Goal: Task Accomplishment & Management: Manage account settings

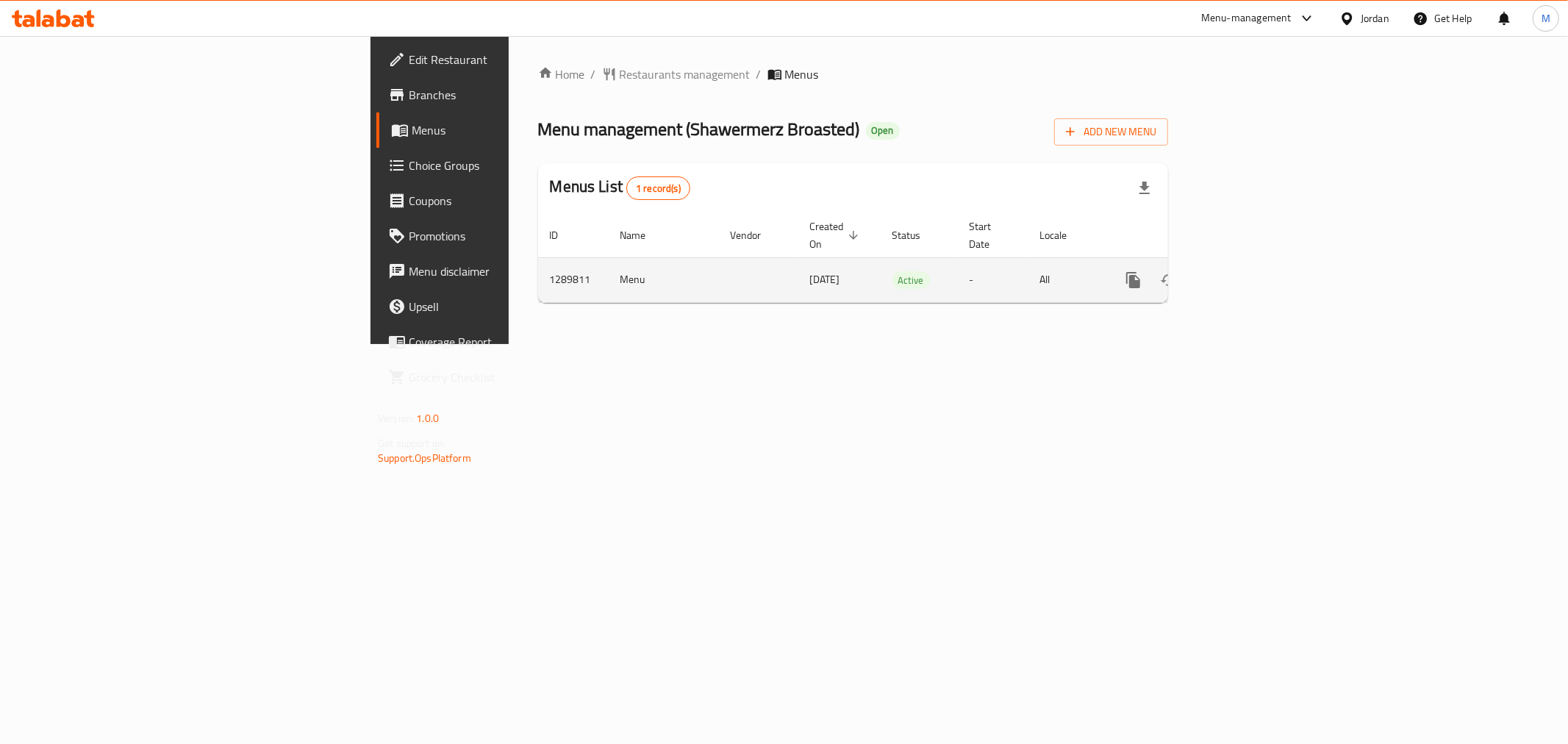
click at [1248, 272] on icon "enhanced table" at bounding box center [1240, 280] width 18 height 18
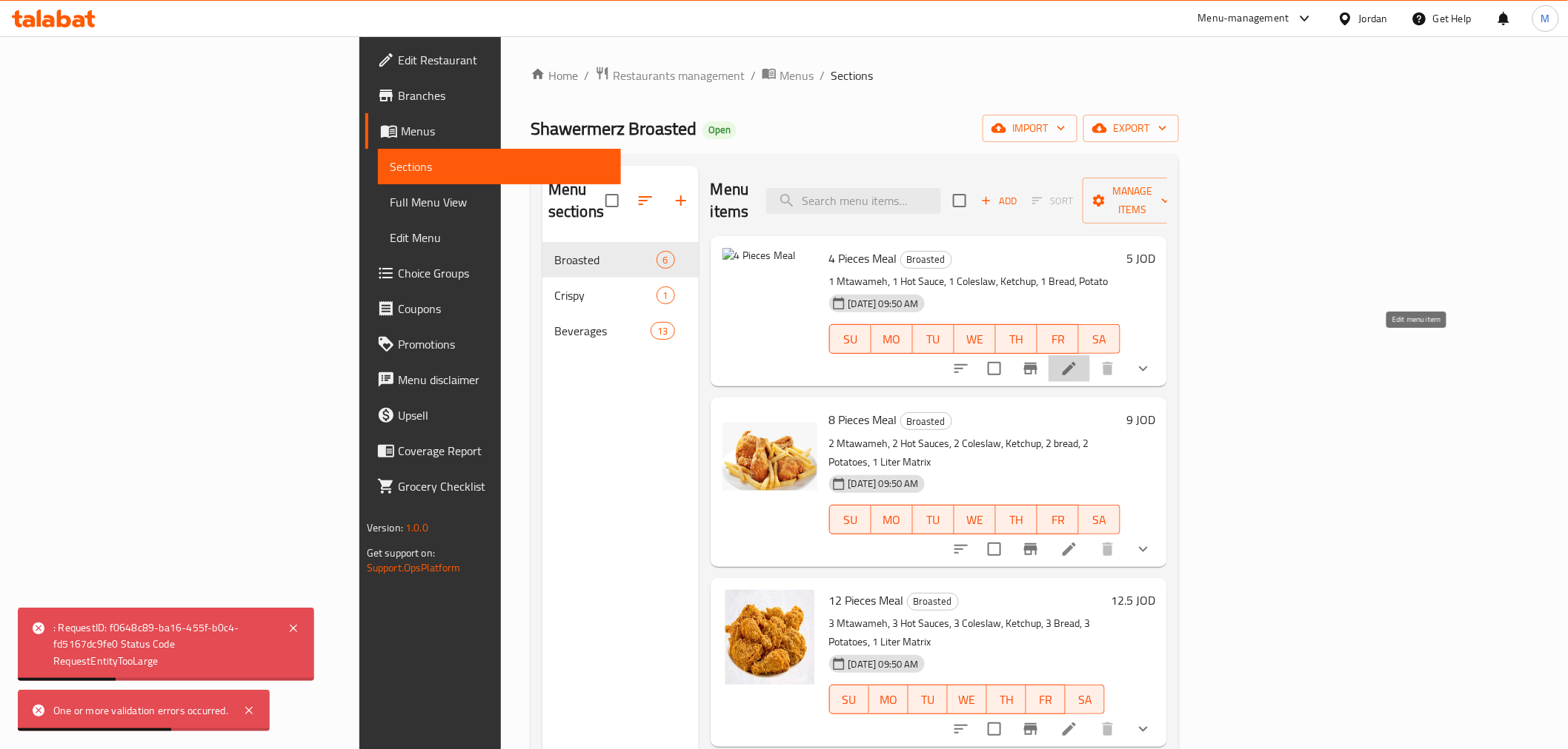
click at [1078, 360] on icon at bounding box center [1068, 368] width 18 height 18
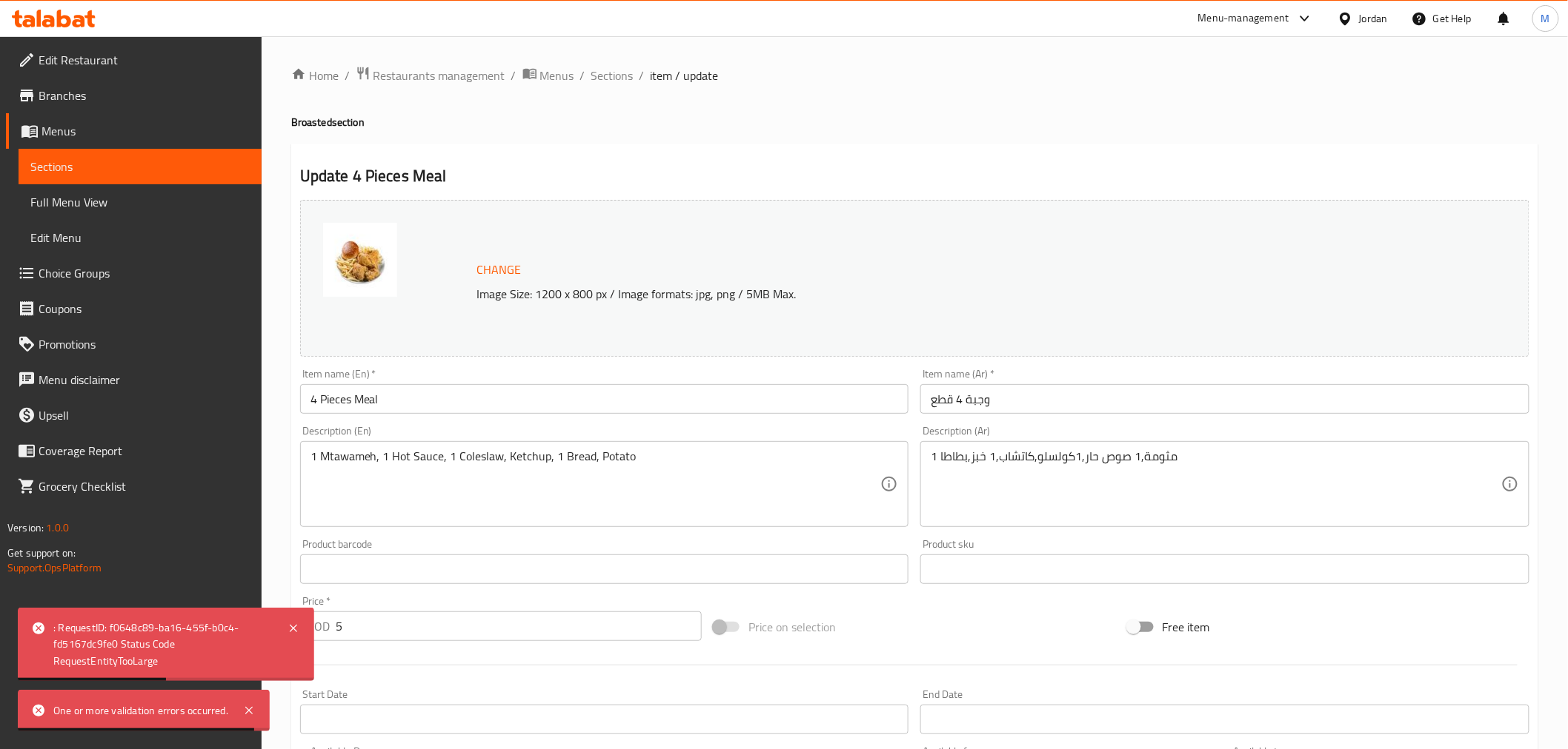
click at [505, 269] on span "Change" at bounding box center [500, 269] width 44 height 21
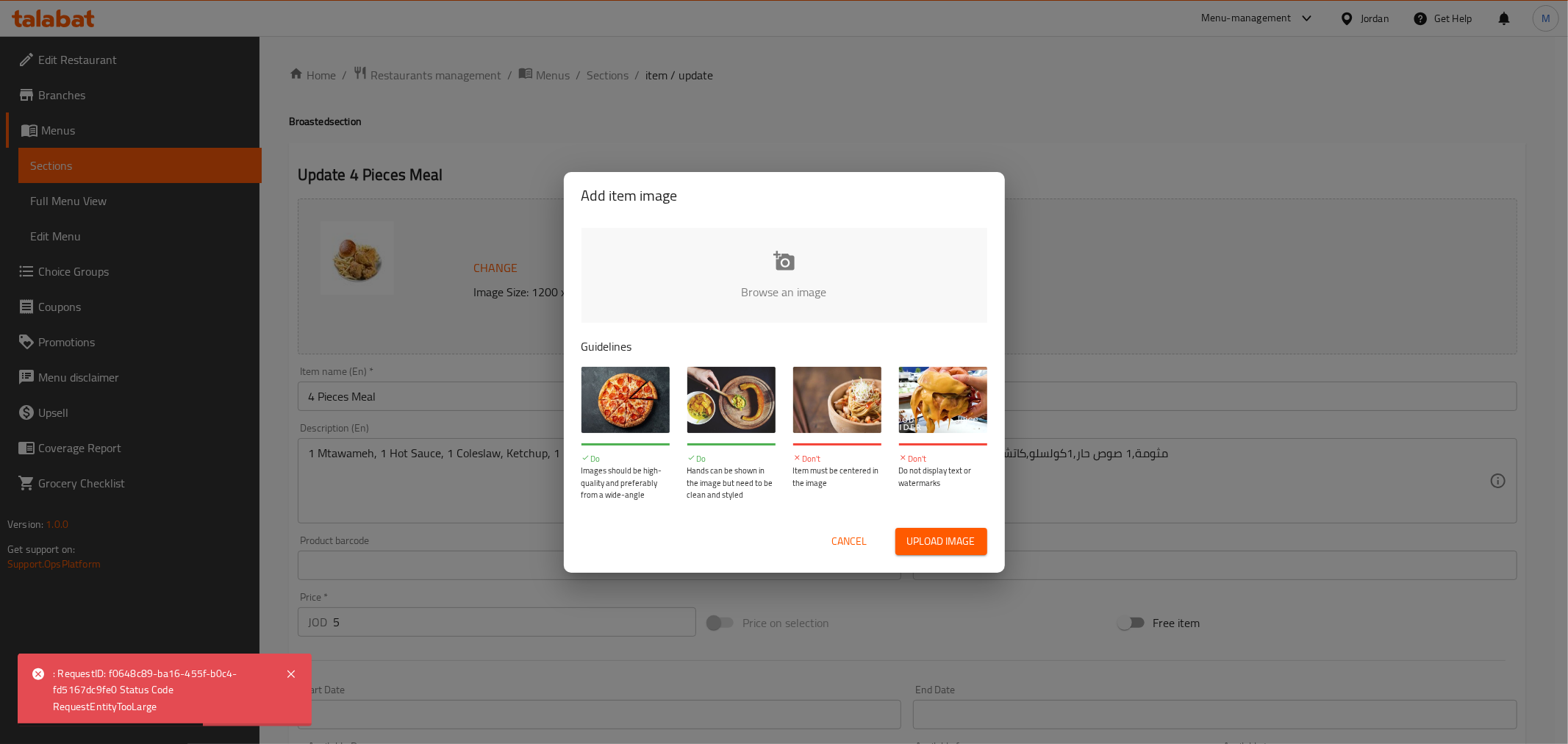
click at [946, 544] on span "Upload image" at bounding box center [941, 542] width 69 height 19
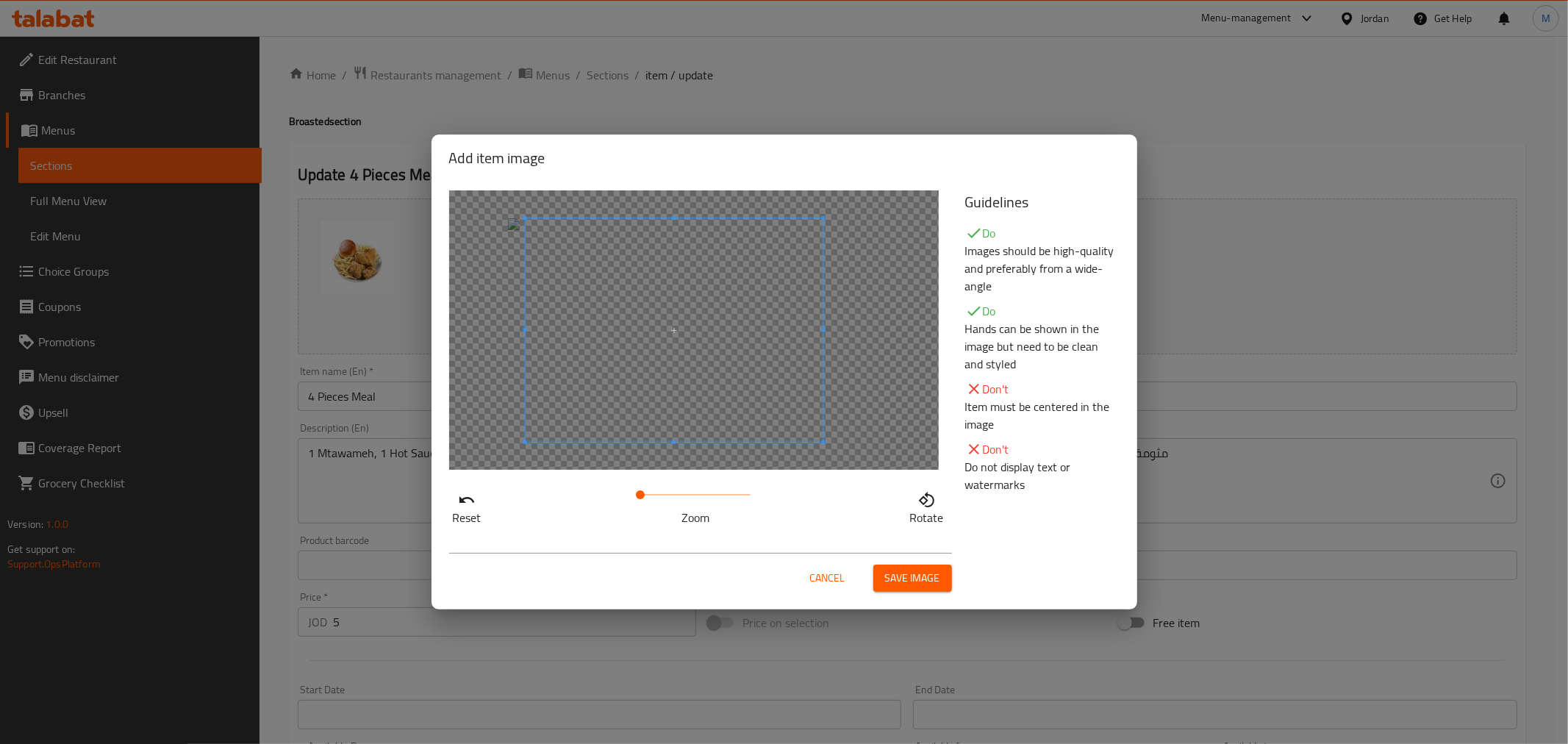
click at [690, 369] on span at bounding box center [674, 330] width 298 height 223
click at [916, 580] on span "Save image" at bounding box center [912, 579] width 55 height 19
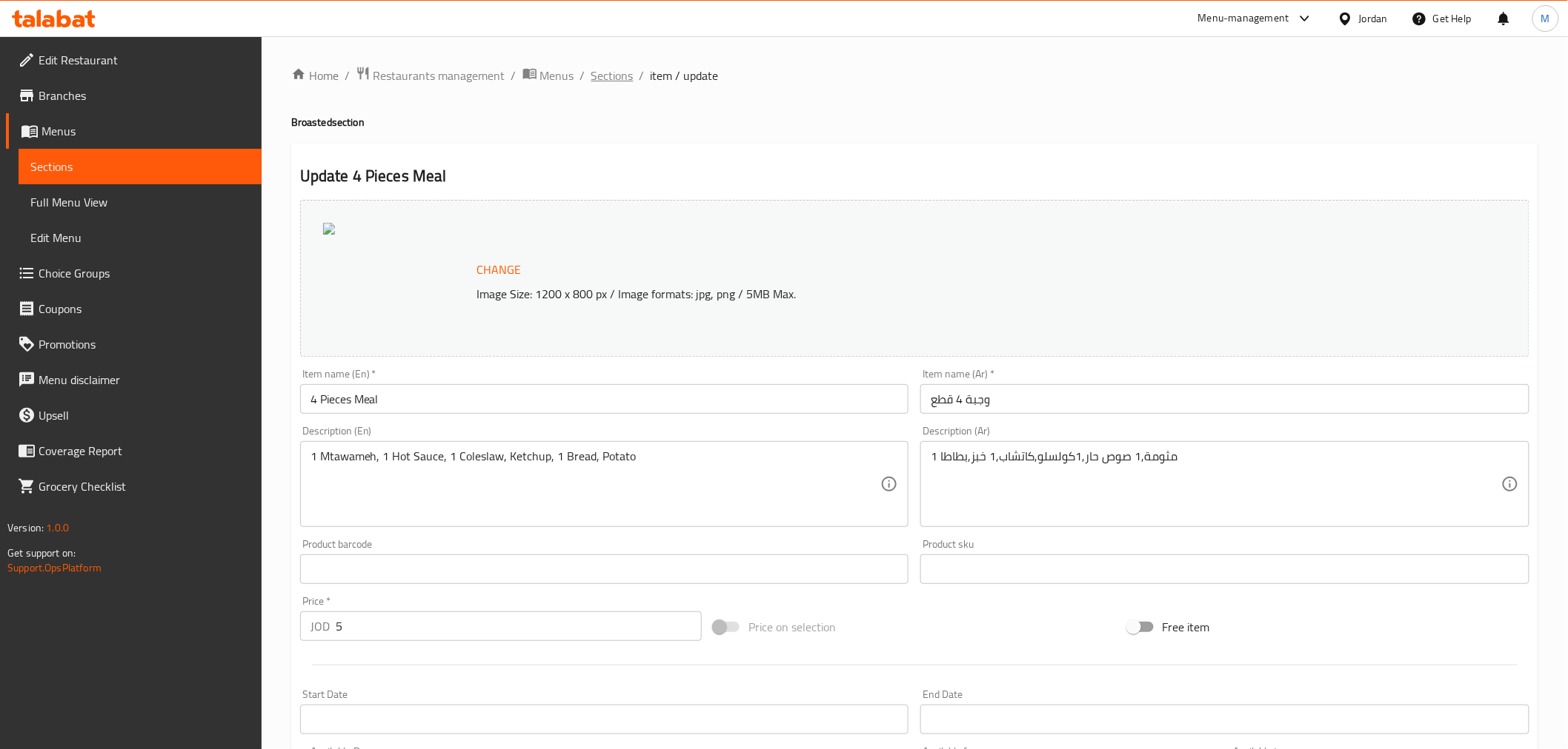
click at [602, 77] on span "Sections" at bounding box center [612, 75] width 43 height 18
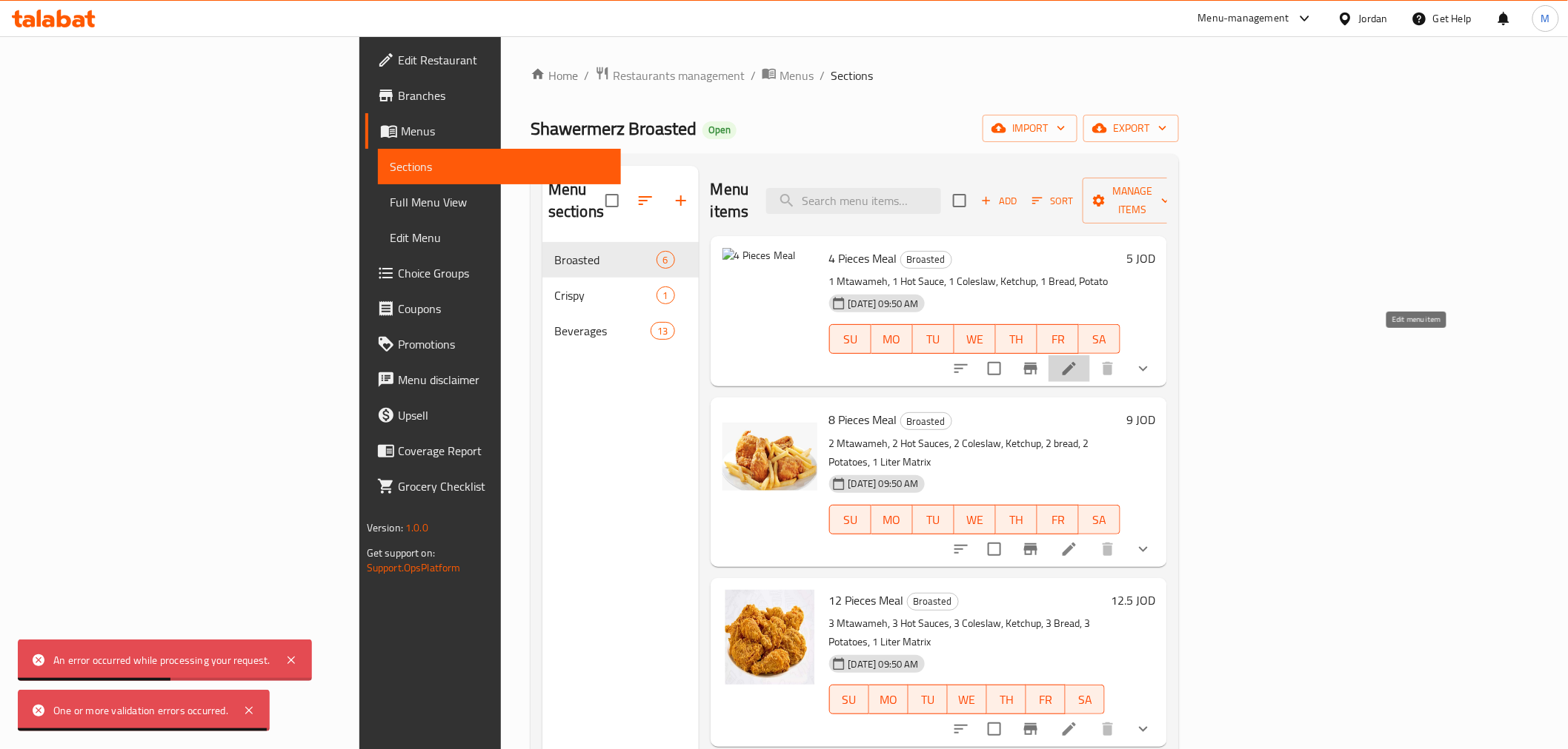
click at [1078, 360] on icon at bounding box center [1068, 368] width 18 height 18
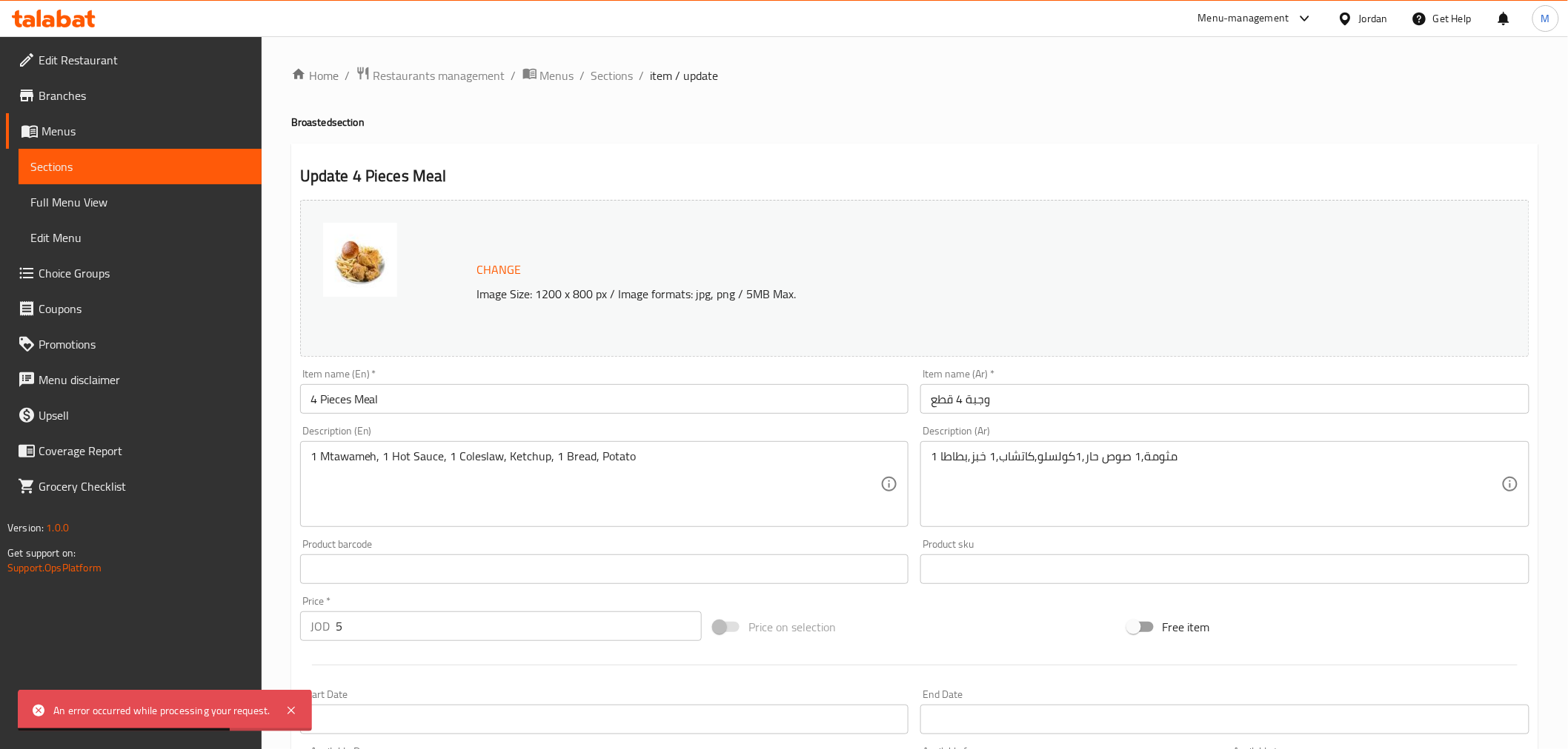
click at [526, 268] on button "Change" at bounding box center [500, 270] width 56 height 31
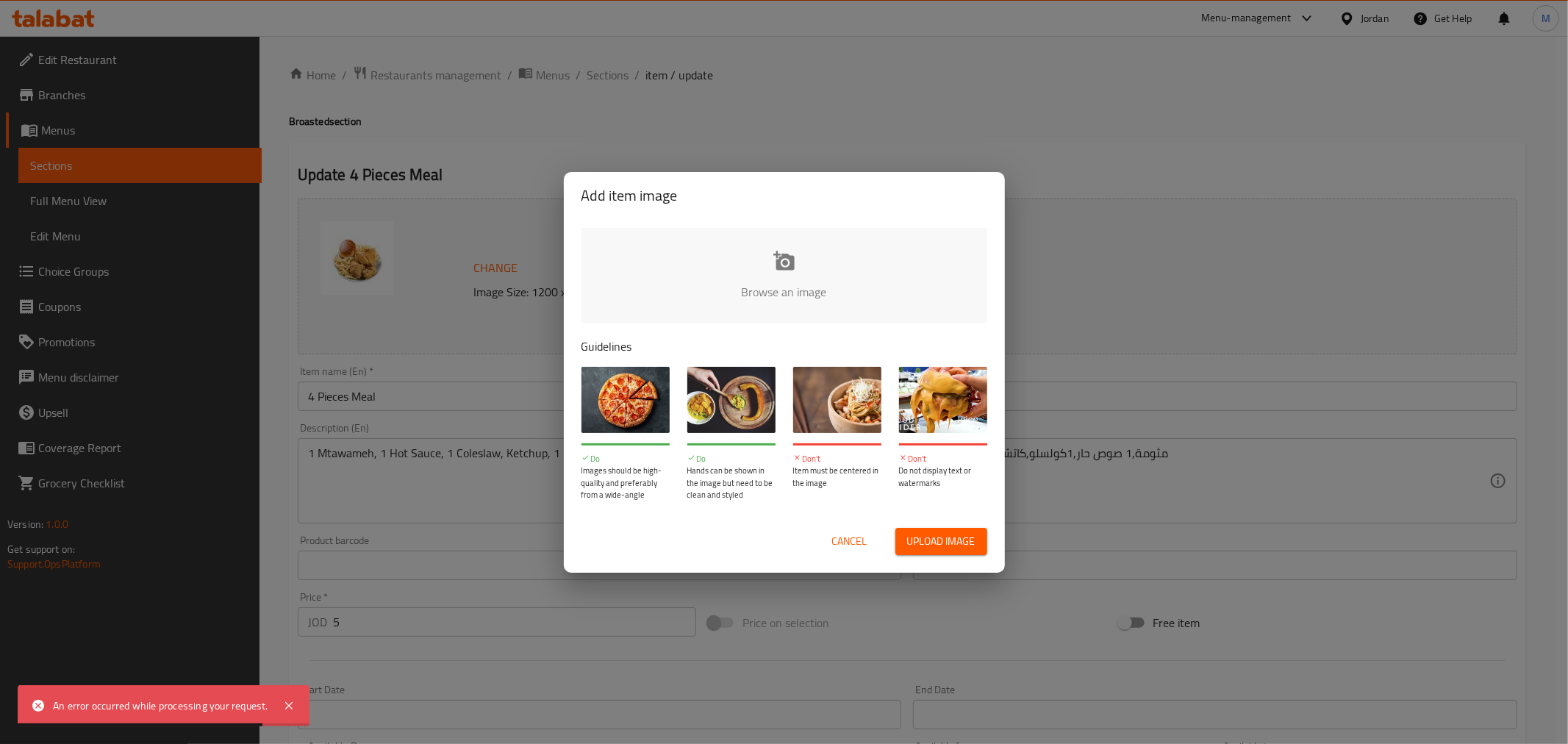
click at [935, 542] on span "Upload image" at bounding box center [941, 542] width 69 height 19
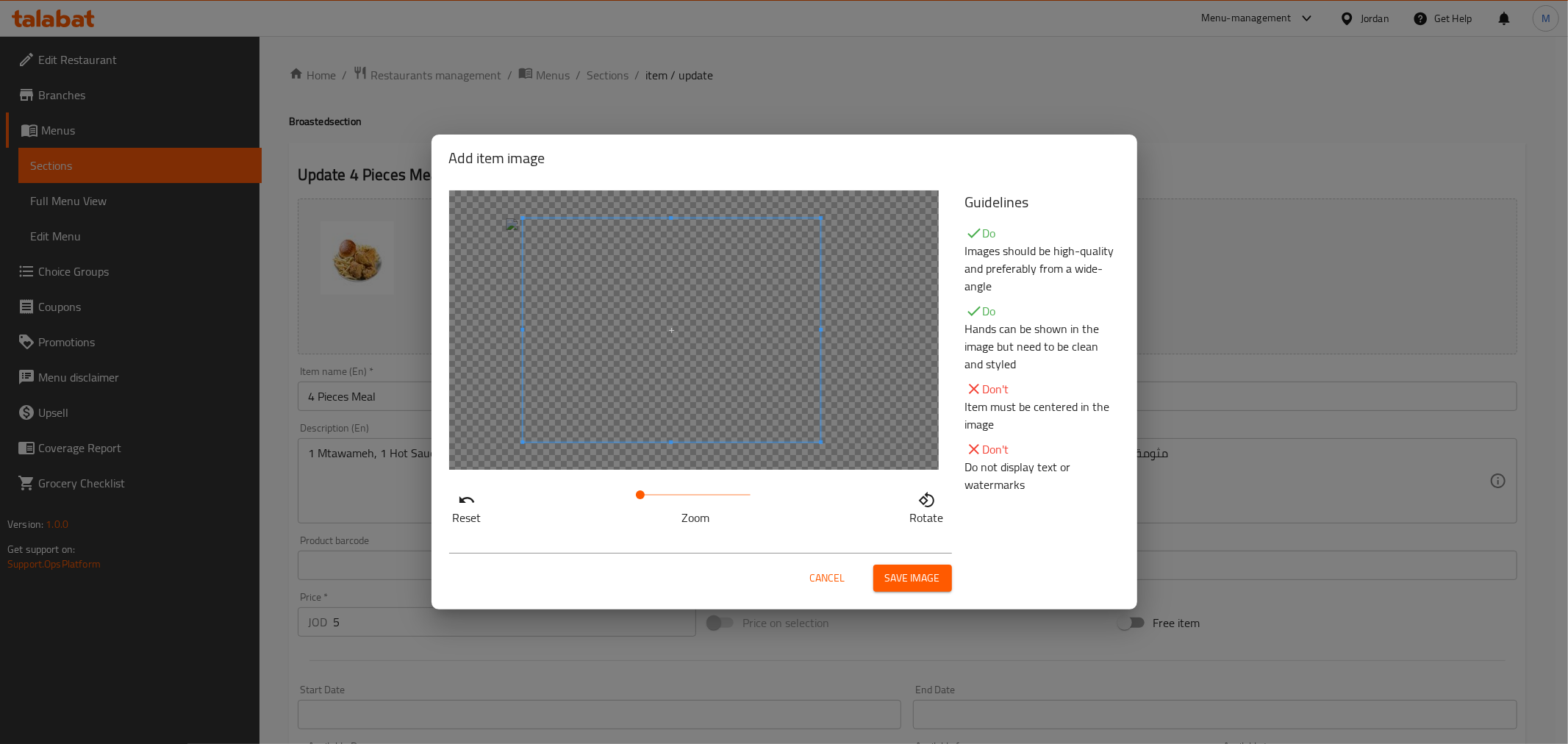
click at [637, 349] on span at bounding box center [672, 330] width 298 height 223
click at [910, 586] on span "Save image" at bounding box center [912, 579] width 55 height 19
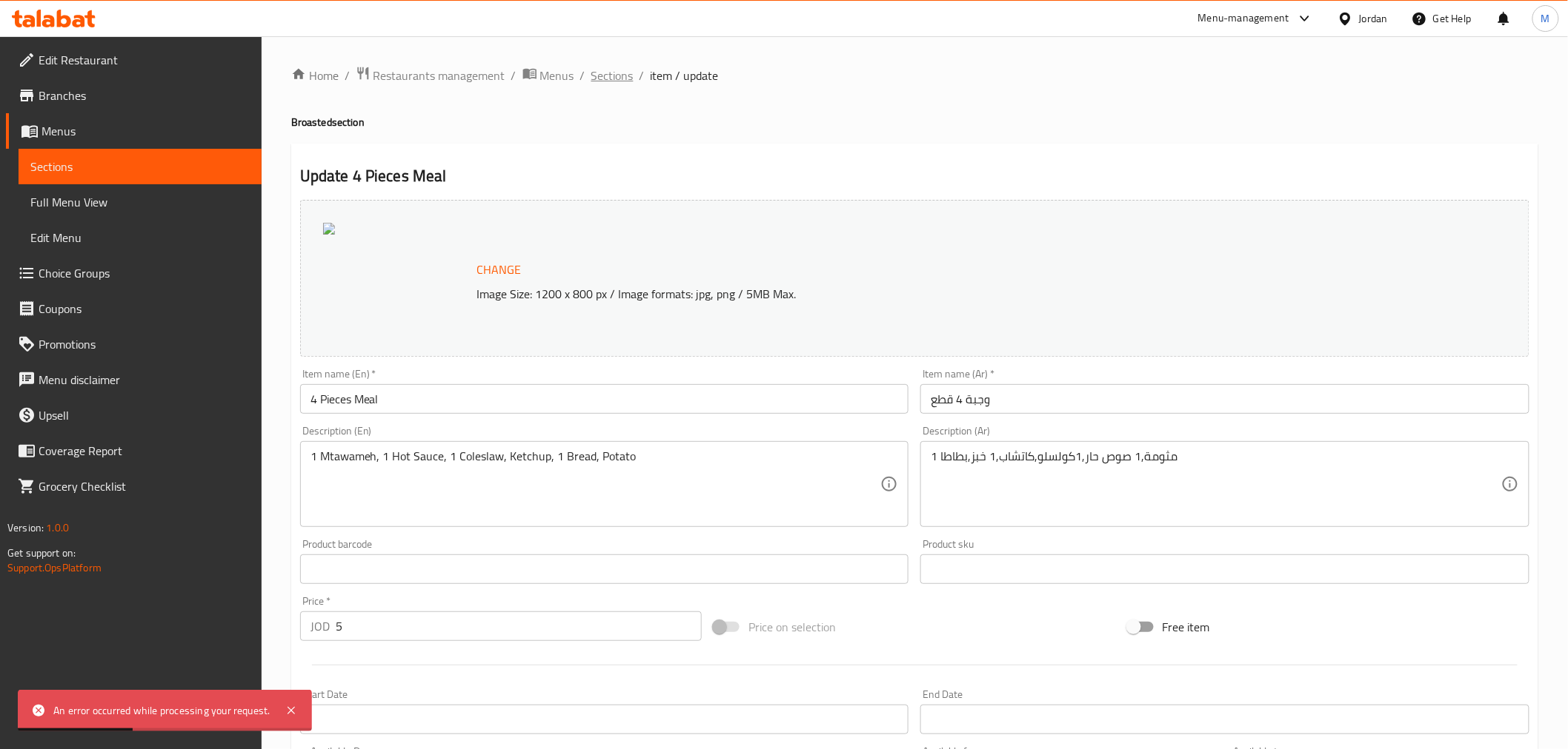
click at [605, 74] on span "Sections" at bounding box center [612, 75] width 43 height 18
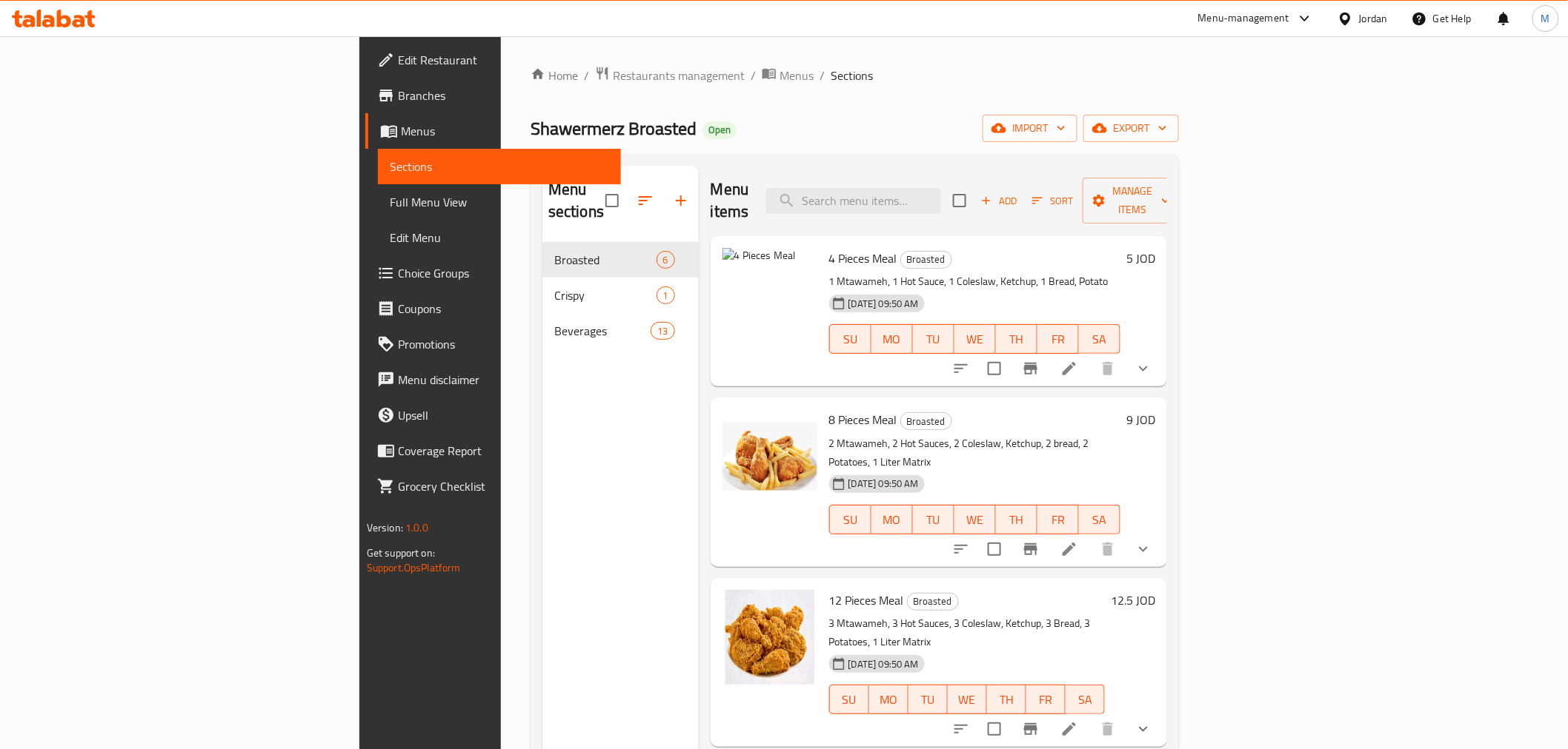
click at [1078, 360] on icon at bounding box center [1068, 368] width 18 height 18
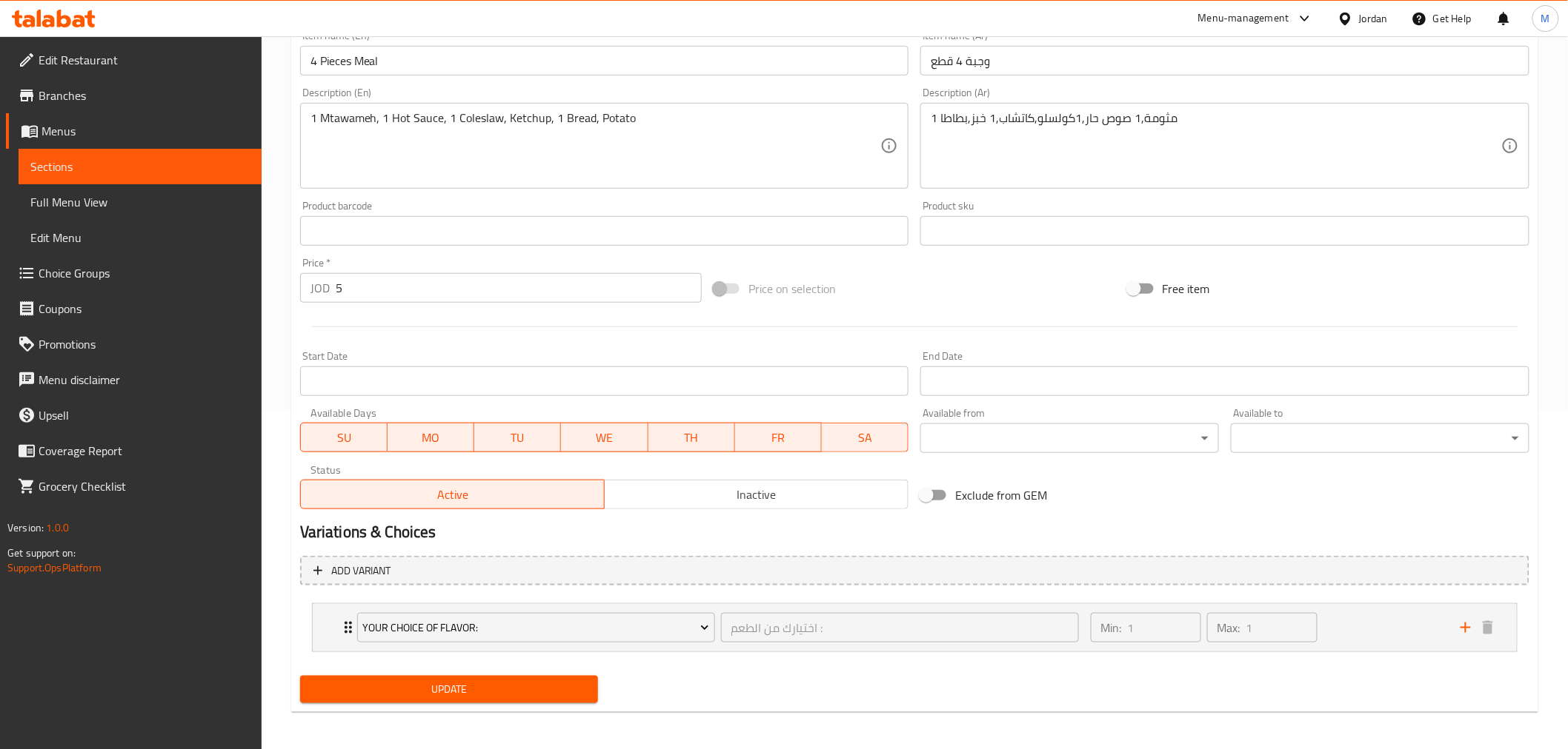
scroll to position [342, 0]
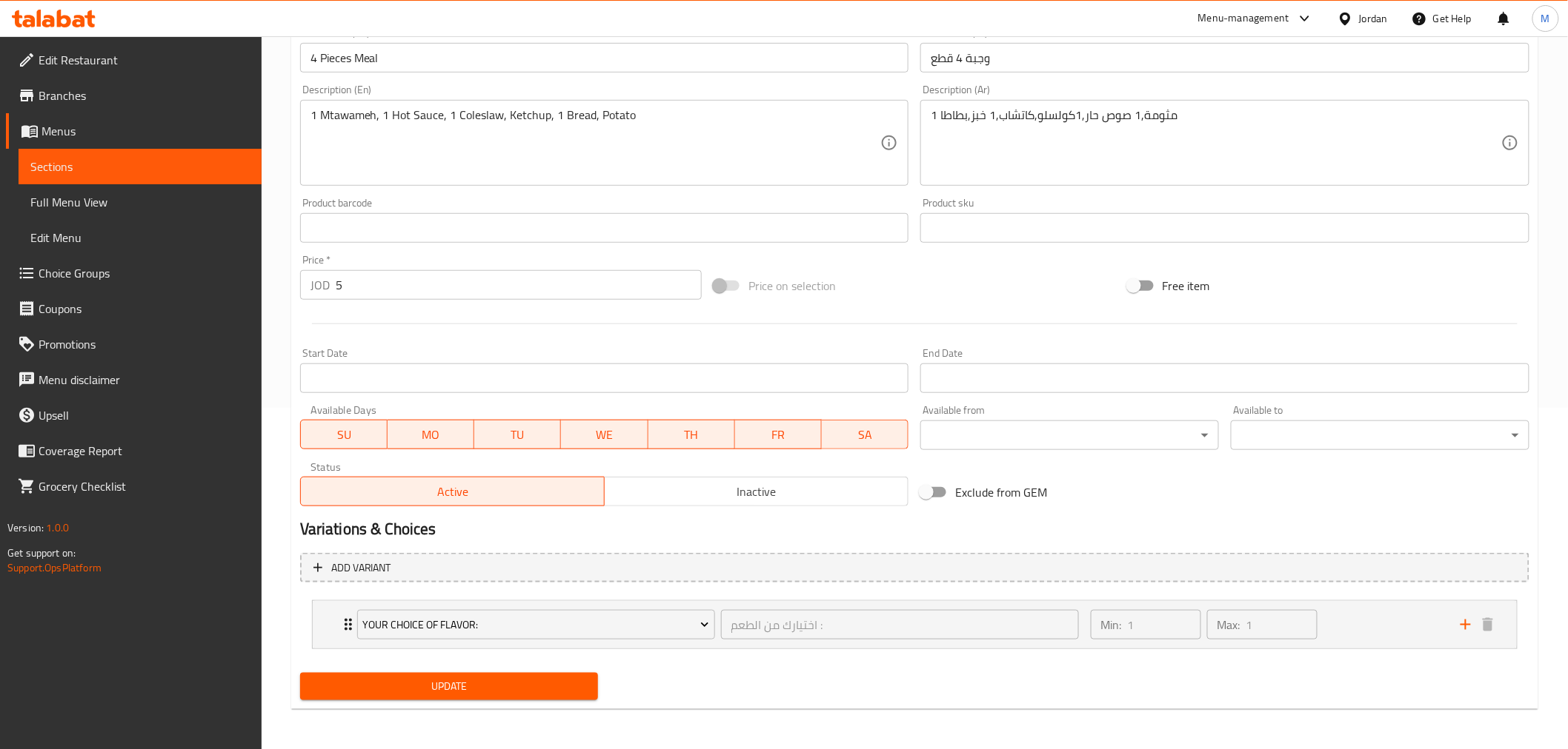
click at [438, 679] on span "Update" at bounding box center [449, 687] width 275 height 19
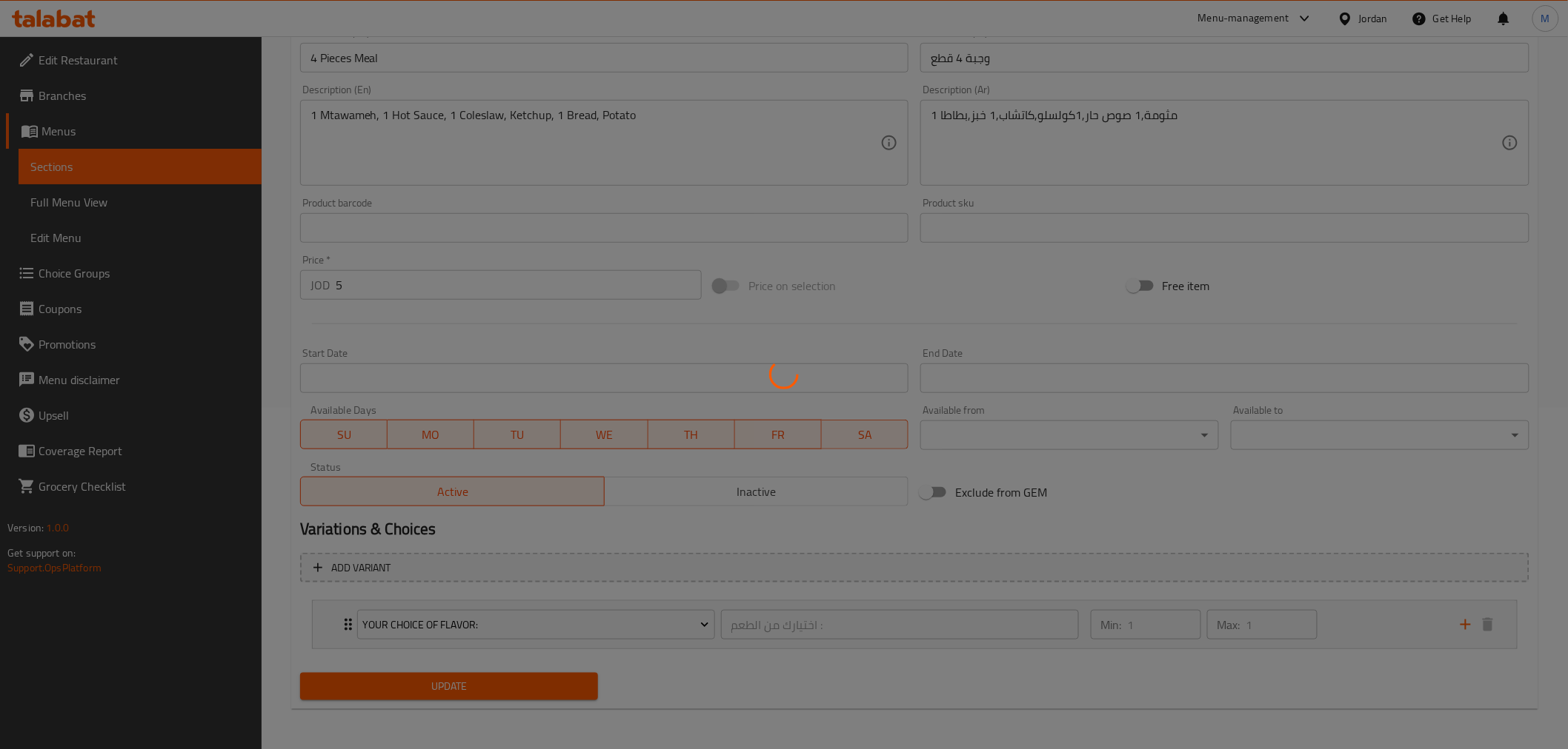
scroll to position [0, 0]
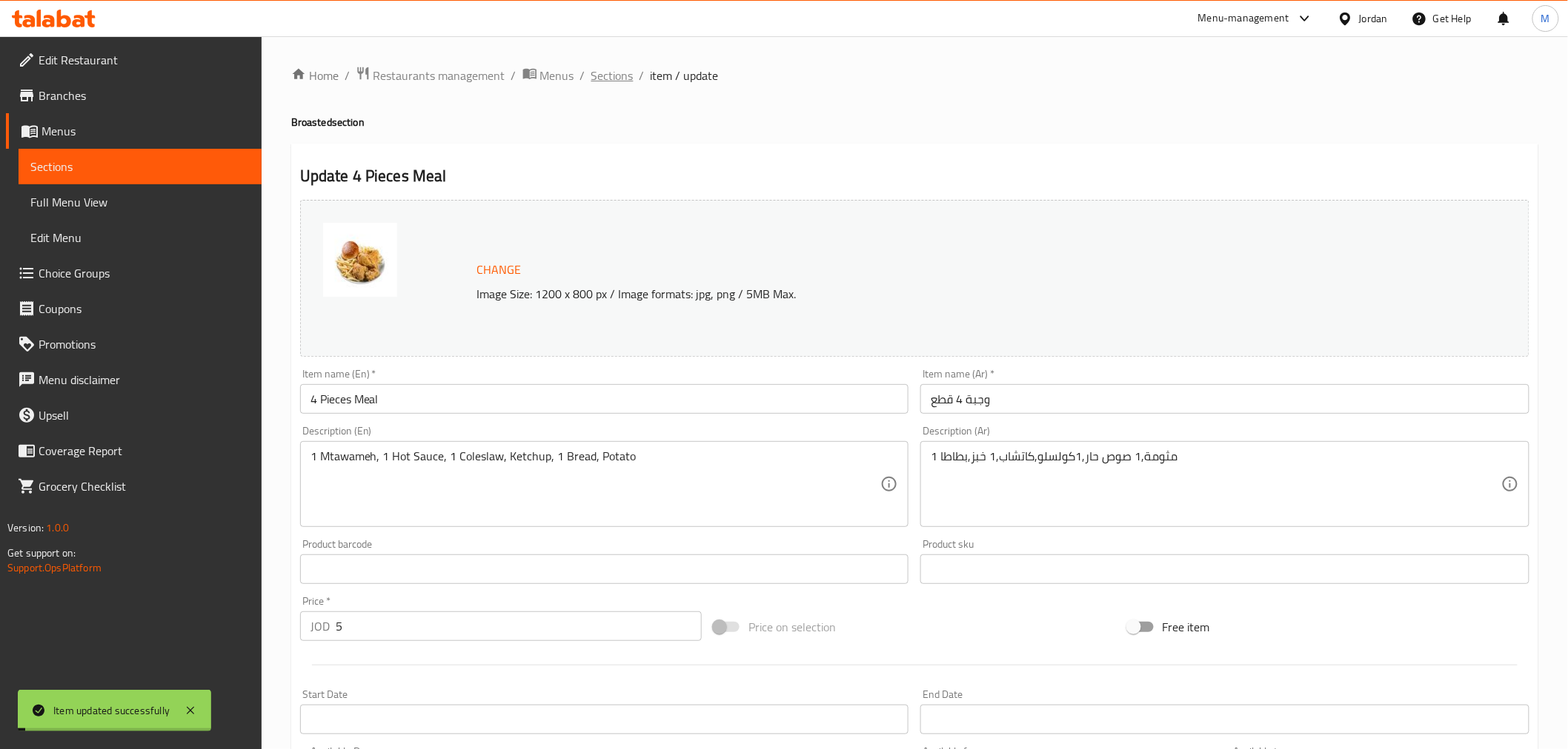
click at [611, 66] on span "Sections" at bounding box center [612, 75] width 43 height 18
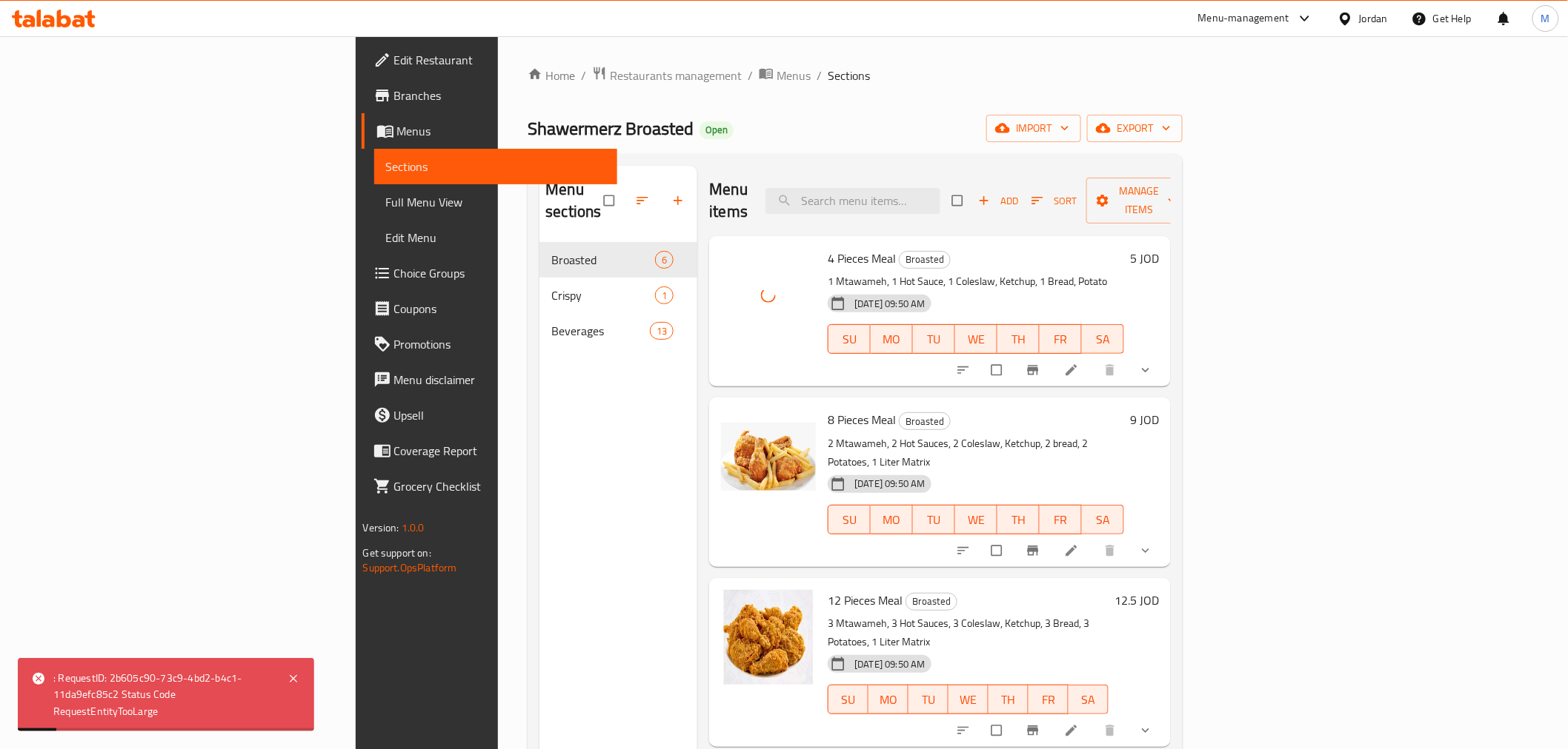
click at [540, 452] on div "Menu sections Broasted 6 Crispy 1 Beverages 13" at bounding box center [618, 540] width 158 height 749
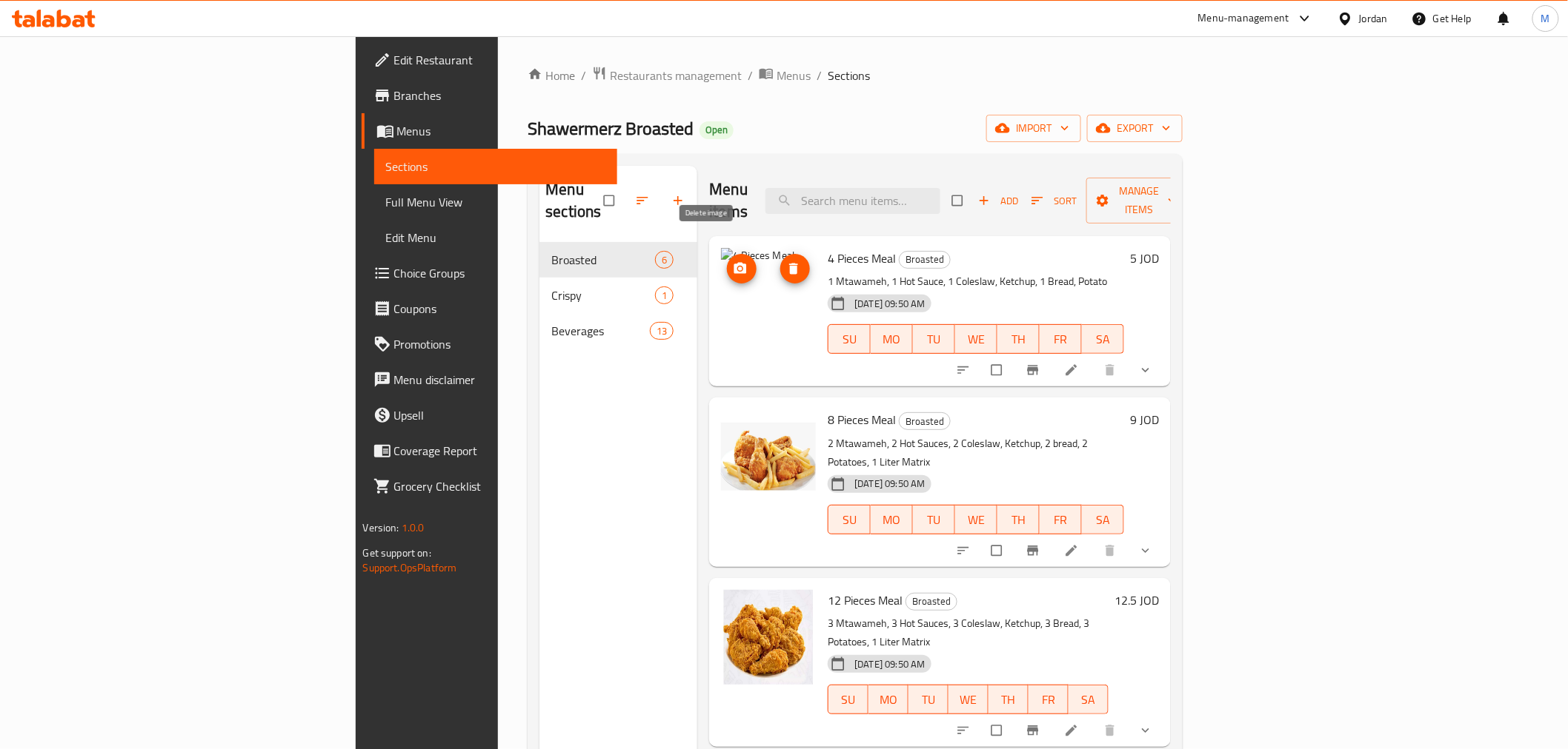
click at [786, 262] on icon "delete image" at bounding box center [793, 268] width 14 height 14
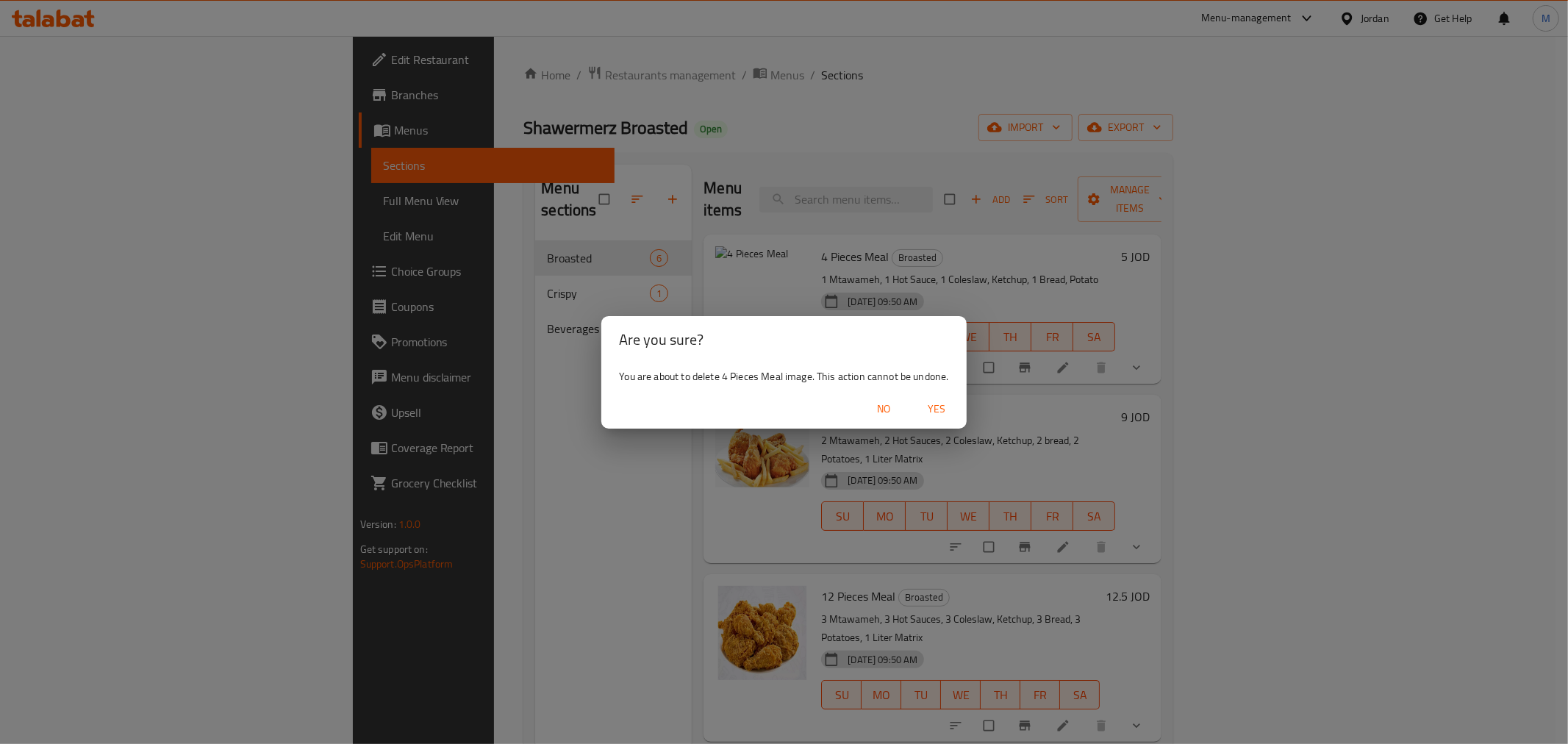
click at [928, 405] on span "Yes" at bounding box center [938, 410] width 36 height 19
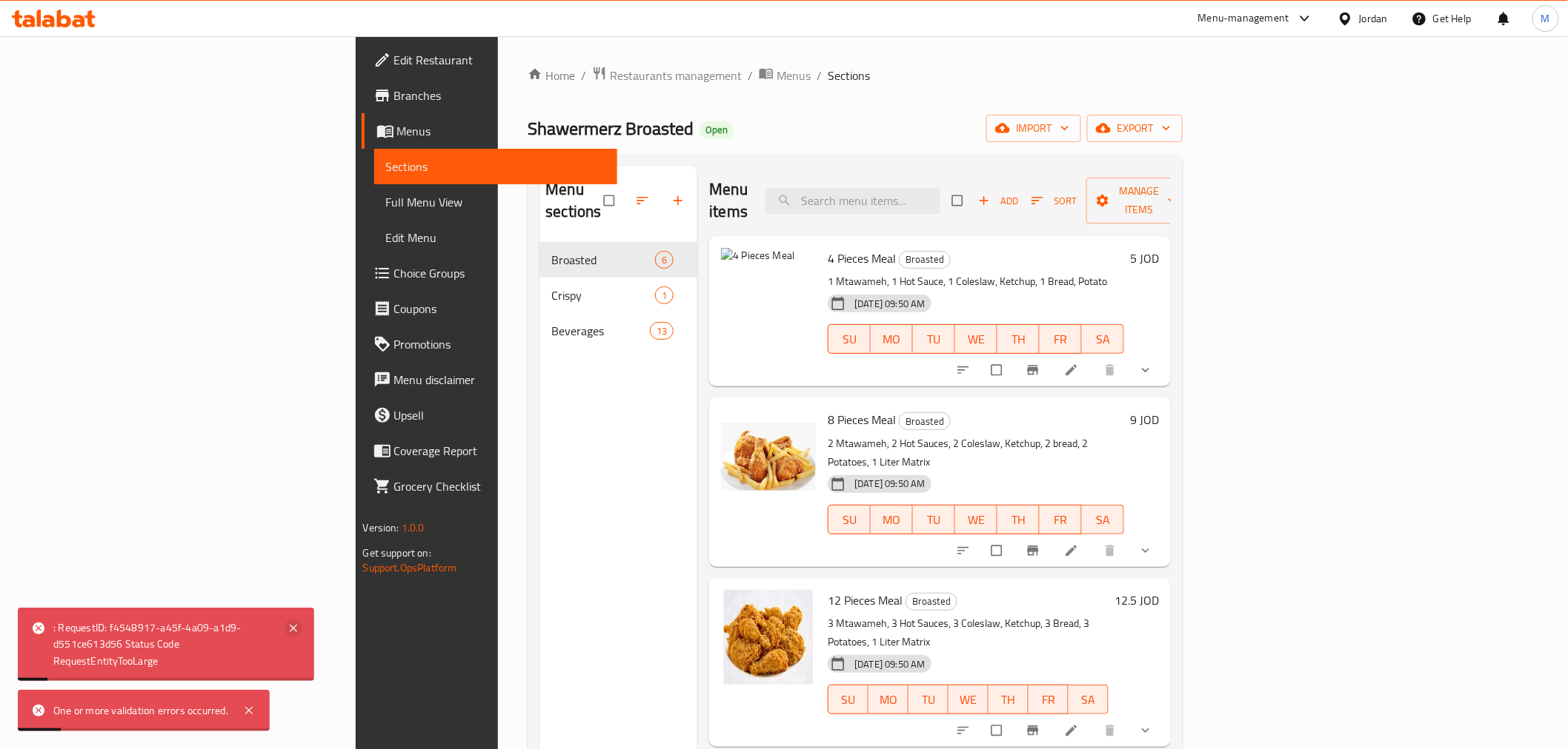
click at [297, 626] on icon at bounding box center [293, 628] width 8 height 8
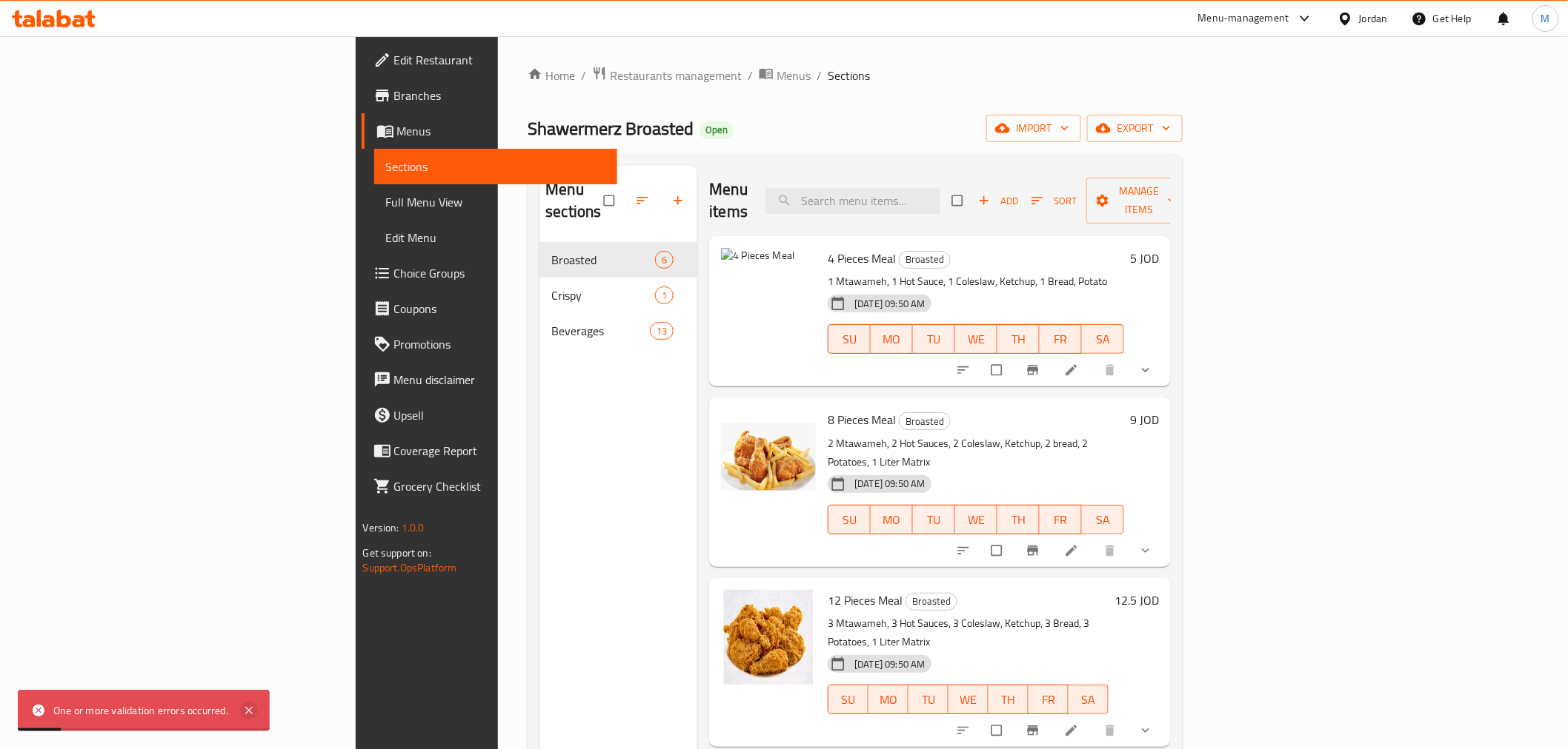
click at [246, 707] on icon at bounding box center [249, 711] width 8 height 8
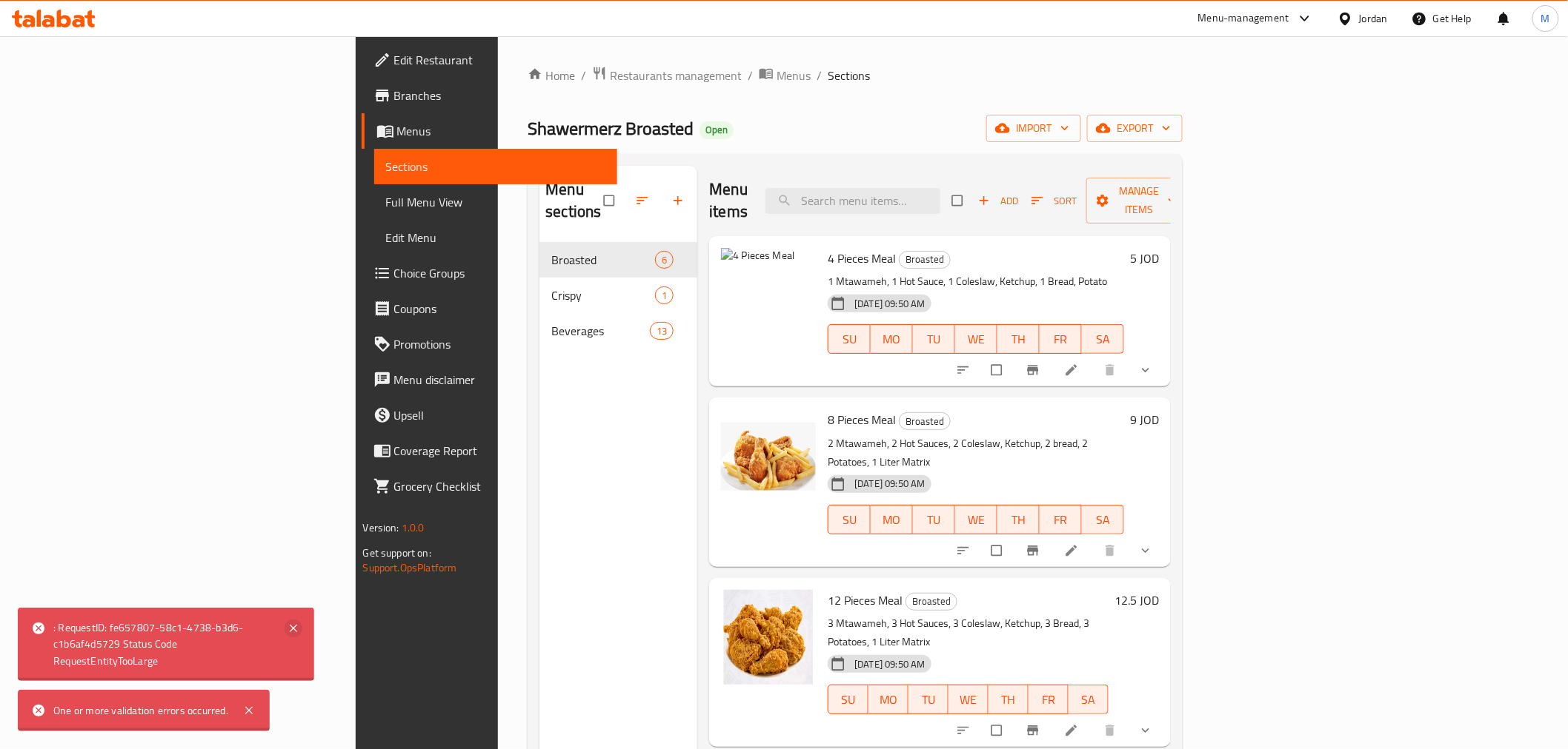
click at [292, 632] on icon at bounding box center [293, 628] width 18 height 18
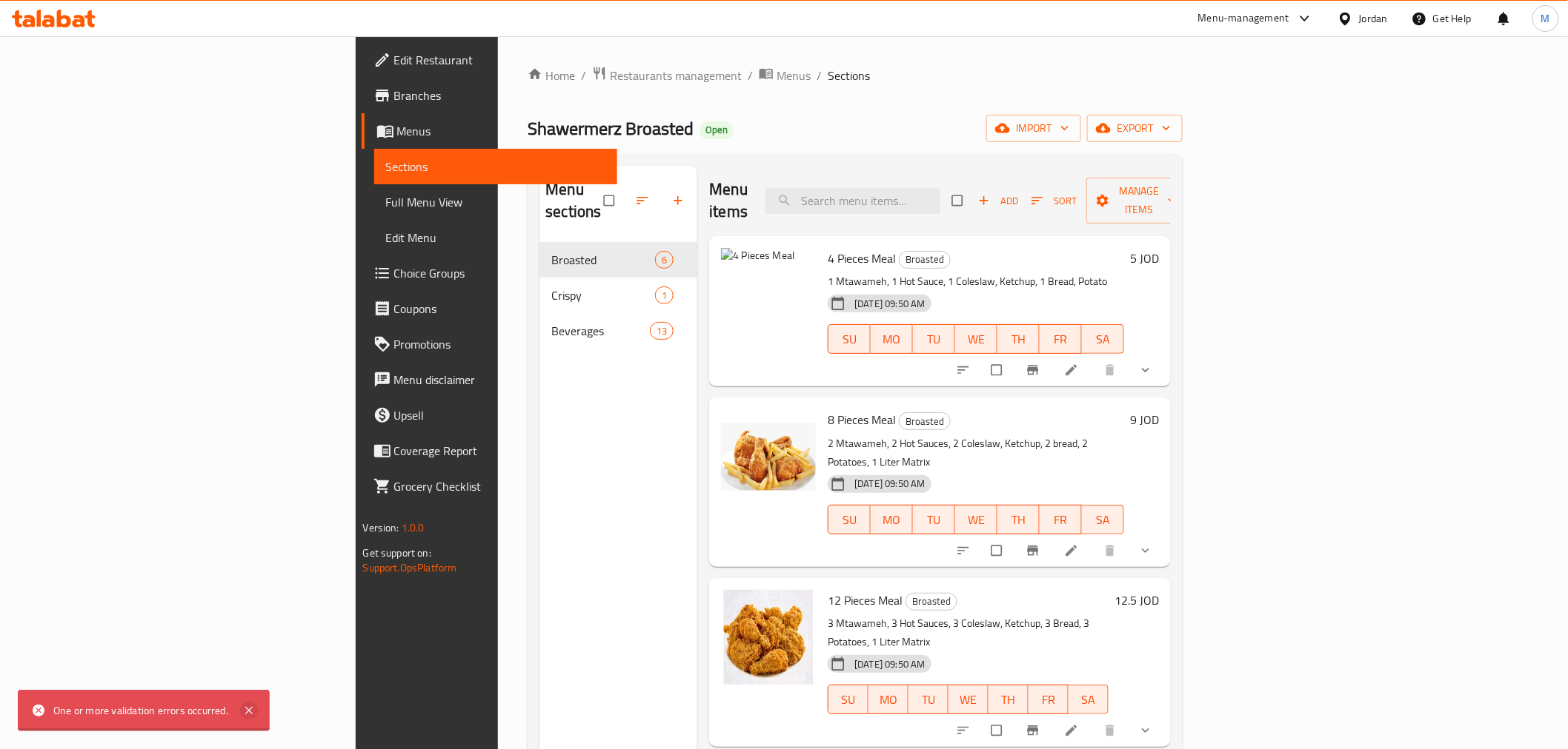
click at [248, 707] on icon at bounding box center [249, 711] width 18 height 18
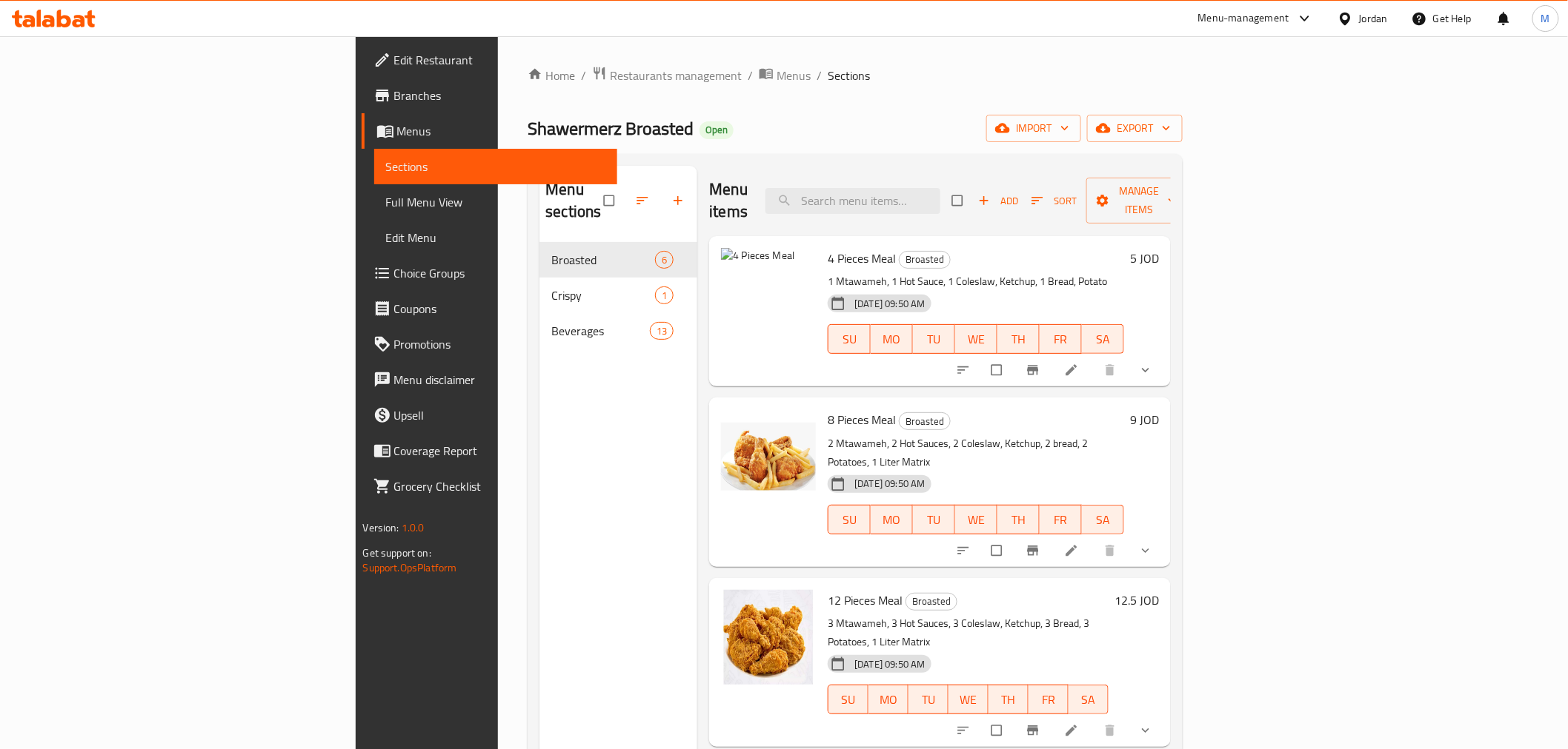
drag, startPoint x: 456, startPoint y: 615, endPoint x: 411, endPoint y: 454, distance: 167.2
click at [540, 613] on div "Menu sections Broasted 6 Crispy 1 Beverages 13" at bounding box center [618, 540] width 158 height 749
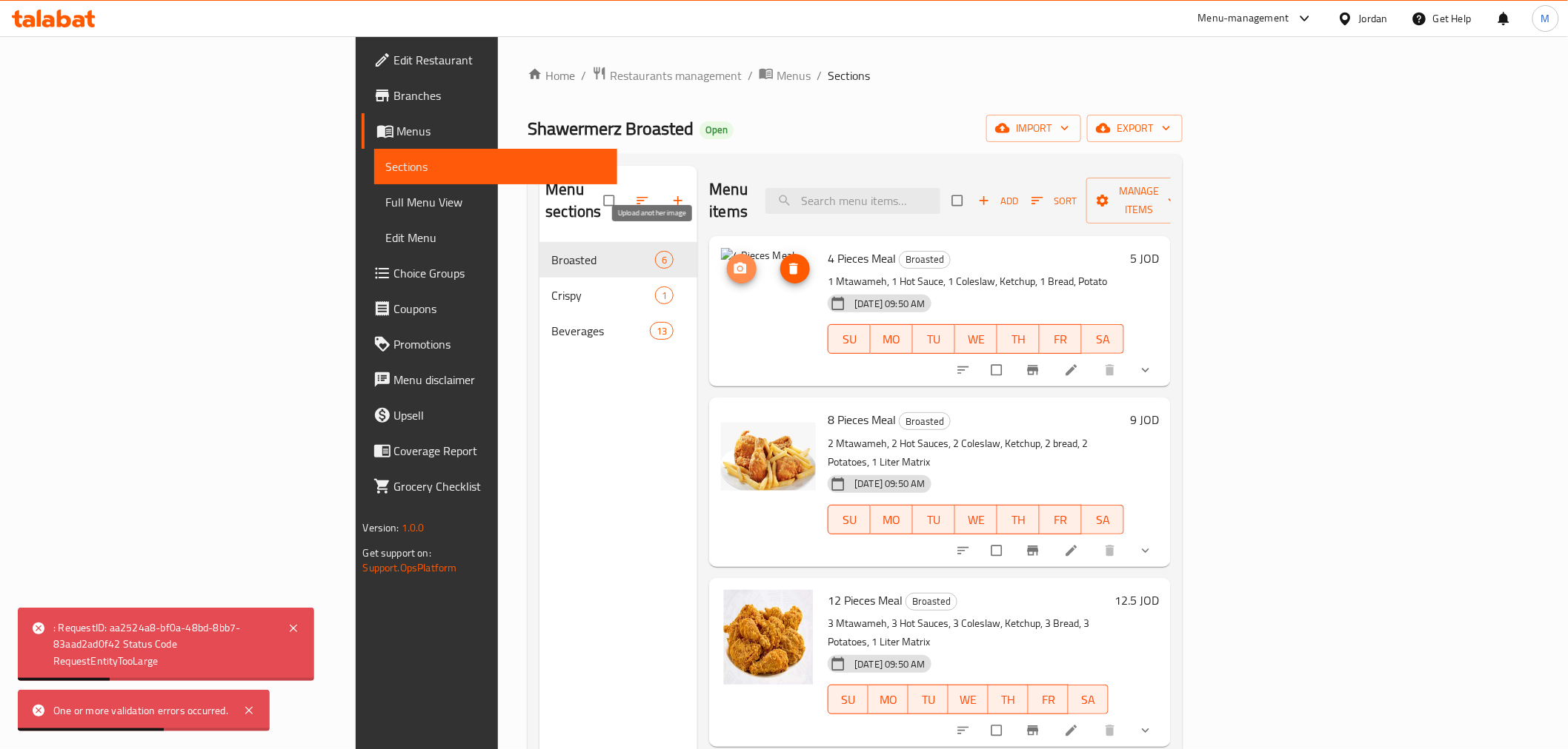
click at [734, 262] on icon "upload picture" at bounding box center [740, 268] width 13 height 11
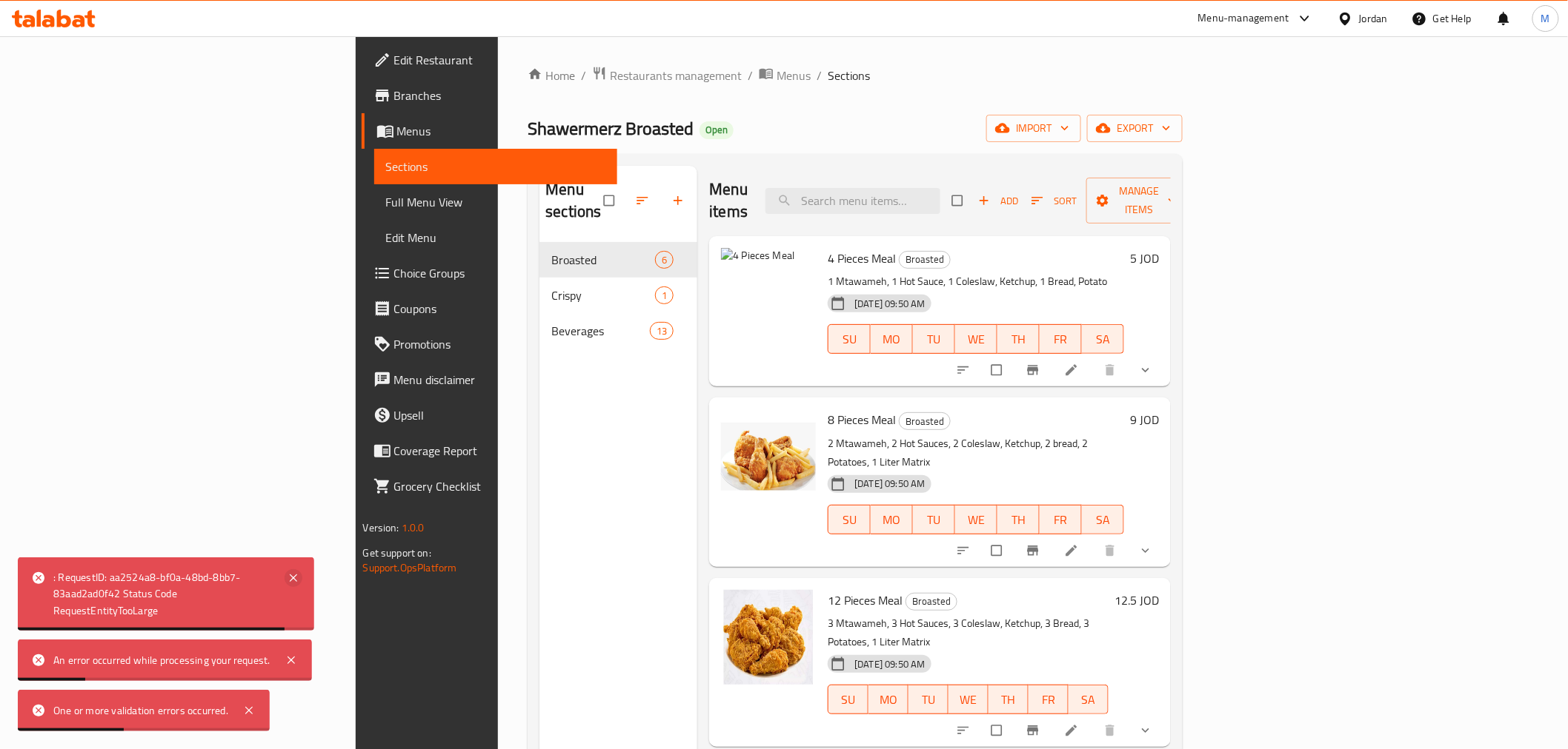
click at [297, 573] on icon at bounding box center [293, 578] width 18 height 18
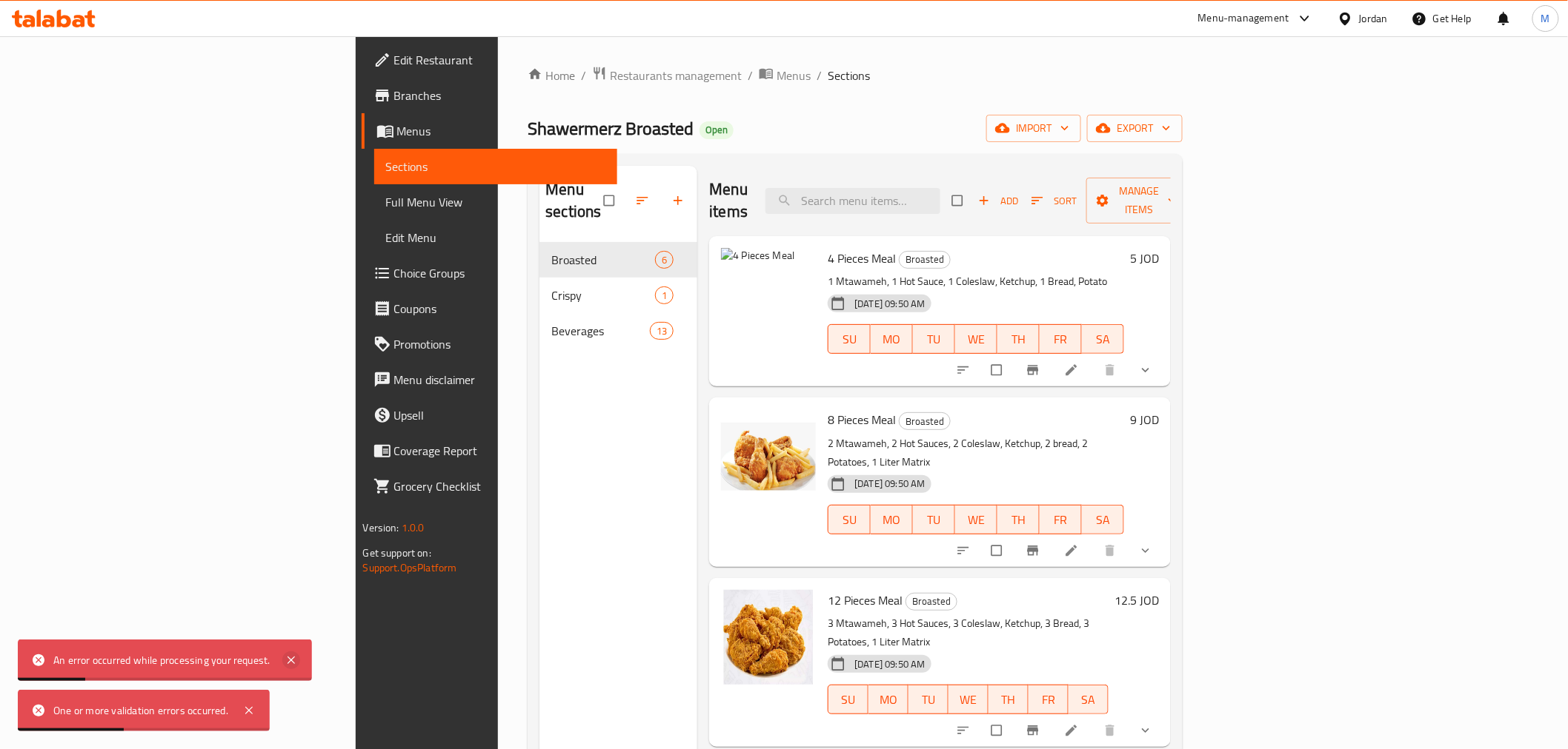
click at [289, 654] on icon at bounding box center [291, 660] width 18 height 18
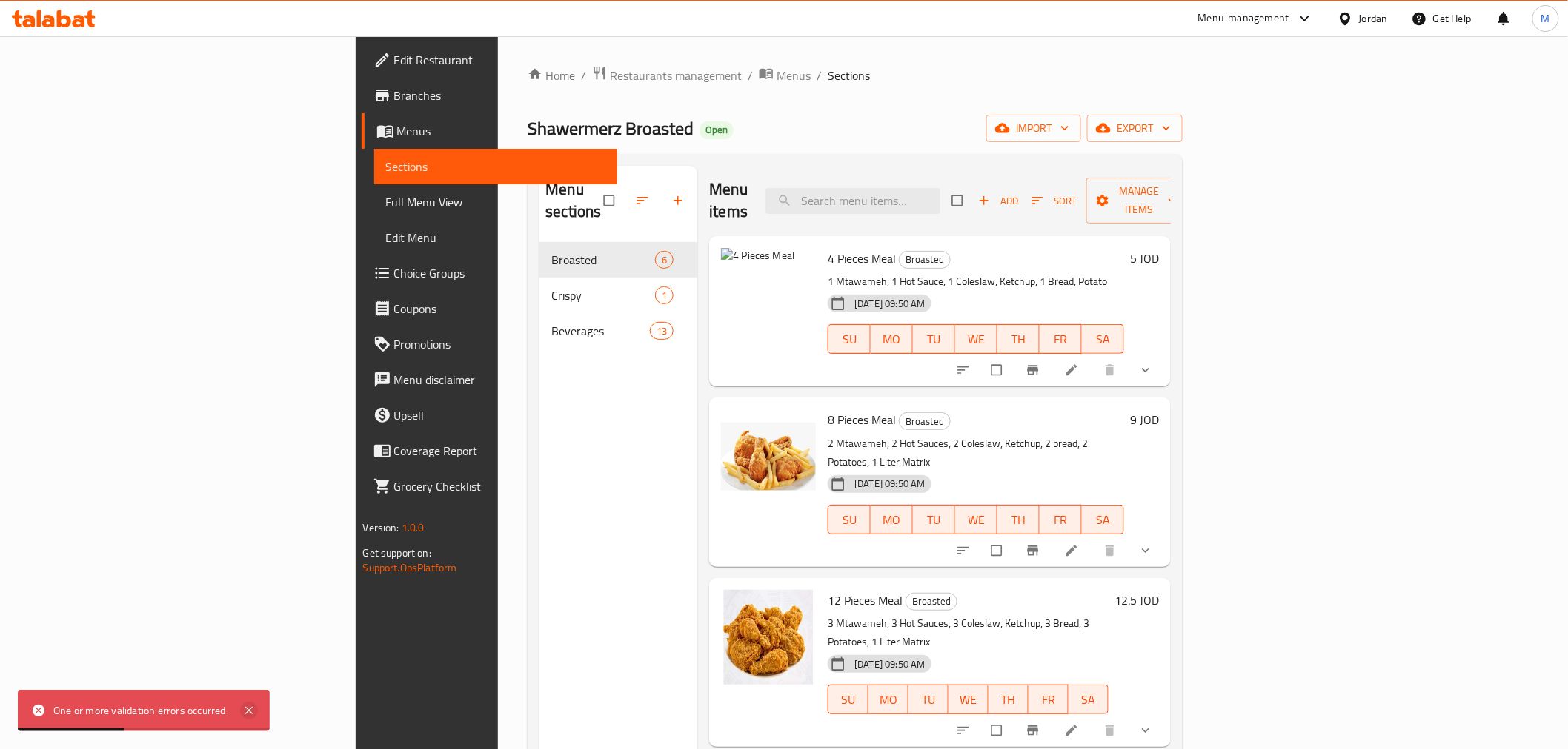
click at [251, 709] on icon at bounding box center [249, 711] width 8 height 8
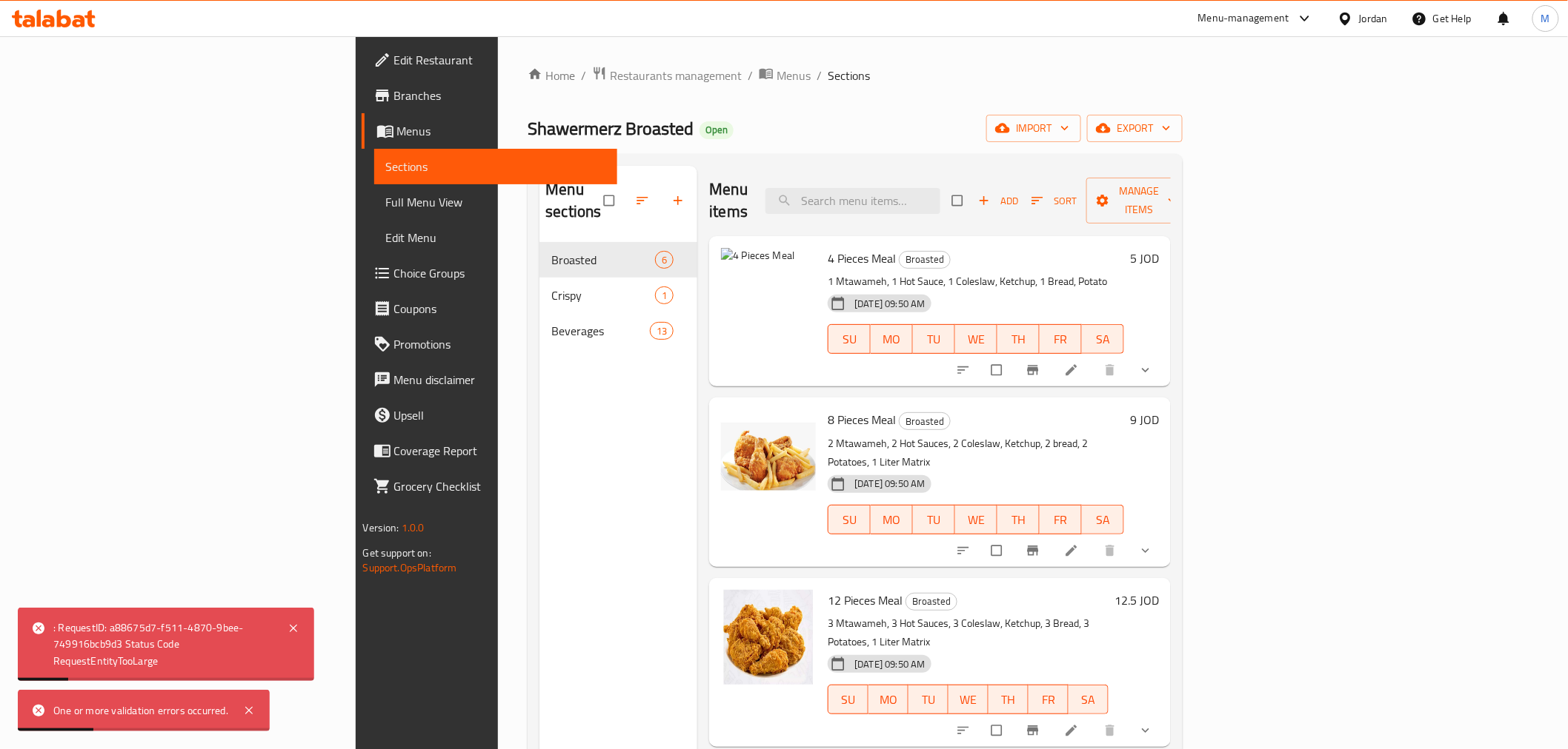
click at [1079, 363] on icon at bounding box center [1071, 370] width 14 height 14
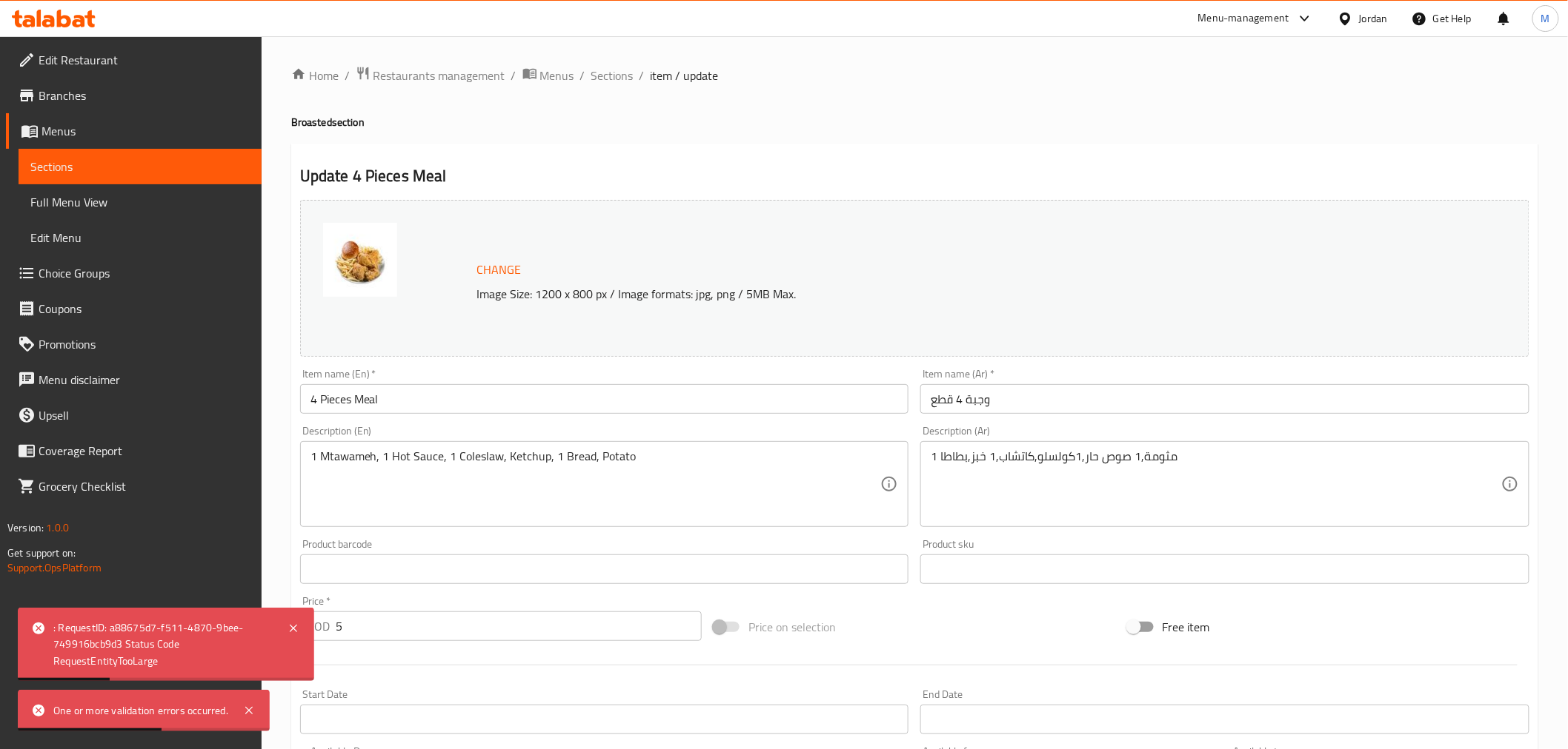
click at [489, 264] on span "Change" at bounding box center [500, 269] width 44 height 21
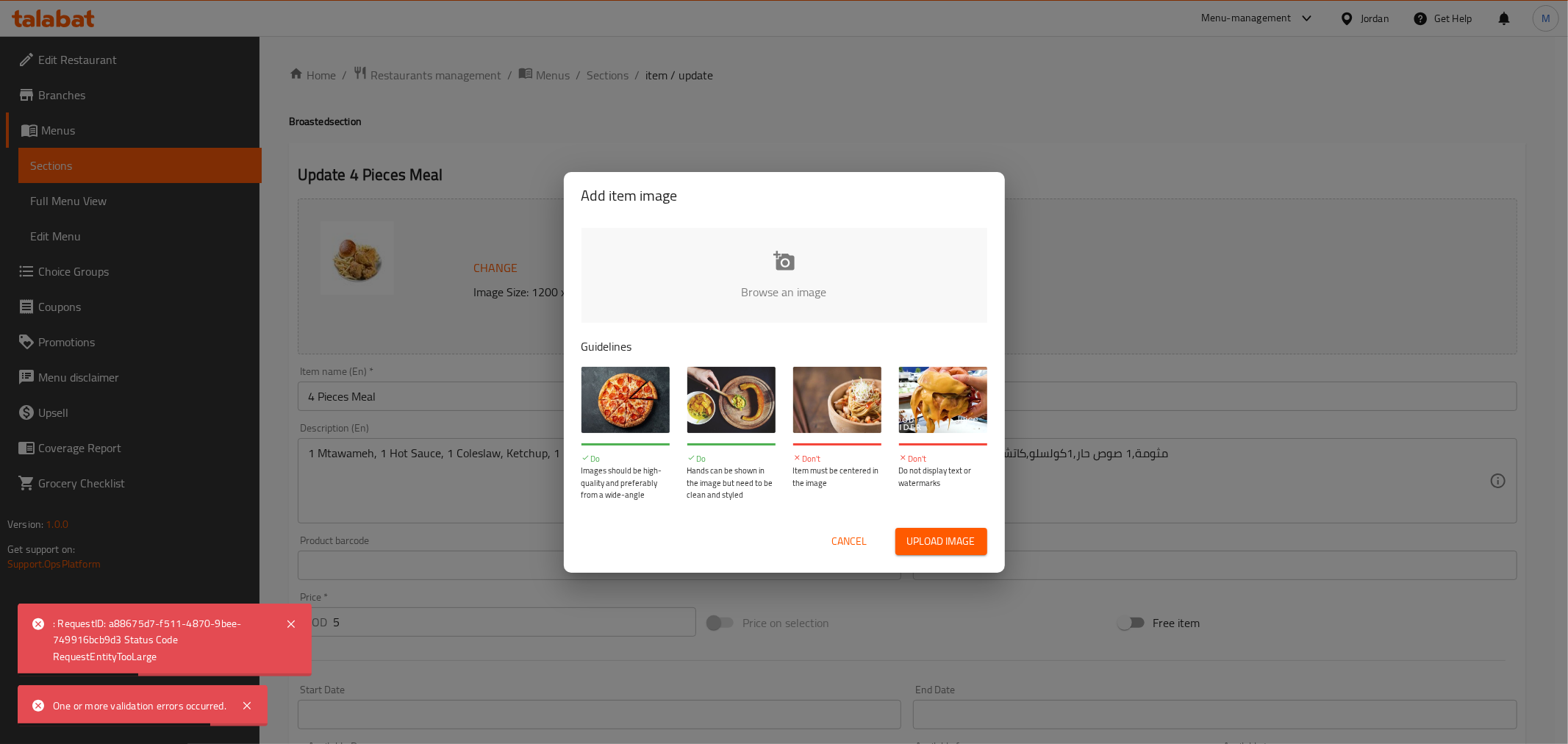
click at [939, 542] on span "Upload image" at bounding box center [941, 542] width 69 height 19
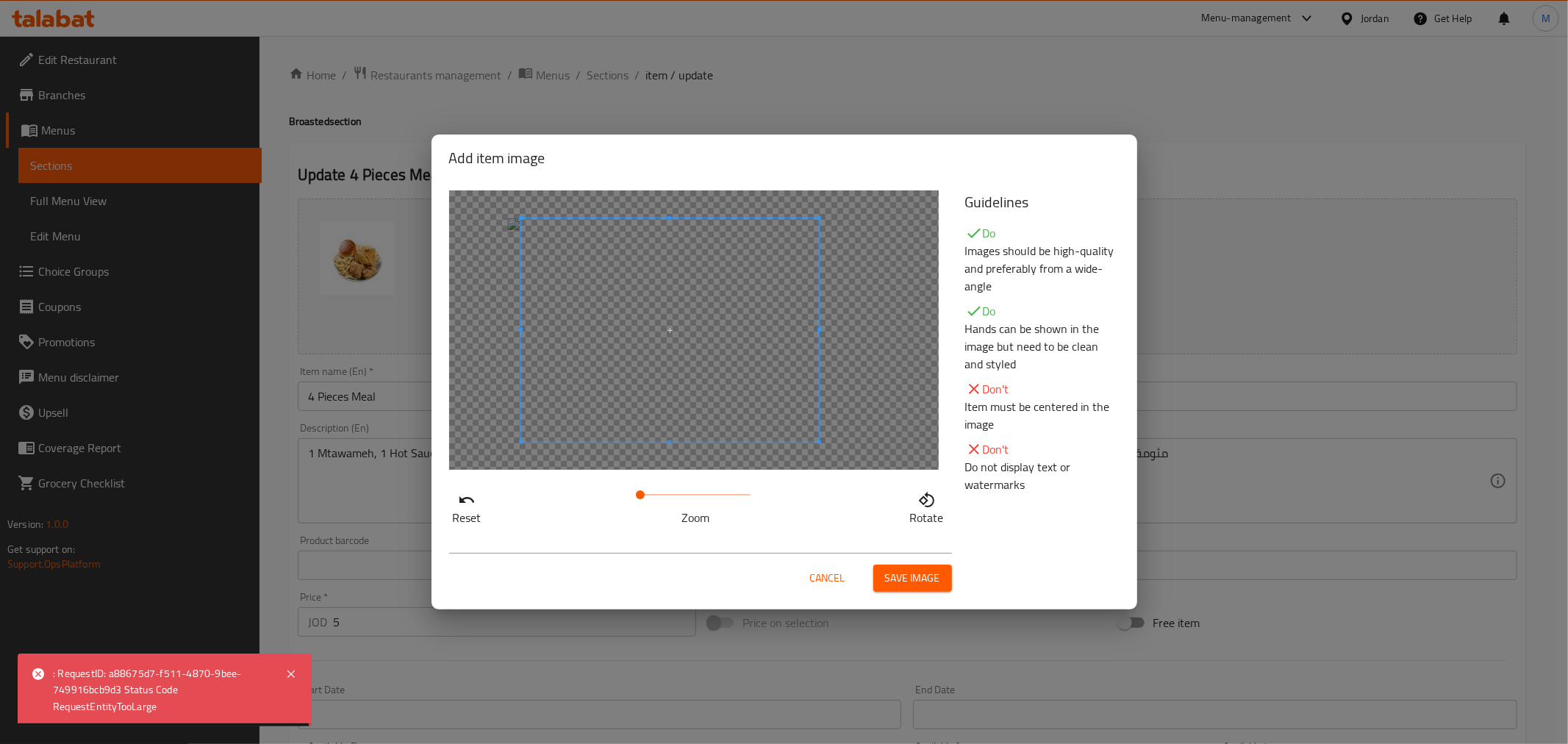
click at [726, 347] on span at bounding box center [670, 330] width 298 height 223
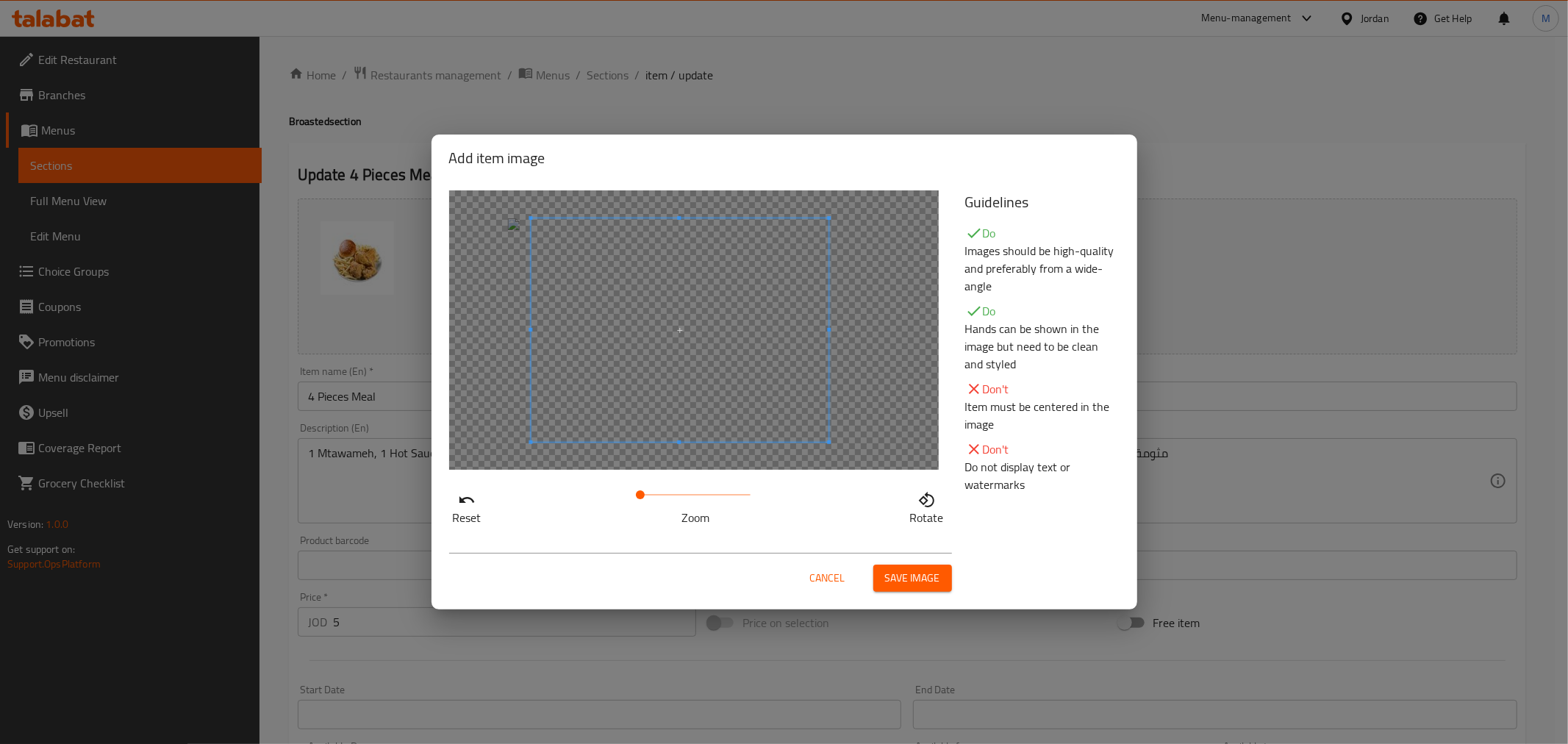
click at [770, 423] on span at bounding box center [679, 330] width 298 height 223
click at [757, 429] on span at bounding box center [673, 330] width 298 height 223
click at [914, 574] on span "Save image" at bounding box center [912, 579] width 55 height 19
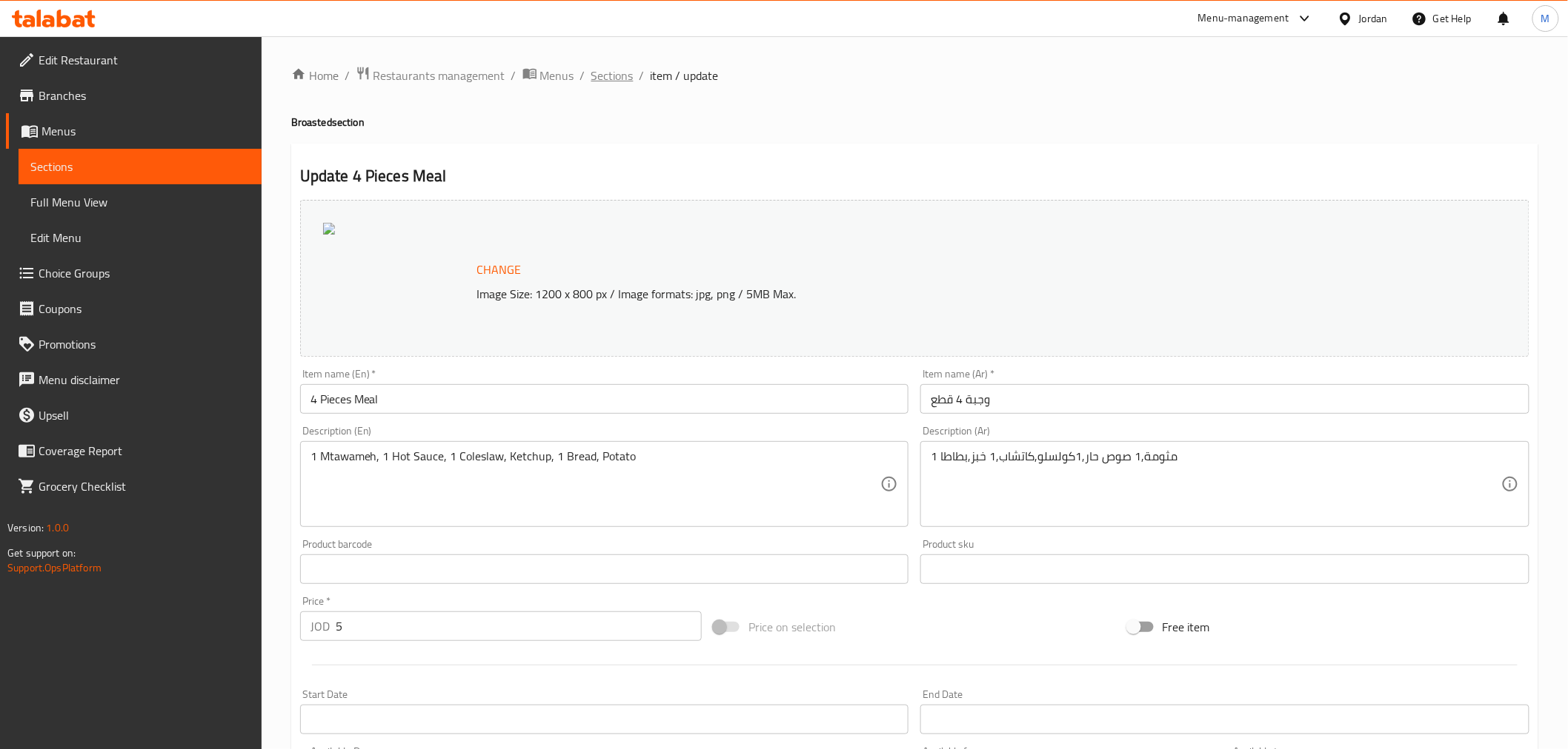
click at [603, 66] on span "Sections" at bounding box center [612, 75] width 43 height 18
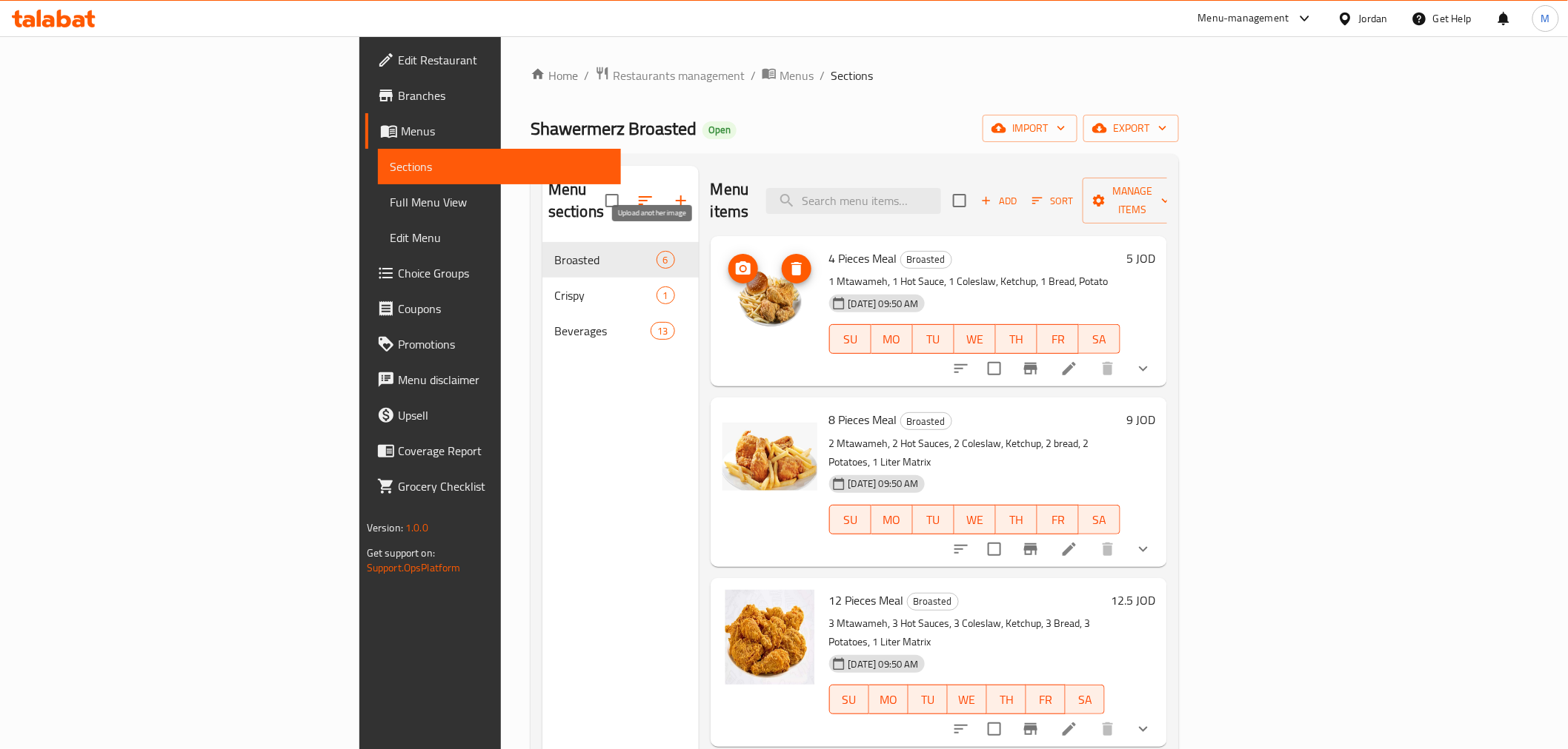
click at [728, 260] on span "upload picture" at bounding box center [743, 268] width 30 height 18
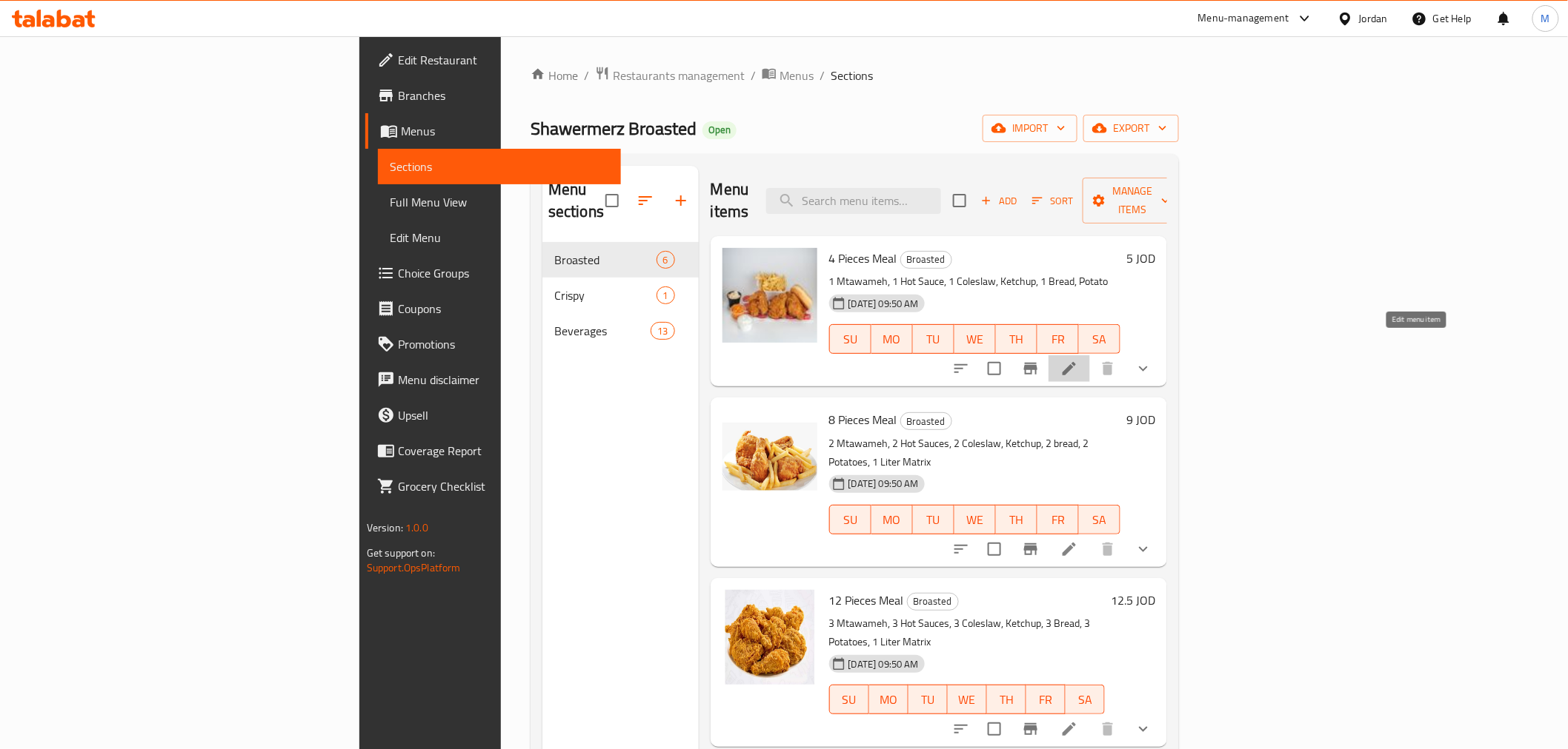
click at [1078, 360] on icon at bounding box center [1068, 368] width 18 height 18
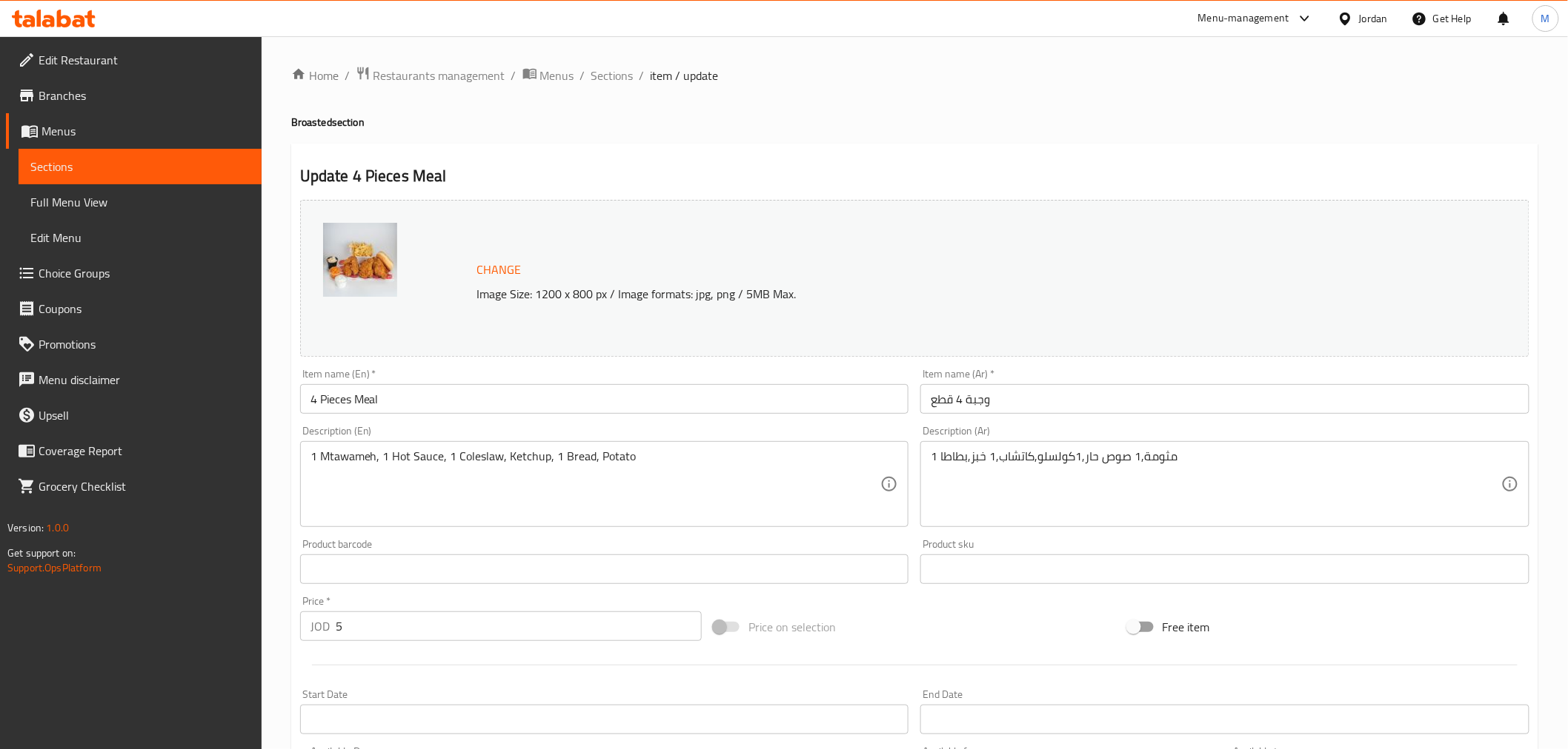
click at [67, 166] on span "Sections" at bounding box center [140, 166] width 219 height 18
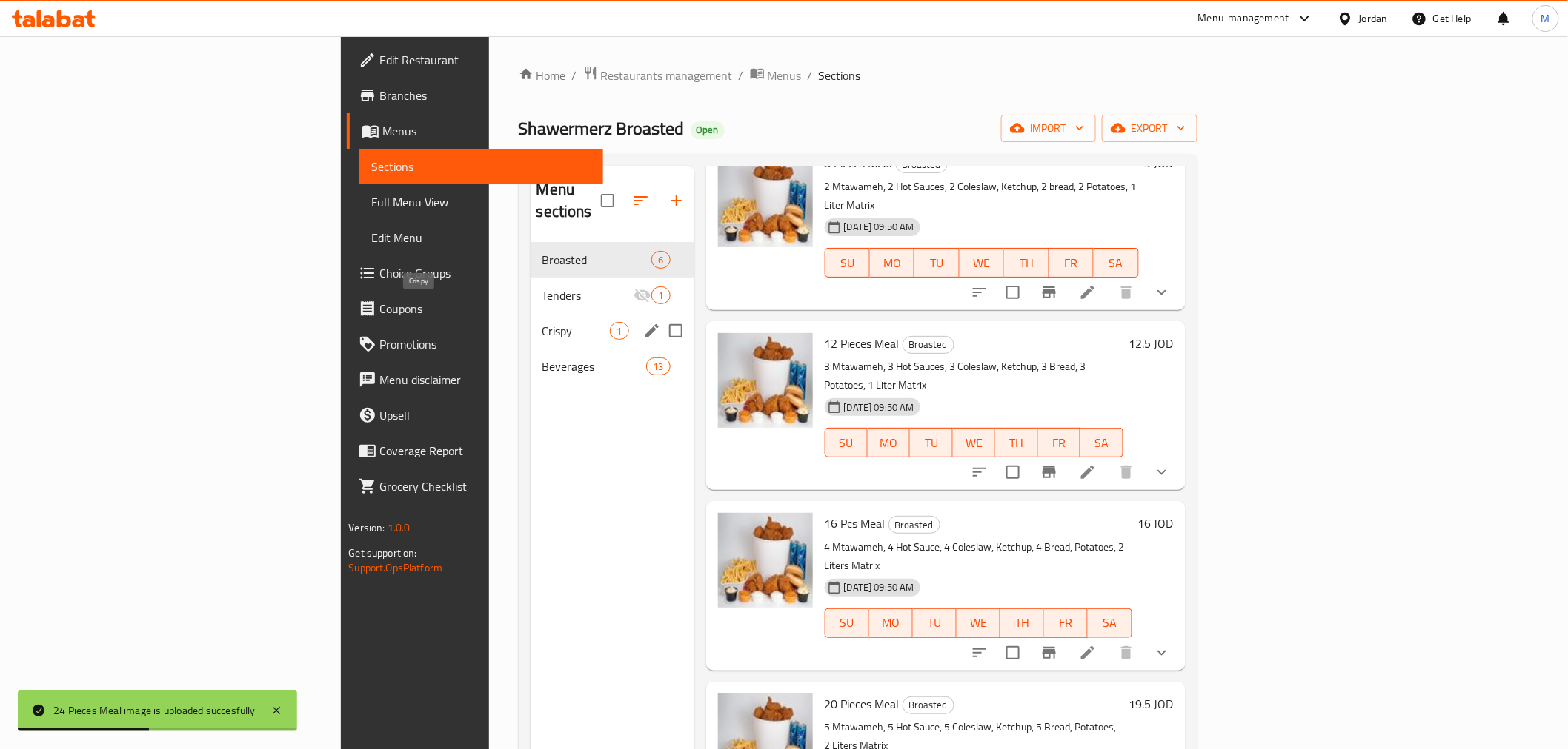
click at [542, 322] on span "Crispy" at bounding box center [576, 331] width 68 height 18
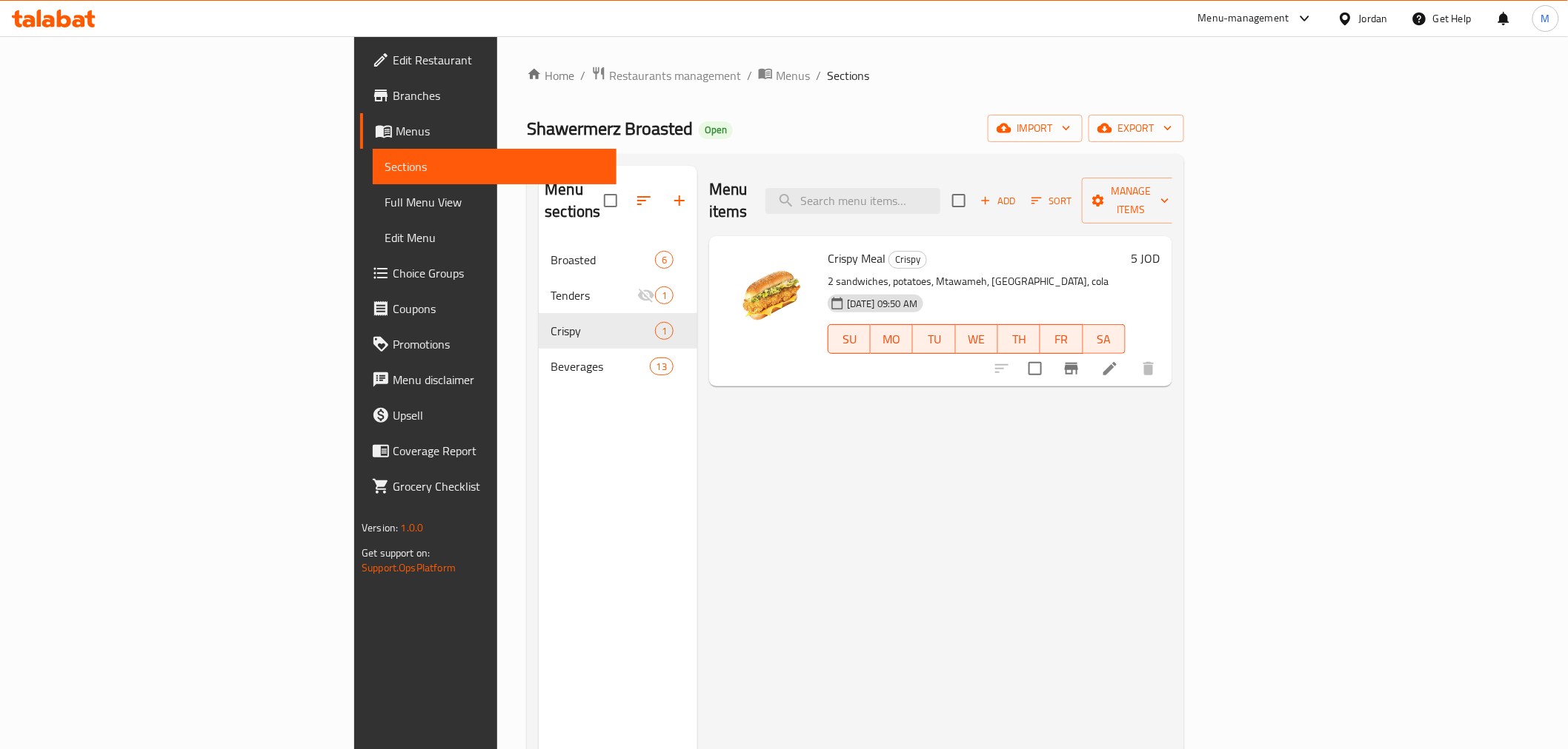
click at [1131, 355] on li at bounding box center [1109, 368] width 42 height 26
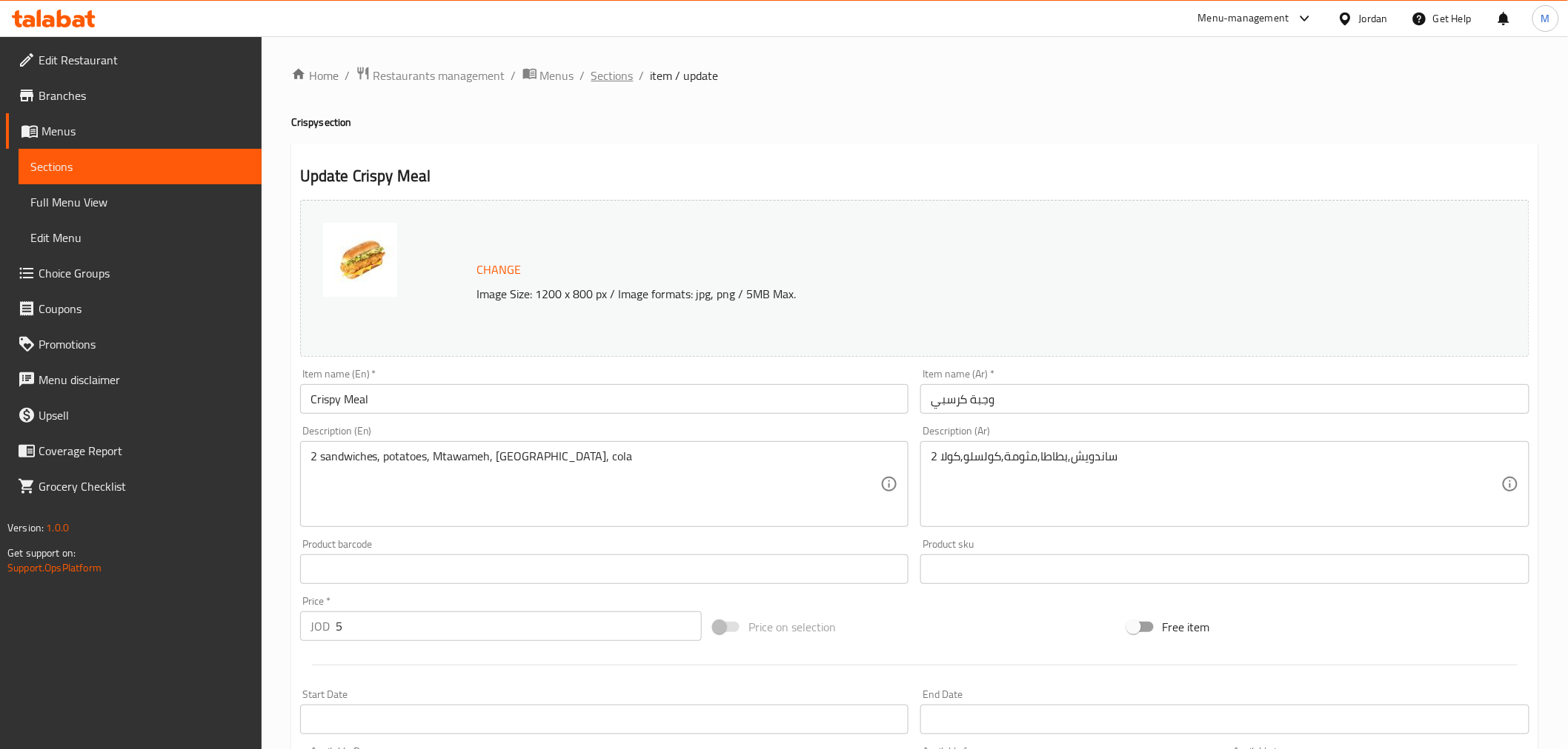
click at [620, 74] on span "Sections" at bounding box center [612, 75] width 43 height 18
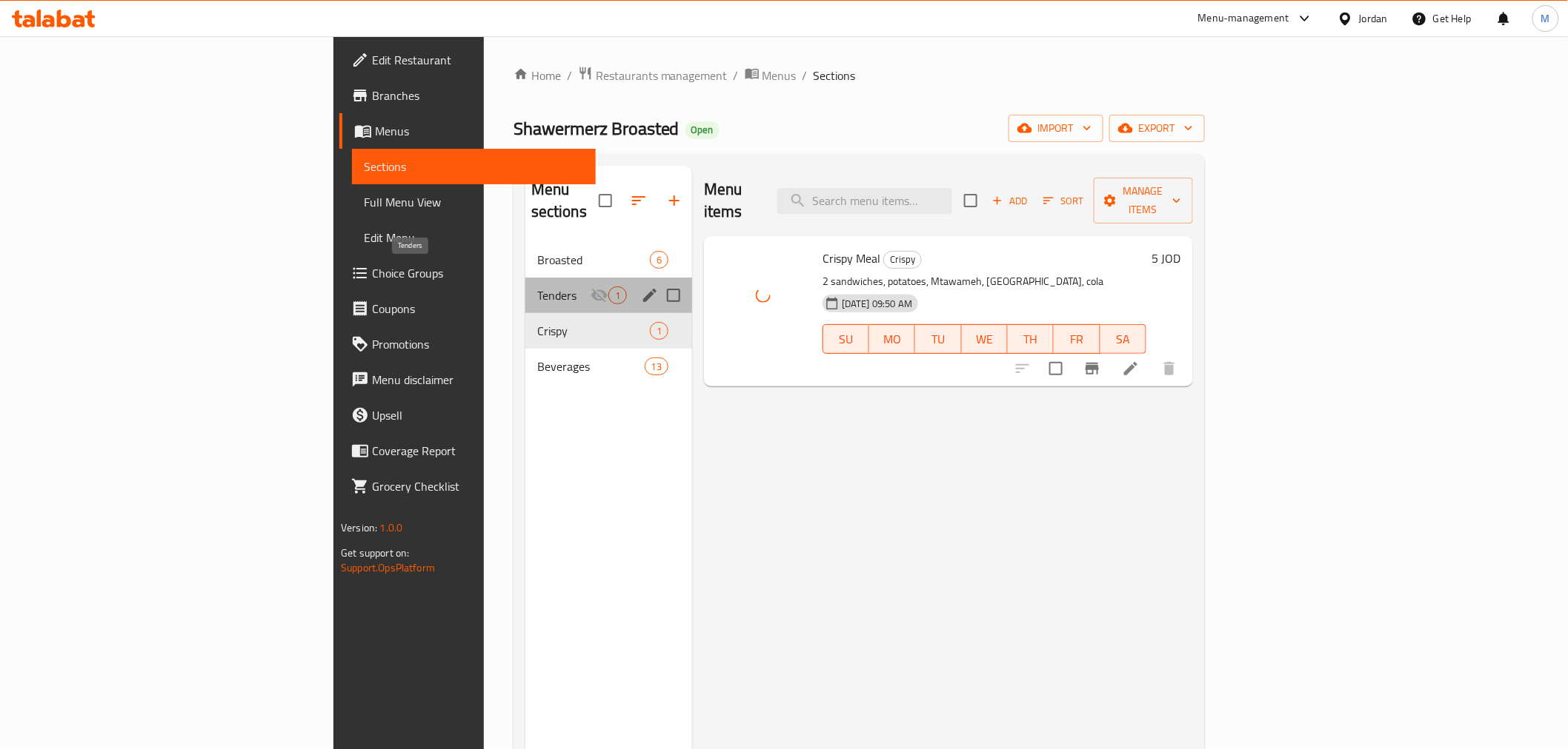
click at [537, 286] on span "Tenders" at bounding box center [564, 295] width 54 height 18
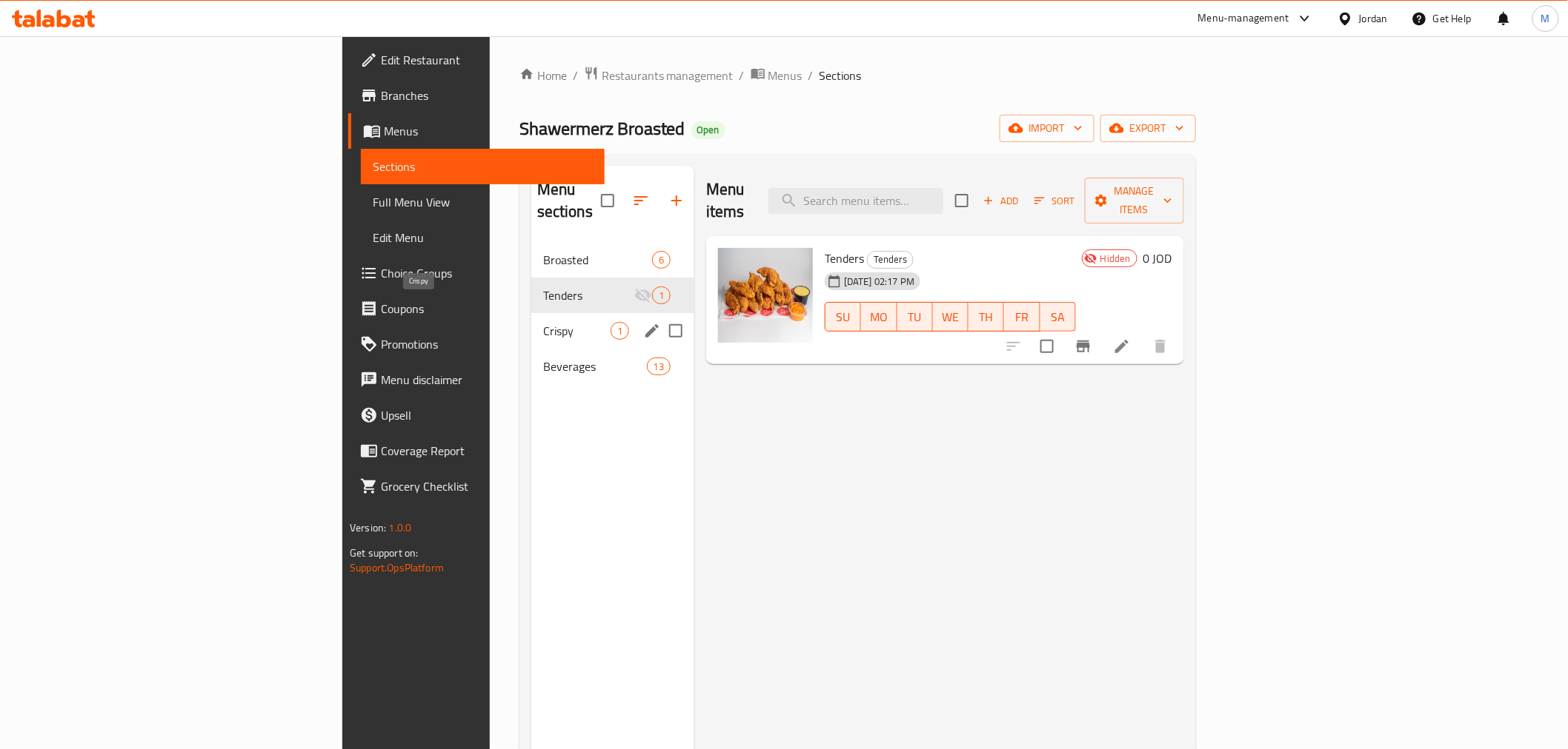
click at [543, 322] on span "Crispy" at bounding box center [576, 331] width 67 height 18
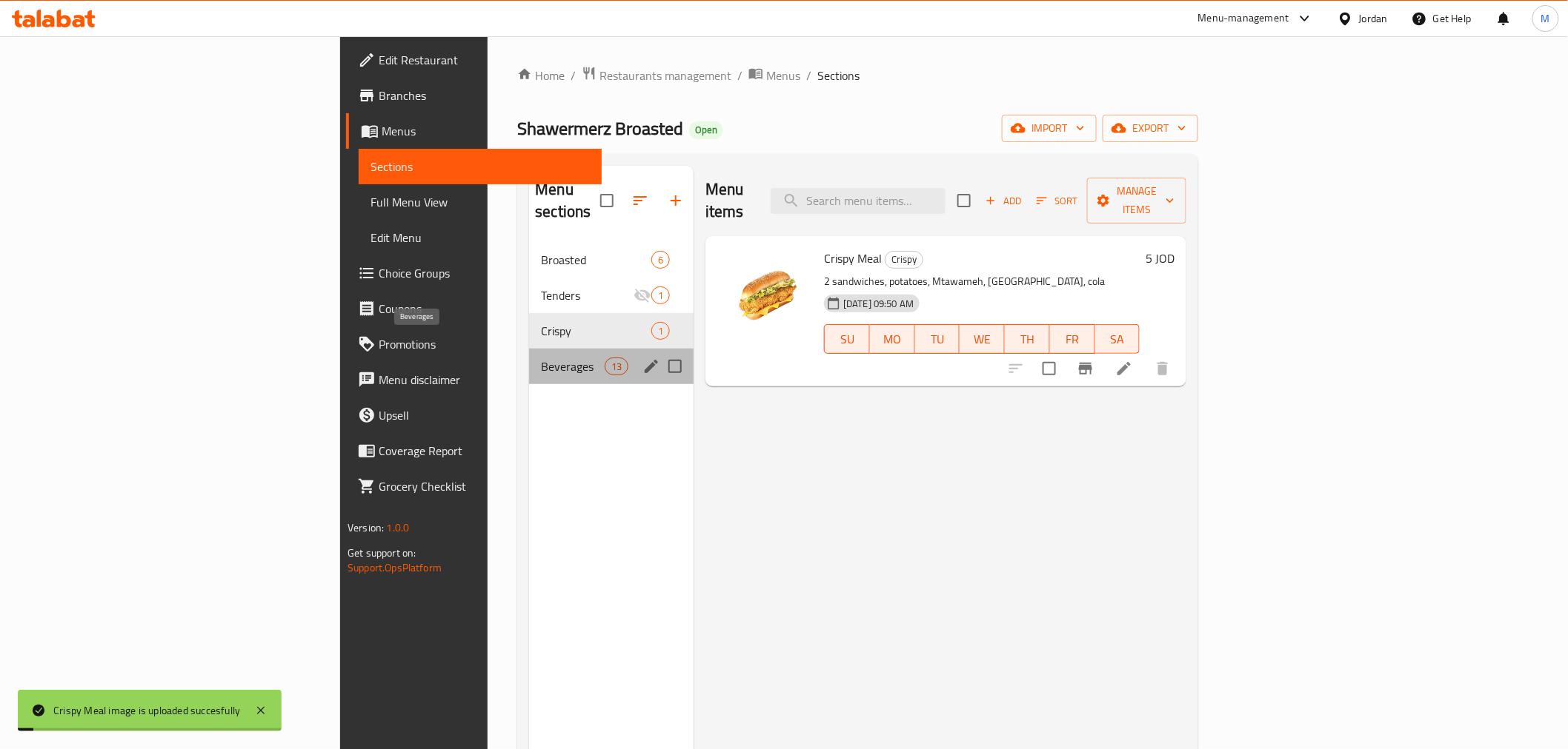
click at [541, 358] on span "Beverages" at bounding box center [572, 366] width 63 height 18
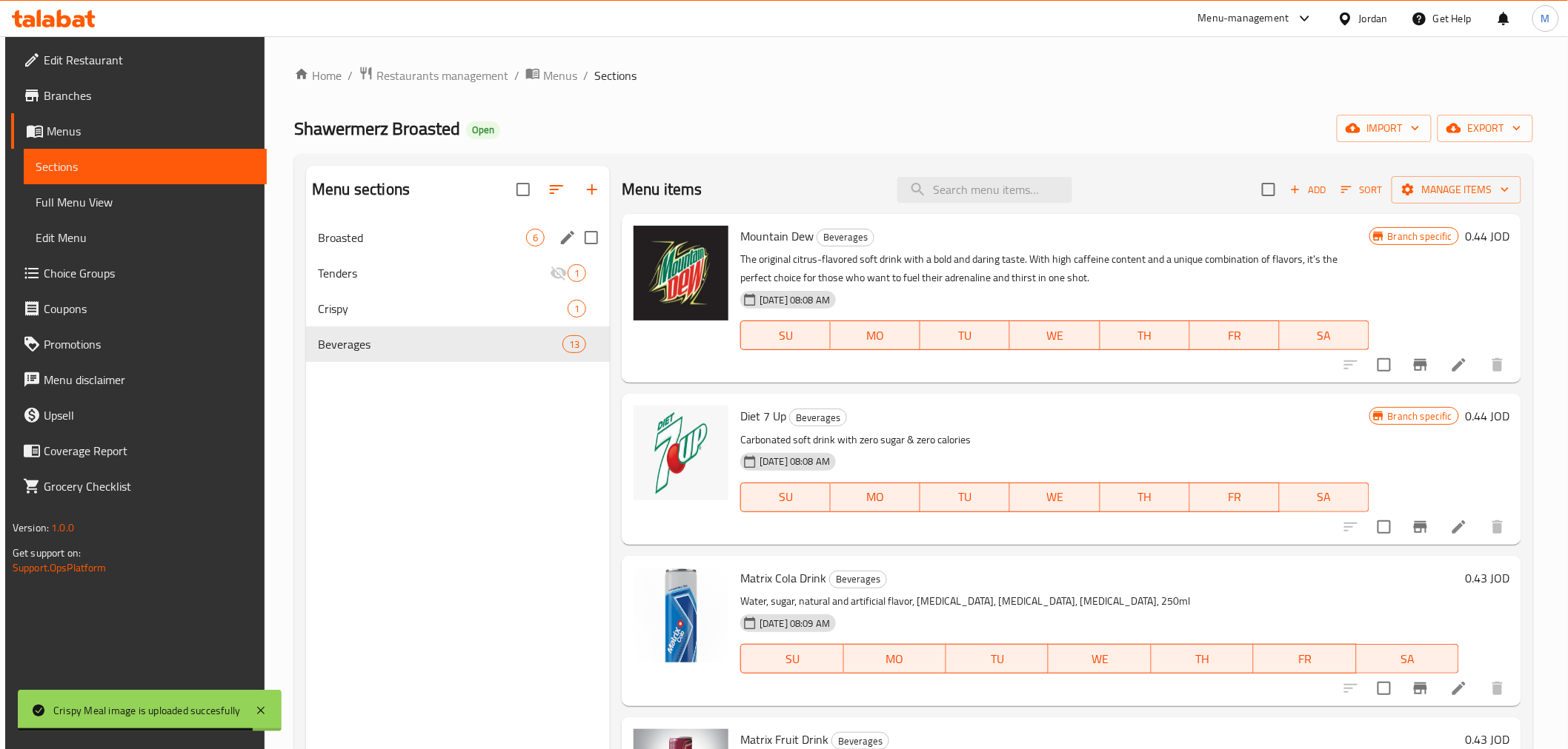
click at [369, 248] on div "Broasted 6" at bounding box center [458, 238] width 304 height 36
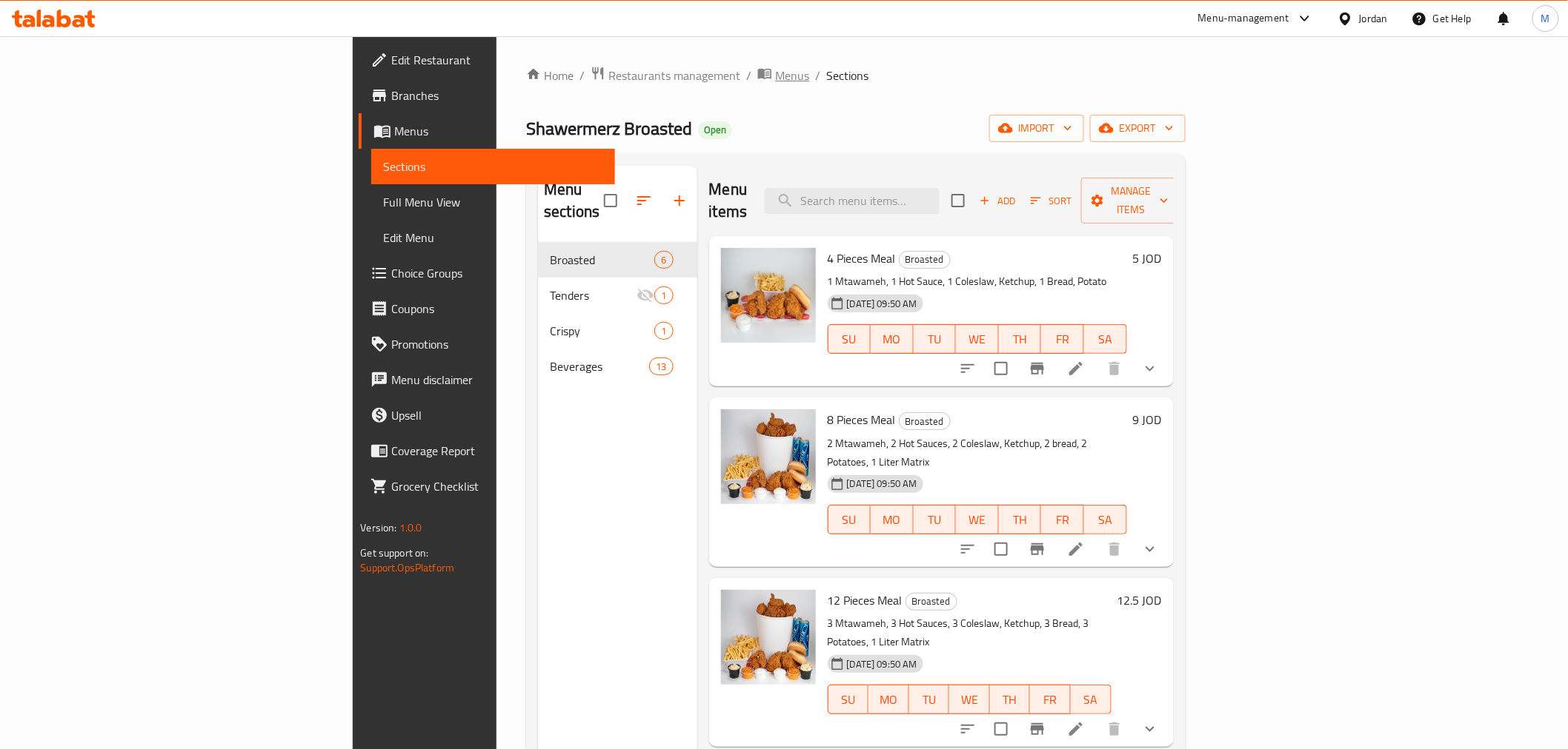
click at [775, 77] on span "Menus" at bounding box center [792, 75] width 34 height 18
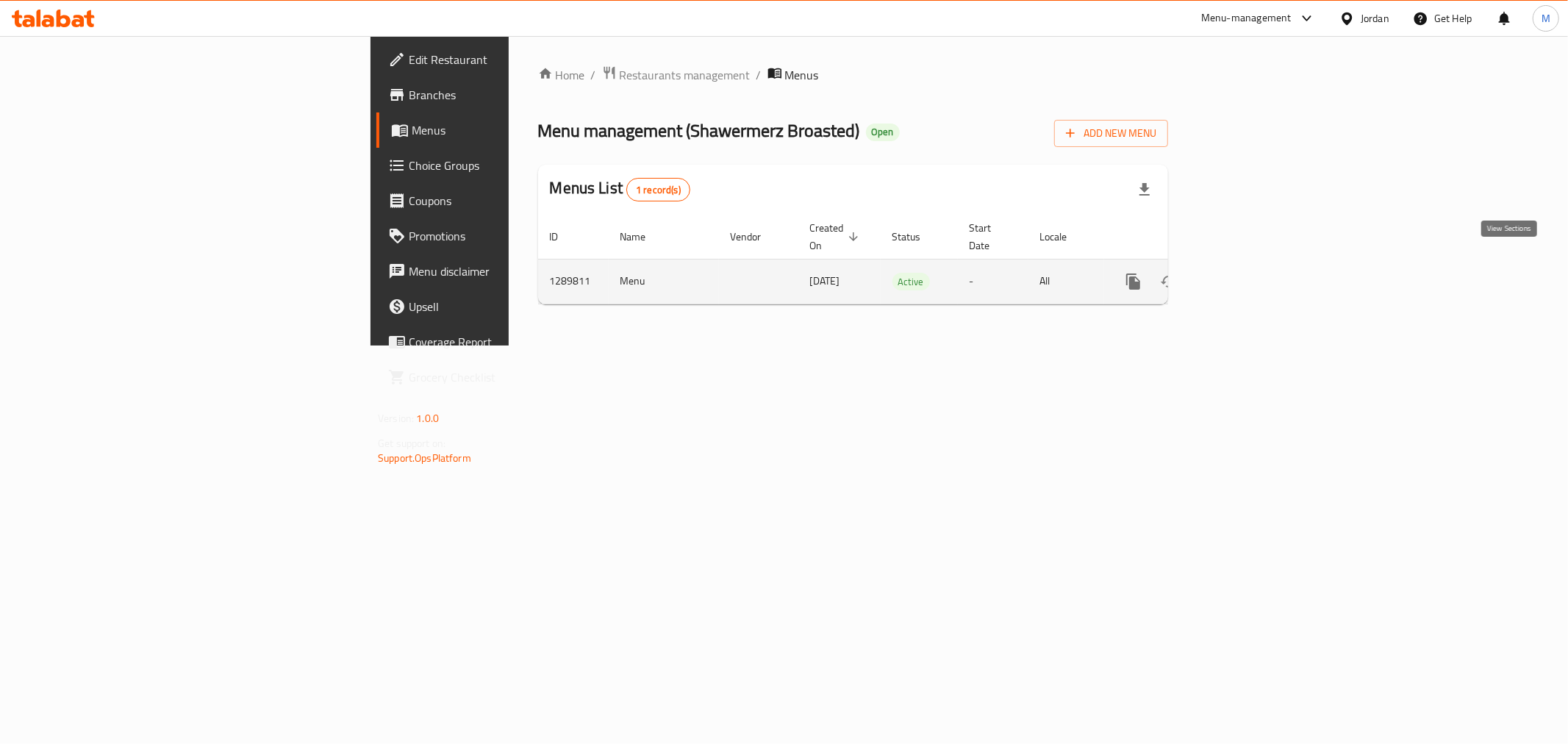
click at [1248, 273] on icon "enhanced table" at bounding box center [1240, 281] width 18 height 18
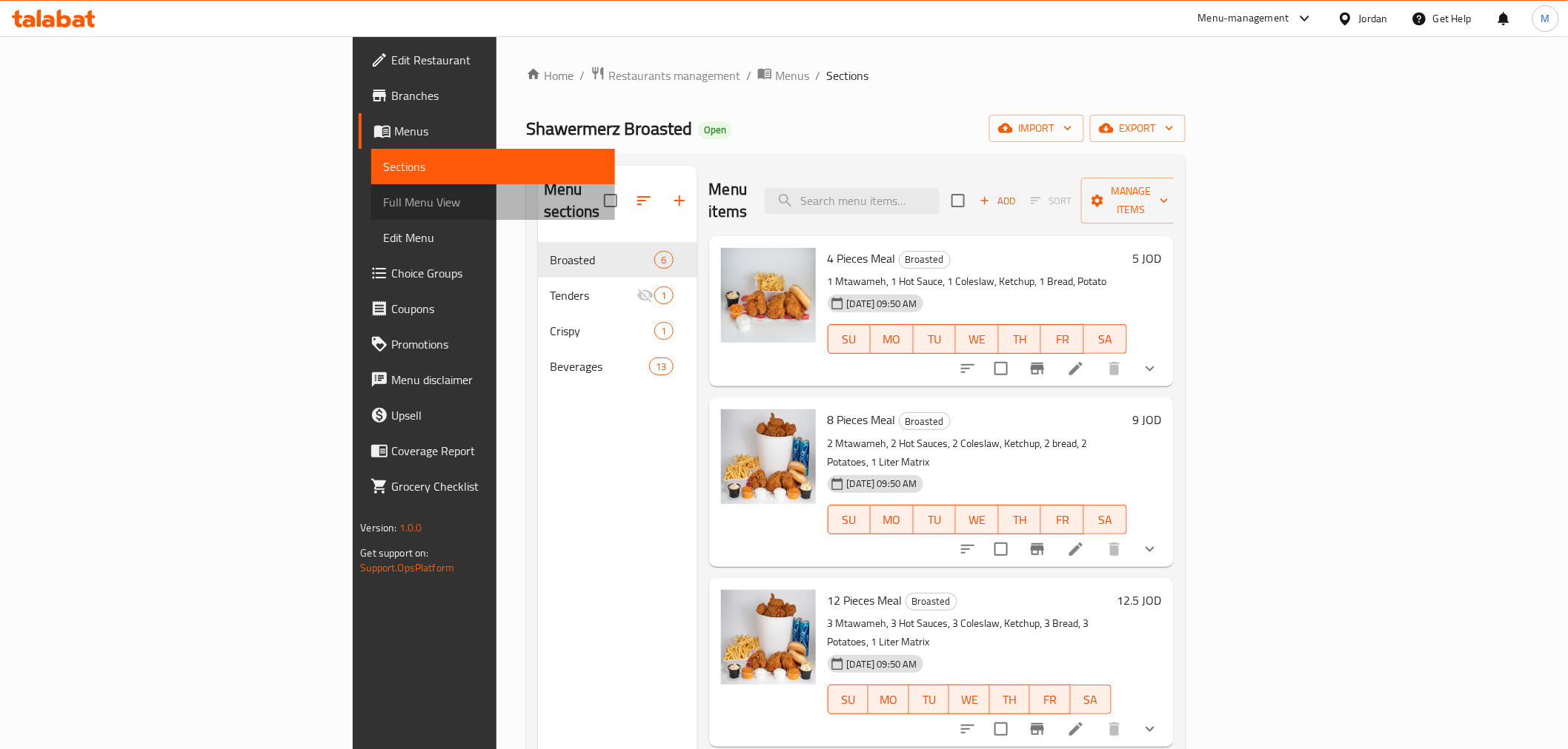
click at [383, 200] on span "Full Menu View" at bounding box center [492, 202] width 219 height 18
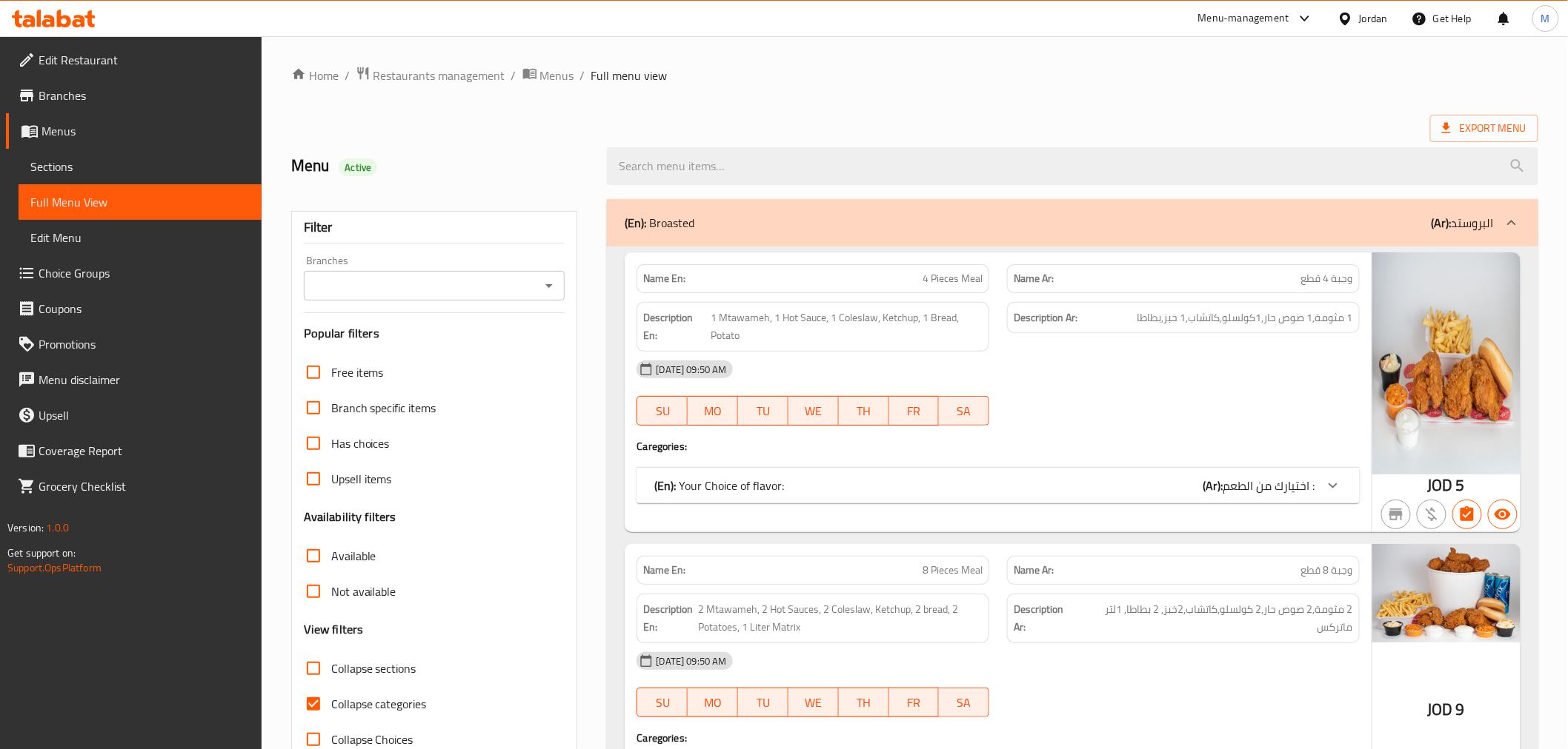
click at [61, 165] on span "Sections" at bounding box center [140, 166] width 219 height 18
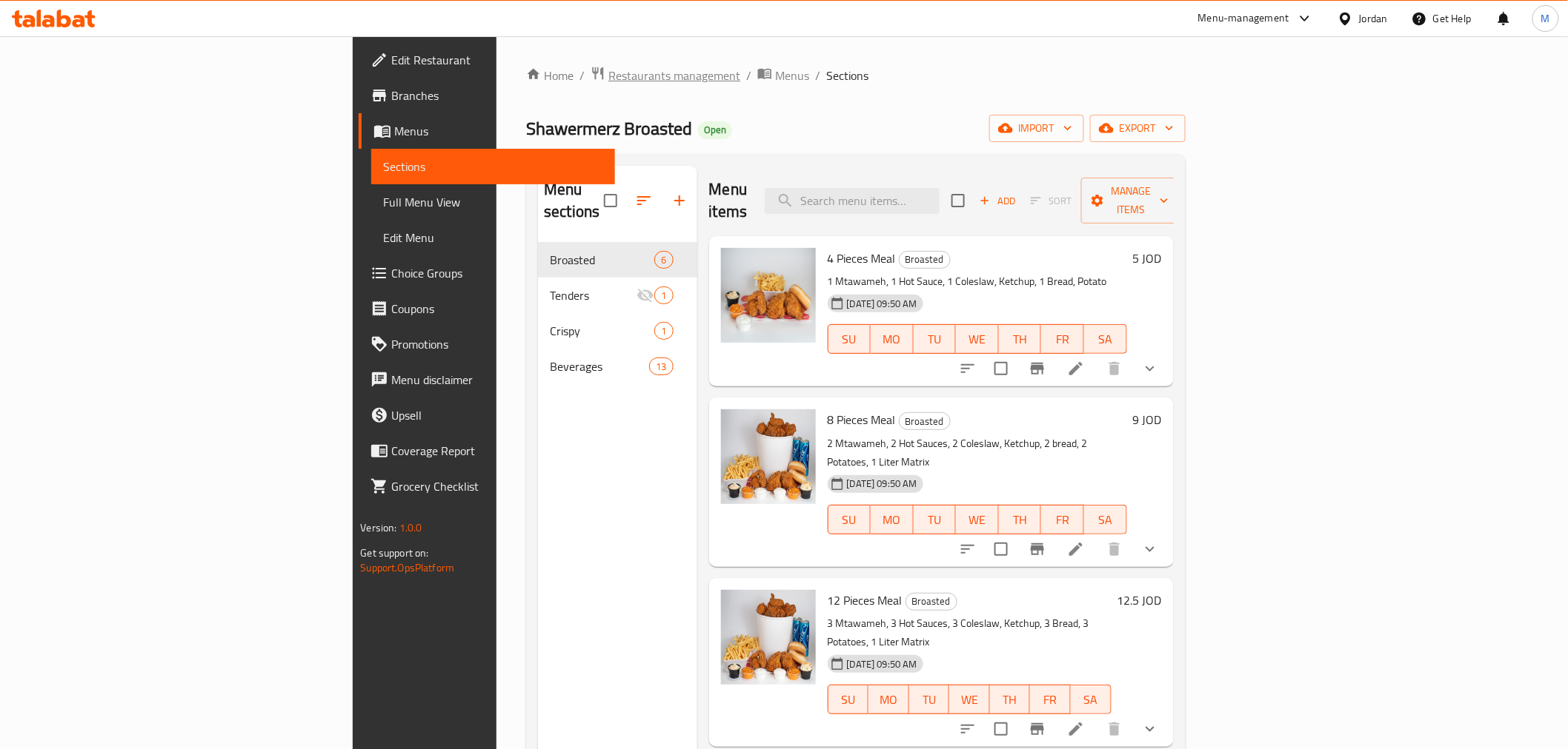
click at [608, 75] on span "Restaurants management" at bounding box center [674, 75] width 132 height 18
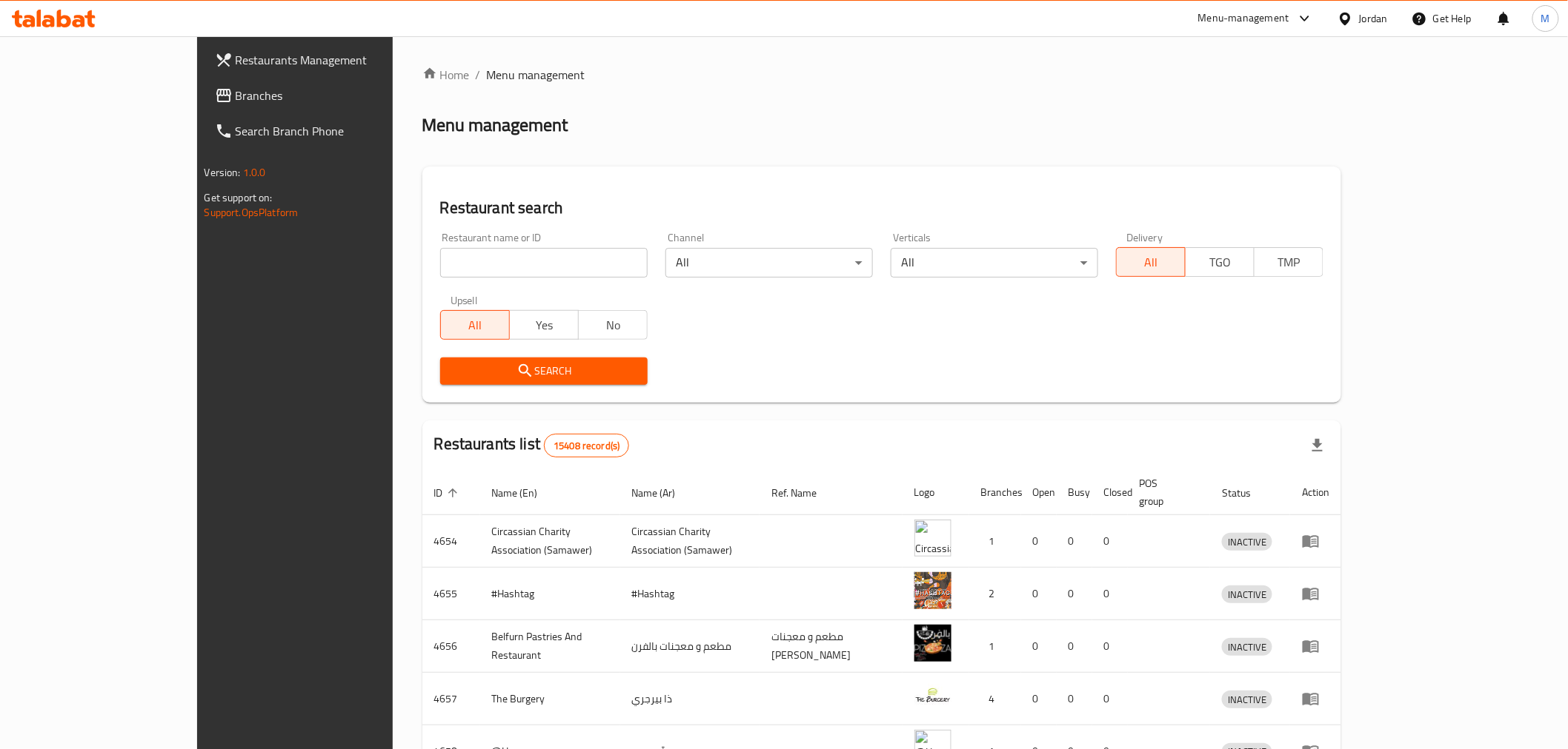
click at [442, 261] on input "search" at bounding box center [543, 262] width 207 height 30
type input "love.cow"
click at [517, 365] on icon "submit" at bounding box center [525, 371] width 18 height 18
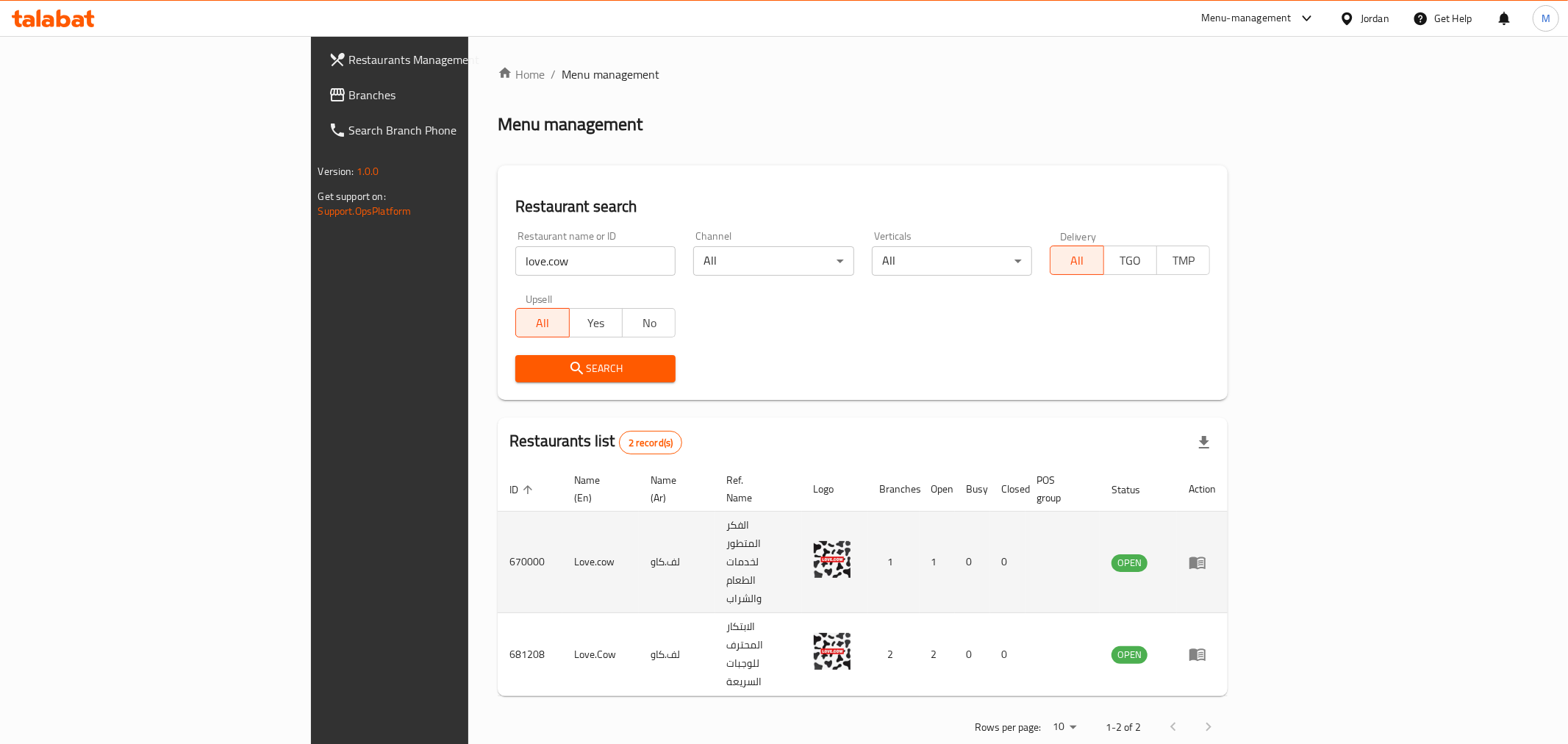
click at [1206, 557] on icon "enhanced table" at bounding box center [1197, 563] width 16 height 13
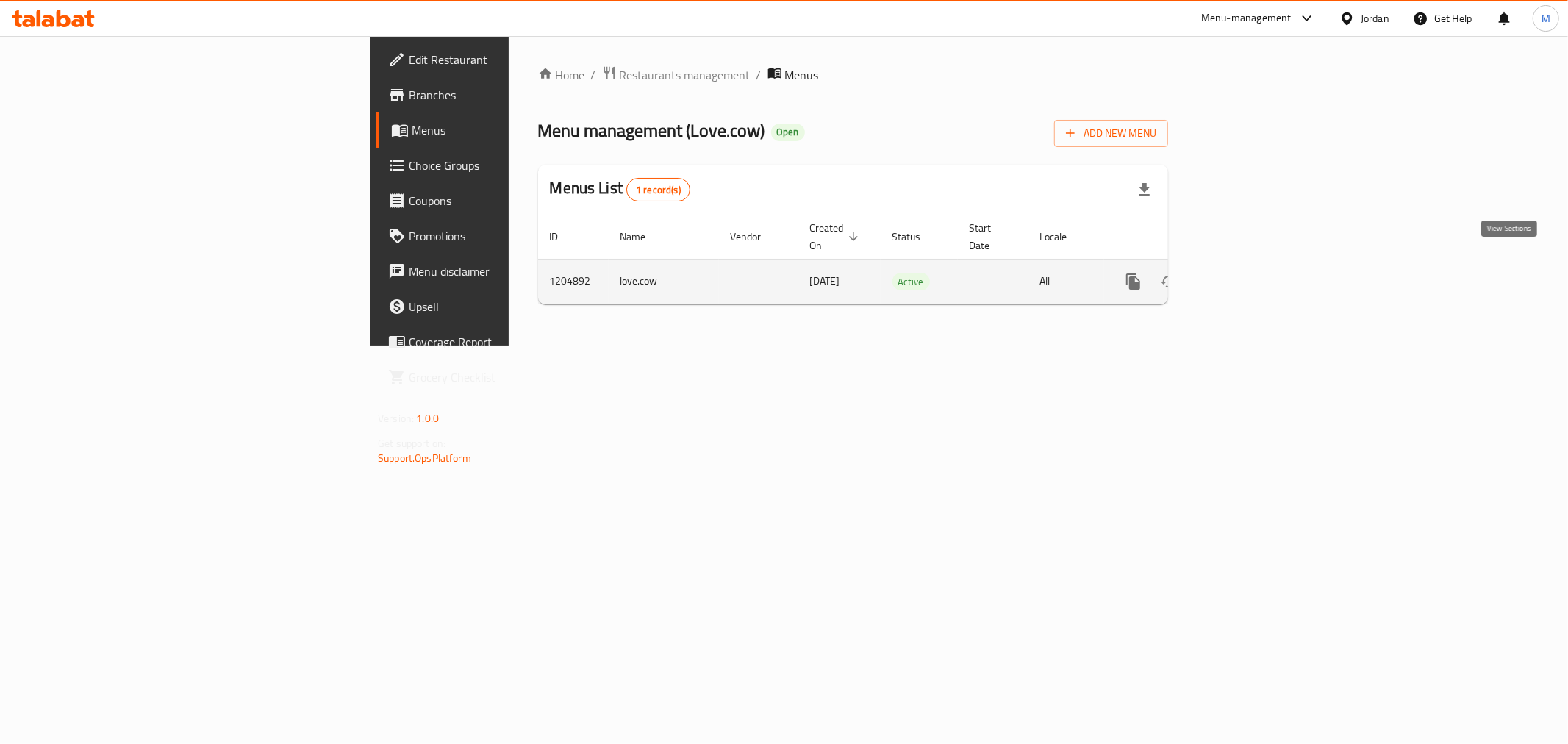
click at [1248, 273] on icon "enhanced table" at bounding box center [1240, 281] width 18 height 18
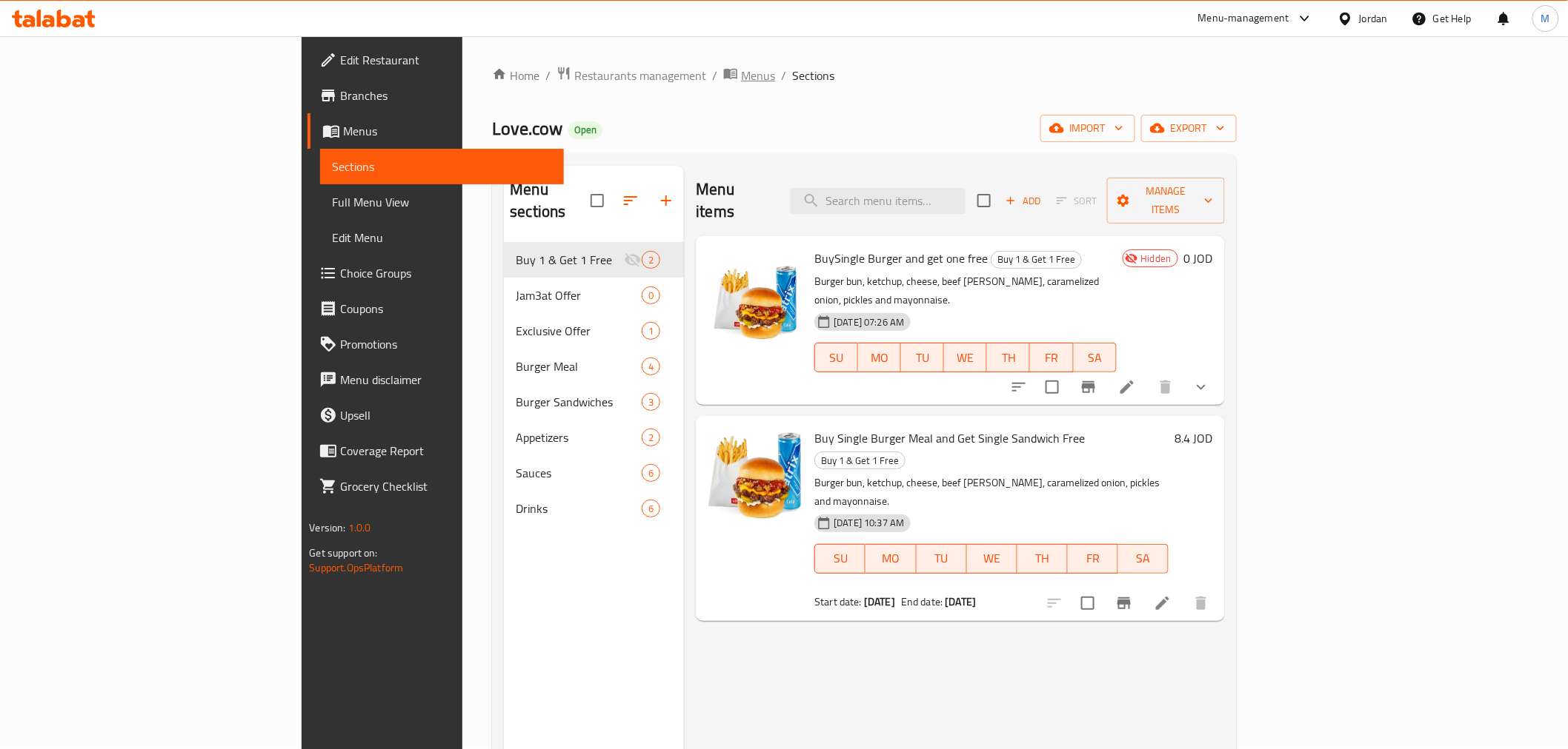
click at [741, 66] on span "Menus" at bounding box center [758, 75] width 34 height 18
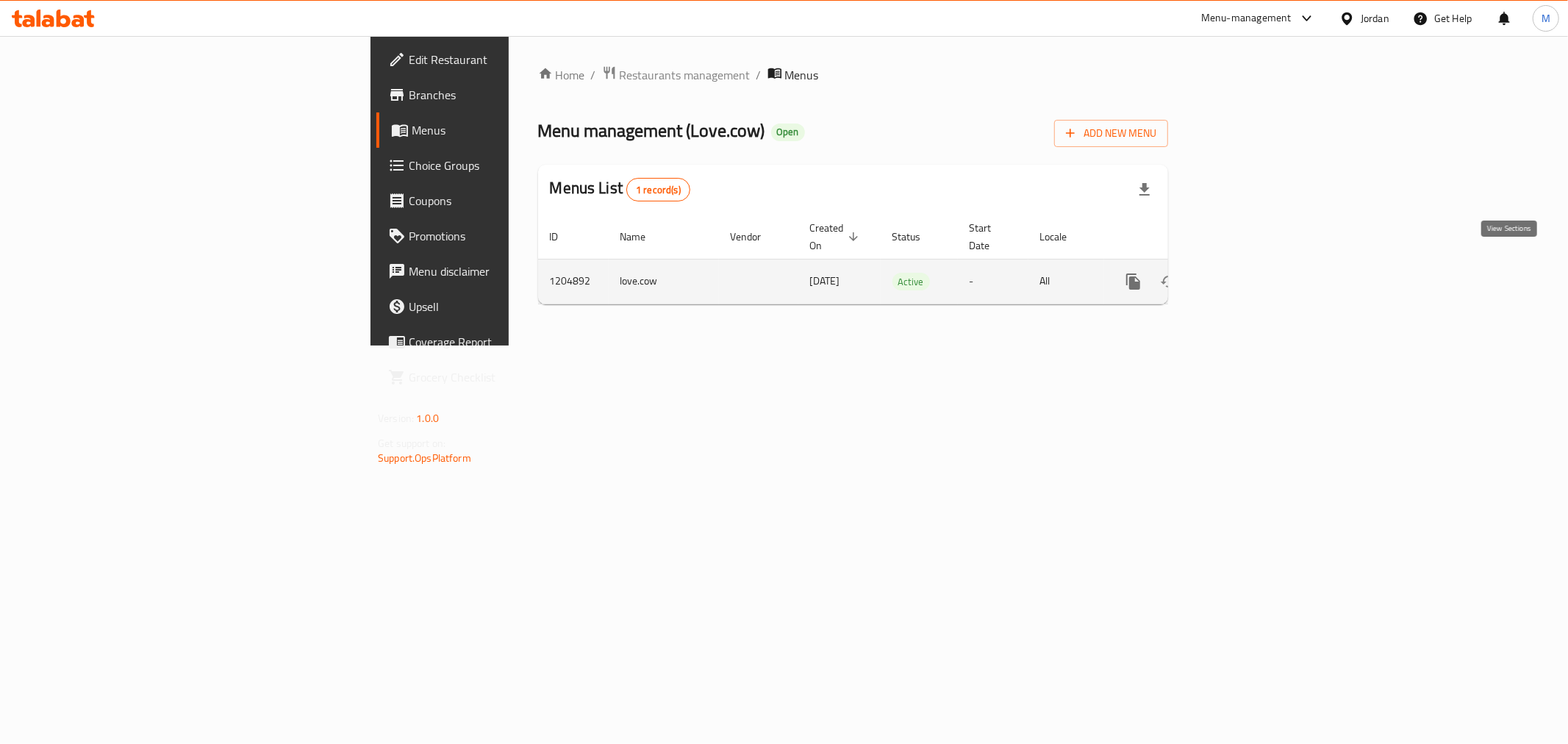
click at [1248, 273] on icon "enhanced table" at bounding box center [1240, 281] width 18 height 18
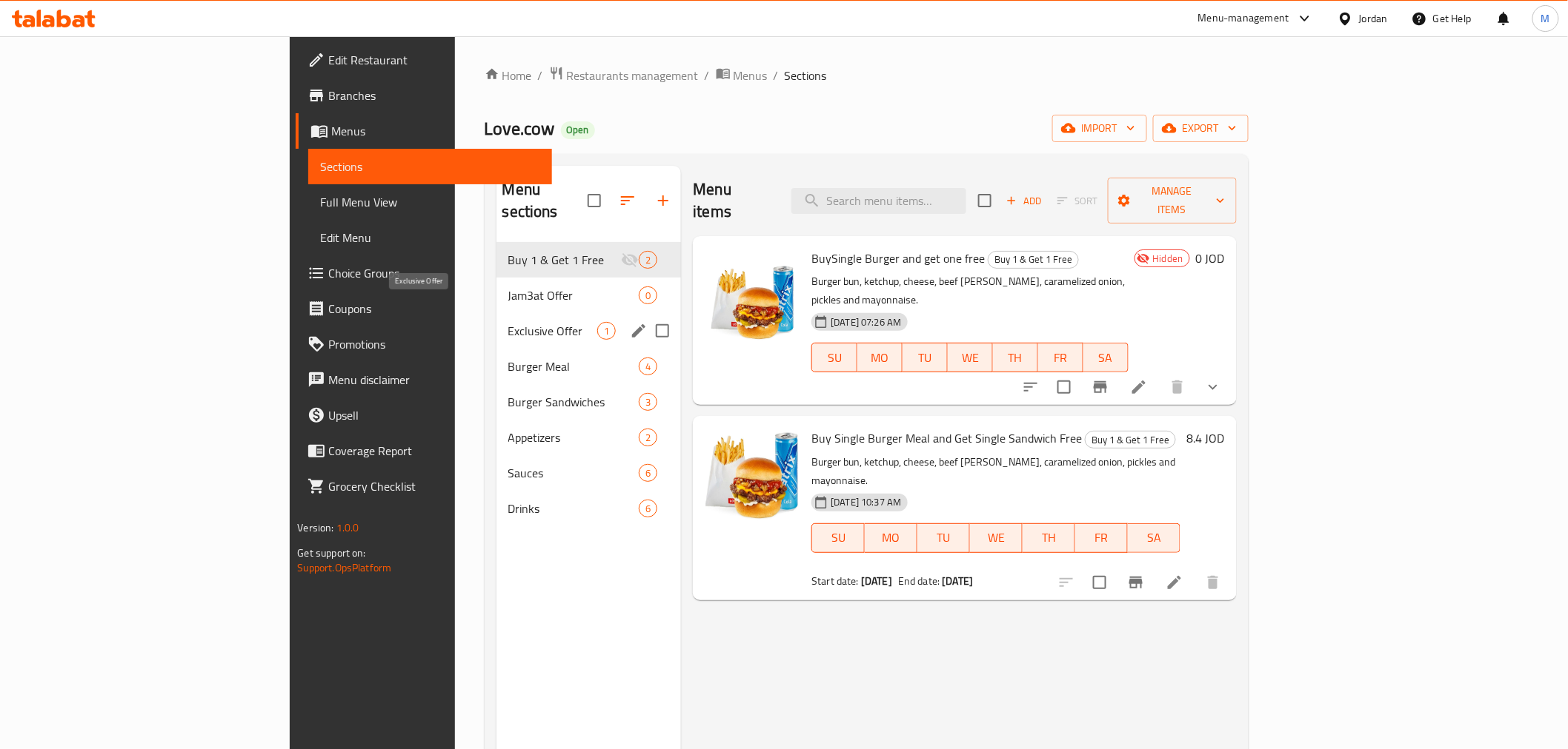
click at [508, 322] on span "Exclusive Offer" at bounding box center [553, 331] width 90 height 18
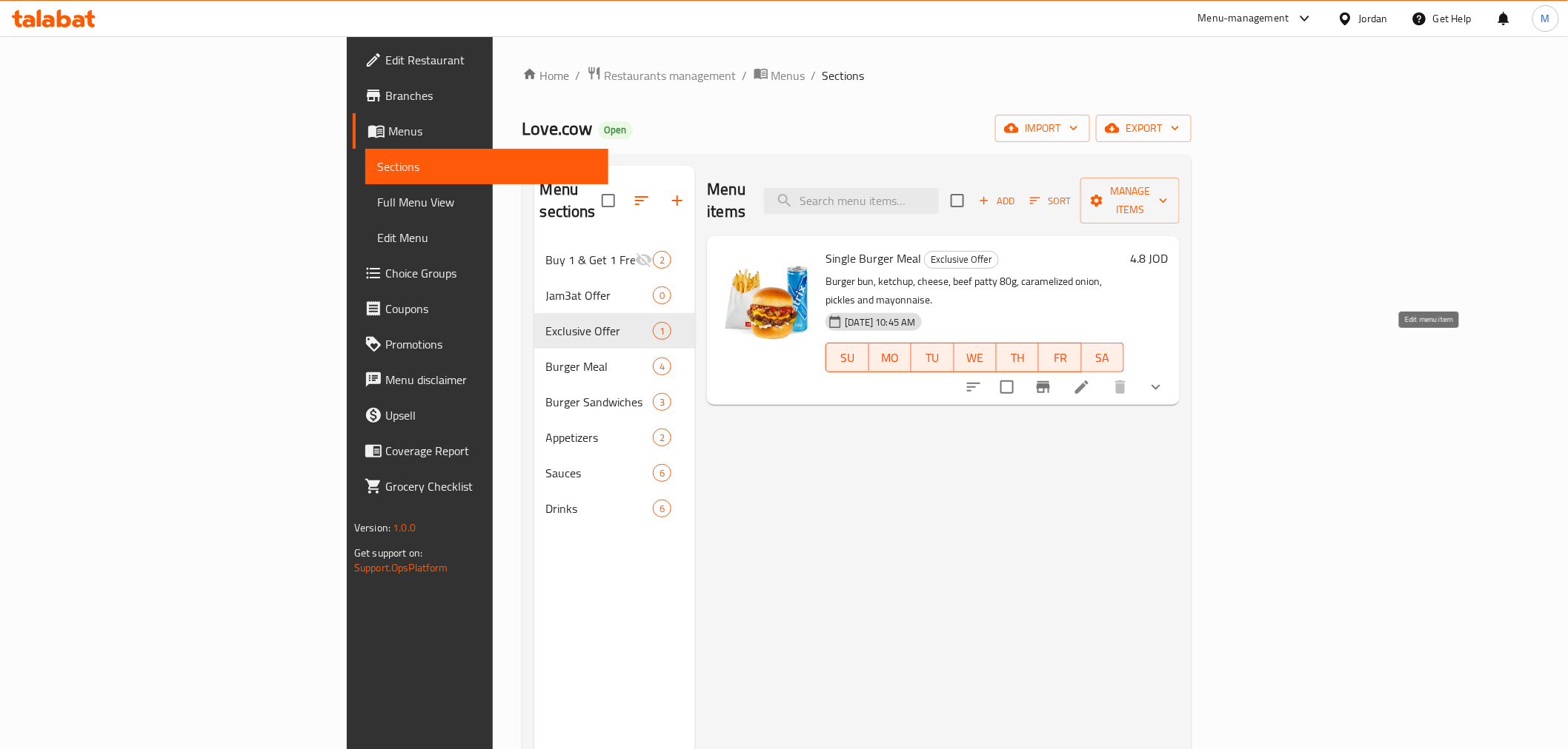
click at [1091, 378] on icon at bounding box center [1081, 387] width 18 height 18
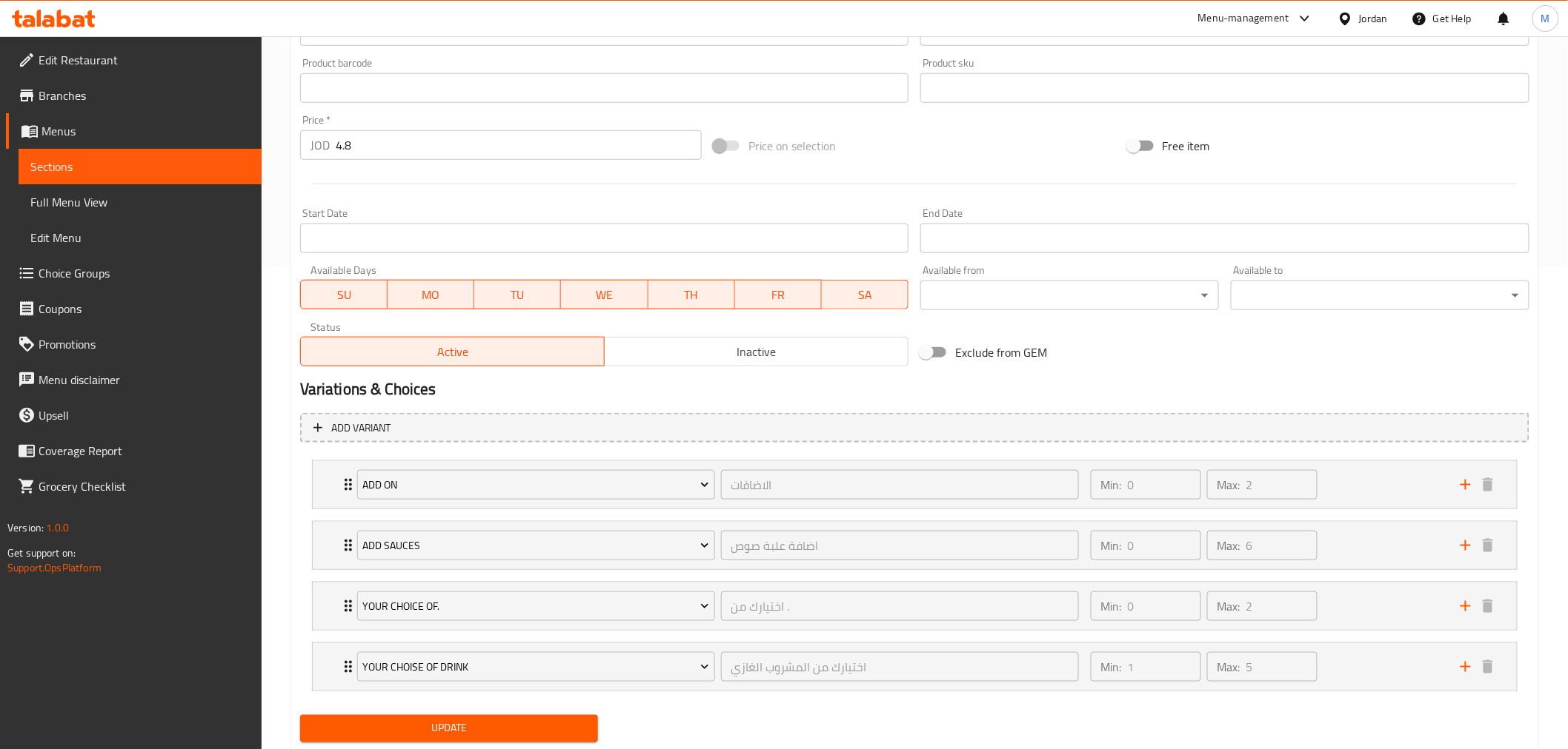
scroll to position [493, 0]
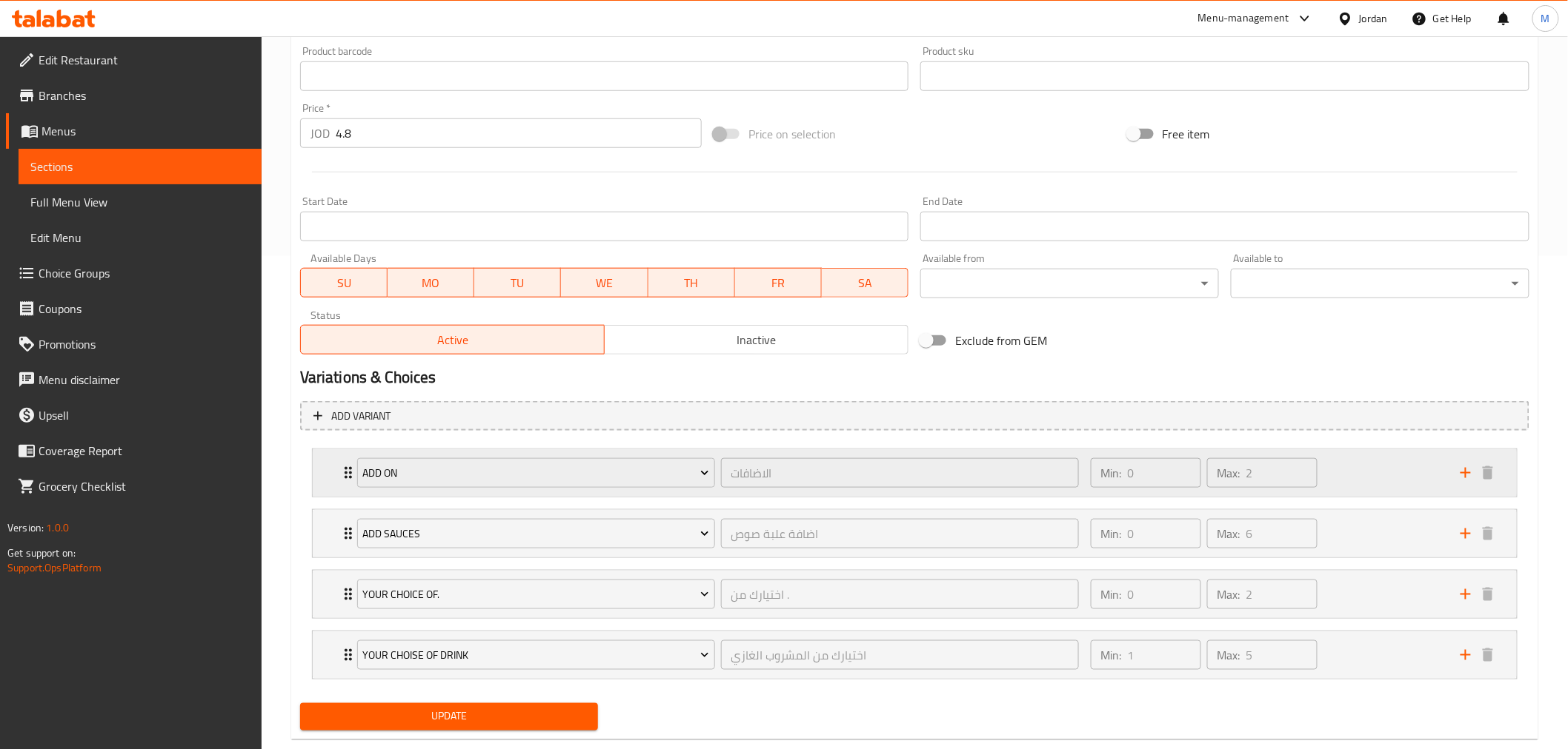
click at [1403, 484] on div "Min: 0 ​ Max: 2 ​" at bounding box center [1267, 473] width 370 height 48
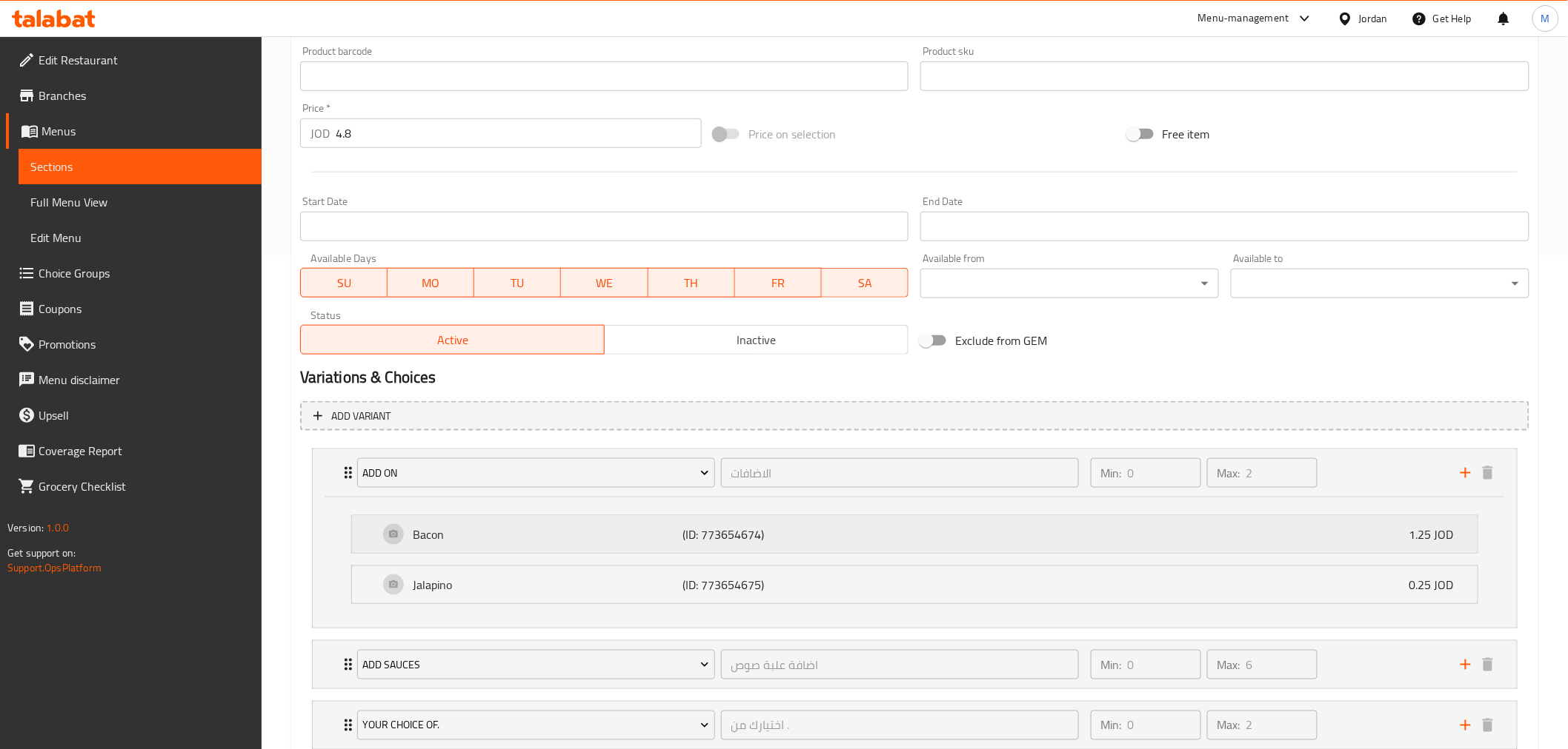
click at [1387, 533] on div "Bacon (ID: 773654674) 1.25 JOD" at bounding box center [919, 534] width 1081 height 37
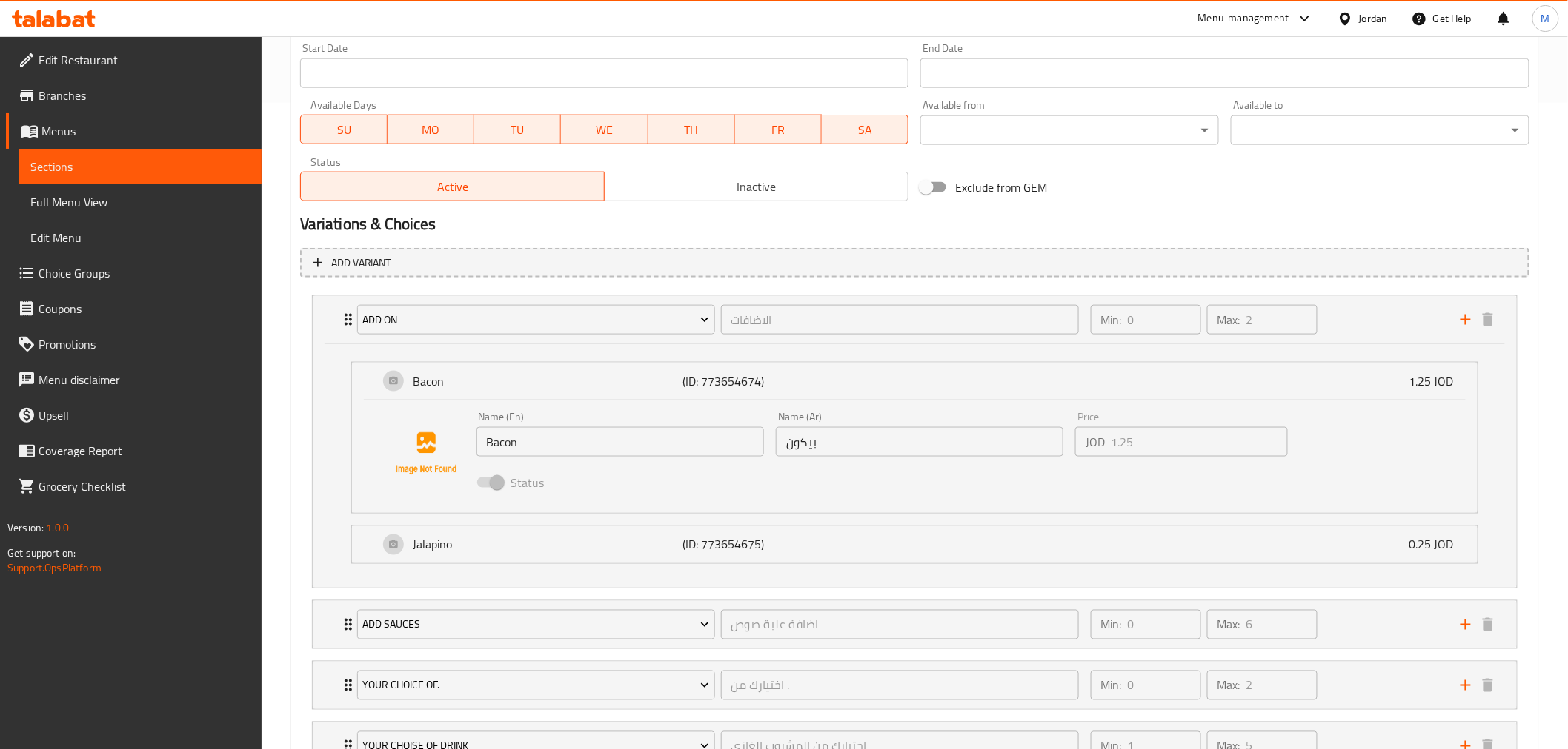
scroll to position [658, 0]
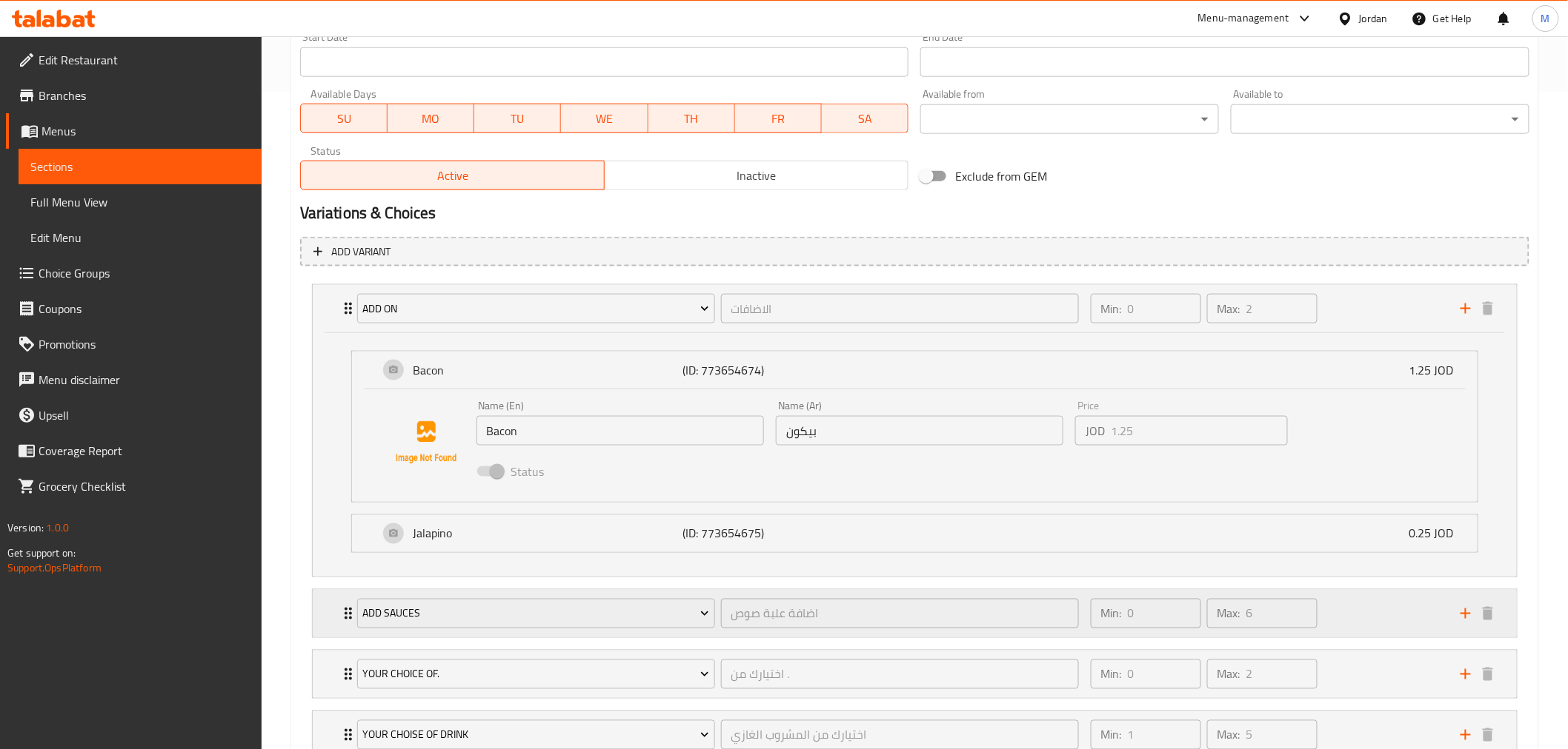
click at [1373, 596] on div "Min: 0 ​ Max: 6 ​" at bounding box center [1267, 614] width 370 height 48
click at [1374, 608] on div "Min: 0 ​ Max: 6 ​" at bounding box center [1267, 614] width 370 height 48
click at [1380, 314] on div "Min: 0 ​ Max: 2 ​" at bounding box center [1267, 309] width 370 height 48
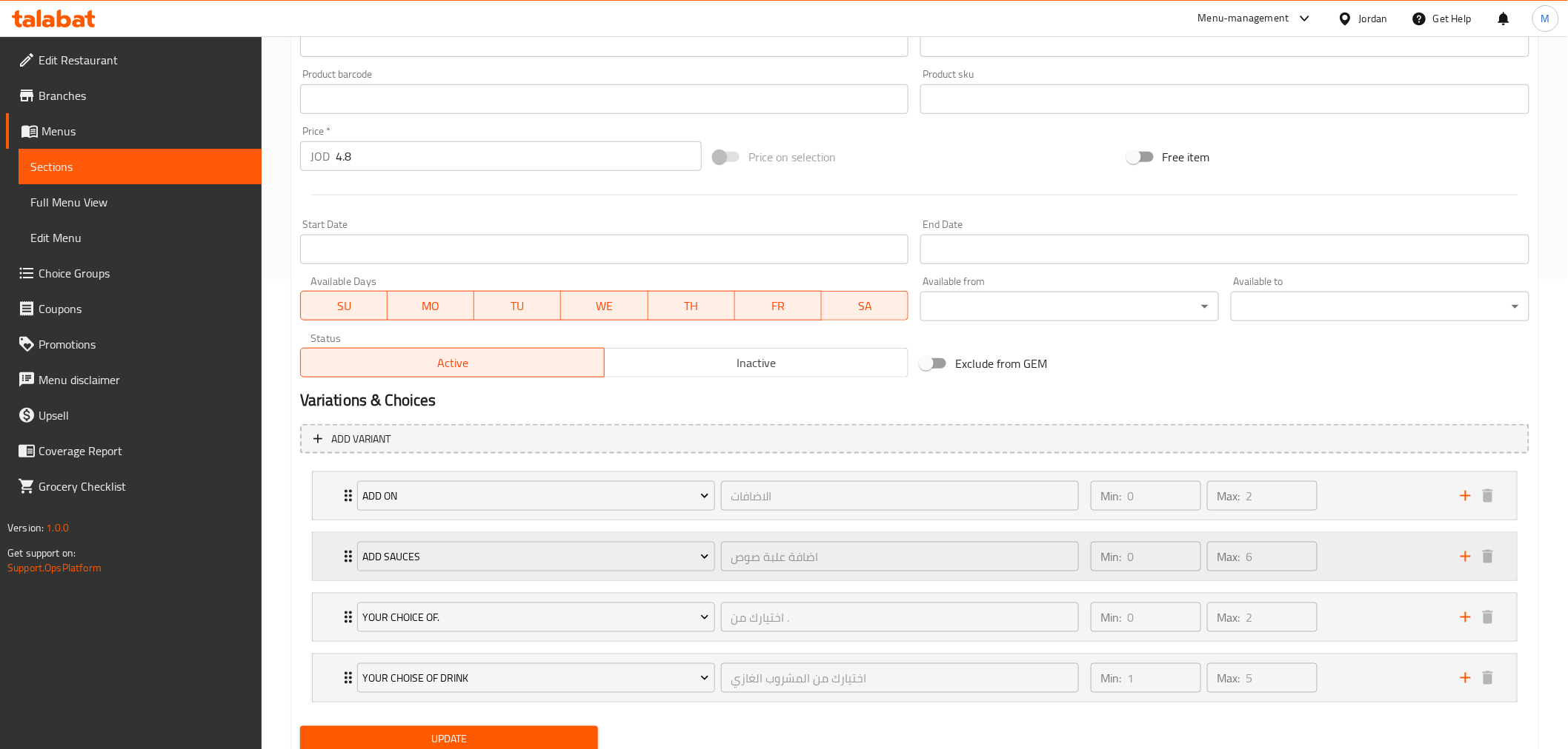
scroll to position [493, 0]
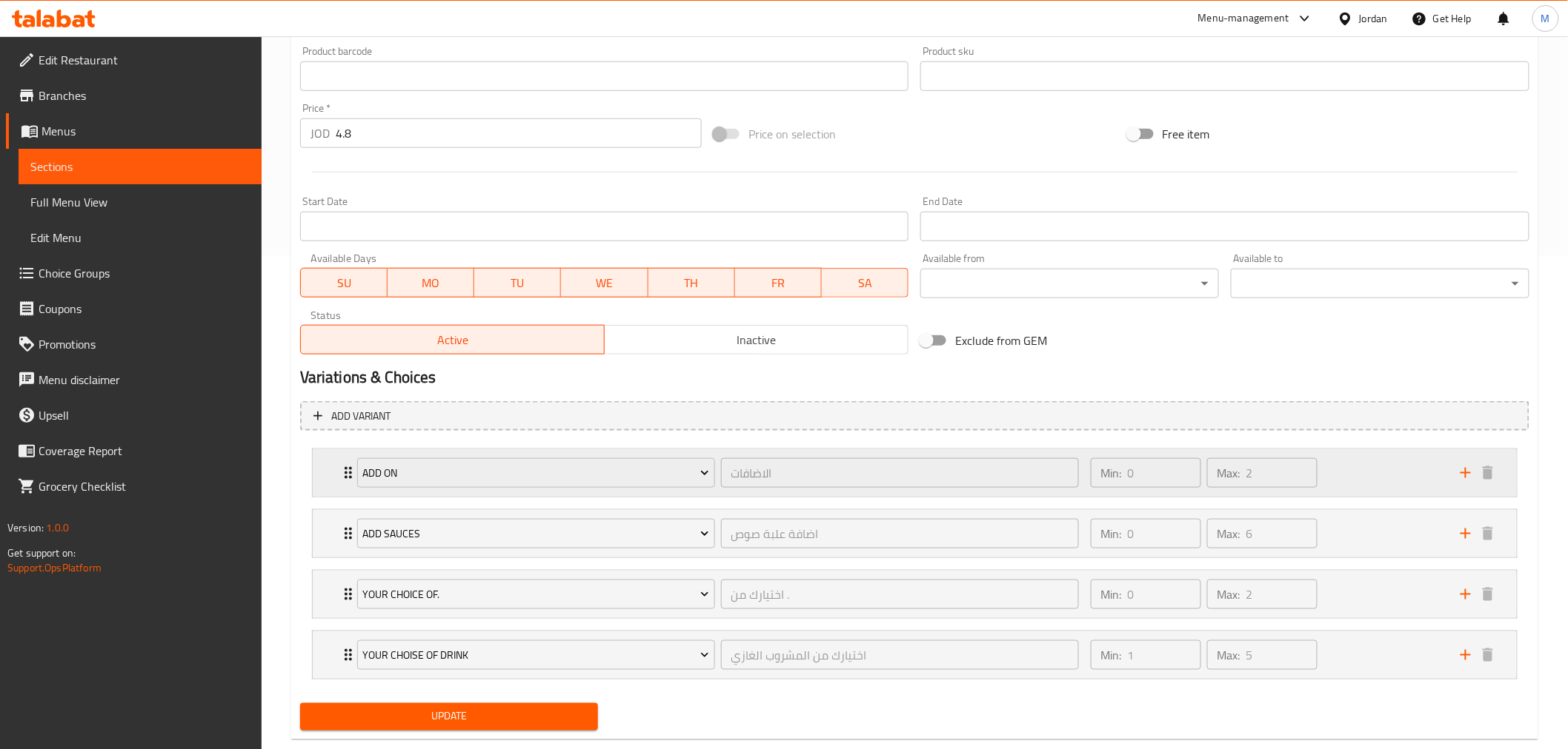
click at [1374, 470] on div "Min: 0 ​ Max: 2 ​" at bounding box center [1267, 473] width 370 height 48
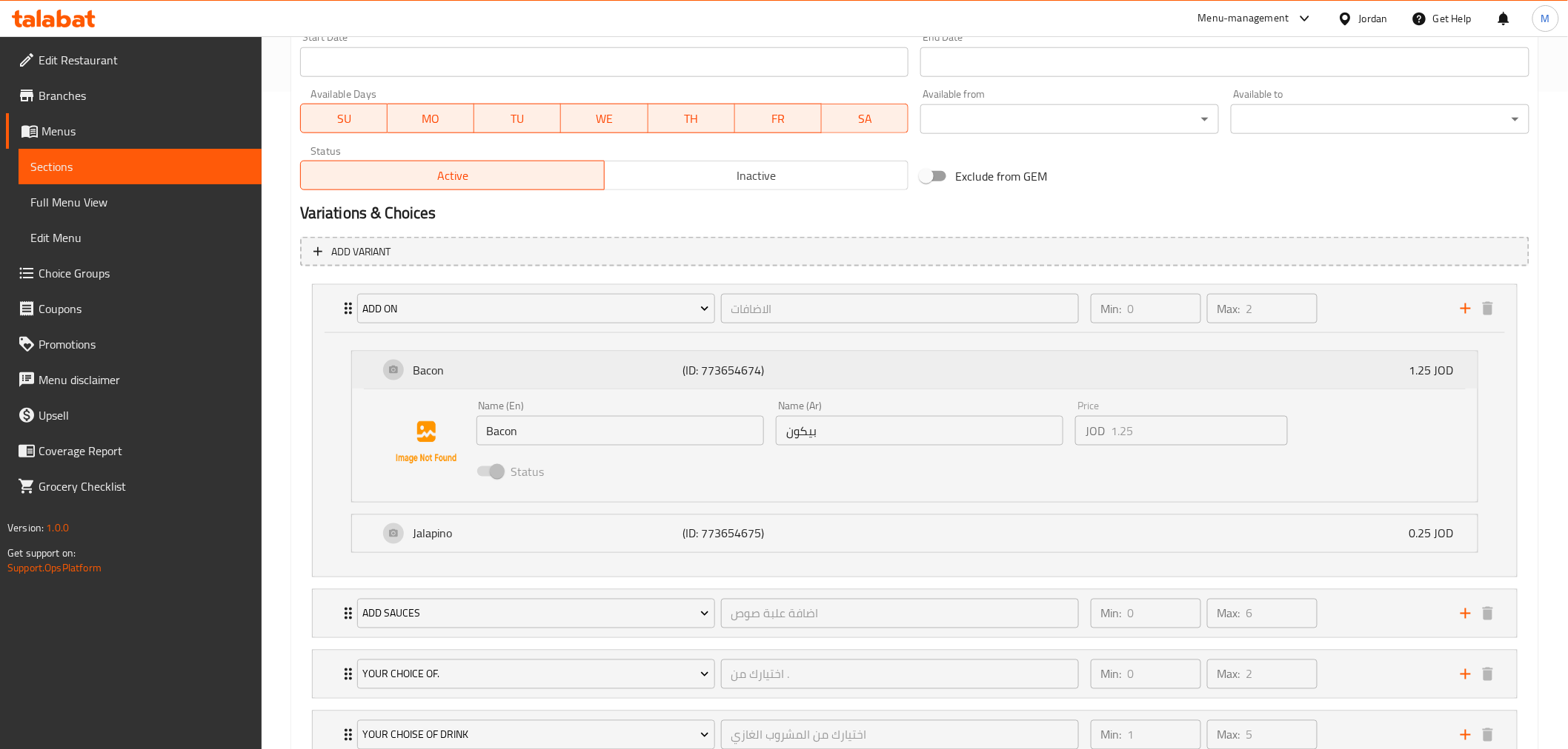
scroll to position [740, 0]
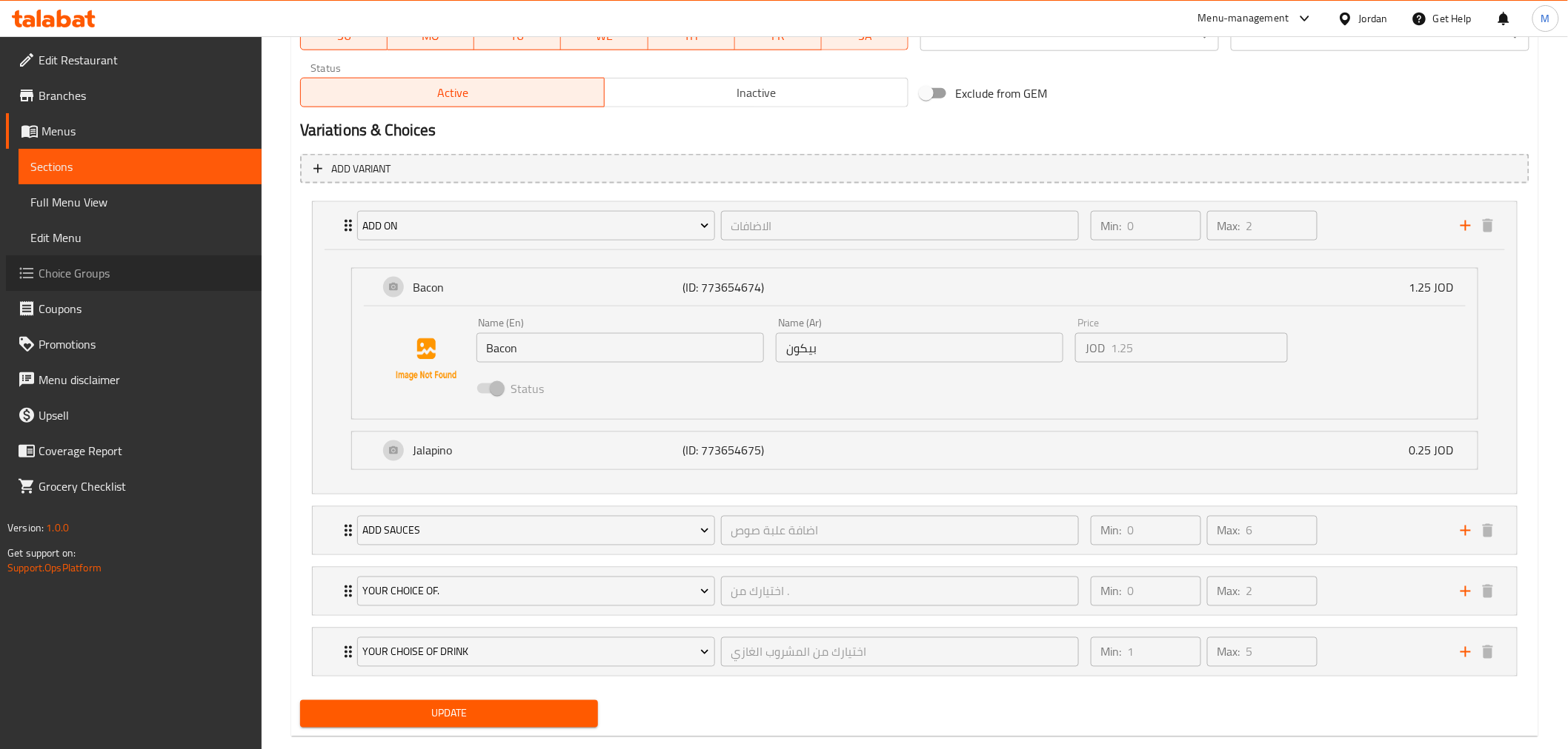
click at [144, 274] on span "Choice Groups" at bounding box center [144, 273] width 211 height 18
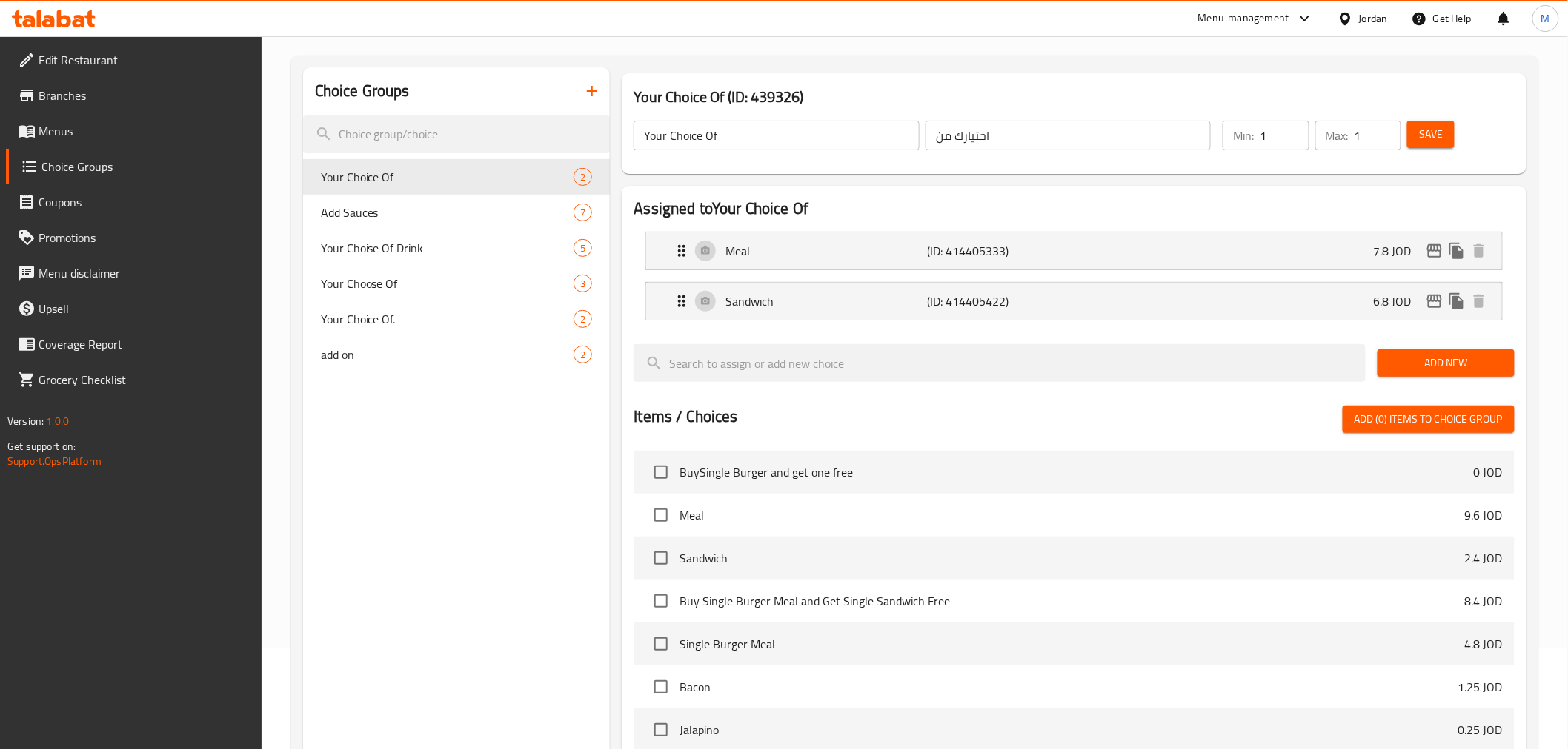
scroll to position [45, 0]
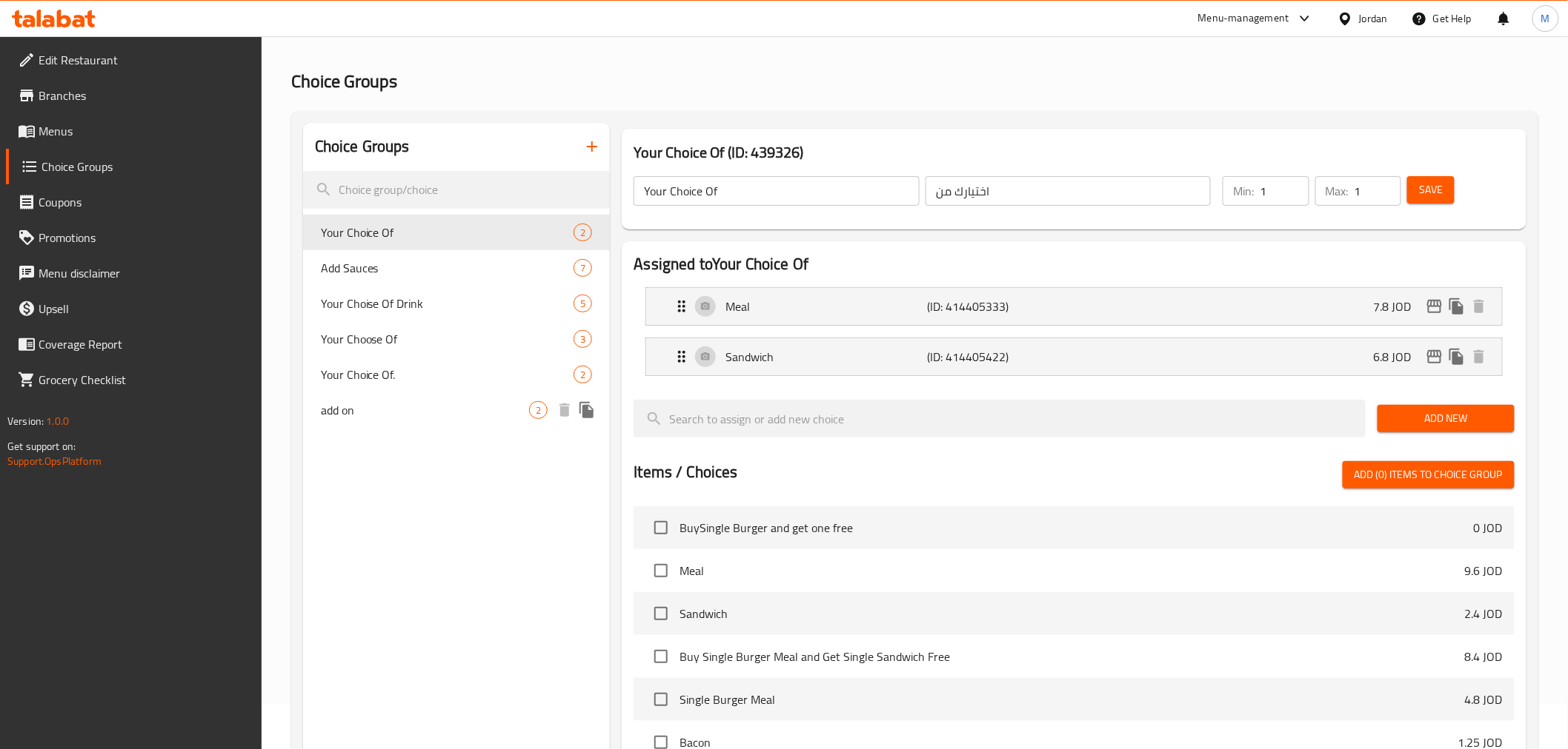
click at [365, 401] on span "add on" at bounding box center [425, 410] width 209 height 18
type input "add on"
type input "الاضافات"
type input "0"
type input "2"
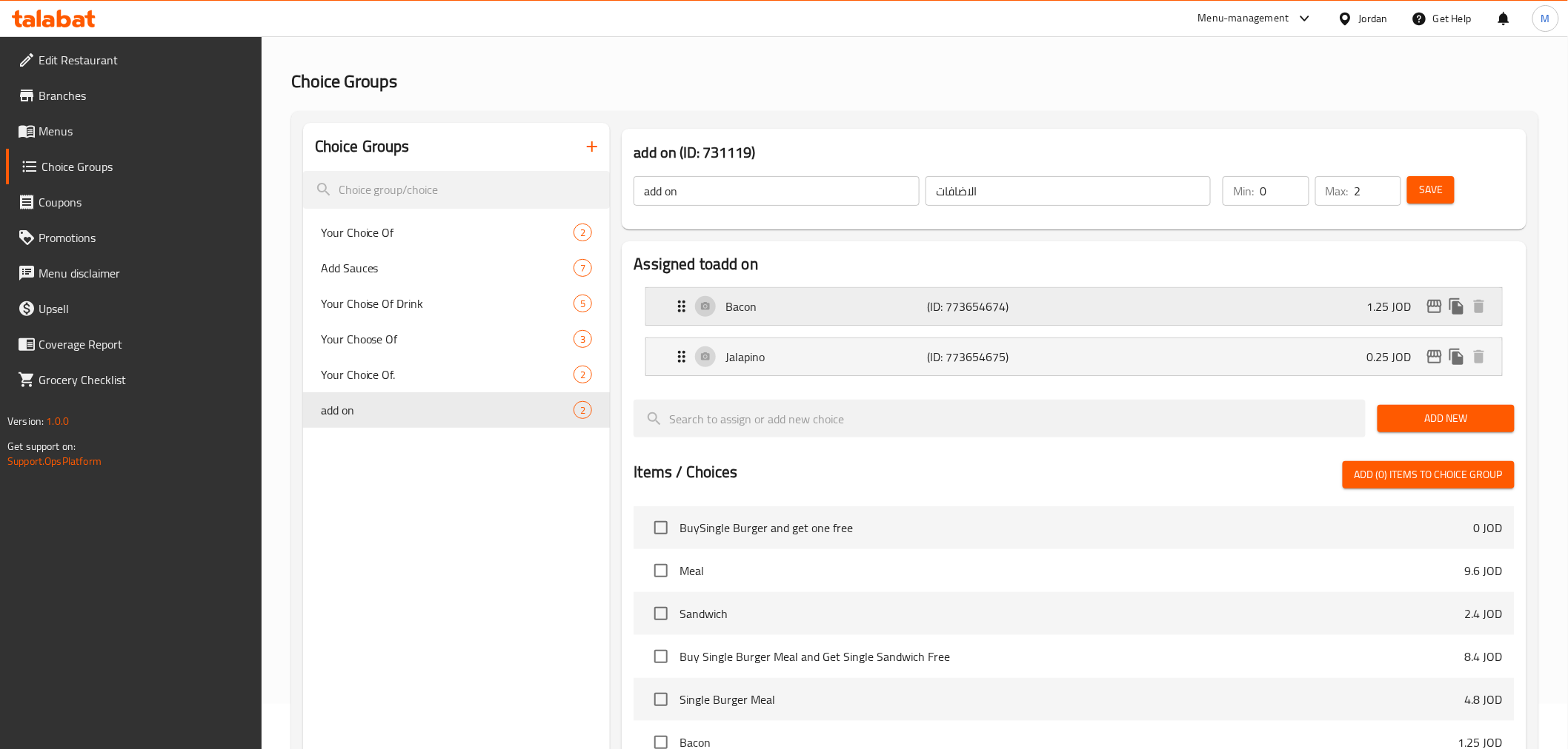
click at [769, 306] on p "Bacon" at bounding box center [826, 306] width 201 height 18
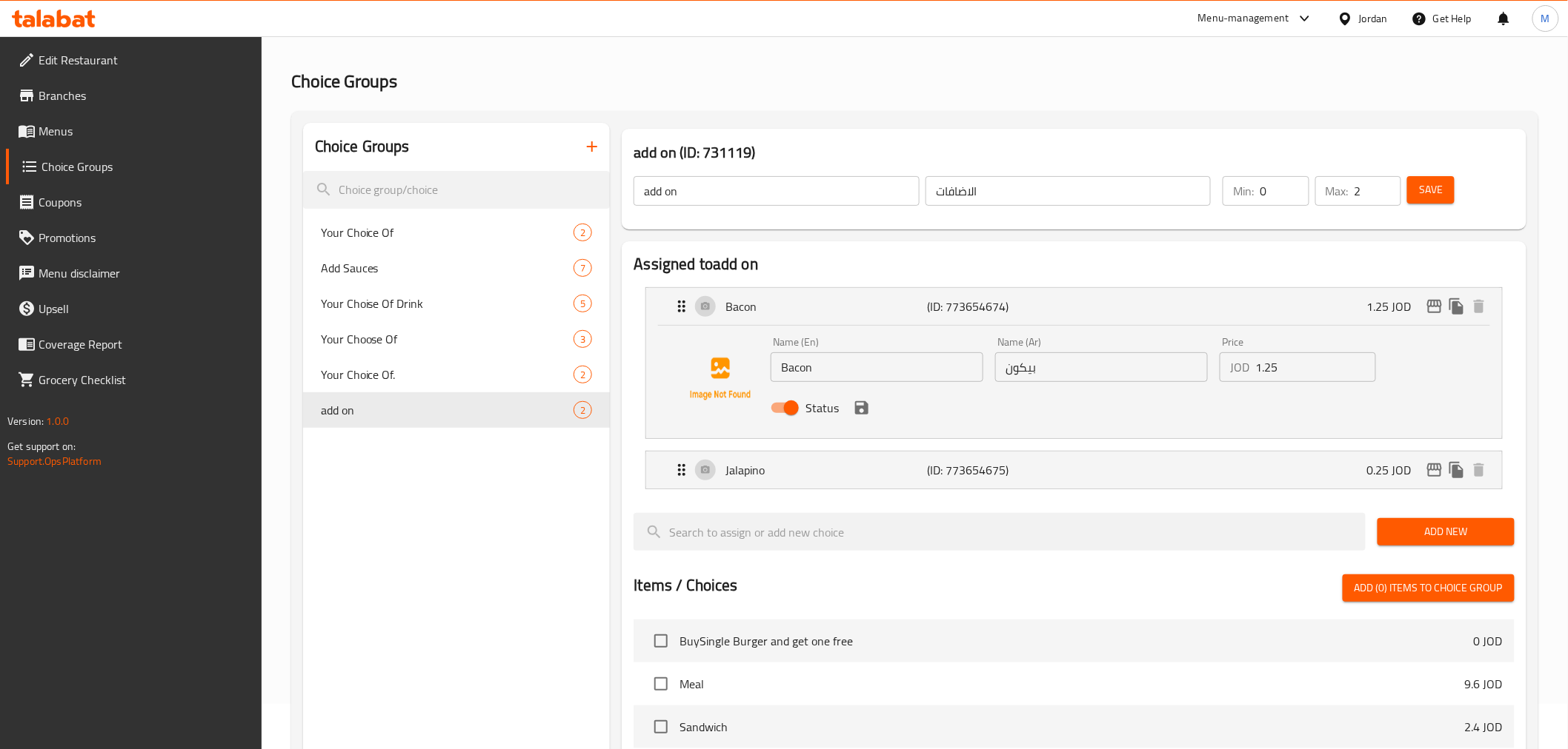
click at [795, 404] on input "Status" at bounding box center [790, 407] width 84 height 28
click at [861, 411] on icon "save" at bounding box center [861, 407] width 18 height 18
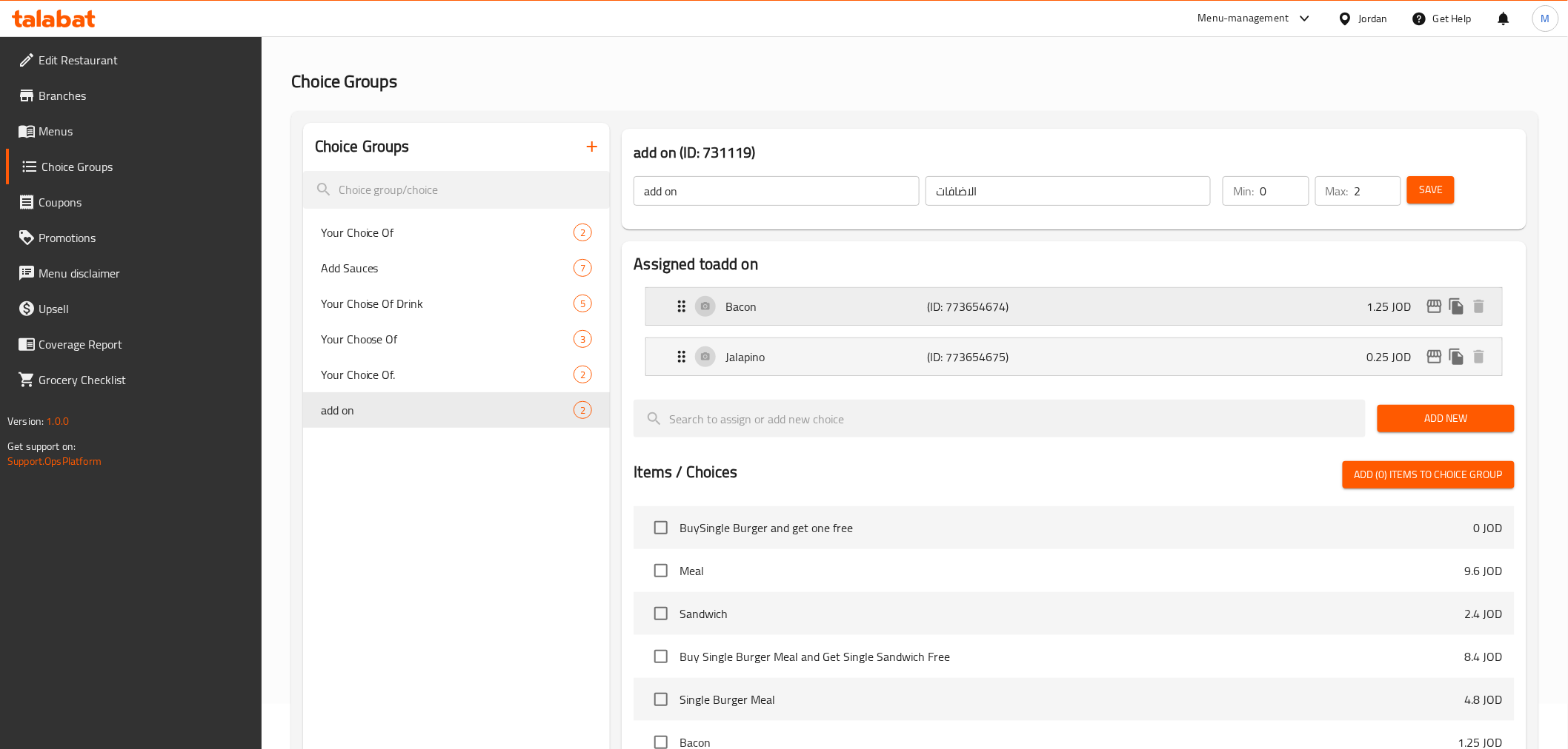
drag, startPoint x: 1438, startPoint y: 197, endPoint x: 1102, endPoint y: 309, distance: 354.2
click at [1112, 309] on div "add on (ID: 731119) add on ​ الاضافات ​ Min: 0 ​ Max: 2 ​ Save Assigned to add …" at bounding box center [1070, 596] width 922 height 948
click at [998, 319] on div "Bacon (ID: 773654674) 1.25 JOD" at bounding box center [1078, 306] width 811 height 37
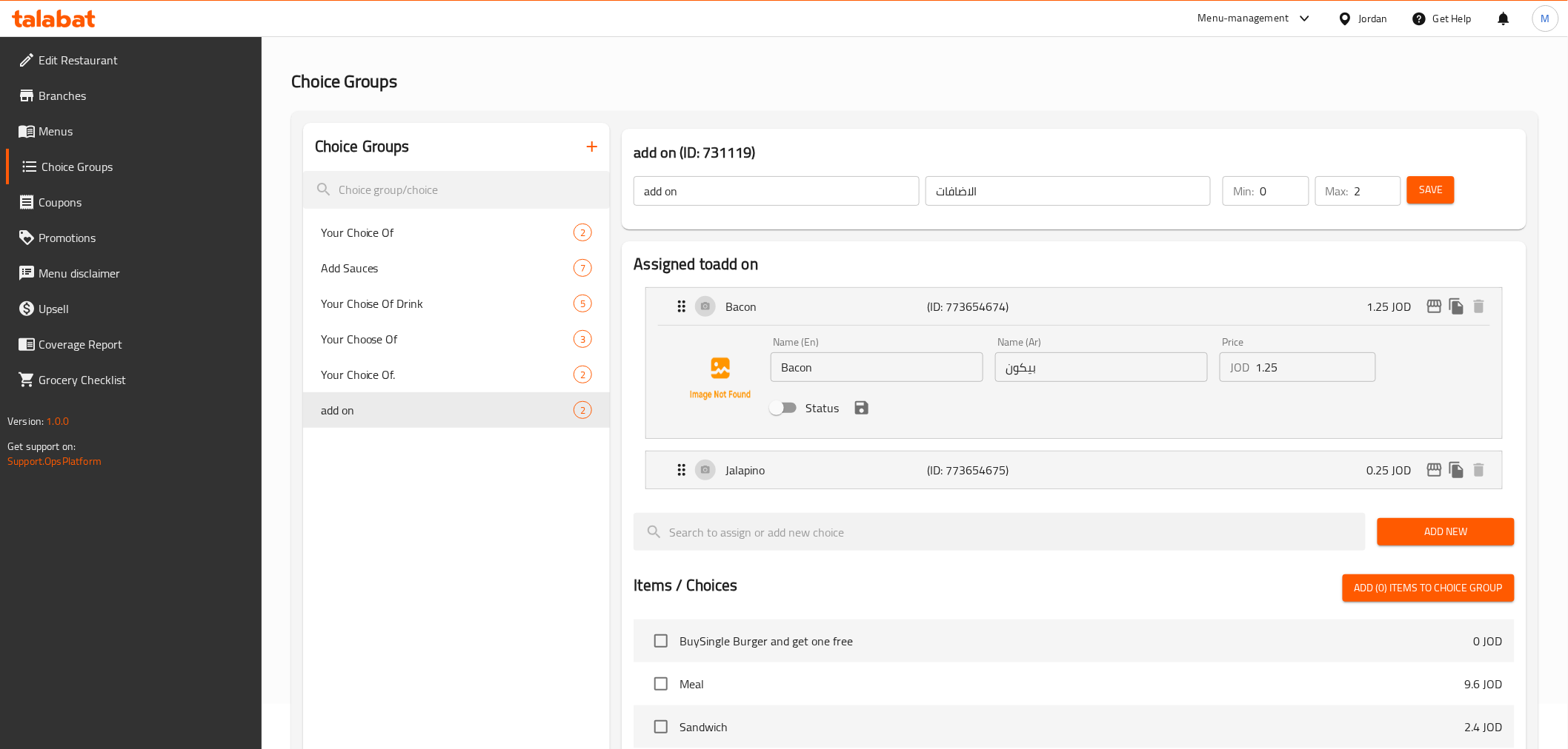
click at [800, 406] on input "Status" at bounding box center [776, 407] width 84 height 28
checkbox input "true"
click at [594, 412] on icon "duplicate" at bounding box center [587, 410] width 18 height 18
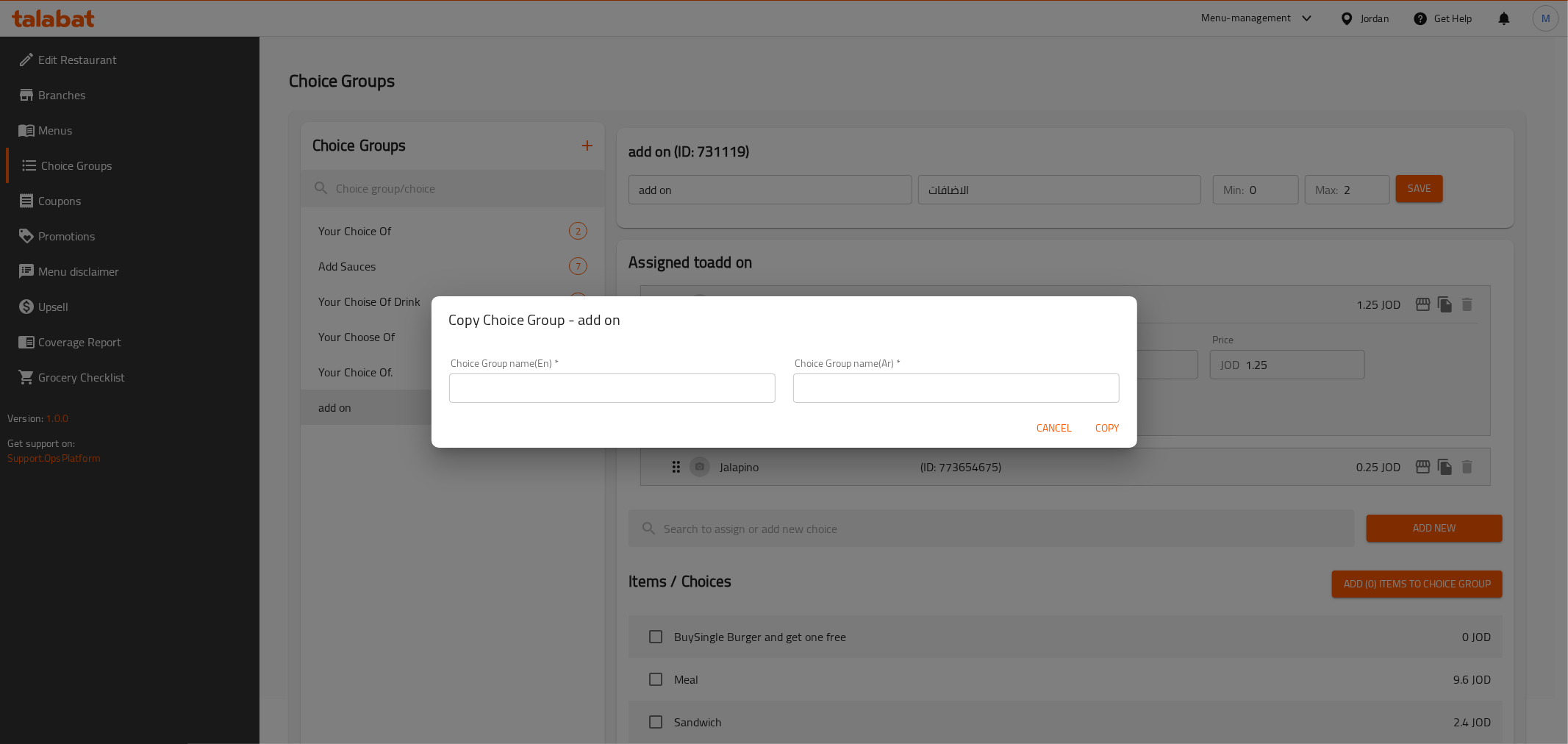
click at [580, 395] on input "text" at bounding box center [613, 388] width 327 height 30
type input "Add Ons:"
type input "ا"
type input "اضافة"
click at [1085, 415] on button "Copy" at bounding box center [1109, 428] width 47 height 27
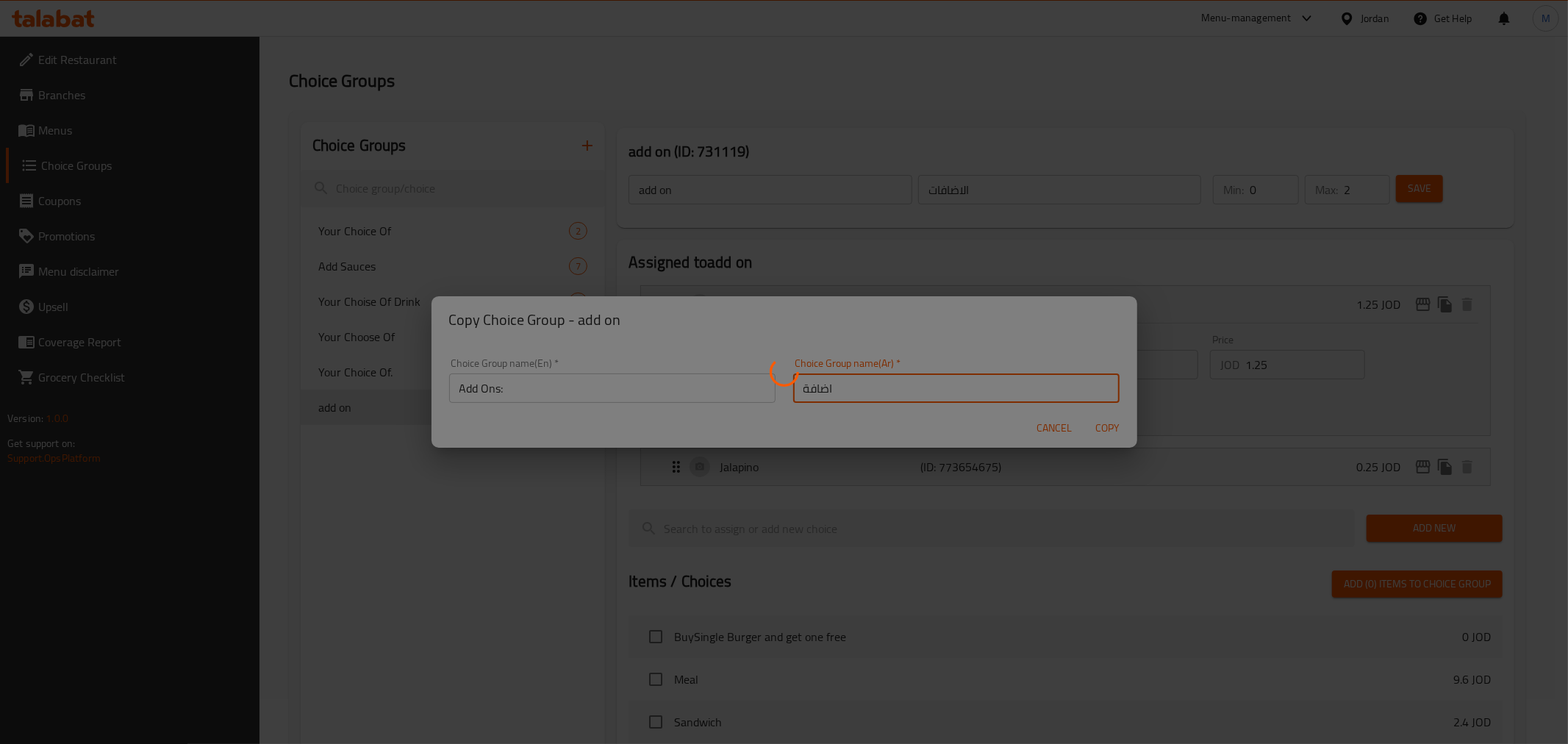
type input "Add Ons:"
type input "اضافة"
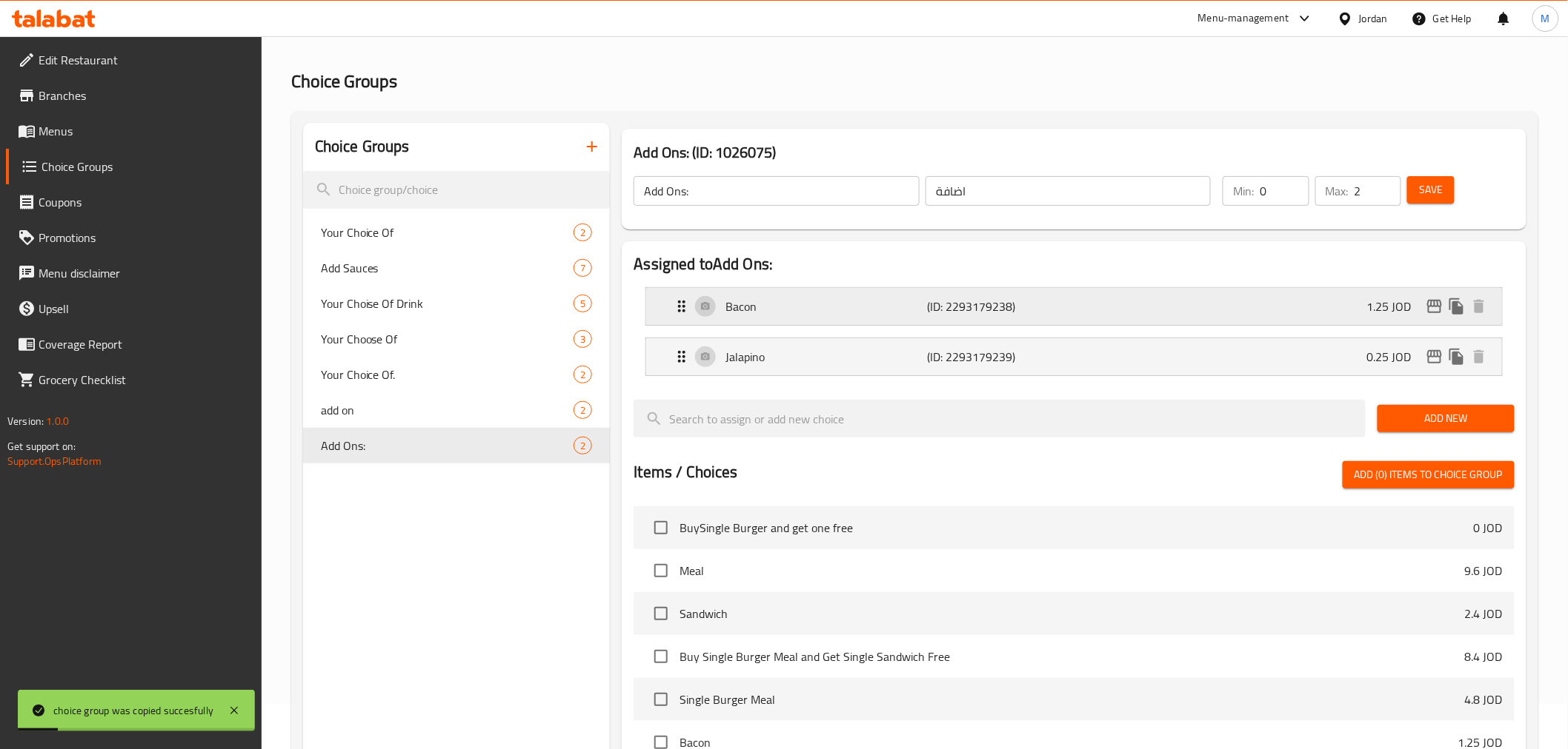
click at [834, 298] on p "Bacon" at bounding box center [826, 306] width 201 height 18
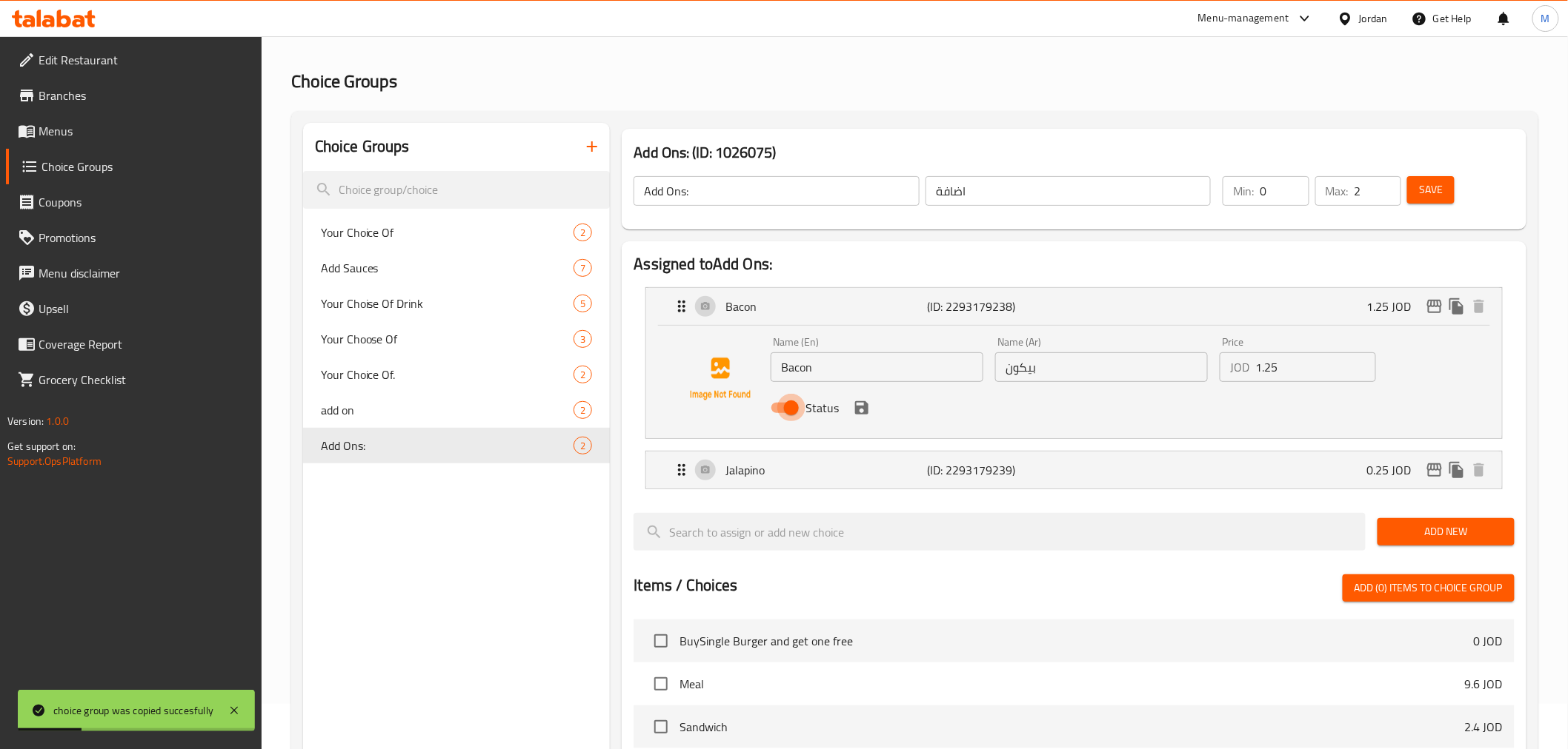
click at [774, 415] on input "Status" at bounding box center [790, 407] width 84 height 28
checkbox input "false"
click at [856, 406] on icon "save" at bounding box center [862, 408] width 14 height 14
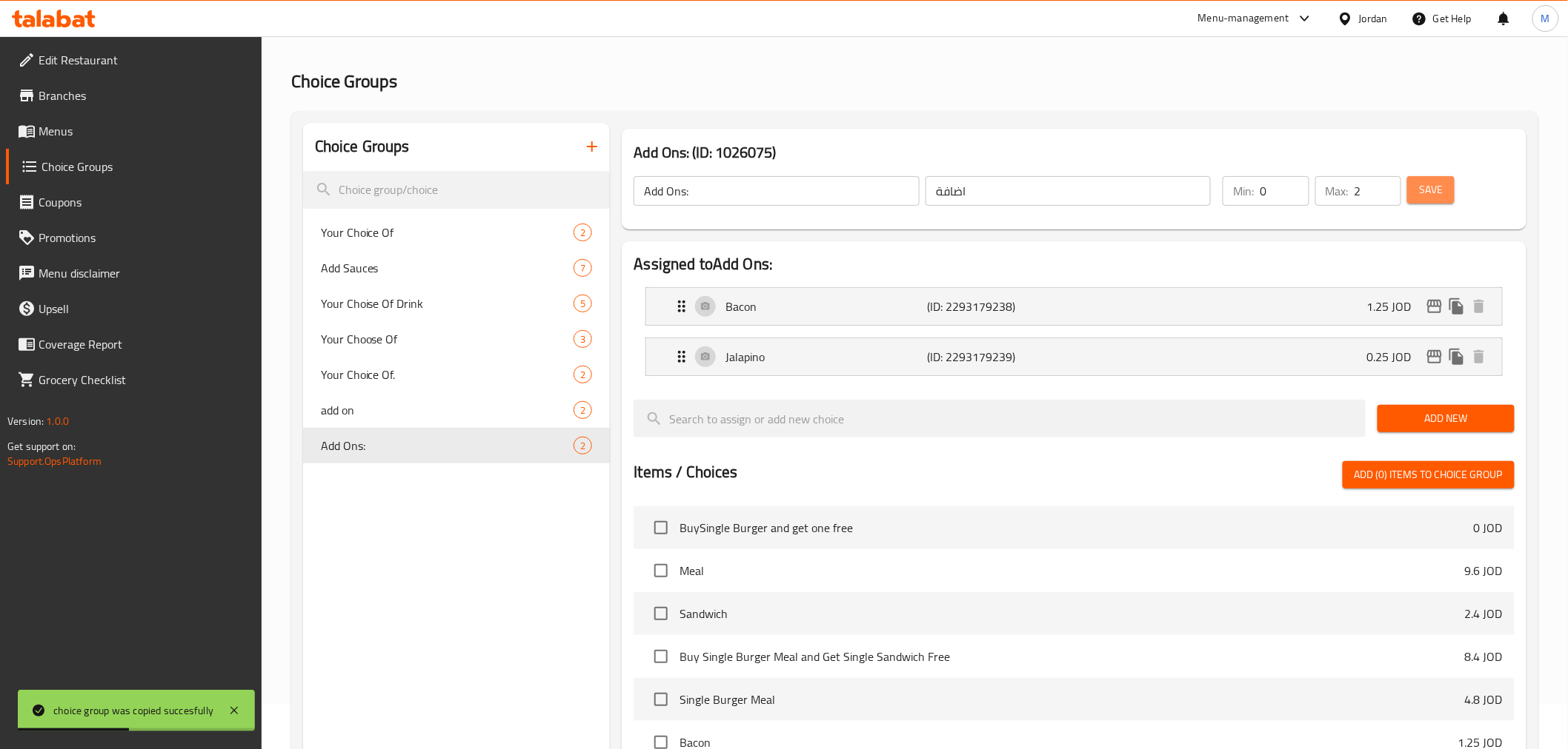
click at [1445, 198] on button "Save" at bounding box center [1431, 190] width 48 height 27
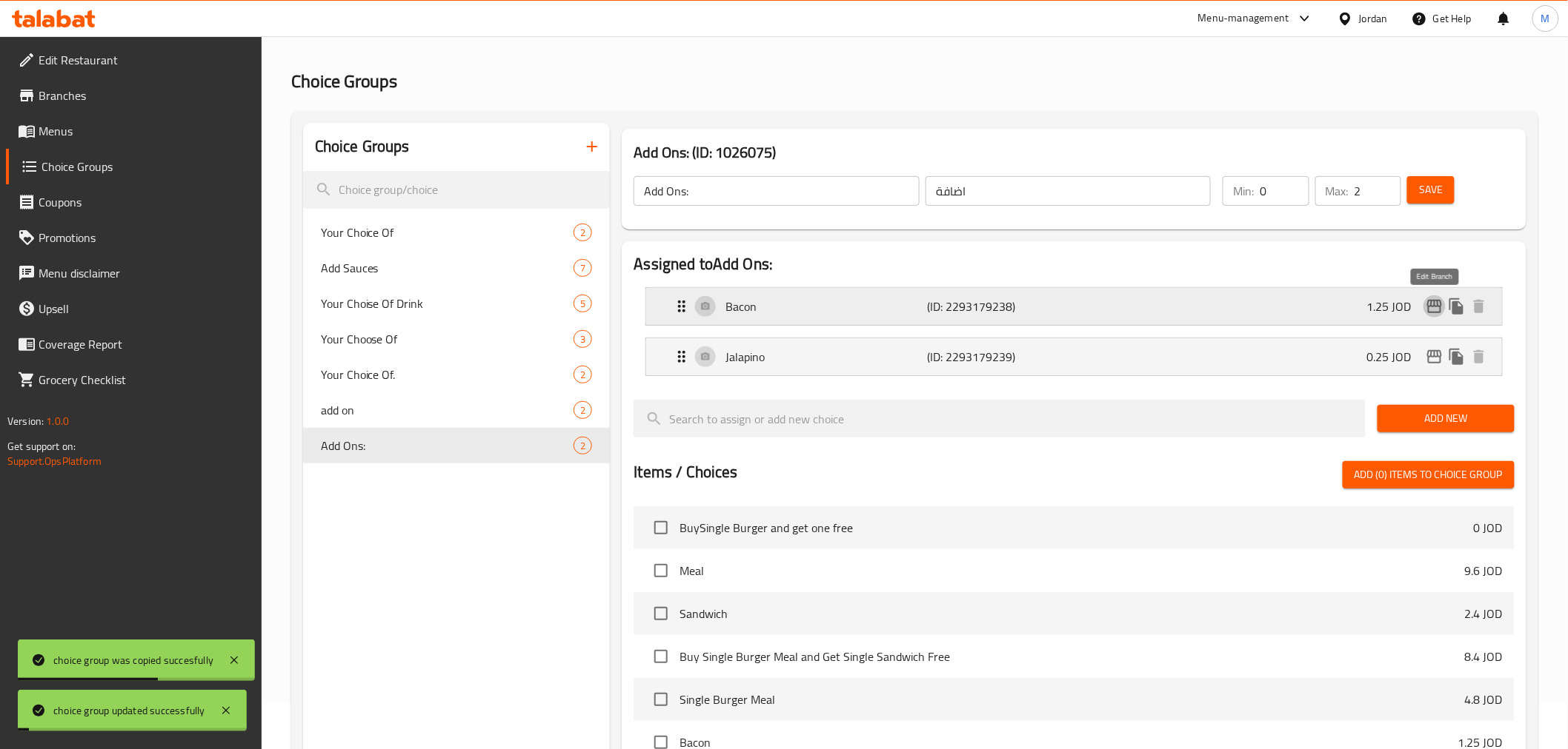
click at [1435, 302] on icon "edit" at bounding box center [1434, 306] width 18 height 18
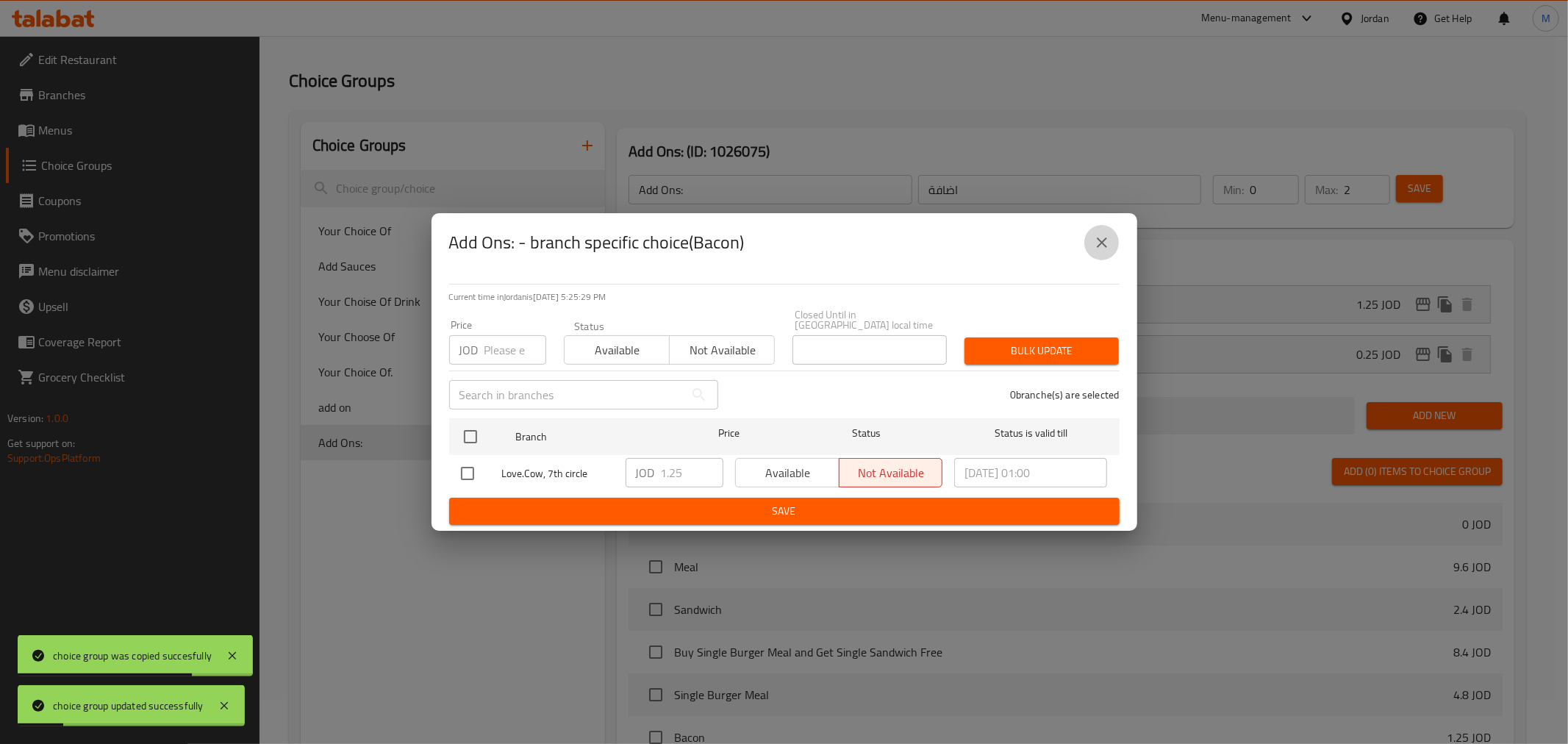
click at [1103, 259] on button "close" at bounding box center [1103, 243] width 36 height 36
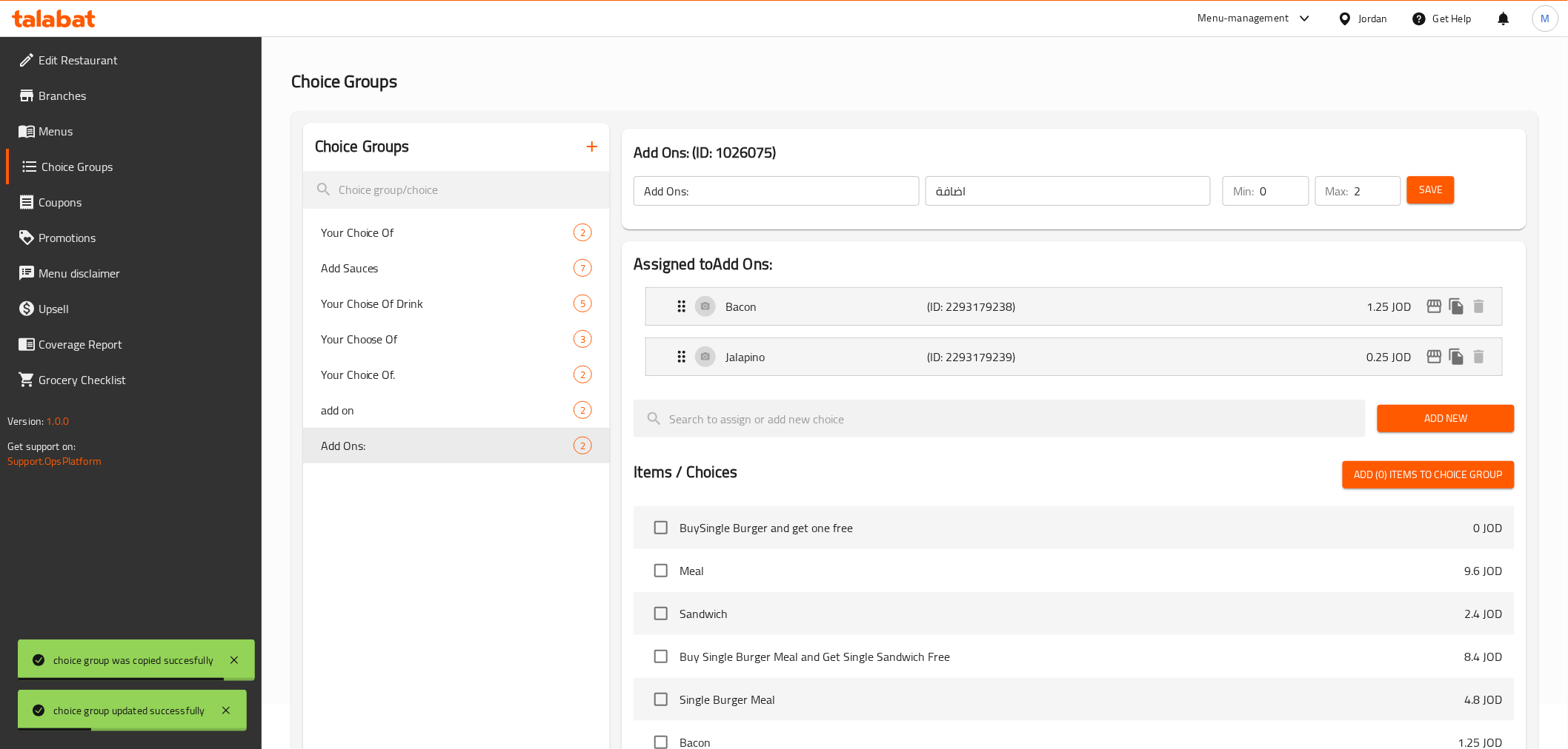
click at [80, 137] on span "Menus" at bounding box center [144, 130] width 211 height 18
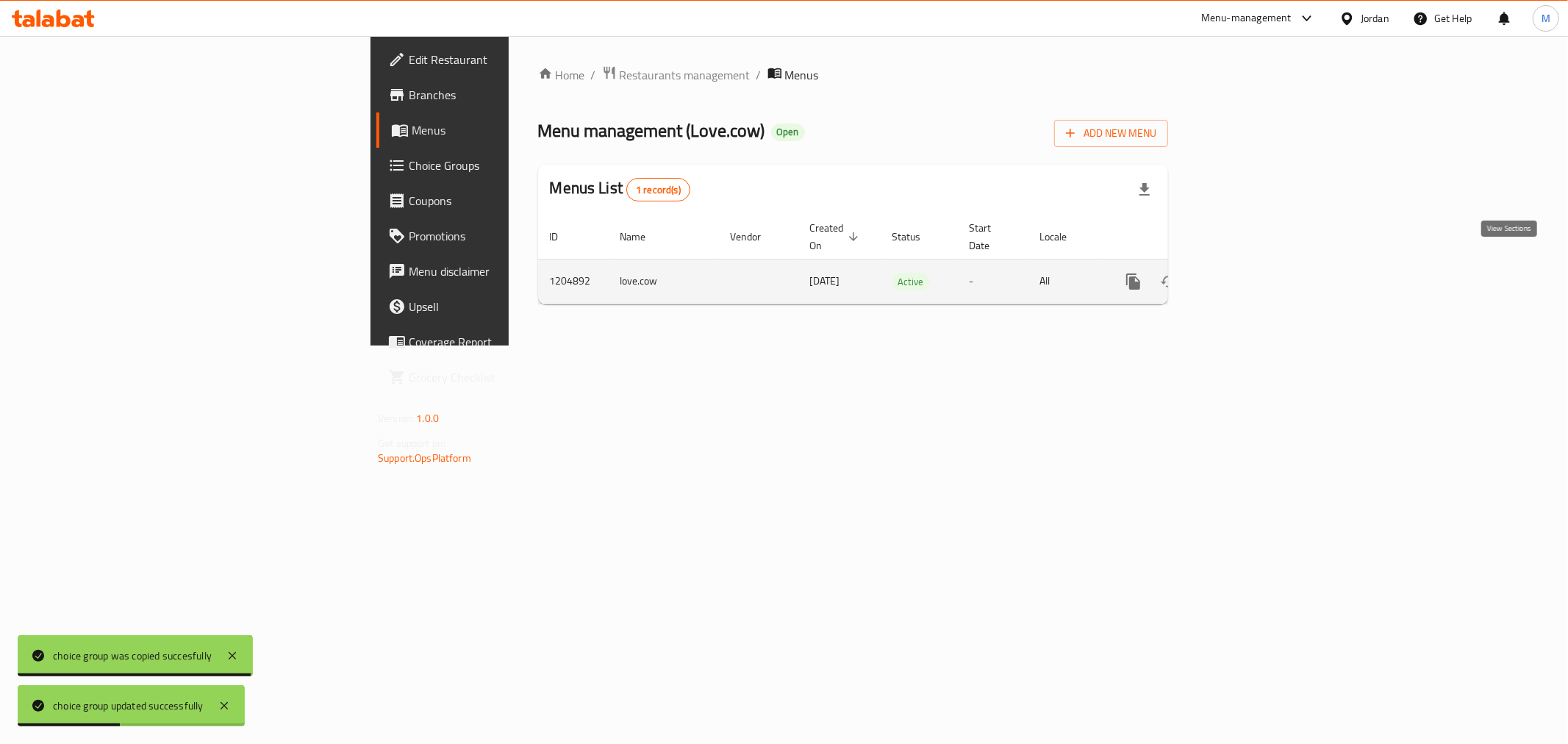
click at [1246, 275] on icon "enhanced table" at bounding box center [1240, 282] width 14 height 14
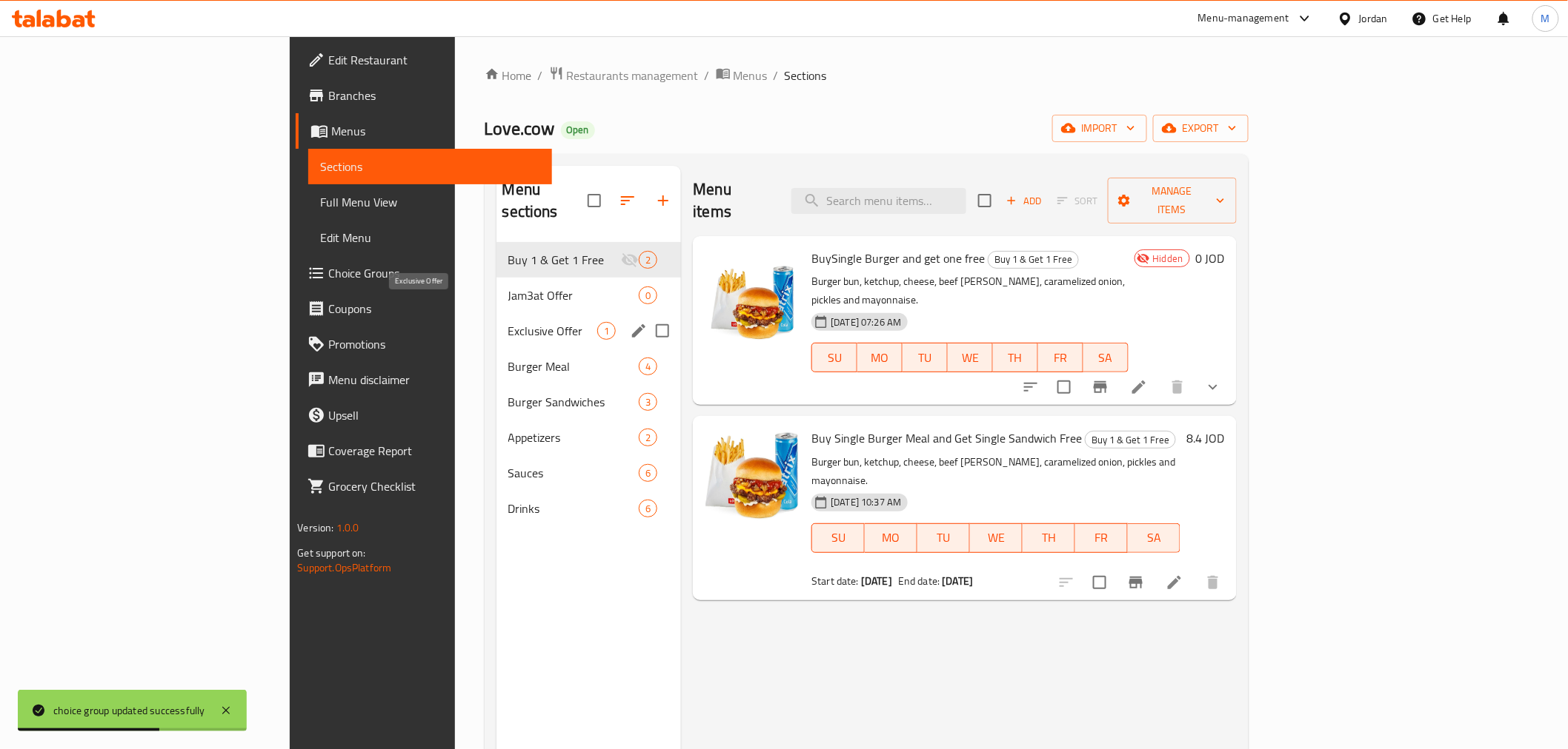
click at [508, 322] on span "Exclusive Offer" at bounding box center [553, 331] width 90 height 18
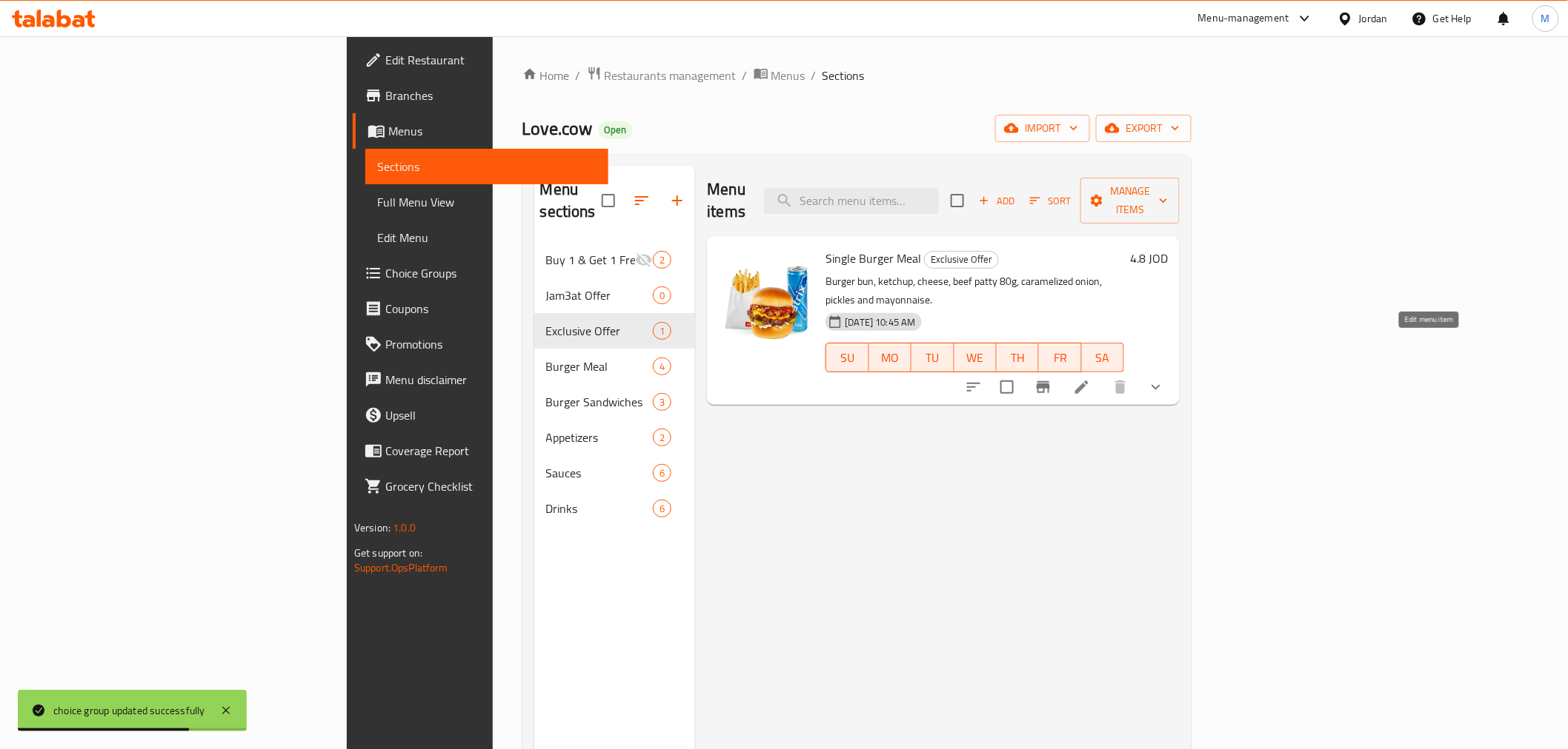
click at [1091, 378] on icon at bounding box center [1081, 387] width 18 height 18
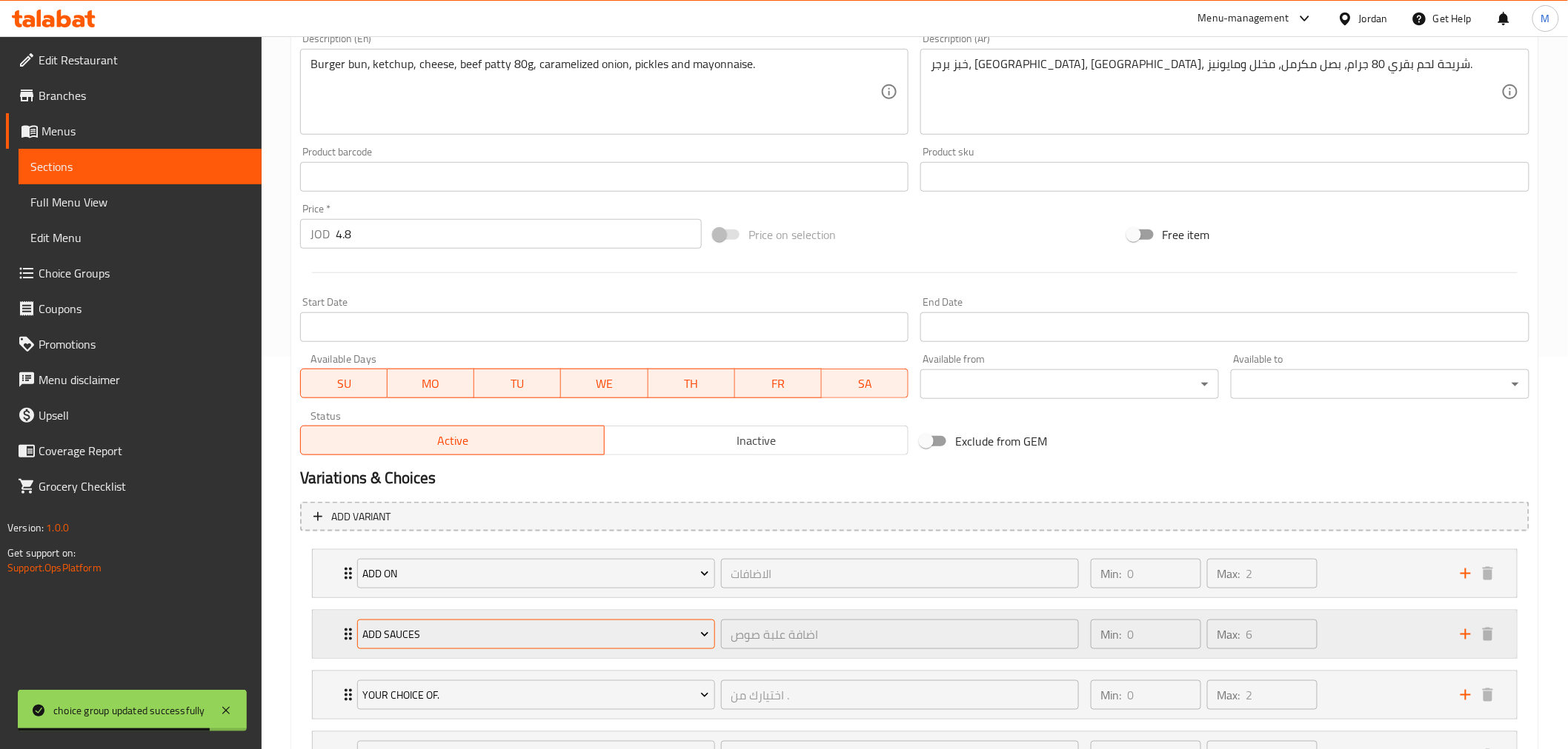
scroll to position [493, 0]
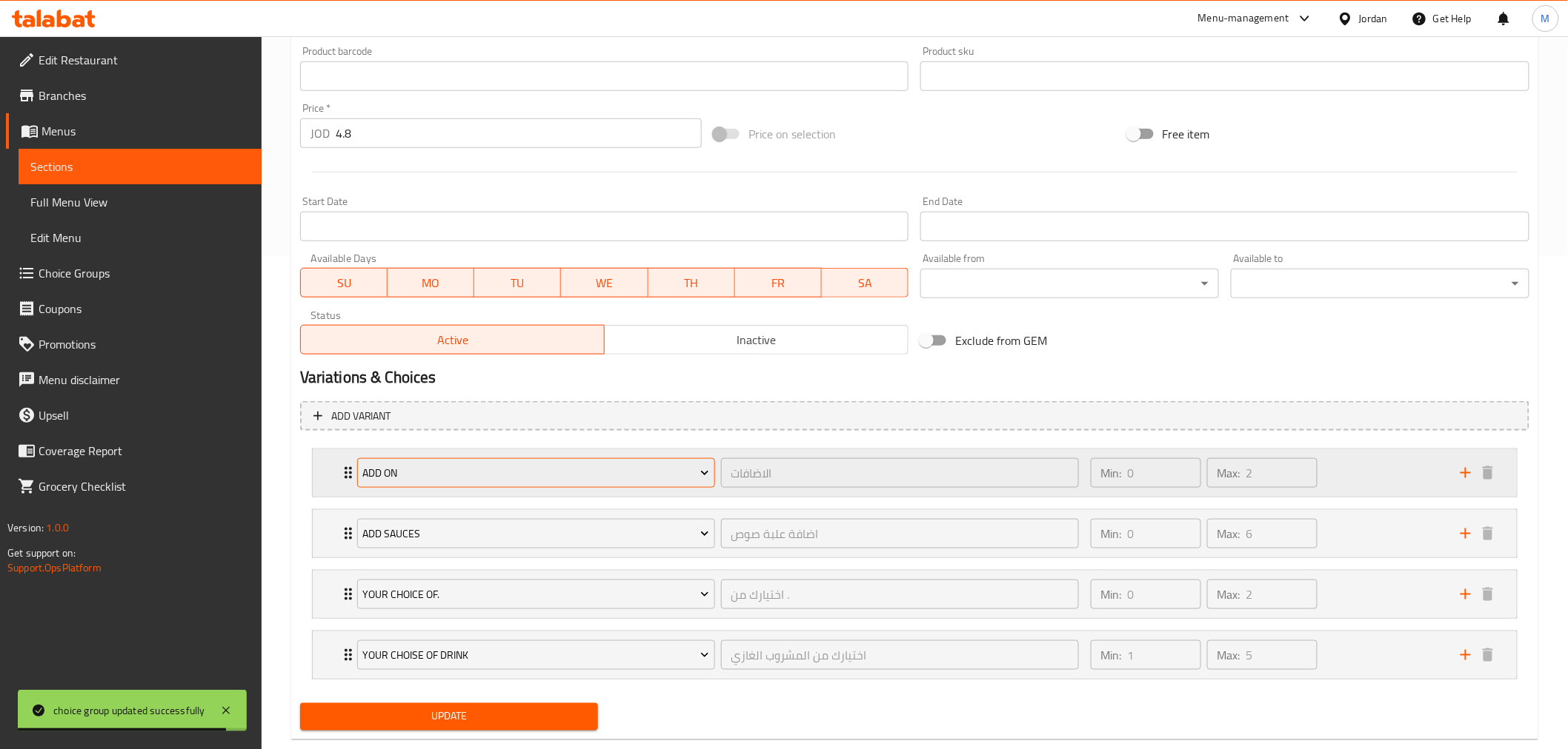
click at [450, 478] on span "add on" at bounding box center [535, 474] width 347 height 19
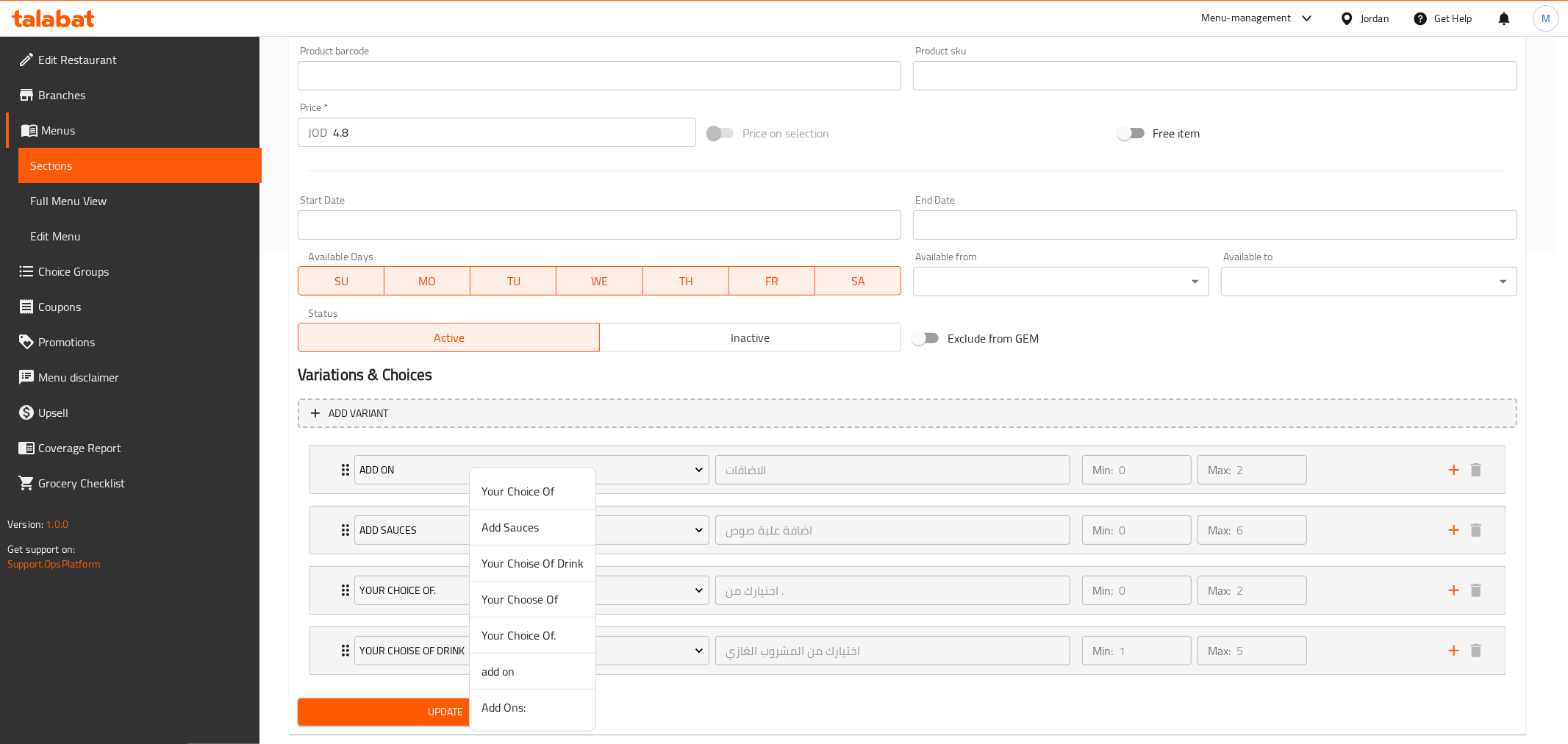
click at [508, 708] on span "Add Ons:" at bounding box center [532, 707] width 102 height 18
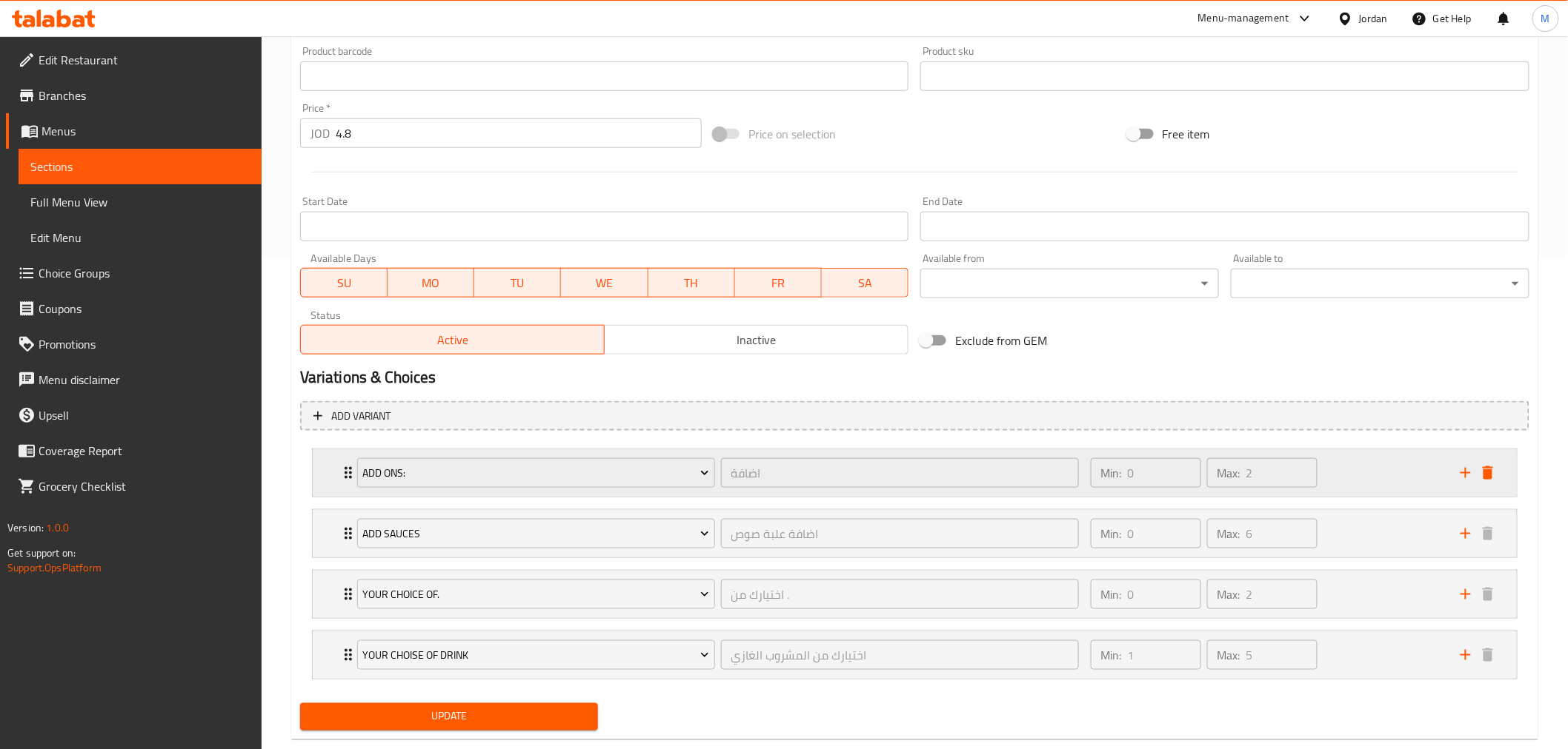
click at [1334, 482] on div "Min: 0 ​ Max: 2 ​" at bounding box center [1267, 473] width 370 height 48
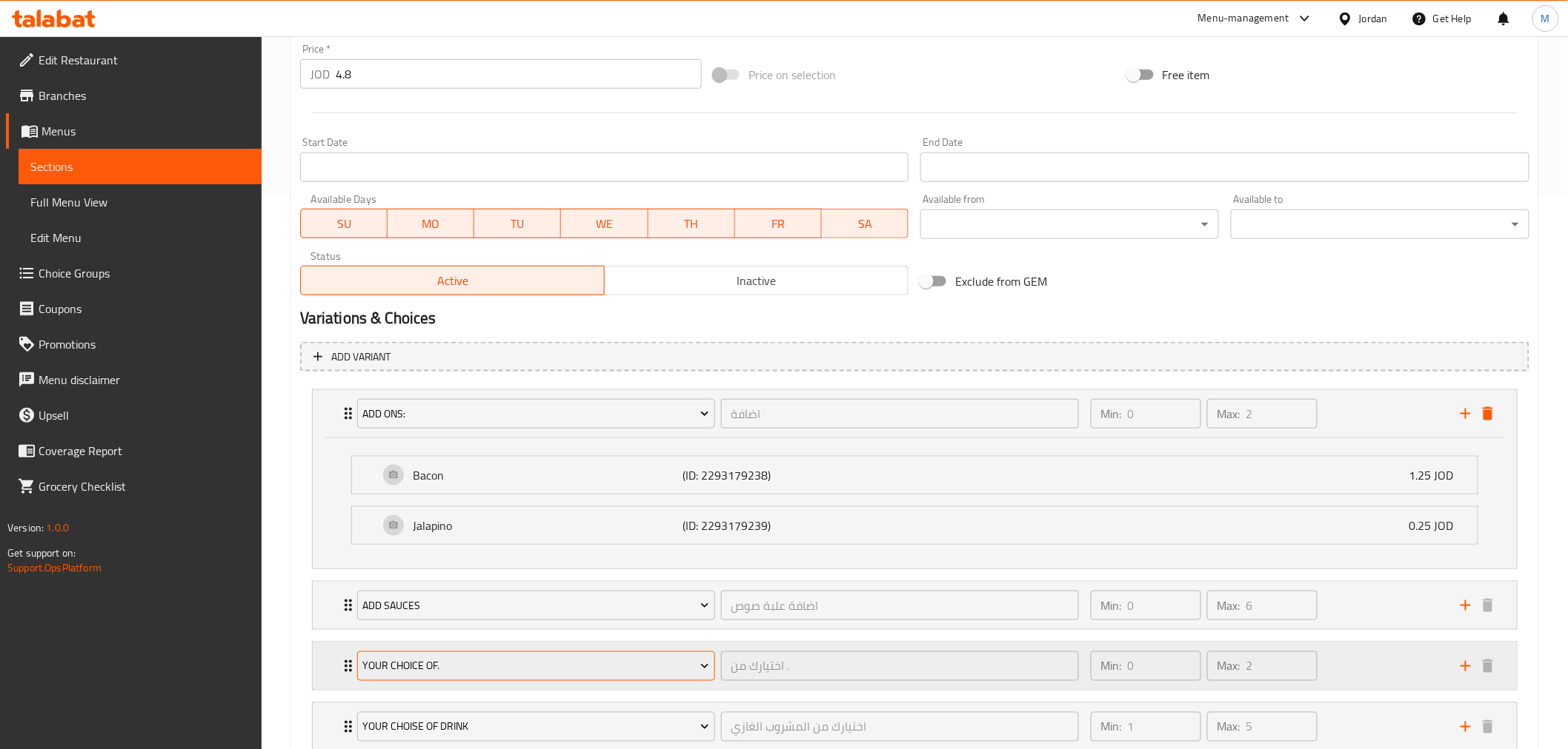
scroll to position [655, 0]
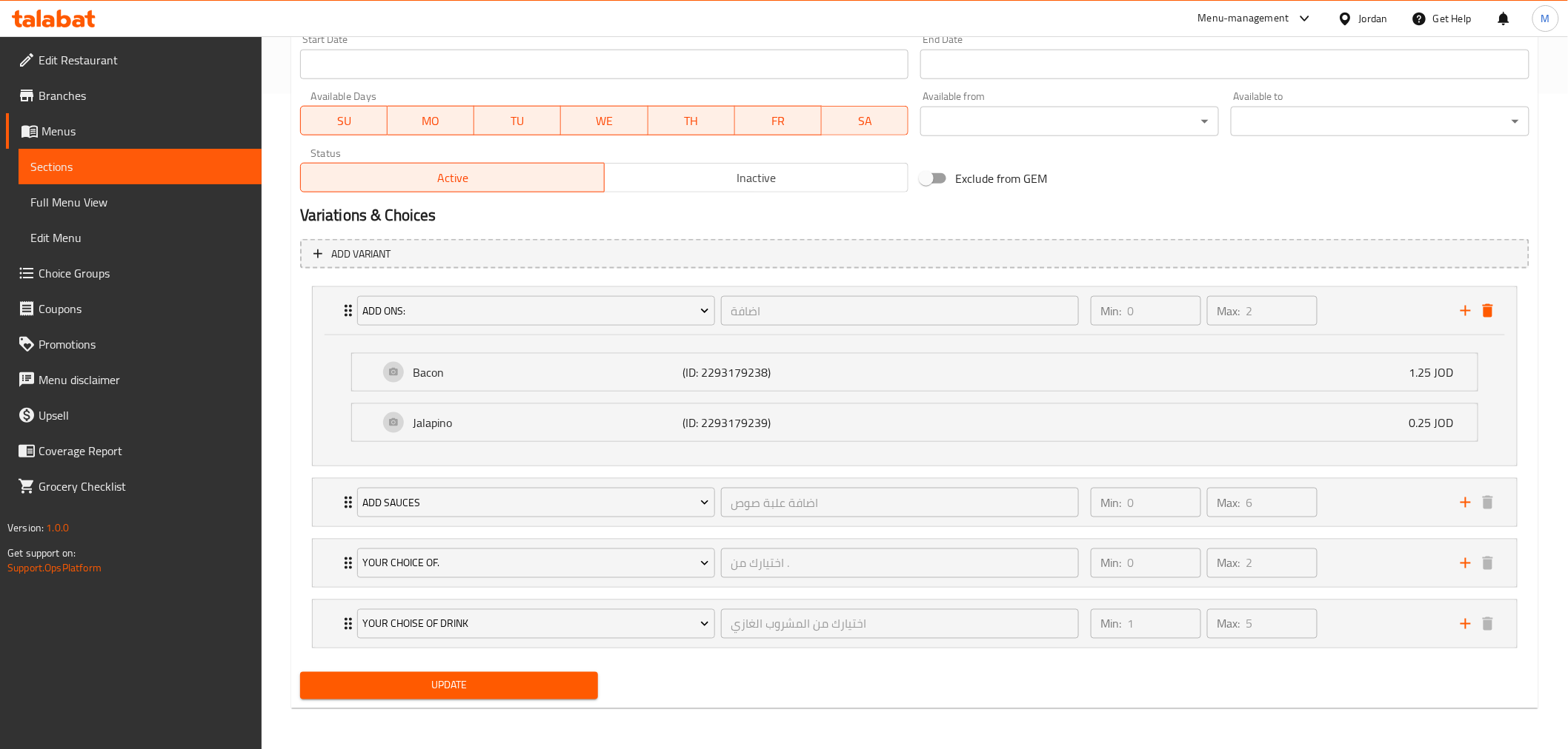
click at [465, 672] on button "Update" at bounding box center [449, 686] width 298 height 27
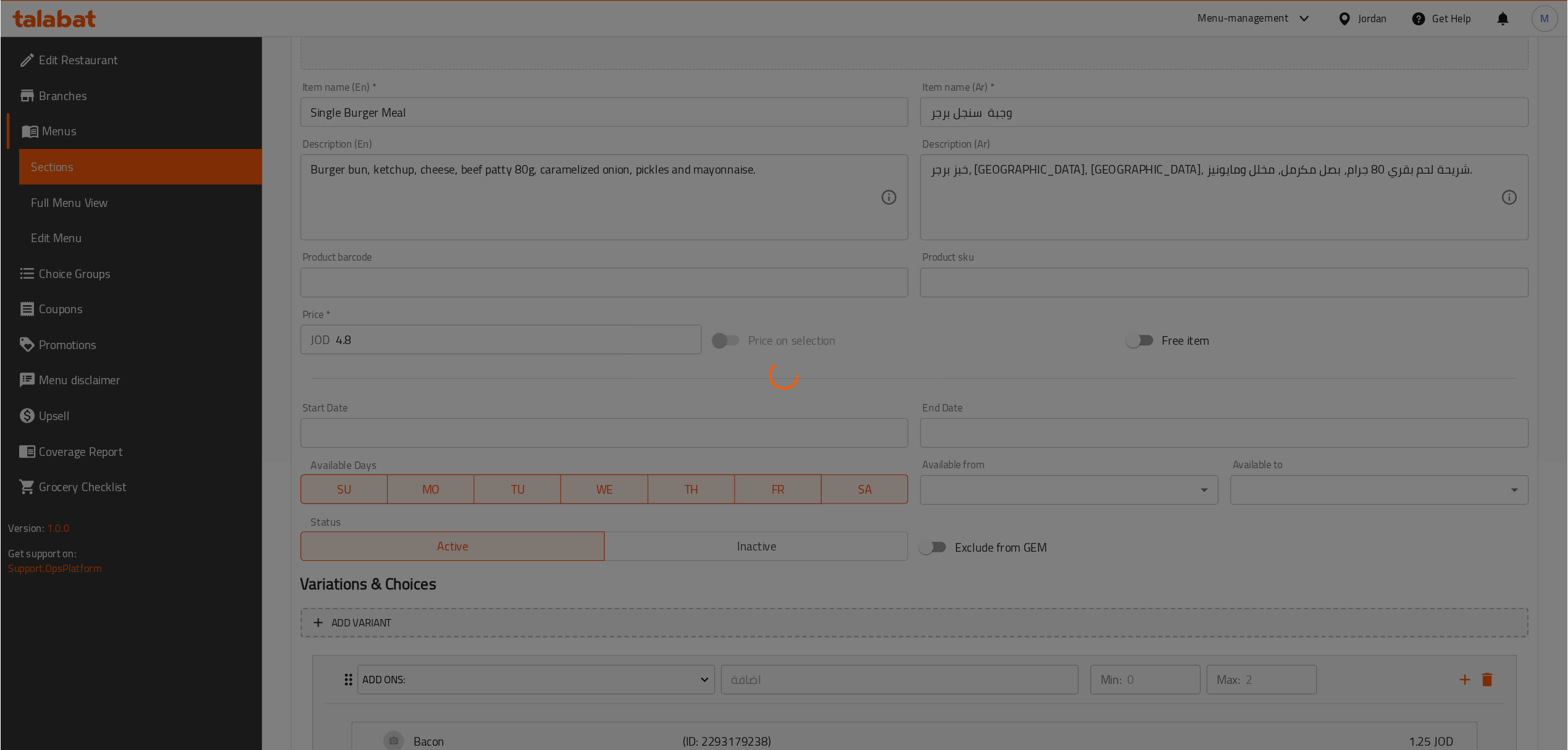
scroll to position [0, 0]
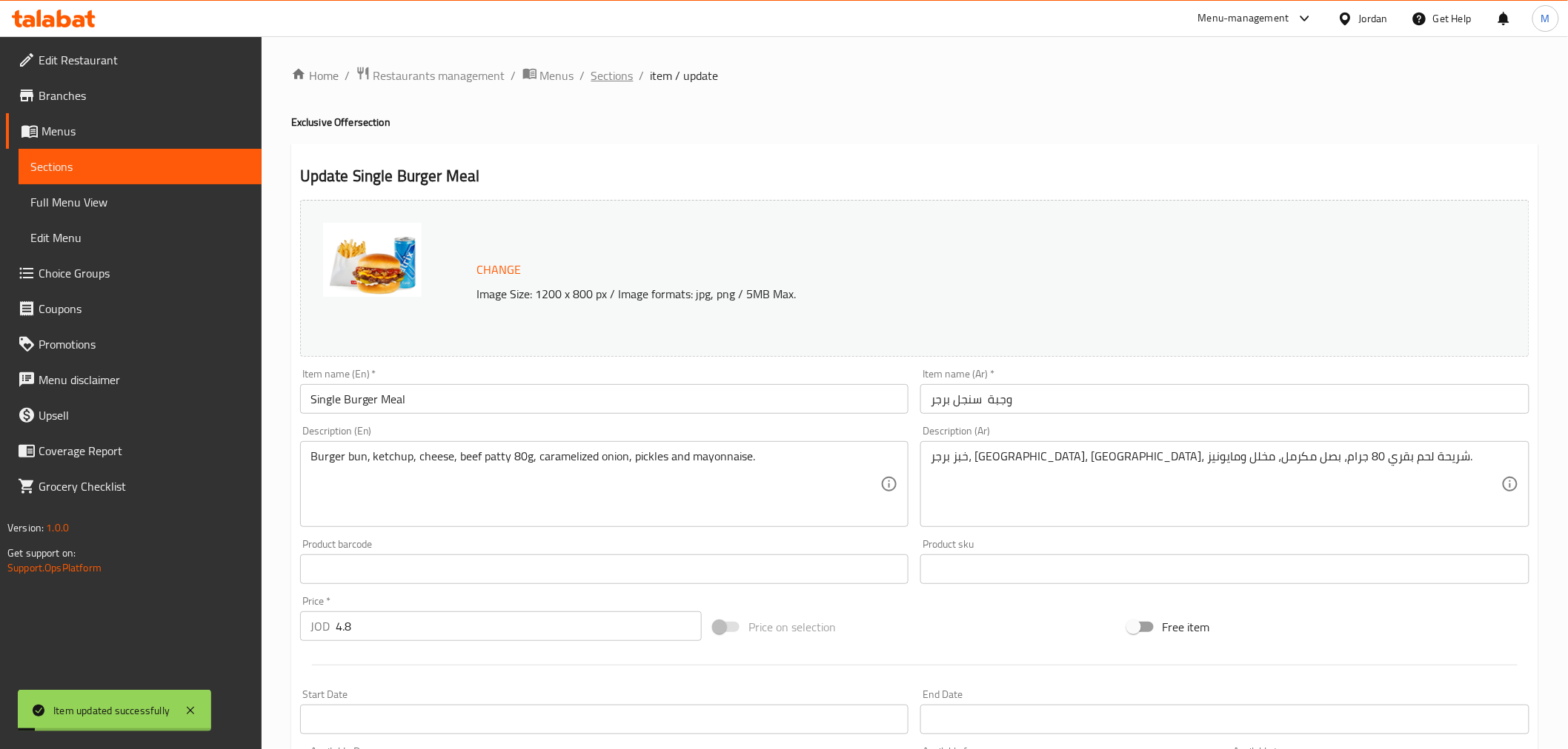
click at [613, 72] on span "Sections" at bounding box center [612, 75] width 43 height 18
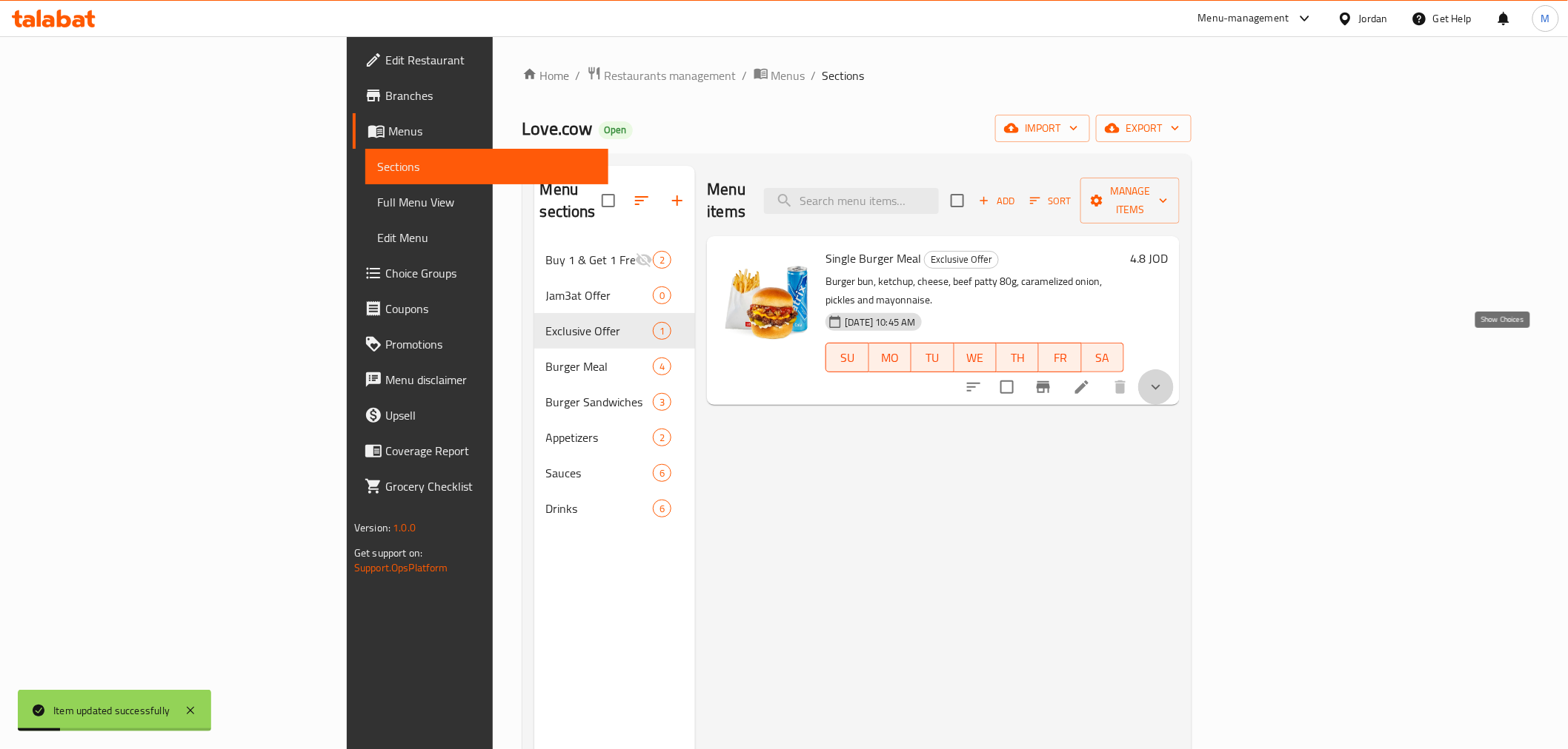
click at [1165, 378] on icon "show more" at bounding box center [1155, 387] width 18 height 18
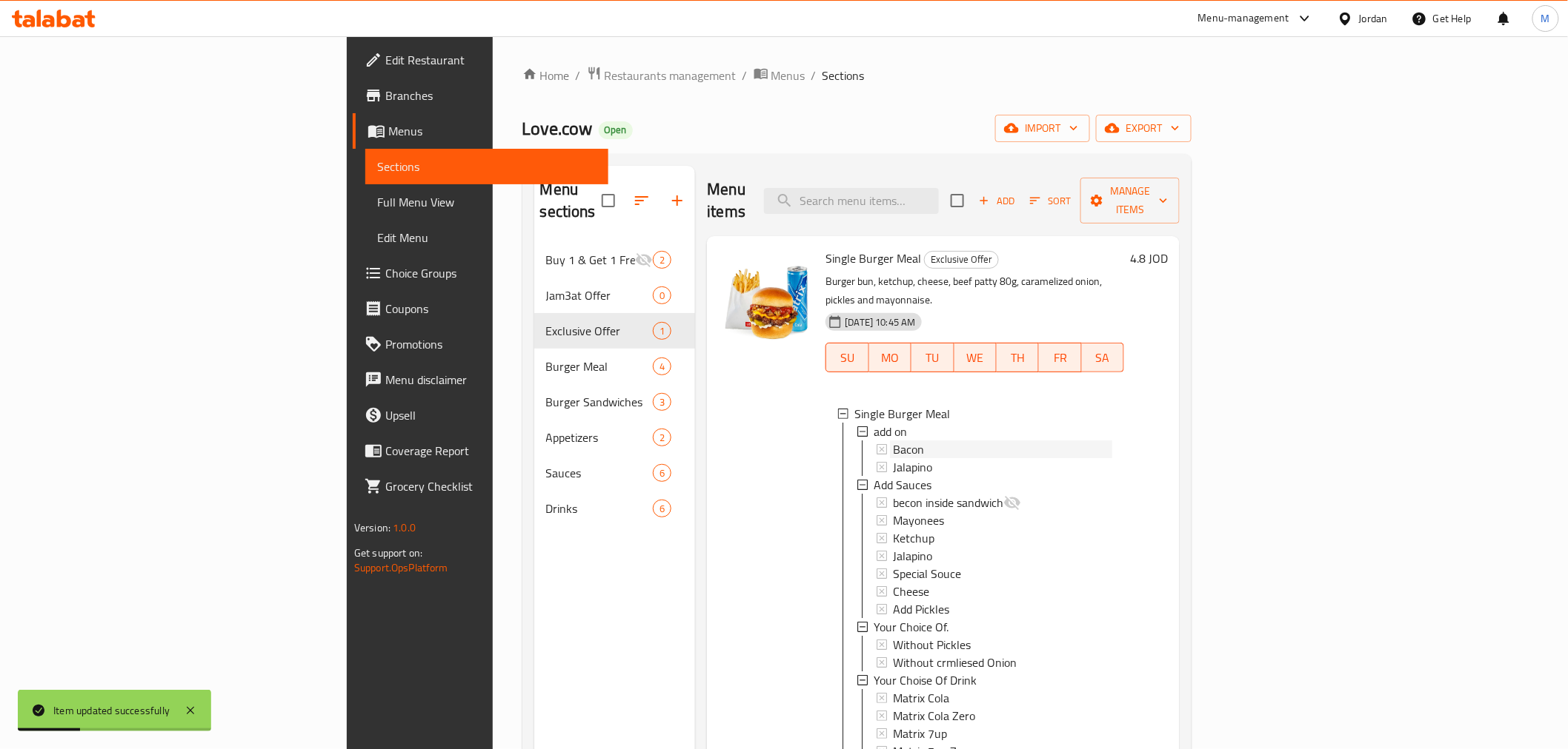
click at [997, 441] on div "Bacon" at bounding box center [1002, 449] width 219 height 18
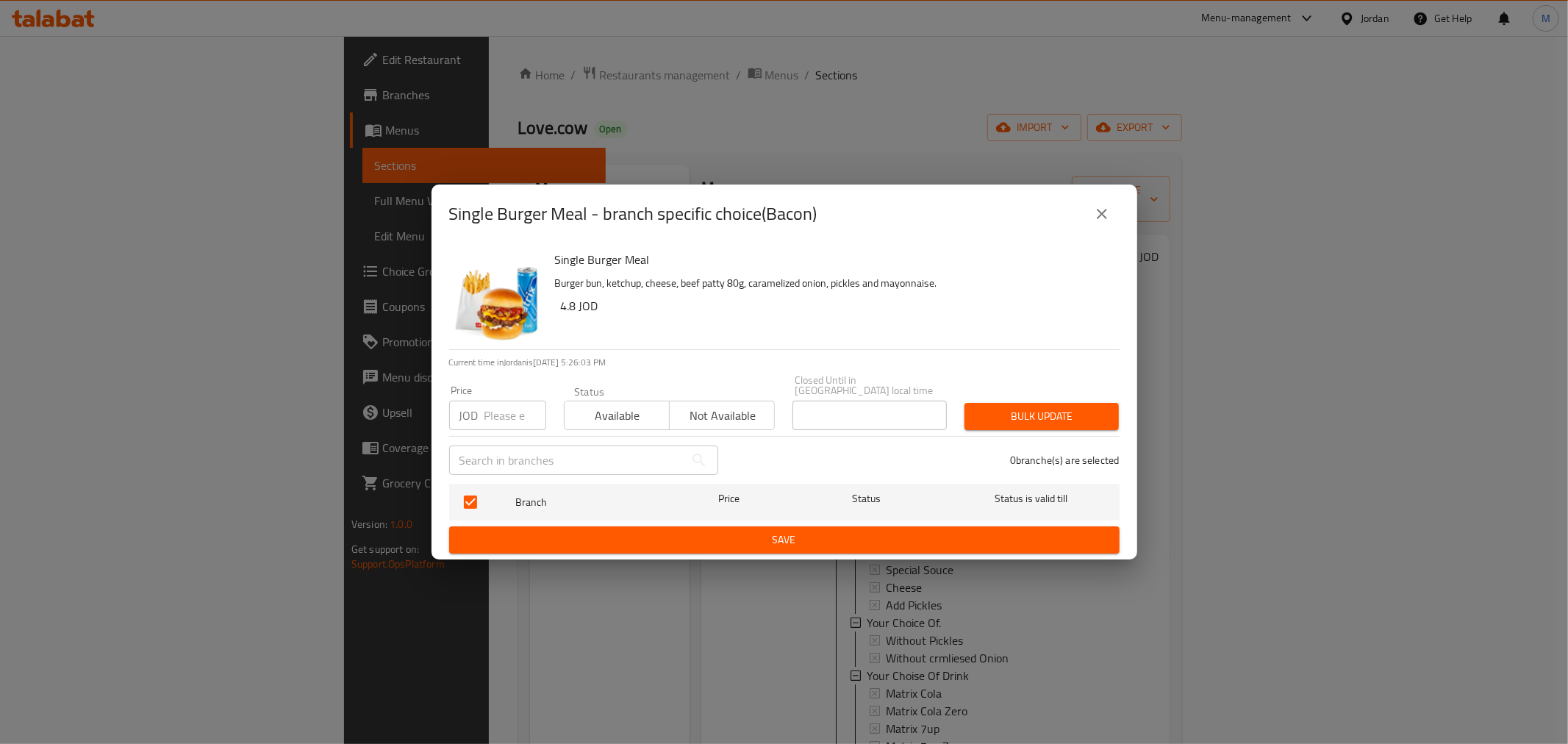
click at [1105, 212] on icon "close" at bounding box center [1102, 213] width 18 height 18
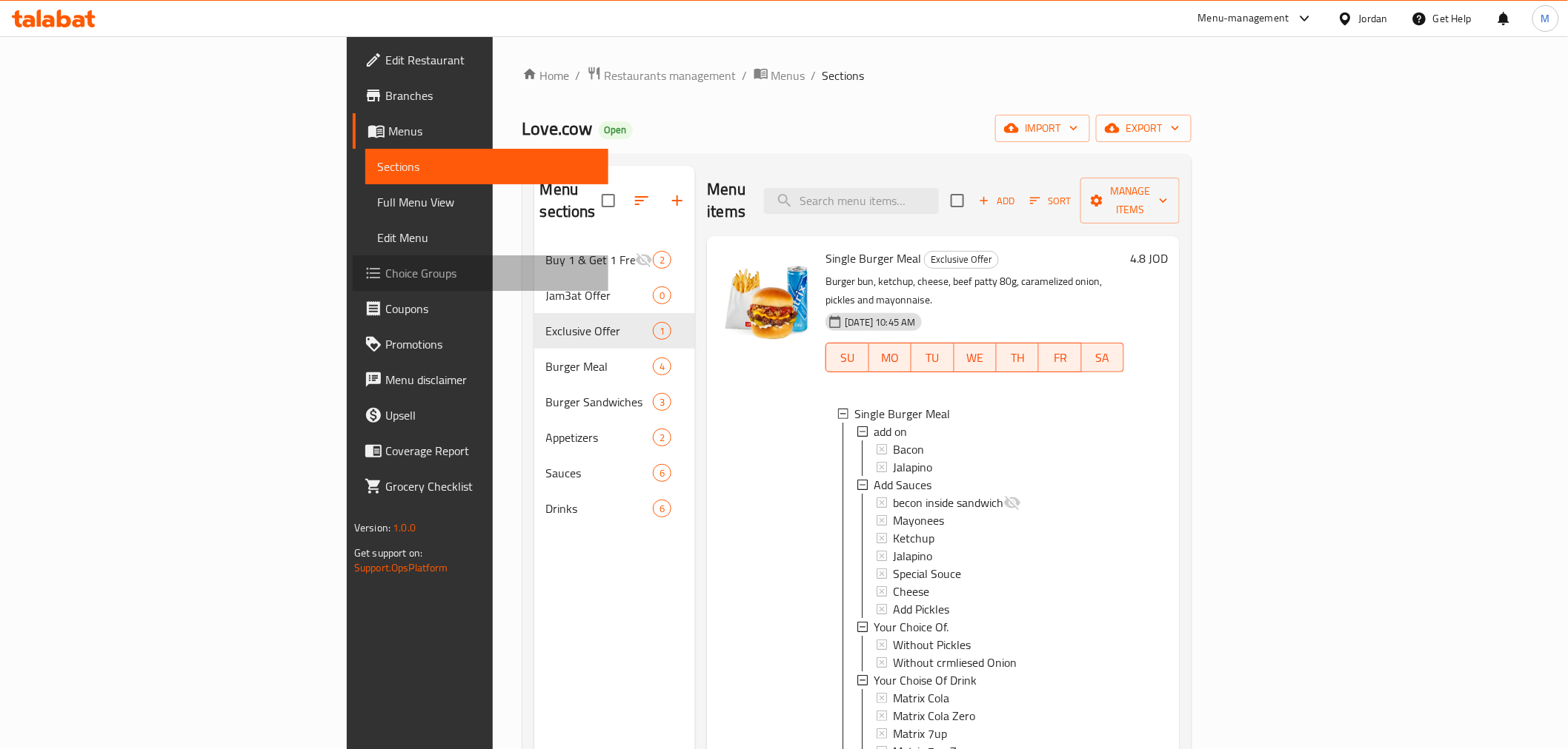
click at [385, 269] on span "Choice Groups" at bounding box center [491, 273] width 211 height 18
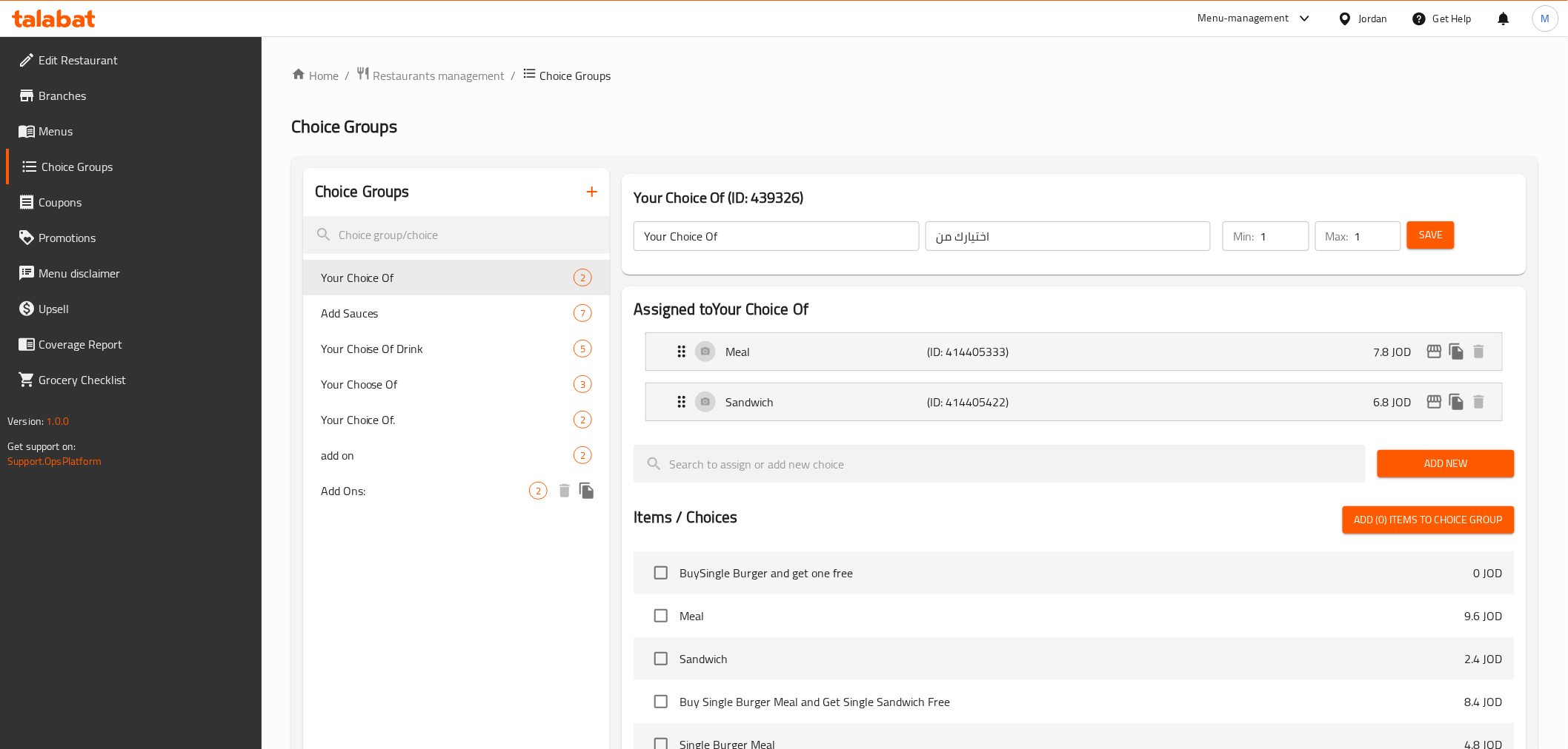
click at [347, 493] on span "Add Ons:" at bounding box center [425, 491] width 209 height 18
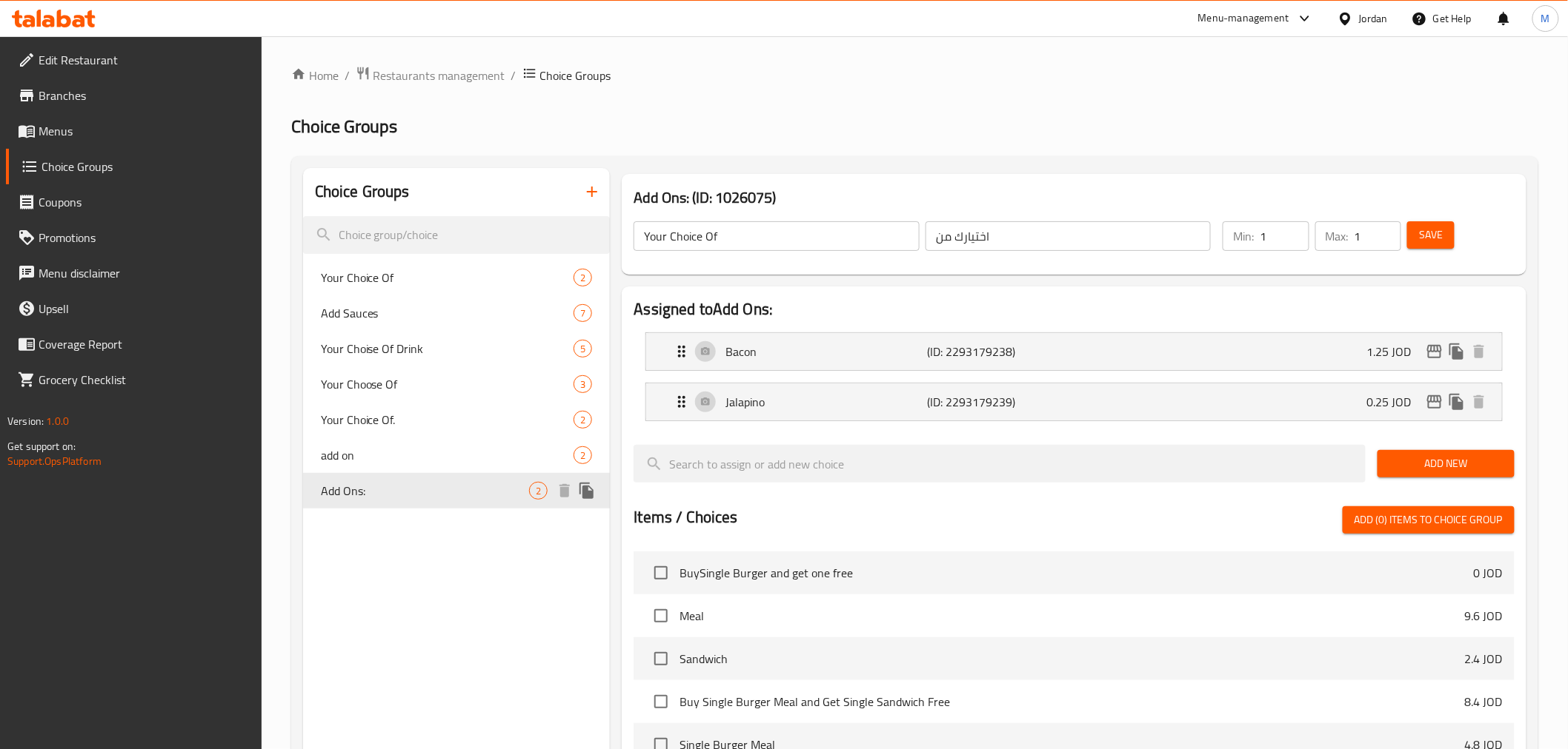
type input "Add Ons:"
type input "اضافة"
type input "0"
type input "2"
click at [1106, 349] on div "Bacon (ID: 2293179238) 1.25 JOD" at bounding box center [1078, 351] width 811 height 37
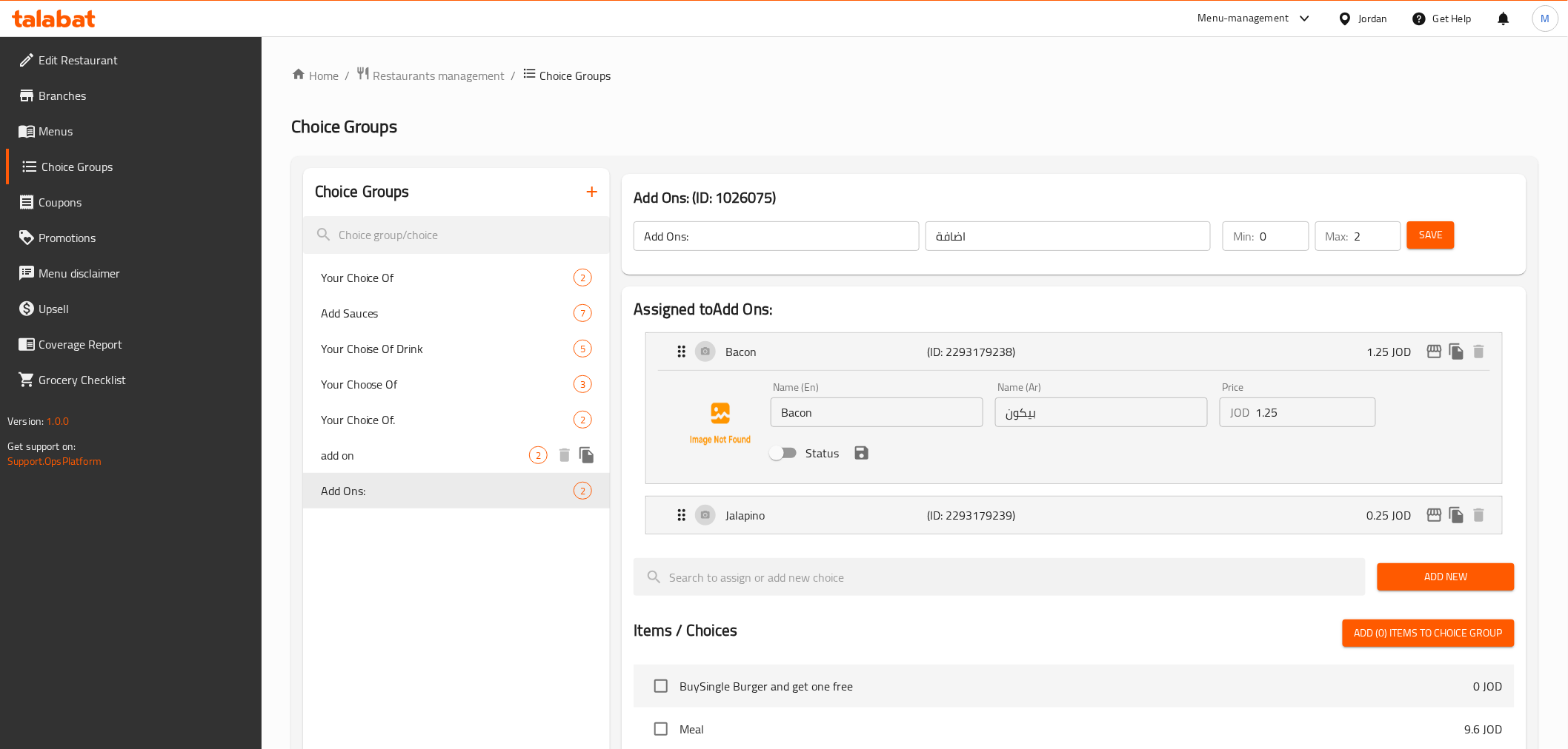
click at [417, 455] on span "add on" at bounding box center [425, 455] width 209 height 18
type input "add on"
type input "الاضافات"
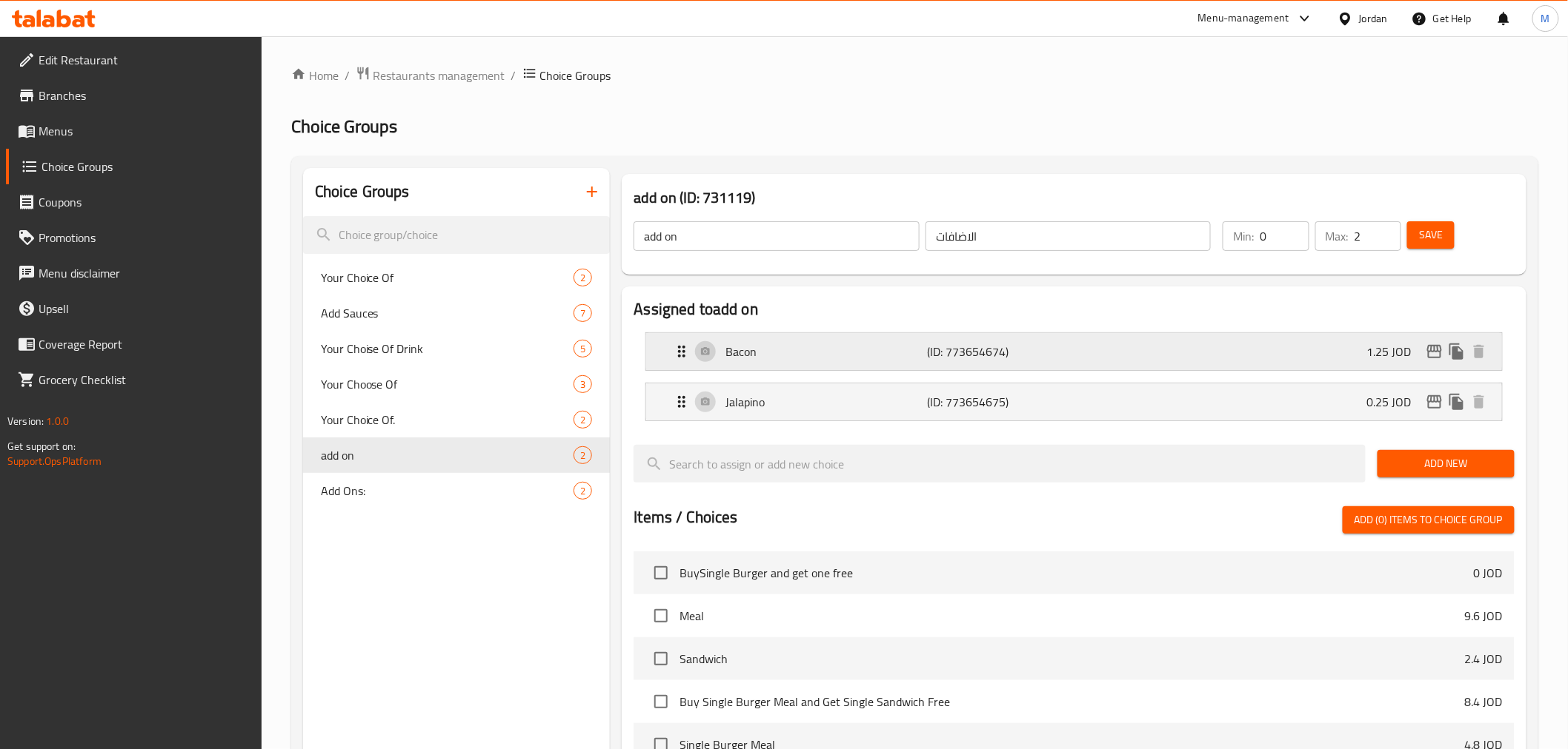
click at [1246, 360] on div "Bacon (ID: 773654674) 1.25 JOD" at bounding box center [1078, 351] width 811 height 37
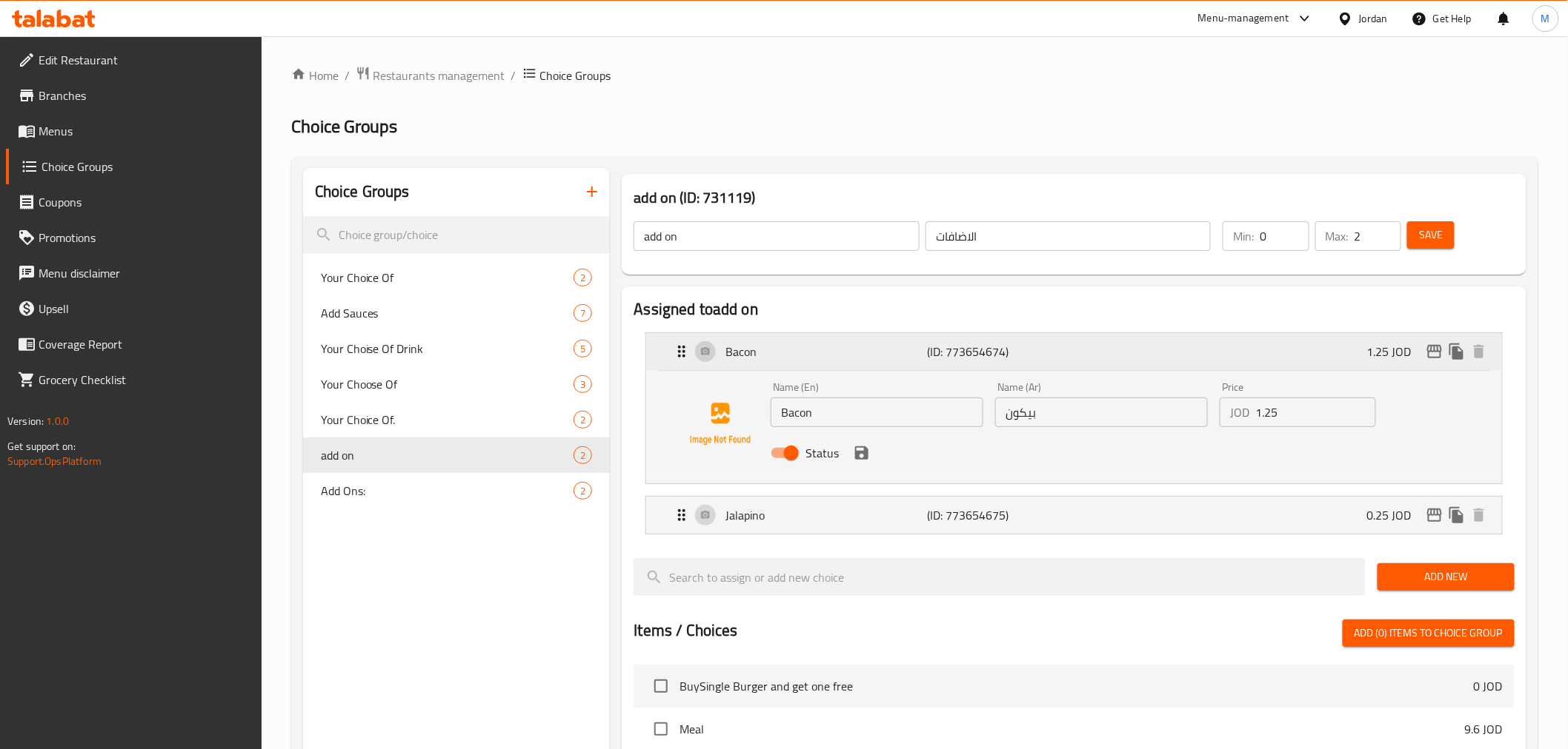
click at [1246, 360] on div "Bacon (ID: 773654674) 1.25 JOD" at bounding box center [1078, 351] width 811 height 37
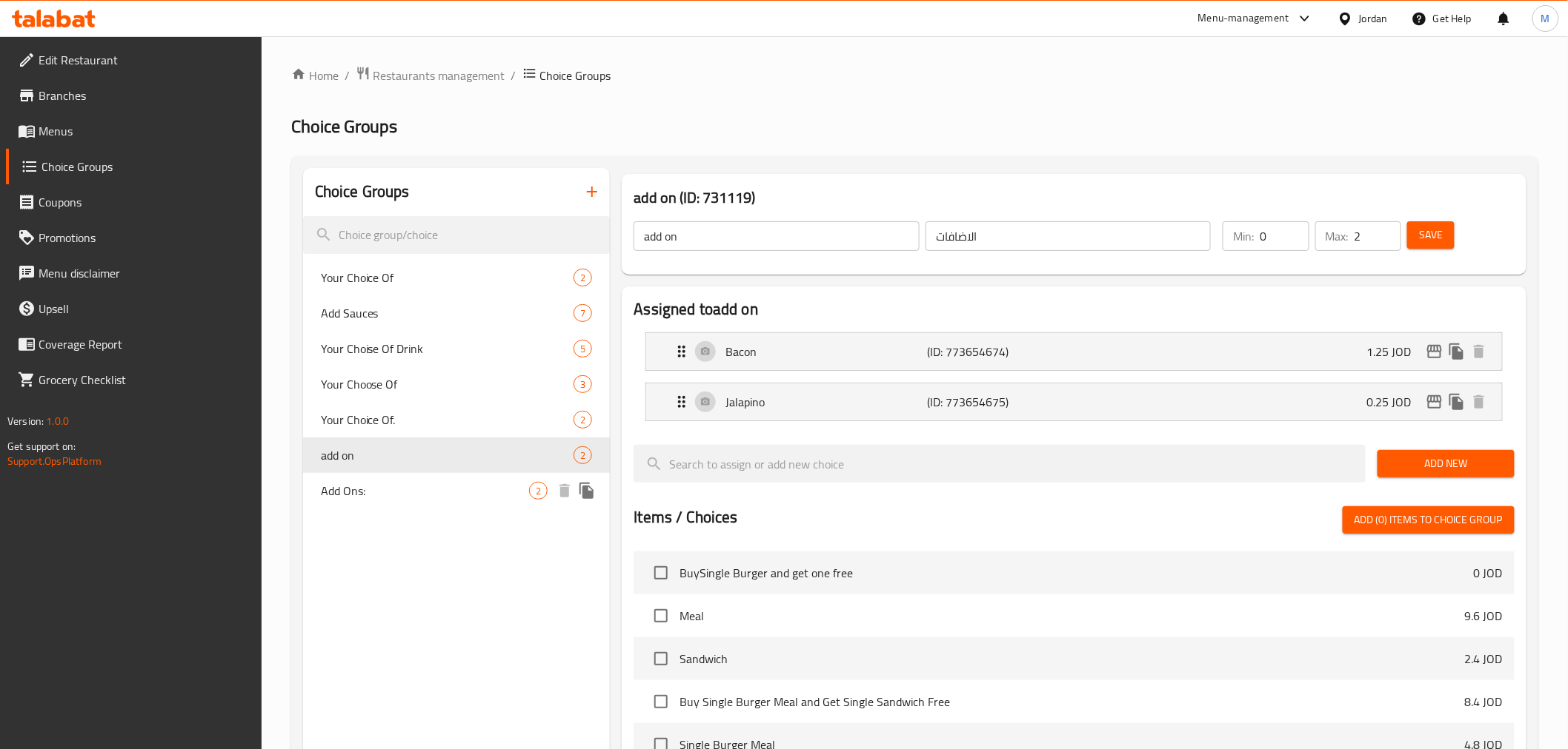
click at [368, 494] on span "Add Ons:" at bounding box center [425, 491] width 209 height 18
type input "Add Ons:"
type input "اضافة"
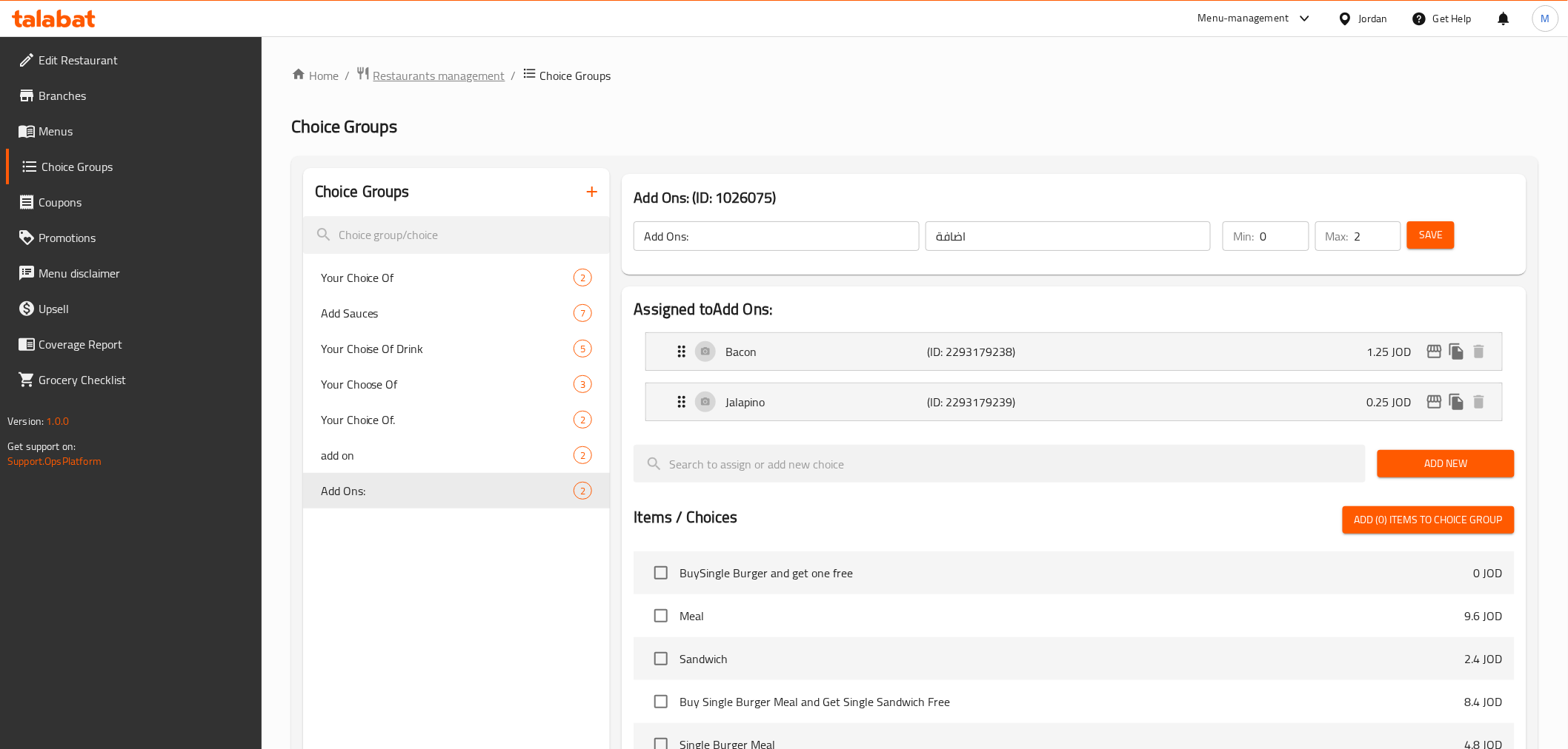
click at [403, 72] on span "Restaurants management" at bounding box center [439, 75] width 132 height 18
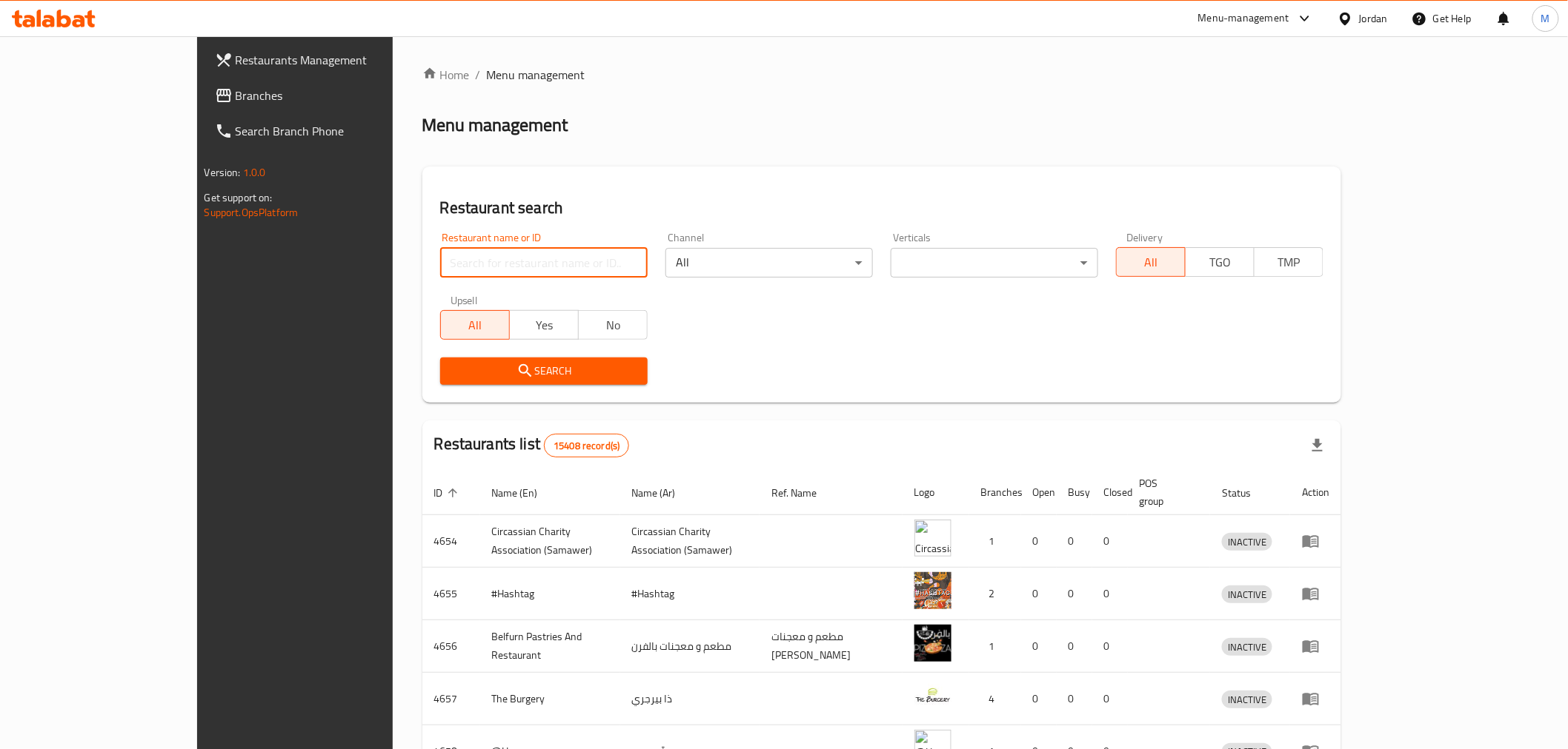
click at [458, 256] on input "search" at bounding box center [543, 262] width 207 height 30
type input "م"
type input "love.cow"
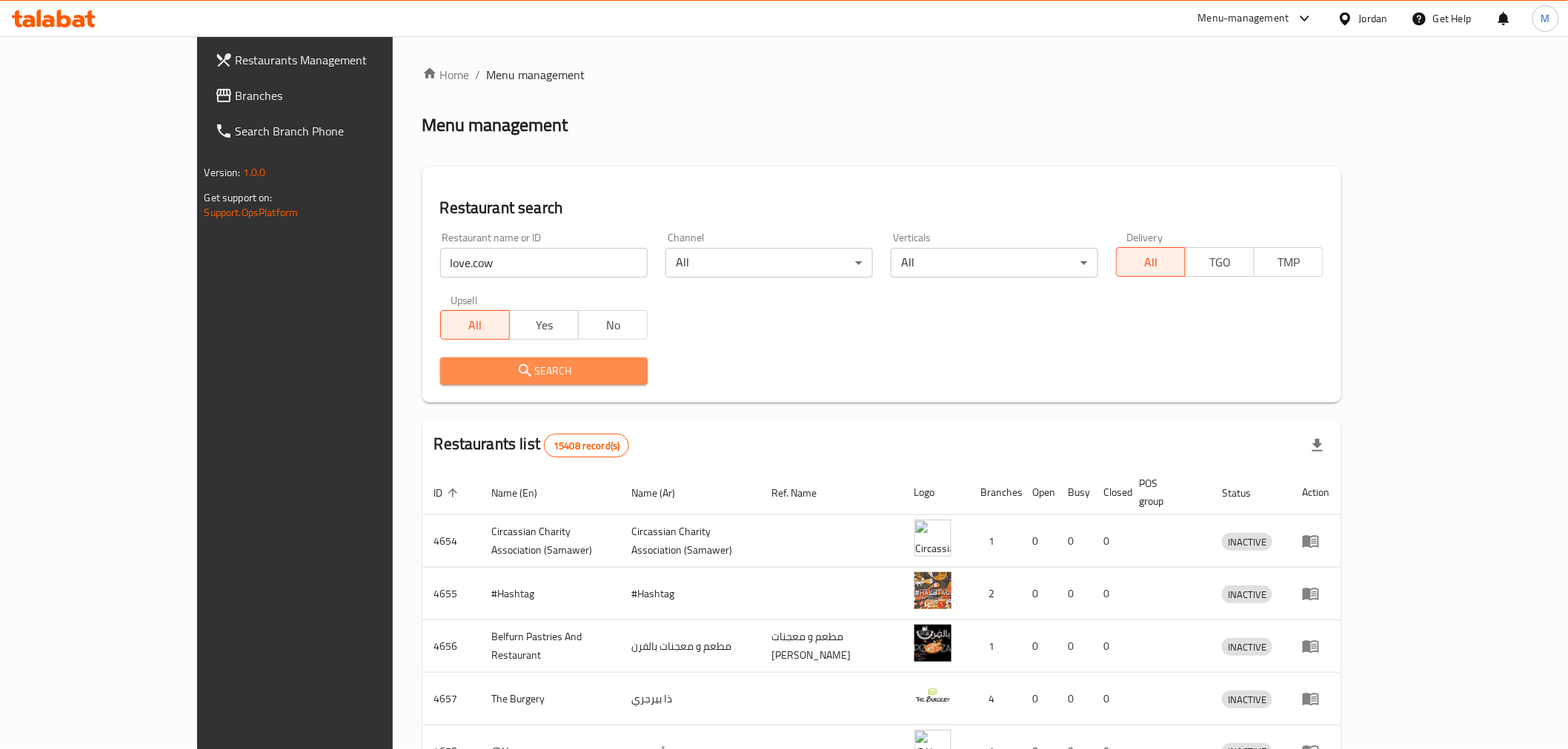
click at [452, 372] on span "Search" at bounding box center [543, 372] width 183 height 19
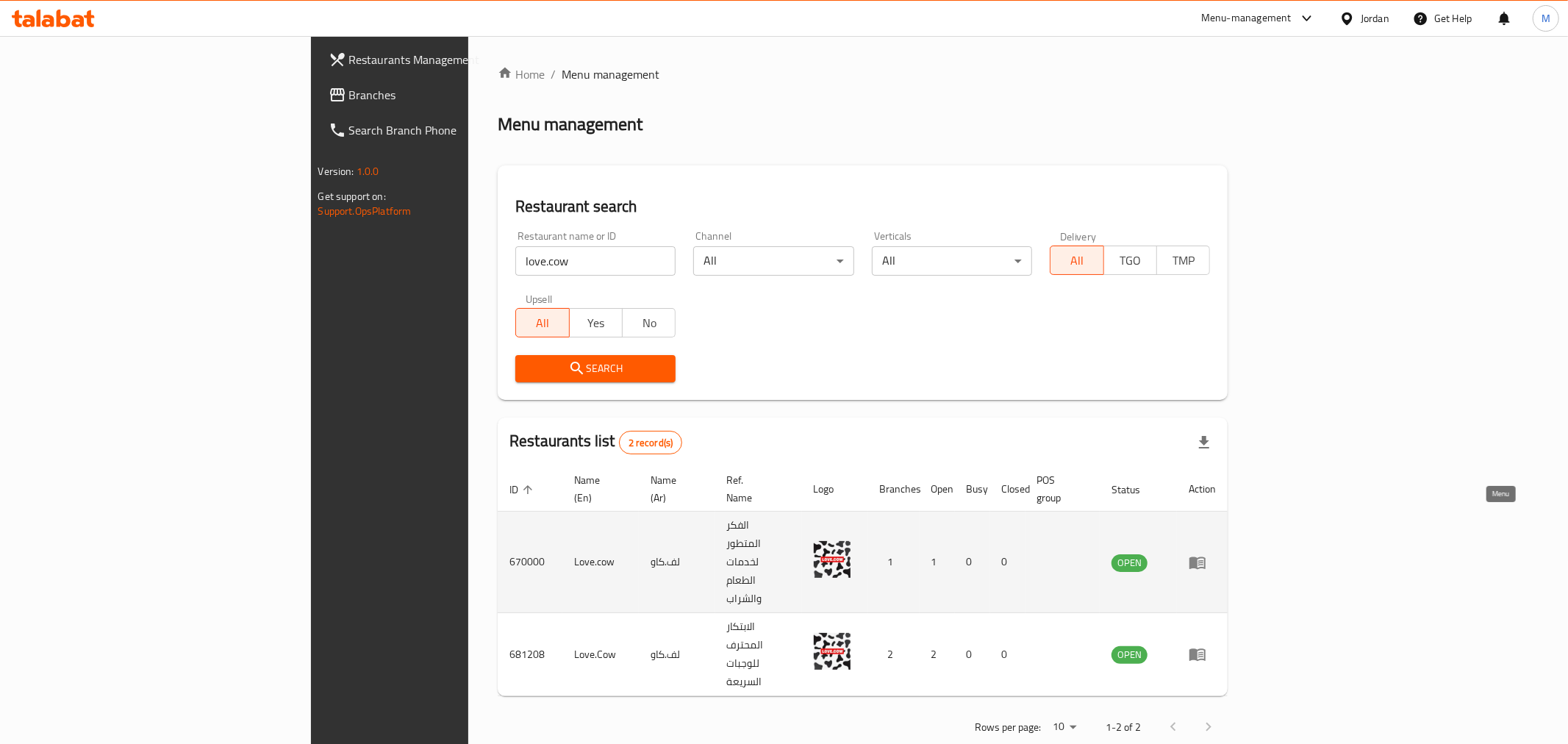
click at [1206, 557] on icon "enhanced table" at bounding box center [1197, 563] width 16 height 13
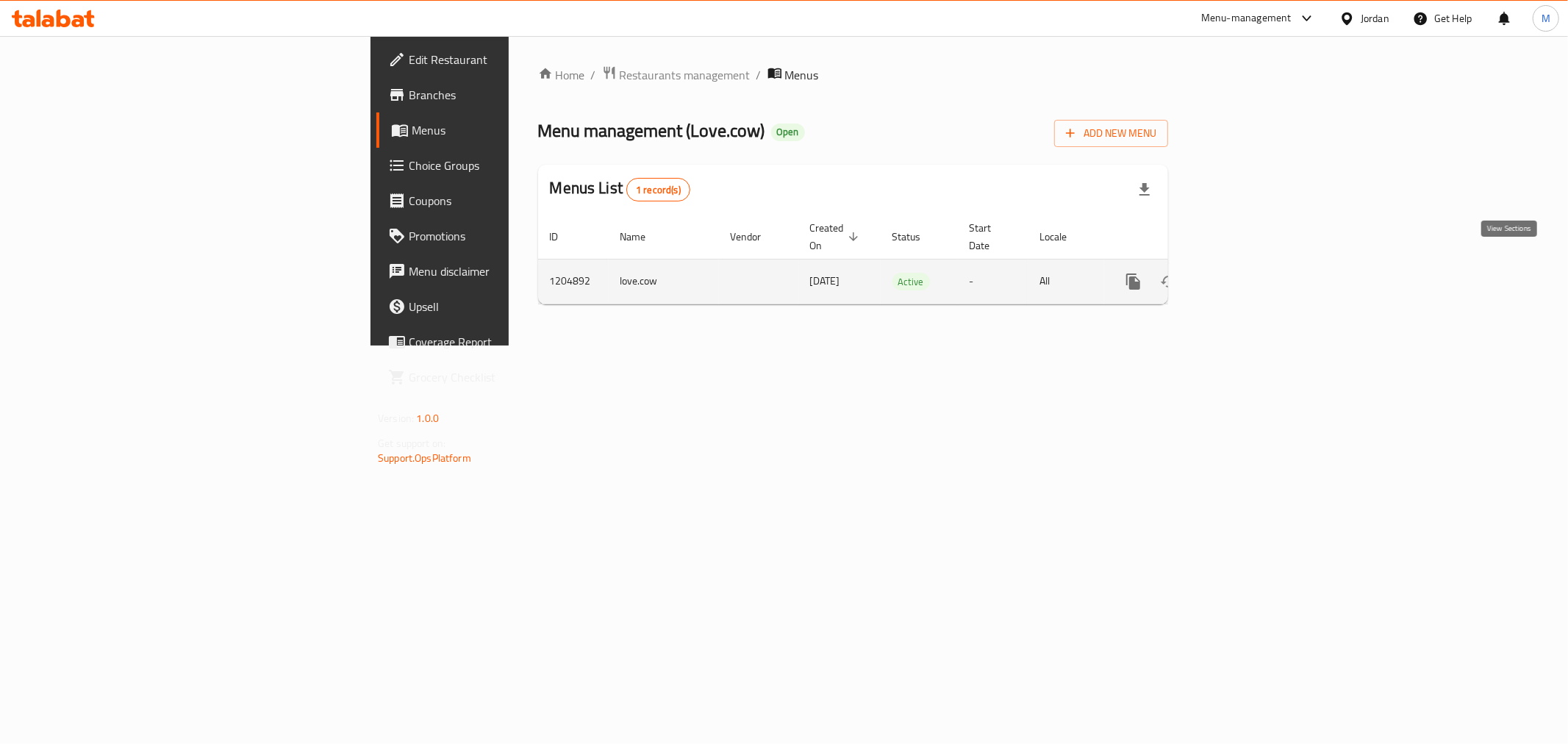
click at [1248, 273] on icon "enhanced table" at bounding box center [1240, 281] width 18 height 18
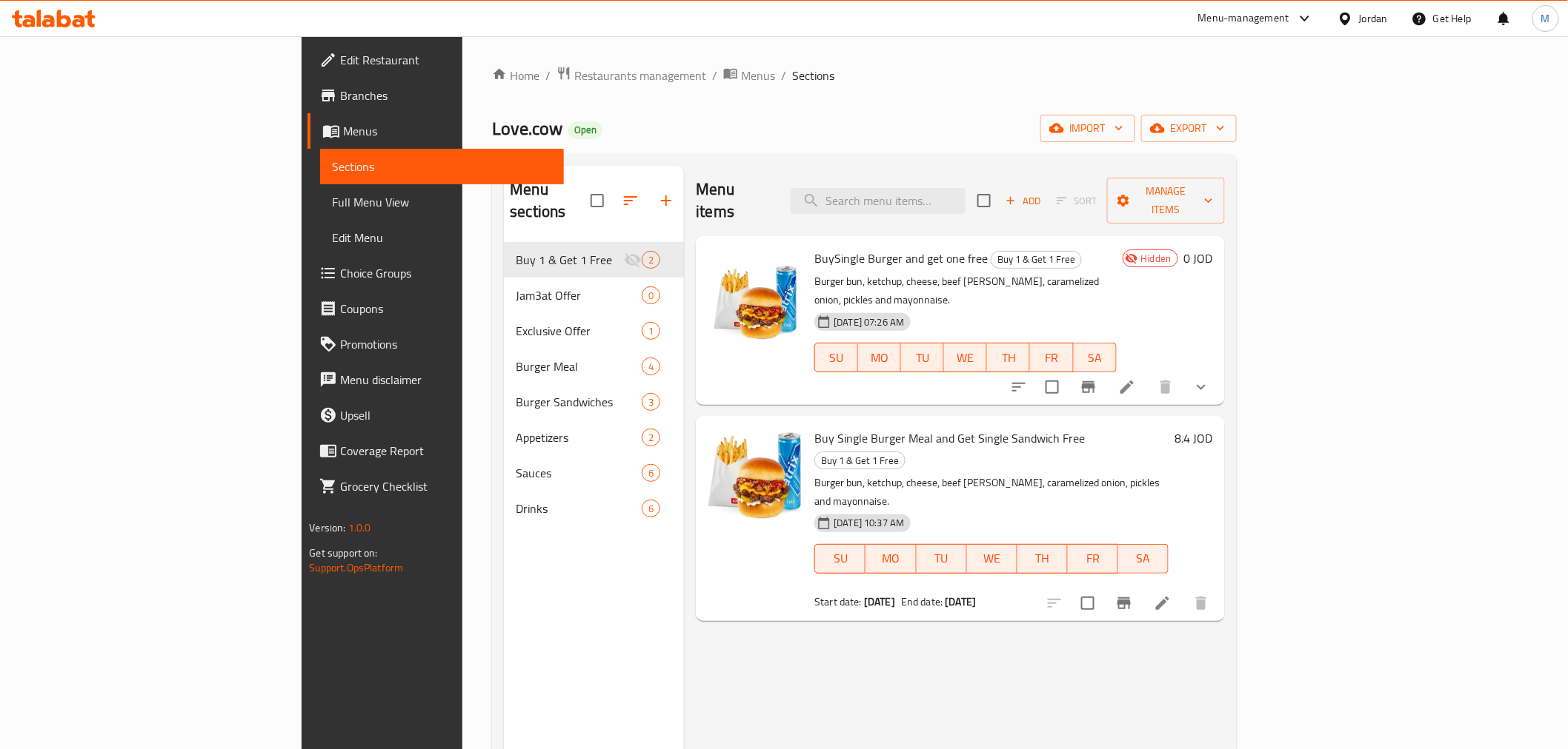
click at [340, 268] on span "Choice Groups" at bounding box center [446, 273] width 211 height 18
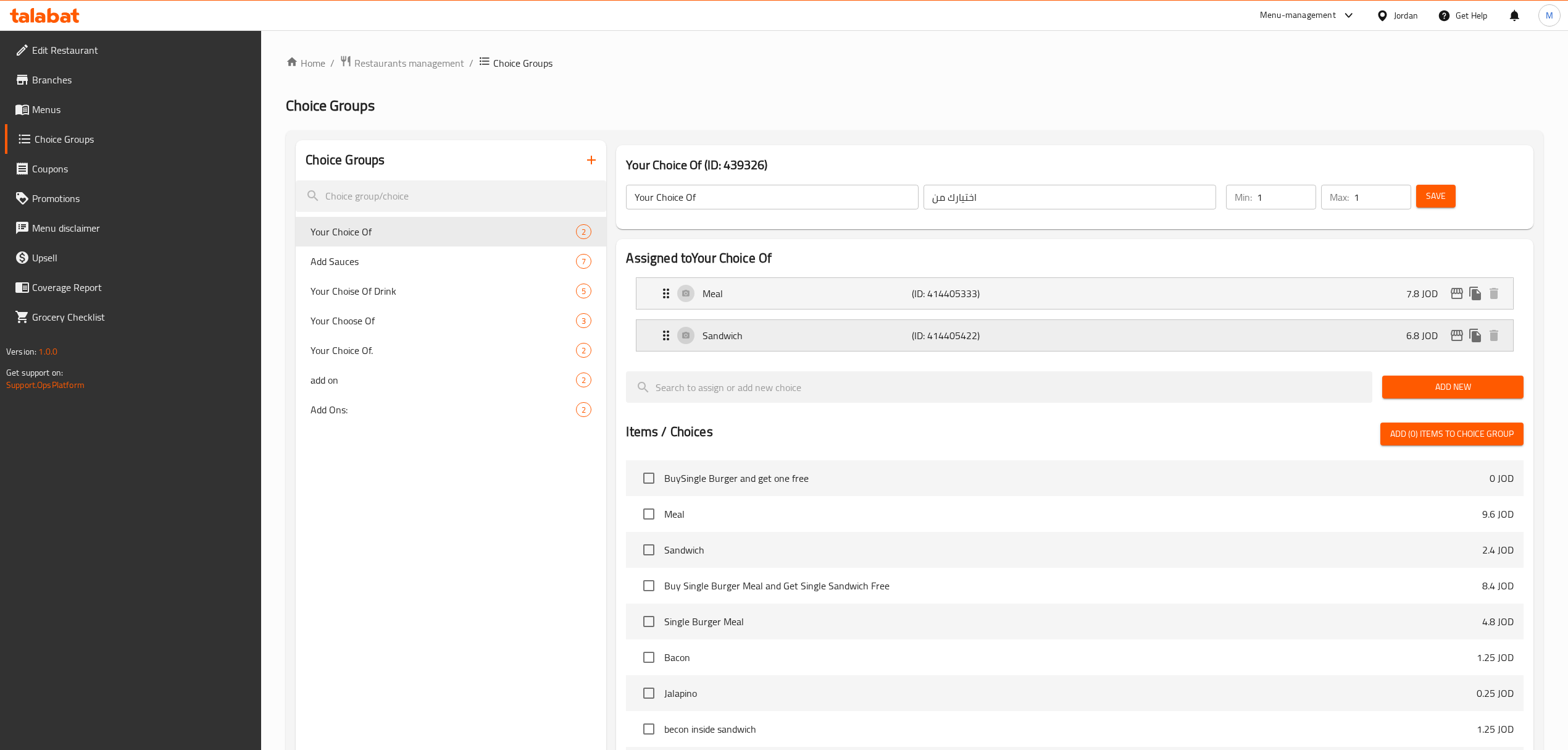
click at [791, 344] on div "Sandwich (ID: 414405422) 6.8 JOD" at bounding box center [1078, 335] width 839 height 31
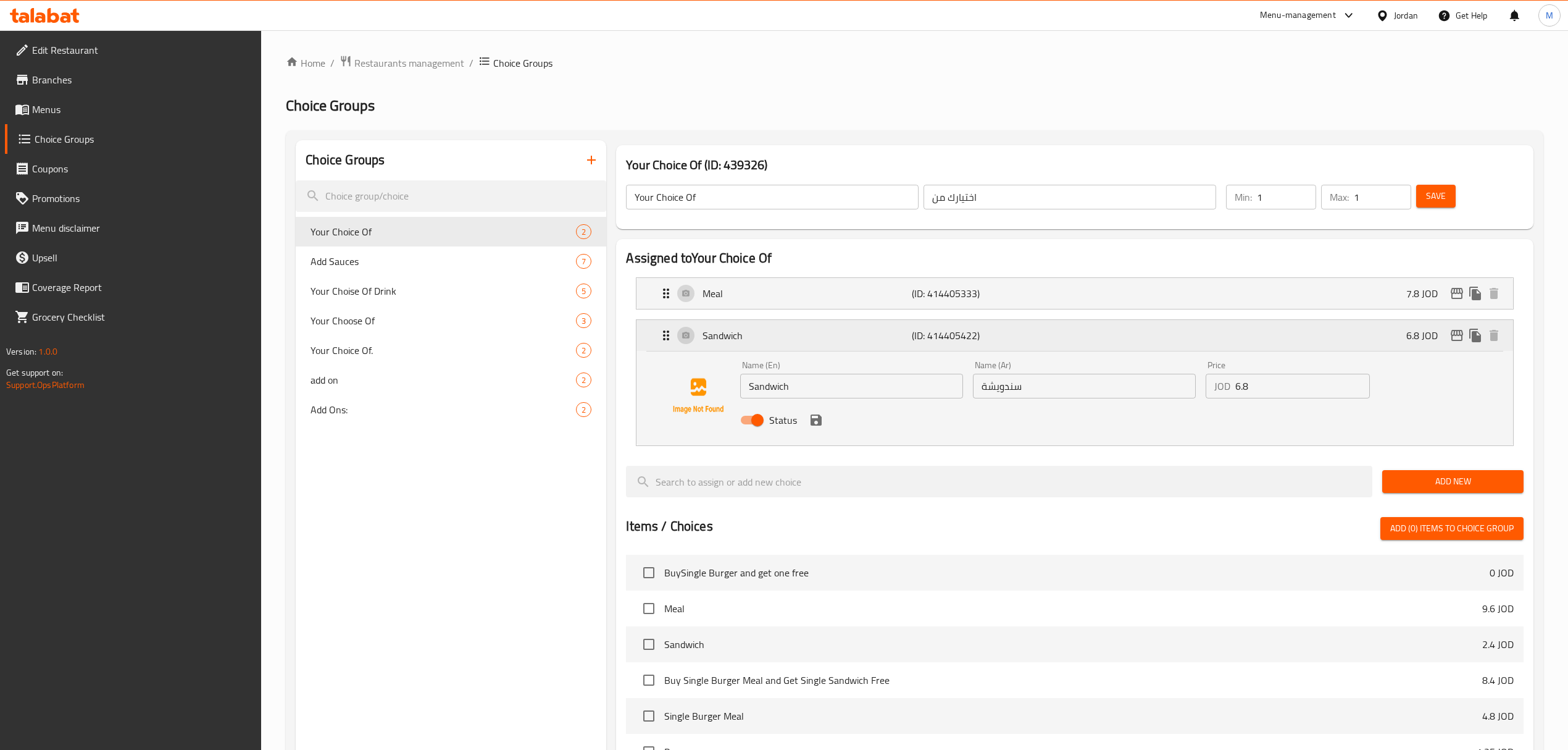
click at [791, 344] on div "Sandwich (ID: 414405422) 6.8 JOD" at bounding box center [1078, 335] width 839 height 31
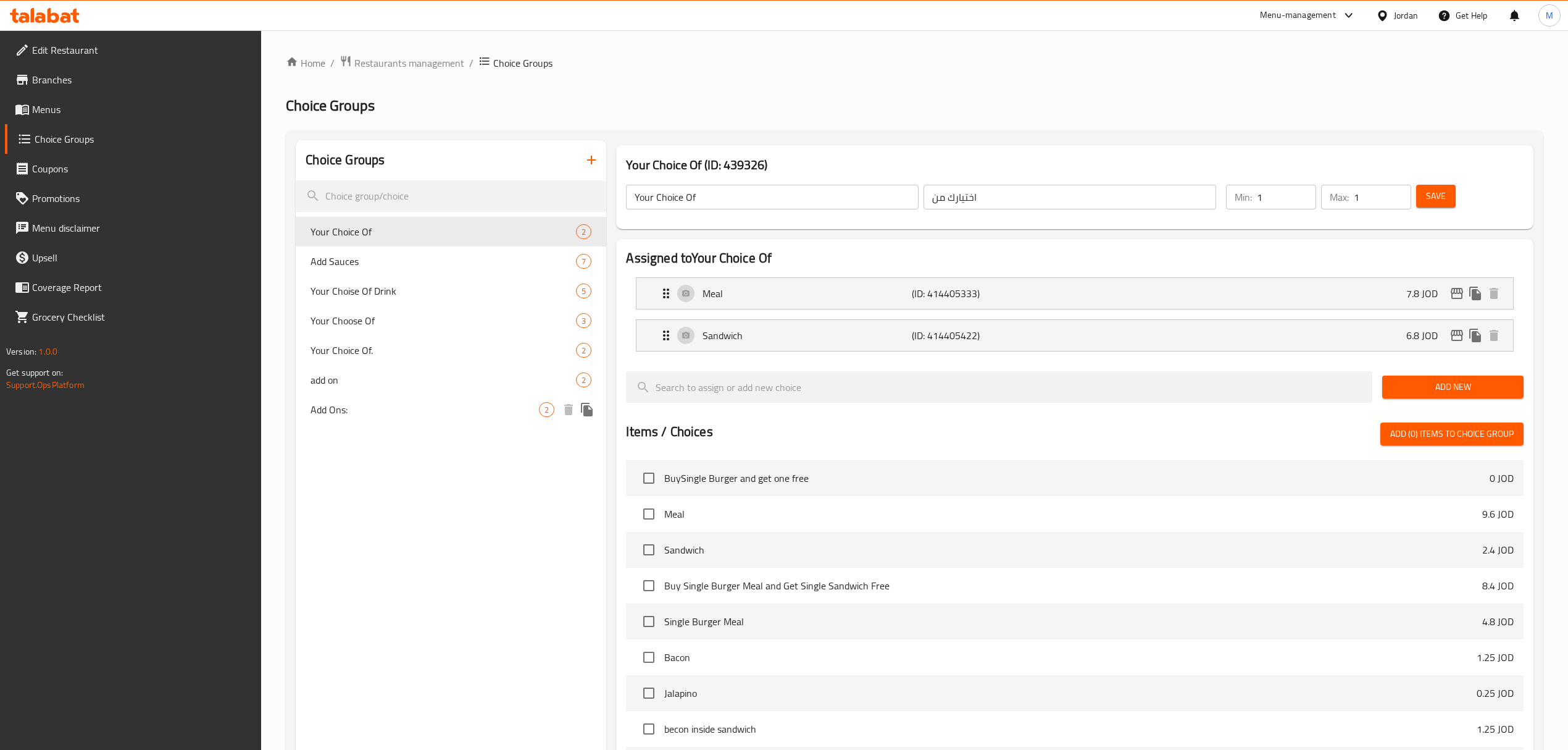
click at [408, 412] on span "Add Ons:" at bounding box center [424, 409] width 228 height 15
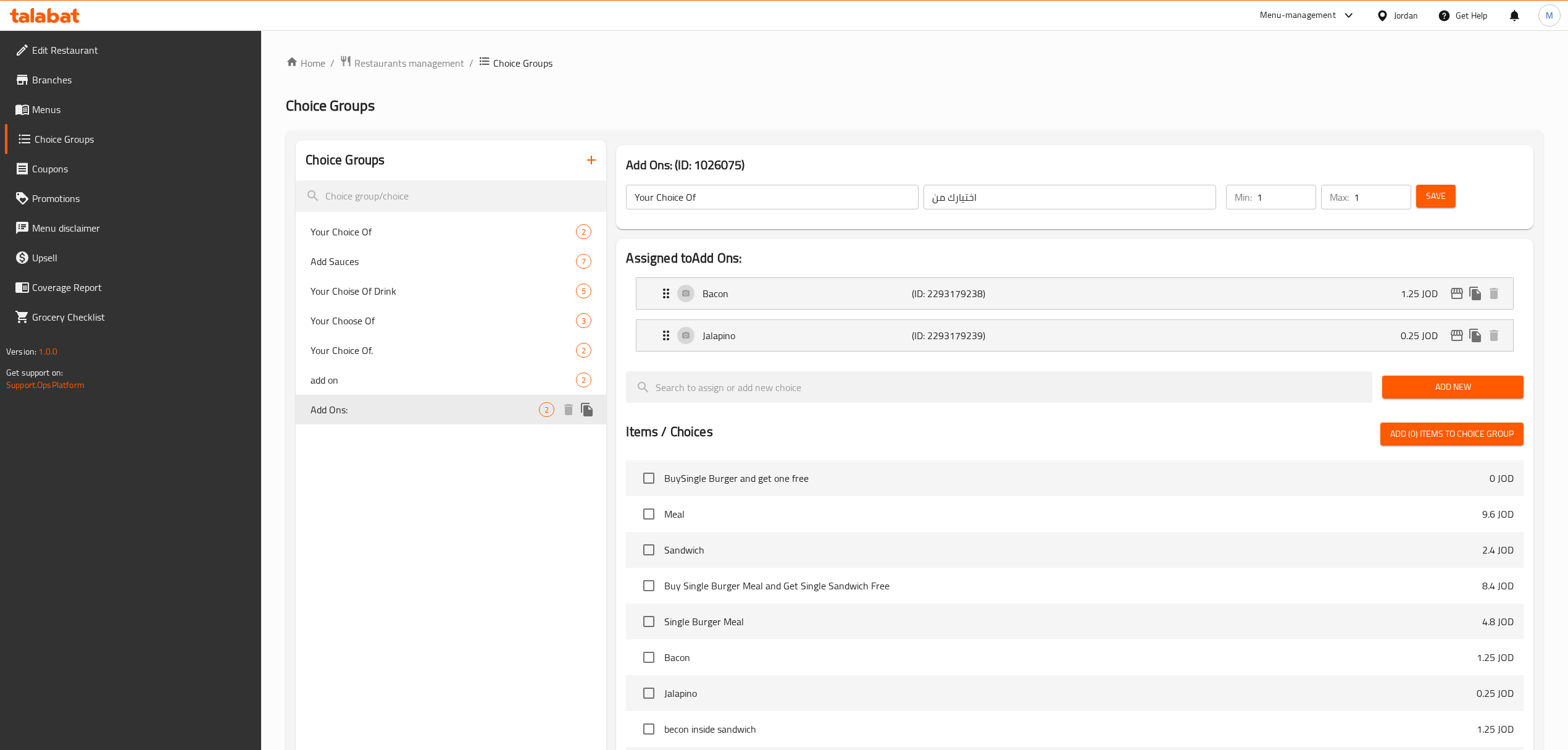
type input "Add Ons:"
type input "اضافة"
type input "0"
type input "2"
click at [1316, 337] on icon "edit" at bounding box center [1456, 336] width 12 height 11
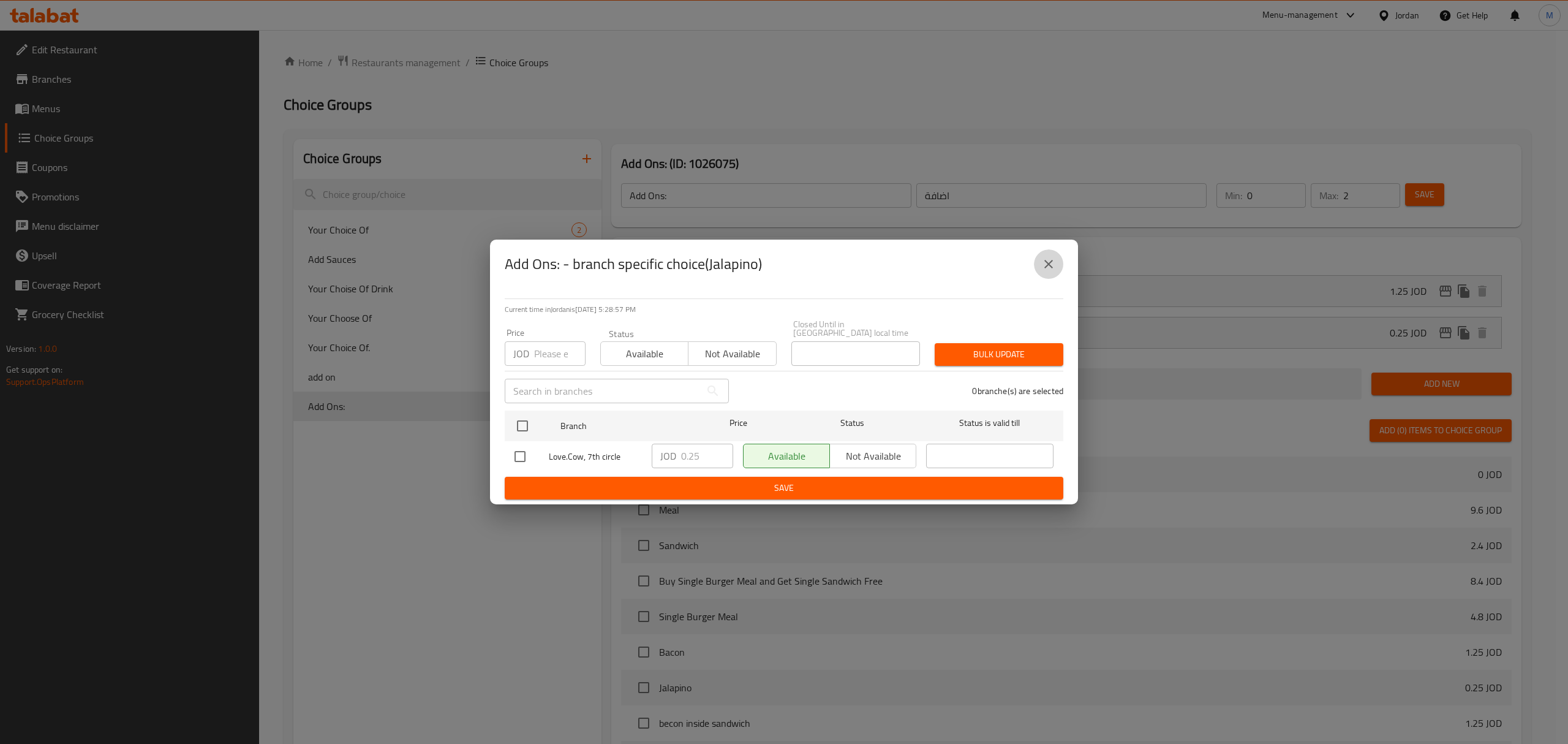
click at [1056, 265] on button "close" at bounding box center [1049, 264] width 30 height 30
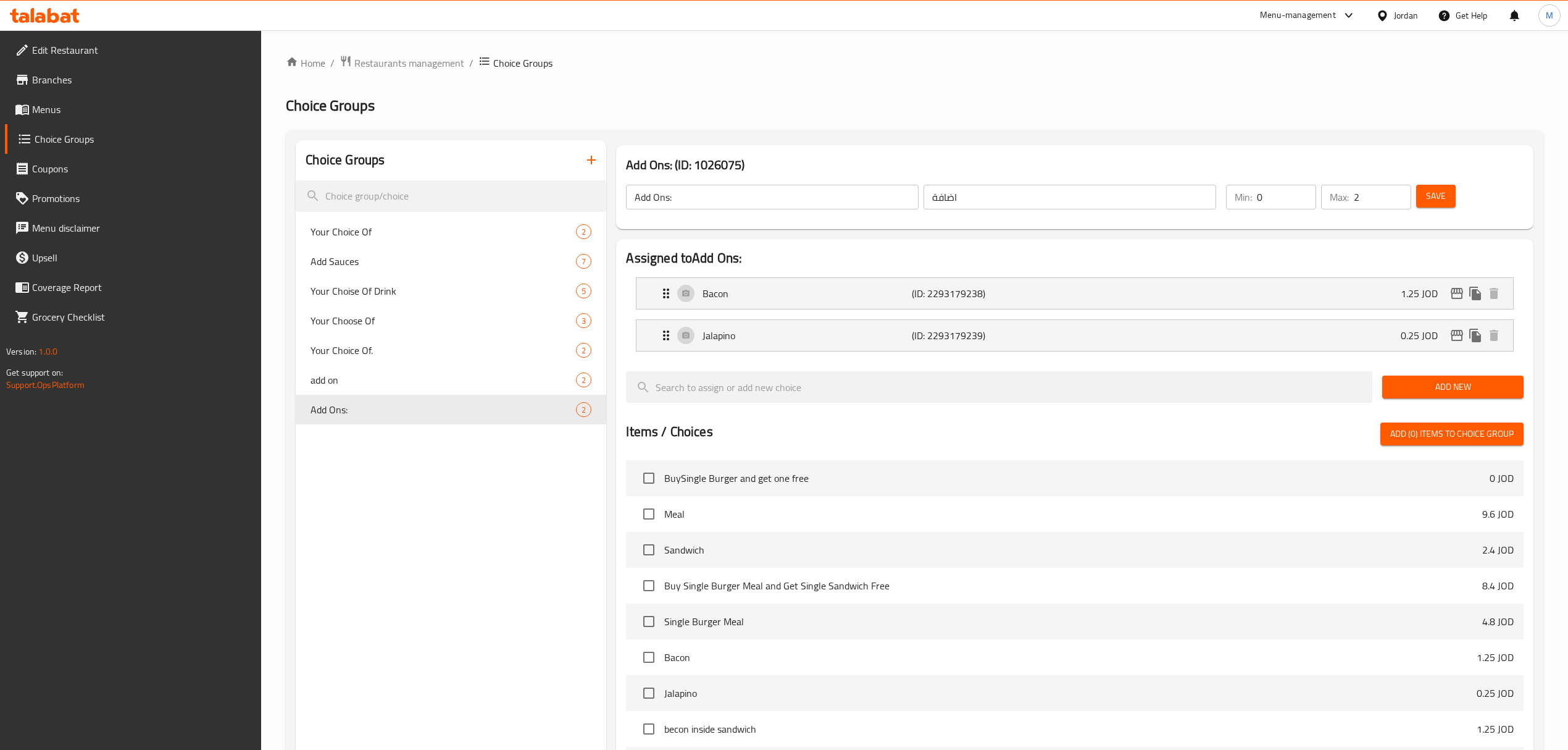
click at [369, 503] on div "Choice Groups Your Choice Of 2 Add Sauces 7 Your Choise Of Drink 5 Your Choose …" at bounding box center [450, 573] width 310 height 866
click at [58, 115] on span "Menus" at bounding box center [141, 109] width 220 height 15
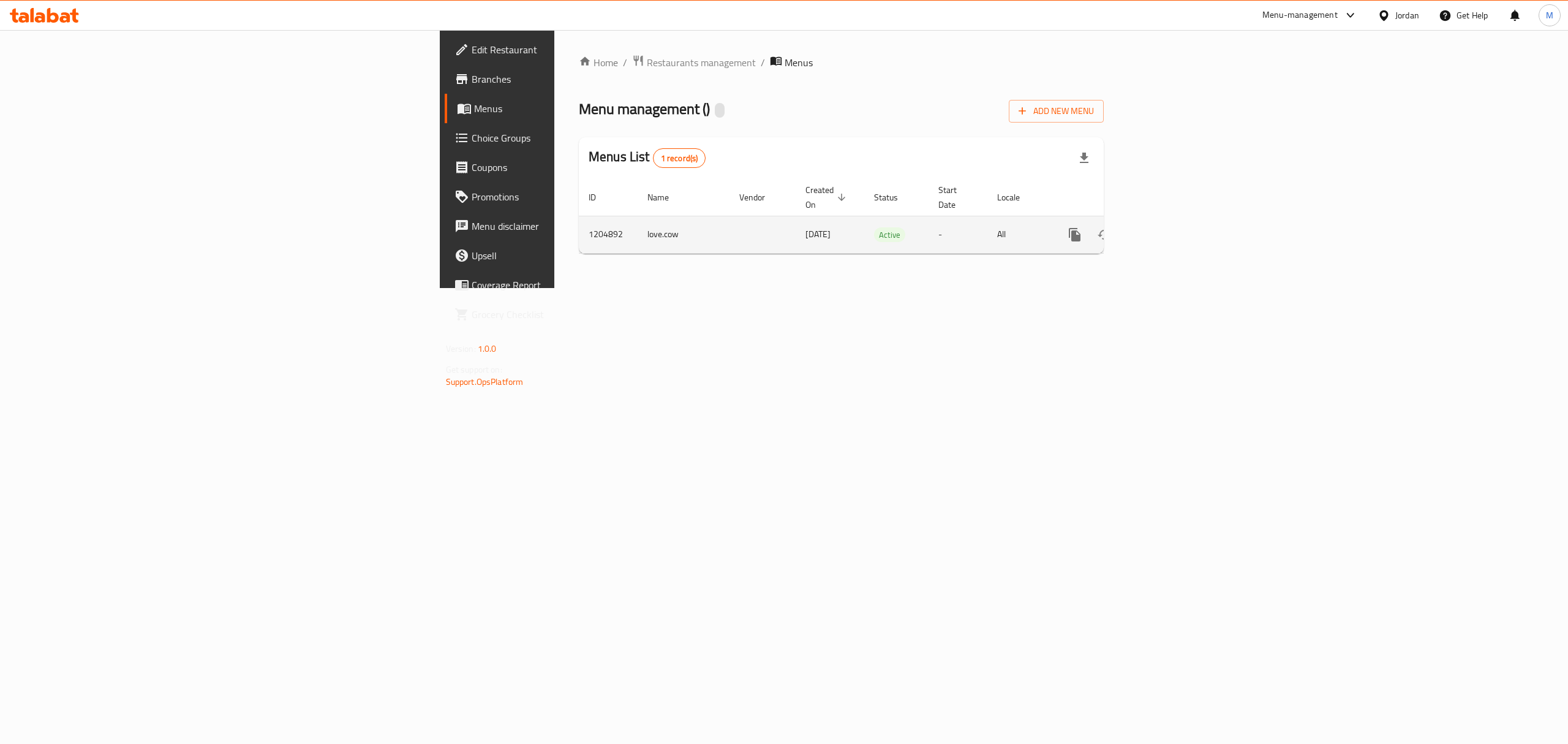
click at [1169, 229] on icon "enhanced table" at bounding box center [1163, 235] width 11 height 11
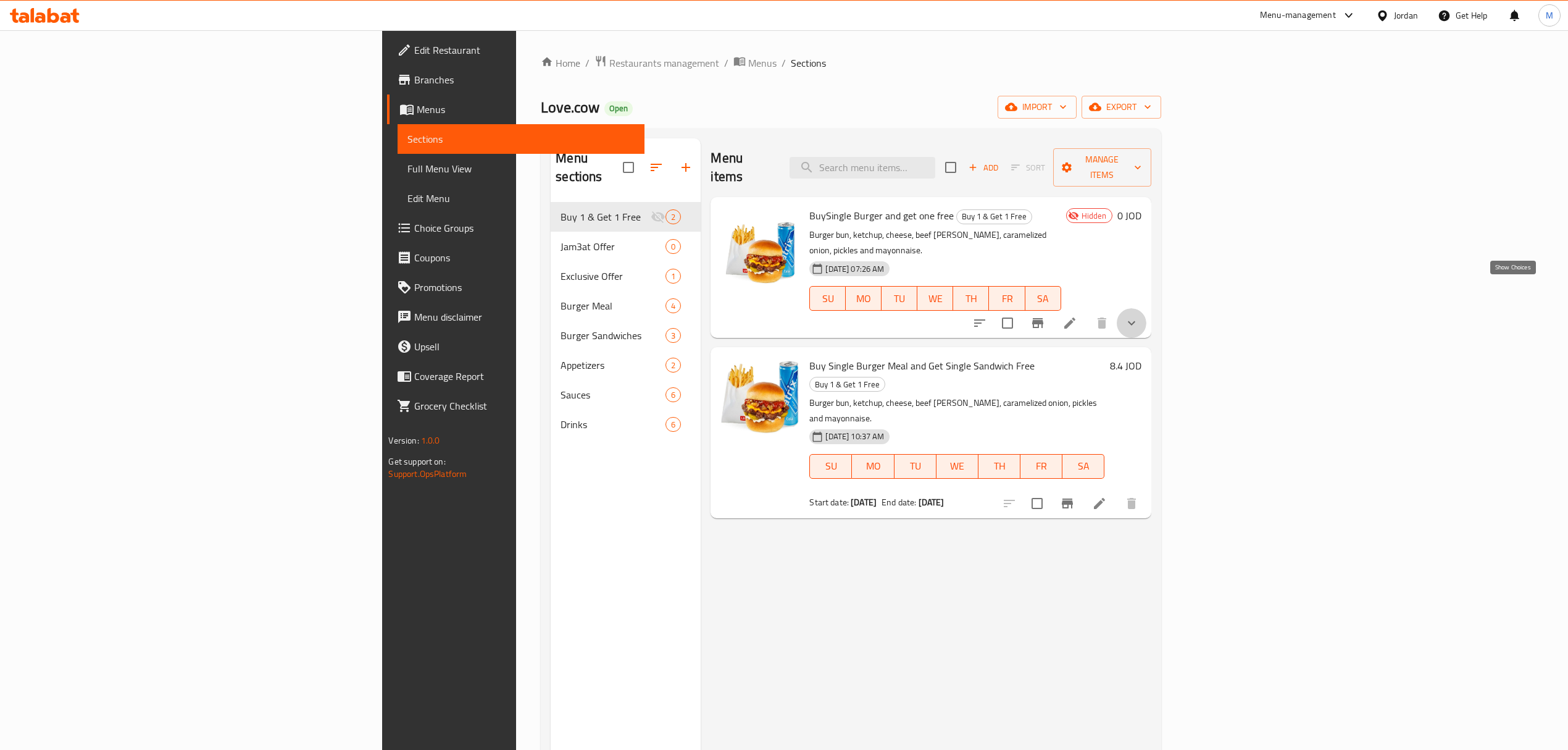
click at [1139, 316] on icon "show more" at bounding box center [1131, 323] width 15 height 15
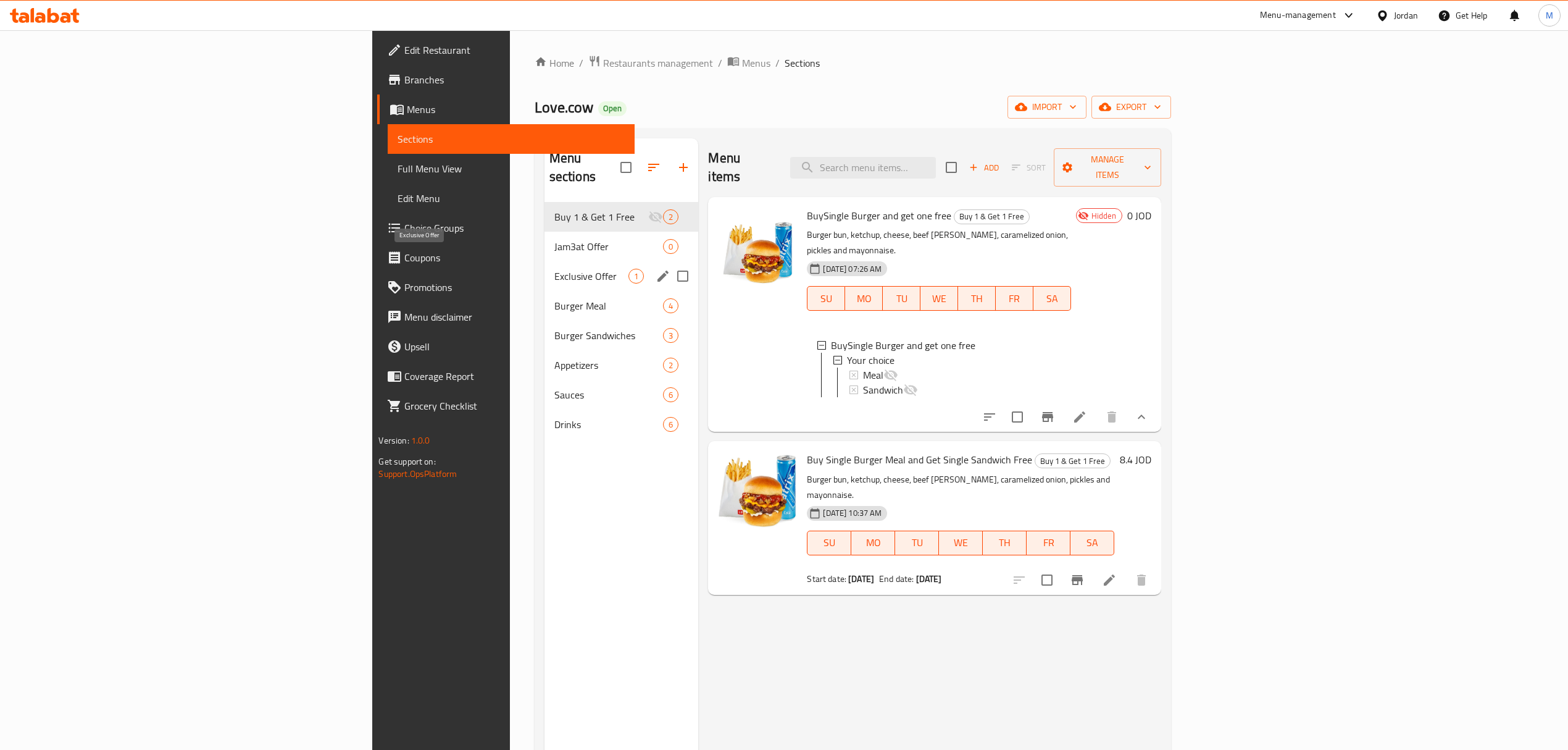
click at [554, 269] on span "Exclusive Offer" at bounding box center [591, 276] width 75 height 15
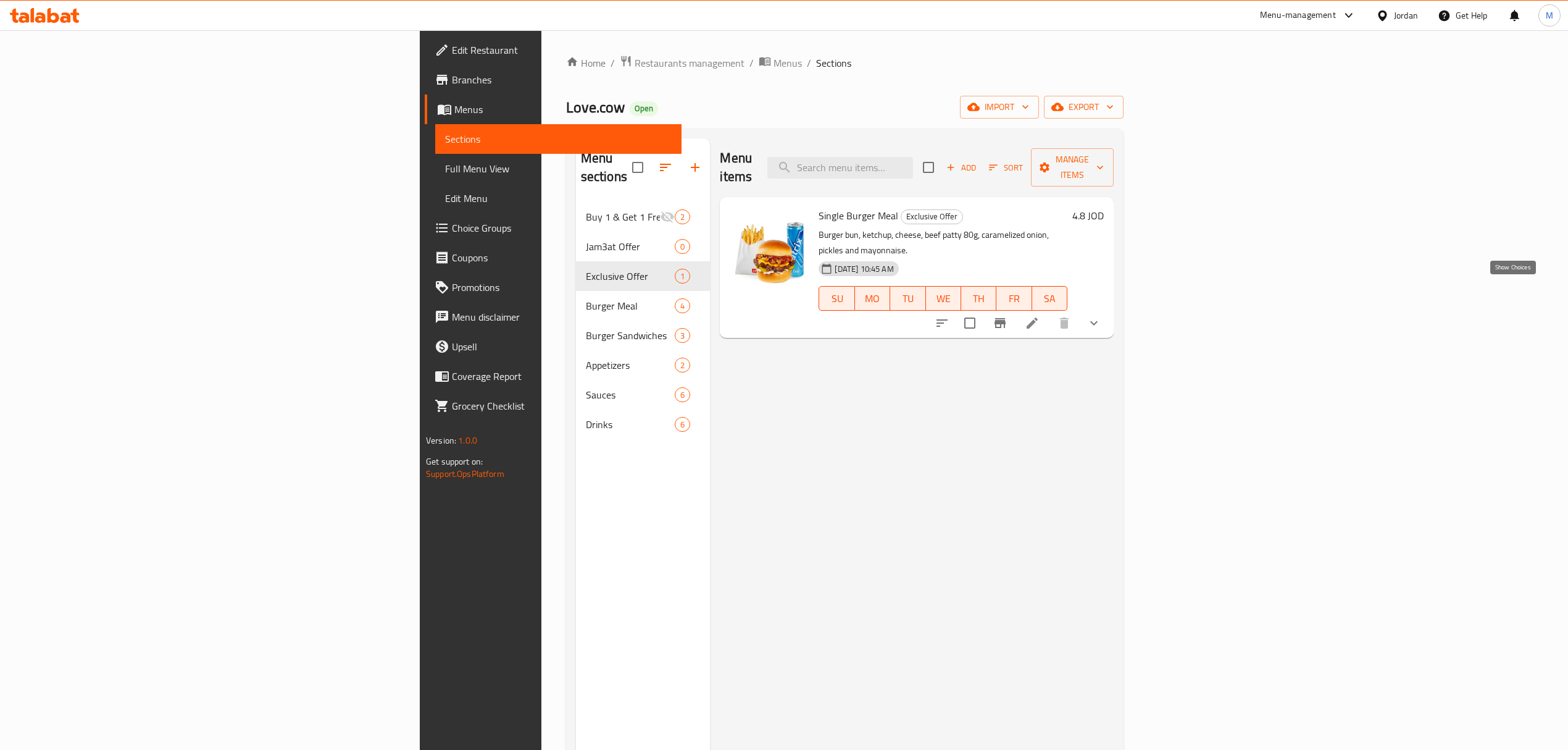
click at [1101, 316] on icon "show more" at bounding box center [1093, 323] width 15 height 15
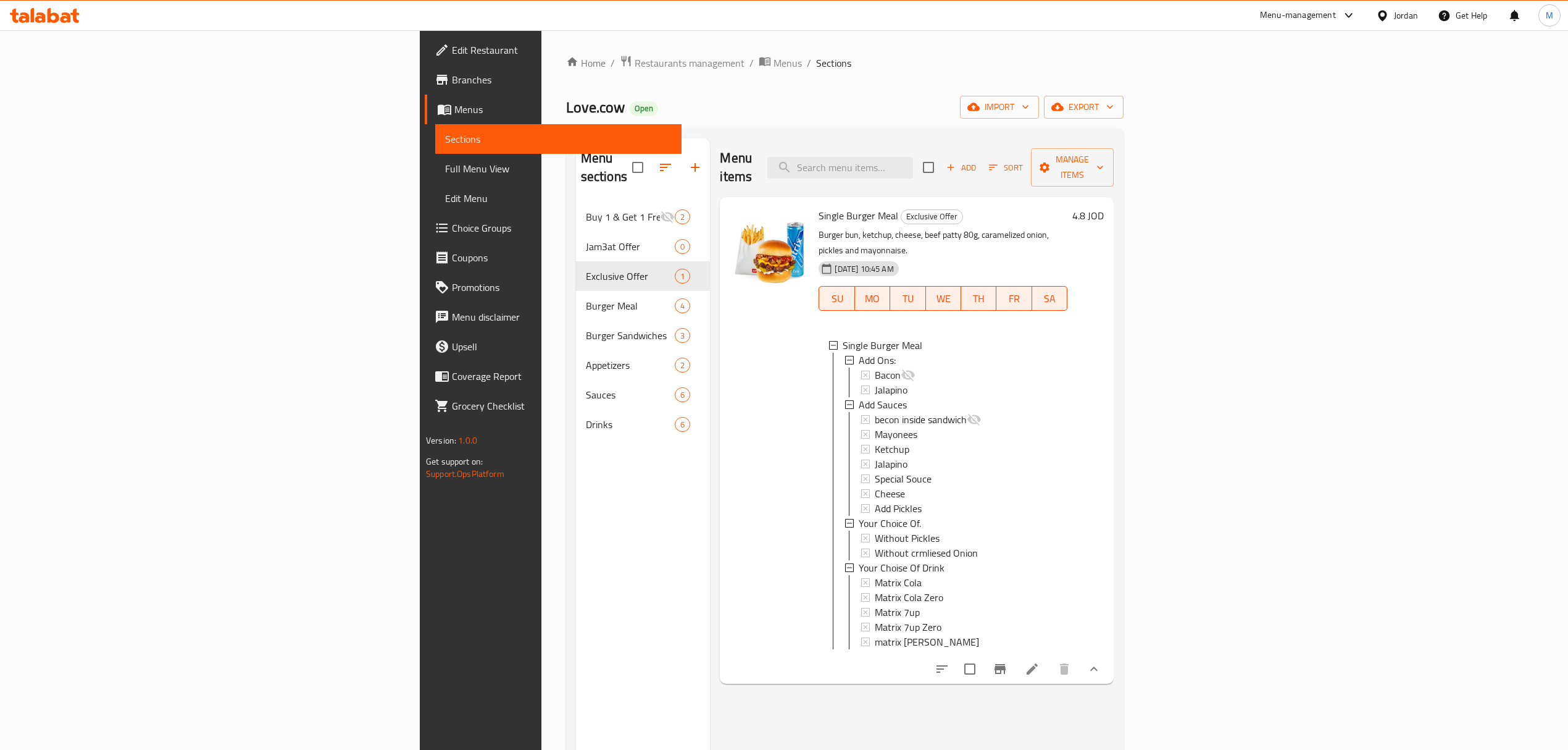
scroll to position [1, 0]
click at [875, 426] on span "Mayonees" at bounding box center [896, 433] width 43 height 15
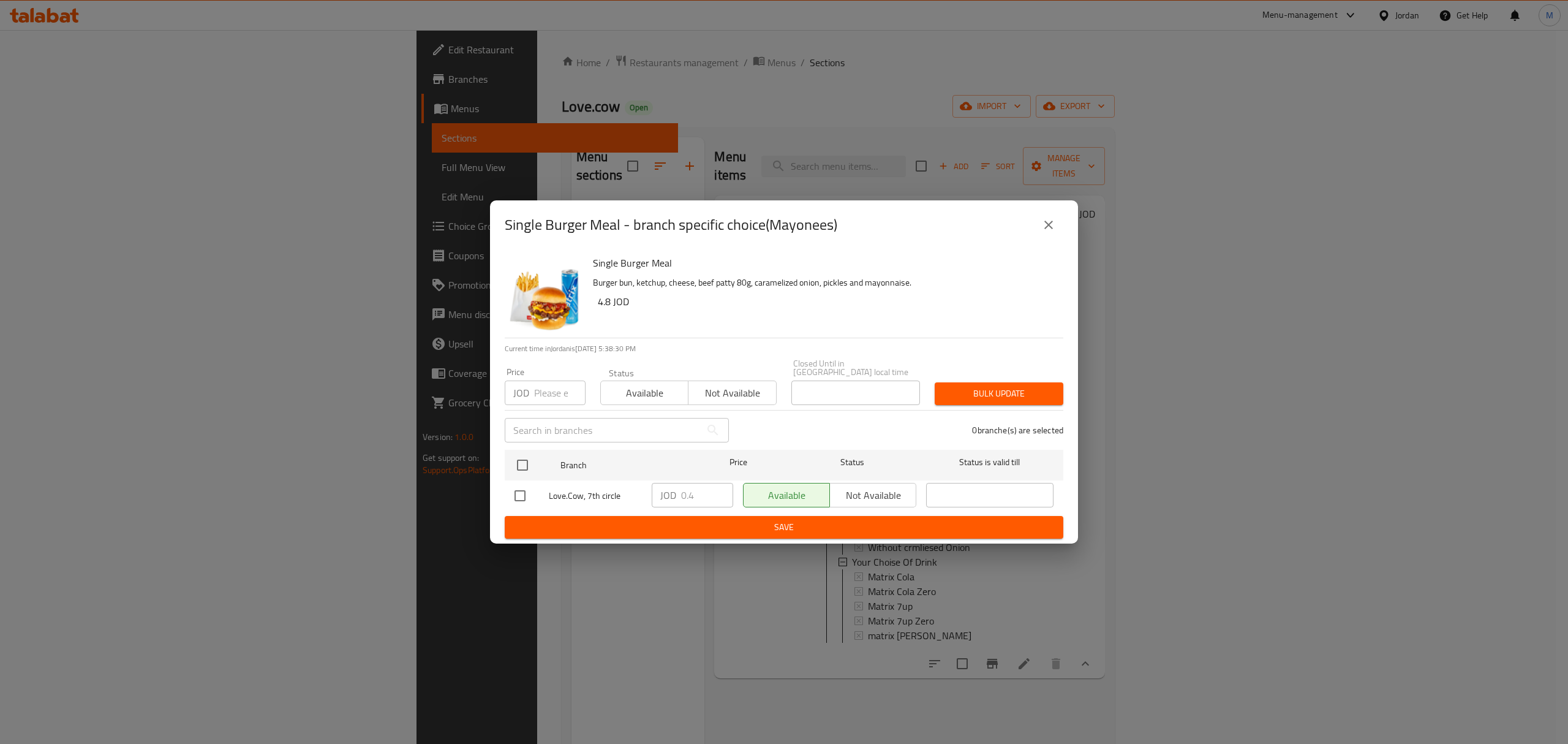
click at [1051, 226] on icon "close" at bounding box center [1048, 225] width 8 height 8
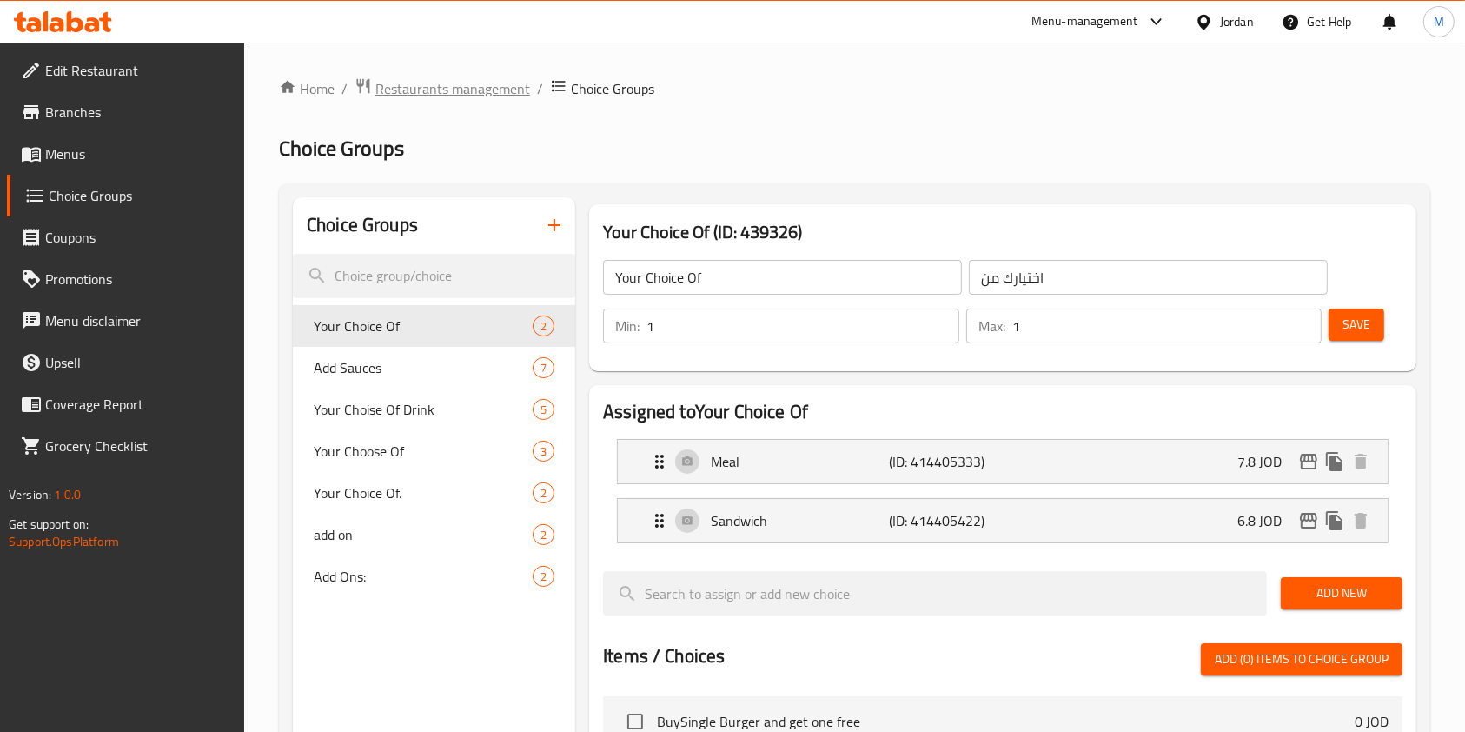
click at [481, 89] on span "Restaurants management" at bounding box center [452, 88] width 155 height 21
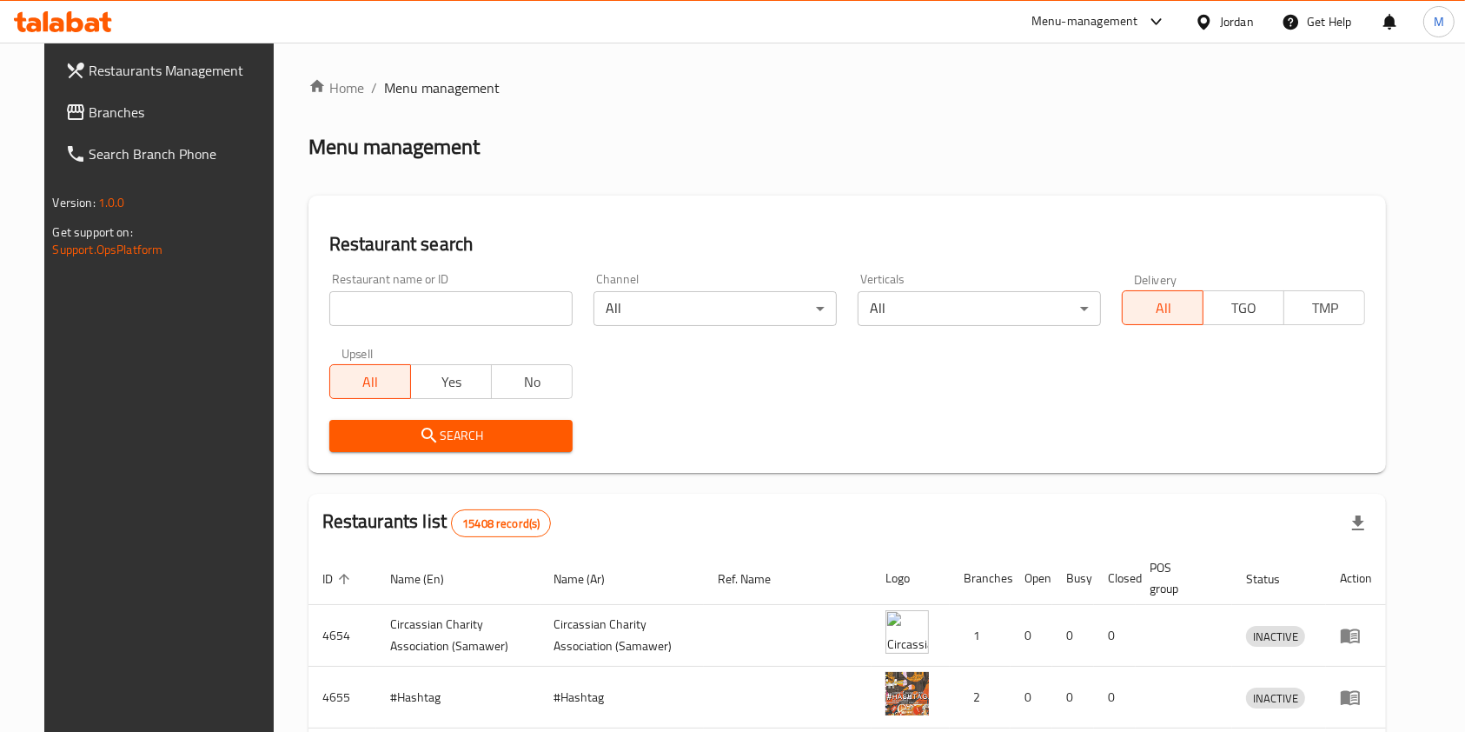
click at [1103, 84] on ol "Home / Menu management" at bounding box center [847, 87] width 1078 height 21
click at [456, 308] on input "search" at bounding box center [450, 308] width 243 height 35
type input "love.cow"
click at [466, 426] on span "Search" at bounding box center [450, 436] width 215 height 22
click at [466, 426] on div at bounding box center [732, 366] width 1465 height 732
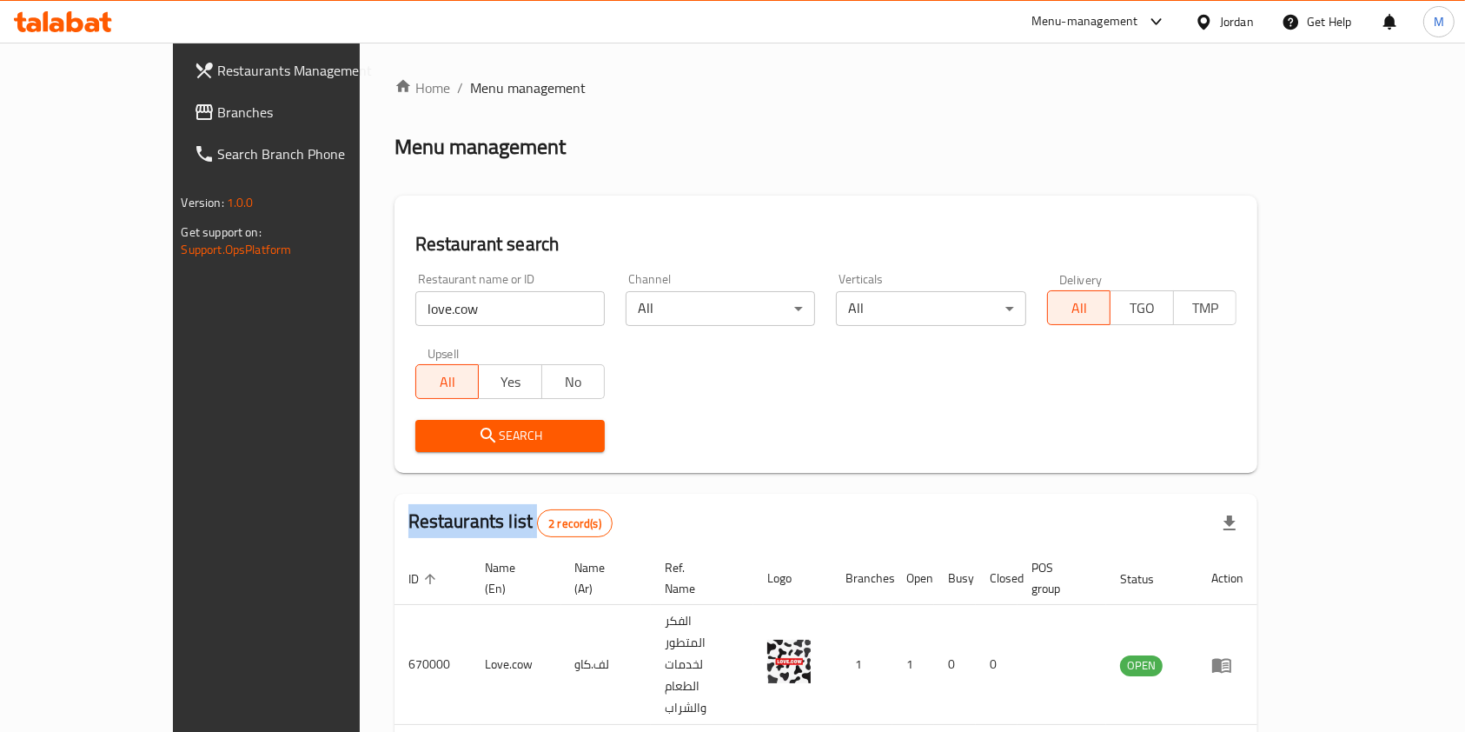
scroll to position [70, 0]
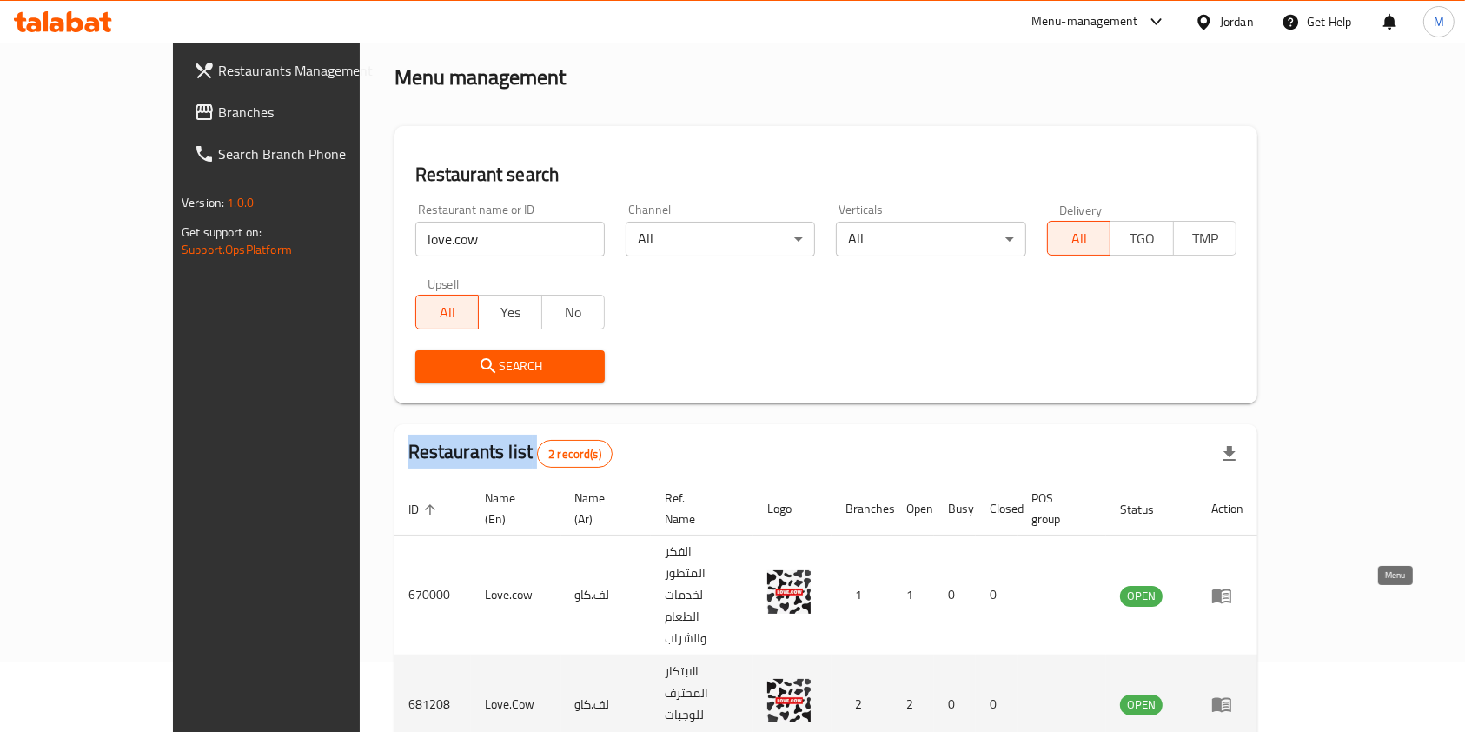
click at [1220, 608] on icon "enhanced table" at bounding box center [1221, 705] width 19 height 15
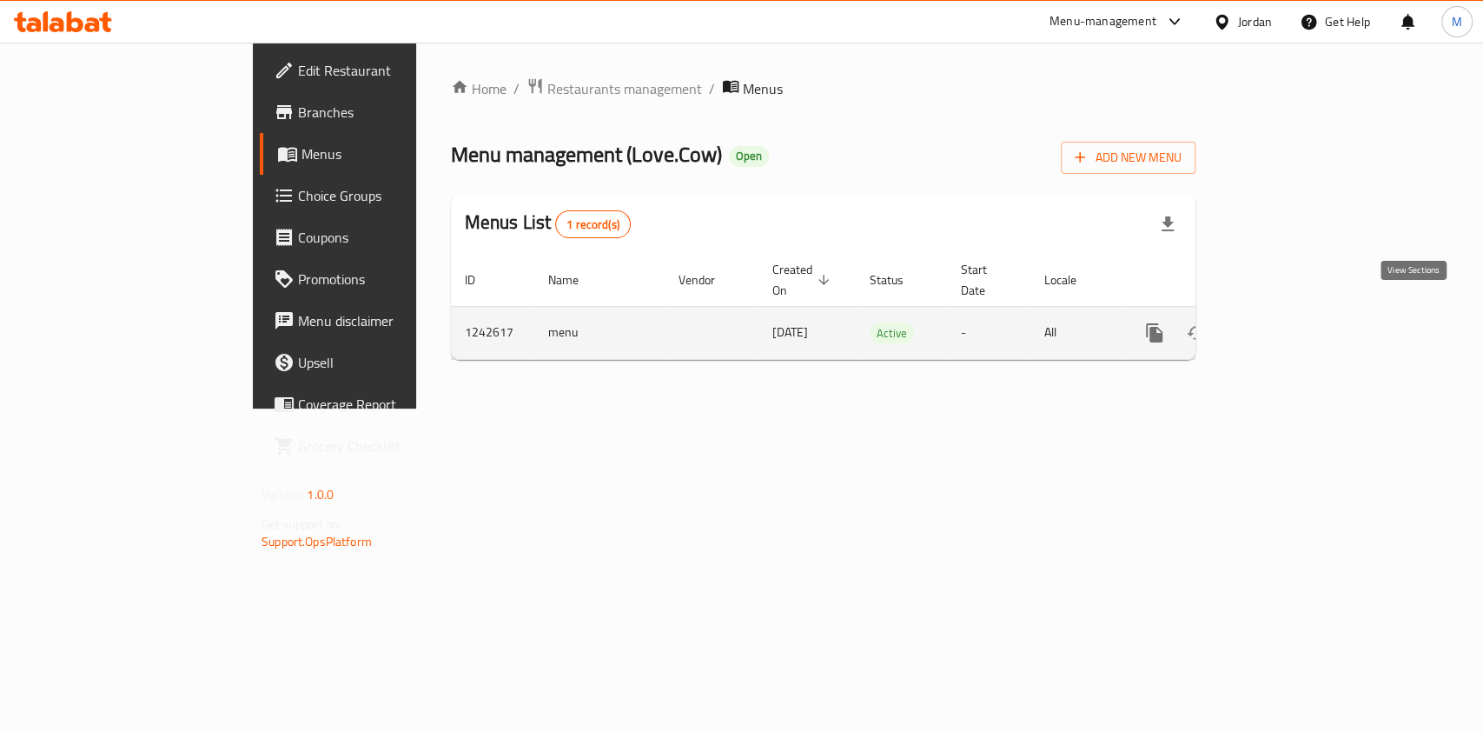
click at [1220, 322] on icon "enhanced table" at bounding box center [1279, 332] width 21 height 21
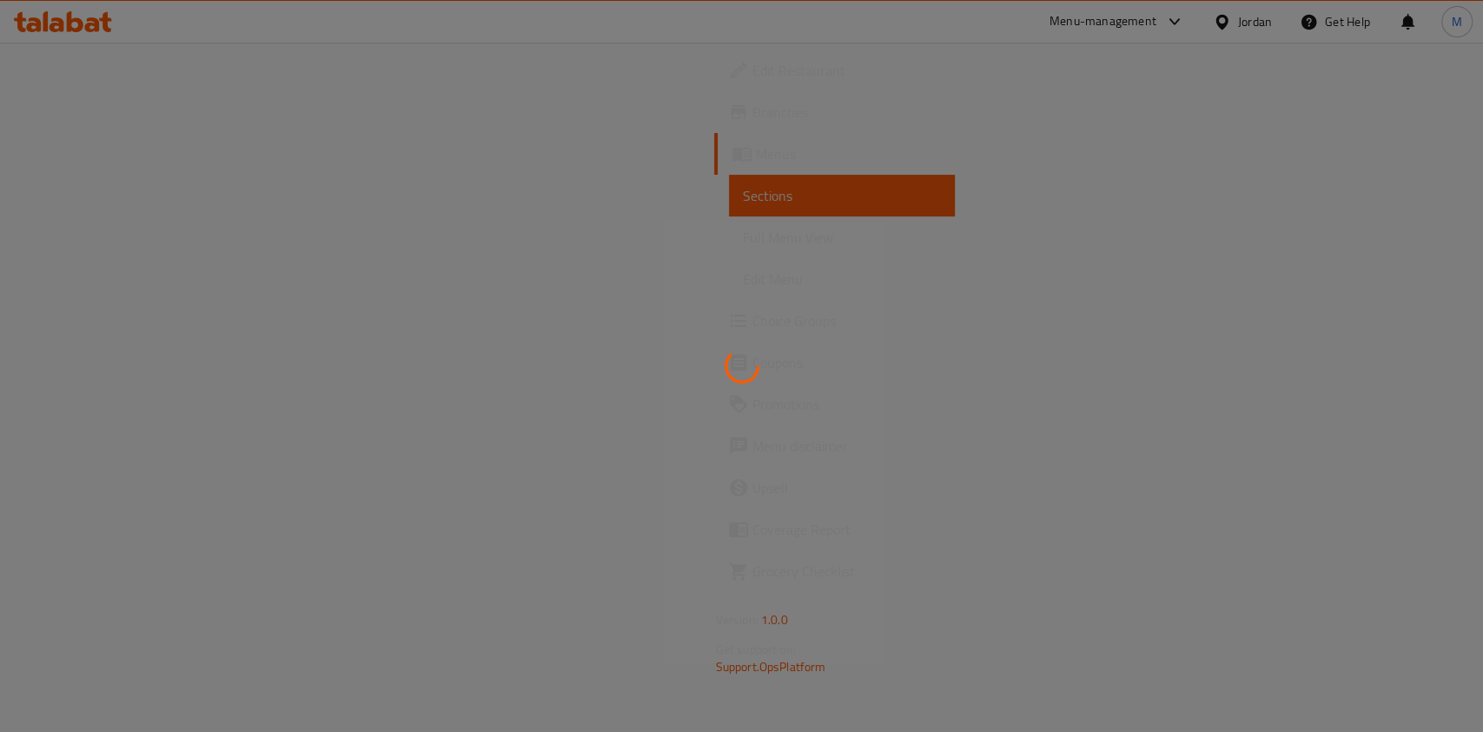
click at [65, 313] on div at bounding box center [741, 366] width 1483 height 732
click at [65, 318] on div at bounding box center [741, 366] width 1483 height 732
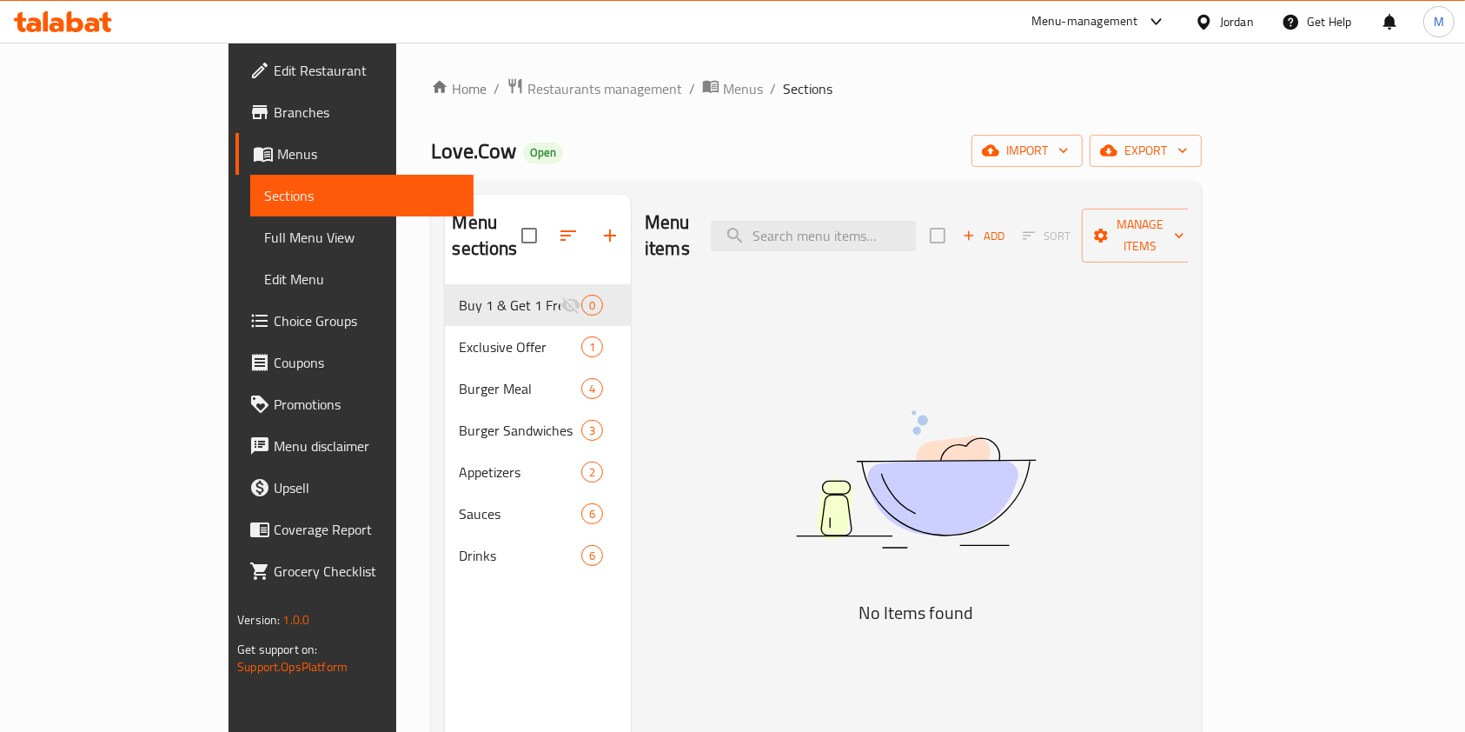
click at [274, 324] on span "Choice Groups" at bounding box center [367, 320] width 186 height 21
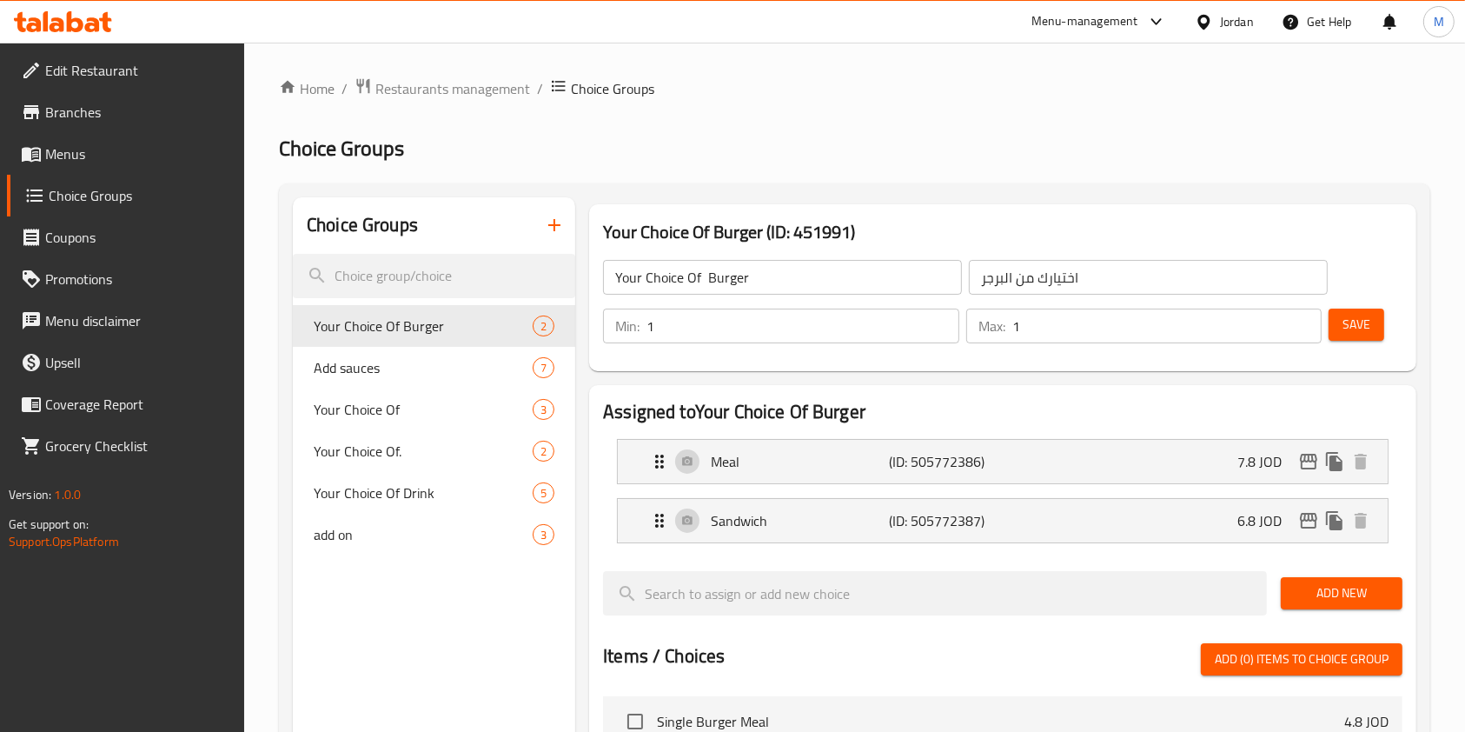
click at [550, 227] on icon "button" at bounding box center [554, 225] width 21 height 21
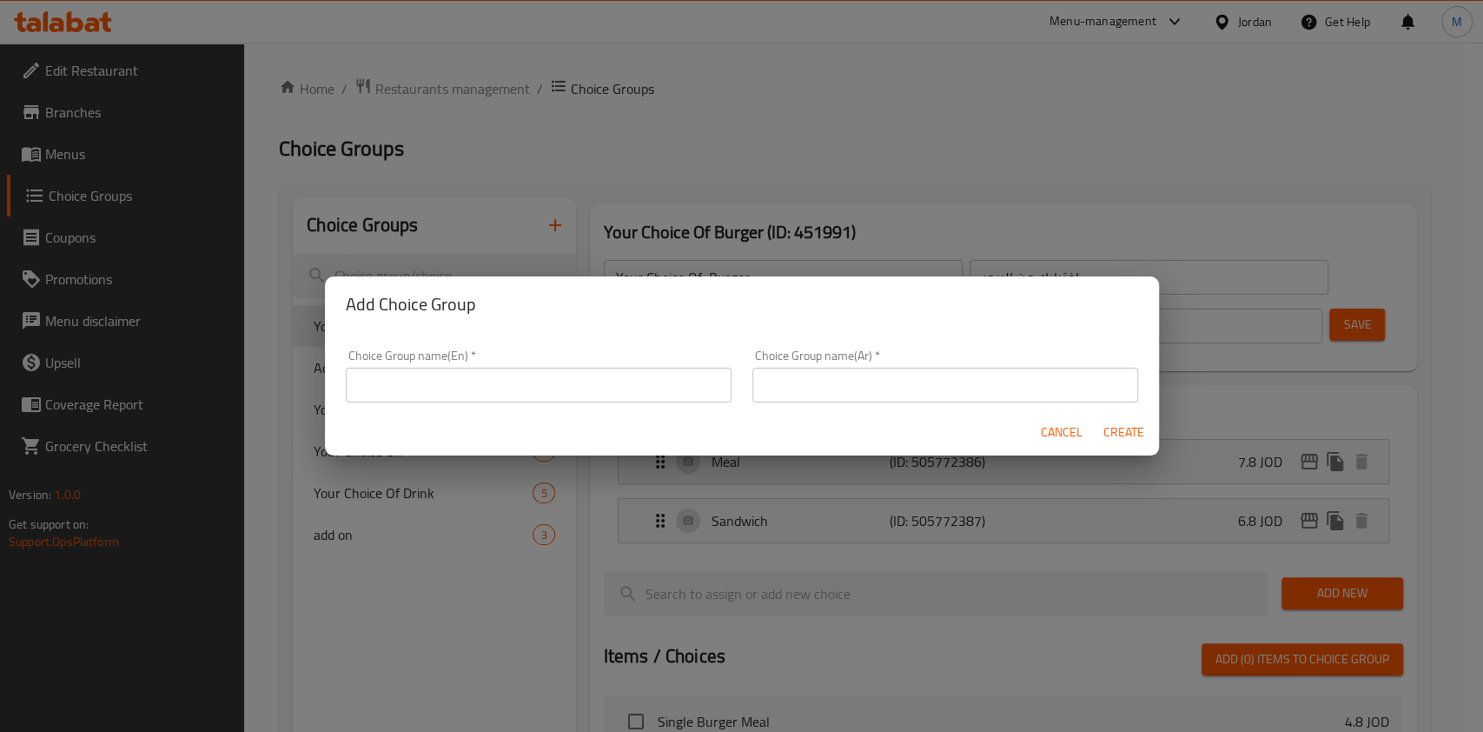
click at [486, 364] on div "Choice Group name(En)   * Choice Group name(En) *" at bounding box center [539, 375] width 386 height 53
click at [477, 387] on input "text" at bounding box center [539, 385] width 386 height 35
type input "Add Ons:"
click at [858, 376] on input "text" at bounding box center [945, 385] width 386 height 35
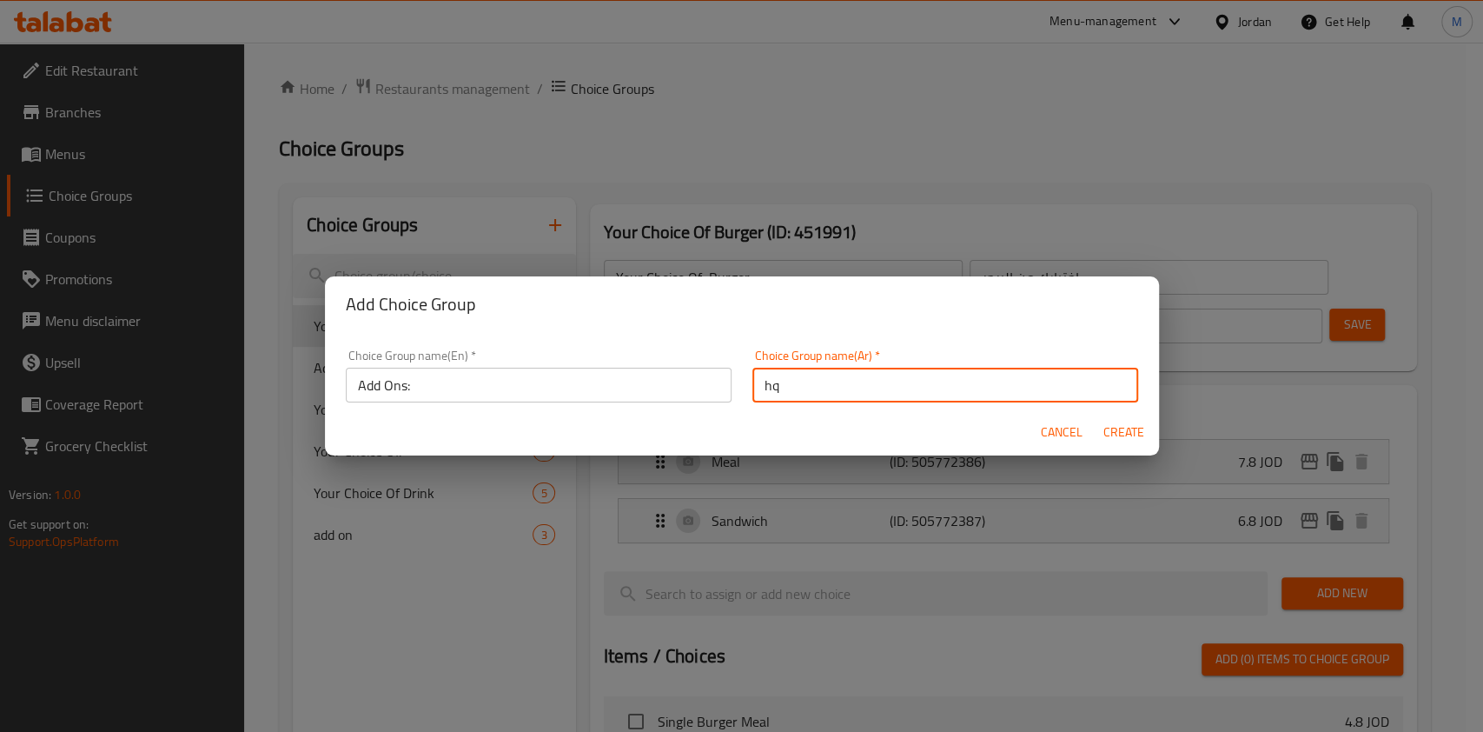
type input "h"
type input "اضافة"
click at [1119, 427] on span "Create" at bounding box center [1125, 432] width 42 height 22
type input "Add Ons:"
type input "اضافة"
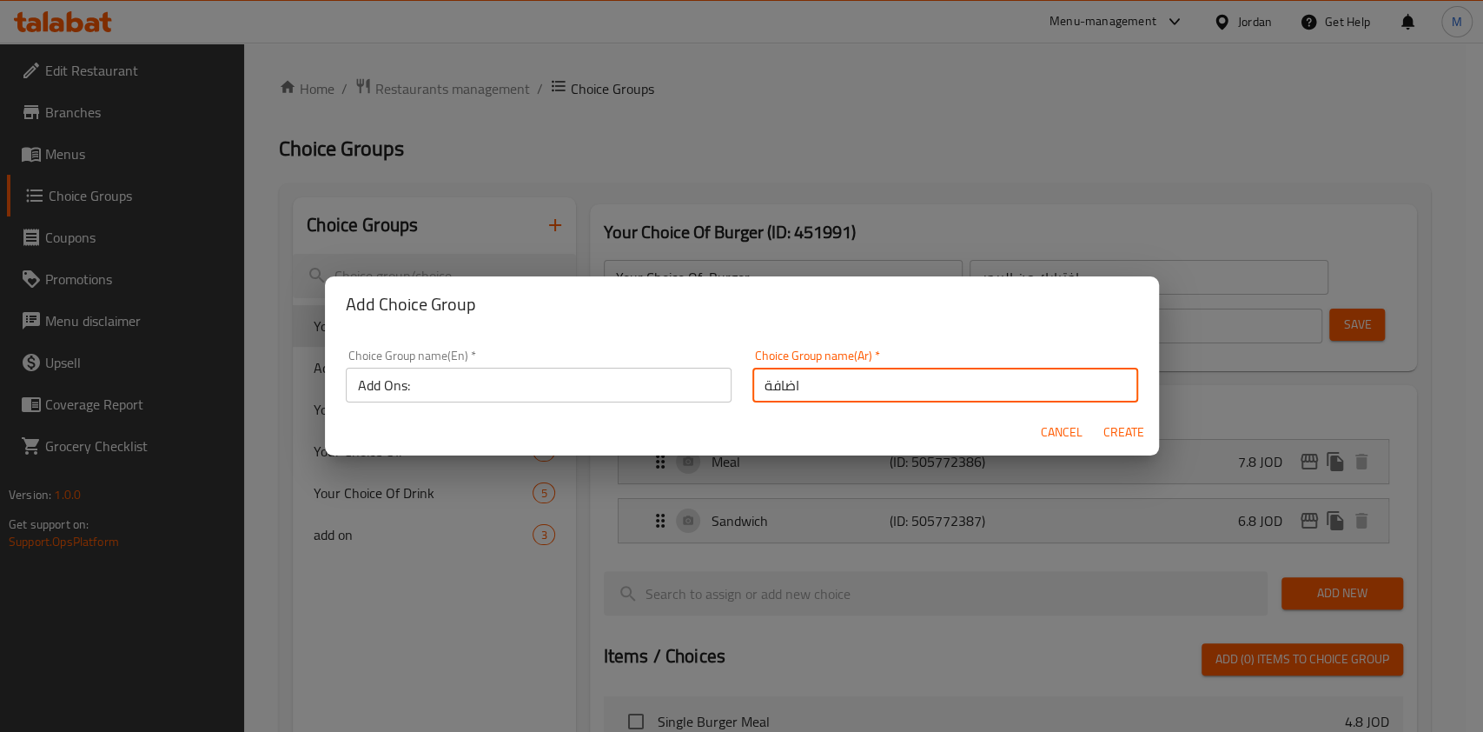
type input "0"
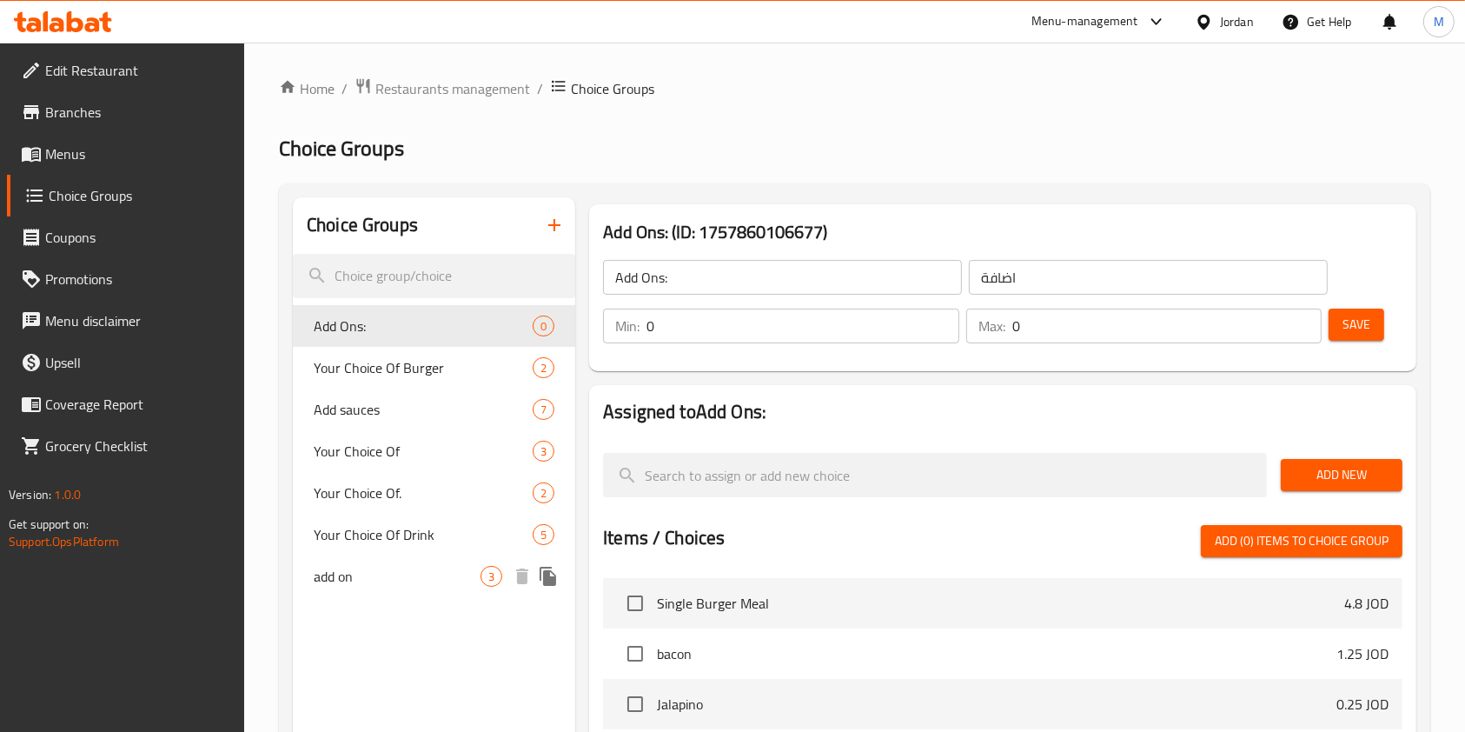
click at [380, 570] on span "add on" at bounding box center [397, 576] width 167 height 21
type input "add on"
type input "الاضافات"
type input "2"
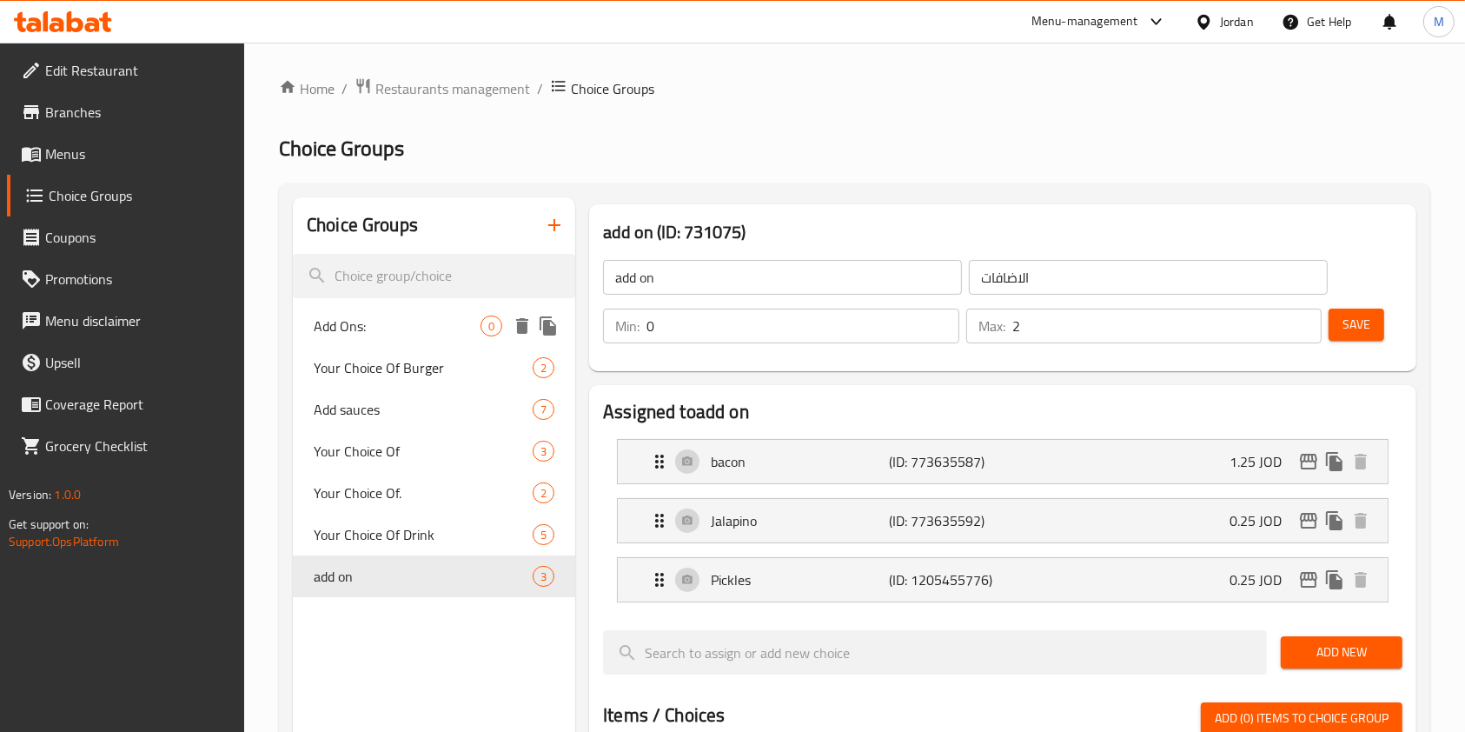
click at [387, 328] on span "Add Ons:" at bounding box center [397, 325] width 167 height 21
type input "Add Ons:"
type input "اضافة"
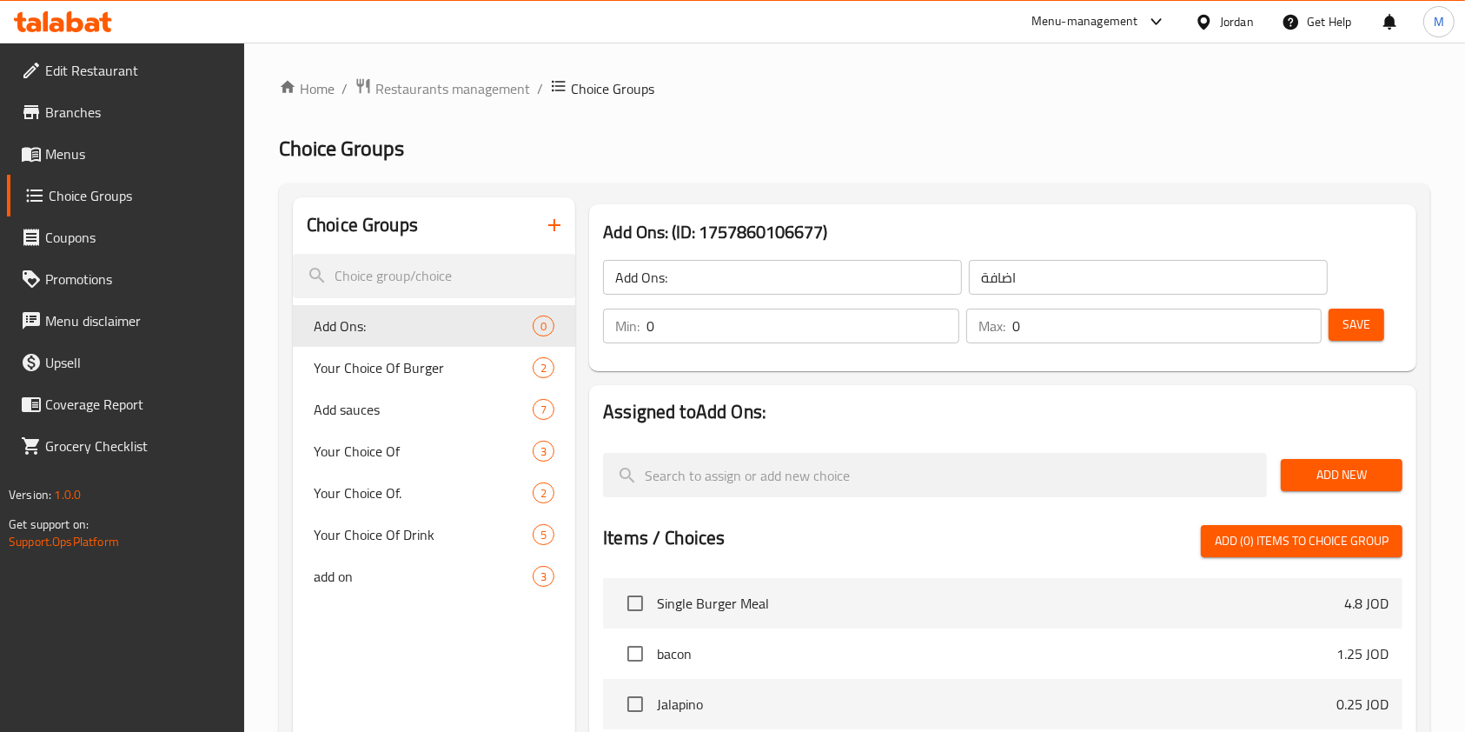
drag, startPoint x: 1037, startPoint y: 330, endPoint x: 938, endPoint y: 330, distance: 98.2
click at [986, 330] on div "Max: 0 ​" at bounding box center [1144, 325] width 356 height 35
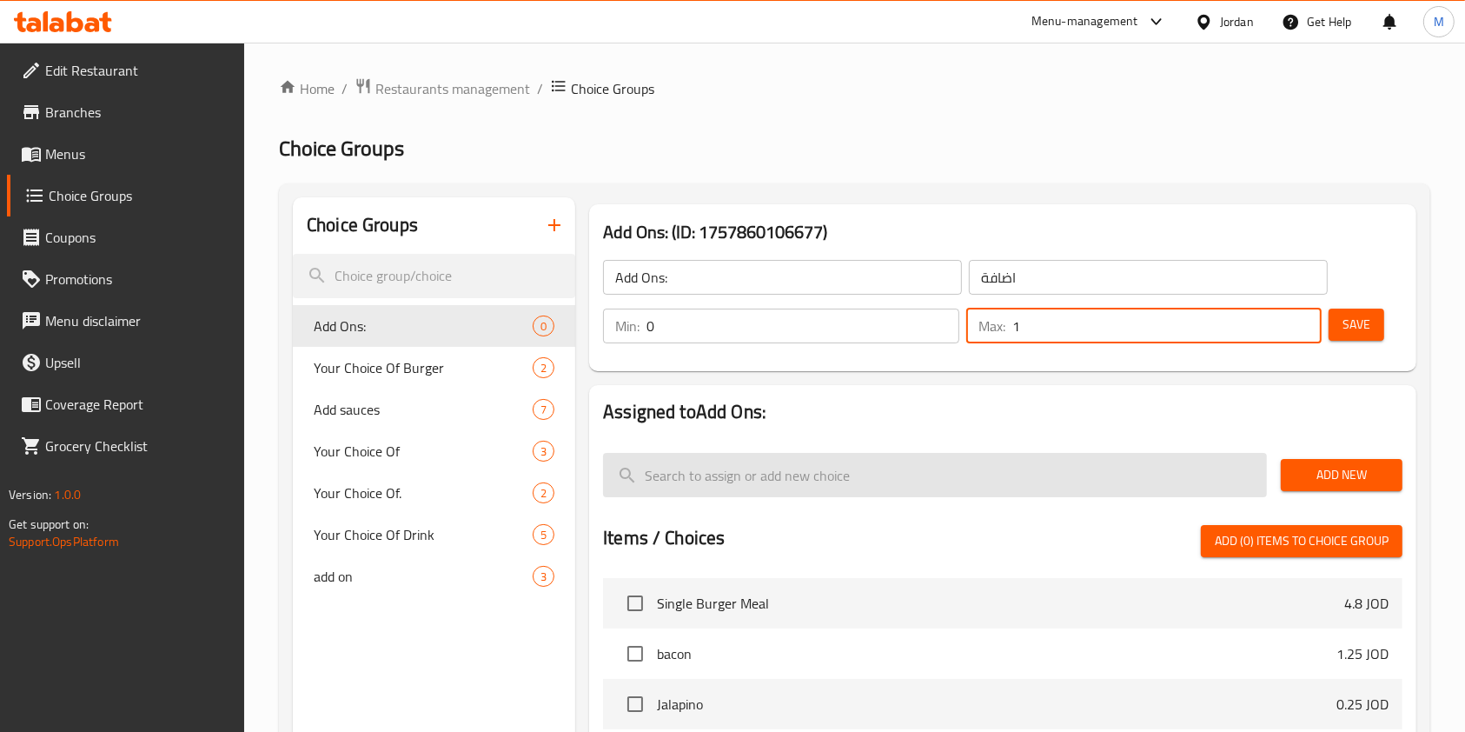
type input "1"
click at [1050, 455] on input "search" at bounding box center [935, 475] width 664 height 44
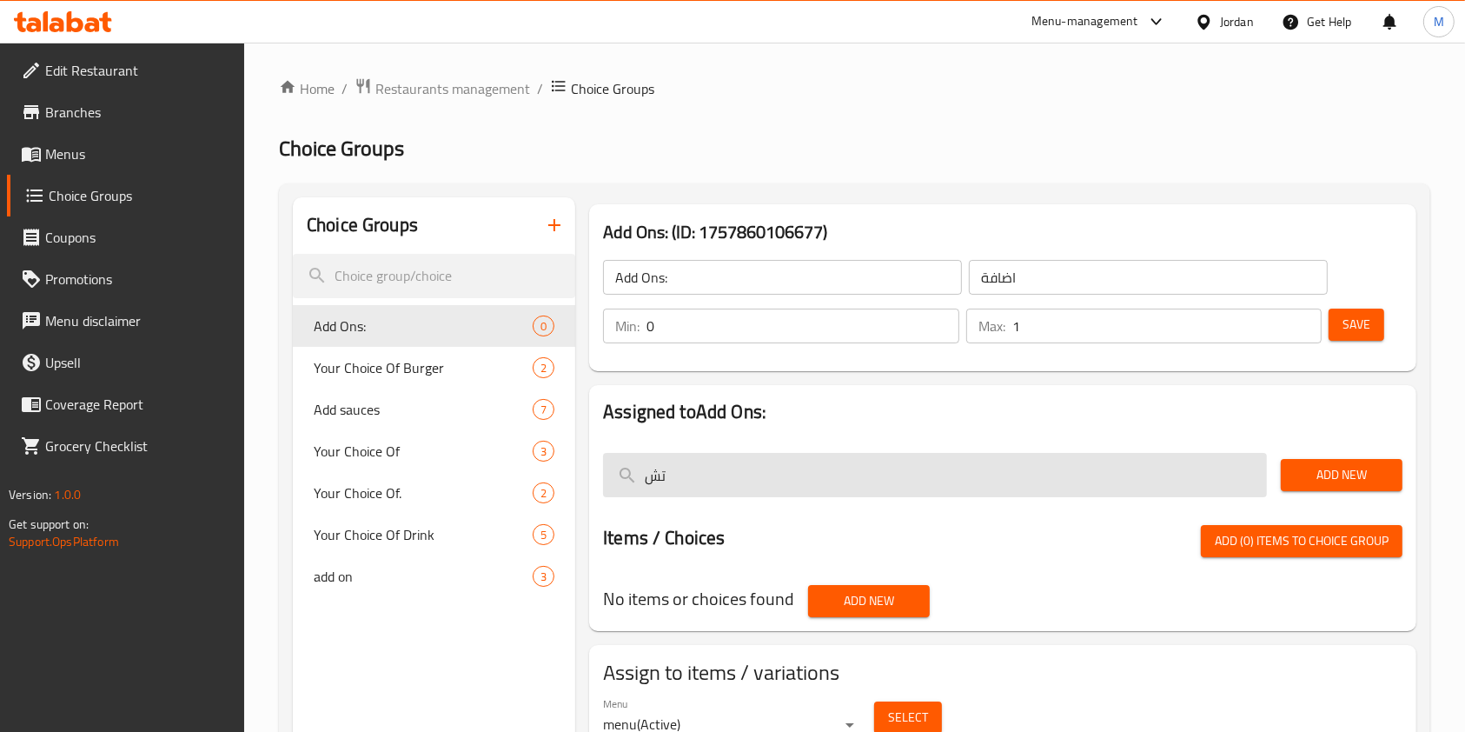
type input "ت"
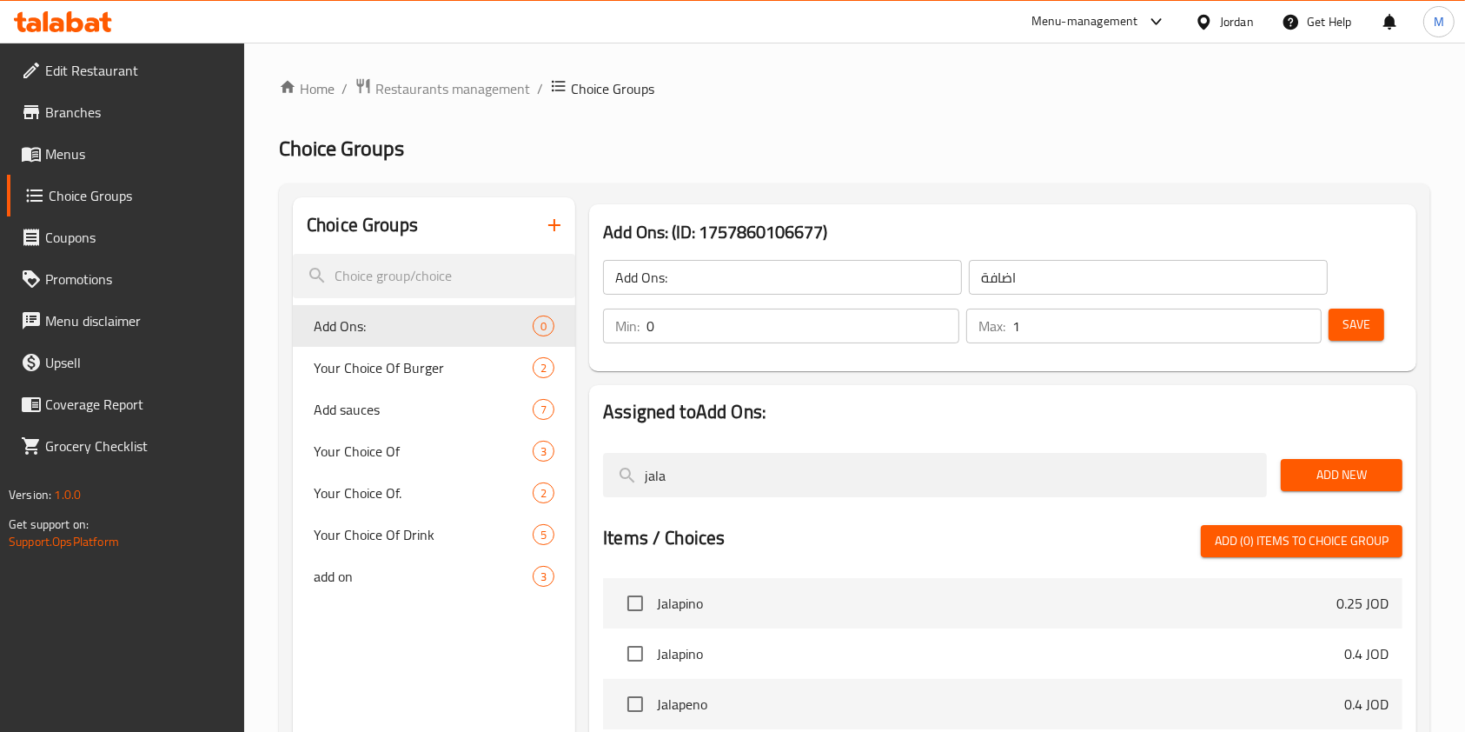
type input "jala"
click at [634, 606] on input "checkbox" at bounding box center [635, 603] width 36 height 36
click at [1220, 531] on span "Add (1) items to choice group" at bounding box center [1302, 541] width 174 height 22
checkbox input "false"
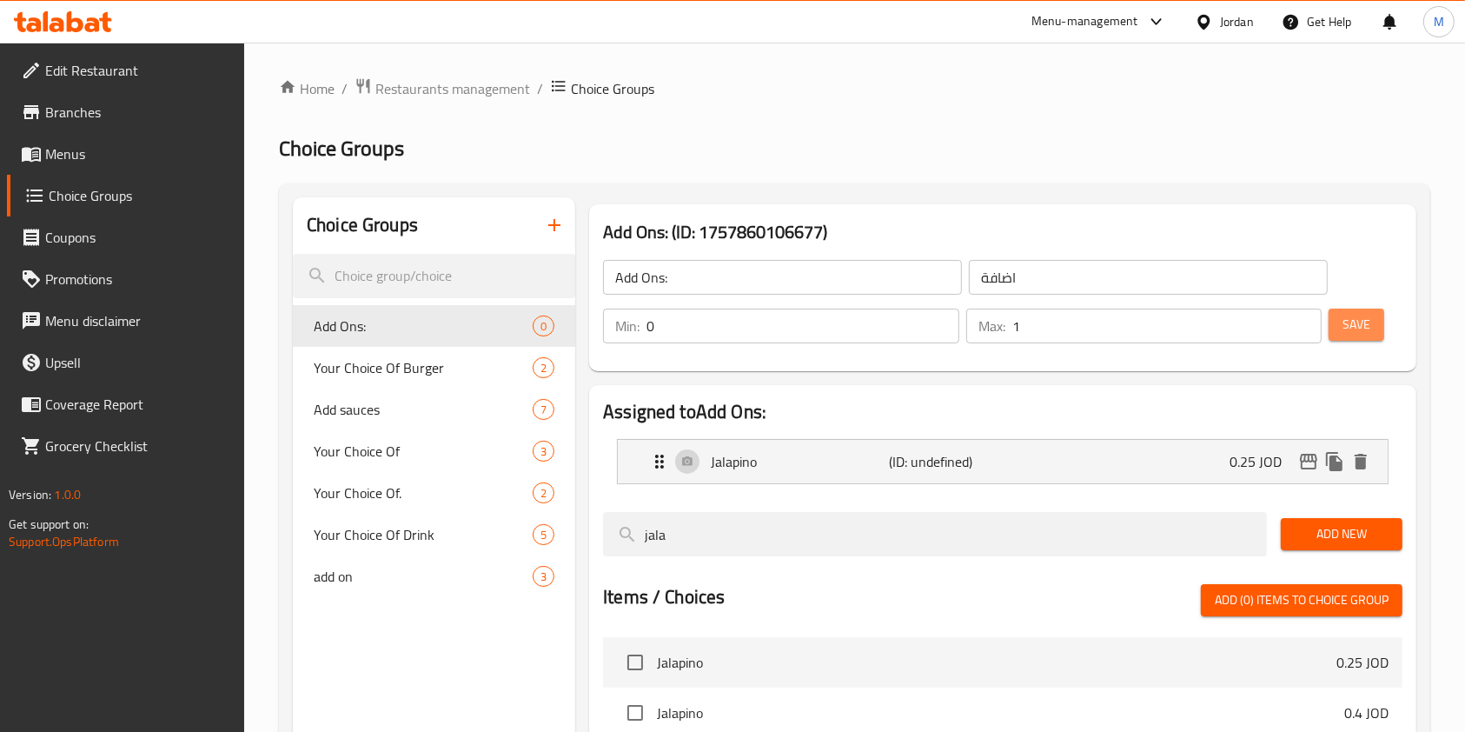
click at [1220, 324] on span "Save" at bounding box center [1356, 325] width 28 height 22
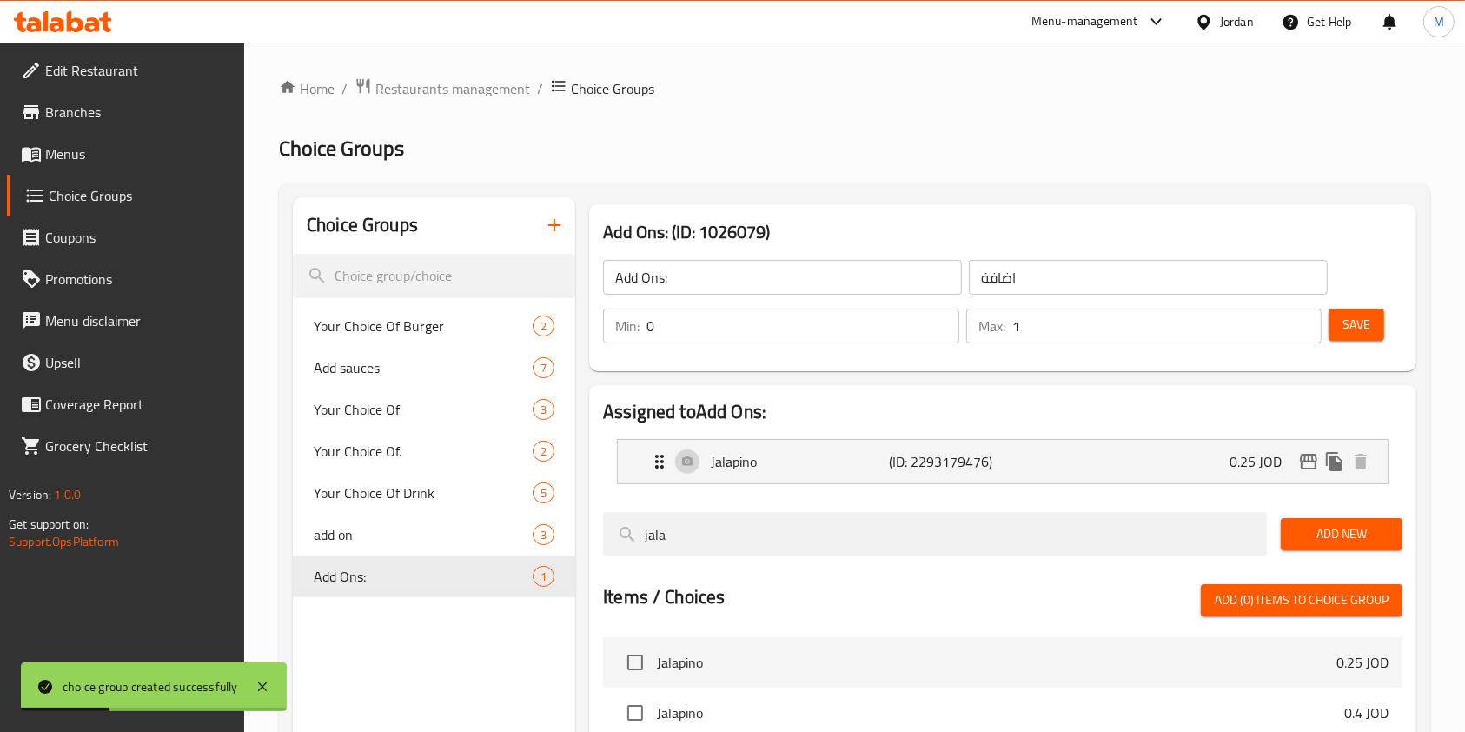
click at [51, 143] on span "Menus" at bounding box center [138, 153] width 186 height 21
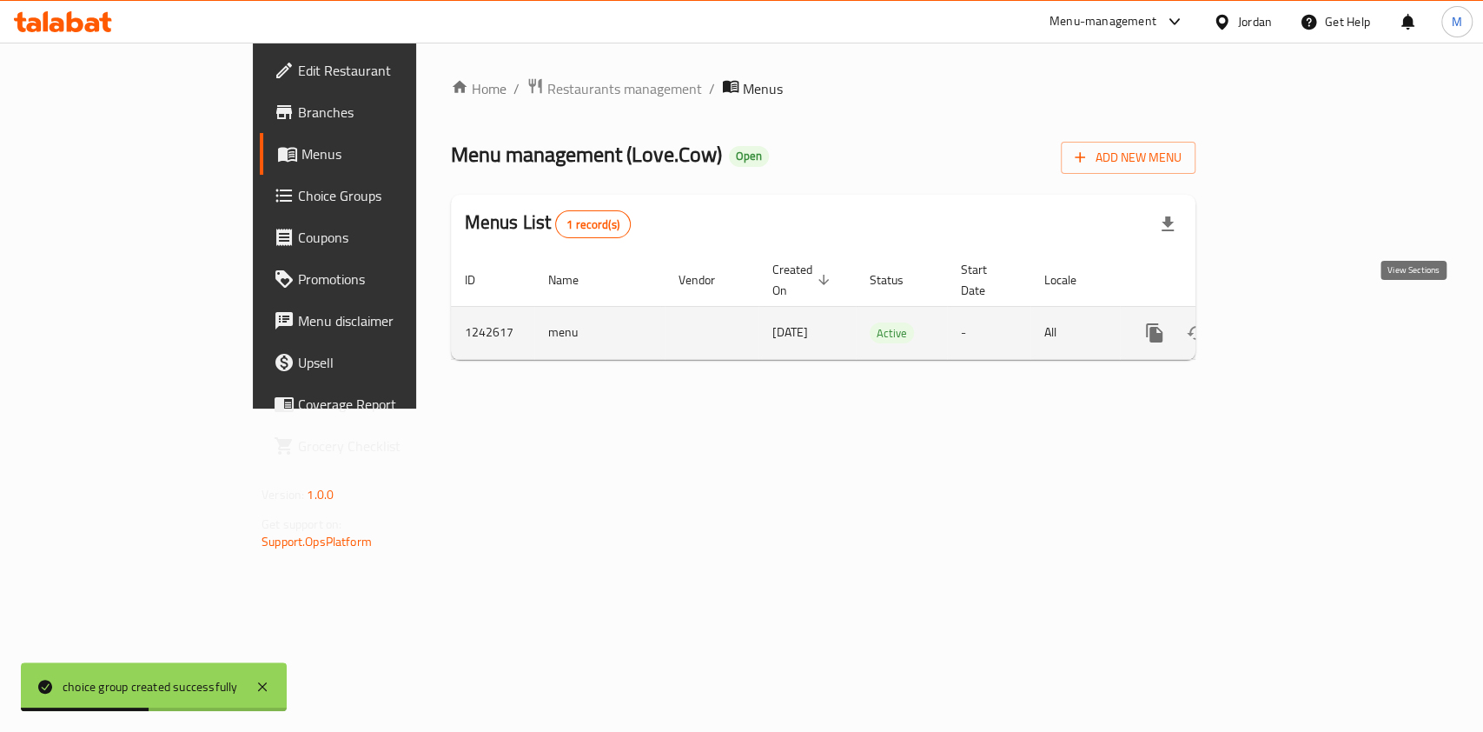
click at [1220, 322] on icon "enhanced table" at bounding box center [1279, 332] width 21 height 21
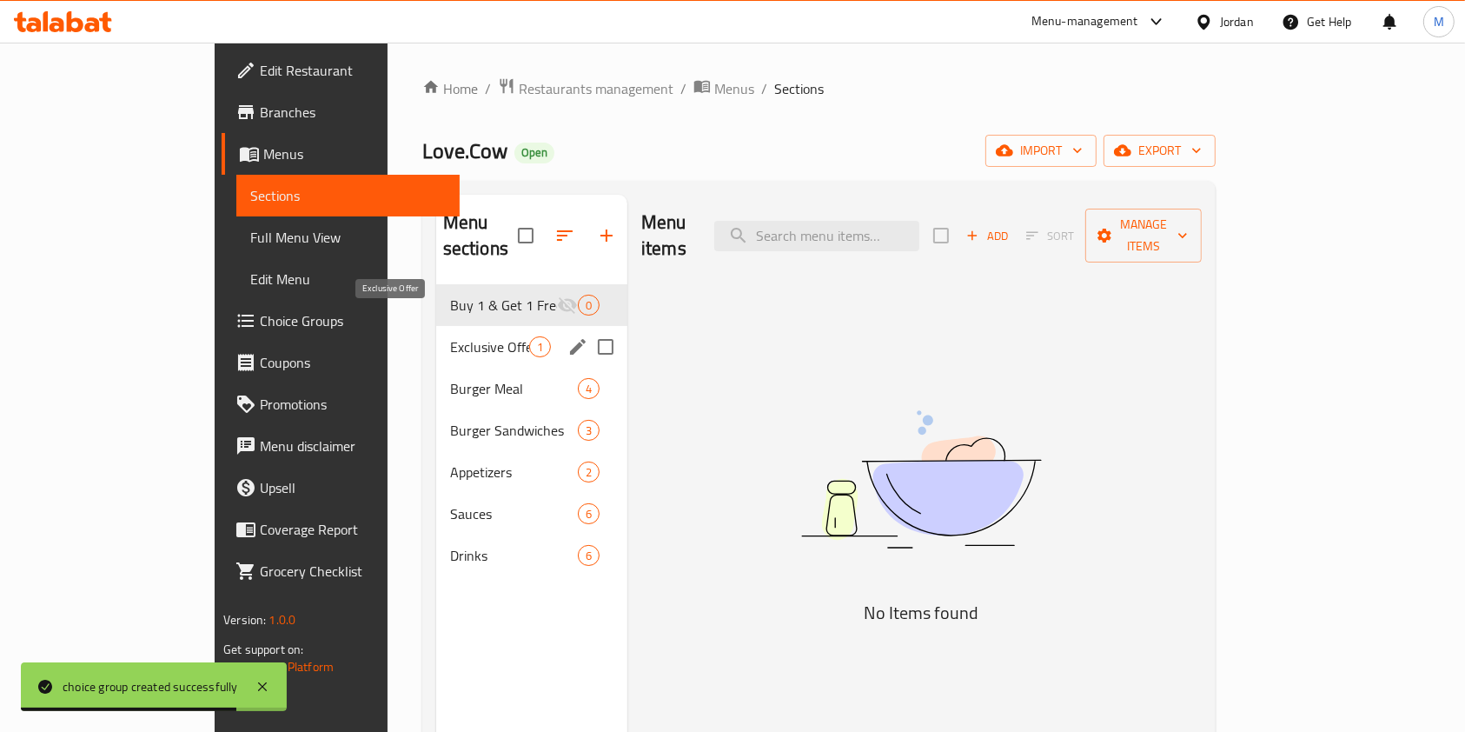
click at [450, 336] on span "Exclusive Offer" at bounding box center [489, 346] width 79 height 21
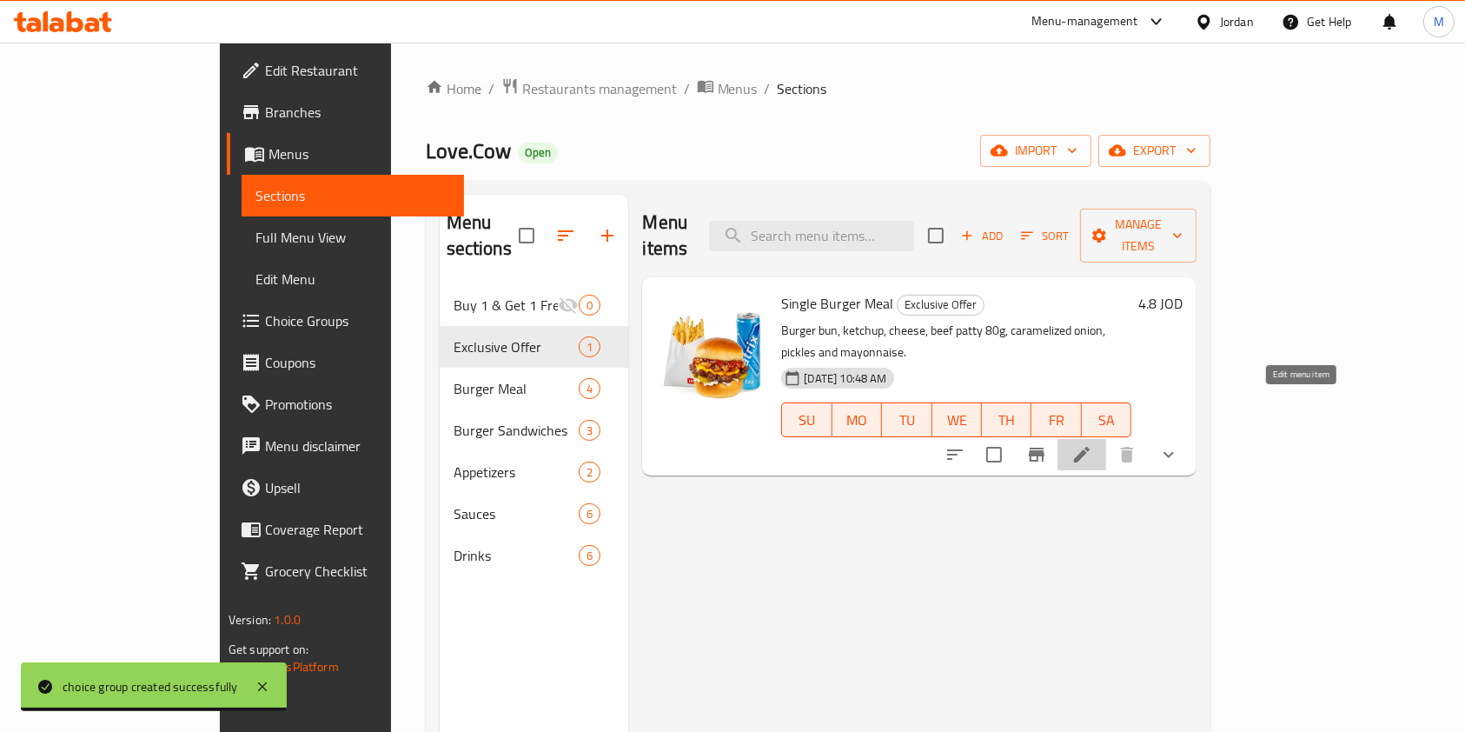
click at [1092, 444] on icon at bounding box center [1081, 454] width 21 height 21
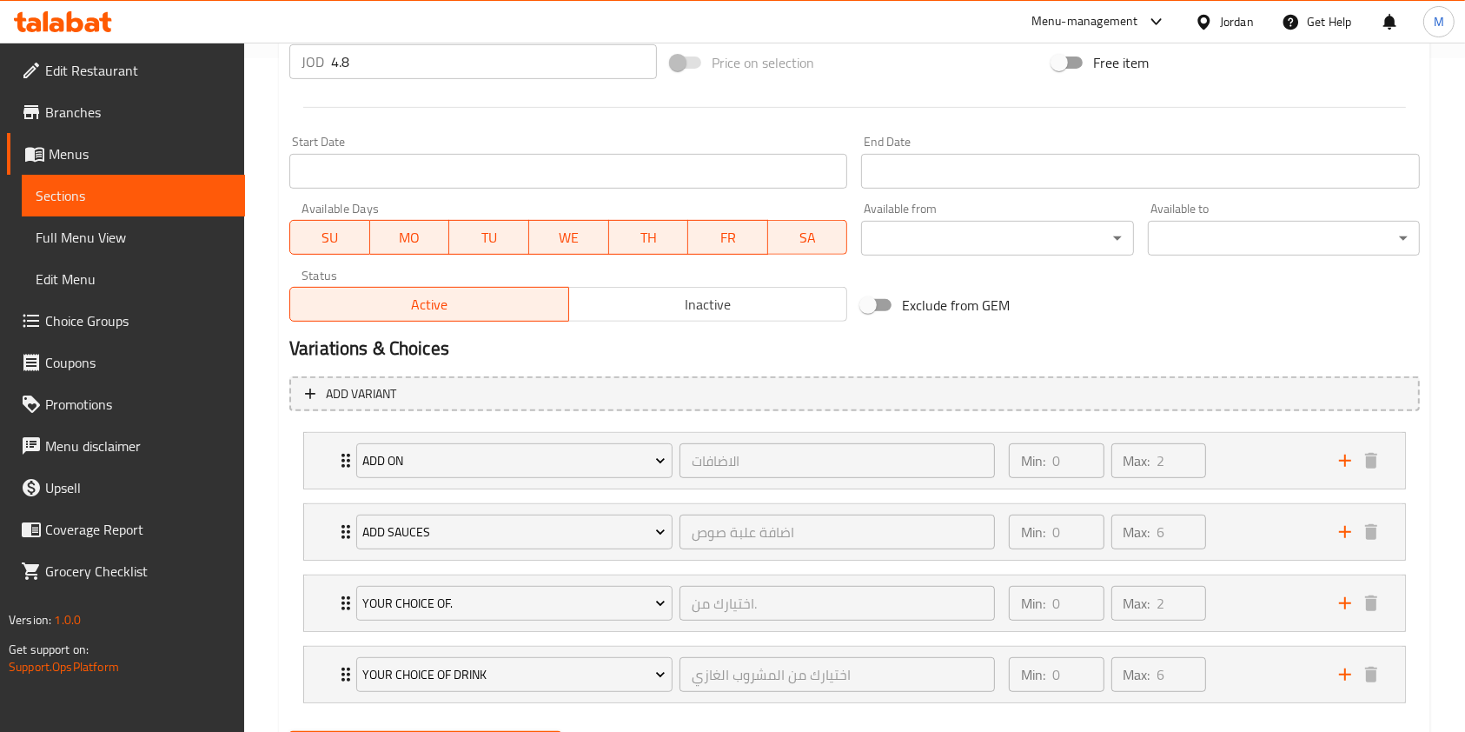
scroll to position [695, 0]
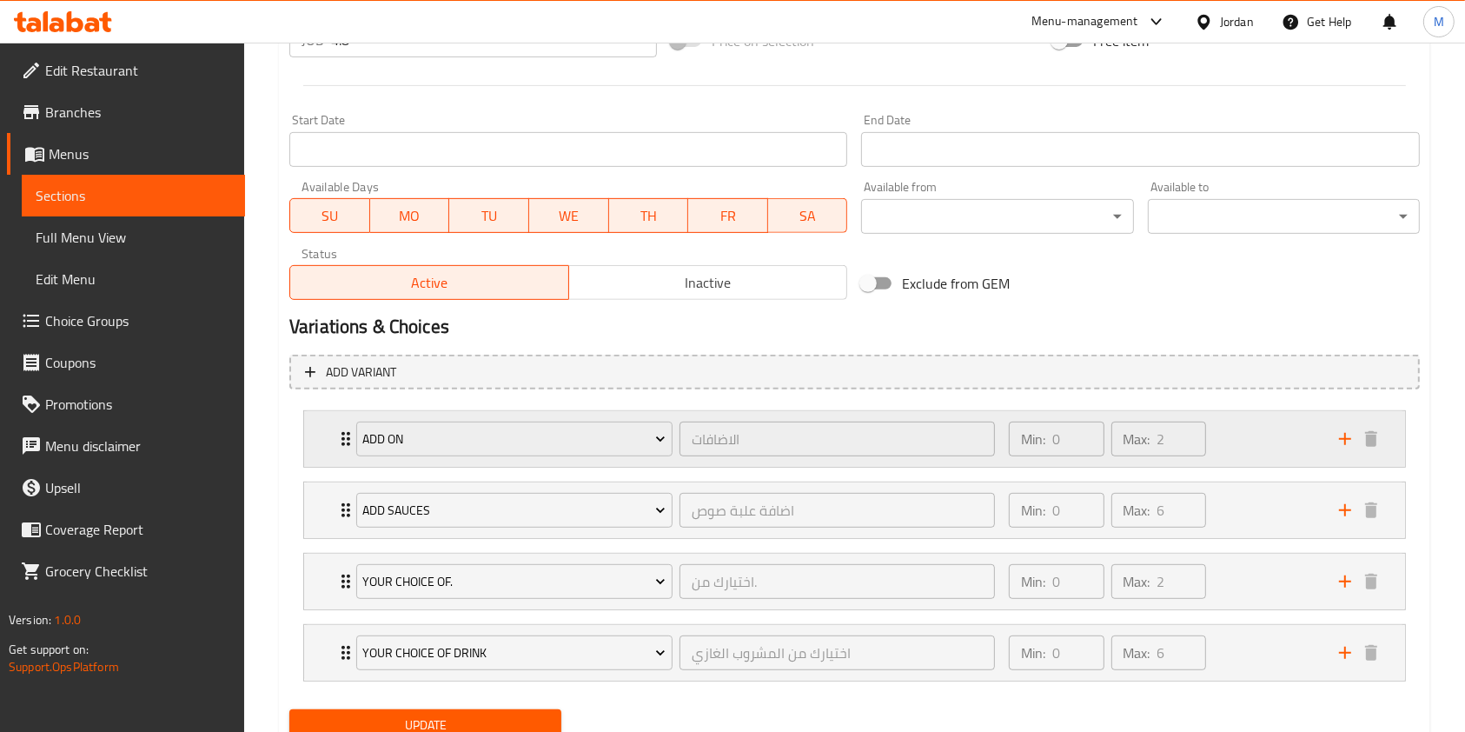
click at [1220, 446] on div "Min: 0 ​ Max: 2 ​" at bounding box center [1163, 439] width 330 height 56
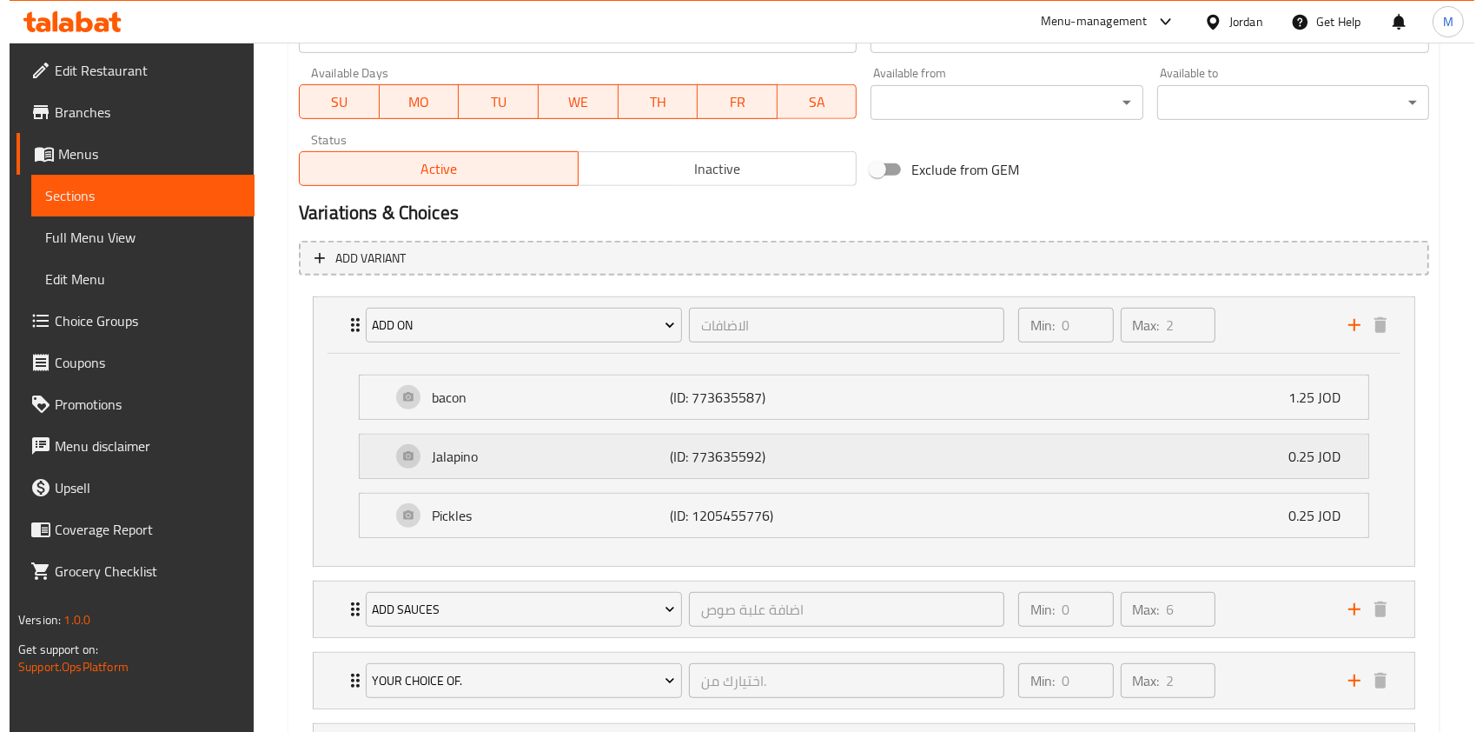
scroll to position [811, 0]
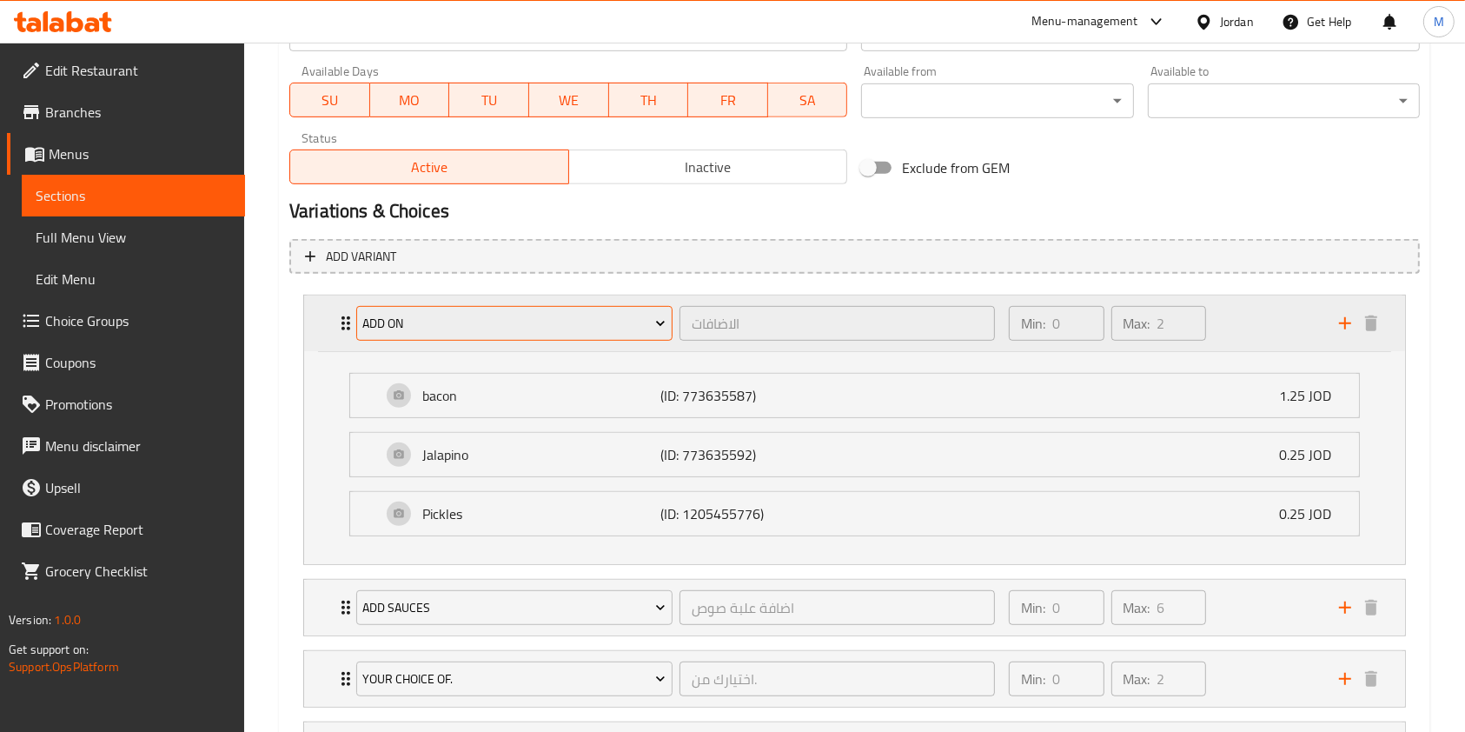
click at [566, 327] on span "add on" at bounding box center [513, 324] width 303 height 22
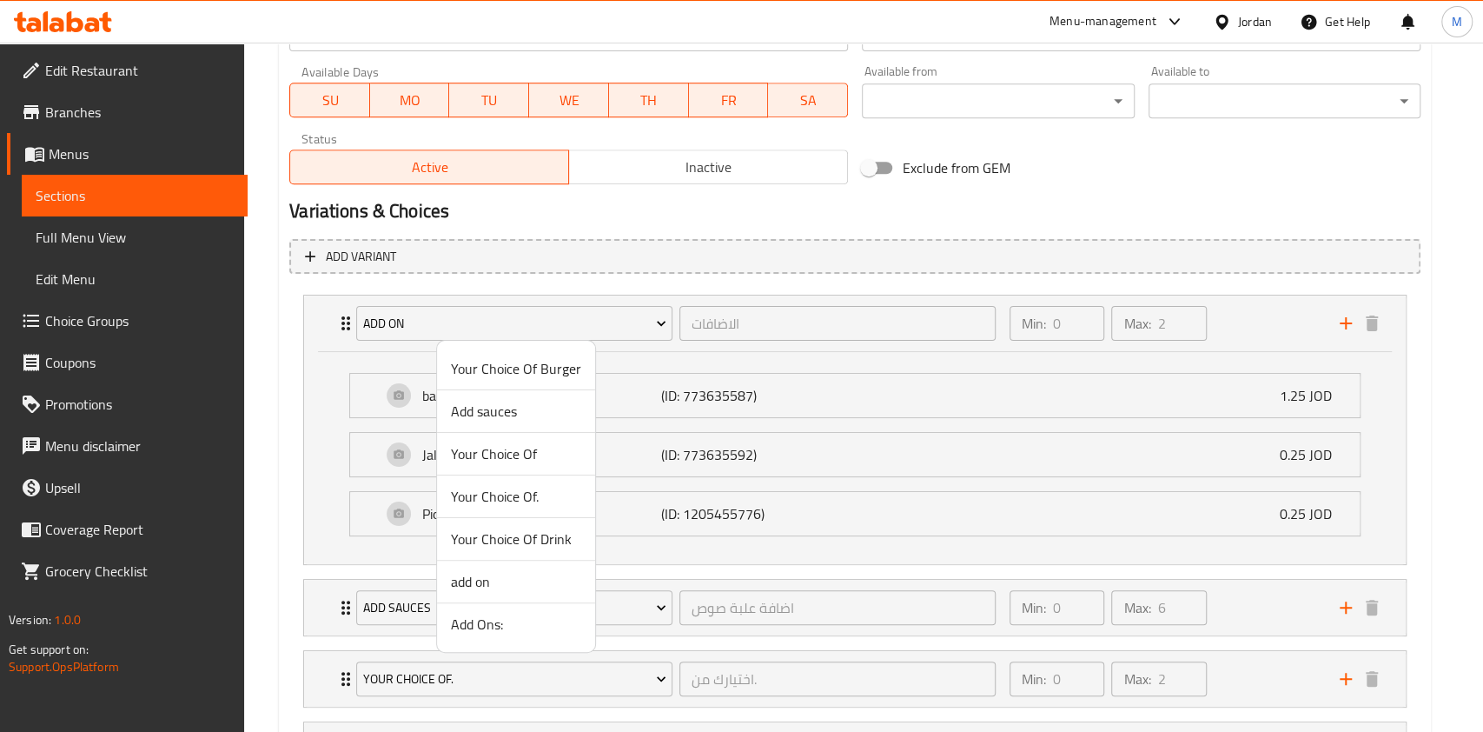
click at [488, 608] on span "Add Ons:" at bounding box center [516, 623] width 130 height 21
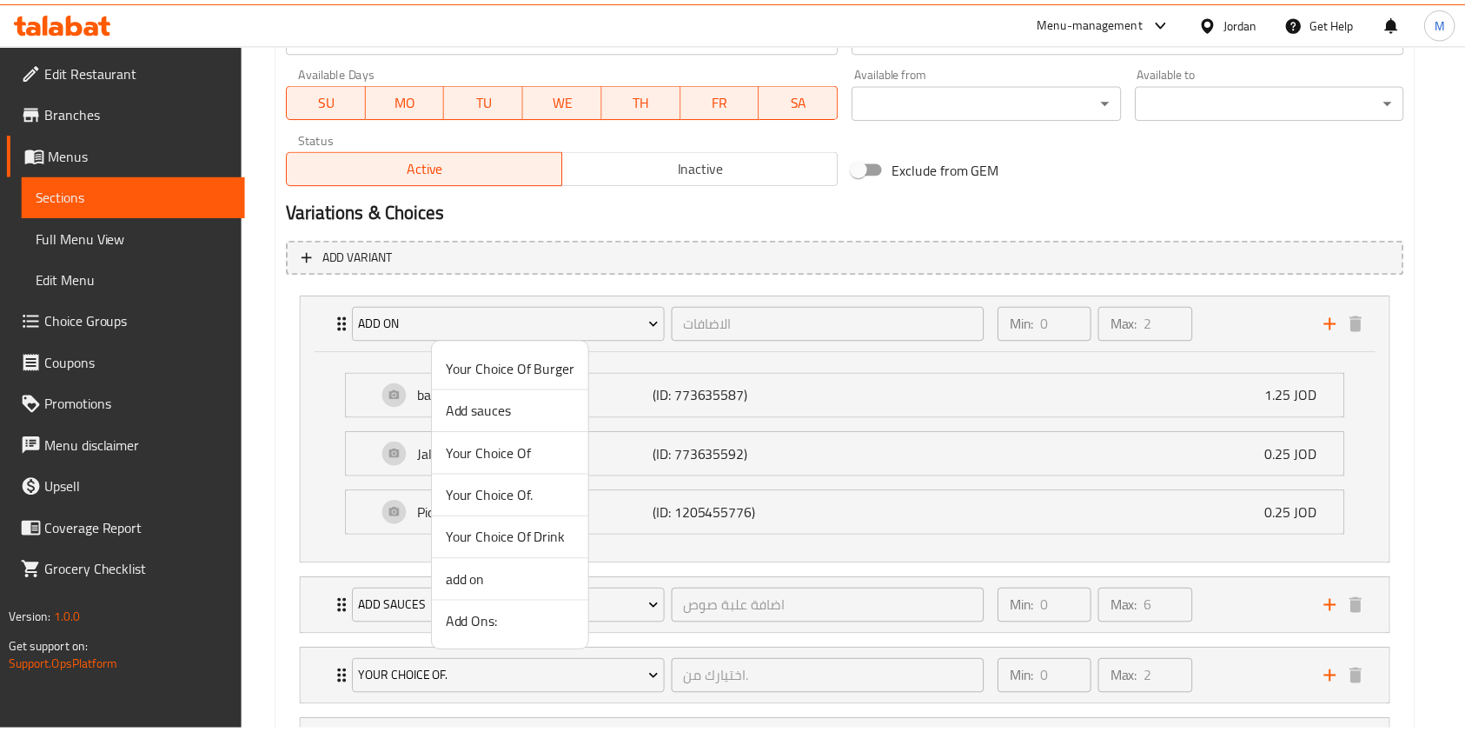
scroll to position [763, 0]
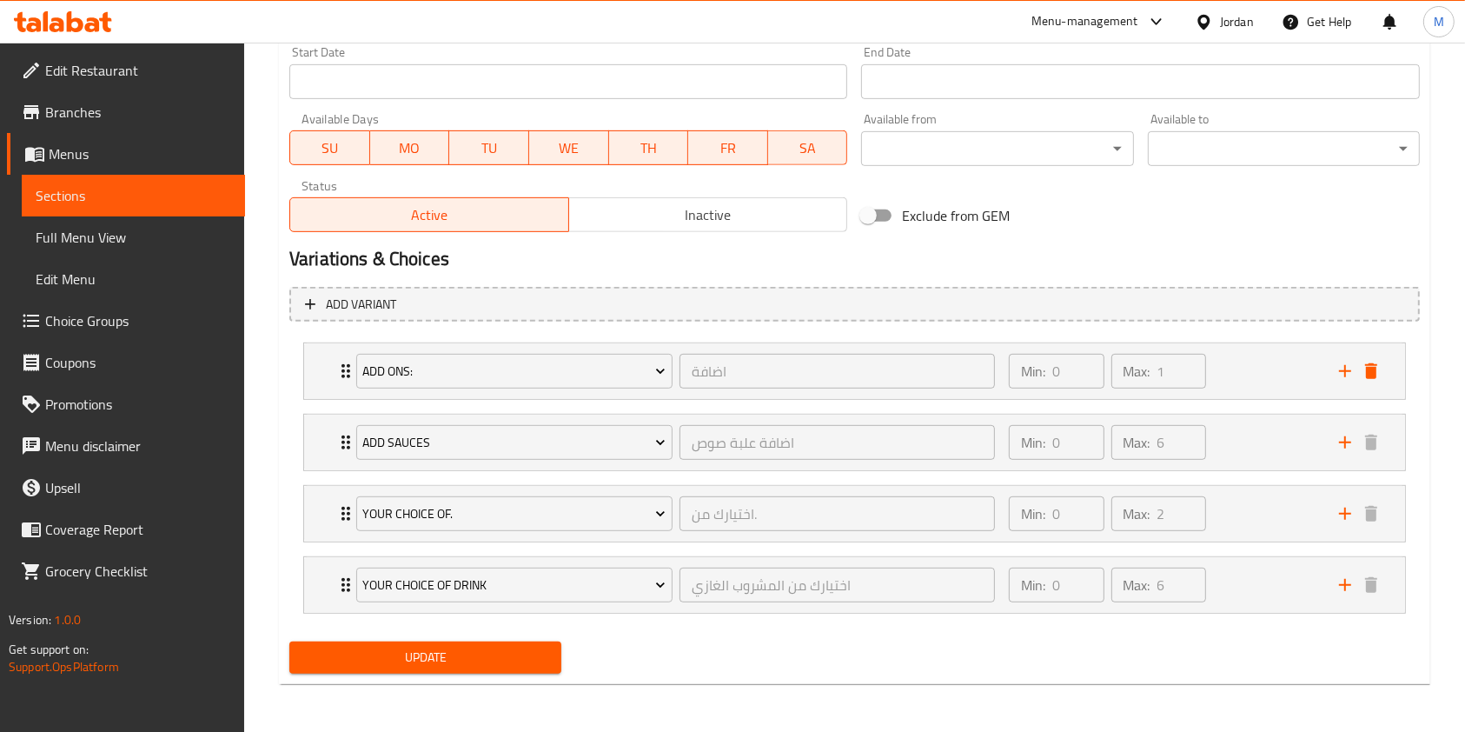
click at [503, 608] on button "Update" at bounding box center [425, 657] width 272 height 32
click at [84, 316] on span "Choice Groups" at bounding box center [138, 320] width 186 height 21
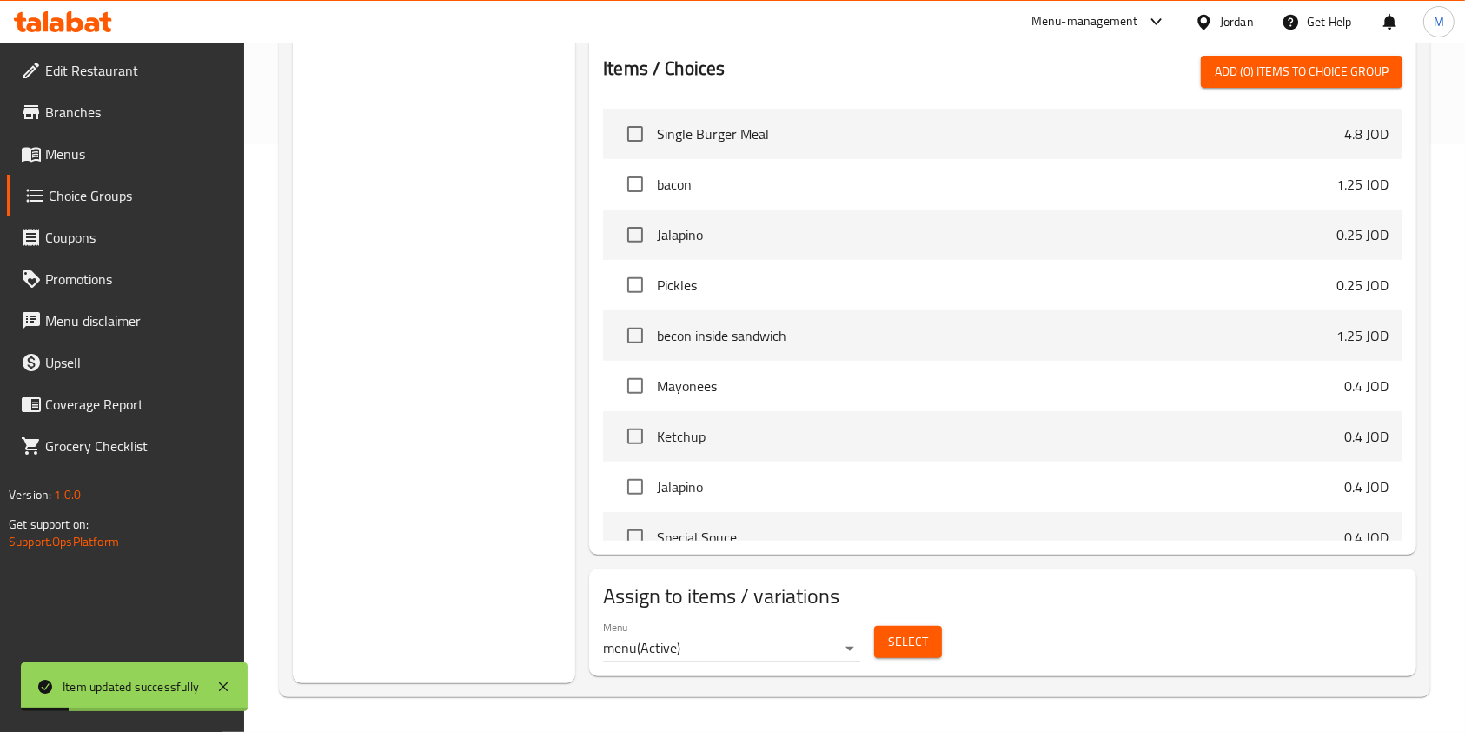
scroll to position [246, 0]
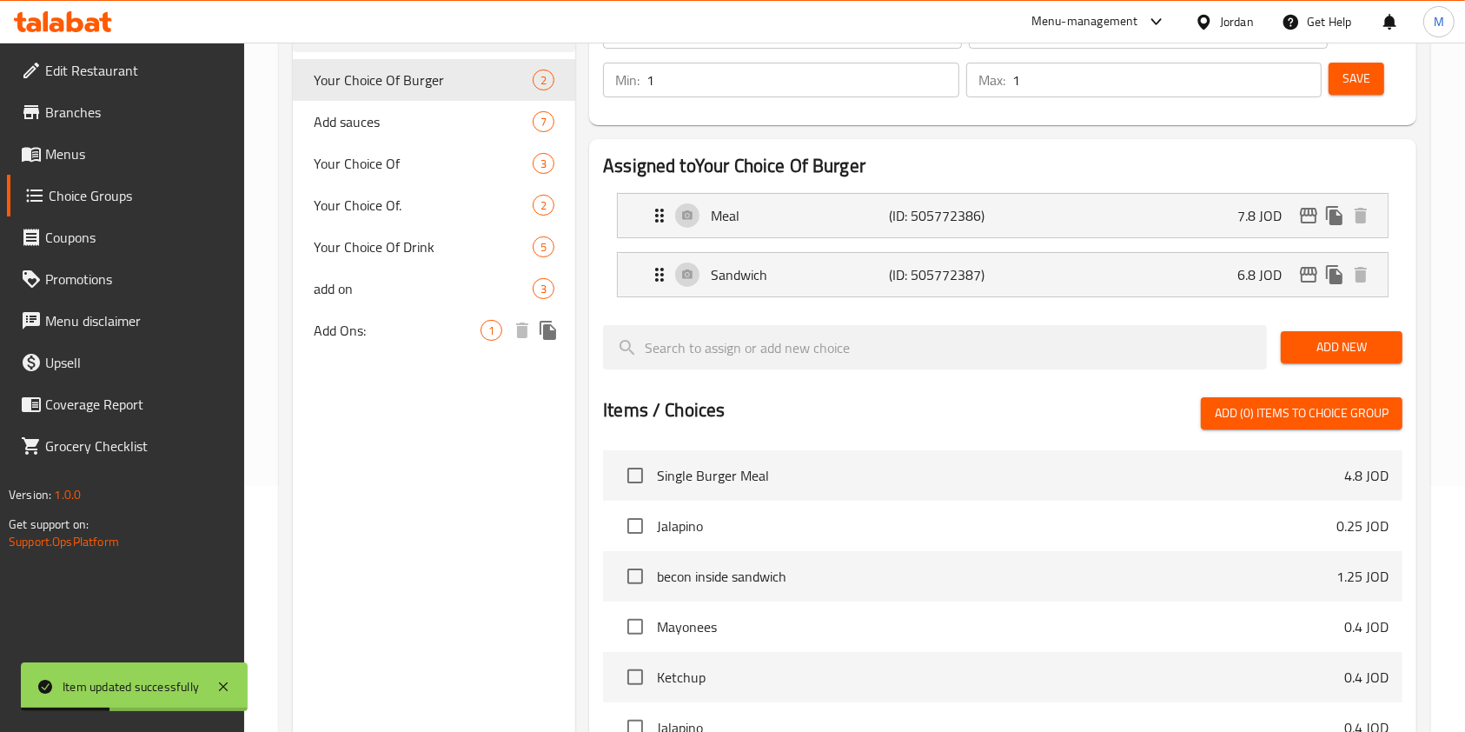
click at [344, 332] on span "Add Ons:" at bounding box center [397, 330] width 167 height 21
type input "Add Ons:"
type input "اضافة"
type input "0"
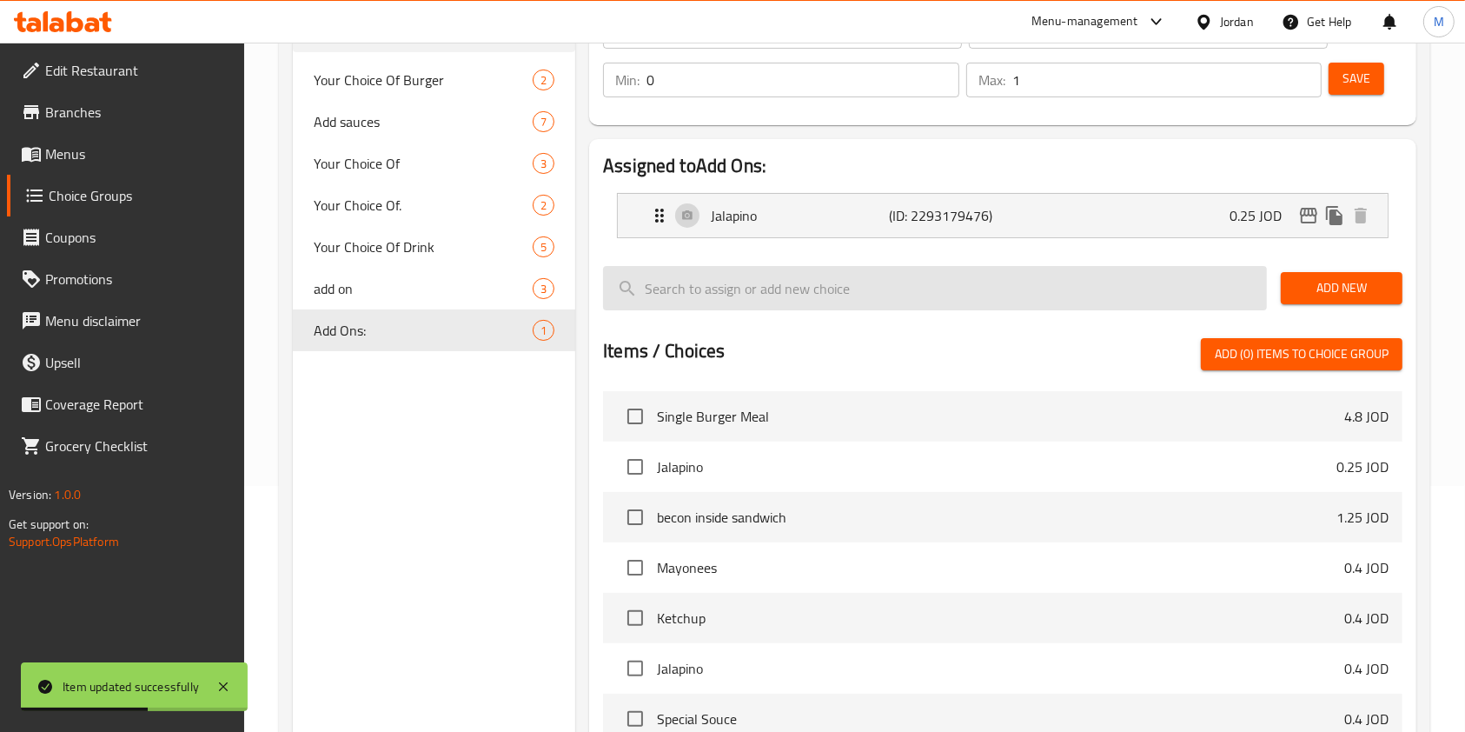
click at [1104, 295] on input "search" at bounding box center [935, 288] width 664 height 44
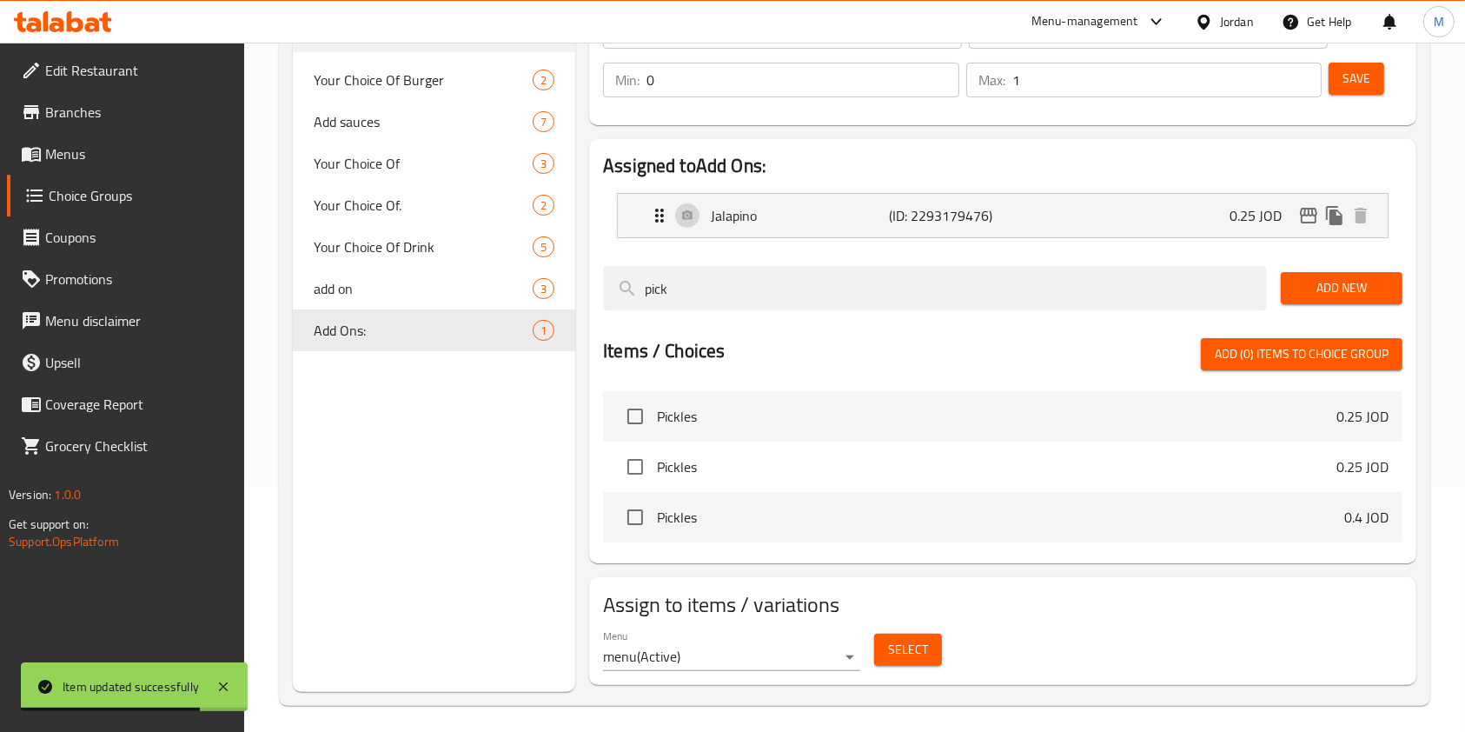
type input "pick"
click at [712, 421] on span "Pickles" at bounding box center [996, 416] width 679 height 21
click at [637, 413] on input "checkbox" at bounding box center [635, 416] width 36 height 36
click at [1220, 352] on span "Add (1) items to choice group" at bounding box center [1302, 354] width 174 height 22
checkbox input "false"
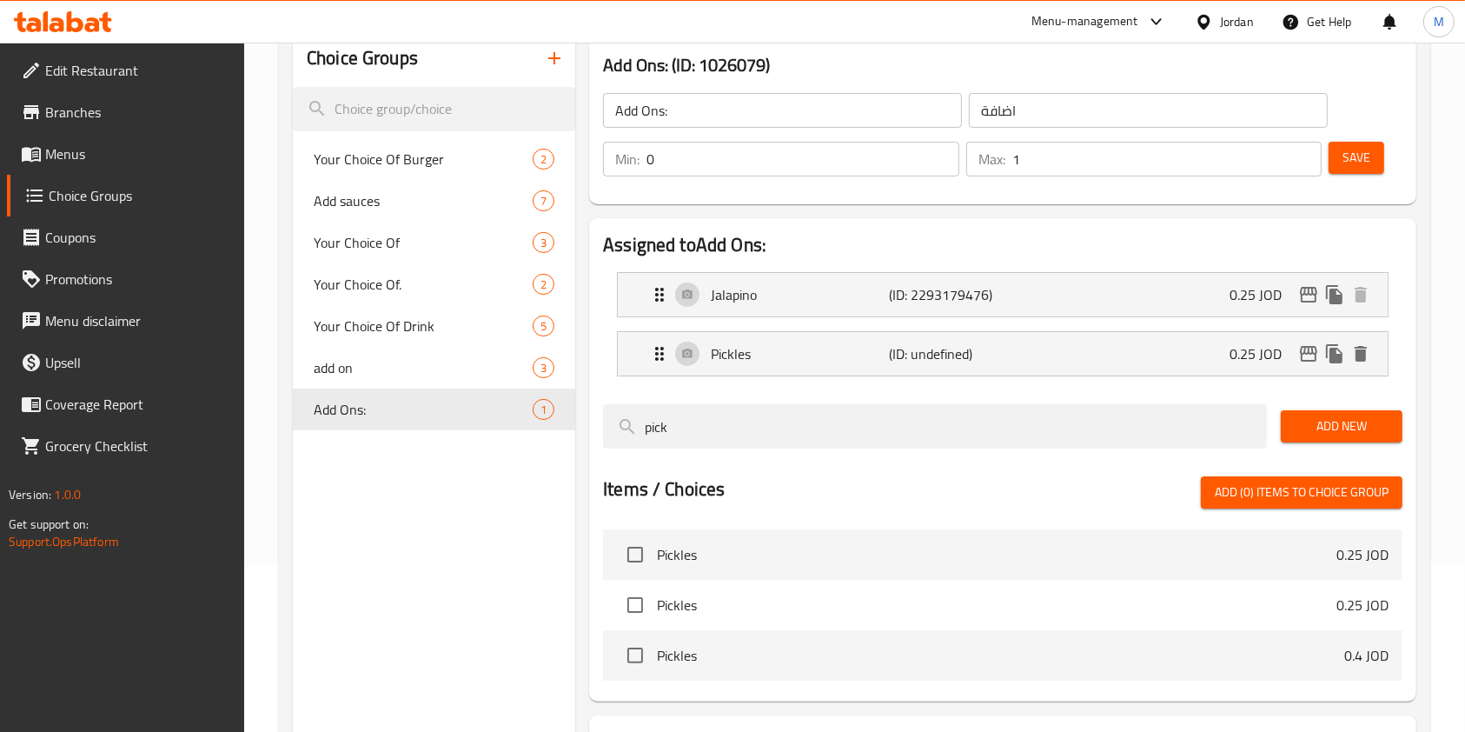
scroll to position [130, 0]
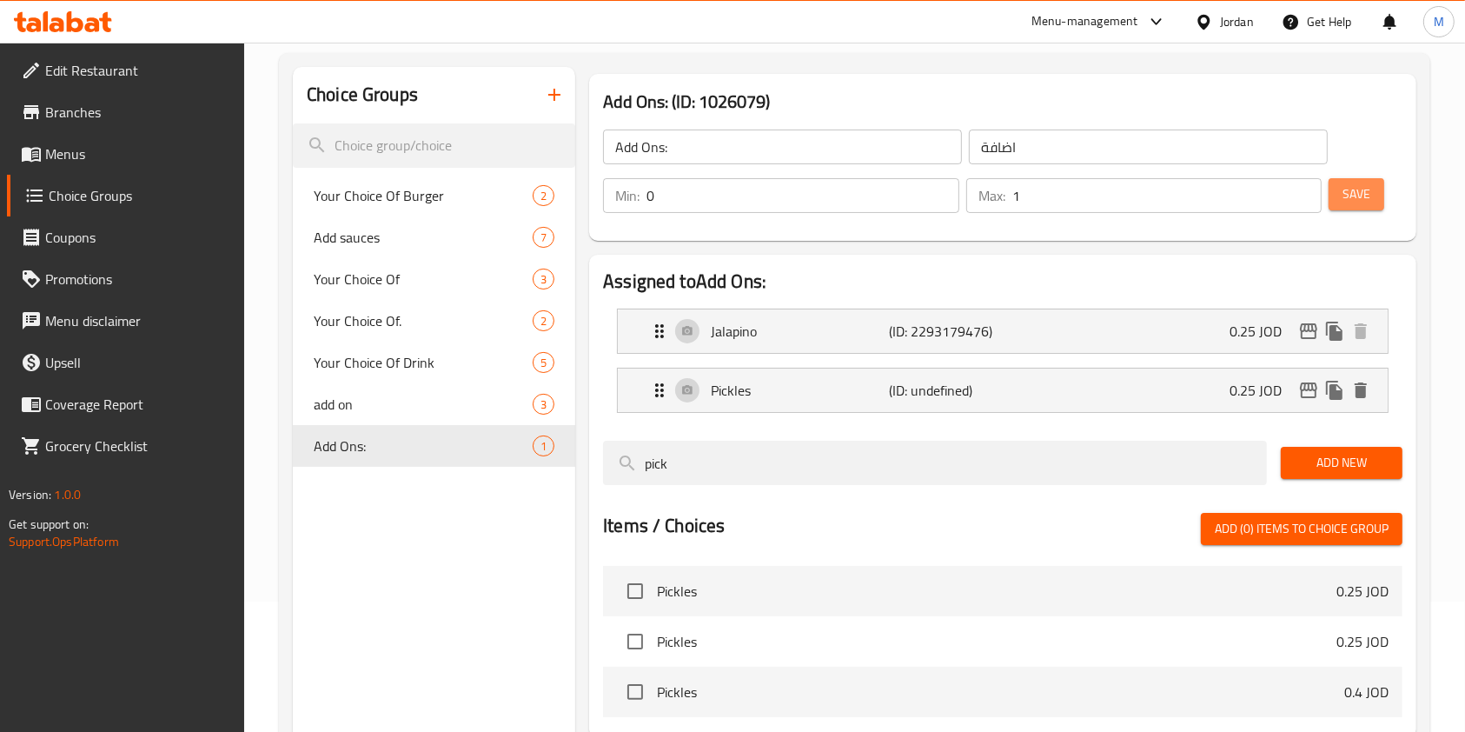
click at [1220, 199] on button "Save" at bounding box center [1357, 194] width 56 height 32
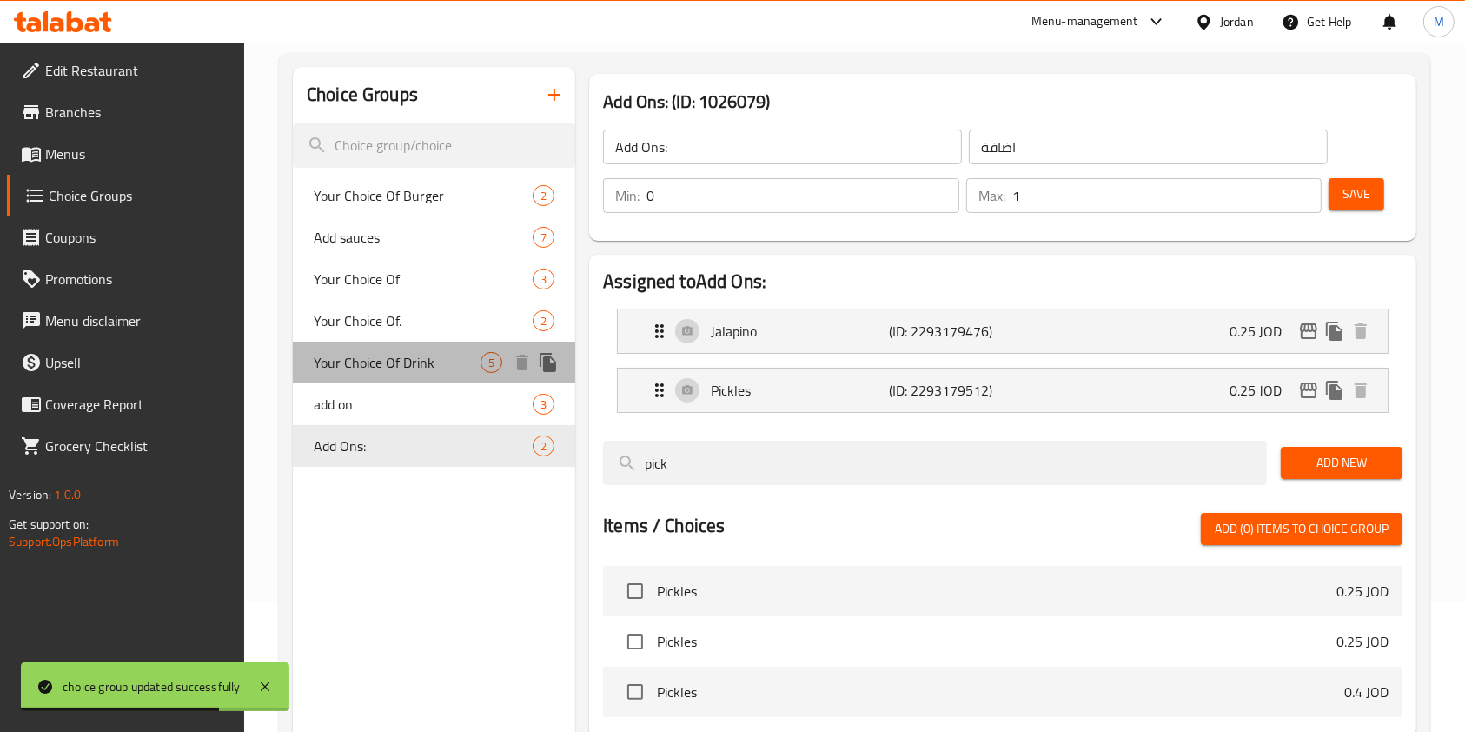
click at [358, 361] on span "Your Choice Of Drink" at bounding box center [397, 362] width 167 height 21
type input "Your Choice Of Drink"
type input "اختيارك من المشروب الغازي"
type input "6"
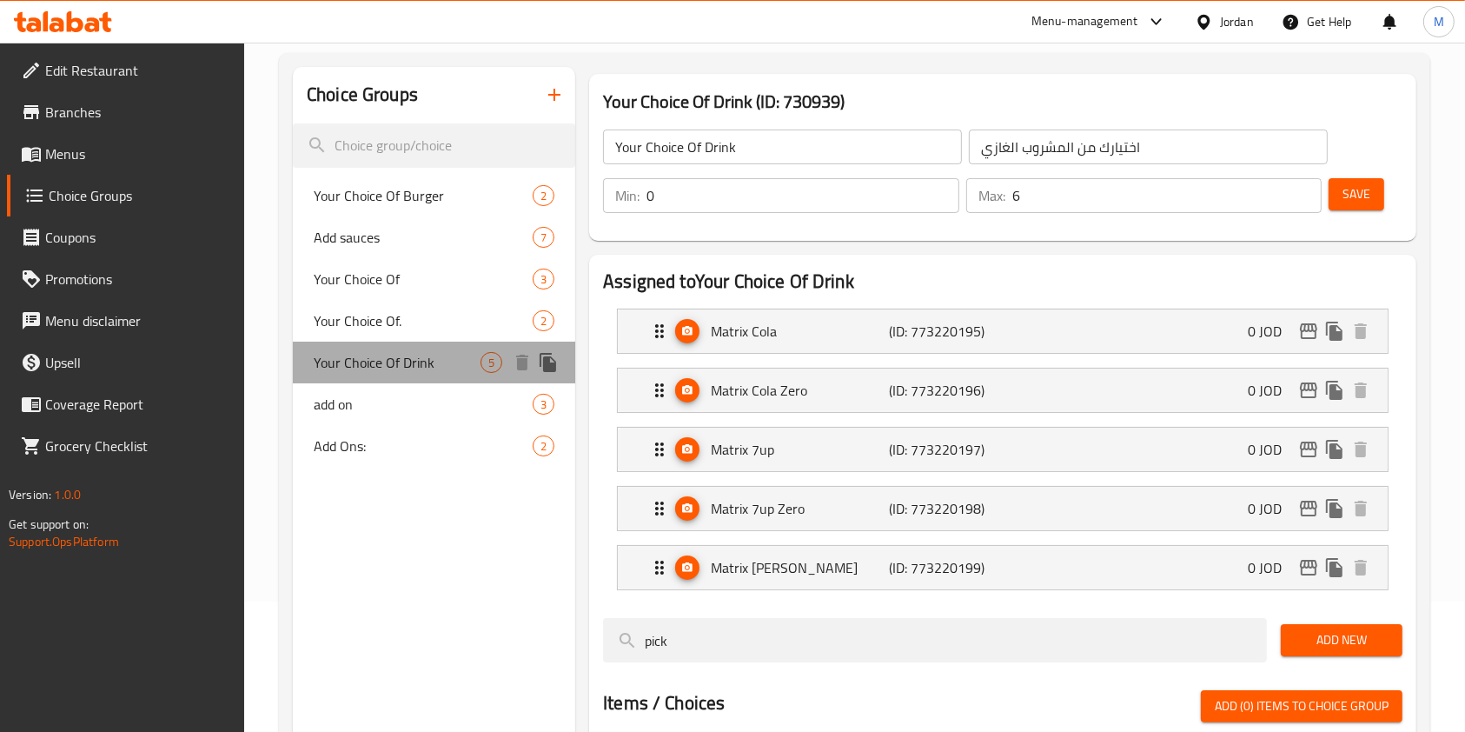
click at [431, 364] on span "Your Choice Of Drink" at bounding box center [397, 362] width 167 height 21
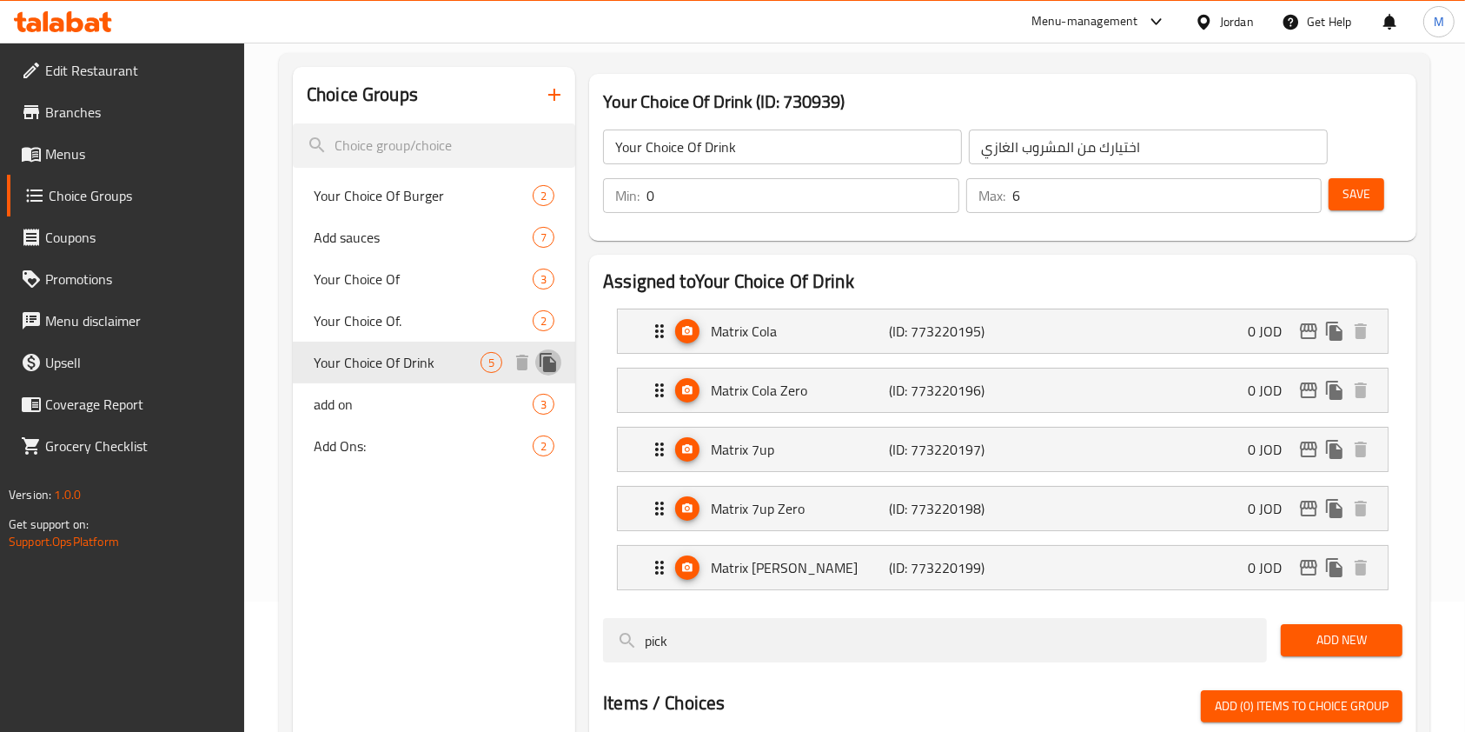
click at [540, 362] on icon "duplicate" at bounding box center [548, 362] width 17 height 19
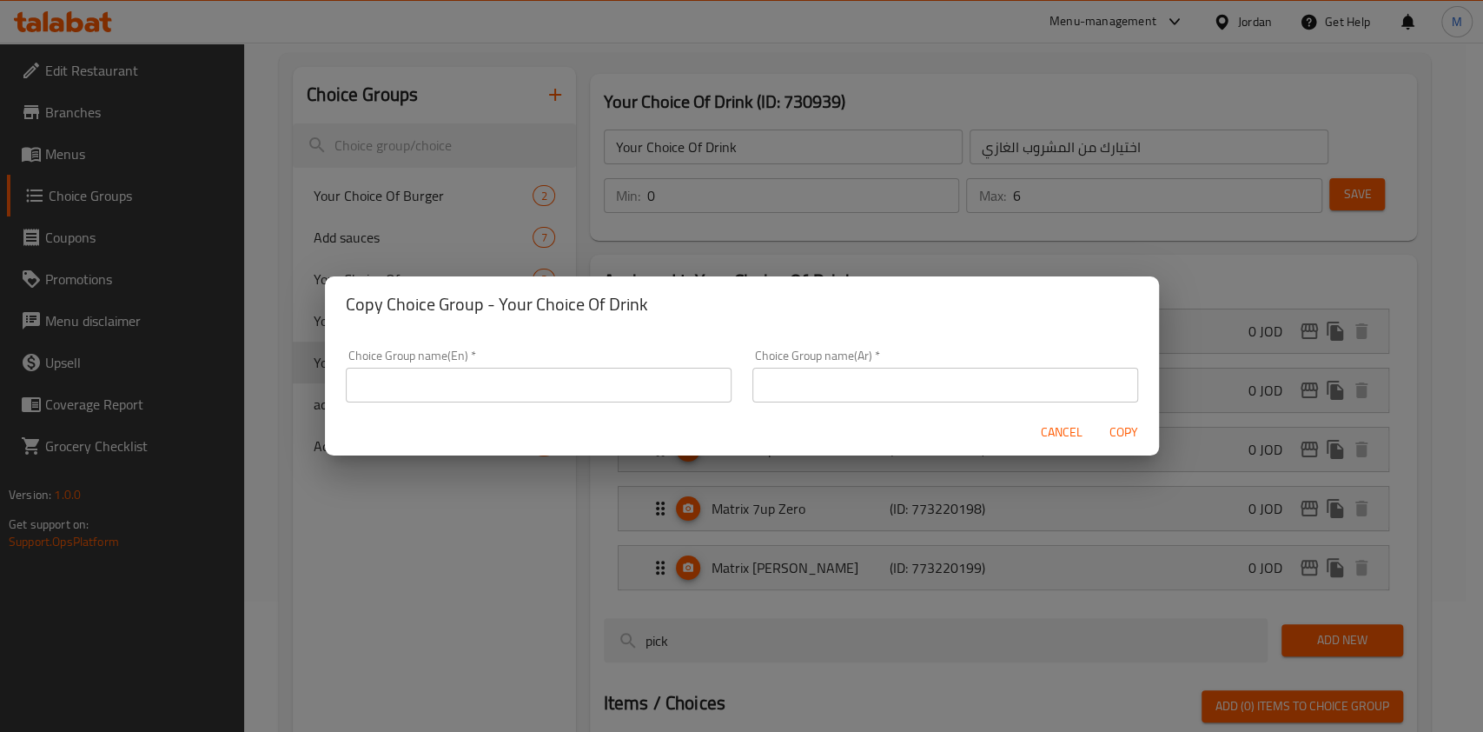
click at [525, 382] on input "text" at bounding box center [539, 385] width 386 height 35
click at [430, 388] on input "You" at bounding box center [539, 385] width 386 height 35
click at [438, 387] on input "your choice of :" at bounding box center [539, 385] width 386 height 35
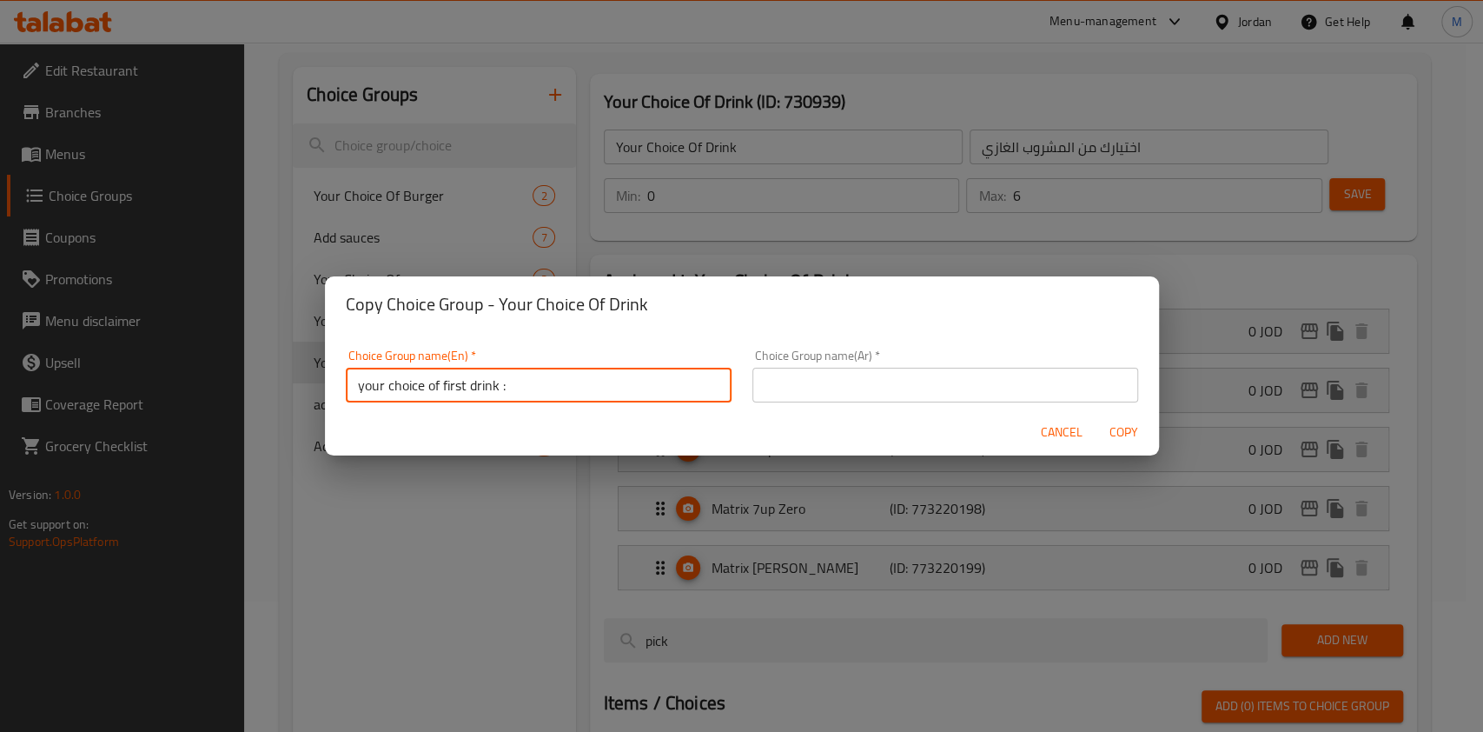
type input "your choice of first drink :"
click at [807, 391] on input "text" at bounding box center [945, 385] width 386 height 35
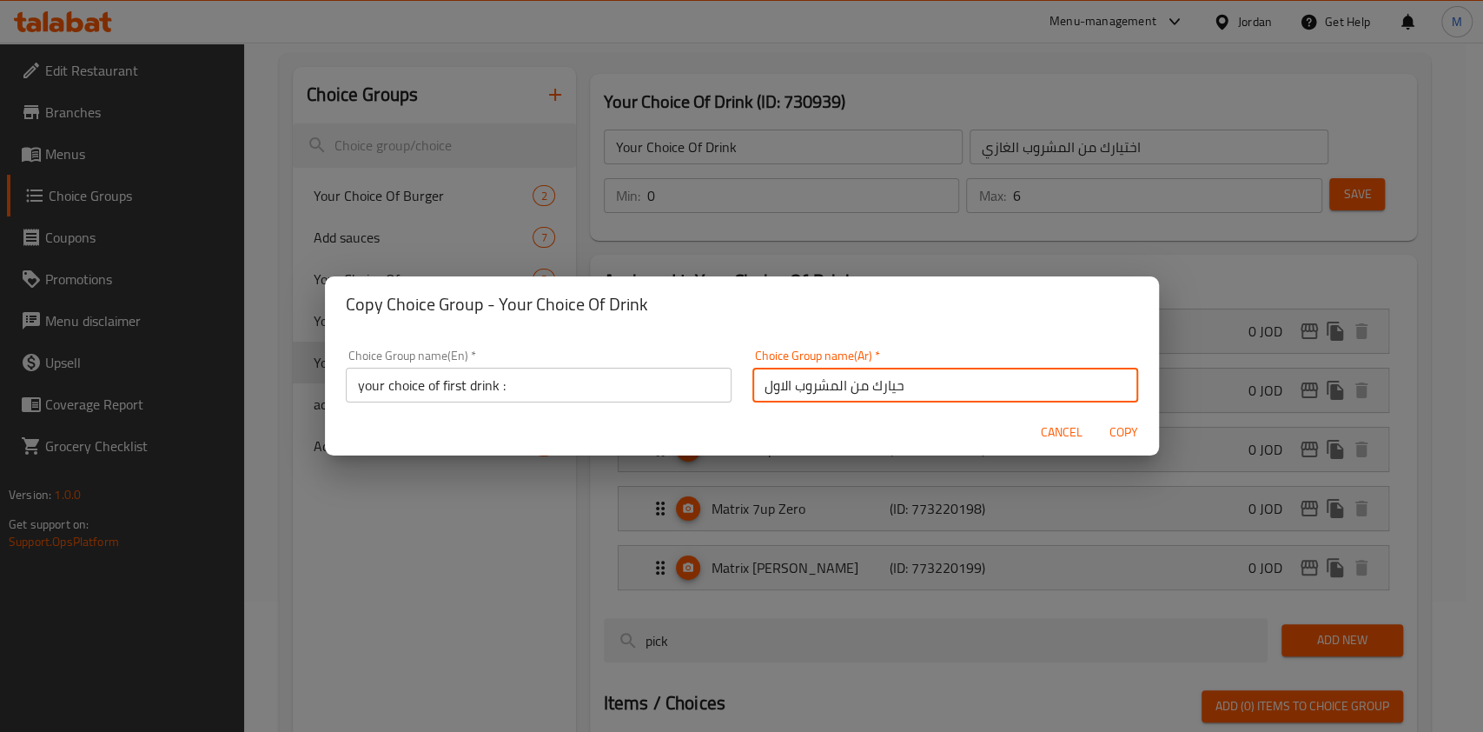
type input "حيارك من المشروب الاول"
click at [1111, 434] on span "Copy" at bounding box center [1125, 432] width 42 height 22
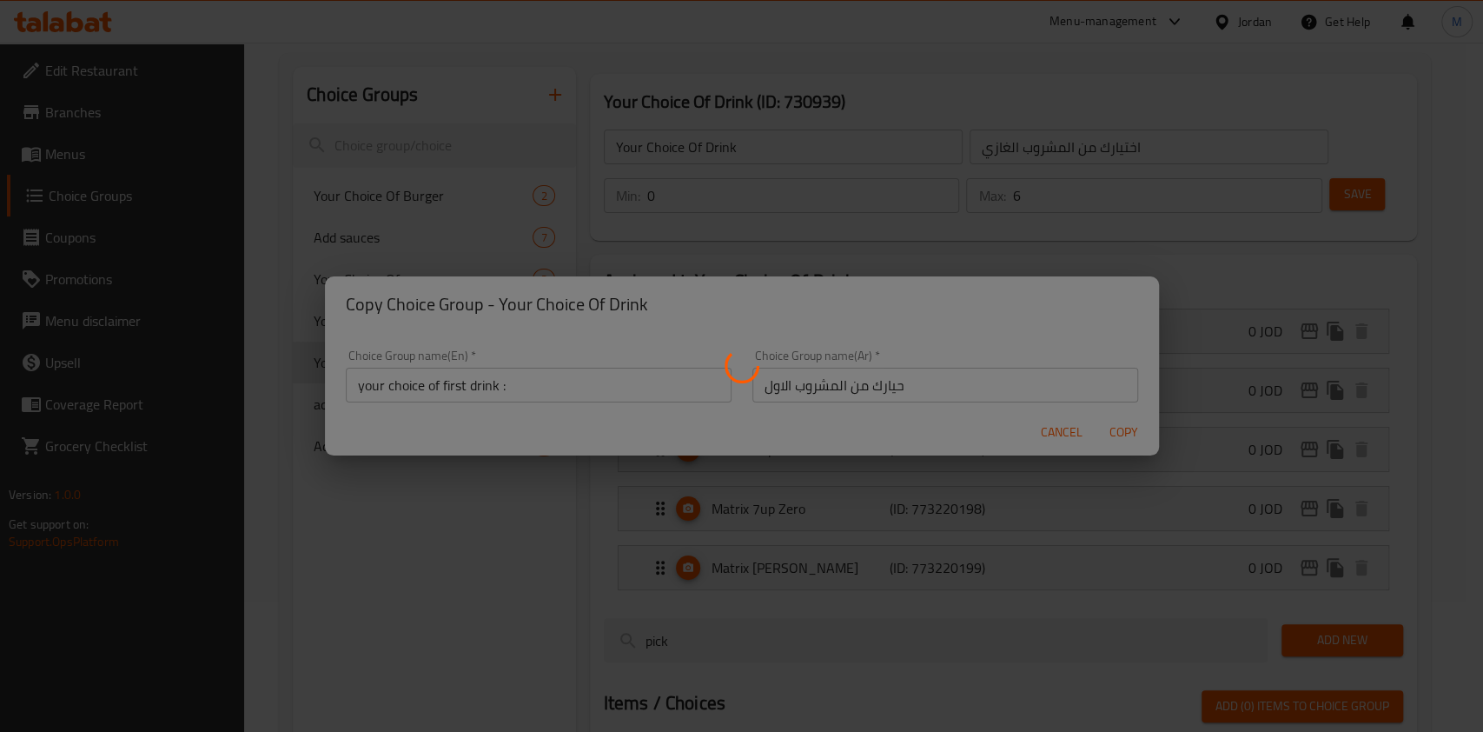
type input "your choice of first drink :"
type input "حيارك من المشروب الاول"
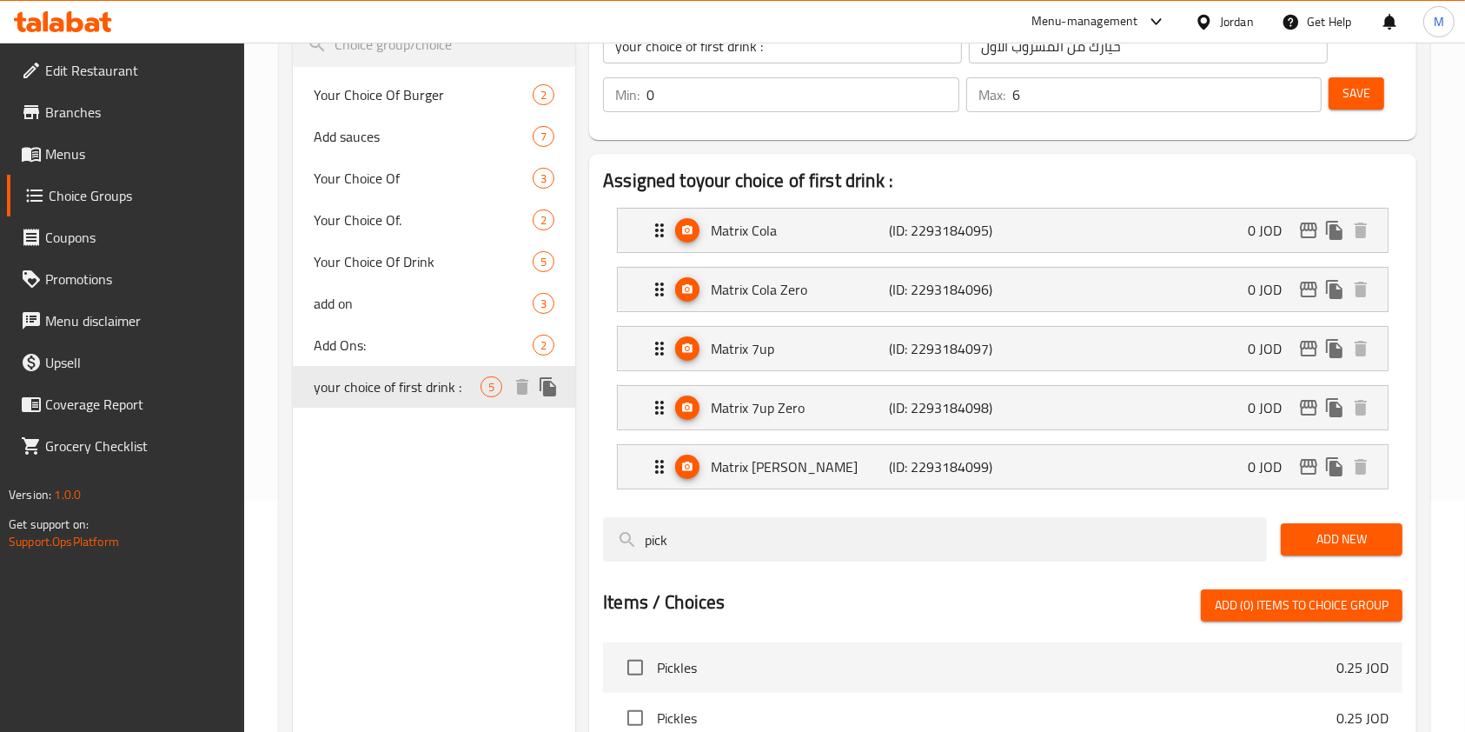
scroll to position [116, 0]
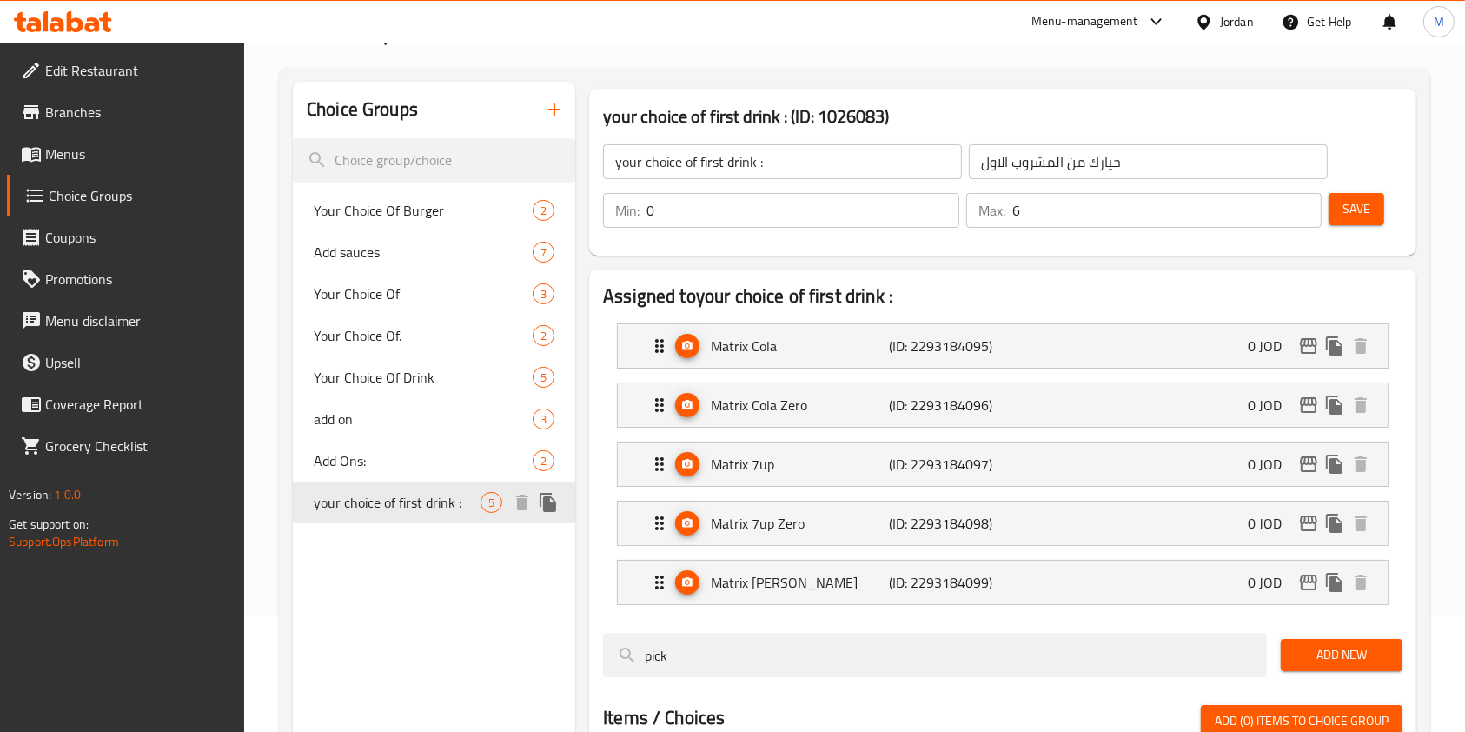
click at [382, 501] on span "your choice of first drink :" at bounding box center [397, 502] width 167 height 21
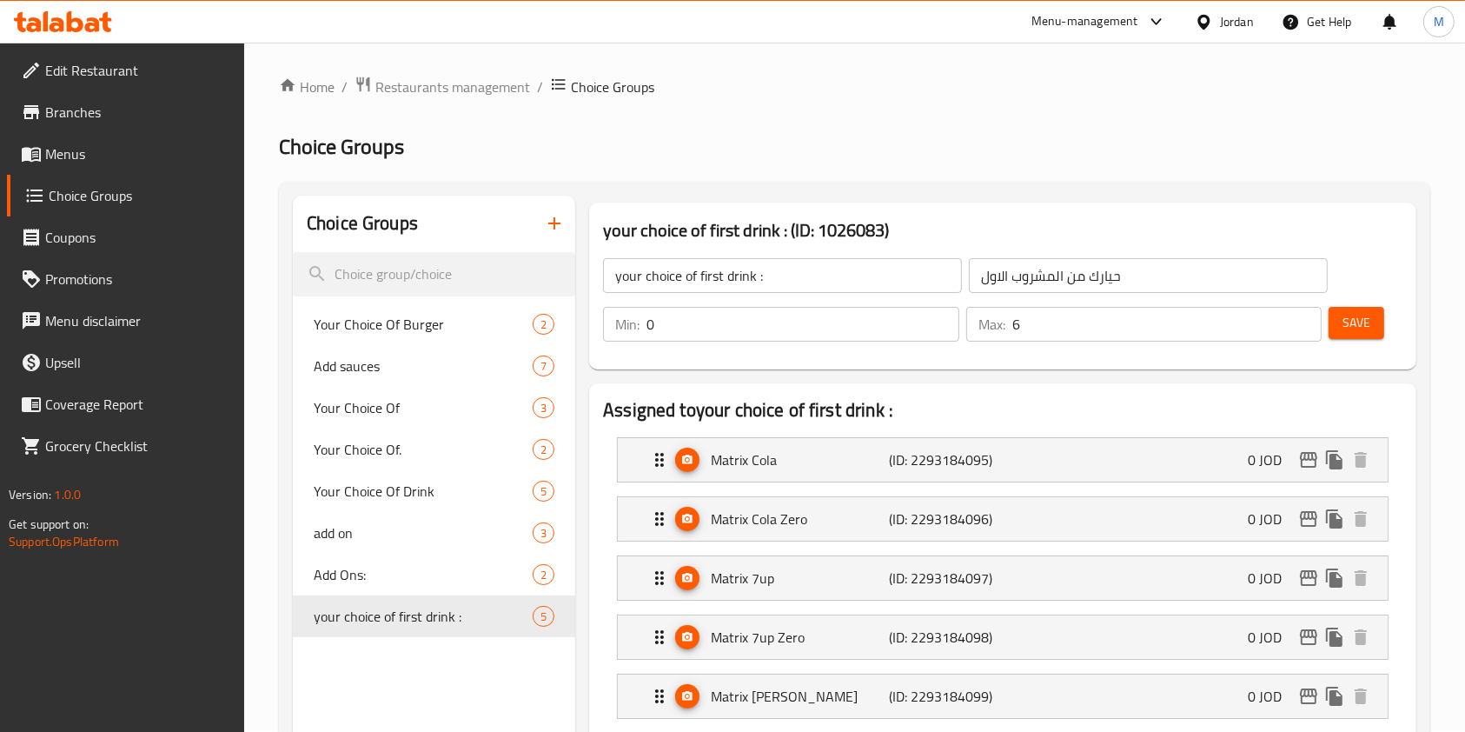
scroll to position [0, 0]
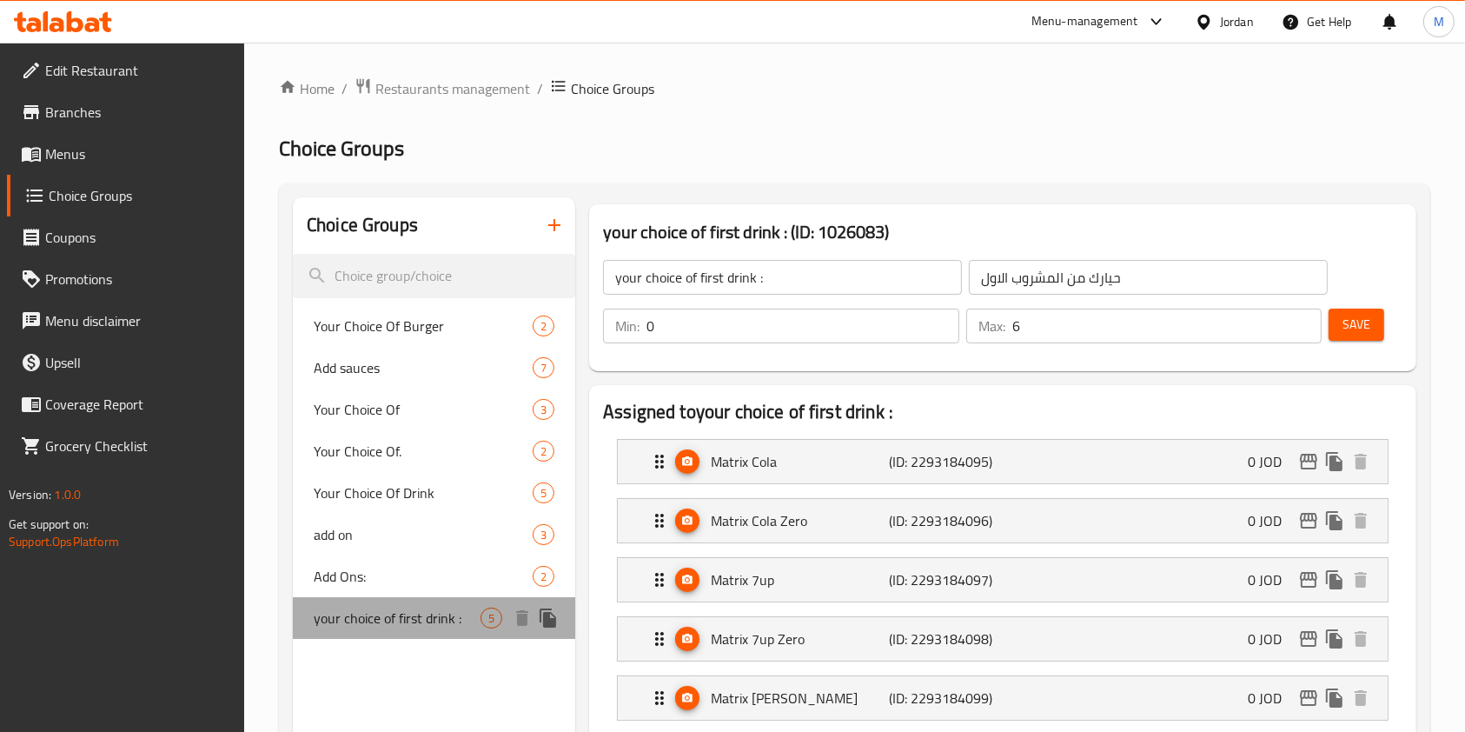
click at [406, 608] on span "your choice of first drink :" at bounding box center [397, 617] width 167 height 21
click at [405, 608] on span "your choice of first drink :" at bounding box center [397, 617] width 167 height 21
click at [498, 608] on div "Choice Groups Your Choice Of Burger 2 Add sauces 7 Your Choice Of 3 Your Choice…" at bounding box center [434, 685] width 282 height 977
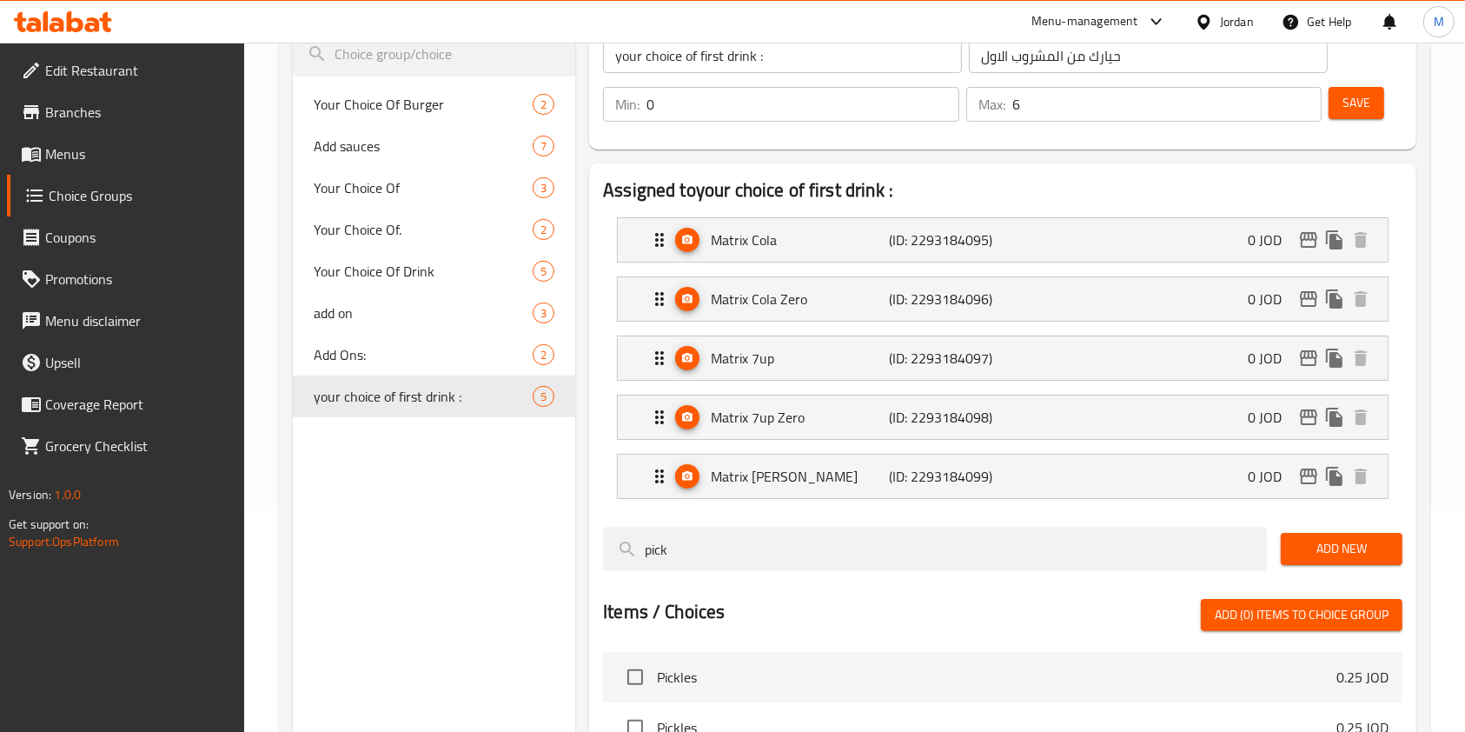
scroll to position [231, 0]
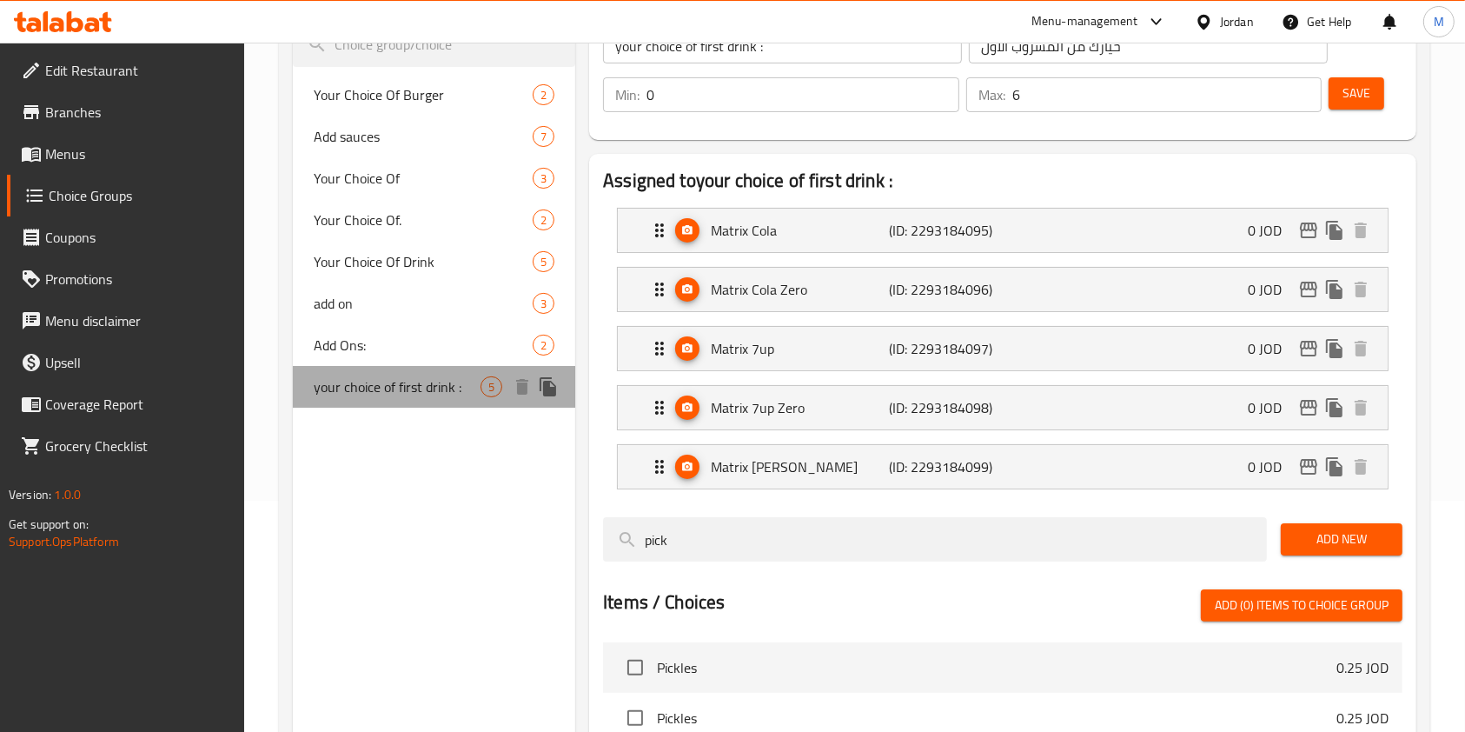
click at [462, 393] on span "your choice of first drink :" at bounding box center [397, 386] width 167 height 21
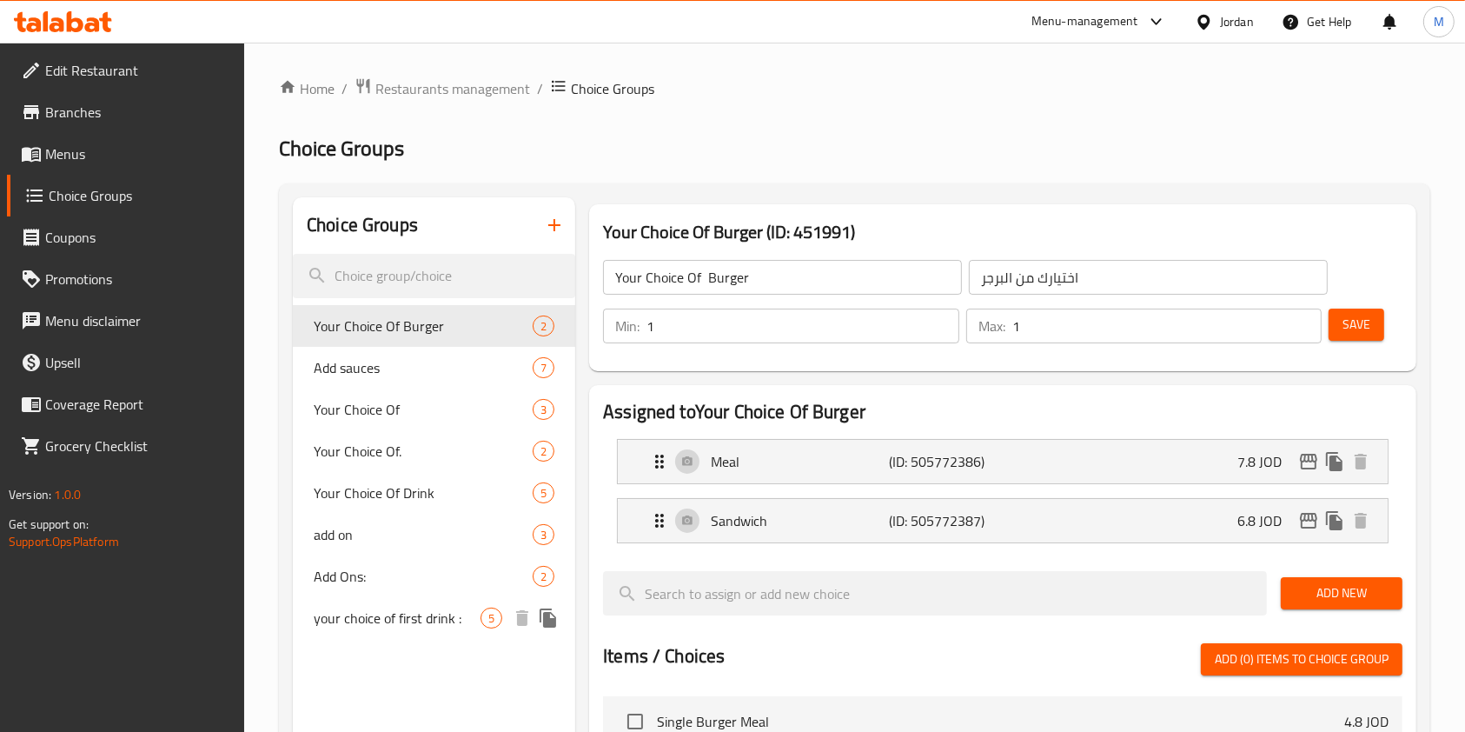
click at [388, 608] on span "your choice of first drink :" at bounding box center [397, 617] width 167 height 21
type input "your choice of first drink :"
type input "حيارك من المشروب الاول"
type input "0"
type input "6"
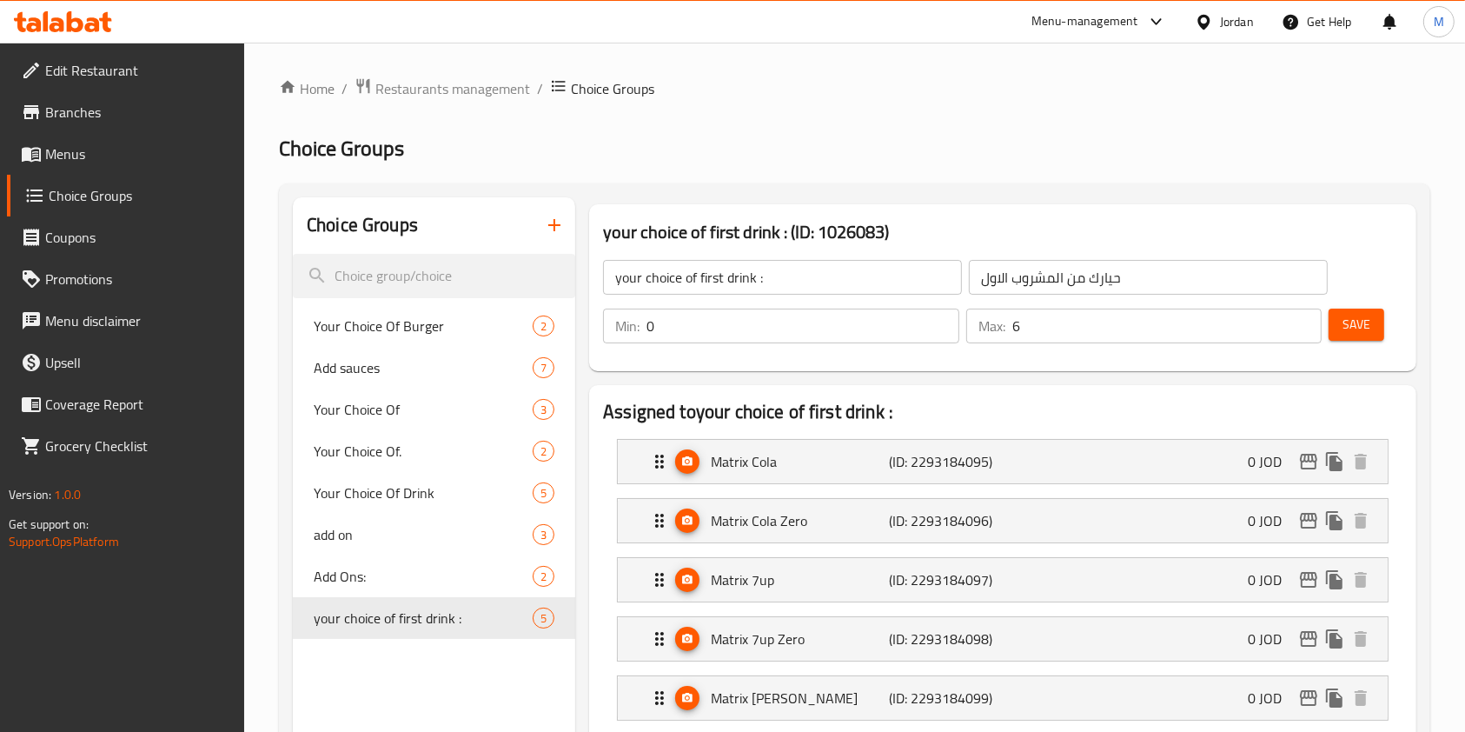
click at [707, 282] on input "your choice of first drink :" at bounding box center [782, 277] width 359 height 35
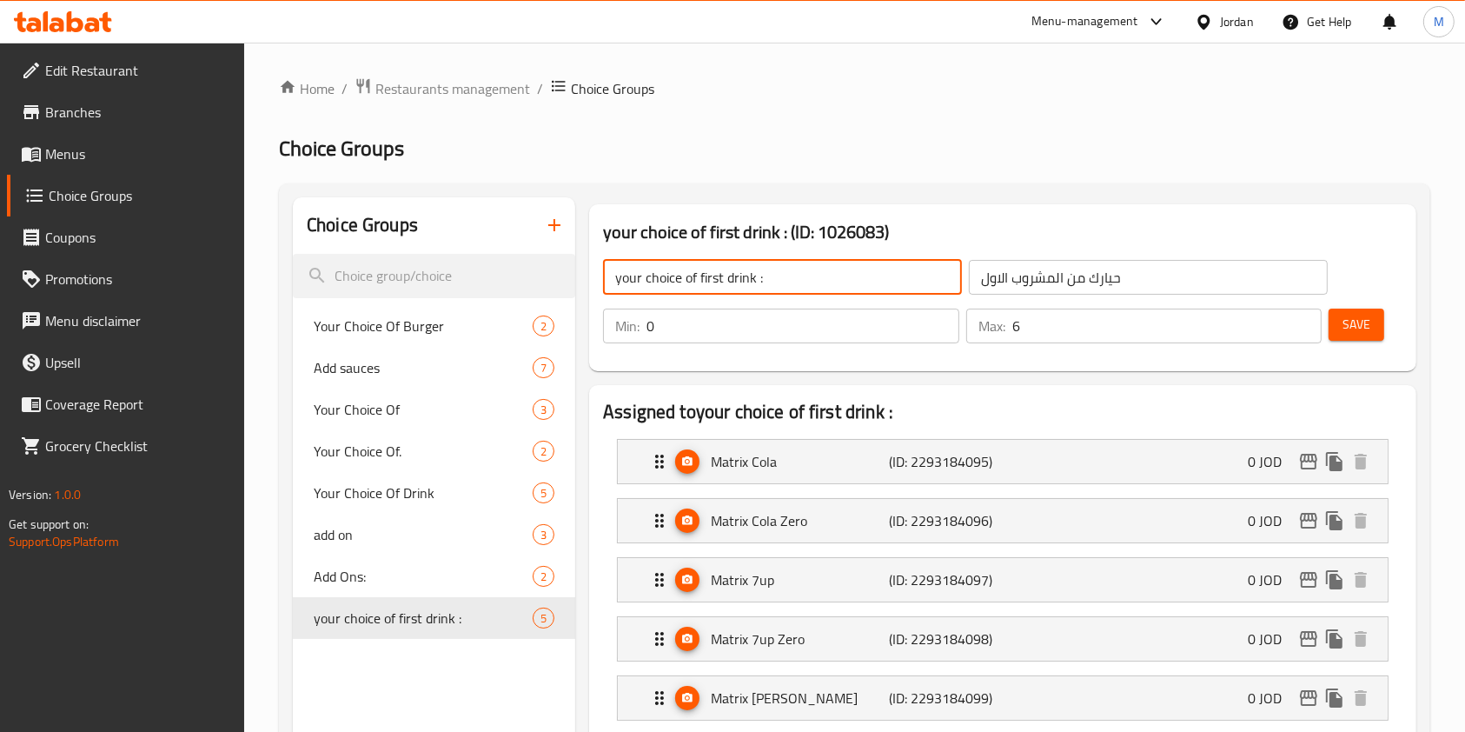
click at [707, 282] on input "your choice of first drink :" at bounding box center [782, 277] width 359 height 35
type input "your choice of second drink :"
click at [1000, 282] on input "حيارك من المشروب الاول" at bounding box center [1148, 277] width 359 height 35
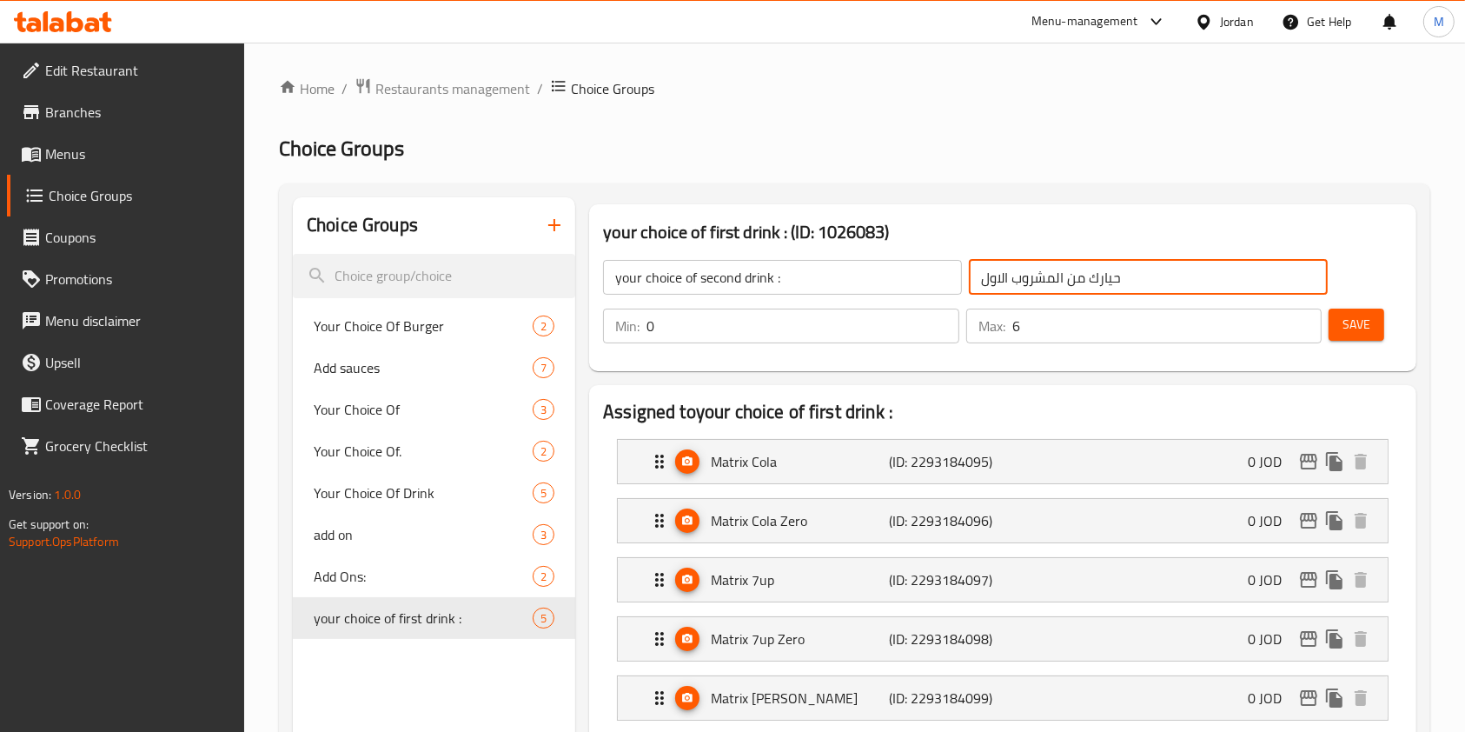
click at [1000, 282] on input "حيارك من المشروب الاول" at bounding box center [1148, 277] width 359 height 35
type input "حيارك من المشروب الثاني"
click at [1360, 321] on span "Save" at bounding box center [1356, 325] width 28 height 22
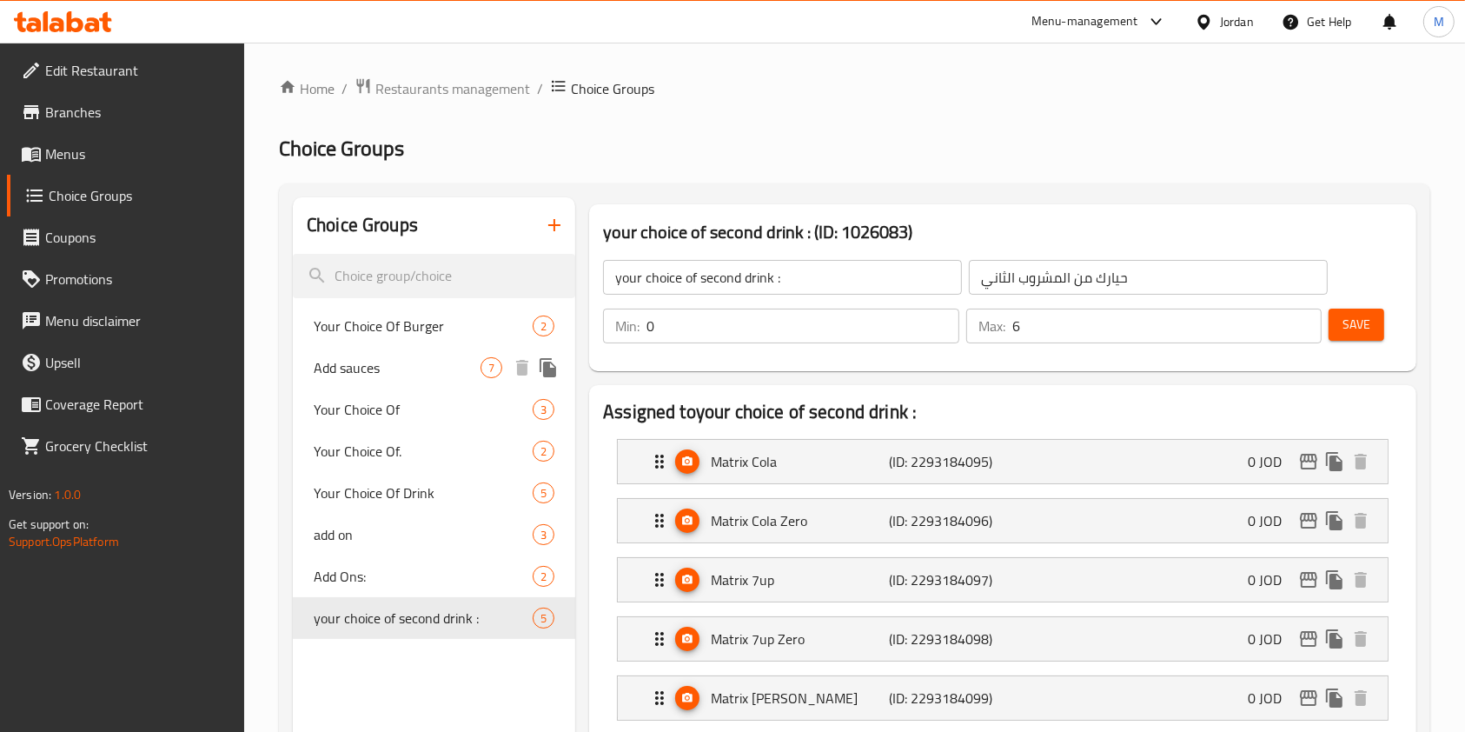
click at [363, 374] on span "Add sauces" at bounding box center [397, 367] width 167 height 21
type input "Add sauces"
type input "اضافة علبة صوص"
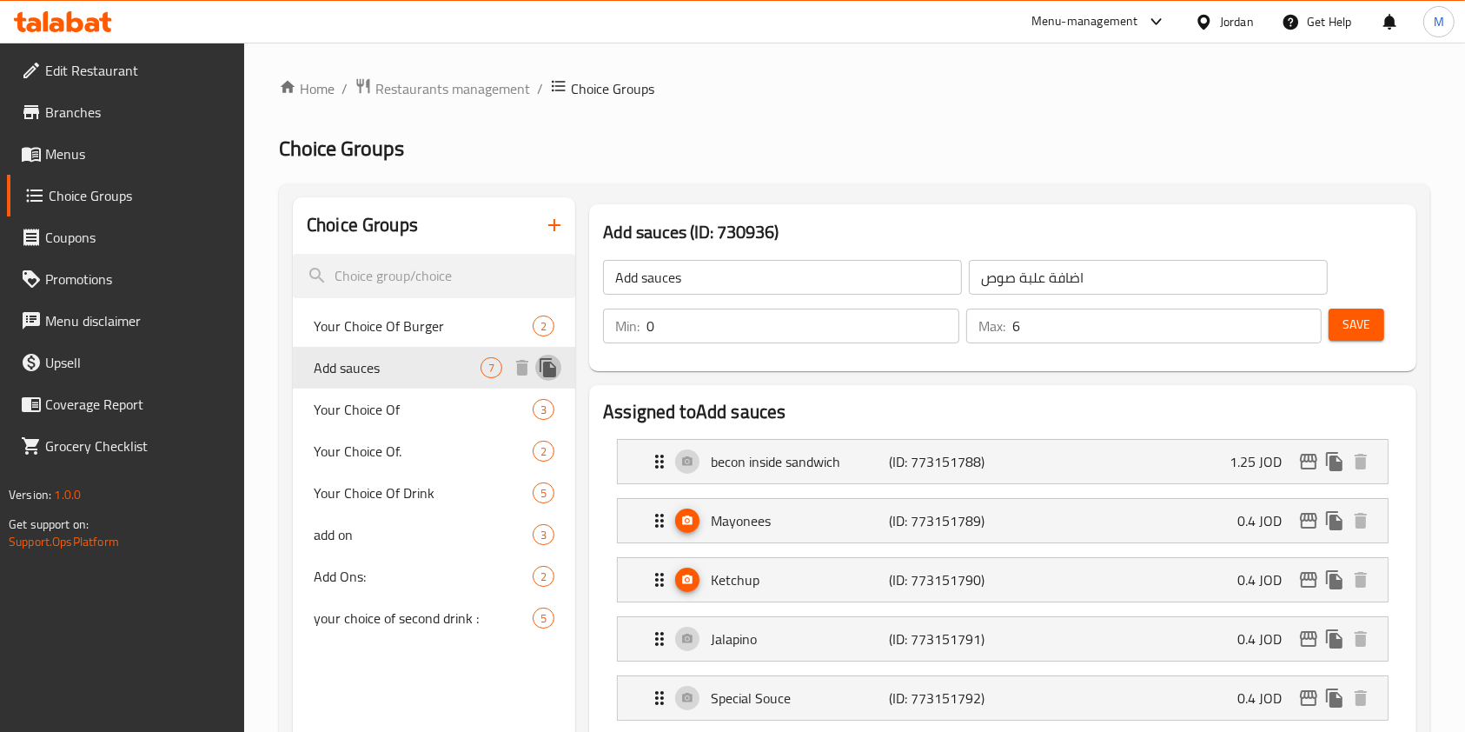
click at [549, 370] on icon "duplicate" at bounding box center [548, 367] width 17 height 19
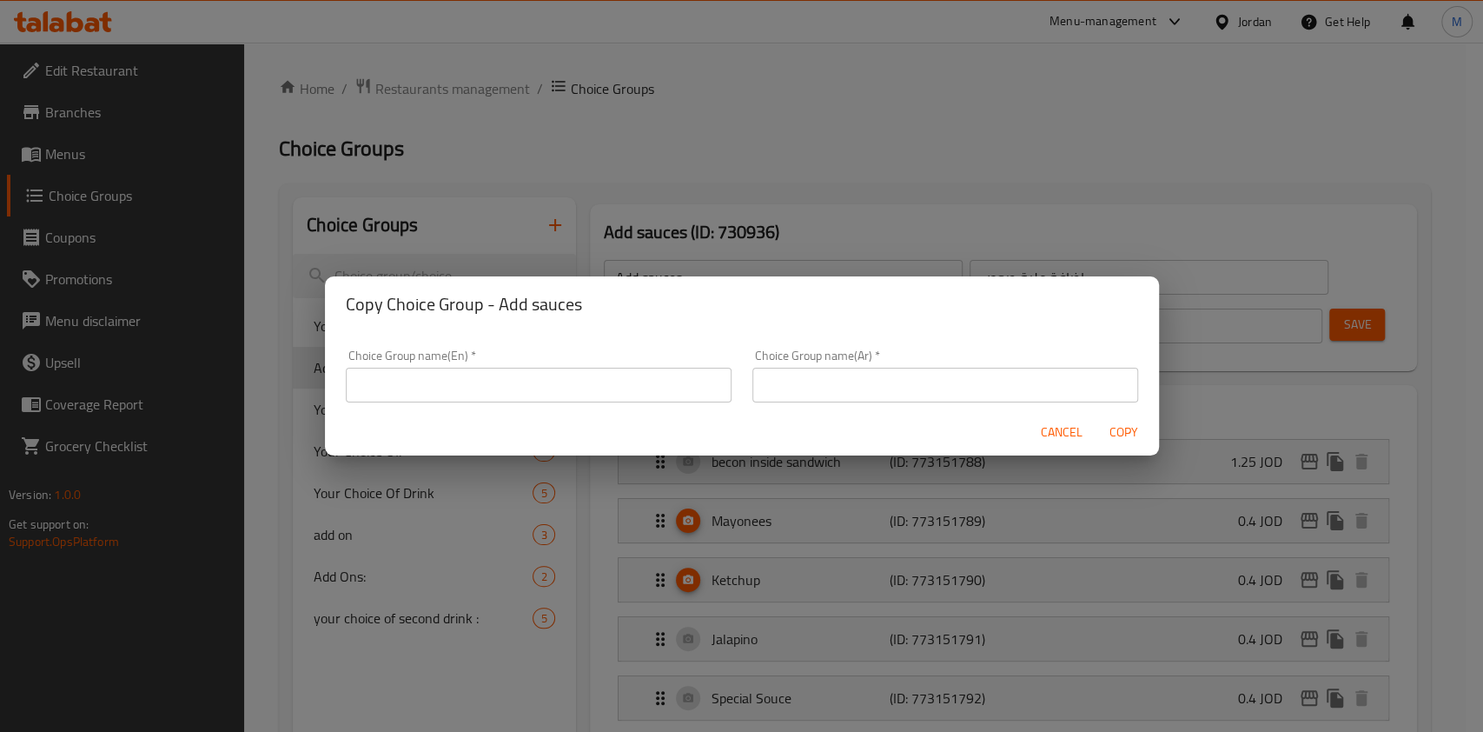
click at [487, 388] on input "text" at bounding box center [539, 385] width 386 height 35
type input "ش"
click at [513, 388] on input "add sauce" at bounding box center [539, 385] width 386 height 35
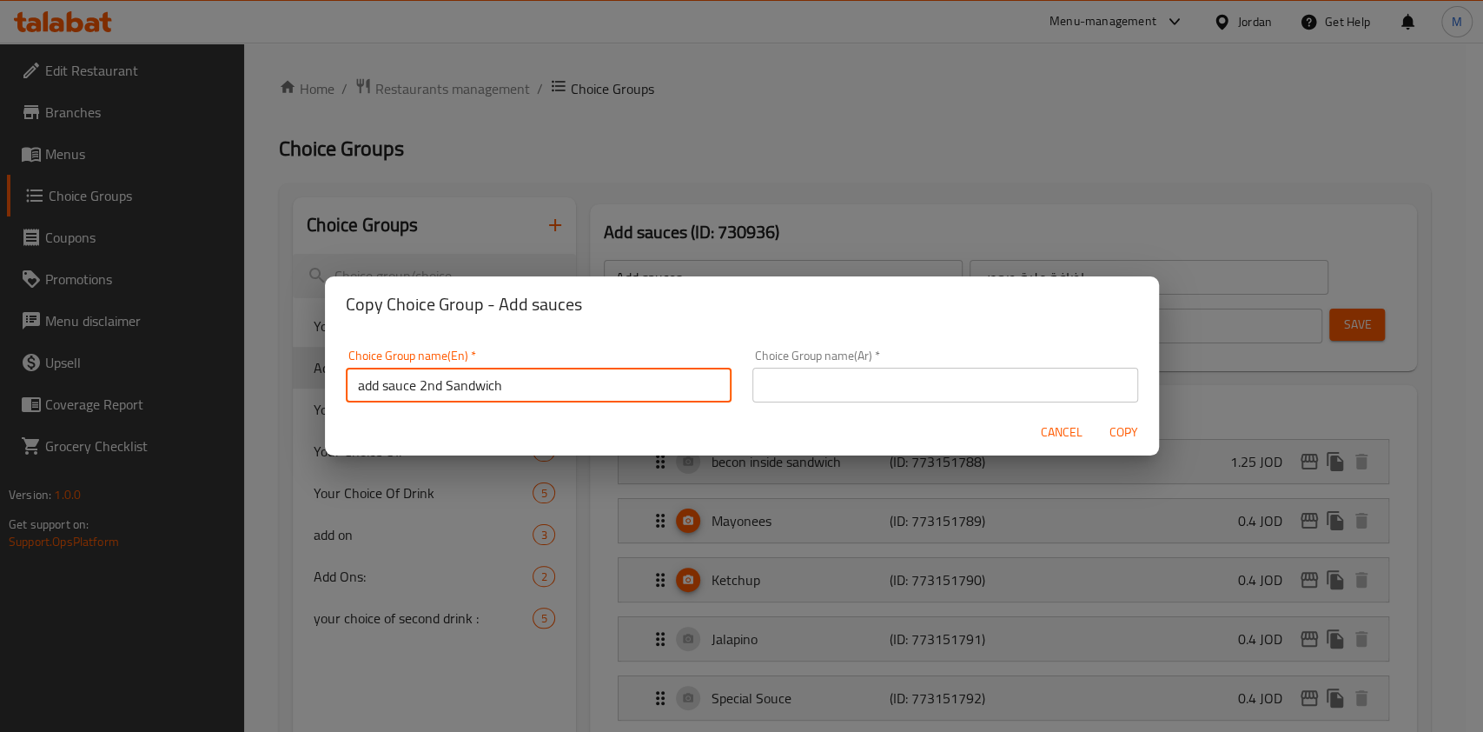
type input "add sauce 2nd Sandwich"
click at [789, 394] on input "text" at bounding box center [945, 385] width 386 height 35
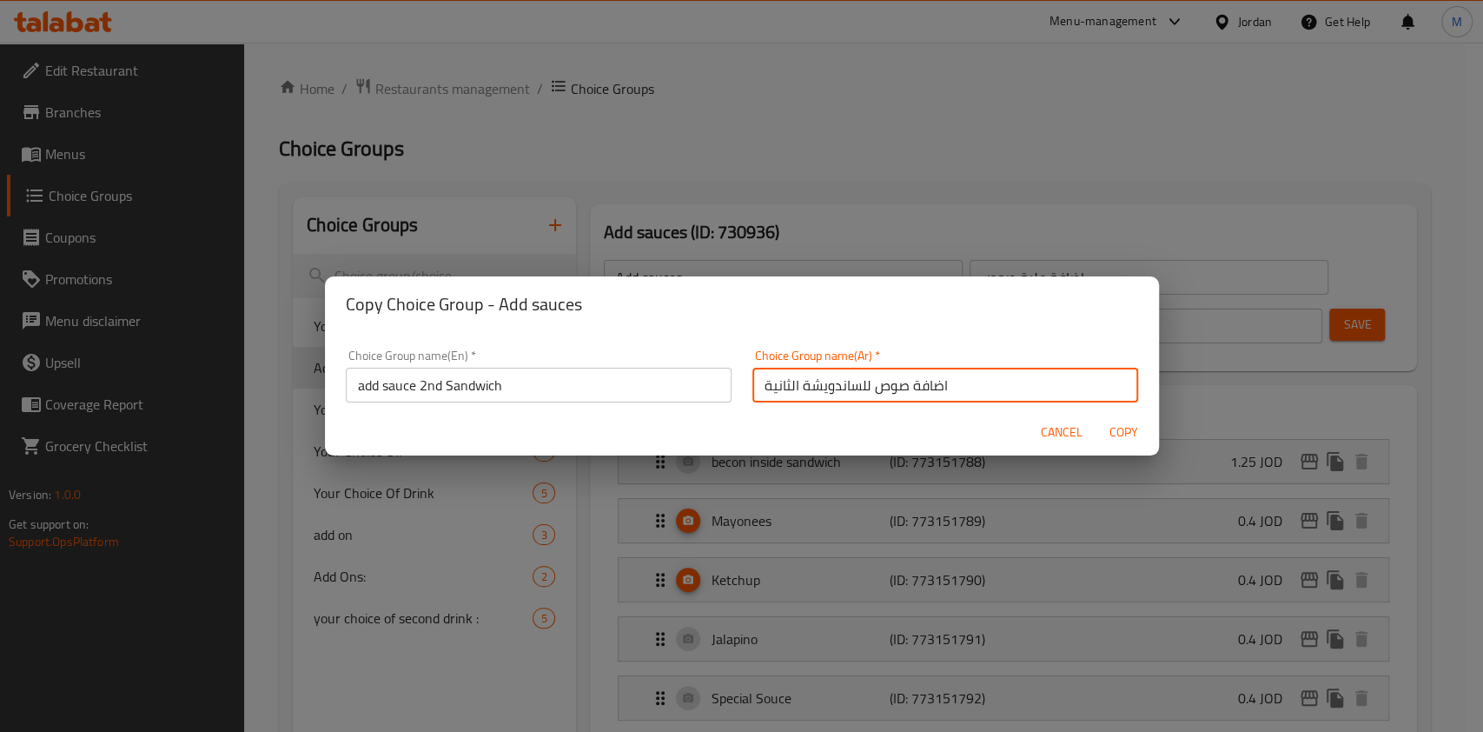
type input "اضافة صوص للساندويشة الثانية"
click at [1132, 424] on span "Copy" at bounding box center [1125, 432] width 42 height 22
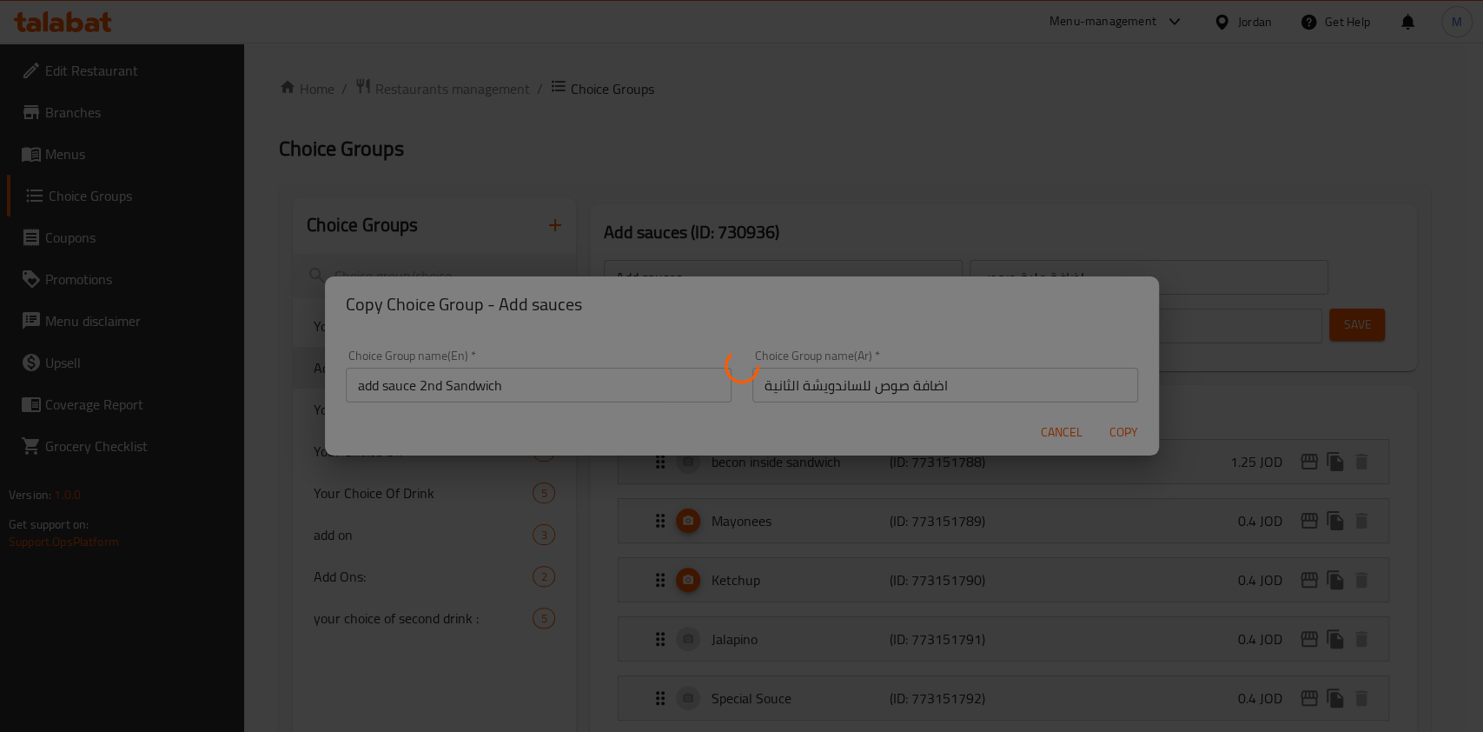
type input "add sauce 2nd Sandwich"
type input "اضافة صوص للساندويشة الثانية"
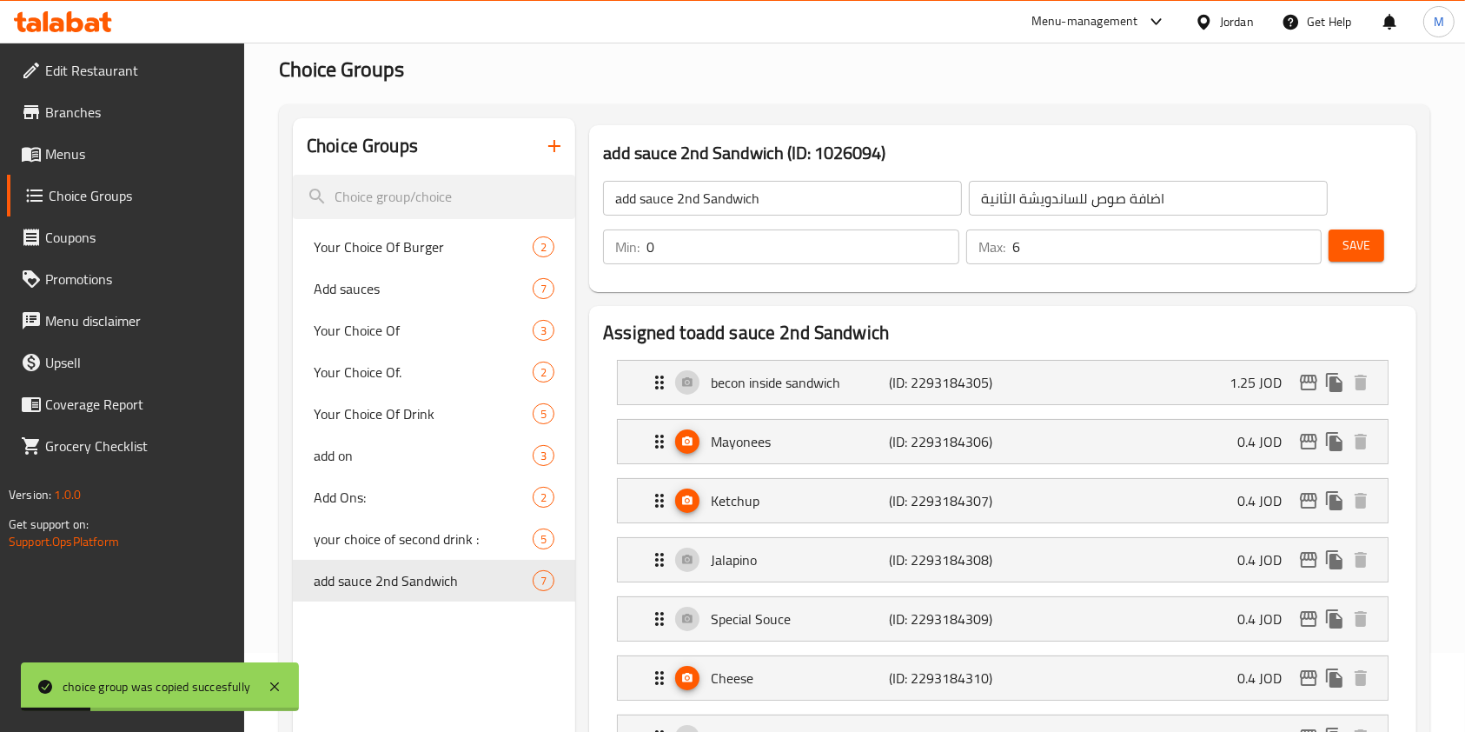
scroll to position [116, 0]
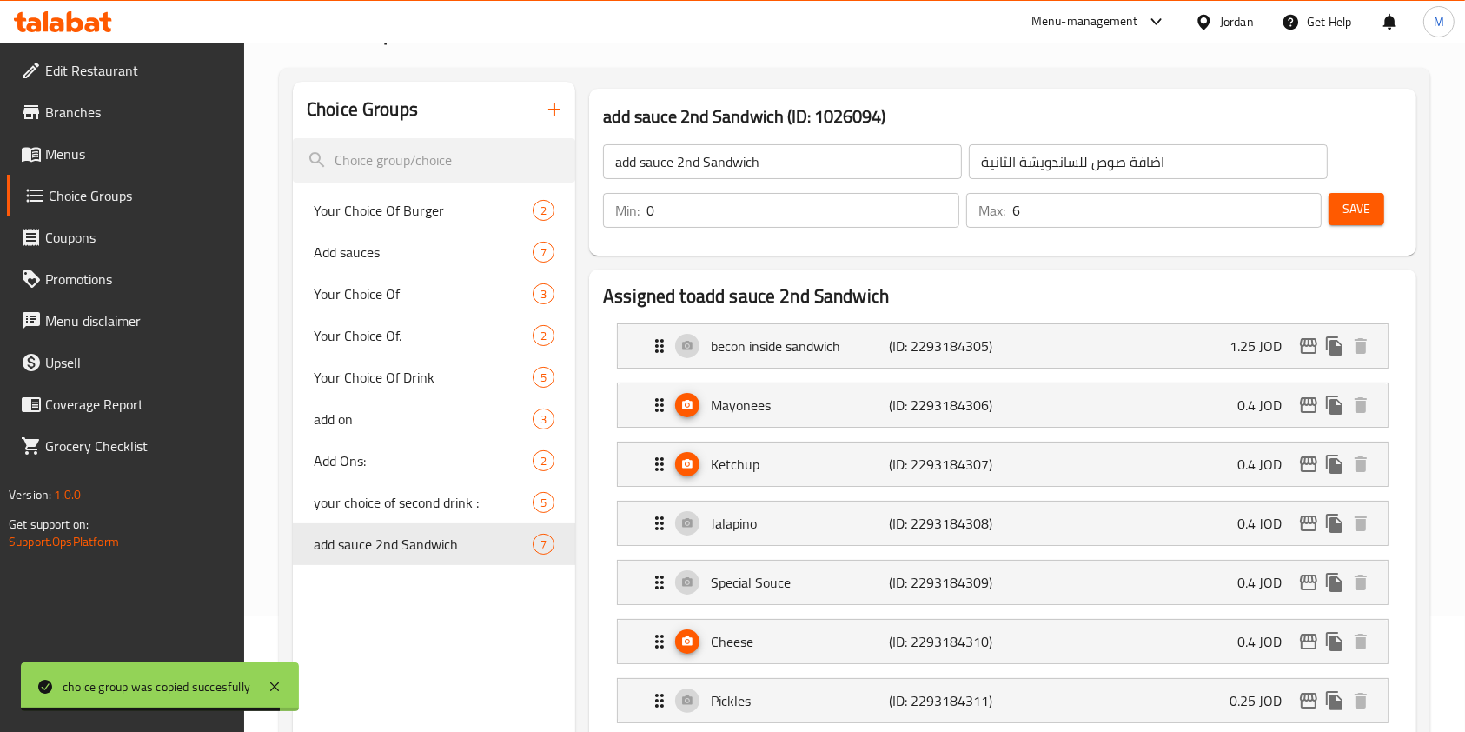
drag, startPoint x: 438, startPoint y: 631, endPoint x: 447, endPoint y: 567, distance: 64.0
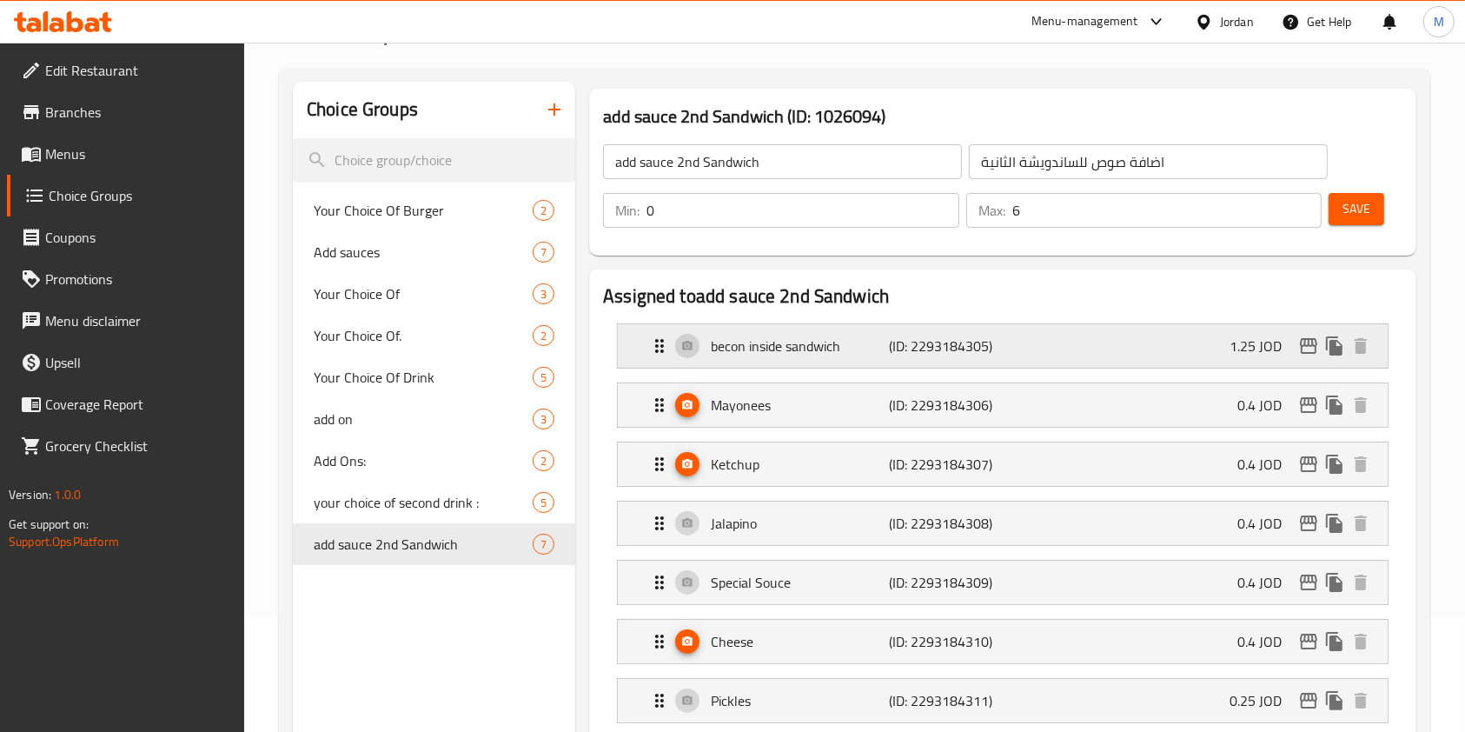
click at [1163, 335] on div "becon inside sandwich (ID: 2293184305) 1.25 JOD" at bounding box center [1008, 345] width 718 height 43
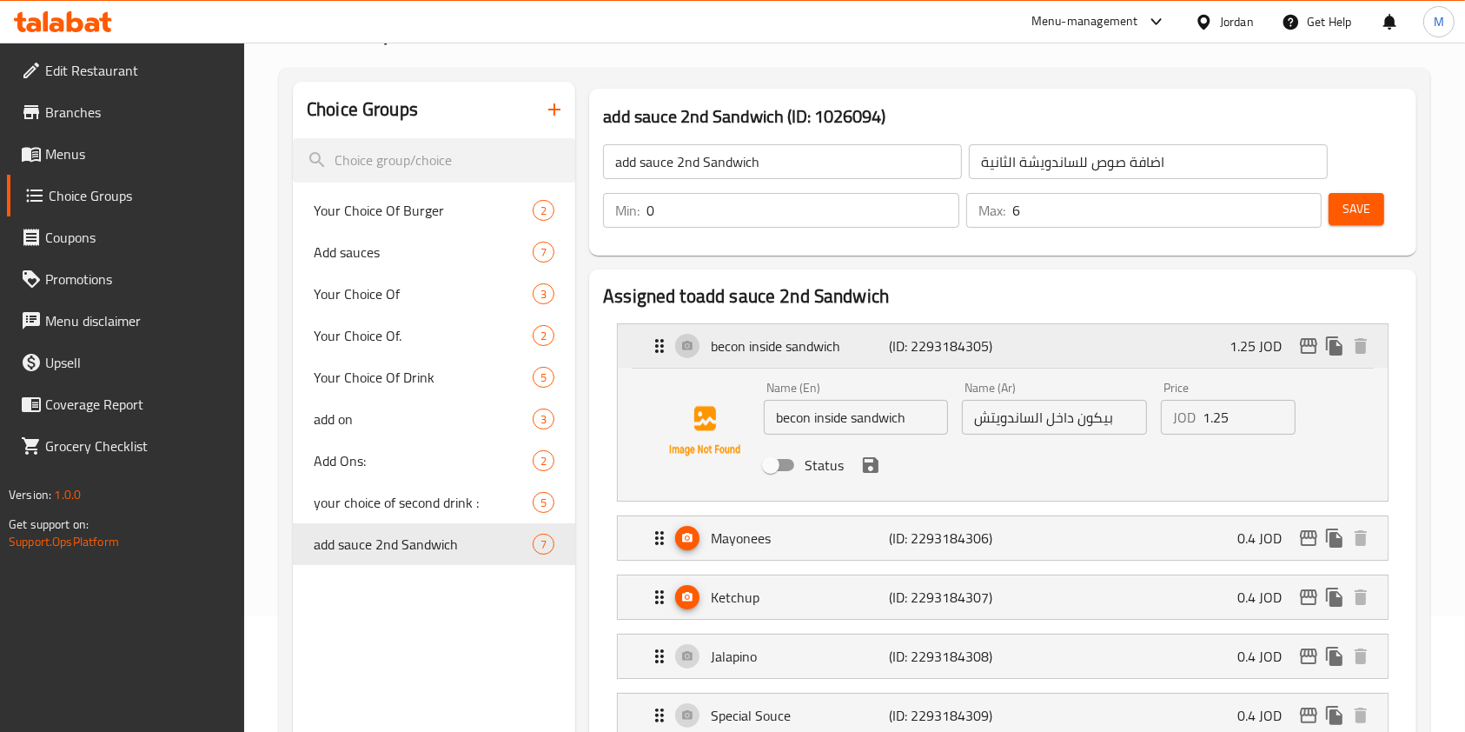
click at [1163, 335] on div "becon inside sandwich (ID: 2293184305) 1.25 JOD" at bounding box center [1008, 345] width 718 height 43
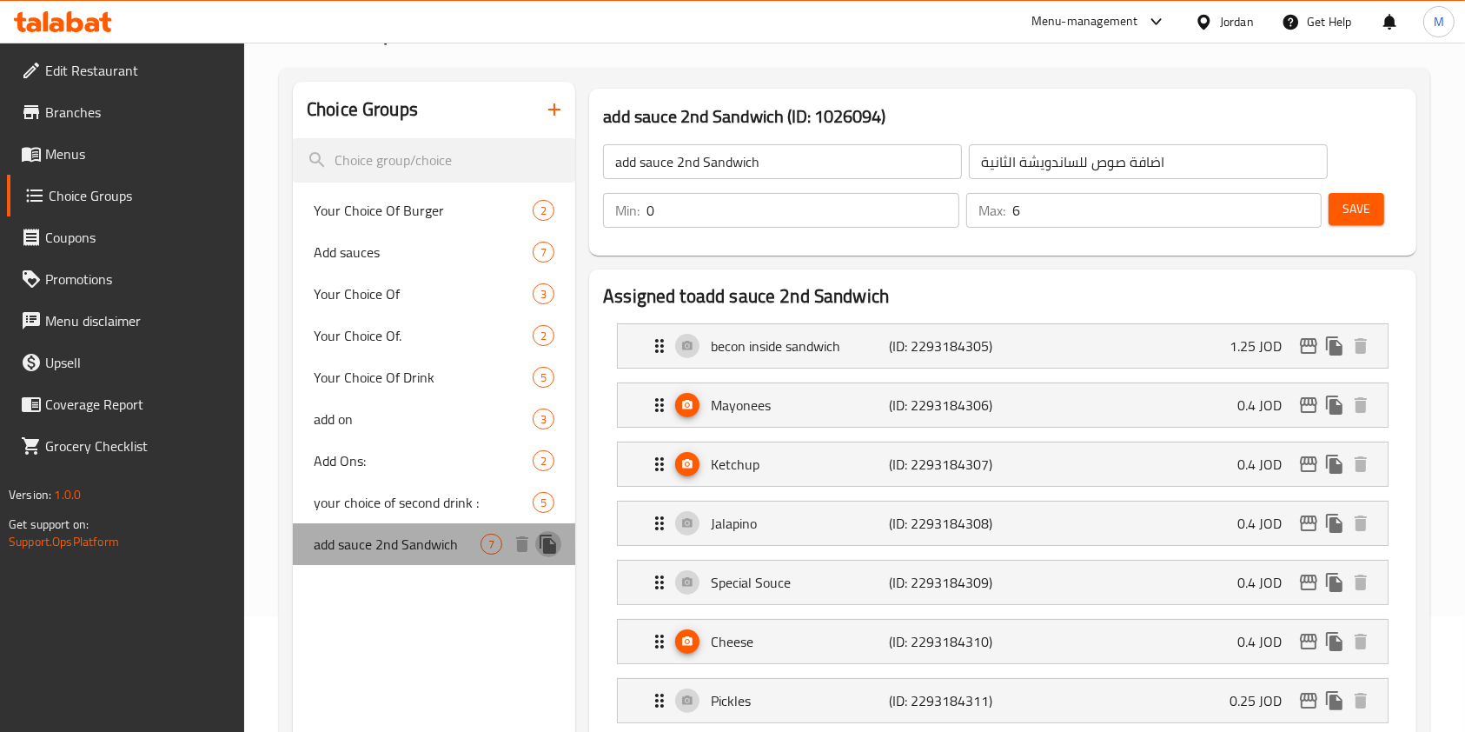
click at [547, 547] on icon "duplicate" at bounding box center [548, 543] width 17 height 19
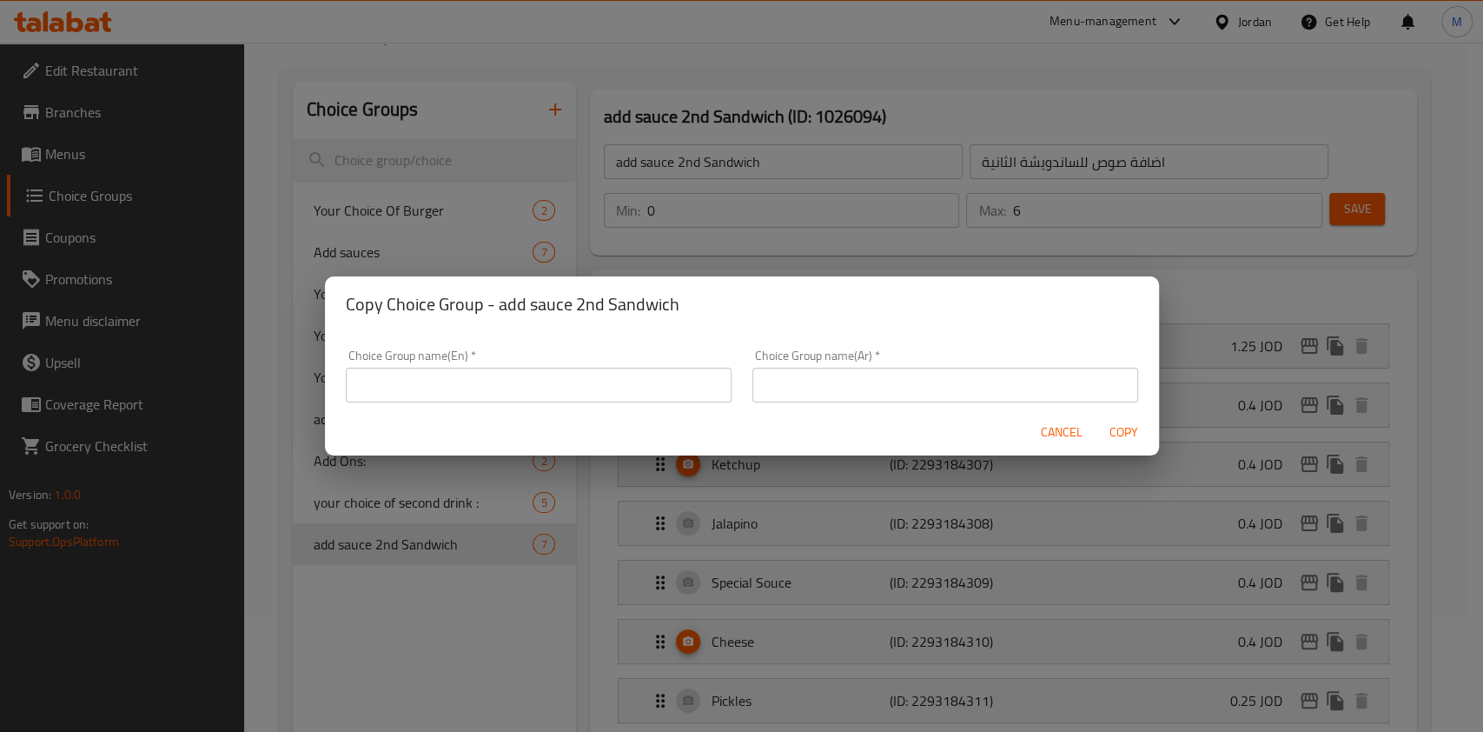
click at [633, 386] on input "text" at bounding box center [539, 385] width 386 height 35
paste input "add sauce 2nd Sandwichَ"
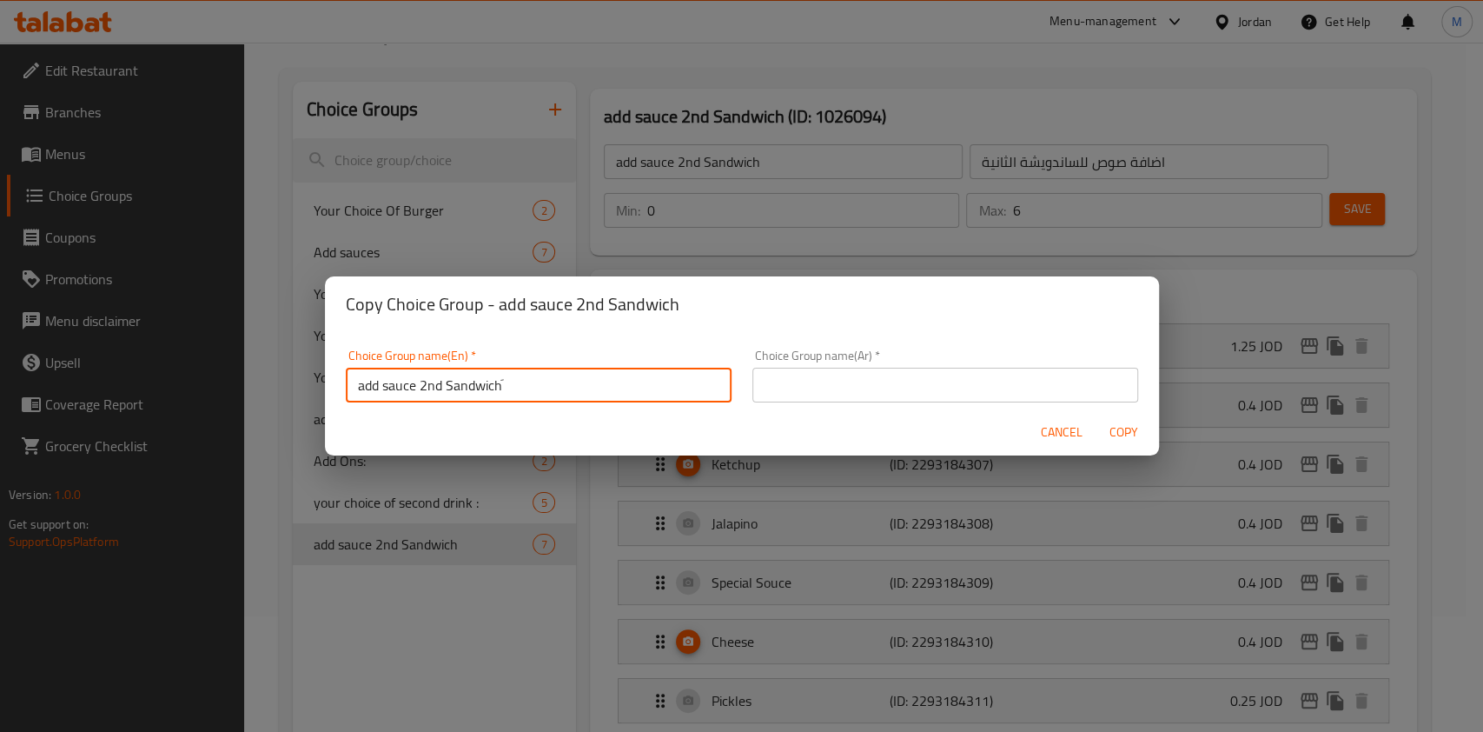
drag, startPoint x: 426, startPoint y: 389, endPoint x: 440, endPoint y: 388, distance: 13.9
click at [440, 388] on input "add sauce 2nd Sandwichَ" at bounding box center [539, 385] width 386 height 35
type input "add sauce 3rd Sandwichَ"
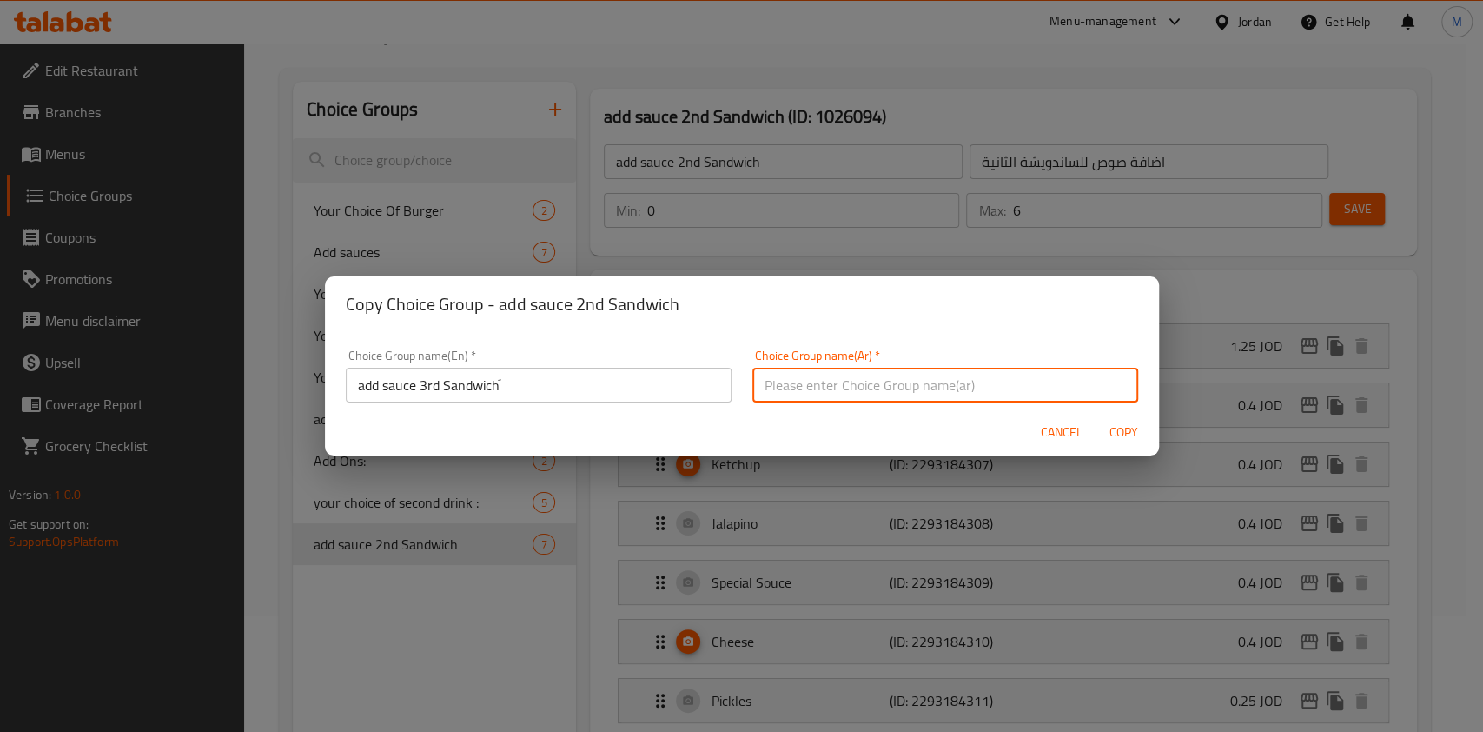
click at [768, 381] on input "text" at bounding box center [945, 385] width 386 height 35
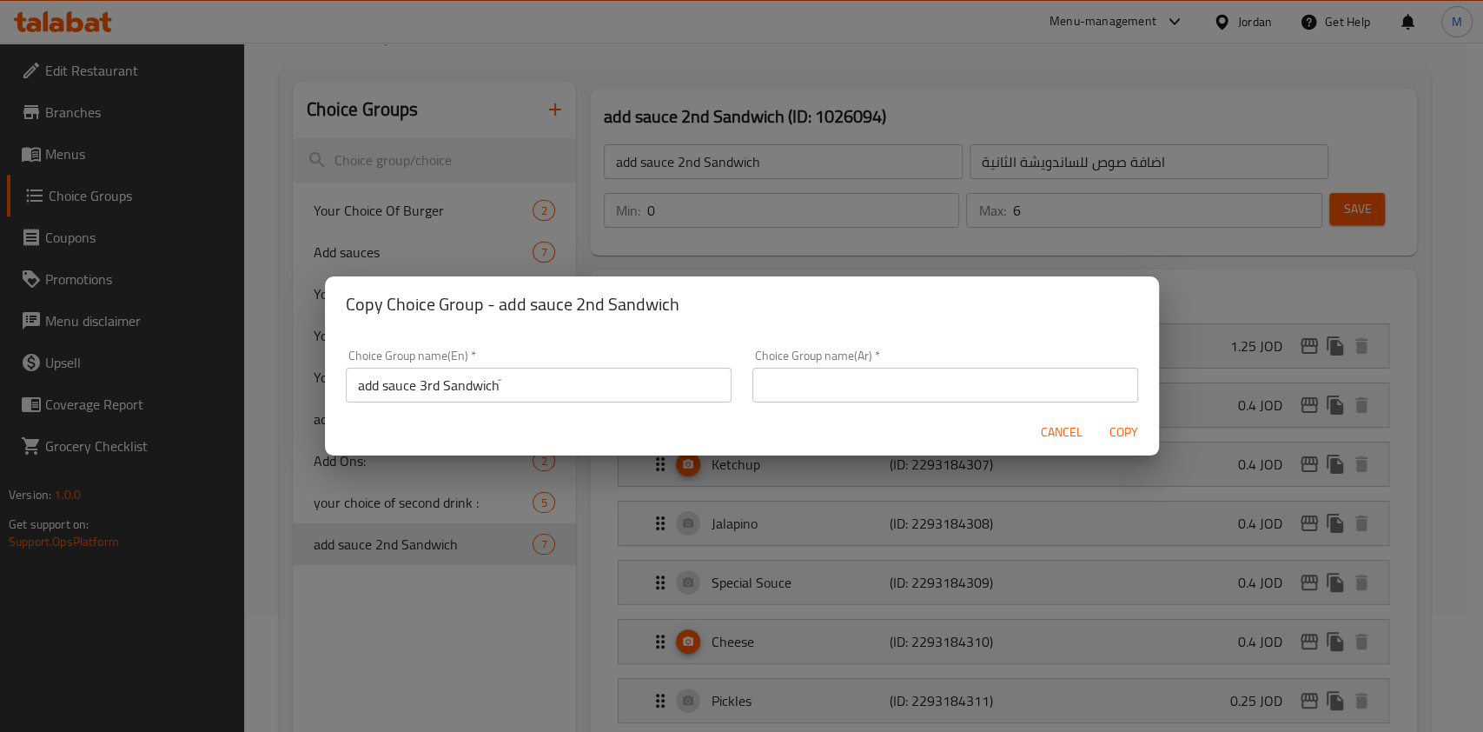
click at [928, 382] on input "text" at bounding box center [945, 385] width 386 height 35
paste input "اضافة صوص للساندويشة الثانية"
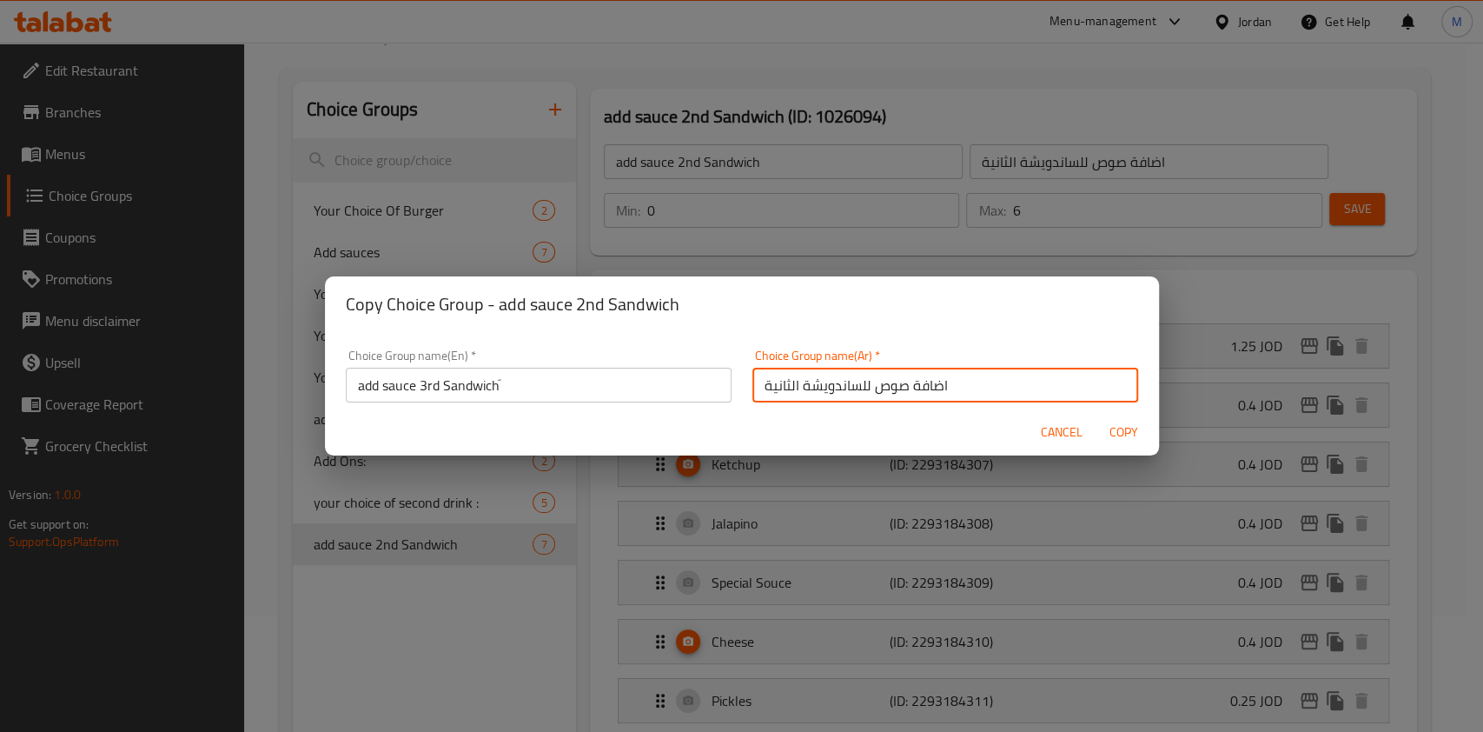
type input "اضافة صوص للساندويشة الثانية"
click at [503, 388] on input "add sauce 3rd Sandwichَ" at bounding box center [539, 385] width 386 height 35
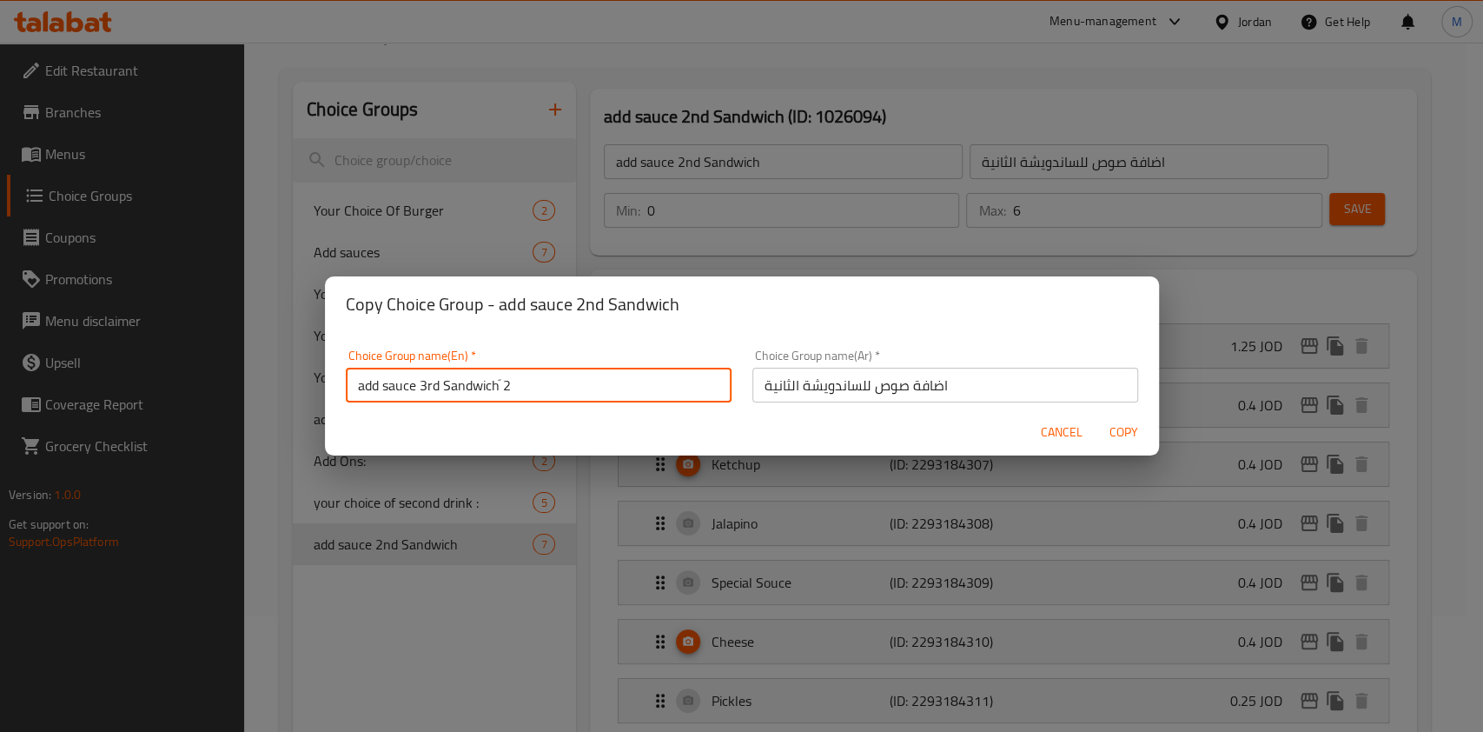
click at [429, 381] on input "add sauce 3rd Sandwichَ 2" at bounding box center [539, 385] width 386 height 35
click at [430, 385] on input "add sauce 2nd Sandwichَ 2" at bounding box center [539, 385] width 386 height 35
type input "add sauce 3rd Sandwichَ 2"
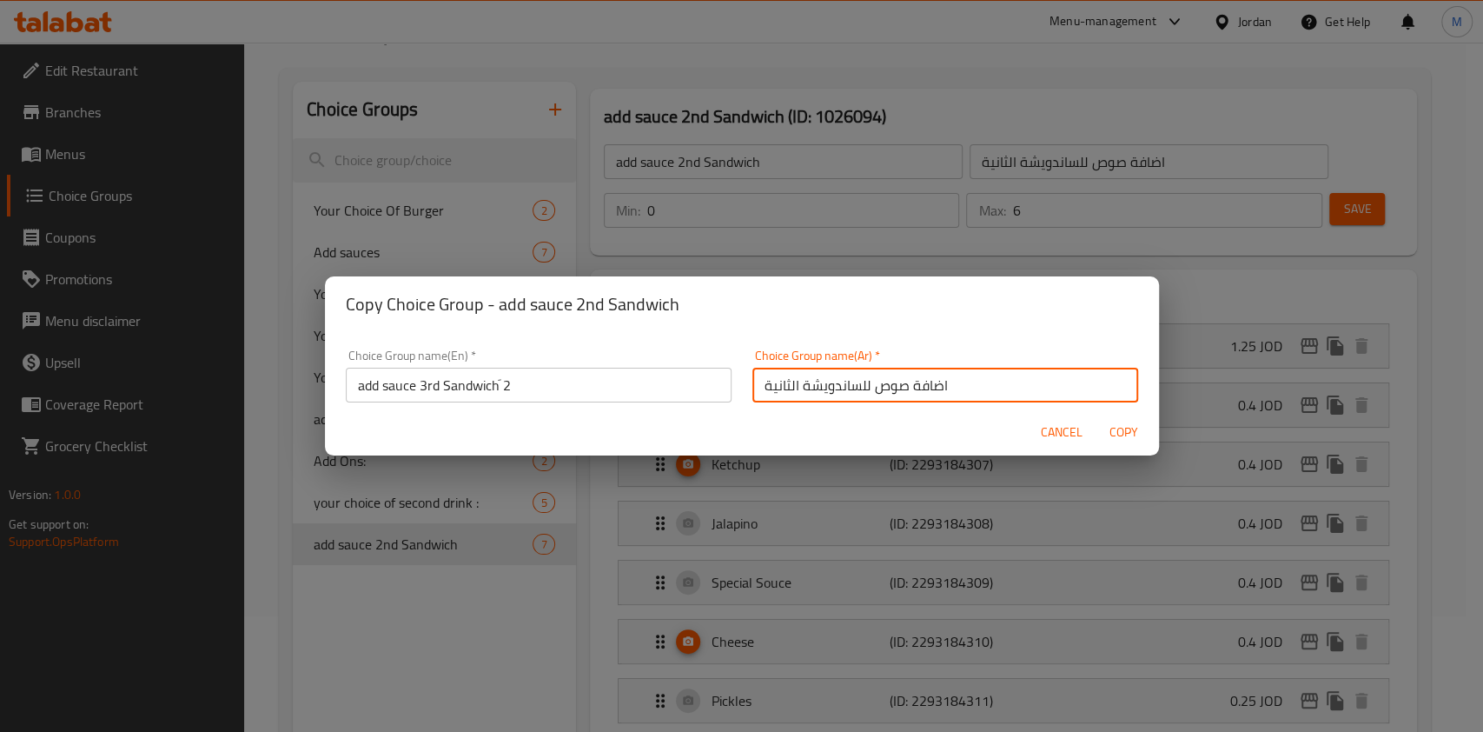
click at [767, 387] on input "اضافة صوص للساندويشة الثانية" at bounding box center [945, 385] width 386 height 35
type input "اضافة صوص للساندويشة الثالثة"
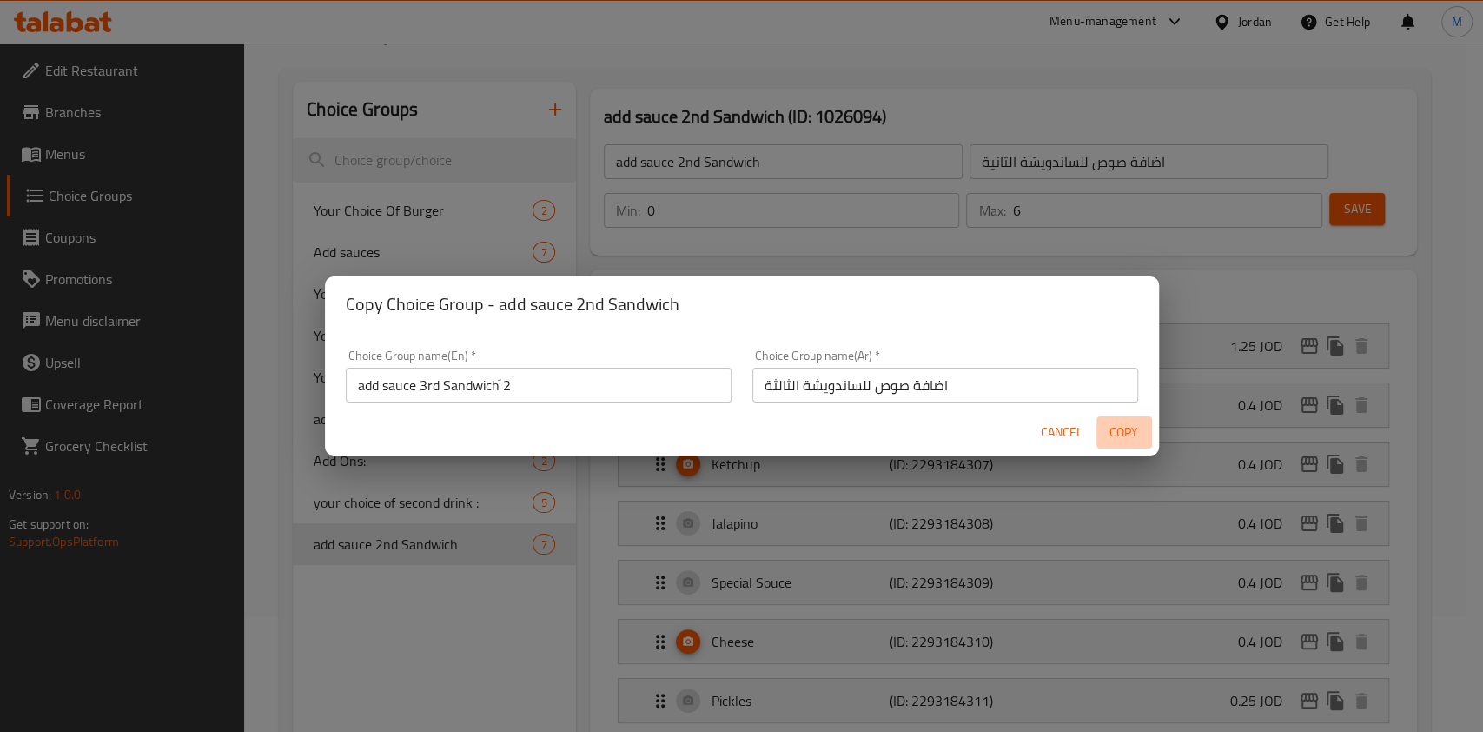
click at [1120, 436] on span "Copy" at bounding box center [1125, 432] width 42 height 22
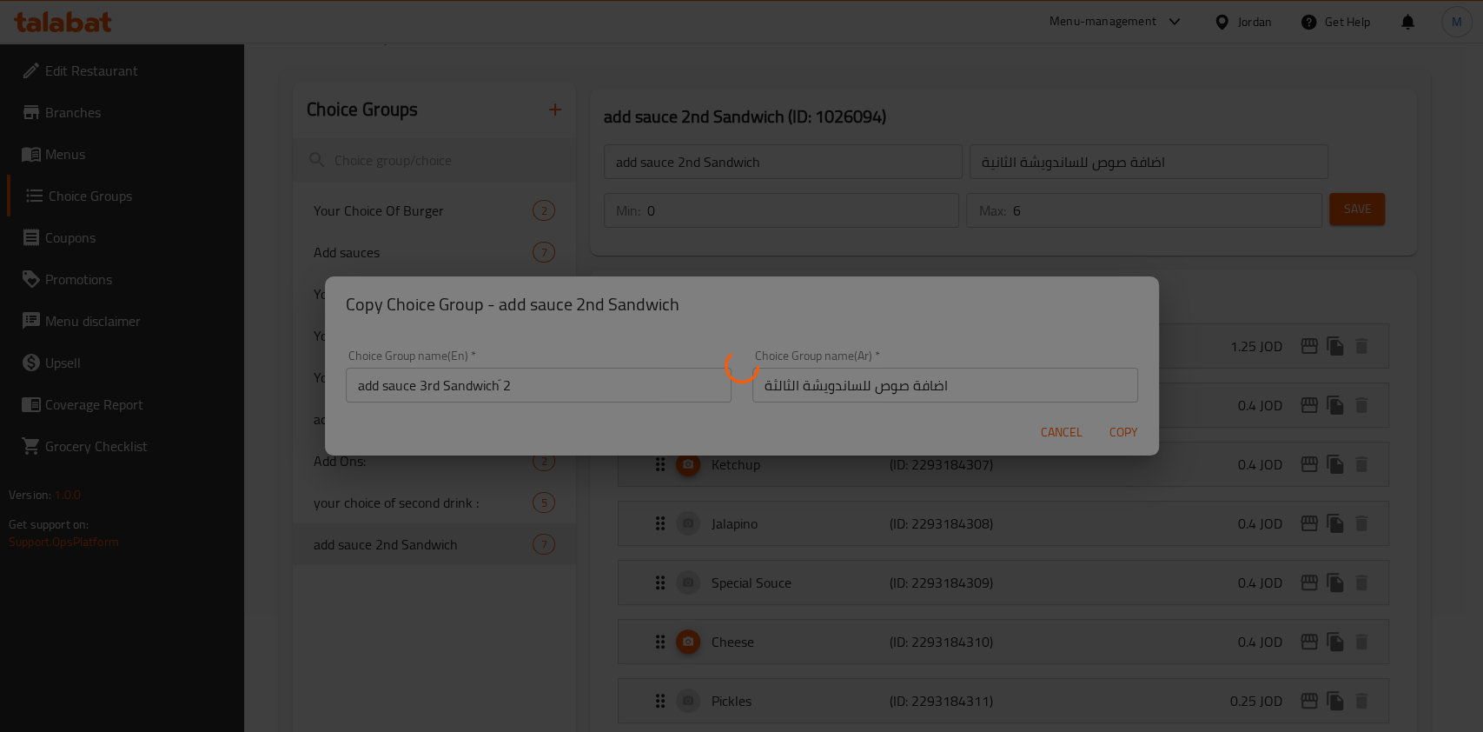
type input "add sauce 3rd Sandwichَ 2"
type input "اضافة صوص للساندويشة الثالثة"
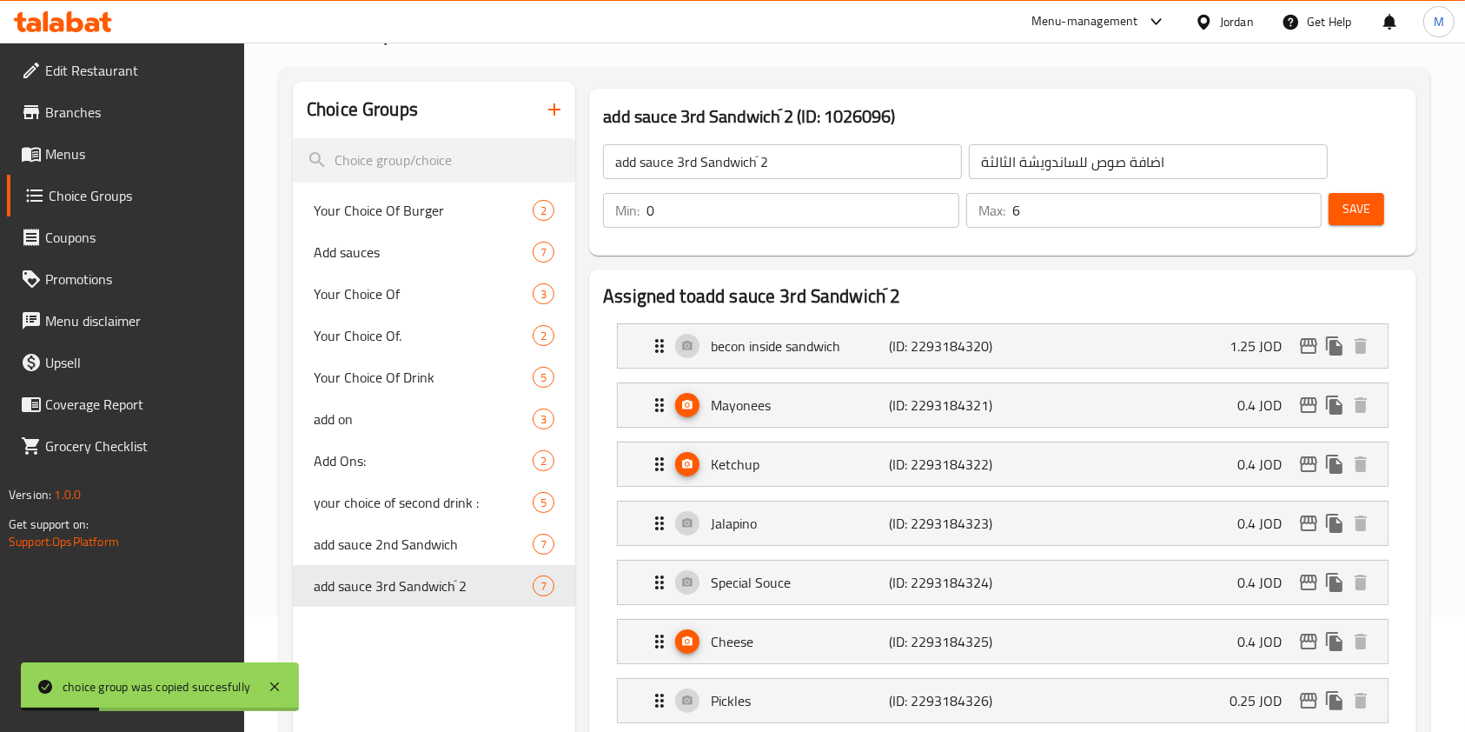
click at [786, 167] on input "add sauce 3rd Sandwichَ 2" at bounding box center [782, 161] width 359 height 35
type input "add sauce 3rd Sandwichَ"
click at [1348, 201] on span "Save" at bounding box center [1356, 209] width 28 height 22
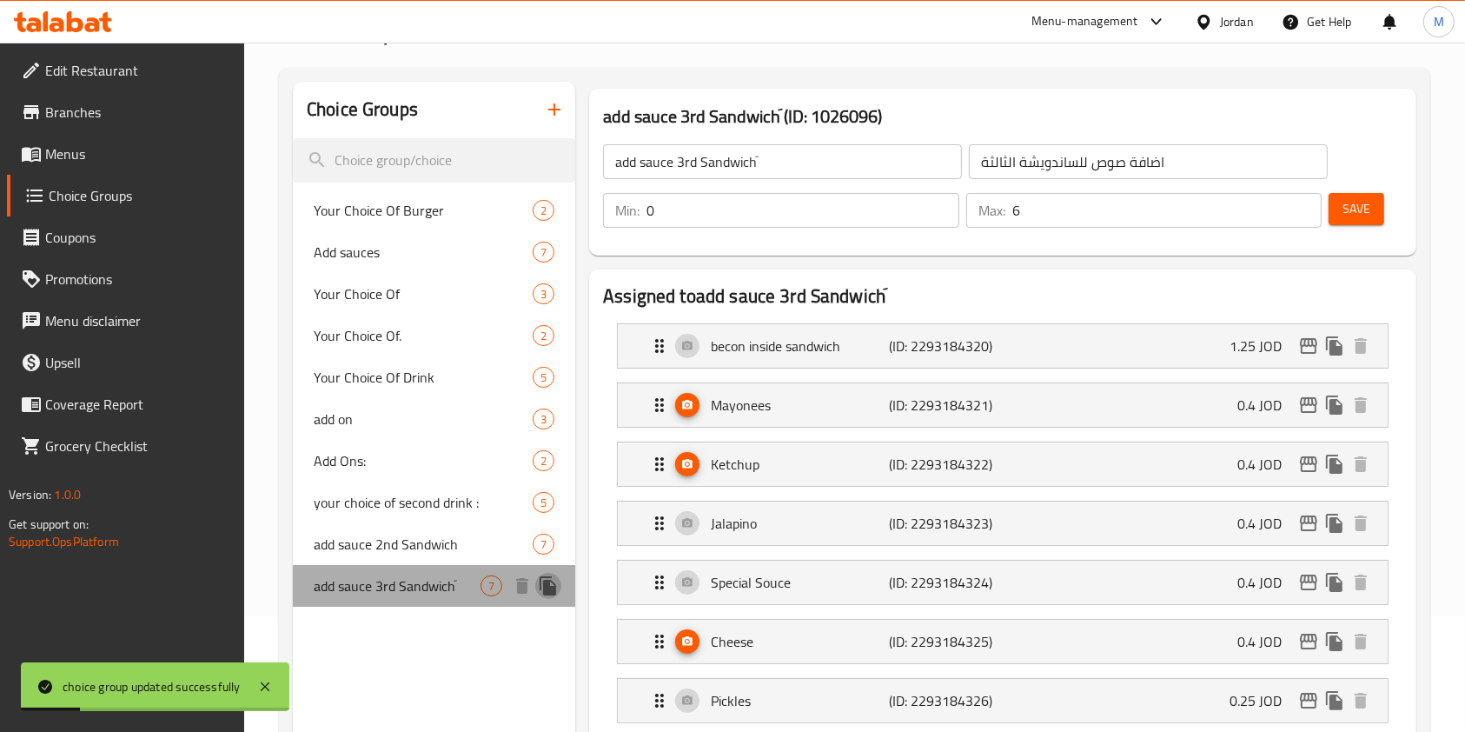
click at [545, 584] on icon "duplicate" at bounding box center [548, 585] width 17 height 19
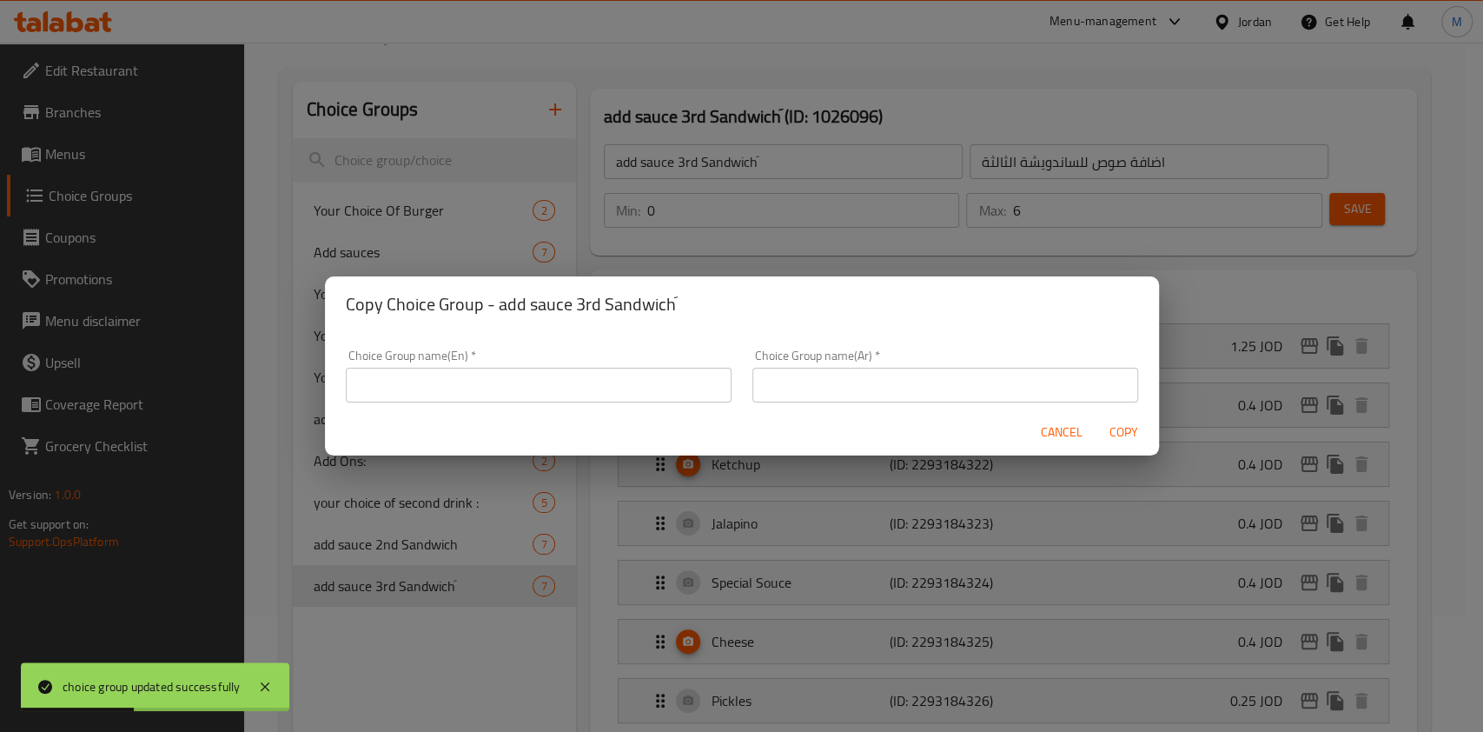
click at [474, 377] on input "text" at bounding box center [539, 385] width 386 height 35
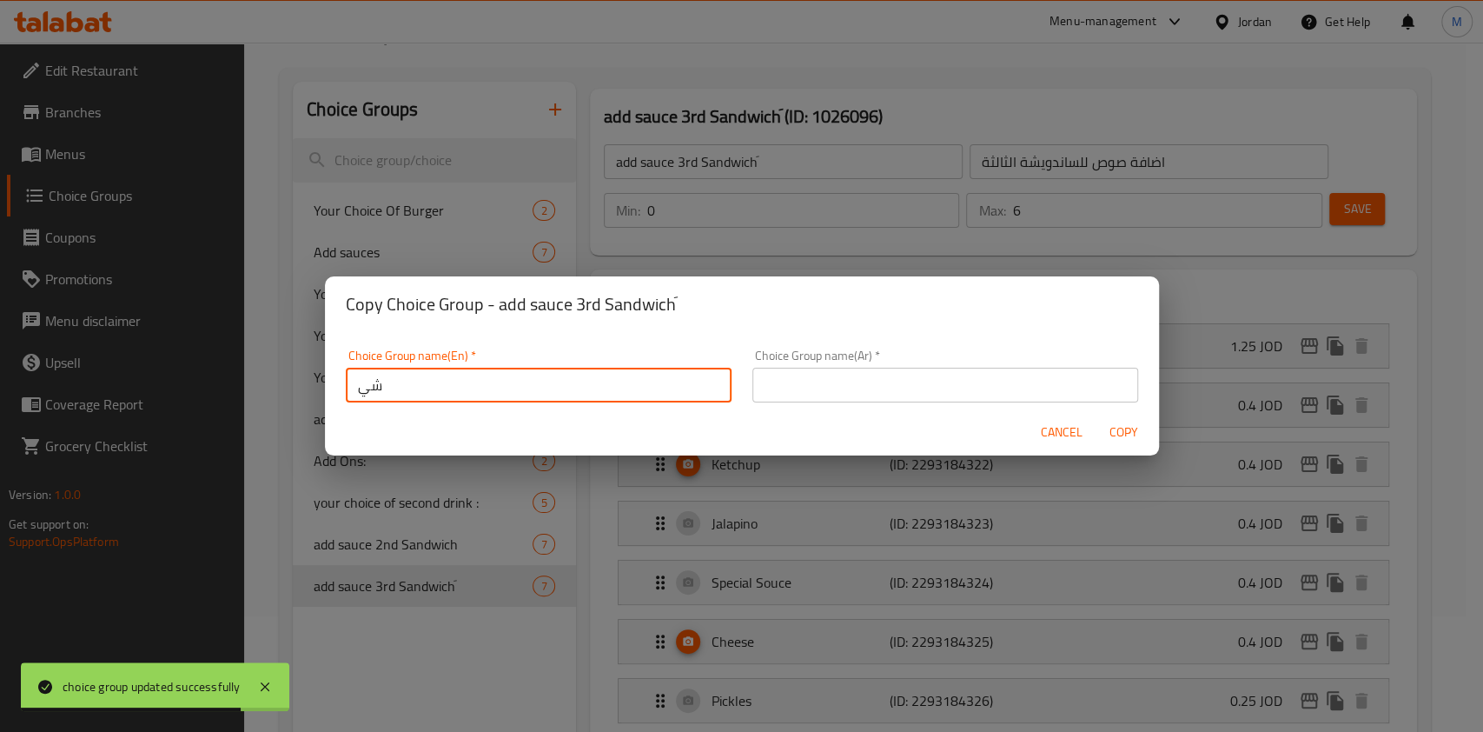
type input "ش"
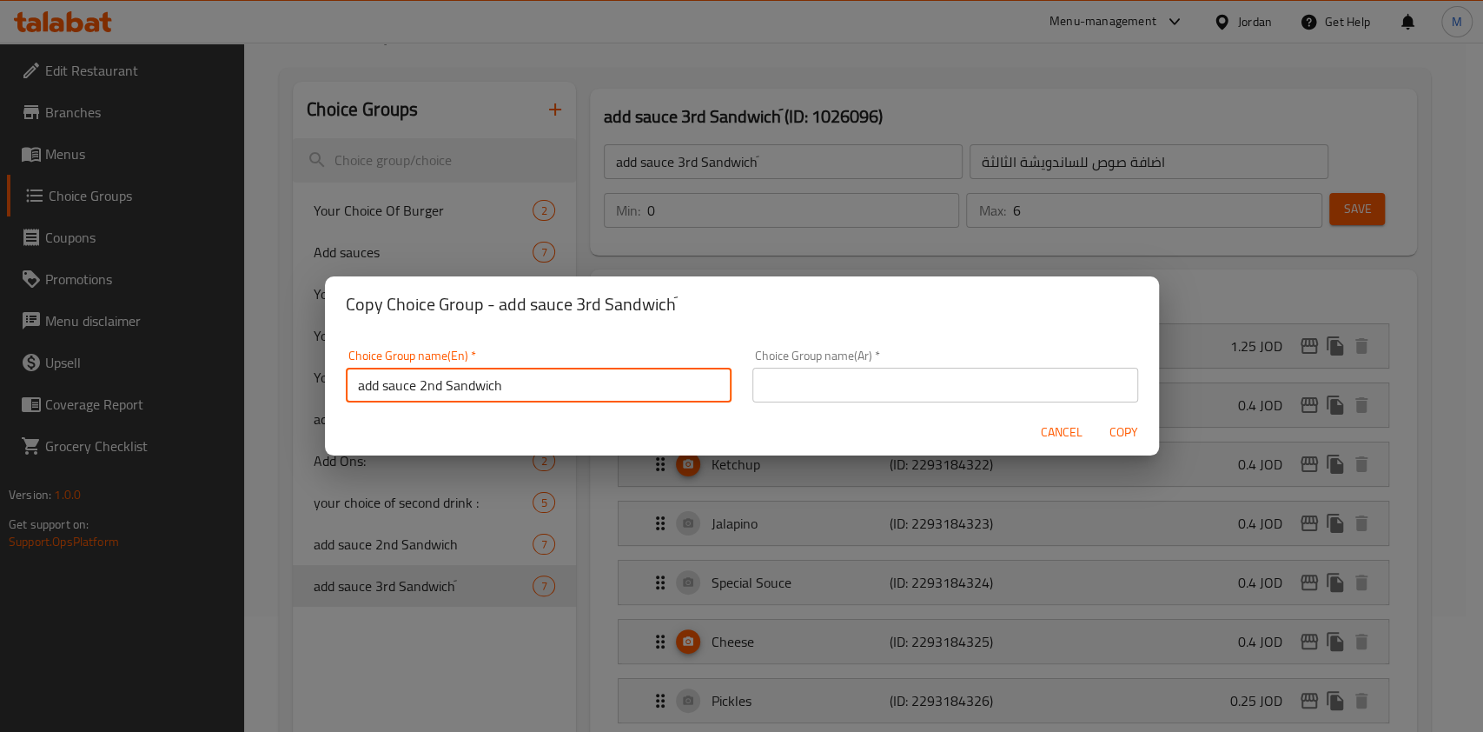
drag, startPoint x: 421, startPoint y: 386, endPoint x: 441, endPoint y: 385, distance: 20.9
click at [441, 385] on input "add sauce 2nd Sandwich" at bounding box center [539, 385] width 386 height 35
type input "add sauce 4th Sandwich"
click at [884, 392] on input "text" at bounding box center [945, 385] width 386 height 35
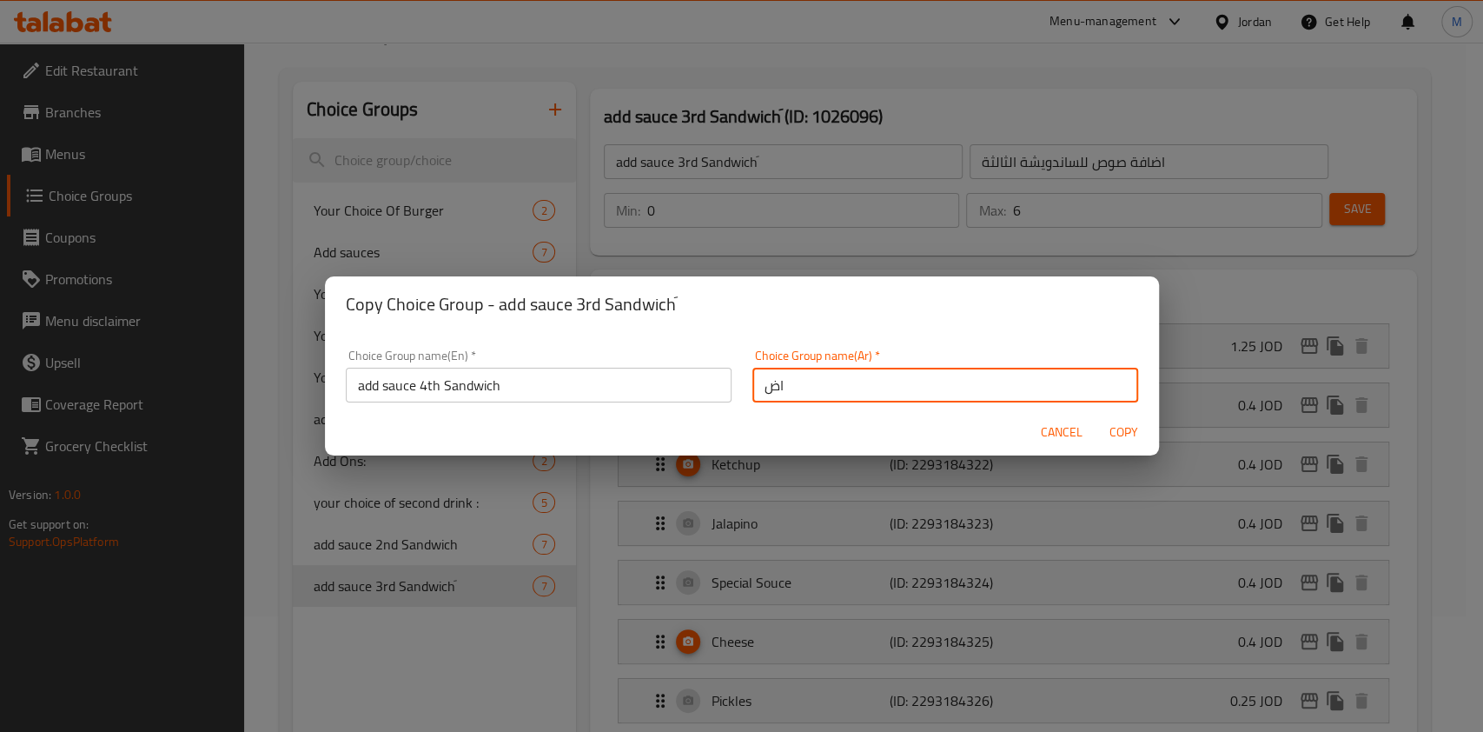
click at [911, 394] on input "اض" at bounding box center [945, 385] width 386 height 35
paste input "افة صوص للساندويشة الثانية"
click at [769, 382] on input "اضافة صوص للساندويشة الثانية" at bounding box center [945, 385] width 386 height 35
type input "اضافة صوص للساندويشة الرابعة"
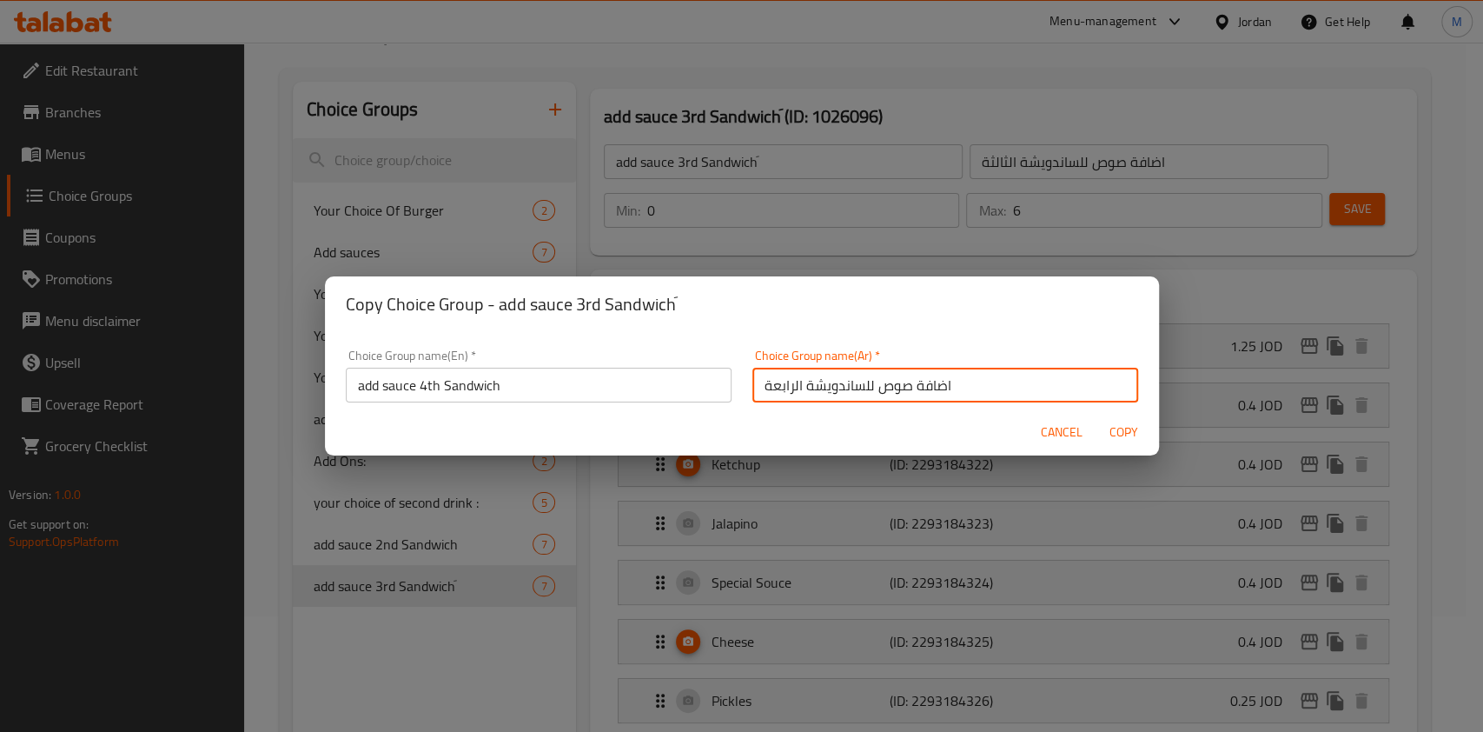
click at [1121, 431] on span "Copy" at bounding box center [1125, 432] width 42 height 22
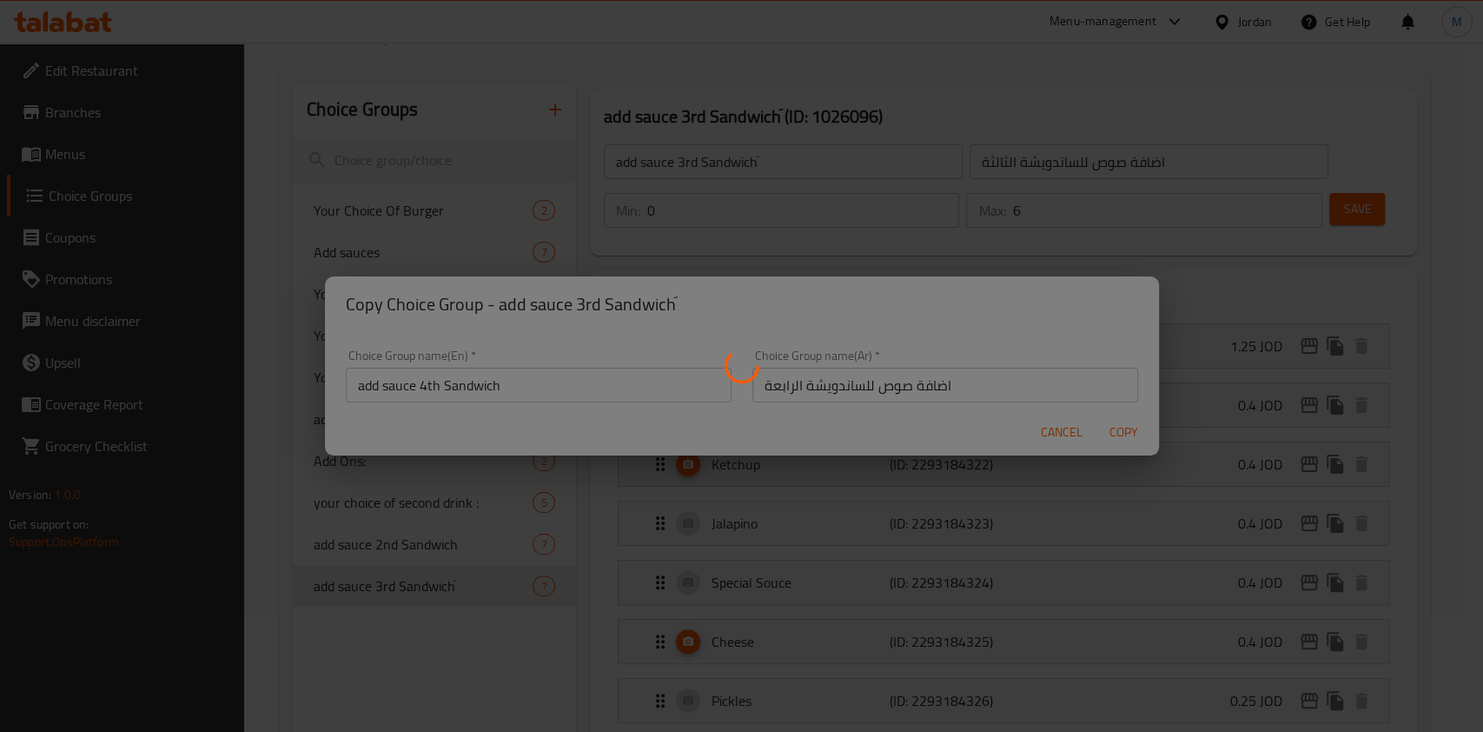
type input "add sauce 4th Sandwich"
type input "اضافة صوص للساندويشة الرابعة"
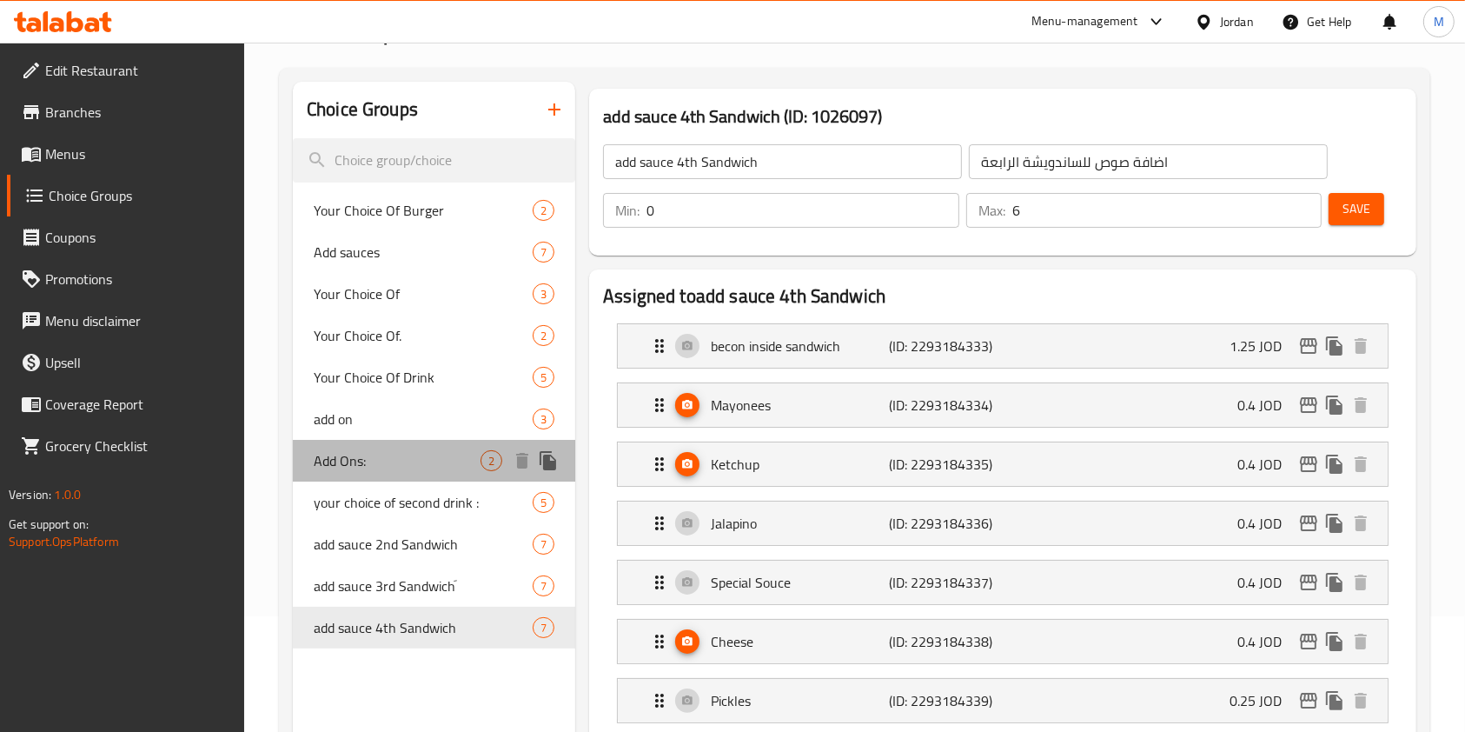
click at [372, 459] on span "Add Ons:" at bounding box center [397, 460] width 167 height 21
type input "Add Ons:"
type input "اضافة"
type input "1"
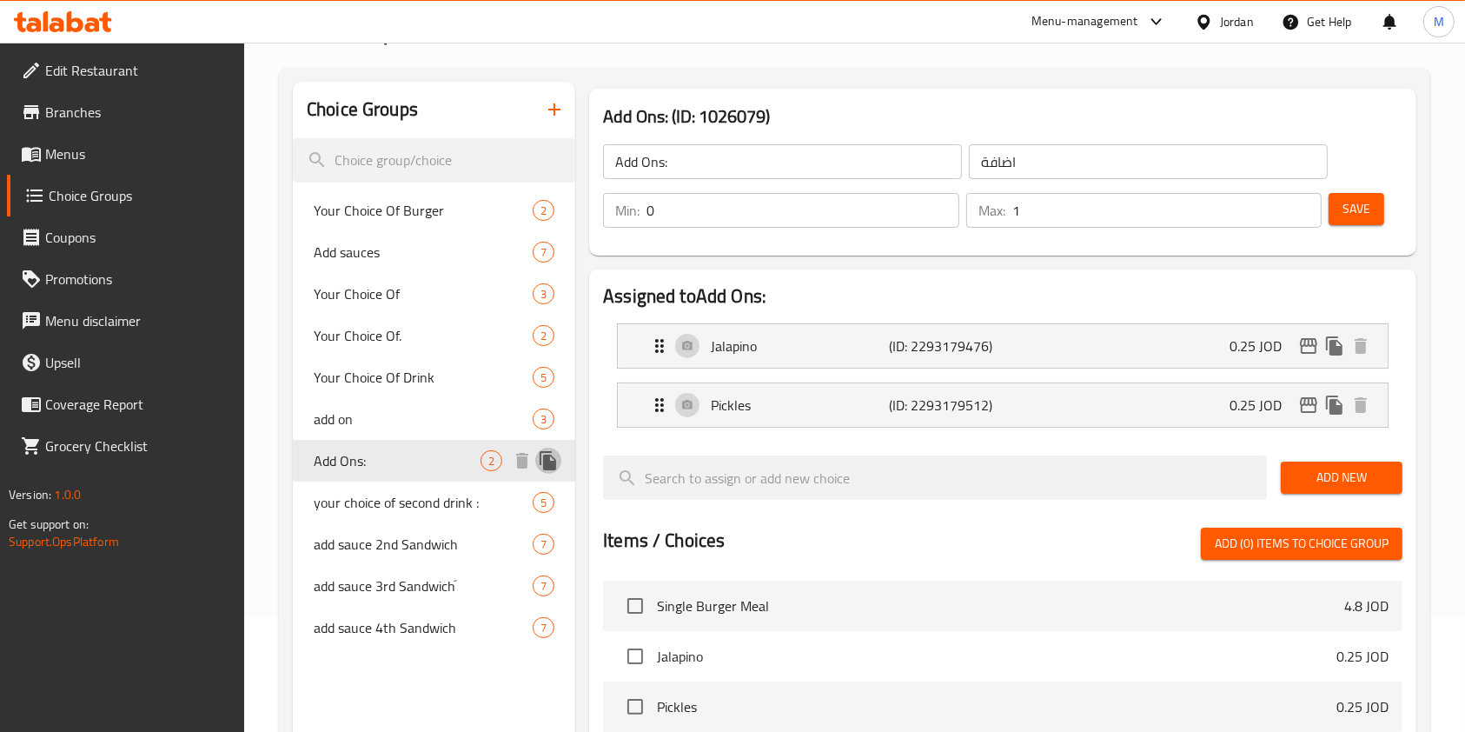
click at [550, 459] on icon "duplicate" at bounding box center [548, 460] width 21 height 21
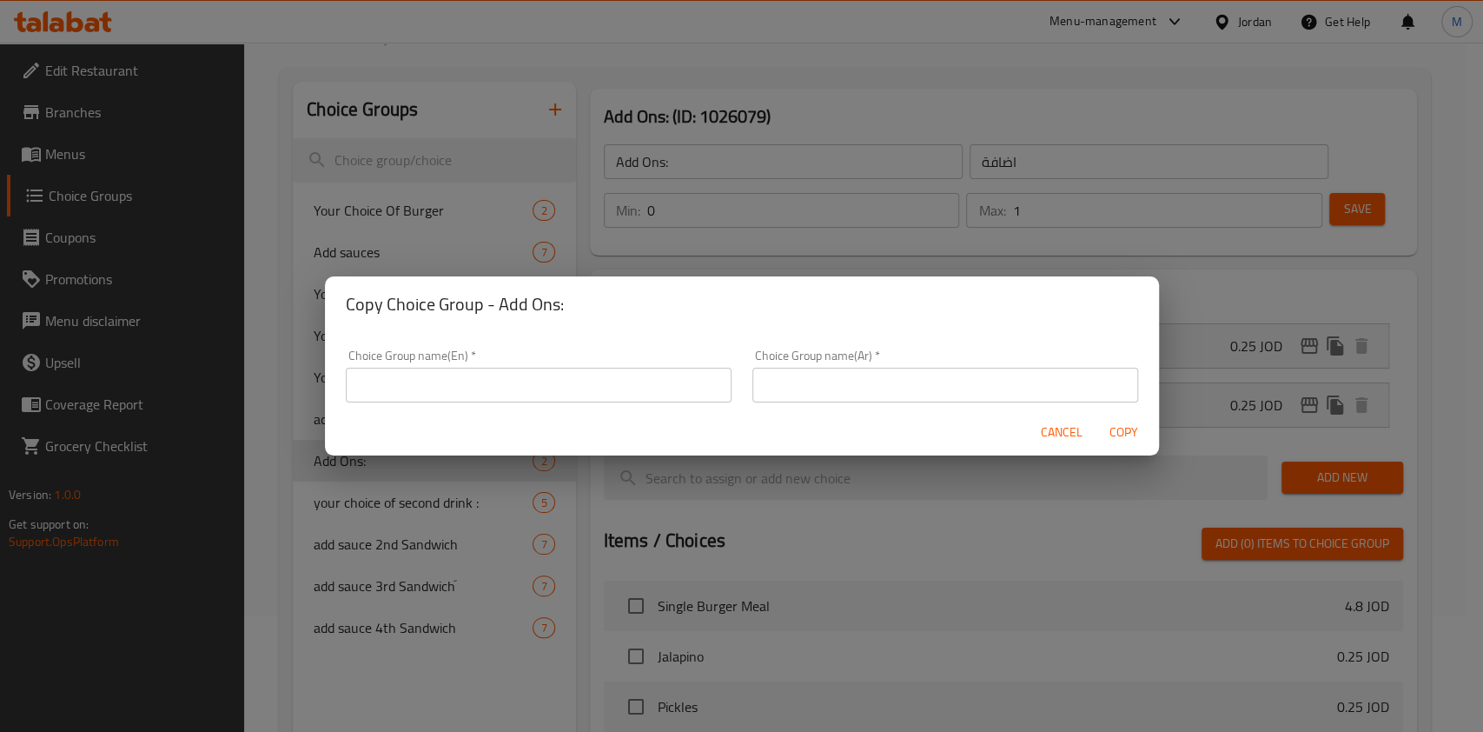
click at [563, 380] on input "text" at bounding box center [539, 385] width 386 height 35
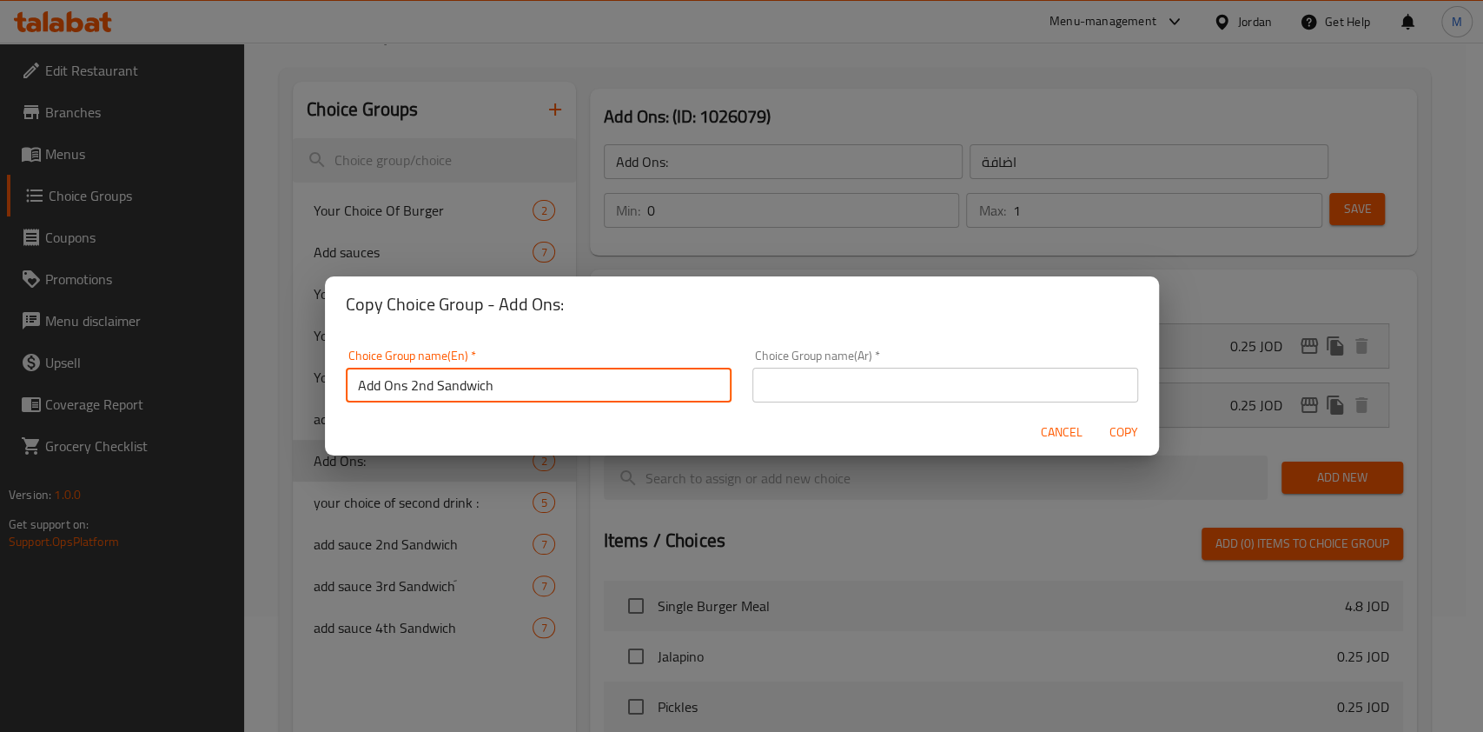
type input "Add Ons 2nd Sandwich"
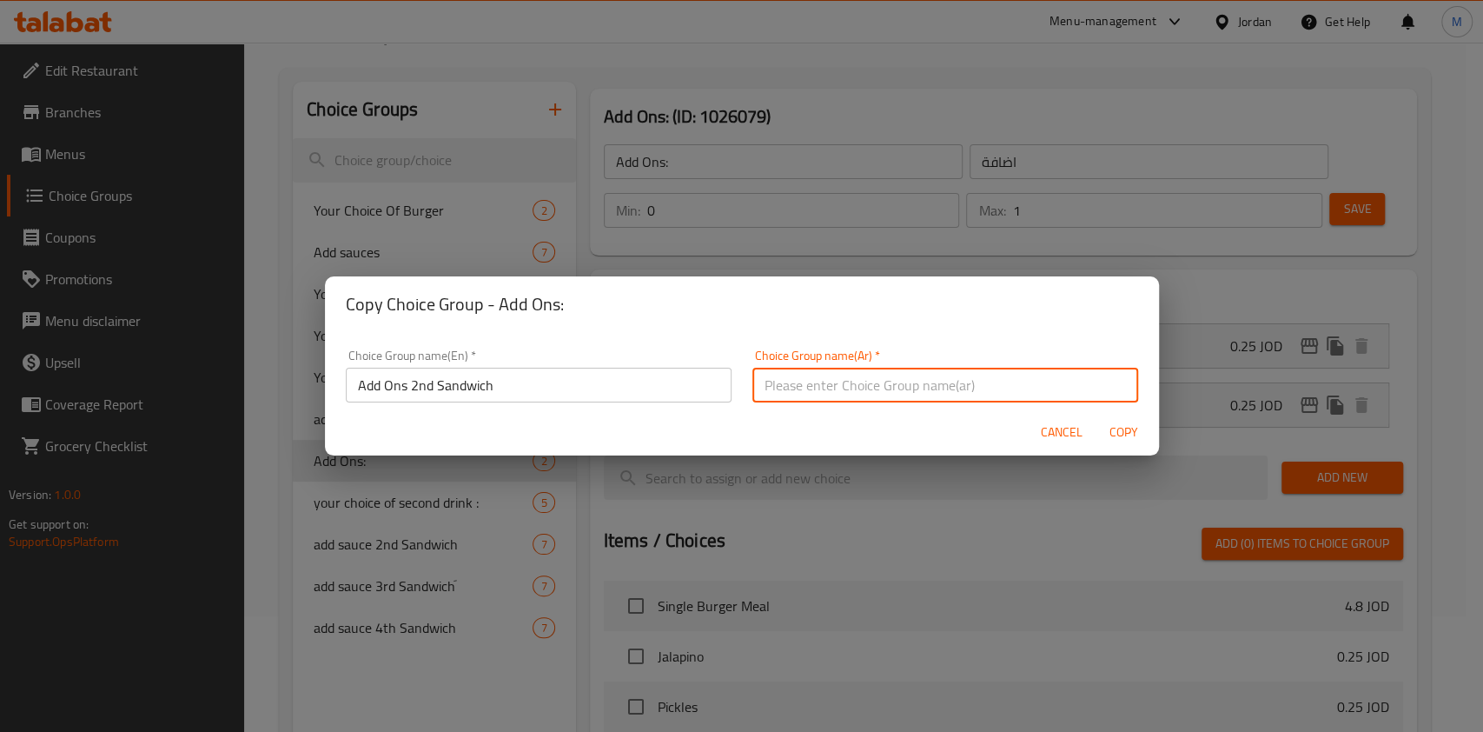
click at [799, 381] on input "text" at bounding box center [945, 385] width 386 height 35
type input "اضافة للساندويشة الثانية"
click at [1119, 433] on span "Copy" at bounding box center [1125, 432] width 42 height 22
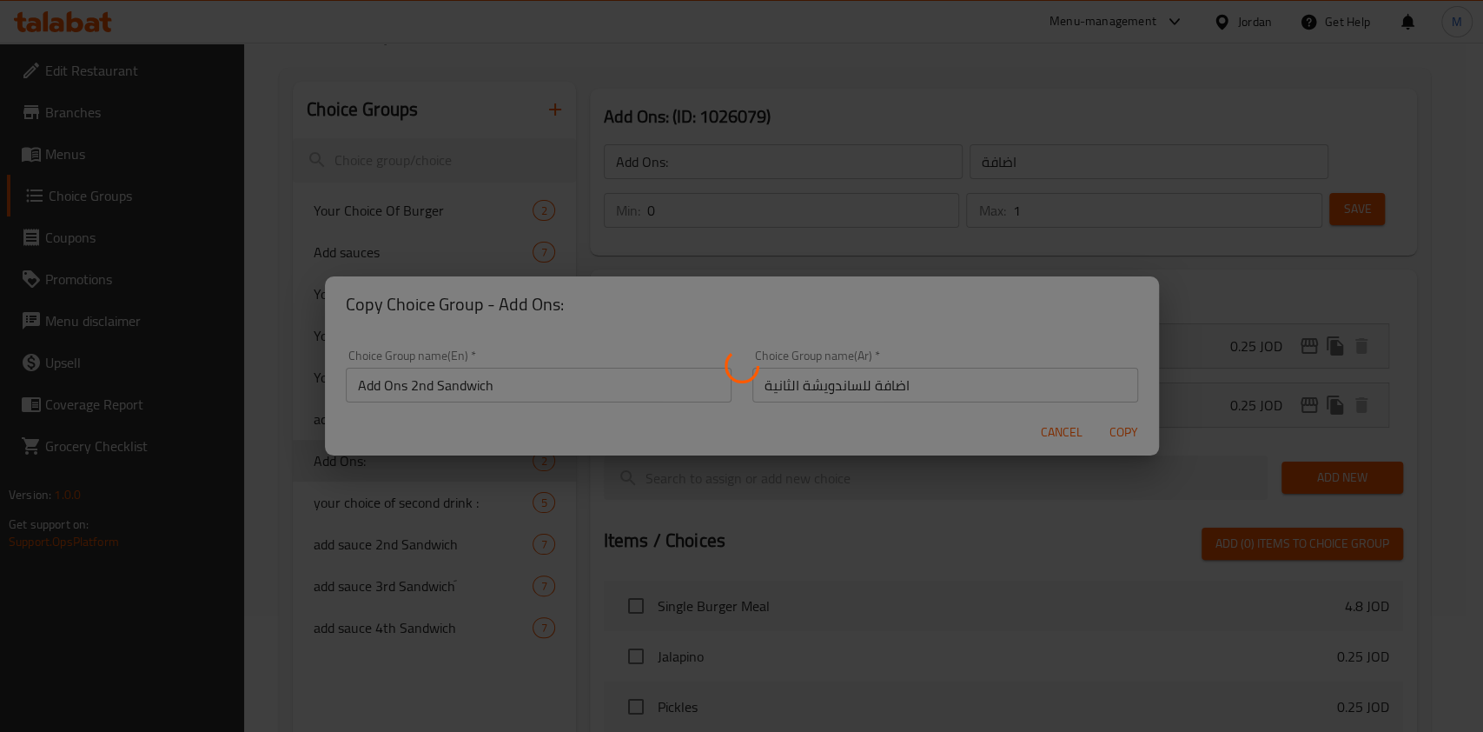
type input "Add Ons 2nd Sandwich"
type input "اضافة للساندويشة الثانية"
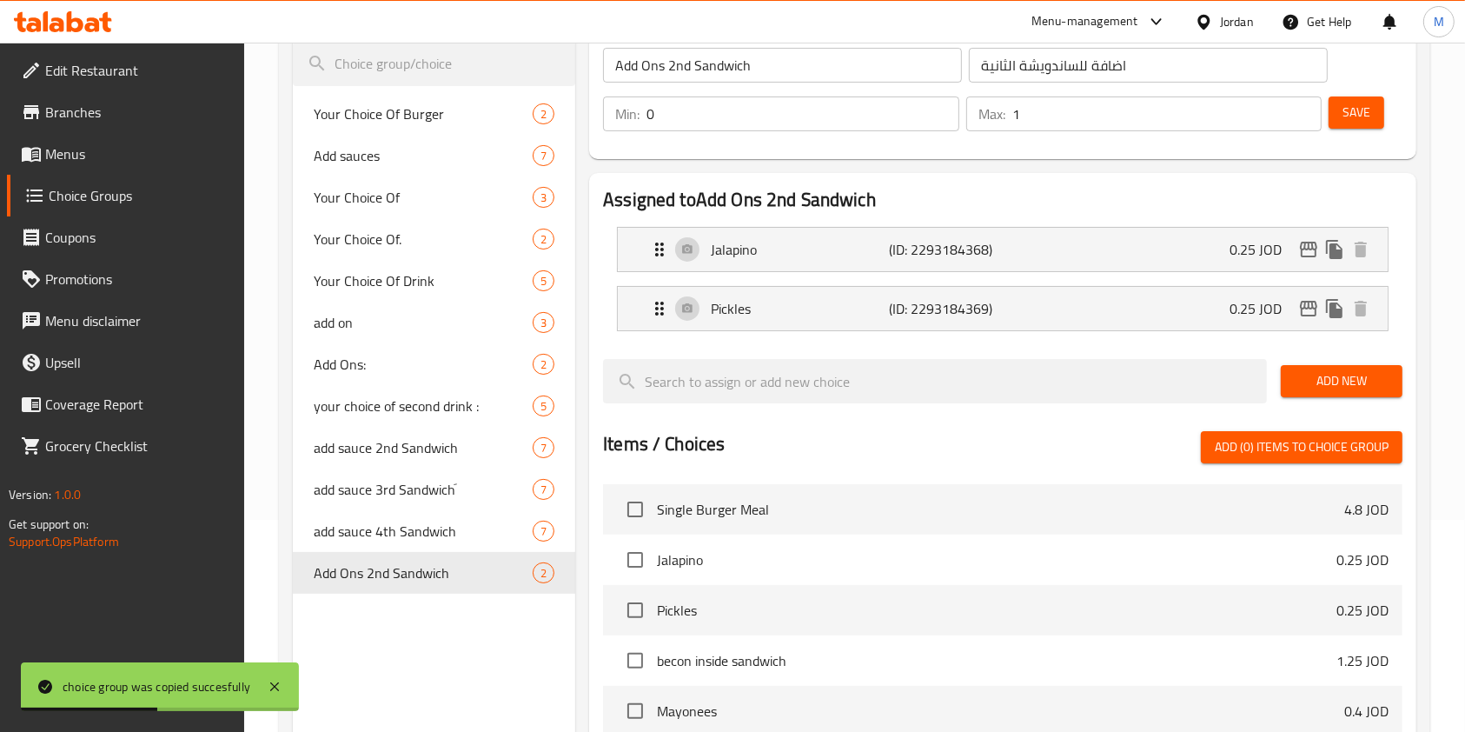
scroll to position [348, 0]
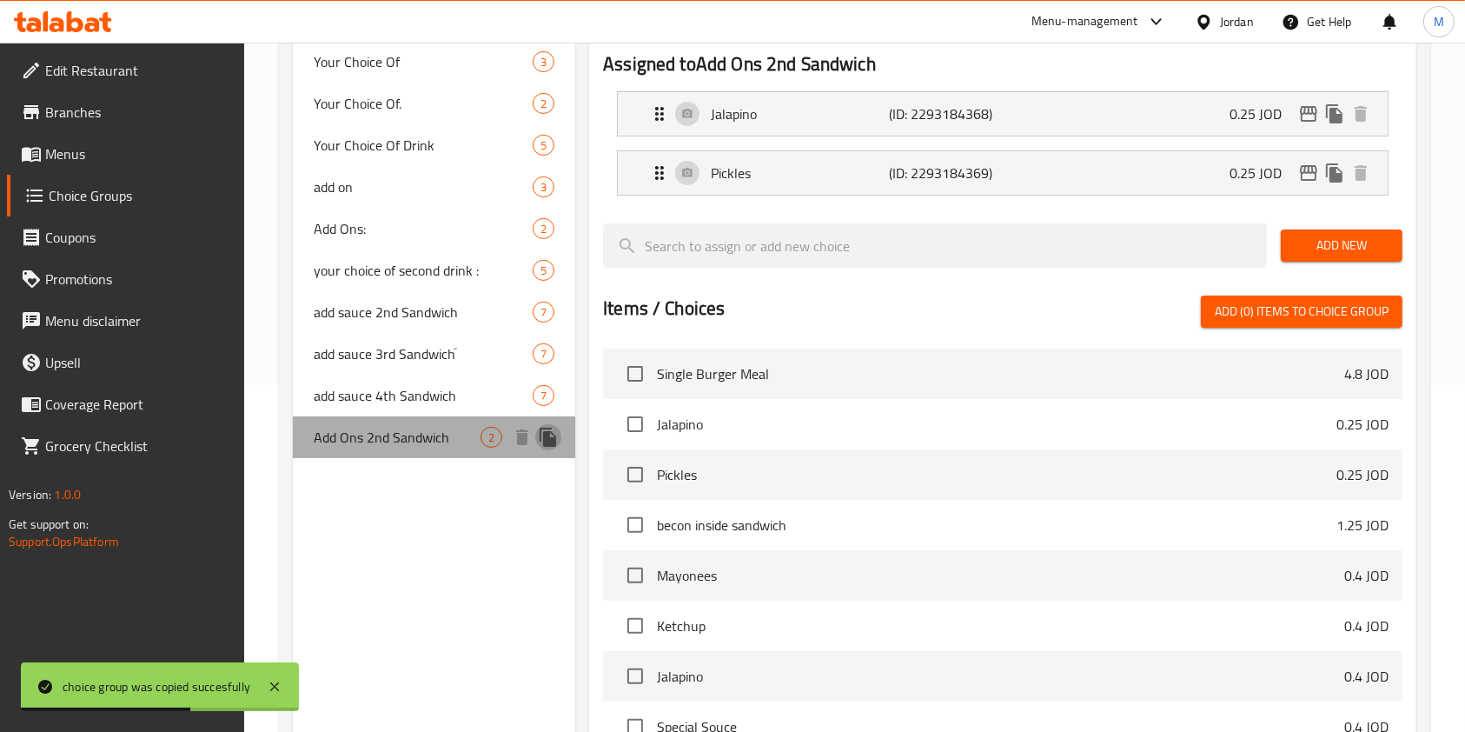
click at [547, 441] on icon "duplicate" at bounding box center [548, 437] width 17 height 19
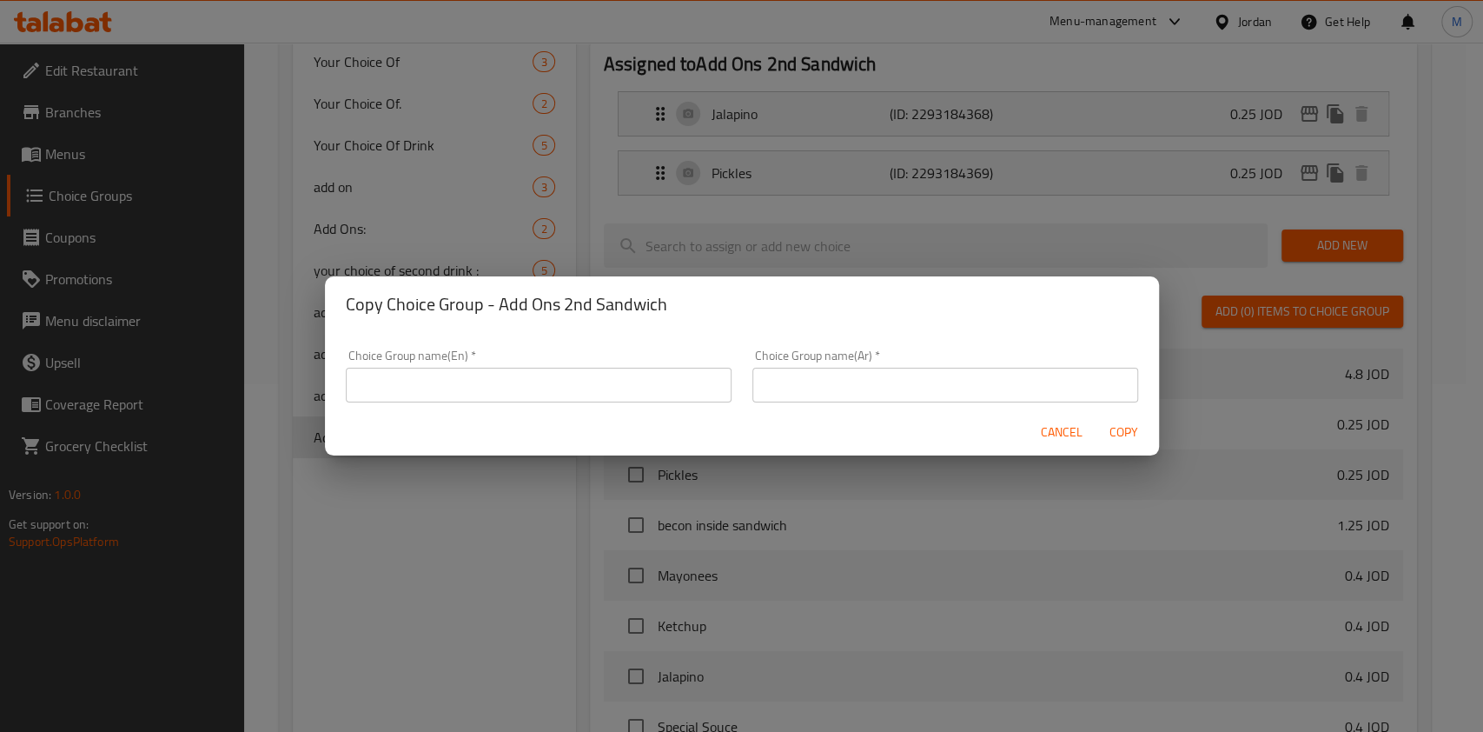
click at [388, 393] on input "text" at bounding box center [539, 385] width 386 height 35
paste input "Add Ons 2nd Sandwich"
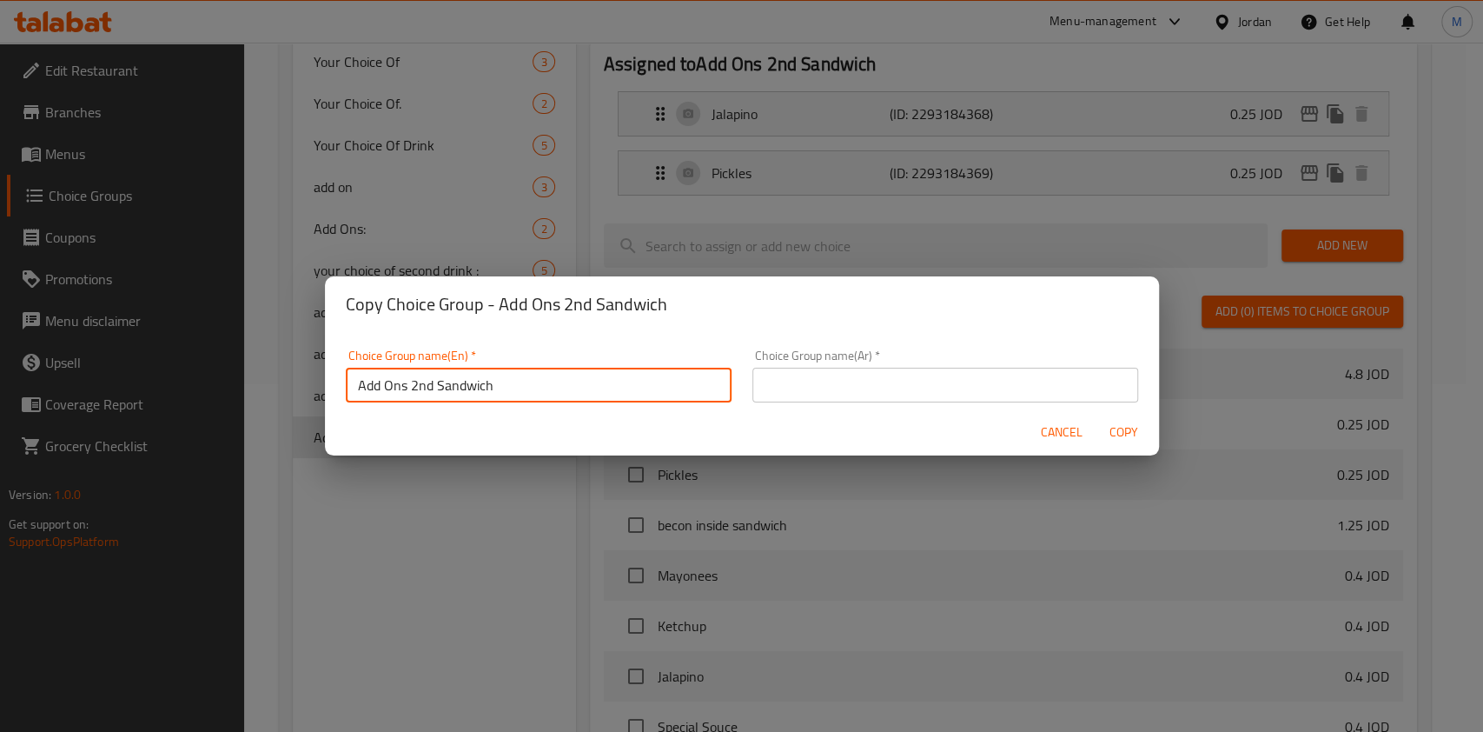
drag, startPoint x: 410, startPoint y: 382, endPoint x: 429, endPoint y: 382, distance: 19.1
click at [429, 382] on input "Add Ons 2nd Sandwich" at bounding box center [539, 385] width 386 height 35
type input "Add Ons 3rd Sandwich"
click at [913, 393] on input "text" at bounding box center [945, 385] width 386 height 35
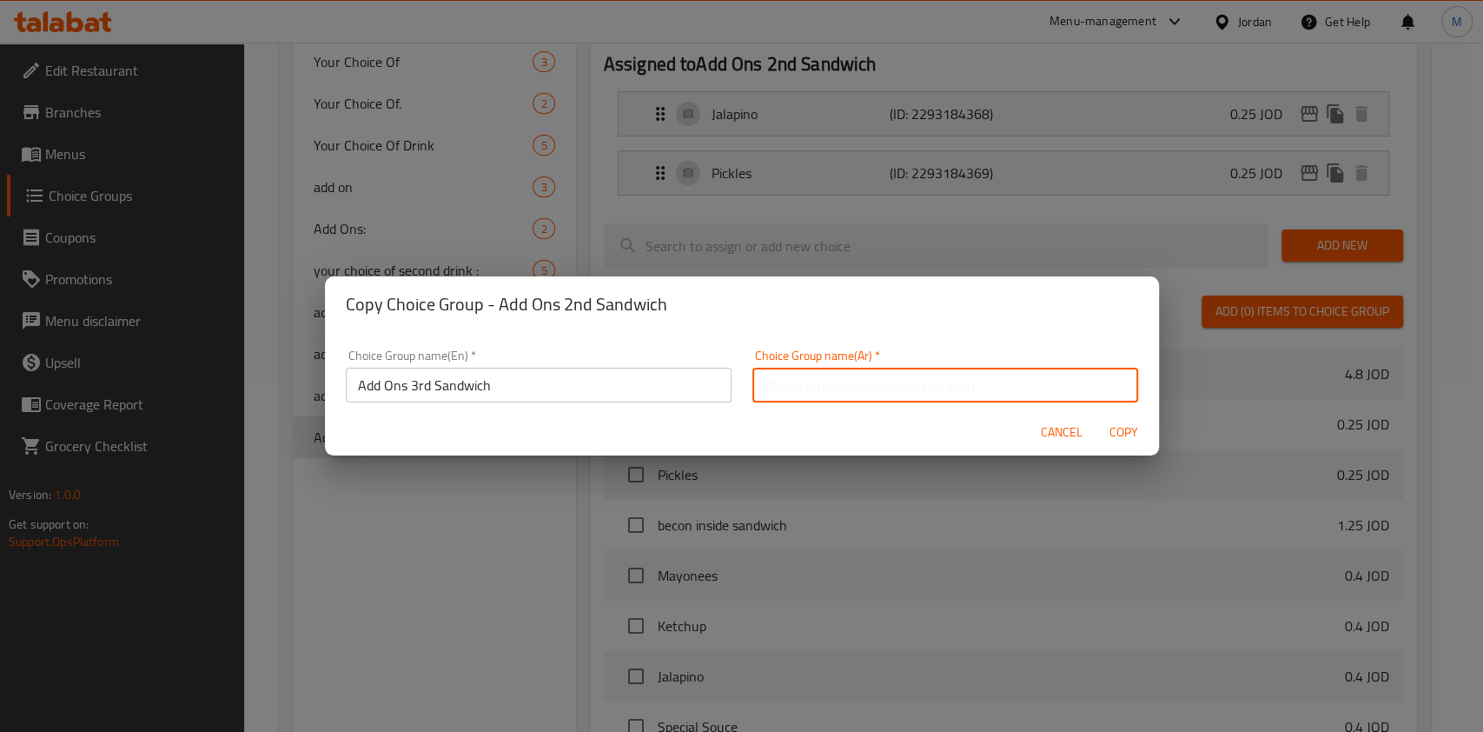
paste input "اضافة للساندويشة الثانية"
click at [776, 383] on input "اضافة للساندويشة الثانية" at bounding box center [945, 385] width 386 height 35
type input "اضافة للساندويشة الثالثة"
click at [1098, 426] on button "Copy" at bounding box center [1125, 432] width 56 height 32
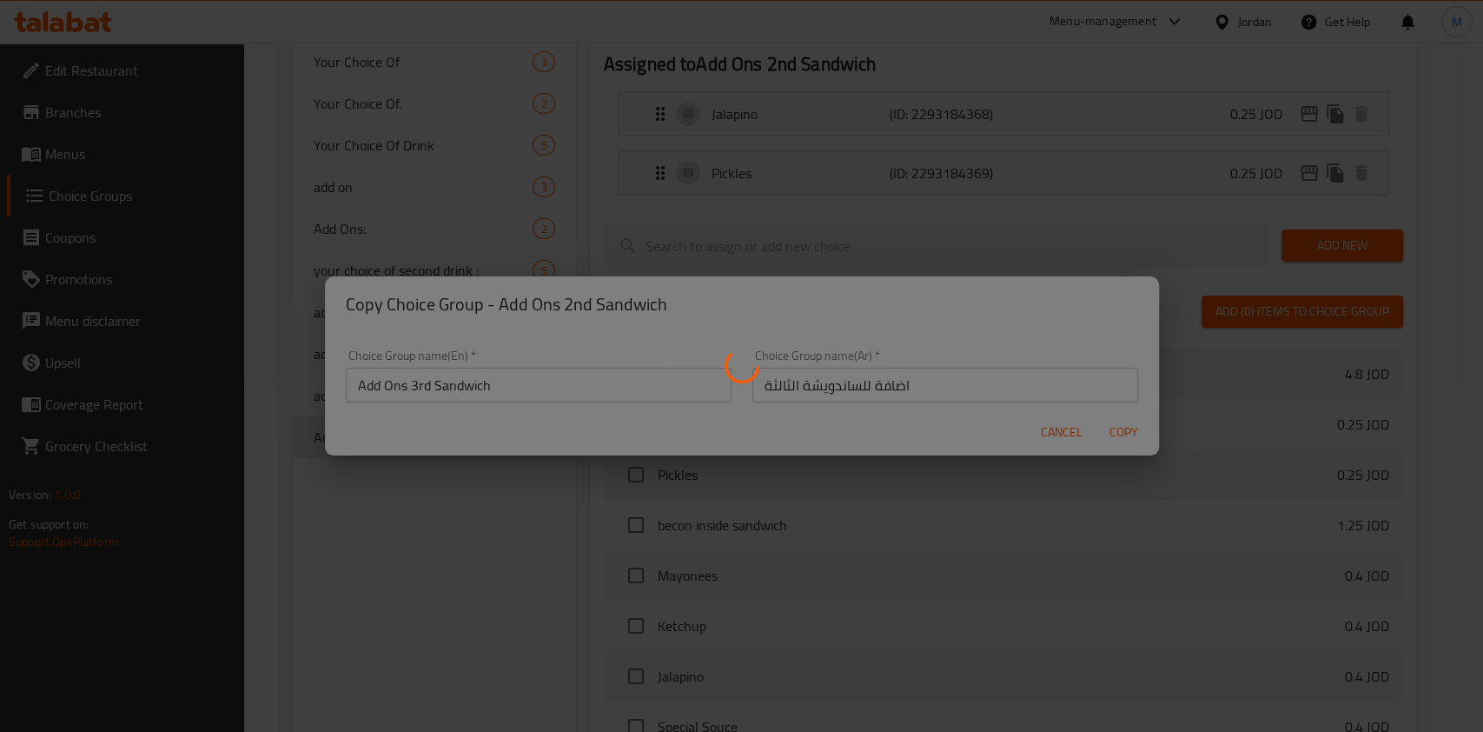
type input "Add Ons 3rd Sandwich"
type input "اضافة للساندويشة الثالثة"
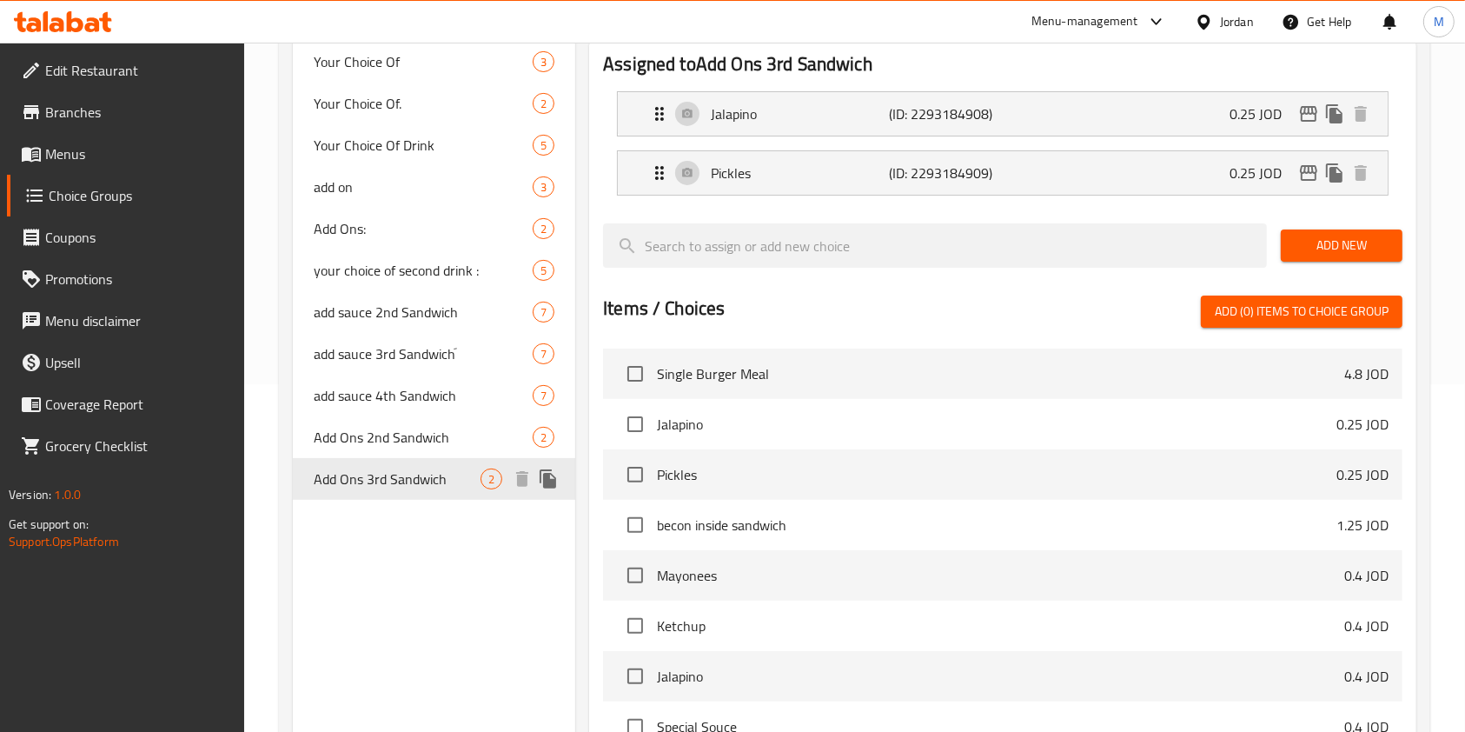
click at [549, 487] on icon "duplicate" at bounding box center [548, 478] width 17 height 19
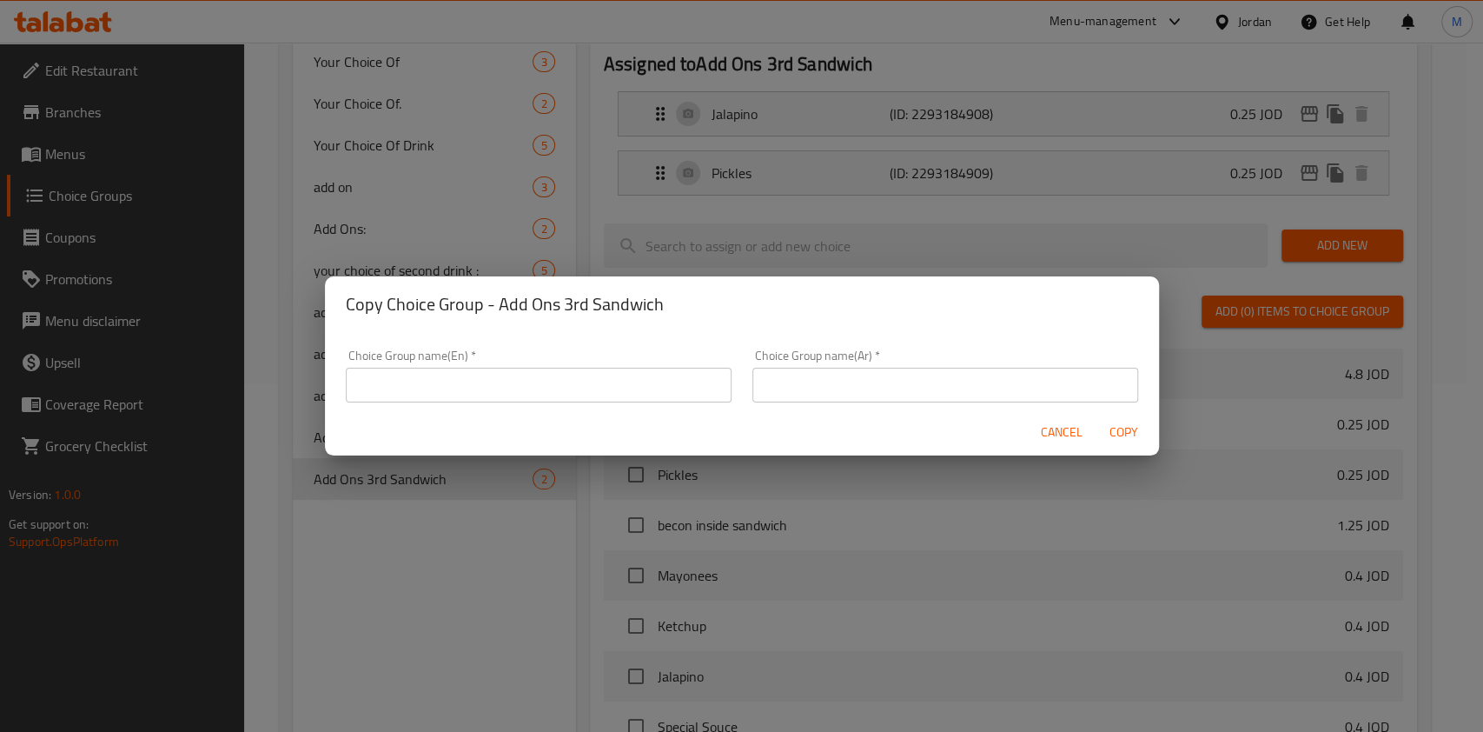
click at [529, 378] on input "text" at bounding box center [539, 385] width 386 height 35
paste input "Add Ons 2nd Sandwich"
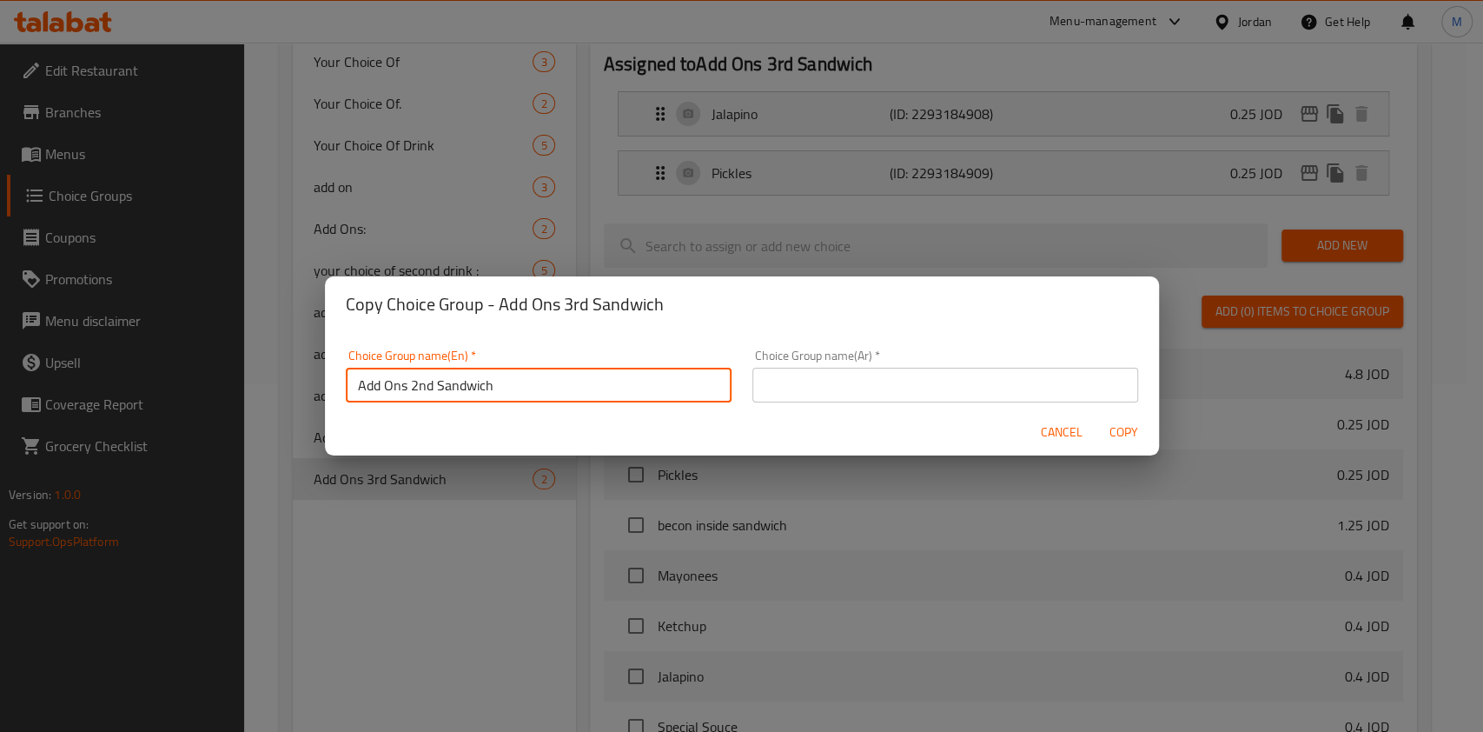
click at [415, 383] on input "Add Ons 2nd Sandwich" at bounding box center [539, 385] width 386 height 35
type input "Add Ons 4th Sandwich"
click at [793, 388] on input "text" at bounding box center [945, 385] width 386 height 35
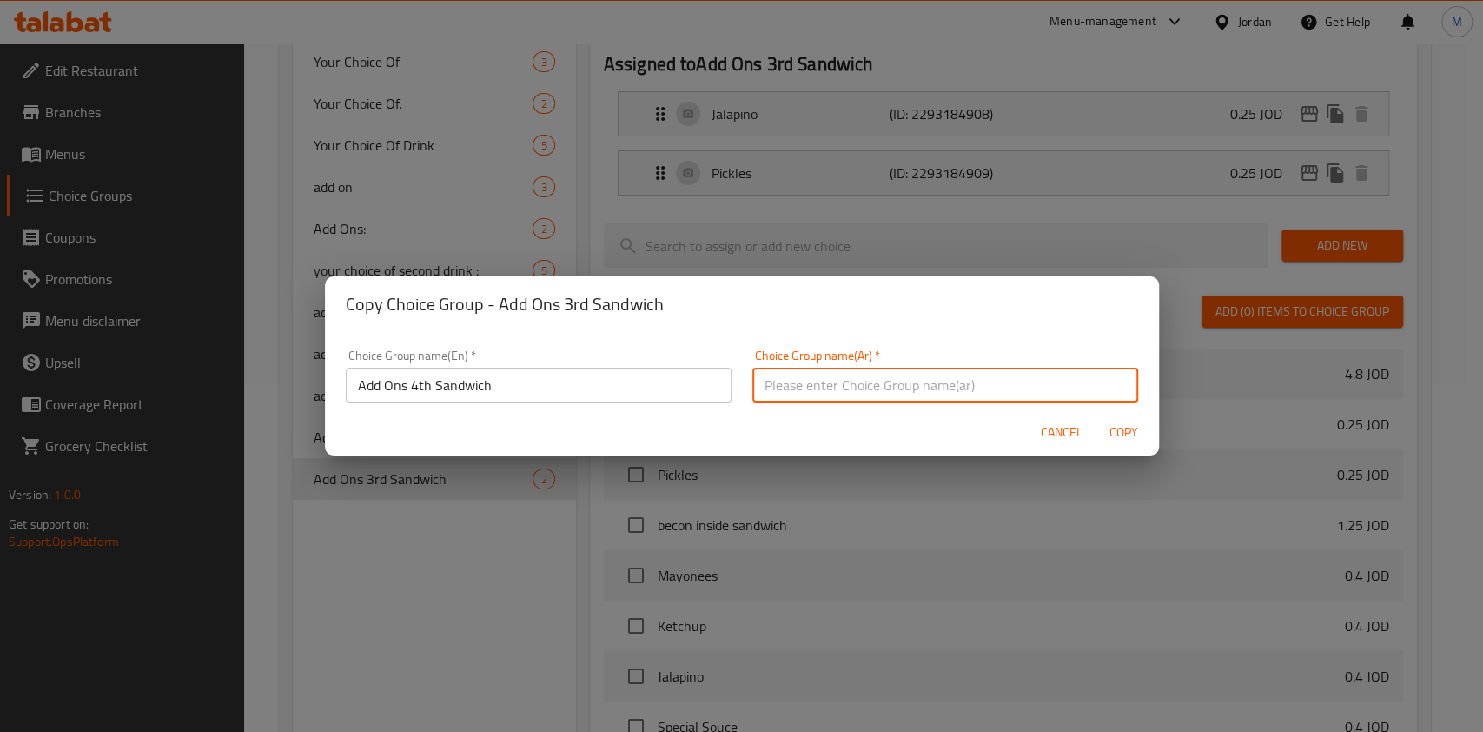
click at [793, 388] on input "text" at bounding box center [945, 385] width 386 height 35
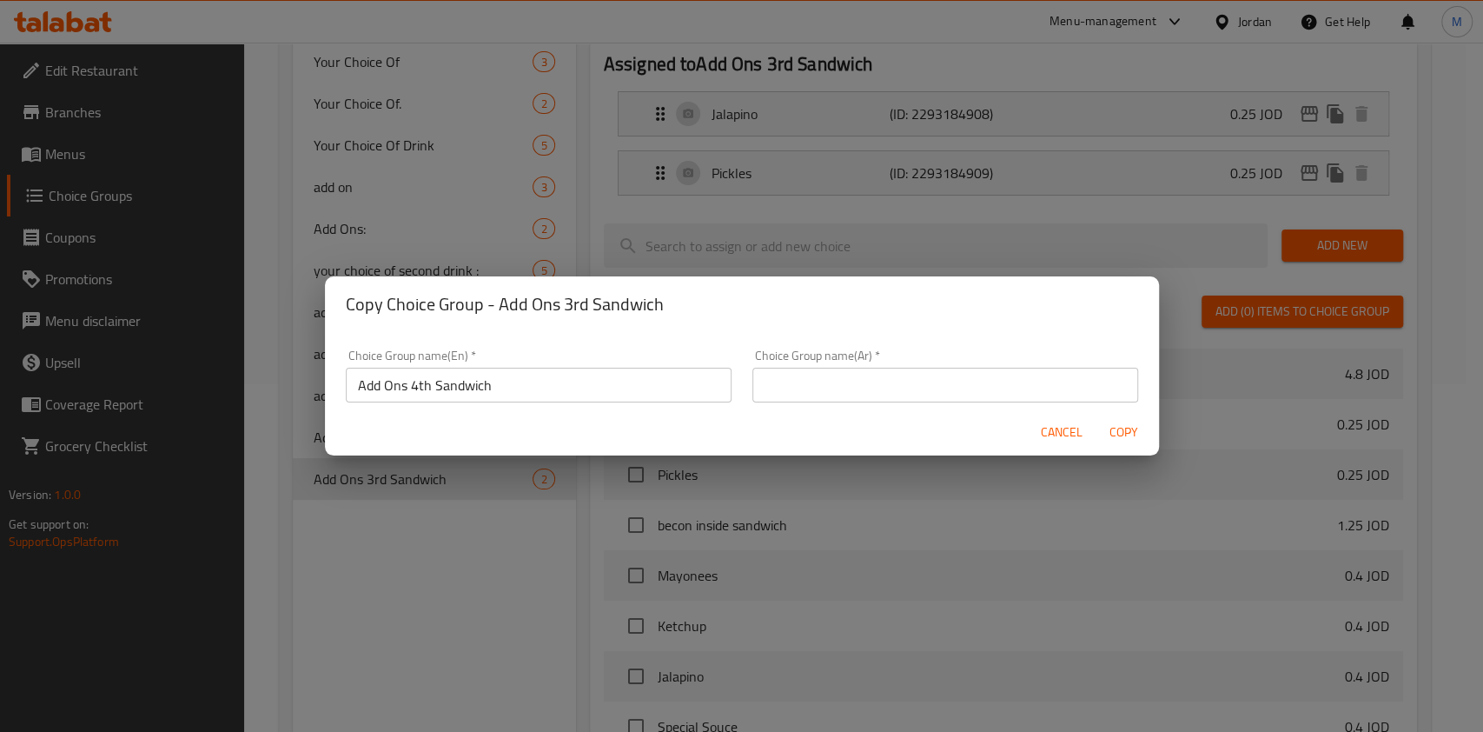
click at [788, 391] on input "text" at bounding box center [945, 385] width 386 height 35
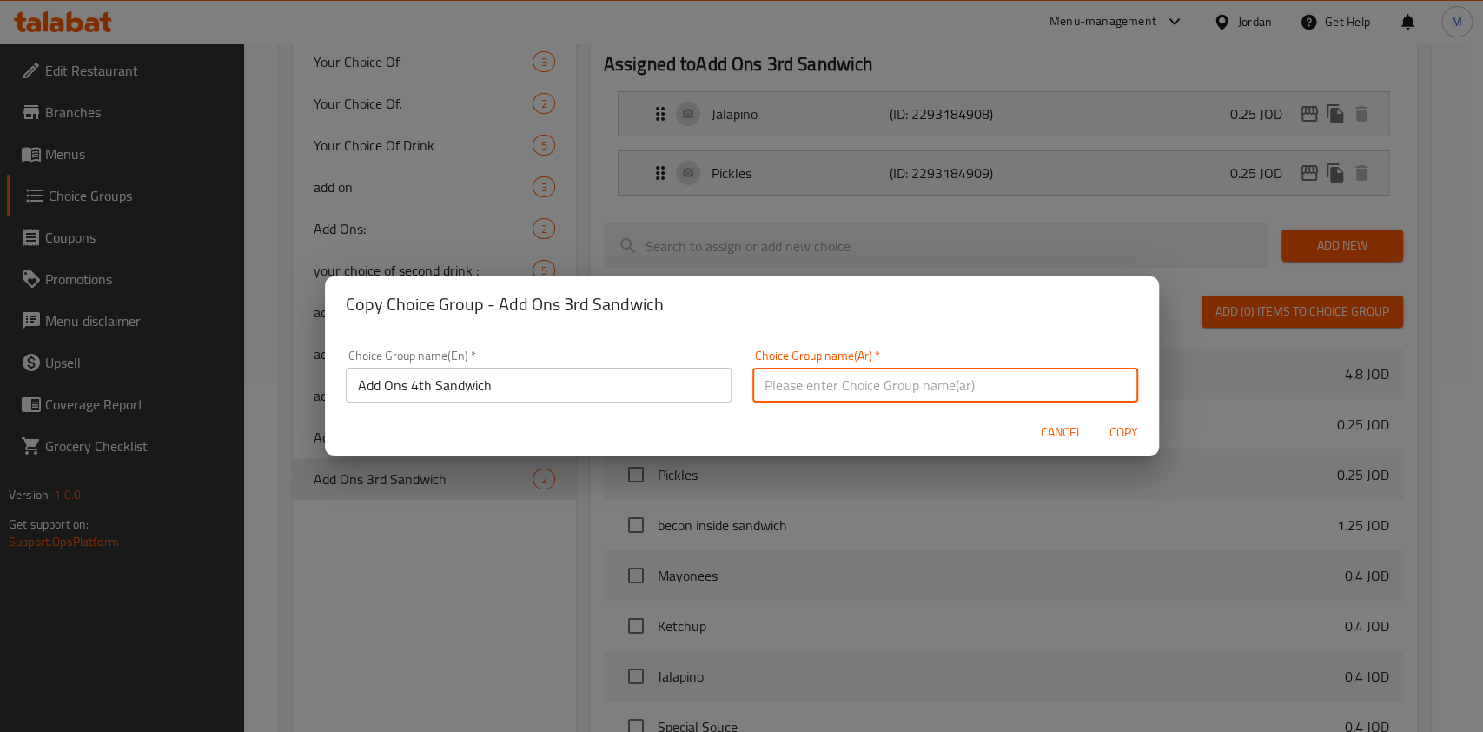
paste input "اضافة للساندويشة الثانية"
click at [777, 382] on input "اضافة للساندويشة الثانية" at bounding box center [945, 385] width 386 height 35
type input "اضافة للساندويشة لرابعة"
click at [1126, 429] on span "Copy" at bounding box center [1125, 432] width 42 height 22
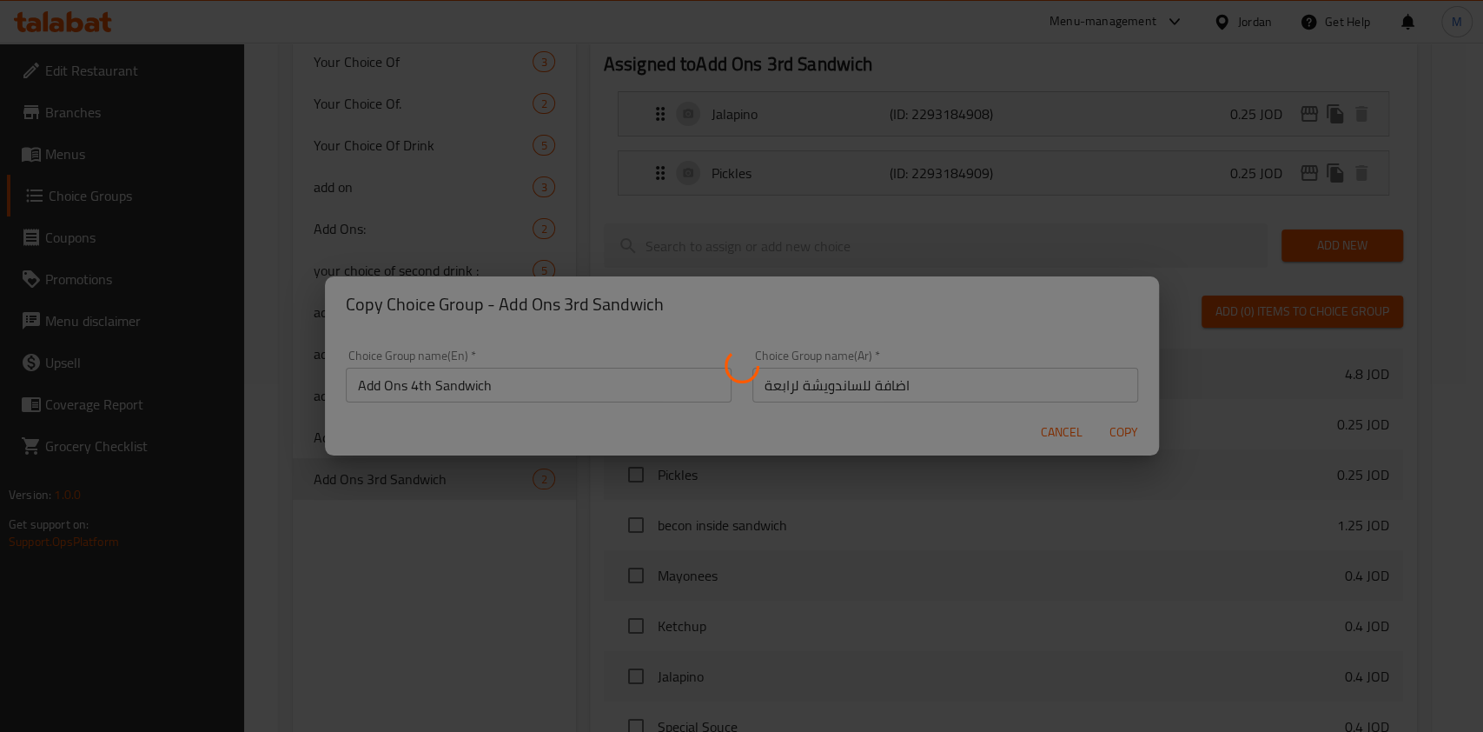
type input "Add Ons 4th Sandwich"
type input "اضافة للساندويشة لرابعة"
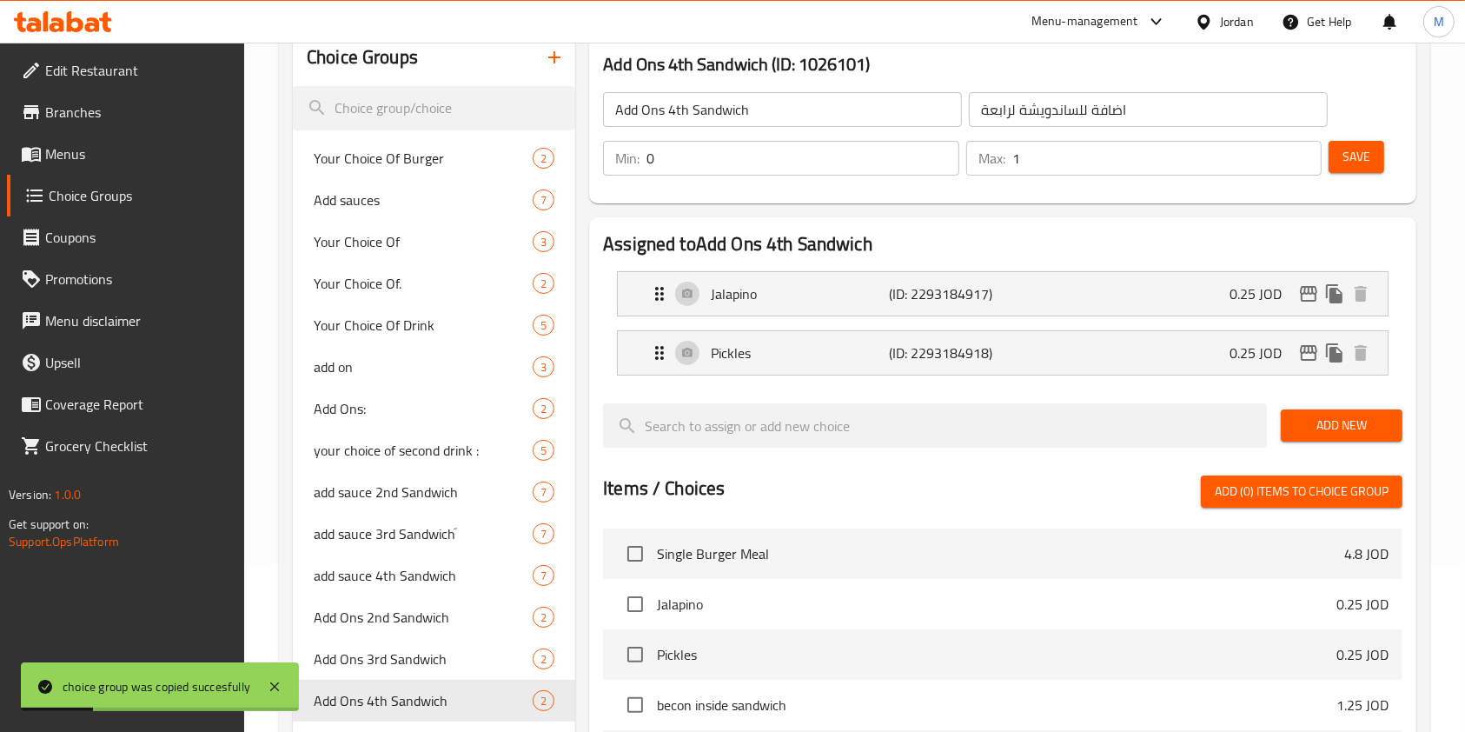
scroll to position [116, 0]
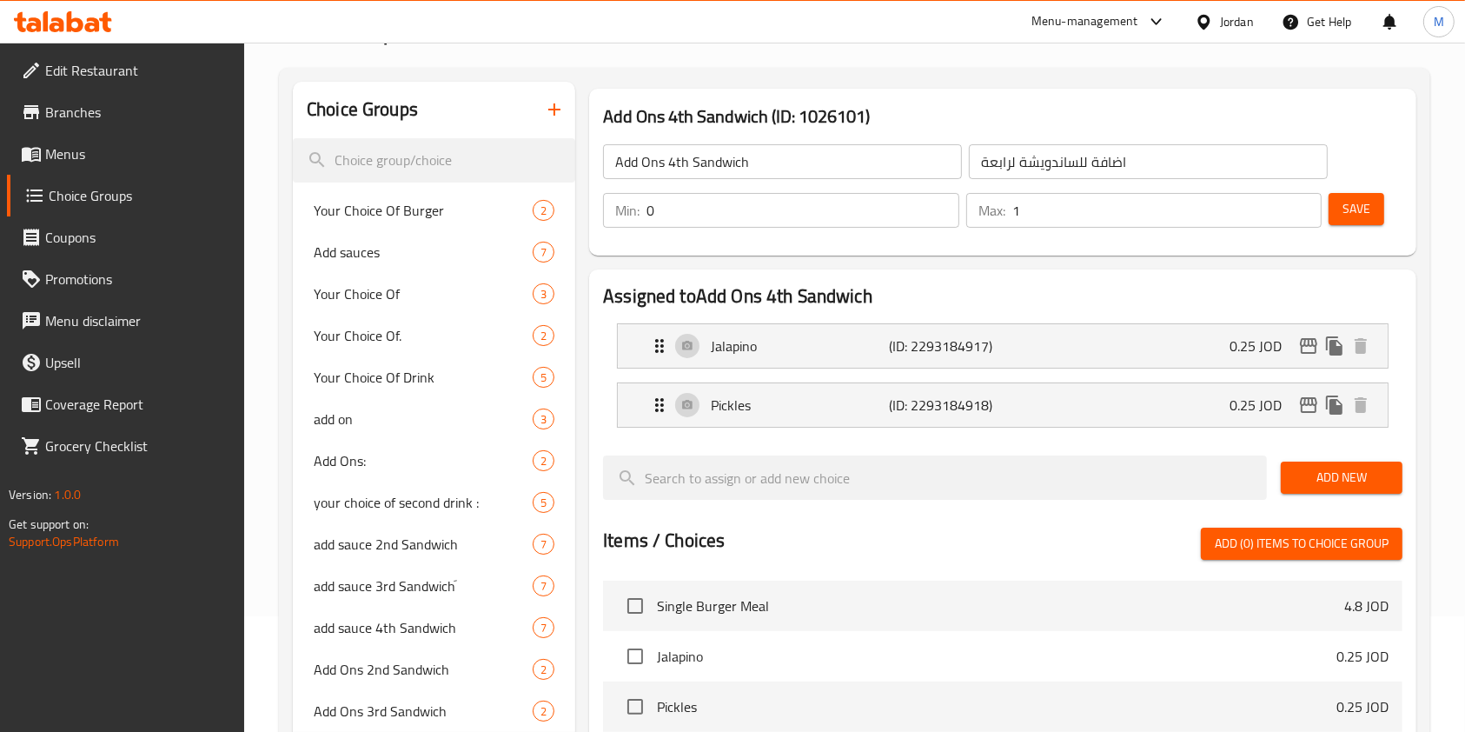
click at [76, 152] on span "Menus" at bounding box center [138, 153] width 186 height 21
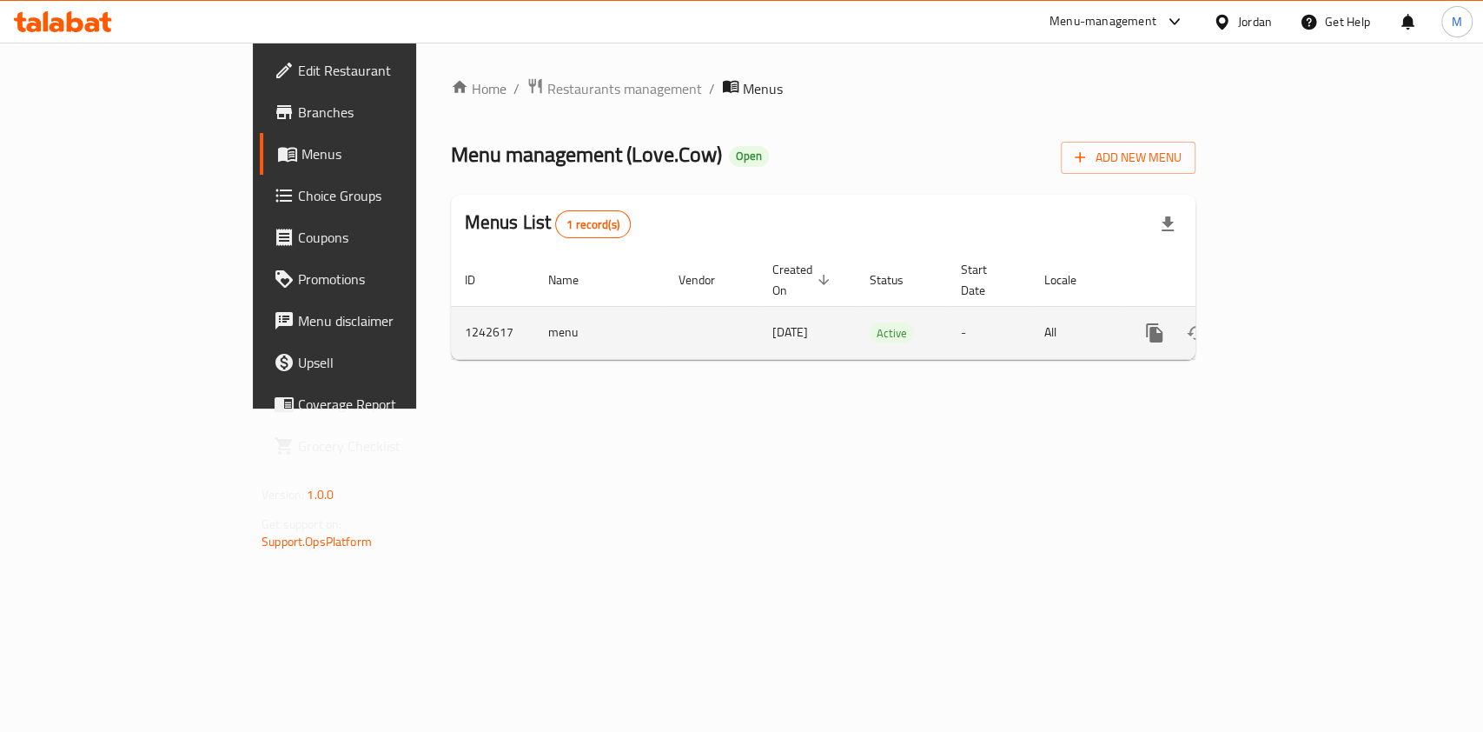
click at [1288, 325] on icon "enhanced table" at bounding box center [1280, 333] width 16 height 16
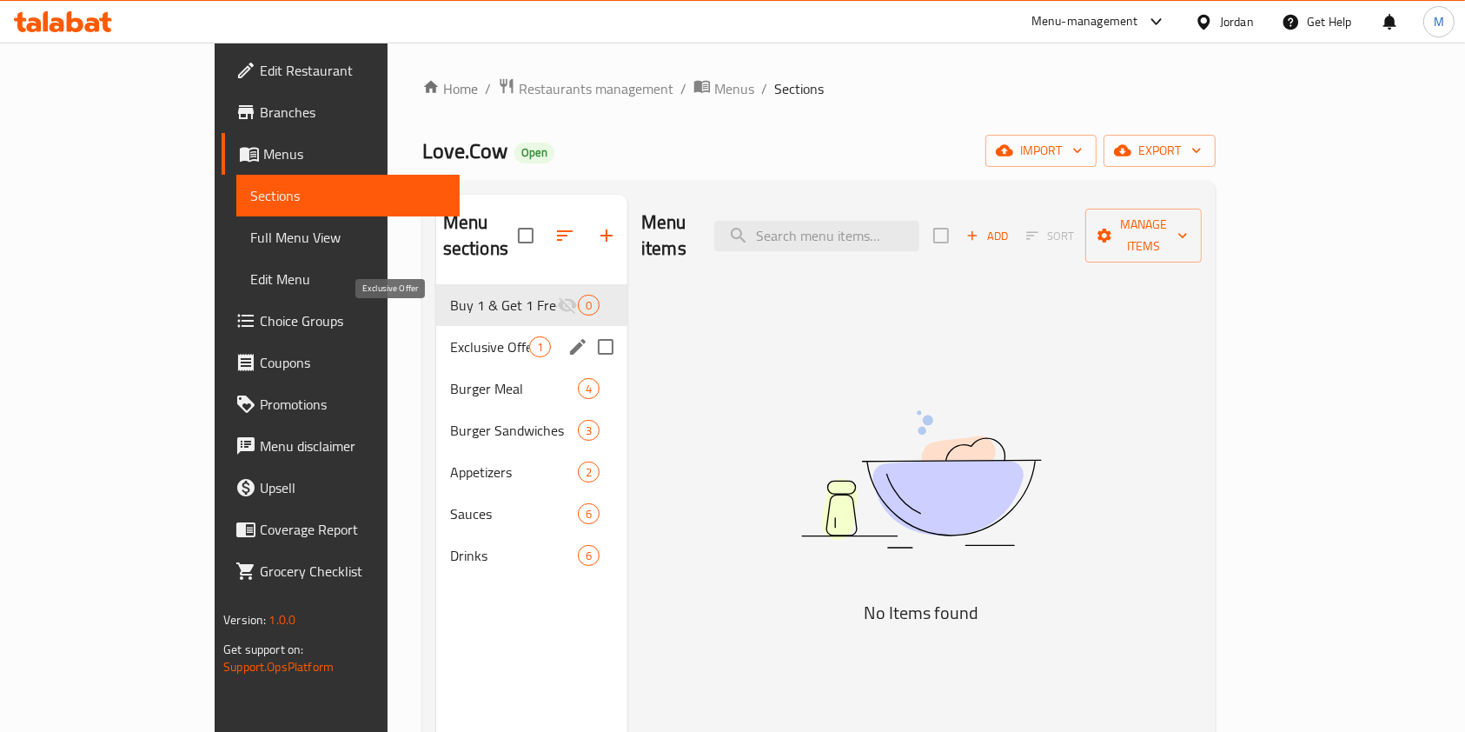
click at [450, 336] on span "Exclusive Offer" at bounding box center [489, 346] width 79 height 21
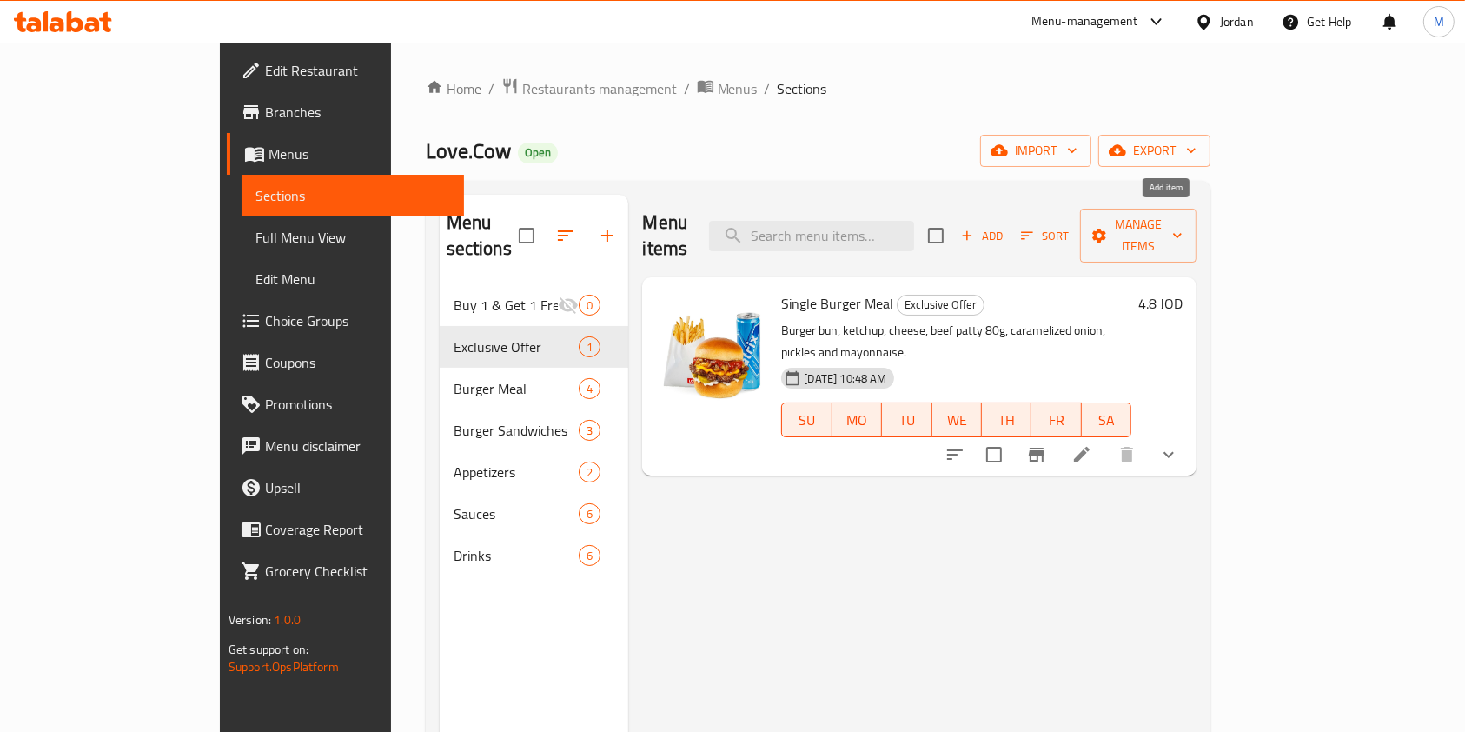
click at [1005, 233] on span "Add" at bounding box center [981, 236] width 47 height 20
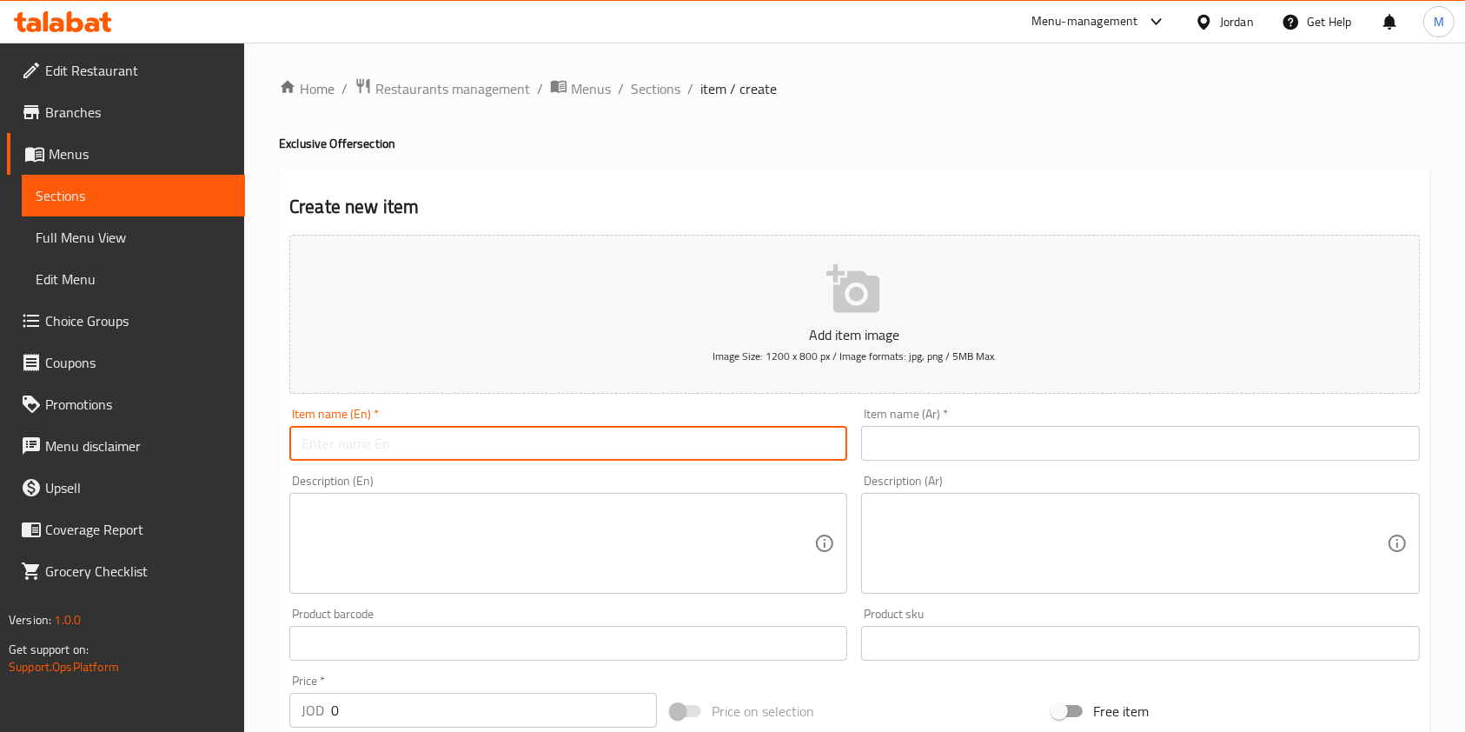
click at [453, 449] on input "text" at bounding box center [568, 443] width 558 height 35
type input "ـ"
type input "Jam3at Offer"
click at [923, 430] on input "text" at bounding box center [1140, 443] width 558 height 35
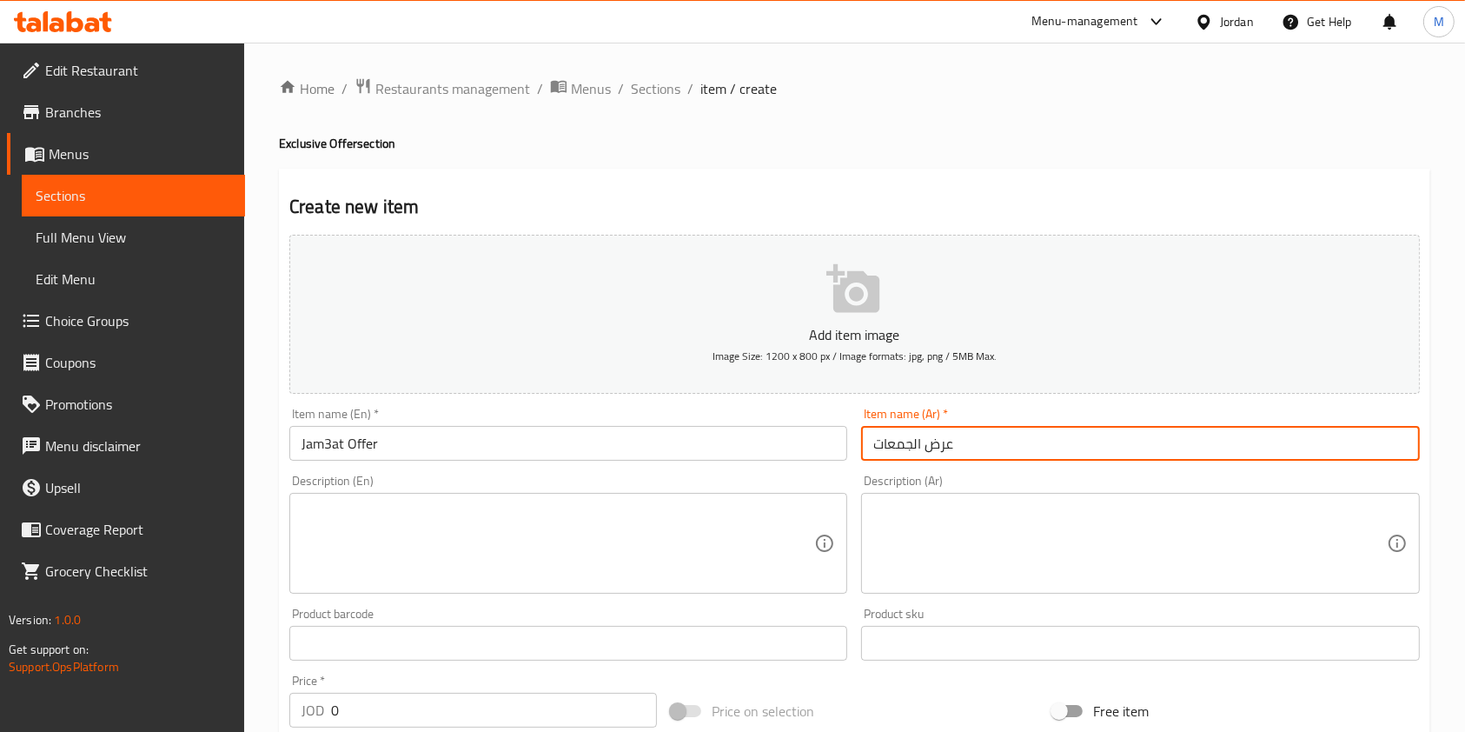
type input "عرض الجمعات"
click at [655, 560] on textarea at bounding box center [558, 543] width 513 height 83
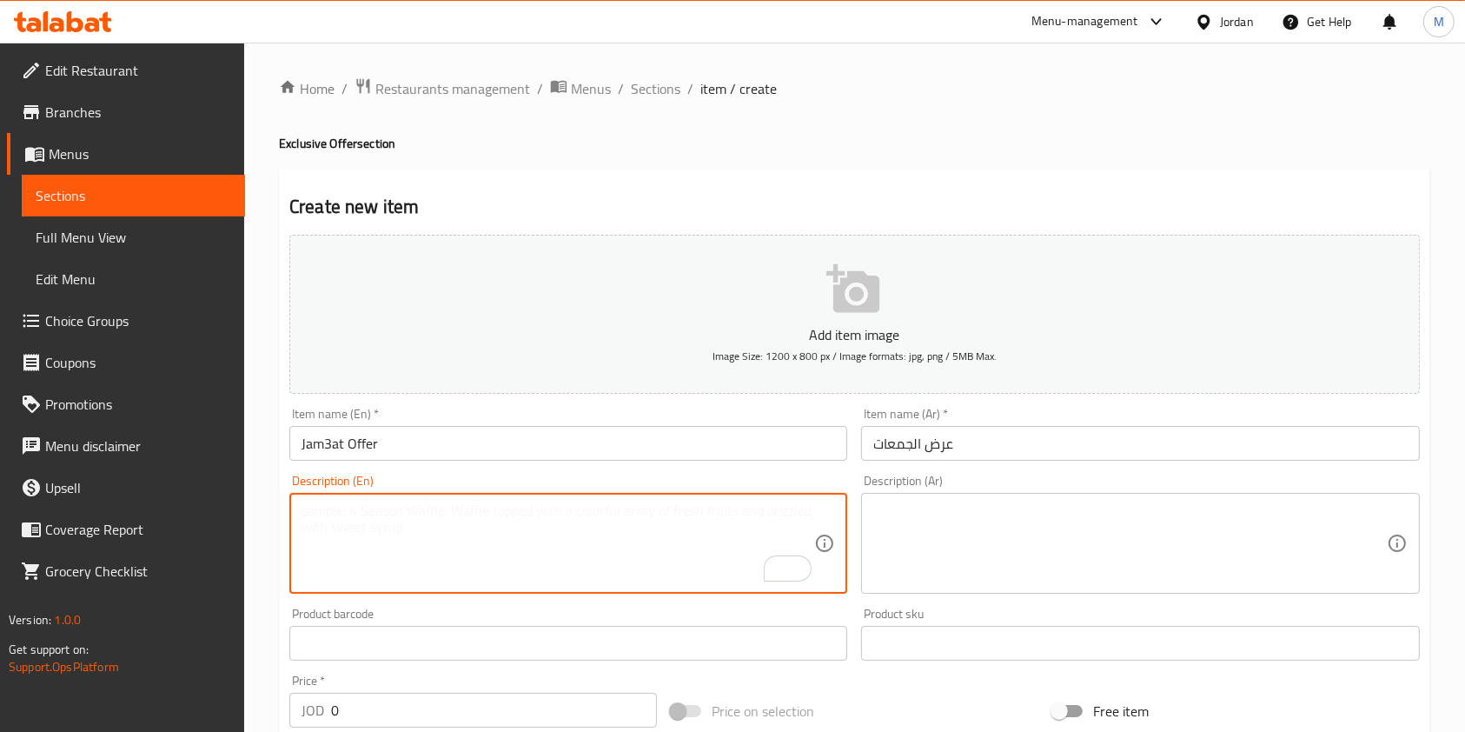
paste textarea "4 single sandwiches + 2 fries + 2 Matrix"
type textarea "4 single sandwiches + 2 fries + 2 Matrix"
click at [970, 547] on textarea at bounding box center [1129, 543] width 513 height 83
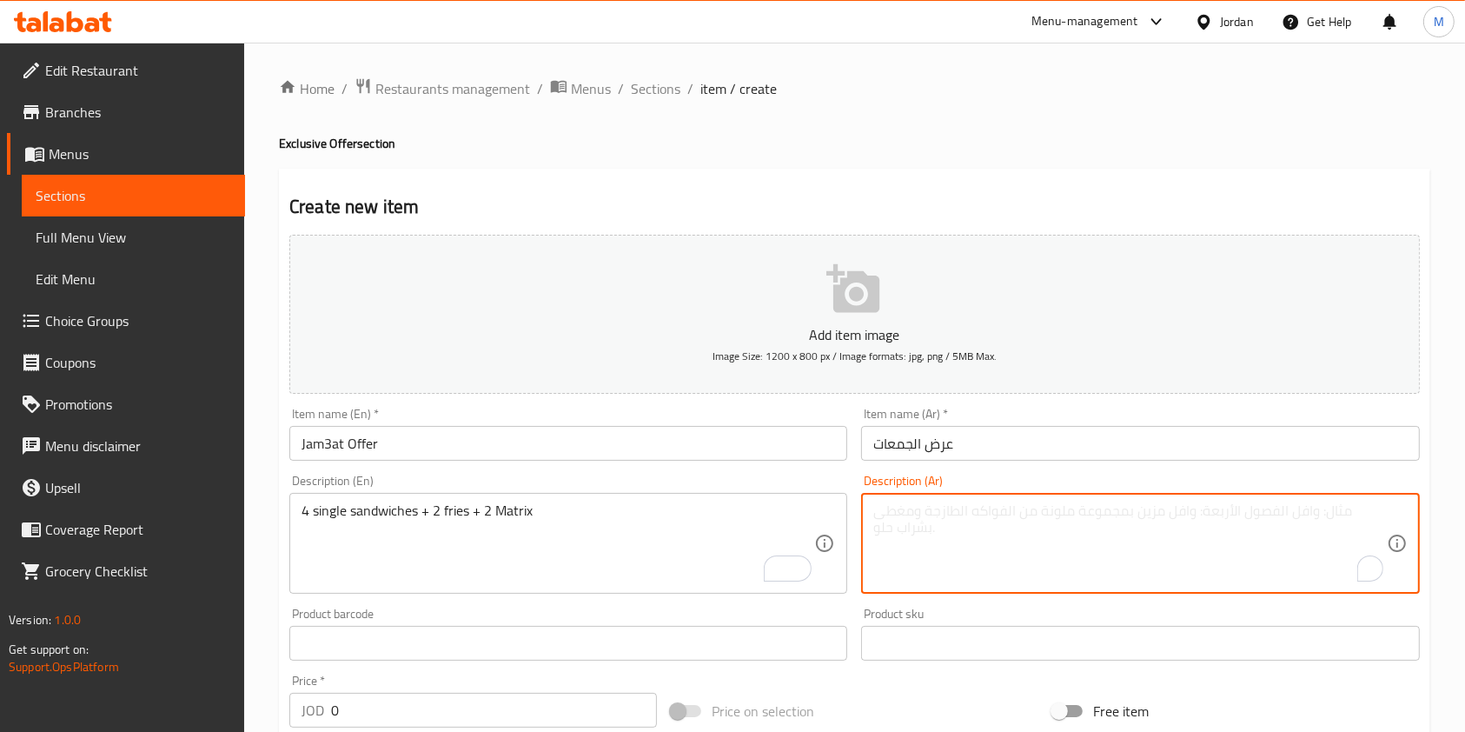
paste textarea "٤ سنجل ساندوش + ٢ بطاطة + ٢ ماتركس"
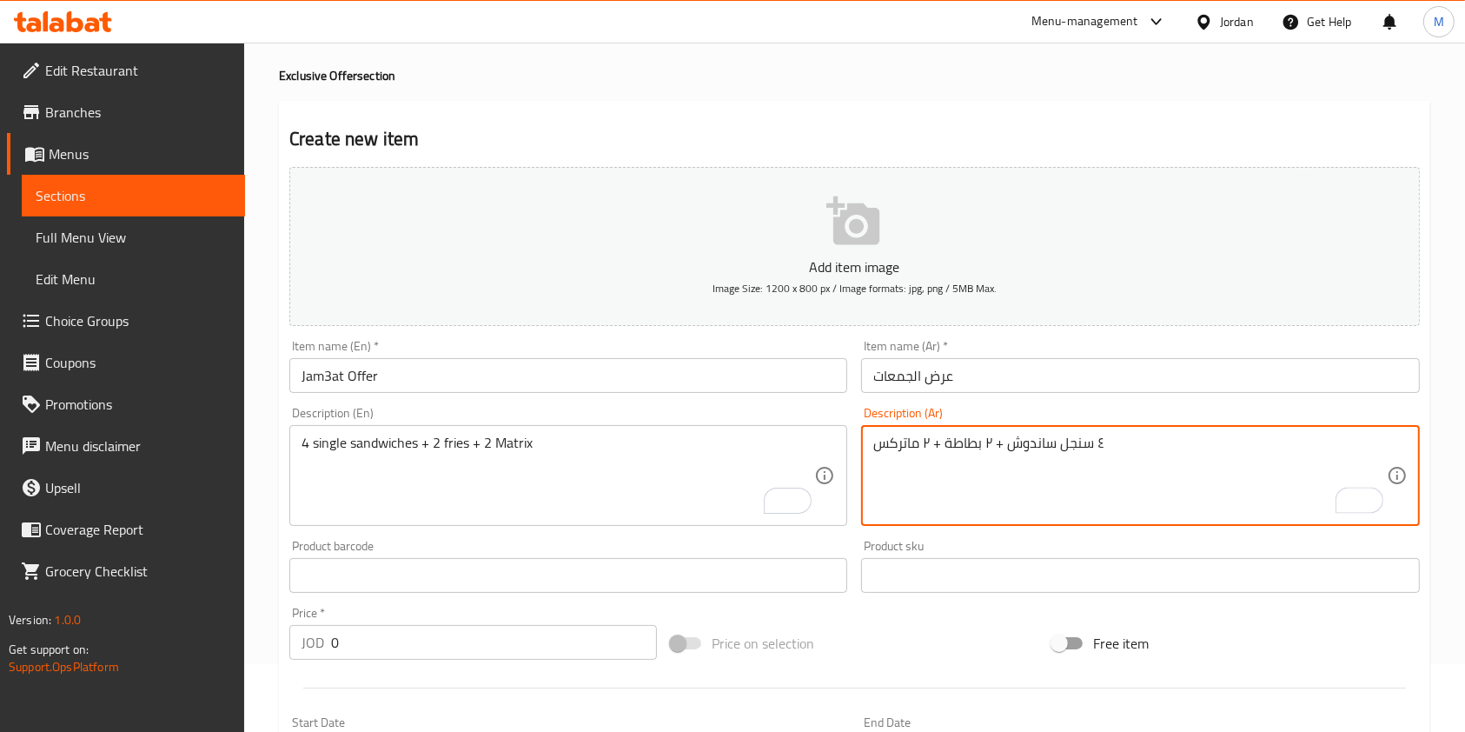
scroll to position [116, 0]
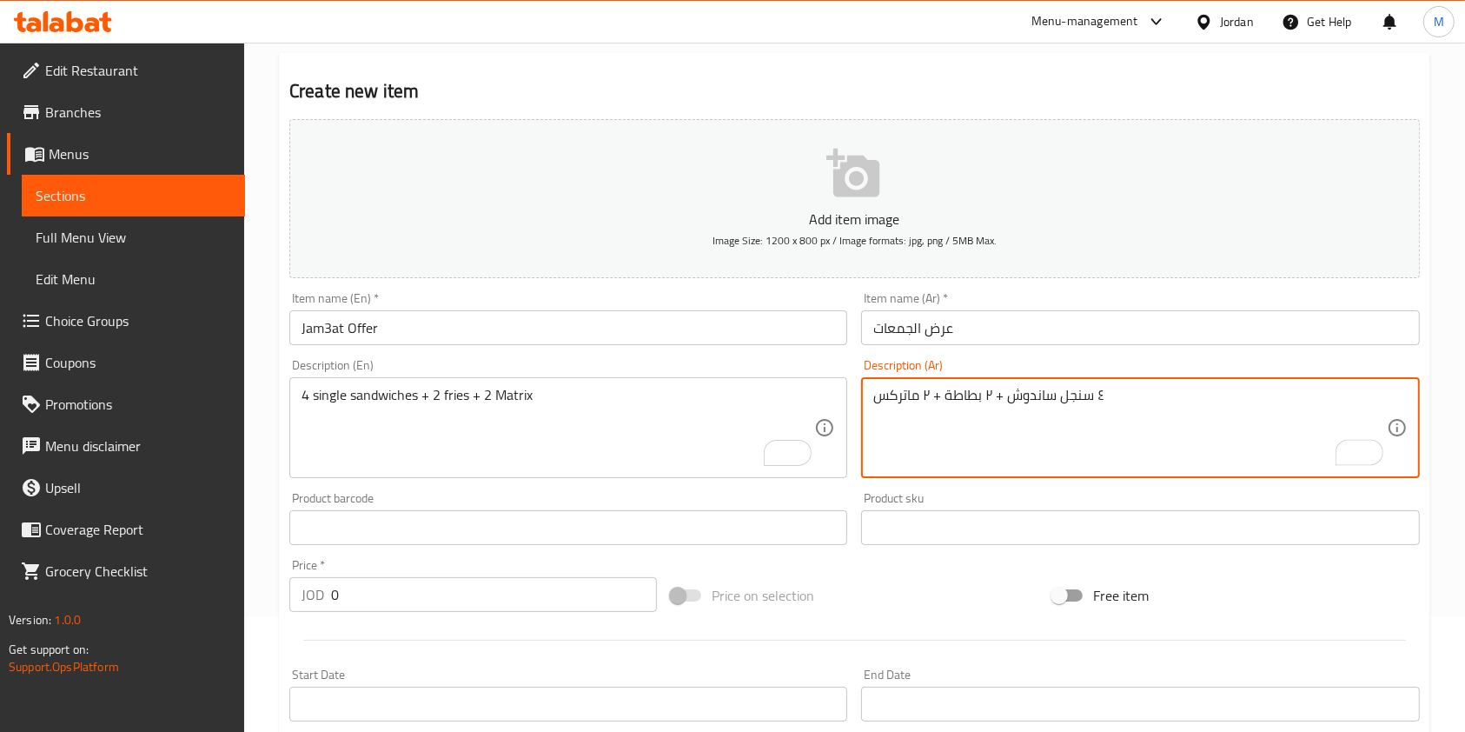
type textarea "٤ سنجل ساندوش + ٢ بطاطة + ٢ ماتركس"
drag, startPoint x: 355, startPoint y: 597, endPoint x: 222, endPoint y: 595, distance: 133.8
click at [224, 595] on div "Edit Restaurant Branches Menus Sections Full Menu View Edit Menu Choice Groups …" at bounding box center [732, 519] width 1465 height 1185
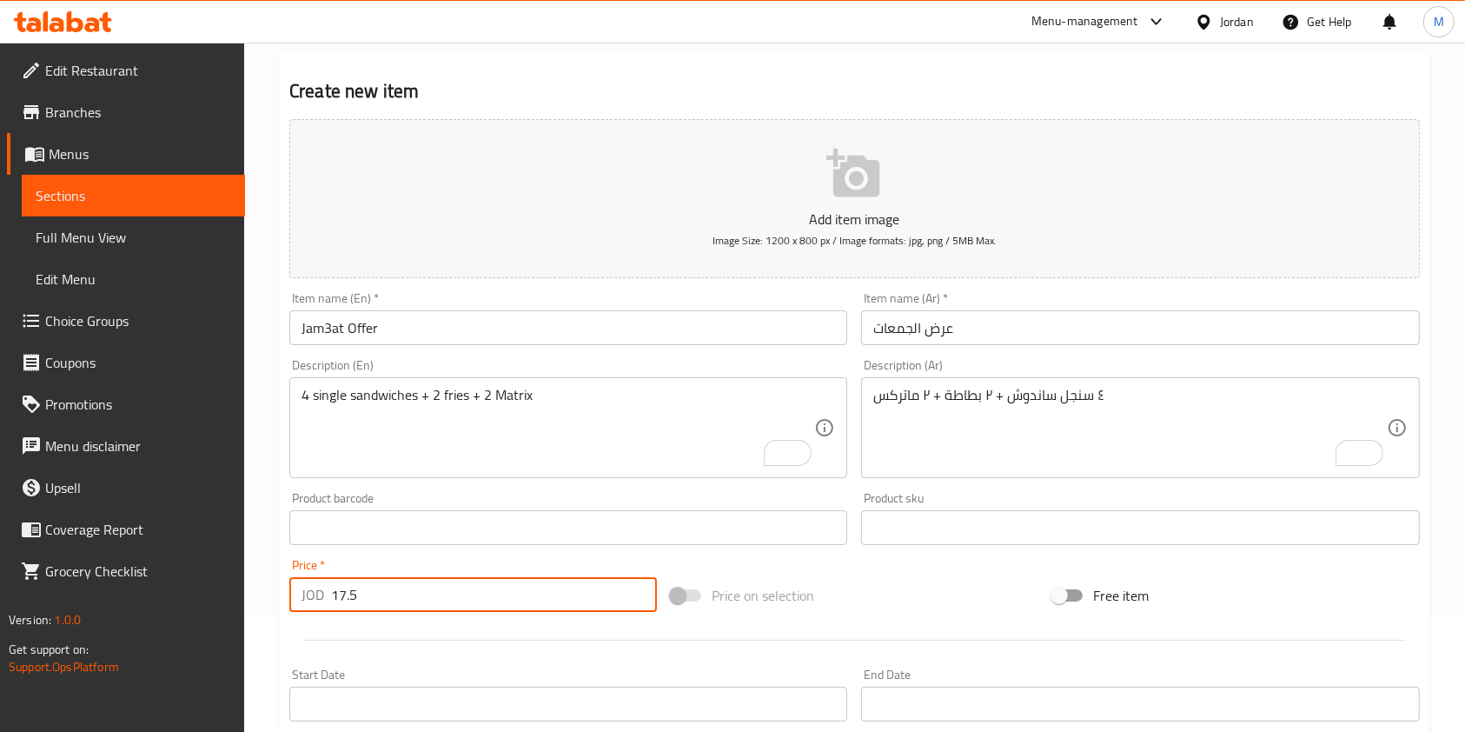
type input "17.5"
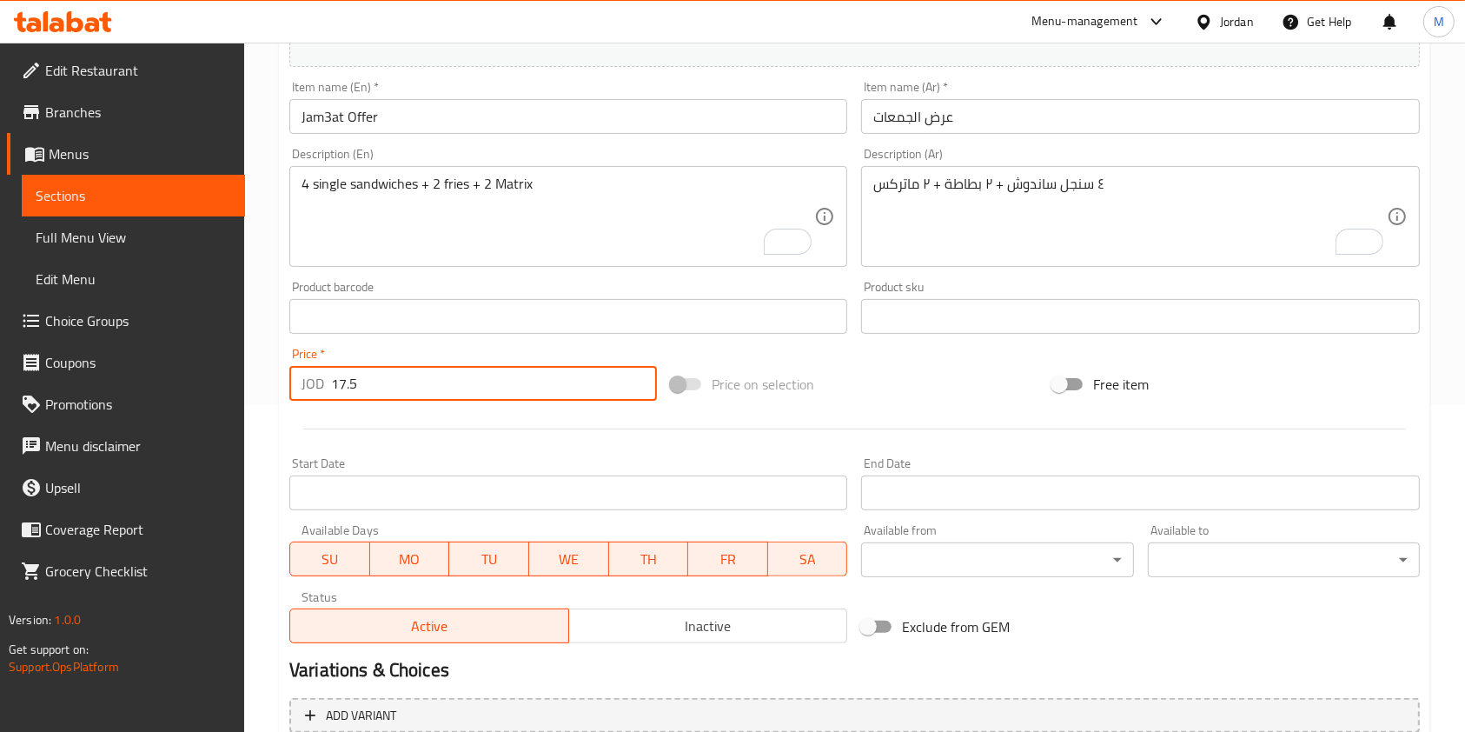
scroll to position [496, 0]
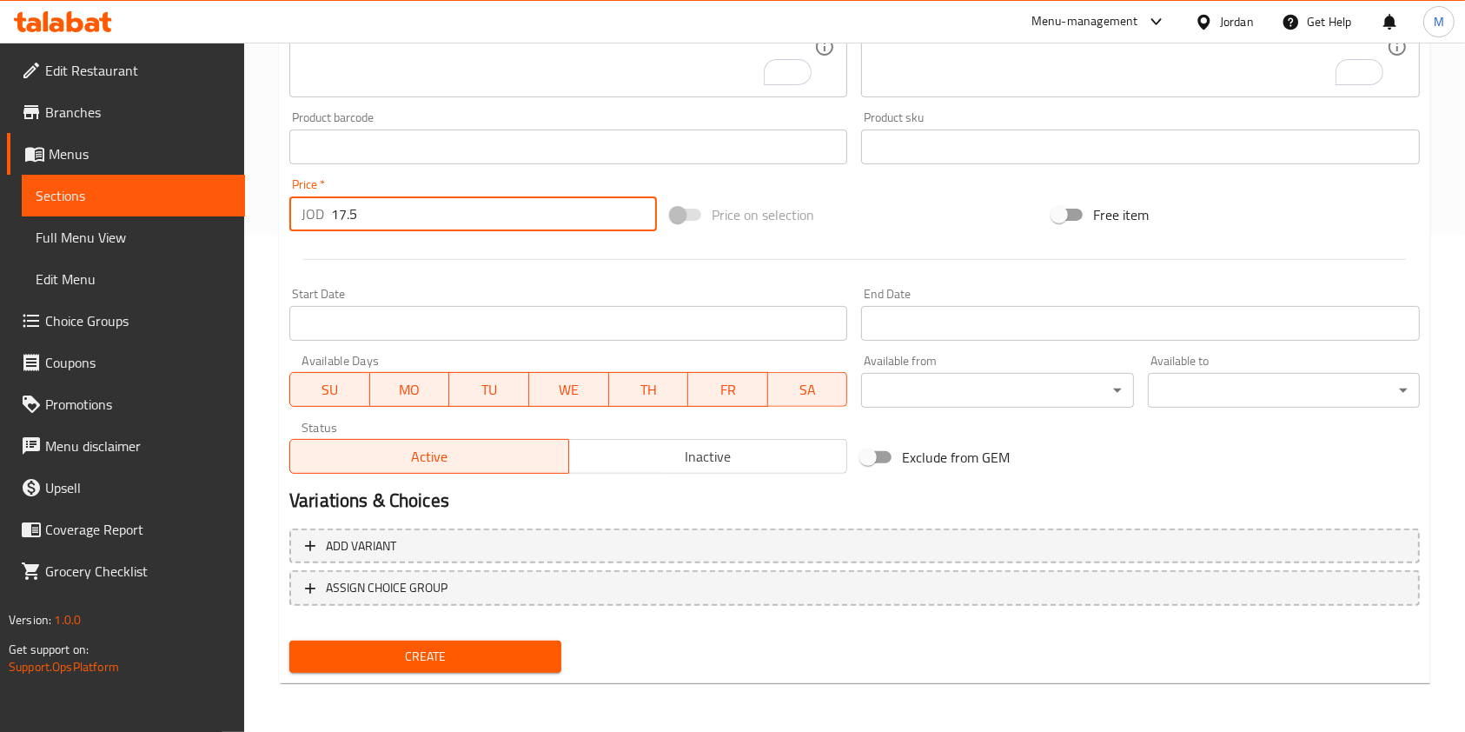
click at [660, 456] on span "Inactive" at bounding box center [708, 456] width 265 height 25
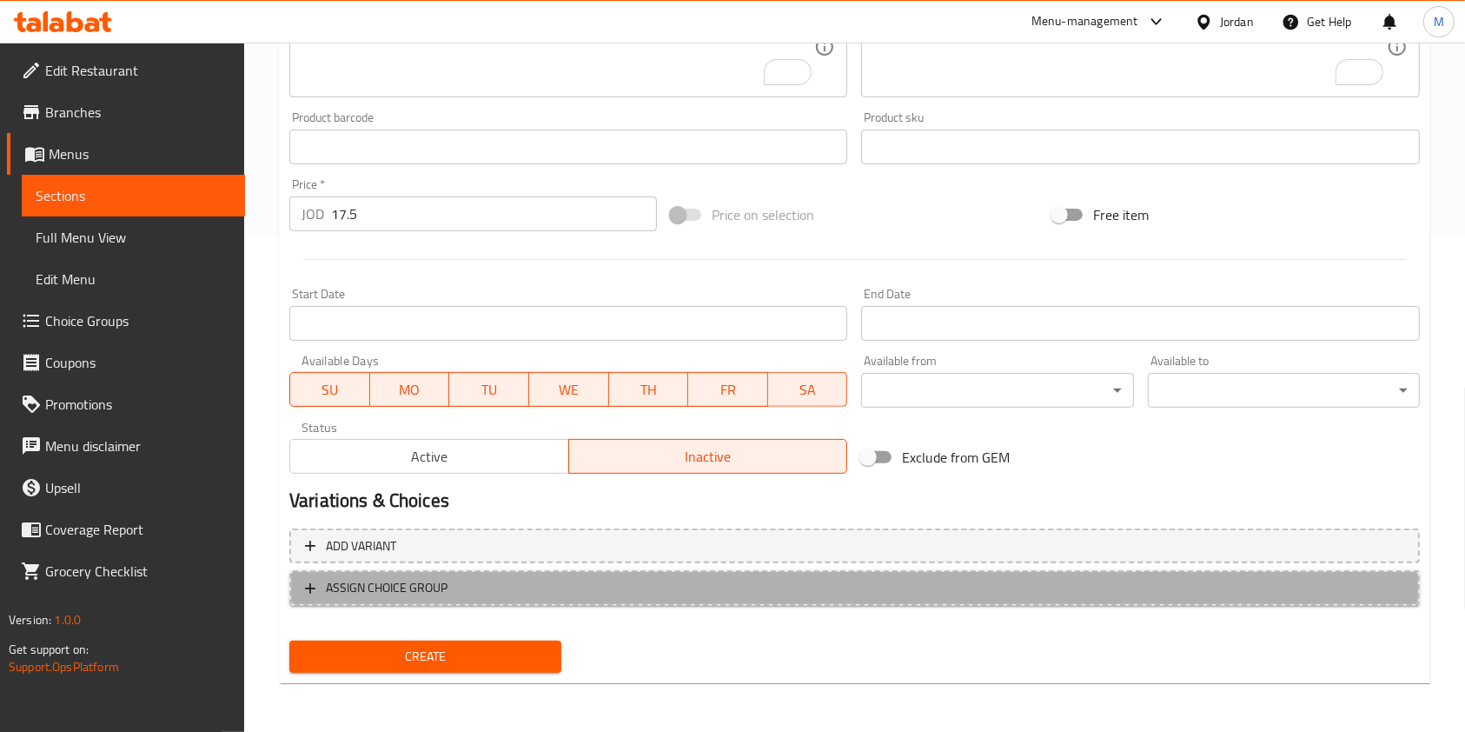
click at [396, 594] on span "ASSIGN CHOICE GROUP" at bounding box center [387, 588] width 122 height 22
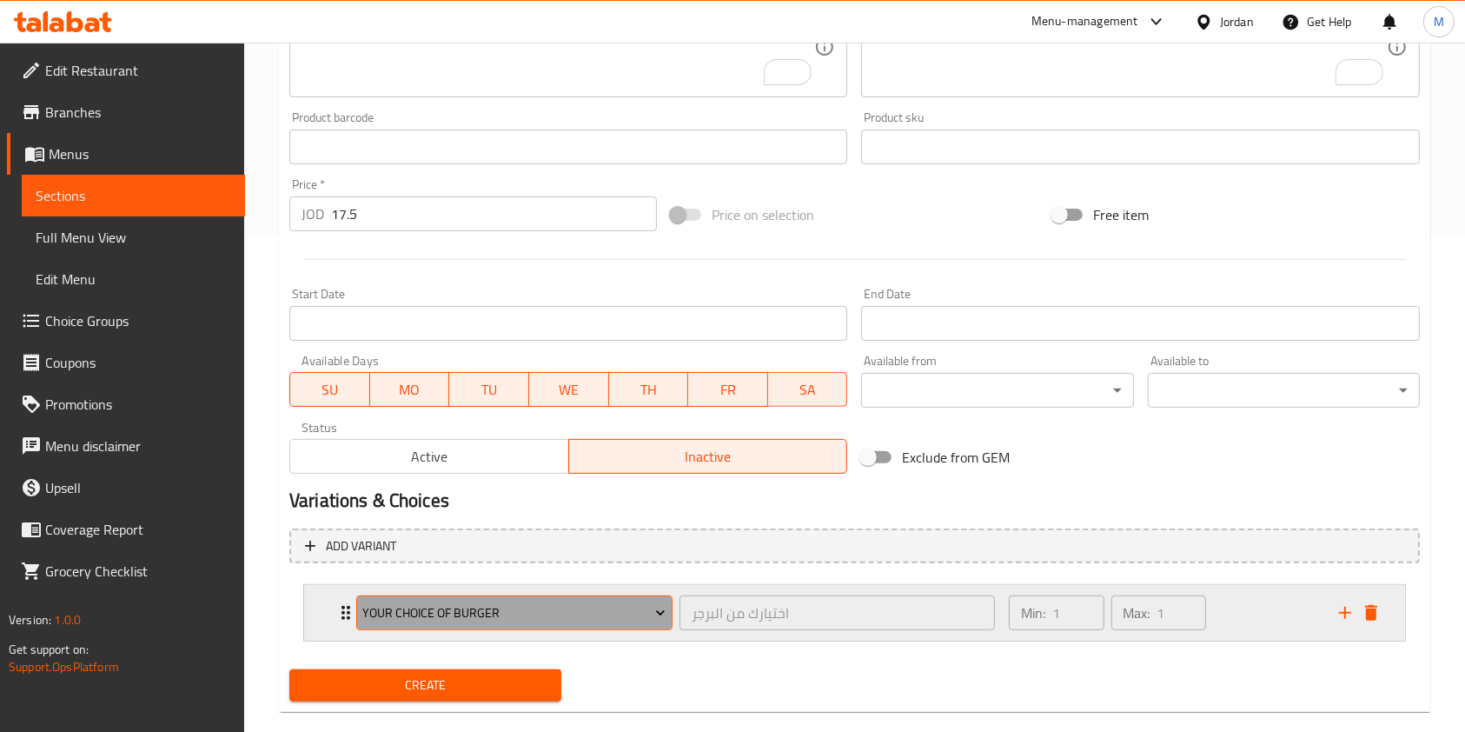
click at [450, 608] on span "Your Choice Of Burger" at bounding box center [513, 613] width 303 height 22
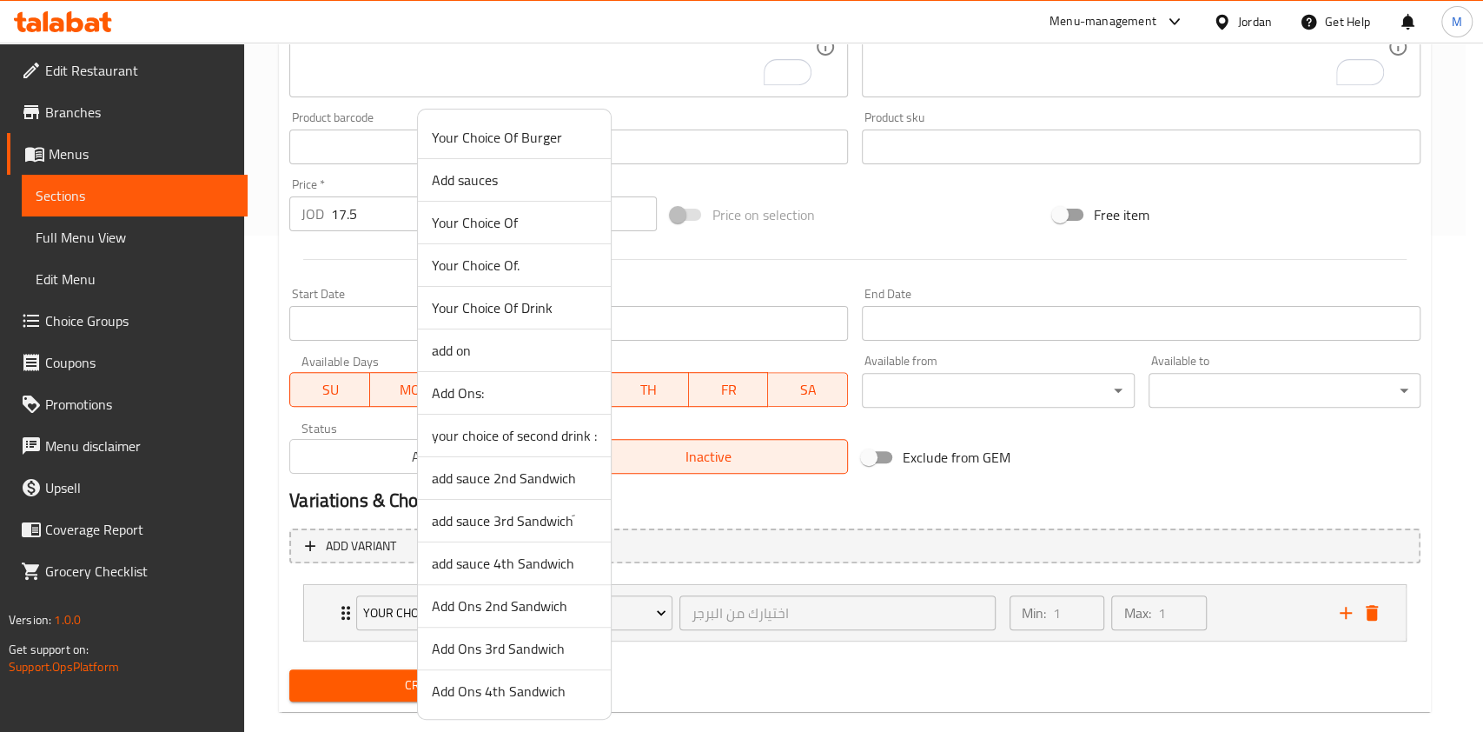
click at [480, 392] on span "Add Ons:" at bounding box center [514, 392] width 165 height 21
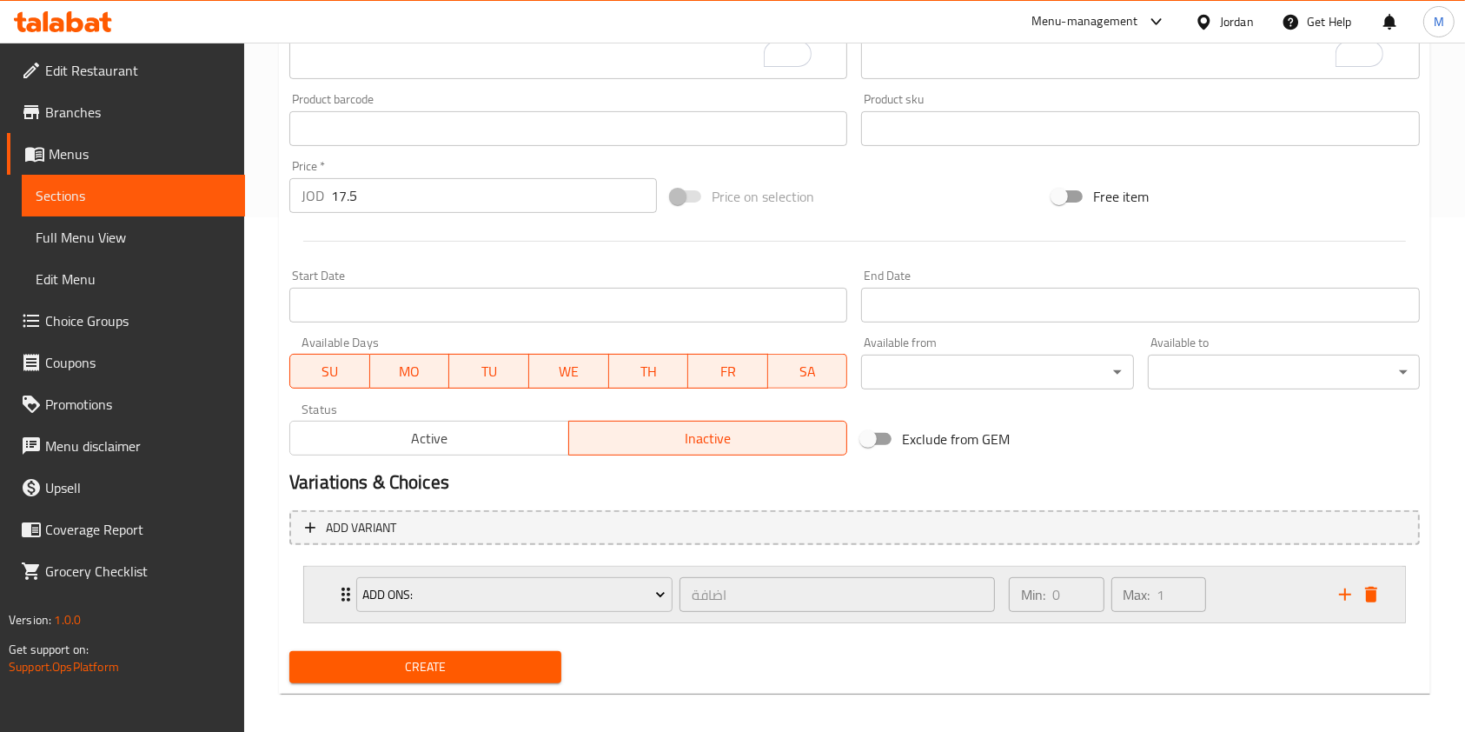
scroll to position [525, 0]
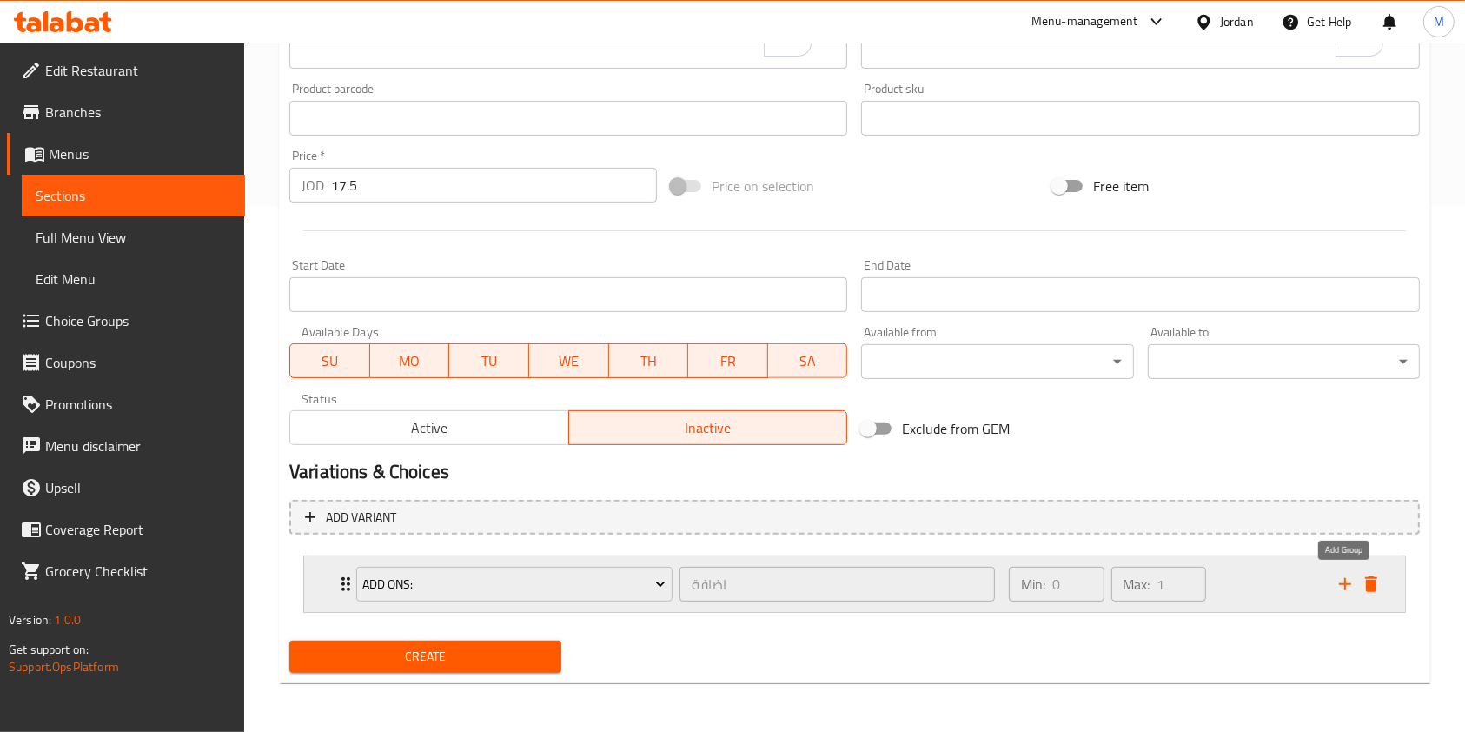
click at [1349, 587] on icon "add" at bounding box center [1345, 583] width 21 height 21
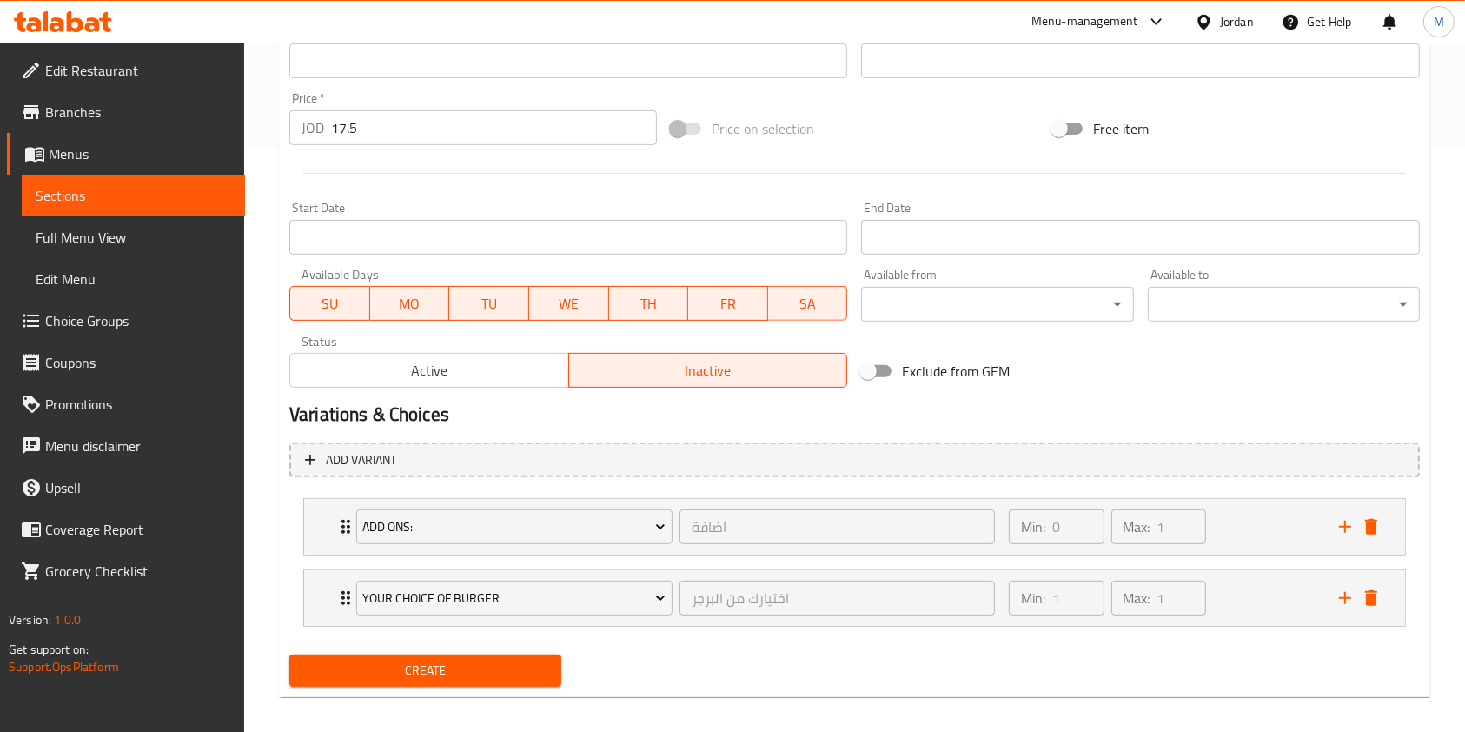
scroll to position [596, 0]
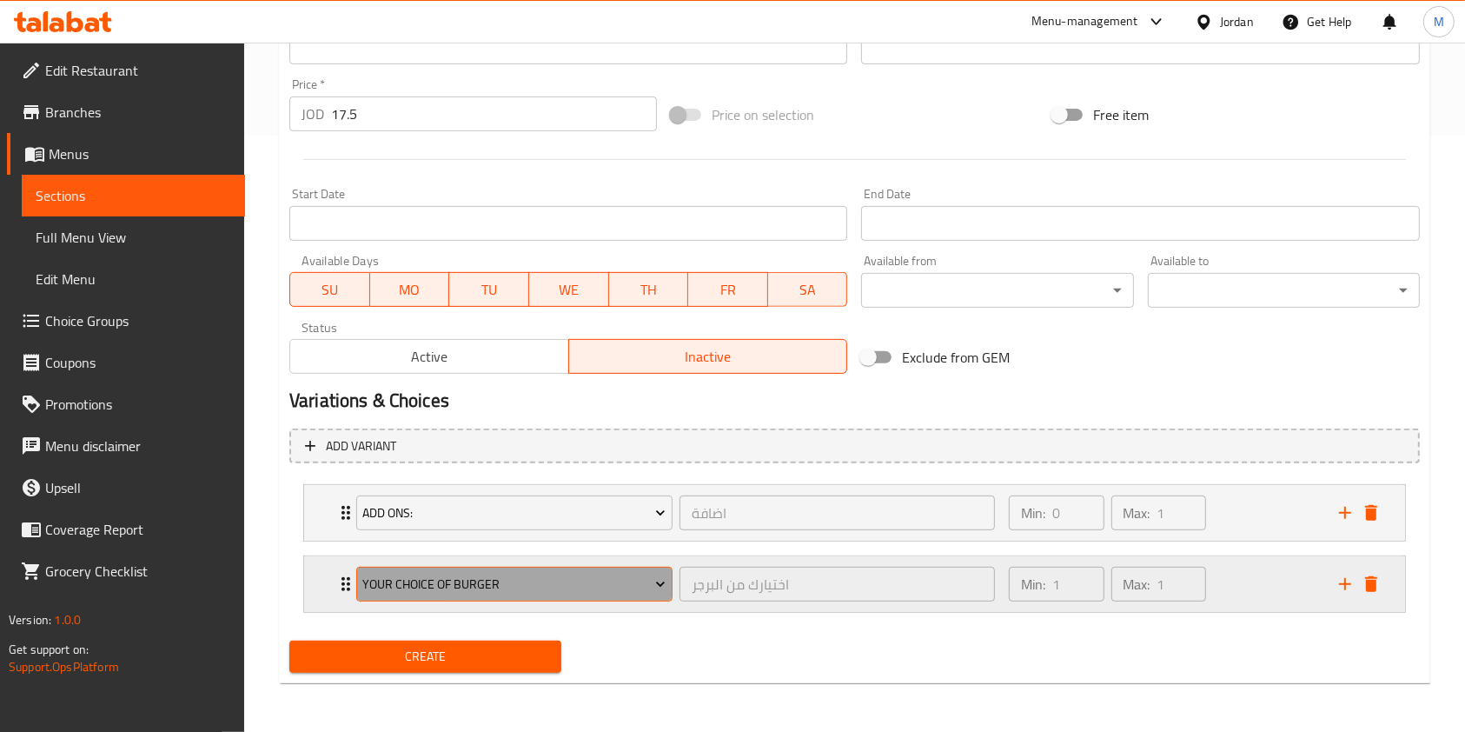
click at [504, 587] on span "Your Choice Of Burger" at bounding box center [513, 584] width 303 height 22
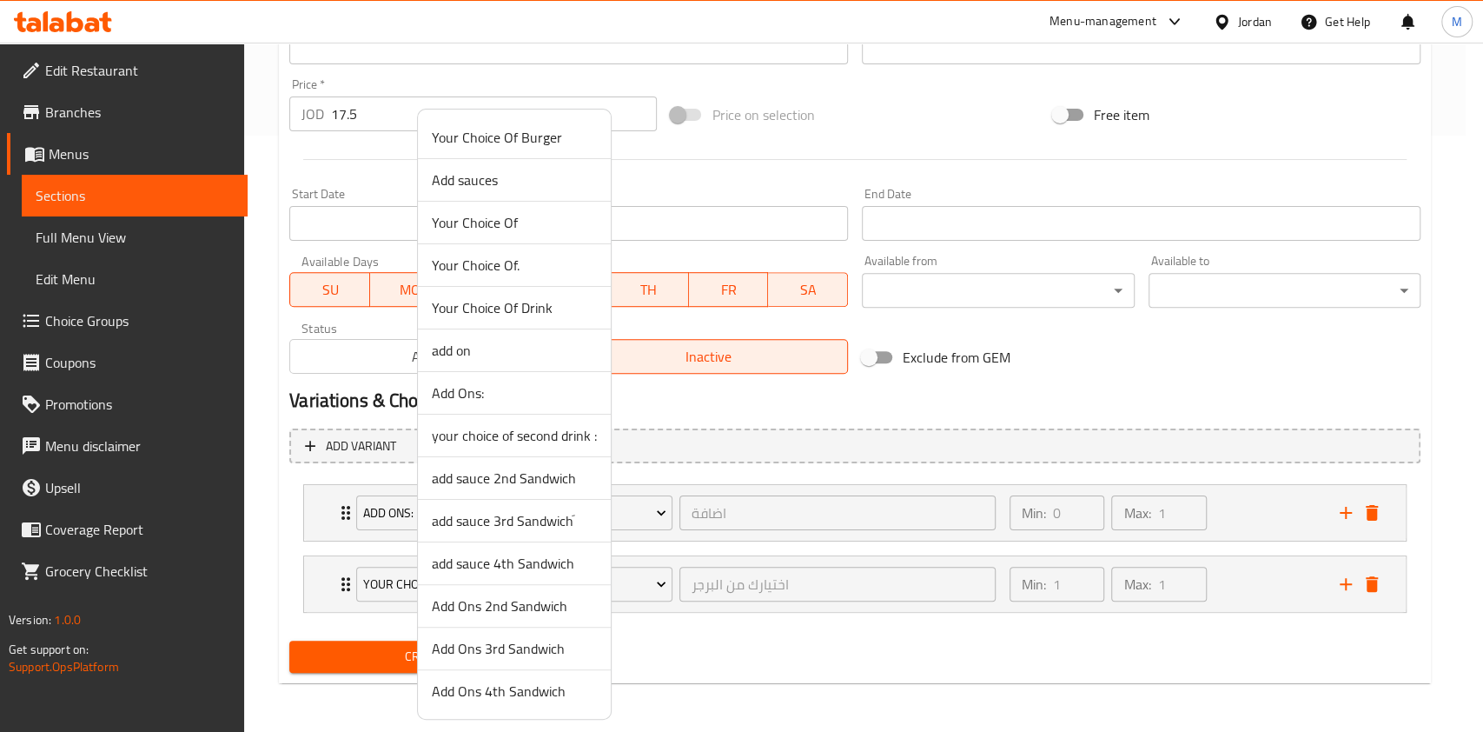
click at [526, 602] on span "Add Ons 2nd Sandwich" at bounding box center [514, 605] width 165 height 21
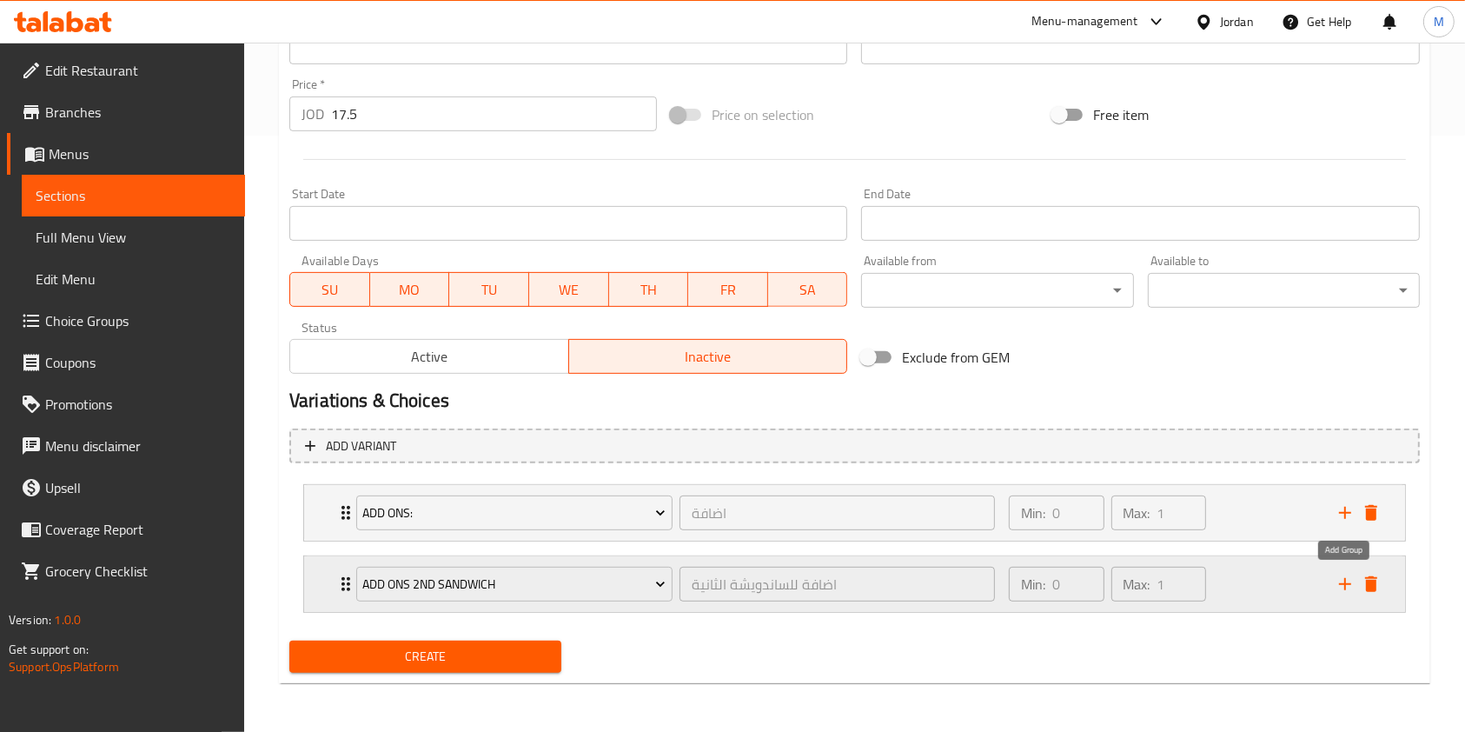
click at [1340, 582] on icon "add" at bounding box center [1345, 583] width 21 height 21
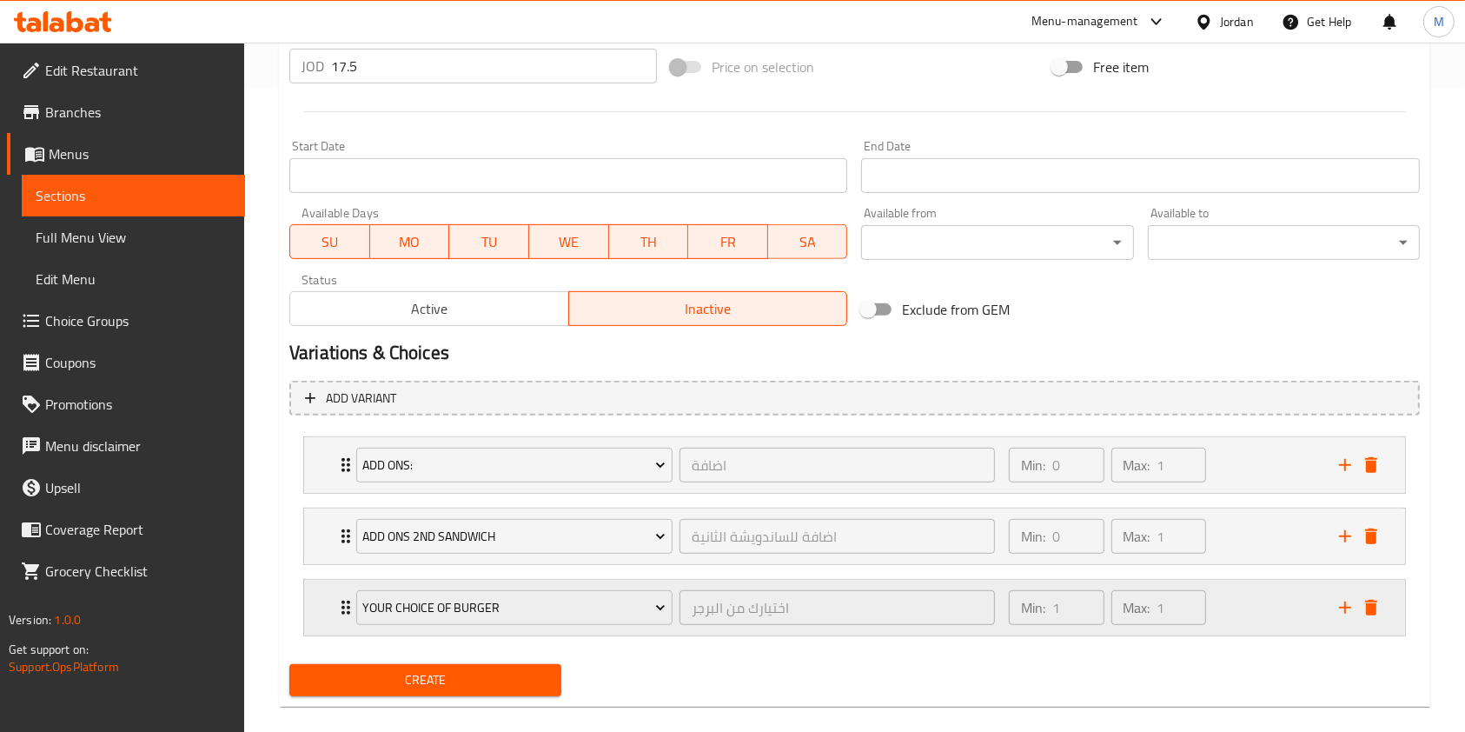
scroll to position [667, 0]
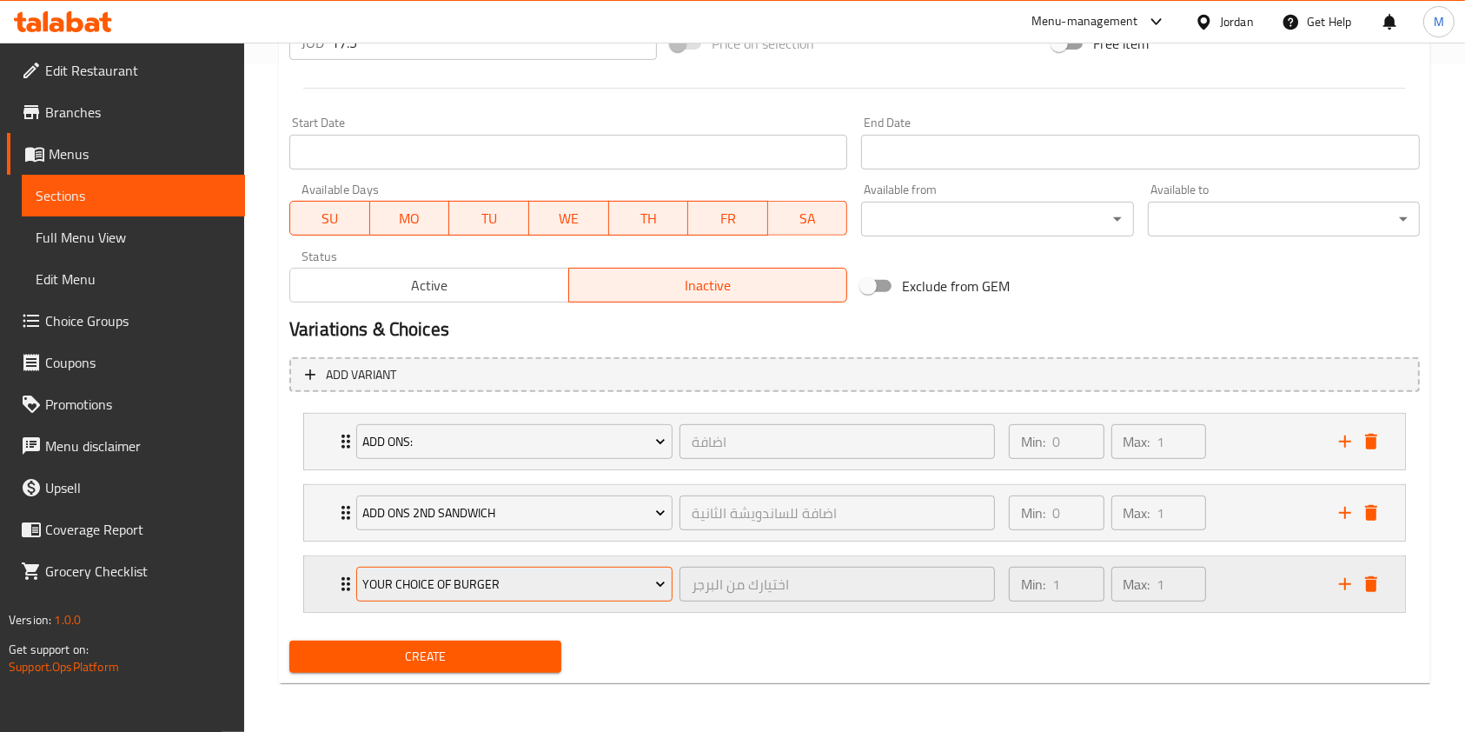
click at [584, 585] on span "Your Choice Of Burger" at bounding box center [513, 584] width 303 height 22
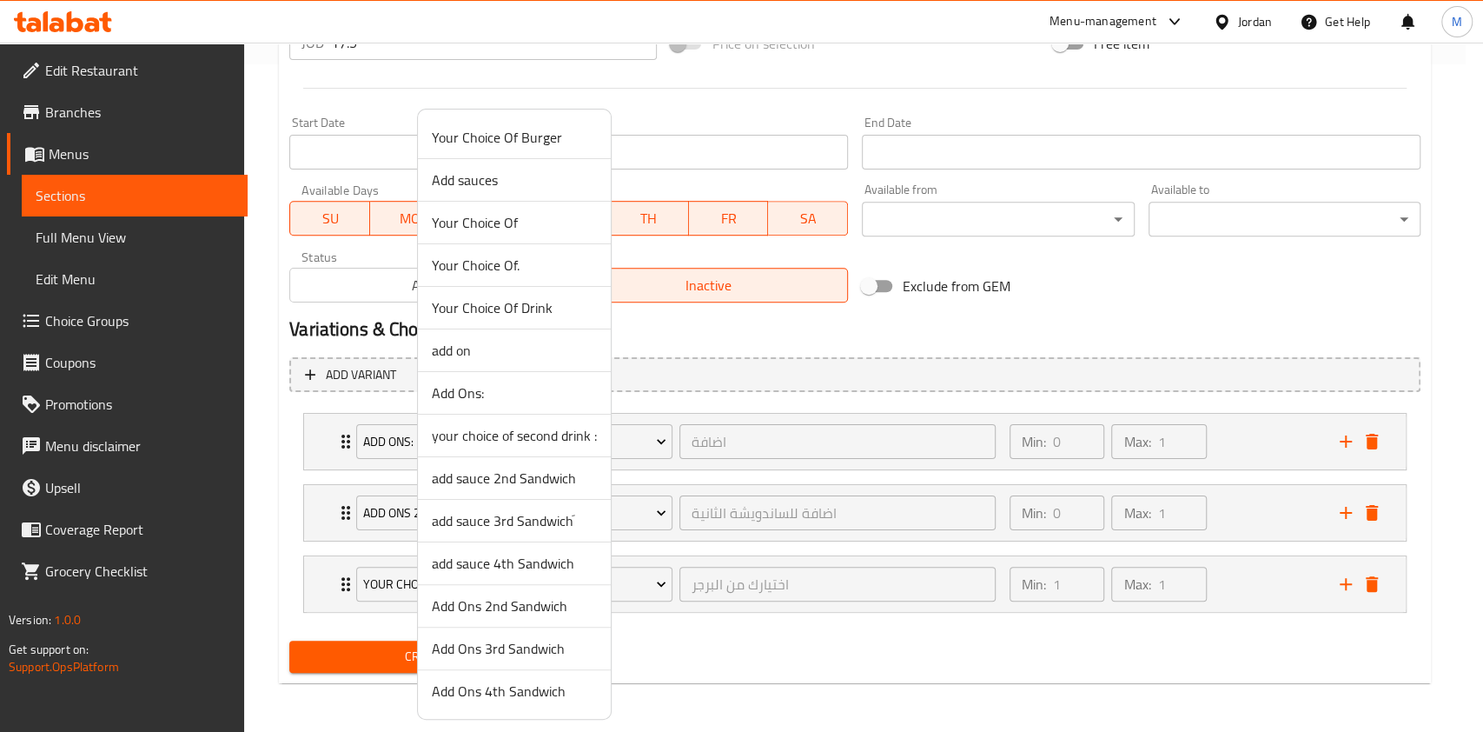
click at [535, 647] on span "Add Ons 3rd Sandwich" at bounding box center [514, 648] width 165 height 21
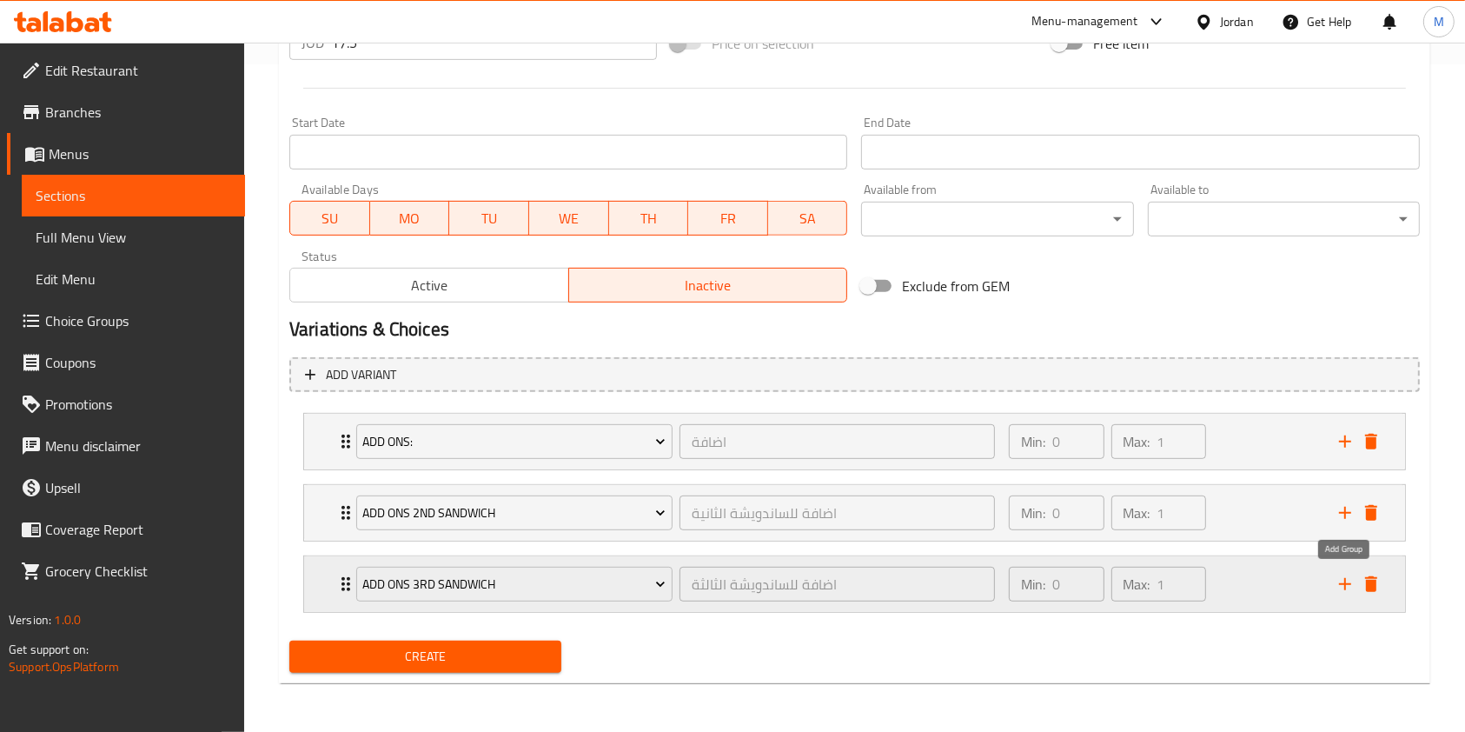
click at [1353, 586] on icon "add" at bounding box center [1345, 583] width 21 height 21
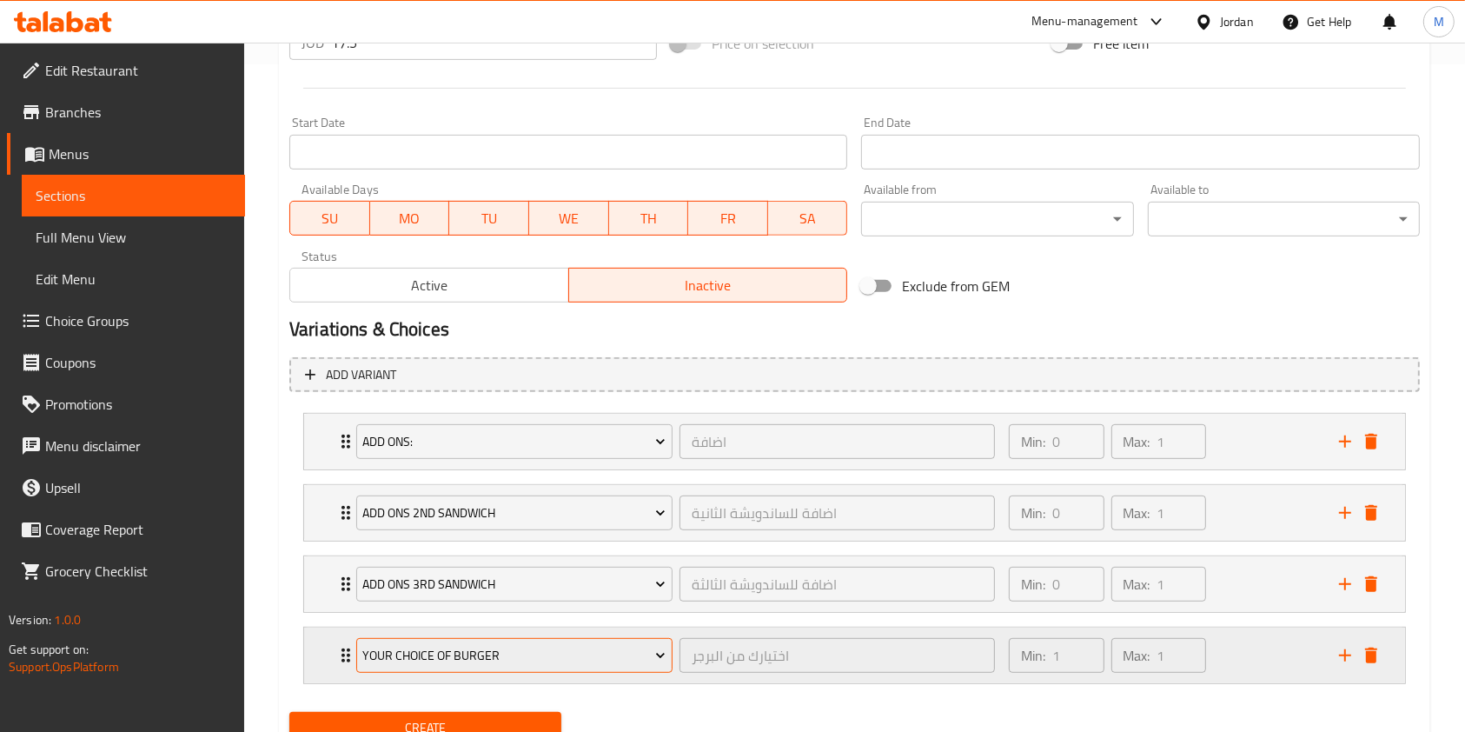
click at [554, 657] on span "Your Choice Of Burger" at bounding box center [513, 656] width 303 height 22
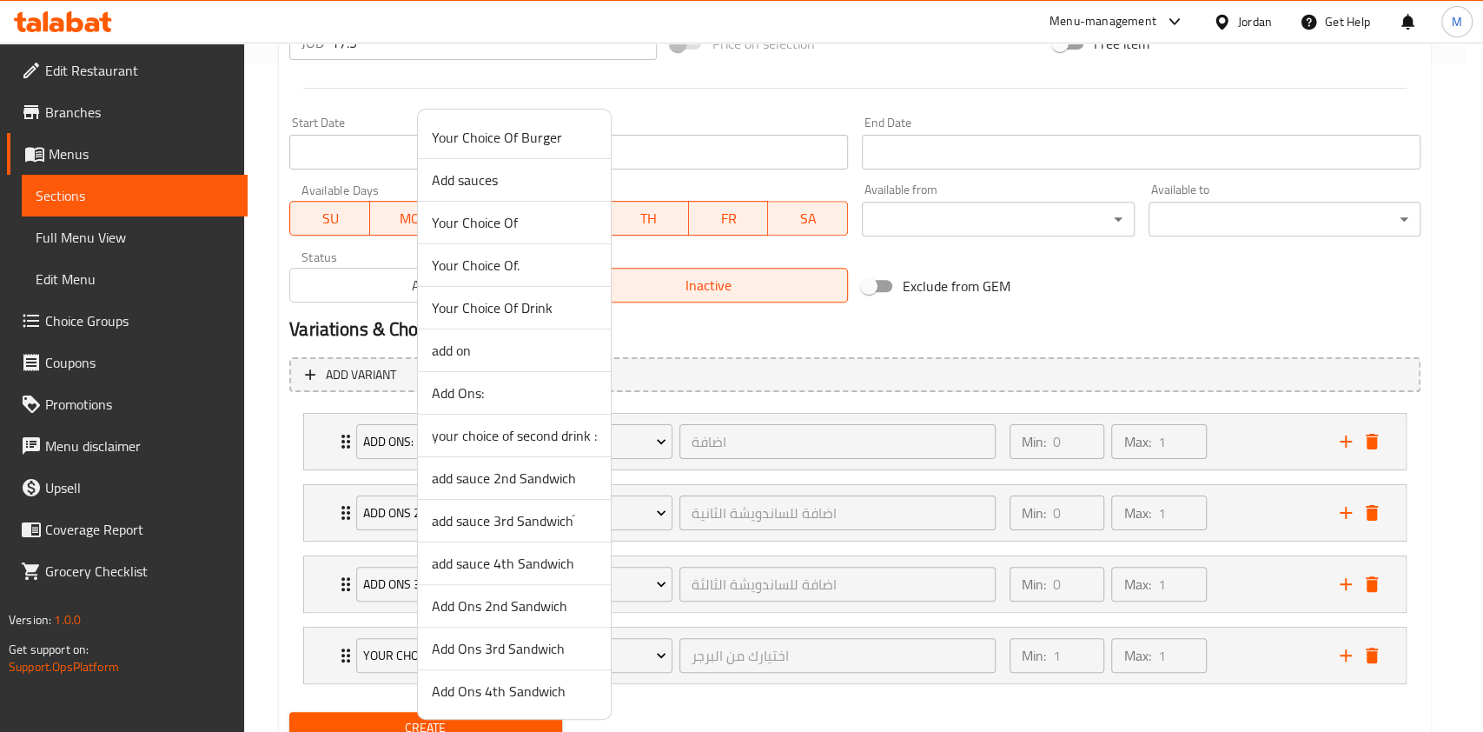
click at [500, 693] on span "Add Ons 4th Sandwich" at bounding box center [514, 690] width 165 height 21
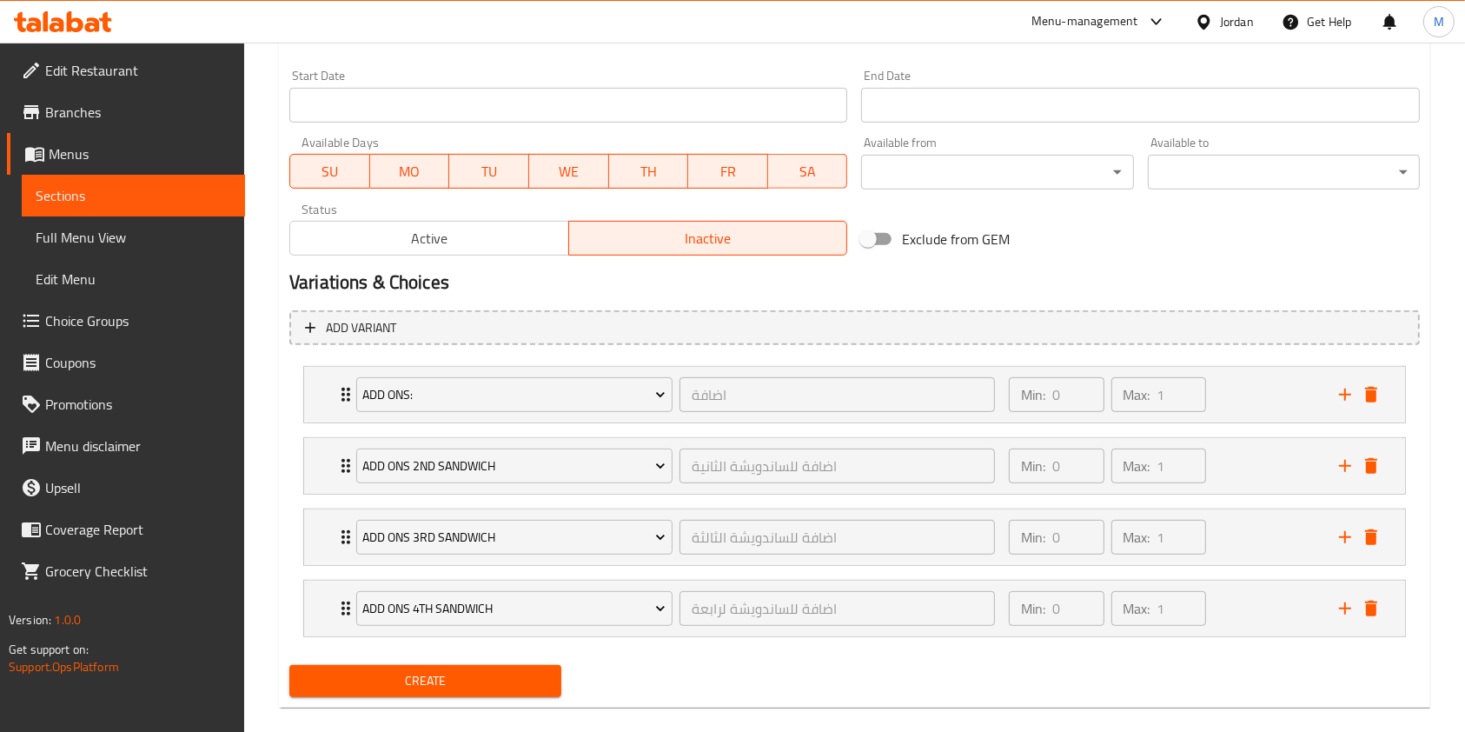
scroll to position [738, 0]
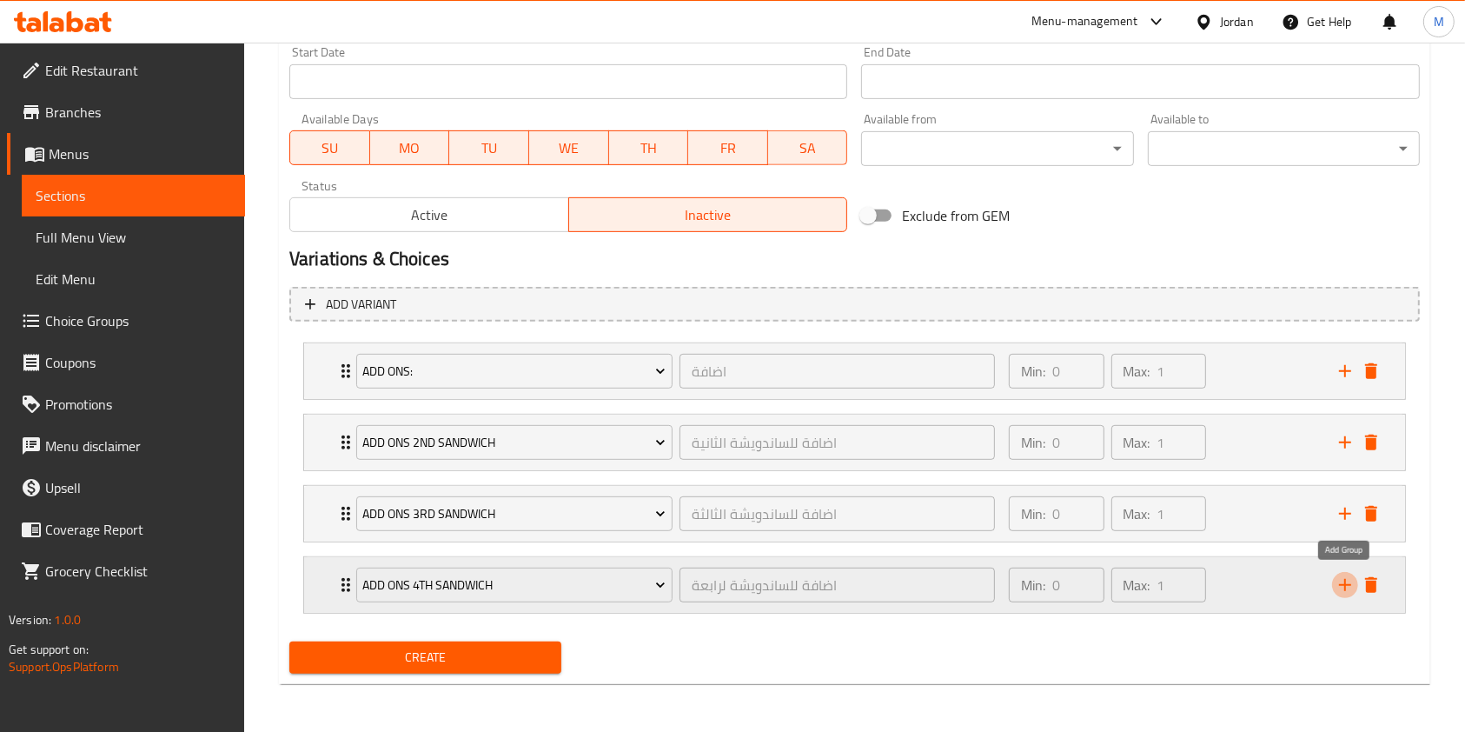
click at [1341, 579] on icon "add" at bounding box center [1345, 584] width 21 height 21
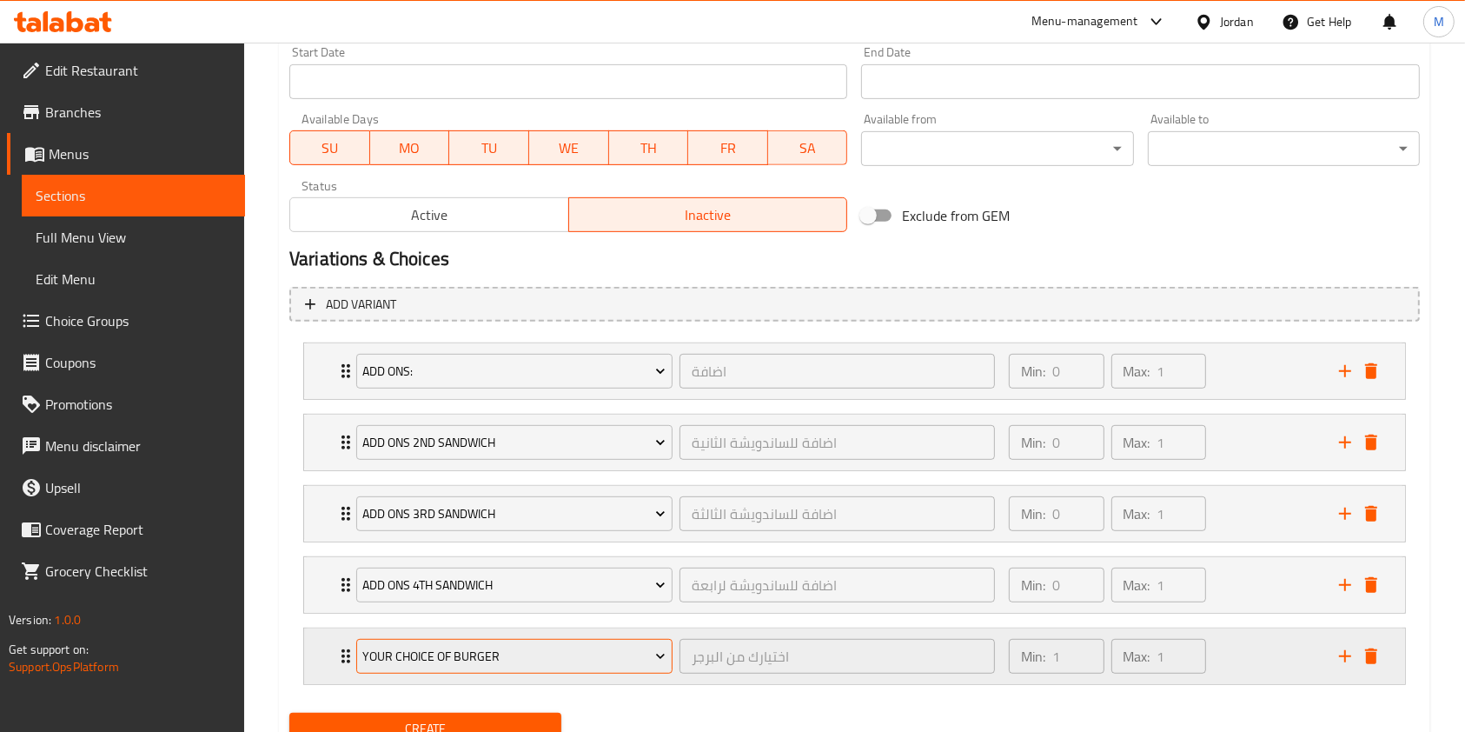
click at [505, 664] on span "Your Choice Of Burger" at bounding box center [513, 657] width 303 height 22
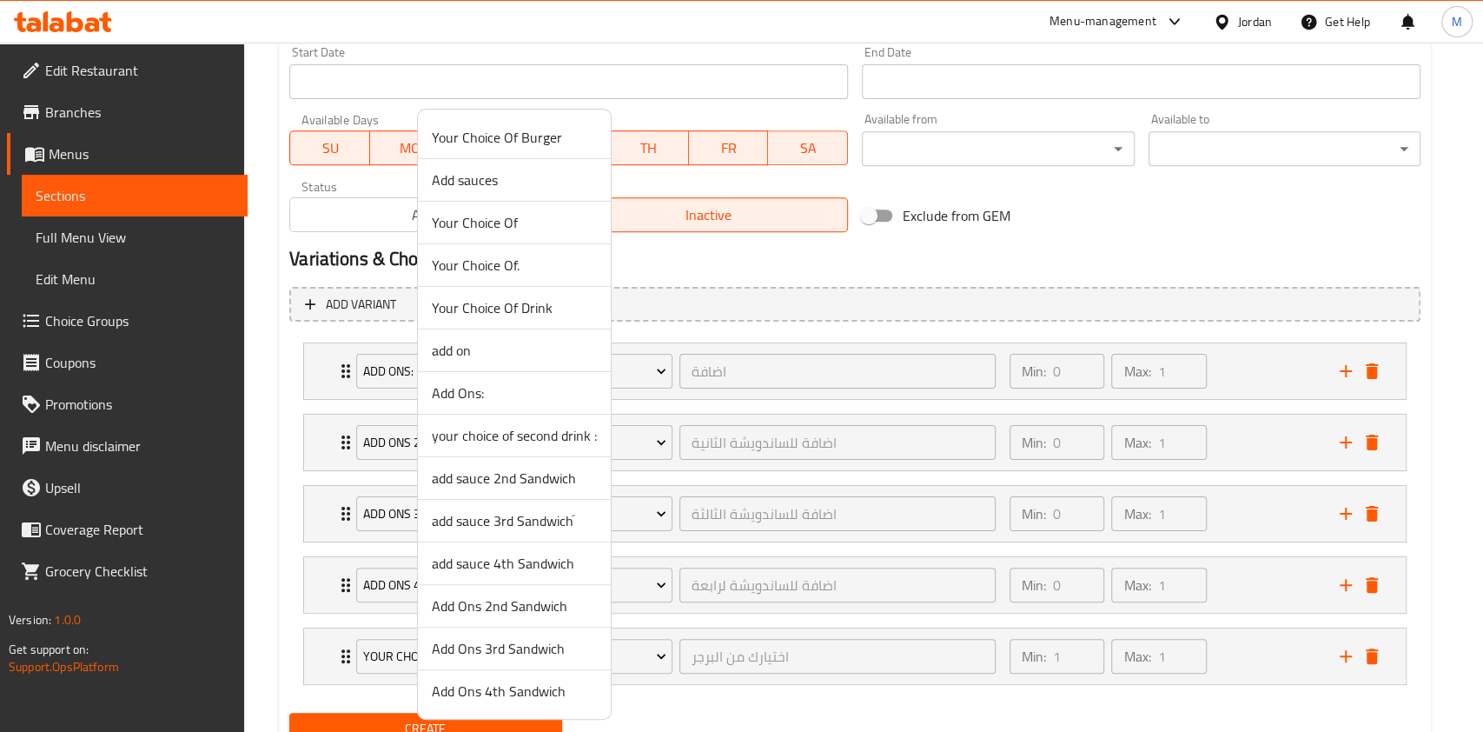
click at [490, 180] on span "Add sauces" at bounding box center [514, 179] width 165 height 21
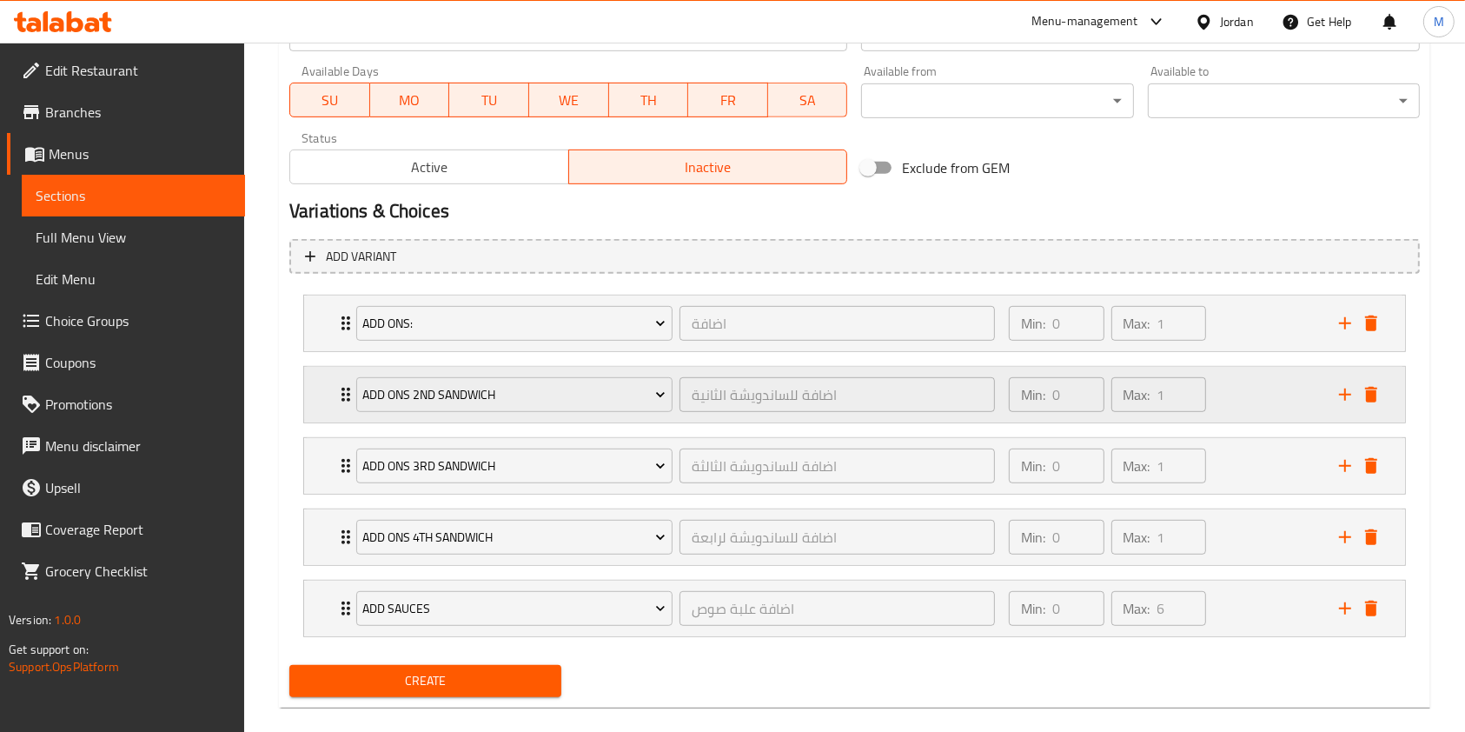
scroll to position [809, 0]
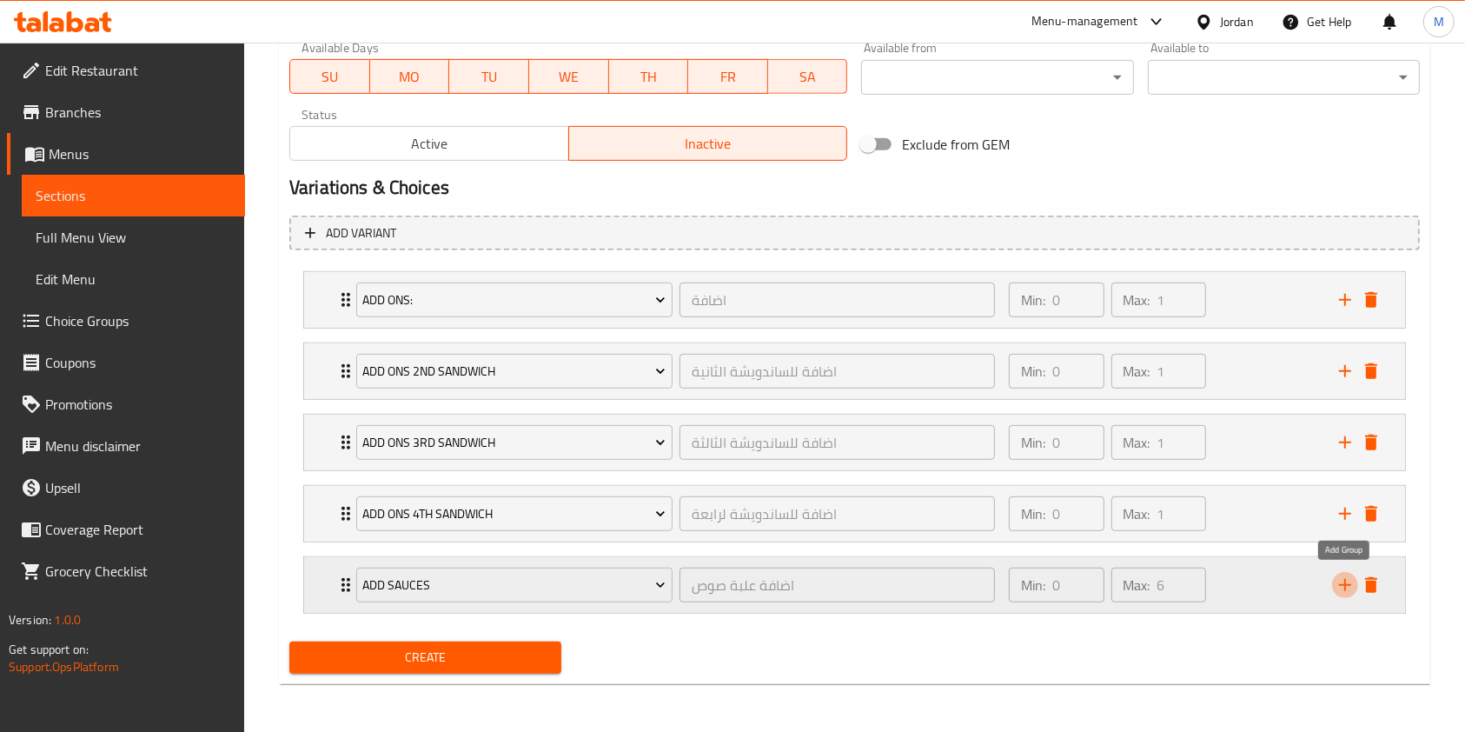
click at [1343, 583] on icon "add" at bounding box center [1345, 585] width 12 height 12
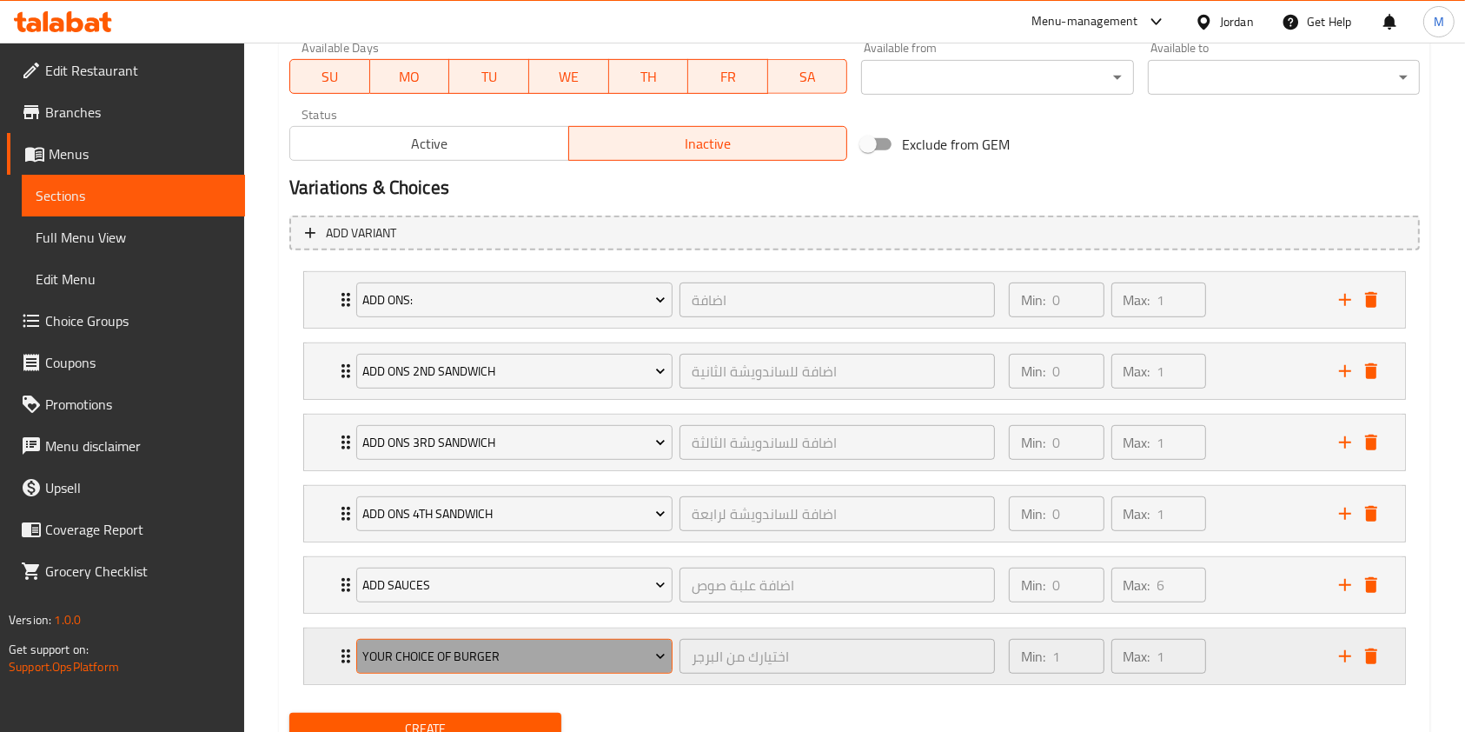
click at [526, 658] on span "Your Choice Of Burger" at bounding box center [513, 657] width 303 height 22
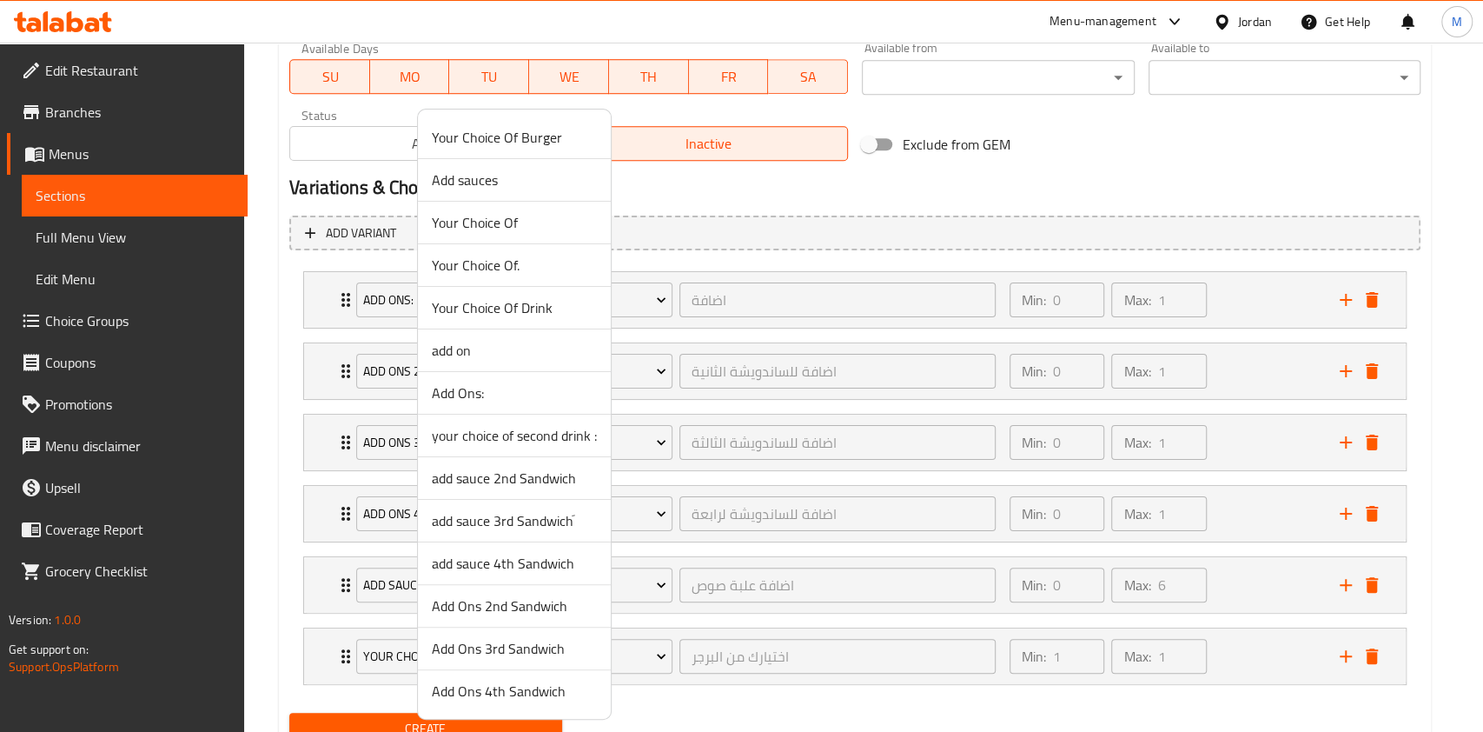
click at [502, 482] on span "add sauce 2nd Sandwich" at bounding box center [514, 477] width 165 height 21
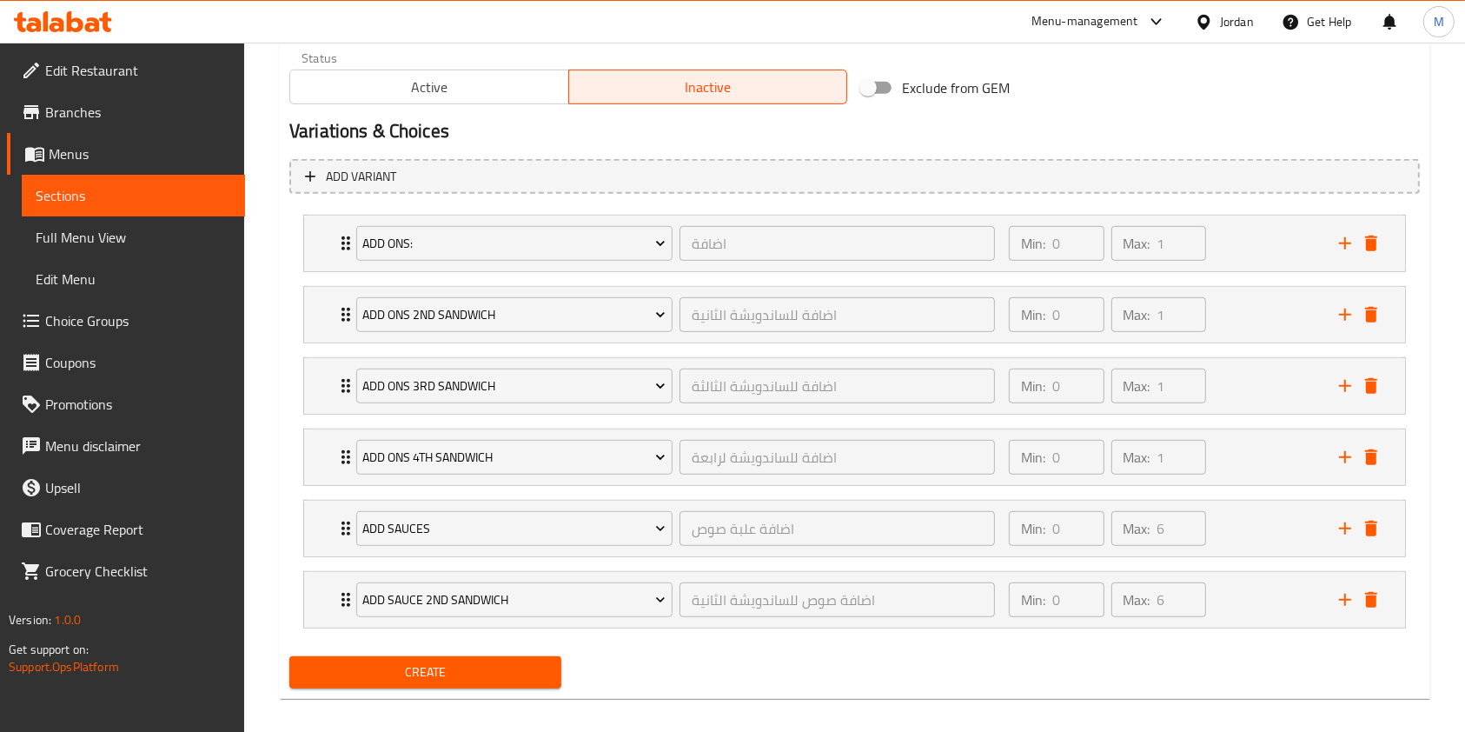
scroll to position [880, 0]
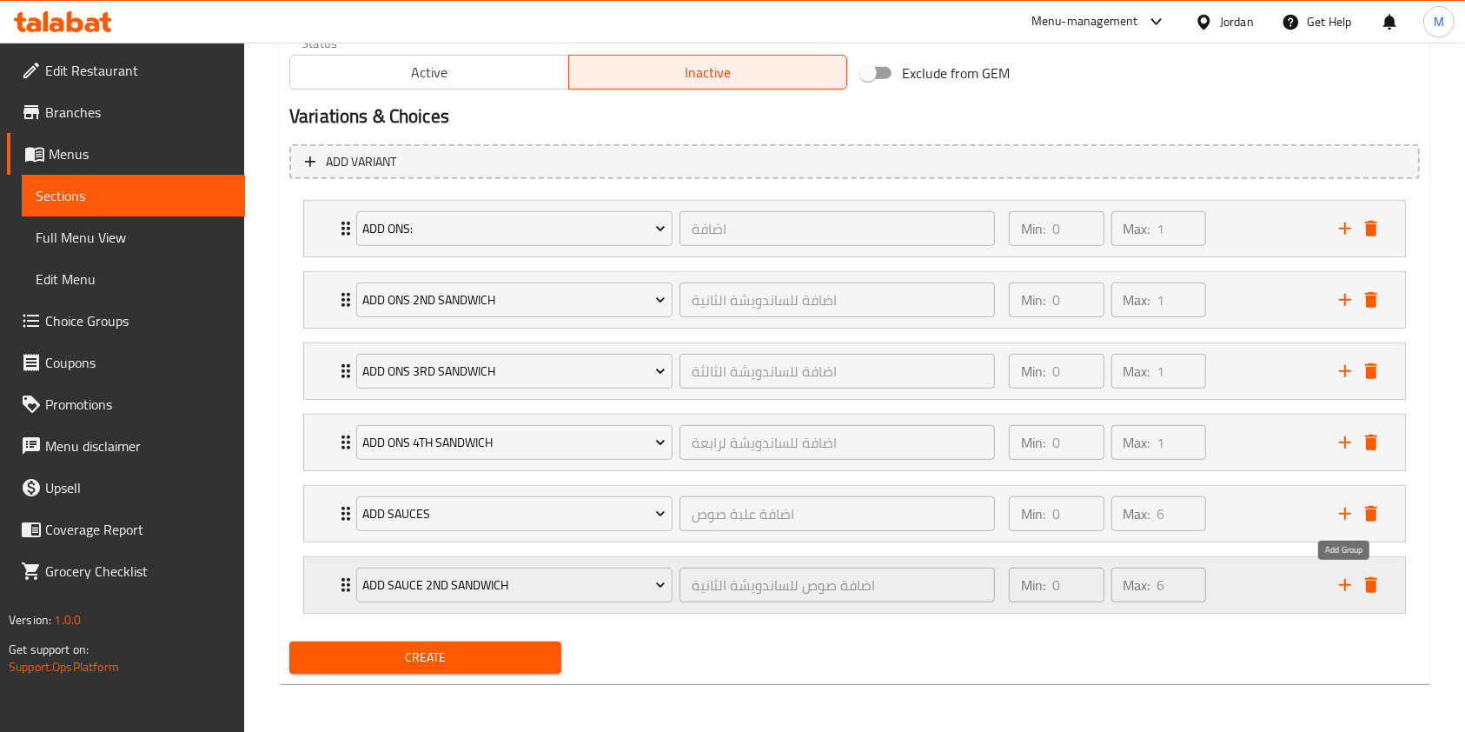
click at [1348, 580] on icon "add" at bounding box center [1345, 584] width 21 height 21
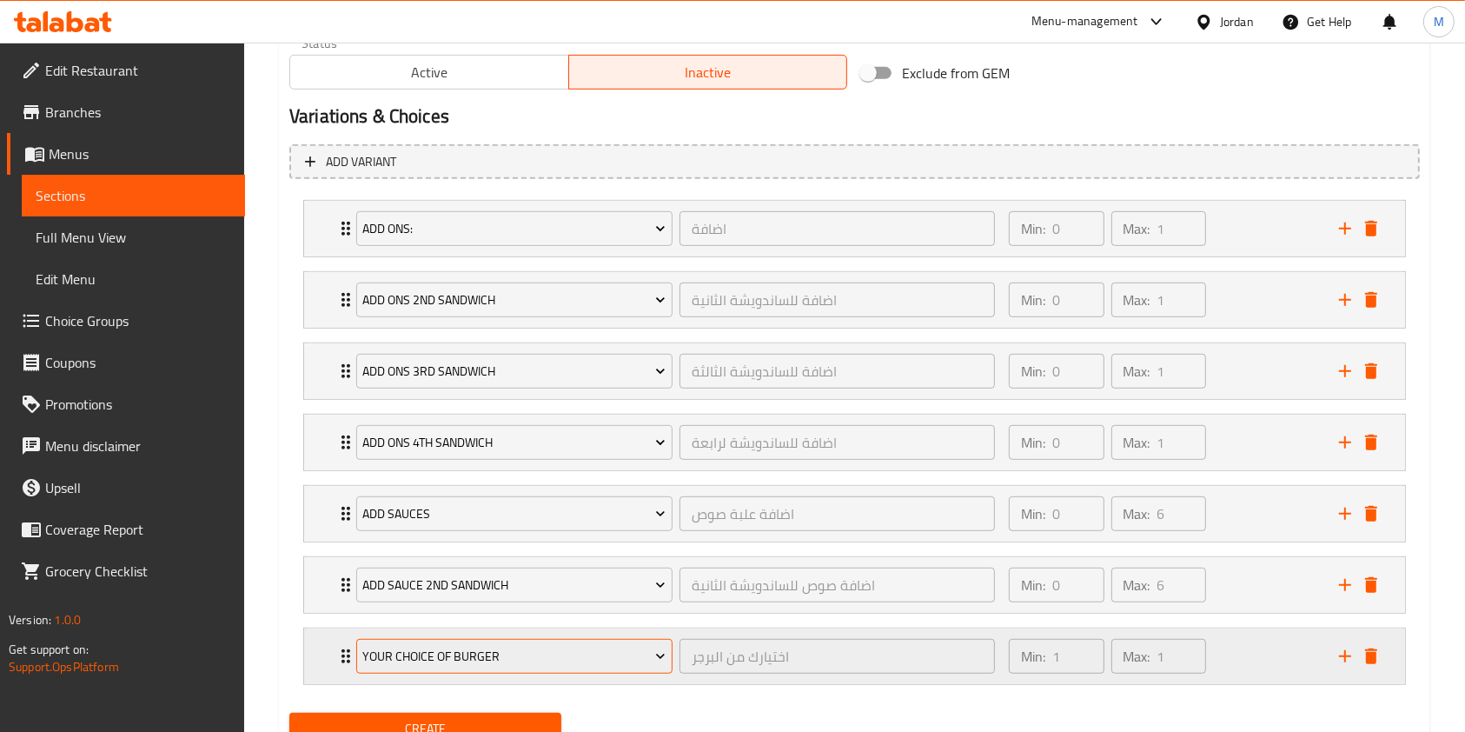
click at [491, 641] on button "Your Choice Of Burger" at bounding box center [514, 656] width 316 height 35
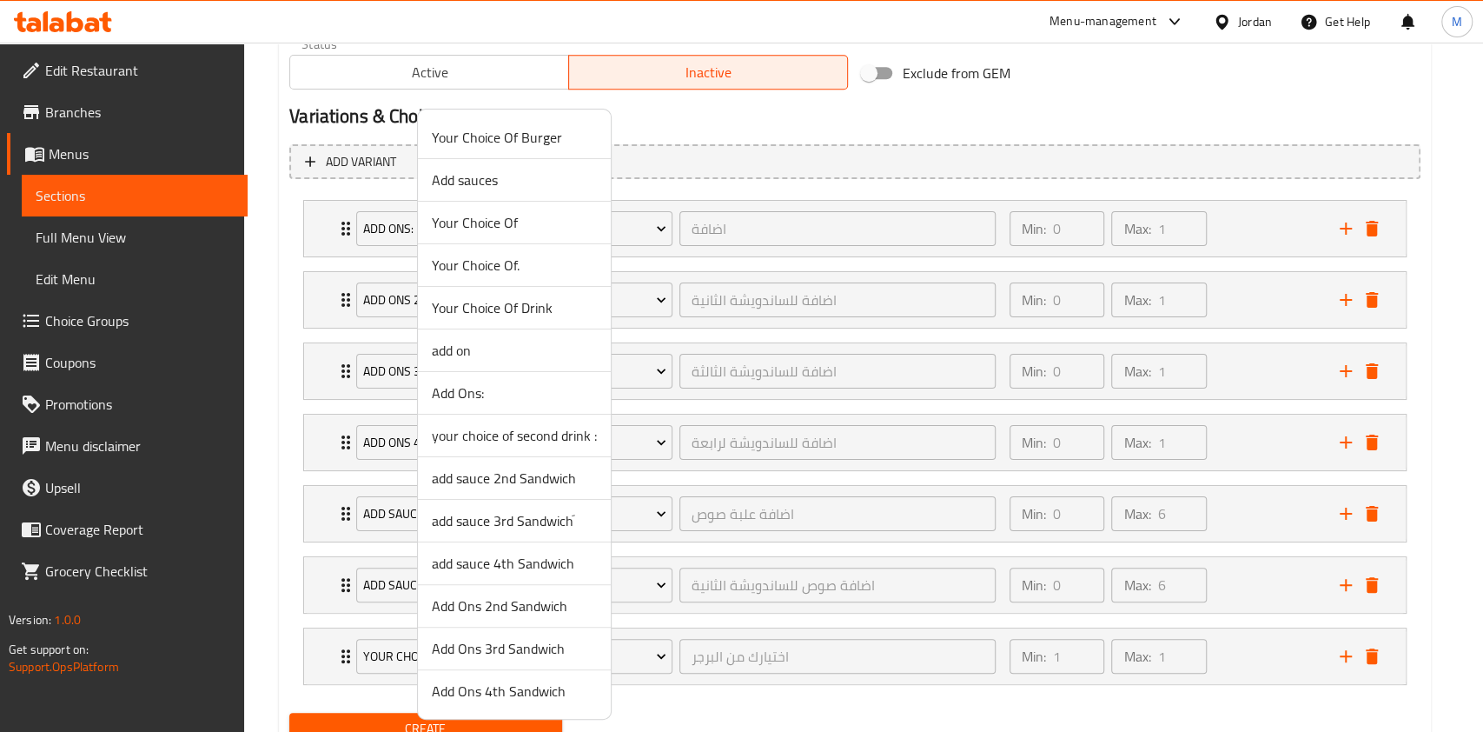
click at [504, 524] on span "add sauce 3rd Sandwichَ" at bounding box center [514, 520] width 165 height 21
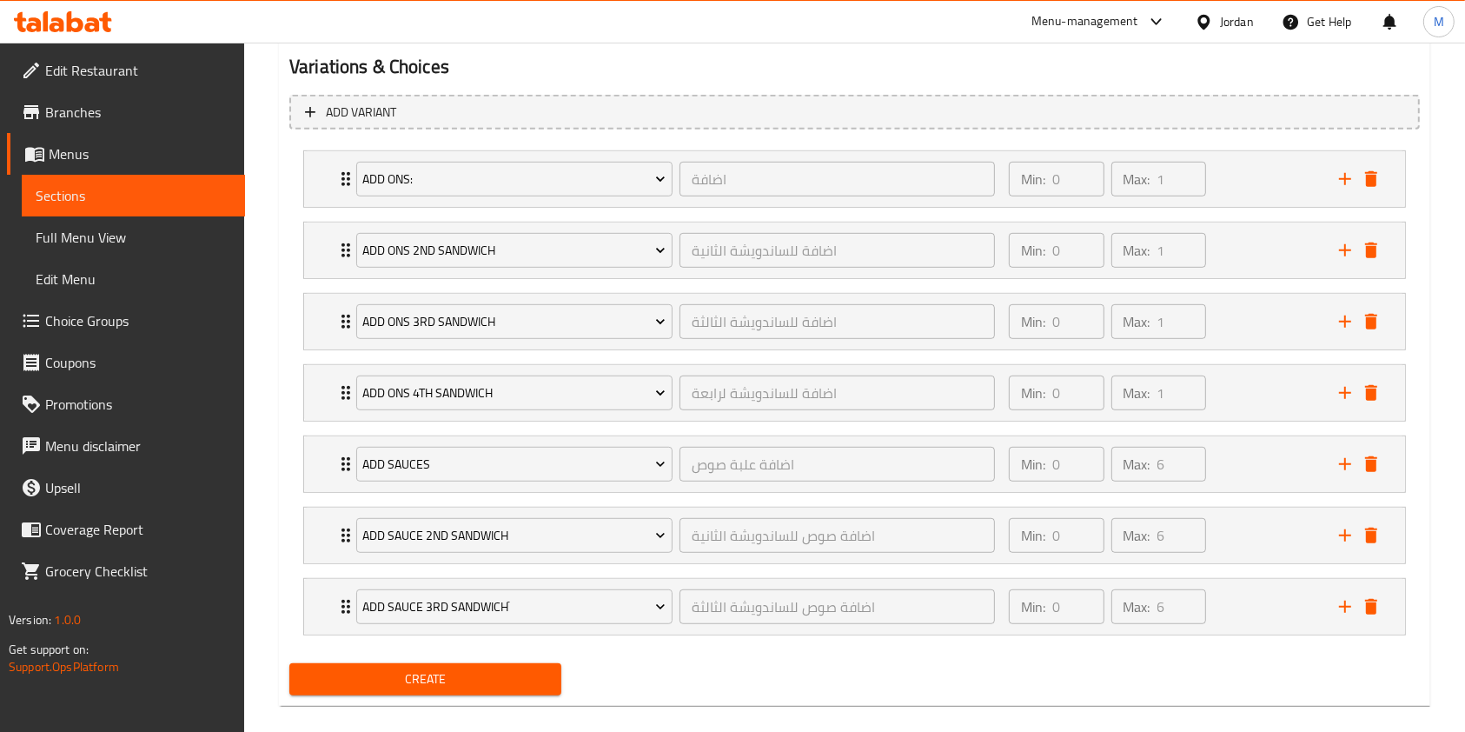
scroll to position [951, 0]
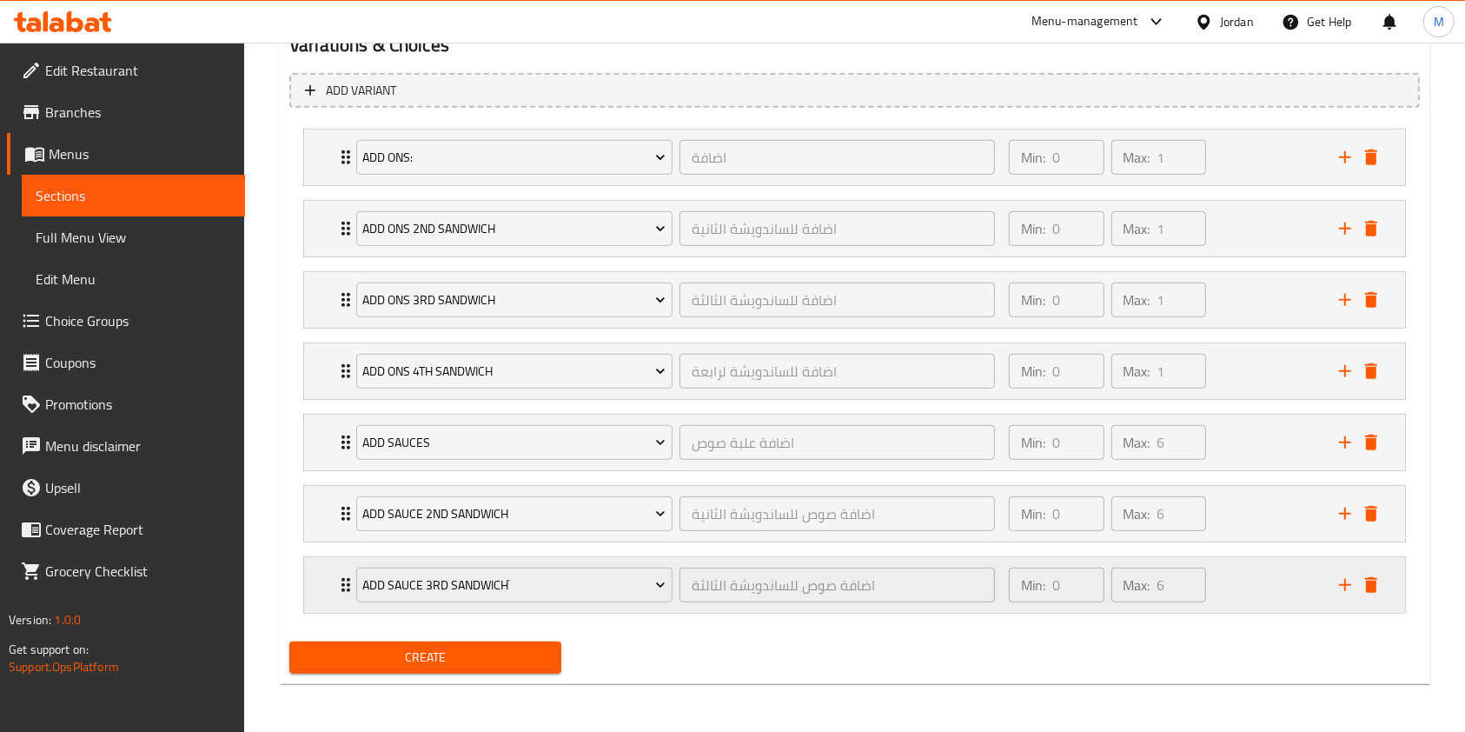
click at [1351, 584] on icon "add" at bounding box center [1345, 584] width 21 height 21
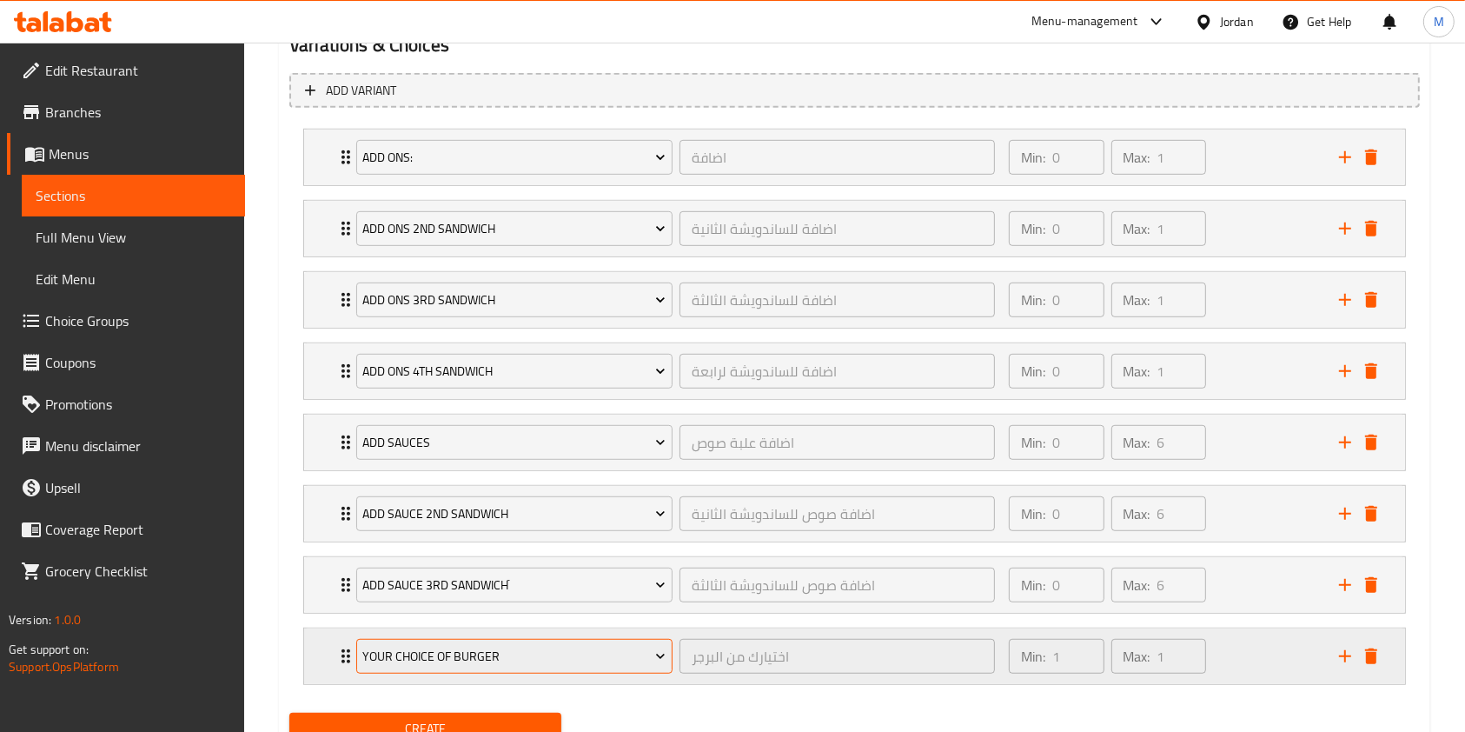
click at [455, 662] on span "Your Choice Of Burger" at bounding box center [513, 657] width 303 height 22
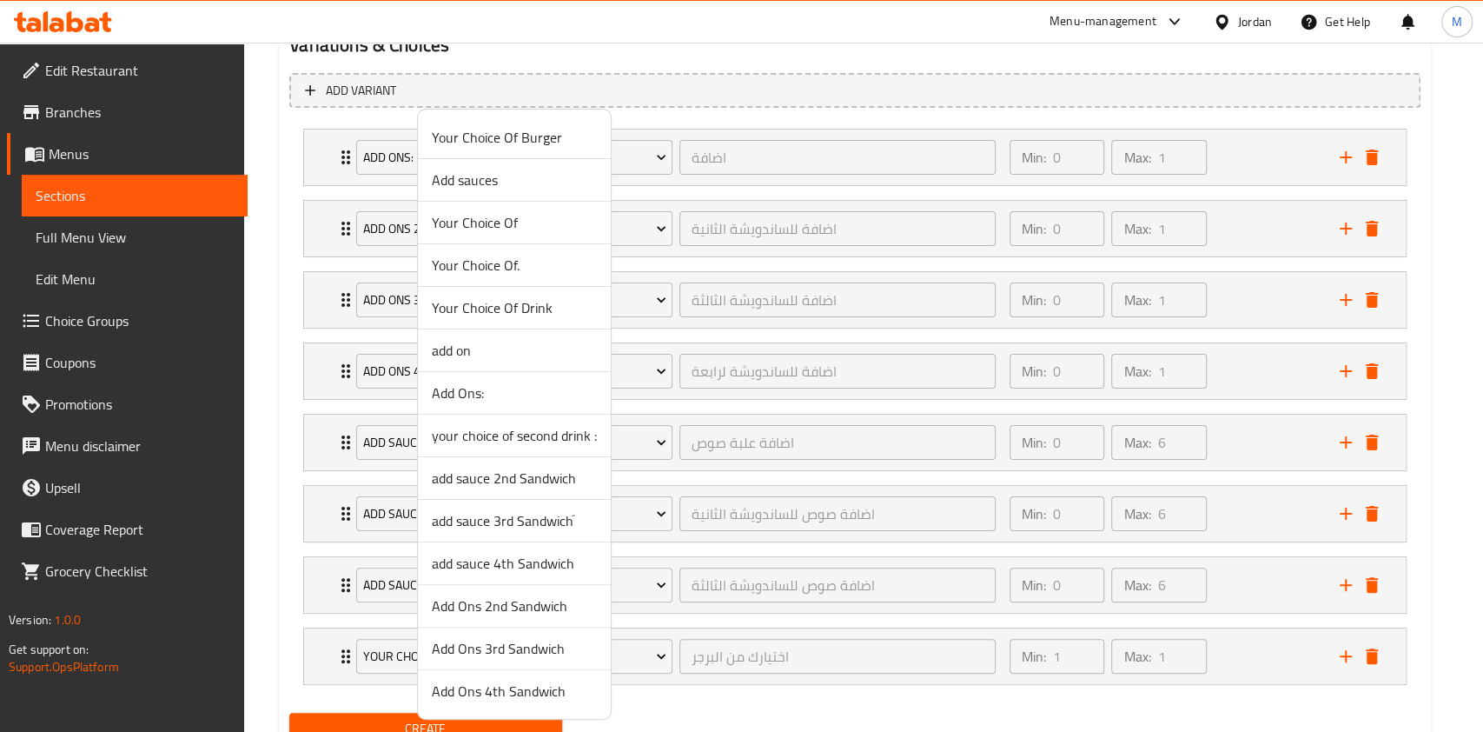
click at [534, 564] on span "add sauce 4th Sandwich" at bounding box center [514, 563] width 165 height 21
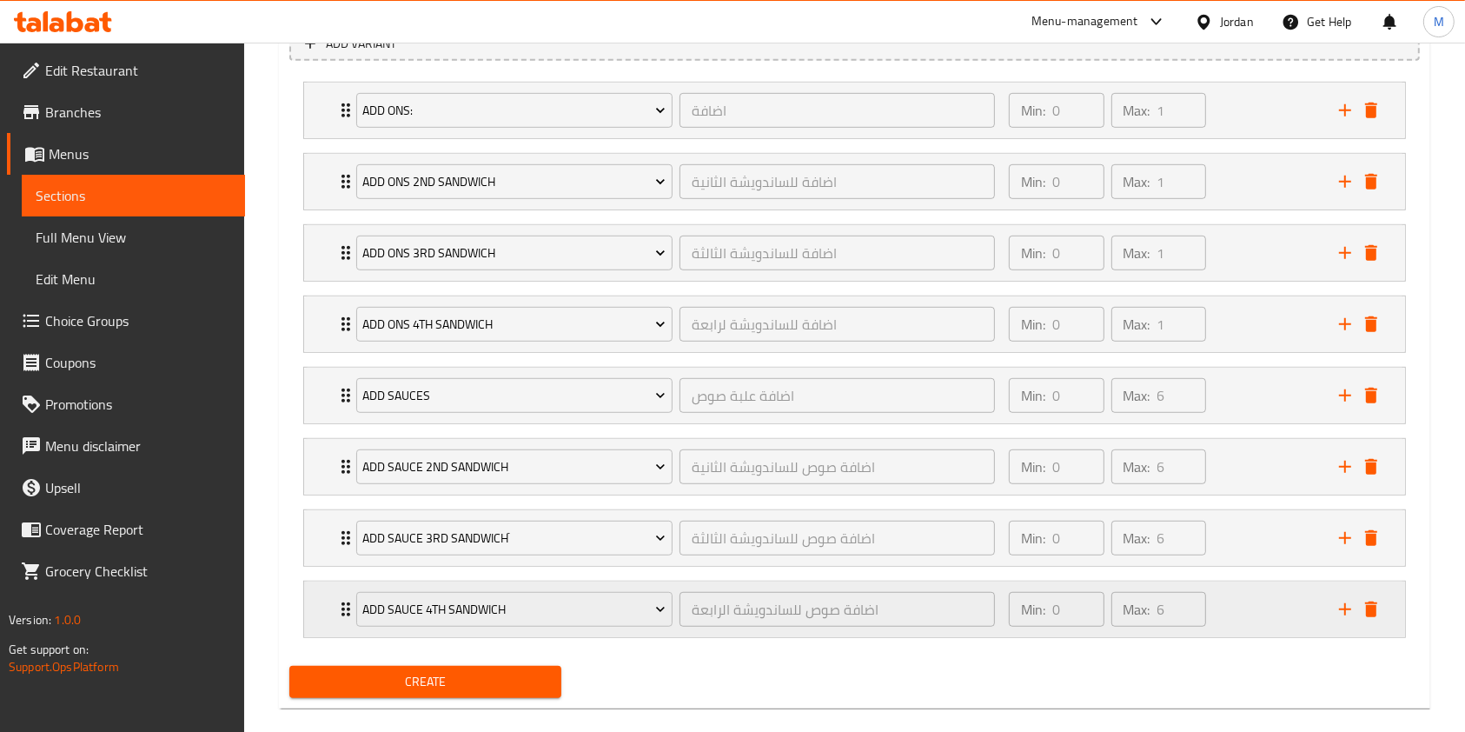
scroll to position [1022, 0]
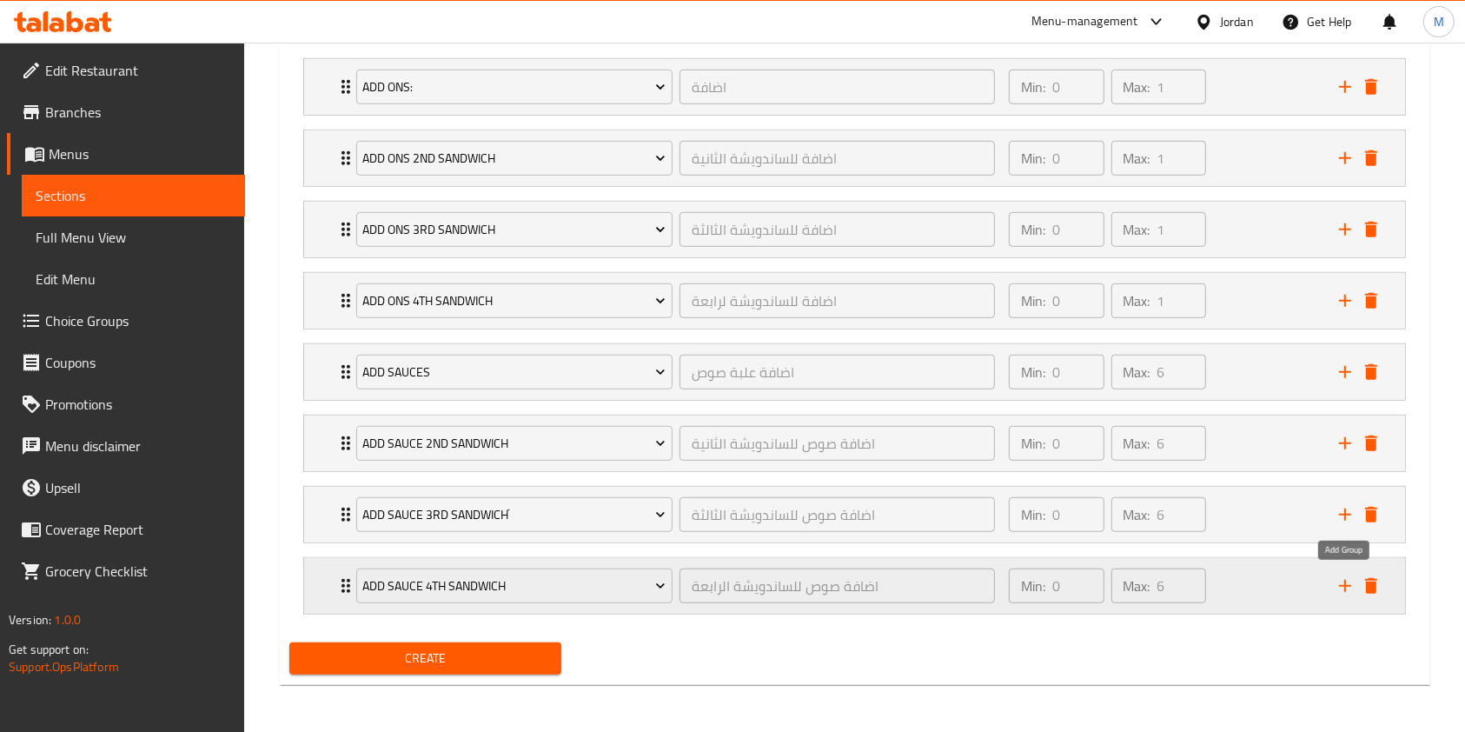
click at [1348, 579] on icon "add" at bounding box center [1345, 585] width 21 height 21
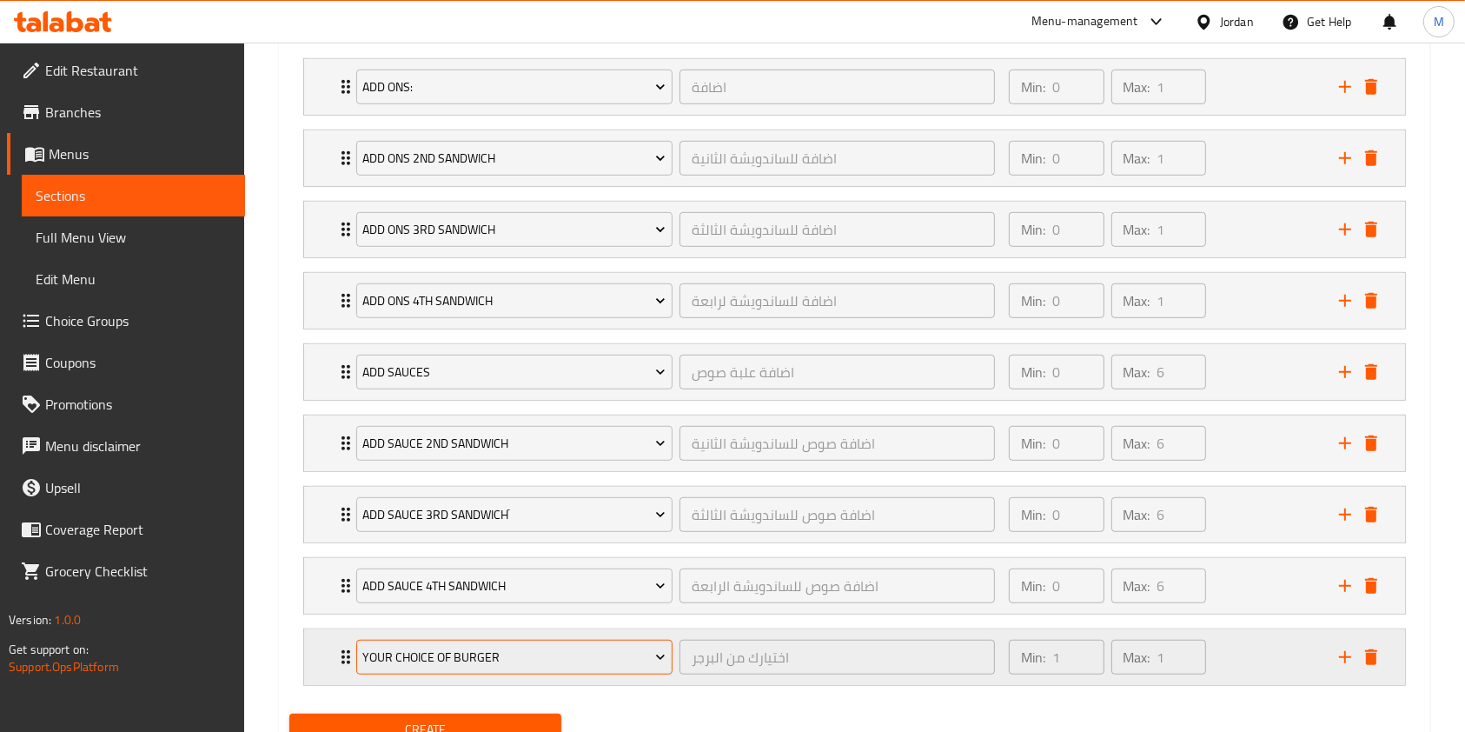
click at [574, 662] on span "Your Choice Of Burger" at bounding box center [513, 657] width 303 height 22
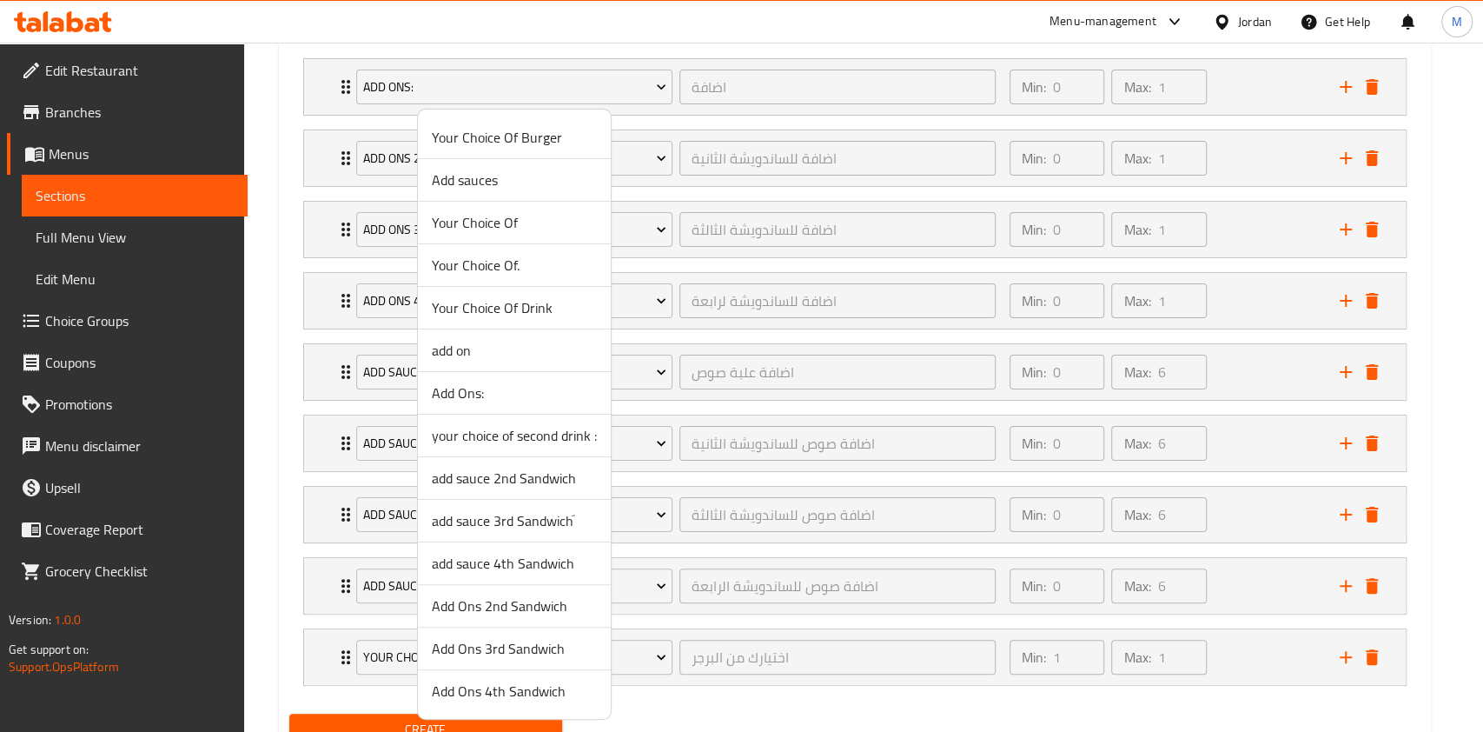
click at [525, 306] on span "Your Choice Of Drink" at bounding box center [514, 307] width 165 height 21
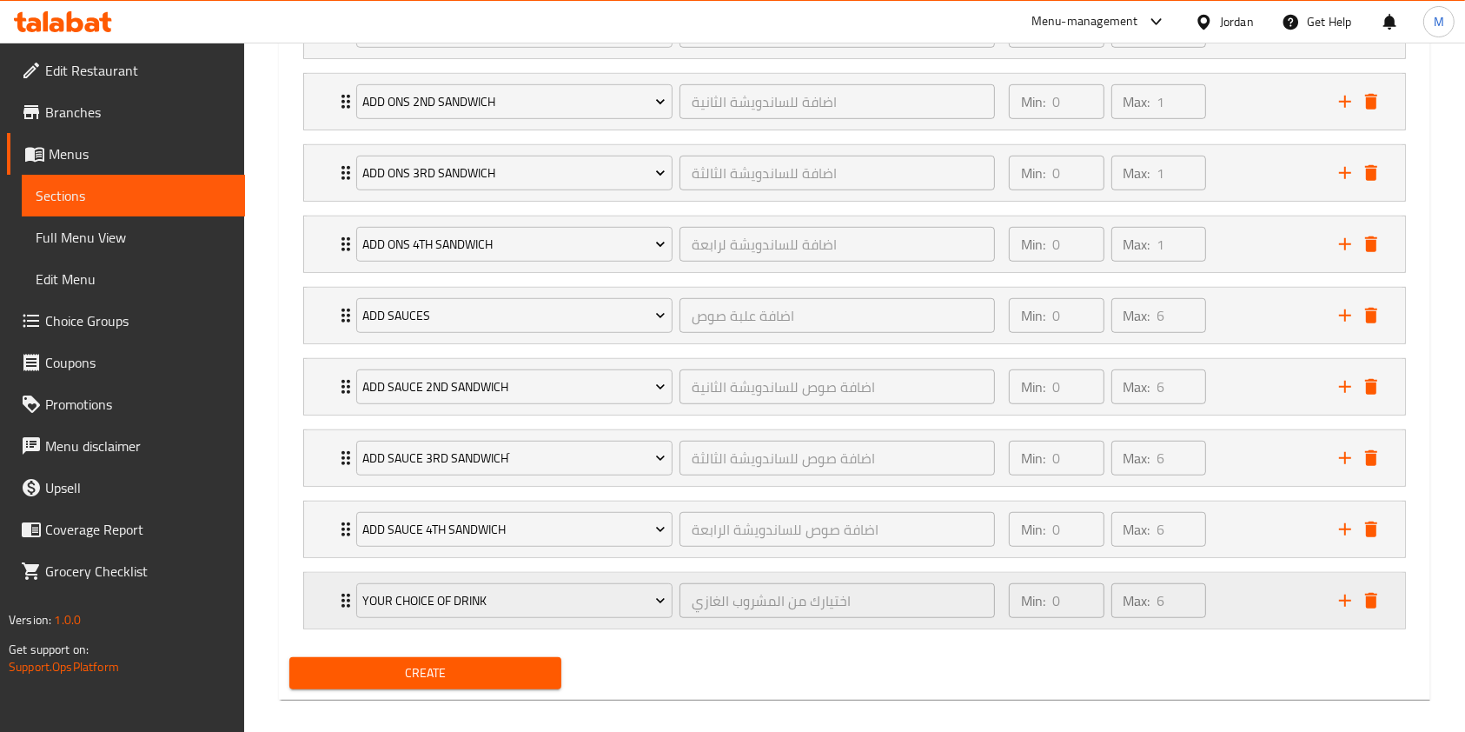
scroll to position [1093, 0]
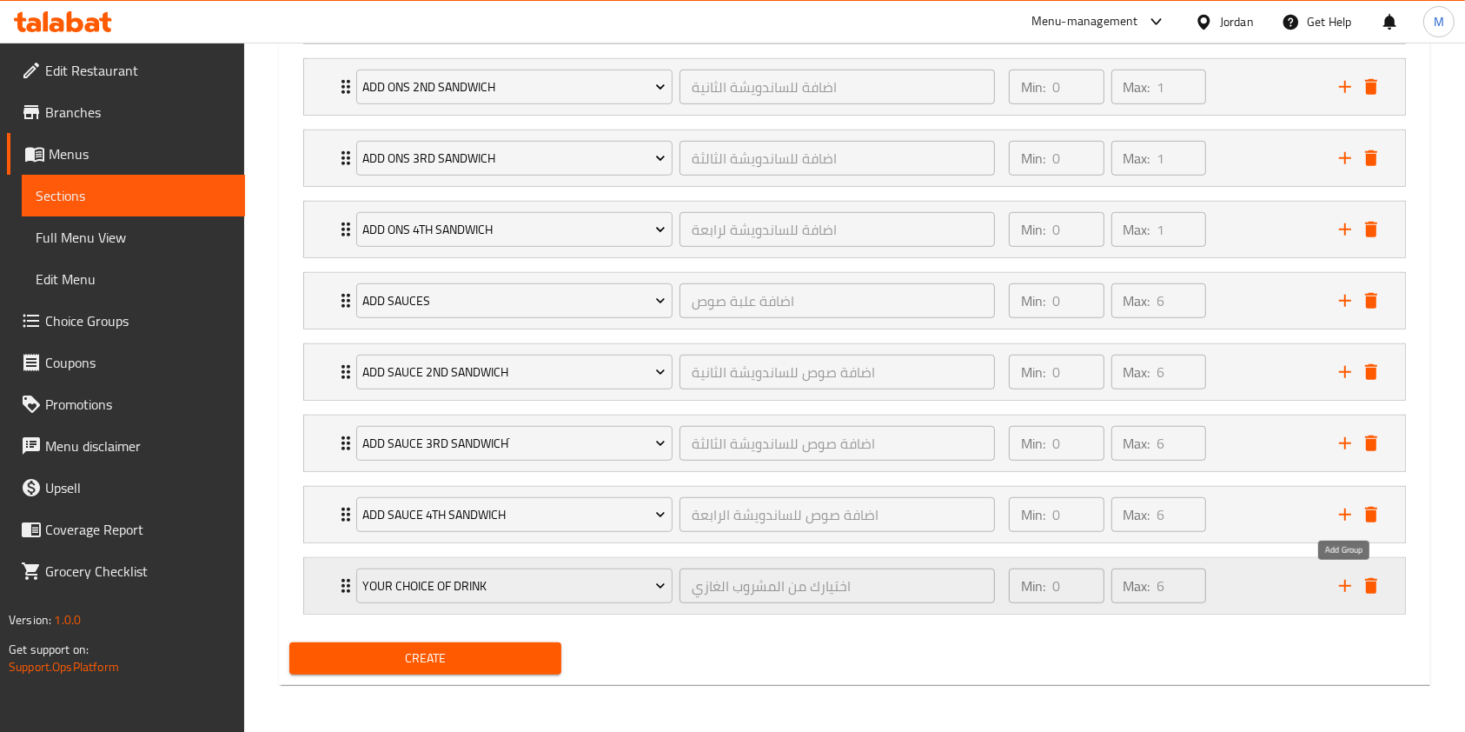
click at [1338, 573] on button "add" at bounding box center [1345, 586] width 26 height 26
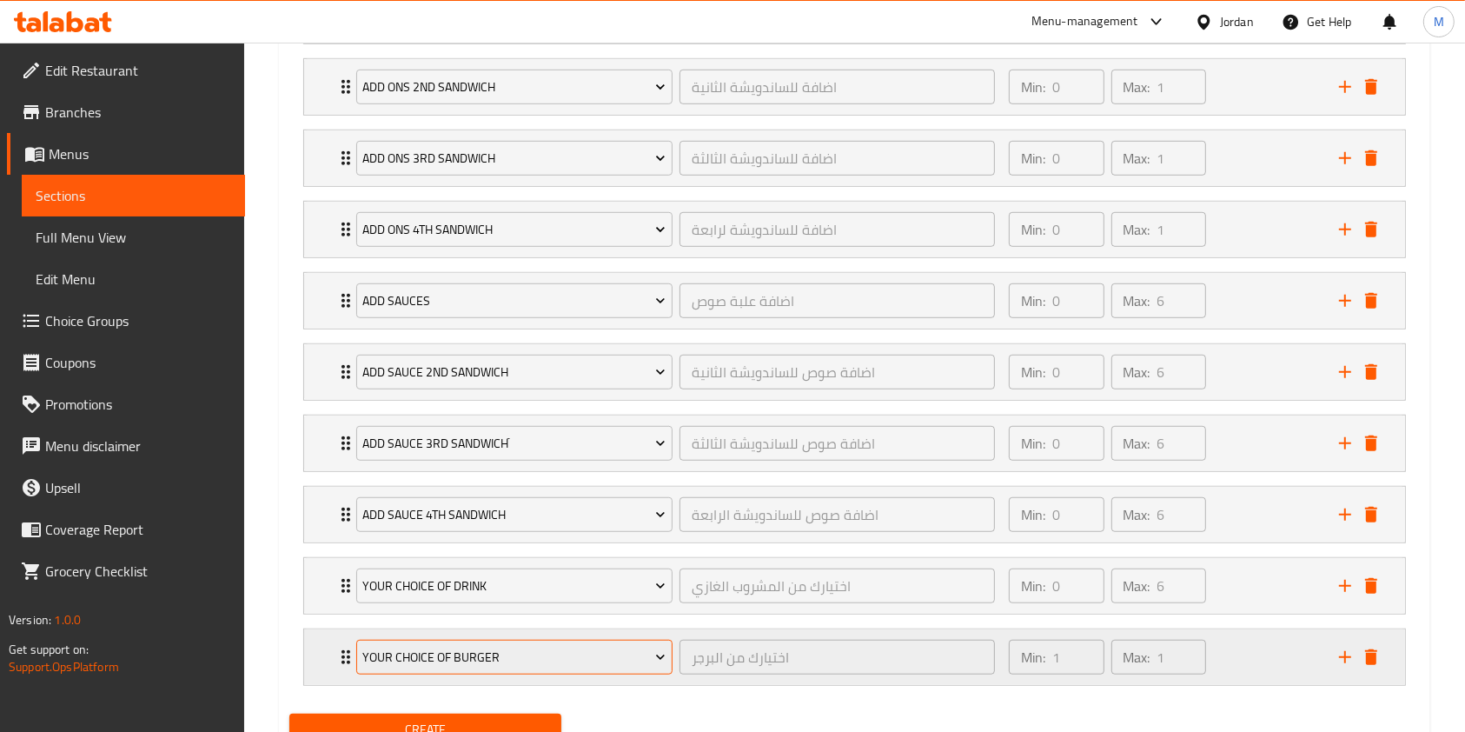
click at [565, 653] on span "Your Choice Of Burger" at bounding box center [513, 657] width 303 height 22
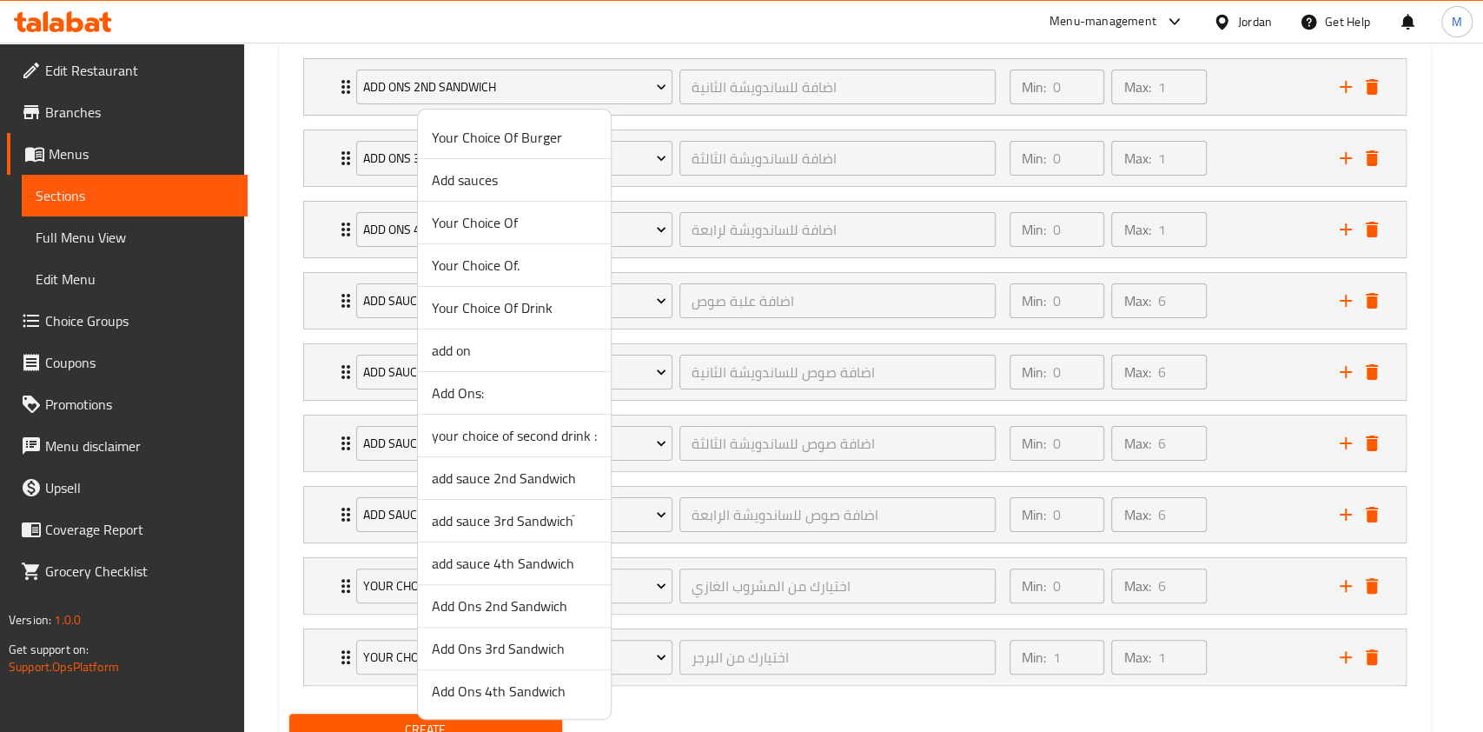
click at [573, 435] on span "your choice of second drink :" at bounding box center [514, 435] width 165 height 21
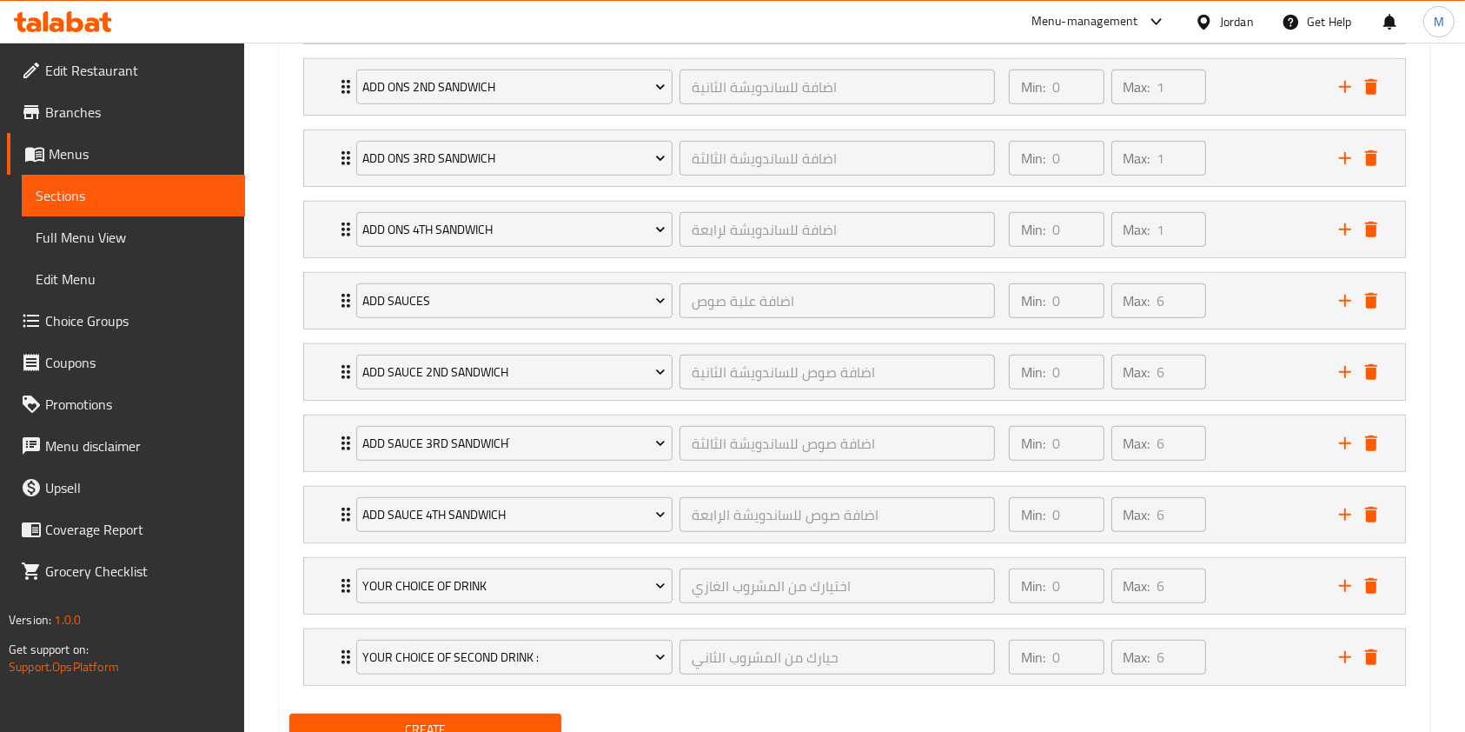
scroll to position [1164, 0]
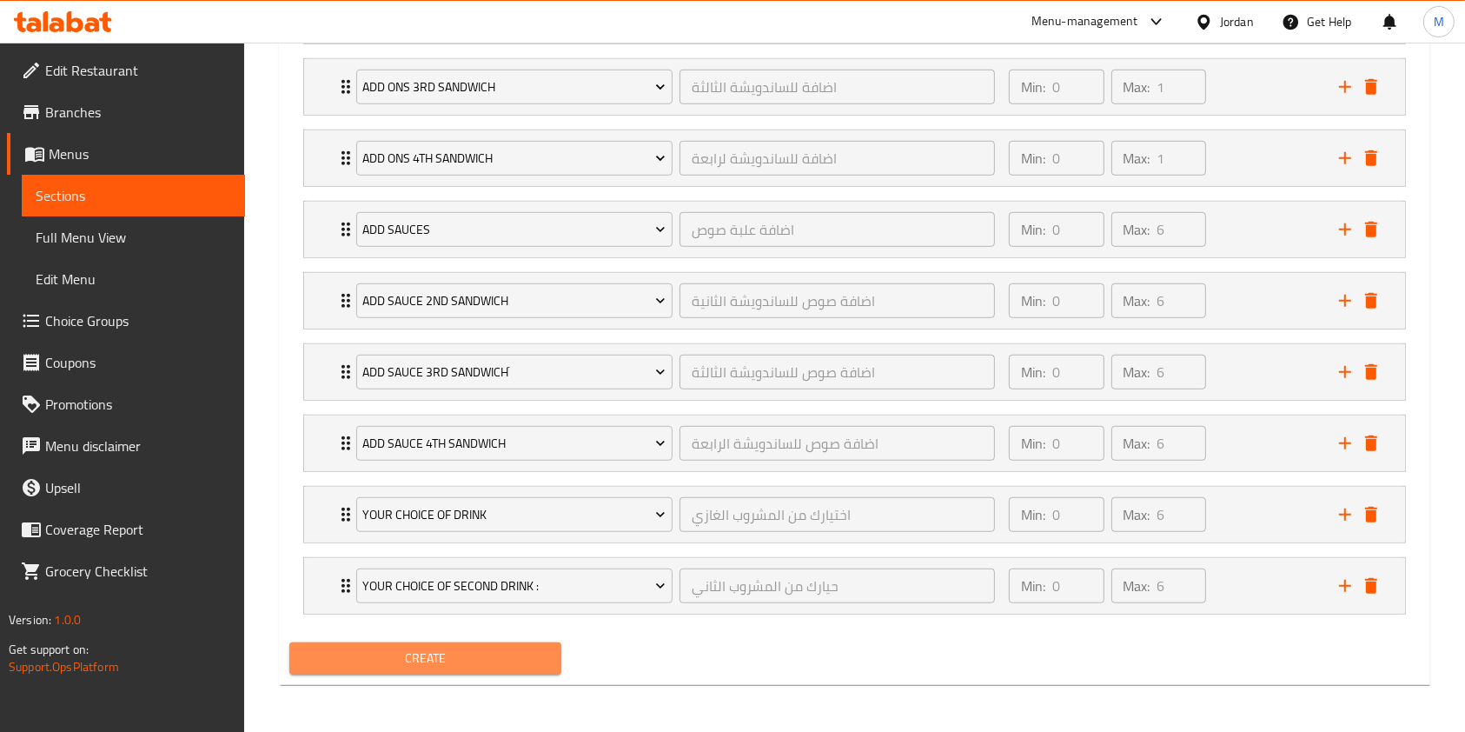
click at [431, 657] on span "Create" at bounding box center [425, 658] width 244 height 22
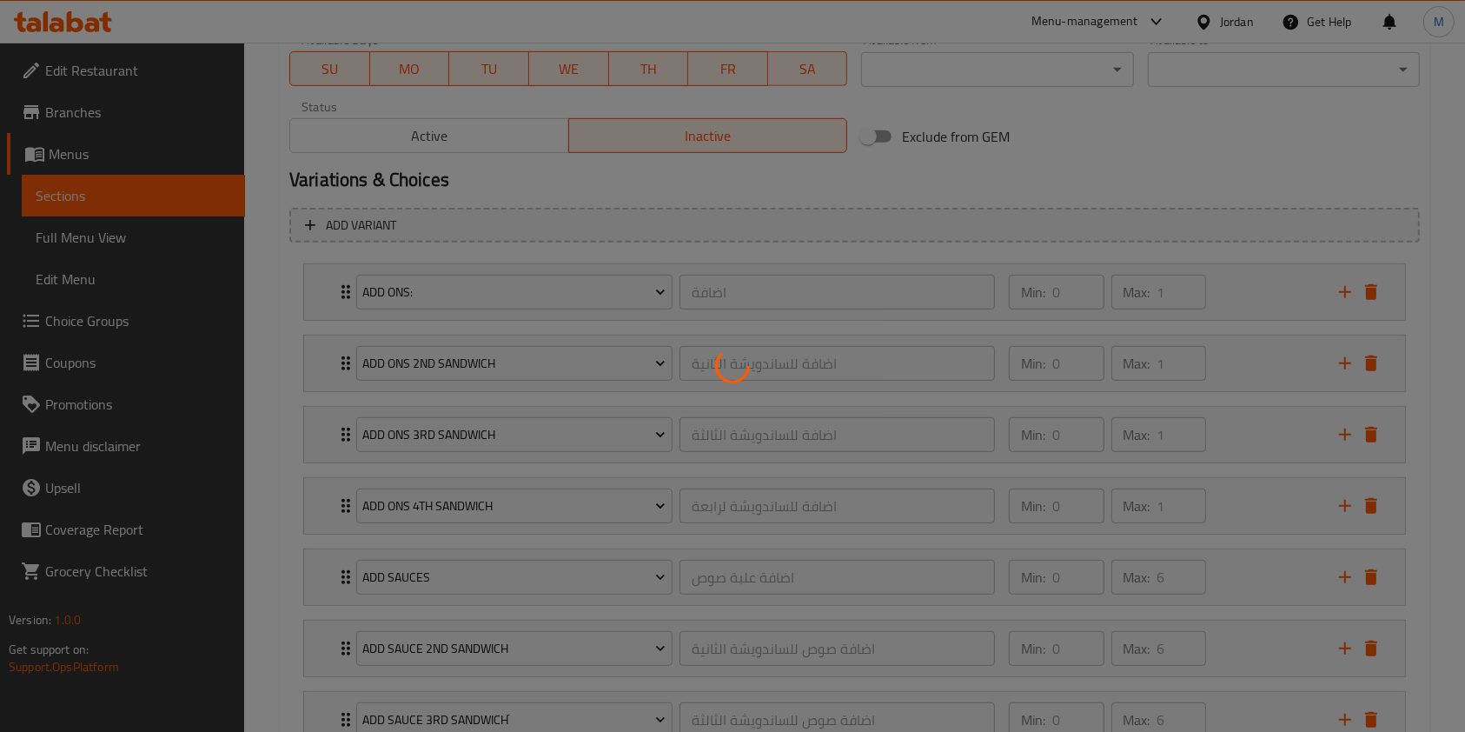
scroll to position [65, 0]
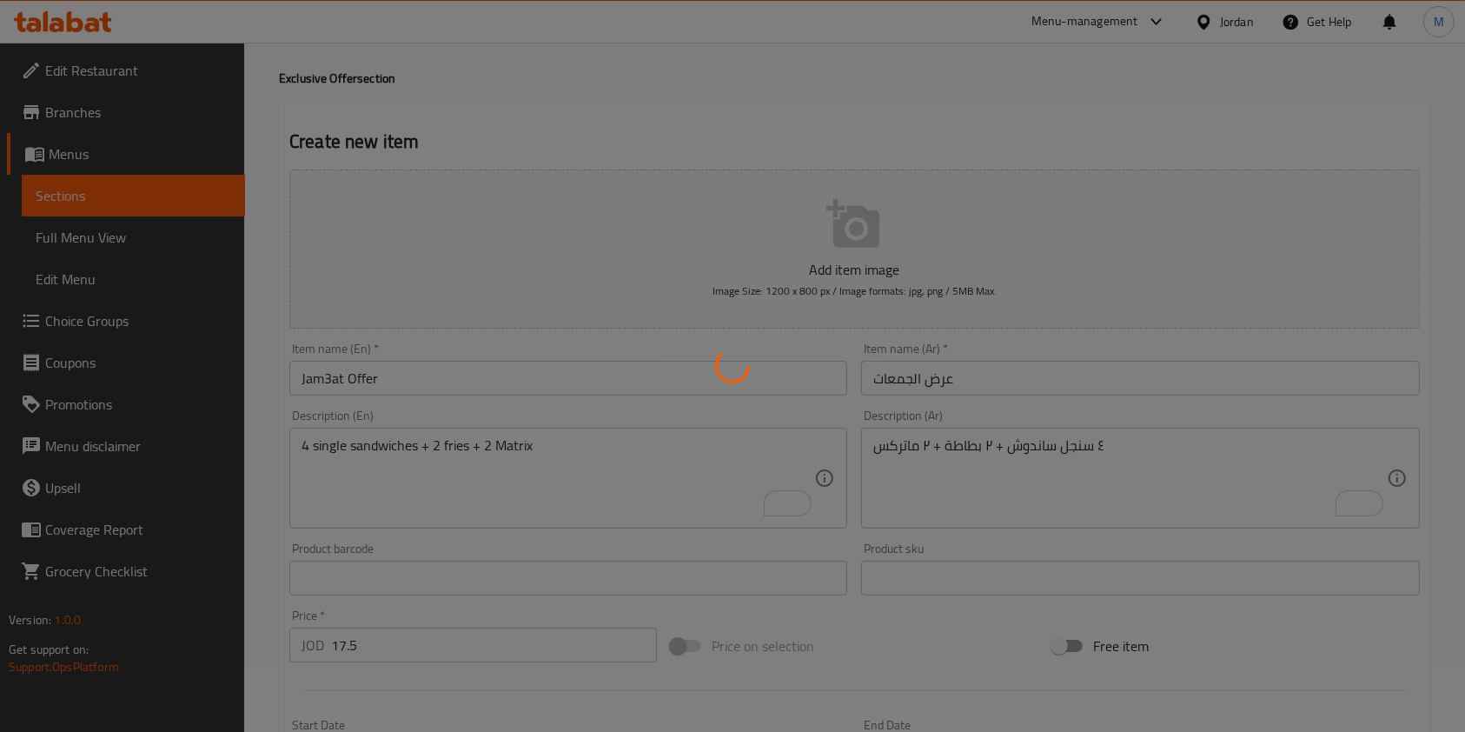
type input "0"
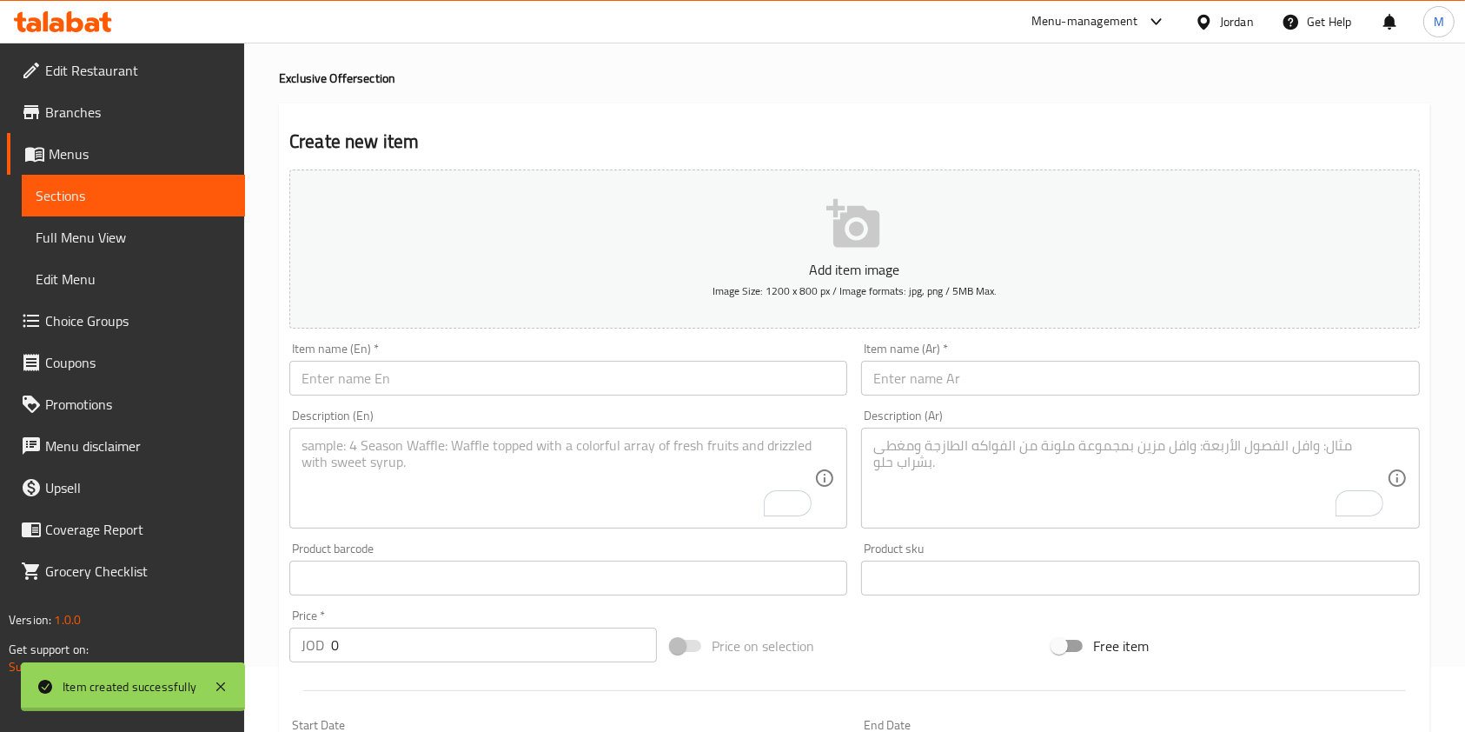
scroll to position [0, 0]
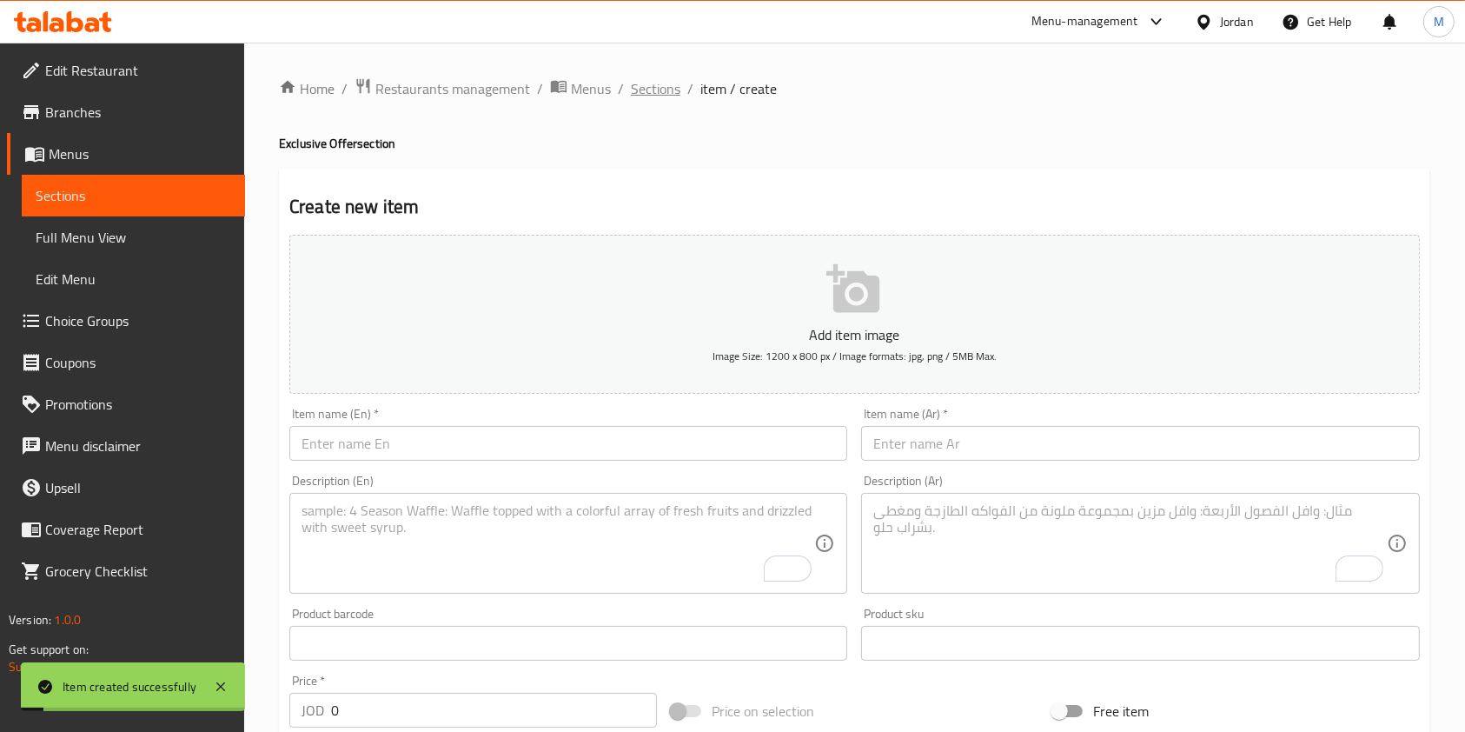
click at [653, 93] on span "Sections" at bounding box center [656, 88] width 50 height 21
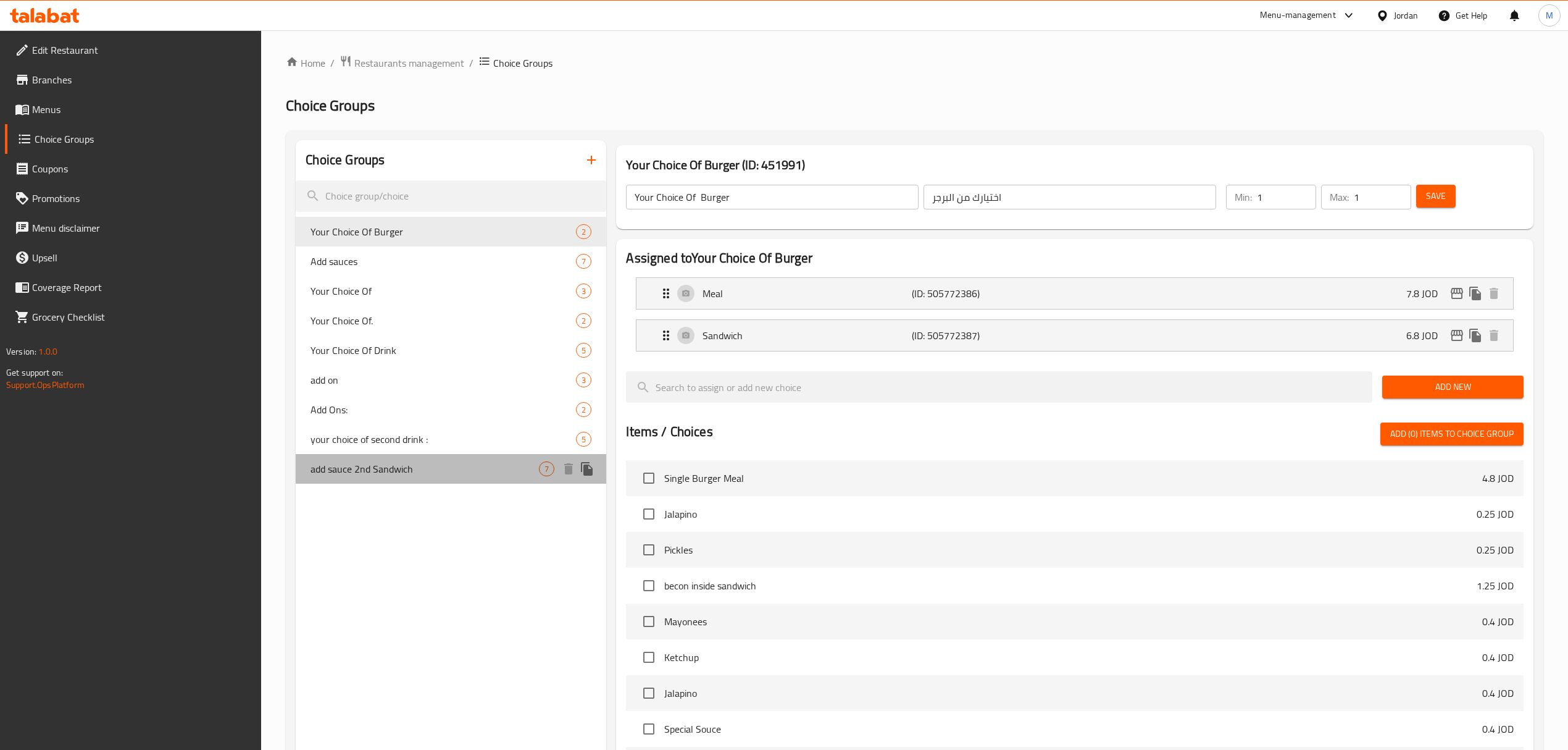
click at [418, 468] on span "add sauce 2nd Sandwich" at bounding box center [424, 468] width 228 height 15
type input "add sauce 2nd Sandwich"
type input "اضافة صوص للساندويشة الثانية"
type input "0"
type input "6"
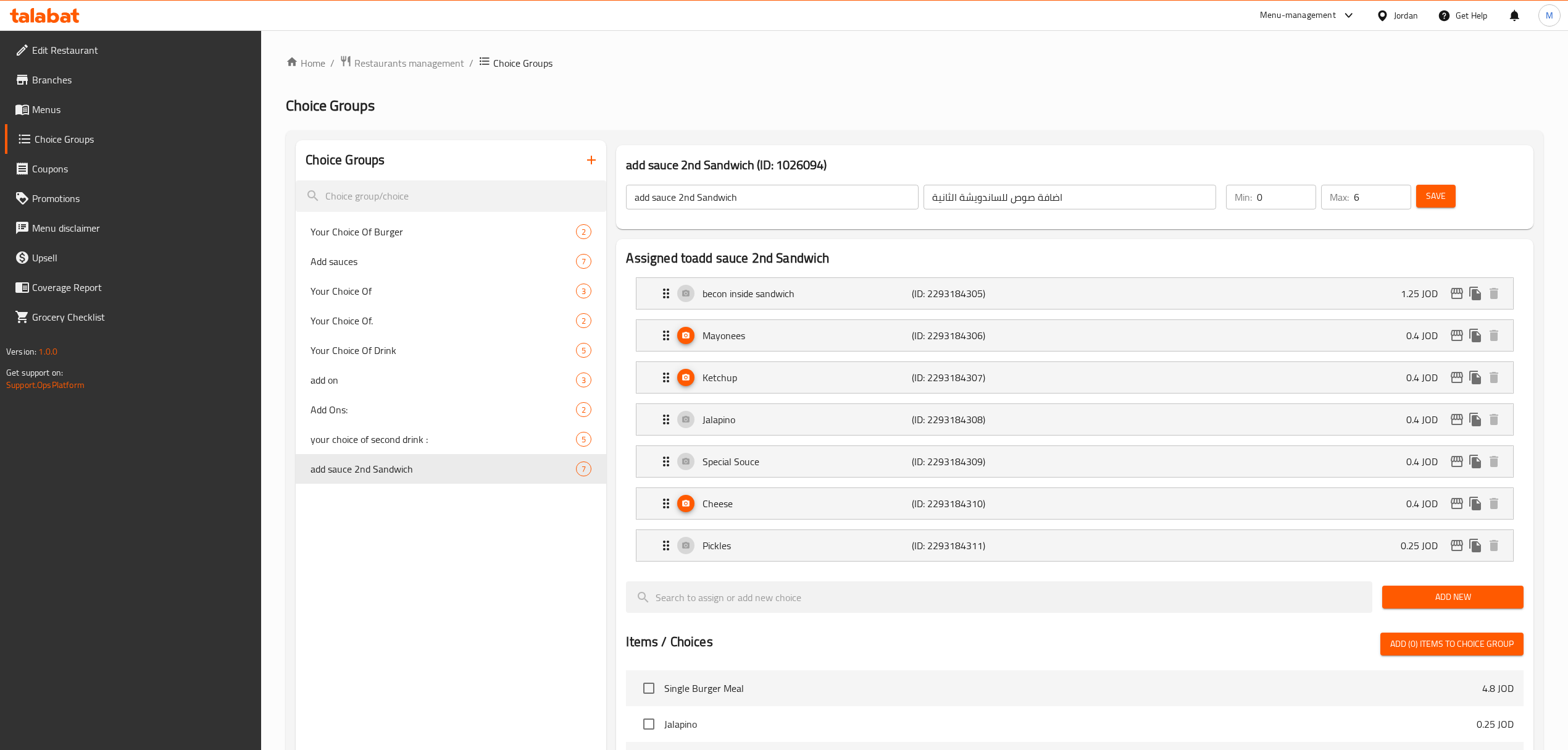
click at [784, 189] on input "add sauce 2nd Sandwich" at bounding box center [772, 197] width 293 height 25
type input "add sauce 2nd Sandwichَ"
click at [993, 198] on input "اضافة صوص للساندويشة الثانية" at bounding box center [1070, 197] width 293 height 25
click at [1083, 198] on input "اضافة صوص للساندويشة الثانية" at bounding box center [1070, 197] width 293 height 25
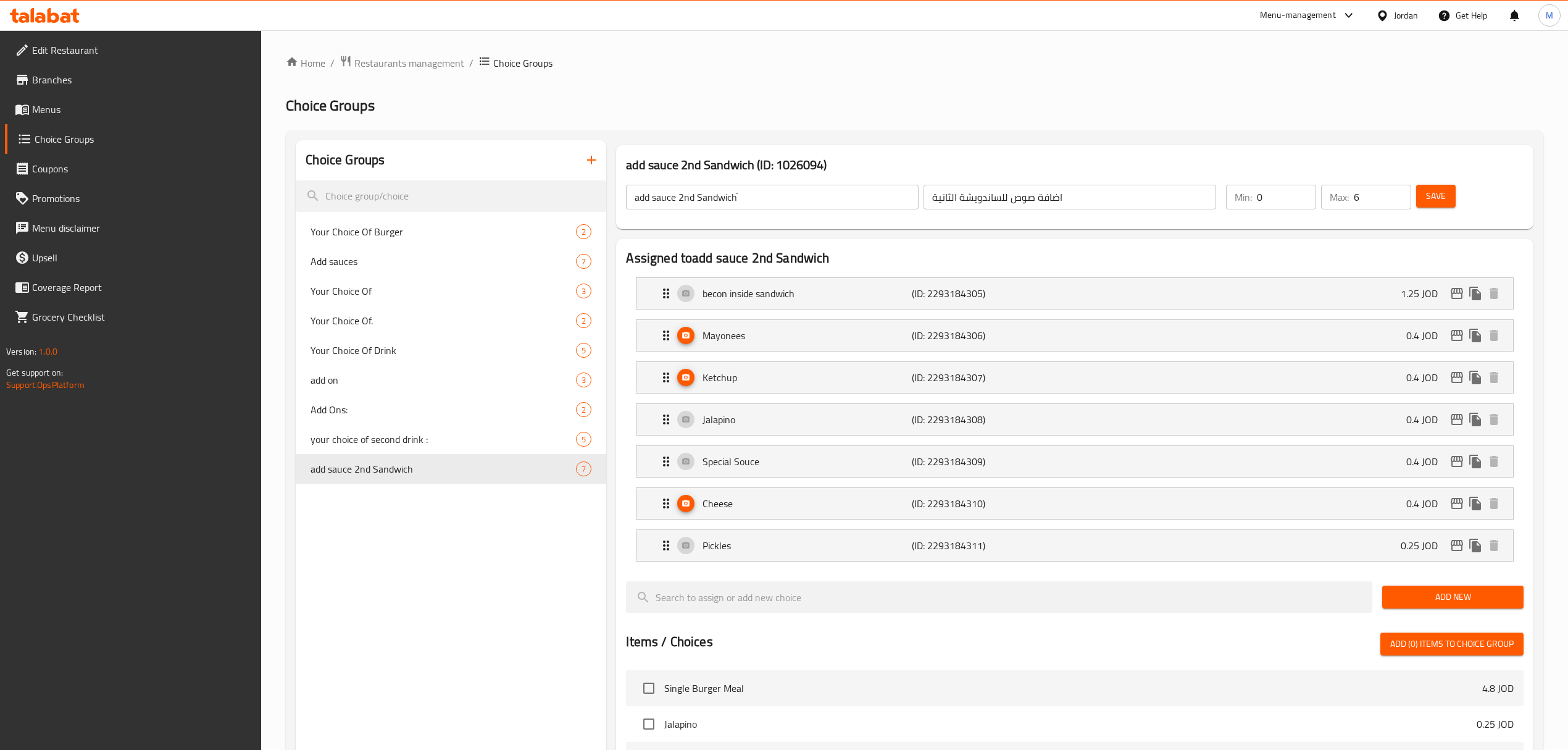
drag, startPoint x: 65, startPoint y: 115, endPoint x: 79, endPoint y: 114, distance: 14.0
click at [65, 114] on span "Menus" at bounding box center [141, 109] width 220 height 15
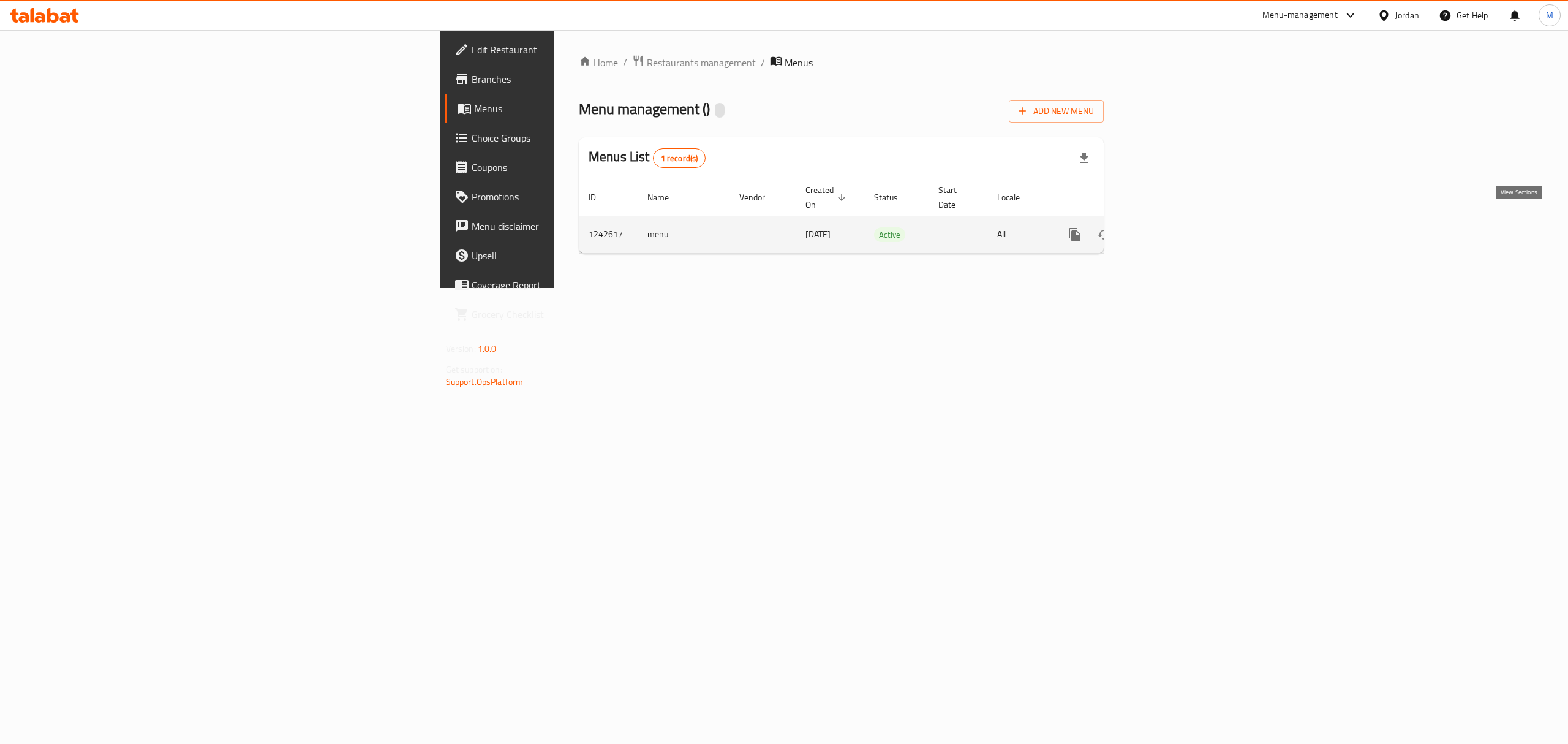
click at [1178, 222] on link "enhanced table" at bounding box center [1163, 235] width 30 height 30
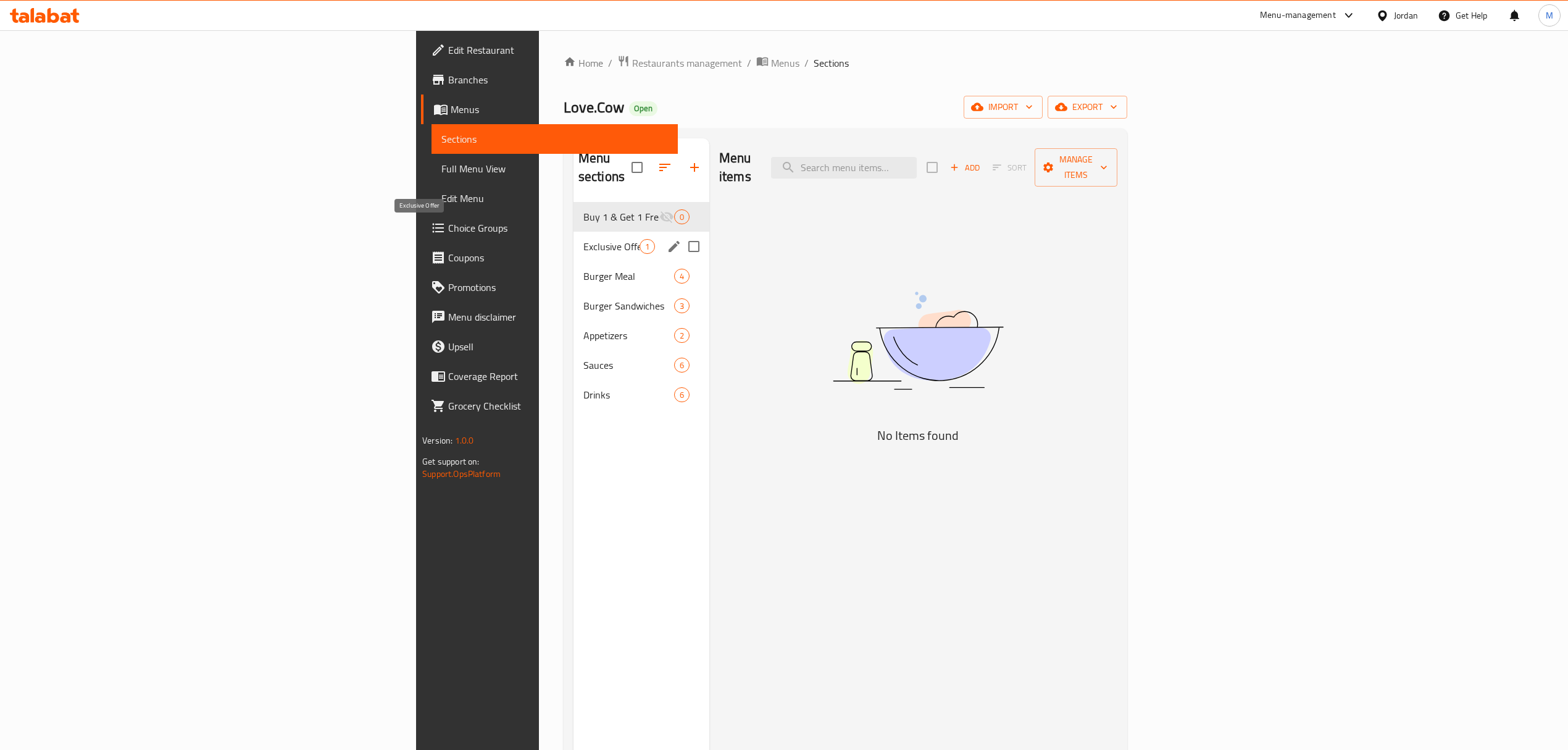
click at [583, 239] on span "Exclusive Offer" at bounding box center [611, 246] width 56 height 15
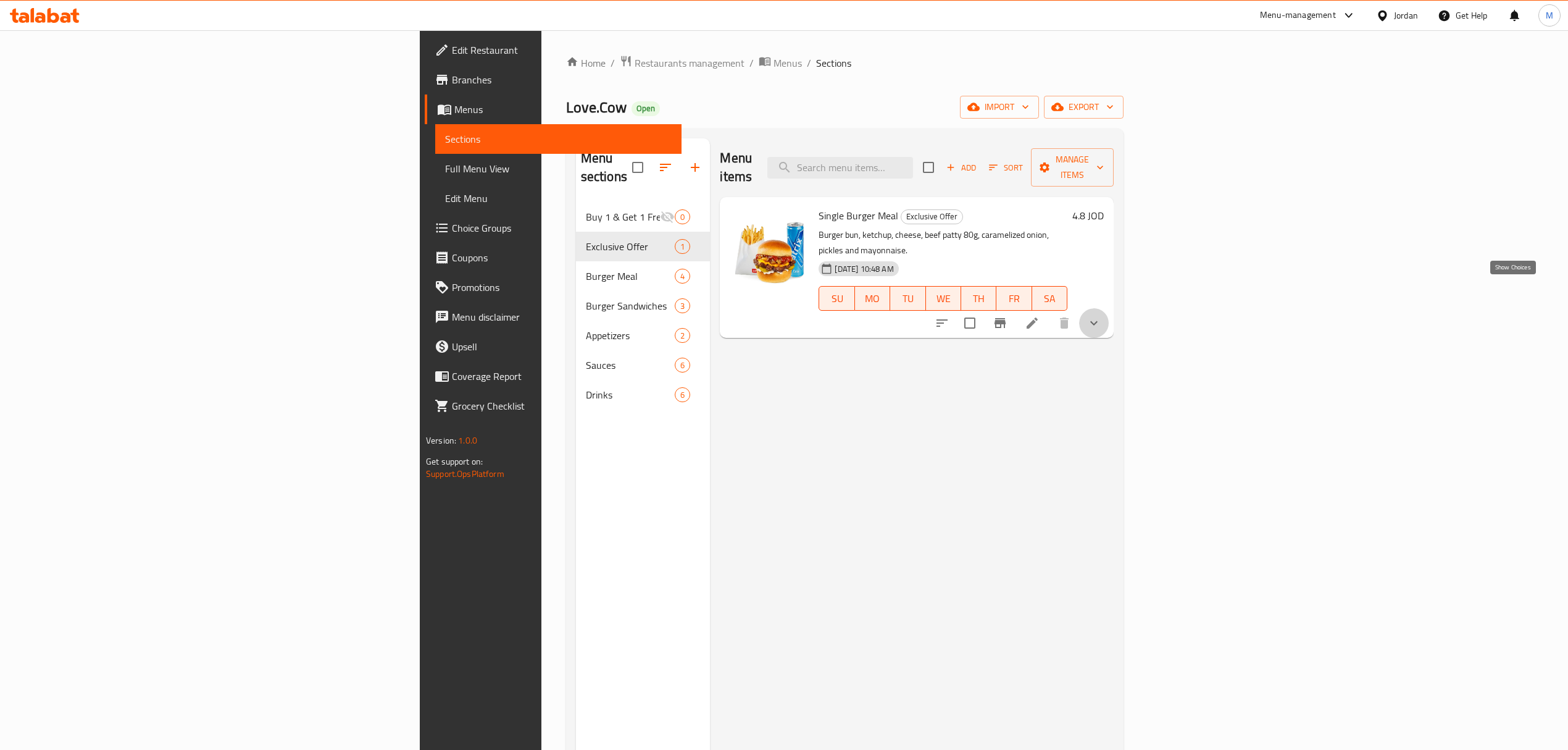
click at [1101, 316] on icon "show more" at bounding box center [1093, 323] width 15 height 15
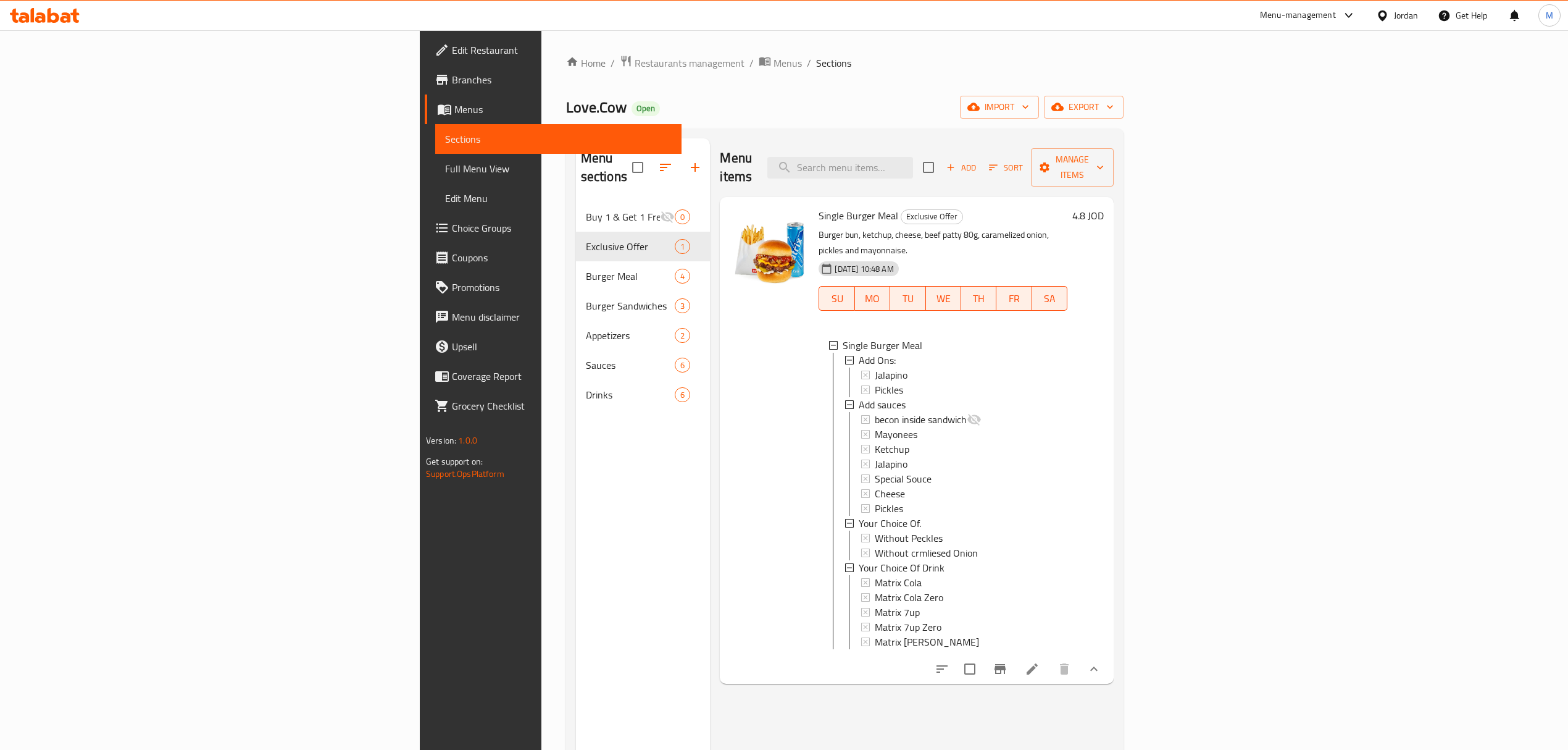
click at [452, 226] on span "Choice Groups" at bounding box center [561, 227] width 220 height 15
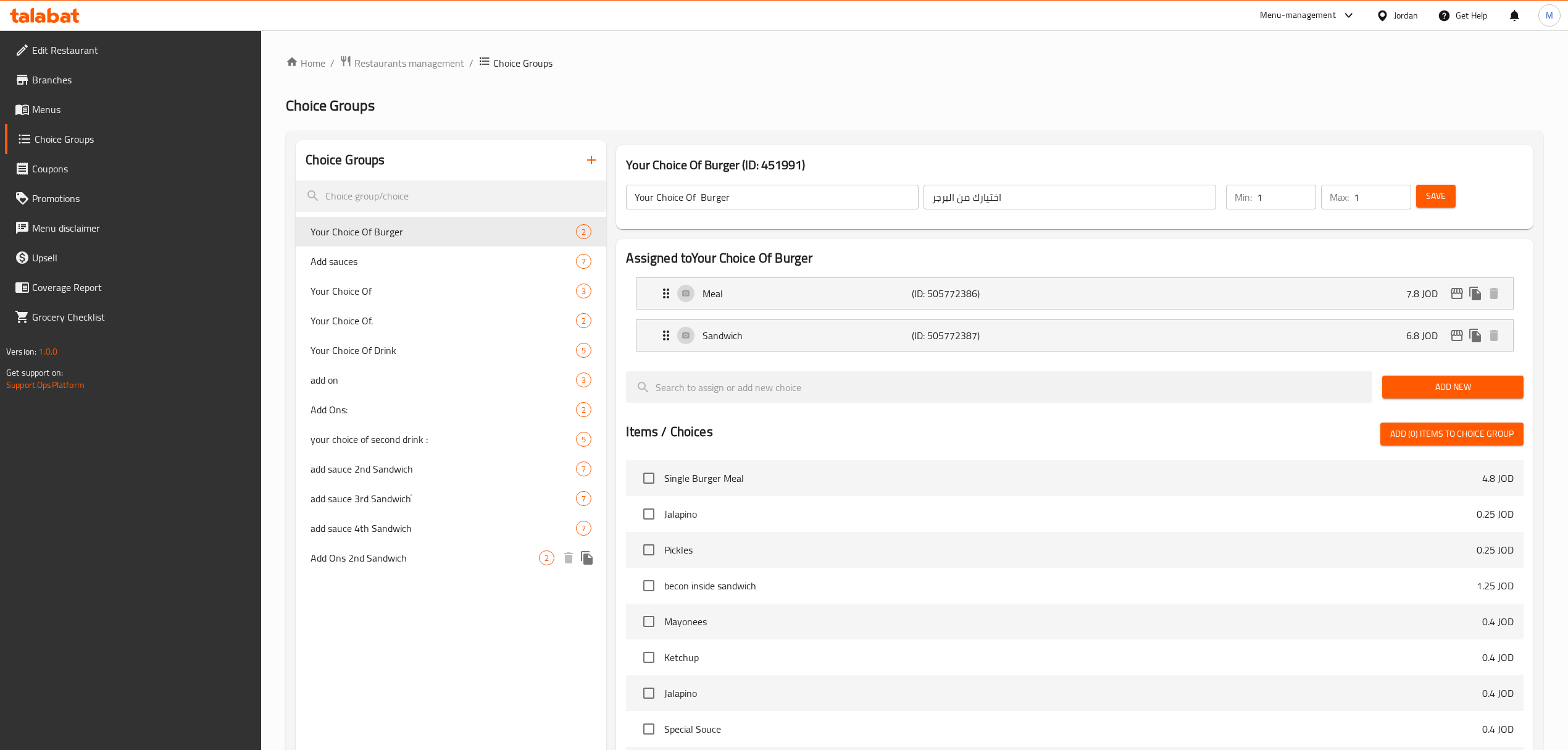
click at [375, 550] on span "Add Ons 2nd Sandwich" at bounding box center [424, 557] width 228 height 15
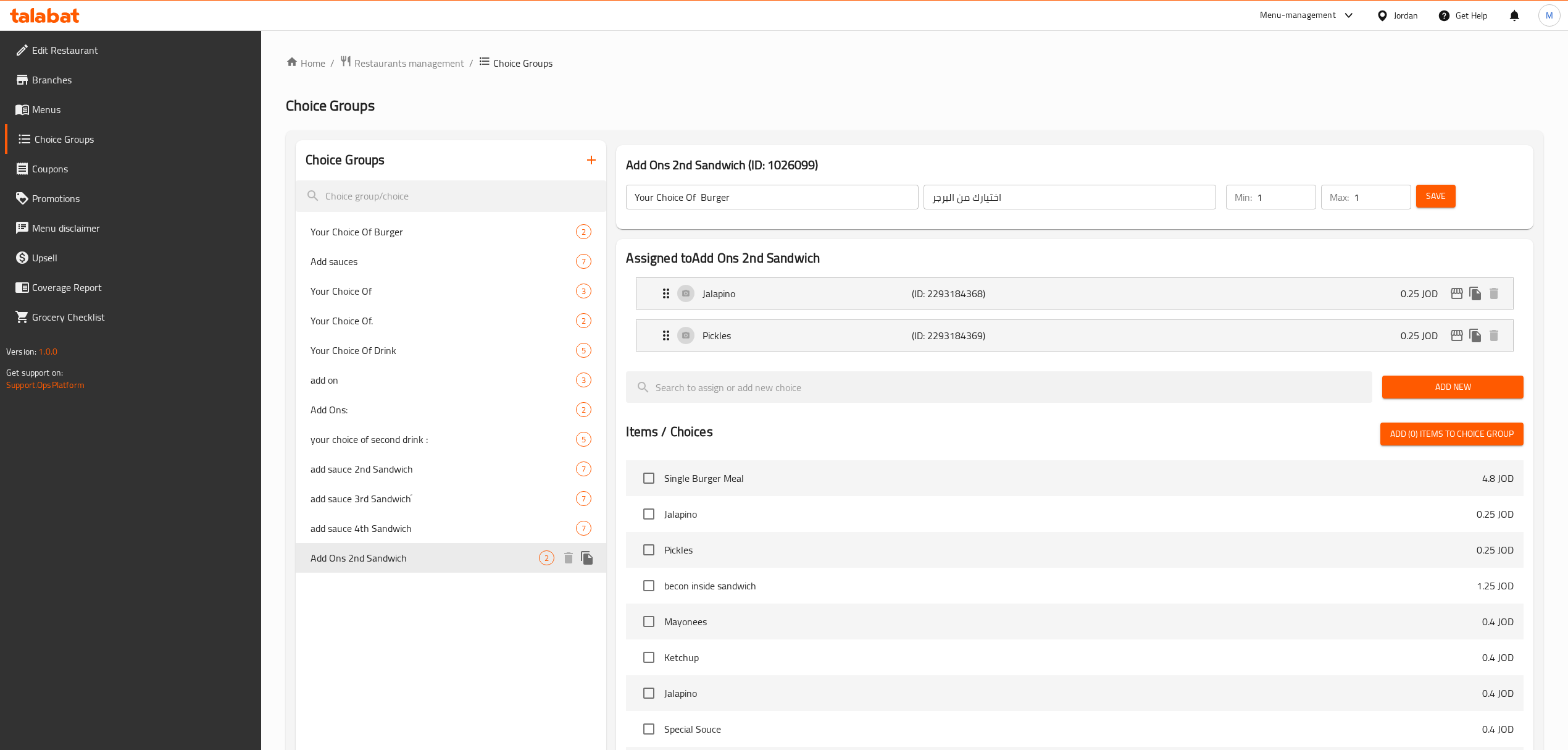
type input "Add Ons 2nd Sandwich"
type input "اضافة للساندويشة الثانية"
type input "0"
click at [750, 193] on input "Add Ons 2nd Sandwich" at bounding box center [772, 197] width 293 height 25
drag, startPoint x: 1062, startPoint y: 210, endPoint x: 1062, endPoint y: 195, distance: 15.0
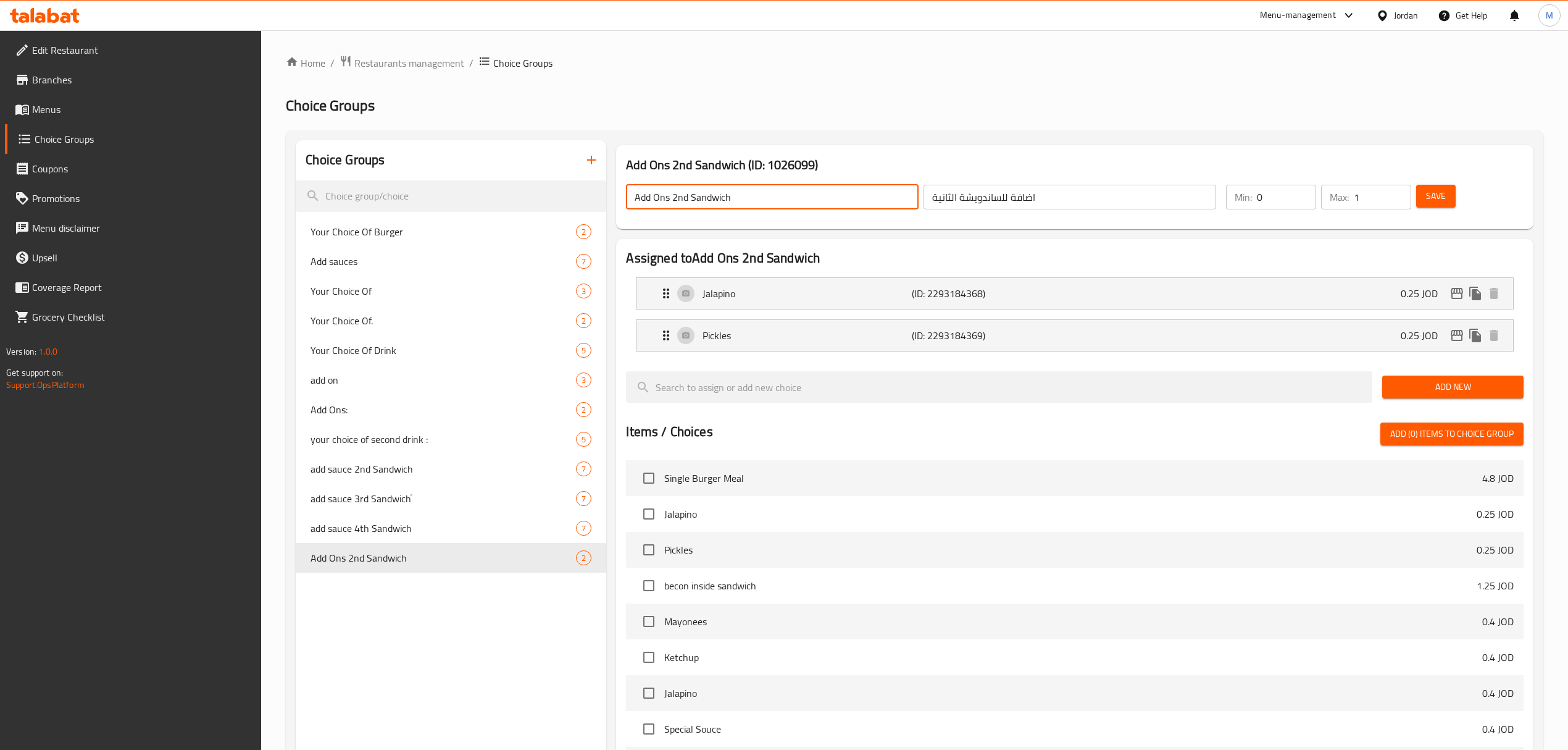
click at [1062, 210] on div "اضافة للساندويشة الثانية ​" at bounding box center [1069, 197] width 298 height 30
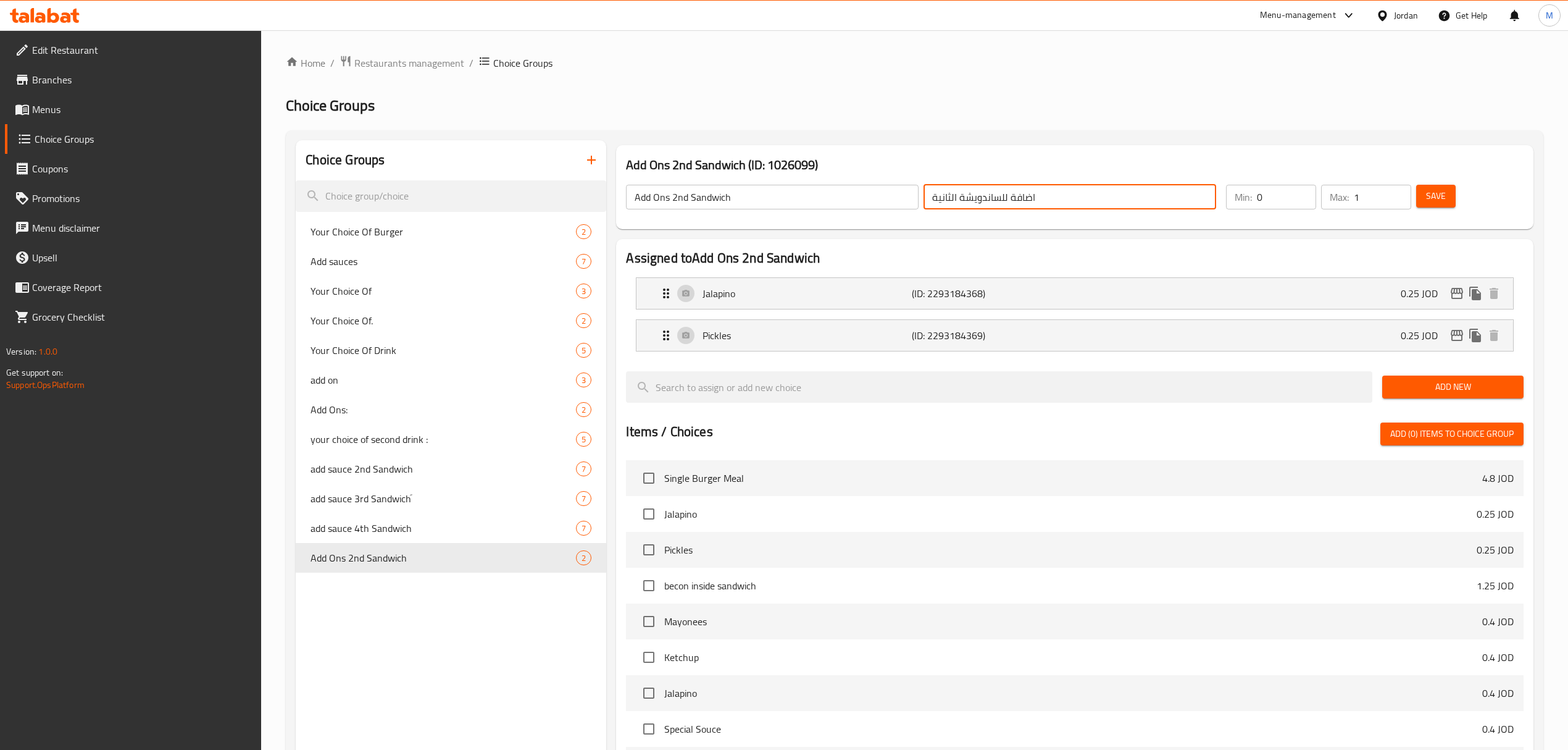
click at [1062, 195] on input "اضافة للساندويشة الثانية" at bounding box center [1070, 197] width 293 height 25
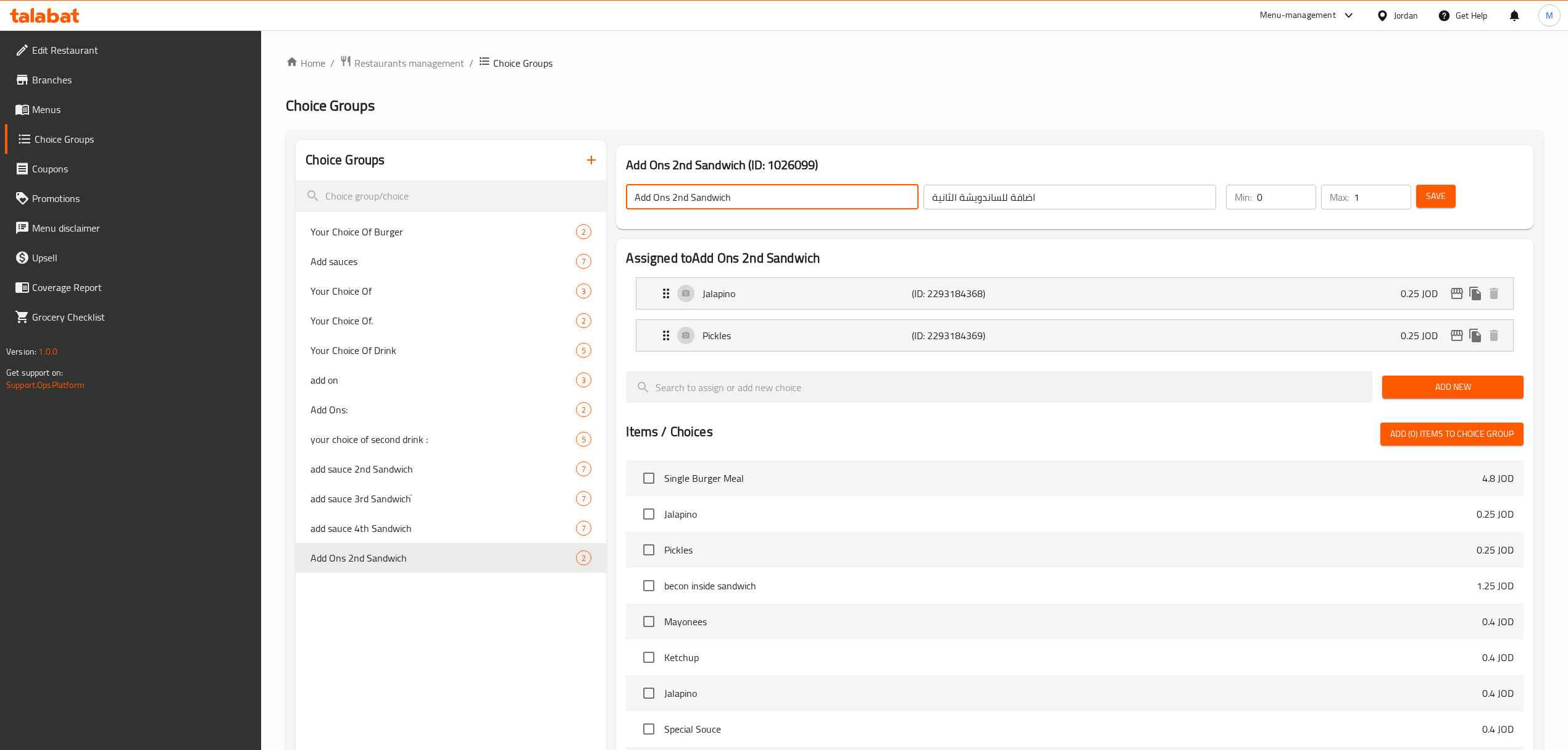
click at [763, 204] on input "Add Ons 2nd Sandwich" at bounding box center [772, 197] width 293 height 25
click at [1029, 194] on input "اضافة للساندويشة الثانية" at bounding box center [1070, 197] width 293 height 25
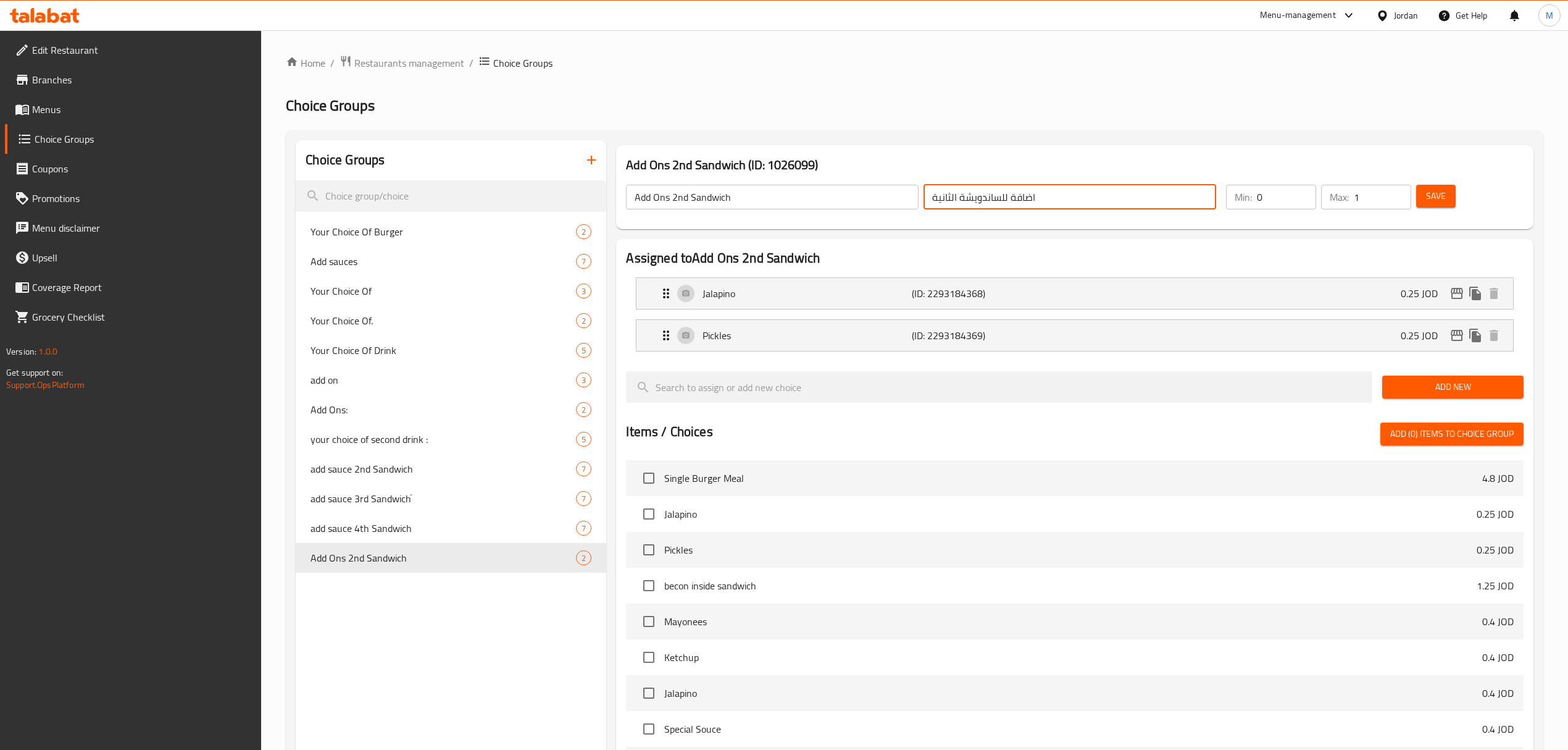
click at [1029, 194] on input "اضافة للساندويشة الثانية" at bounding box center [1070, 197] width 293 height 25
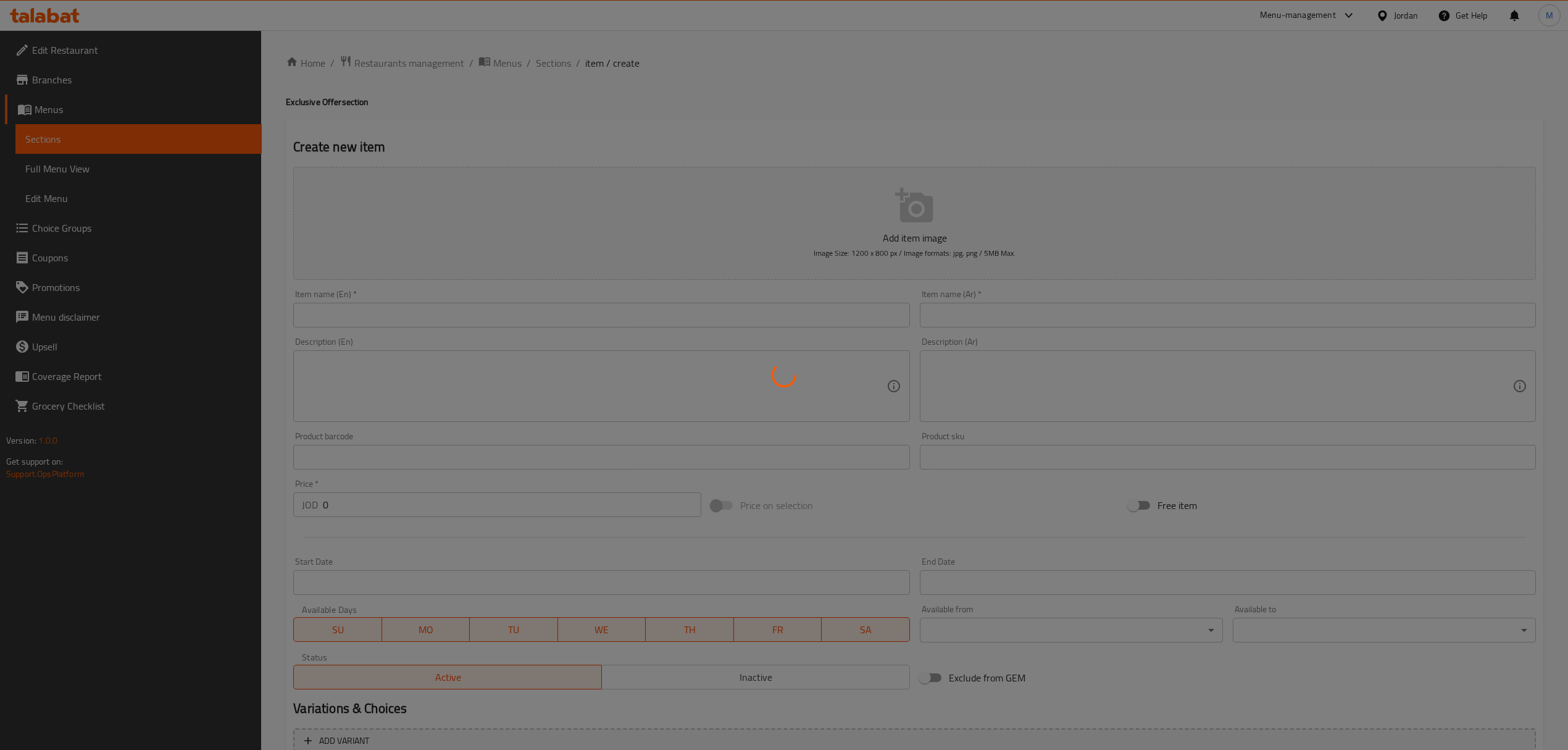
click at [77, 227] on div at bounding box center [784, 375] width 1568 height 750
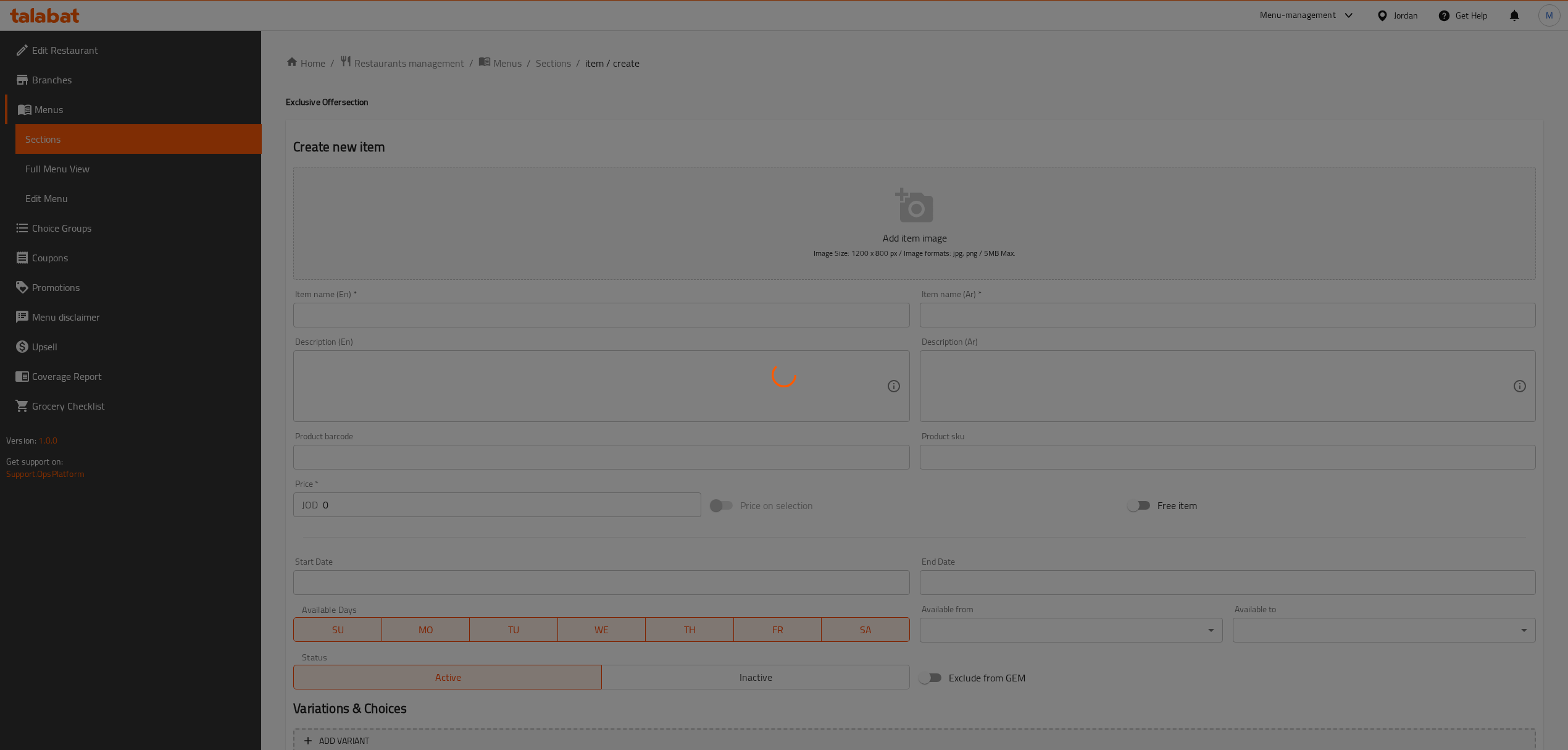
click at [77, 227] on div at bounding box center [784, 375] width 1568 height 750
click at [72, 228] on div at bounding box center [784, 375] width 1568 height 750
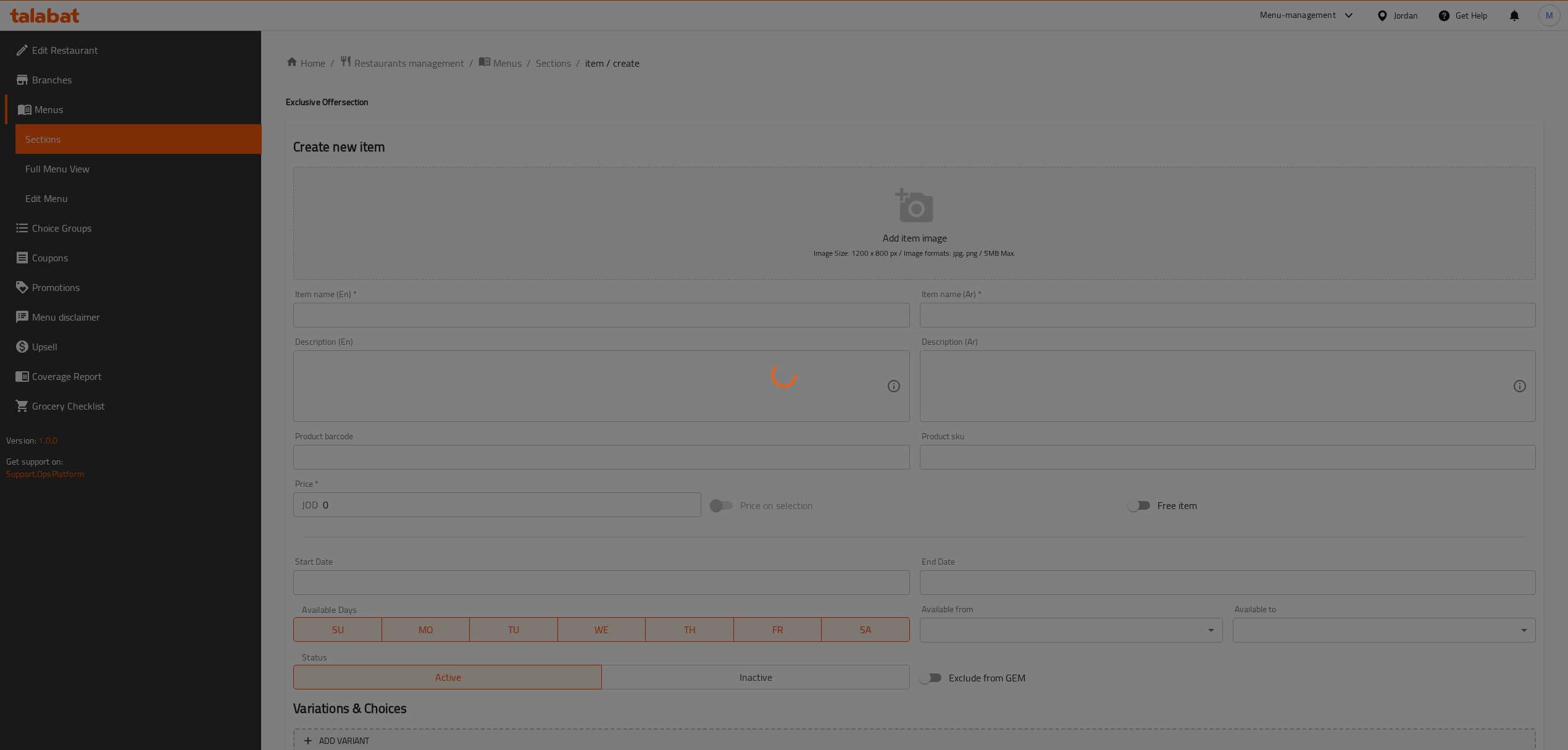
click at [72, 228] on div at bounding box center [784, 375] width 1568 height 750
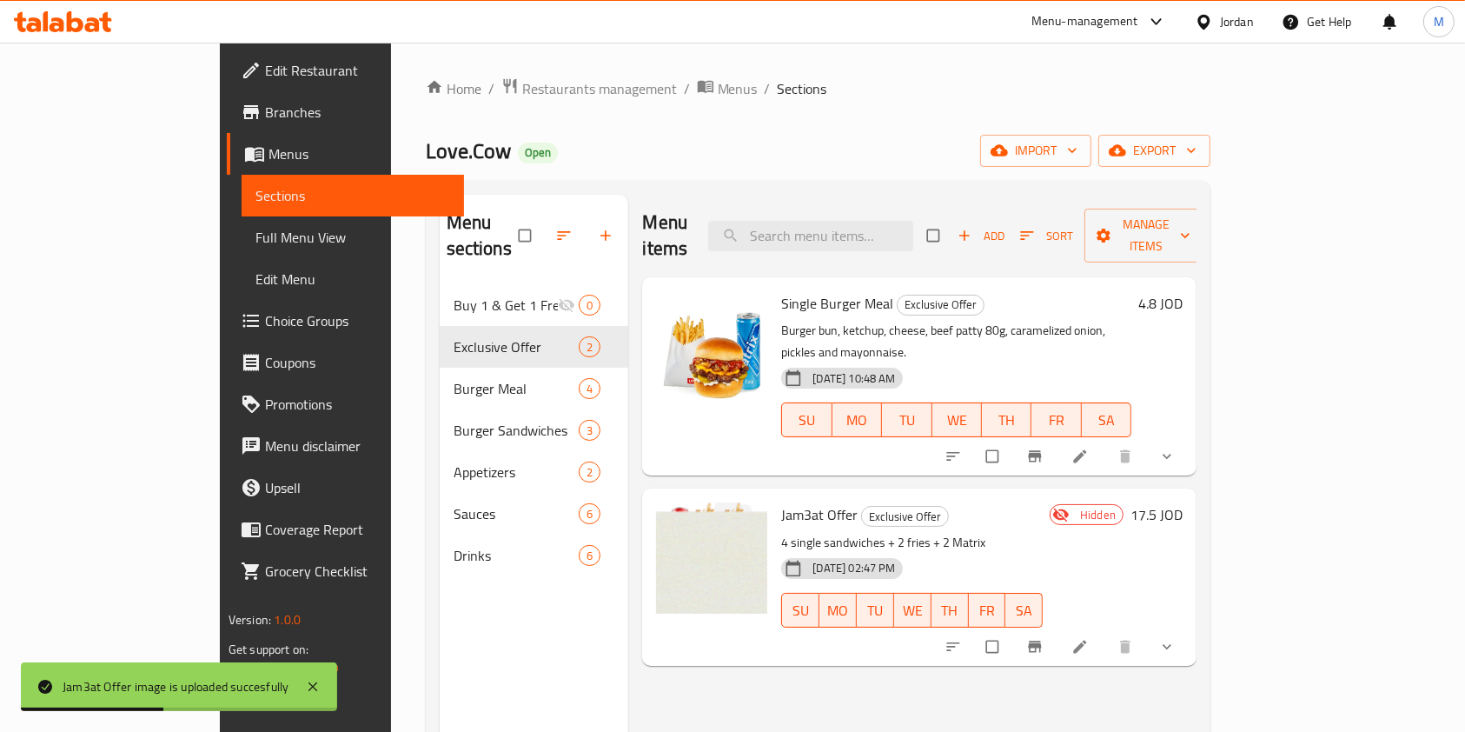
click at [1106, 633] on li at bounding box center [1081, 647] width 49 height 28
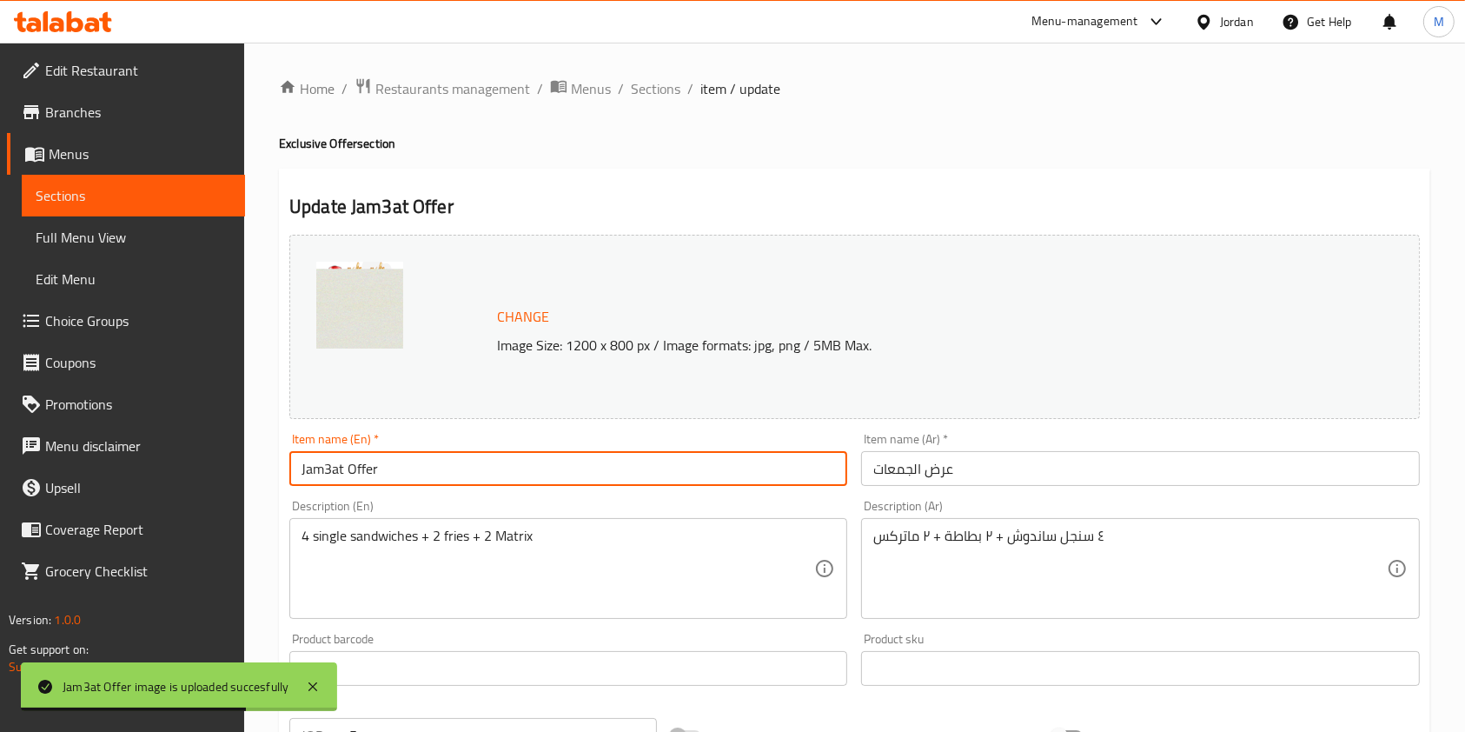
drag, startPoint x: 494, startPoint y: 470, endPoint x: 46, endPoint y: 437, distance: 448.7
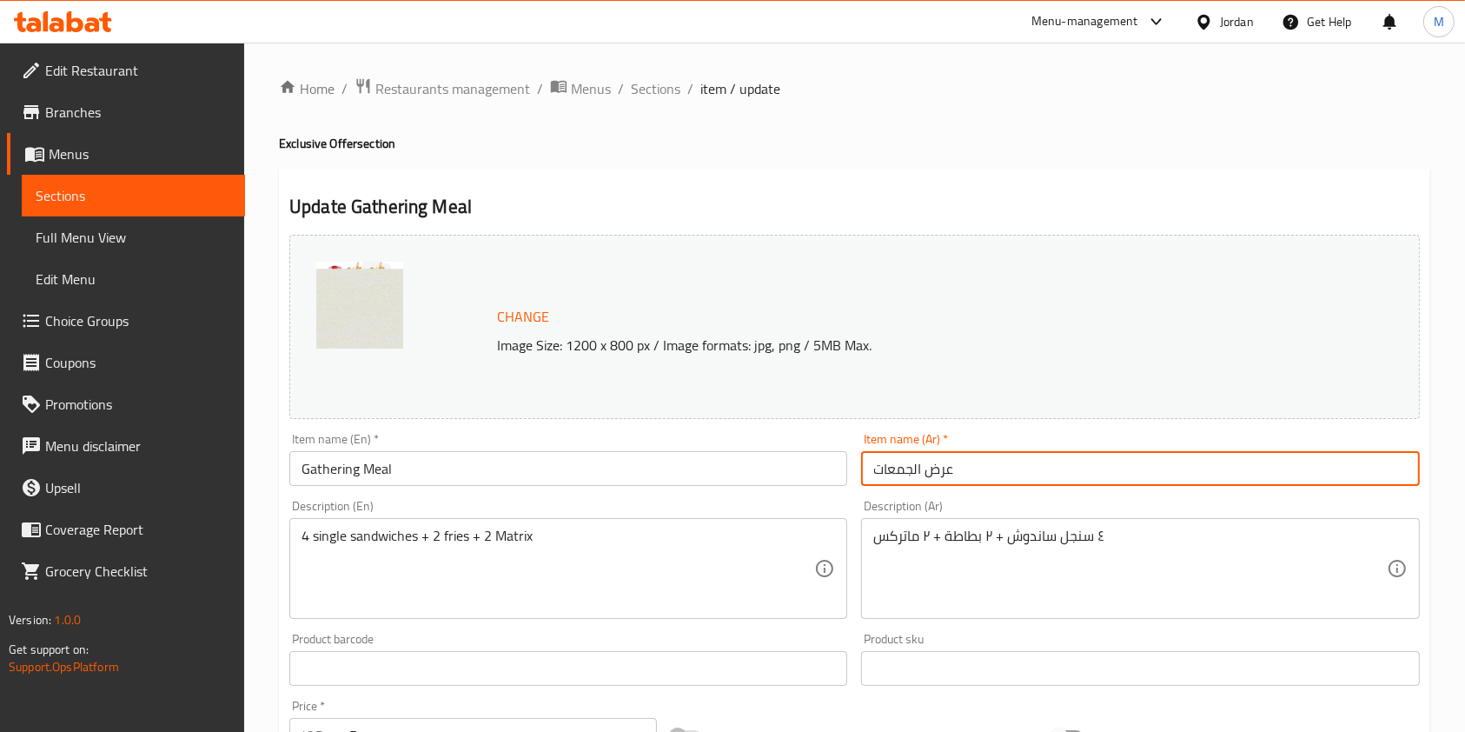
click at [973, 472] on input "عرض الجمعات" at bounding box center [1140, 468] width 558 height 35
drag, startPoint x: 973, startPoint y: 472, endPoint x: 854, endPoint y: 470, distance: 119.1
click at [854, 470] on div "Item name (Ar)   * عرض الجمعات Item name (Ar) *" at bounding box center [1140, 459] width 572 height 67
click at [383, 467] on input "Gathering Meal" at bounding box center [568, 468] width 558 height 35
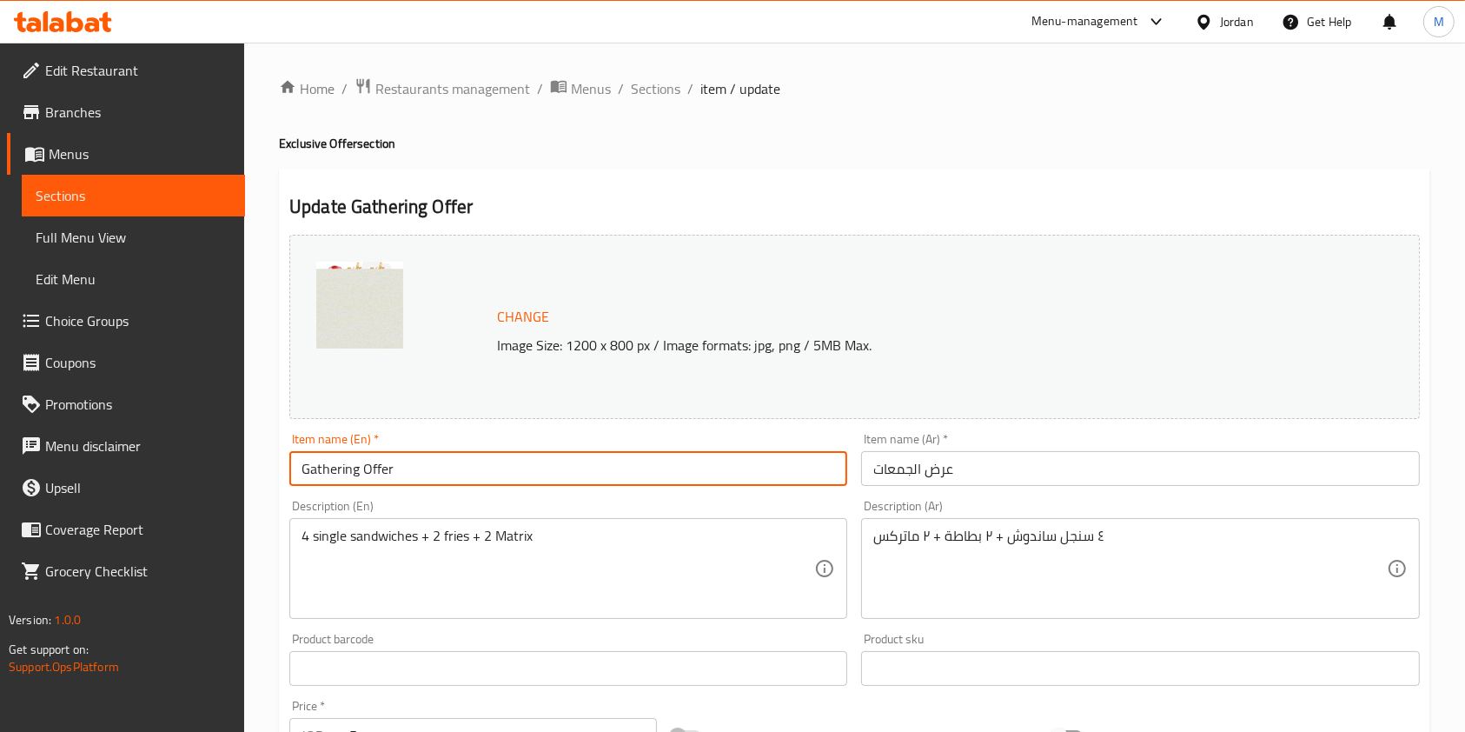
type input "Gathering Offer"
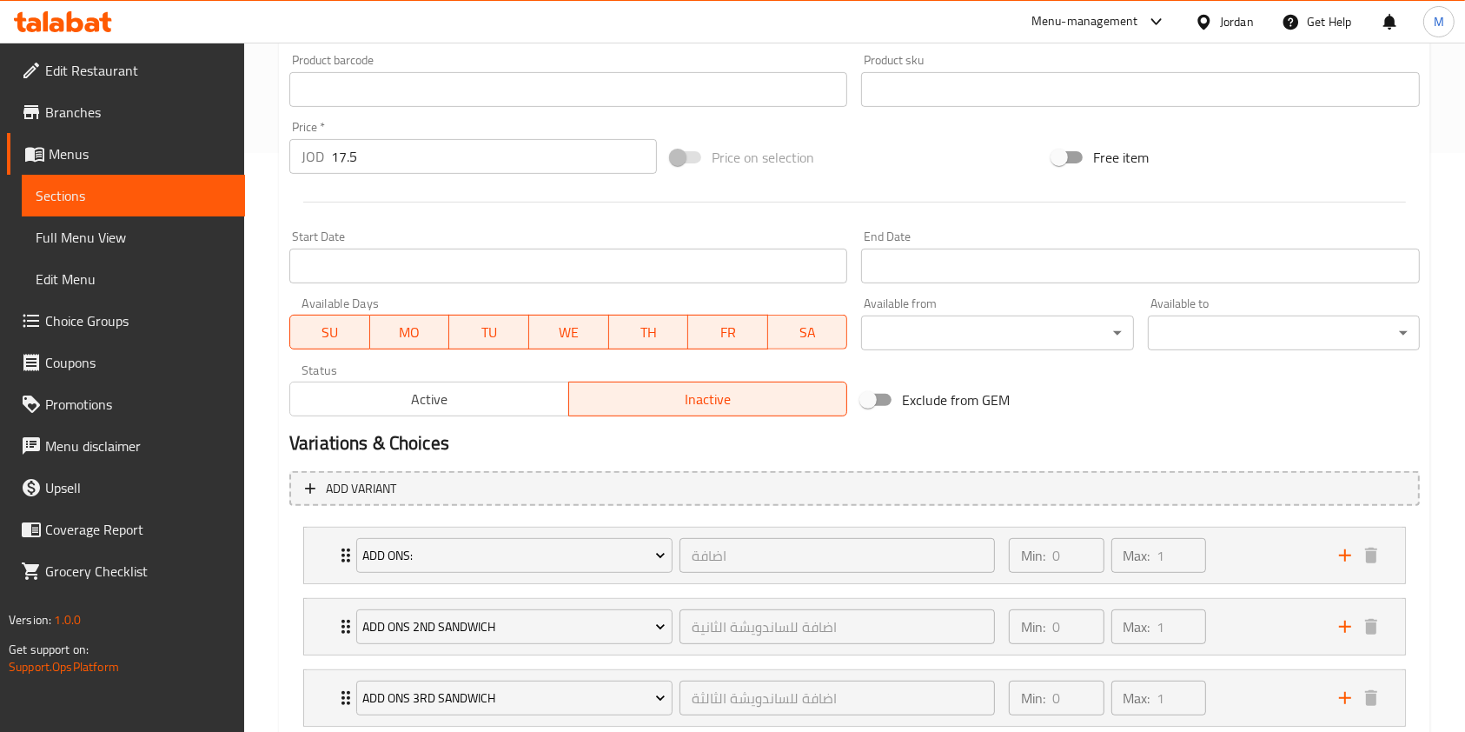
scroll to position [1189, 0]
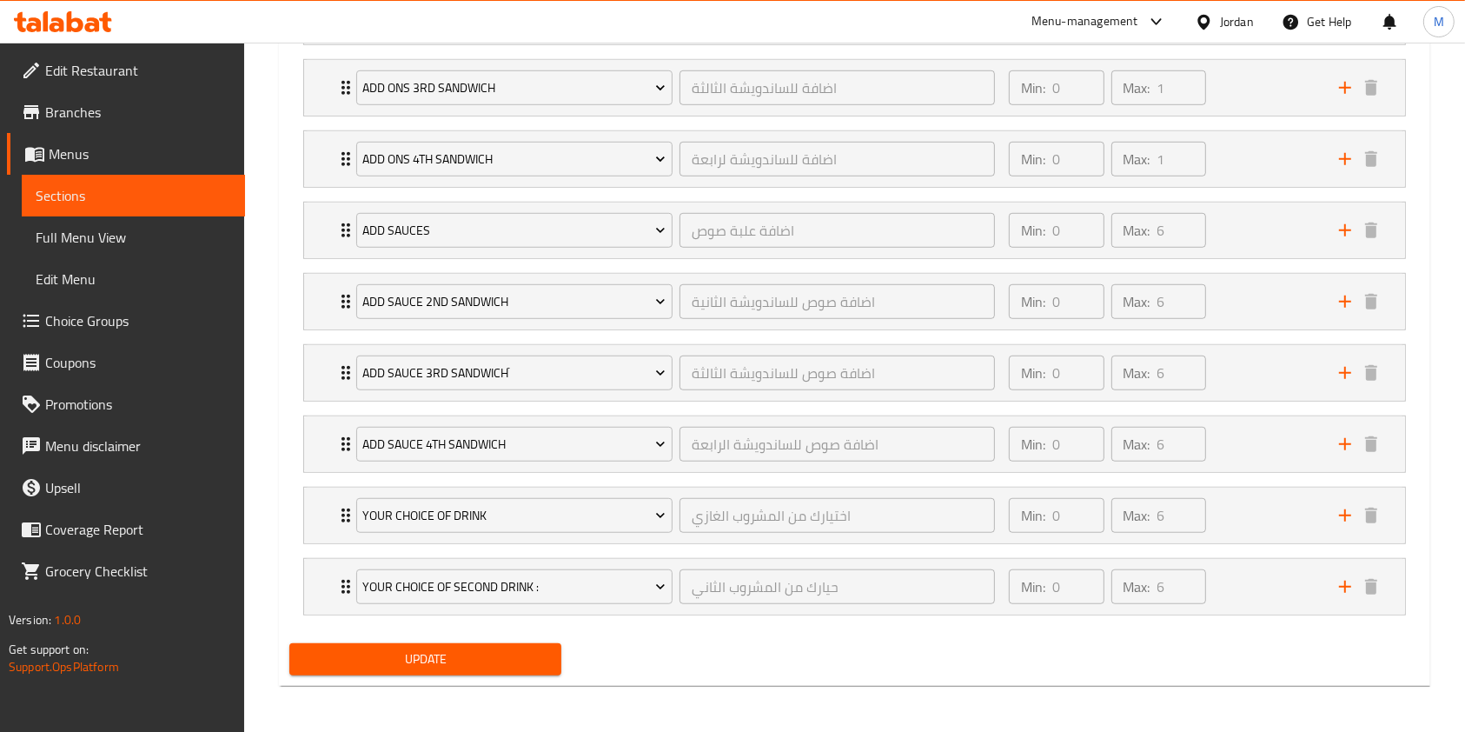
click at [487, 653] on span "Update" at bounding box center [425, 659] width 244 height 22
click at [452, 648] on span "Update" at bounding box center [425, 659] width 244 height 22
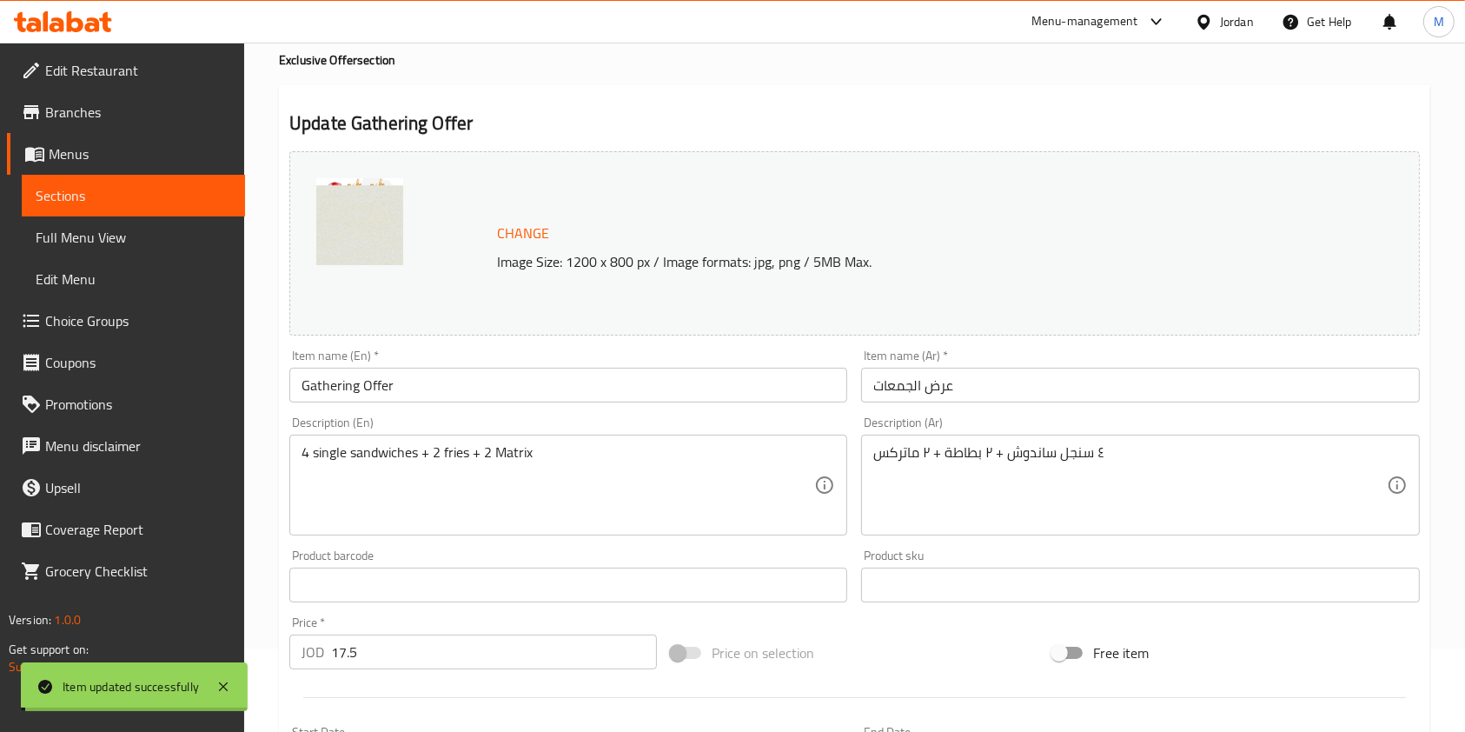
scroll to position [0, 0]
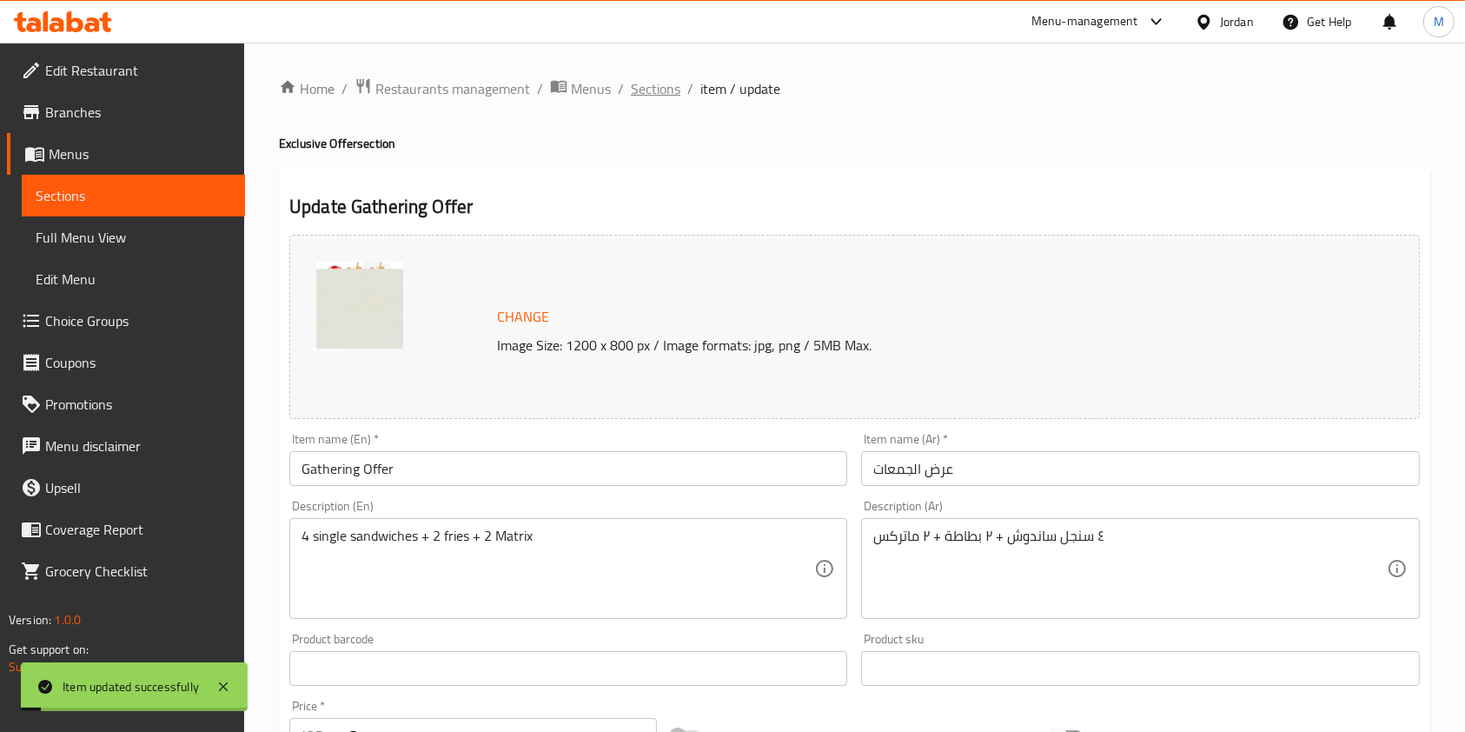
click at [648, 88] on span "Sections" at bounding box center [656, 88] width 50 height 21
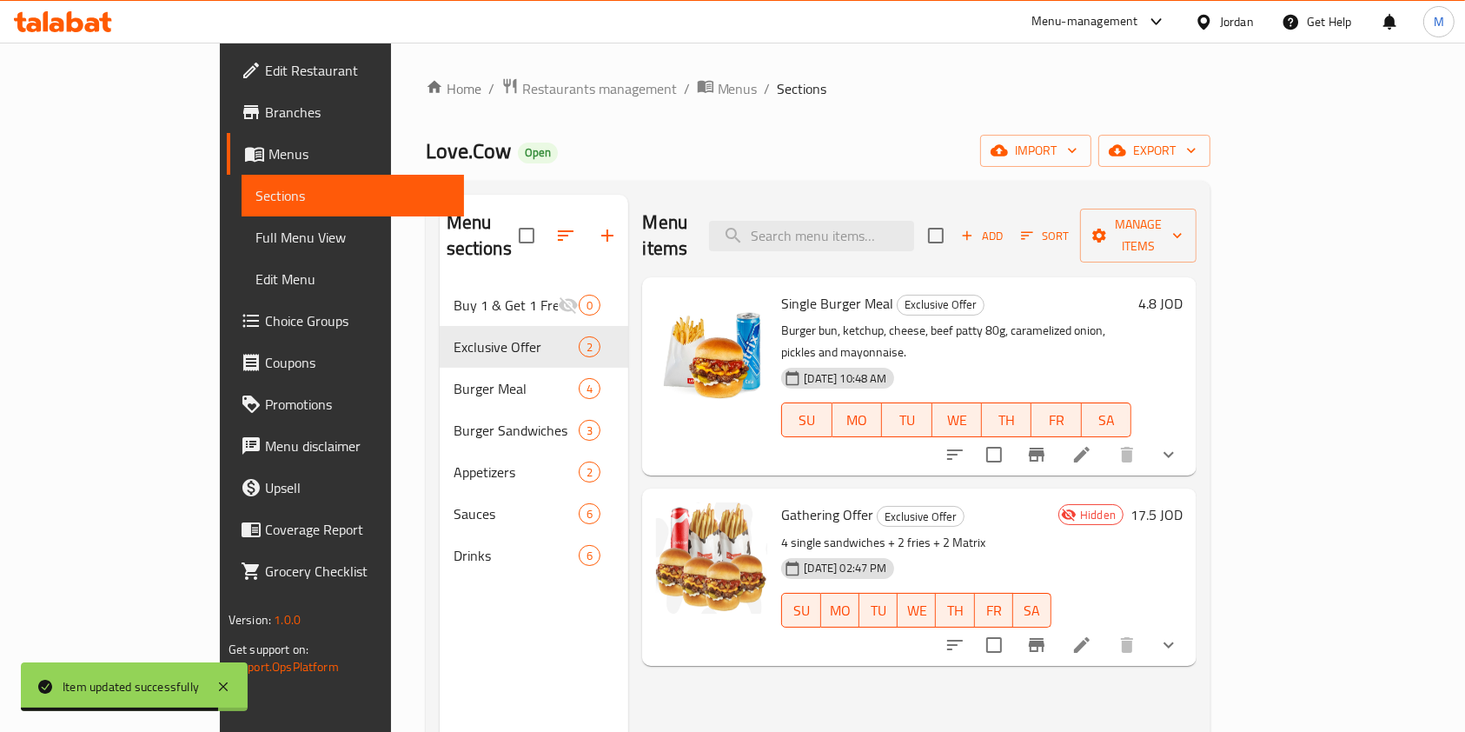
click at [555, 226] on icon "button" at bounding box center [565, 235] width 21 height 21
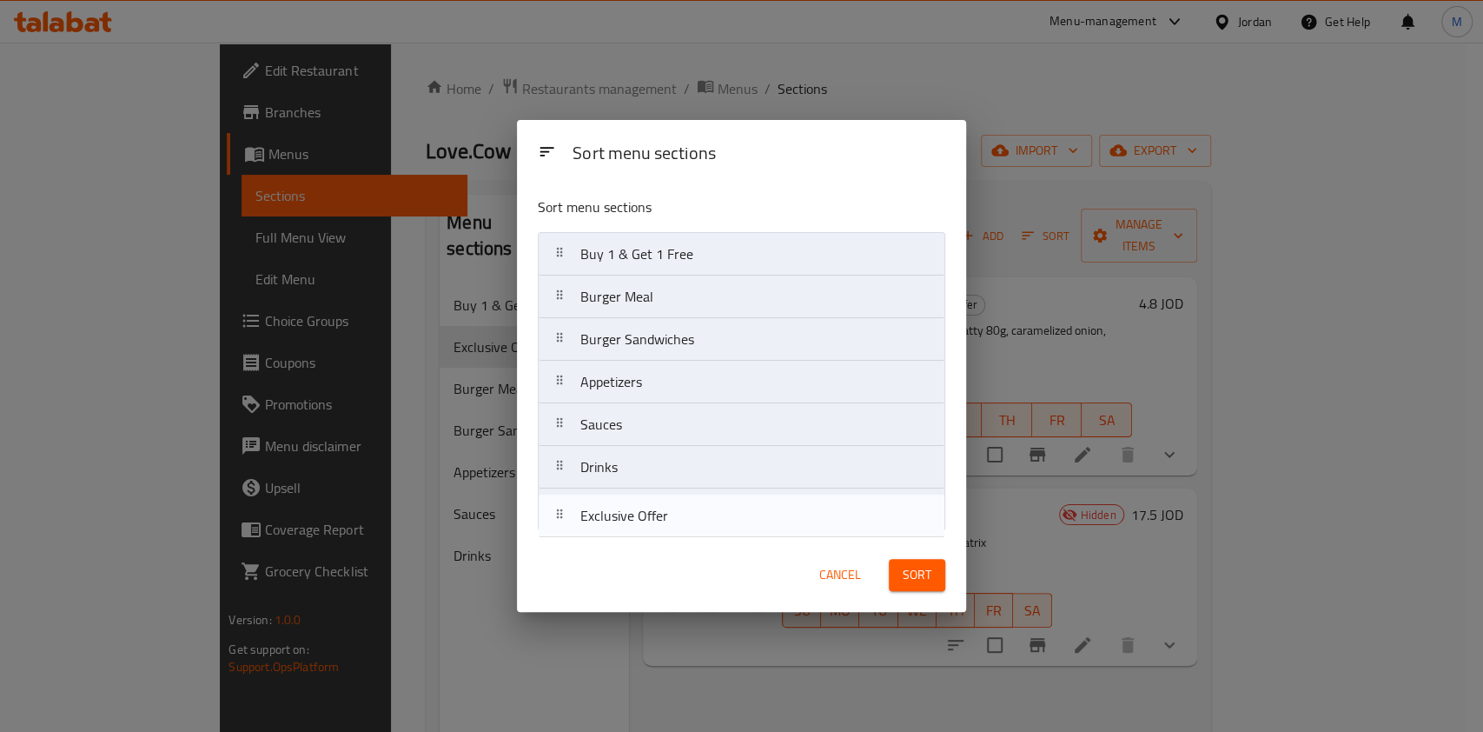
drag, startPoint x: 626, startPoint y: 306, endPoint x: 624, endPoint y: 532, distance: 225.9
click at [624, 532] on div "Sort menu sections Buy 1 & Get 1 Free Exclusive Offer Burger Meal Burger Sandwi…" at bounding box center [741, 360] width 449 height 356
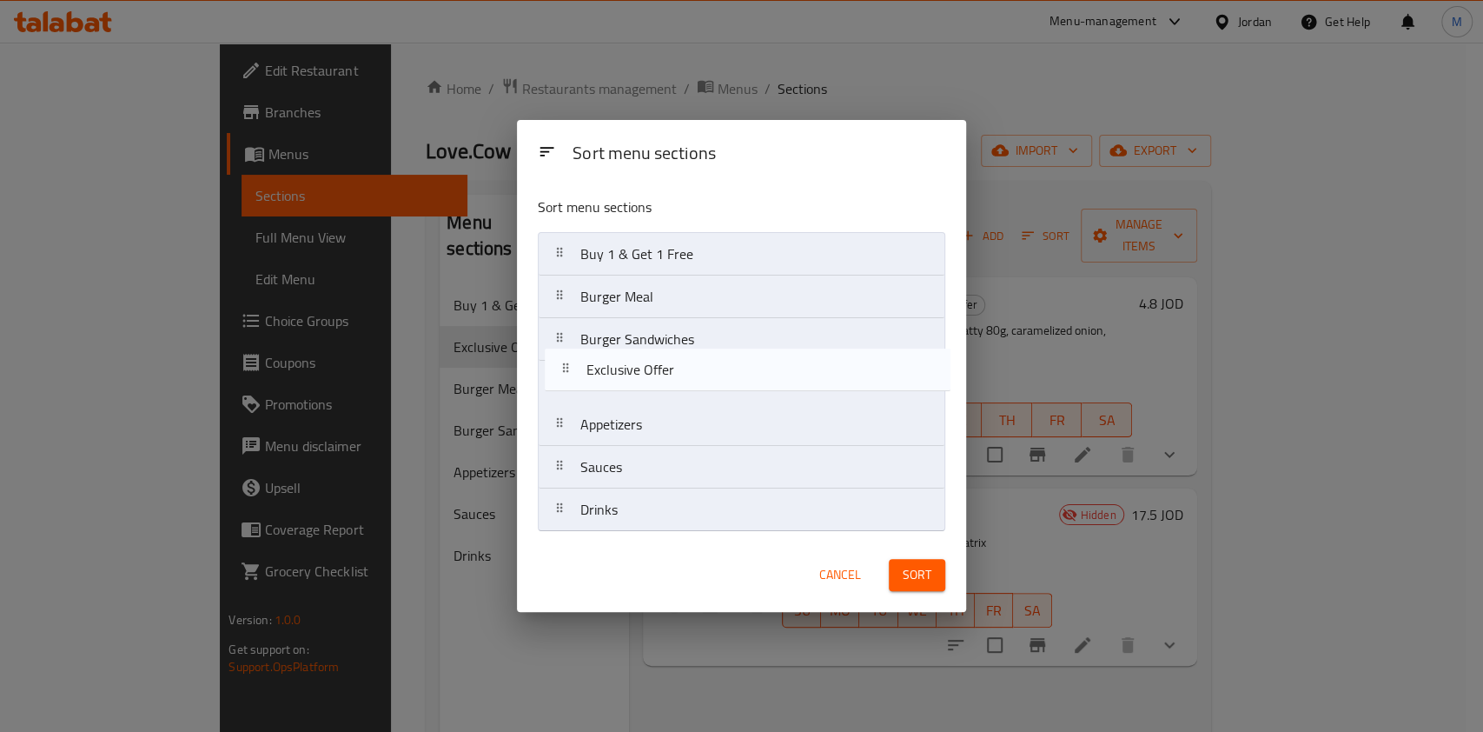
drag, startPoint x: 621, startPoint y: 510, endPoint x: 626, endPoint y: 365, distance: 145.2
click at [626, 365] on nav "Buy 1 & Get 1 Free Burger Meal Burger Sandwiches Appetizers Sauces Drinks Exclu…" at bounding box center [742, 382] width 408 height 300
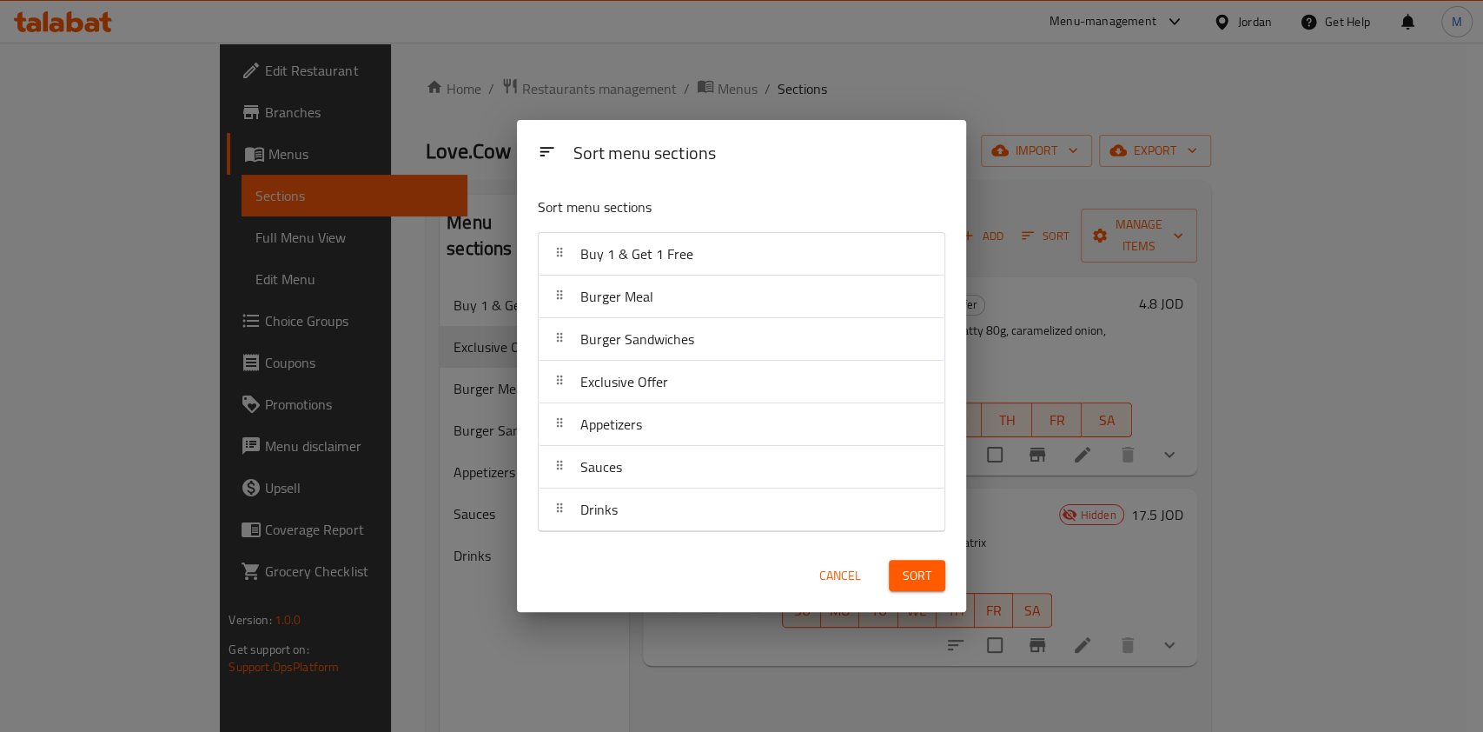
click at [921, 568] on span "Sort" at bounding box center [917, 576] width 29 height 22
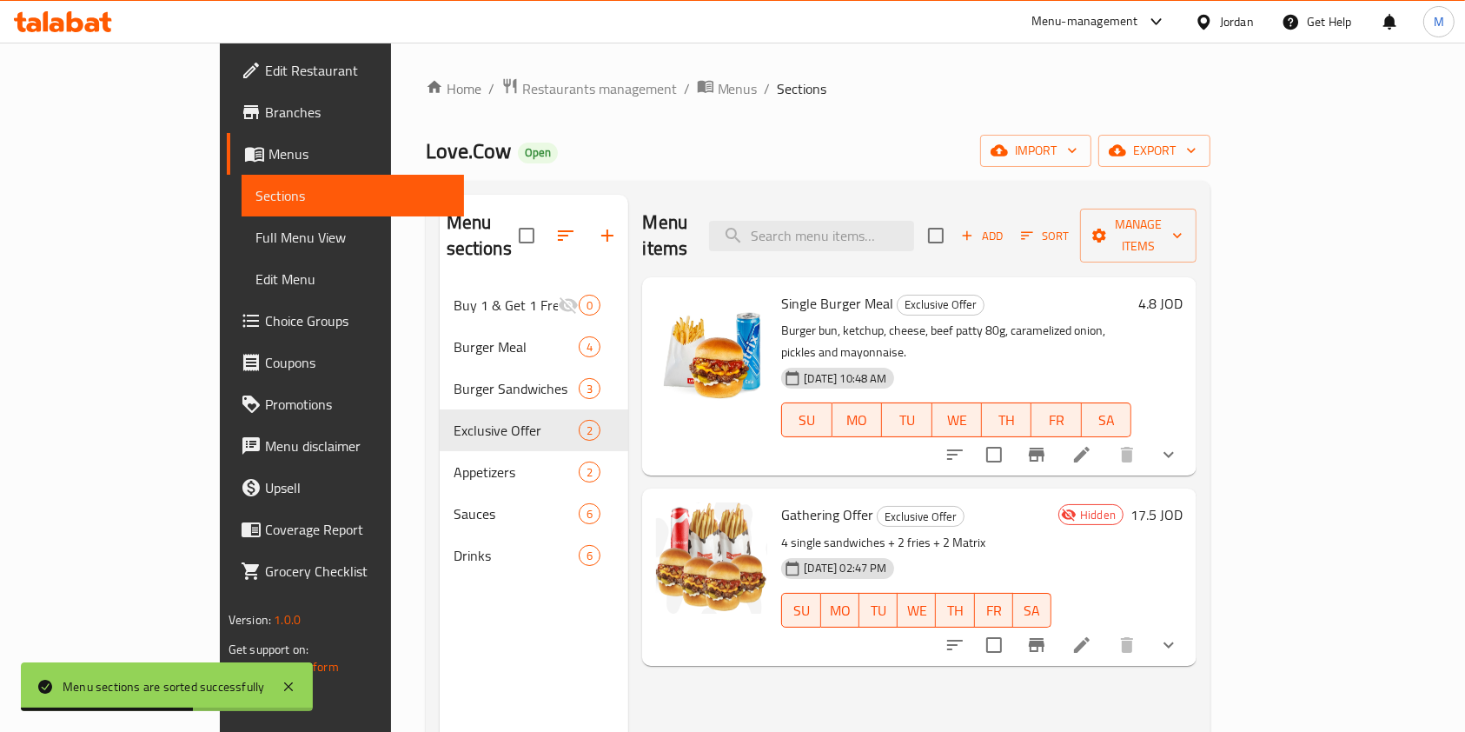
click at [265, 116] on span "Branches" at bounding box center [358, 112] width 186 height 21
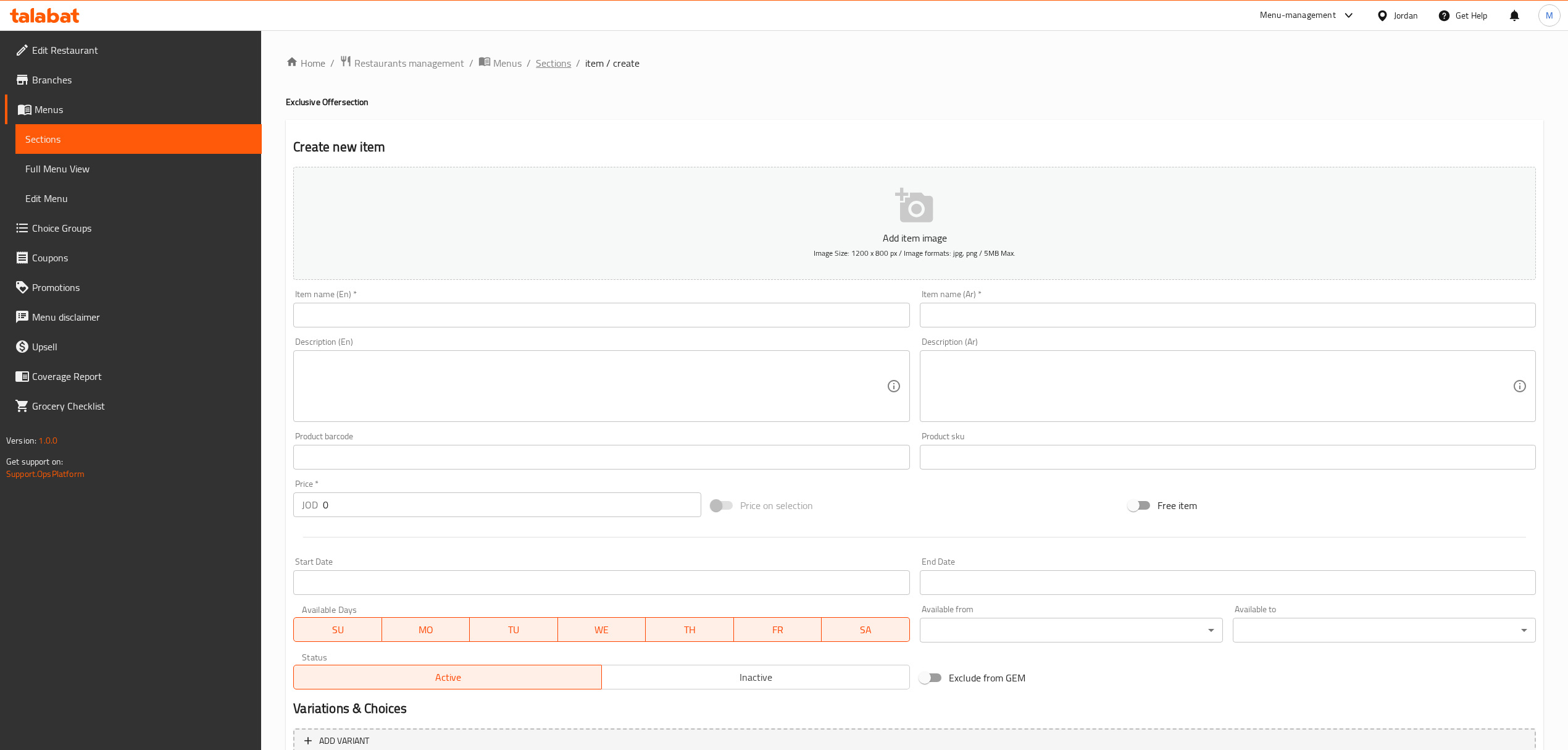
click at [544, 55] on span "Sections" at bounding box center [553, 63] width 36 height 15
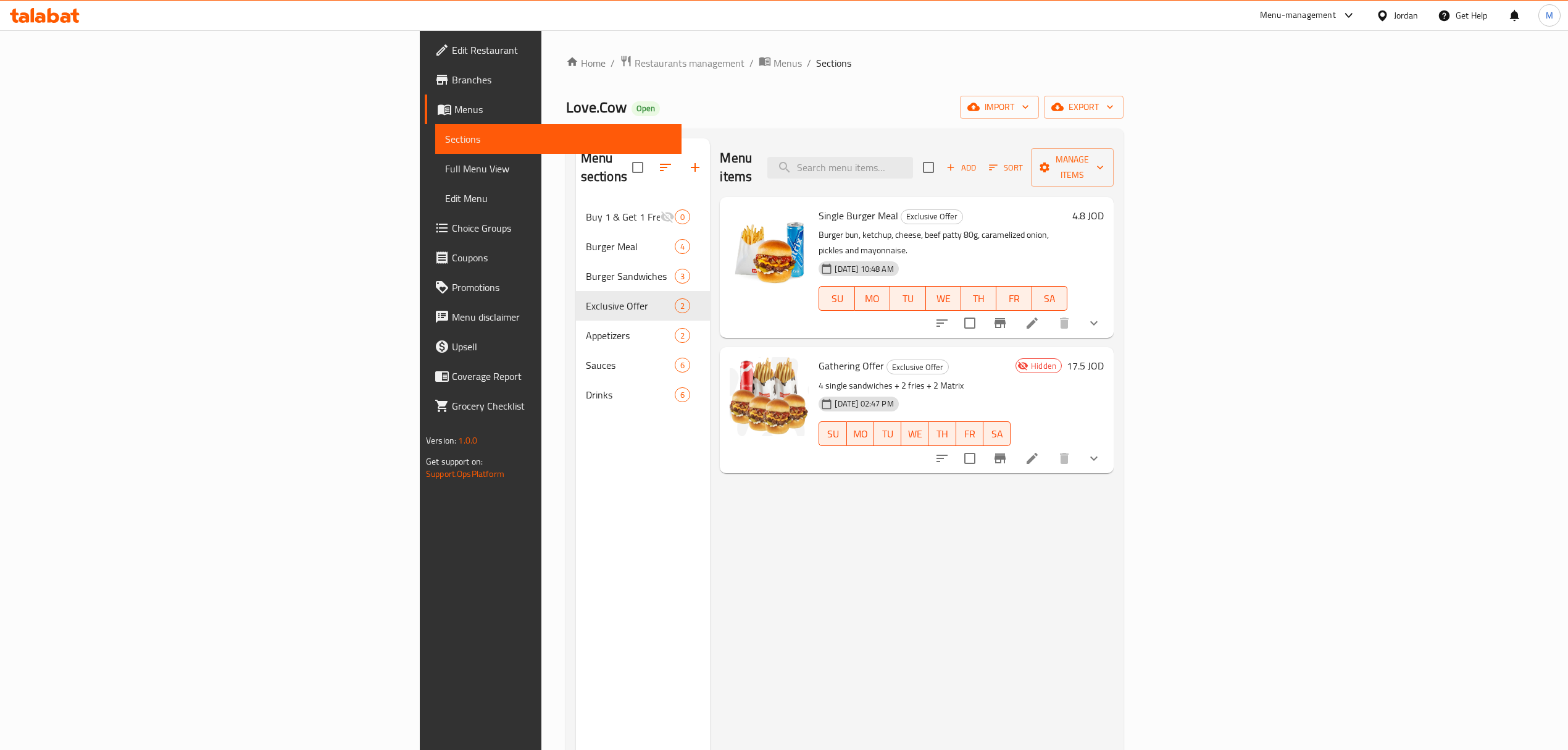
click at [452, 80] on span "Branches" at bounding box center [561, 80] width 220 height 15
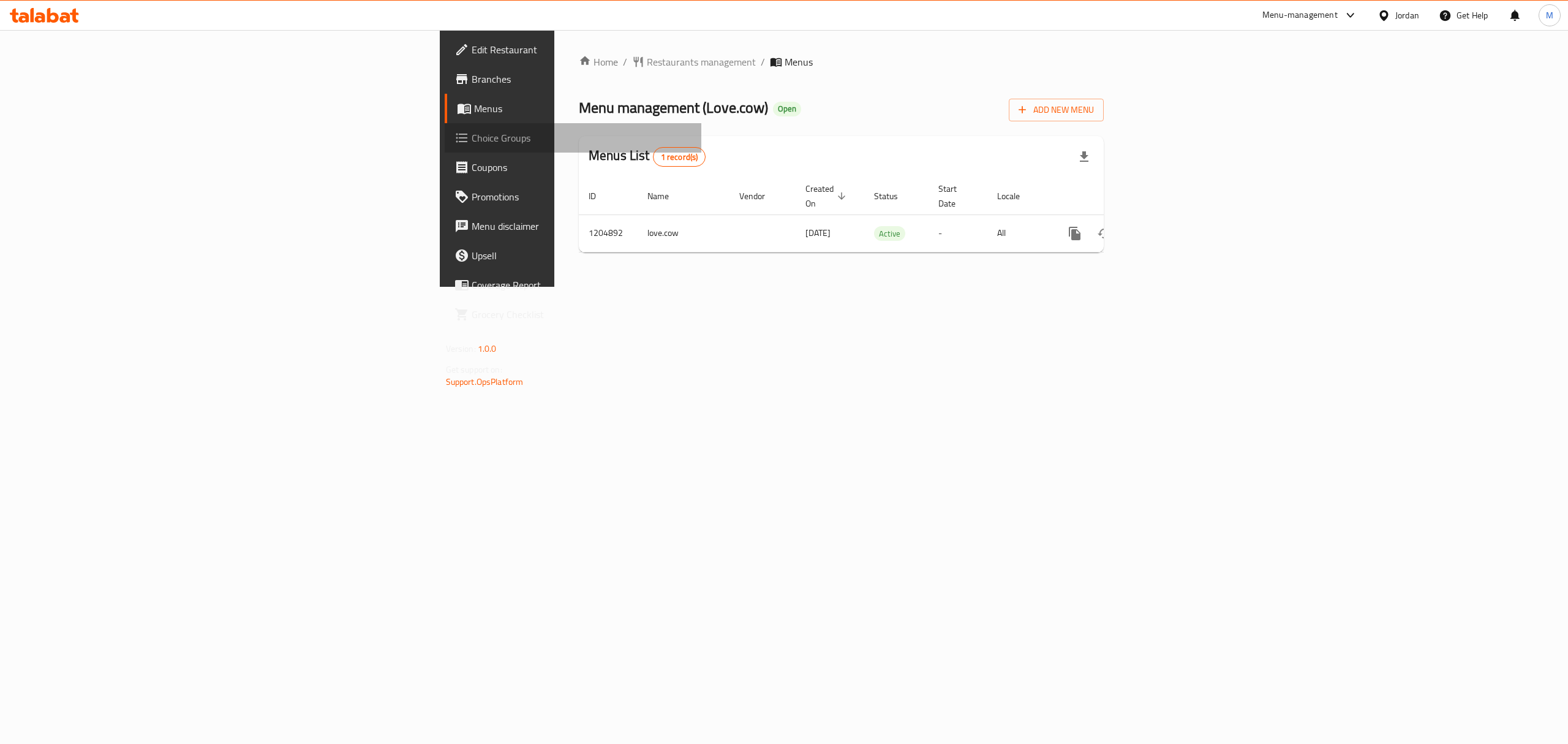
click at [472, 138] on span "Choice Groups" at bounding box center [582, 138] width 221 height 15
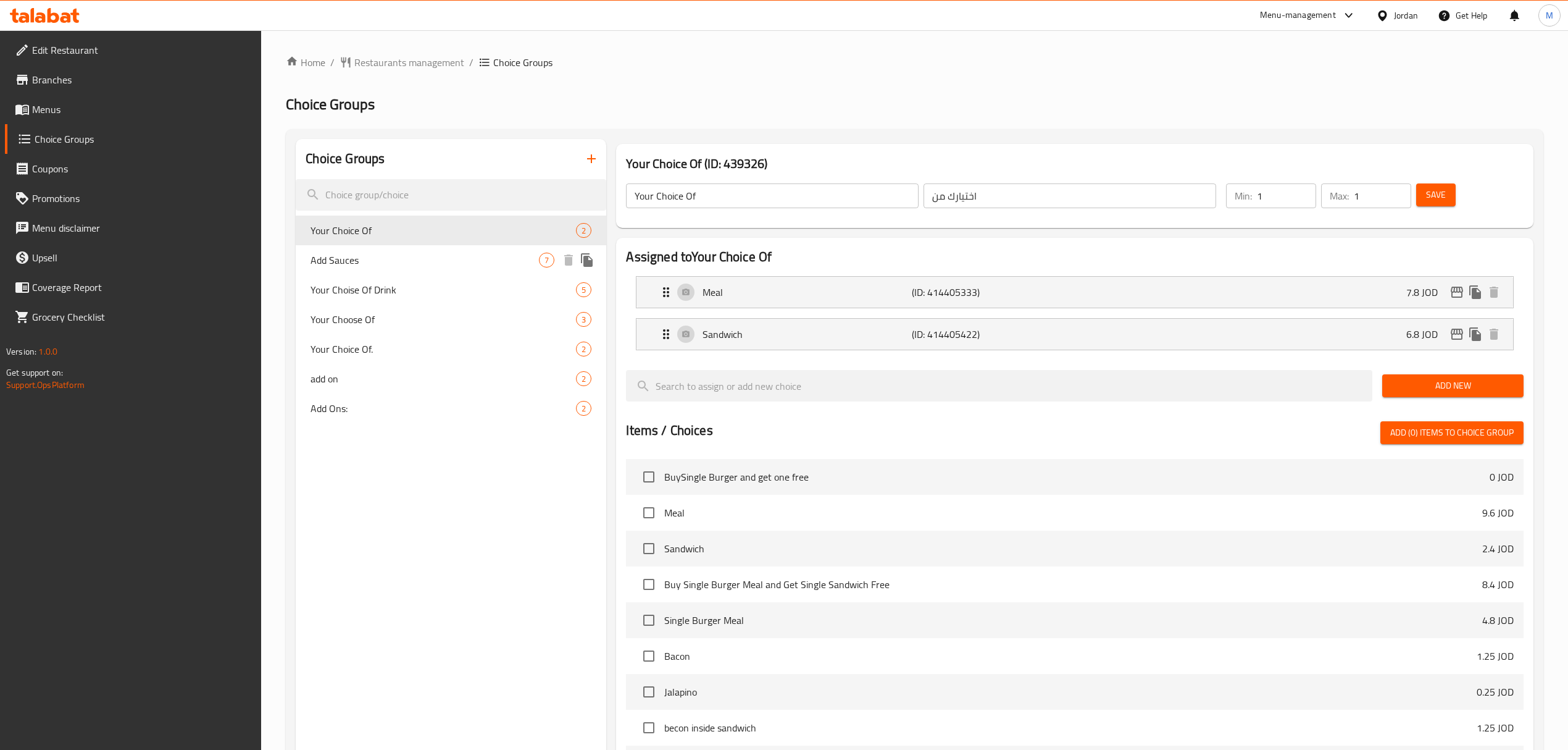
click at [591, 264] on icon "duplicate" at bounding box center [587, 259] width 12 height 14
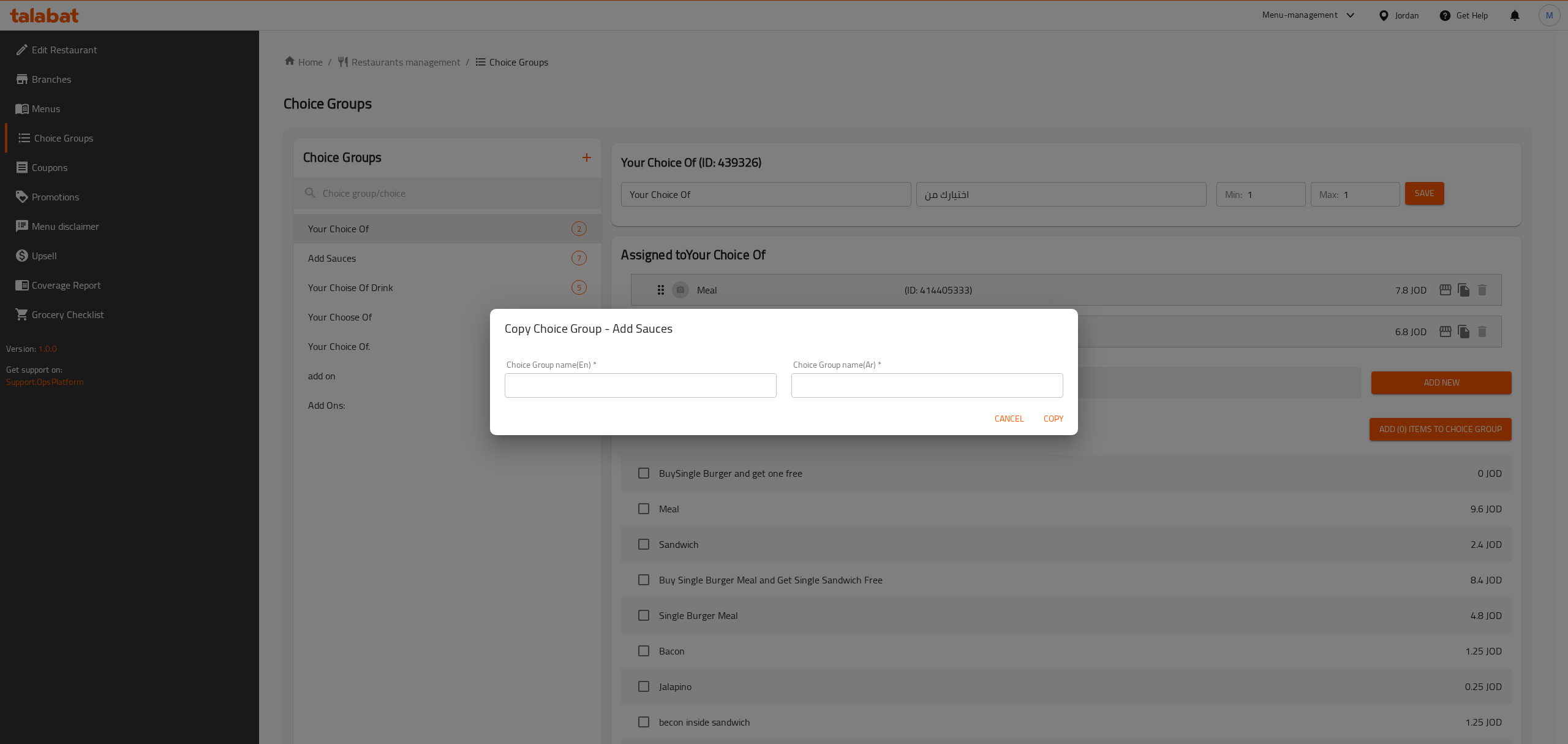
click at [570, 377] on input "text" at bounding box center [641, 385] width 272 height 25
type input "1"
drag, startPoint x: 831, startPoint y: 386, endPoint x: 870, endPoint y: 390, distance: 39.2
click at [831, 386] on input "text" at bounding box center [928, 385] width 272 height 25
type input "1"
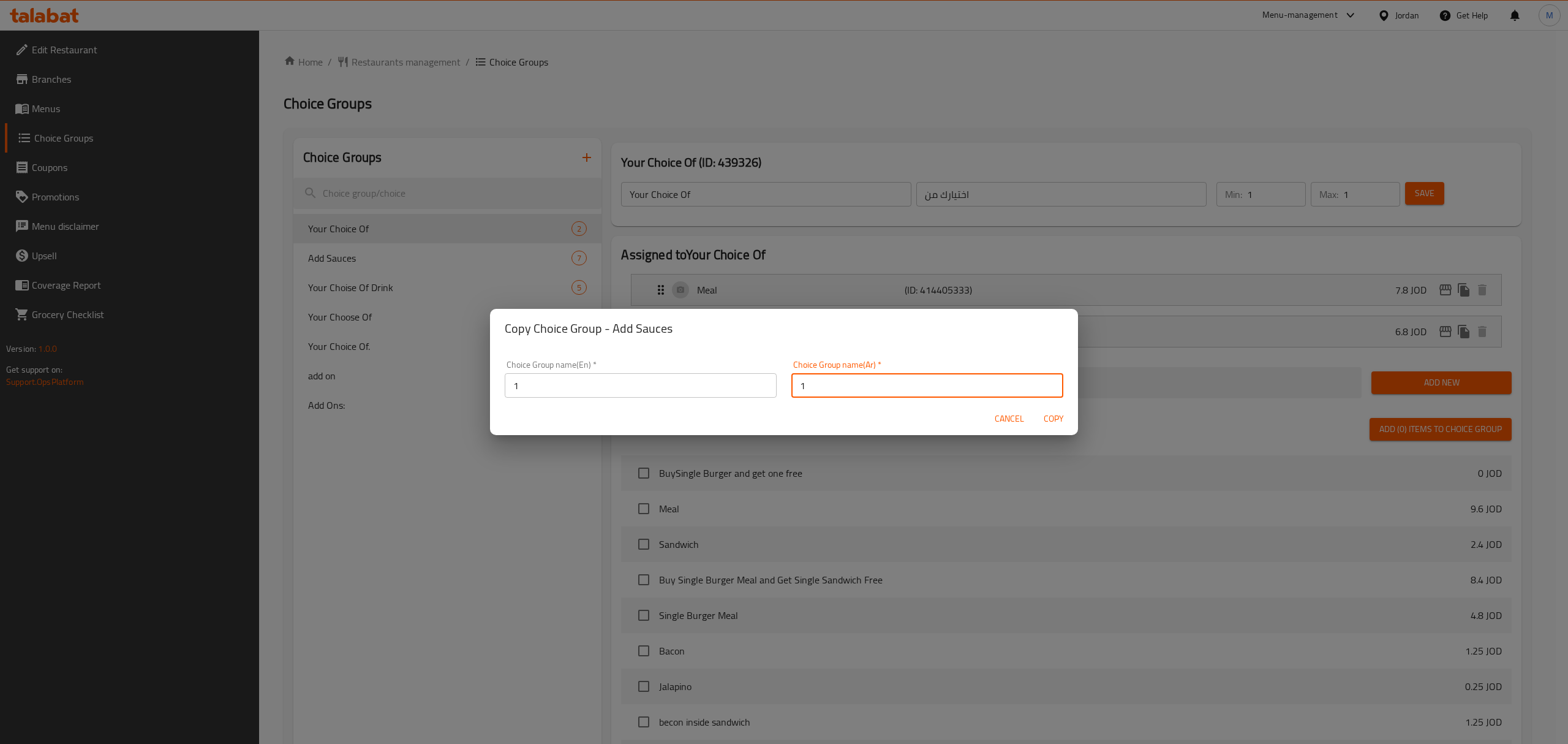
click at [1050, 420] on span "Copy" at bounding box center [1054, 419] width 30 height 16
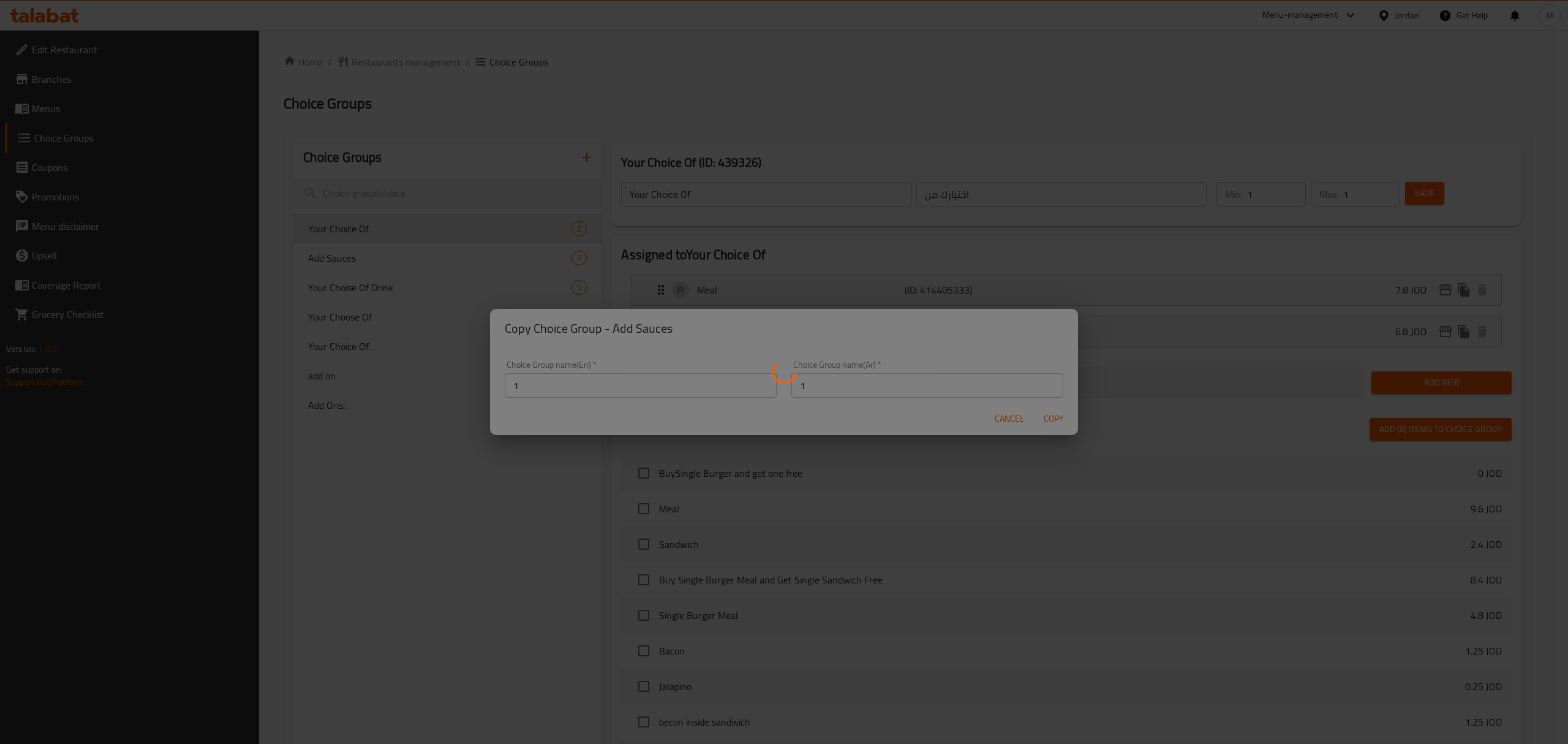
type input "1"
type input "0"
type input "6"
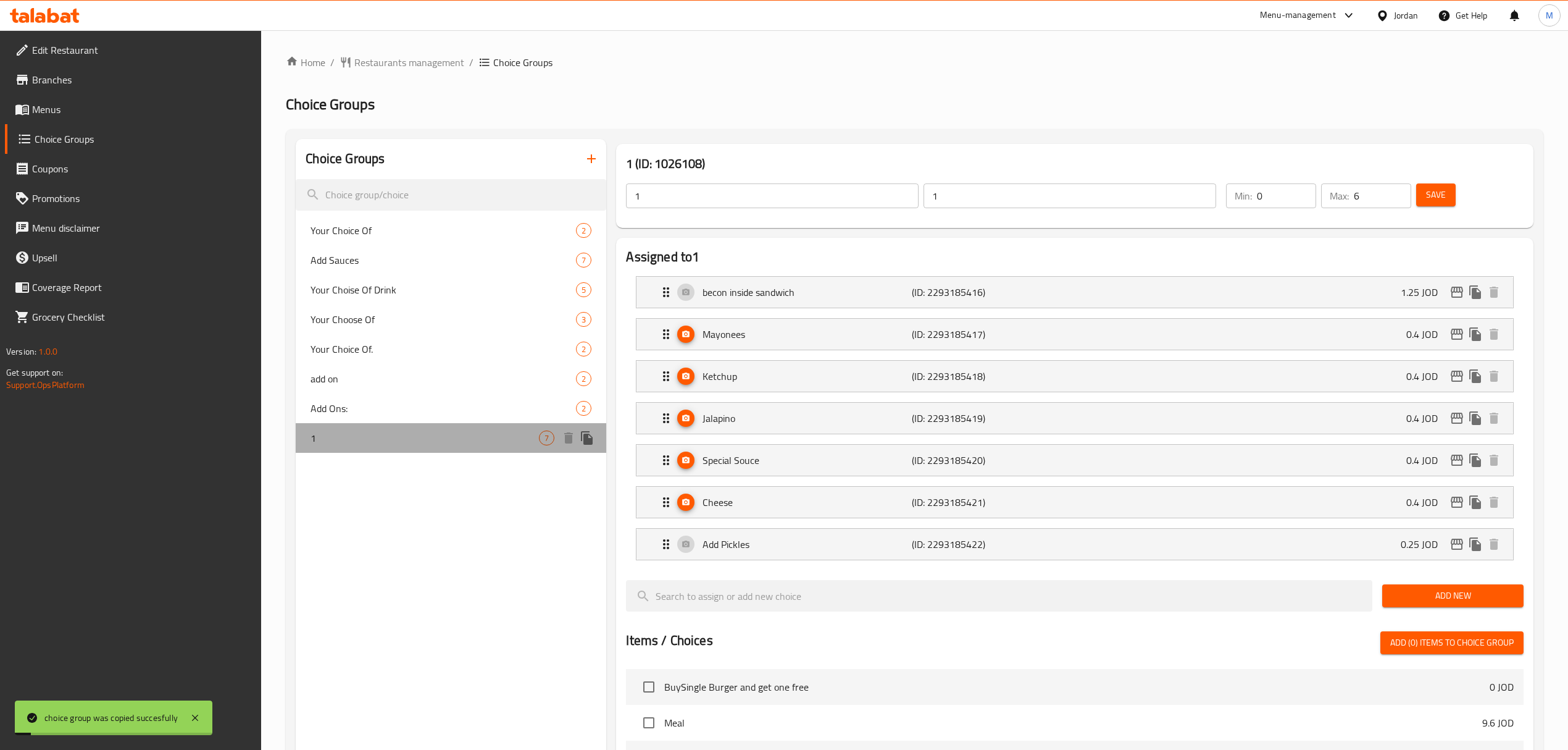
click at [345, 435] on span "1" at bounding box center [424, 438] width 228 height 15
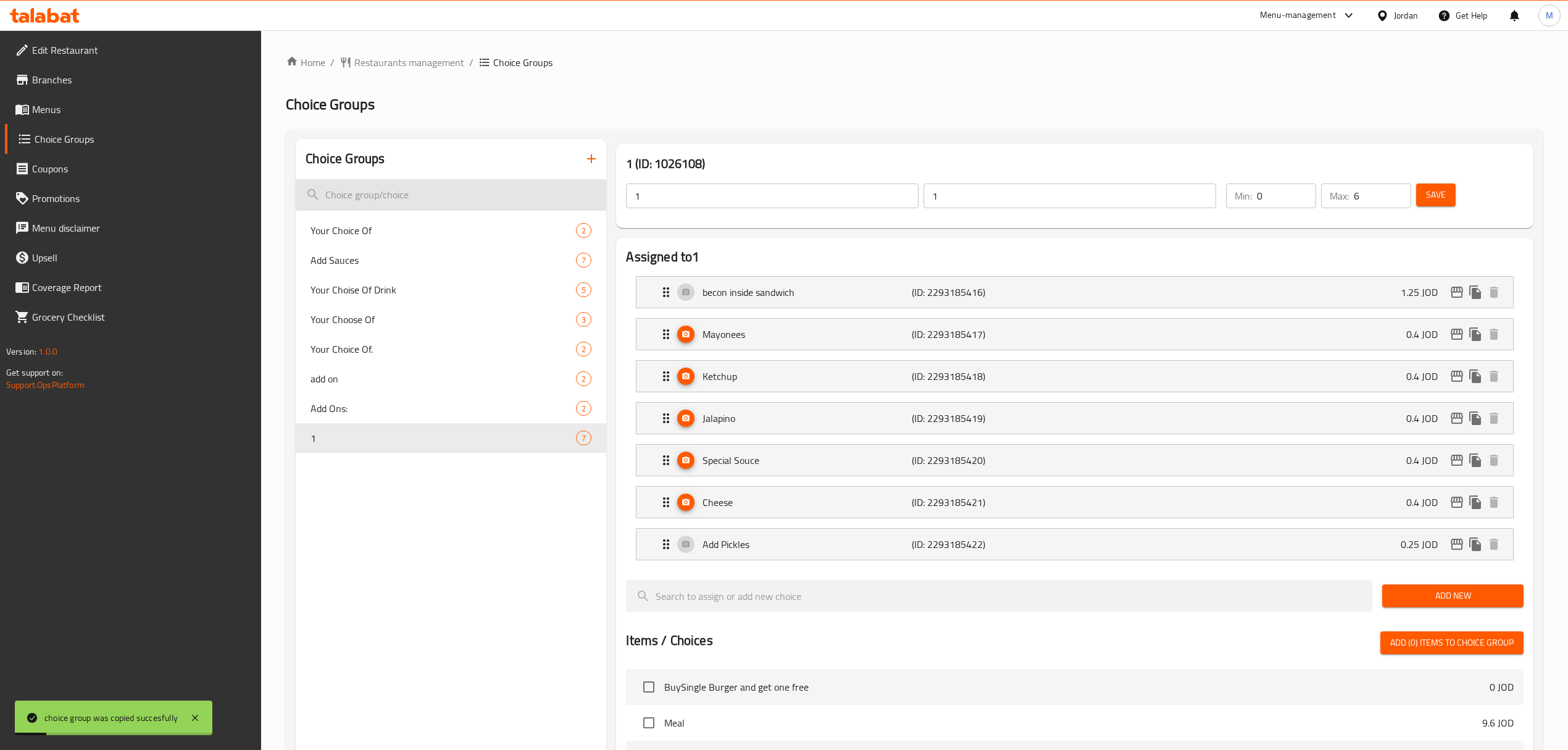
drag, startPoint x: 657, startPoint y: 199, endPoint x: 524, endPoint y: 194, distance: 133.1
click at [524, 194] on div "Choice Groups Your Choice Of 2 Add Sauces 7 Your Choise Of Drink 5 Your Choose …" at bounding box center [917, 677] width 1243 height 1076
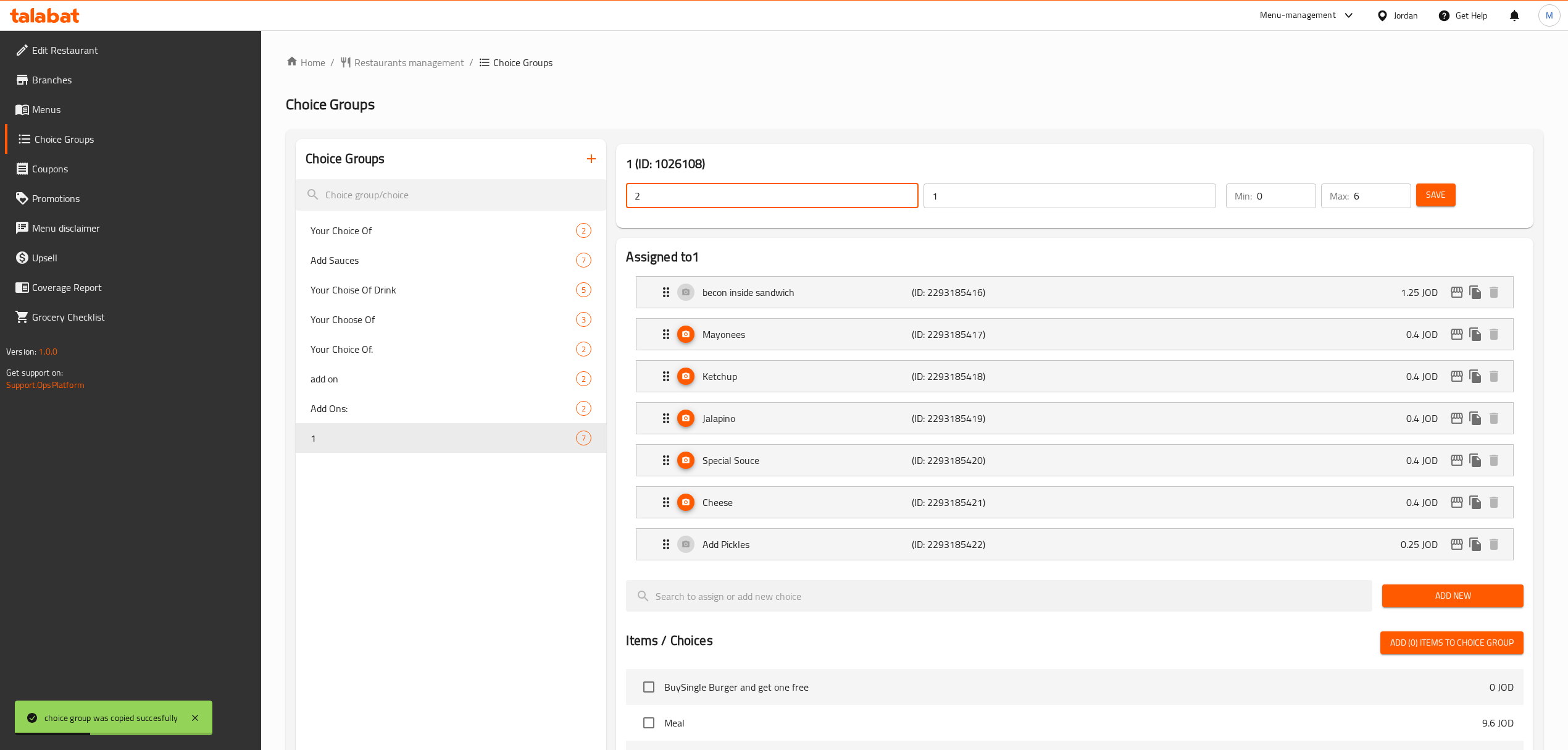
type input "2"
drag, startPoint x: 958, startPoint y: 196, endPoint x: 843, endPoint y: 198, distance: 115.0
click at [855, 198] on div "2 ​ 1 ​" at bounding box center [921, 196] width 605 height 40
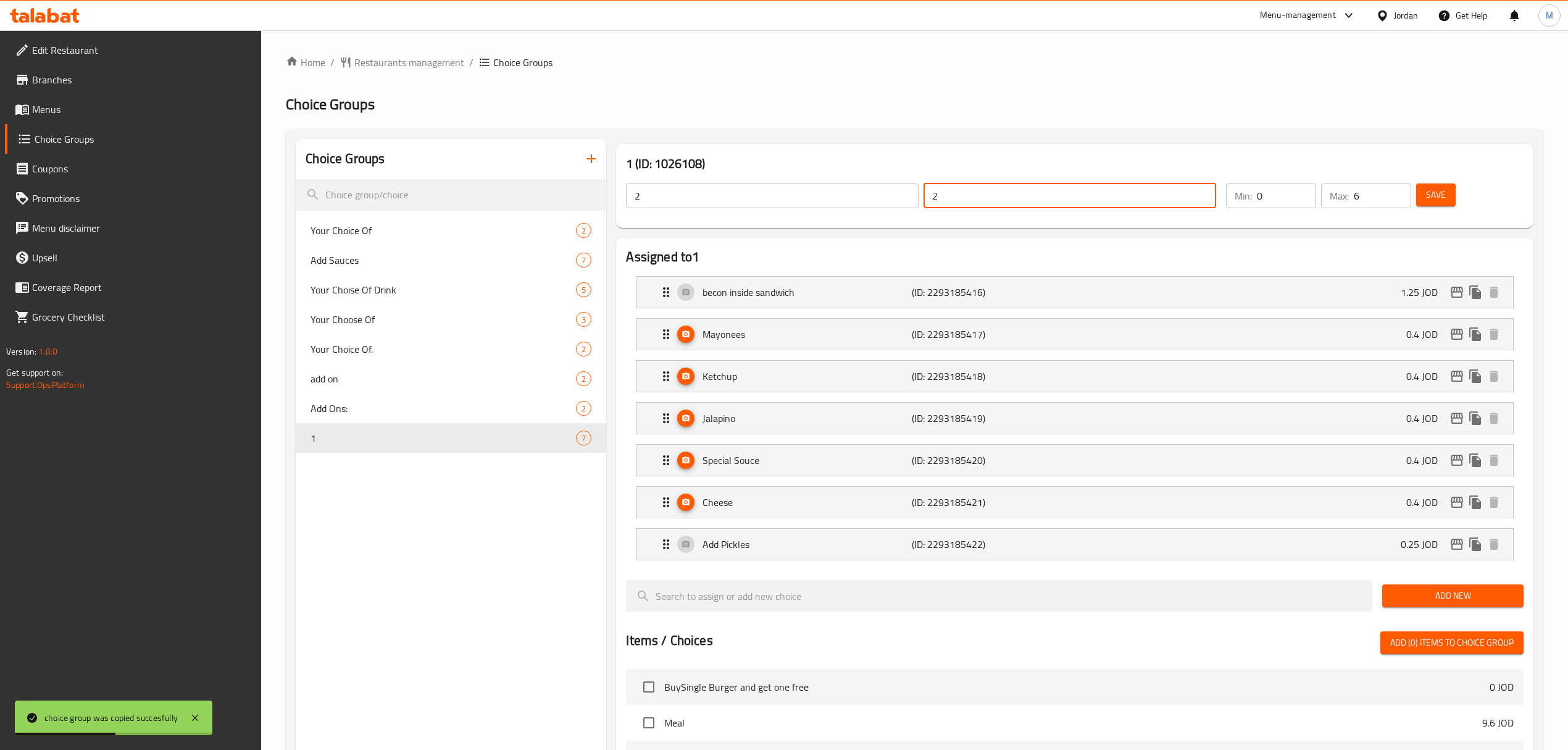
type input "2"
click at [1439, 195] on span "Save" at bounding box center [1436, 195] width 20 height 16
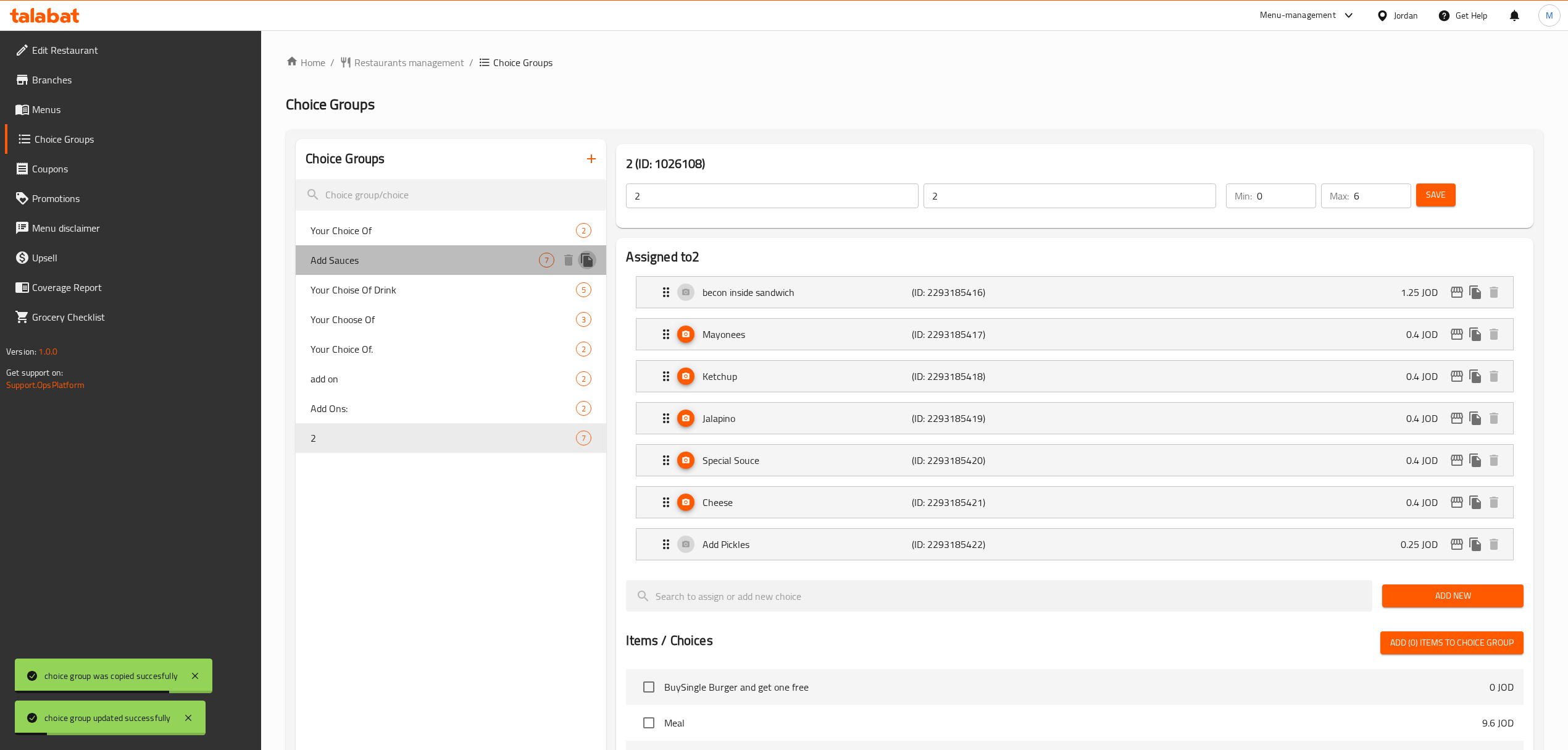
click at [593, 257] on icon "duplicate" at bounding box center [587, 259] width 15 height 15
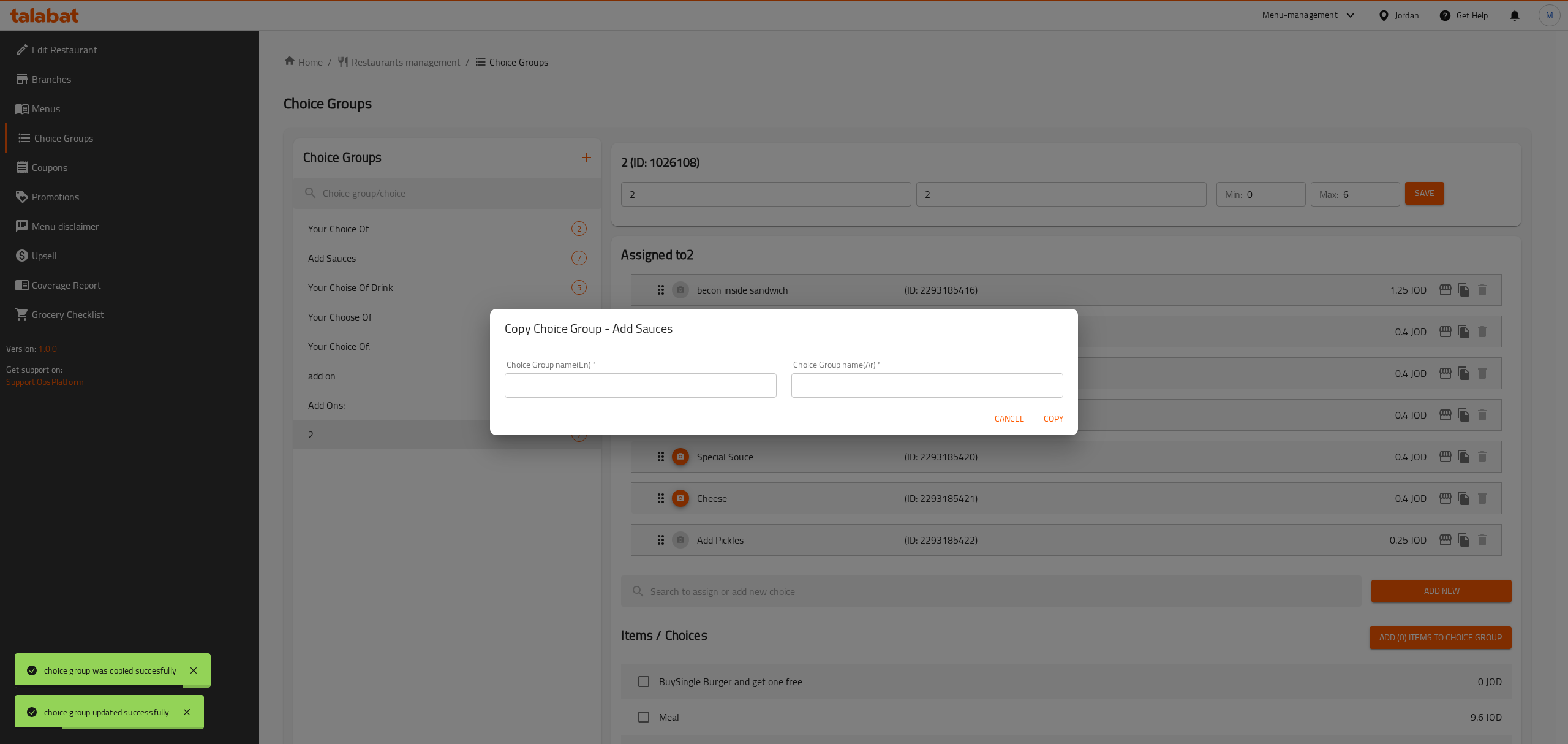
click at [572, 384] on input "text" at bounding box center [641, 385] width 272 height 25
type input "3"
drag, startPoint x: 816, startPoint y: 380, endPoint x: 874, endPoint y: 388, distance: 58.5
click at [816, 380] on input "text" at bounding box center [928, 385] width 272 height 25
type input "3"
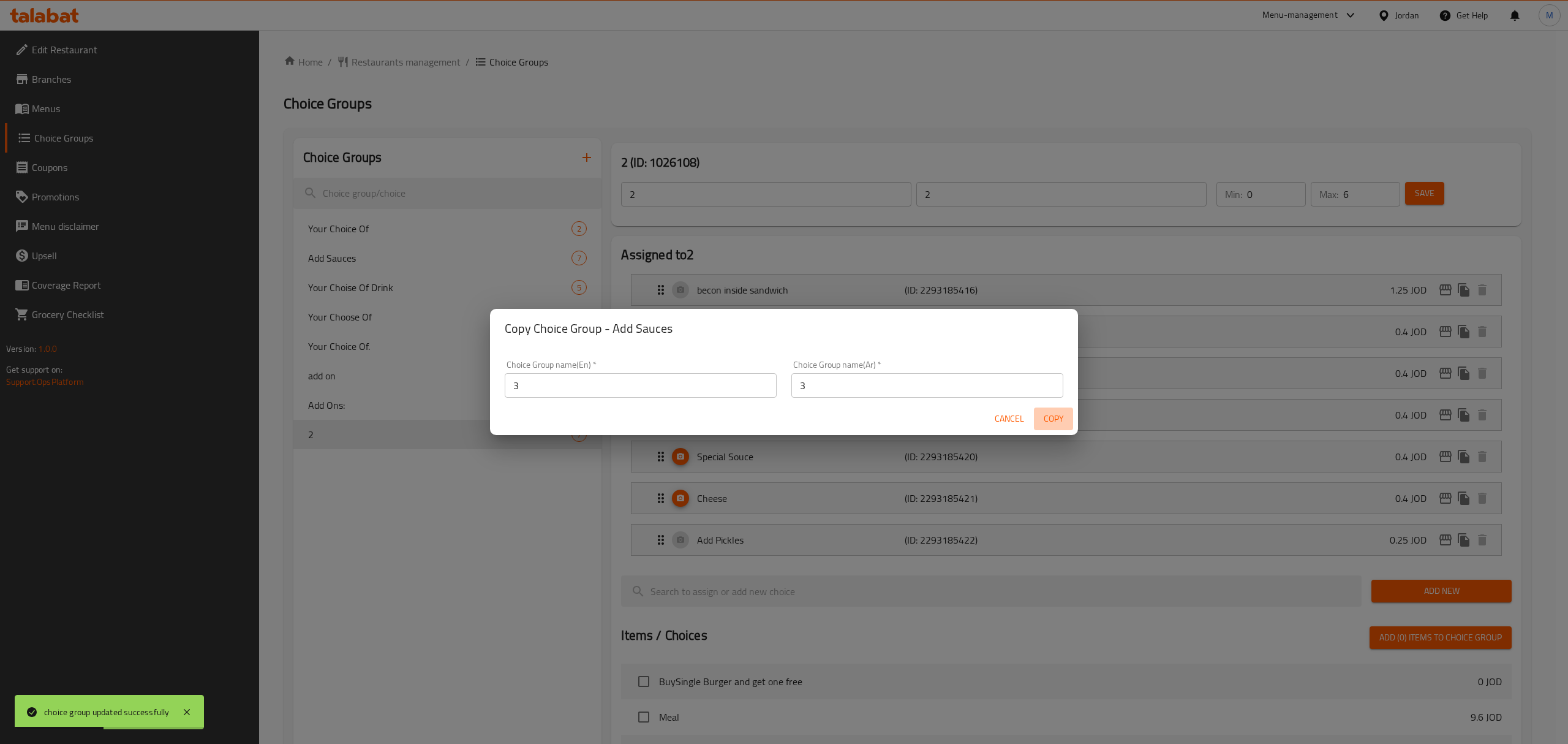
click at [1053, 418] on span "Copy" at bounding box center [1054, 419] width 30 height 16
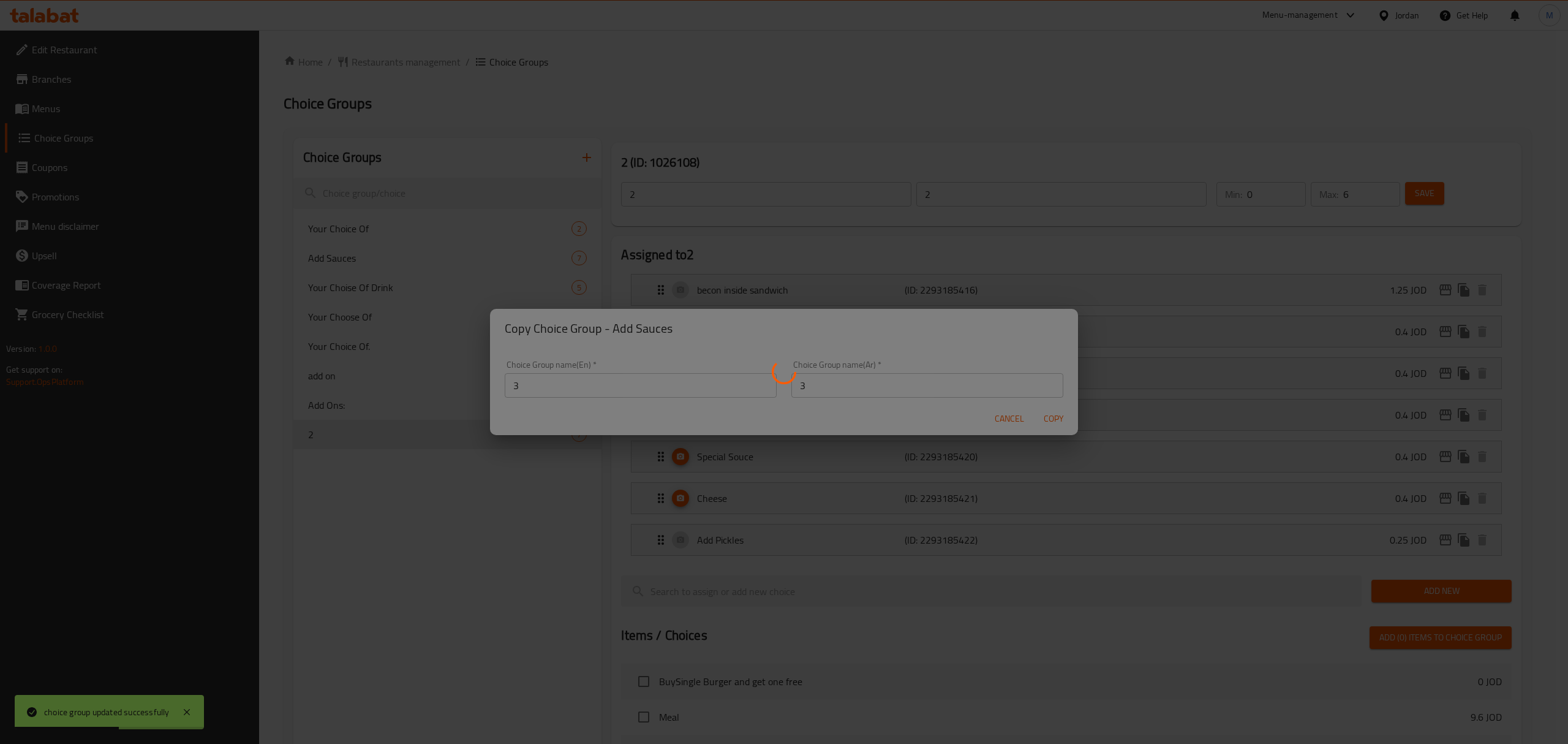
type input "3"
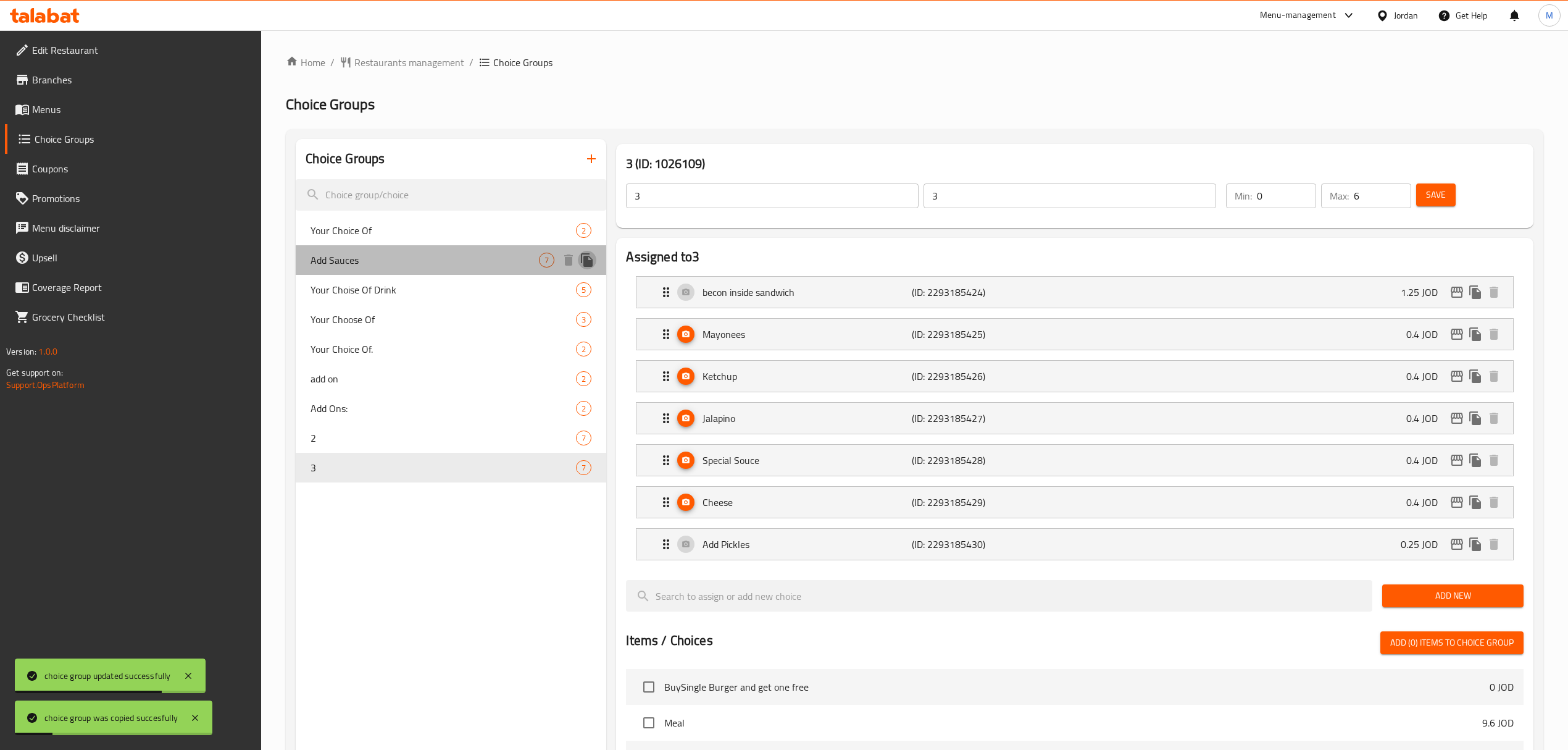
click at [588, 258] on icon "duplicate" at bounding box center [587, 259] width 12 height 14
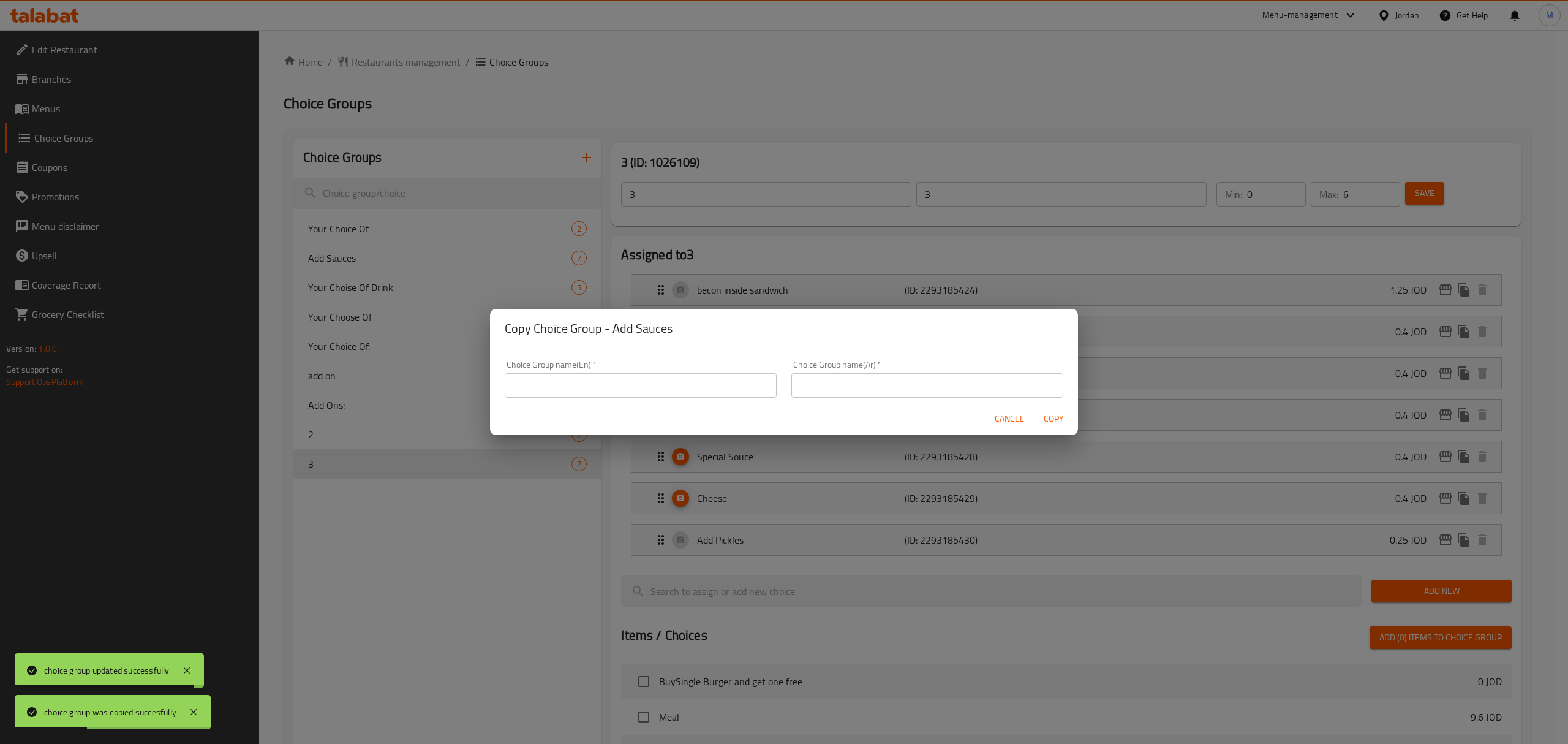
click at [611, 384] on input "text" at bounding box center [641, 385] width 272 height 25
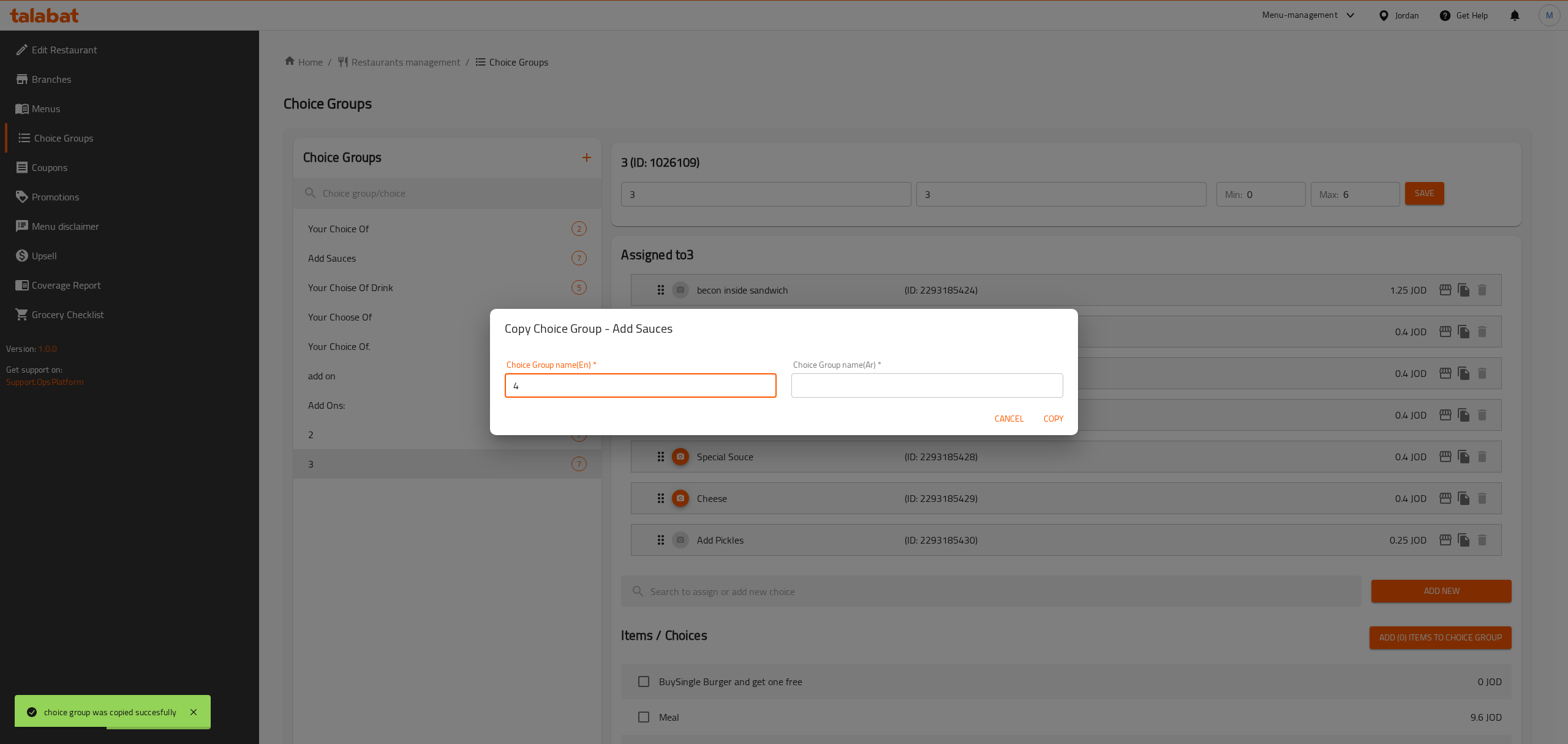
type input "4"
click at [890, 381] on input "text" at bounding box center [928, 385] width 272 height 25
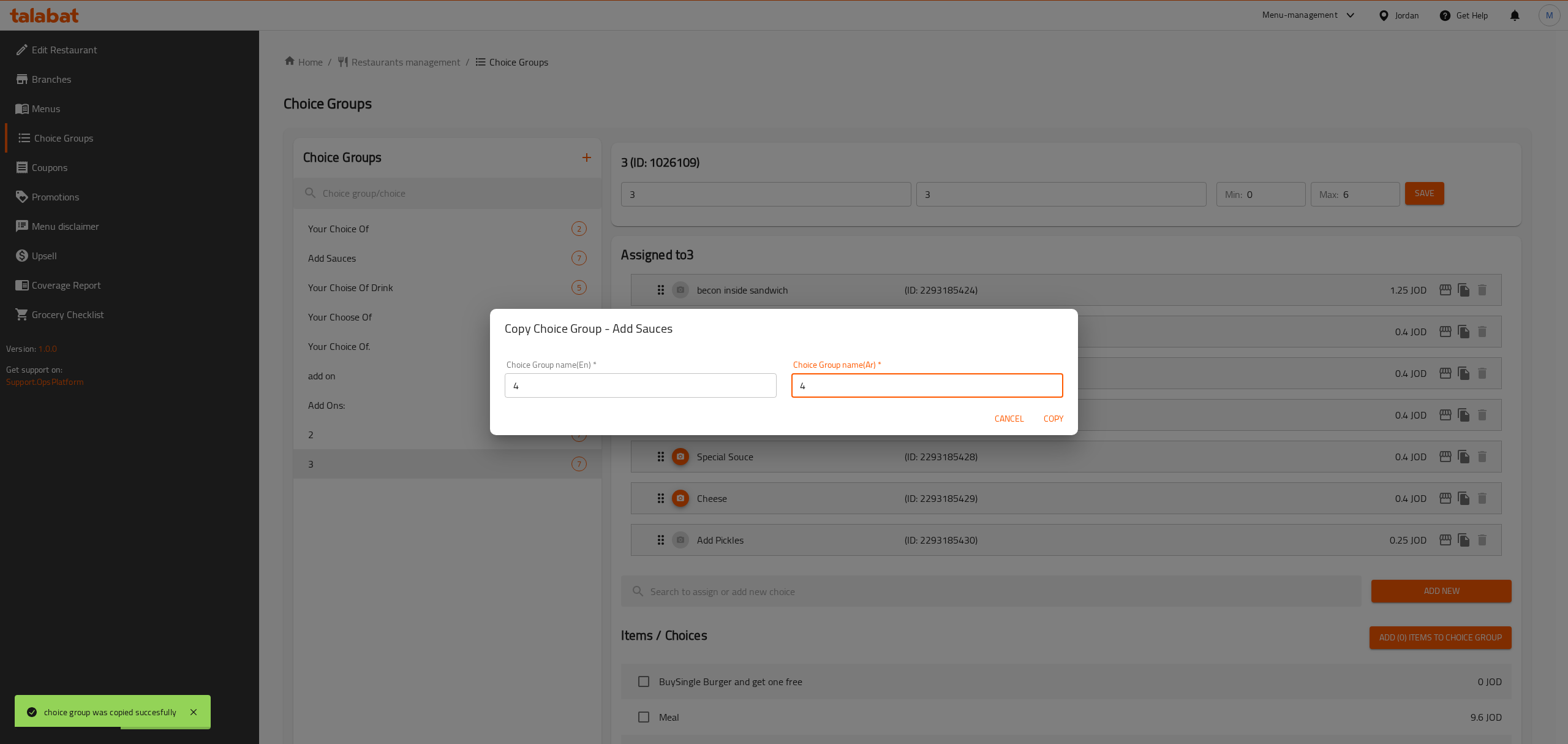
type input "4"
click at [1056, 417] on span "Copy" at bounding box center [1054, 419] width 30 height 16
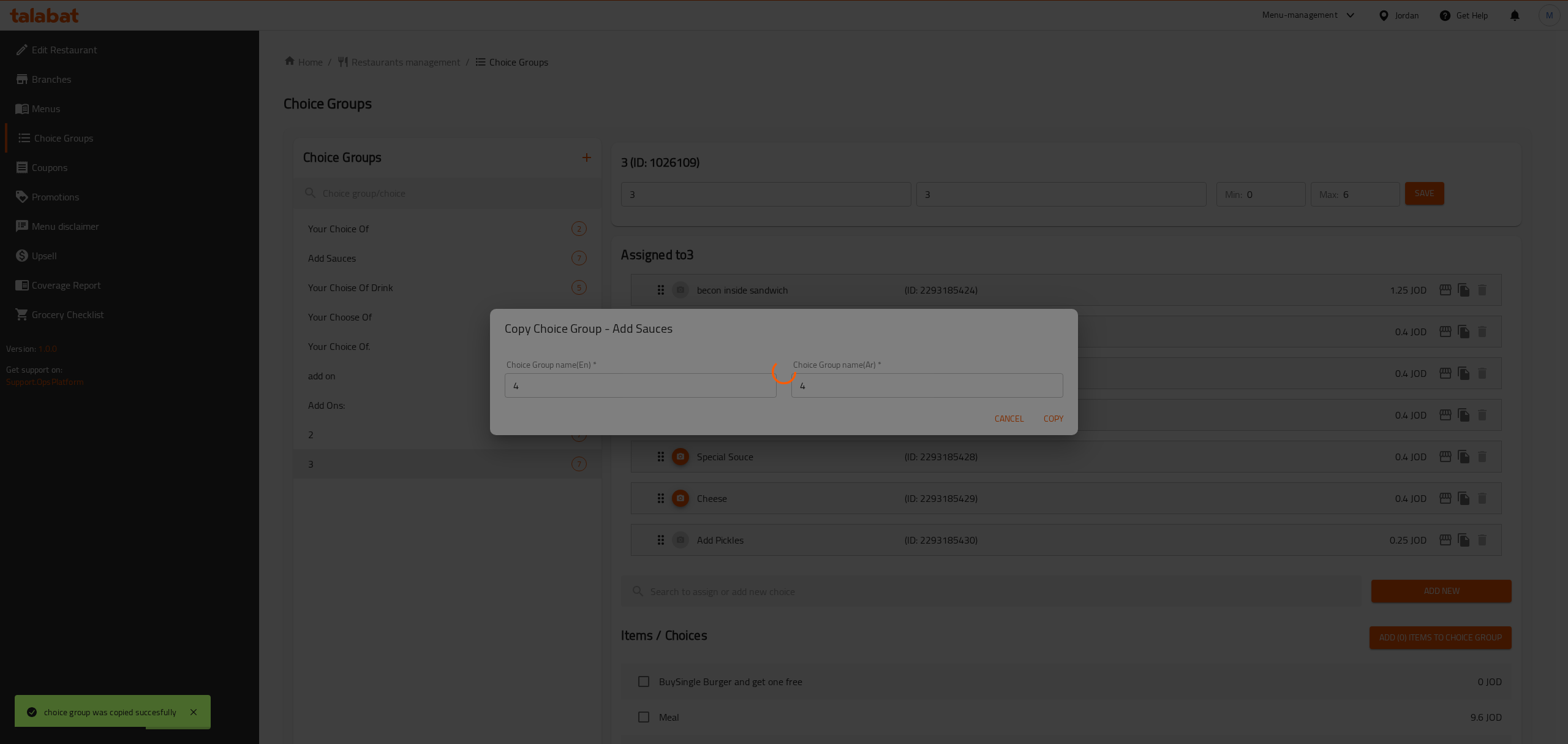
type input "4"
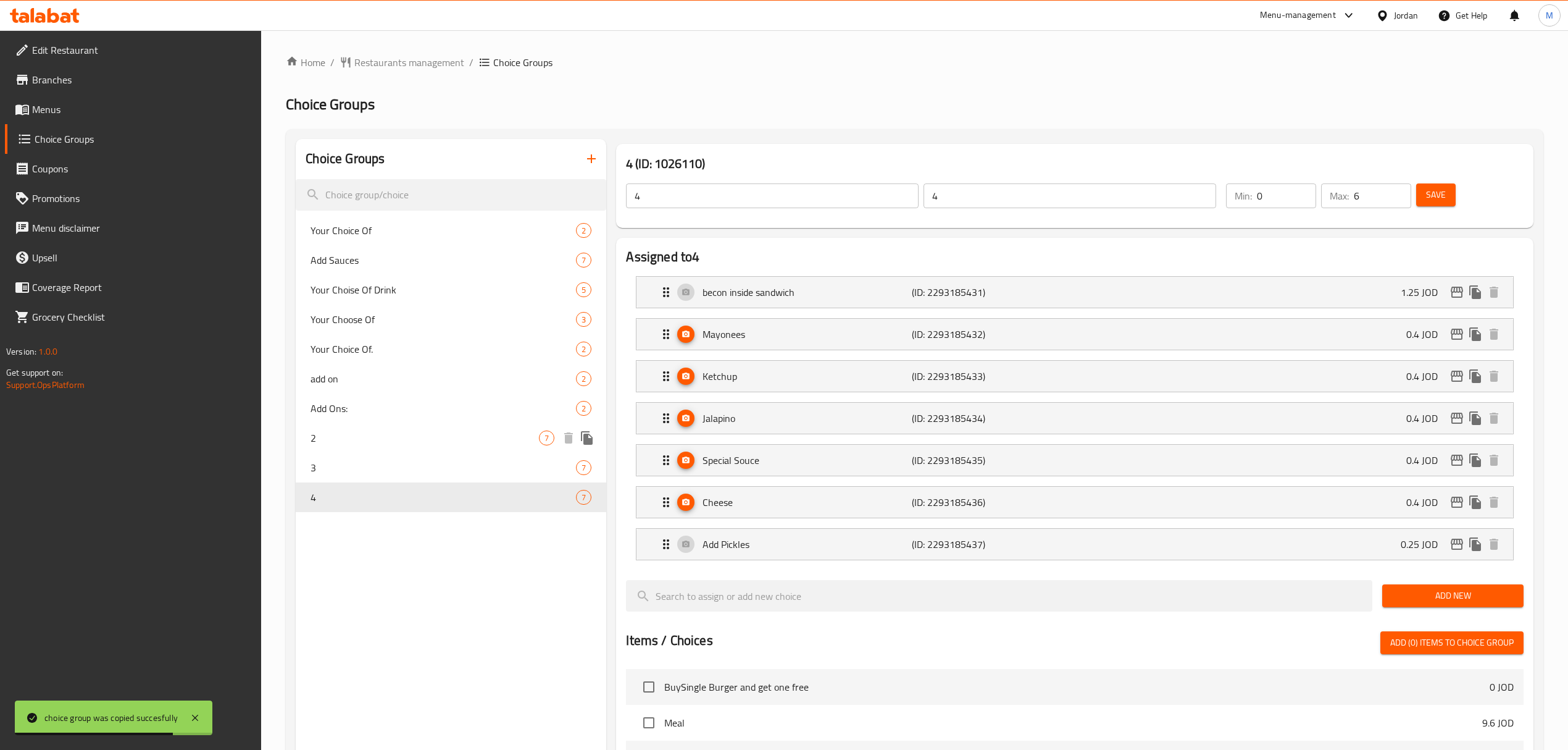
click at [337, 427] on div "2 7" at bounding box center [450, 438] width 310 height 30
type input "2"
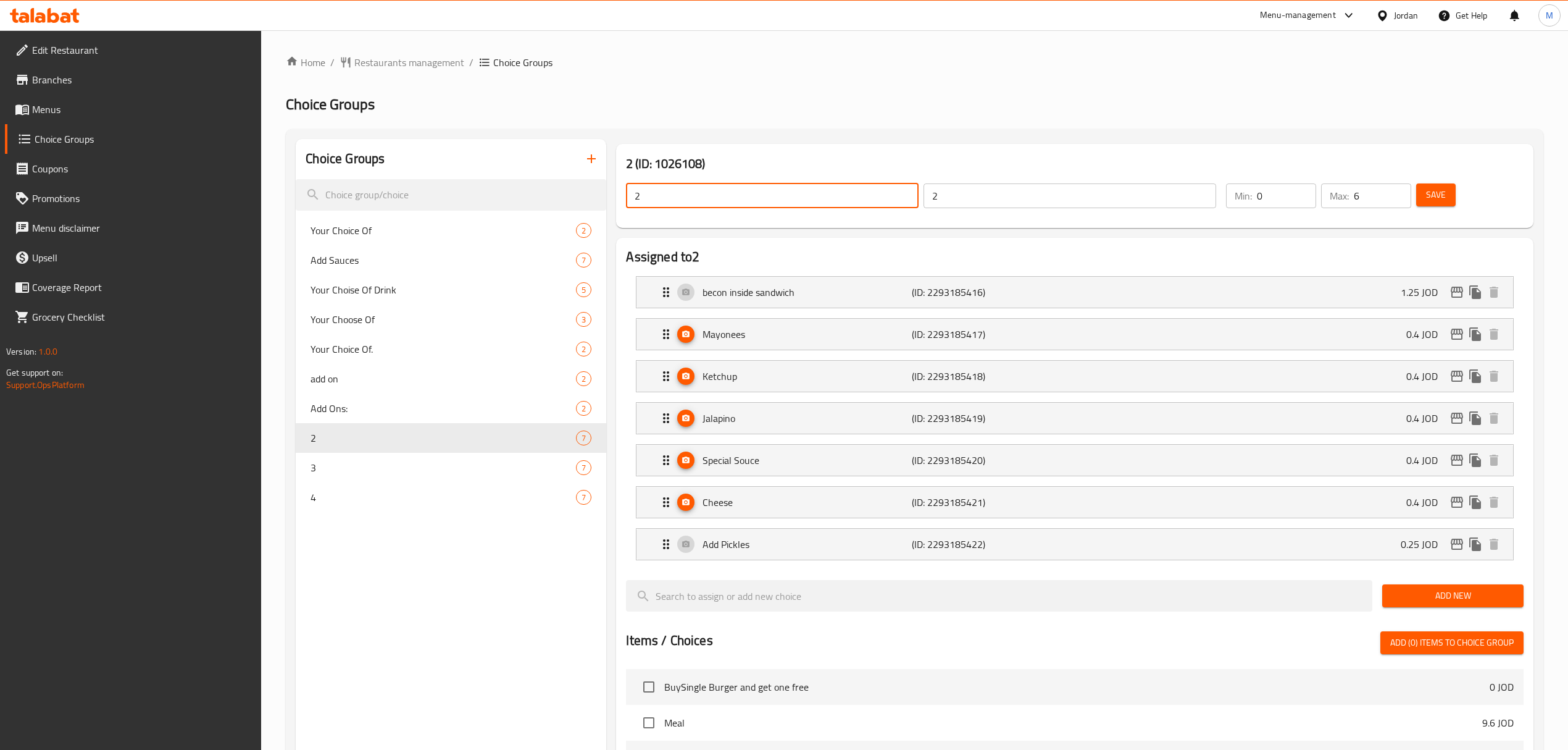
click at [745, 189] on input "2" at bounding box center [772, 195] width 293 height 25
paste input "add sauce 2nd Sandwich"
type input "add sauce 2nd Sandwich"
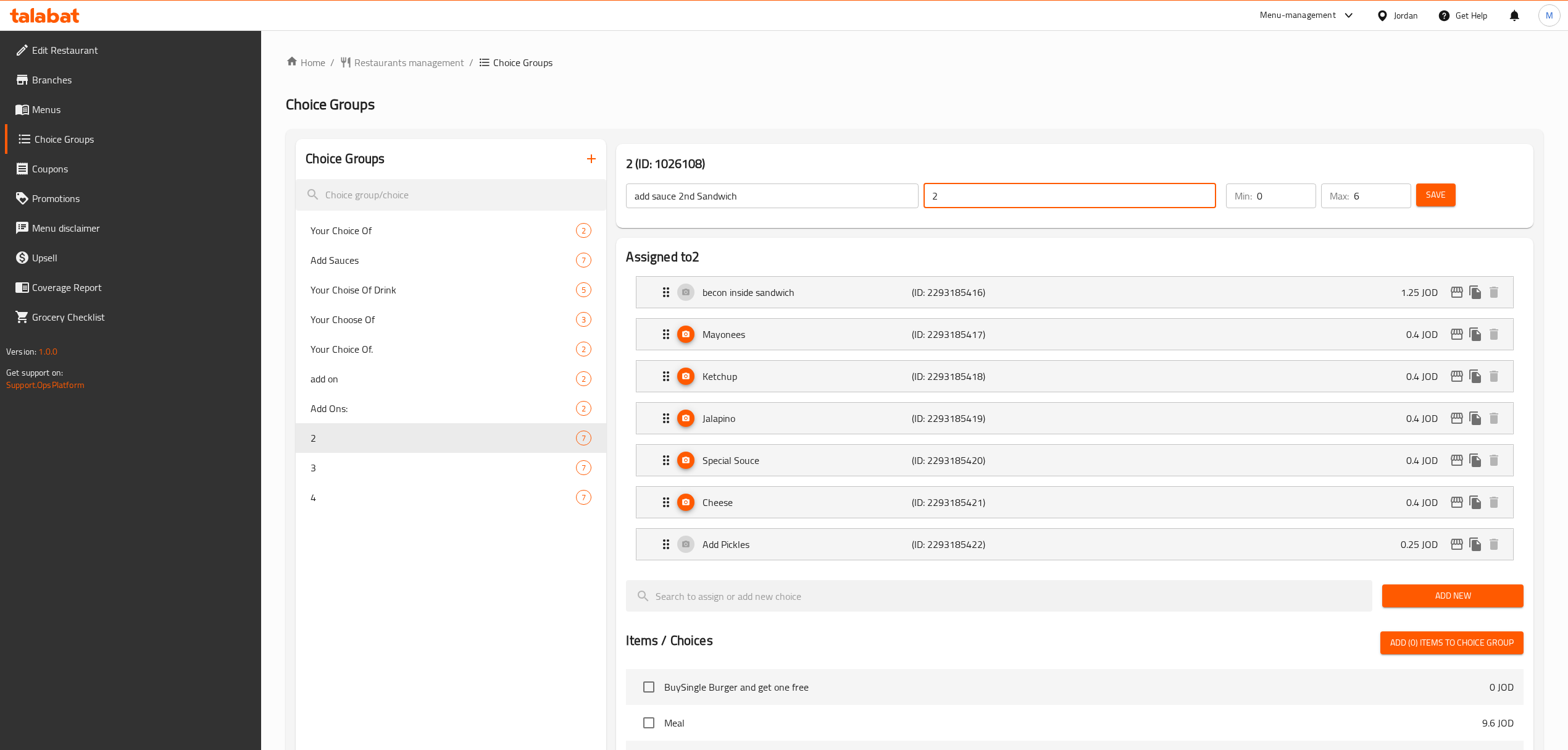
click at [1095, 194] on input "2" at bounding box center [1070, 195] width 293 height 25
paste input "اضافة صوص للساندويشة الثانية"
type input "اضافة صوص للساندويشة الثانية"
click at [1445, 191] on span "Save" at bounding box center [1436, 195] width 20 height 16
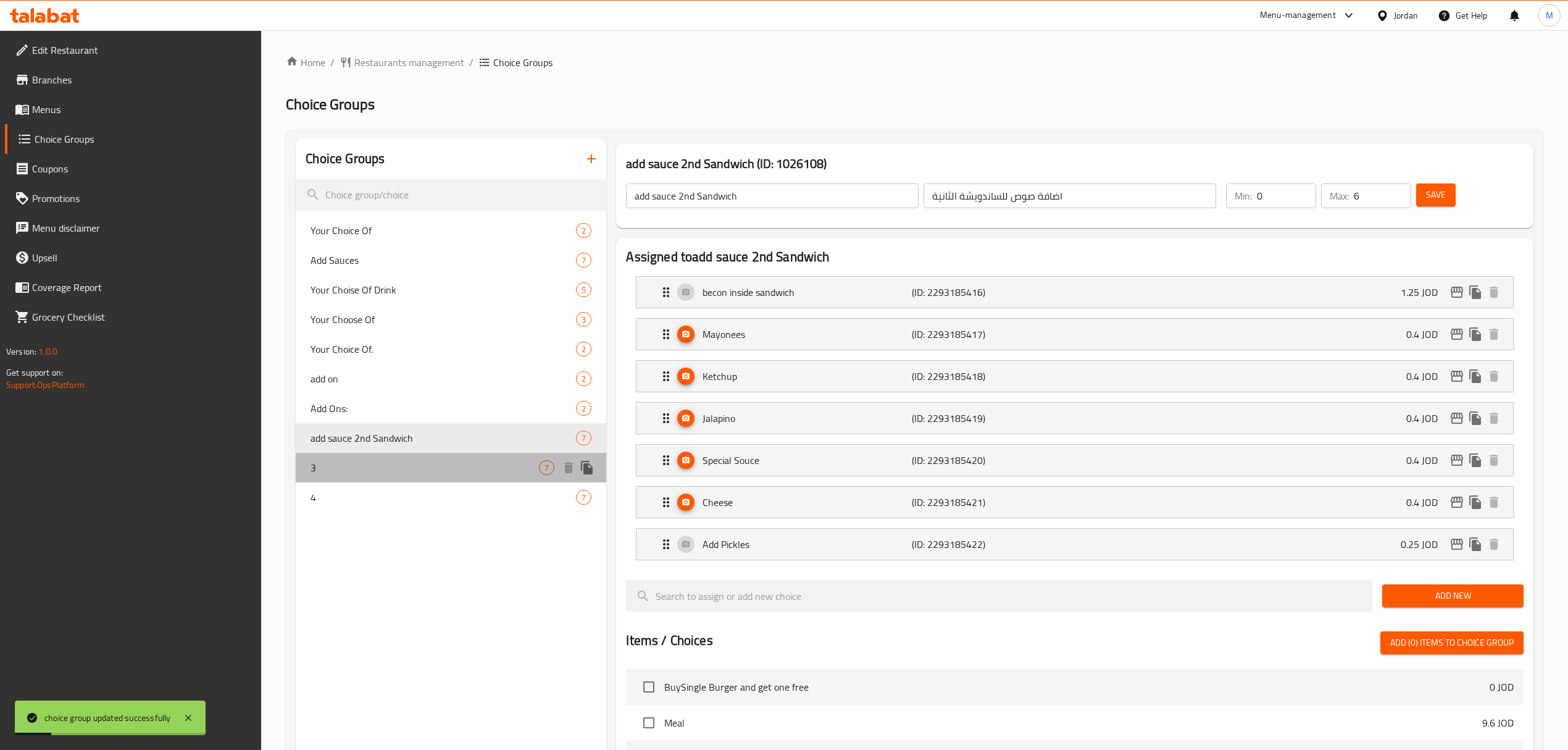
click at [318, 467] on span "3" at bounding box center [424, 467] width 228 height 15
type input "3"
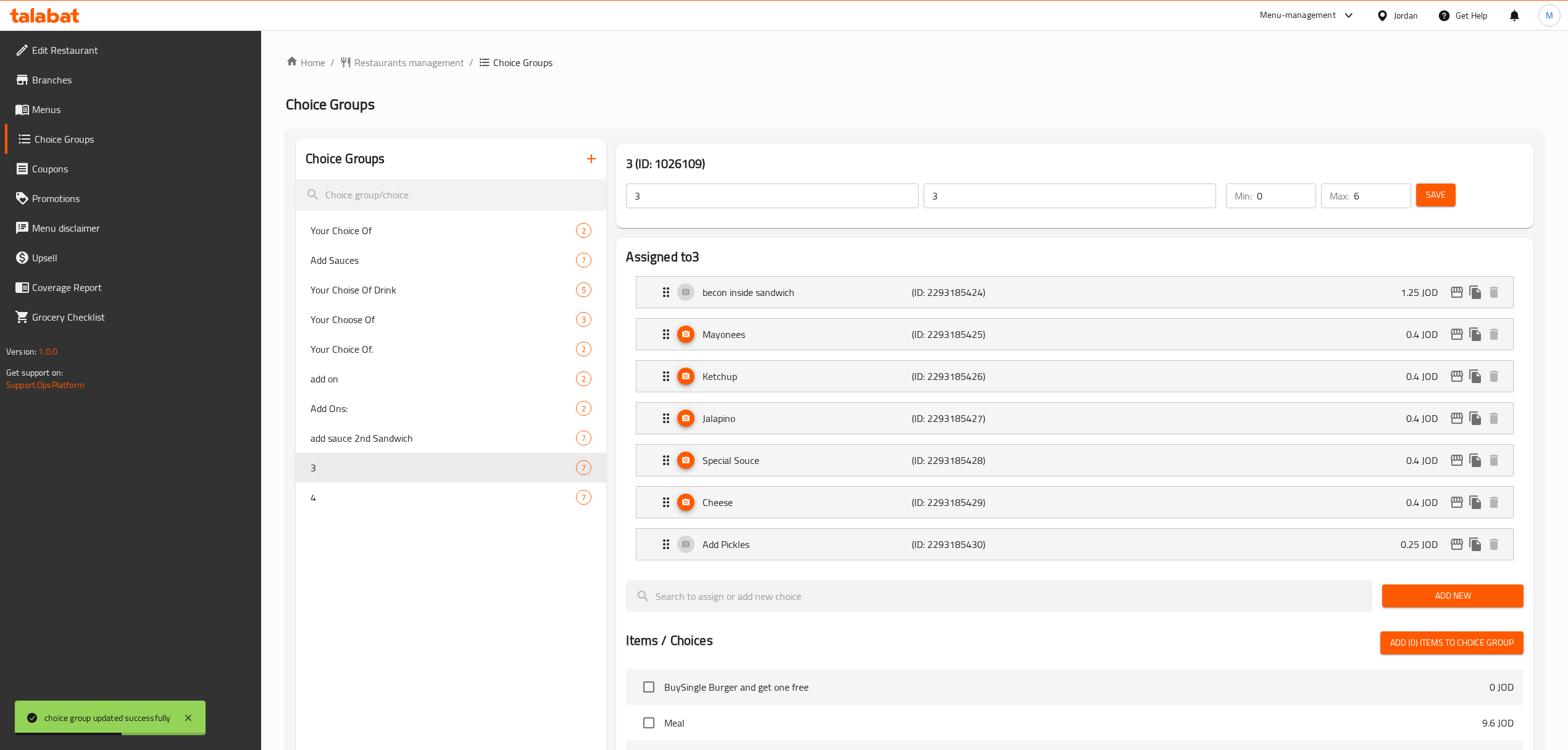
click at [714, 188] on input "3" at bounding box center [772, 195] width 293 height 25
paste input "add sauce 3rd Sandwichَ"
type input "add sauce 3rd Sandwichَ"
click at [971, 191] on input "3" at bounding box center [1070, 195] width 293 height 25
paste input "اضافة صوص للساندويشة الثالثة"
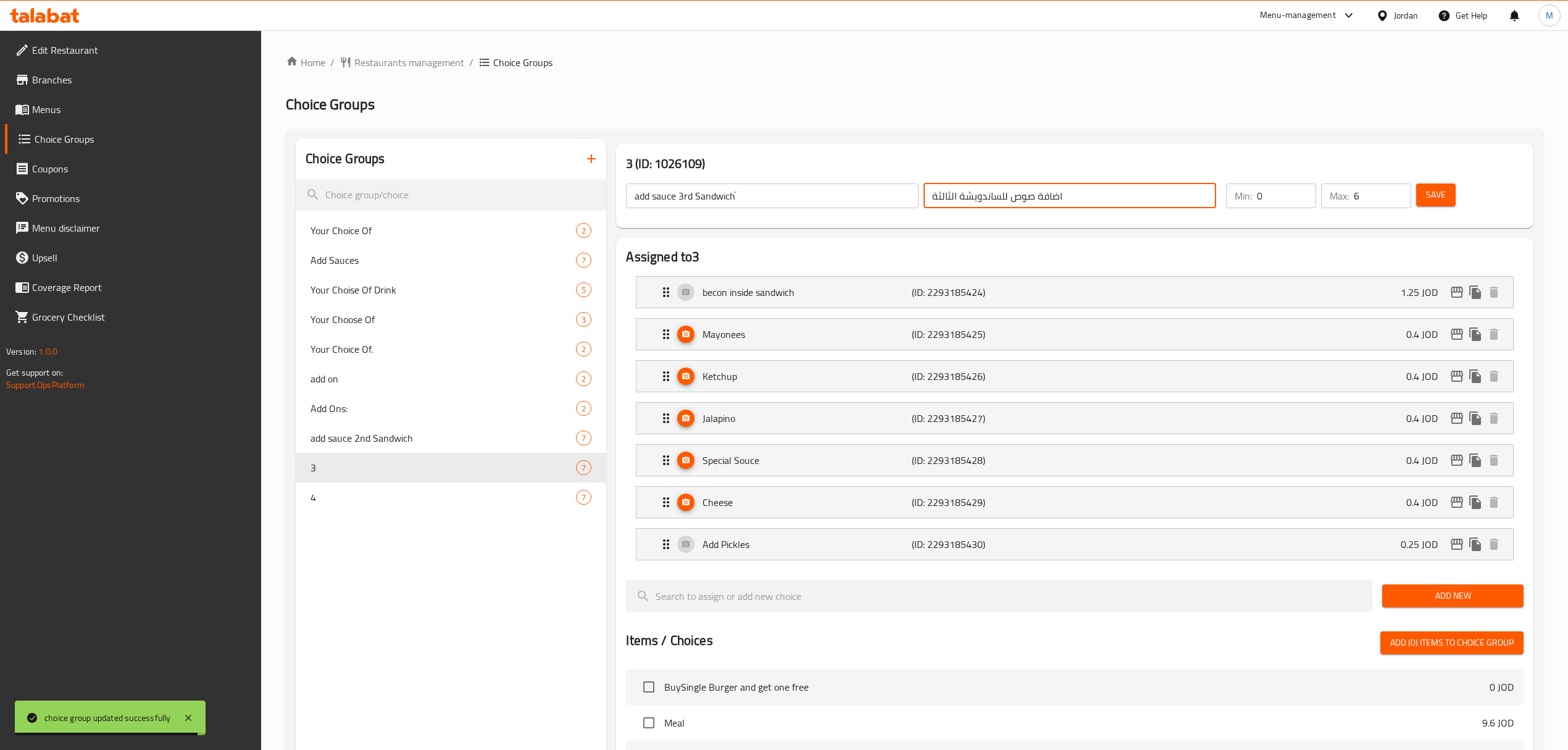
type input "اضافة صوص للساندويشة الثالثة"
click at [1434, 188] on span "Save" at bounding box center [1436, 195] width 20 height 16
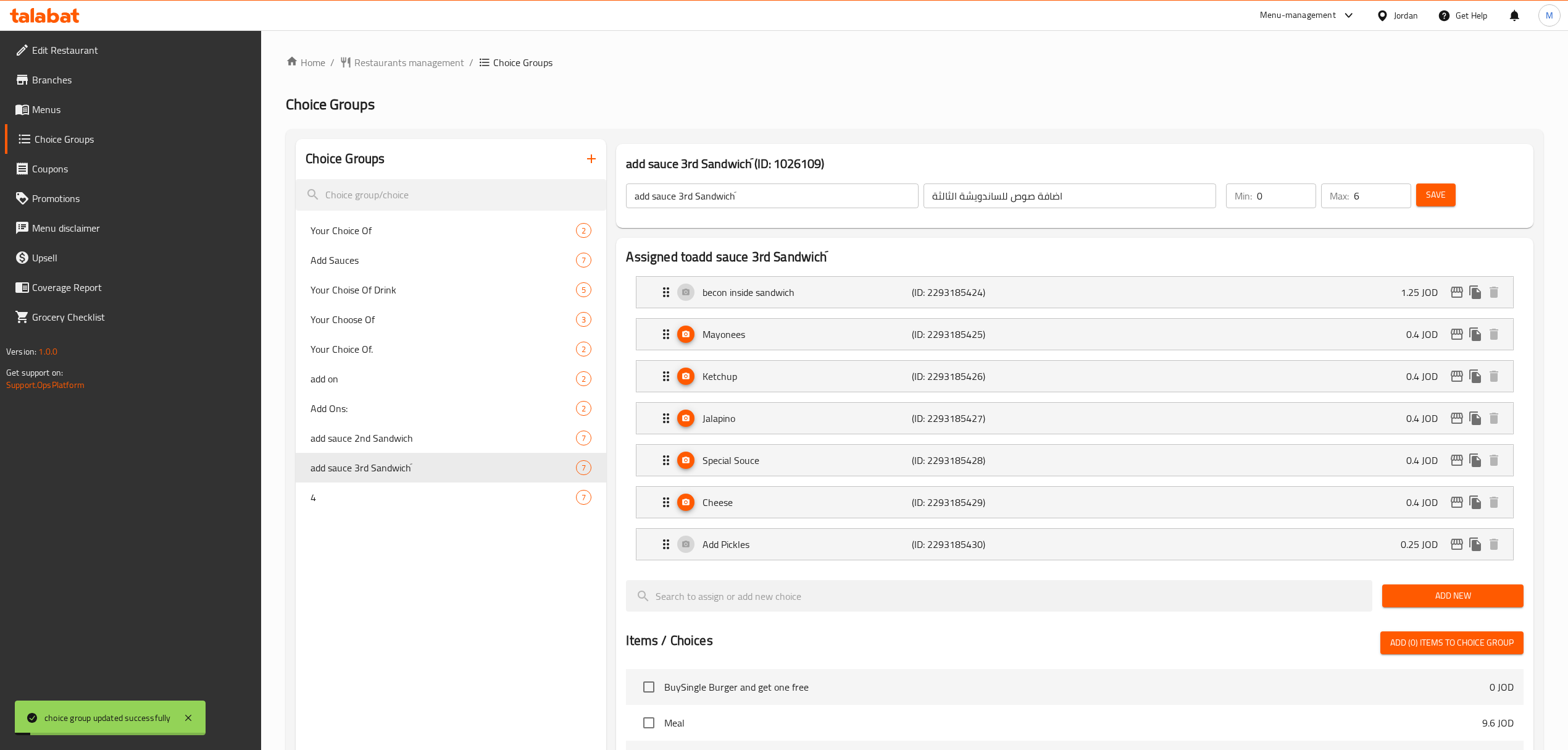
click at [752, 189] on input "add sauce 3rd Sandwichَ" at bounding box center [772, 195] width 293 height 25
paste input "4th Sandwich"
click at [351, 514] on nav "Your Choice Of 2 Add Sauces 7 Your Choise Of Drink 5 Your Choose Of 3 Your Choi…" at bounding box center [450, 363] width 310 height 306
click at [363, 471] on span "add sauce 3rd Sandwichَ" at bounding box center [424, 467] width 228 height 15
click at [355, 488] on div "4 7" at bounding box center [450, 498] width 310 height 30
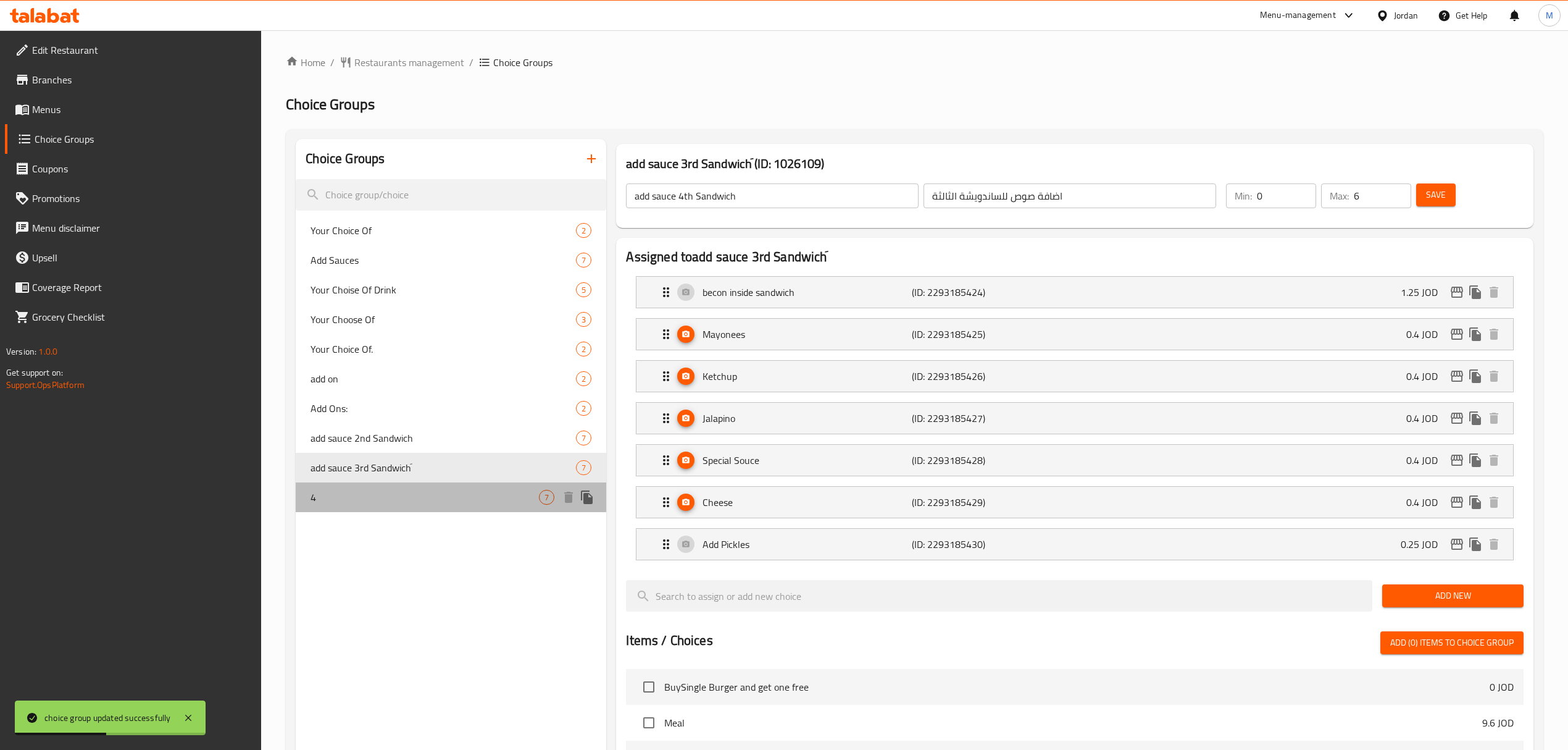
type input "4"
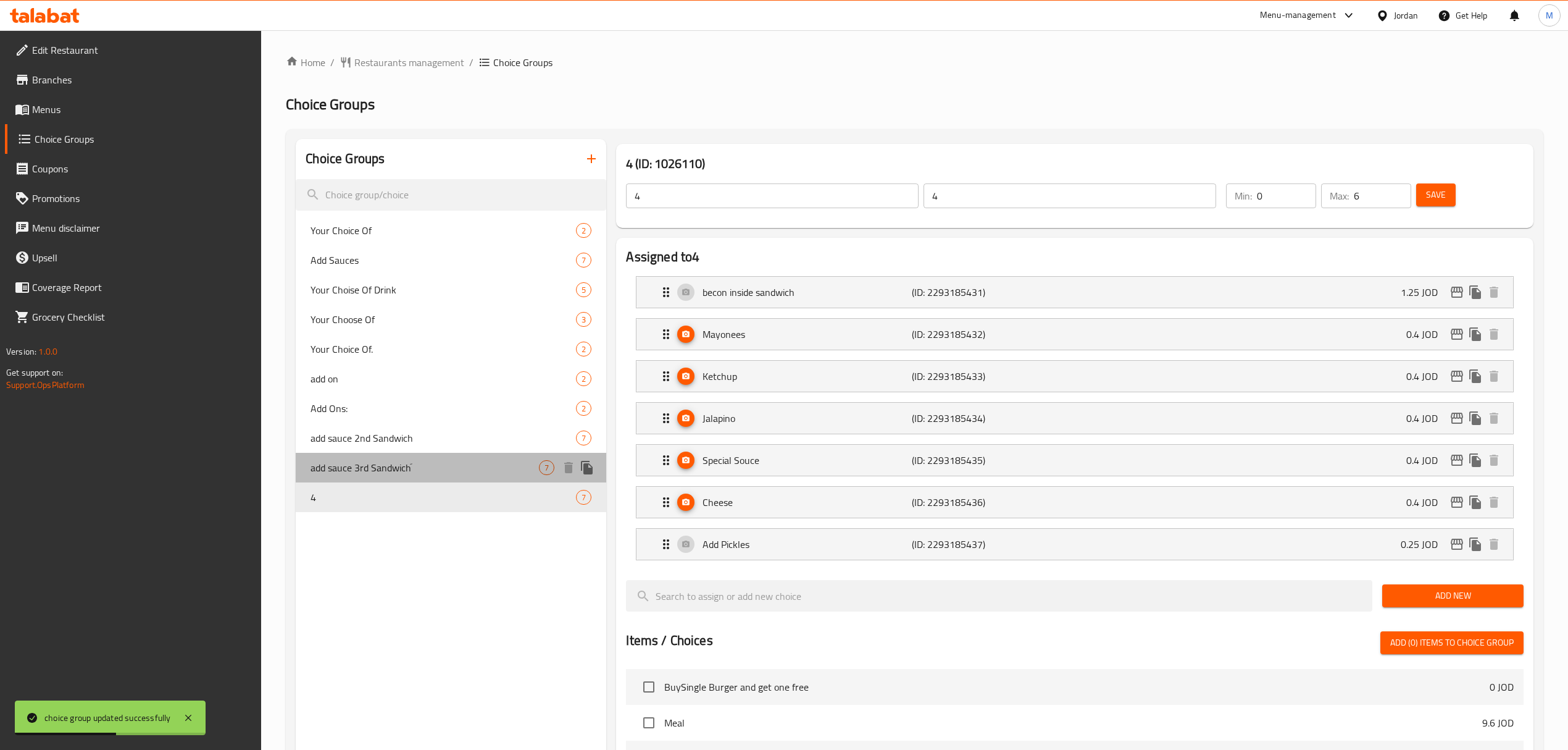
click at [359, 475] on span "add sauce 3rd Sandwichَ" at bounding box center [424, 467] width 228 height 15
type input "add sauce 3rd Sandwichَ"
type input "اضافة صوص للساندويشة الثالثة"
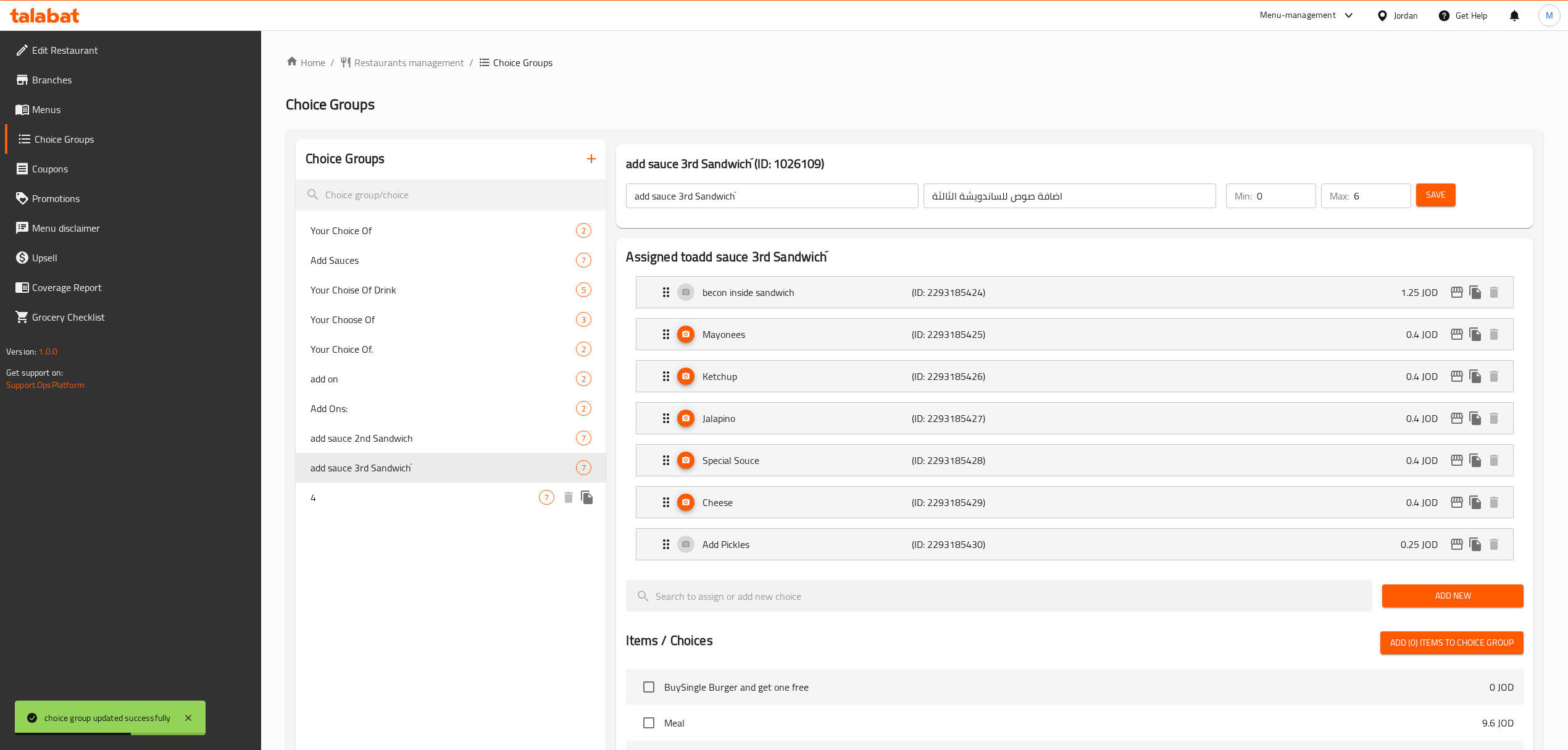
click at [352, 491] on span "4" at bounding box center [424, 497] width 228 height 15
type input "4"
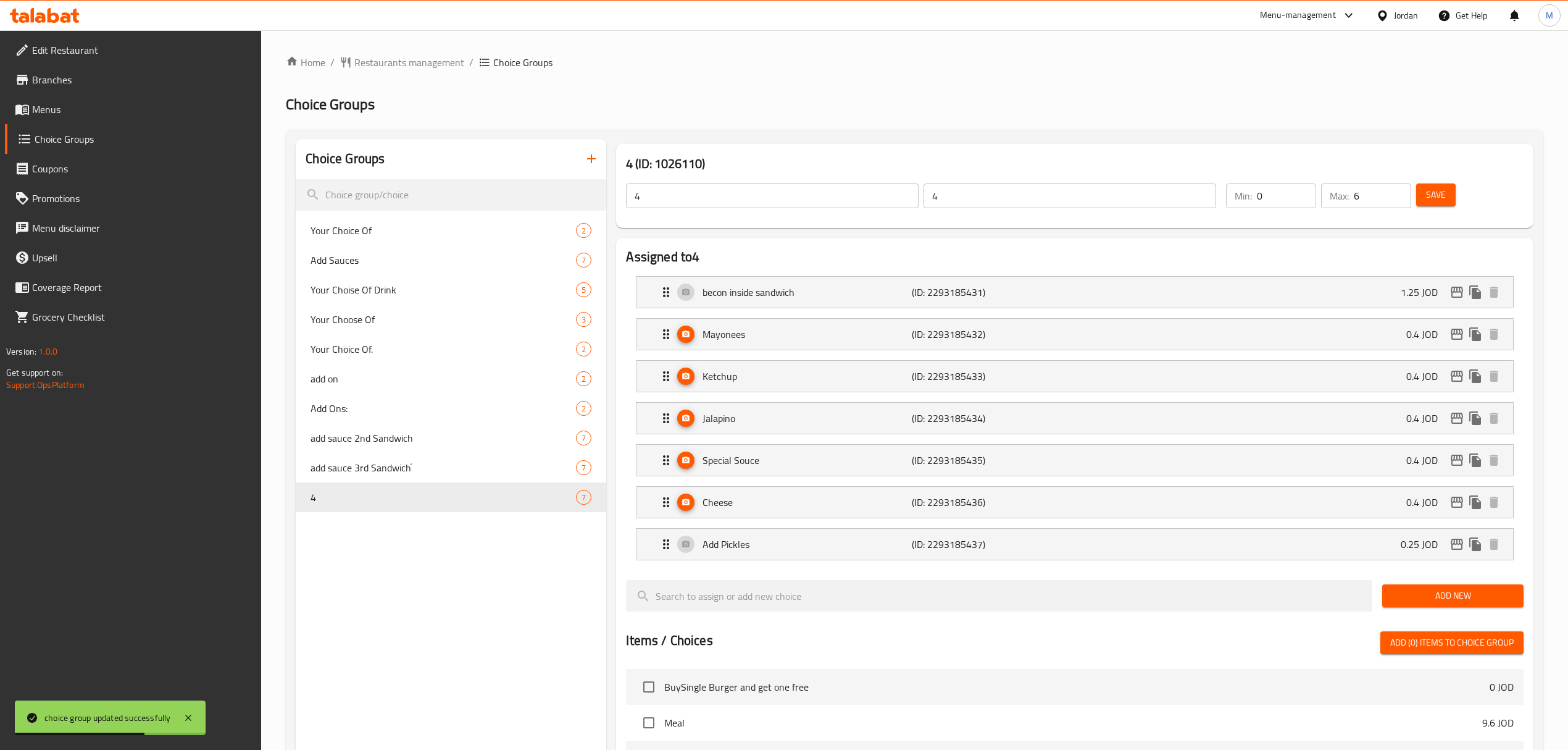
click at [725, 199] on input "4" at bounding box center [772, 195] width 293 height 25
click at [761, 201] on input "4" at bounding box center [772, 195] width 293 height 25
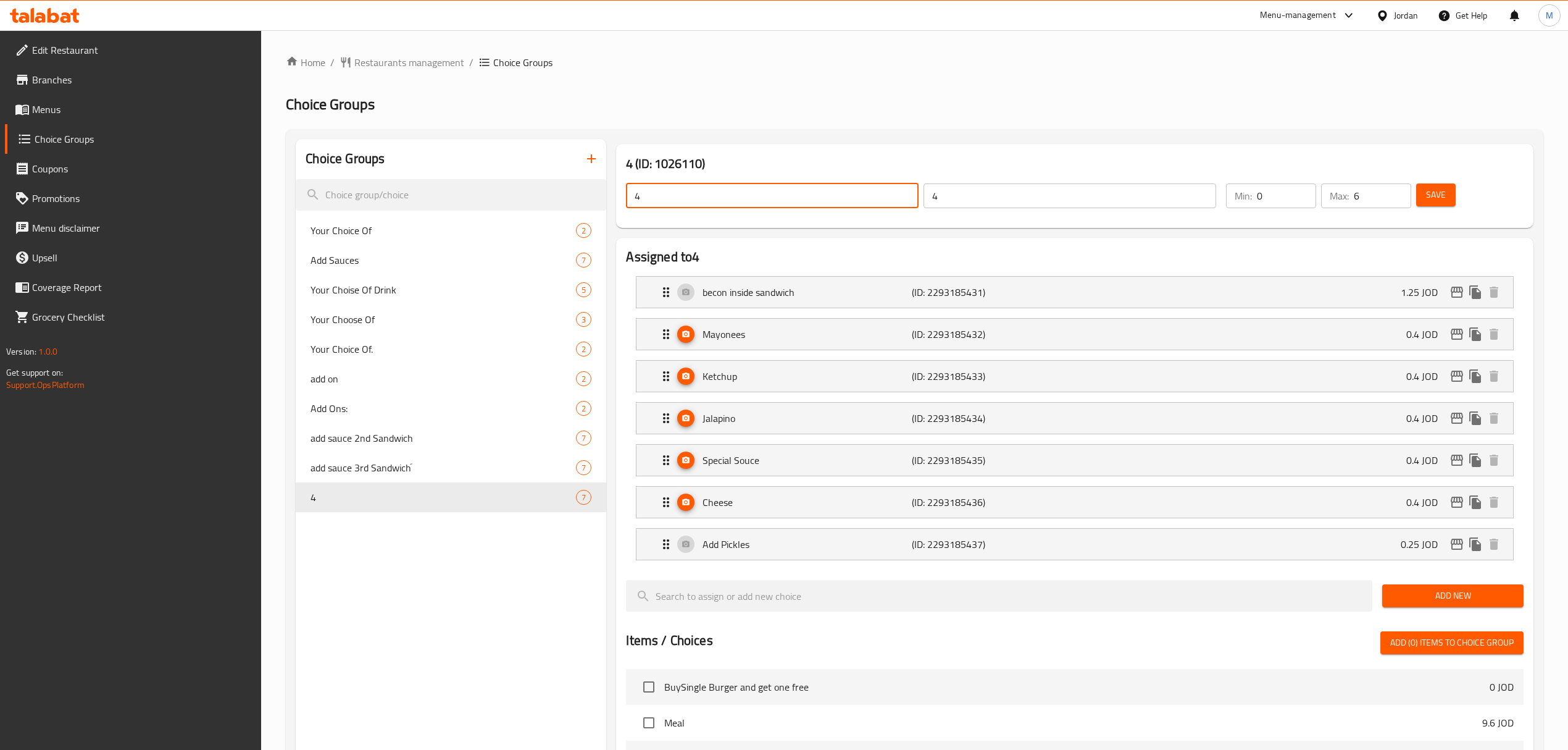
paste input "add sauce 4th Sandwich"
type input "add sauce 4th Sandwich"
click at [978, 198] on input "4" at bounding box center [1070, 195] width 293 height 25
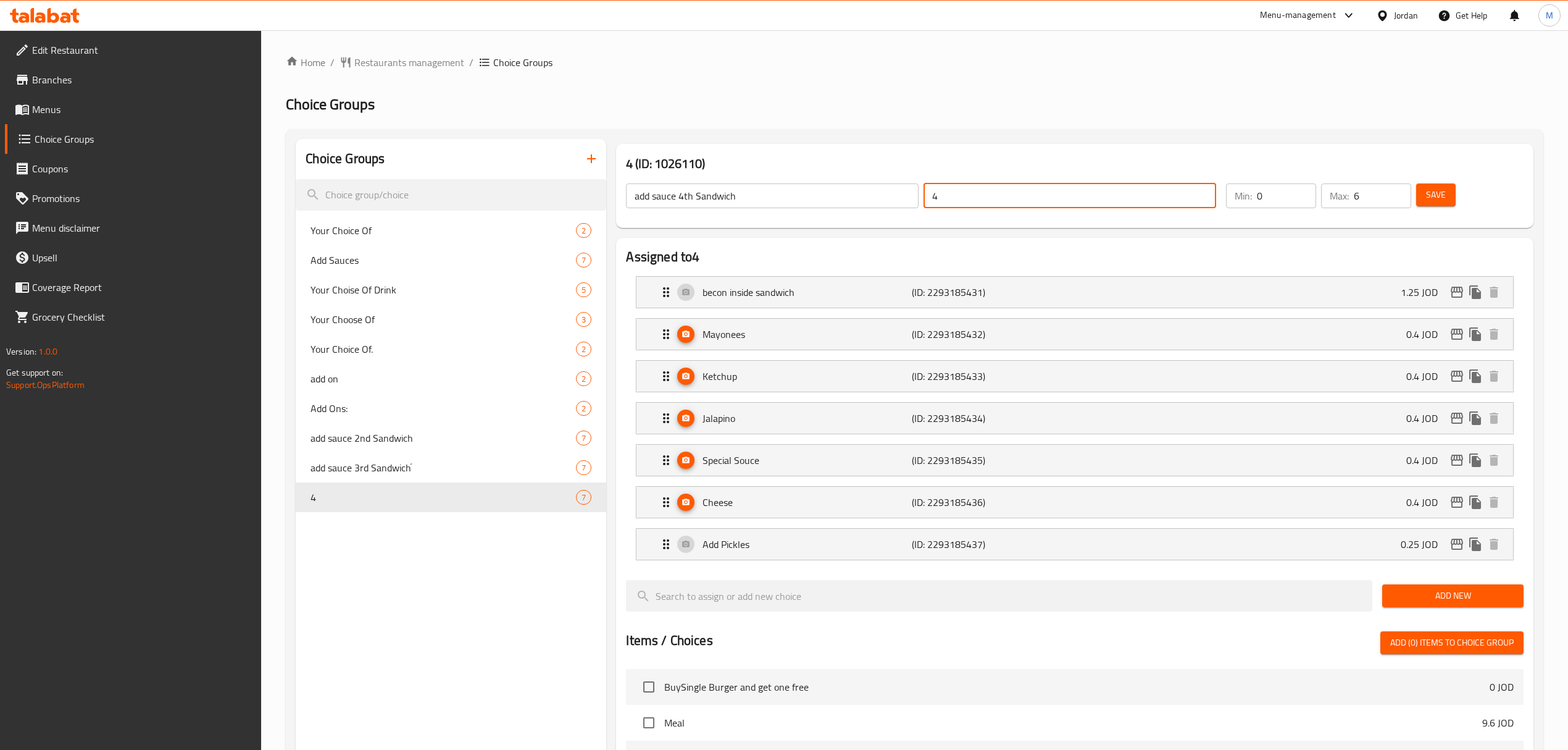
paste input "اضافة صوص للساندويشة الرابعة"
type input "اضافة صوص للساندويشة الرابعة"
click at [986, 127] on div "Home / Restaurants management / Choice Groups Choice Groups Choice Groups Your …" at bounding box center [914, 640] width 1258 height 1170
click at [1430, 194] on span "Save" at bounding box center [1436, 195] width 20 height 16
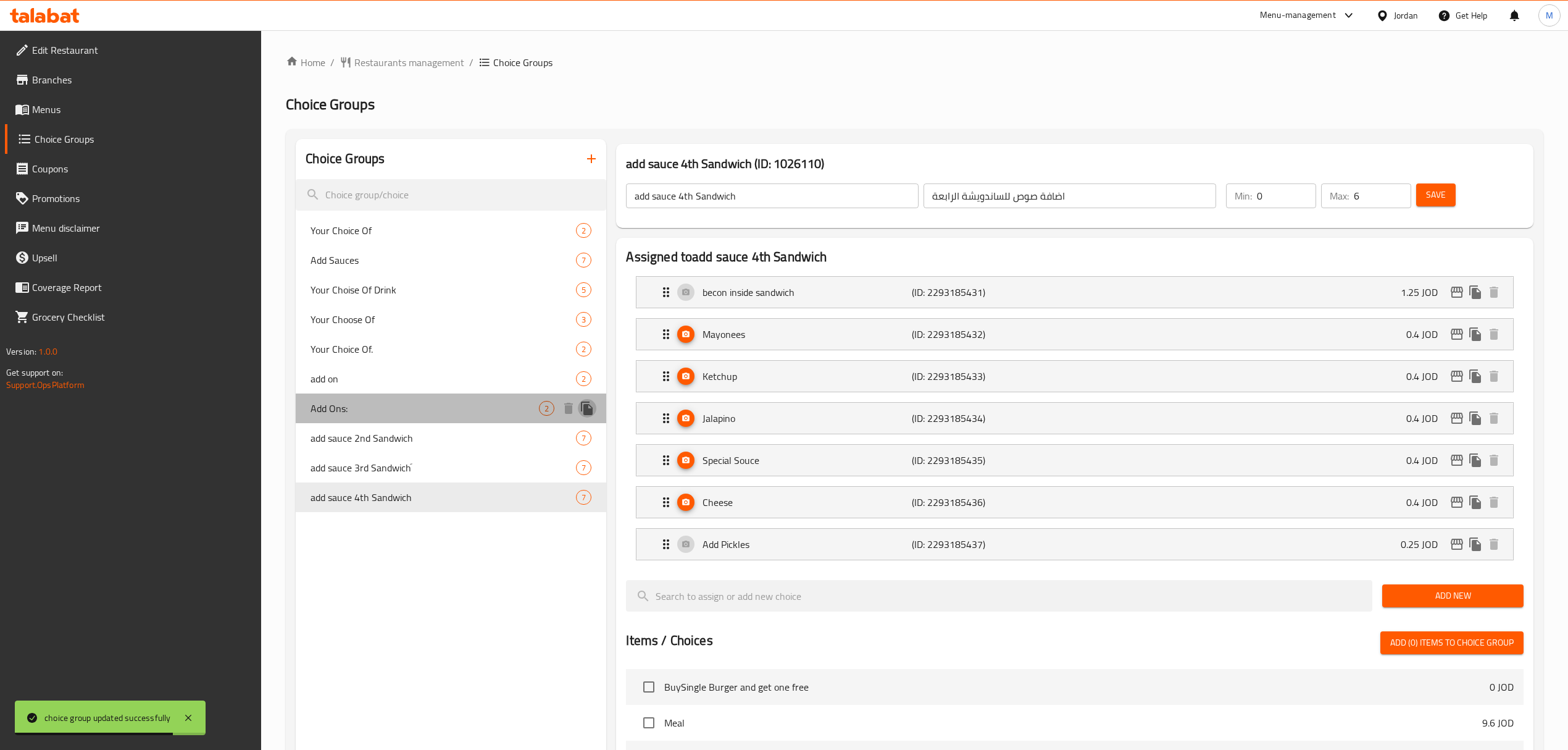
click at [588, 409] on icon "duplicate" at bounding box center [587, 408] width 12 height 14
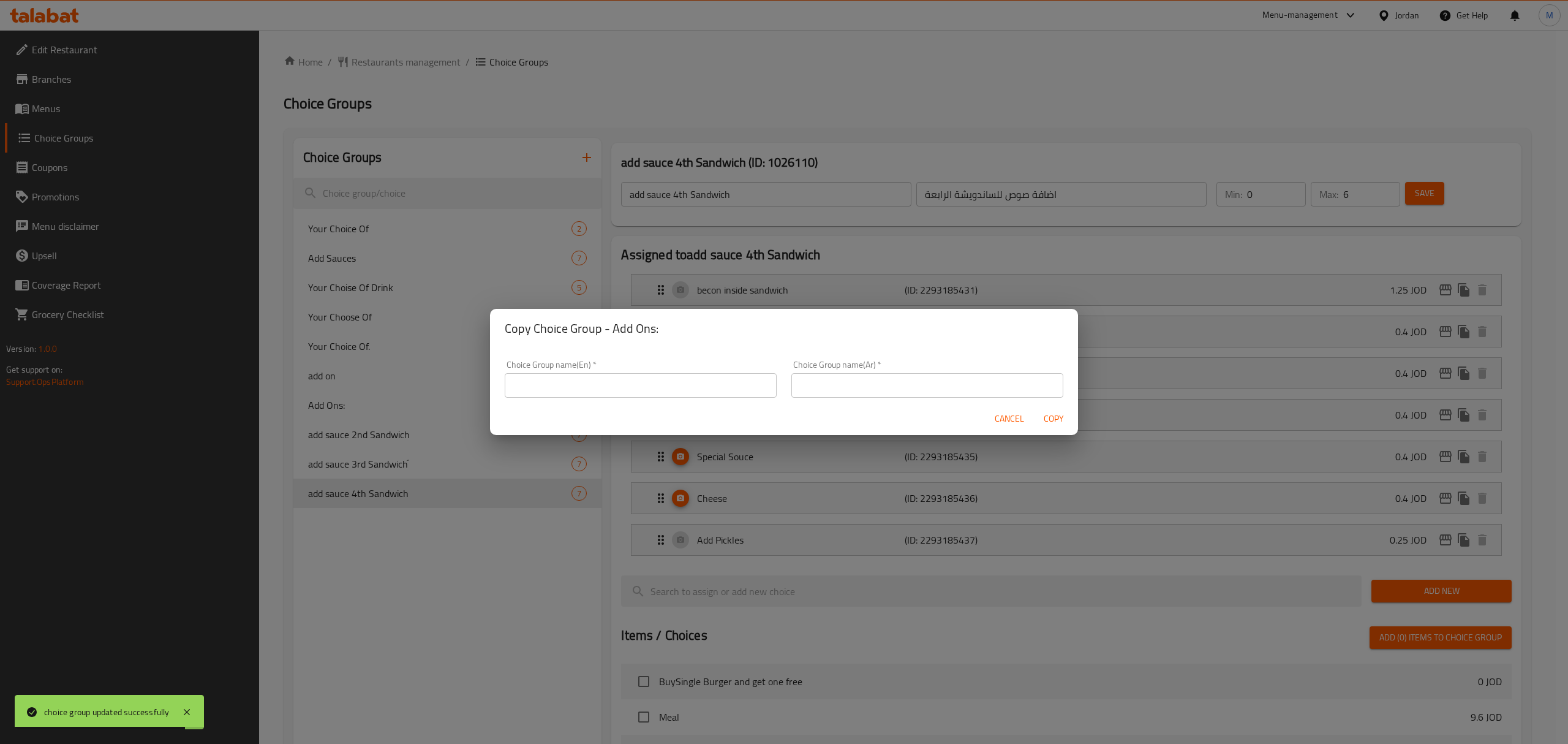
click at [588, 392] on input "text" at bounding box center [641, 385] width 272 height 25
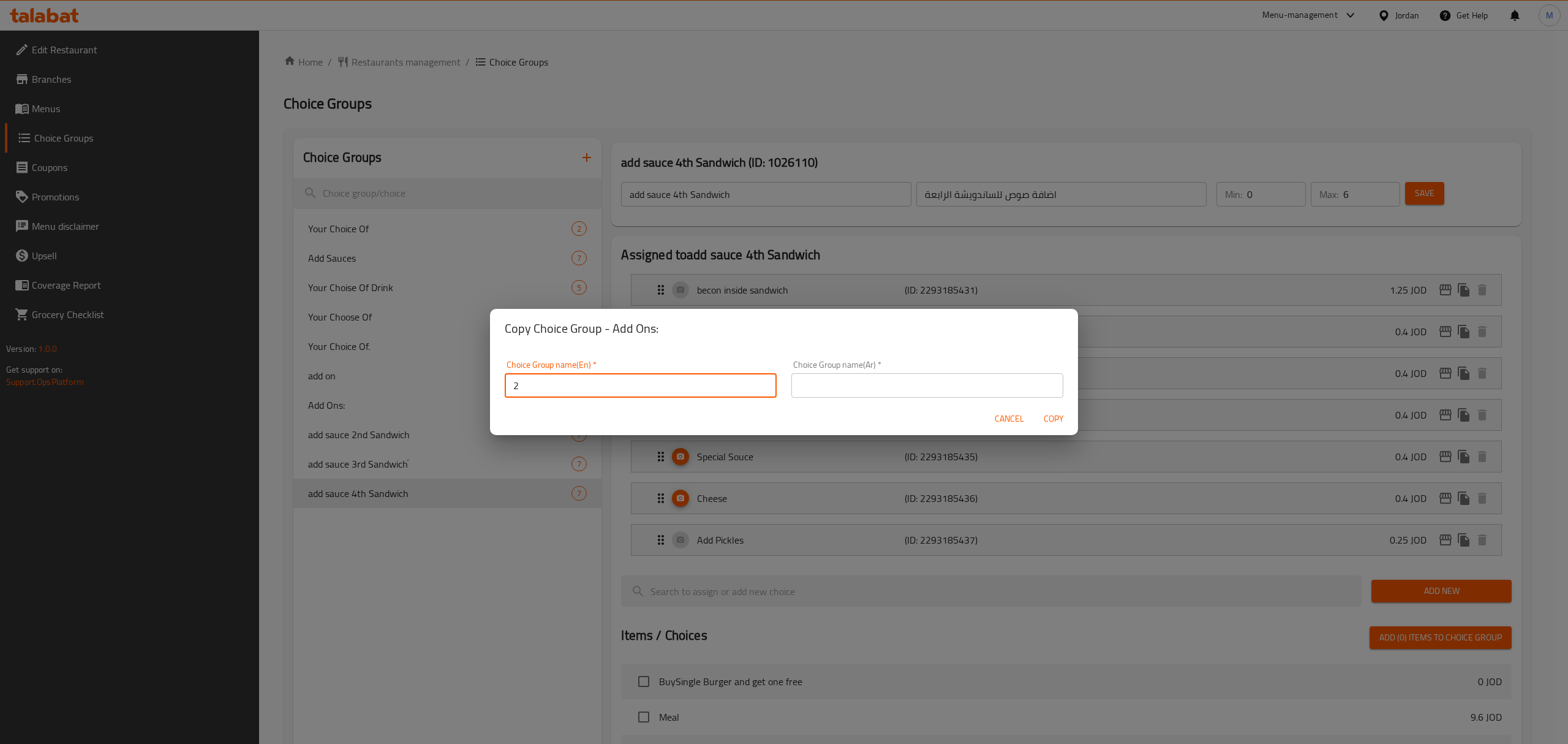
type input "2"
click at [1062, 418] on span "Copy" at bounding box center [1054, 419] width 30 height 16
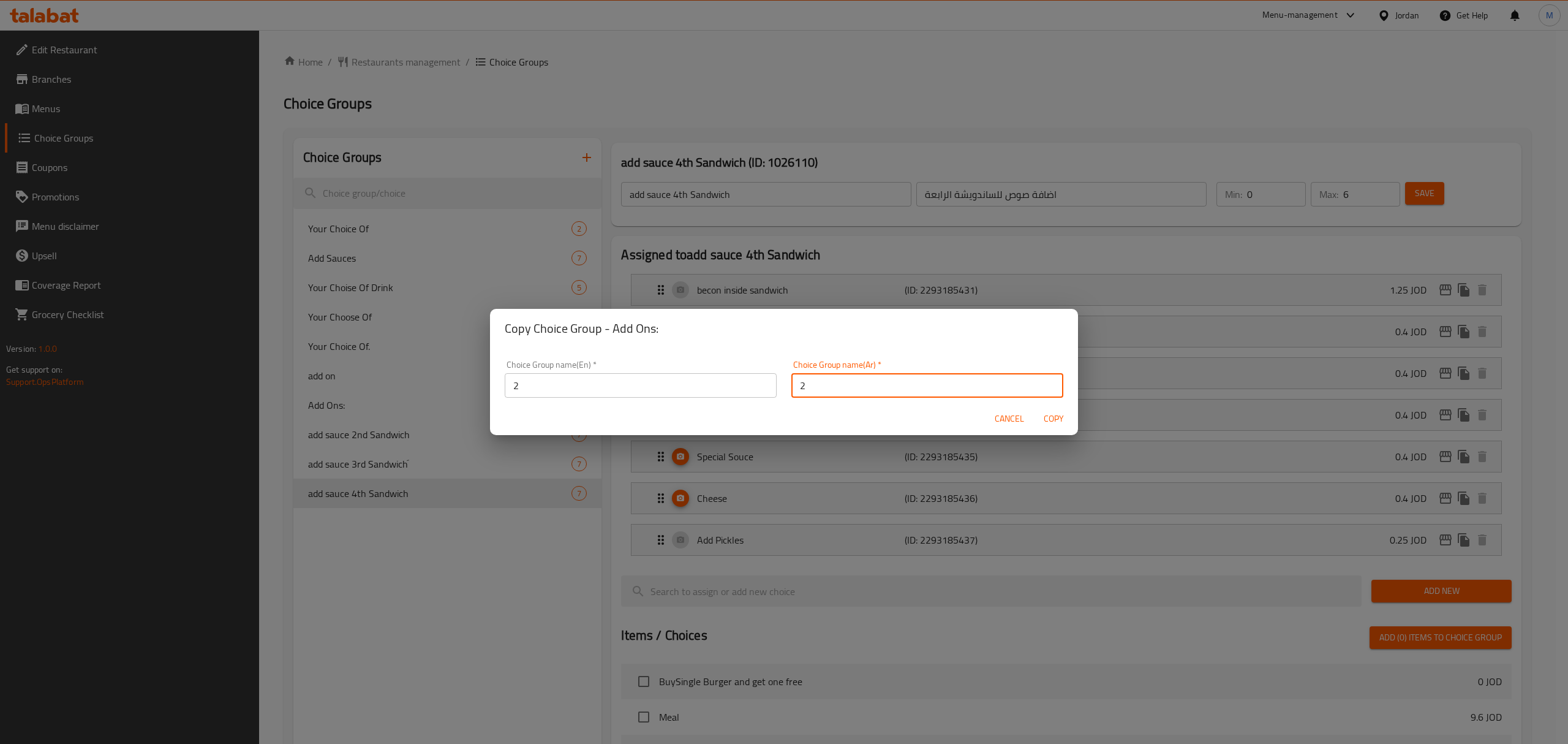
type input "2"
click at [1061, 417] on span "Copy" at bounding box center [1054, 419] width 30 height 16
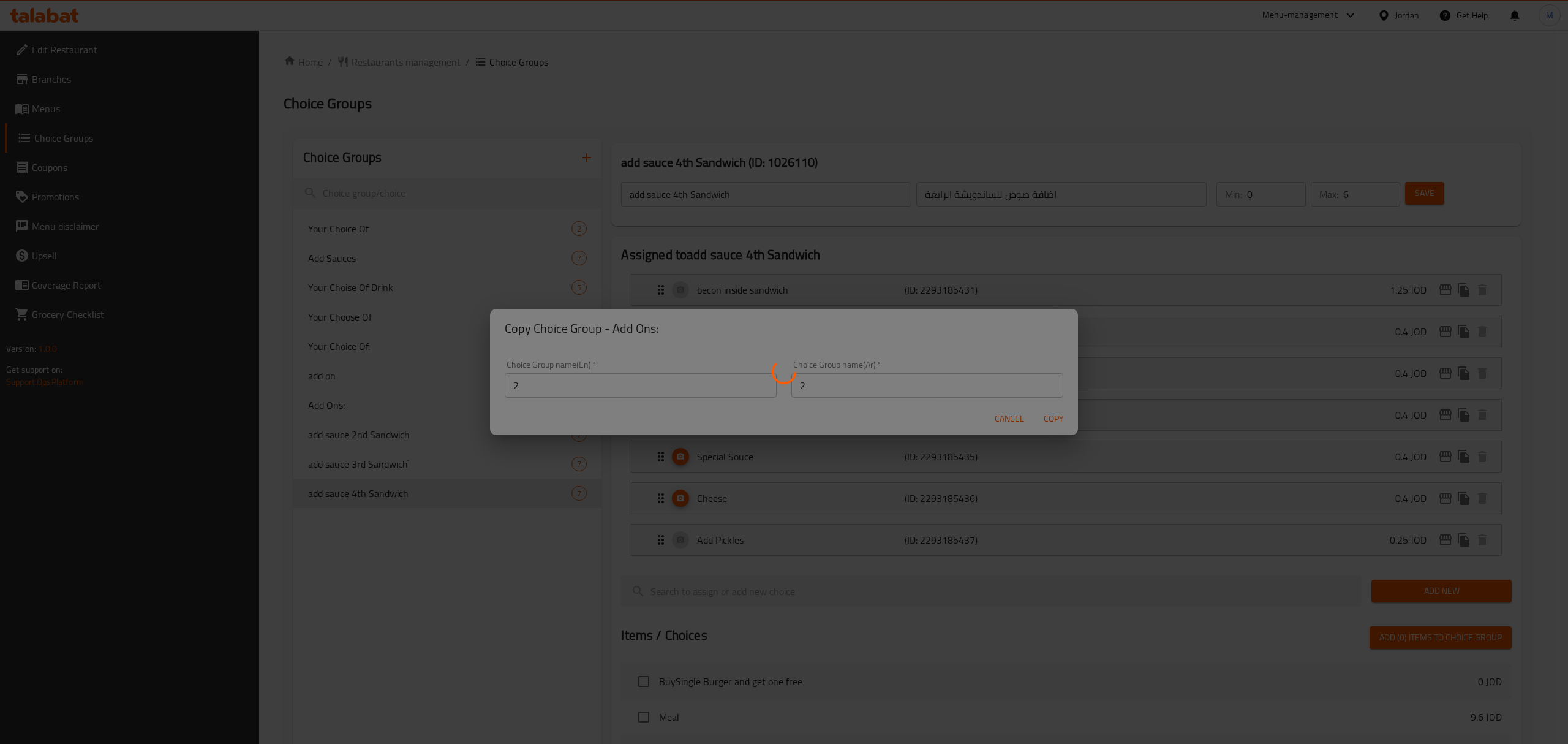
type input "2"
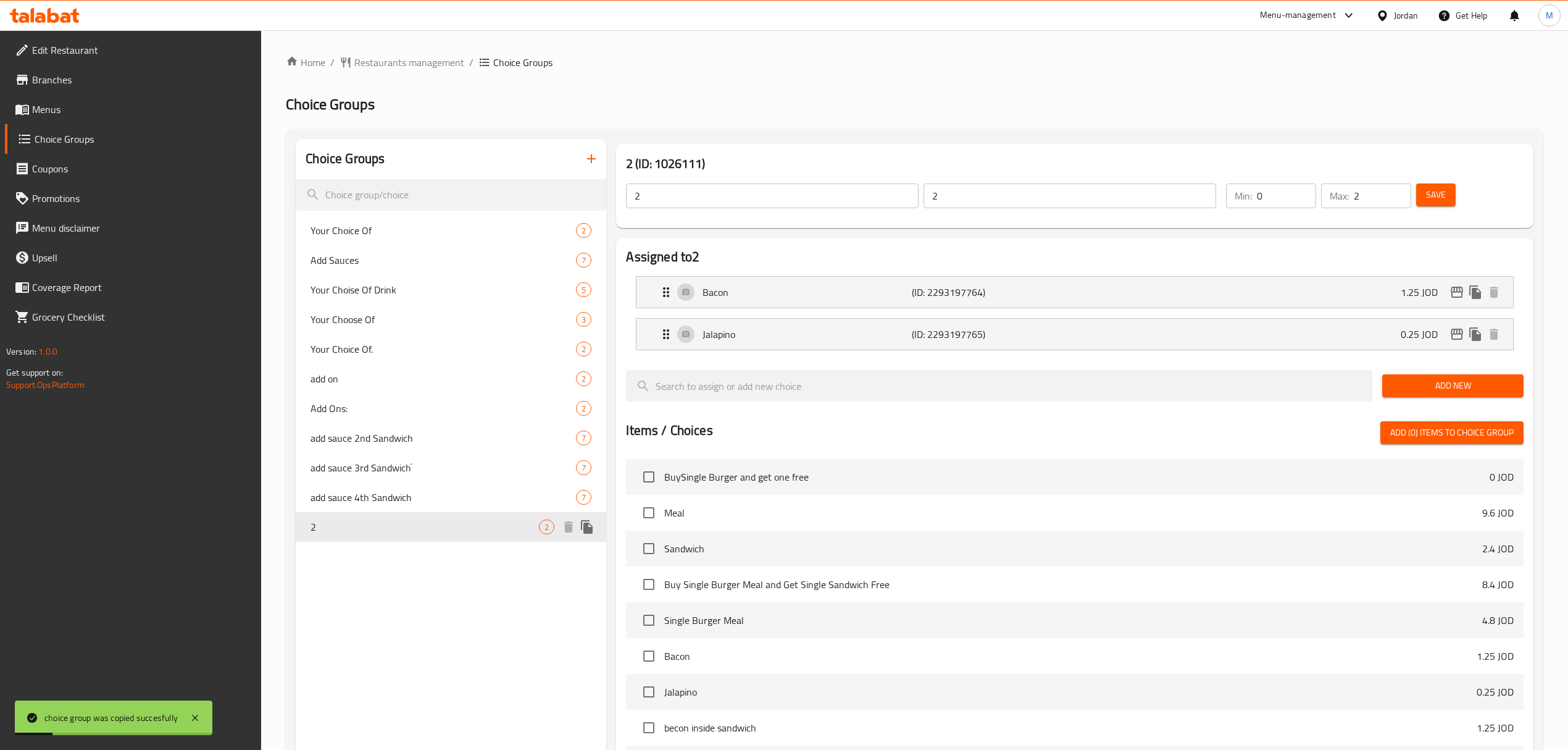
click at [581, 526] on icon "duplicate" at bounding box center [587, 527] width 15 height 15
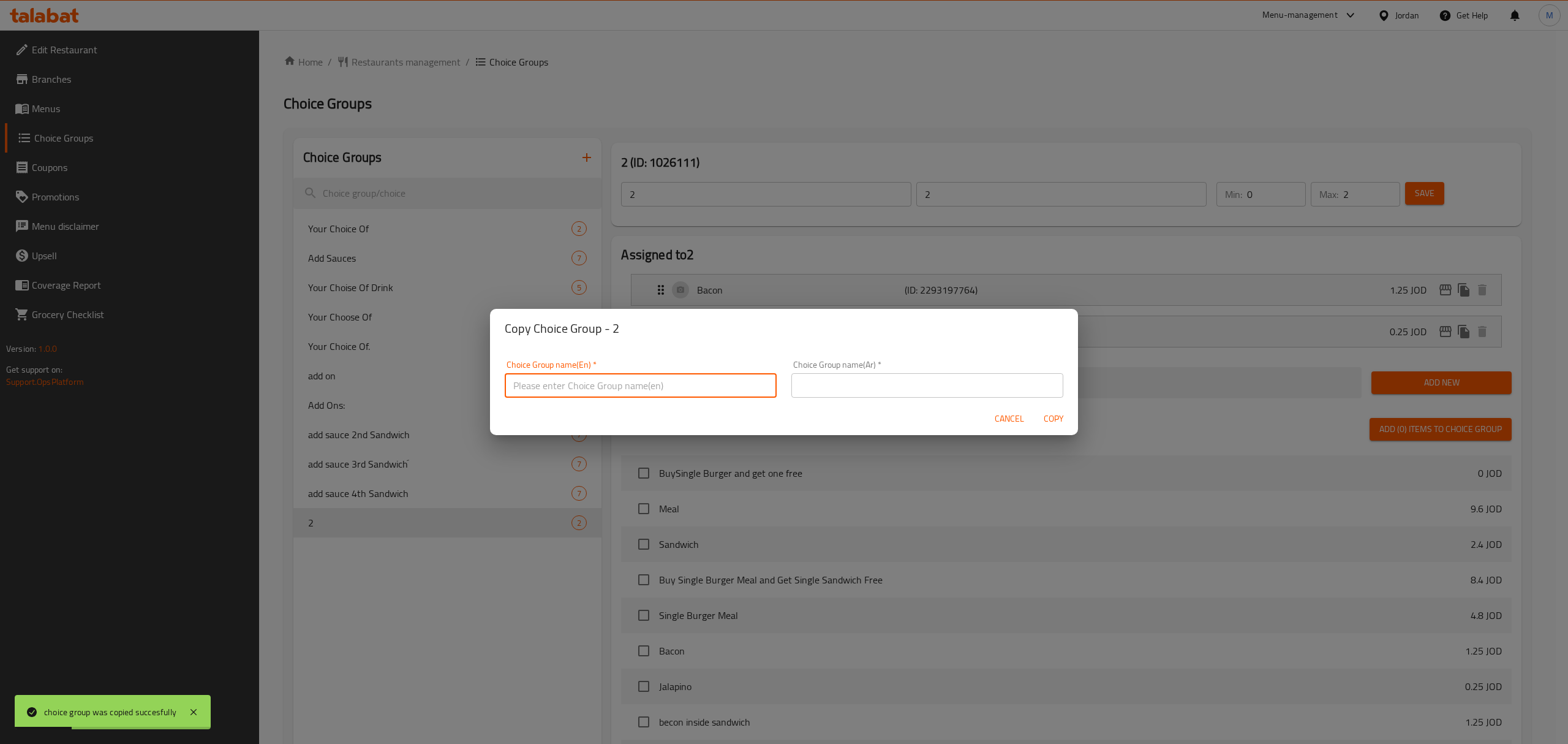
click at [642, 378] on input "text" at bounding box center [641, 385] width 272 height 25
type input "3"
click at [1054, 425] on span "Copy" at bounding box center [1054, 419] width 30 height 16
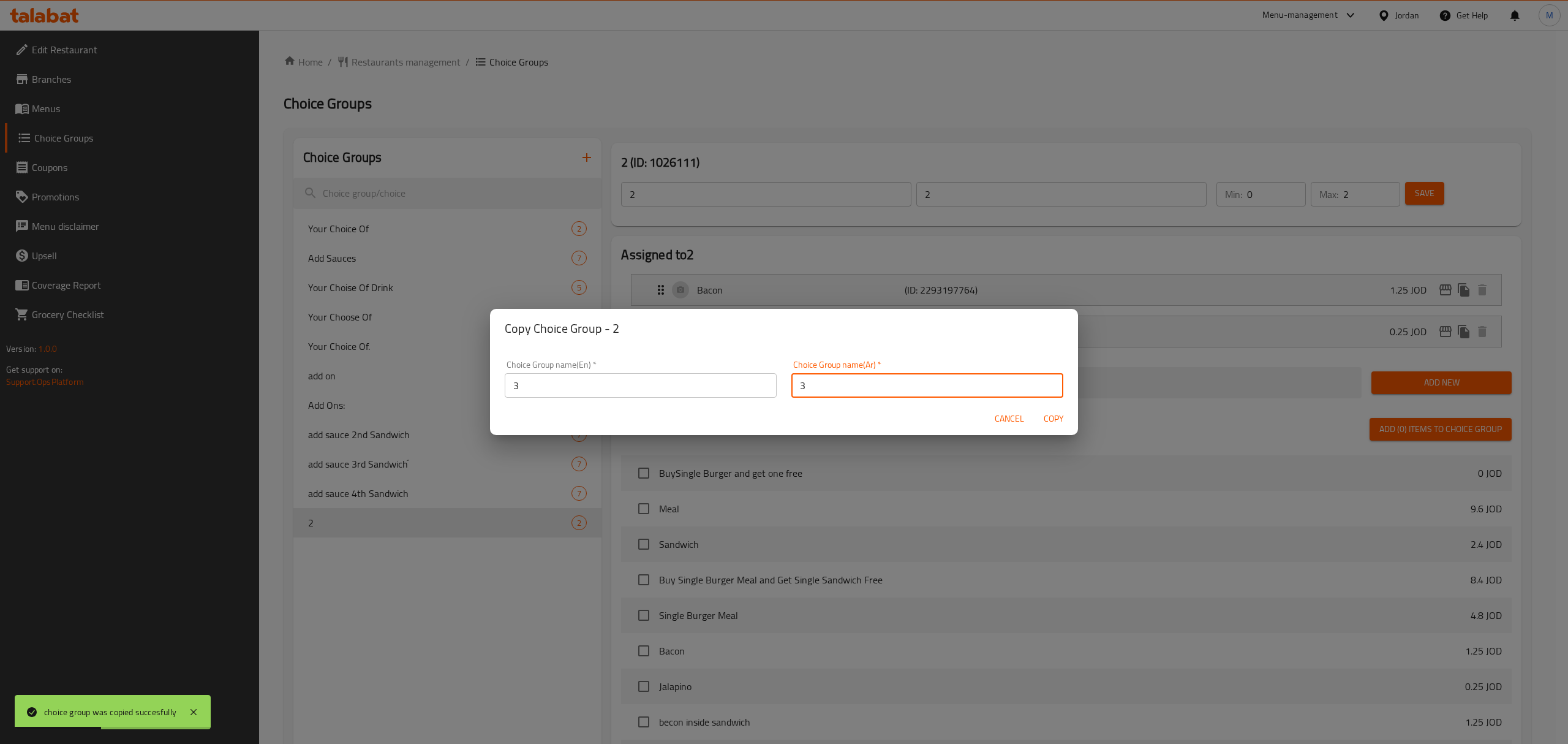
type input "3"
click at [1054, 425] on span "Copy" at bounding box center [1054, 419] width 30 height 16
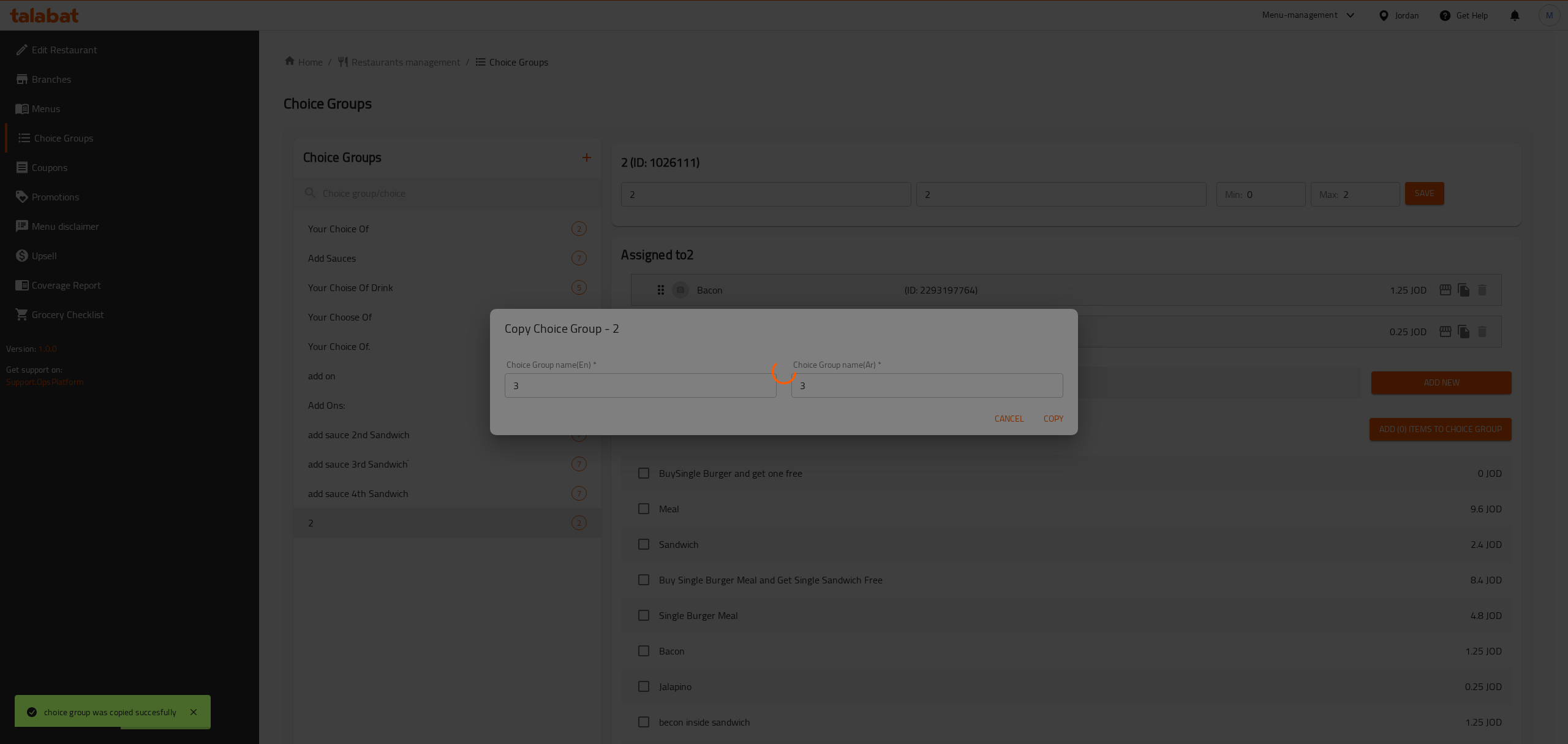
type input "3"
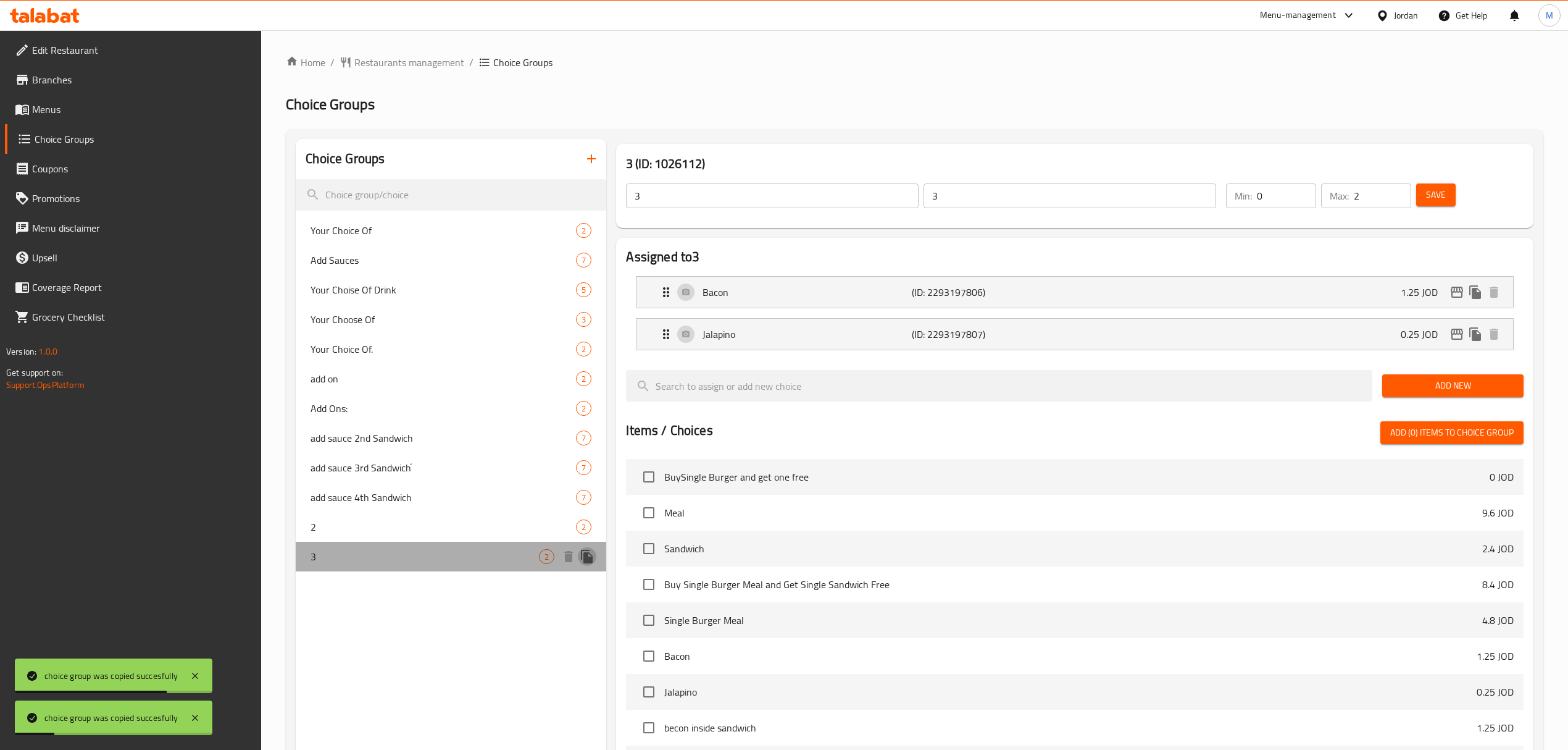
click at [583, 558] on icon "duplicate" at bounding box center [587, 556] width 15 height 15
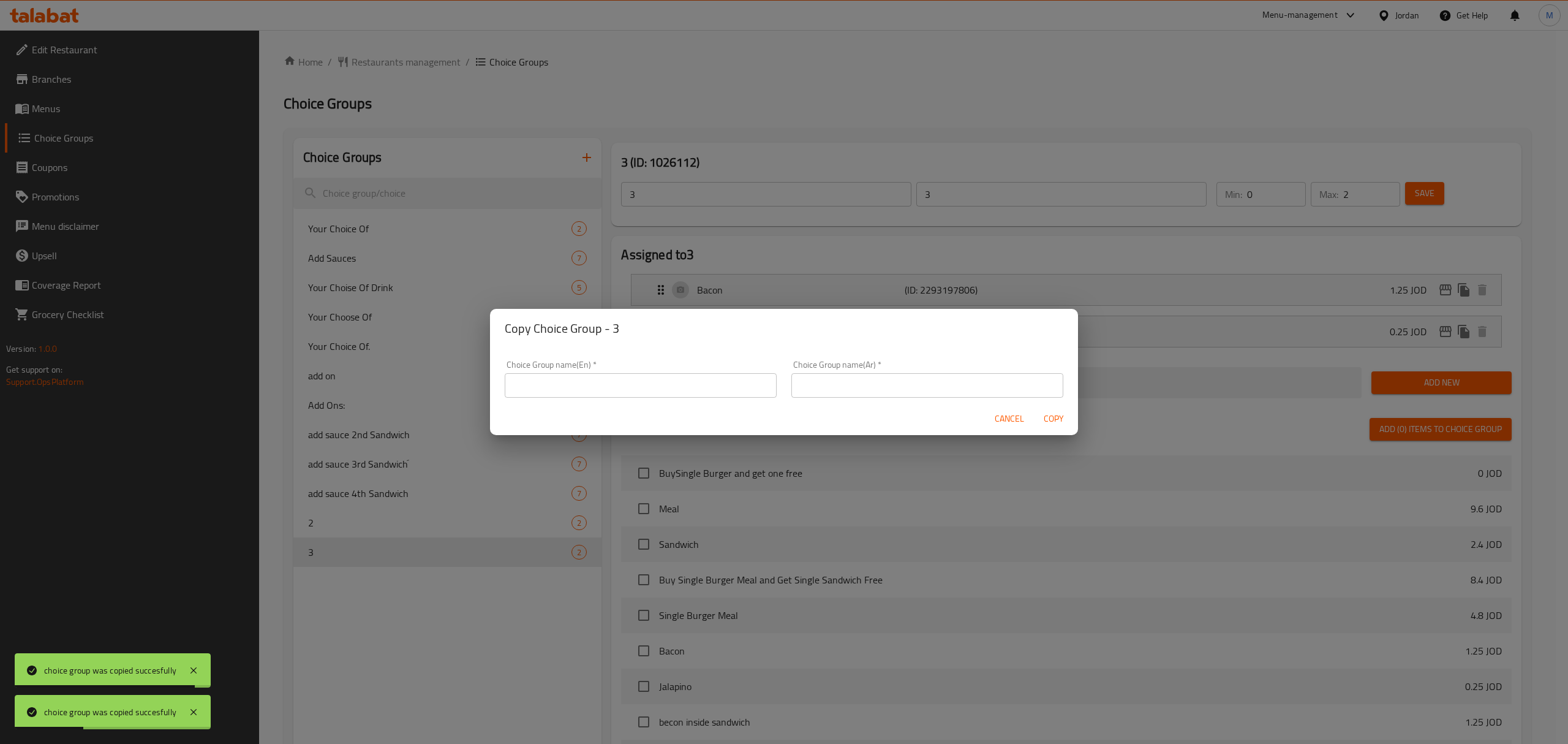
drag, startPoint x: 652, startPoint y: 381, endPoint x: 666, endPoint y: 382, distance: 14.0
click at [652, 381] on input "text" at bounding box center [641, 385] width 272 height 25
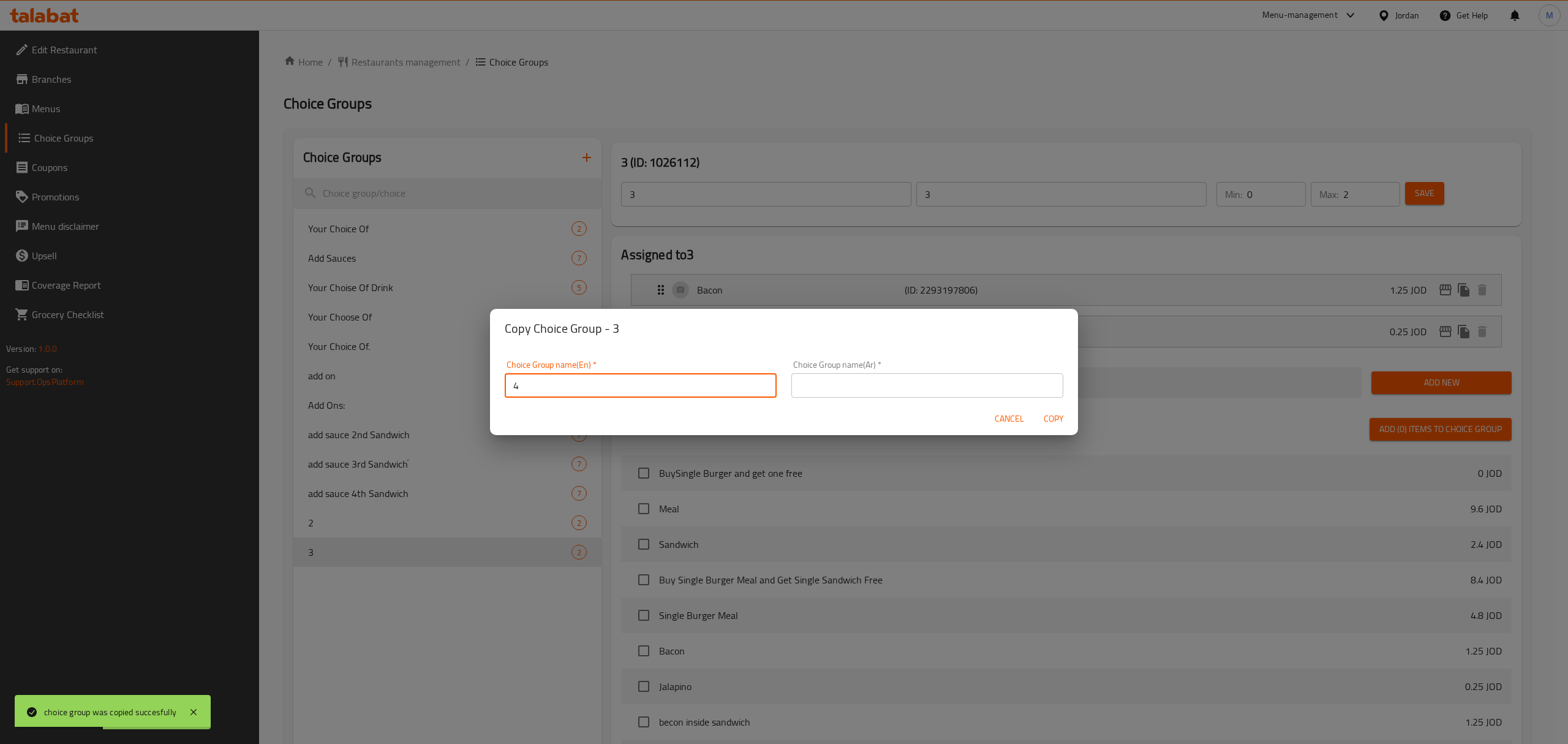
type input "4"
click at [1052, 420] on span "Copy" at bounding box center [1054, 419] width 30 height 16
type input "4"
click at [1052, 420] on span "Copy" at bounding box center [1054, 419] width 30 height 16
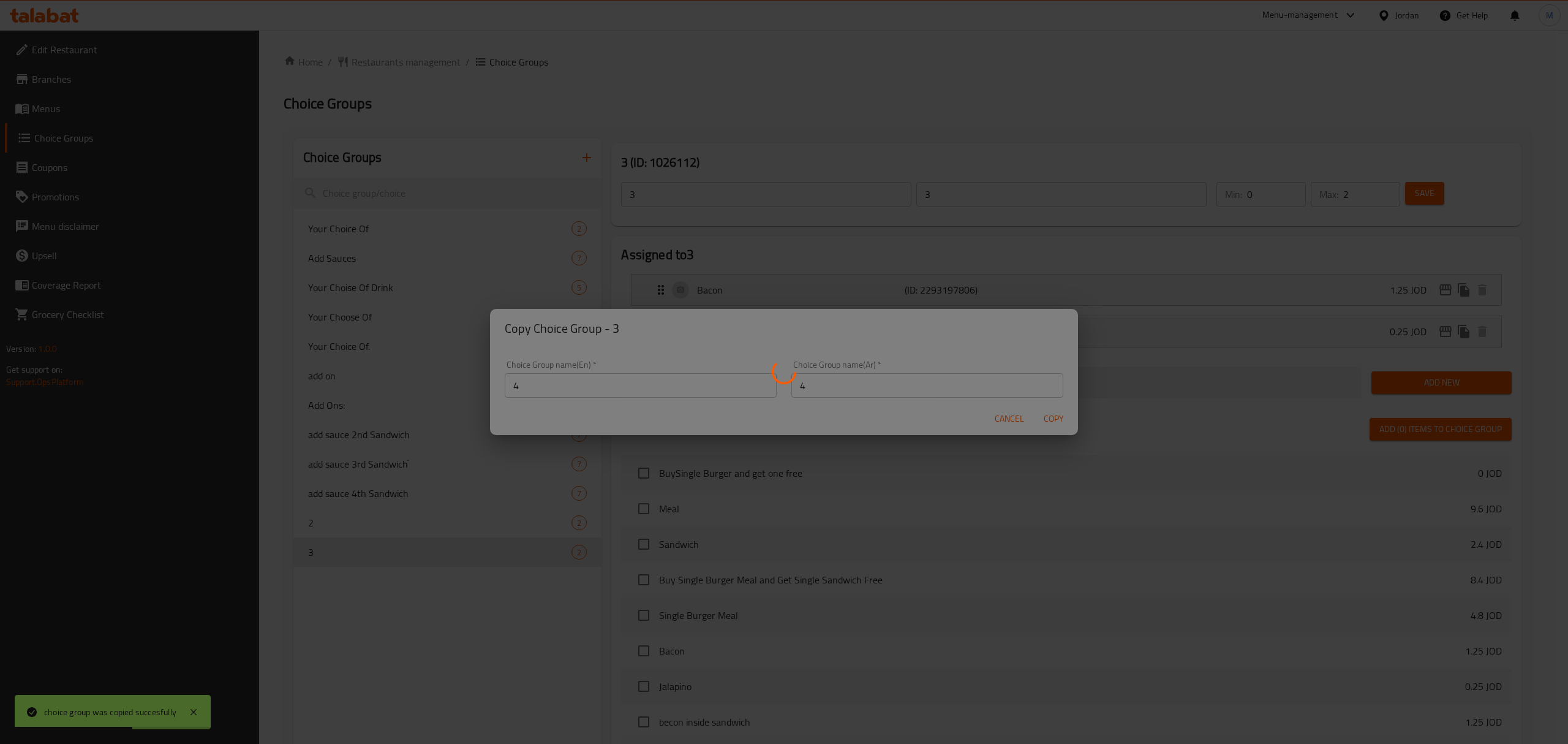
type input "4"
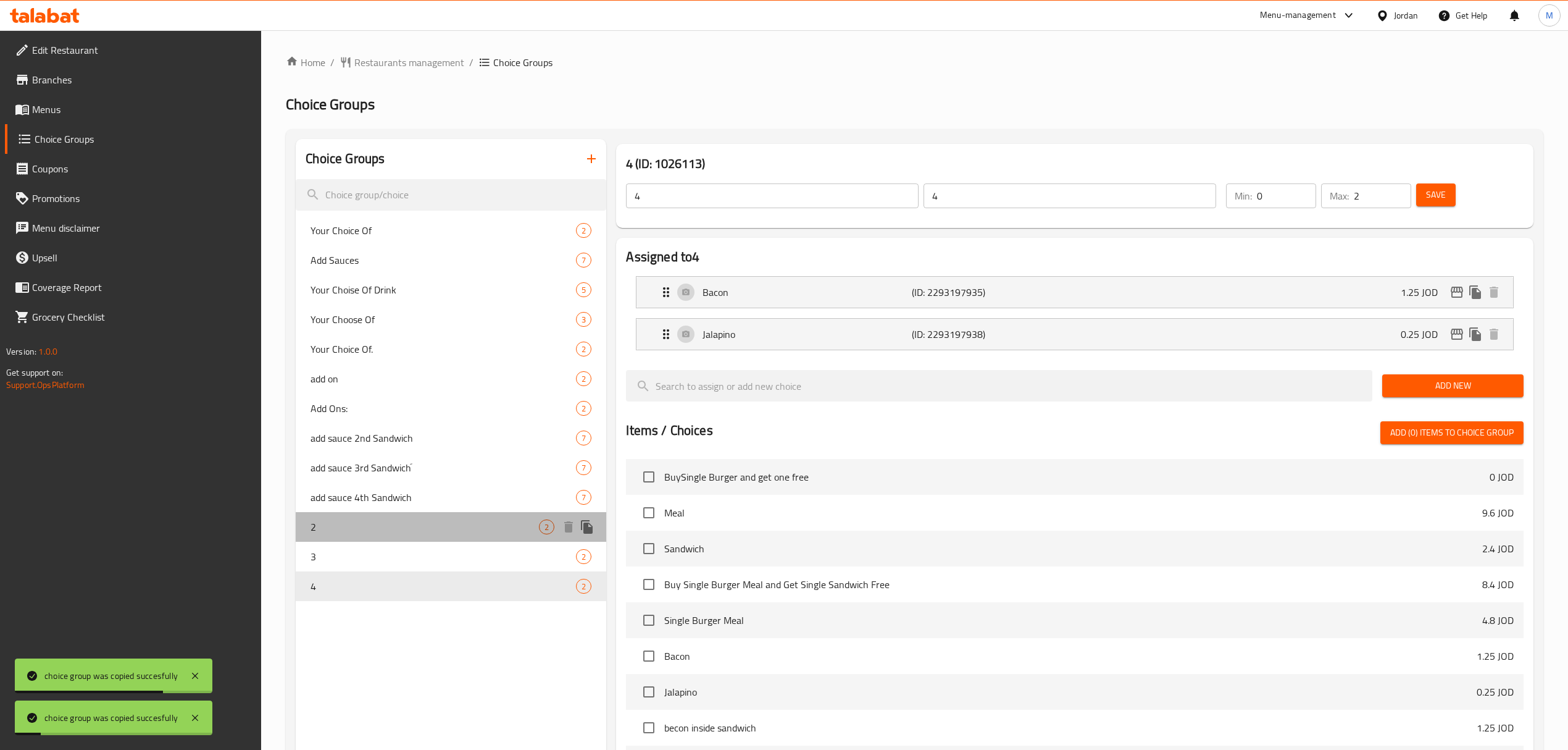
click at [364, 531] on span "2" at bounding box center [424, 527] width 228 height 15
type input "2"
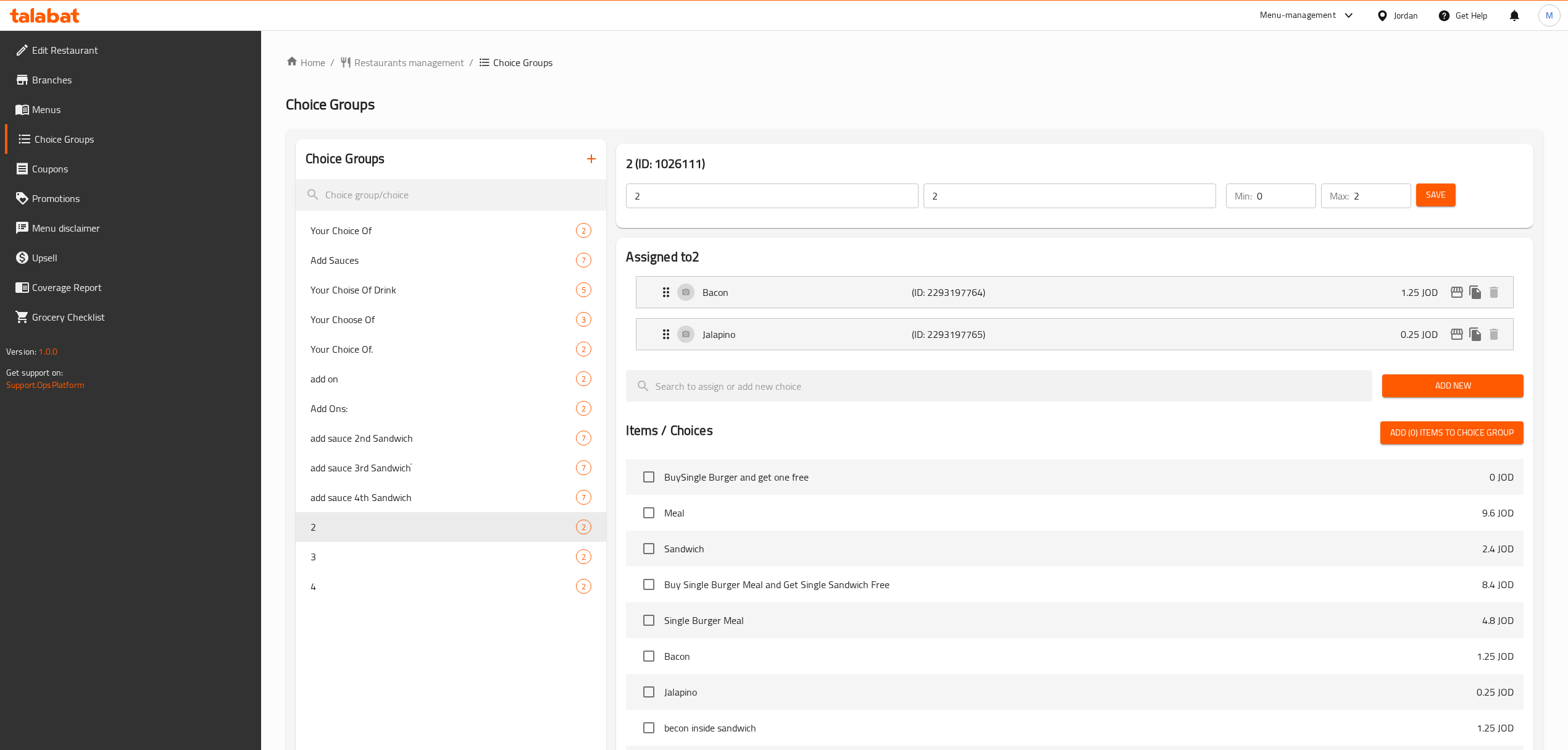
click at [693, 196] on input "2" at bounding box center [772, 195] width 293 height 25
paste input "add sauce 2nd Sandwich"
type input "add sauce 2nd Sandwich"
click at [1029, 201] on input "2" at bounding box center [1070, 195] width 293 height 25
paste input "اضافة صوص للساندويشة الثانية"
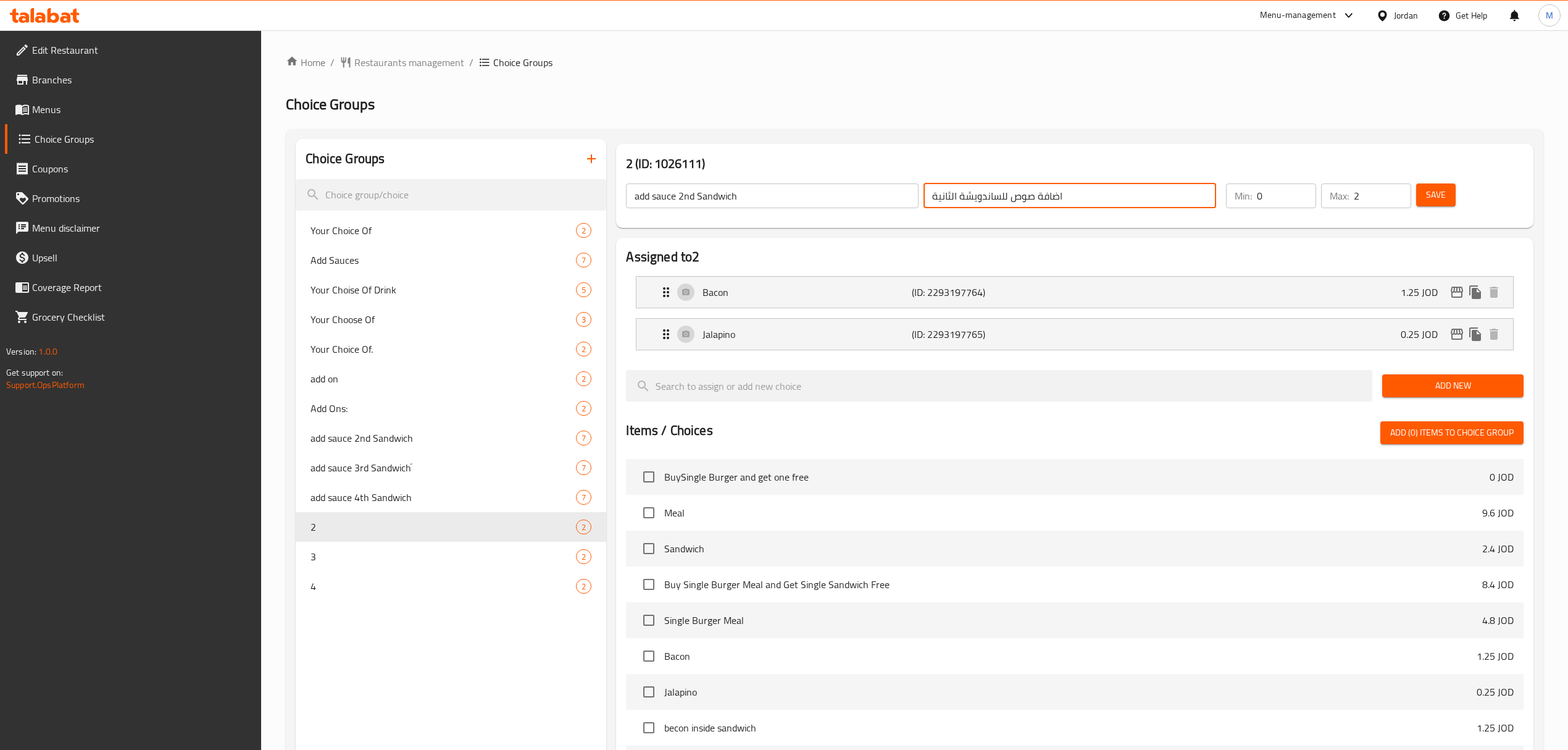
type input "اضافة صوص للساندويشة الثانية"
click at [1430, 188] on span "Save" at bounding box center [1436, 195] width 20 height 16
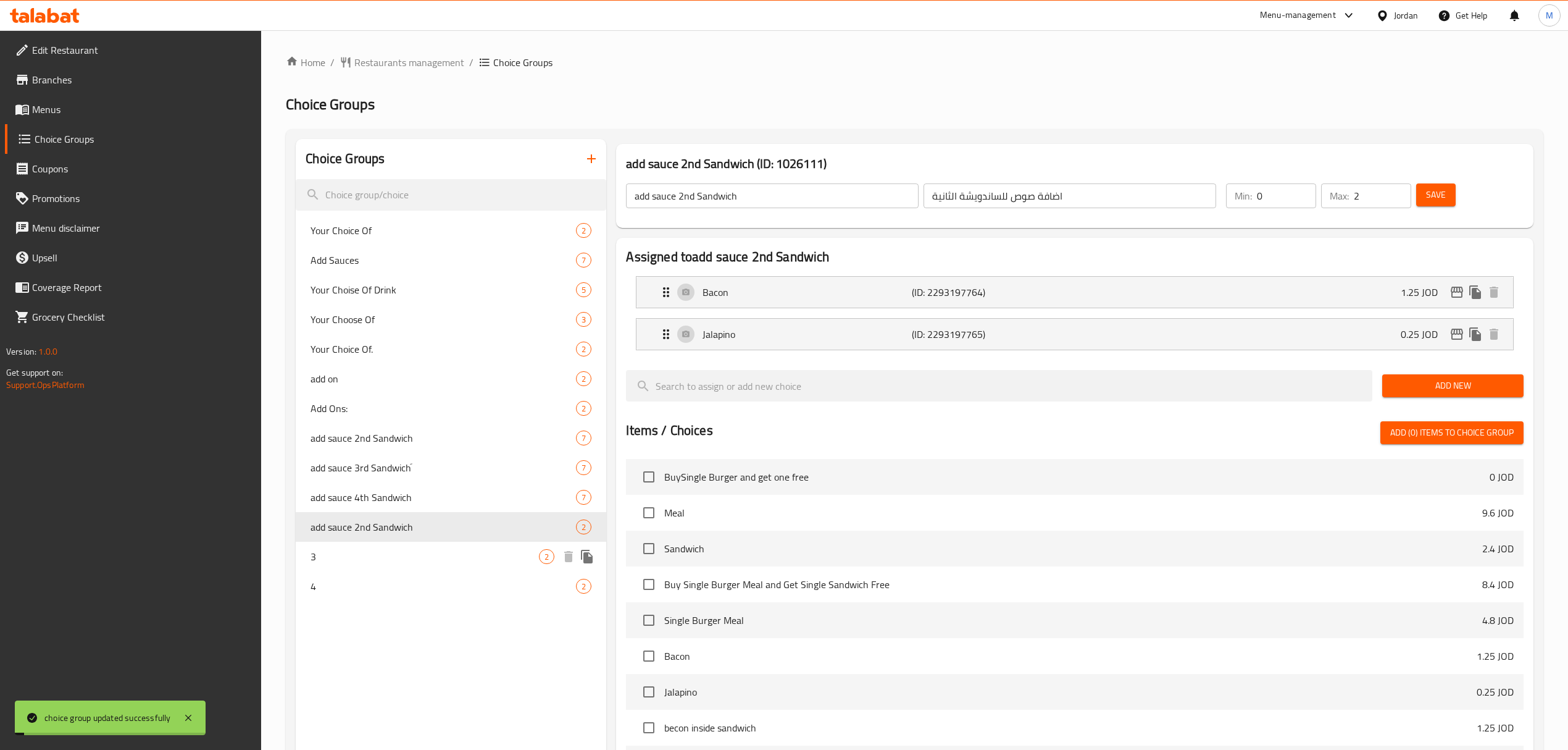
click at [336, 546] on div "3 2" at bounding box center [450, 557] width 310 height 30
type input "3"
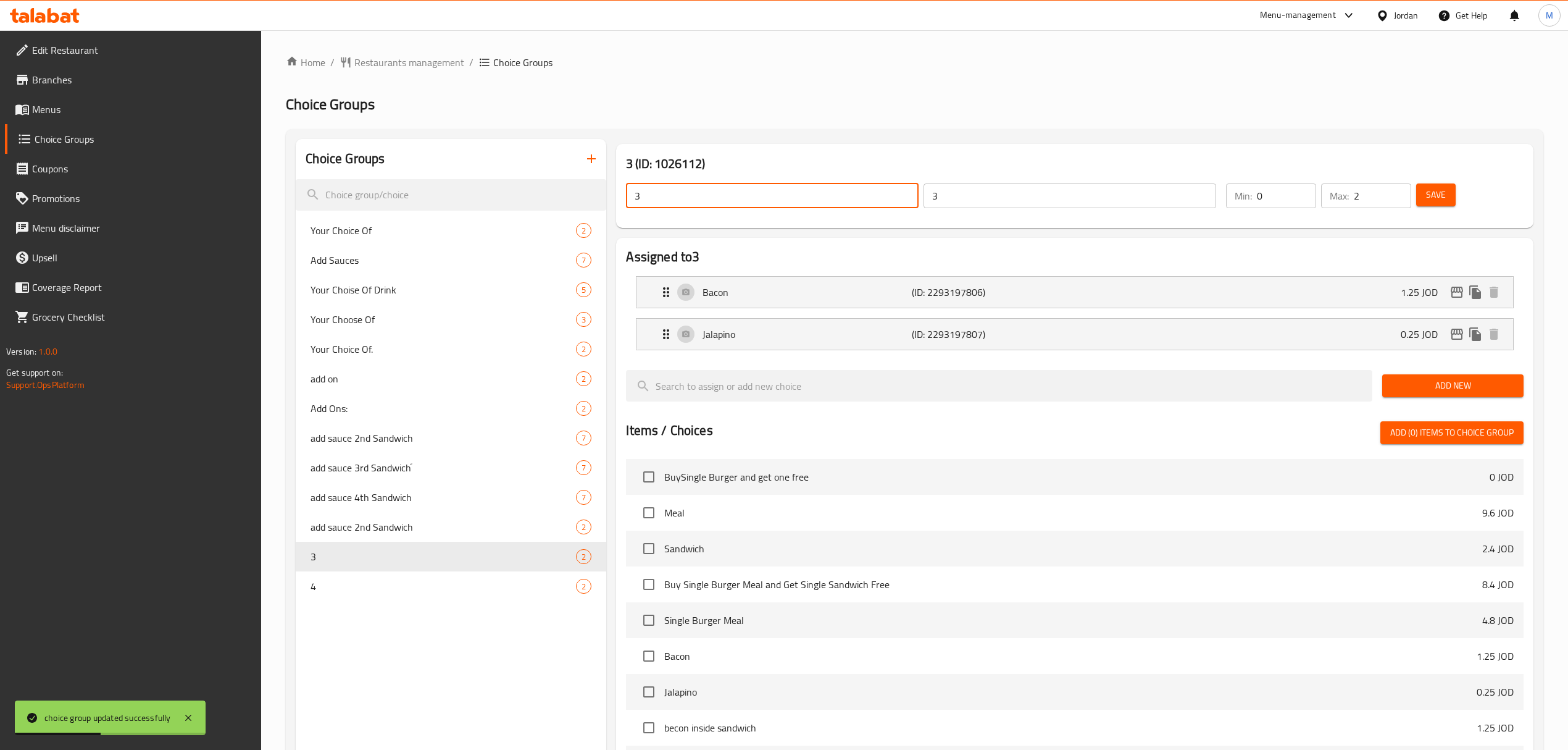
click at [728, 204] on input "3" at bounding box center [772, 195] width 293 height 25
paste input "add sauce 3rd Sandwichَ"
type input "add sauce 3rd Sandwichَ"
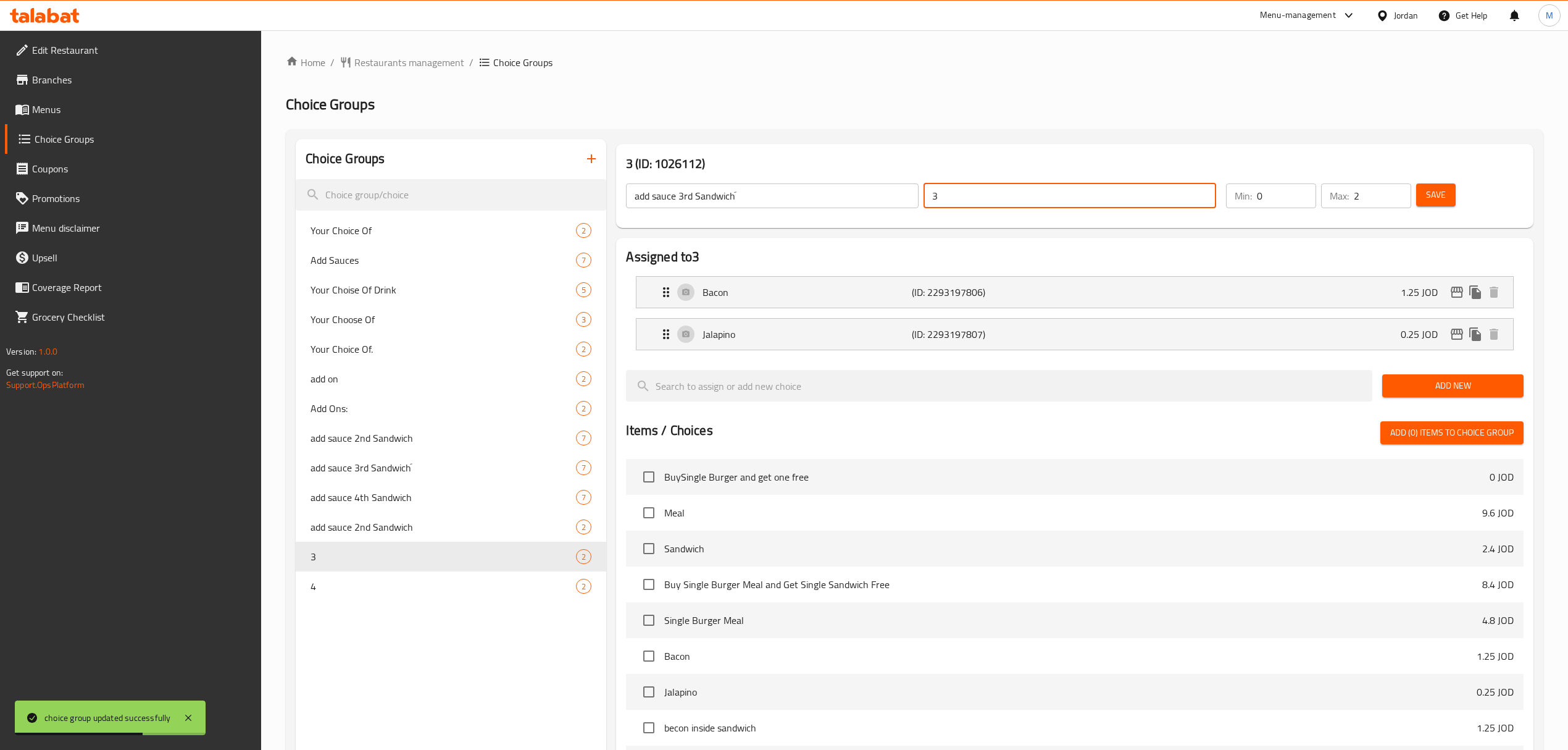
click at [987, 186] on input "3" at bounding box center [1070, 195] width 293 height 25
paste input "اضافة صوص للساندويشة الثالثة"
type input "اضافة صوص للساندويشة الثالثة"
click at [1431, 195] on span "Save" at bounding box center [1436, 195] width 20 height 16
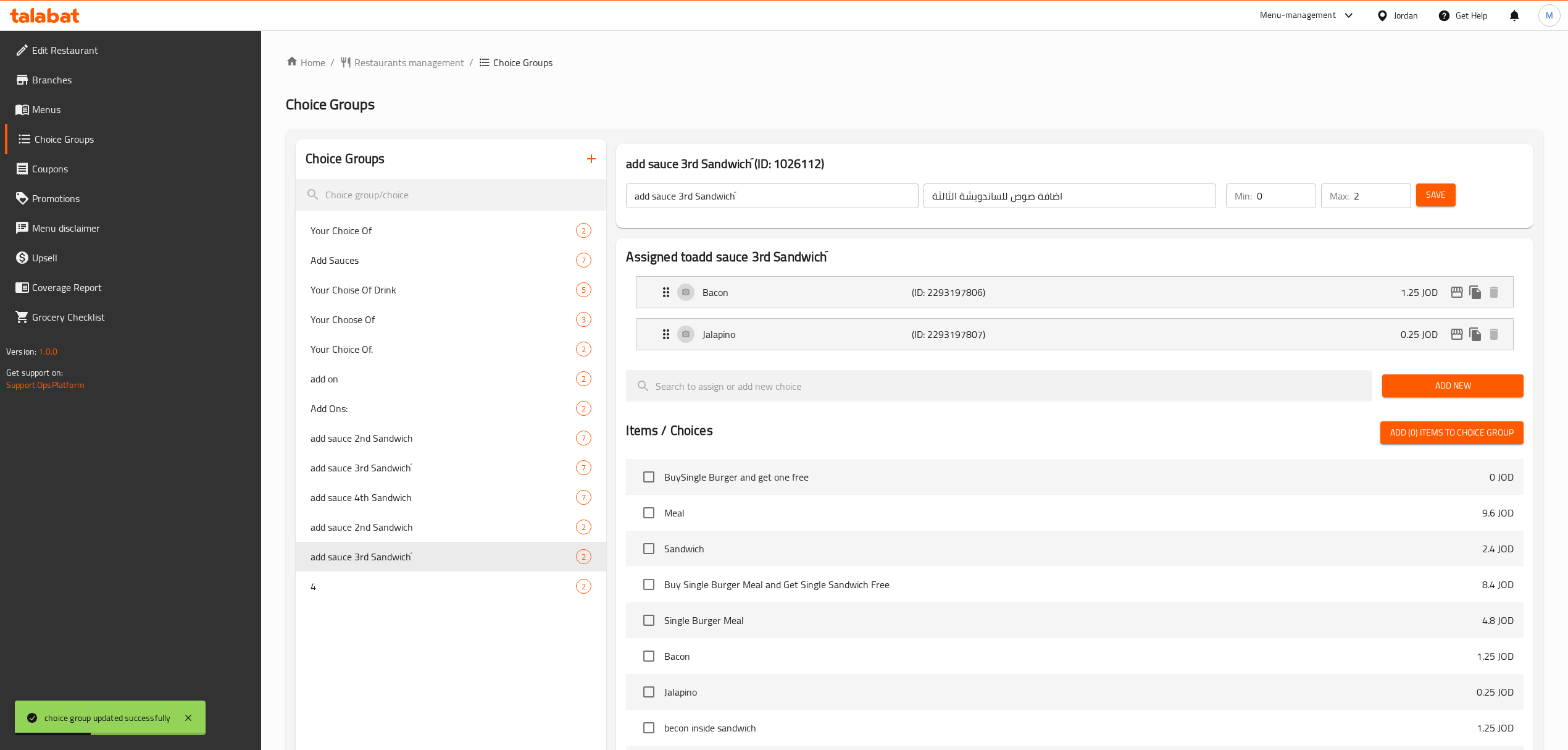
click at [732, 193] on input "add sauce 3rd Sandwichَ" at bounding box center [772, 195] width 293 height 25
paste input "4th Sandwich"
type input "add sauce 4th Sandwich"
click at [1090, 189] on input "اضافة صوص للساندويشة الثالثة" at bounding box center [1070, 195] width 293 height 25
paste input "ابع"
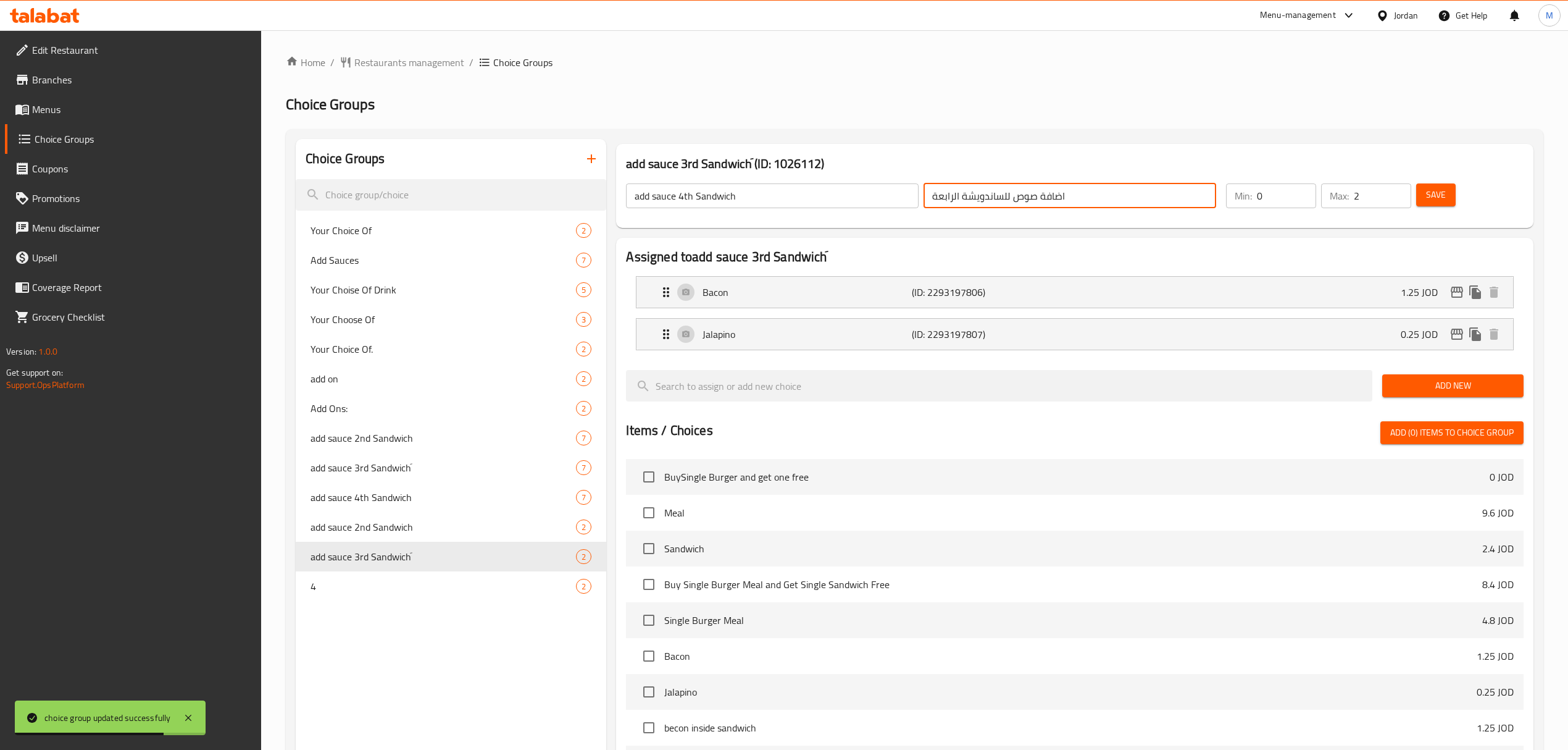
type input "اضافة صوص للساندويشة الرابعة"
click at [1431, 187] on span "Save" at bounding box center [1436, 195] width 20 height 16
click at [1100, 291] on div "Bacon (ID: 2293197806) 1.25 JOD" at bounding box center [1078, 291] width 839 height 31
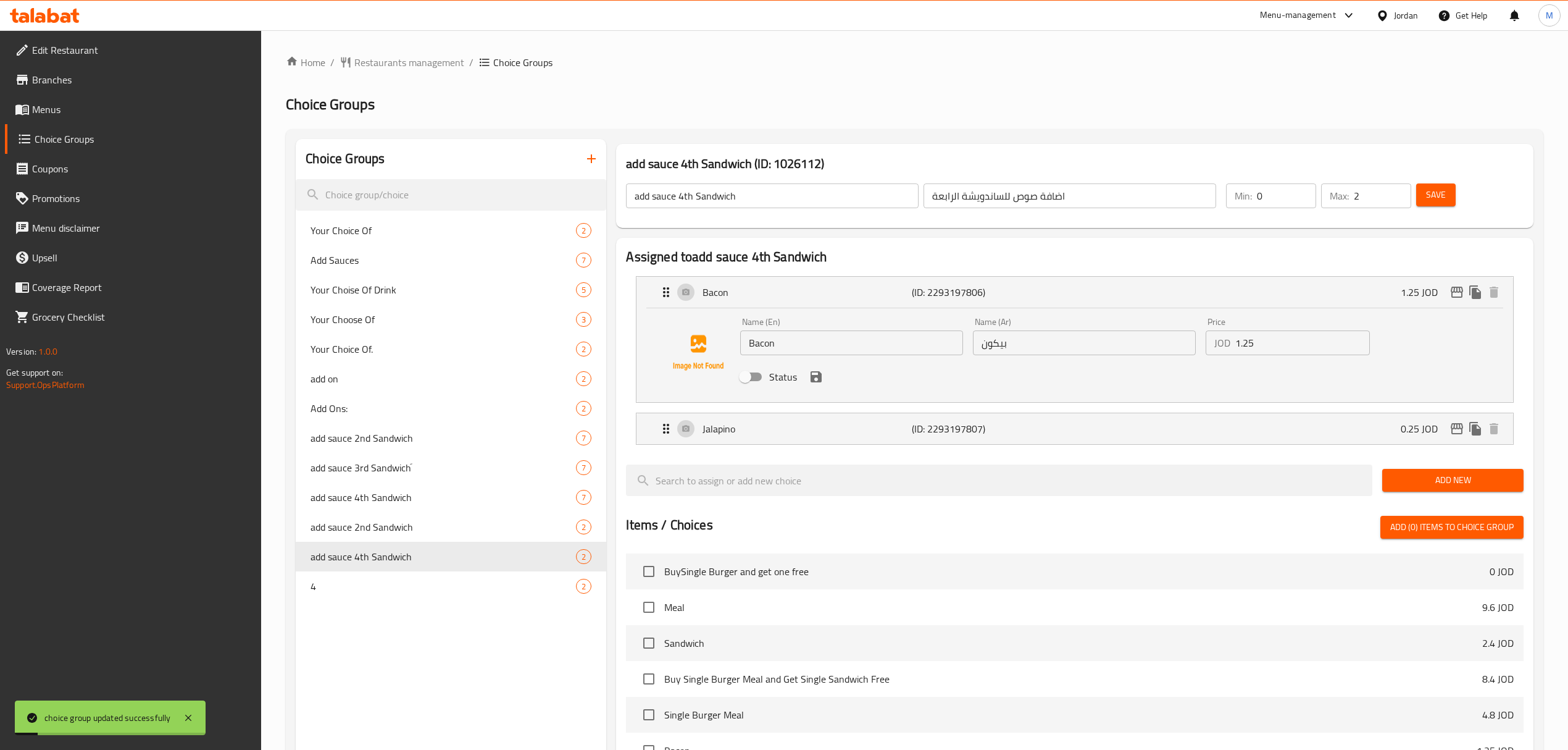
click at [1100, 291] on div "Bacon (ID: 2293197806) 1.25 JOD" at bounding box center [1078, 291] width 839 height 31
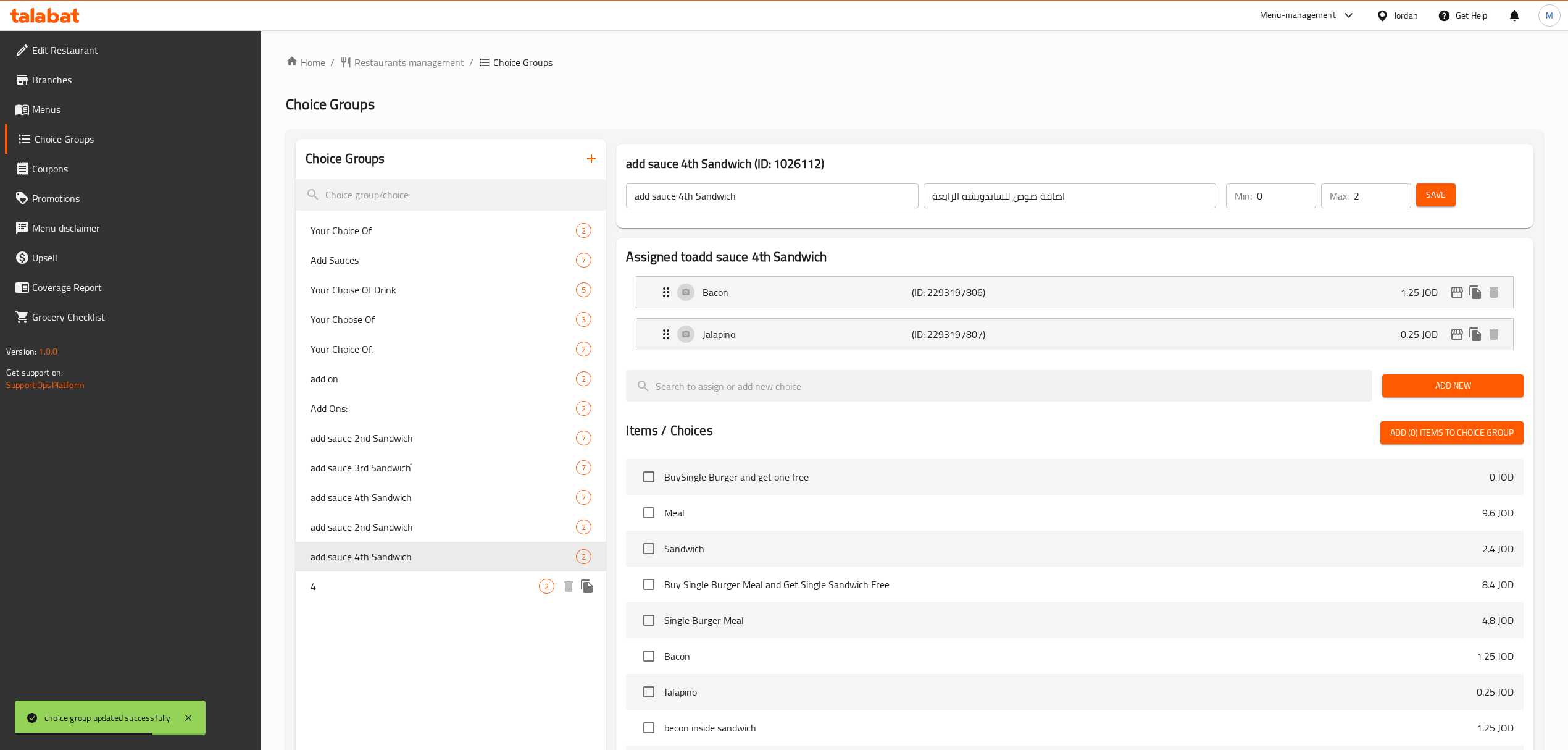
click at [409, 577] on div "4 2" at bounding box center [450, 586] width 310 height 30
type input "4"
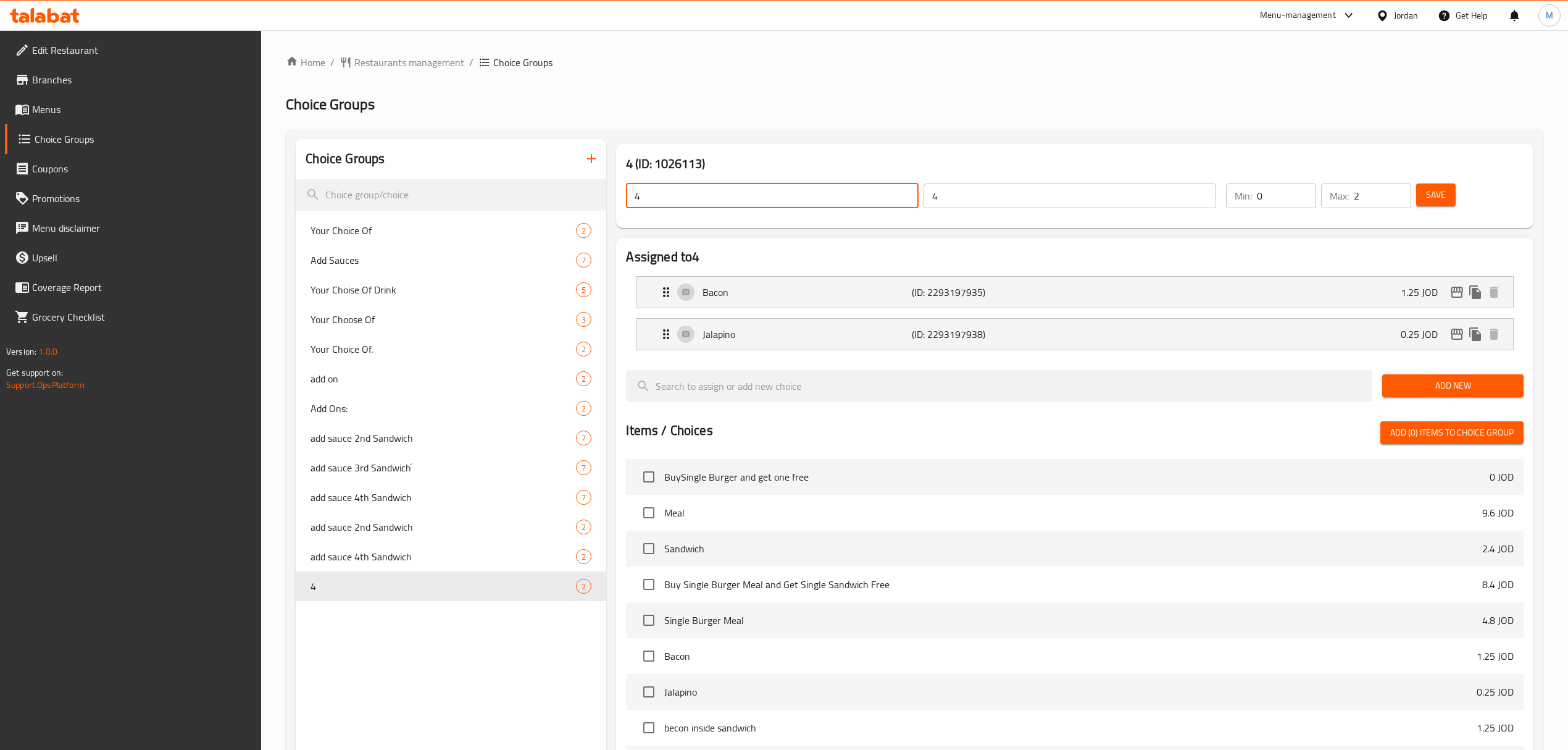
click at [681, 196] on input "4" at bounding box center [772, 195] width 293 height 25
paste input "add sauce 4th Sandwich"
type input "add sauce 4th Sandwich"
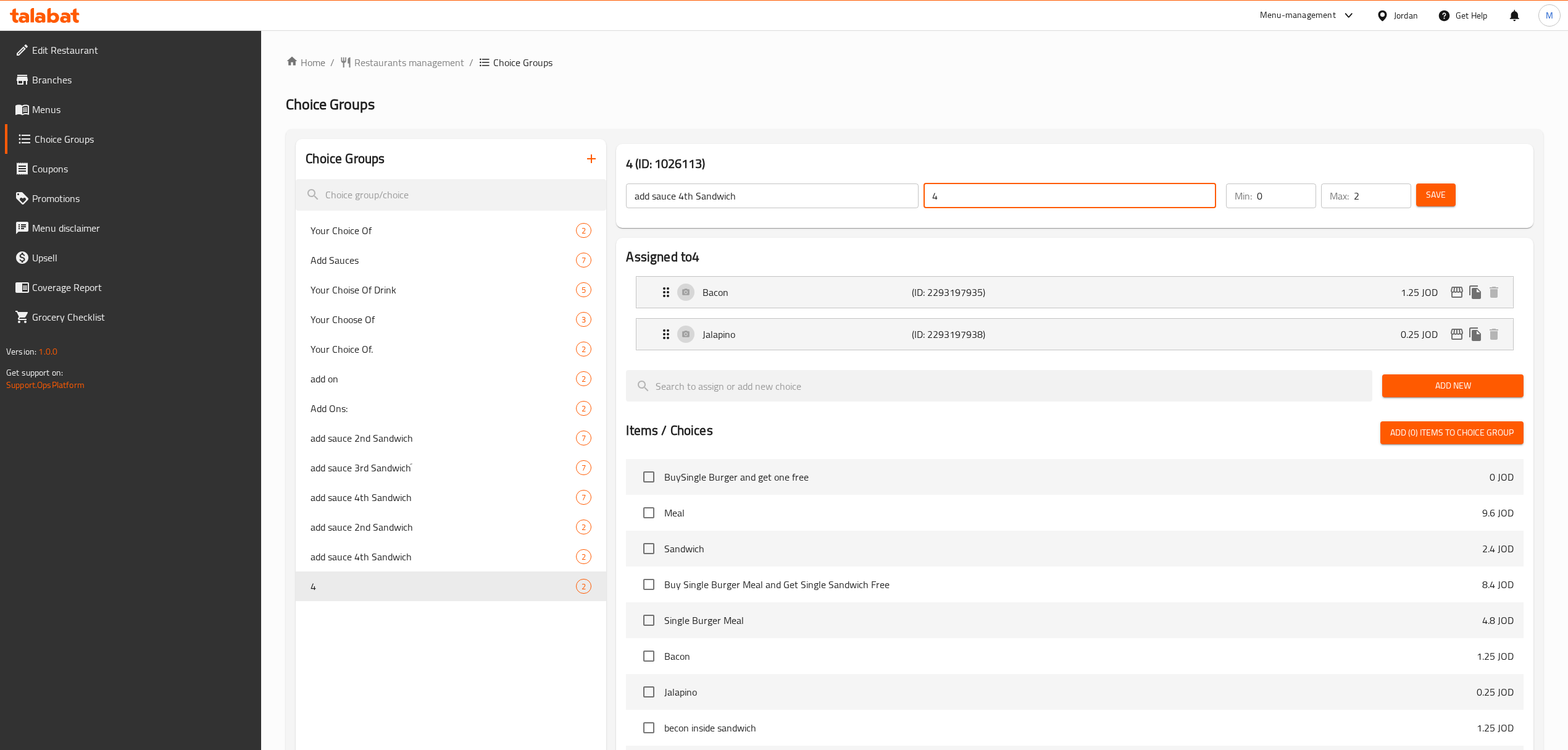
click at [1050, 198] on input "4" at bounding box center [1070, 195] width 293 height 25
paste input "اضافة صوص للساندويشة الرابعة"
type input "اضافة صوص للساندويشة الرابعة"
click at [1436, 193] on span "Save" at bounding box center [1436, 195] width 20 height 16
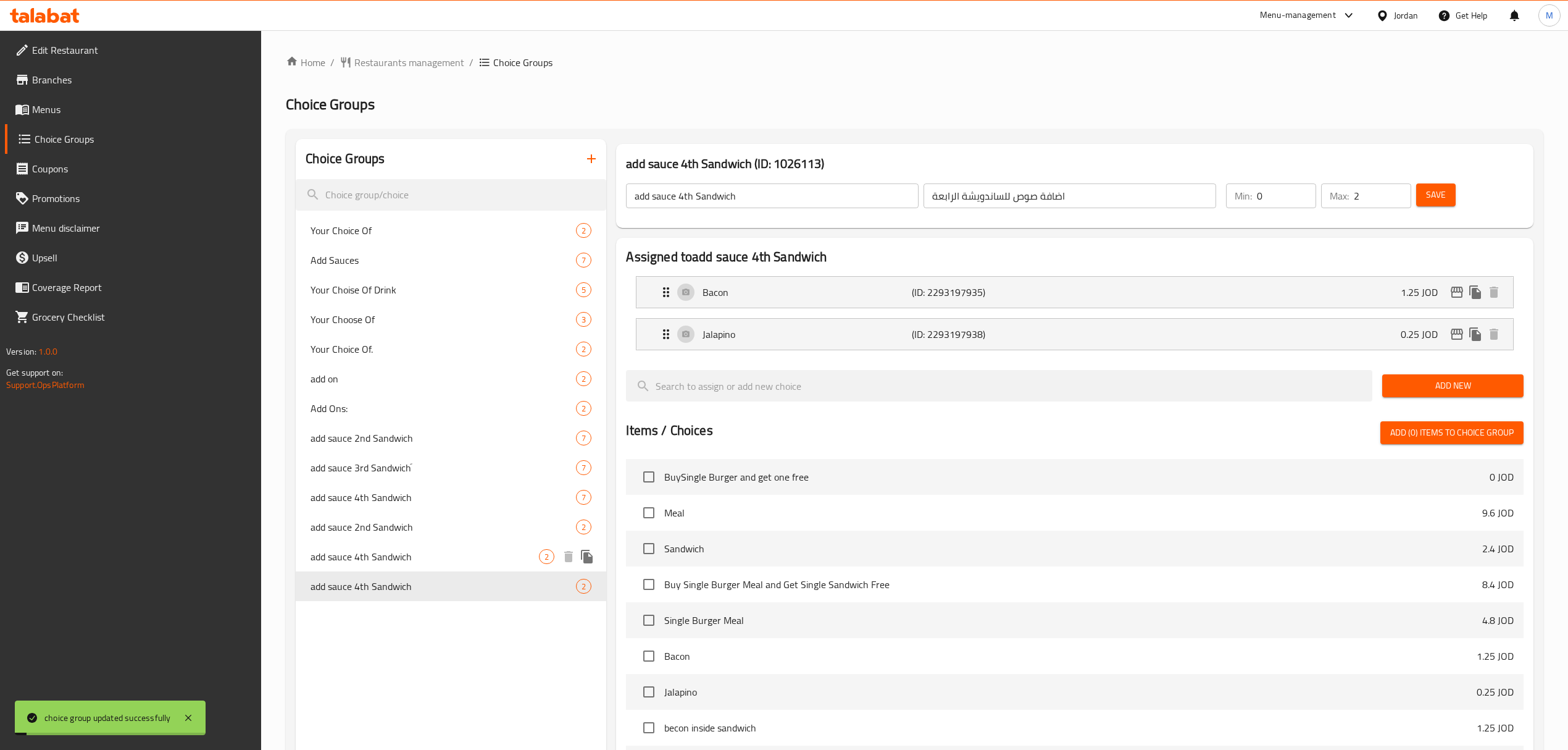
click at [357, 559] on span "add sauce 4th Sandwich" at bounding box center [424, 556] width 228 height 15
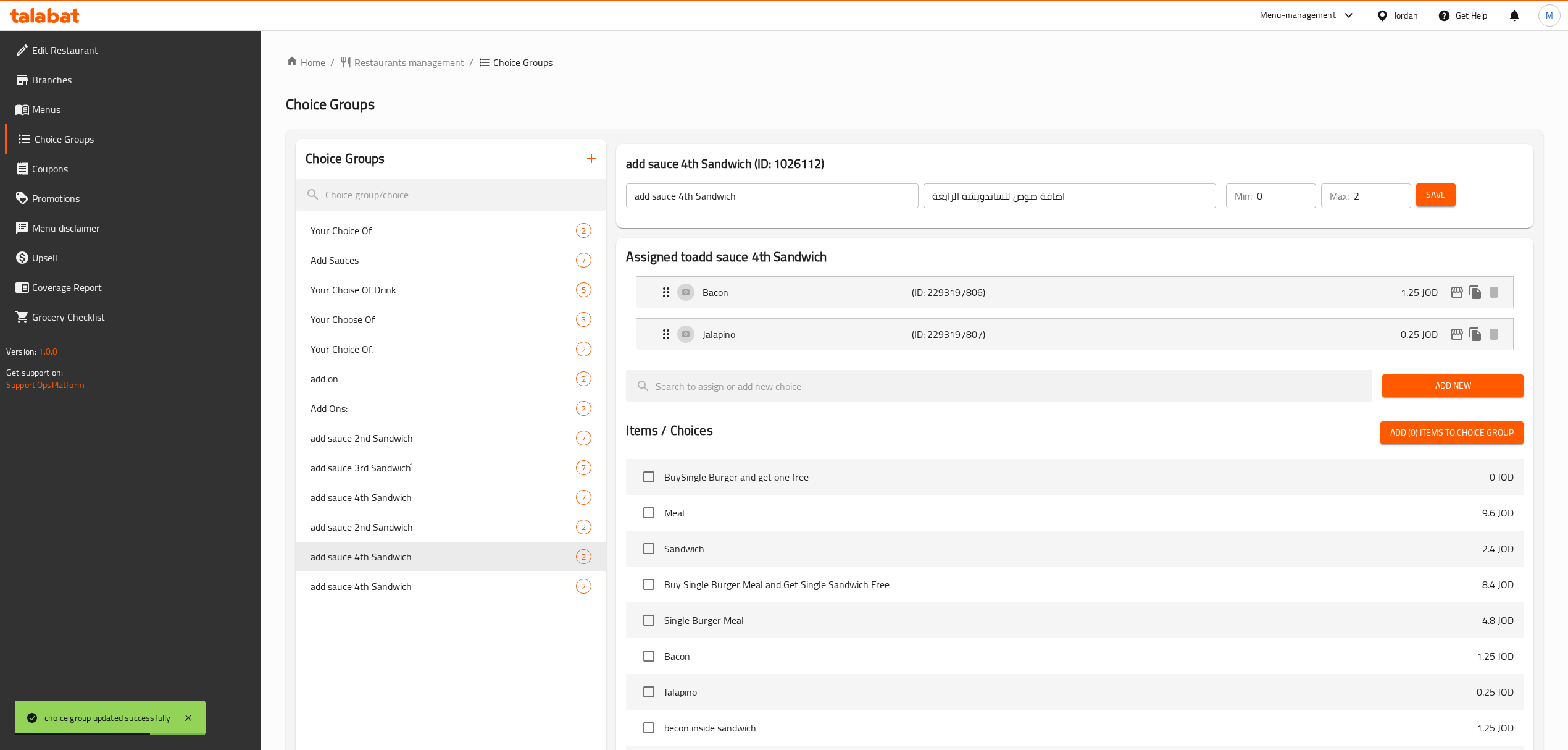
click at [843, 184] on input "add sauce 4th Sandwich" at bounding box center [772, 195] width 293 height 25
paste input "3rd Sandwichَ"
type input "add sauce 3rd Sandwichَ"
click at [1050, 193] on input "اضافة صوص للساندويشة الرابعة" at bounding box center [1070, 195] width 293 height 25
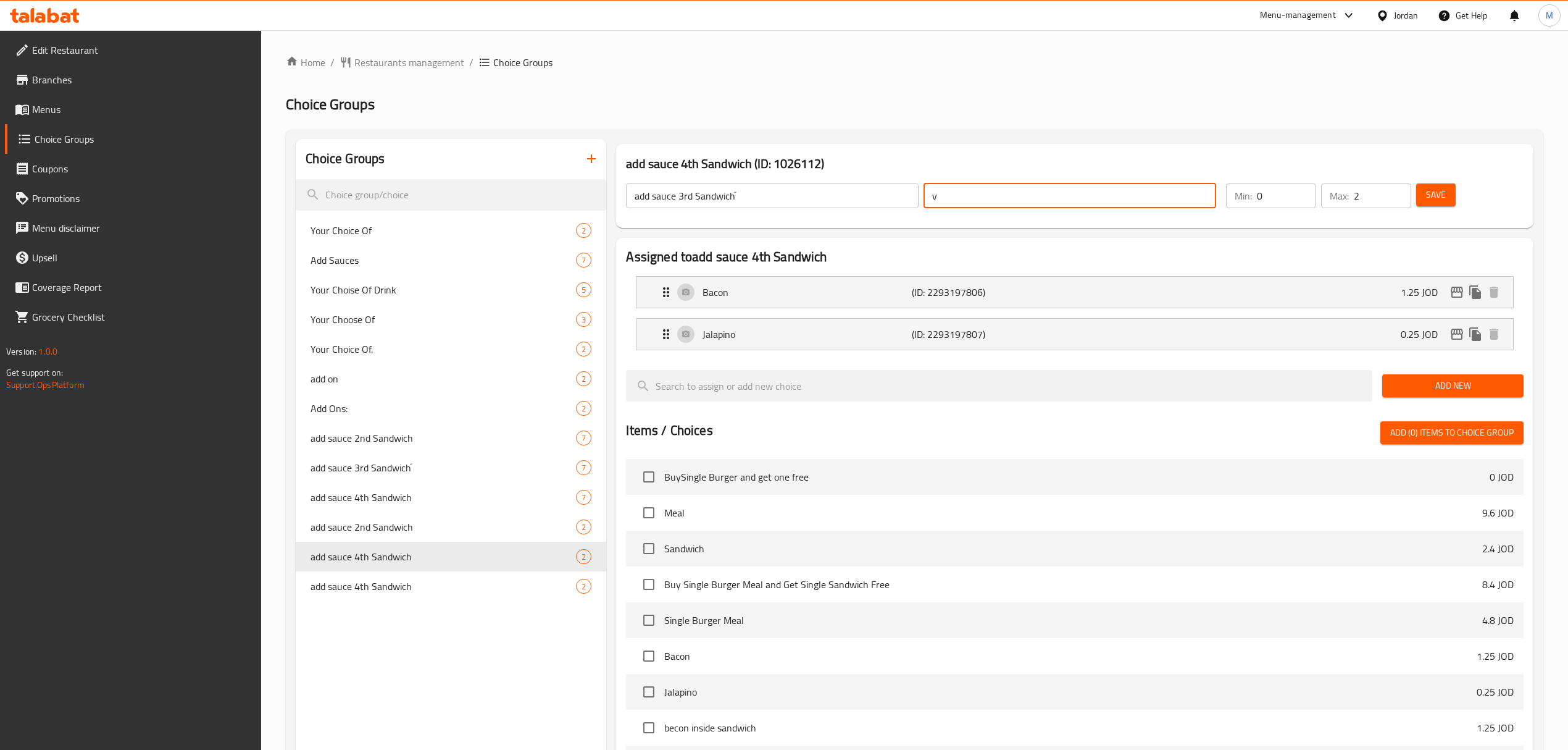
paste input "اضافة صوص للساندويشة الثالثة"
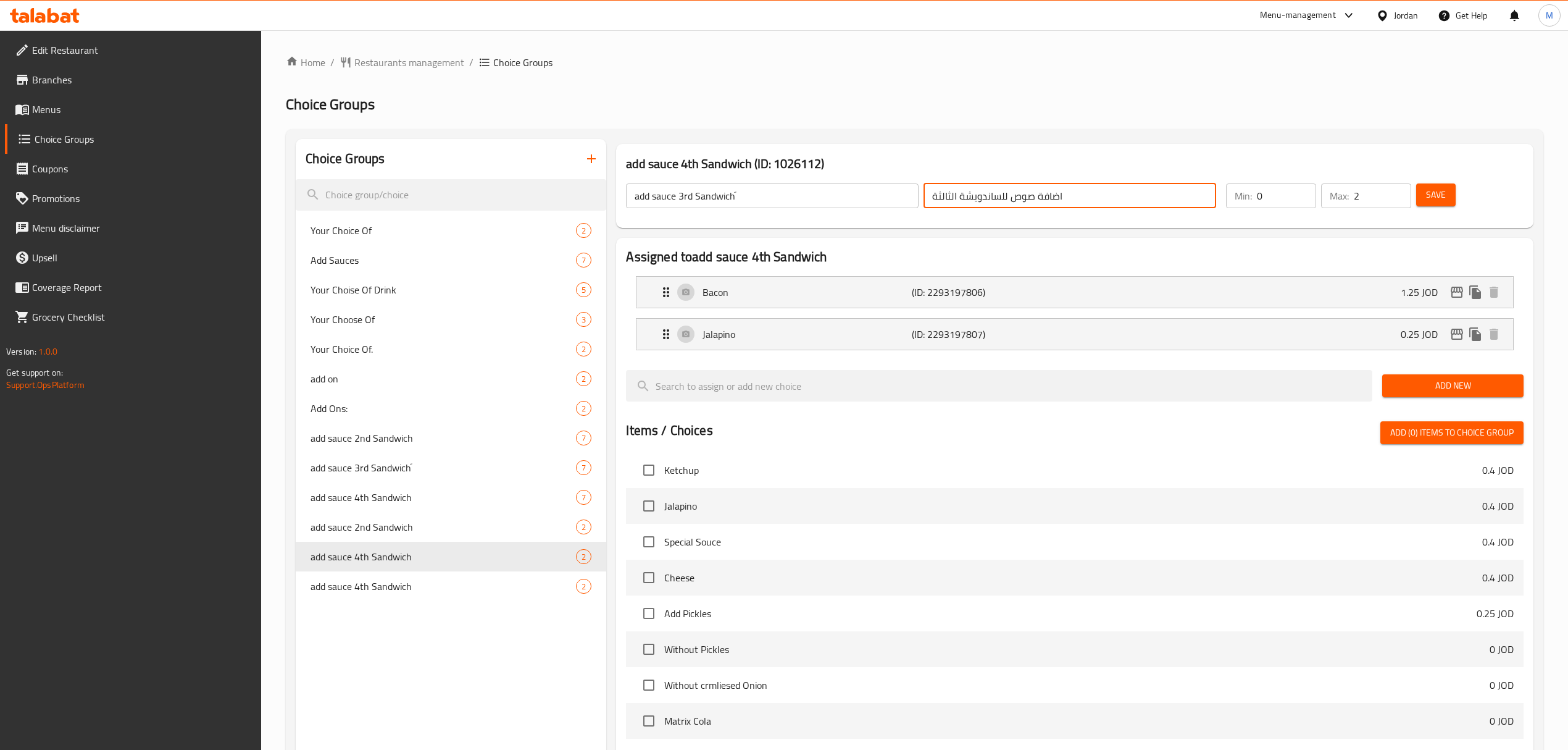
type input "اضافة صوص للساندويشة الثالثة"
click at [1451, 199] on button "Save" at bounding box center [1436, 195] width 40 height 23
click at [69, 114] on span "Menus" at bounding box center [141, 109] width 220 height 15
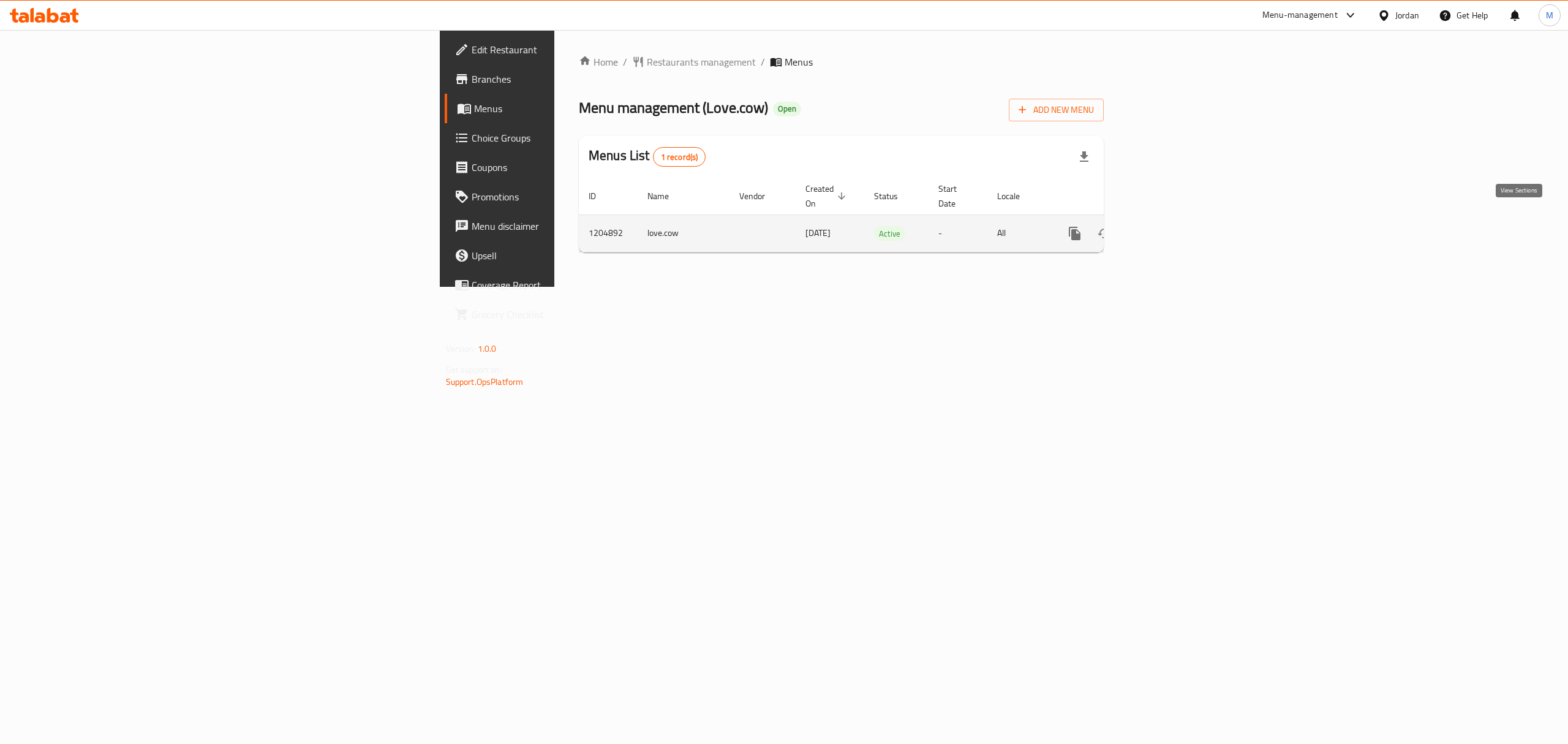
click at [1178, 219] on link "enhanced table" at bounding box center [1163, 233] width 30 height 30
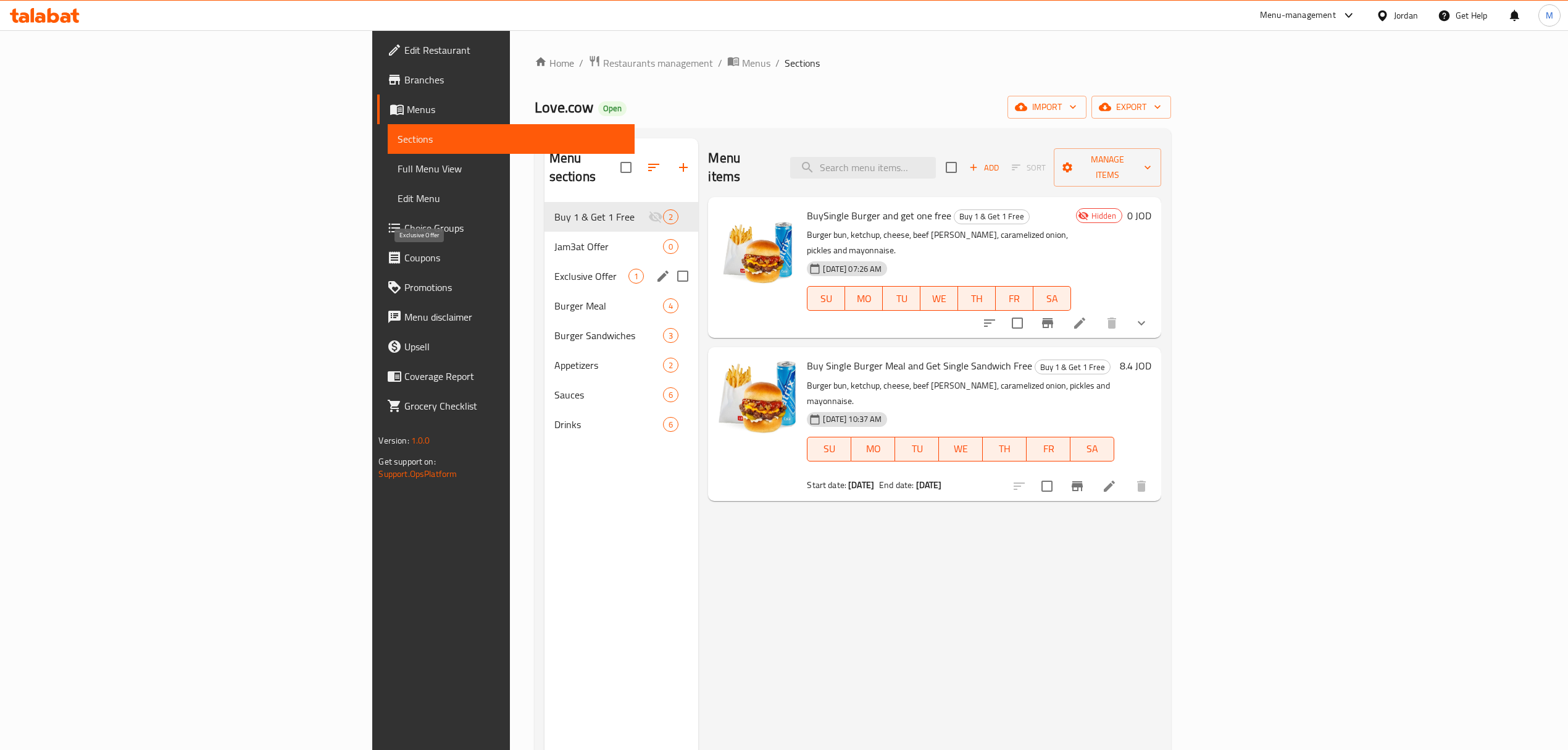
click at [554, 269] on span "Exclusive Offer" at bounding box center [591, 276] width 75 height 15
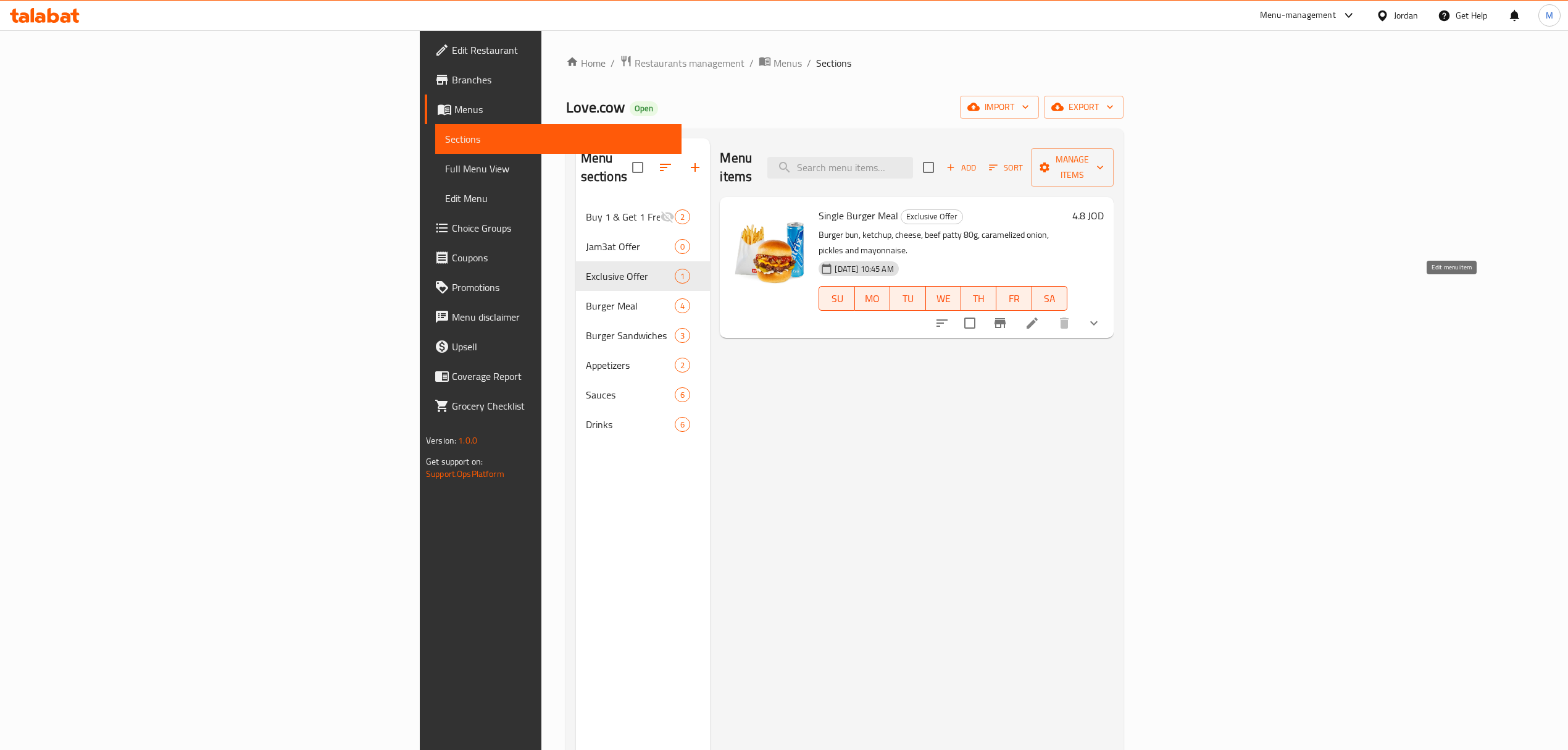
click at [1039, 316] on icon at bounding box center [1032, 323] width 15 height 15
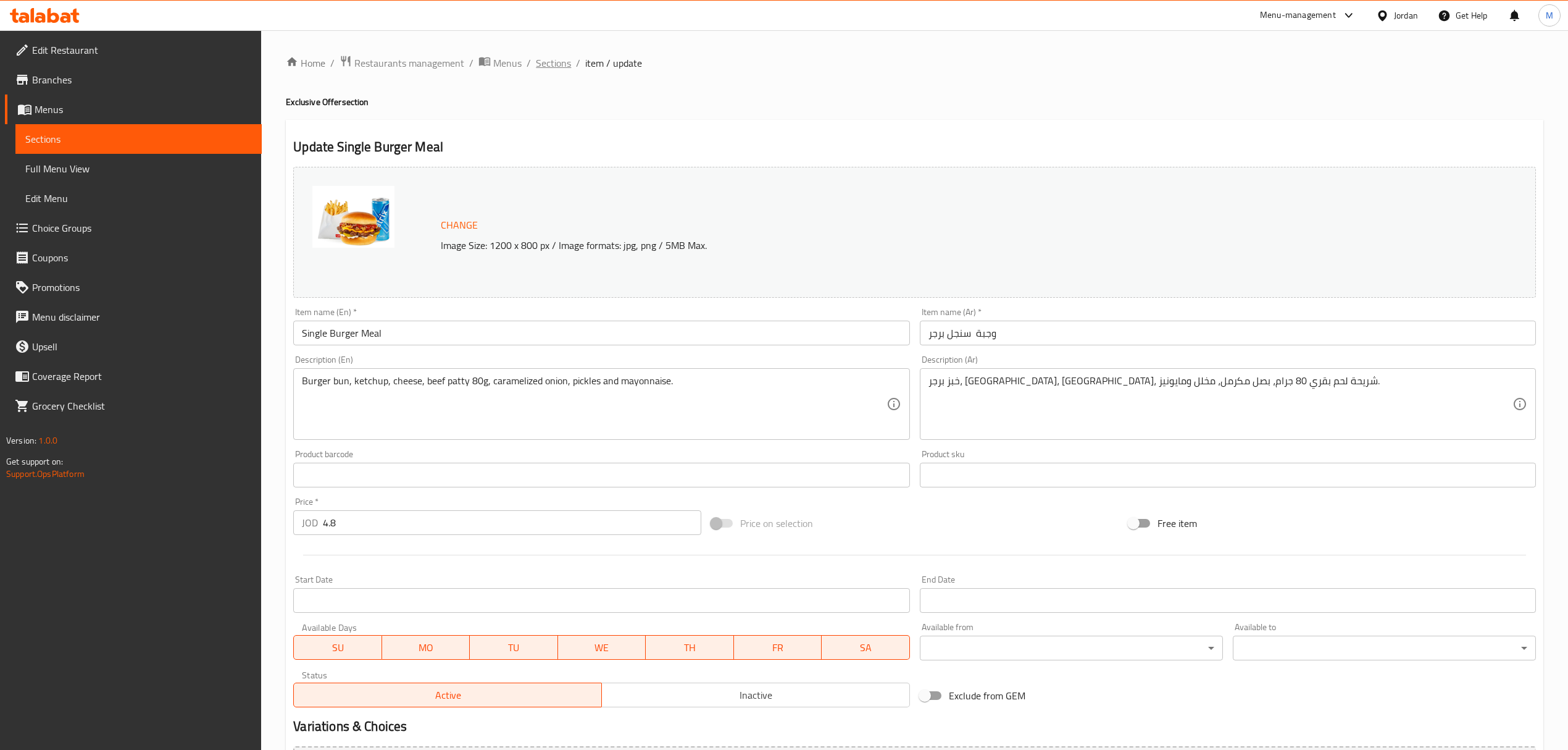
click at [558, 64] on span "Sections" at bounding box center [553, 63] width 36 height 15
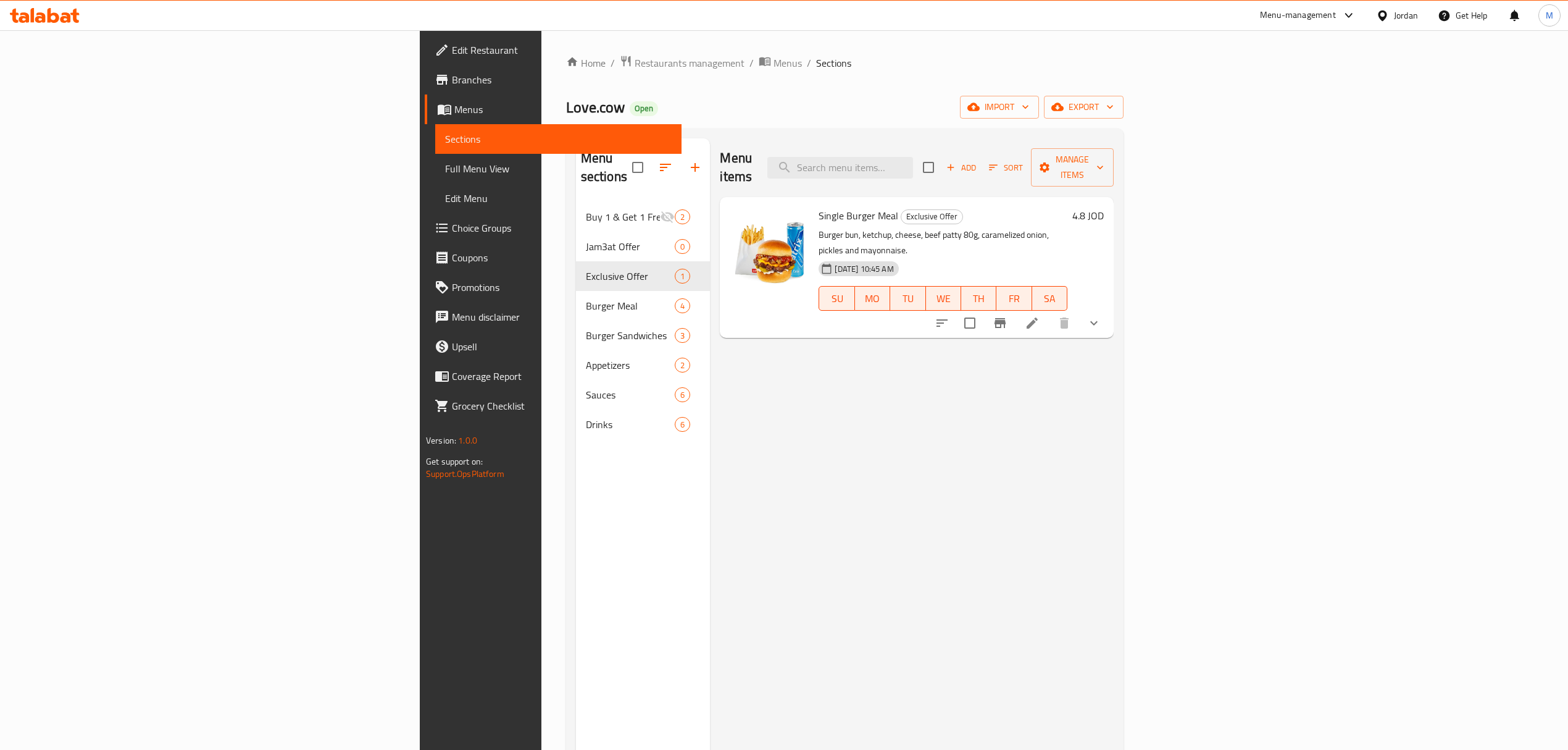
click at [956, 162] on icon "button" at bounding box center [951, 168] width 11 height 11
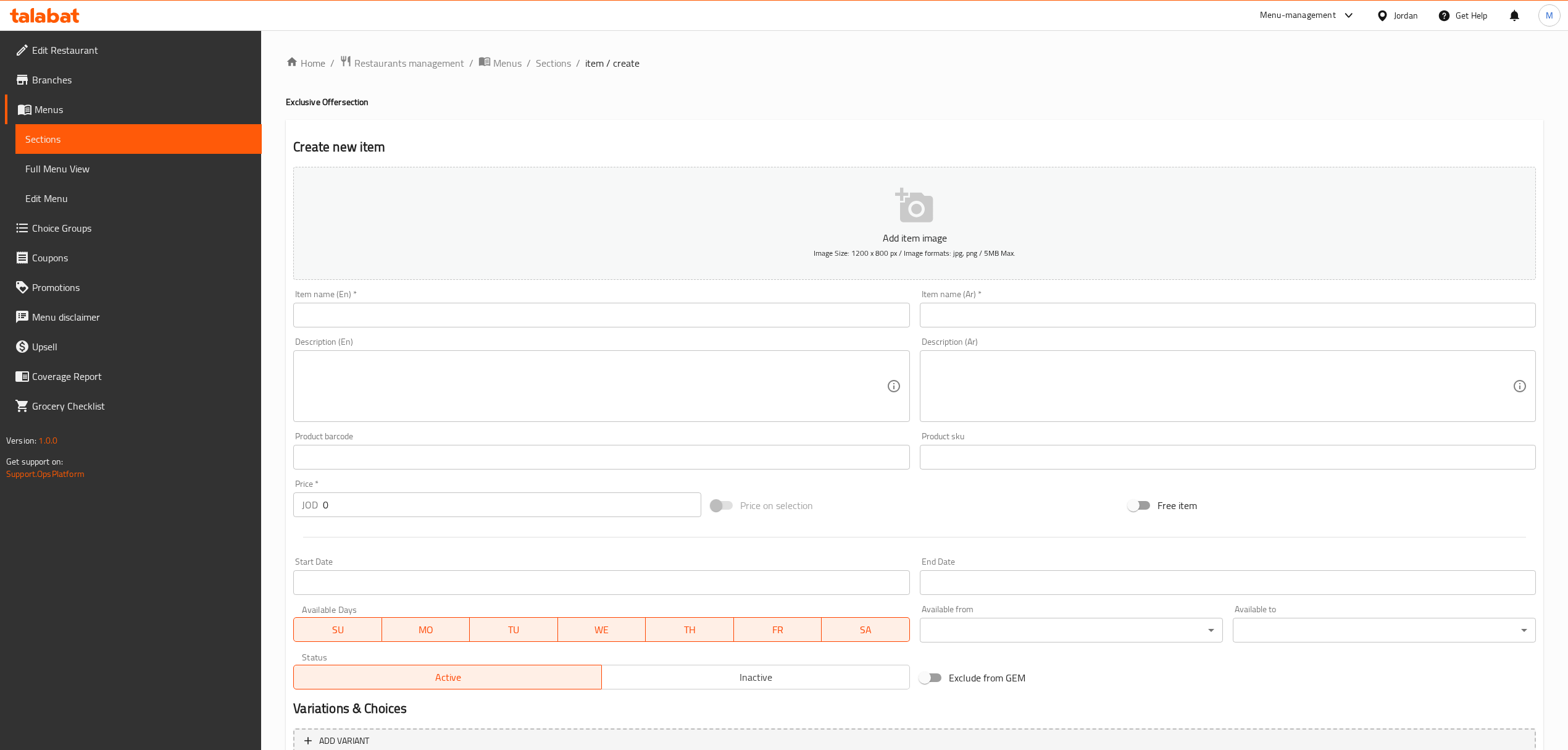
click at [668, 318] on input "text" at bounding box center [601, 315] width 616 height 25
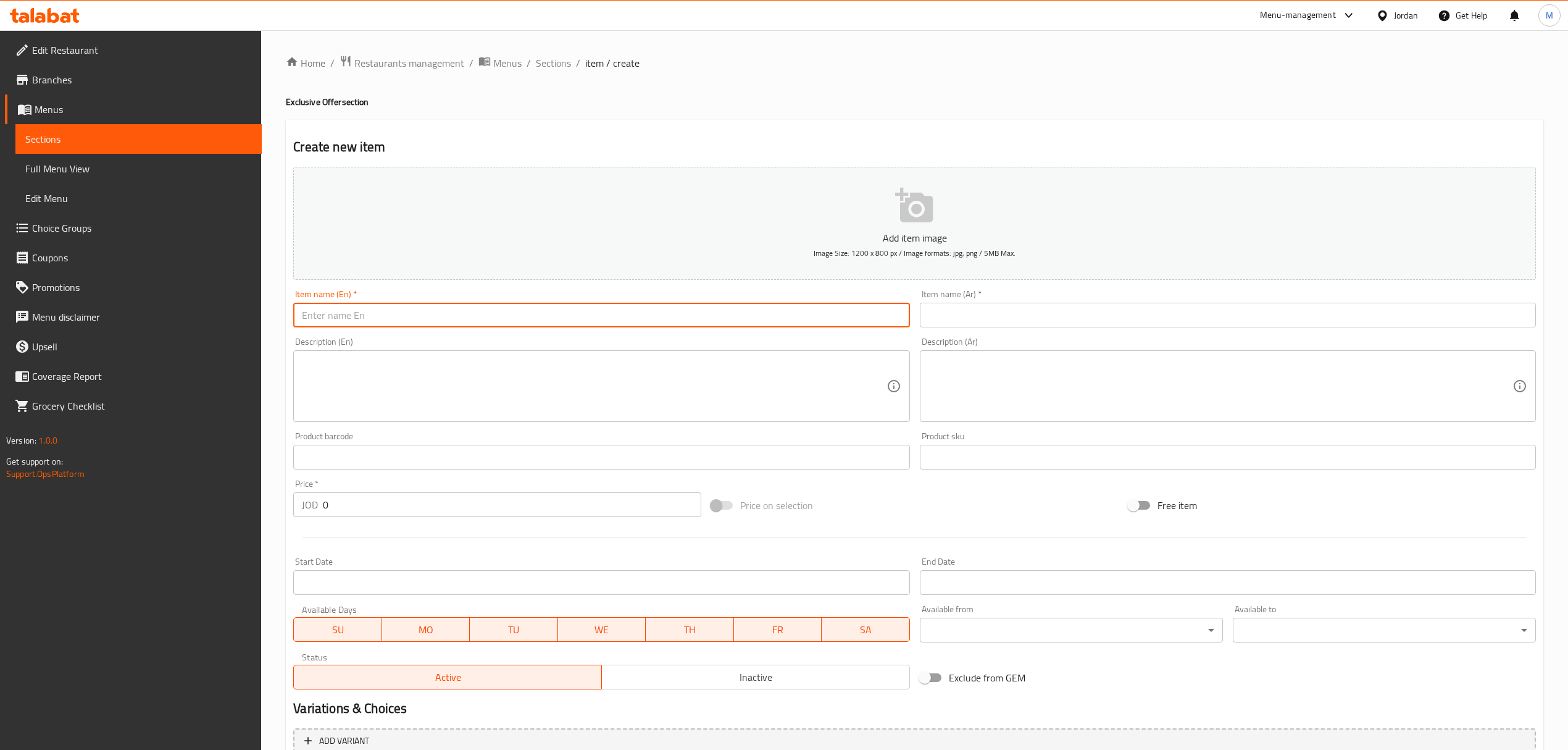
paste input "Gathering Offer"
type input "Gathering Offer"
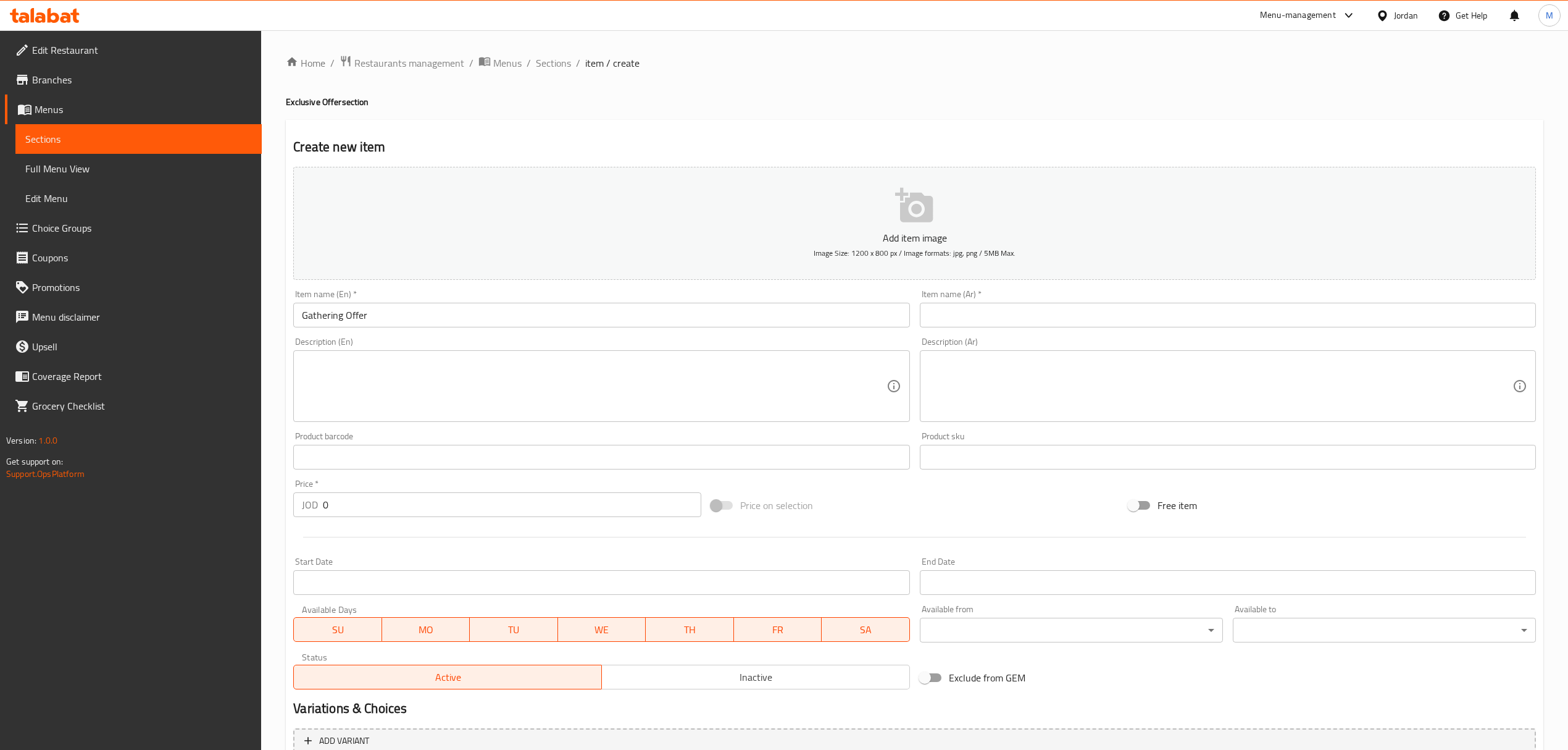
click at [987, 317] on input "text" at bounding box center [1228, 315] width 616 height 25
paste input "عرض الجمعات"
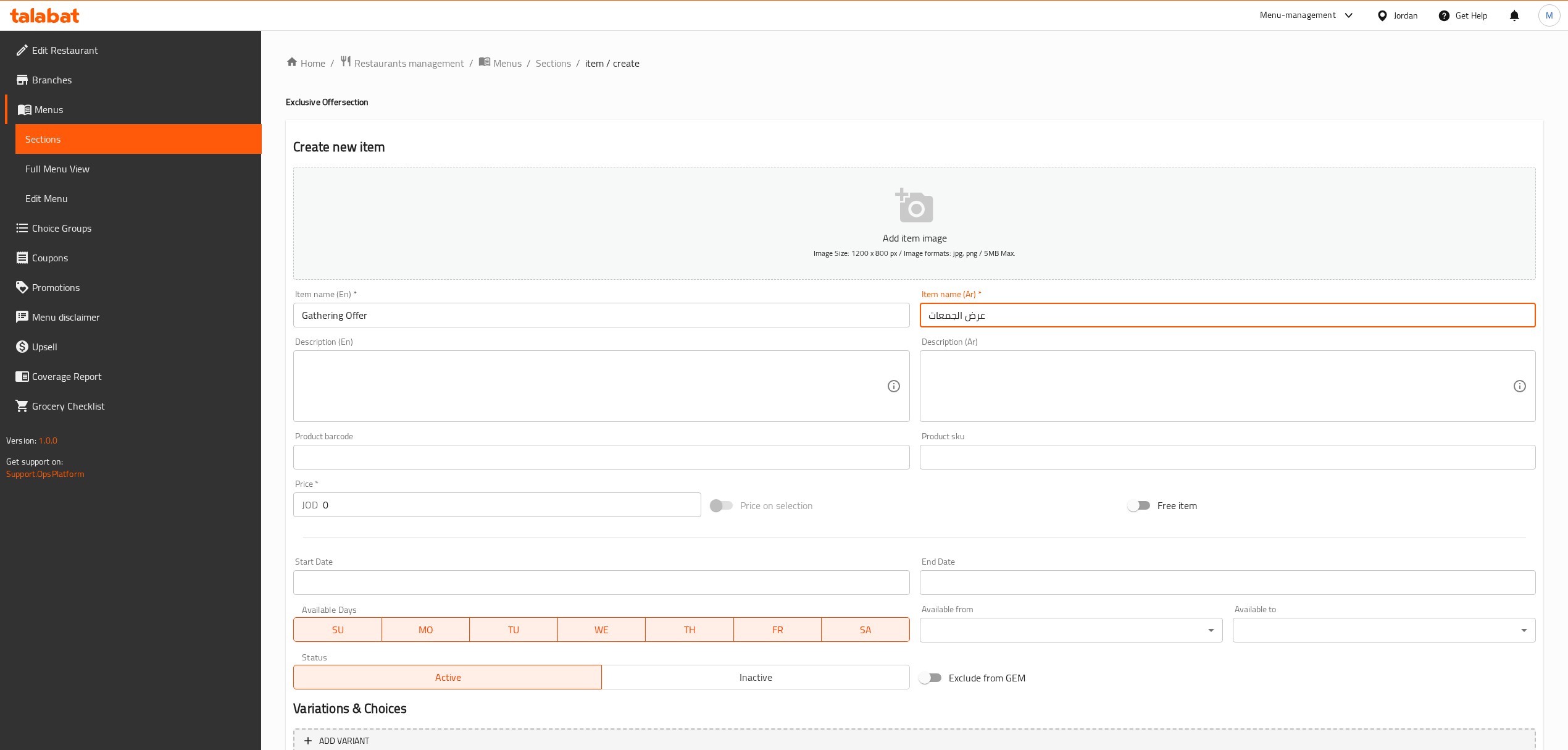
type input "عرض الجمعات"
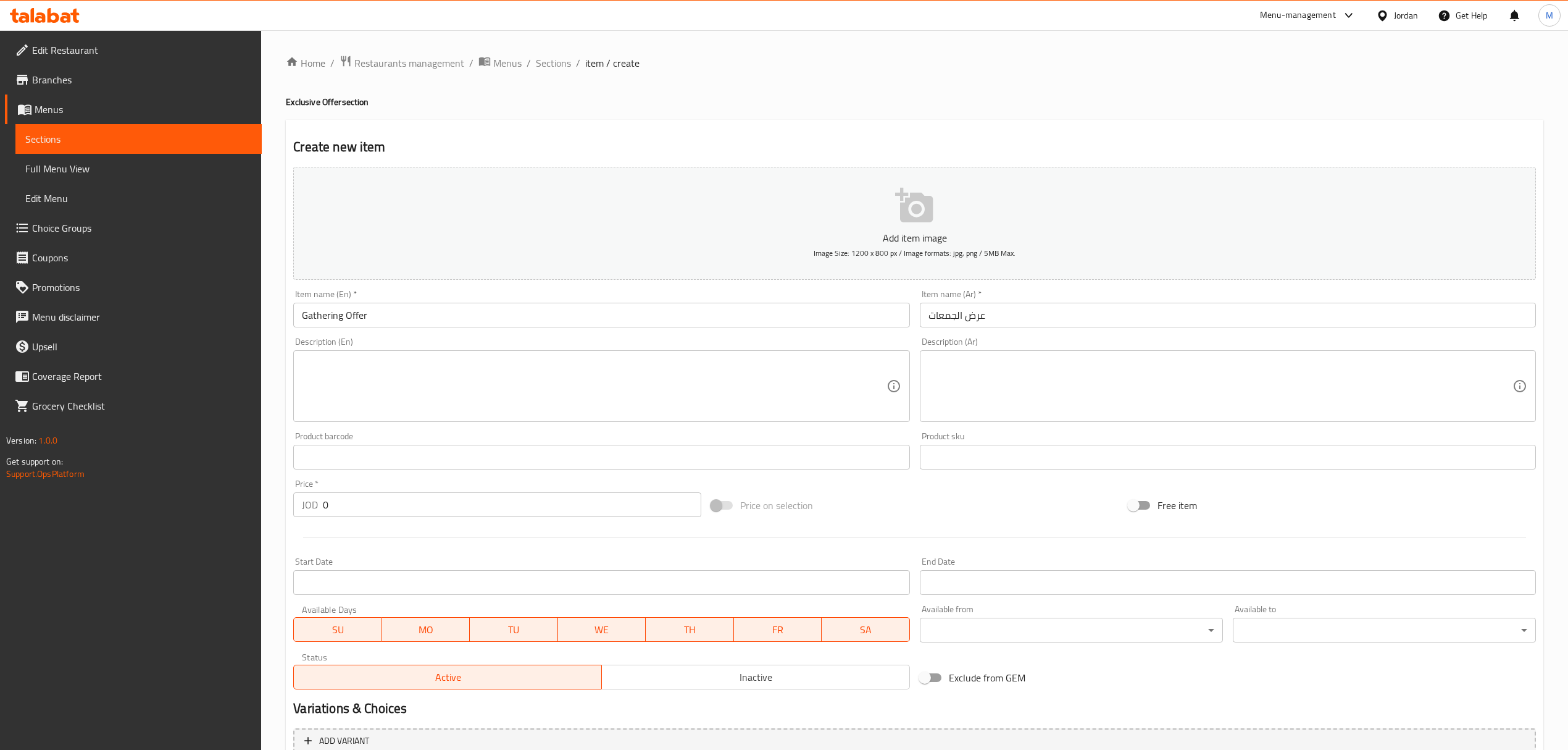
click at [595, 384] on textarea at bounding box center [594, 386] width 584 height 59
paste textarea "4 single sandwiches + 2 fries + 2 Matrix"
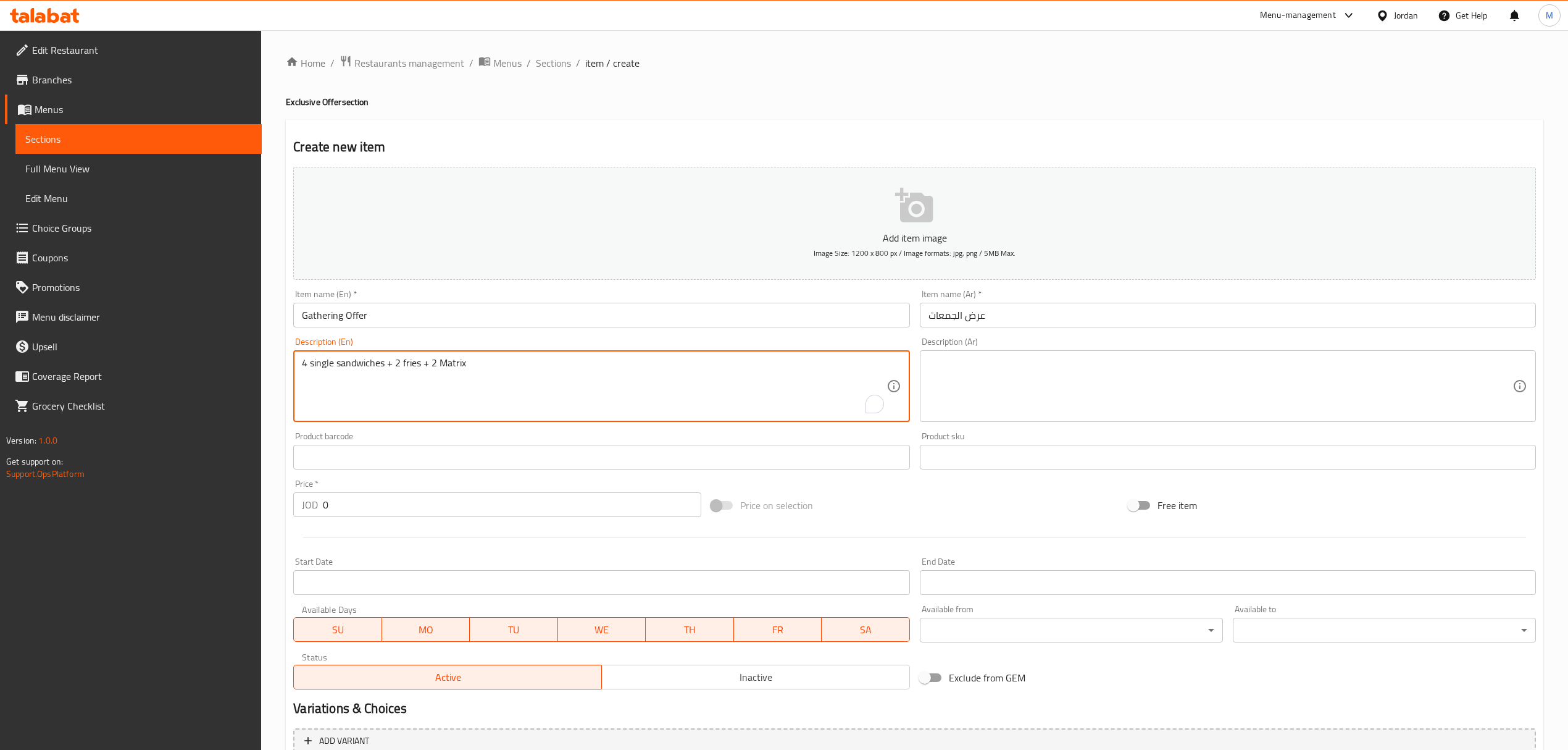
type textarea "4 single sandwiches + 2 fries + 2 Matrix"
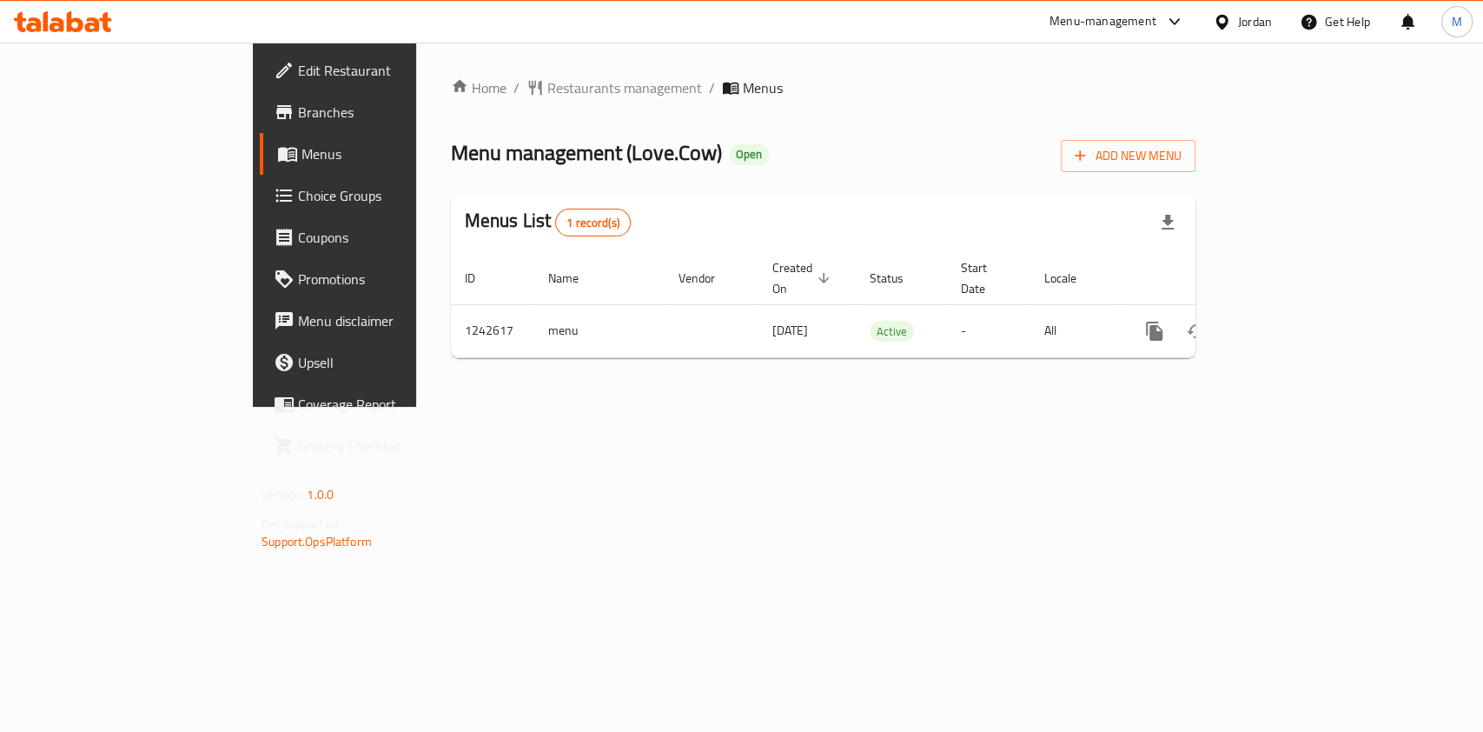
click at [298, 203] on span "Choice Groups" at bounding box center [392, 195] width 189 height 21
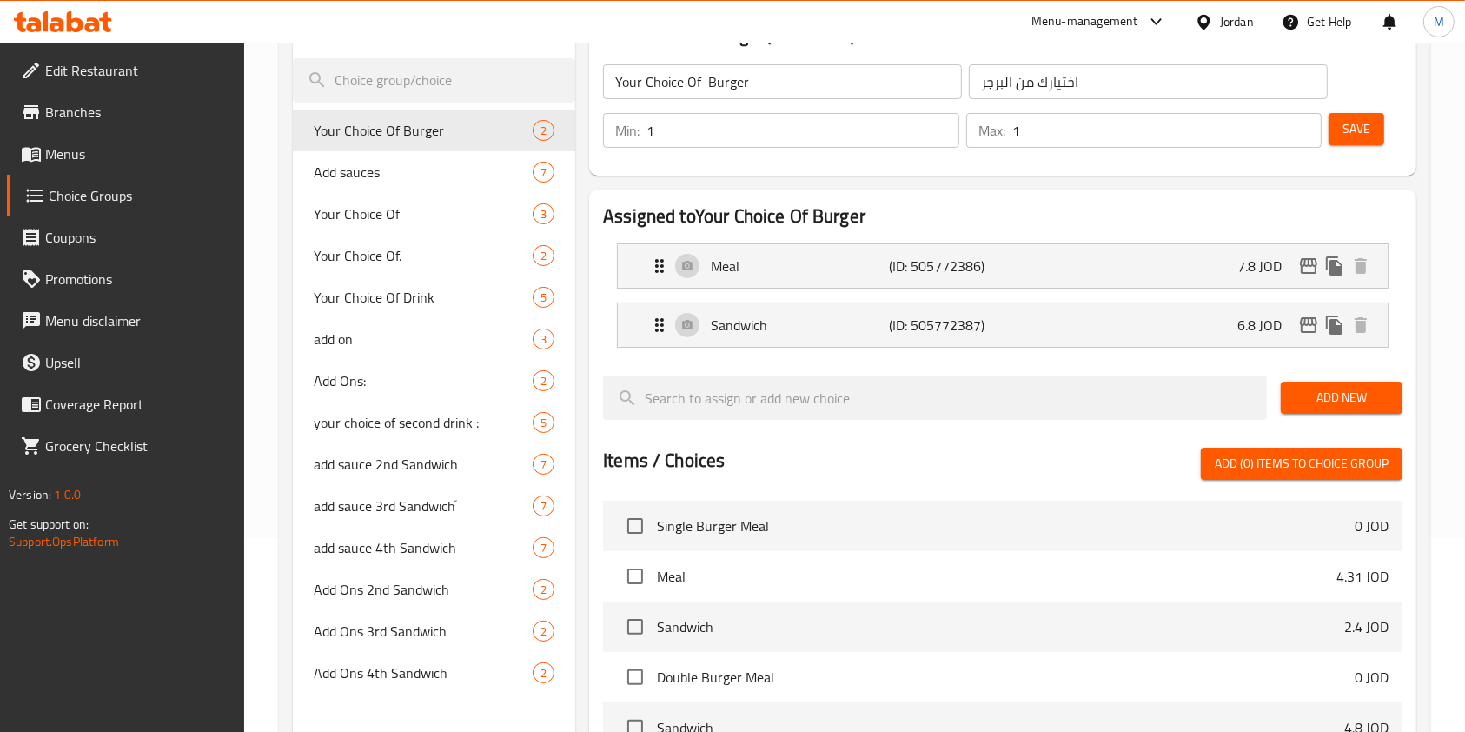
scroll to position [231, 0]
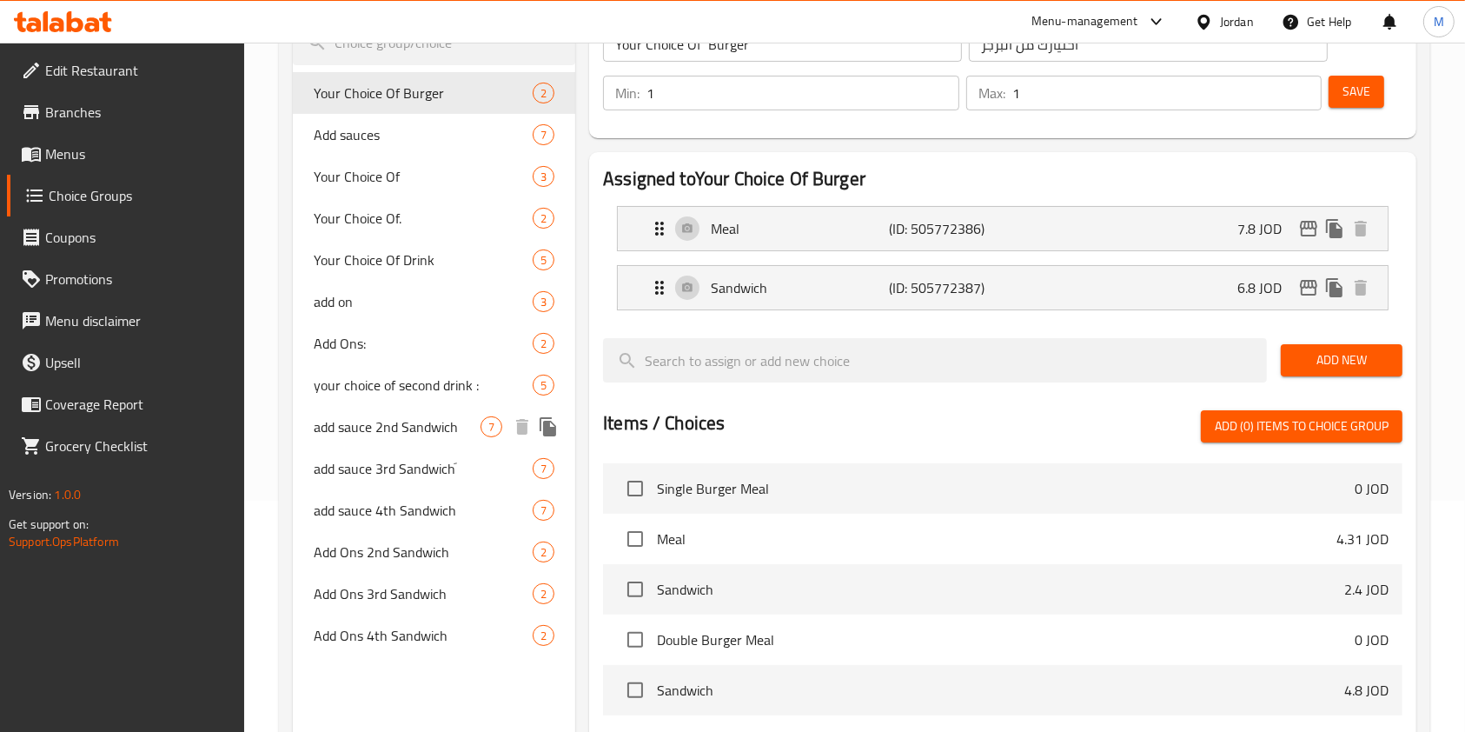
click at [406, 426] on span "add sauce 2nd Sandwich" at bounding box center [397, 426] width 167 height 21
type input "add sauce 2nd Sandwich"
type input "اضافة صوص للساندويشة الثانية"
type input "0"
type input "6"
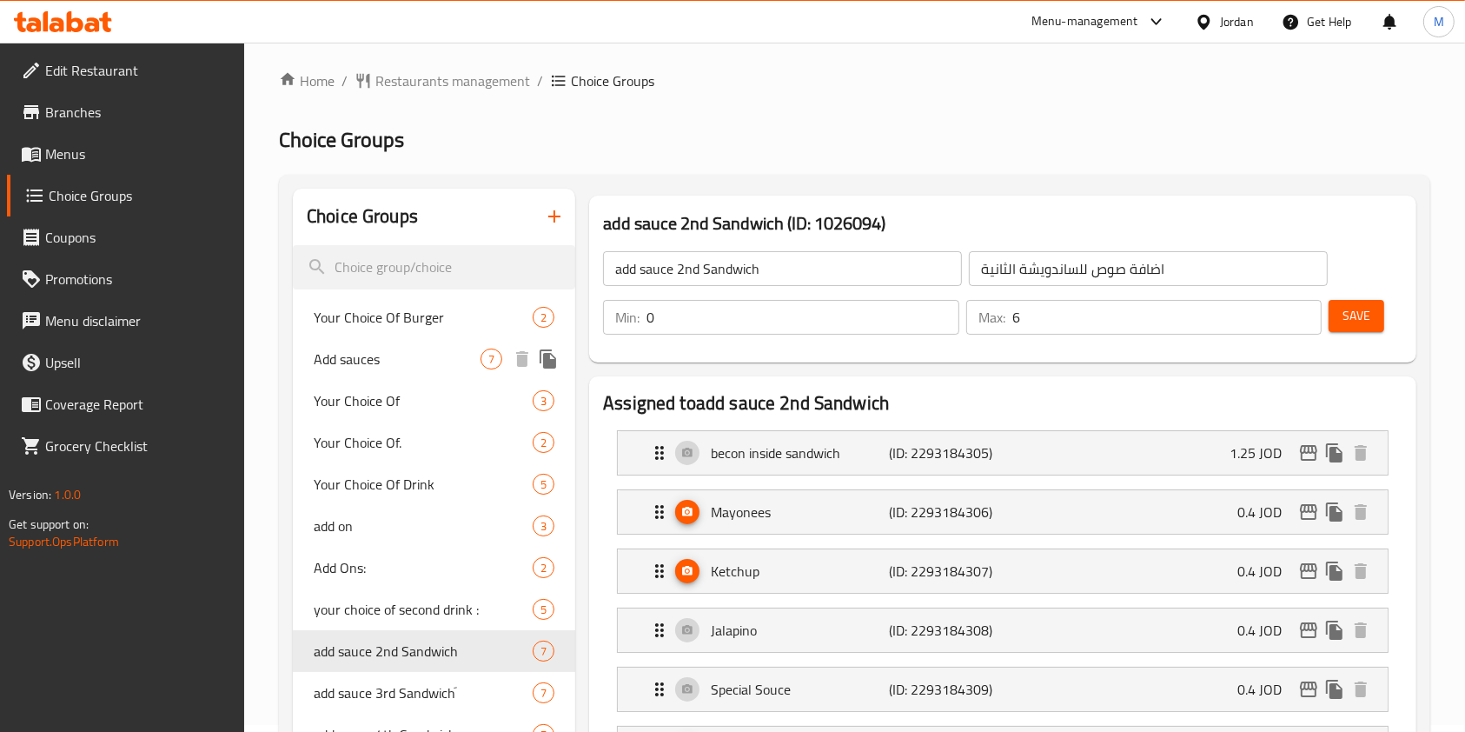
scroll to position [0, 0]
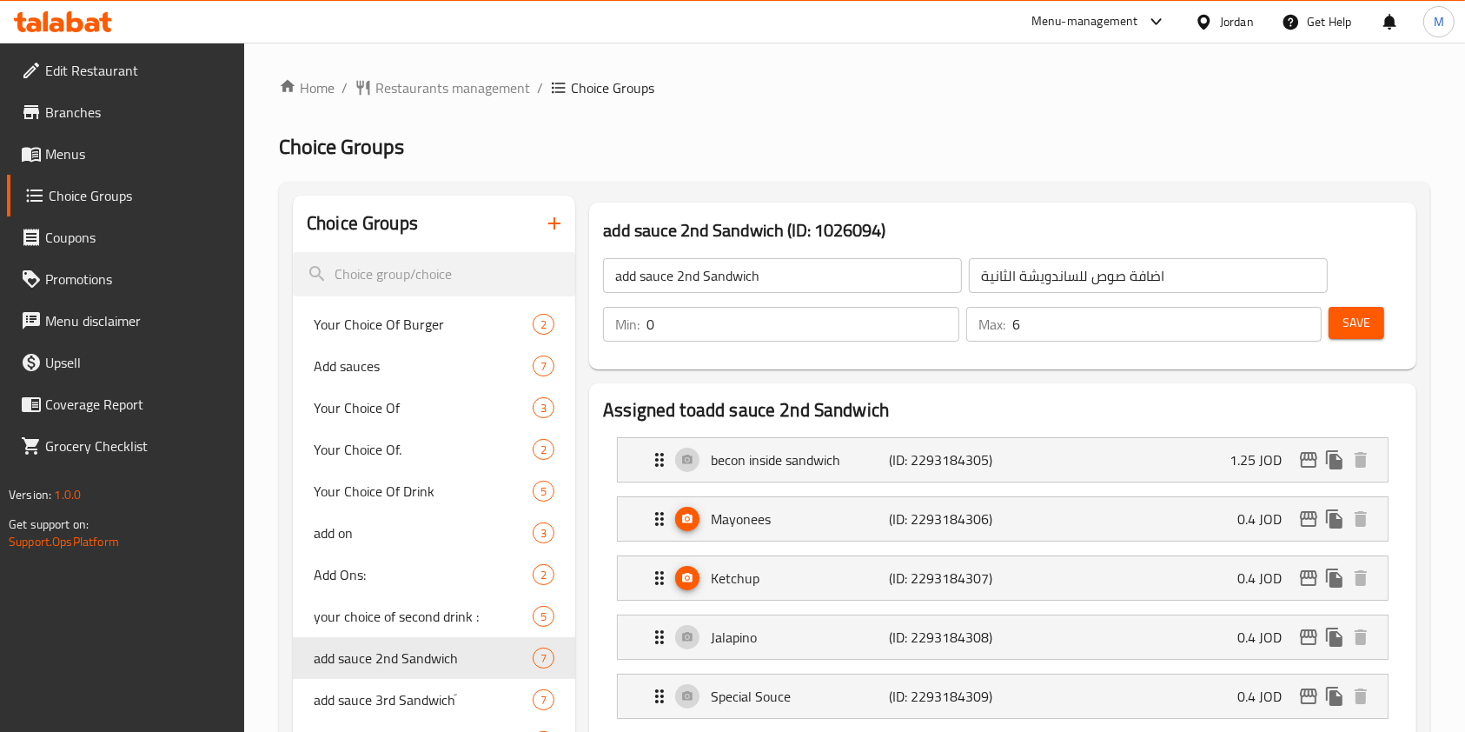
click at [842, 270] on input "add sauce 2nd Sandwich" at bounding box center [782, 275] width 359 height 35
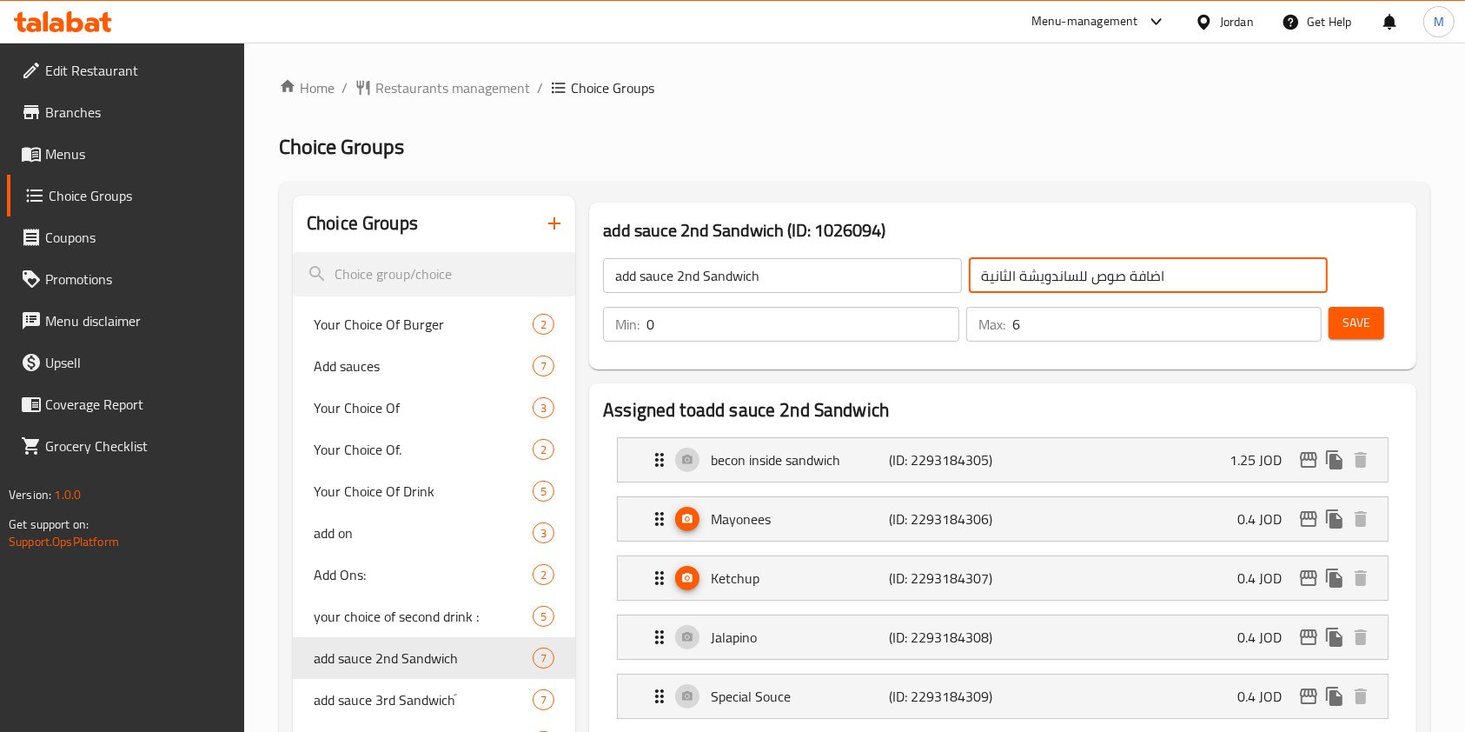
drag, startPoint x: 1061, startPoint y: 291, endPoint x: 1068, endPoint y: 280, distance: 13.3
click at [1064, 285] on input "اضافة صوص للساندويشة الثانية" at bounding box center [1148, 275] width 359 height 35
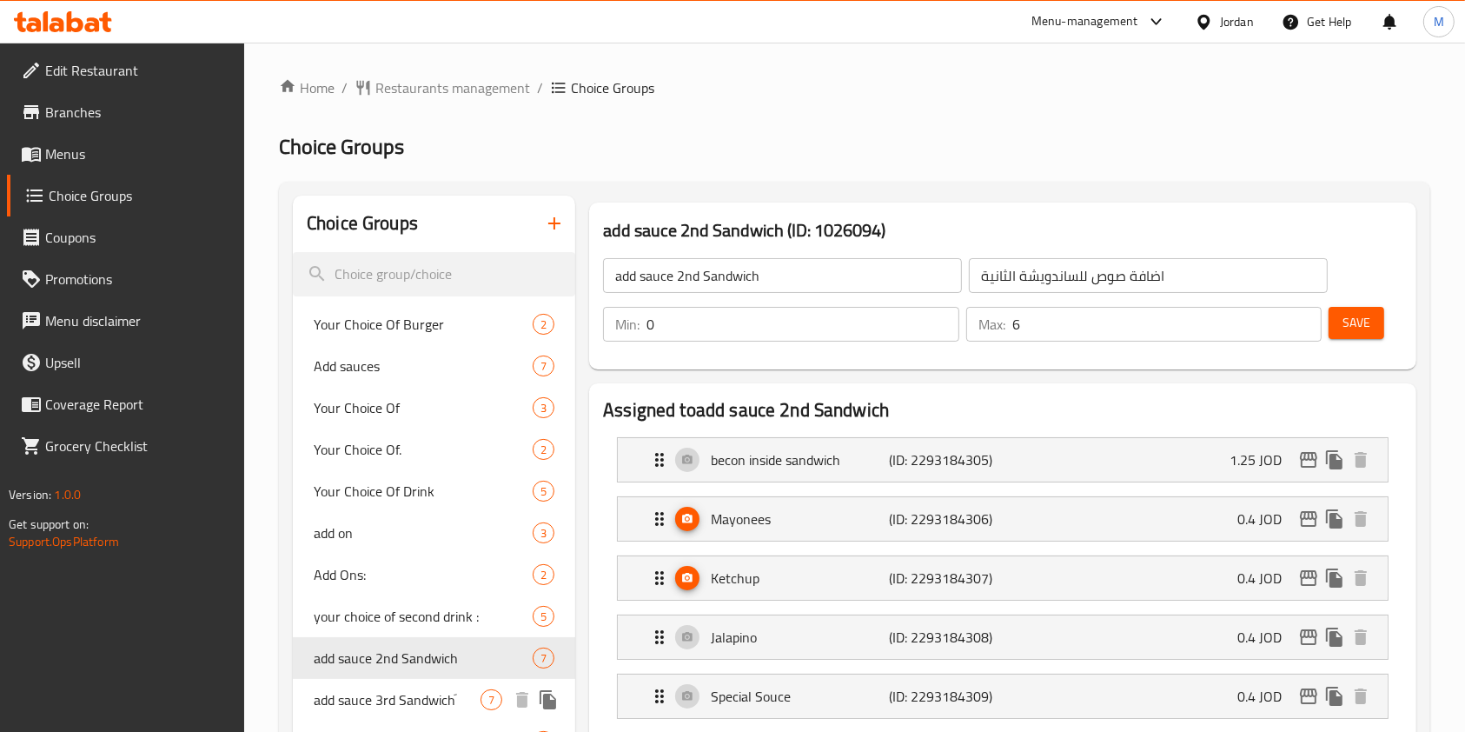
click at [368, 682] on div "add sauce 3rd Sandwichَ 7" at bounding box center [434, 700] width 282 height 42
type input "add sauce 3rd Sandwichَ"
type input "اضافة صوص للساندويشة الثالثة"
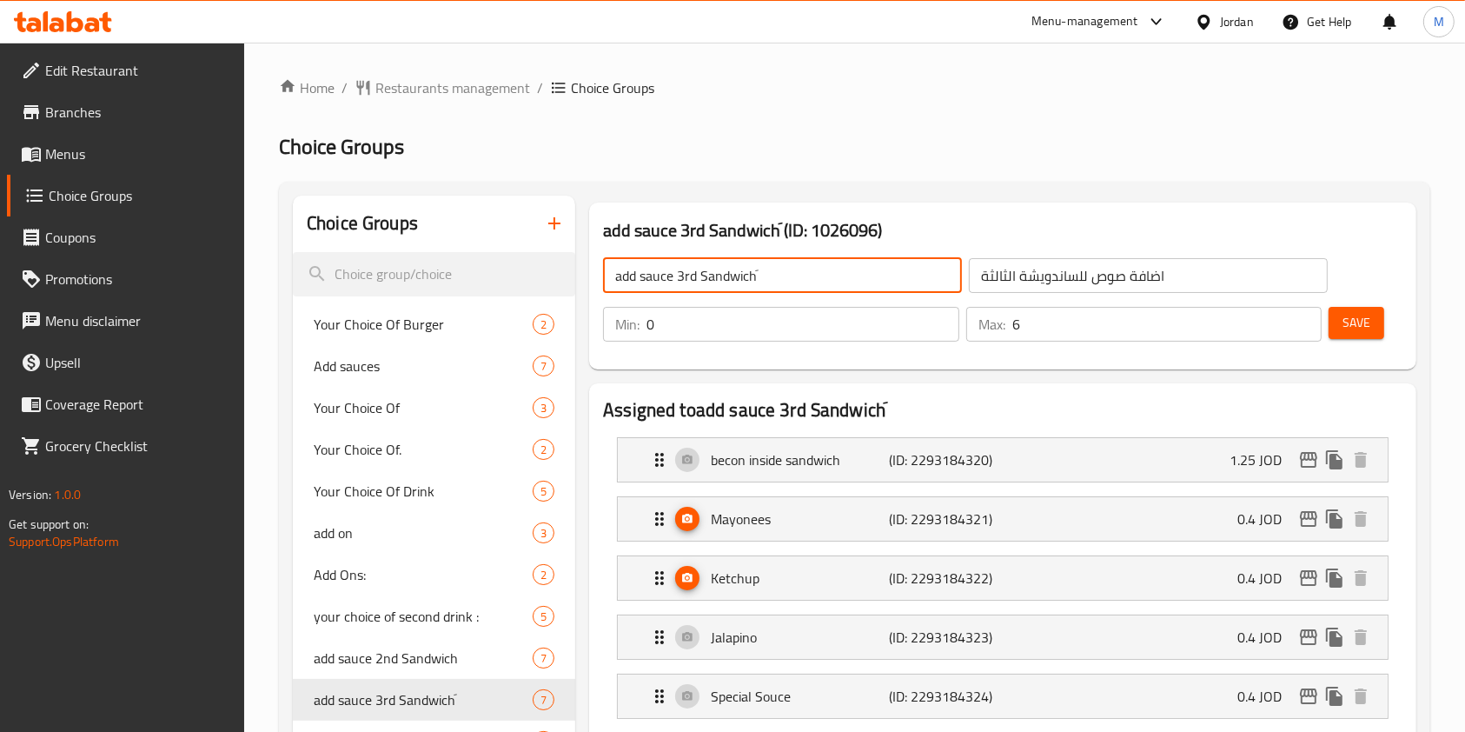
click at [740, 269] on input "add sauce 3rd Sandwichَ" at bounding box center [782, 275] width 359 height 35
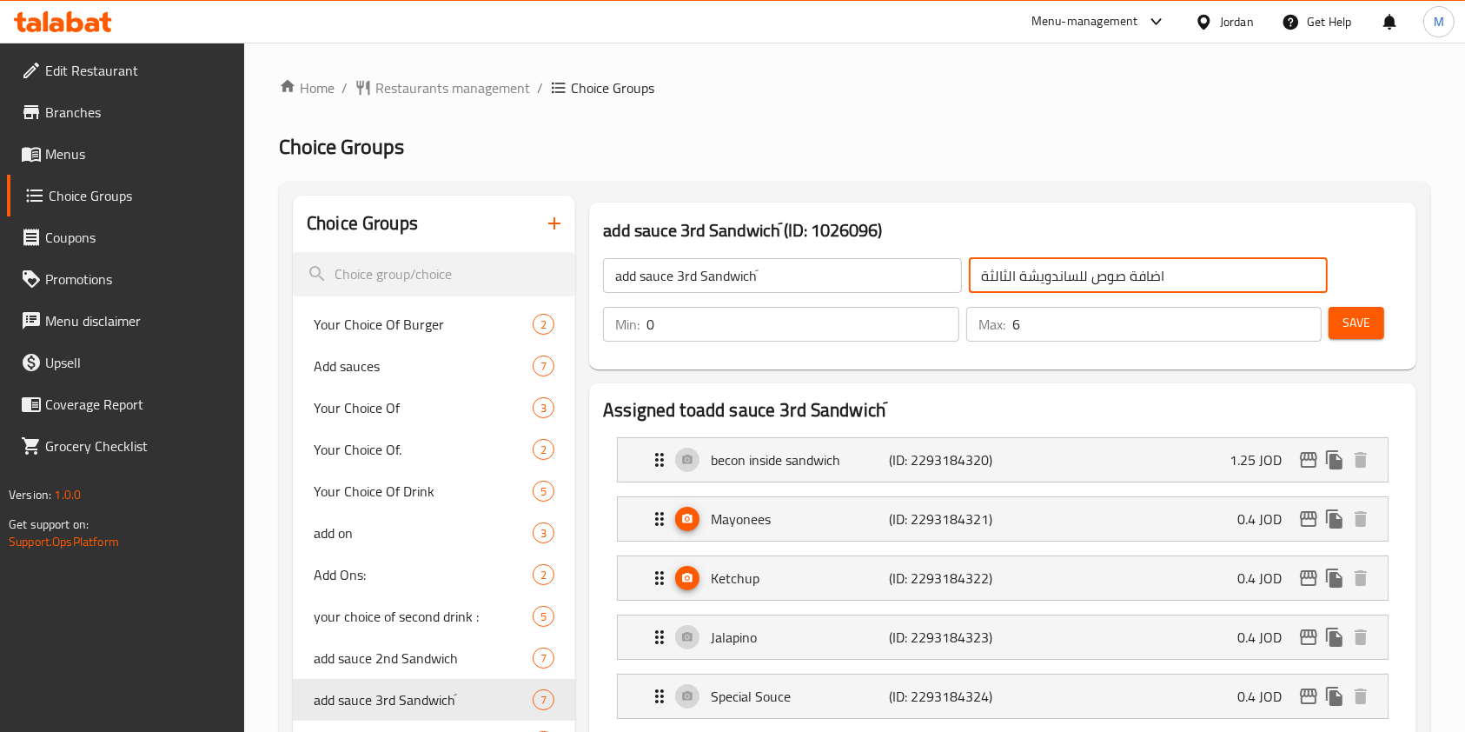
click at [1131, 275] on input "اضافة صوص للساندويشة الثالثة" at bounding box center [1148, 275] width 359 height 35
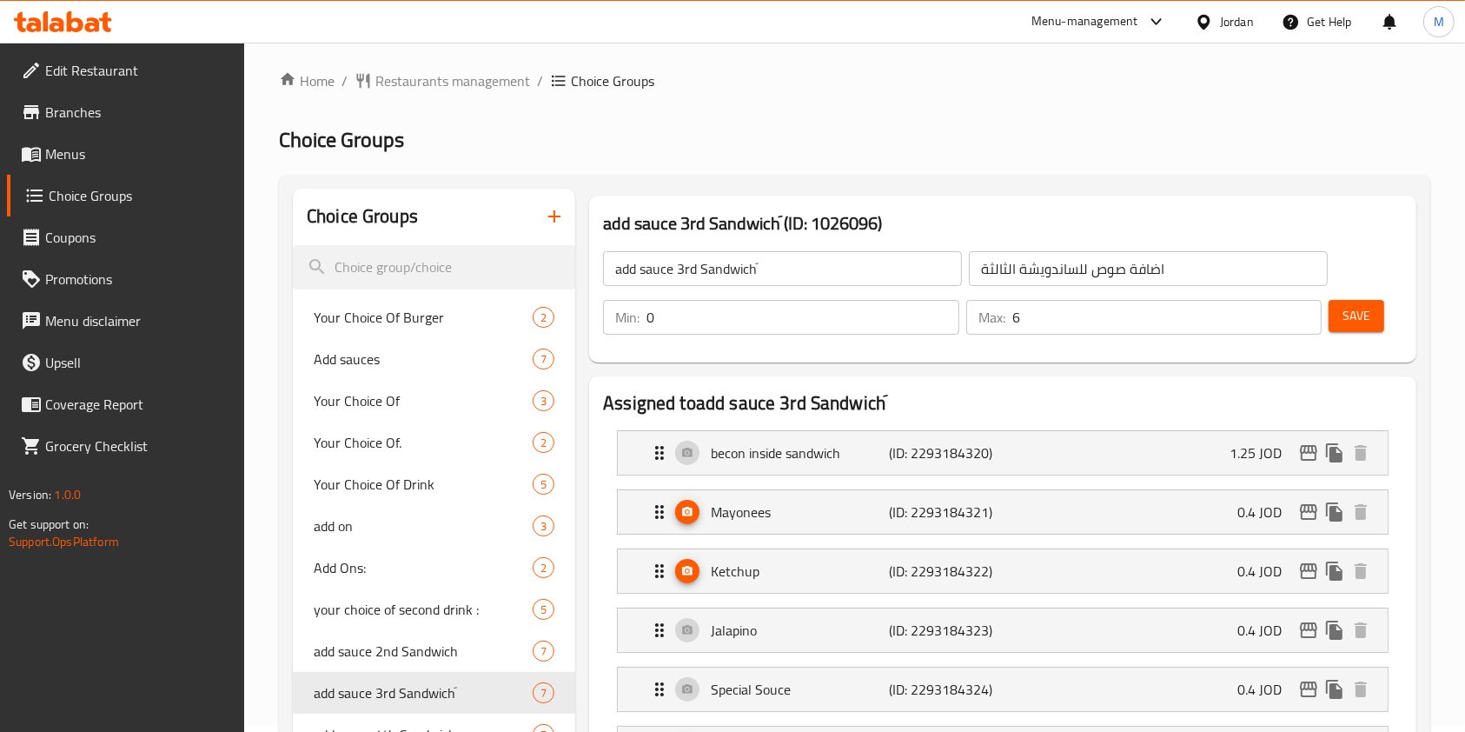
scroll to position [116, 0]
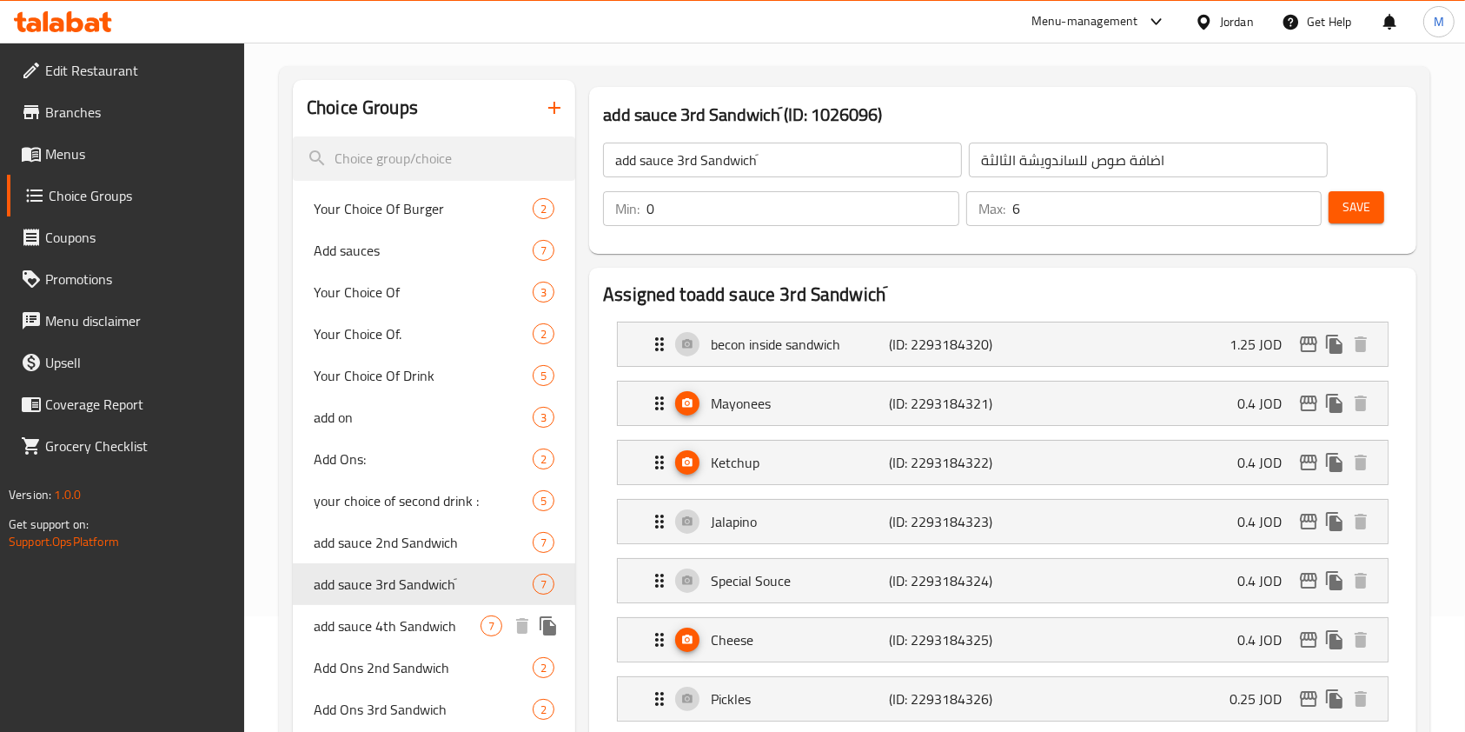
click at [389, 622] on span "add sauce 4th Sandwich" at bounding box center [397, 625] width 167 height 21
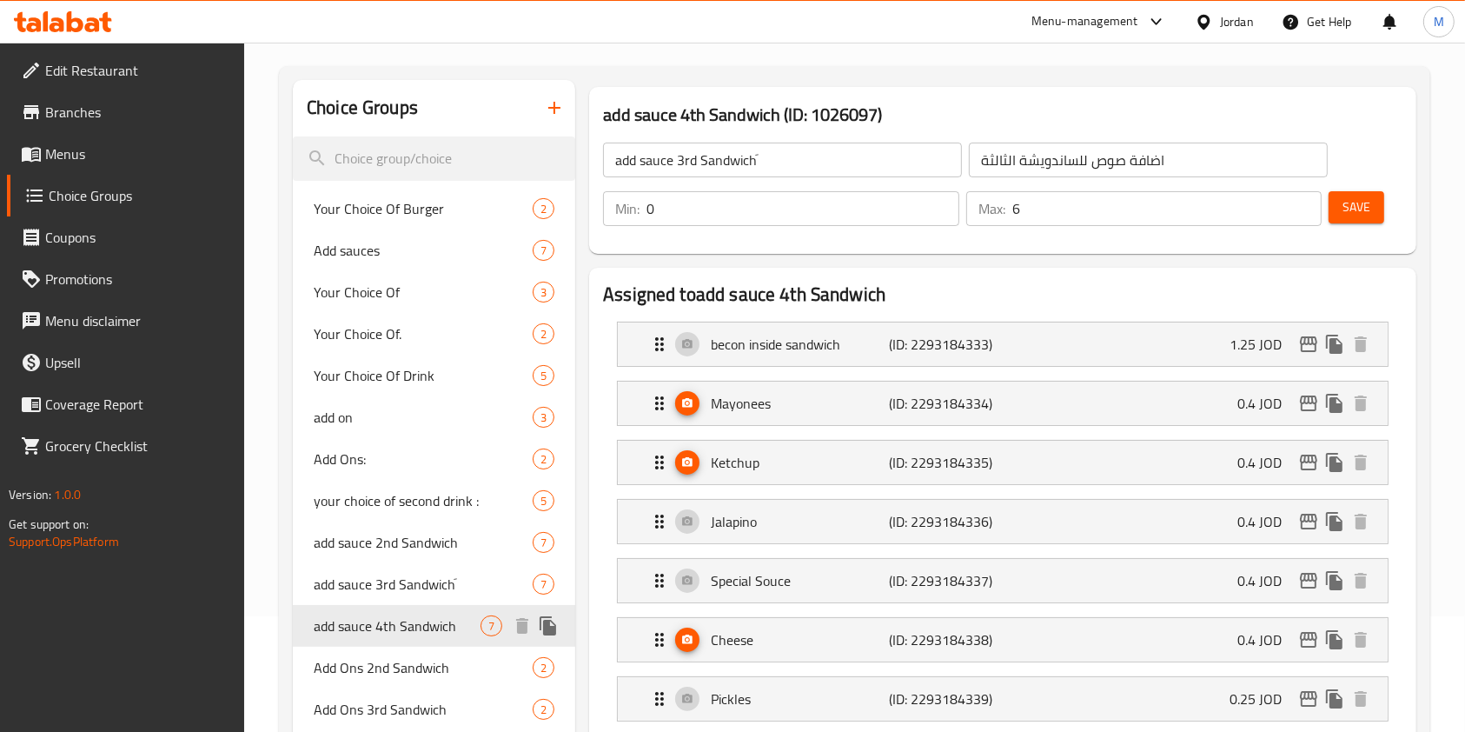
type input "add sauce 4th Sandwich"
type input "اضافة صوص للساندويشة الرابعة"
click at [833, 174] on input "add sauce 4th Sandwich" at bounding box center [782, 160] width 359 height 35
click at [726, 155] on input "add sauce 4th Sandwich" at bounding box center [782, 160] width 359 height 35
click at [1140, 143] on input "اضافة صوص للساندويشة الرابعة" at bounding box center [1148, 160] width 359 height 35
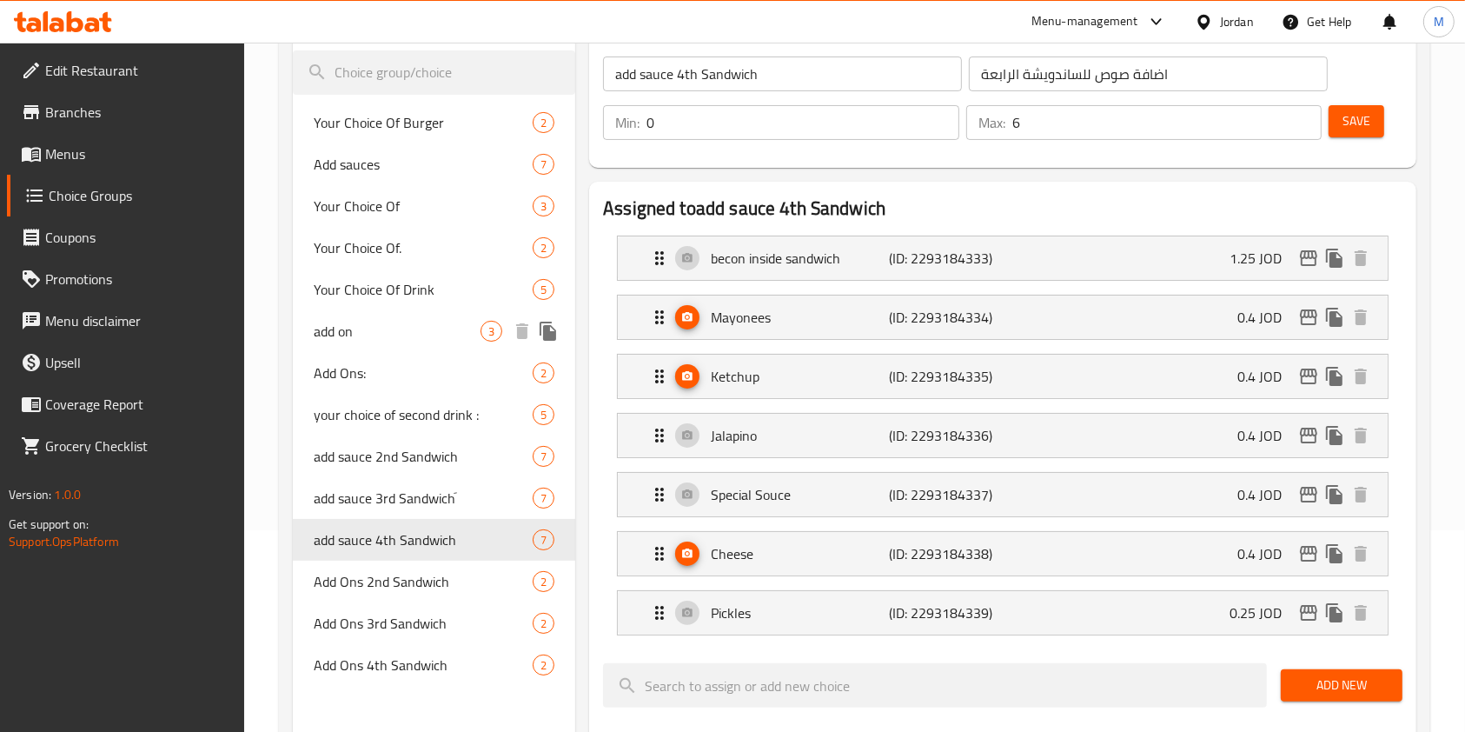
scroll to position [231, 0]
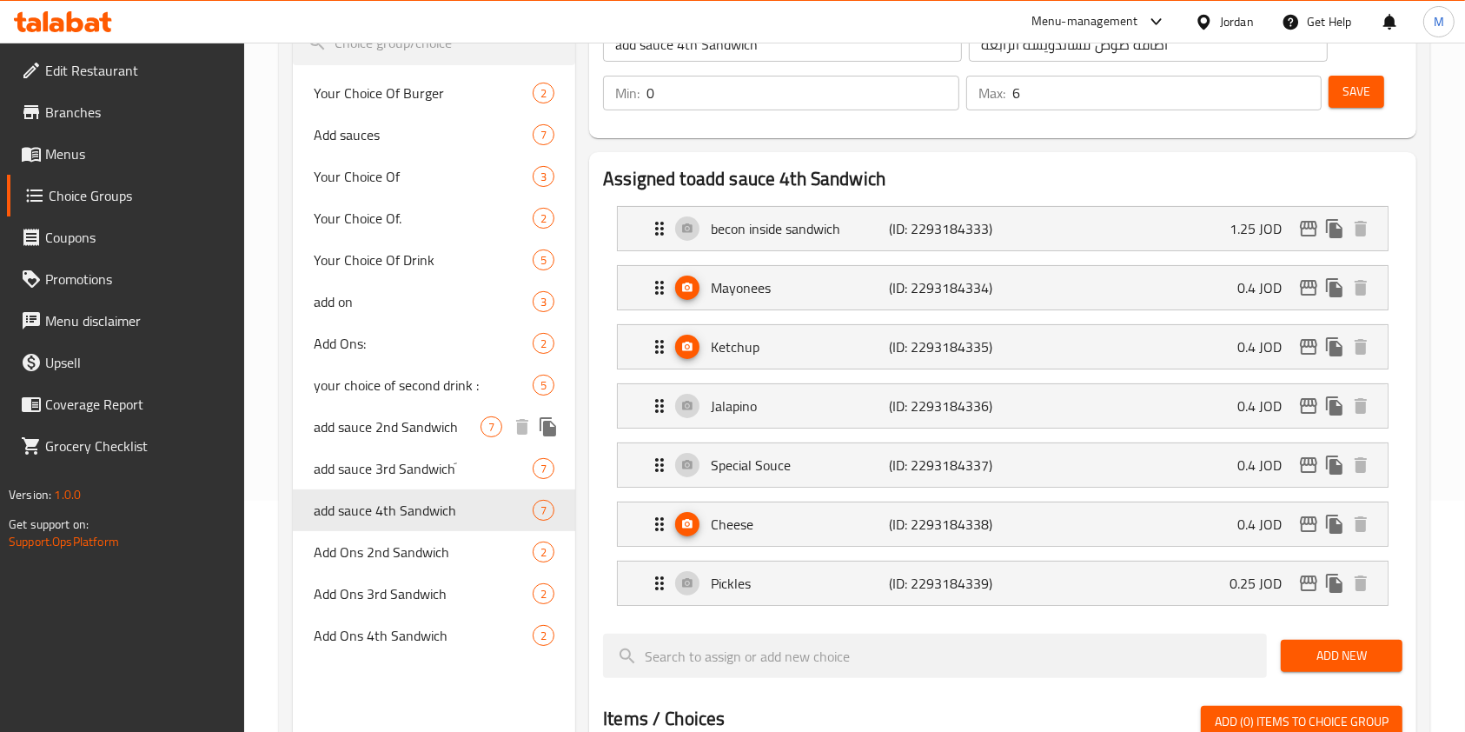
click at [390, 429] on span "add sauce 2nd Sandwich" at bounding box center [397, 426] width 167 height 21
type input "add sauce 2nd Sandwich"
type input "اضافة صوص للساندويشة الثانية"
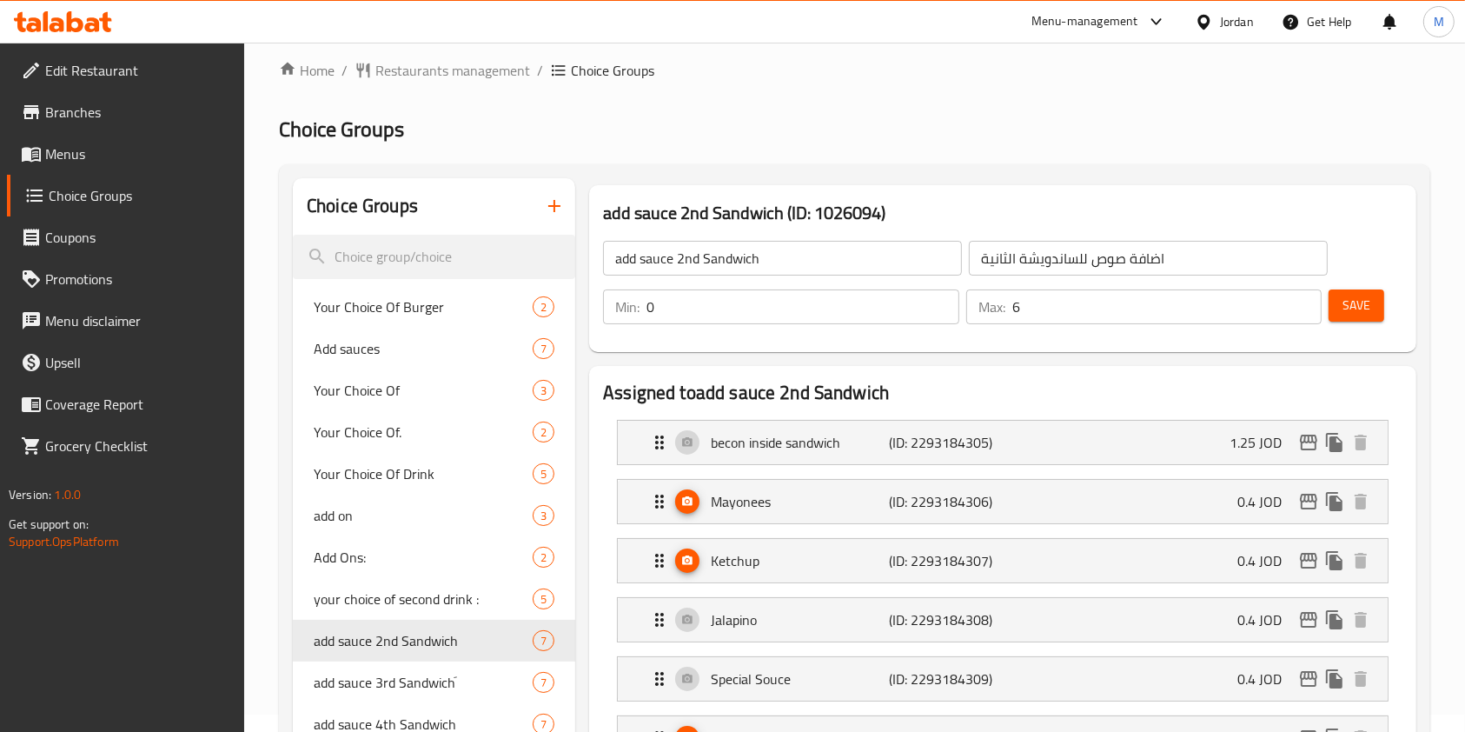
scroll to position [0, 0]
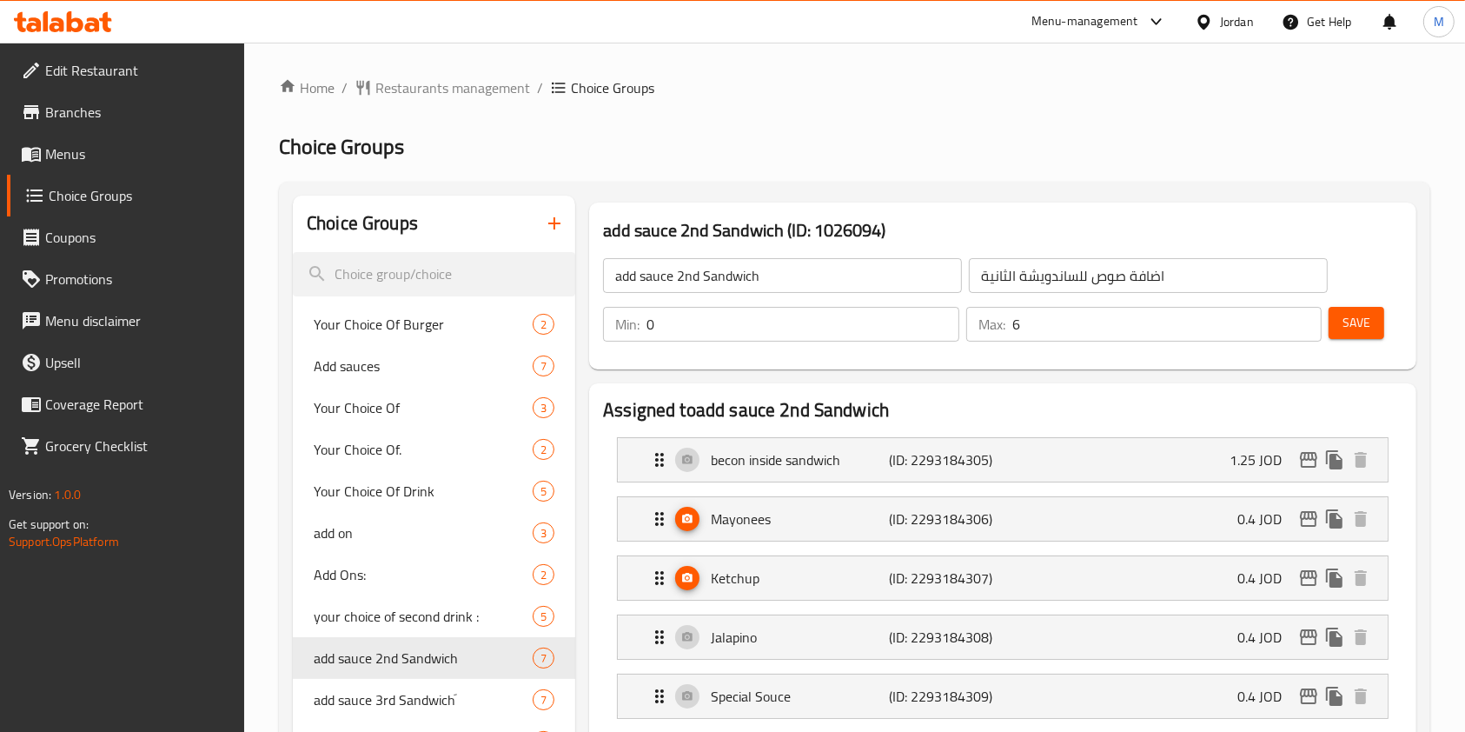
click at [767, 273] on input "add sauce 2nd Sandwich" at bounding box center [782, 275] width 359 height 35
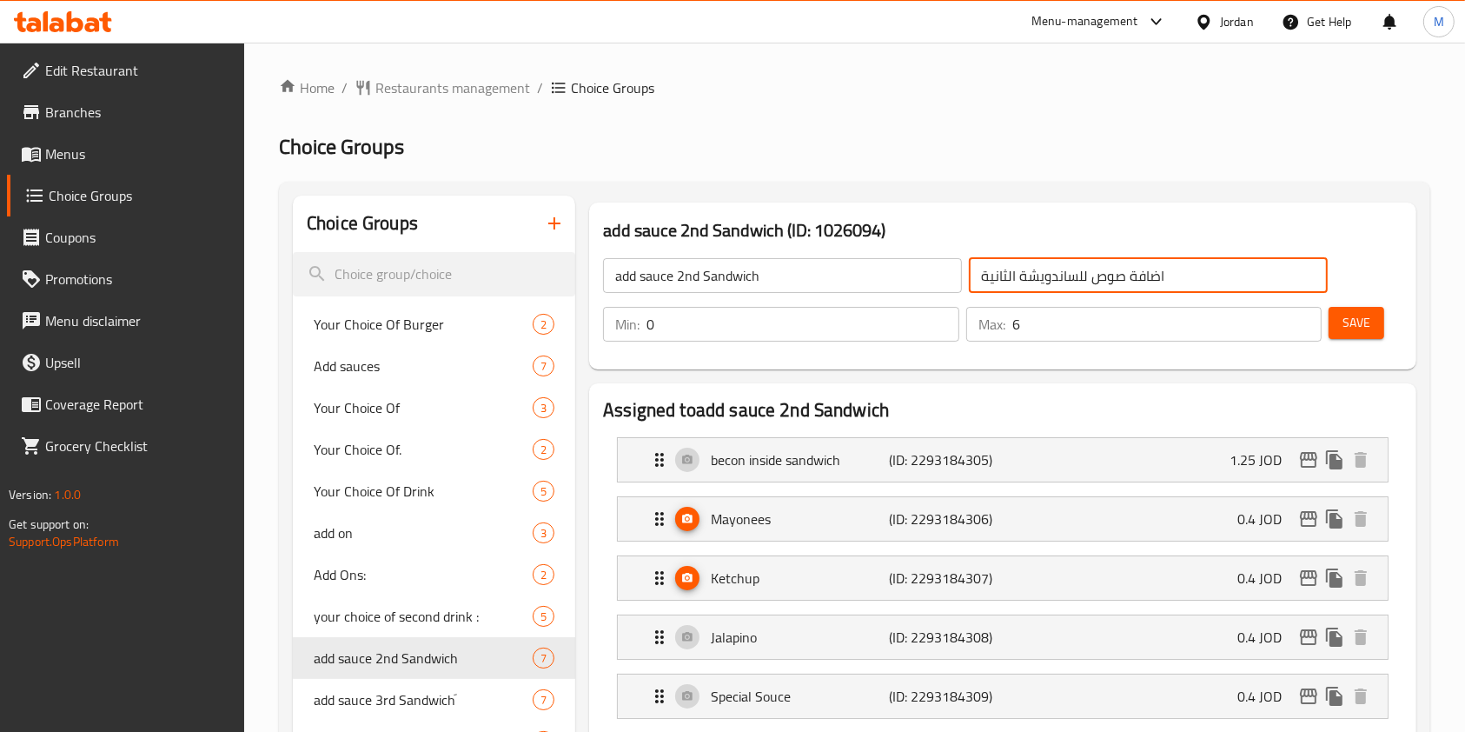
click at [1133, 284] on input "اضافة صوص للساندويشة الثانية" at bounding box center [1148, 275] width 359 height 35
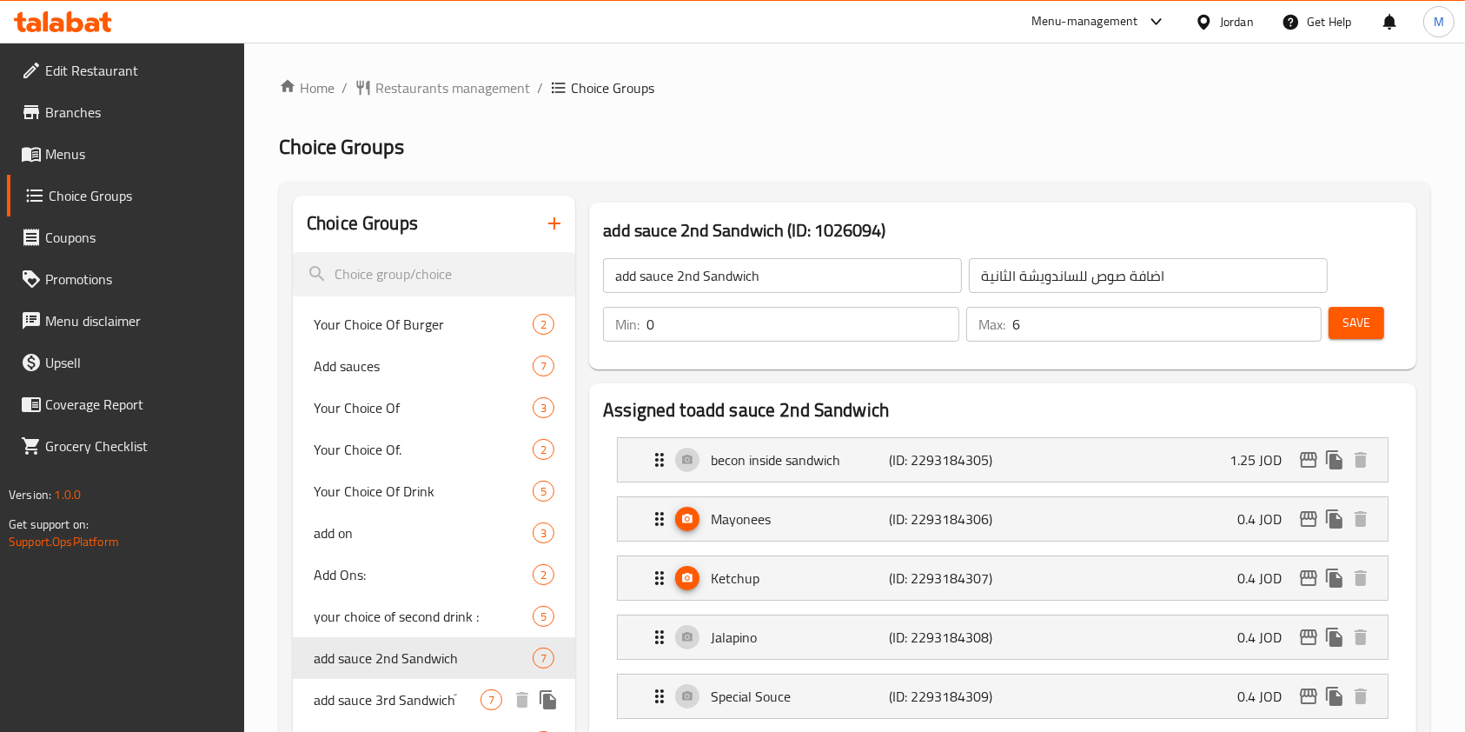
drag, startPoint x: 389, startPoint y: 699, endPoint x: 462, endPoint y: 567, distance: 150.9
click at [389, 699] on span "add sauce 3rd Sandwichَ" at bounding box center [397, 699] width 167 height 21
type input "add sauce 3rd Sandwichَ"
type input "اضافة صوص للساندويشة الثالثة"
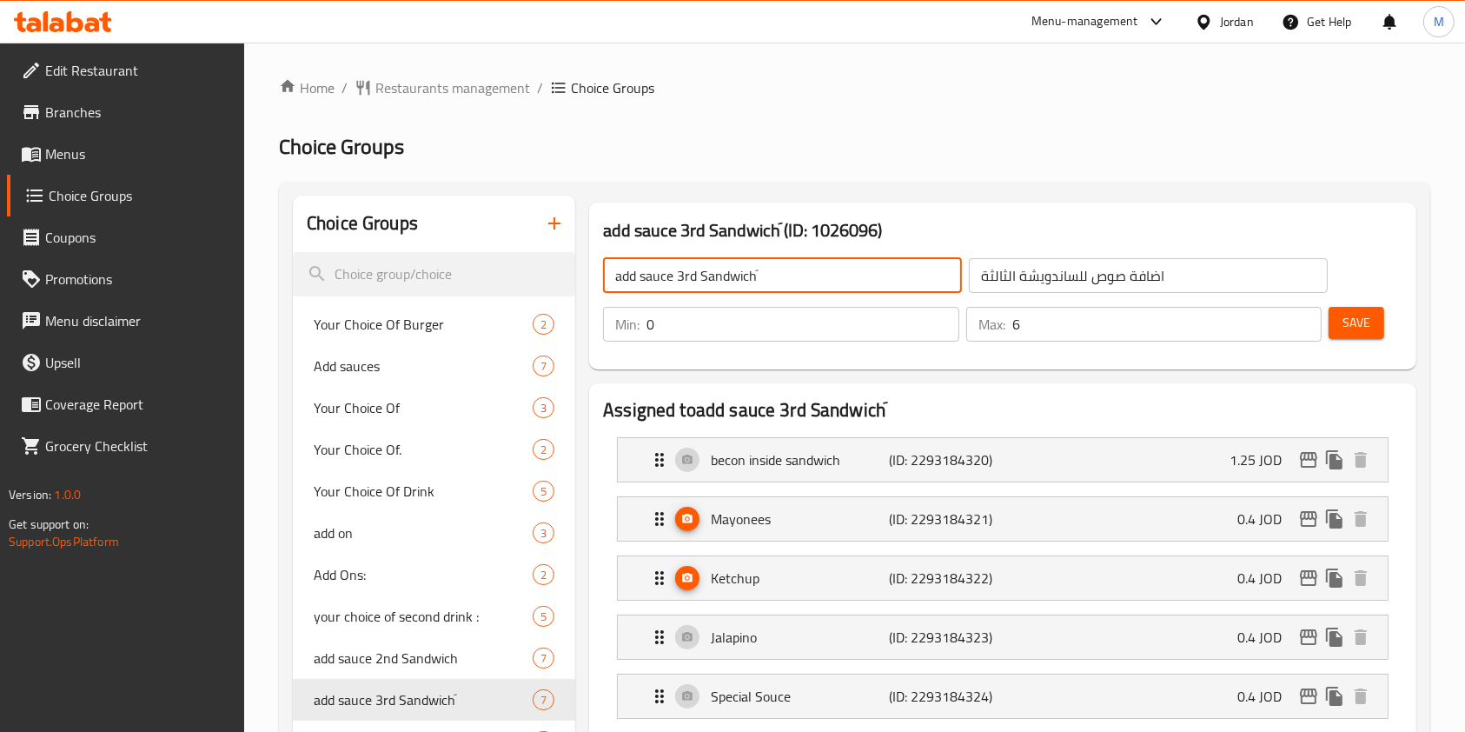
click at [742, 286] on input "add sauce 3rd Sandwichَ" at bounding box center [782, 275] width 359 height 35
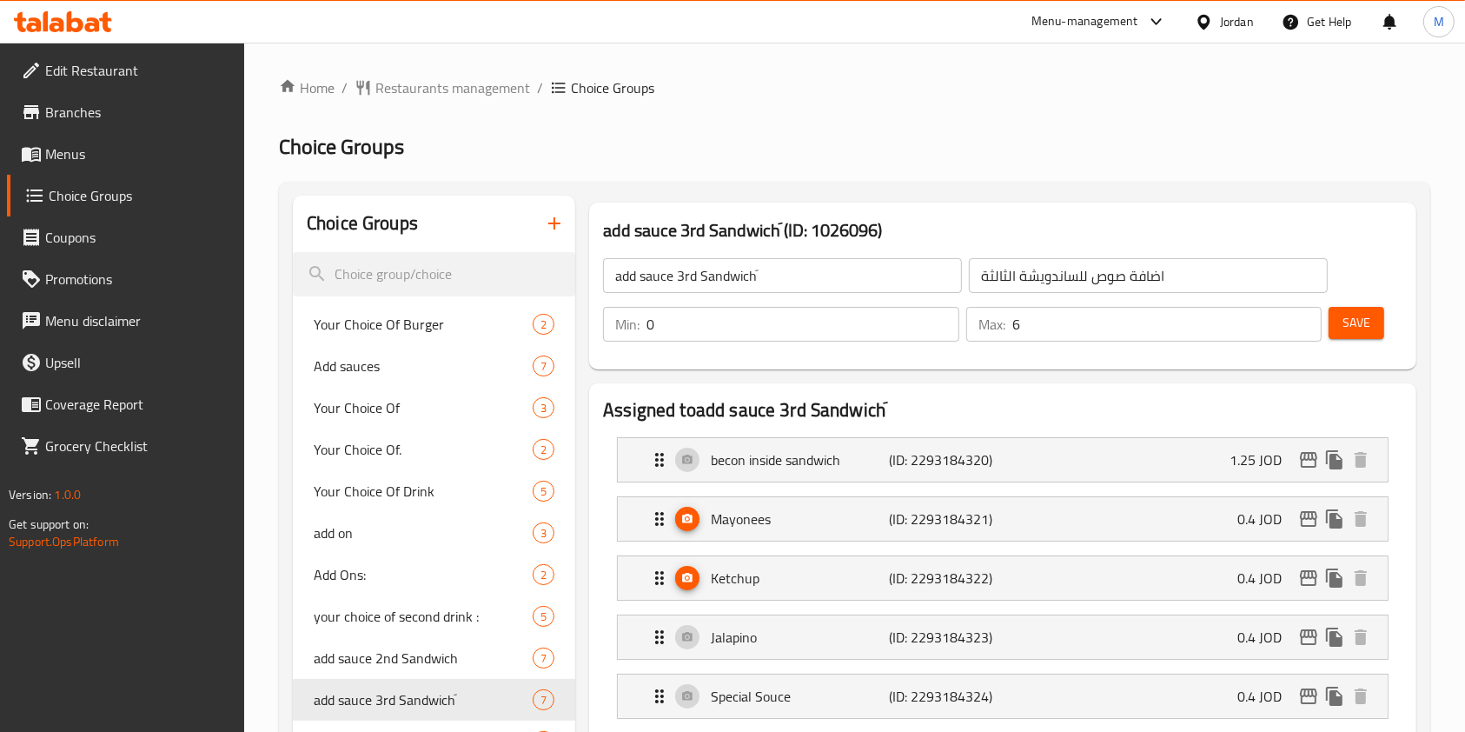
click at [1063, 282] on input "اضافة صوص للساندويشة الثالثة" at bounding box center [1148, 275] width 359 height 35
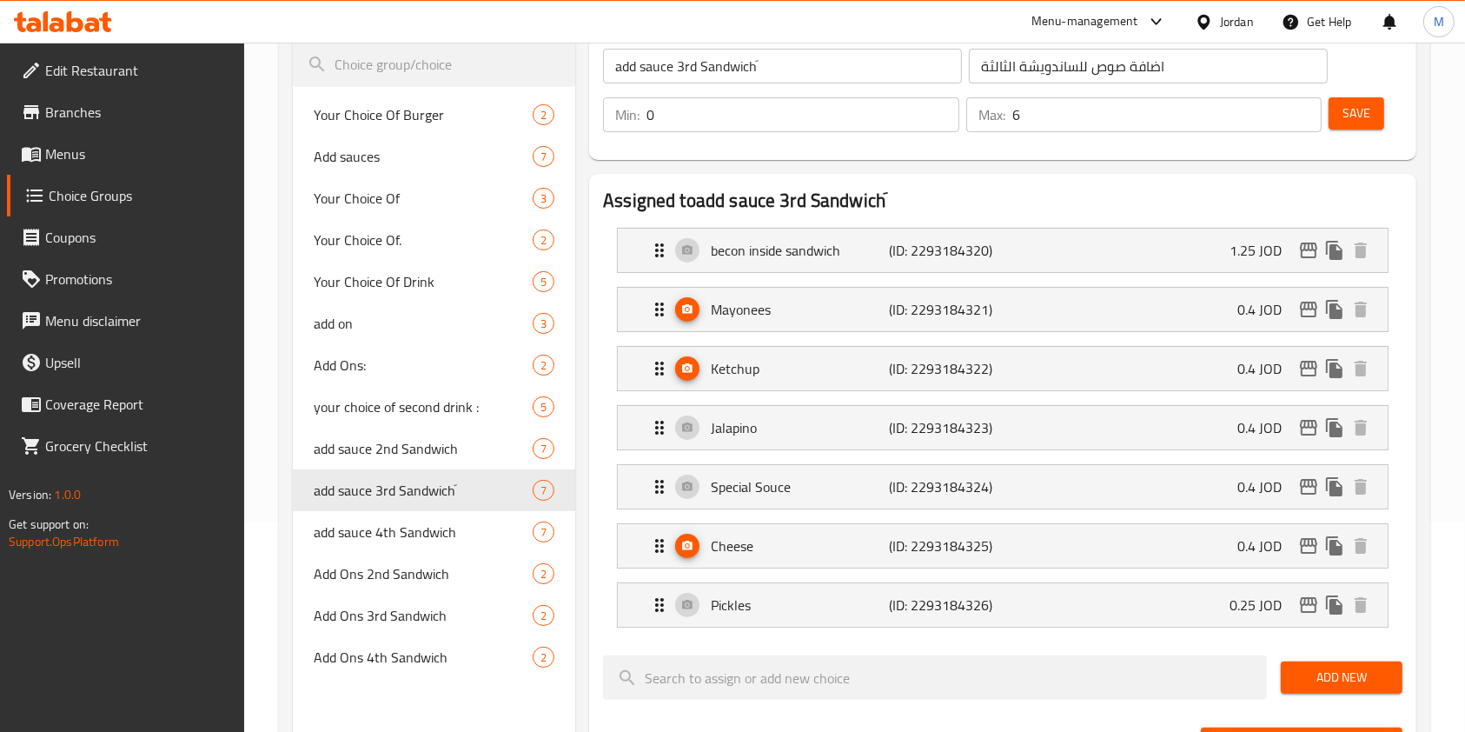
scroll to position [231, 0]
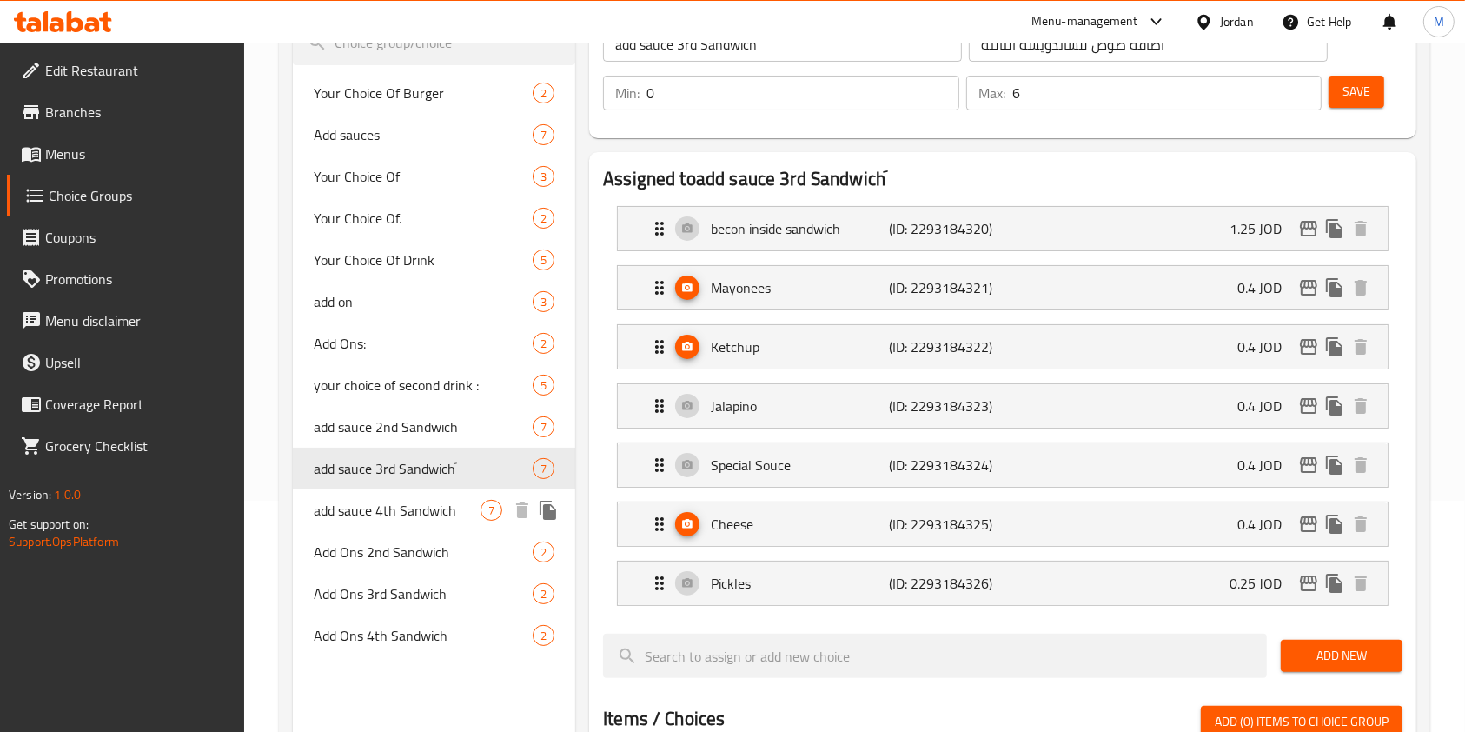
click at [389, 516] on span "add sauce 4th Sandwich" at bounding box center [397, 510] width 167 height 21
type input "add sauce 4th Sandwich"
type input "اضافة صوص للساندويشة الرابعة"
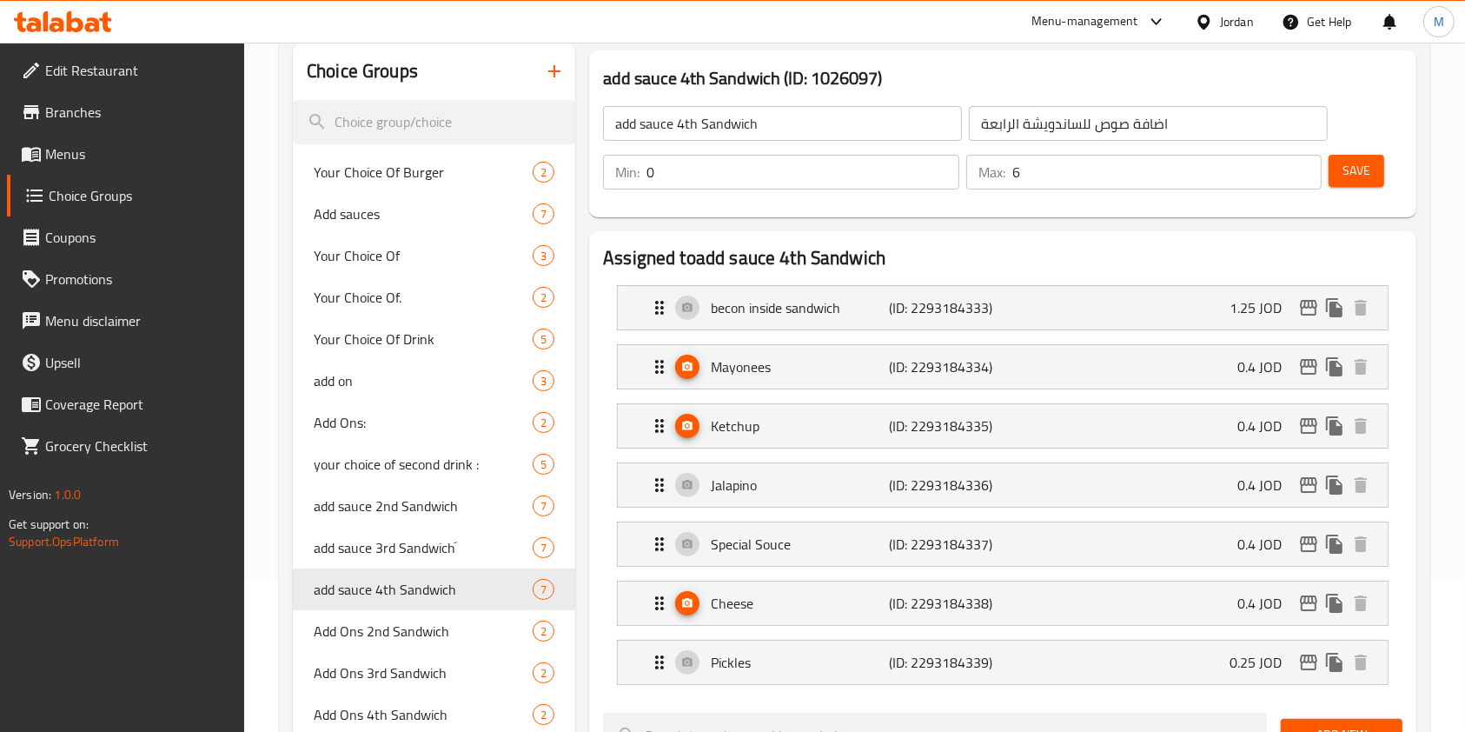
scroll to position [116, 0]
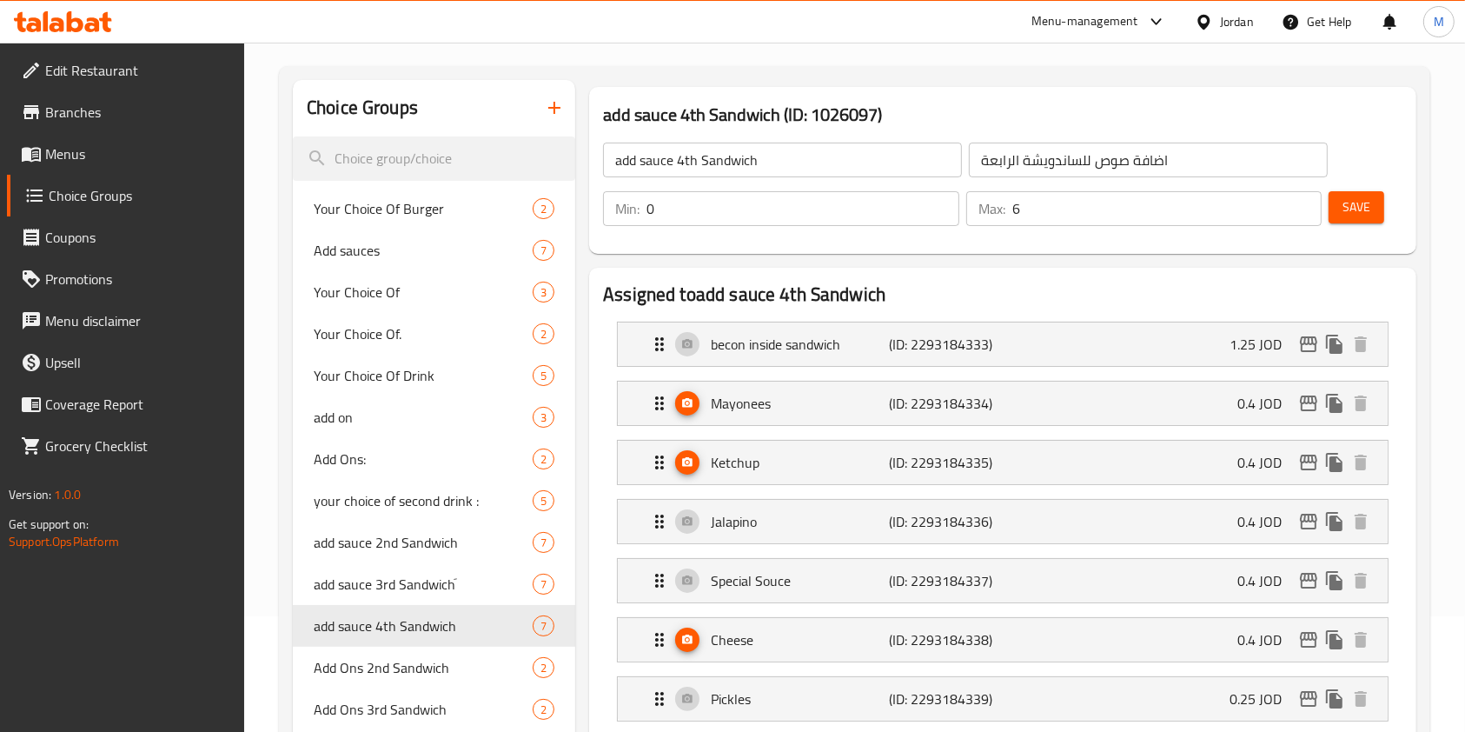
click at [749, 170] on input "add sauce 4th Sandwich" at bounding box center [782, 160] width 359 height 35
click at [1081, 162] on input "اضافة صوص للساندويشة الرابعة" at bounding box center [1148, 160] width 359 height 35
click at [739, 162] on input "add sauce 4th Sandwich" at bounding box center [782, 160] width 359 height 35
click at [1027, 170] on input "اضافة صوص للساندويشة الرابعة" at bounding box center [1148, 160] width 359 height 35
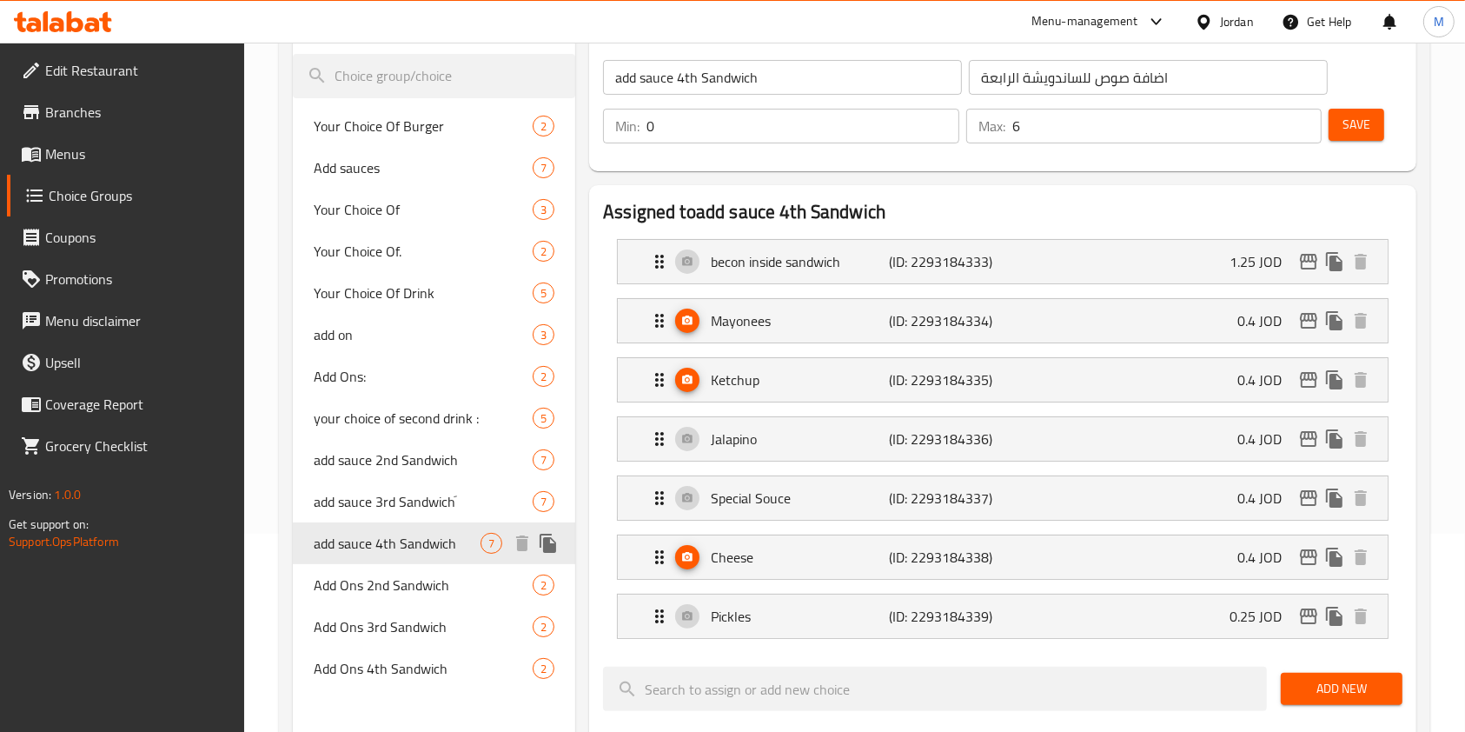
scroll to position [231, 0]
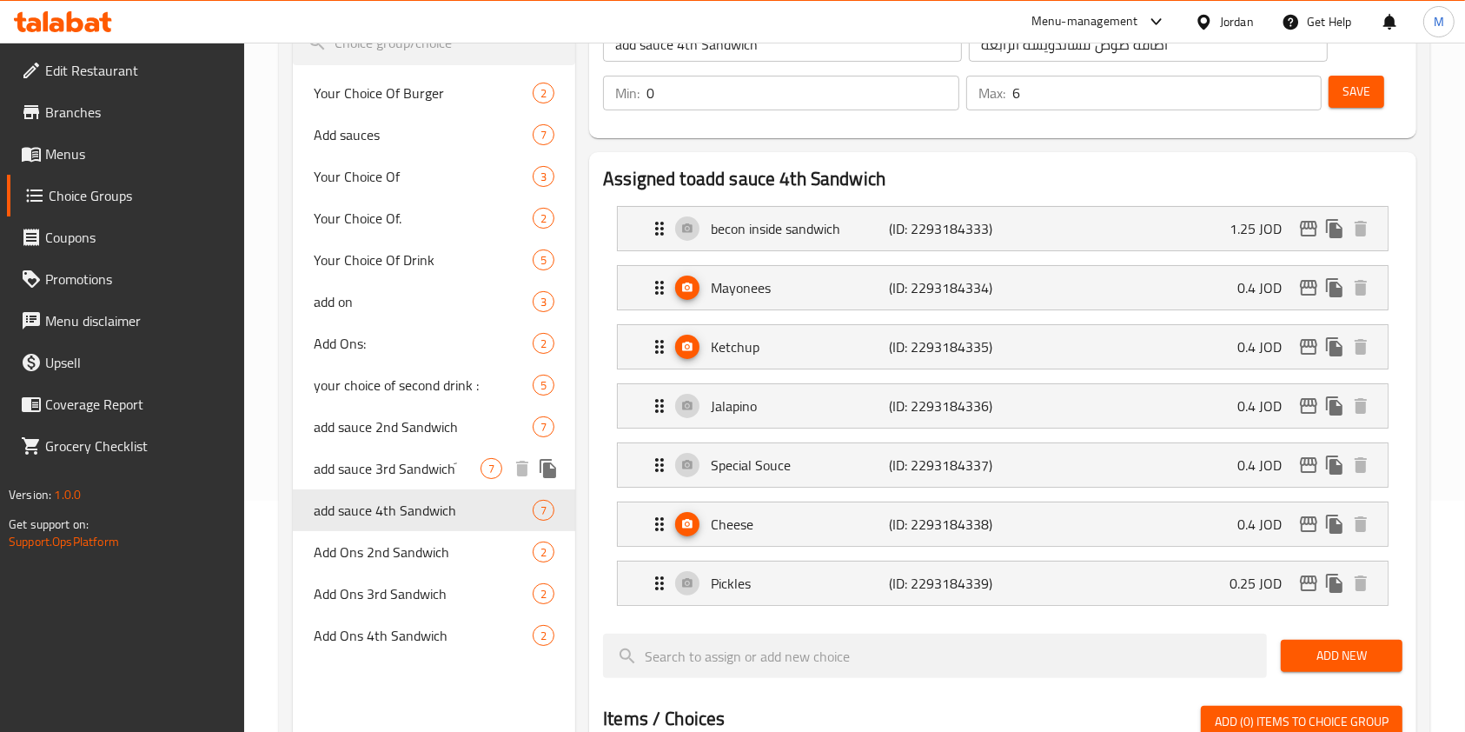
drag, startPoint x: 378, startPoint y: 456, endPoint x: 455, endPoint y: 370, distance: 115.7
click at [378, 458] on span "add sauce 3rd Sandwichَ" at bounding box center [397, 468] width 167 height 21
type input "add sauce 3rd Sandwichَ"
type input "اضافة صوص للساندويشة الثالثة"
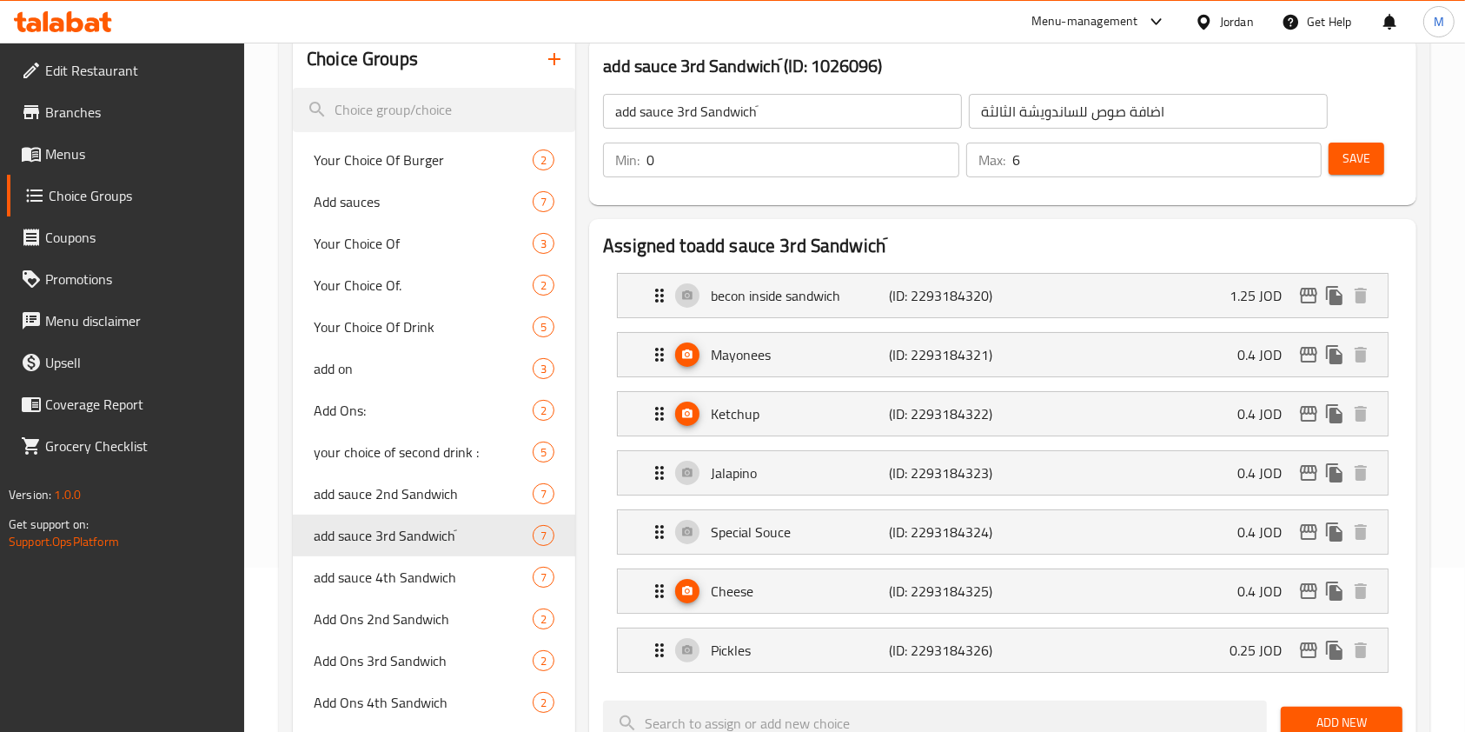
scroll to position [116, 0]
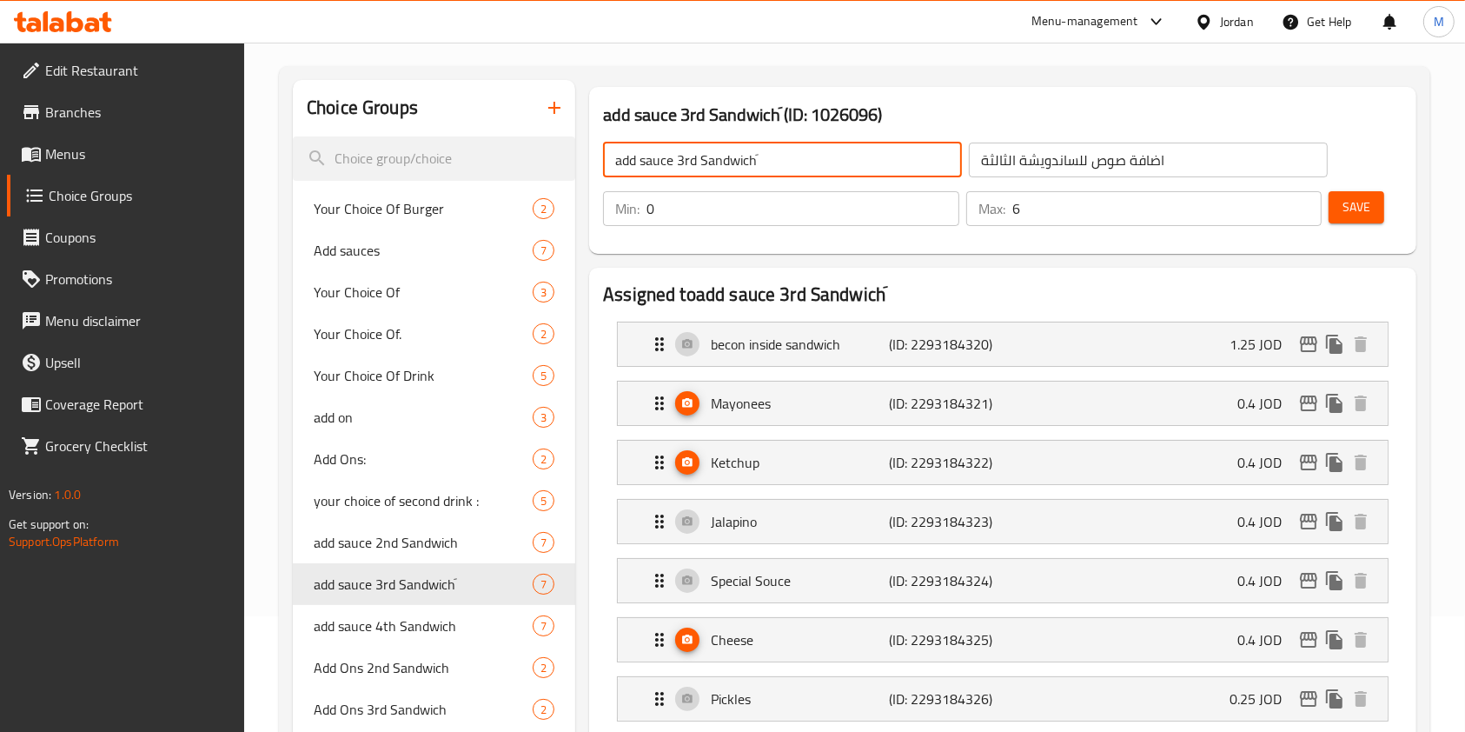
click at [748, 147] on input "add sauce 3rd Sandwichَ" at bounding box center [782, 160] width 359 height 35
click at [1148, 159] on input "اضافة صوص للساندويشة الثالثة" at bounding box center [1148, 160] width 359 height 35
click at [1306, 90] on div "add sauce 3rd Sandwichَ (ID: 1026096) add sauce 3rd Sandwichَ ​ اضافة صوص للسان…" at bounding box center [1002, 170] width 827 height 167
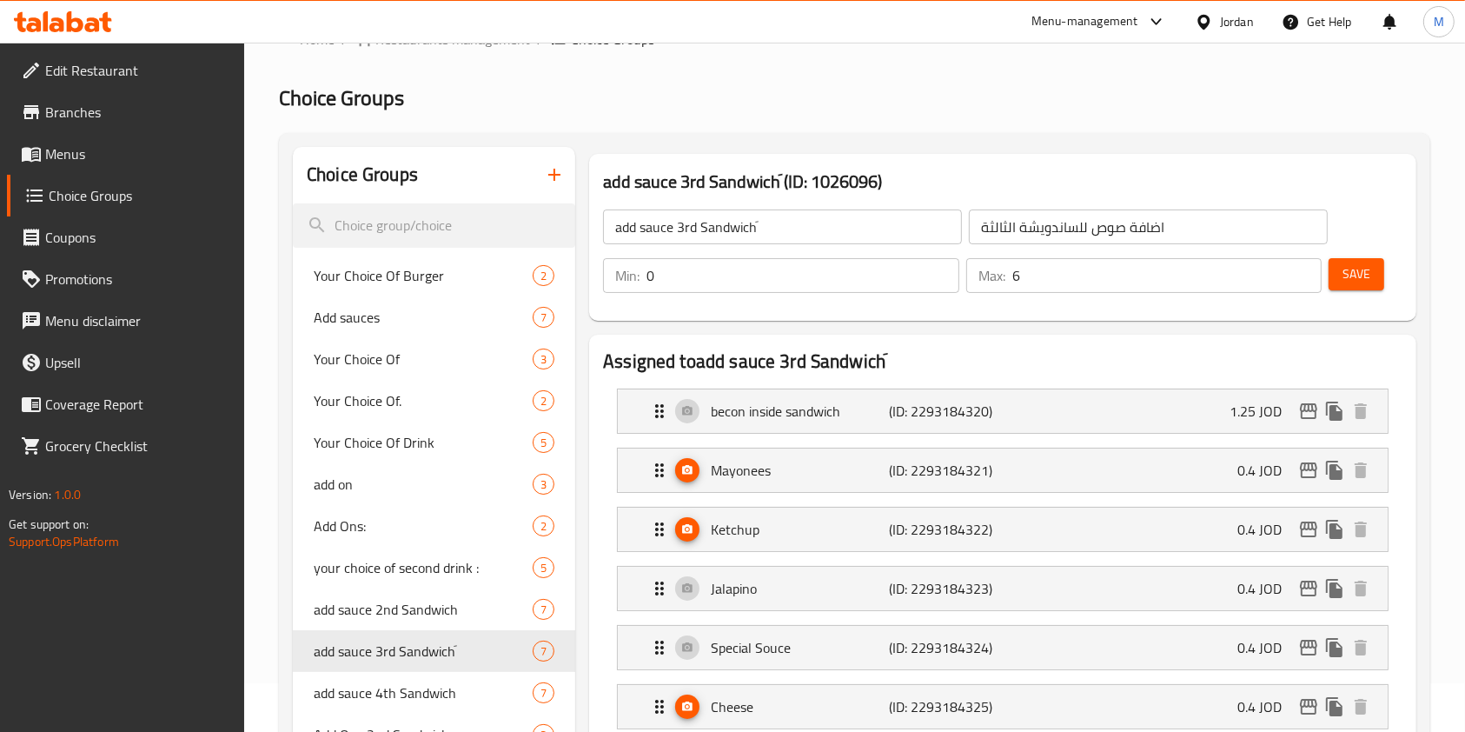
scroll to position [0, 0]
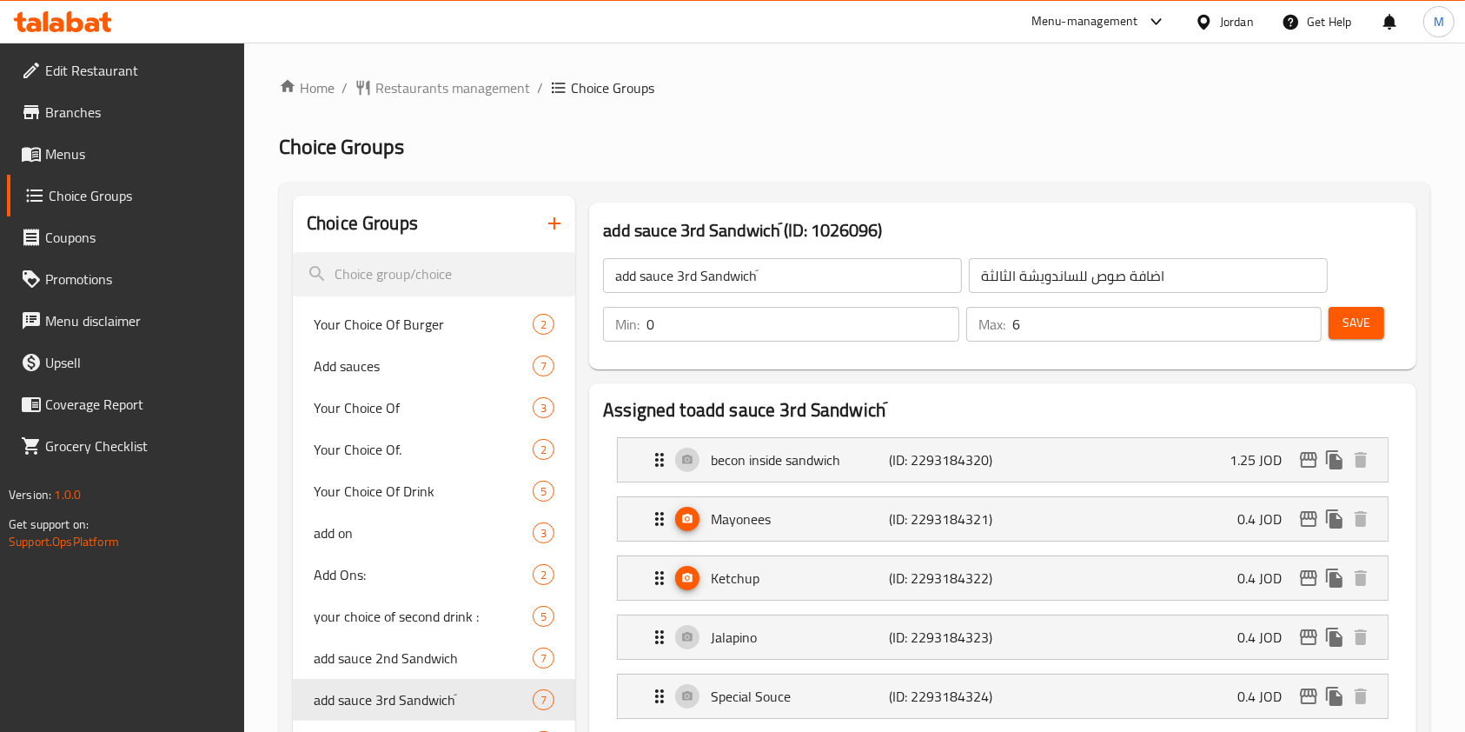
click at [55, 162] on span "Menus" at bounding box center [138, 153] width 186 height 21
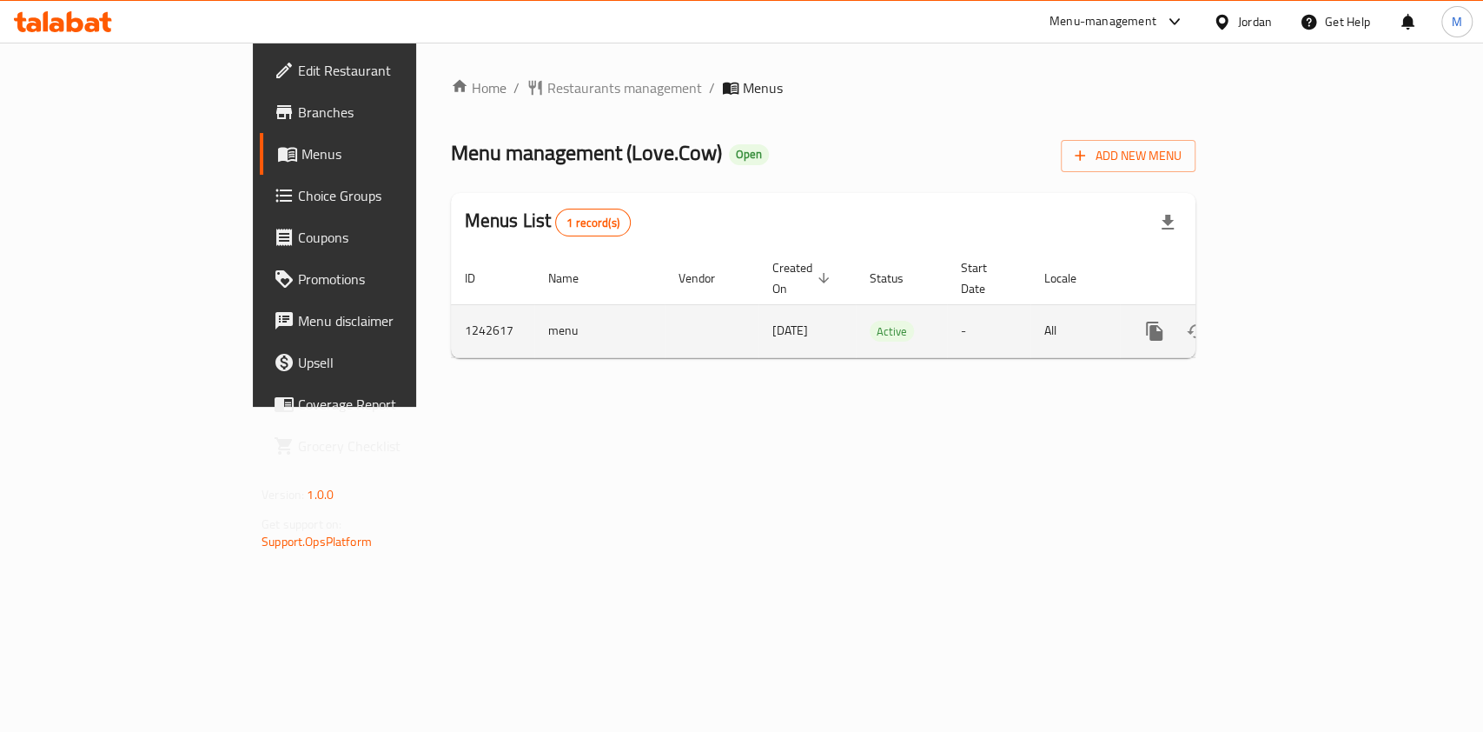
click at [1288, 323] on icon "enhanced table" at bounding box center [1280, 331] width 16 height 16
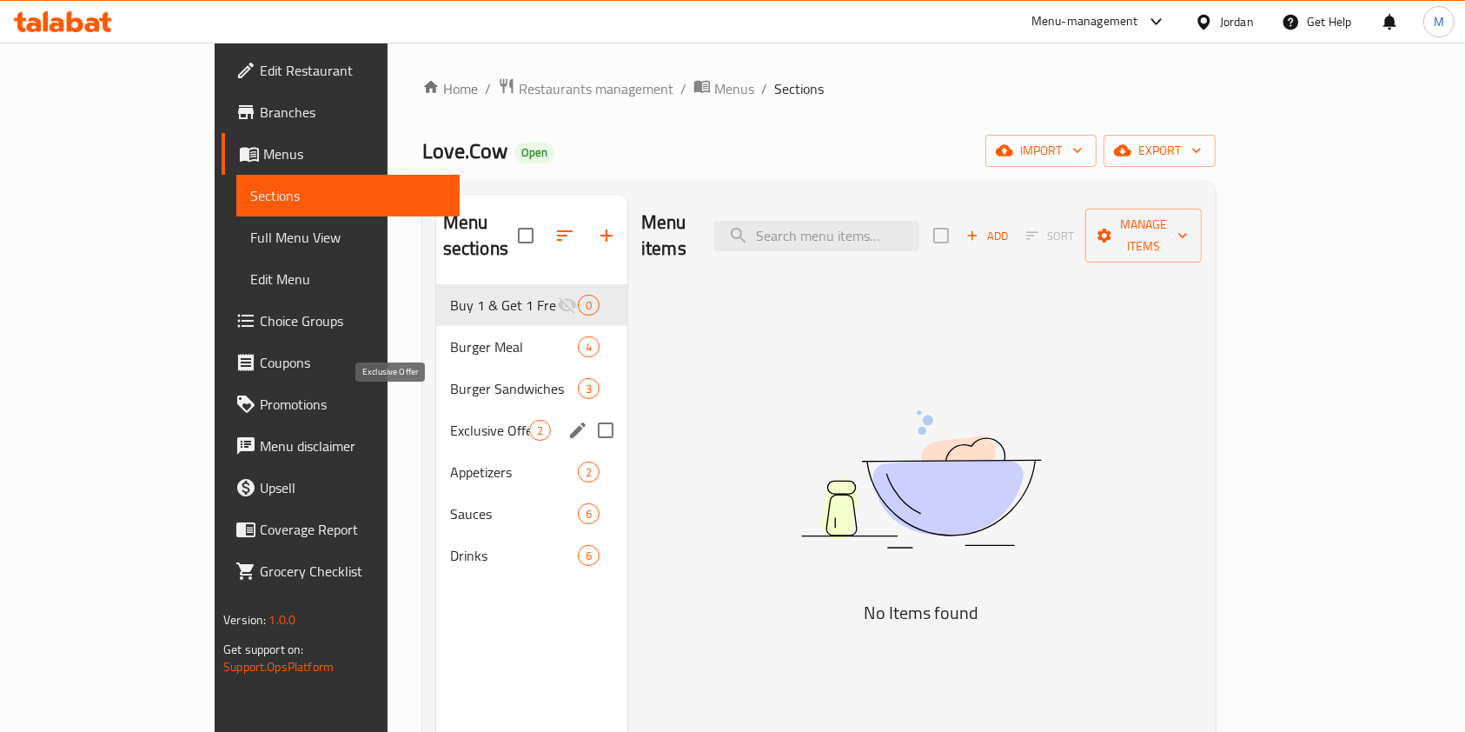
click at [450, 420] on span "Exclusive Offer" at bounding box center [489, 430] width 79 height 21
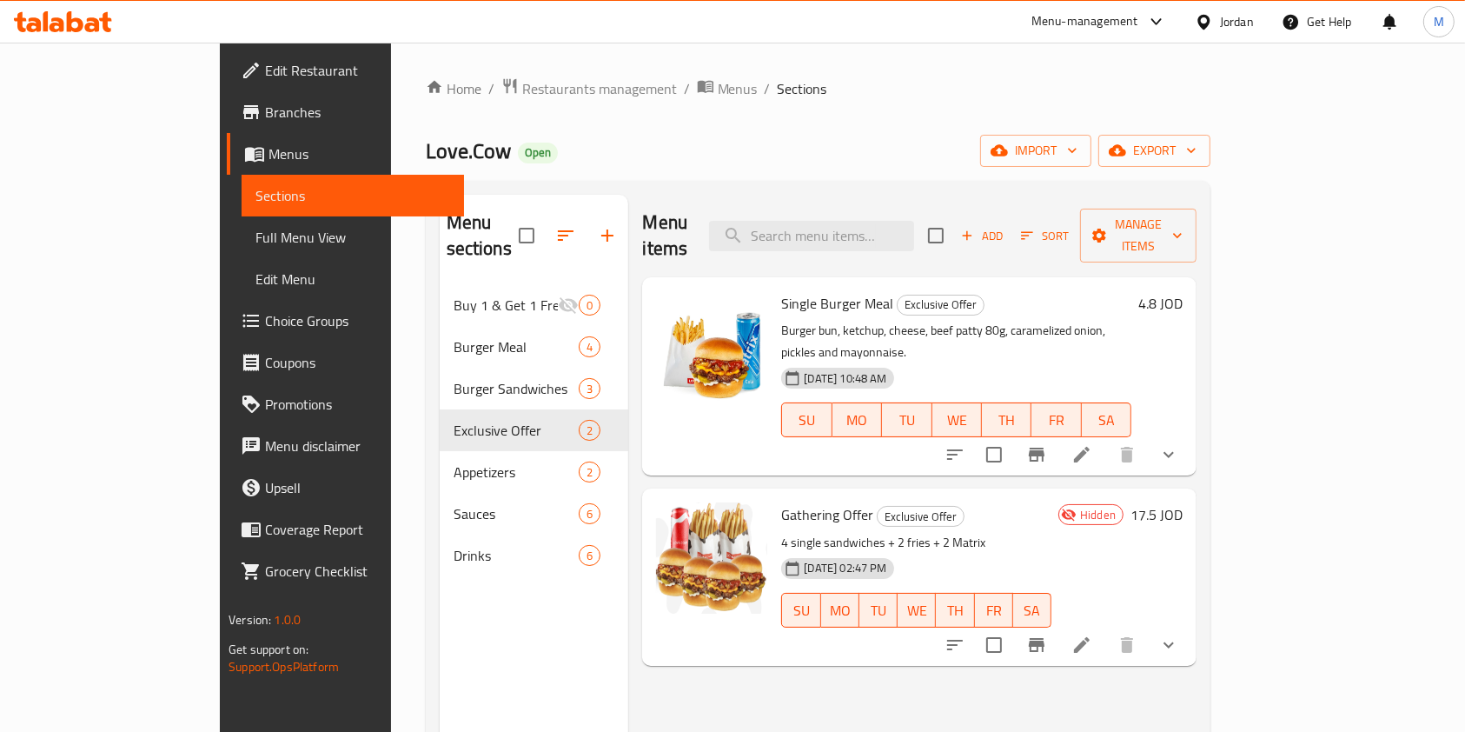
scroll to position [116, 0]
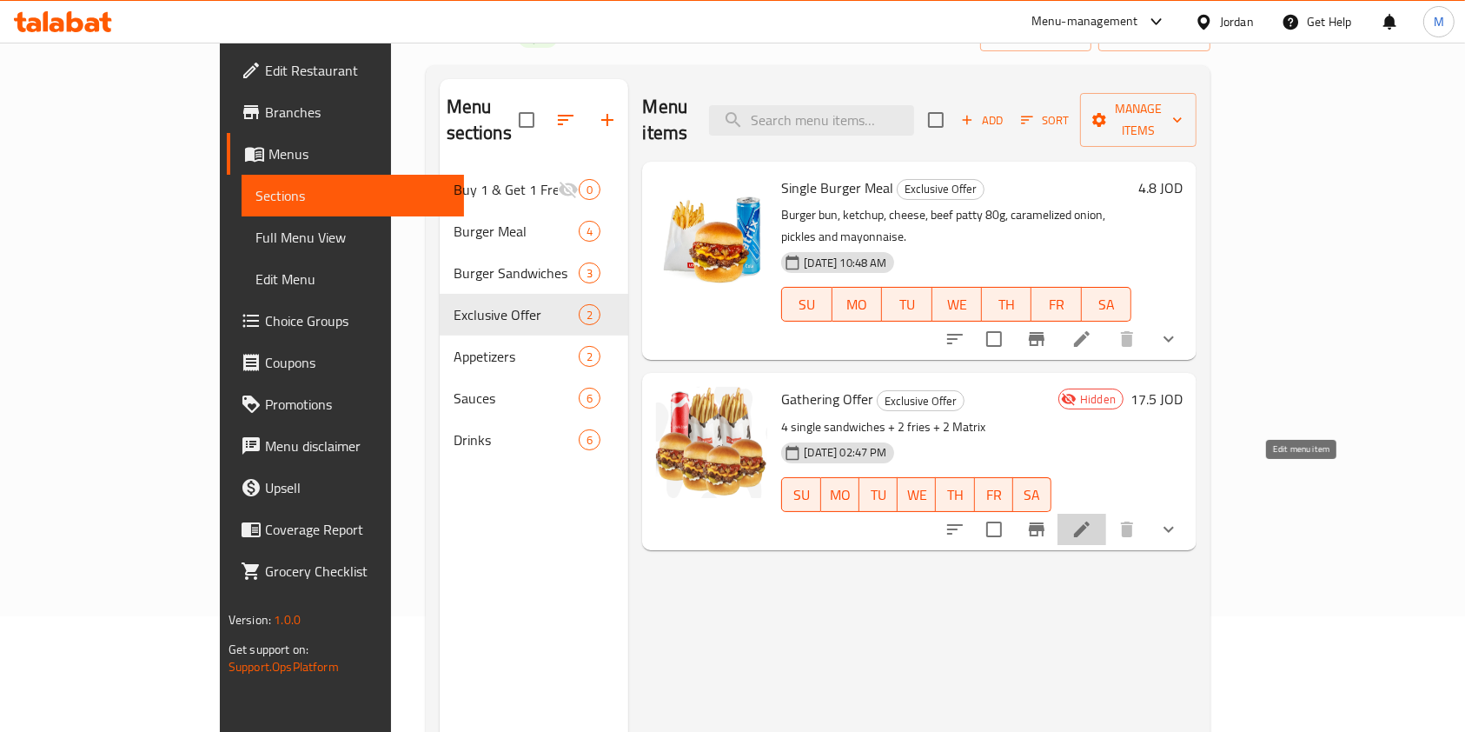
click at [1092, 519] on icon at bounding box center [1081, 529] width 21 height 21
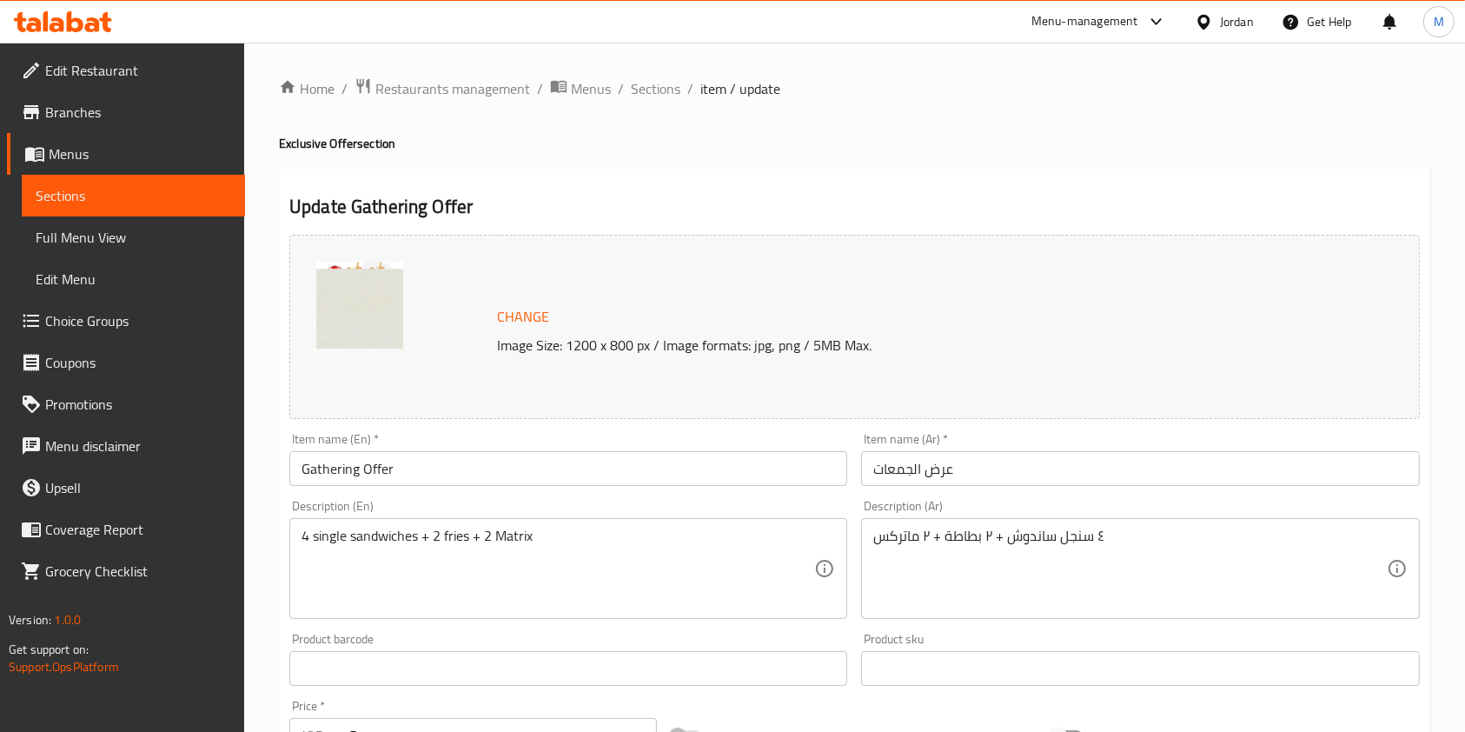
click at [438, 464] on input "Gathering Offer" at bounding box center [568, 468] width 558 height 35
click at [971, 462] on input "عرض الجمعات" at bounding box center [1140, 468] width 558 height 35
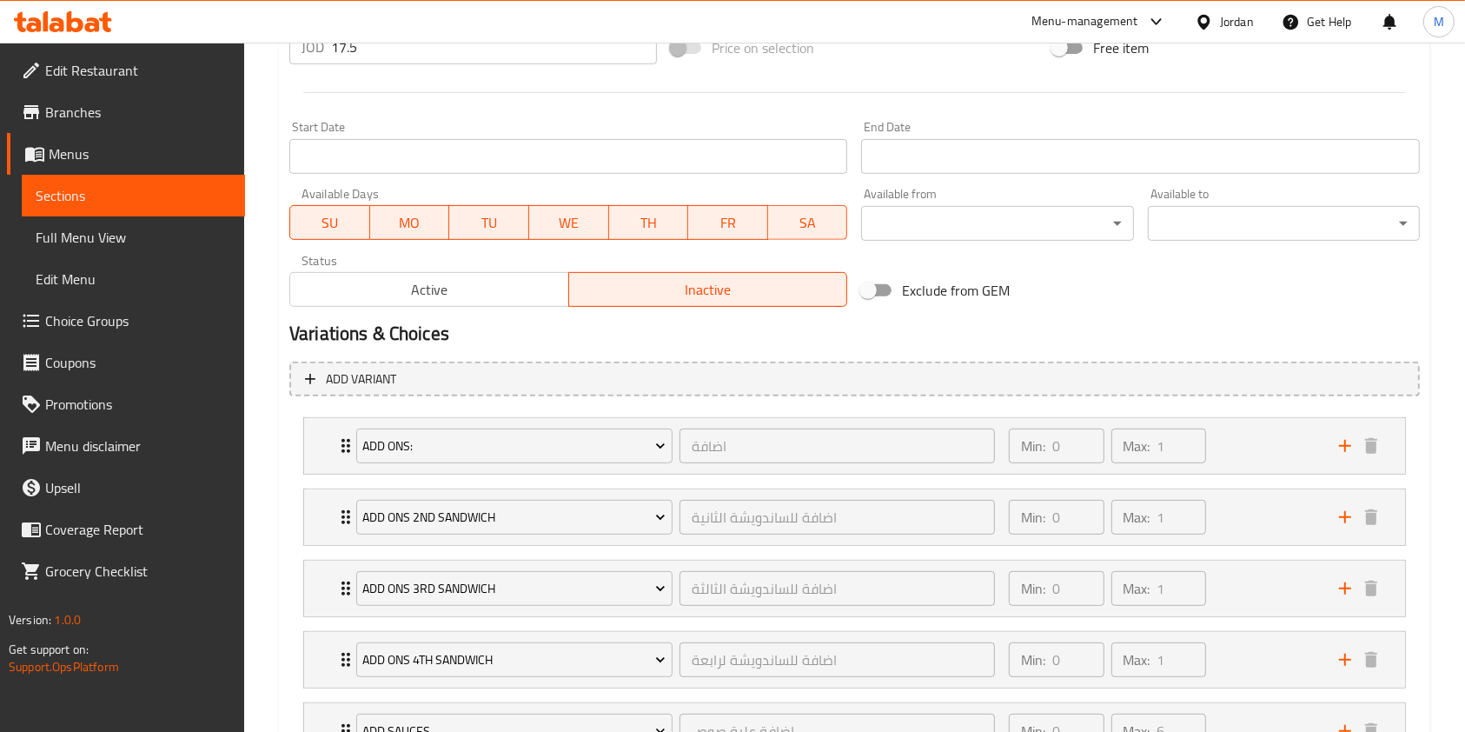
scroll to position [695, 0]
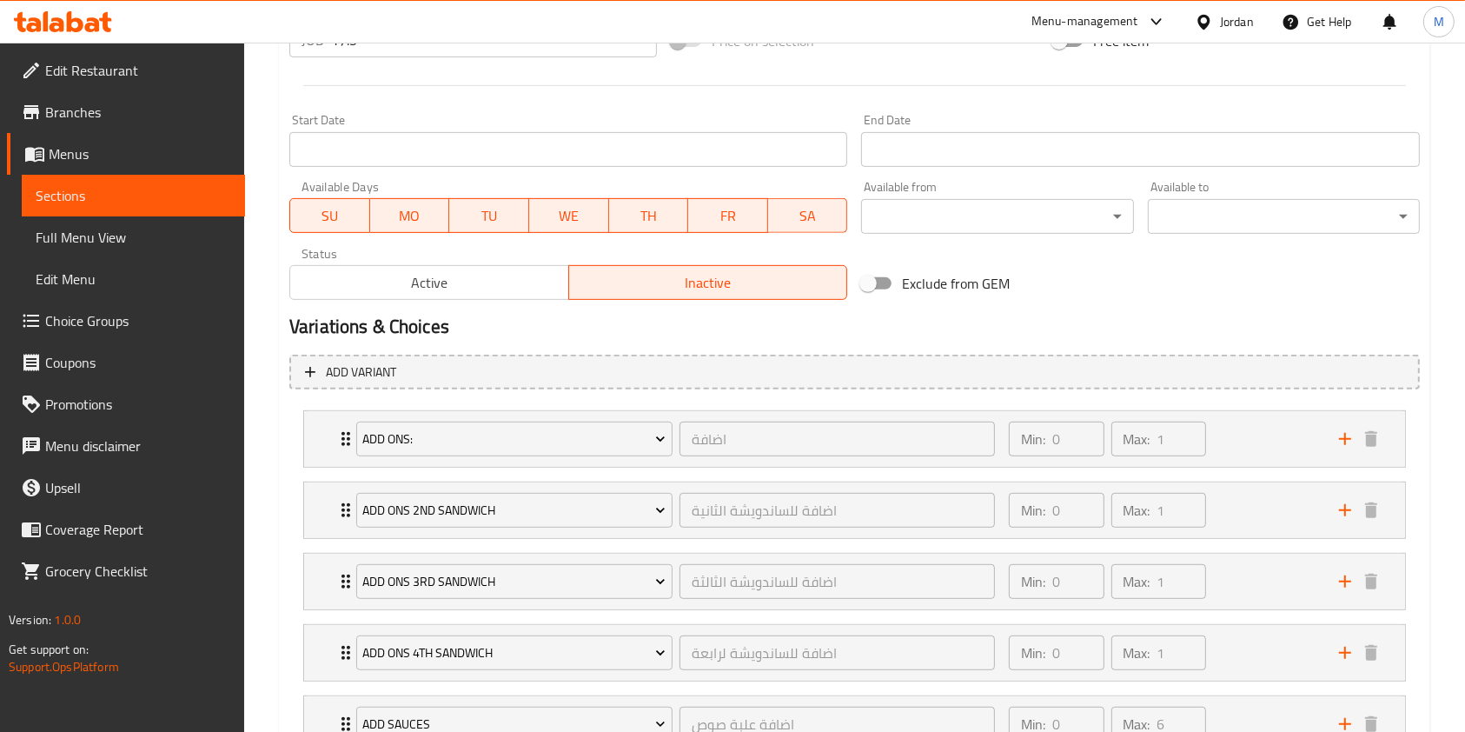
click at [422, 276] on span "Active" at bounding box center [429, 282] width 265 height 25
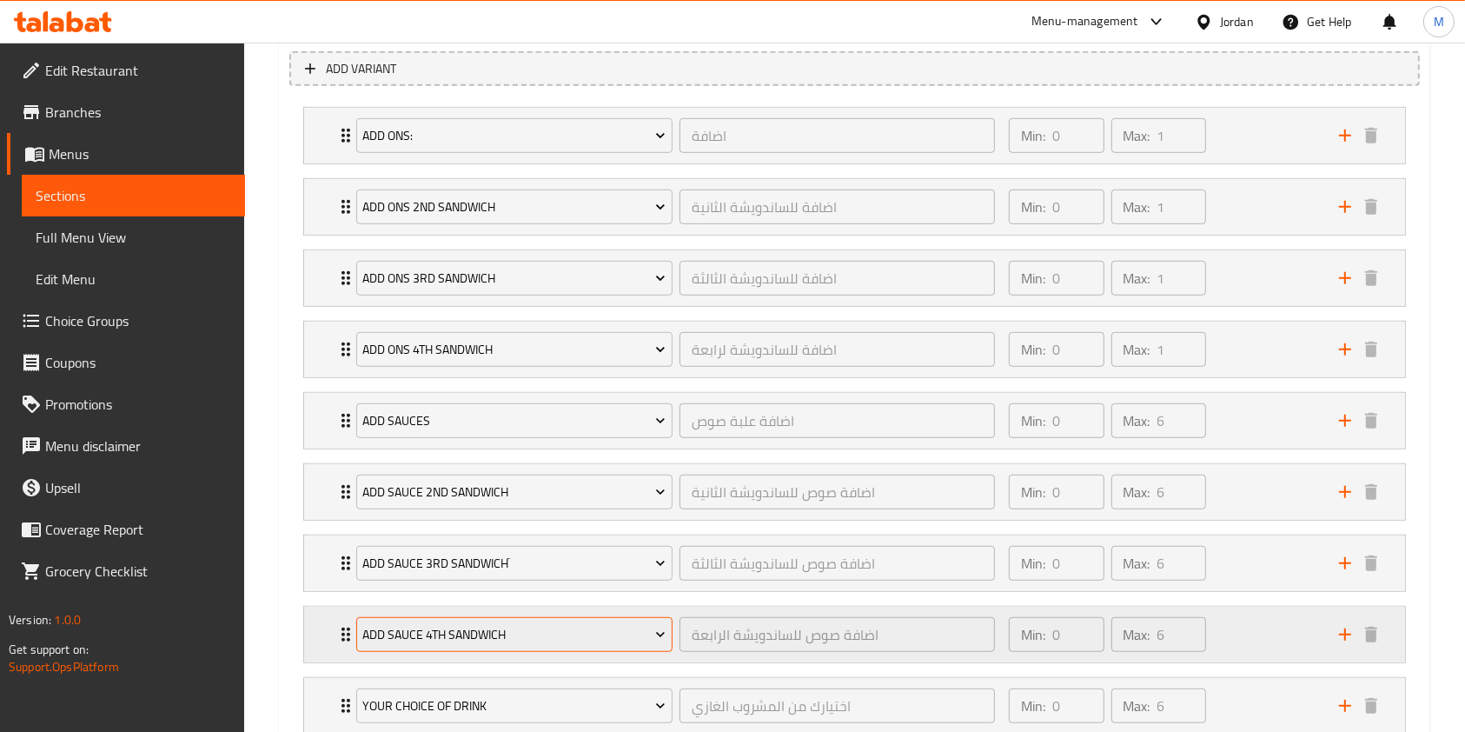
scroll to position [1189, 0]
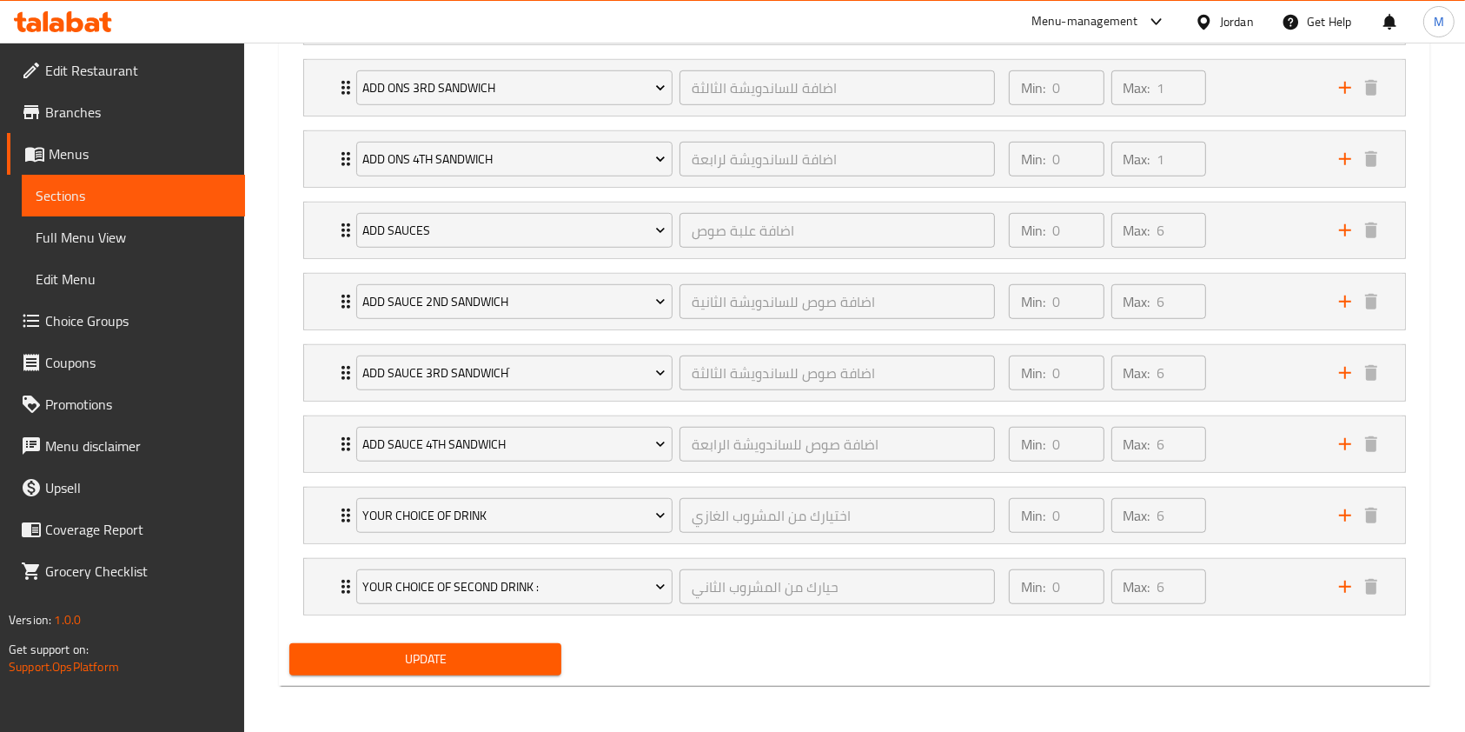
click at [455, 648] on span "Update" at bounding box center [425, 659] width 244 height 22
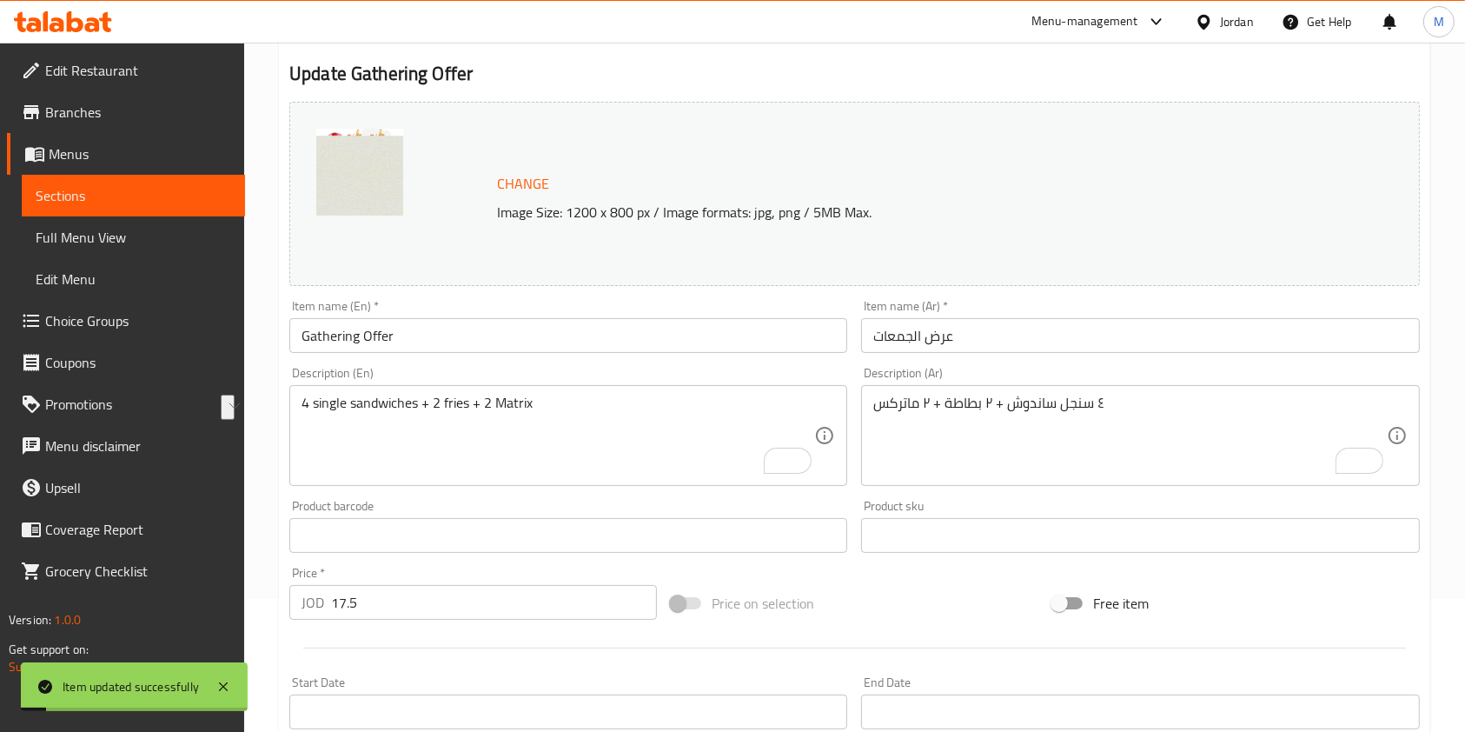
scroll to position [0, 0]
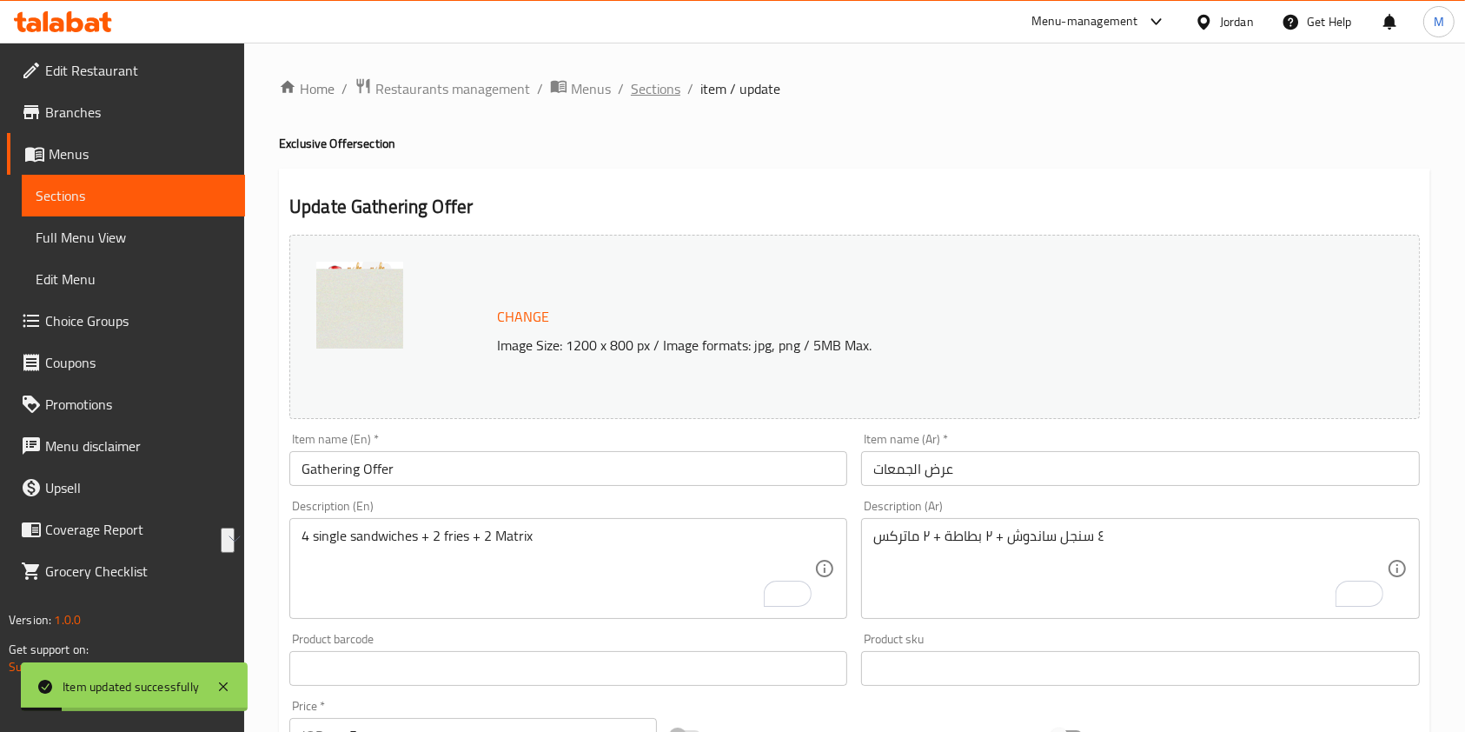
click at [646, 79] on span "Sections" at bounding box center [656, 88] width 50 height 21
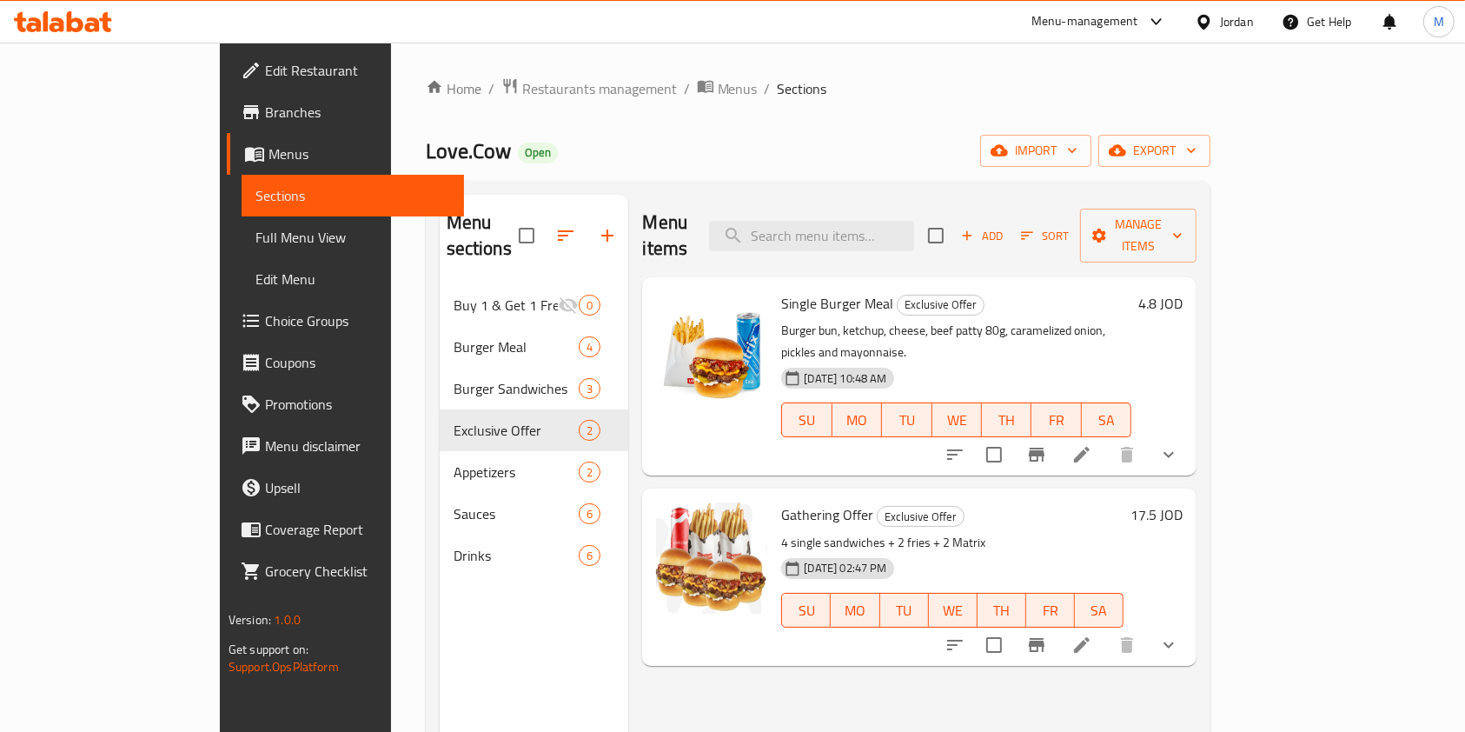
click at [265, 316] on span "Choice Groups" at bounding box center [358, 320] width 186 height 21
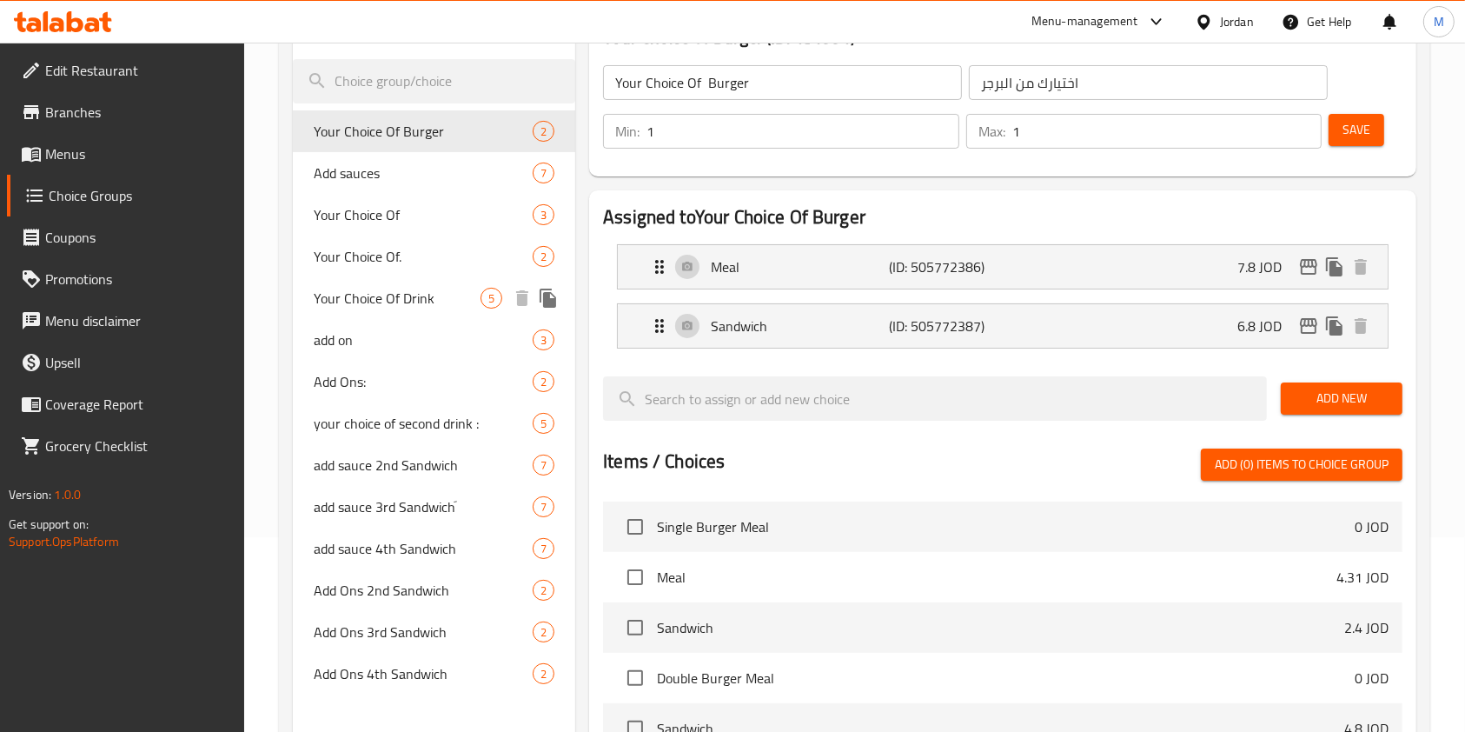
scroll to position [231, 0]
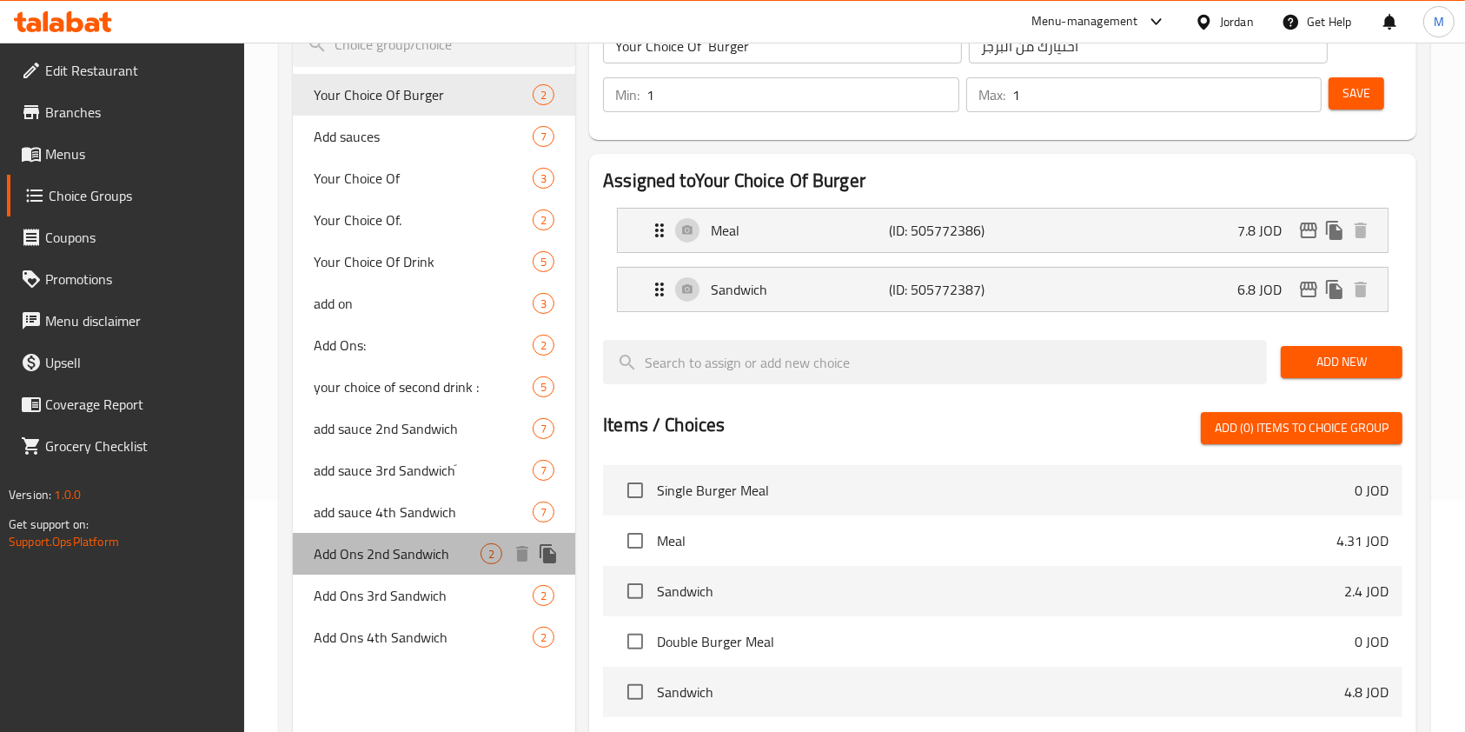
click at [418, 546] on span "Add Ons 2nd Sandwich" at bounding box center [397, 553] width 167 height 21
type input "Add Ons 2nd Sandwich"
type input "اضافة للساندويشة الثانية"
type input "0"
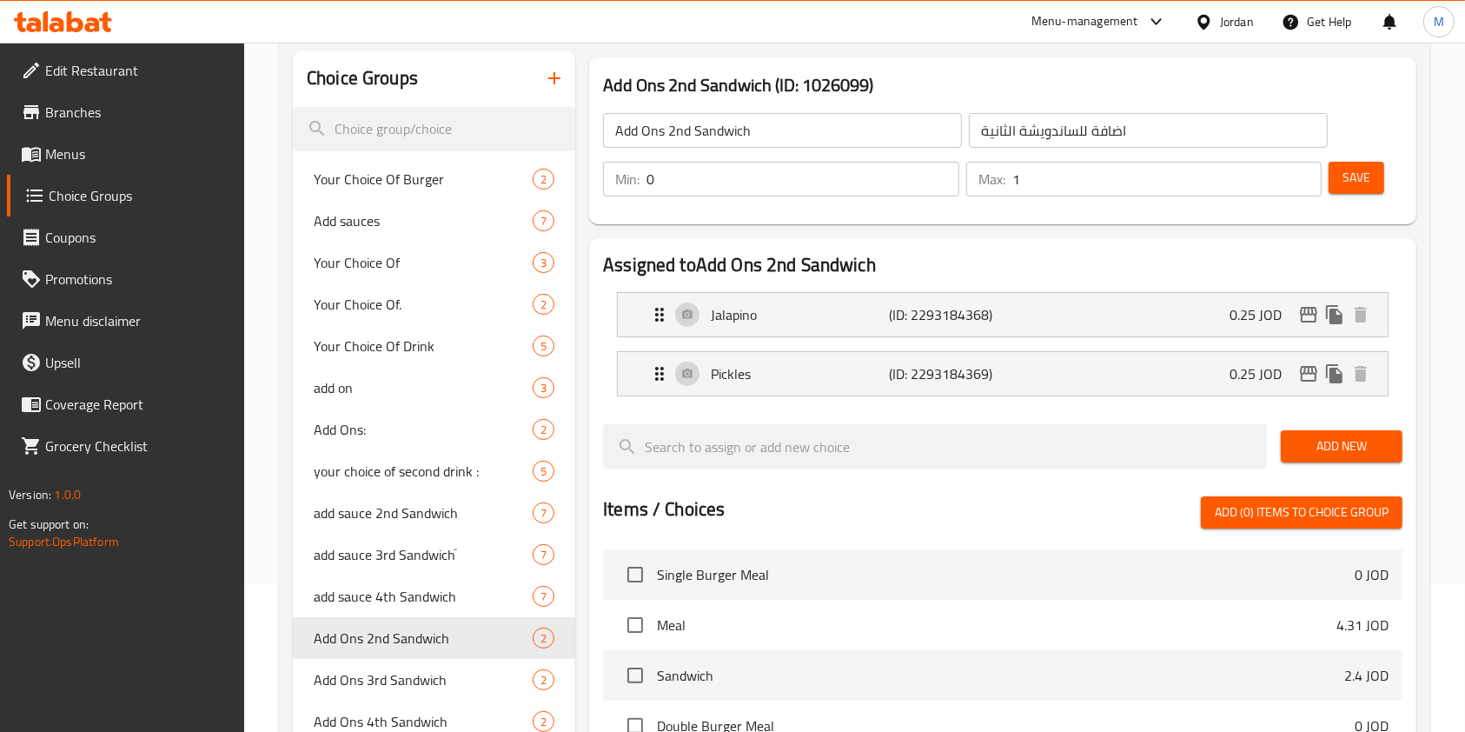
scroll to position [116, 0]
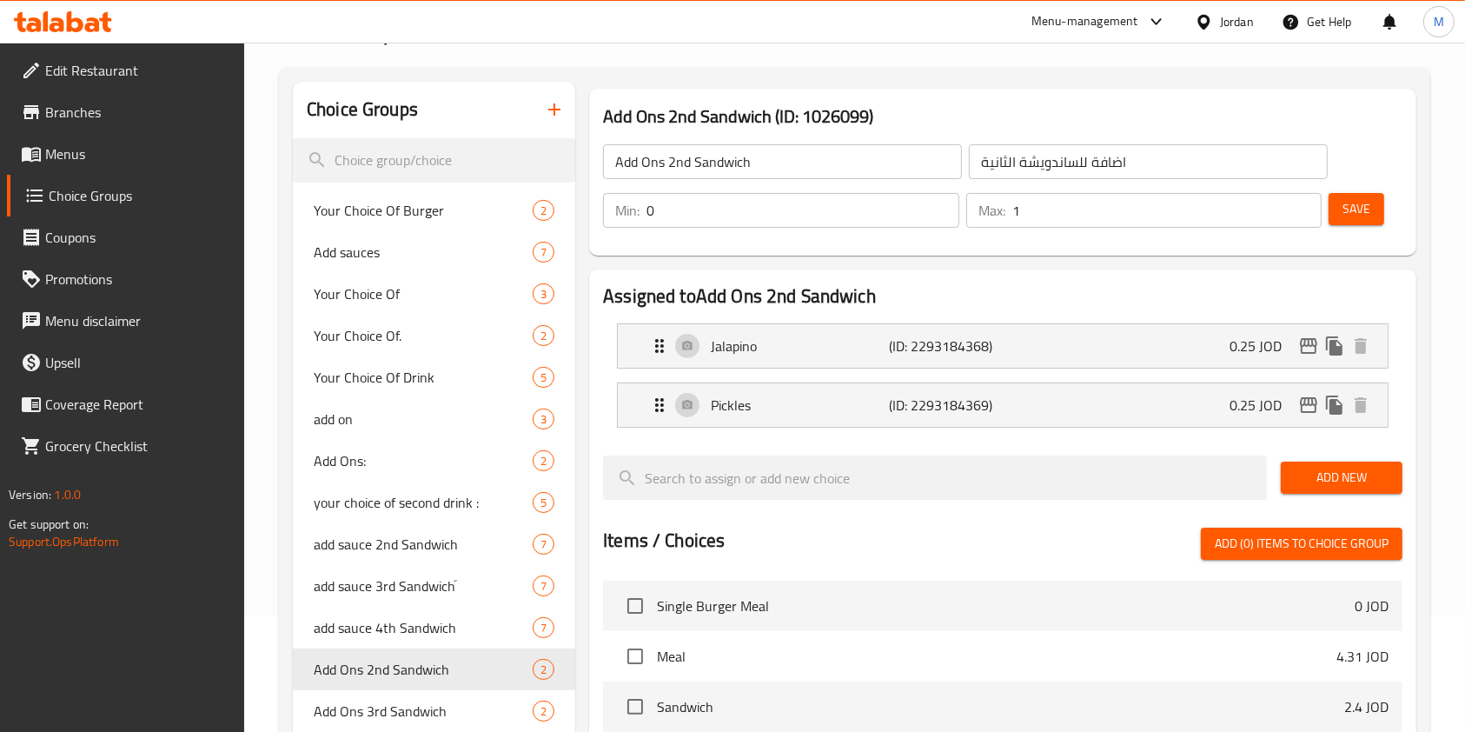
click at [695, 164] on input "Add Ons 2nd Sandwich" at bounding box center [782, 161] width 359 height 35
click at [1097, 162] on input "اضافة للساندويشة الثانية" at bounding box center [1148, 161] width 359 height 35
click at [363, 696] on div "Add Ons 3rd Sandwich 2" at bounding box center [434, 711] width 282 height 42
type input "Add Ons 3rd Sandwich"
type input "اضافة للساندويشة الثالثة"
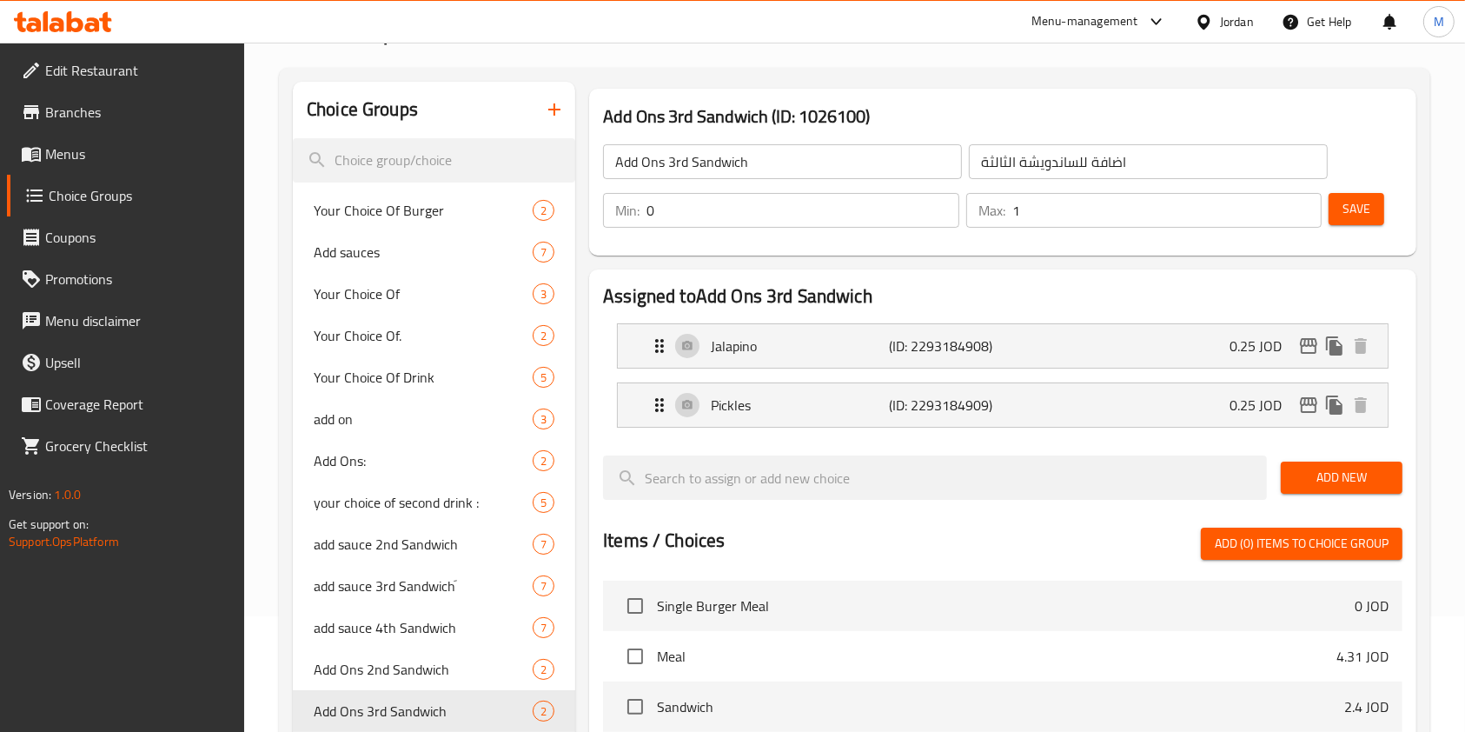
click at [760, 142] on div "Add Ons 3rd Sandwich ​" at bounding box center [783, 162] width 366 height 42
click at [760, 155] on input "Add Ons 3rd Sandwich" at bounding box center [782, 161] width 359 height 35
click at [1120, 156] on input "اضافة للساندويشة الثالثة" at bounding box center [1148, 161] width 359 height 35
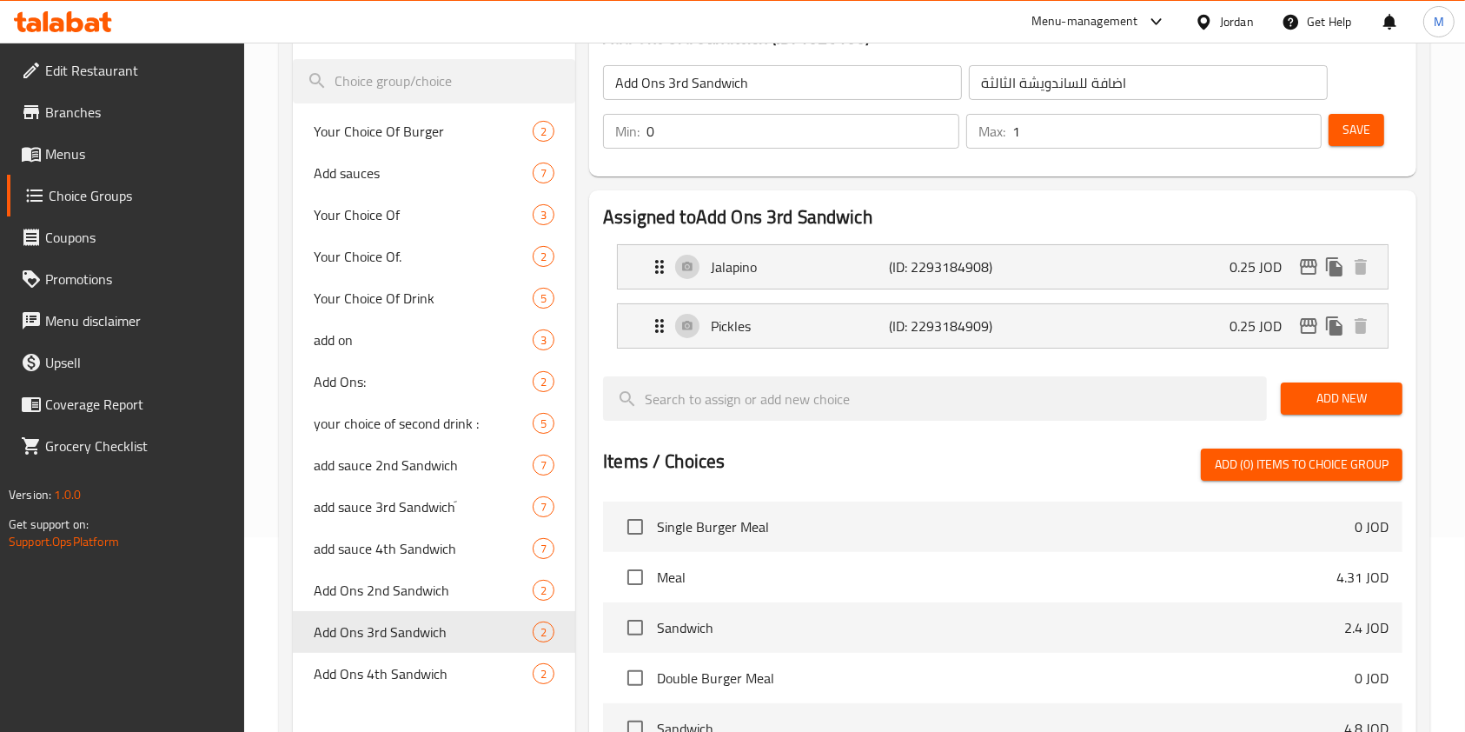
scroll to position [231, 0]
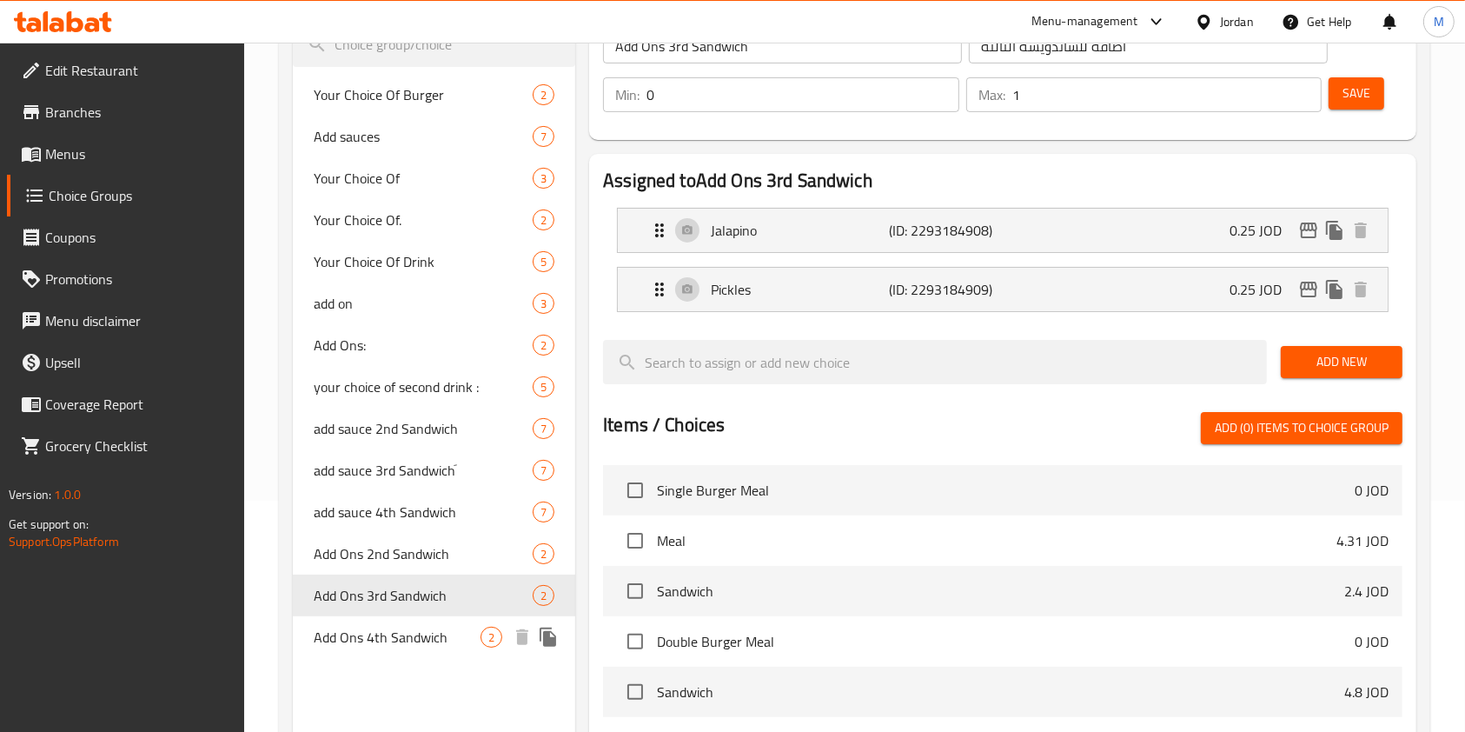
click at [415, 637] on span "Add Ons 4th Sandwich" at bounding box center [397, 636] width 167 height 21
type input "Add Ons 4th Sandwich"
type input "اضافة للساندويشة لرابعة"
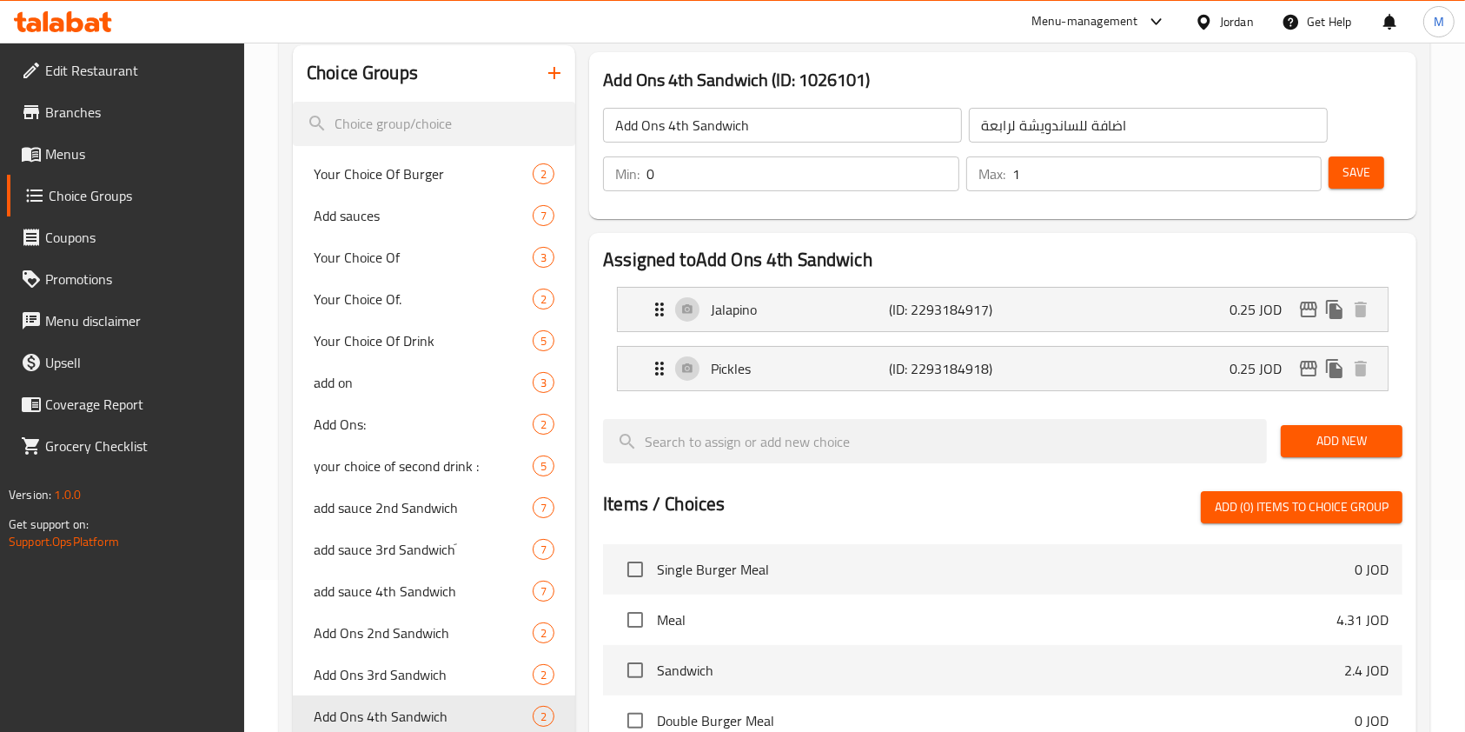
scroll to position [116, 0]
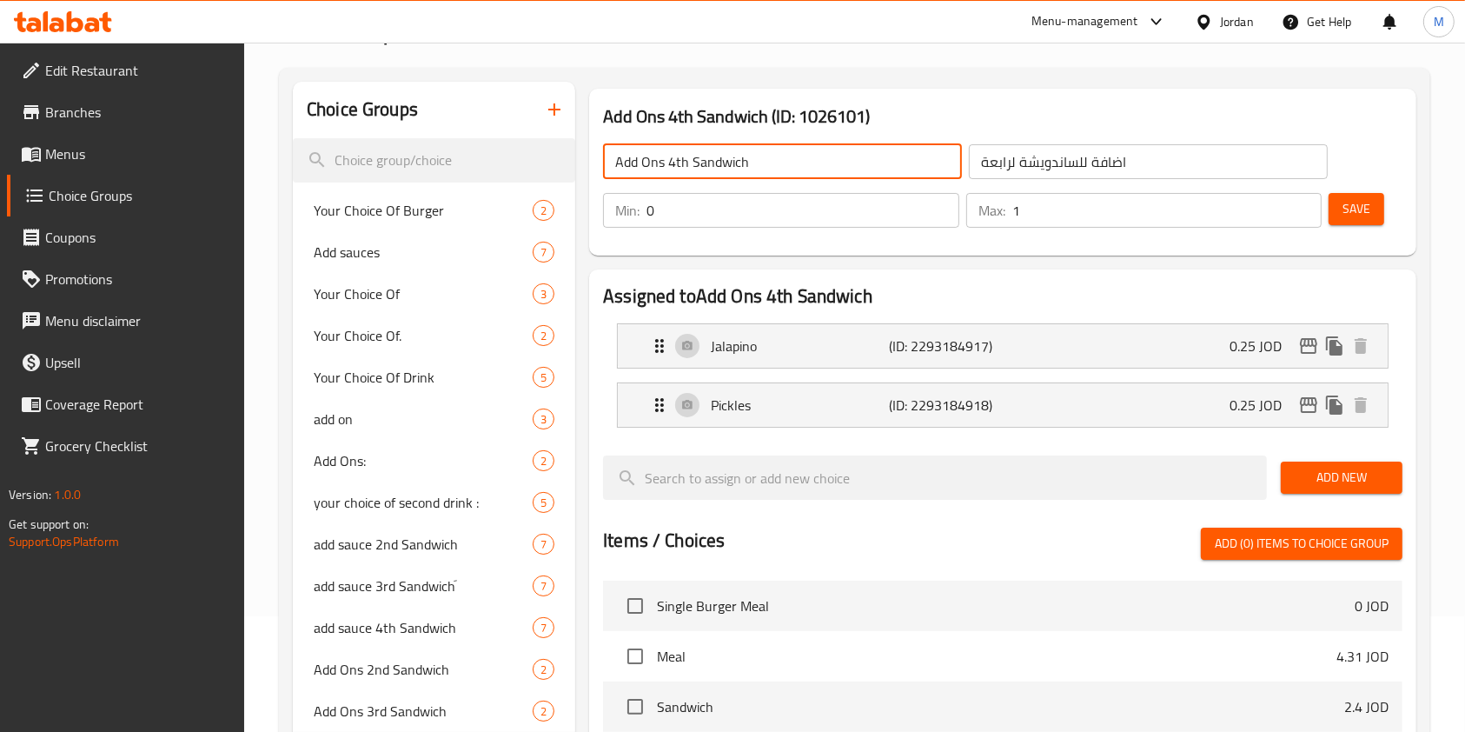
click at [726, 169] on input "Add Ons 4th Sandwich" at bounding box center [782, 161] width 359 height 35
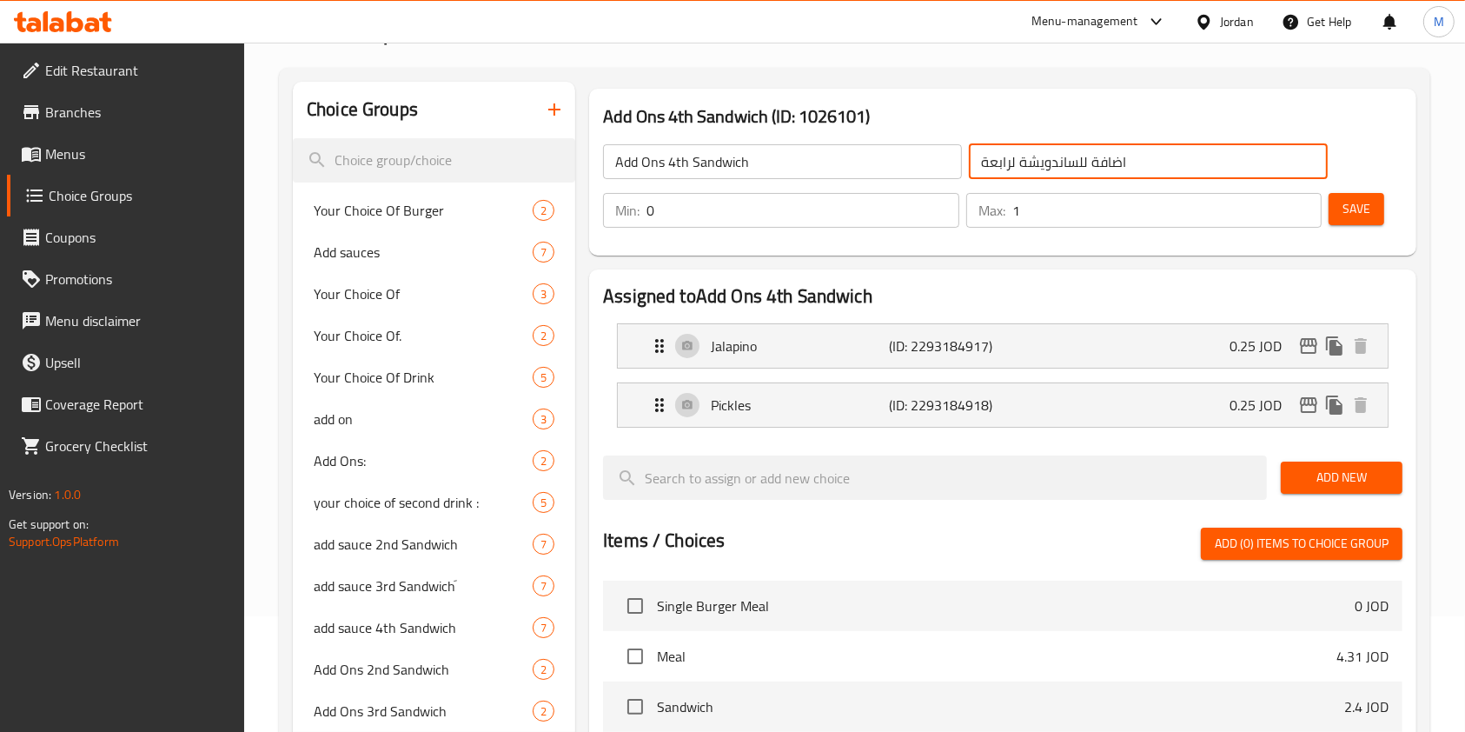
click at [1086, 166] on input "اضافة للساندويشة لرابعة" at bounding box center [1148, 161] width 359 height 35
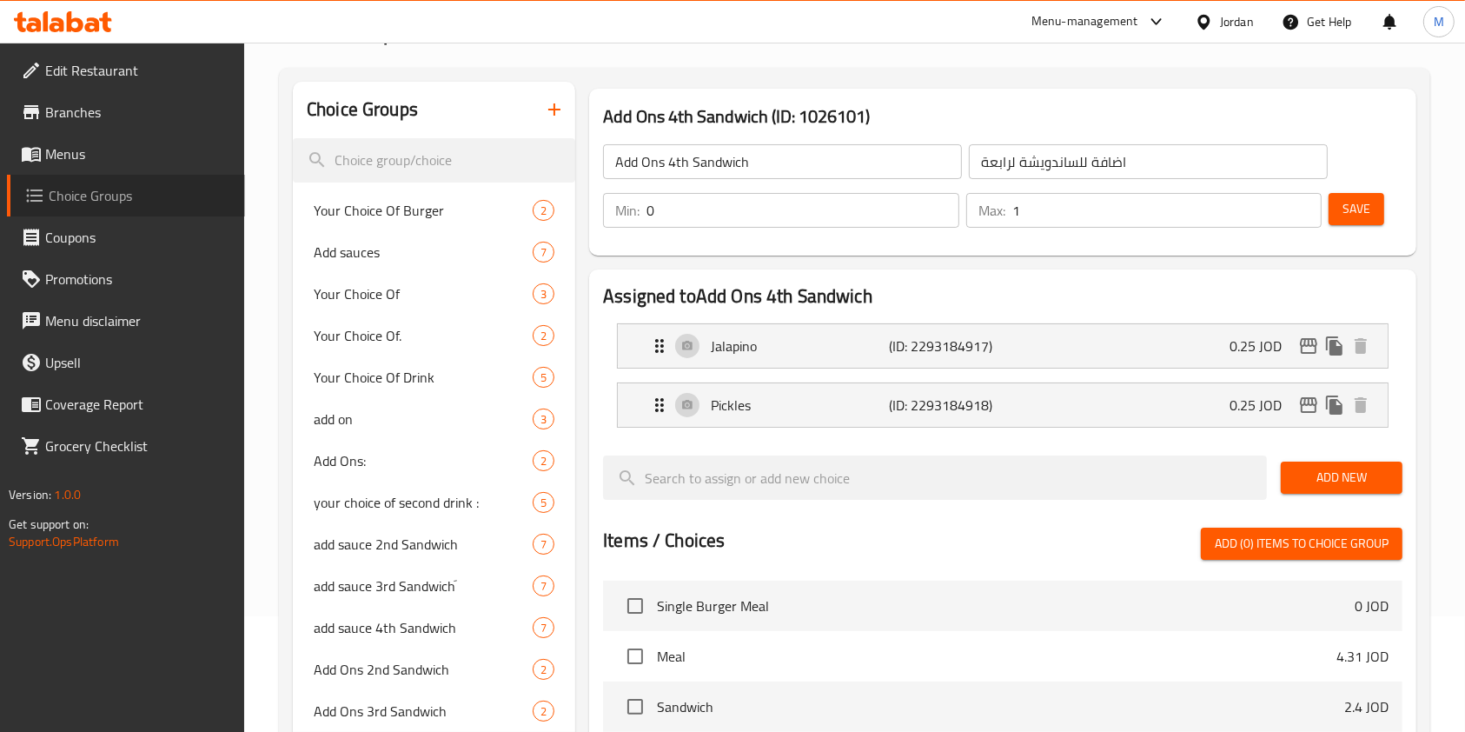
click at [84, 206] on span "Choice Groups" at bounding box center [140, 195] width 182 height 21
click at [88, 202] on span "Choice Groups" at bounding box center [140, 195] width 182 height 21
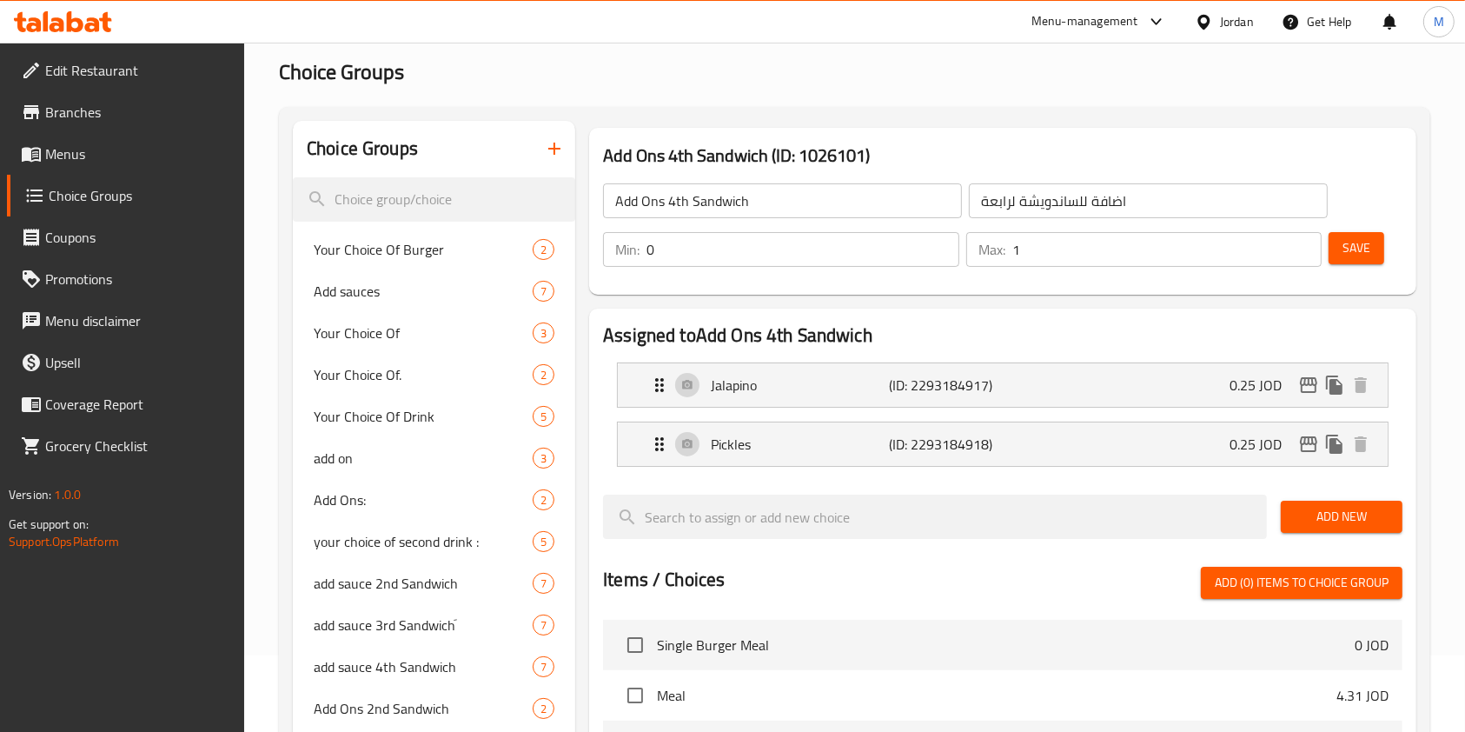
scroll to position [124, 0]
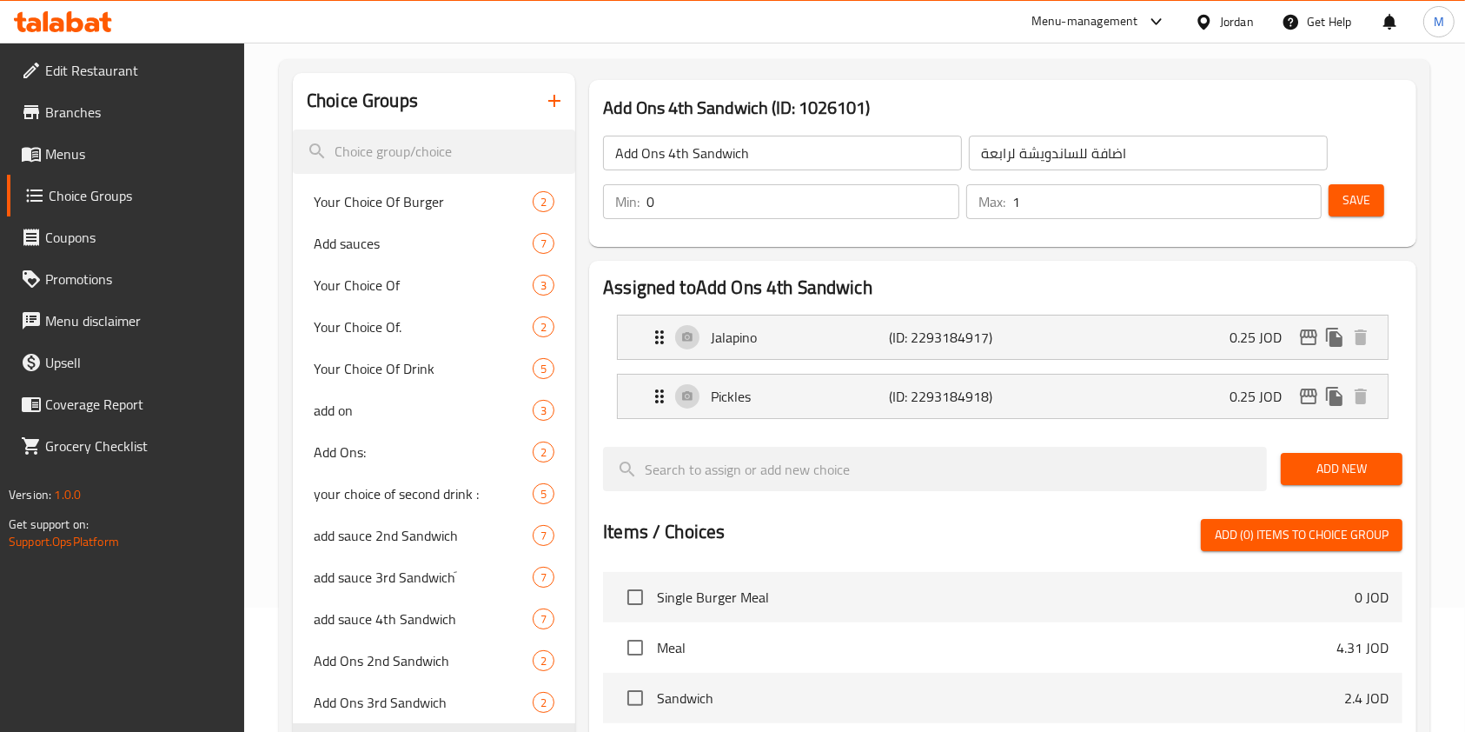
click at [78, 159] on span "Menus" at bounding box center [138, 153] width 186 height 21
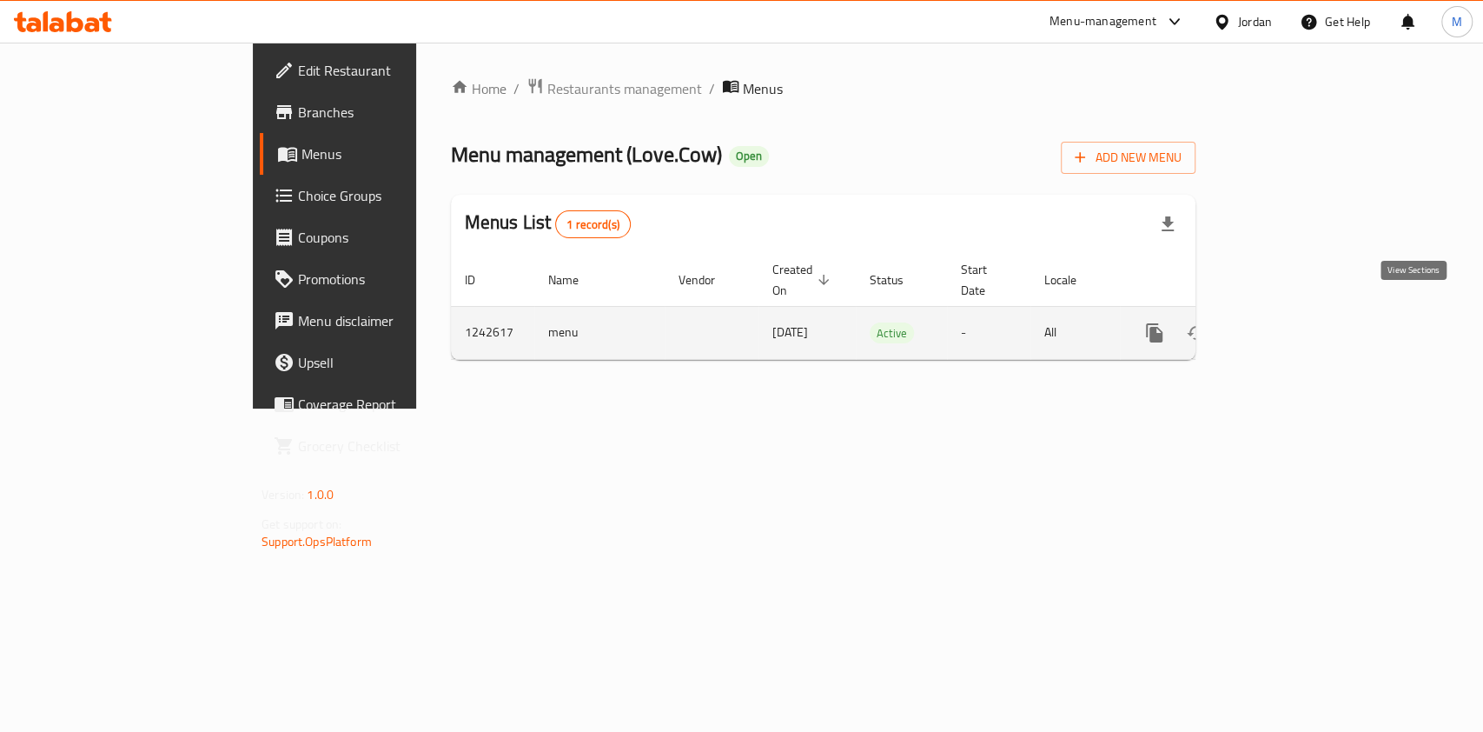
click at [1301, 312] on link "enhanced table" at bounding box center [1280, 333] width 42 height 42
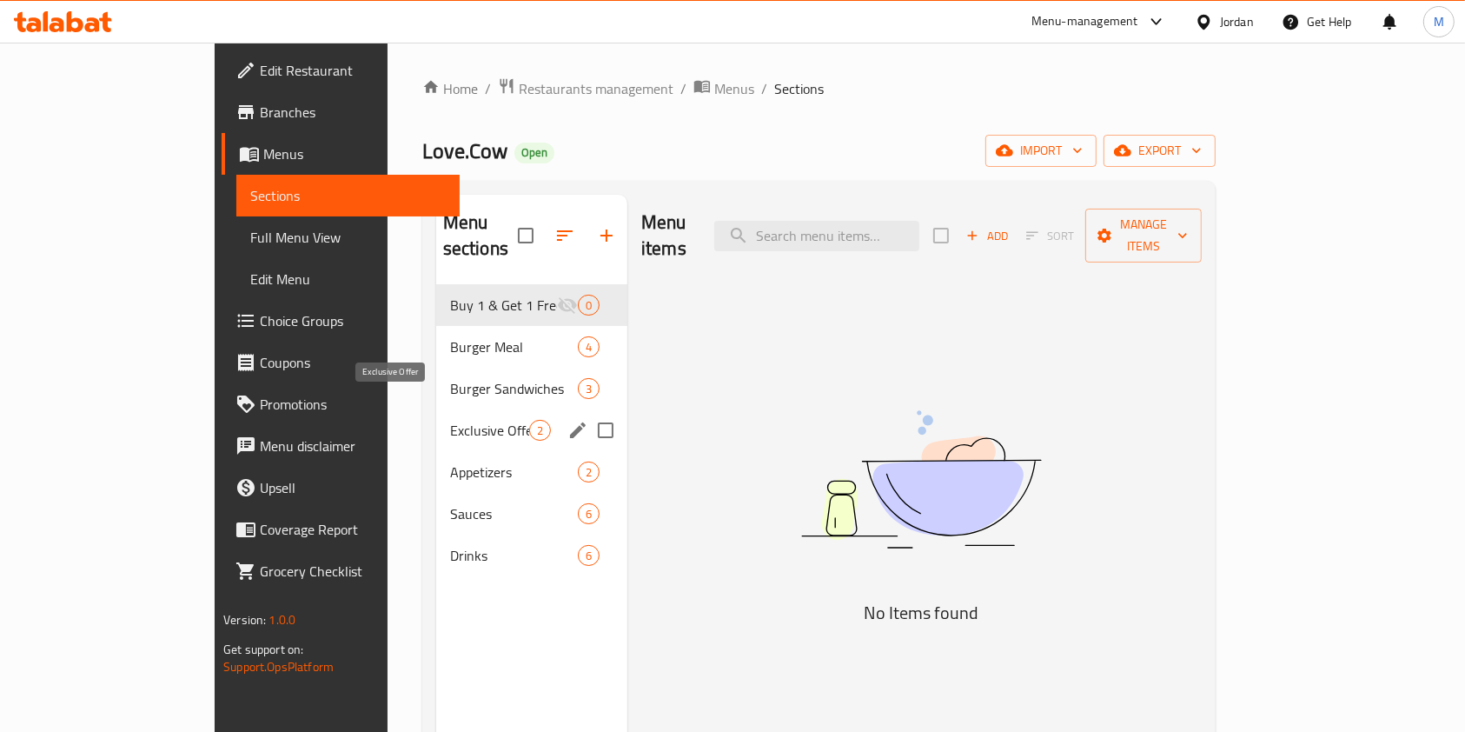
click at [450, 420] on span "Exclusive Offer" at bounding box center [489, 430] width 79 height 21
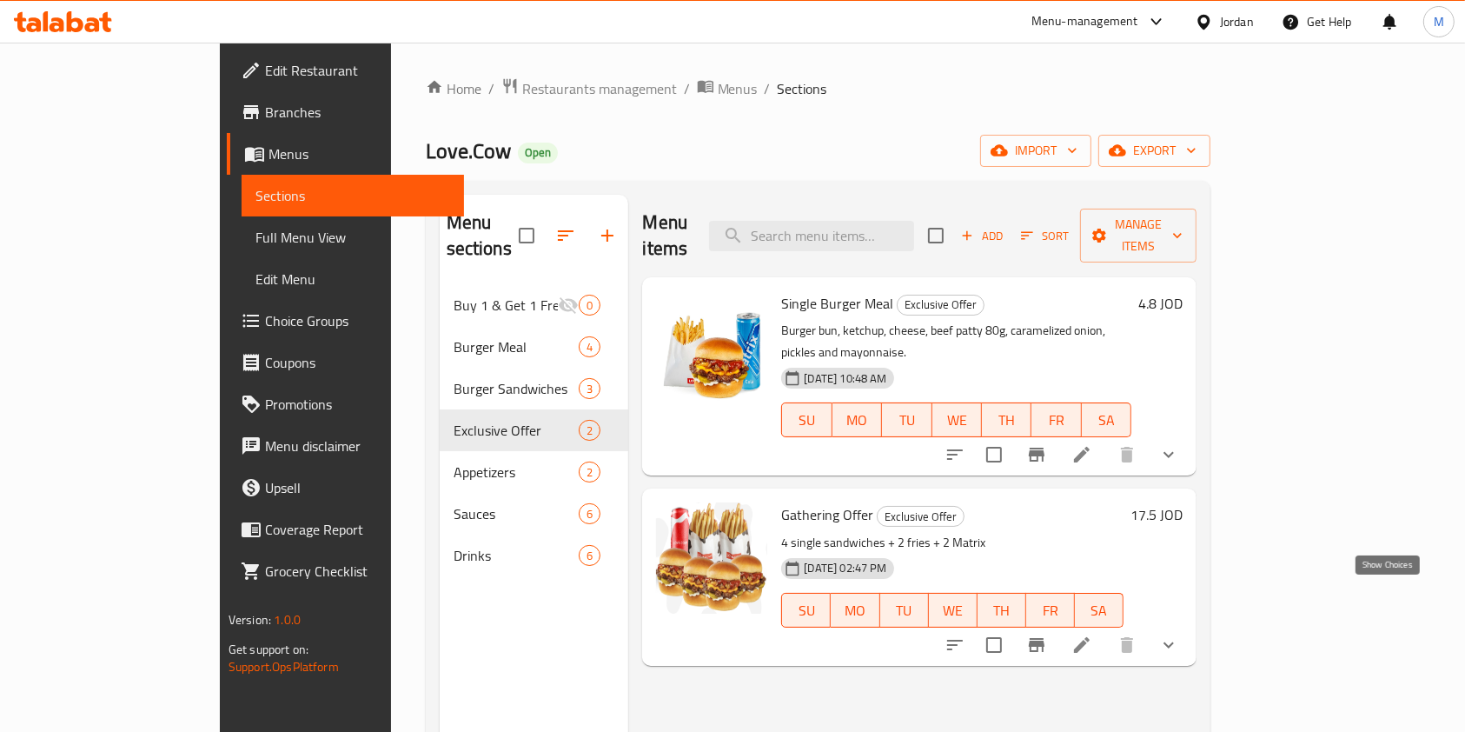
click at [1174, 641] on icon "show more" at bounding box center [1168, 644] width 10 height 6
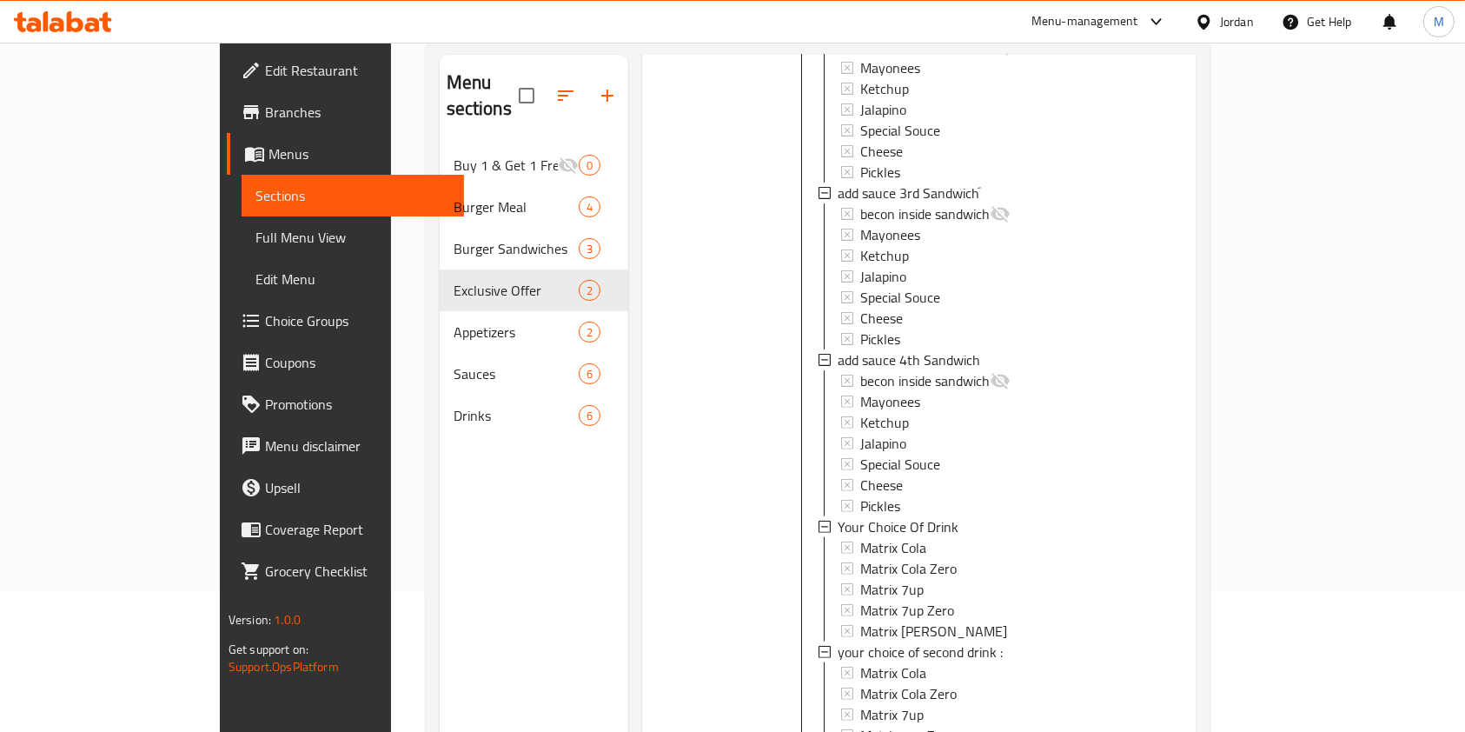
scroll to position [243, 0]
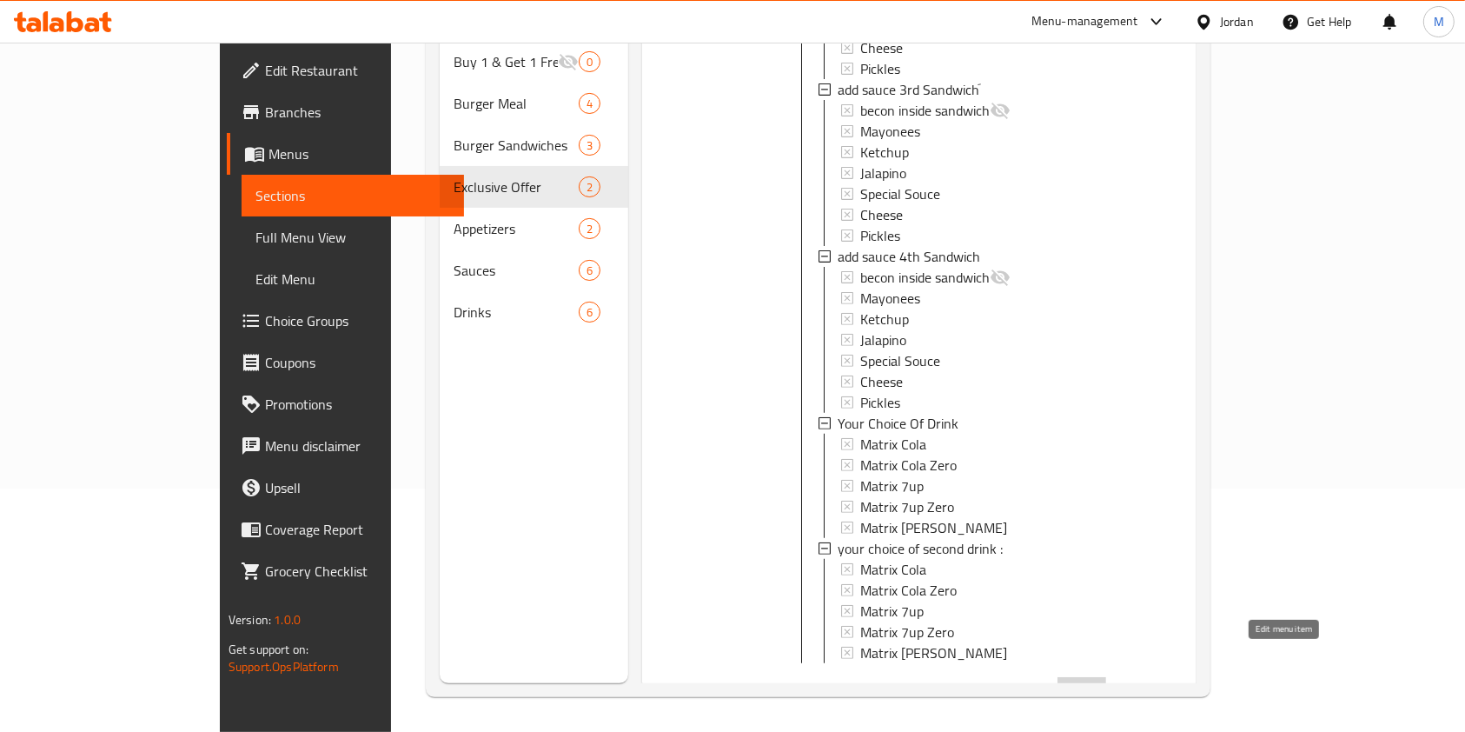
click at [1092, 682] on icon at bounding box center [1081, 692] width 21 height 21
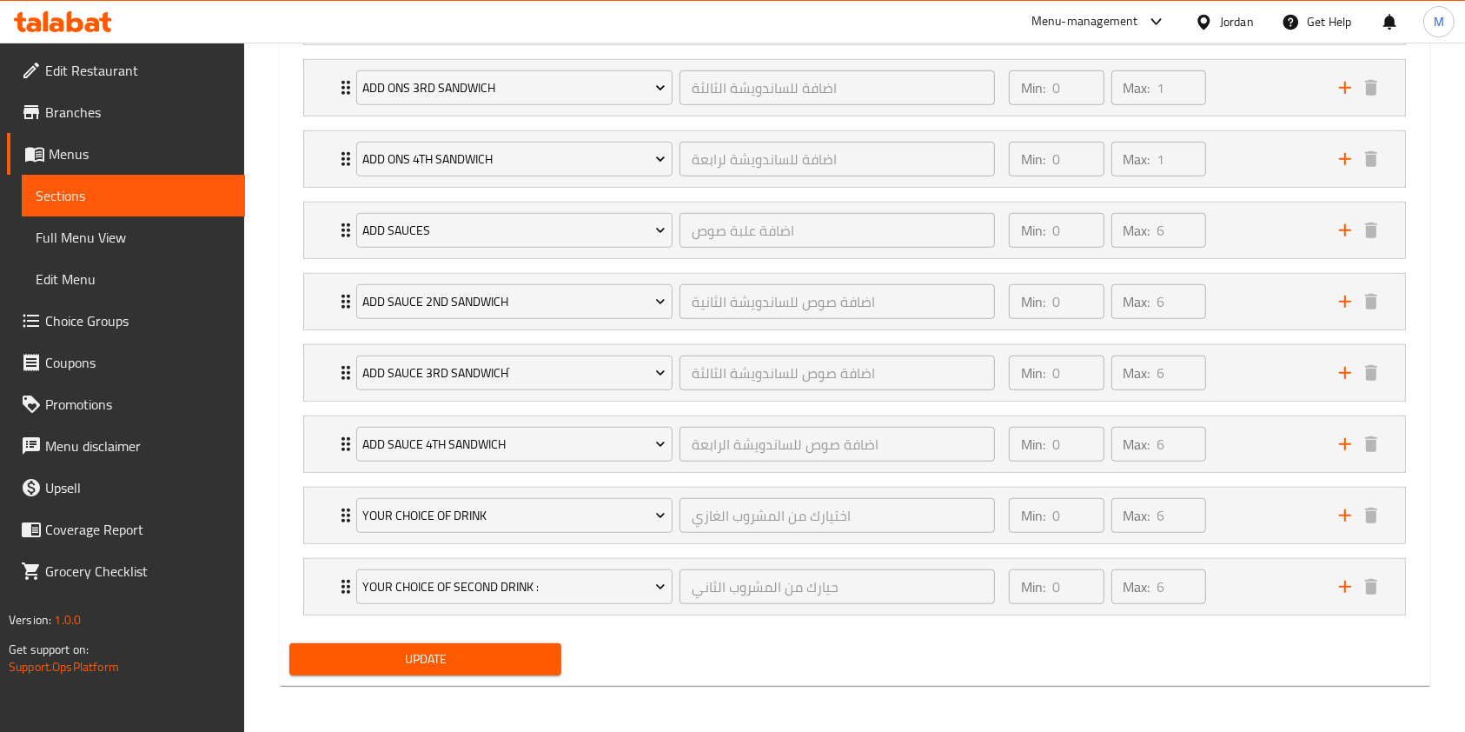
scroll to position [1189, 0]
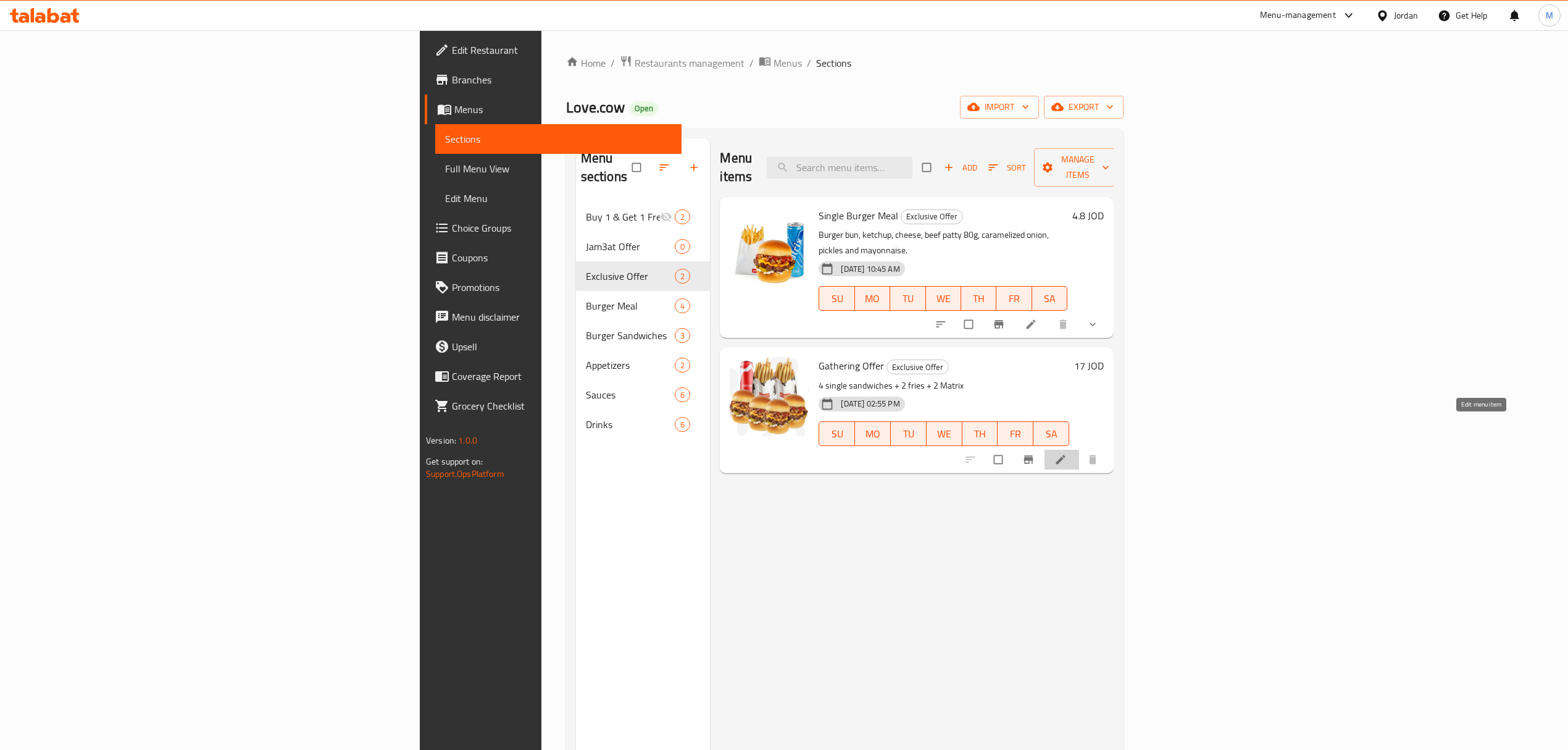
click at [1066, 454] on icon at bounding box center [1060, 459] width 12 height 12
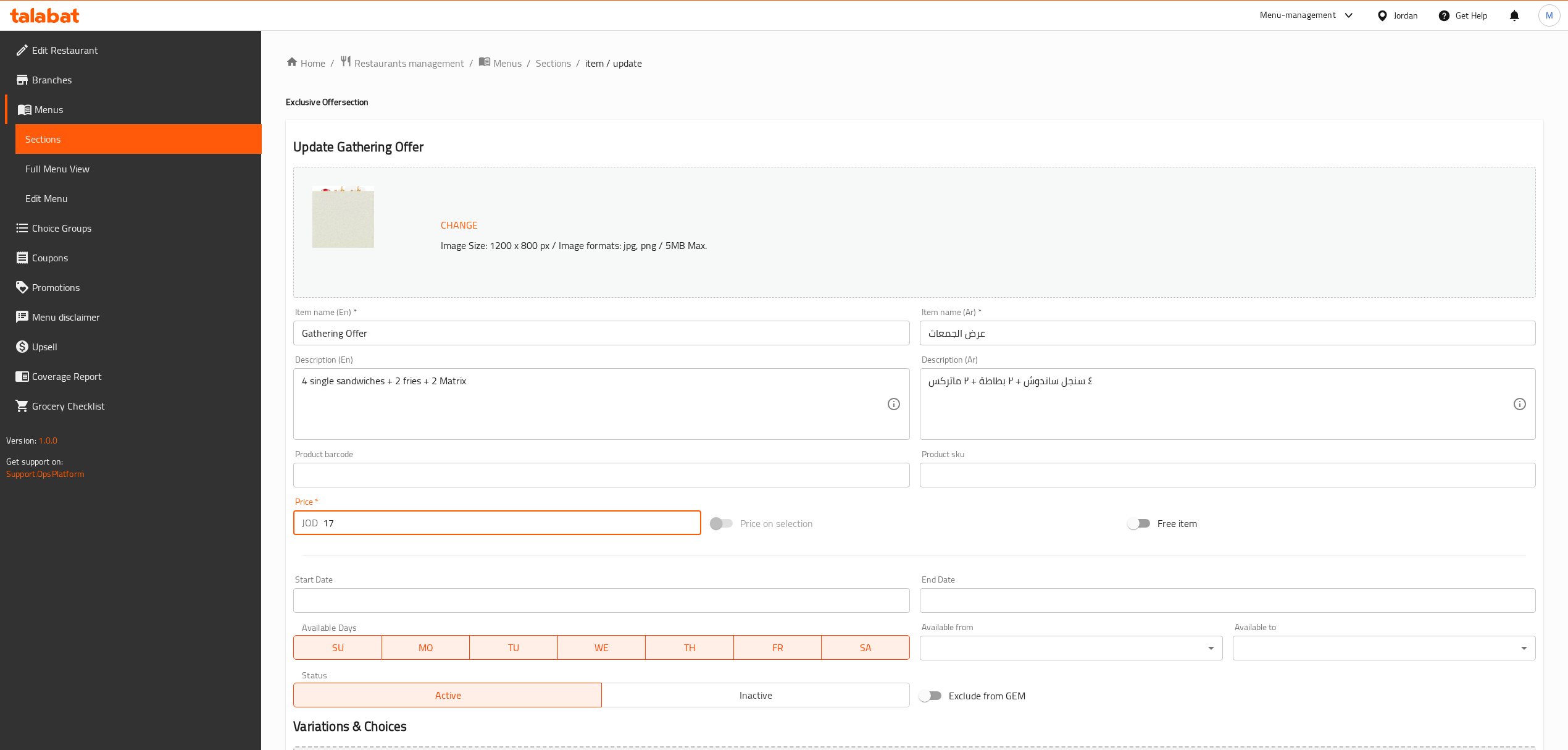
click at [396, 524] on input "17" at bounding box center [512, 523] width 378 height 25
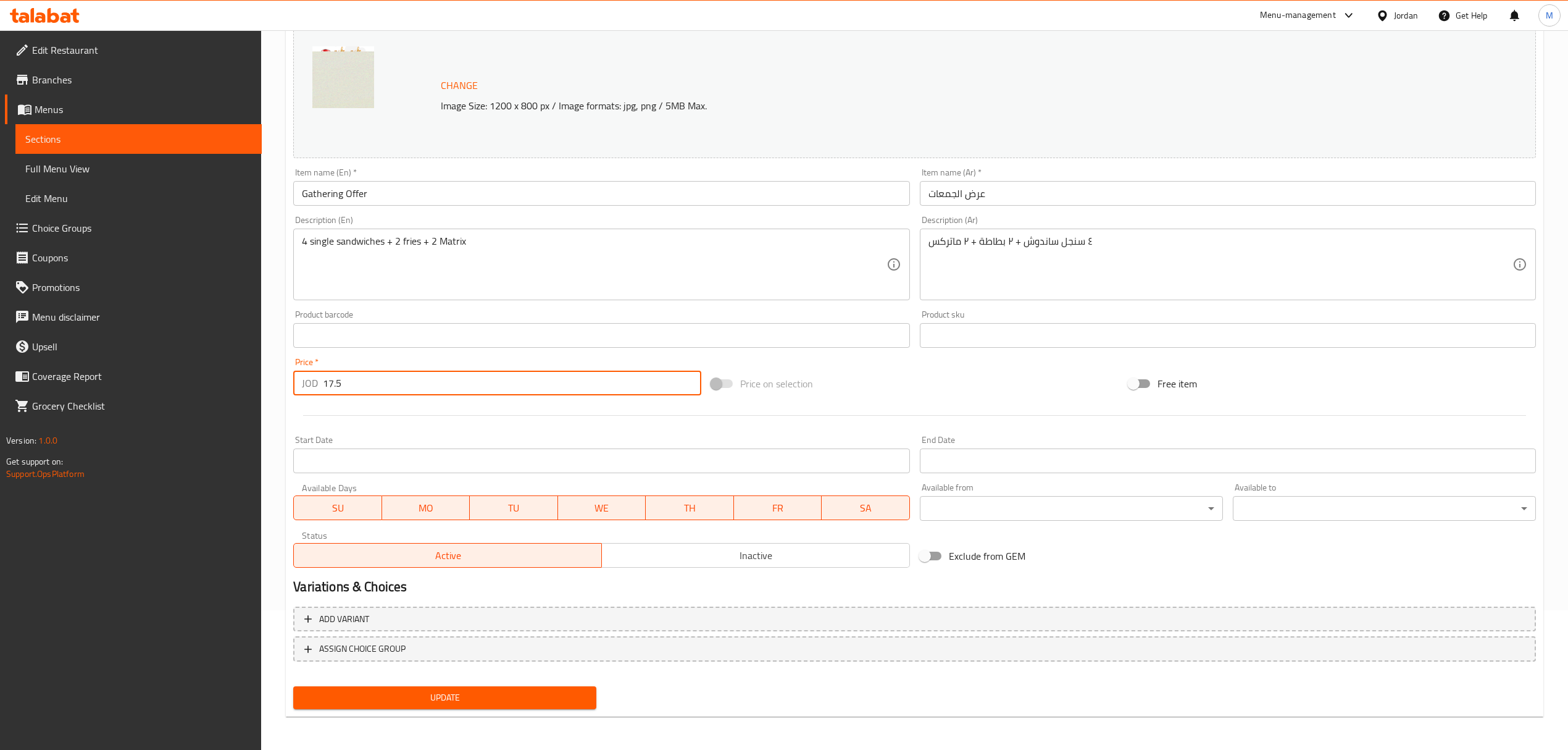
type input "17.5"
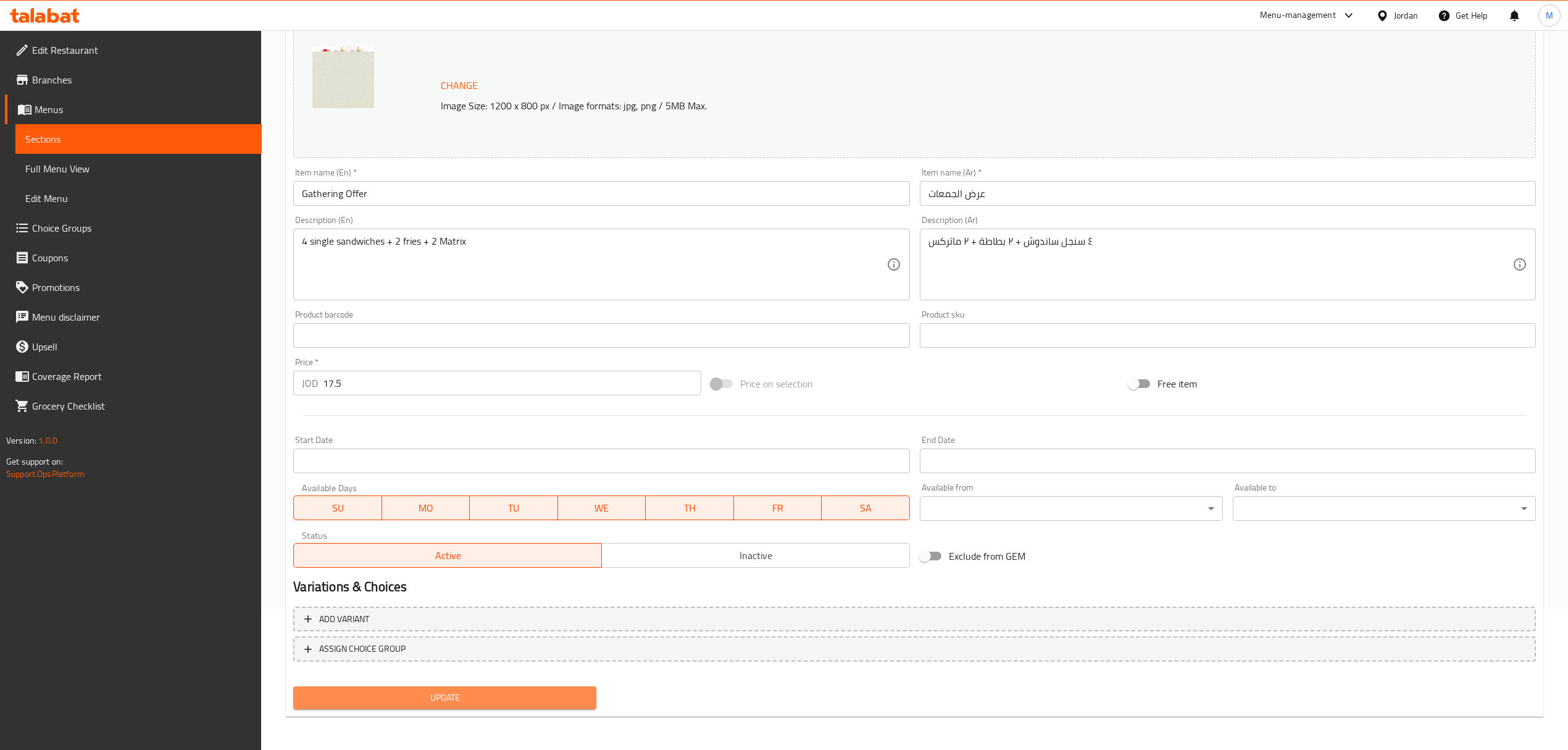
click at [578, 697] on span "Update" at bounding box center [445, 698] width 283 height 16
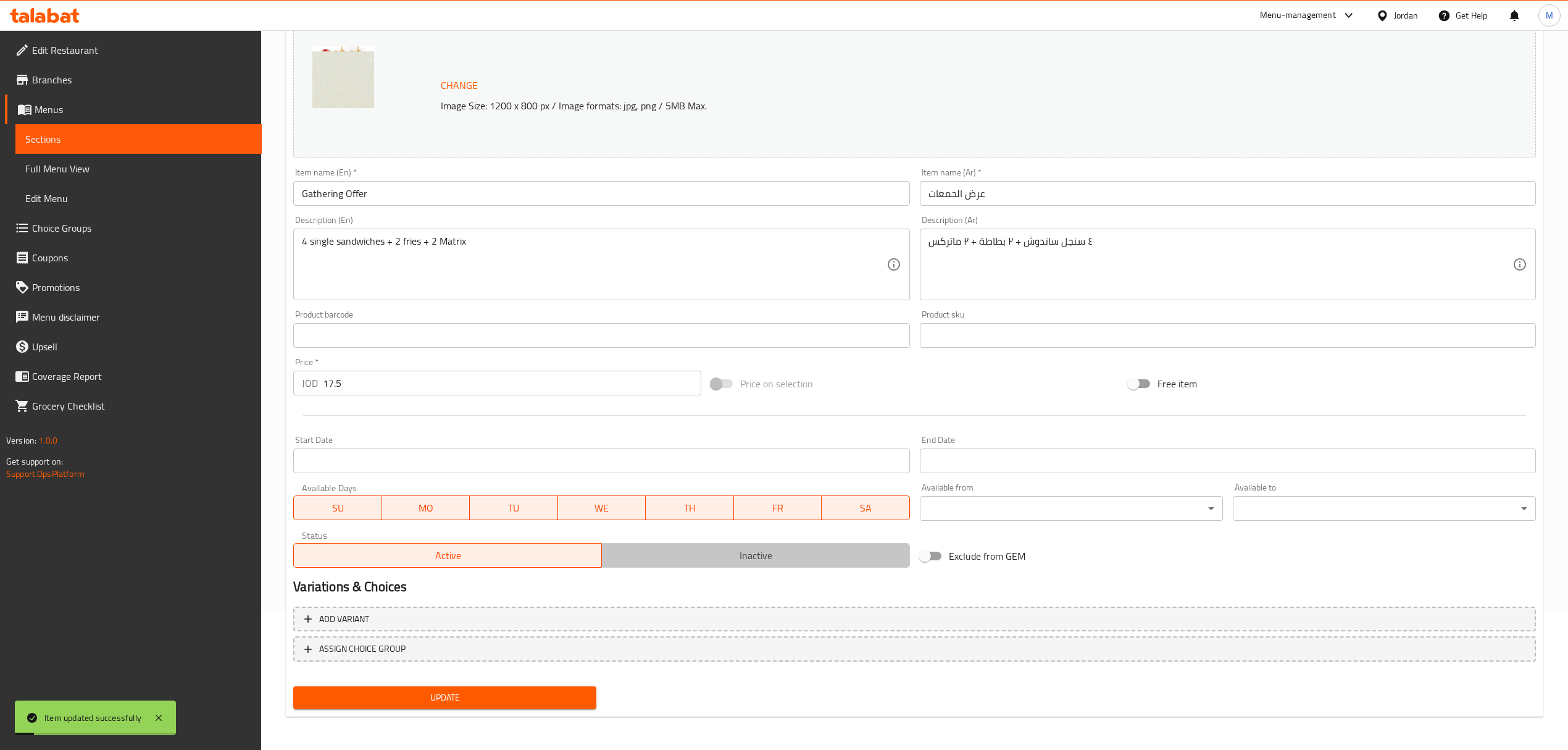
click at [713, 555] on span "Inactive" at bounding box center [756, 555] width 298 height 18
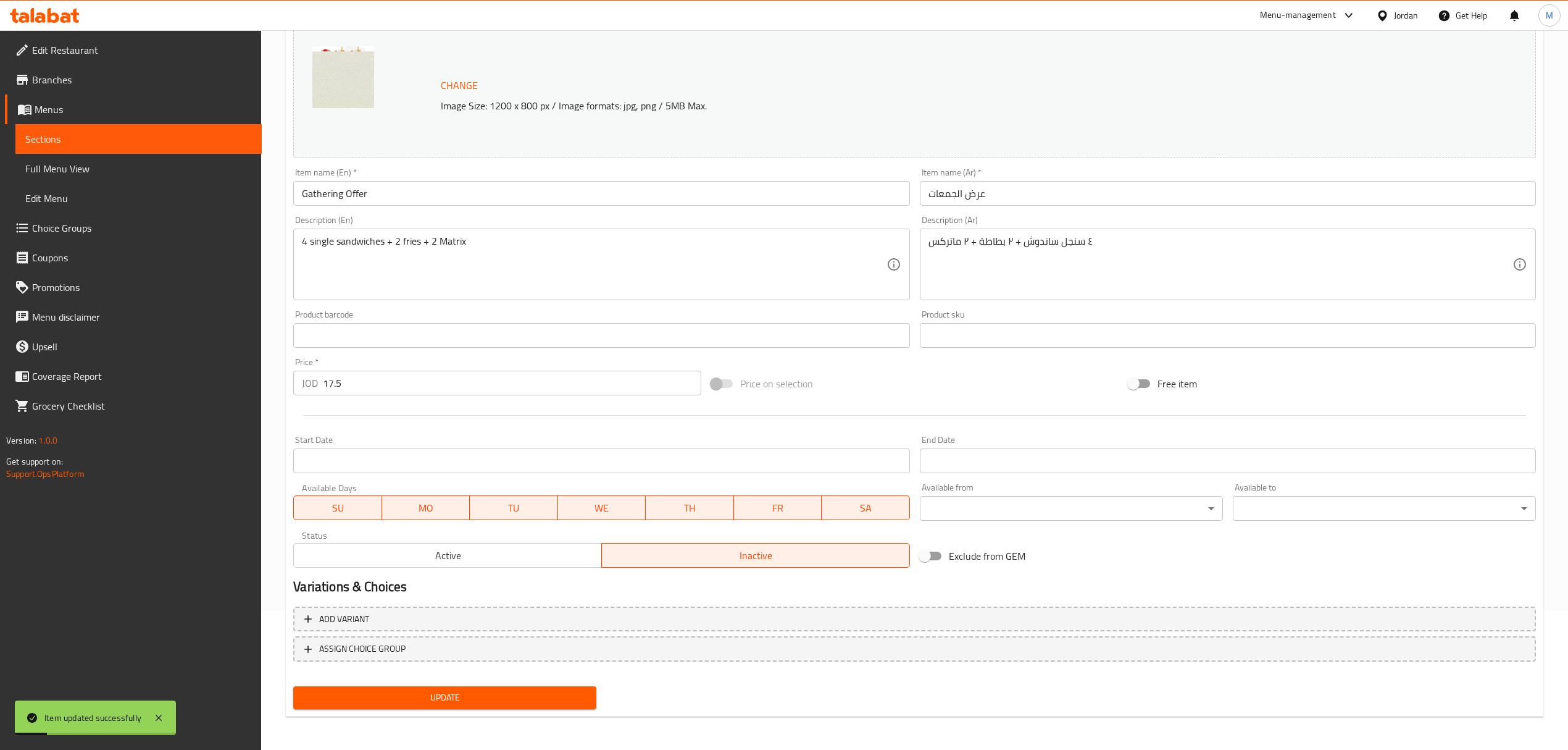
click at [504, 559] on span "Active" at bounding box center [448, 555] width 298 height 18
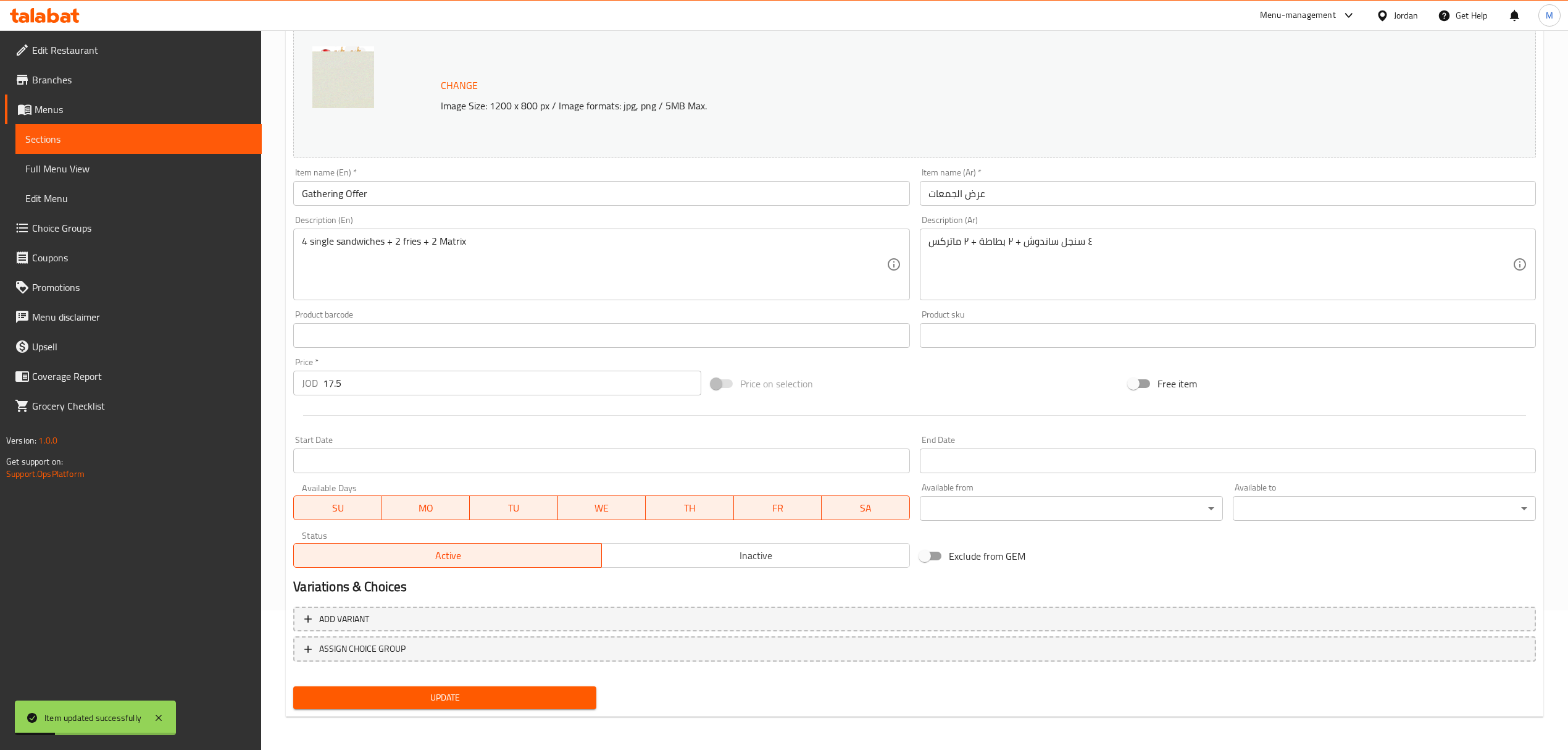
click at [502, 695] on span "Update" at bounding box center [445, 698] width 283 height 16
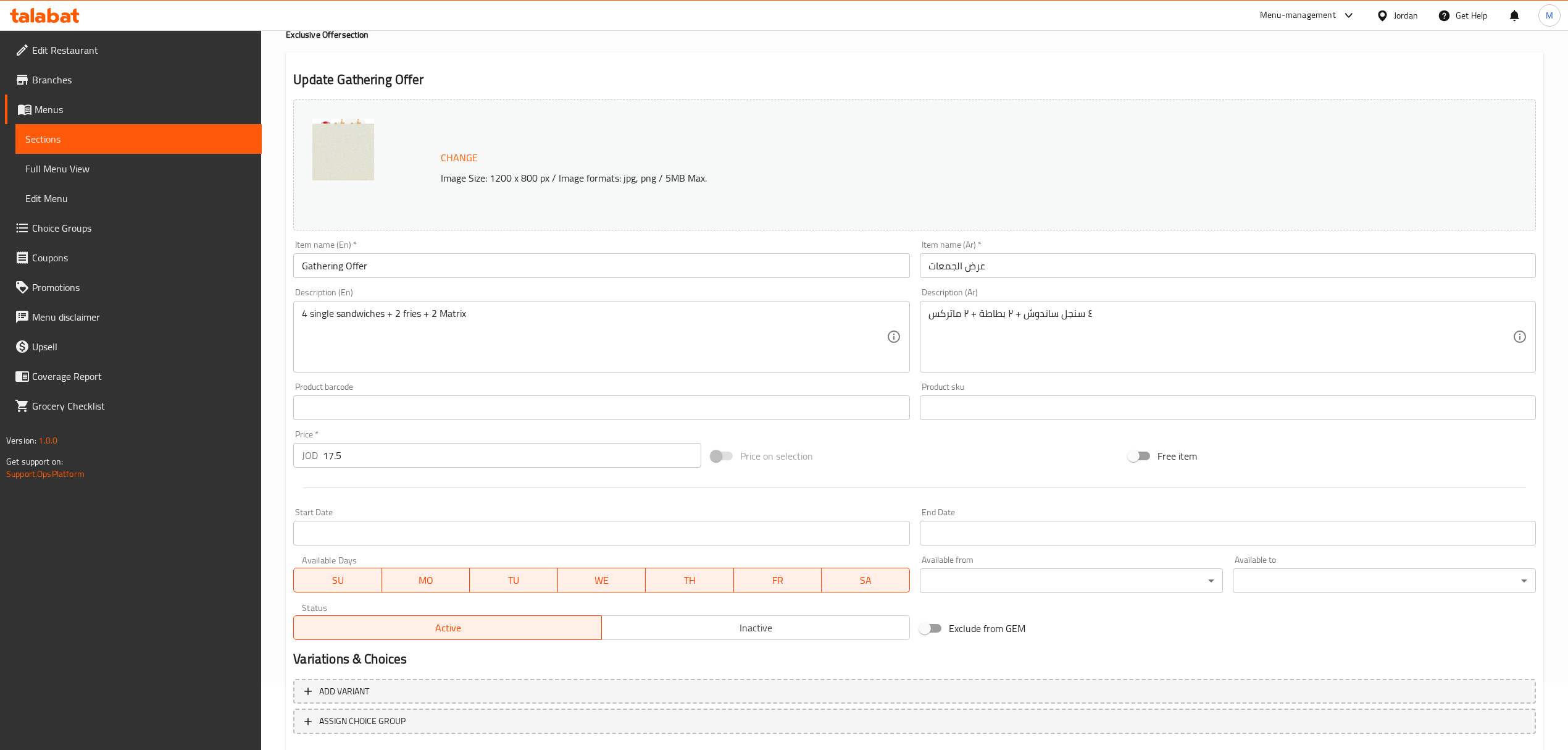
scroll to position [0, 0]
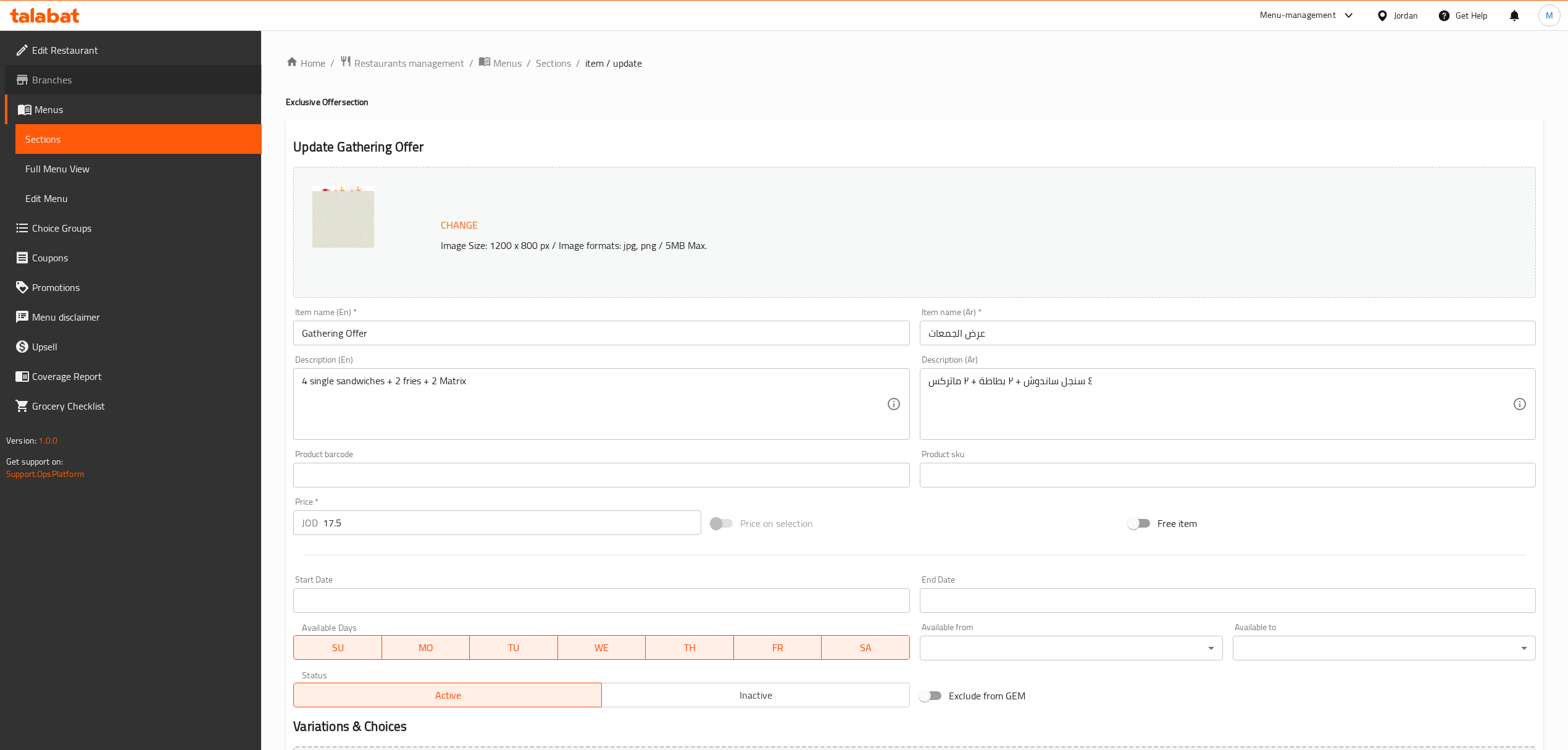
click at [74, 75] on span "Branches" at bounding box center [141, 80] width 220 height 15
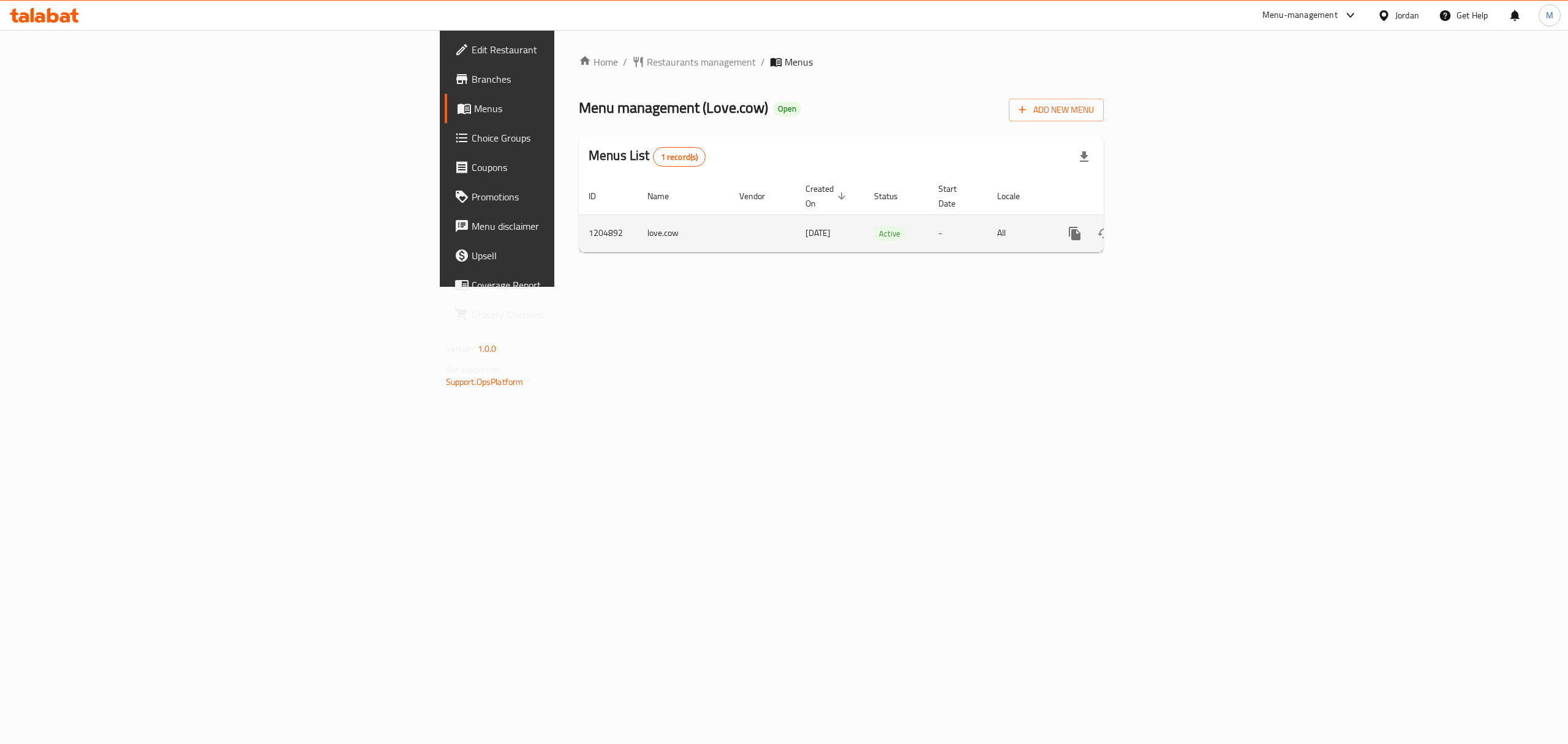
click at [1170, 226] on icon "enhanced table" at bounding box center [1163, 233] width 15 height 15
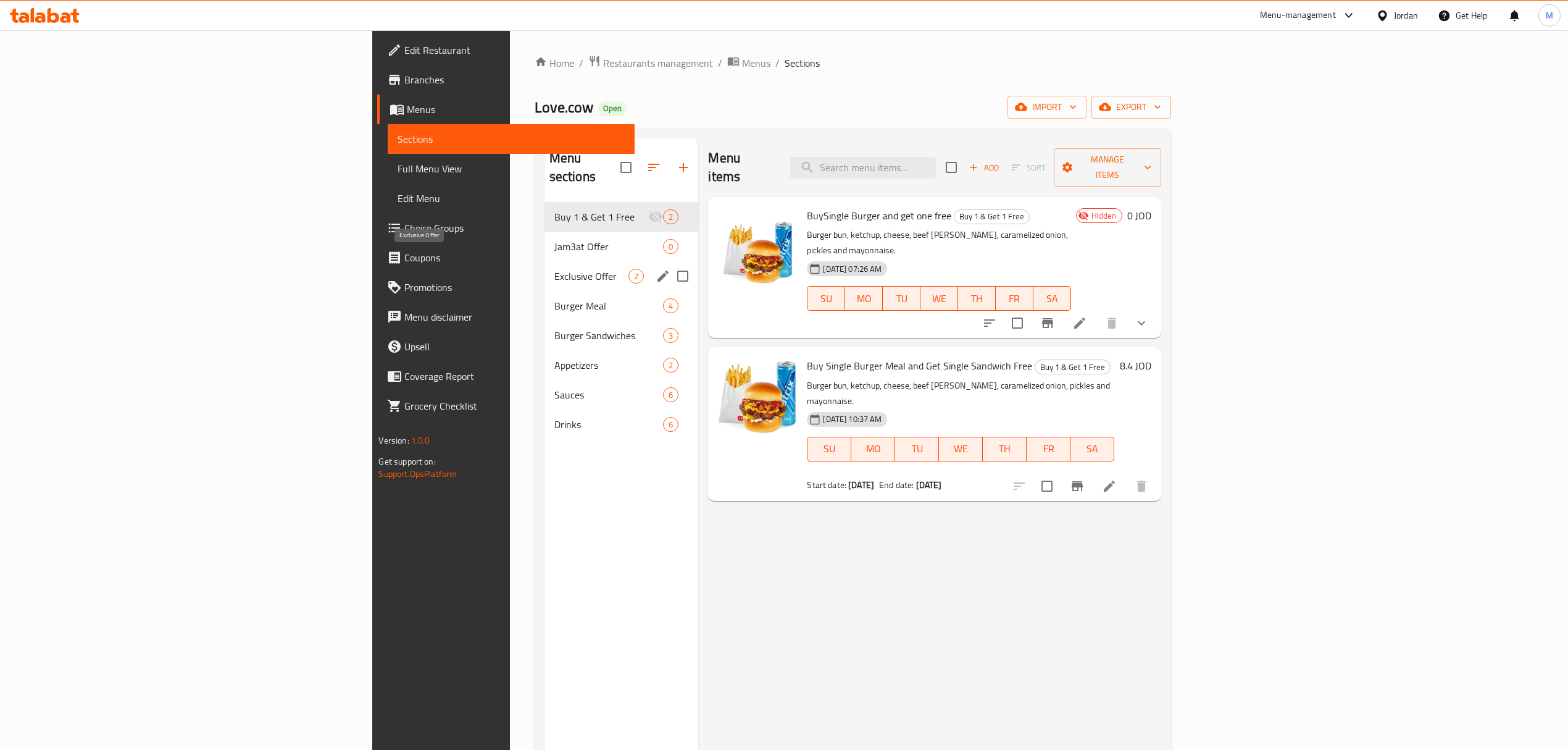
click at [554, 269] on span "Exclusive Offer" at bounding box center [591, 276] width 75 height 15
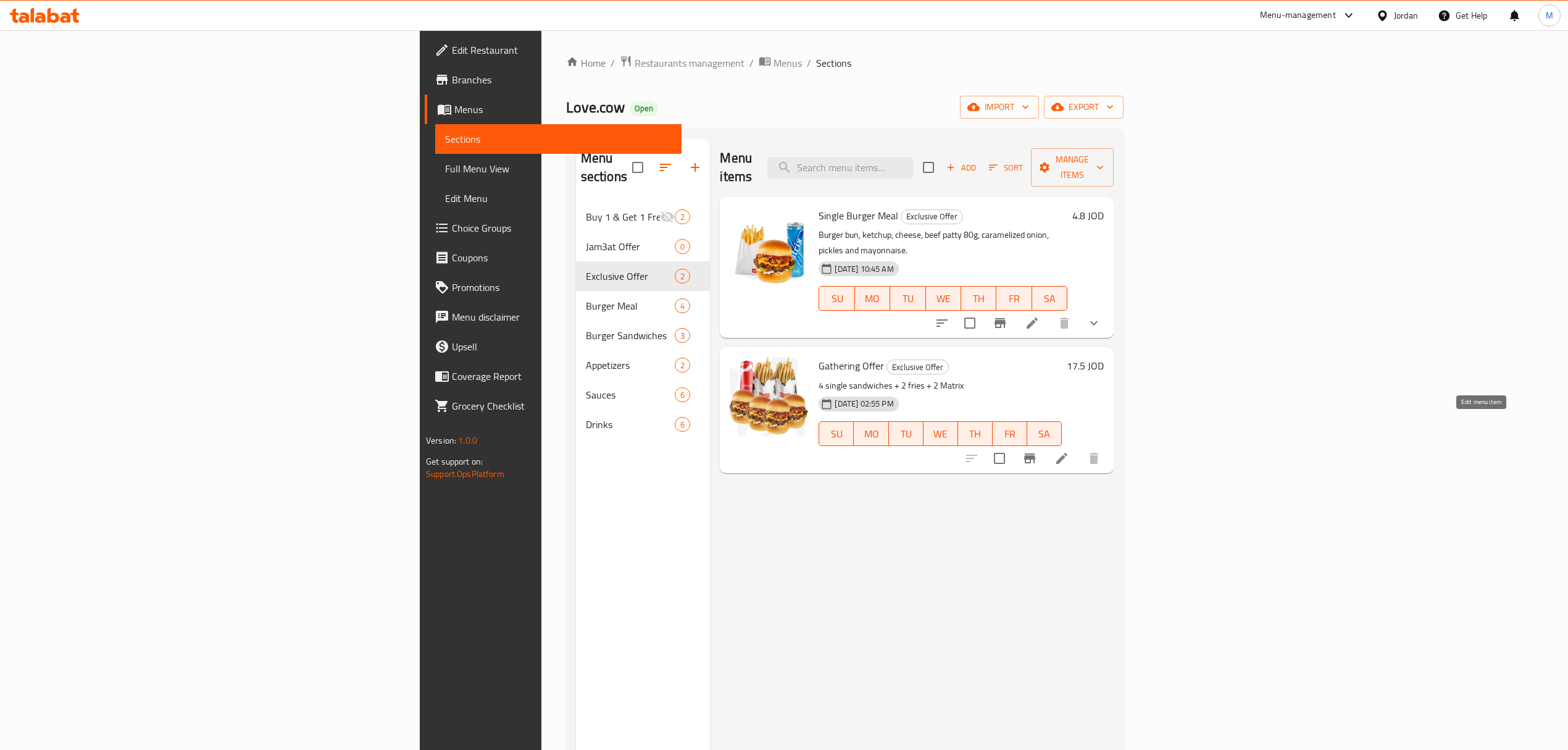
click at [1069, 451] on icon at bounding box center [1061, 458] width 15 height 15
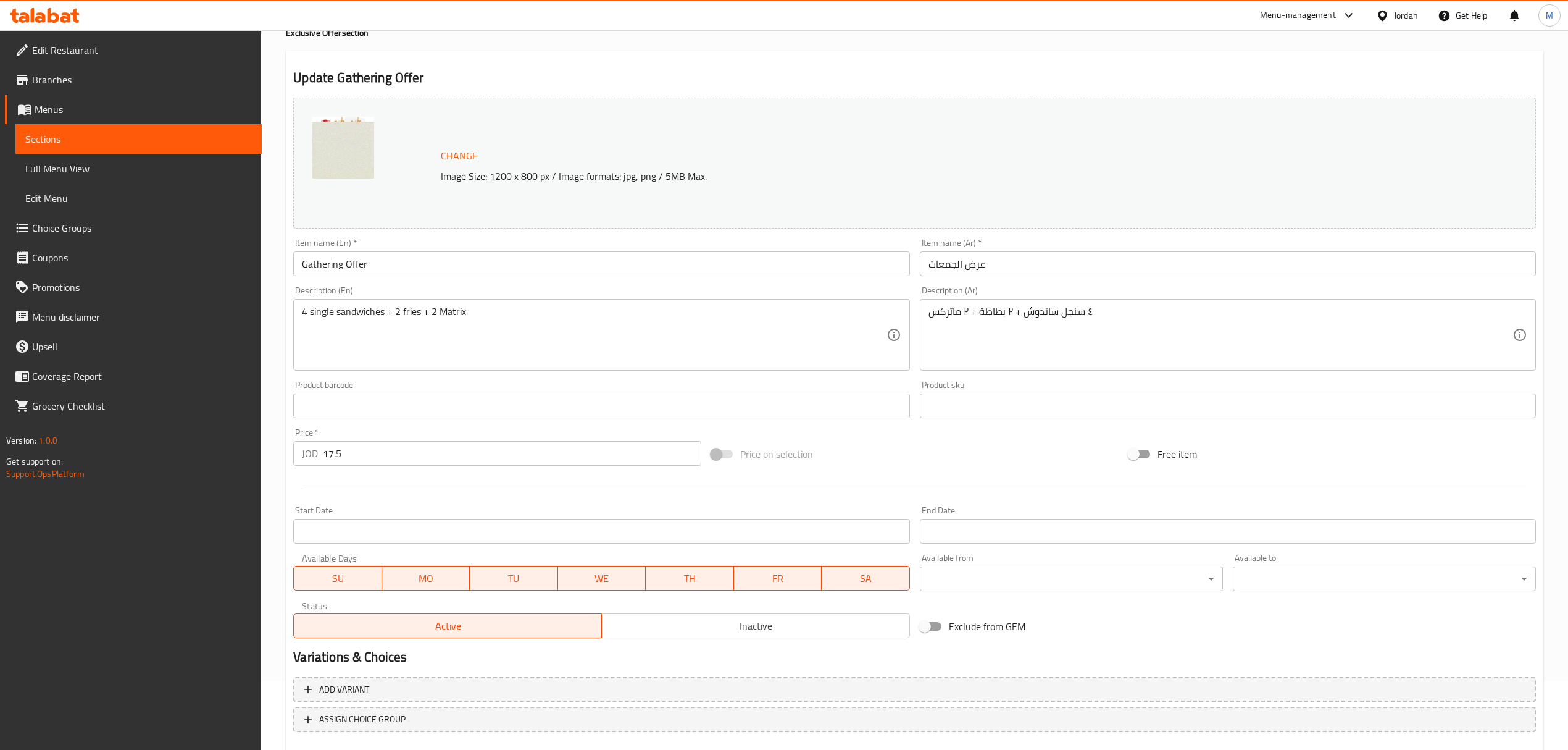
scroll to position [139, 0]
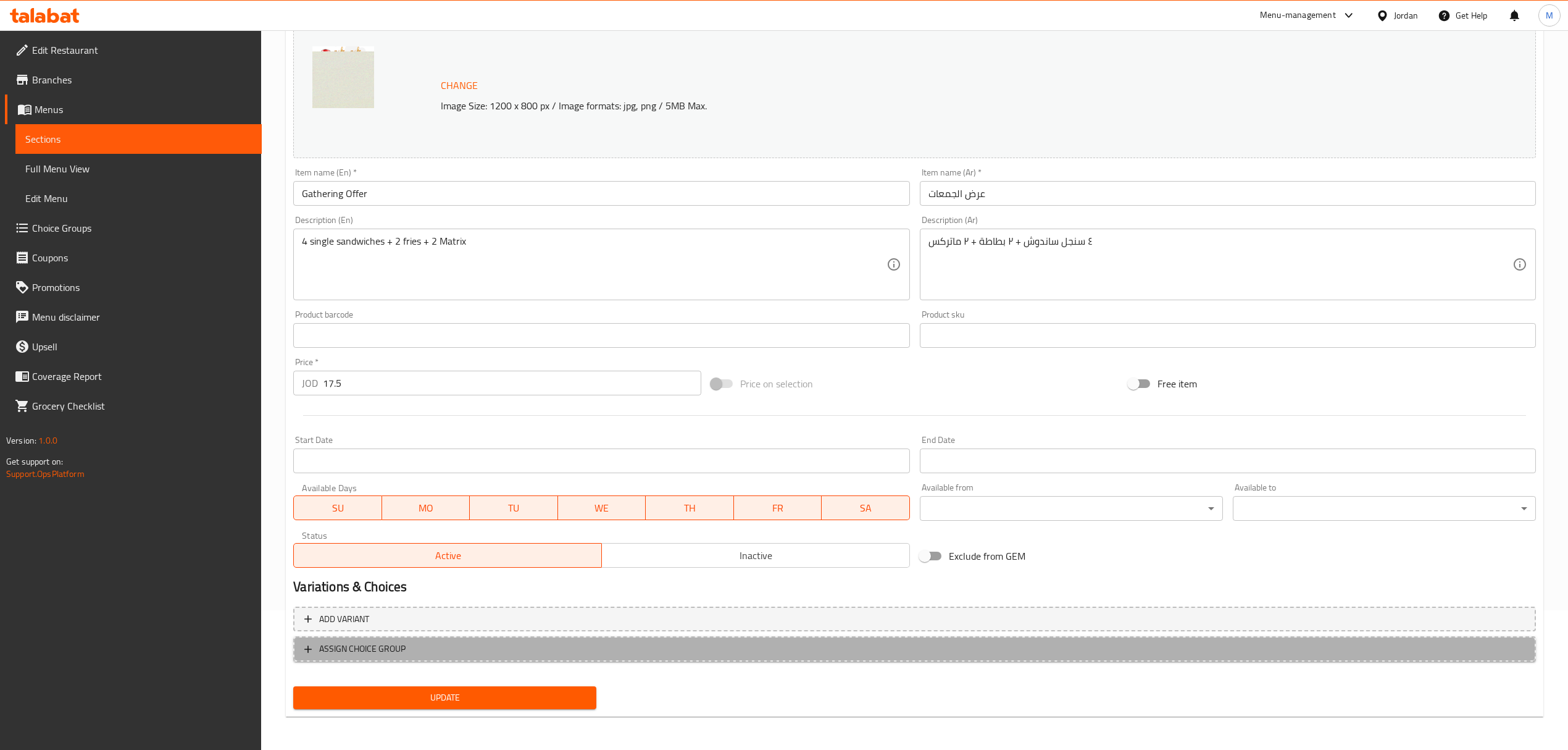
click at [448, 643] on span "ASSIGN CHOICE GROUP" at bounding box center [914, 649] width 1221 height 16
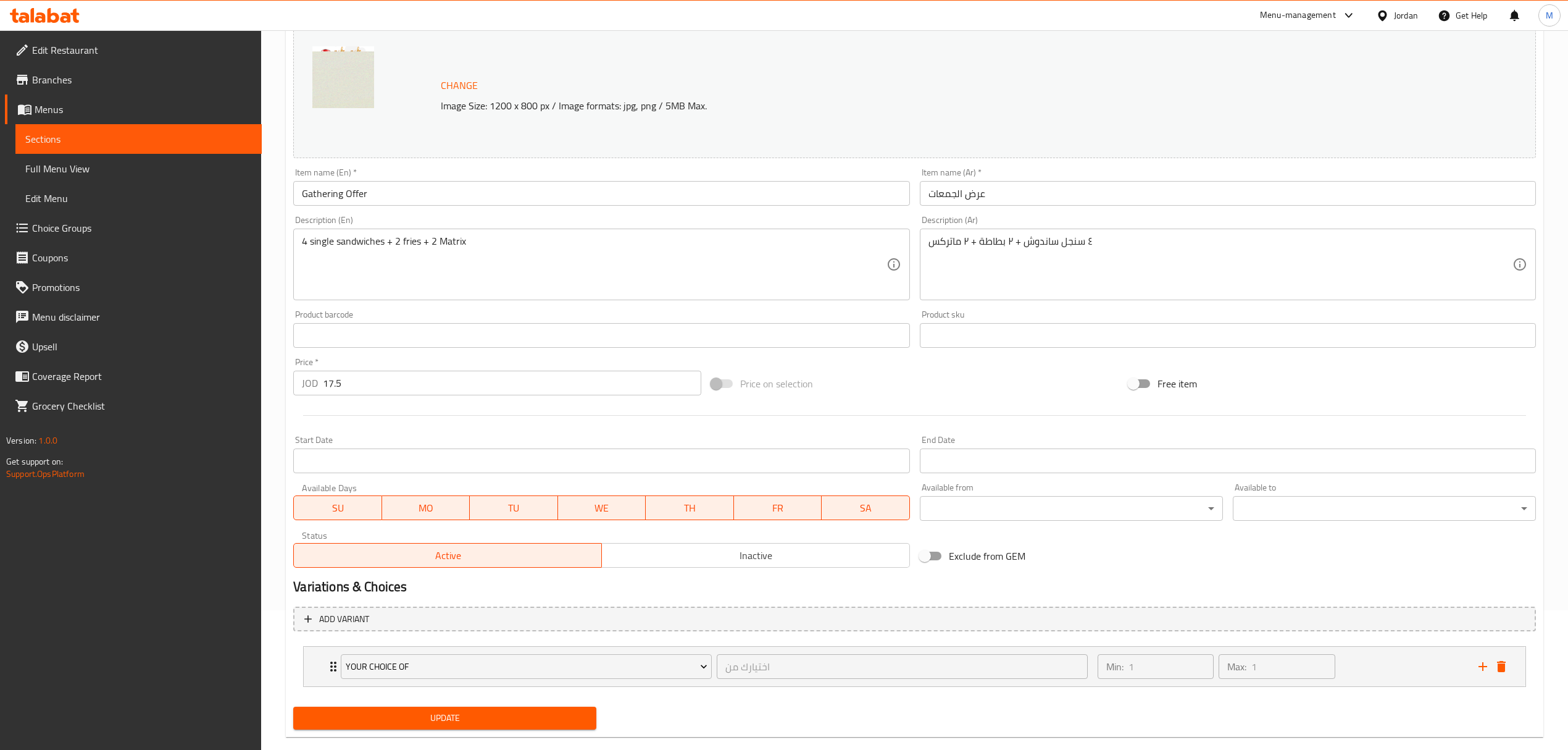
scroll to position [161, 0]
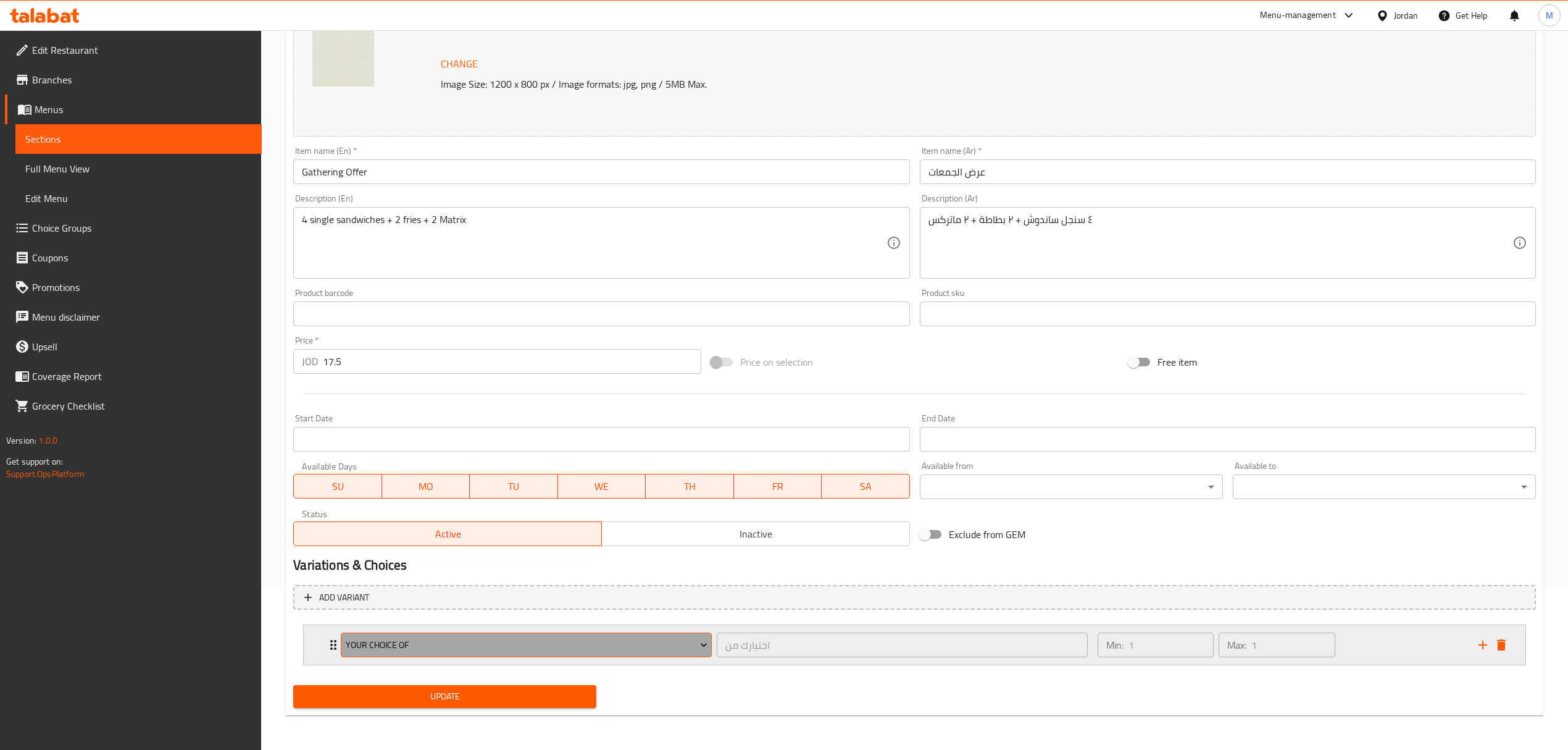
click at [453, 648] on span "Your Choice Of" at bounding box center [526, 645] width 362 height 16
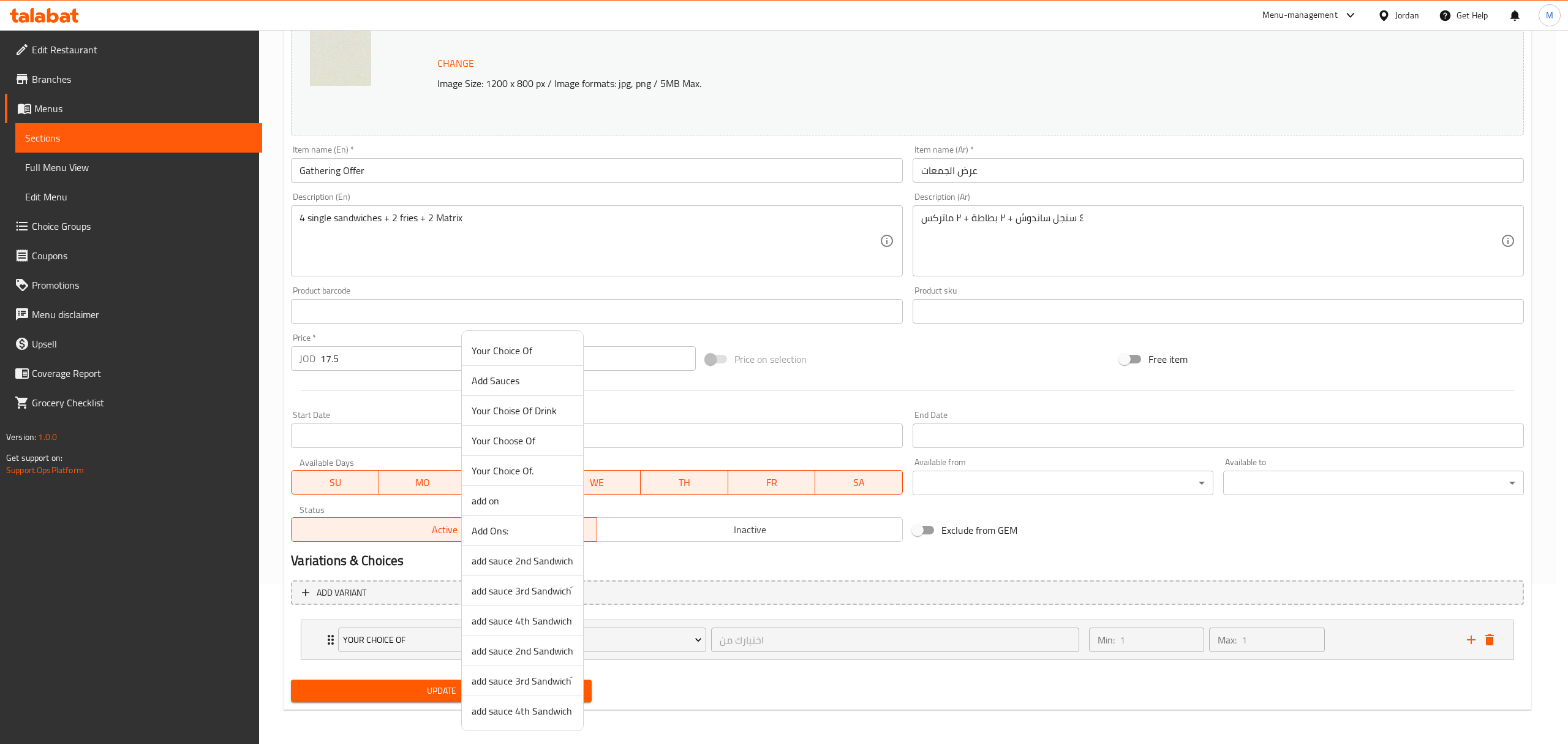
click at [517, 377] on span "Add Sauces" at bounding box center [522, 380] width 102 height 15
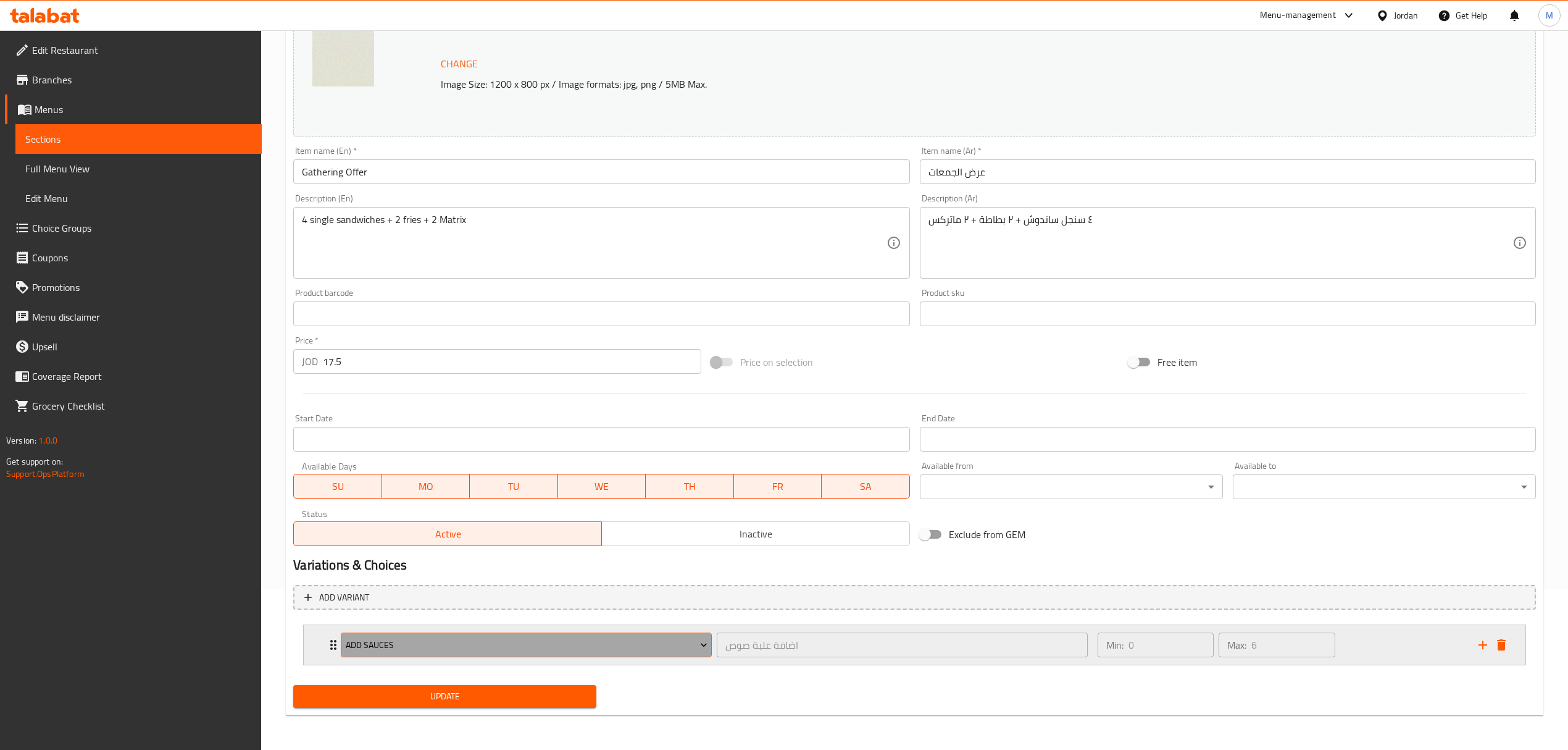
click at [468, 641] on span "Add Sauces" at bounding box center [526, 645] width 362 height 16
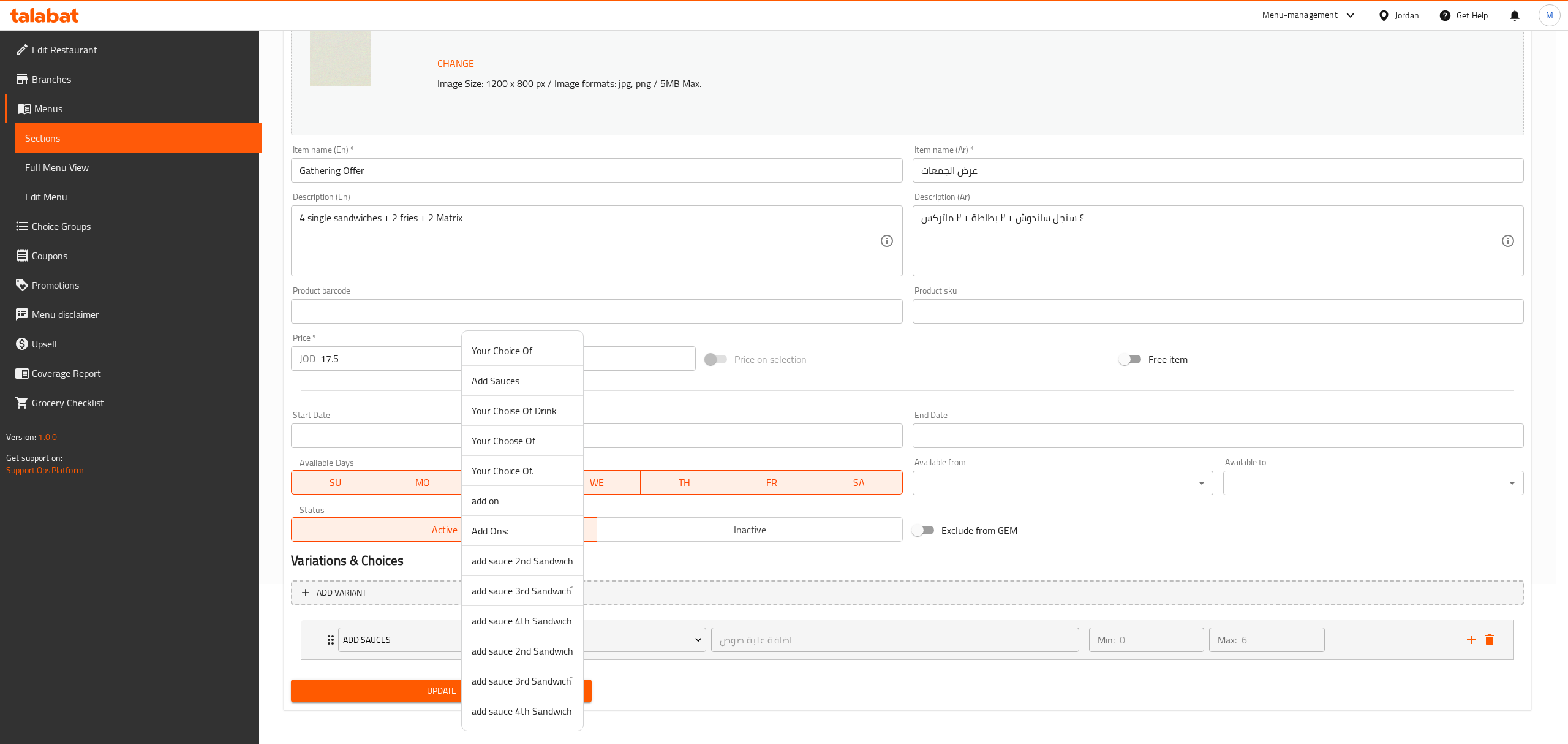
click at [498, 527] on span "Add Ons:" at bounding box center [522, 530] width 102 height 15
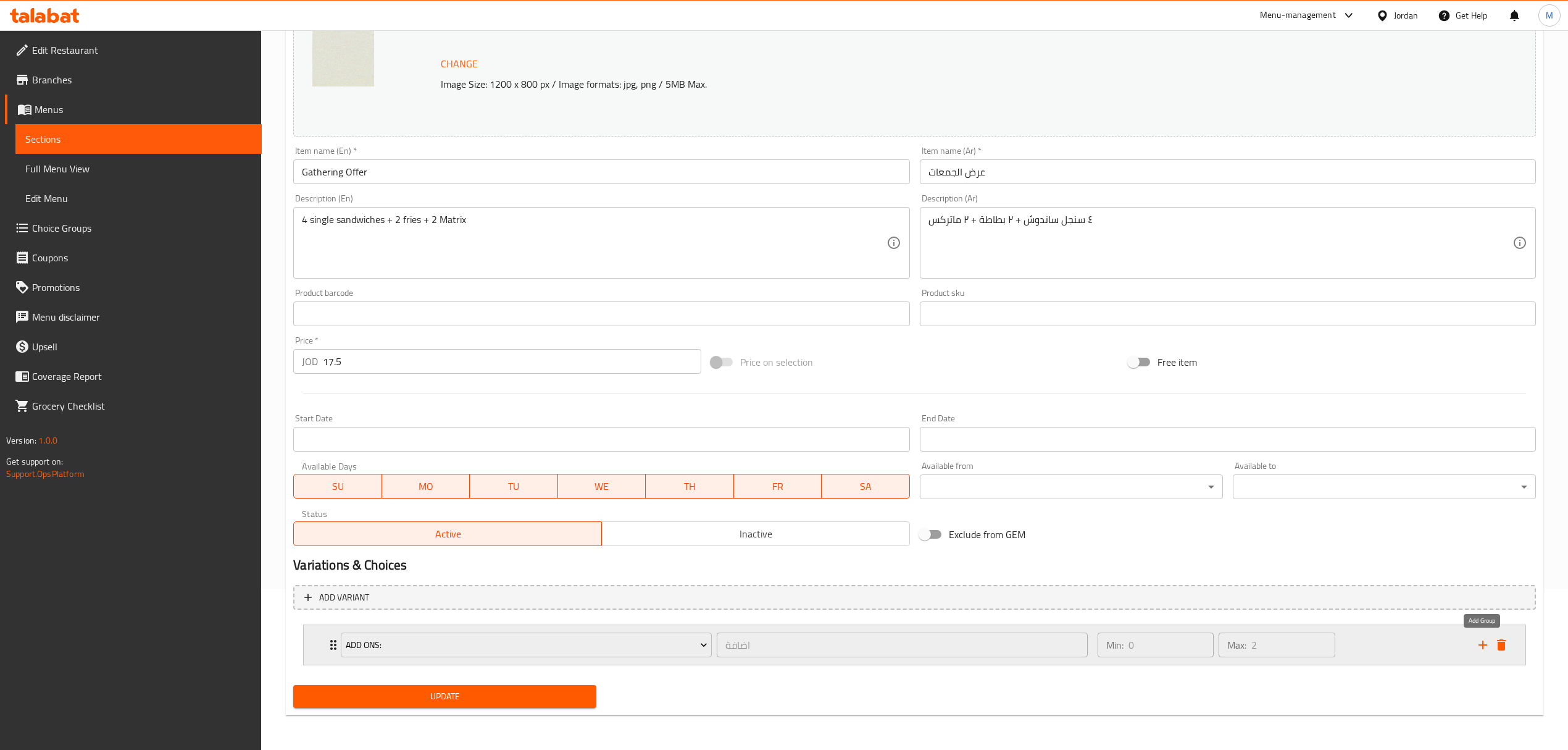
click at [1485, 650] on icon "add" at bounding box center [1483, 645] width 15 height 15
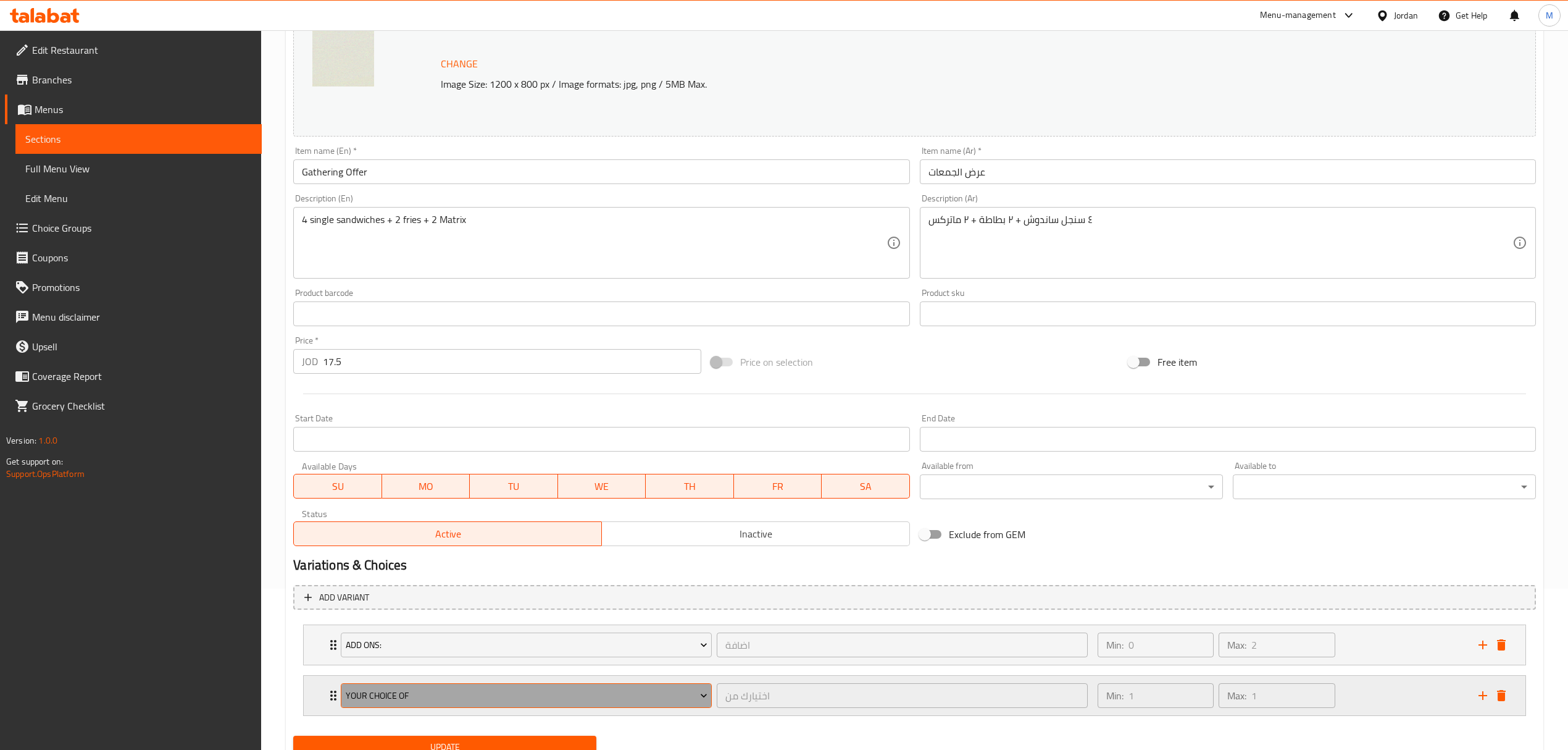
click at [594, 690] on span "Your Choice Of" at bounding box center [526, 696] width 362 height 16
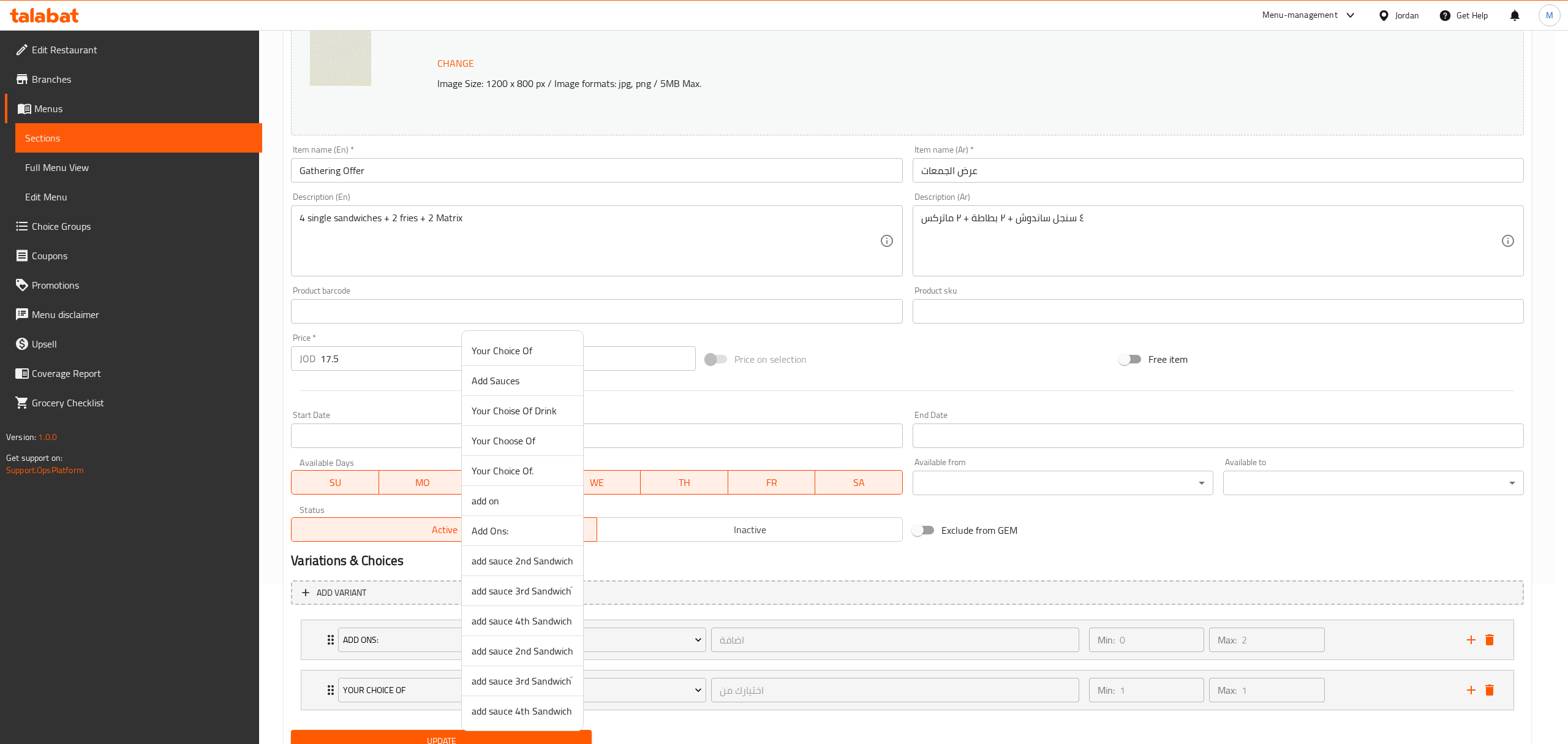
click at [665, 560] on div at bounding box center [784, 372] width 1568 height 744
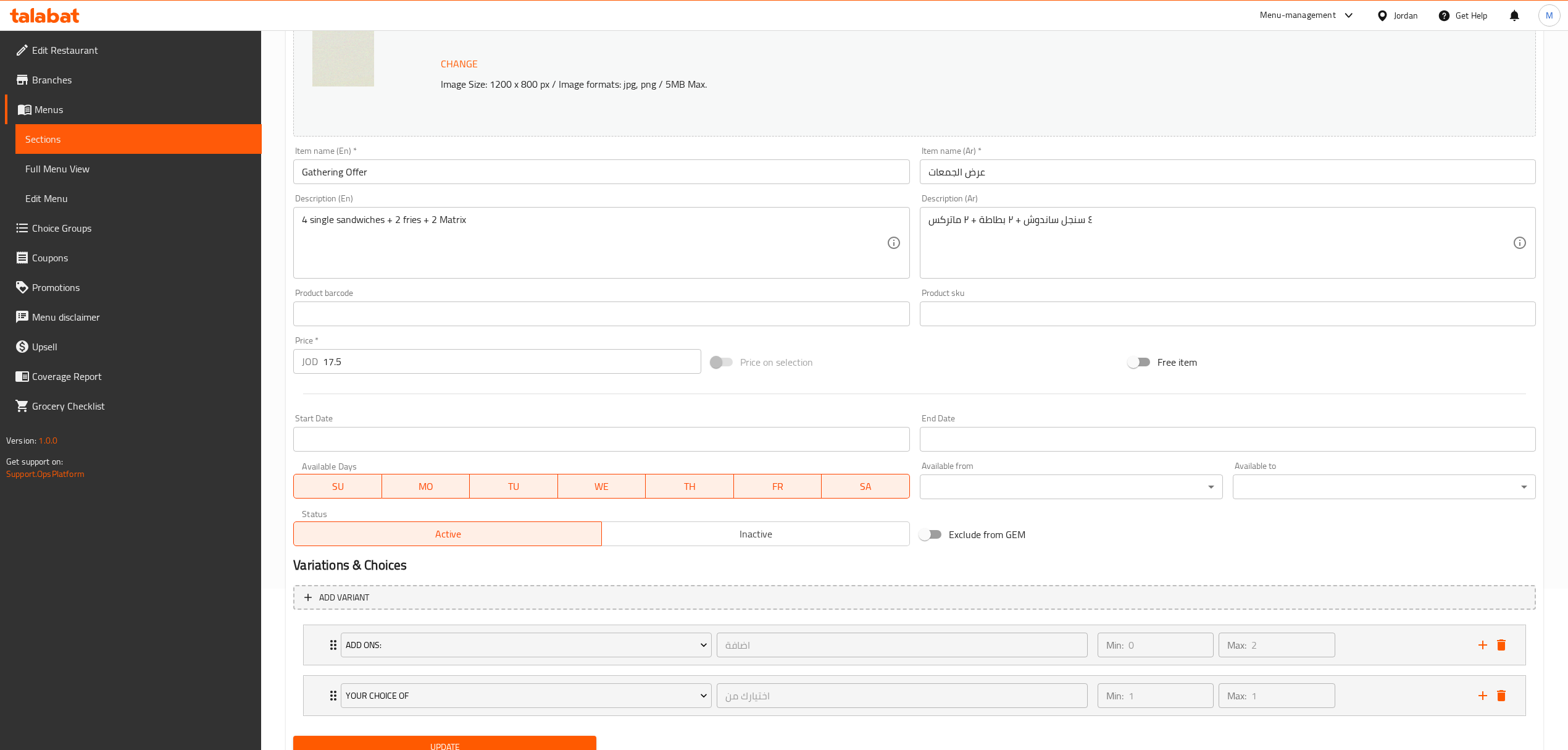
click at [644, 540] on span "Inactive" at bounding box center [756, 534] width 298 height 18
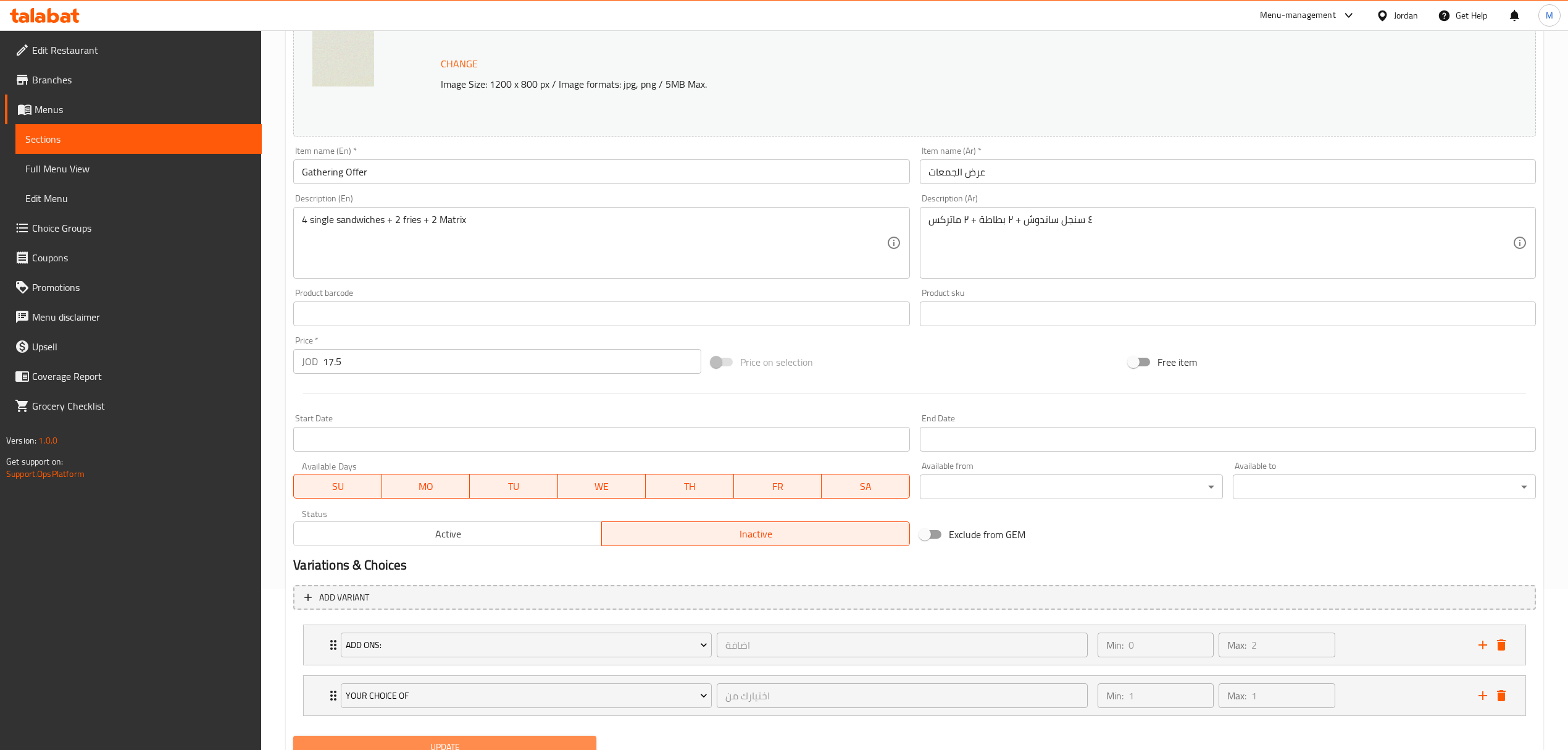
click at [536, 739] on button "Update" at bounding box center [445, 747] width 303 height 23
click at [102, 219] on link "Choice Groups" at bounding box center [133, 228] width 256 height 30
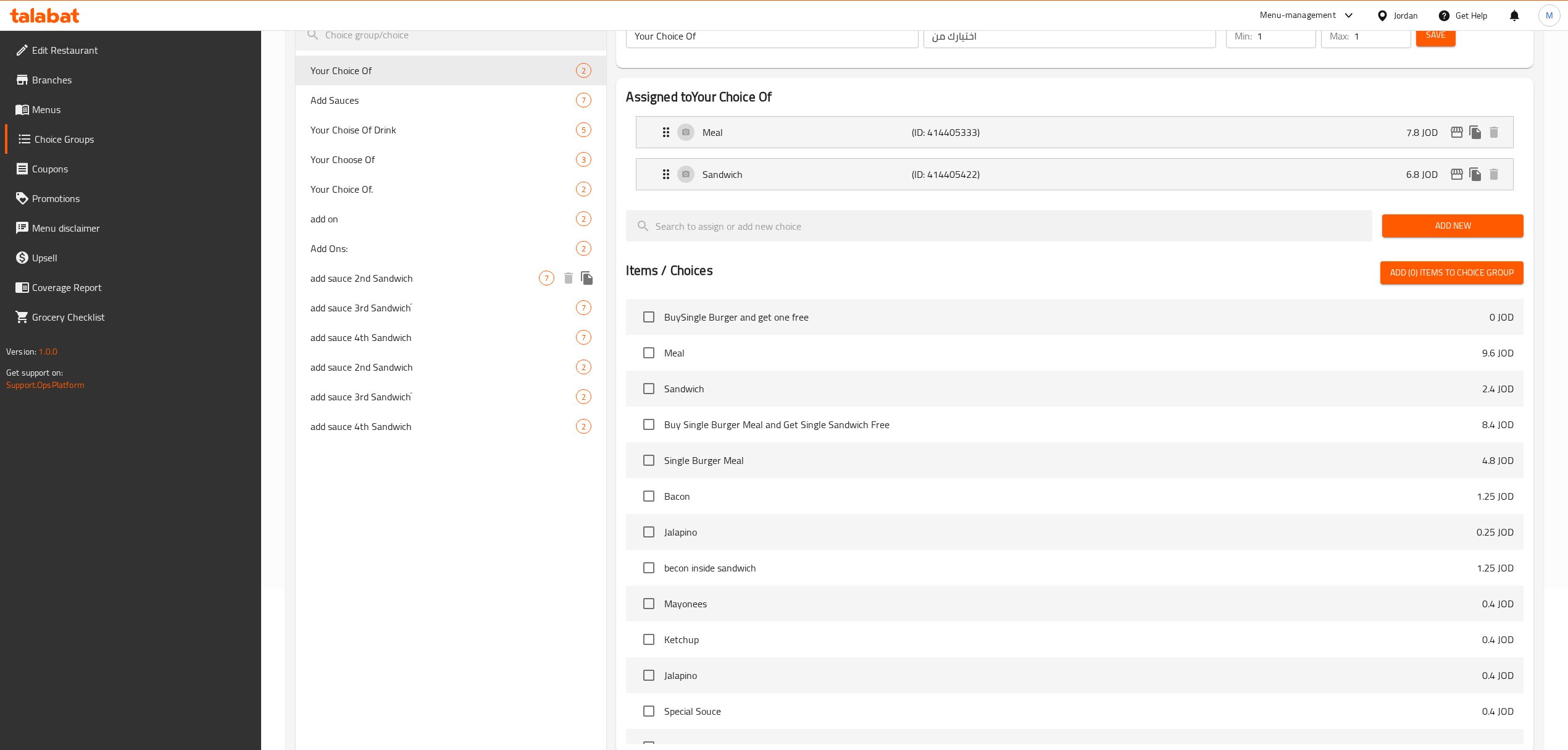
click at [376, 275] on span "add sauce 2nd Sandwich" at bounding box center [424, 278] width 228 height 15
type input "add sauce 2nd Sandwich"
type input "اضافة صوص للساندويشة الثانية"
type input "0"
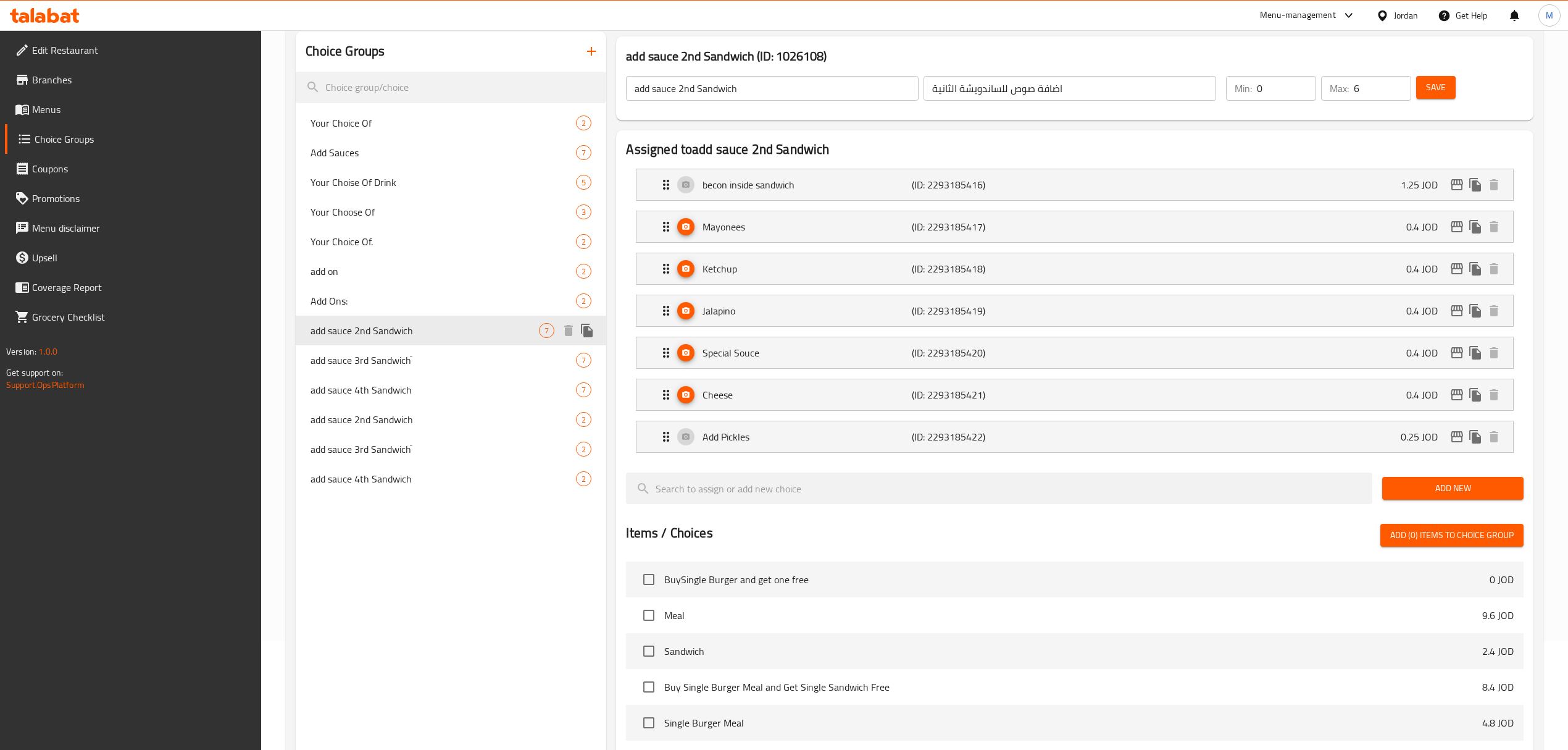
scroll to position [79, 0]
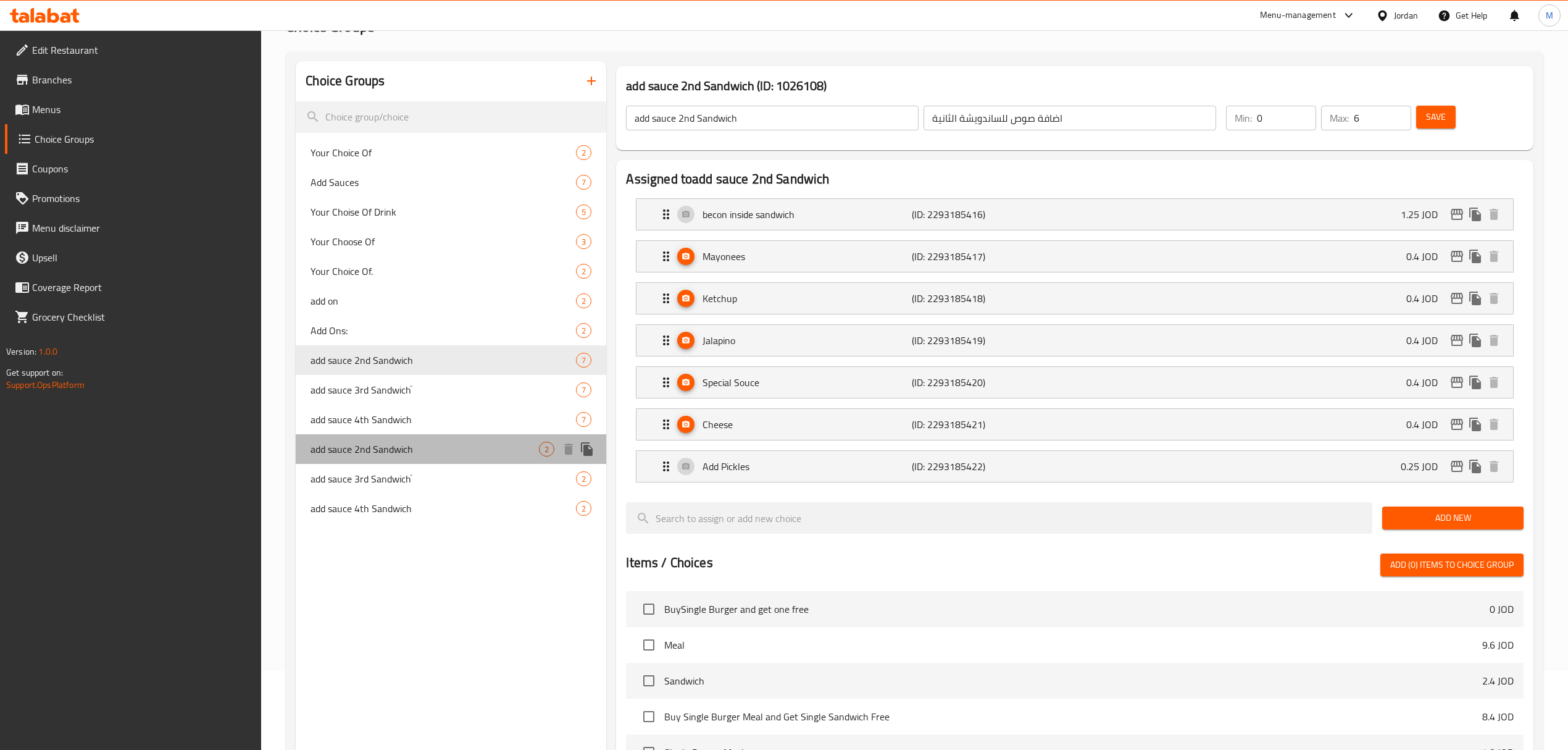
click at [410, 448] on span "add sauce 2nd Sandwich" at bounding box center [424, 449] width 228 height 15
type input "2"
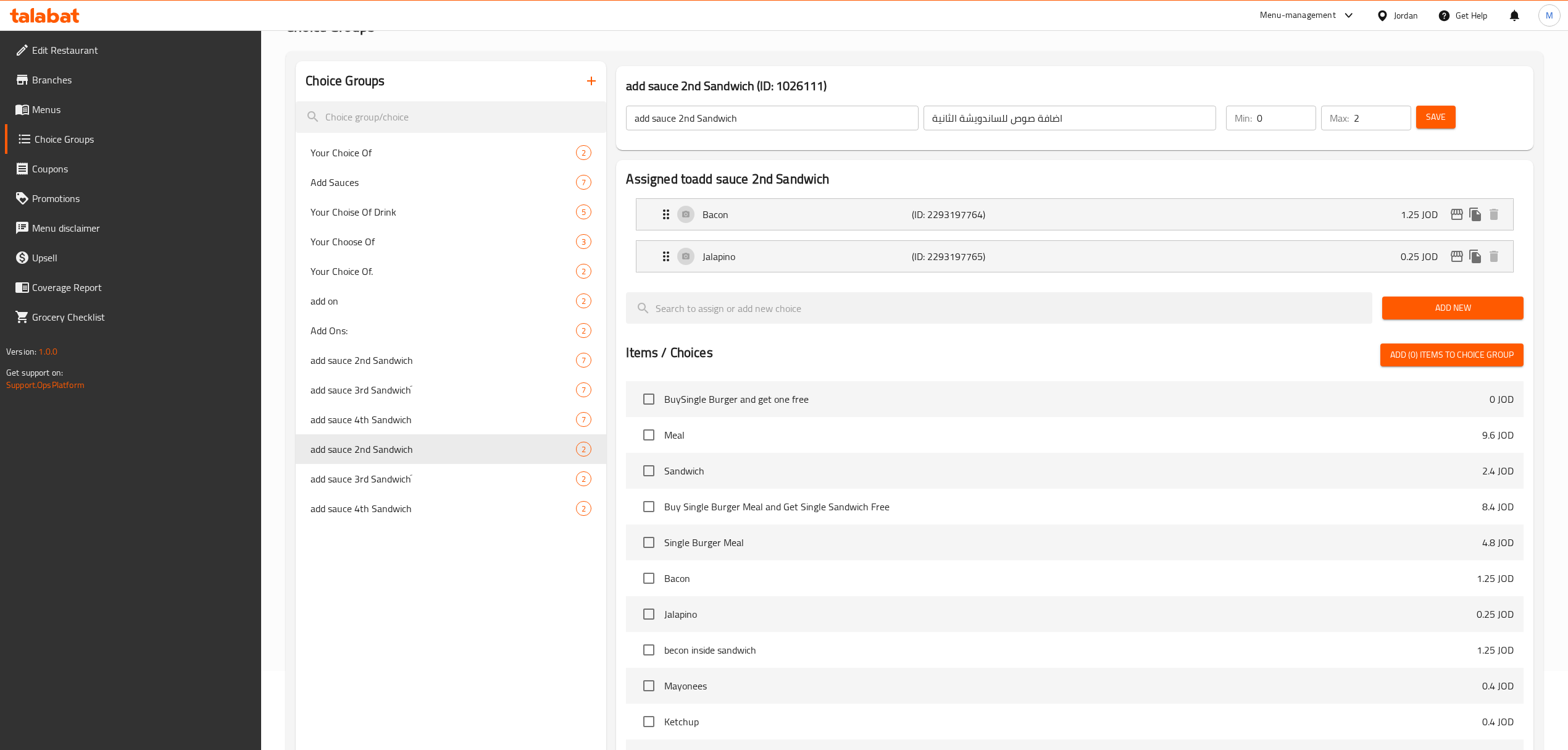
click at [681, 116] on input "add sauce 2nd Sandwich" at bounding box center [772, 118] width 293 height 25
paste input "Add Ons"
type input "Add Ons 2nd Sandwich"
click at [1036, 122] on input "اضافة صوص للساندويشة الثانية" at bounding box center [1070, 118] width 293 height 25
paste input "text"
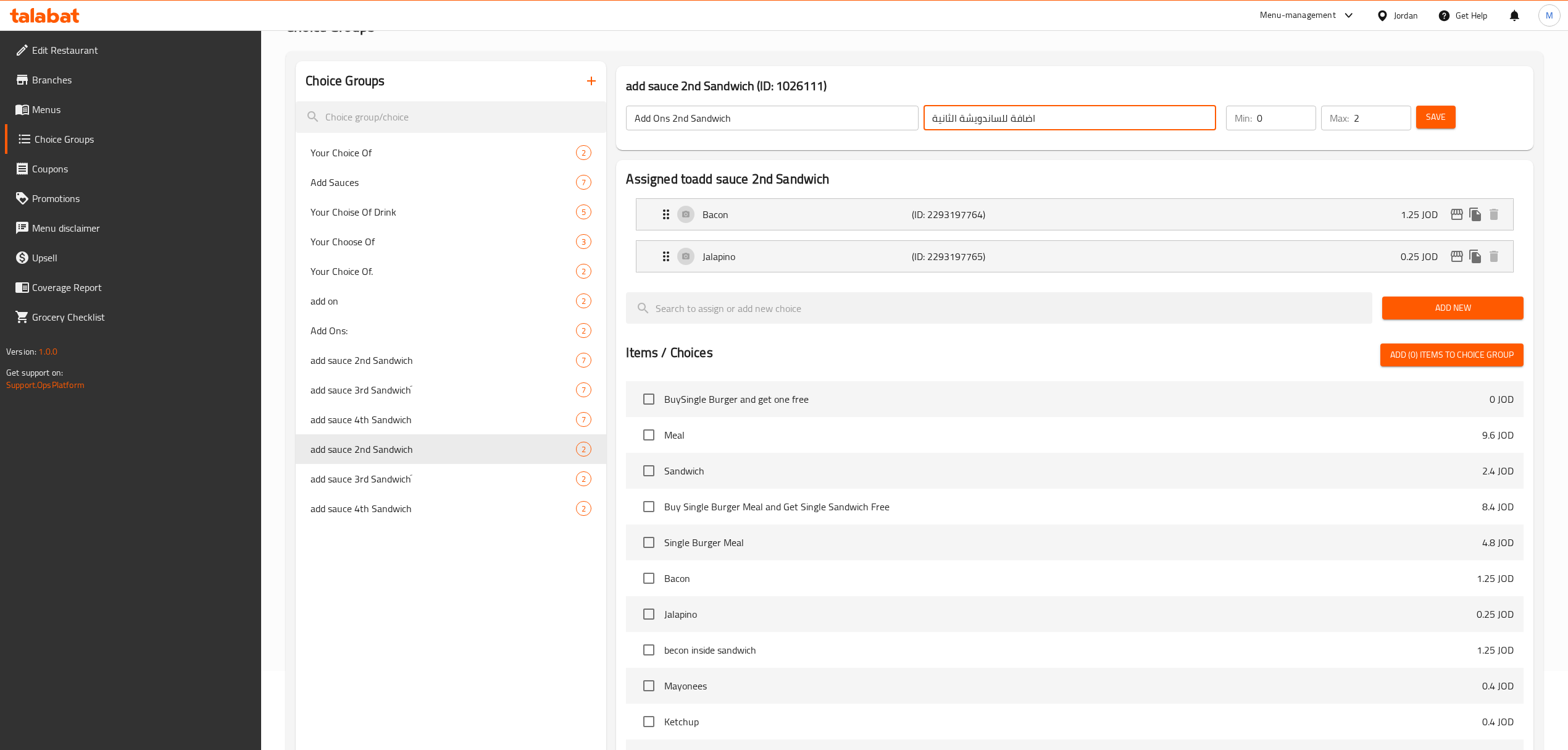
type input "اضافة للساندويشة الثانية"
click at [1434, 114] on span "Save" at bounding box center [1436, 117] width 20 height 16
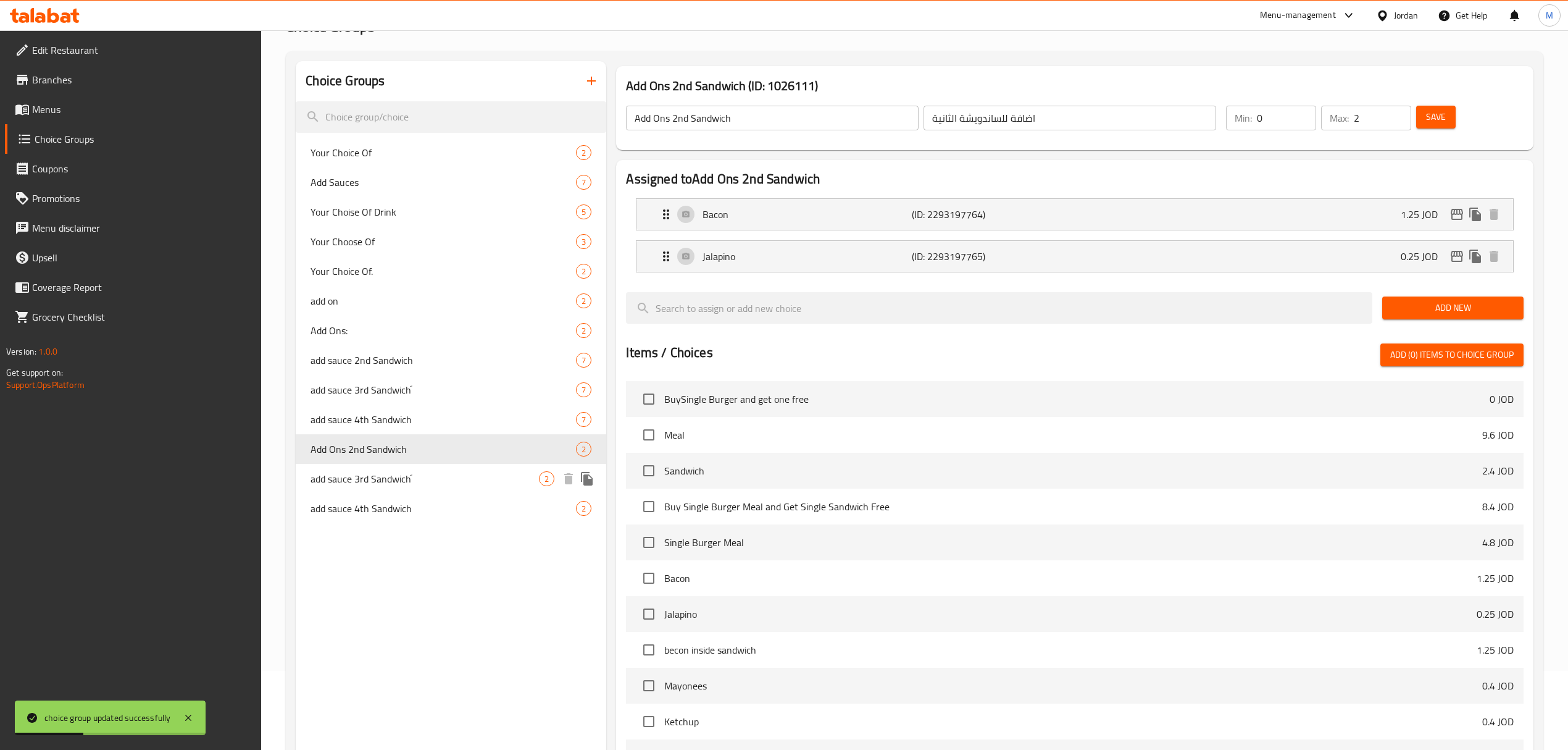
click at [358, 485] on span "add sauce 3rd Sandwichَ" at bounding box center [424, 478] width 228 height 15
type input "add sauce 3rd Sandwichَ"
type input "اضافة صوص للساندويشة الثالثة"
click at [692, 127] on input "add sauce 3rd Sandwichَ" at bounding box center [772, 118] width 293 height 25
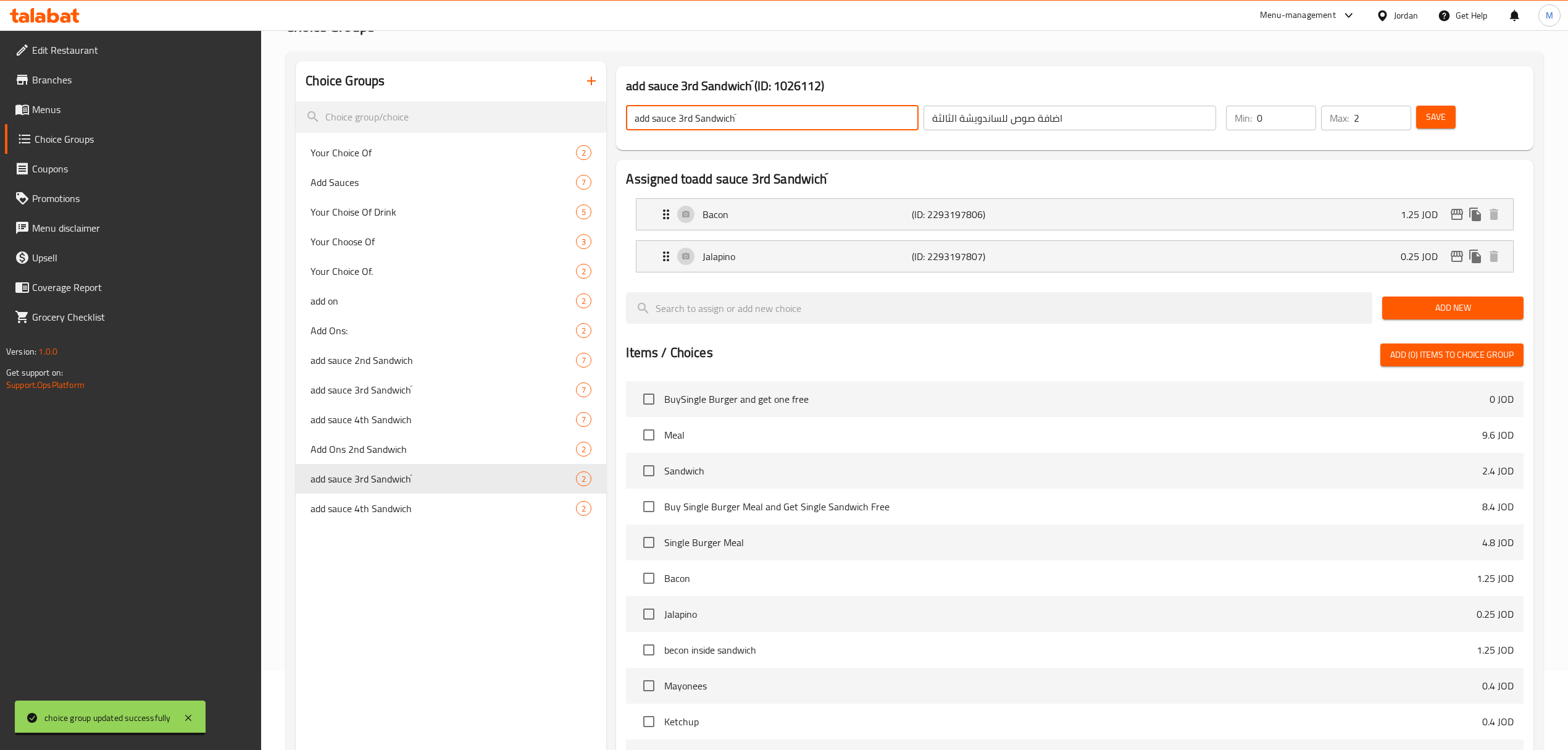
paste input "Add Ons 3rd Sandwich"
type input "Add Ons 3rd Sandwich"
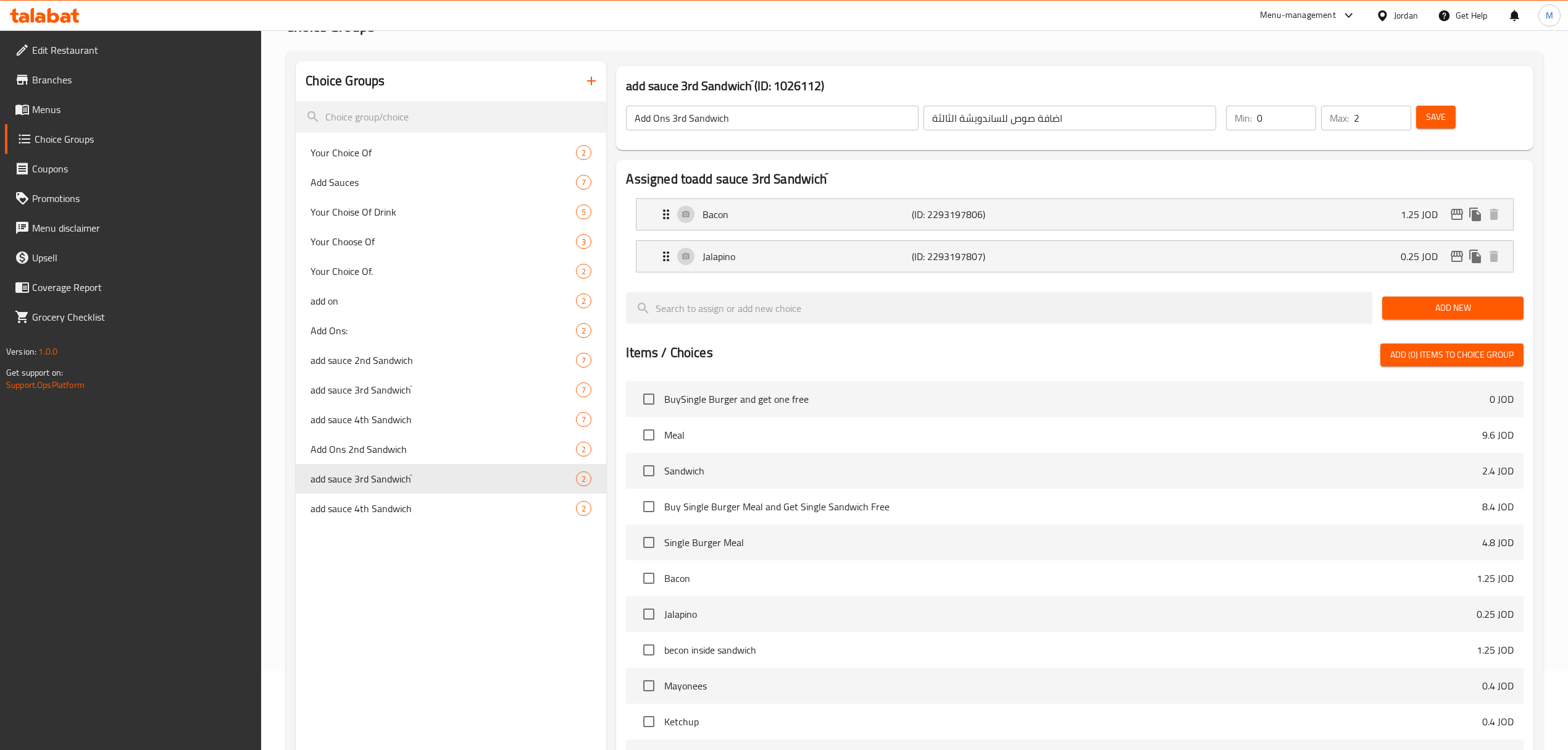
click at [1100, 112] on input "اضافة صوص للساندويشة الثالثة" at bounding box center [1070, 118] width 293 height 25
paste input "text"
type input "اضافة للساندويشة الثالثة"
click at [1436, 111] on span "Save" at bounding box center [1436, 117] width 20 height 16
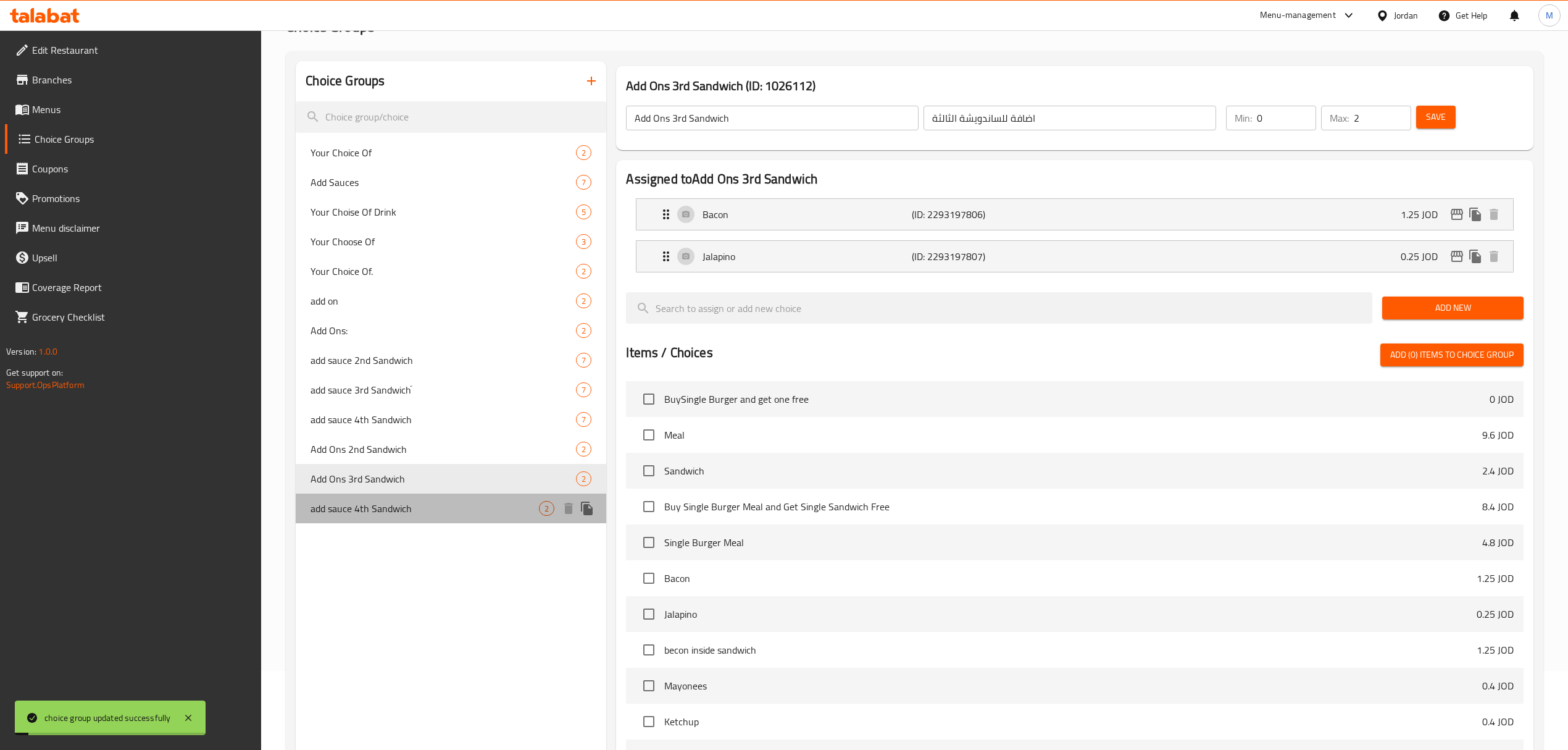
click at [379, 512] on span "add sauce 4th Sandwich" at bounding box center [424, 508] width 228 height 15
type input "add sauce 4th Sandwich"
type input "اضافة صوص للساندويشة الرابعة"
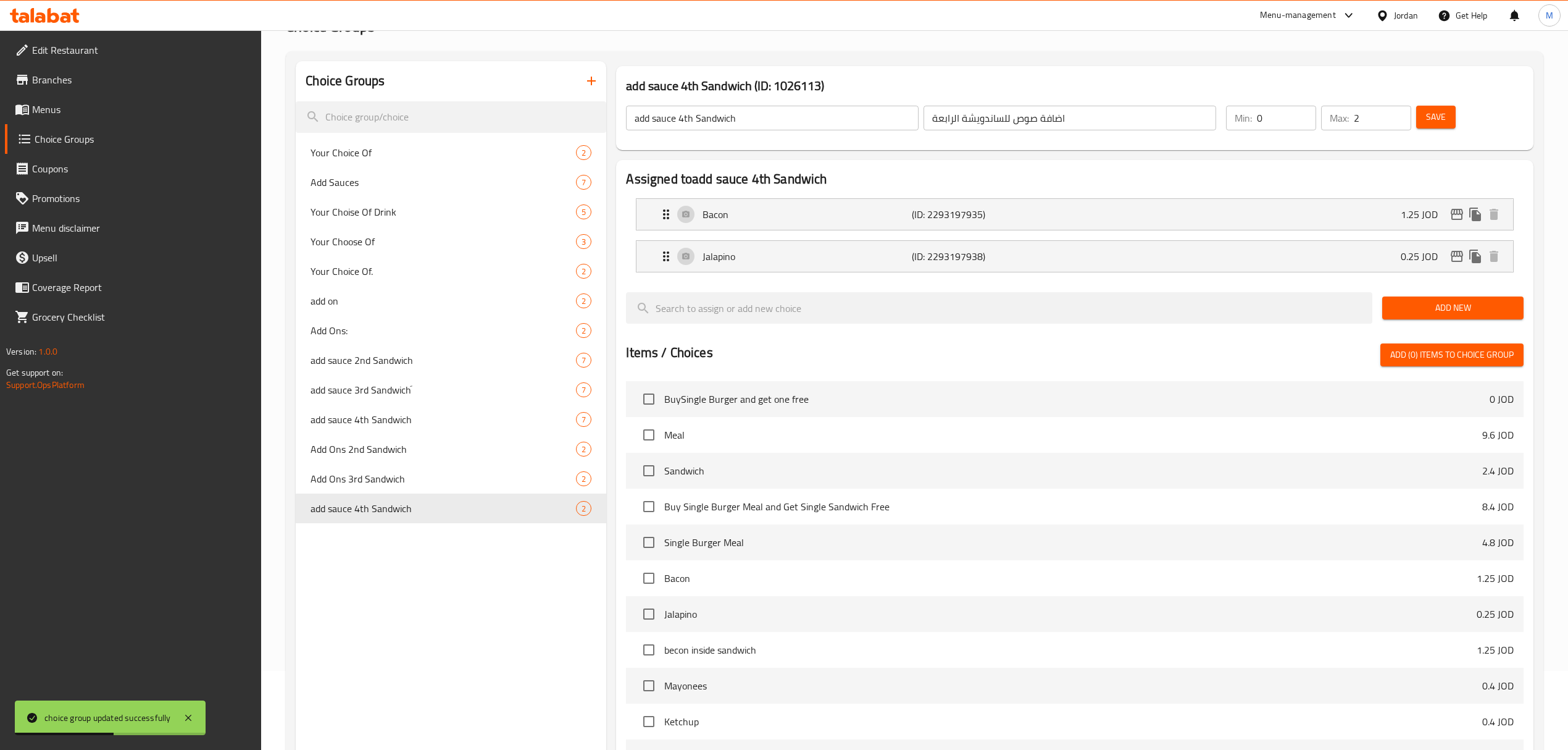
click at [725, 98] on div "add sauce 4th Sandwich ​ اضافة صوص للساندويشة الرابعة ​" at bounding box center [921, 118] width 605 height 40
click at [712, 117] on input "add sauce 4th Sandwich" at bounding box center [772, 118] width 293 height 25
paste input "Add Ons"
type input "Add Ons 4th Sandwich"
click at [1027, 124] on input "اضافة صوص للساندويشة الرابعة" at bounding box center [1070, 118] width 293 height 25
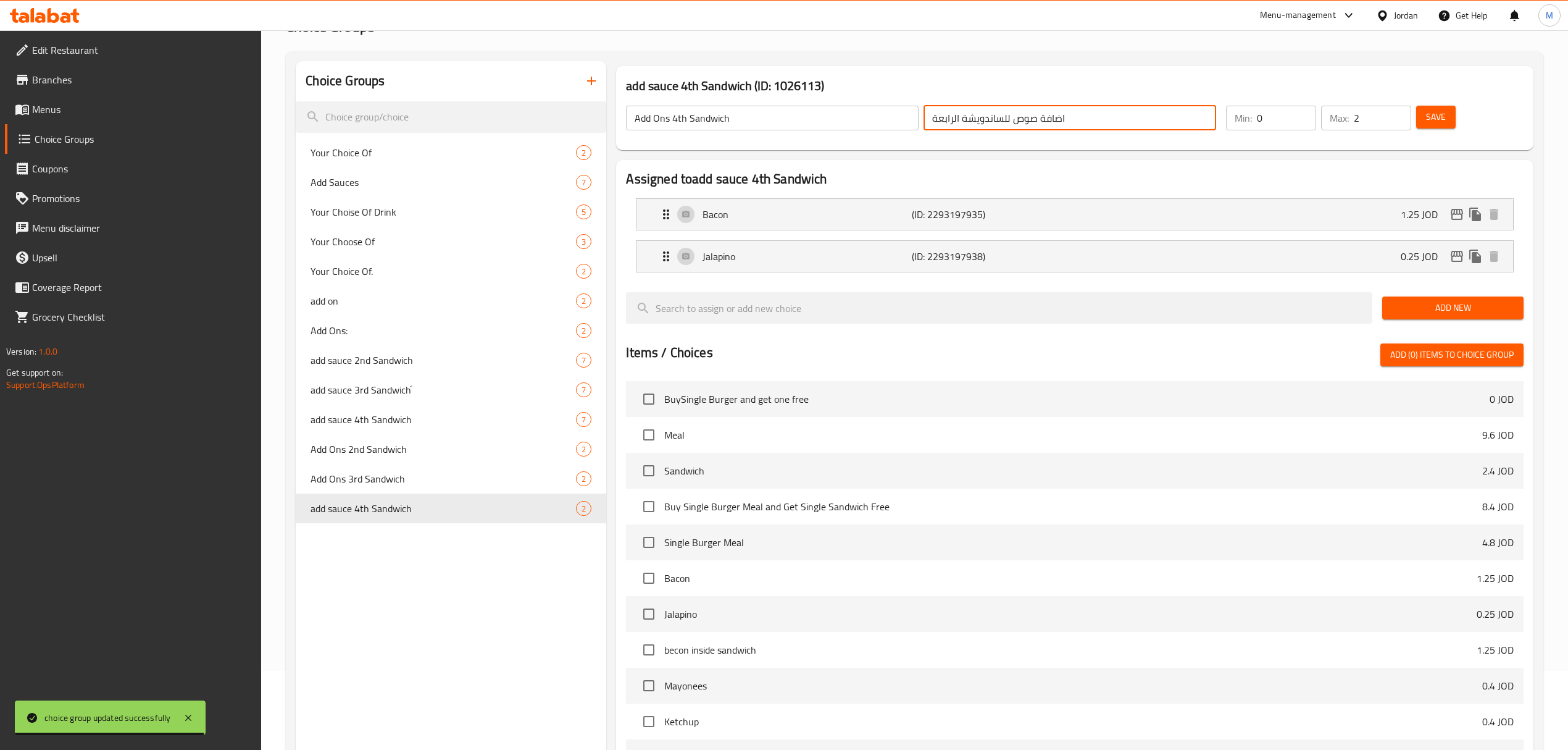
paste input "للساندويشة"
type input "اضافة للساندويشة لرابعة"
click at [1444, 111] on span "Save" at bounding box center [1436, 117] width 20 height 16
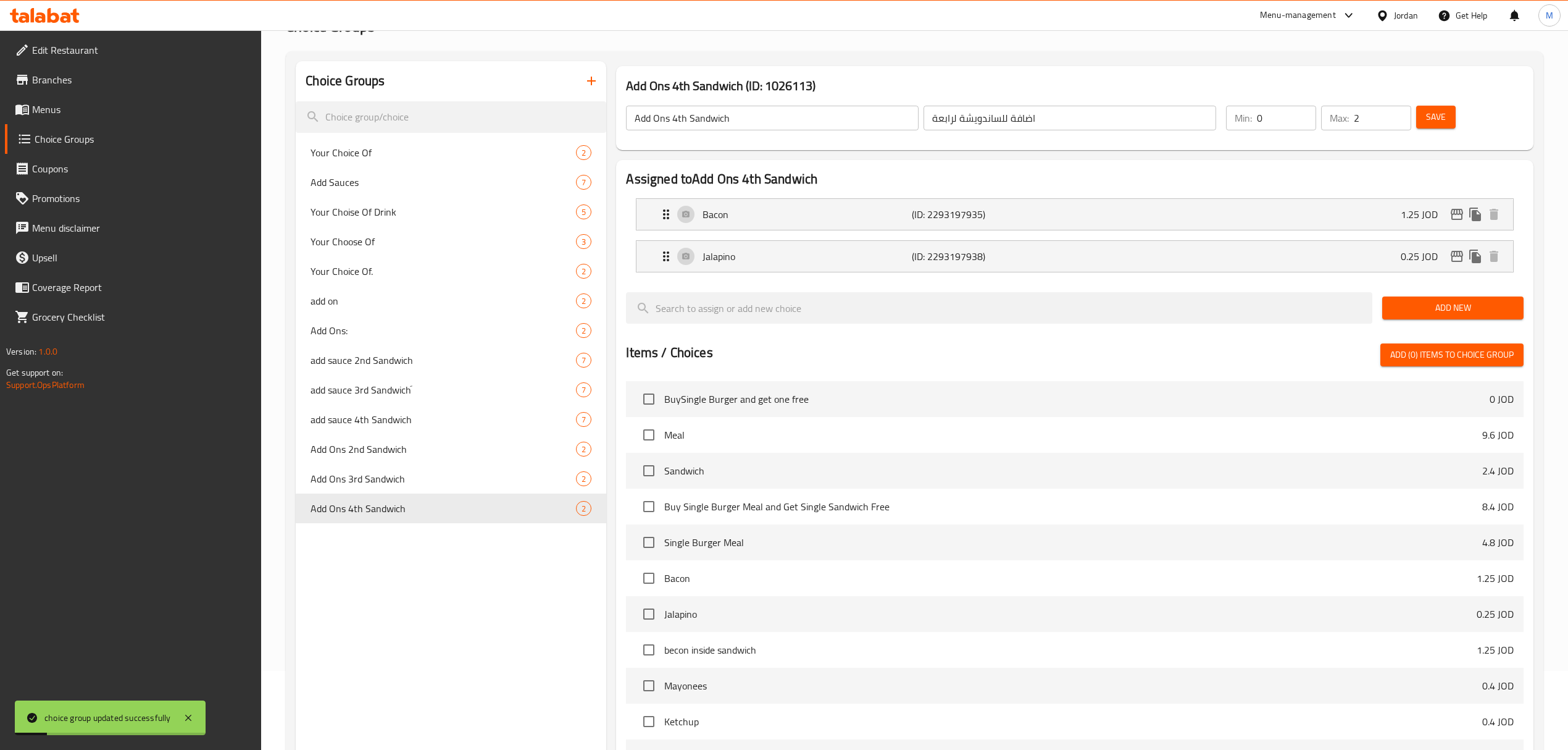
click at [497, 582] on div "Choice Groups Your Choice Of 2 Add Sauces 7 Your Choise Of Drink 5 Your Choose …" at bounding box center [450, 494] width 310 height 866
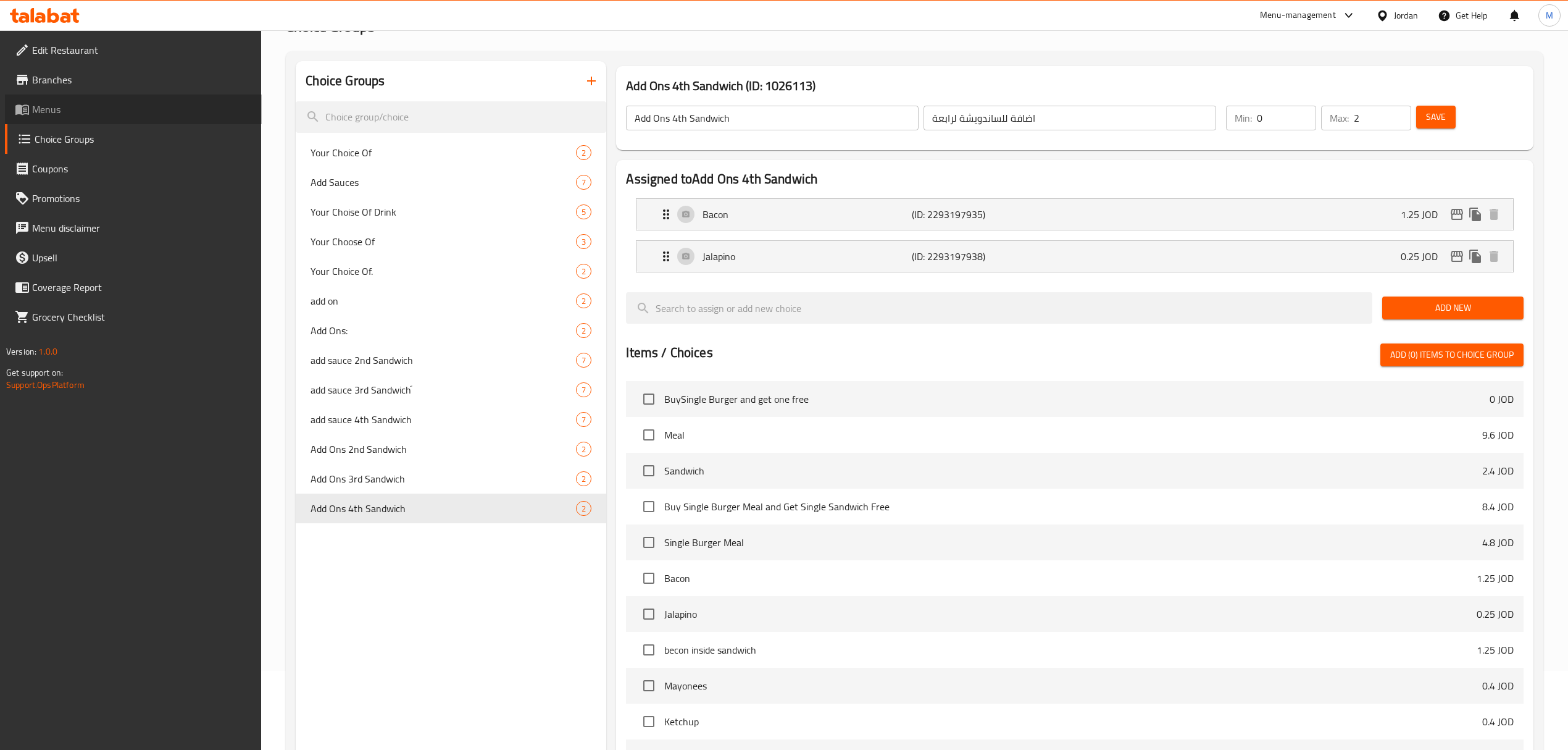
click at [60, 109] on span "Menus" at bounding box center [141, 109] width 220 height 15
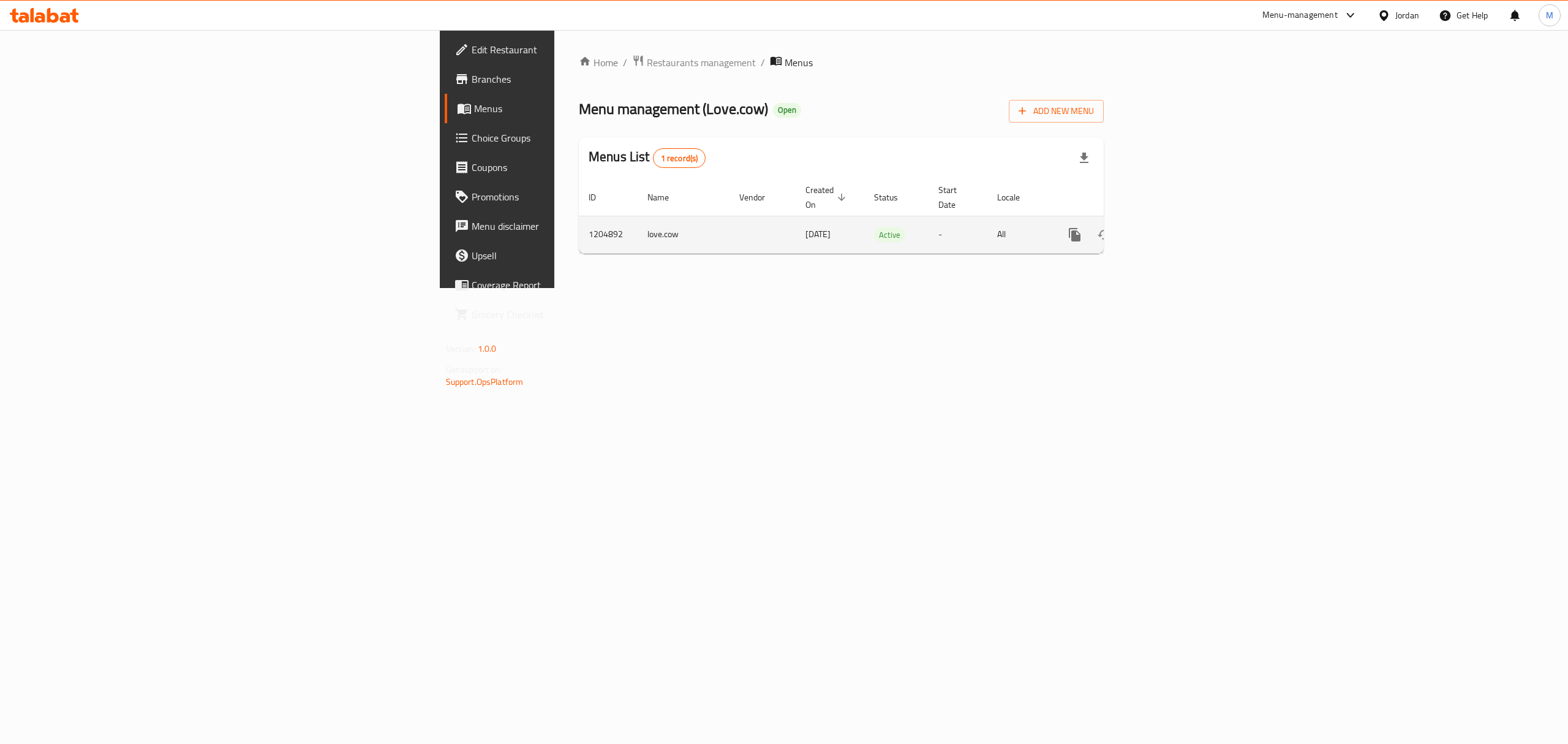
click at [1170, 227] on icon "enhanced table" at bounding box center [1163, 234] width 15 height 15
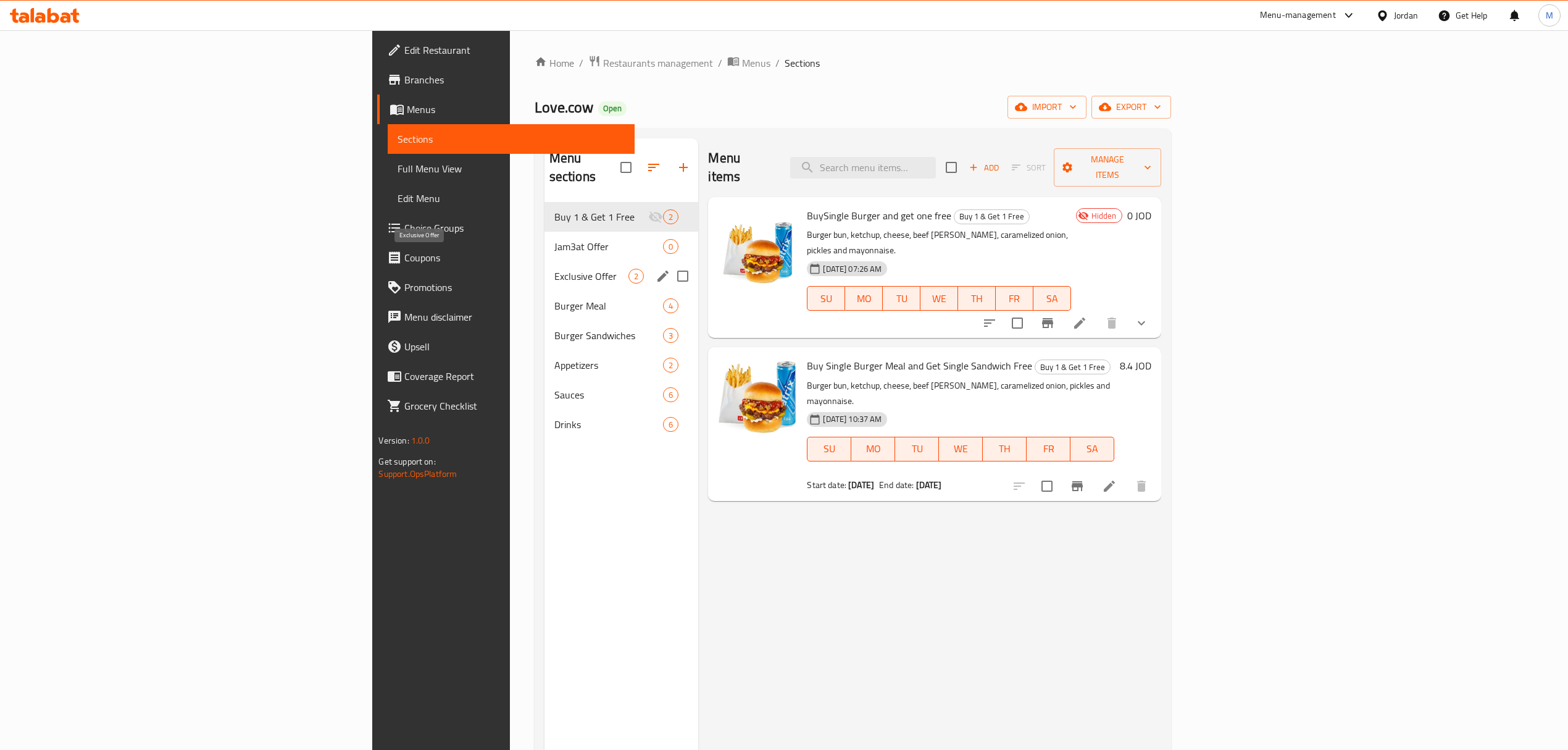
click at [554, 269] on span "Exclusive Offer" at bounding box center [591, 276] width 75 height 15
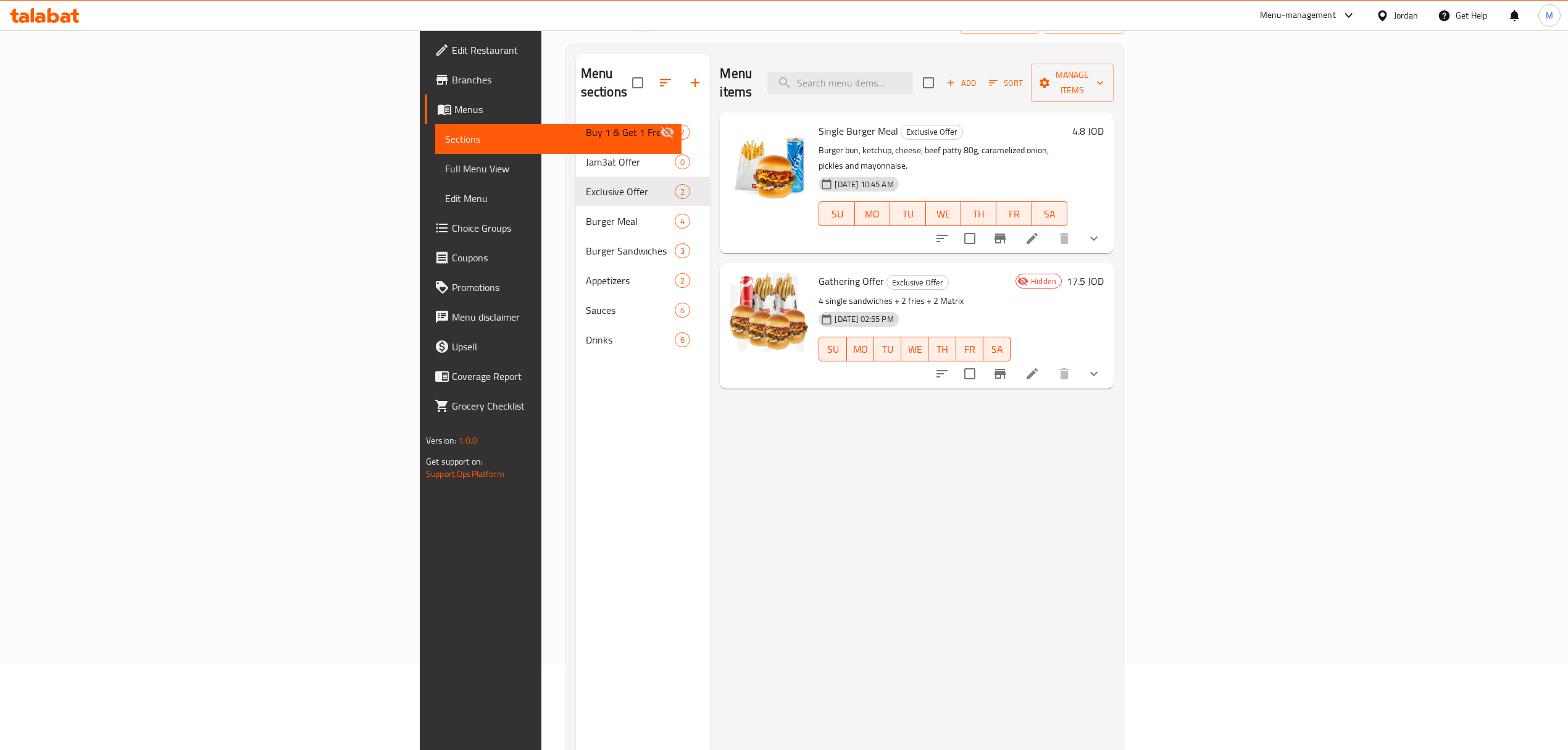
scroll to position [164, 0]
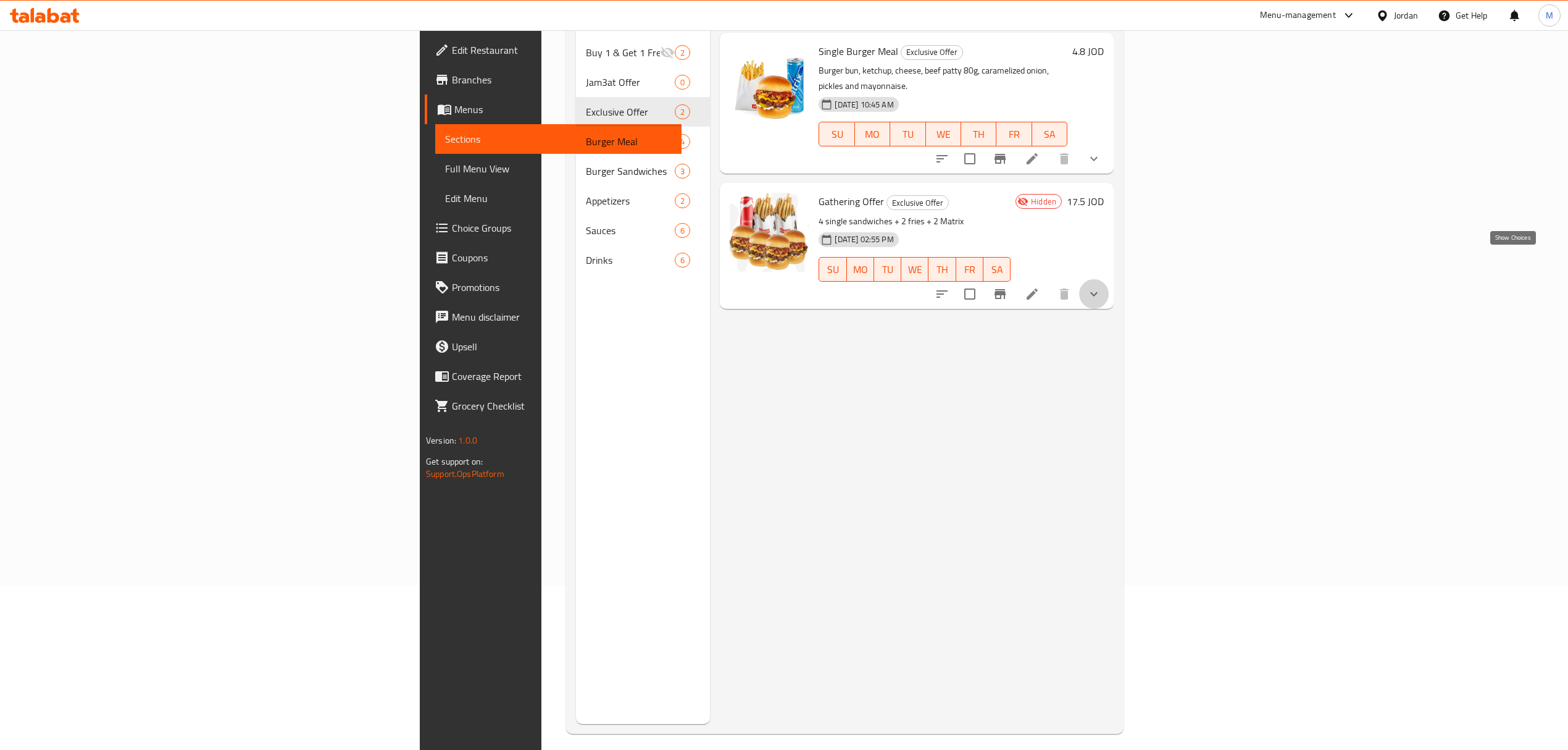
click at [1101, 286] on icon "show more" at bounding box center [1093, 294] width 15 height 15
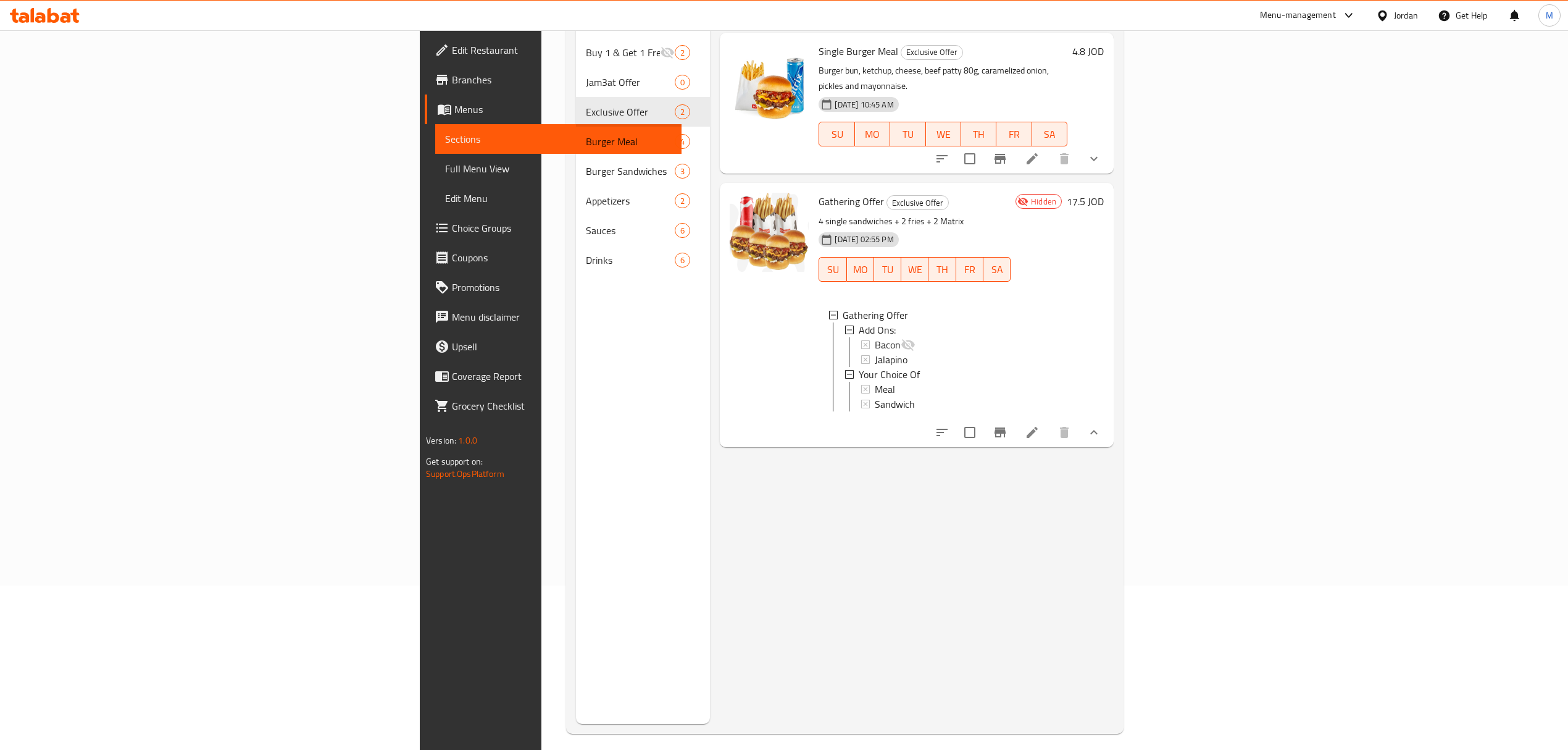
scroll to position [0, 0]
click at [929, 564] on div "Menu items Add Sort Manage items Single Burger Meal Exclusive Offer Burger bun,…" at bounding box center [912, 349] width 404 height 750
click at [1039, 425] on icon at bounding box center [1032, 432] width 15 height 15
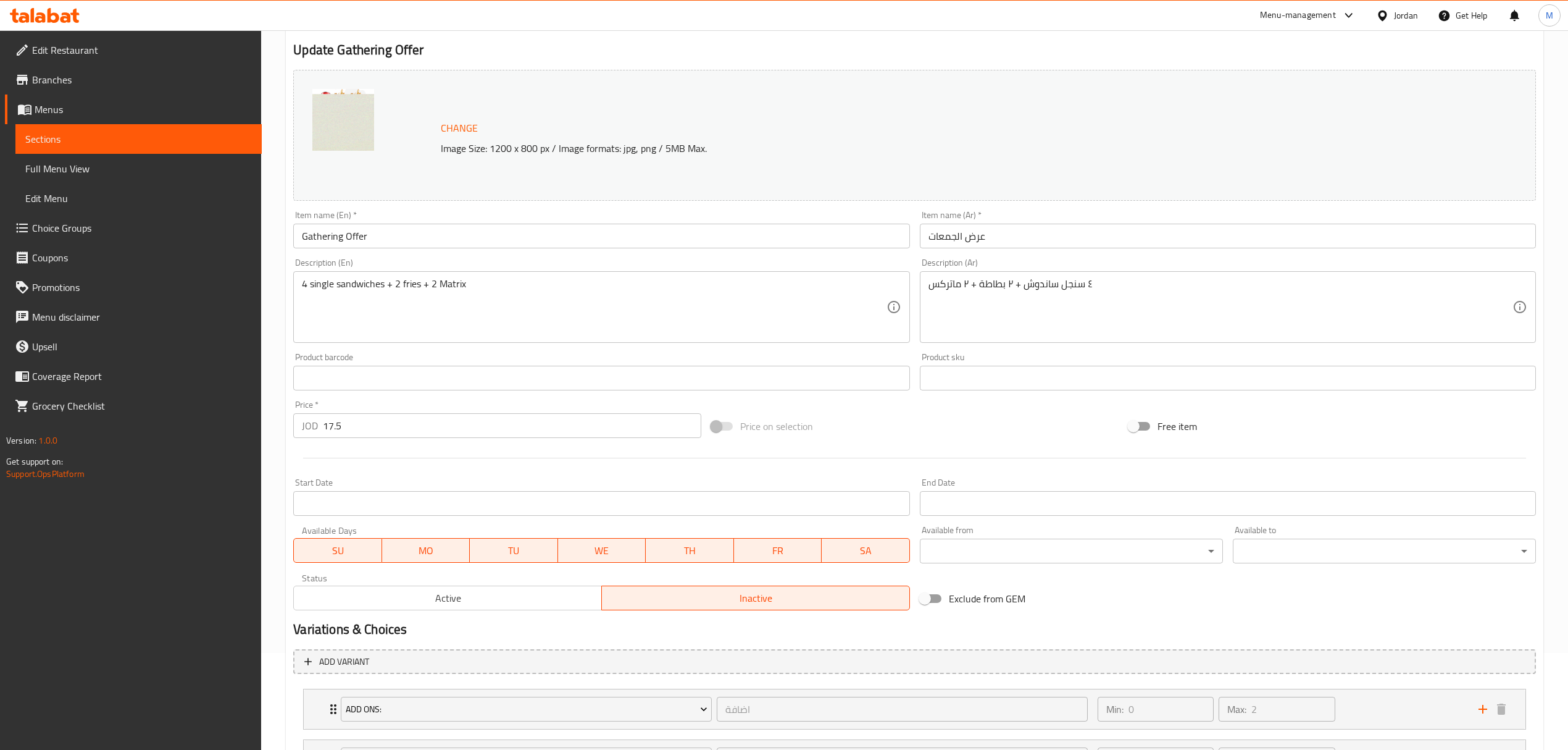
scroll to position [213, 0]
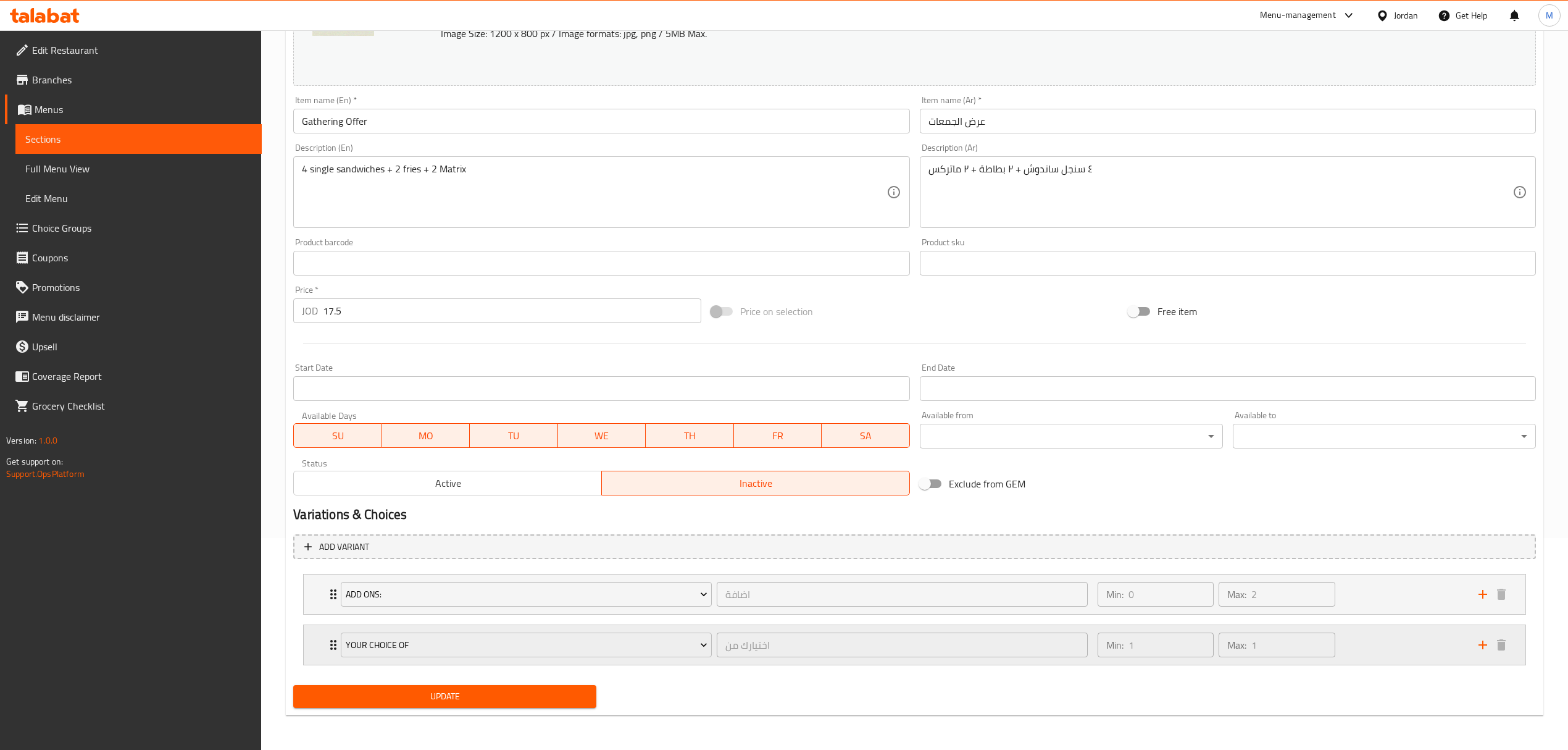
click at [1383, 648] on div "Min: 1 ​ Max: 1 ​" at bounding box center [1280, 645] width 381 height 40
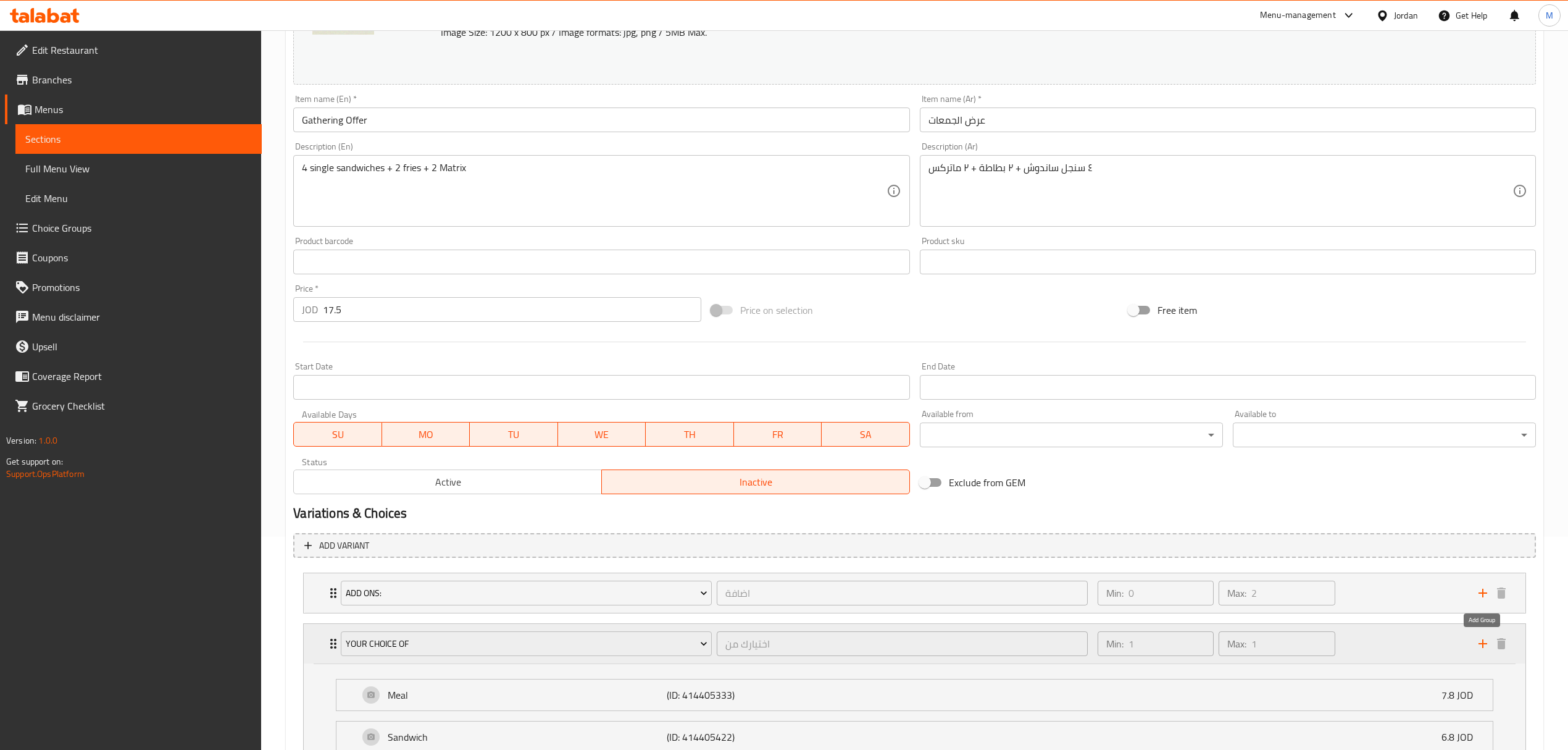
click at [1486, 650] on icon "add" at bounding box center [1483, 643] width 15 height 15
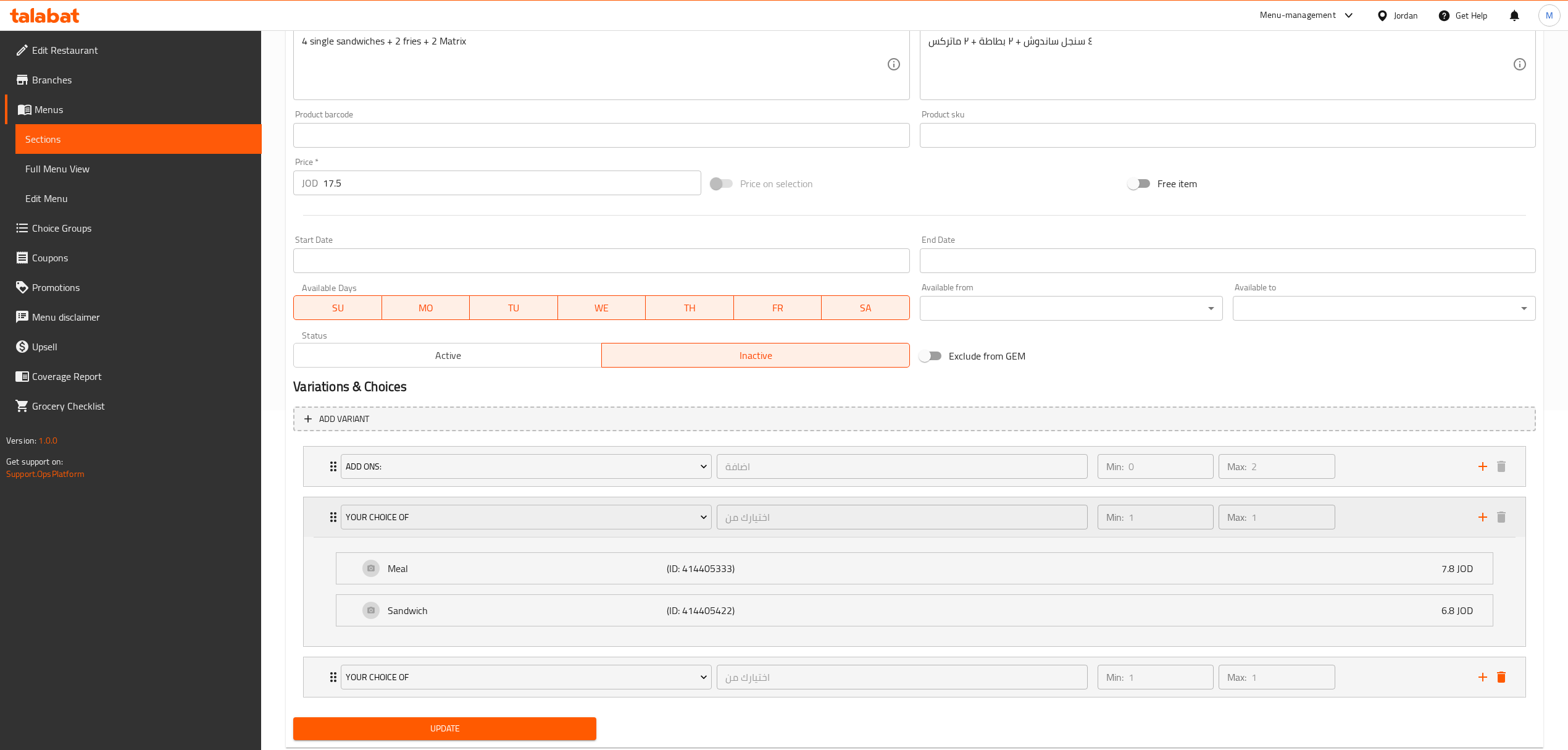
scroll to position [375, 0]
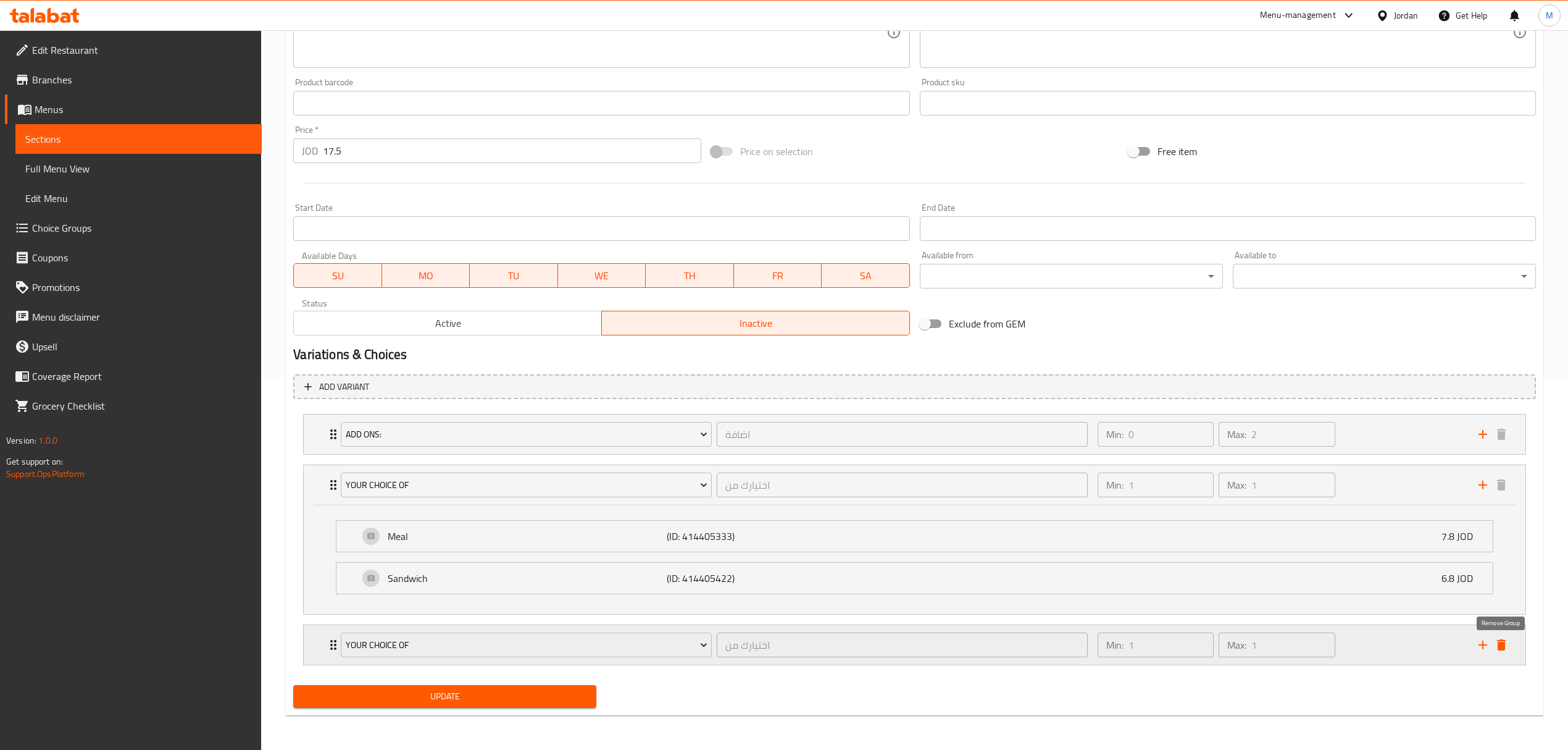
click at [1497, 650] on icon "delete" at bounding box center [1501, 645] width 15 height 15
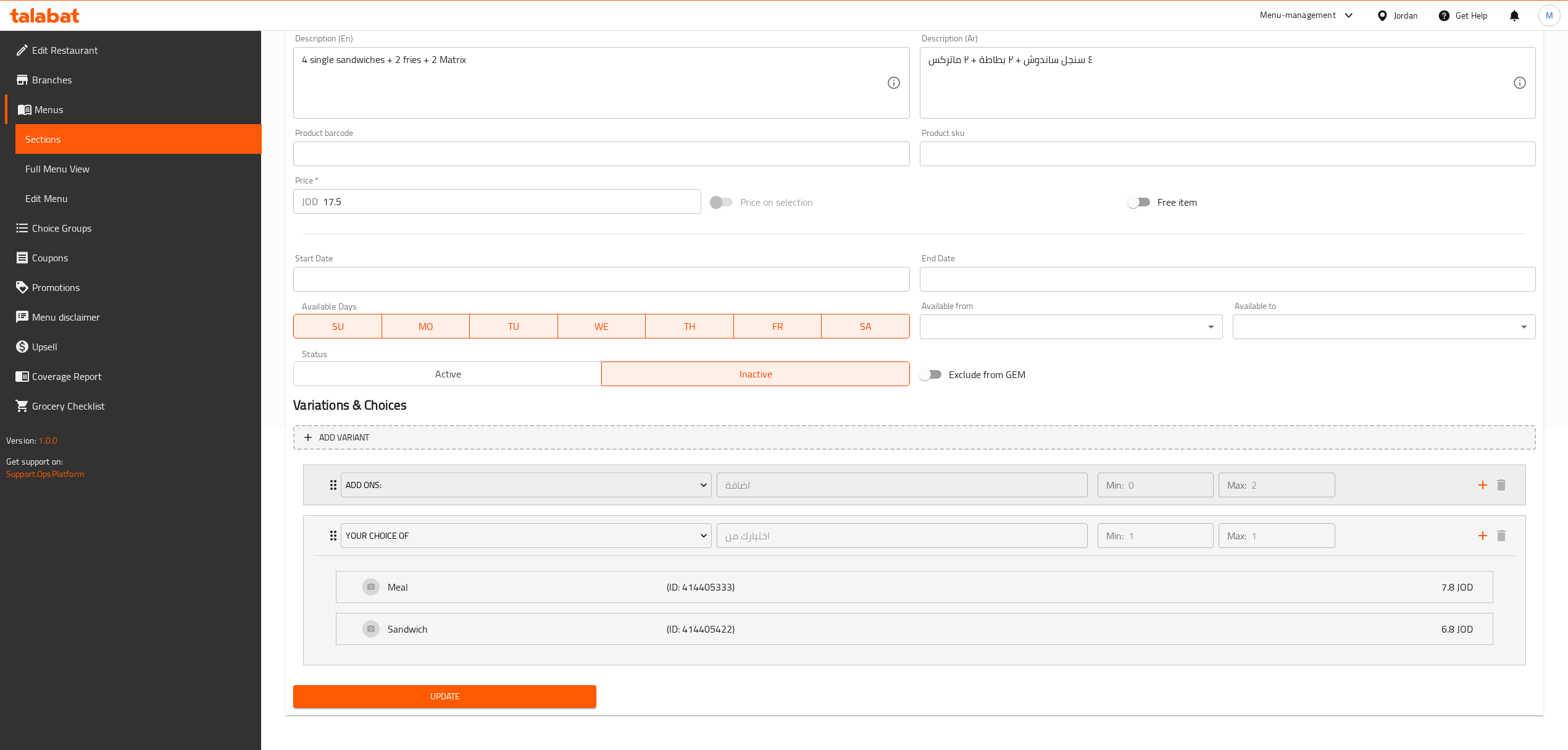
click at [1421, 482] on div "Min: 0 ​ Max: 2 ​" at bounding box center [1280, 485] width 381 height 40
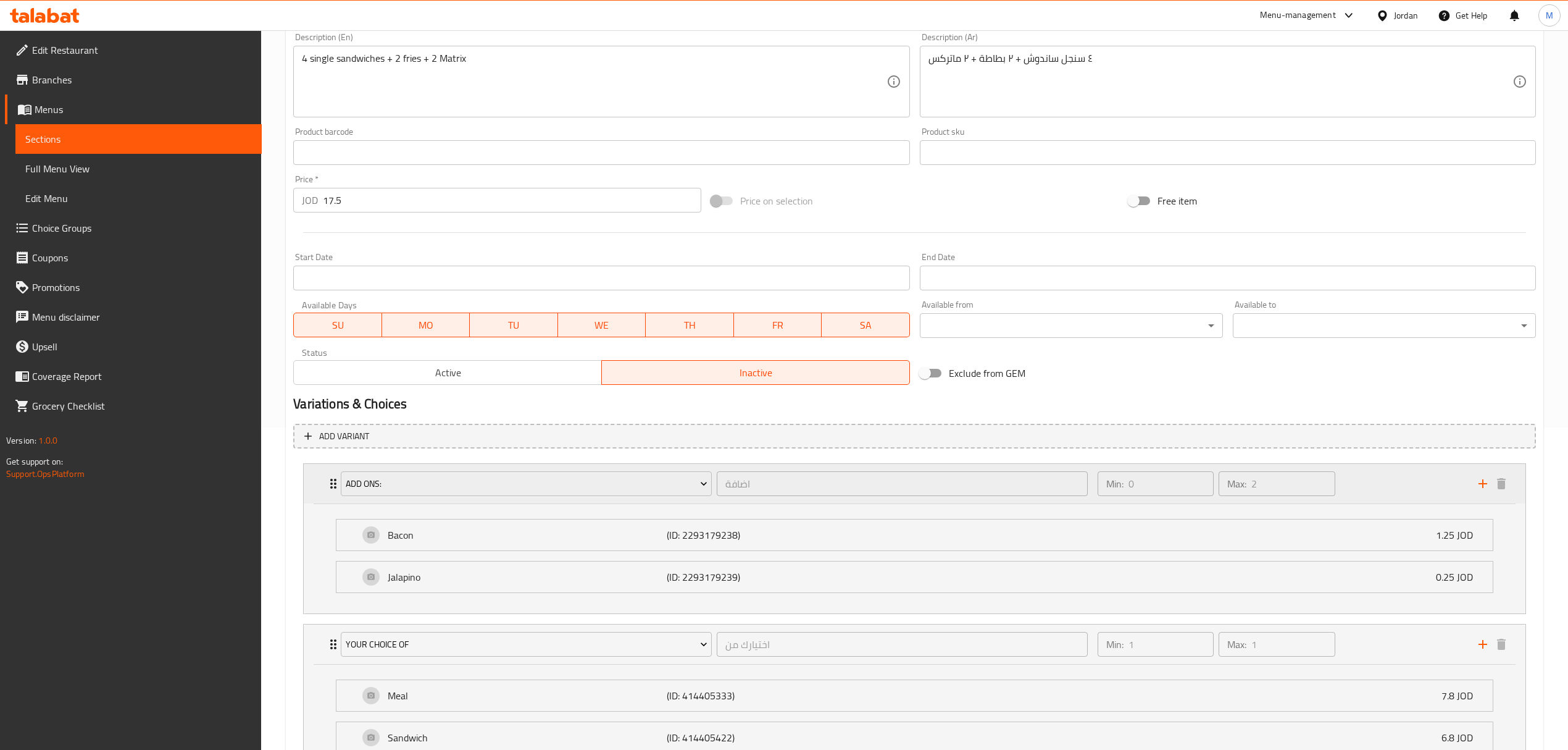
scroll to position [375, 0]
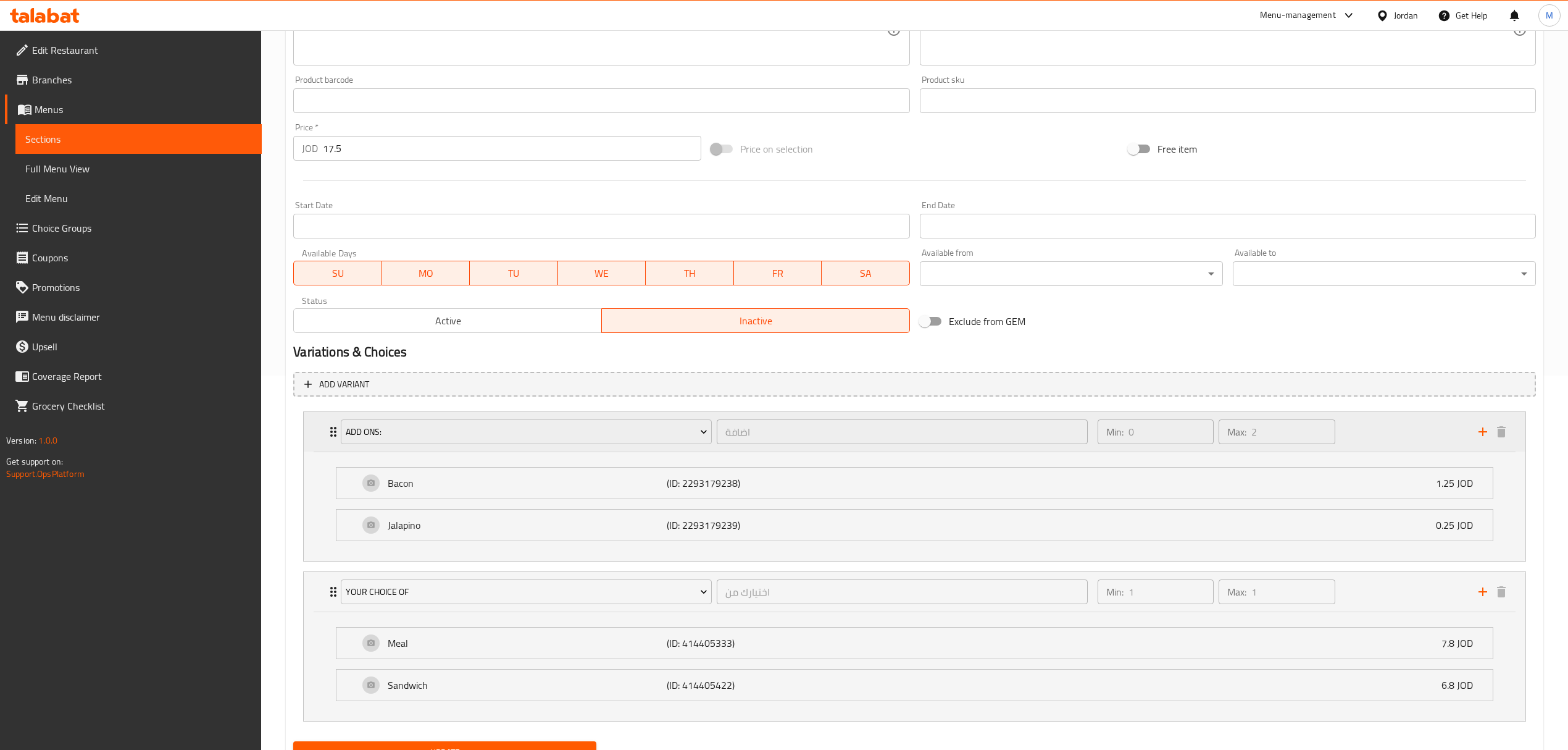
click at [1421, 482] on div "Bacon (ID: 2293179238) 1.25 JOD" at bounding box center [918, 483] width 1119 height 31
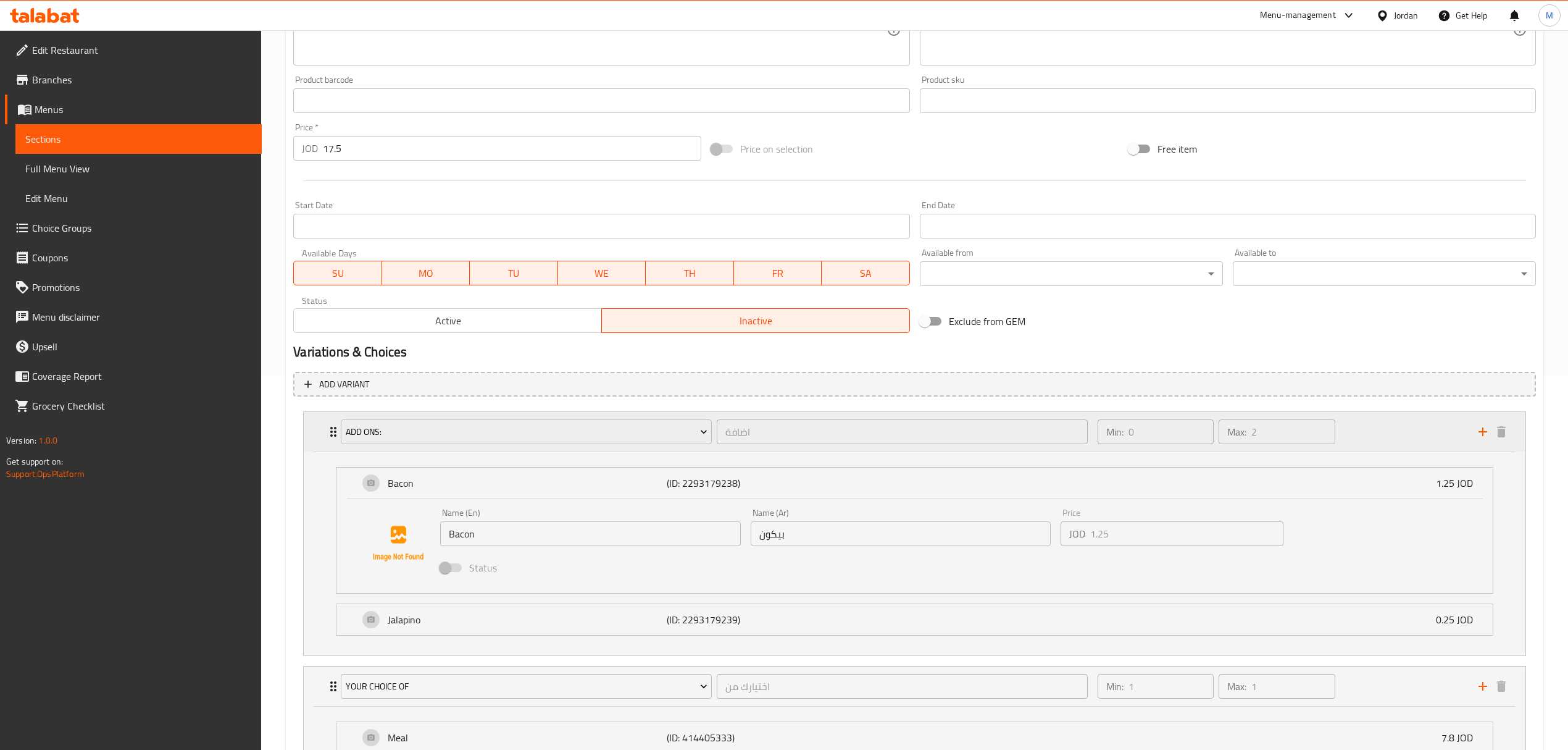
click at [1386, 432] on div "Min: 0 ​ Max: 2 ​" at bounding box center [1280, 432] width 381 height 40
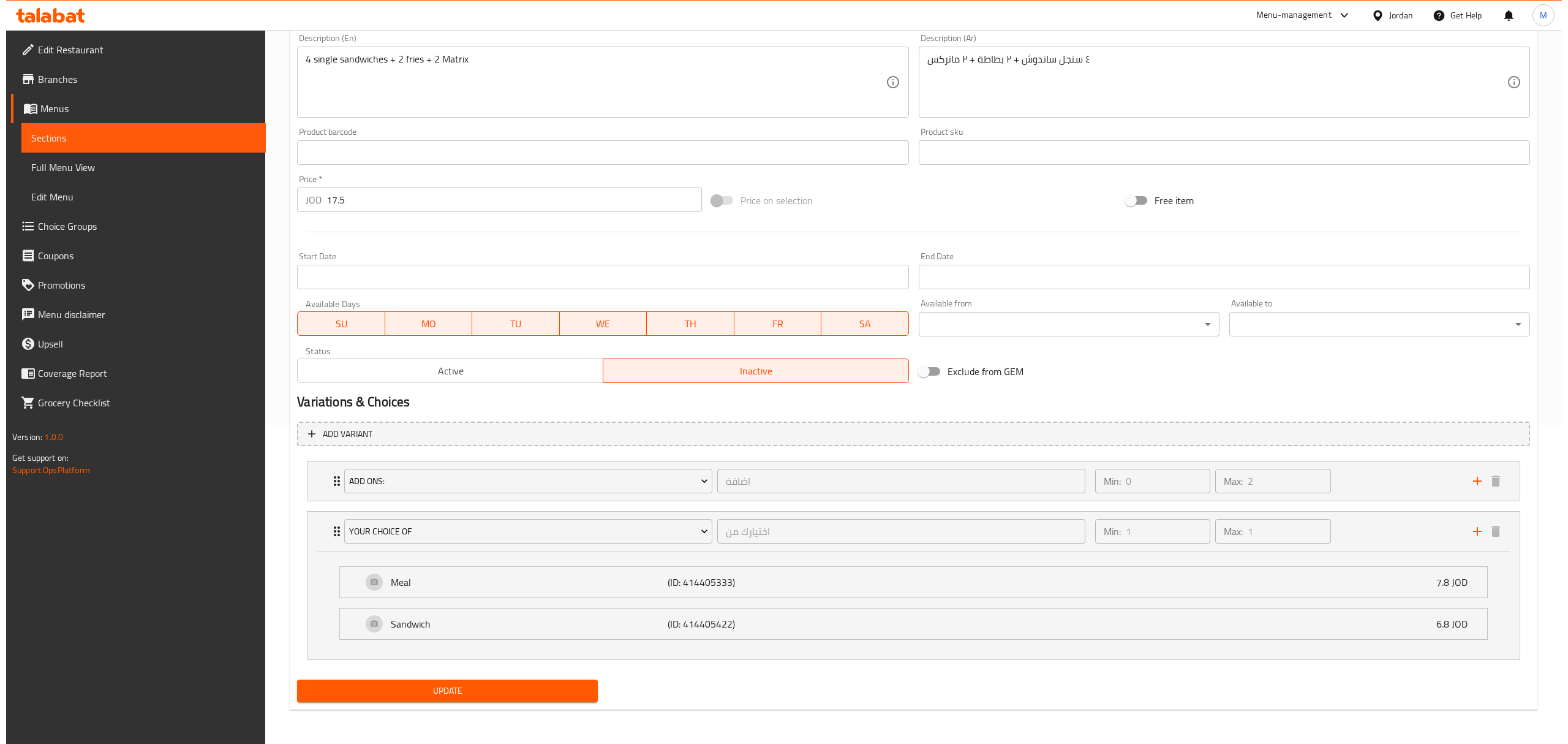
scroll to position [320, 0]
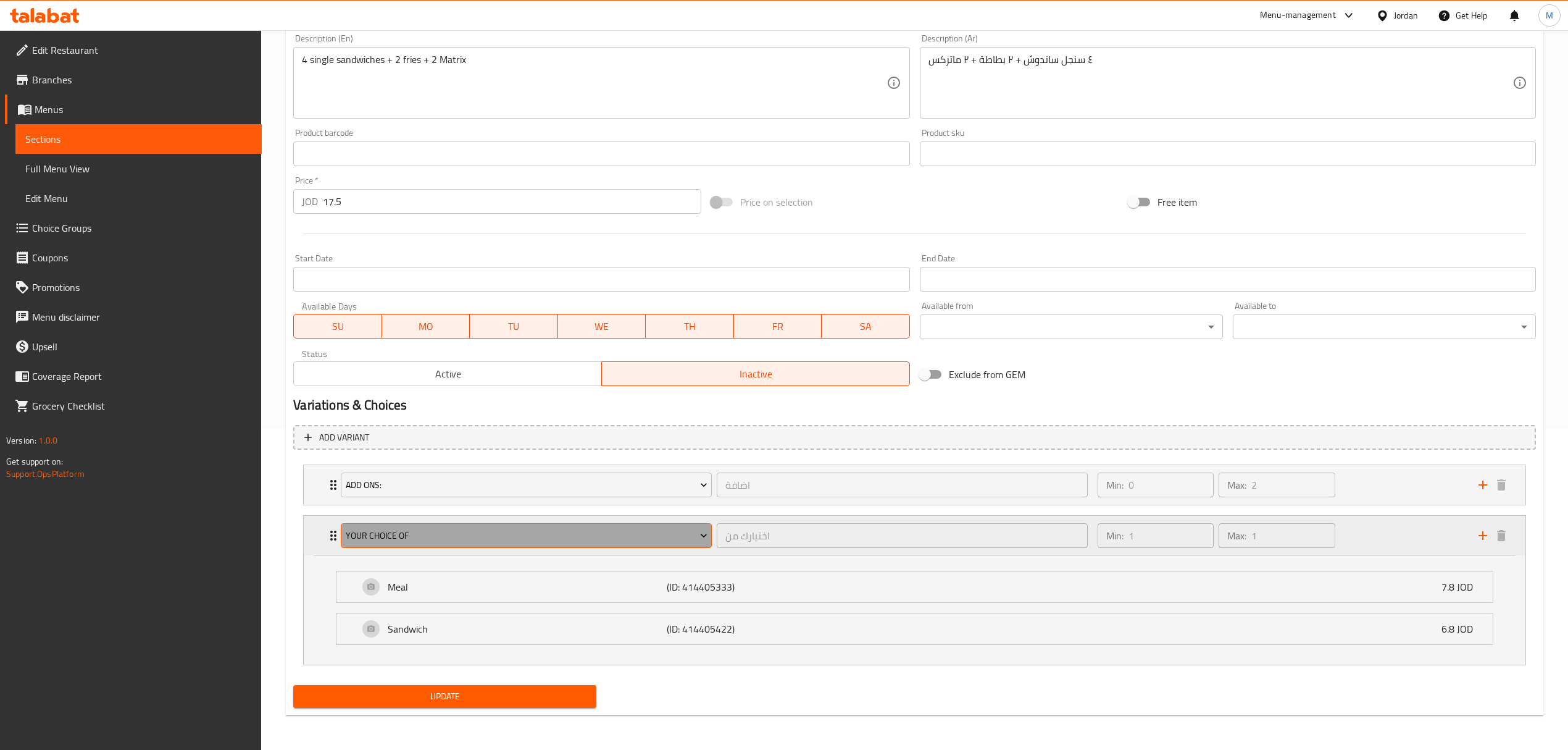
click at [539, 542] on span "Your Choice Of" at bounding box center [526, 536] width 362 height 16
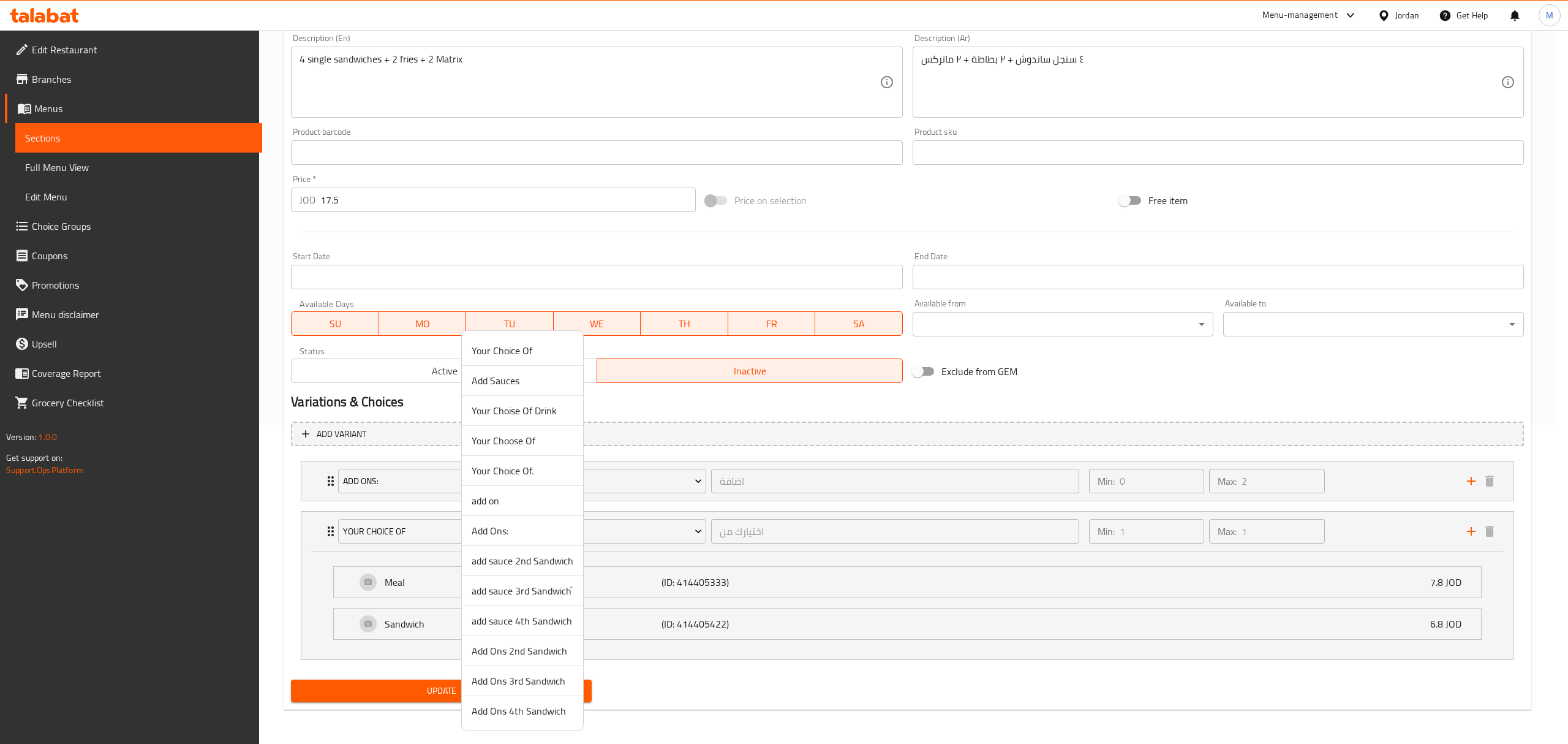
click at [528, 650] on span "Add Ons 2nd Sandwich" at bounding box center [522, 650] width 102 height 15
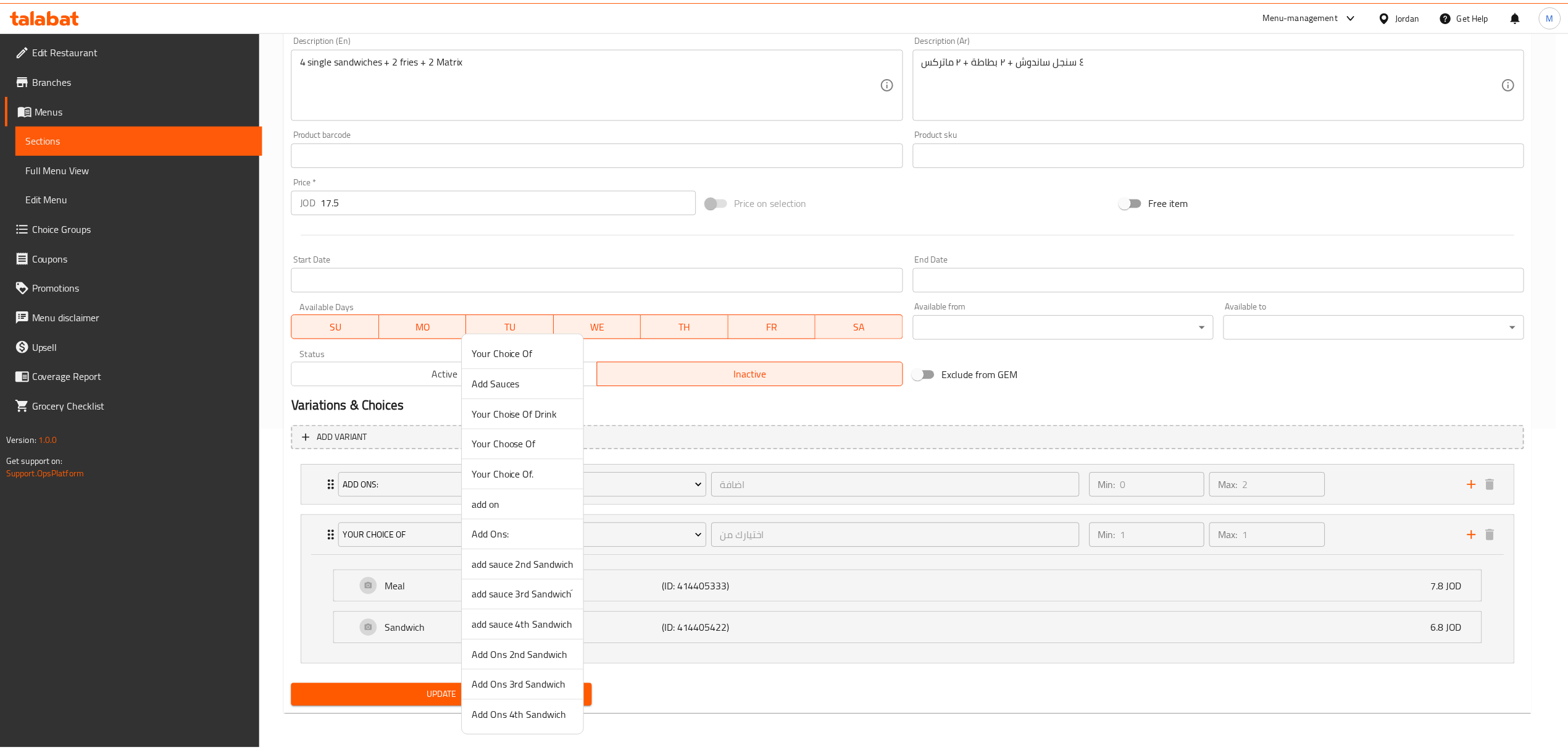
scroll to position [213, 0]
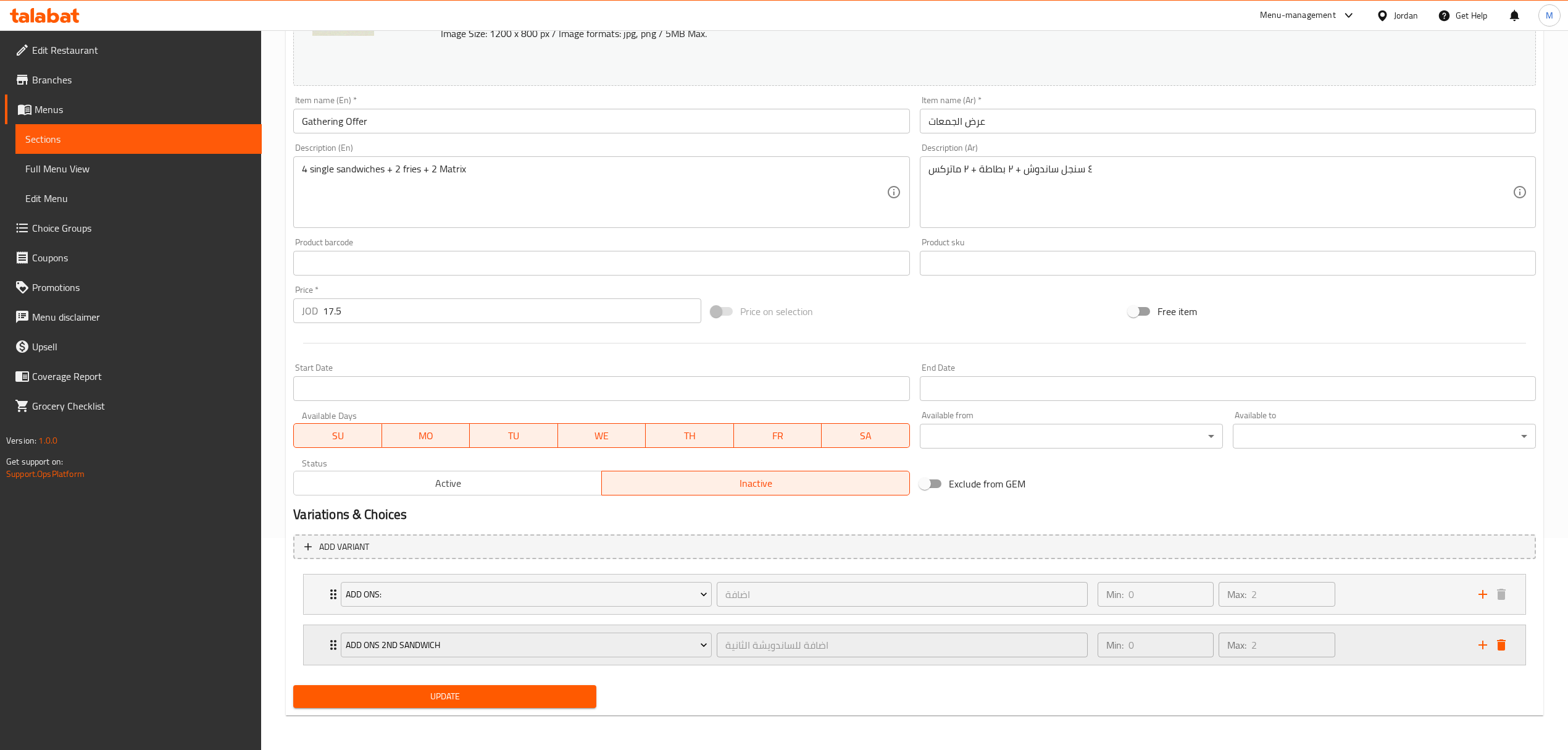
click at [1390, 650] on div "Min: 0 ​ Max: 2 ​" at bounding box center [1280, 645] width 381 height 40
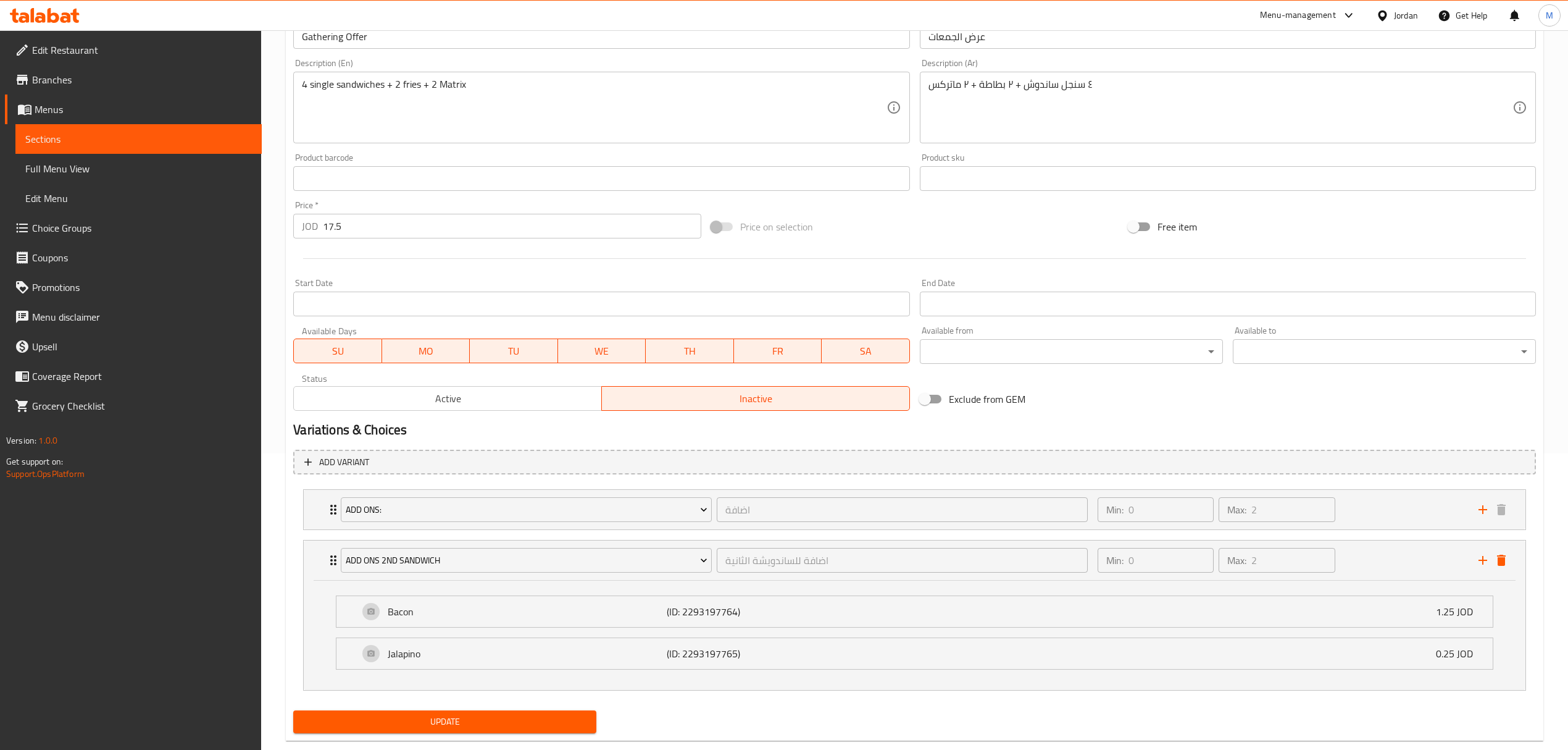
scroll to position [323, 0]
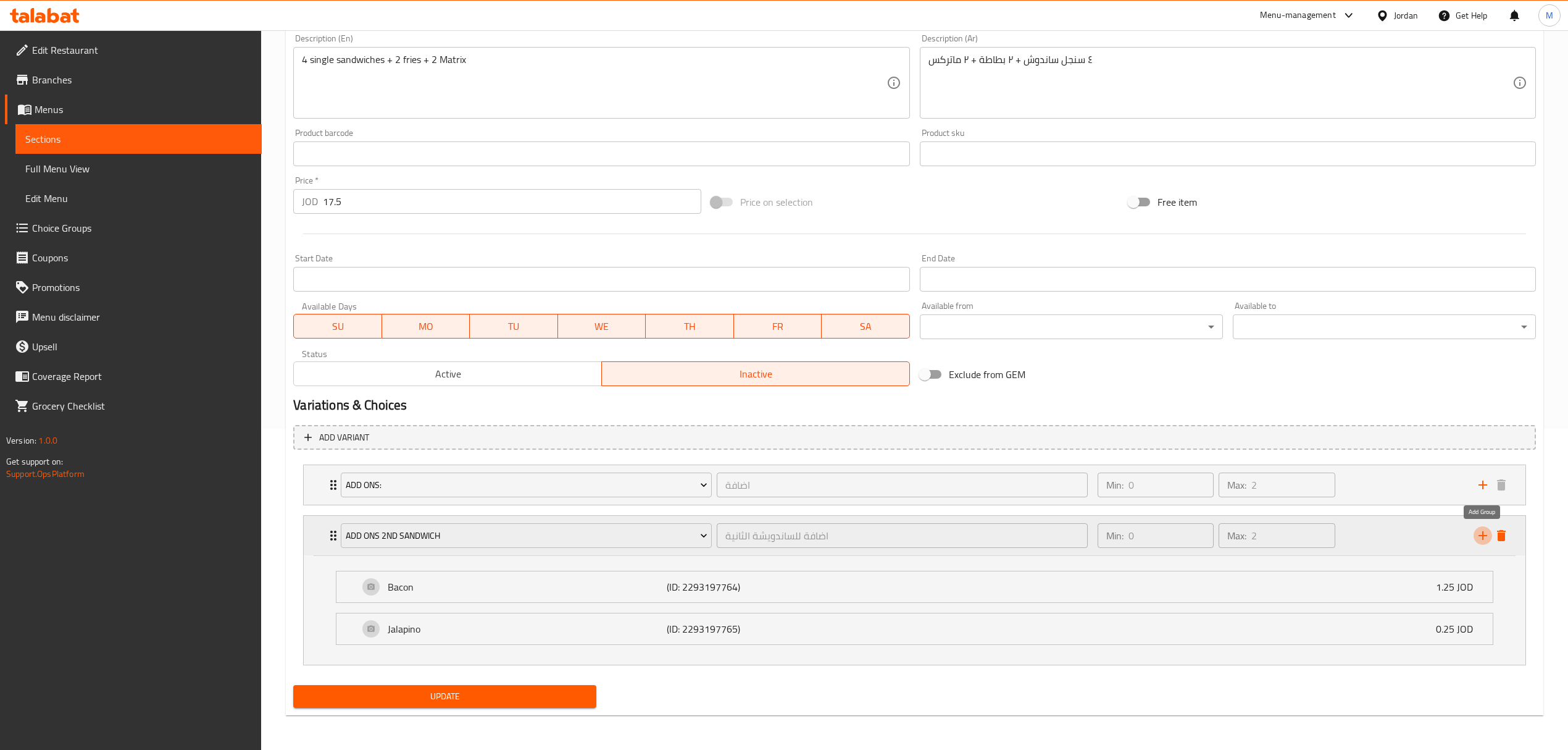
click at [1480, 535] on icon "add" at bounding box center [1483, 535] width 9 height 9
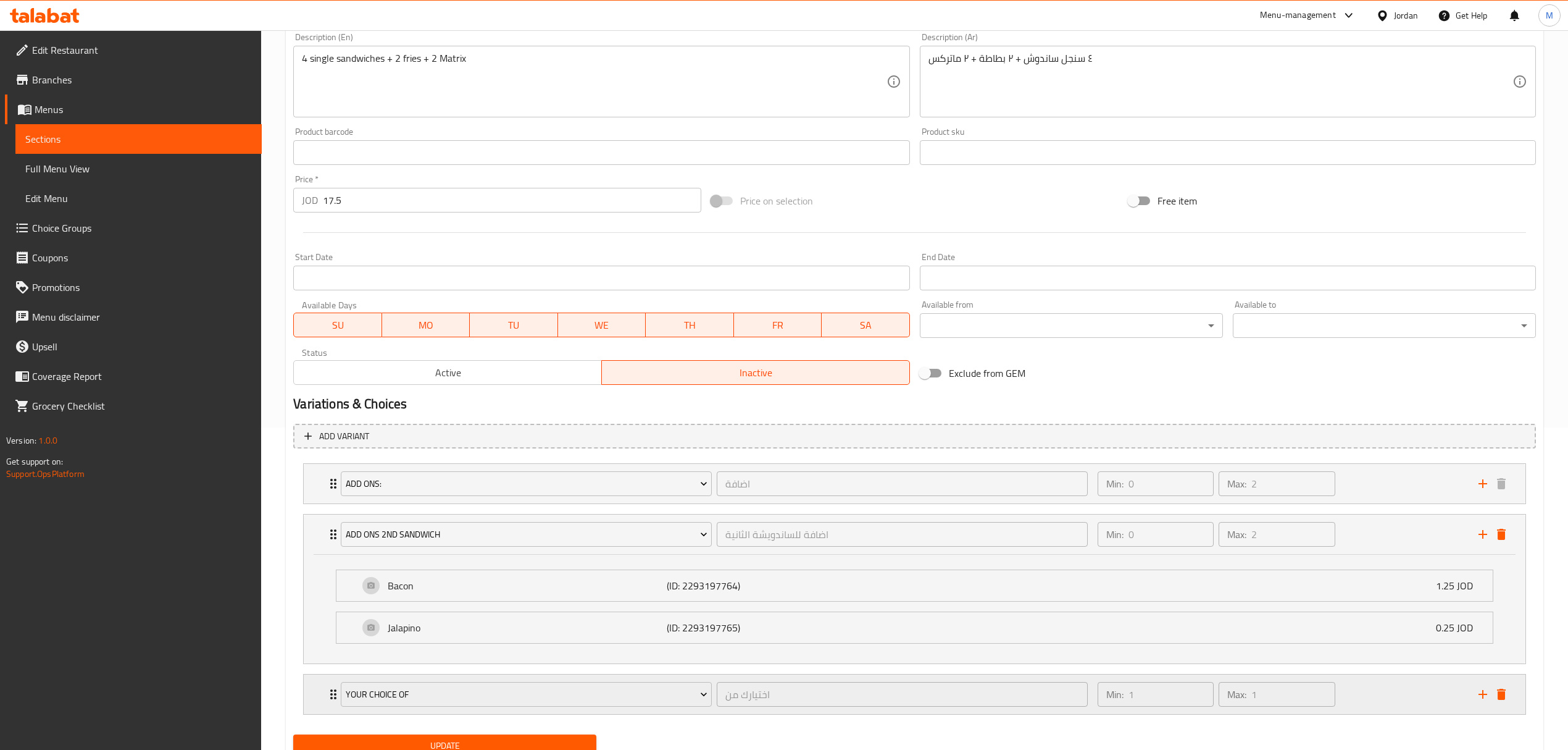
click at [477, 709] on div "Your Choice Of" at bounding box center [526, 695] width 376 height 30
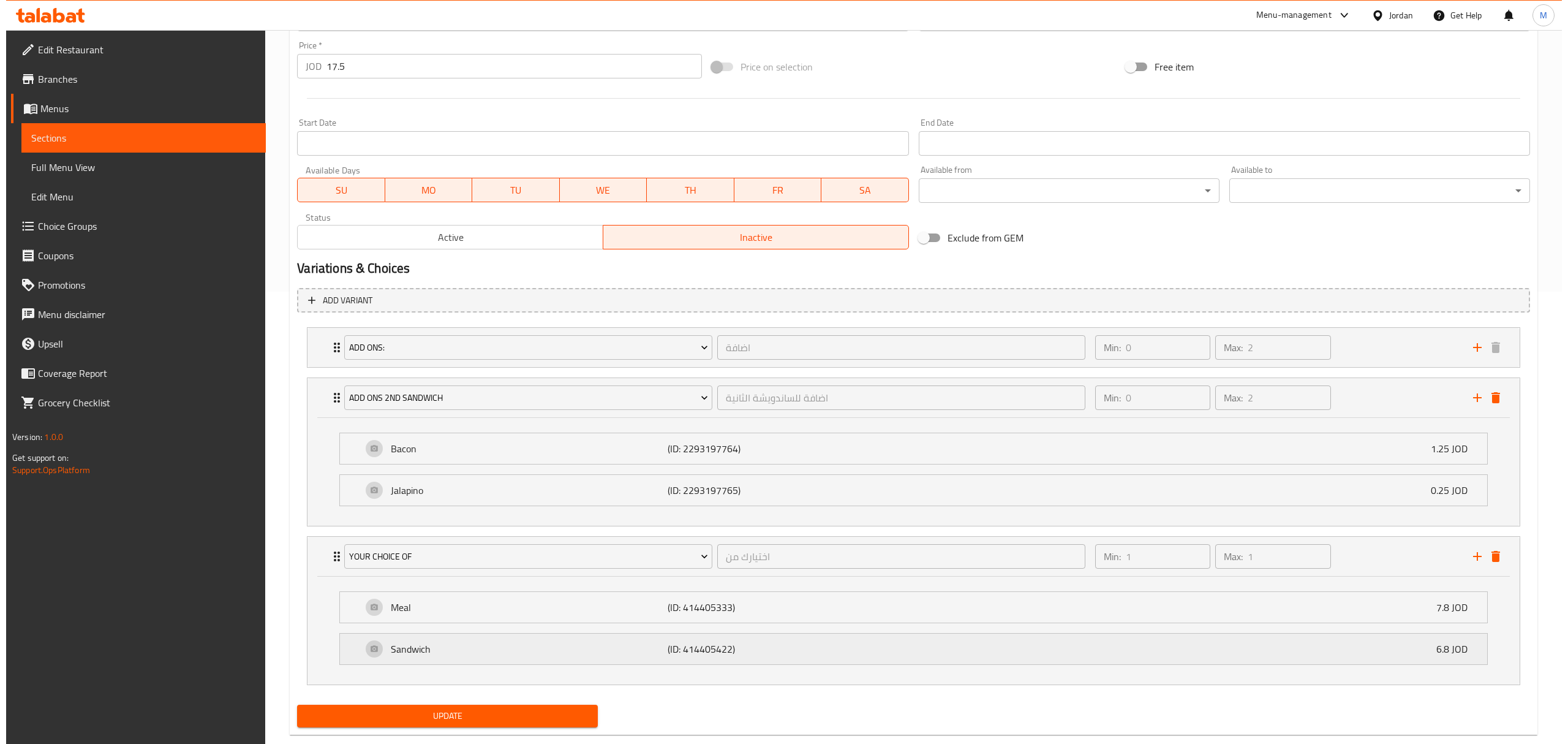
scroll to position [481, 0]
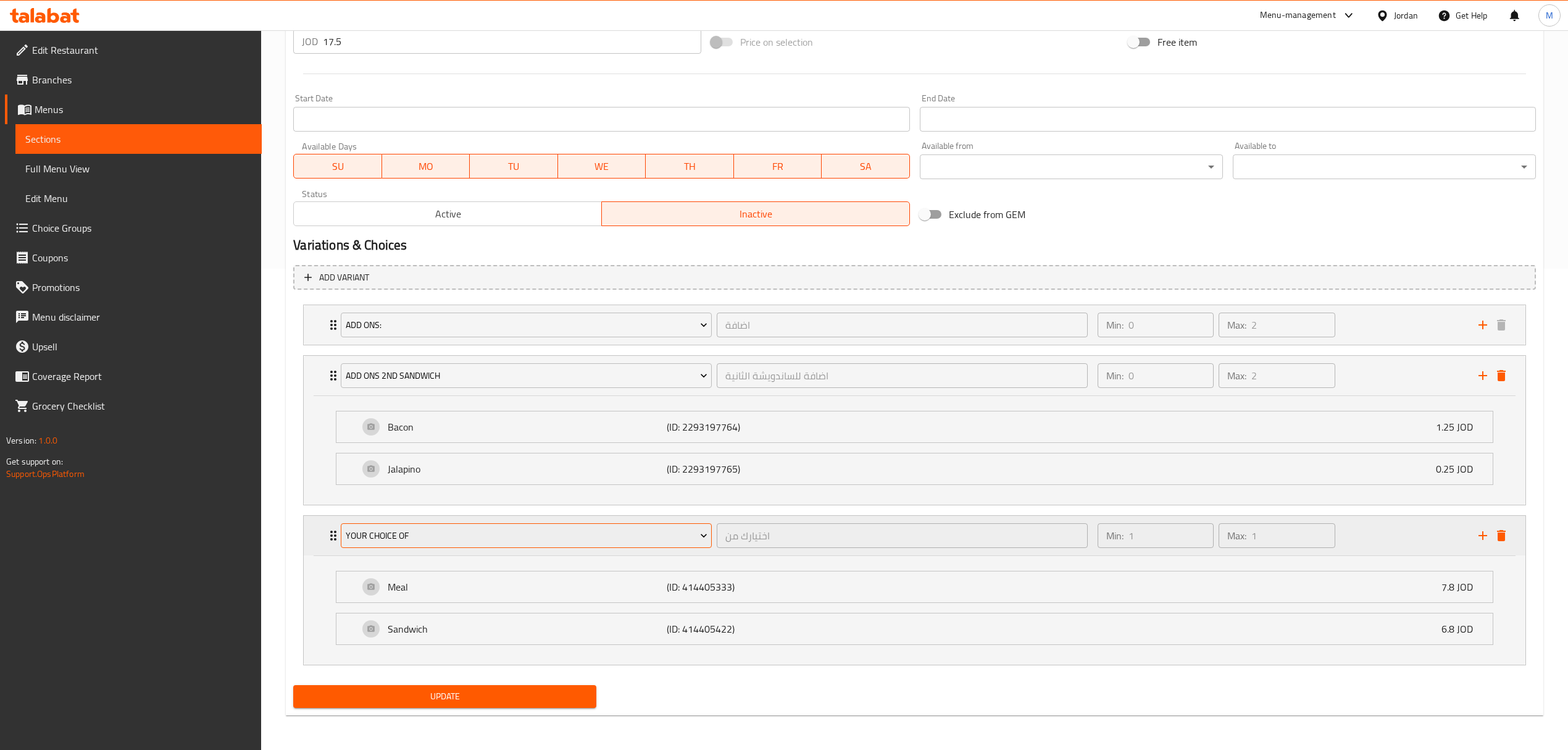
click at [448, 540] on span "Your Choice Of" at bounding box center [526, 536] width 362 height 16
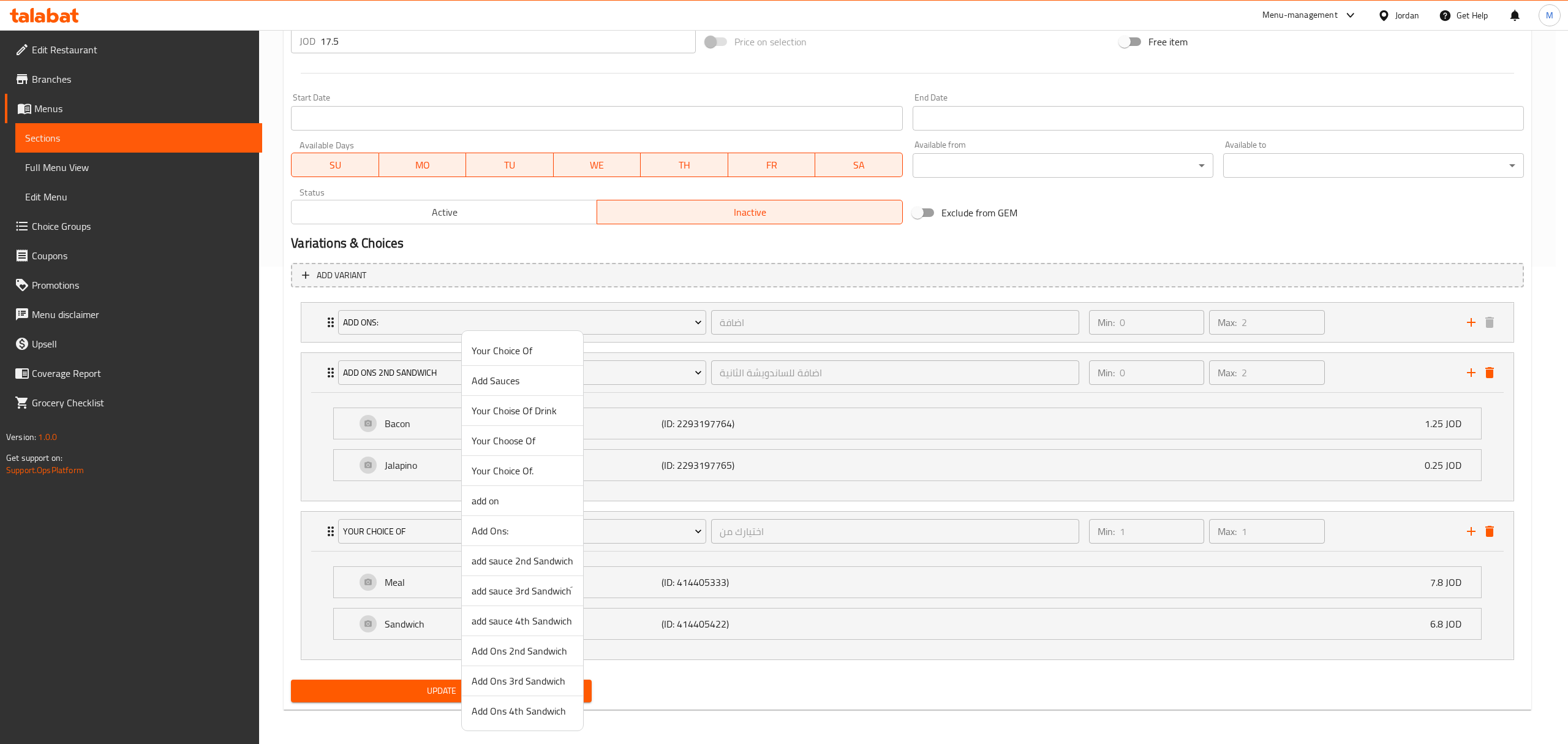
click at [520, 685] on span "Add Ons 3rd Sandwich" at bounding box center [522, 681] width 102 height 15
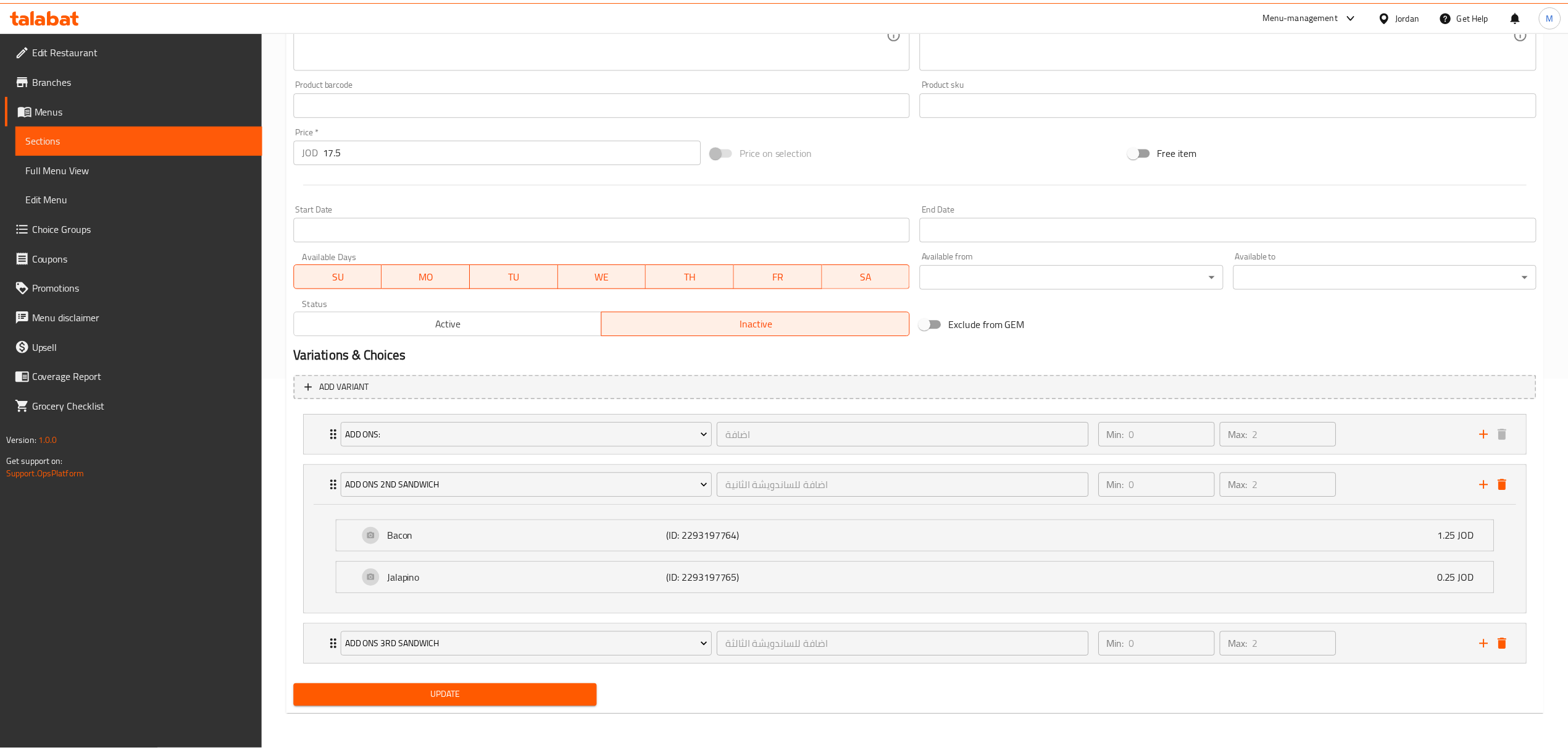
scroll to position [375, 0]
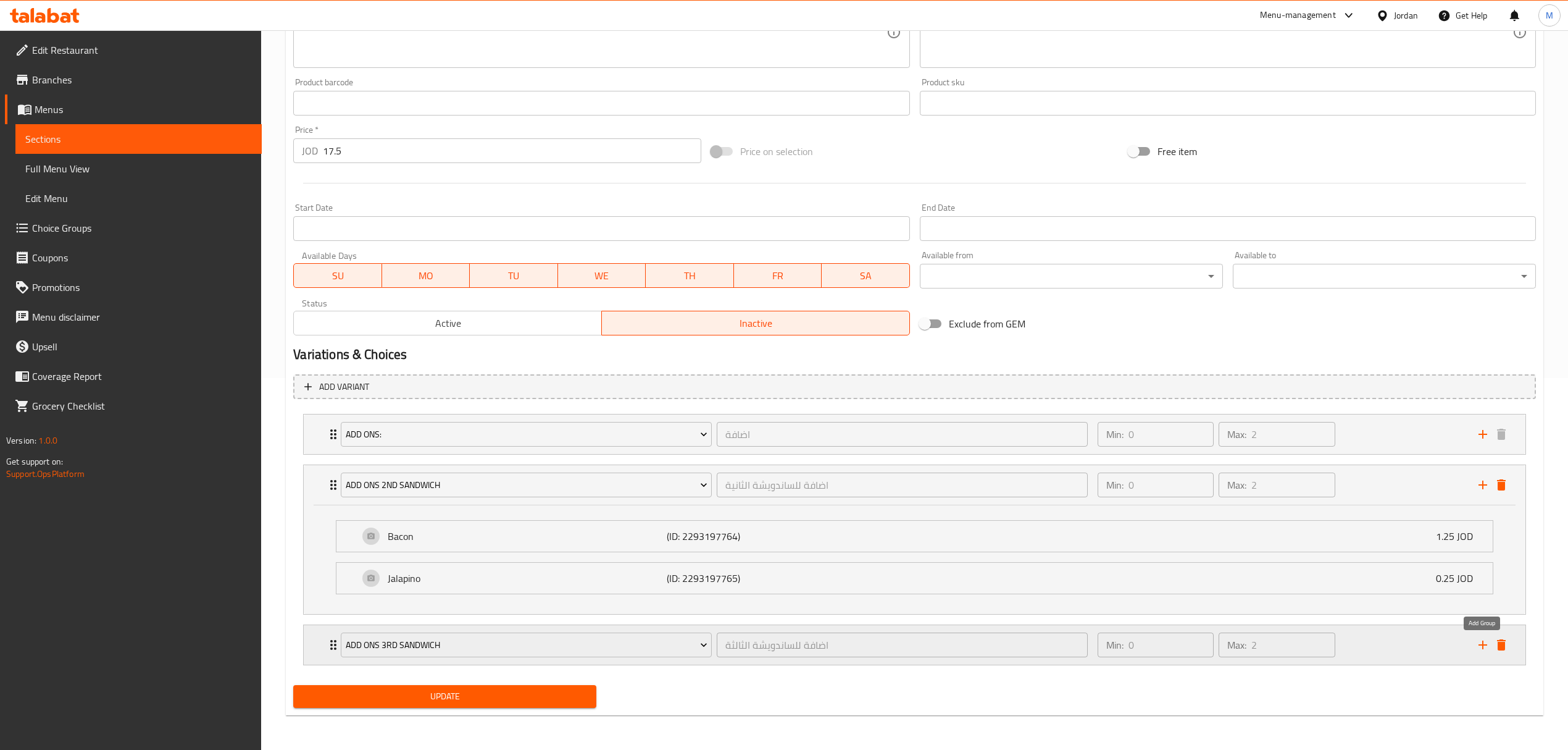
click at [1486, 643] on icon "add" at bounding box center [1483, 645] width 15 height 15
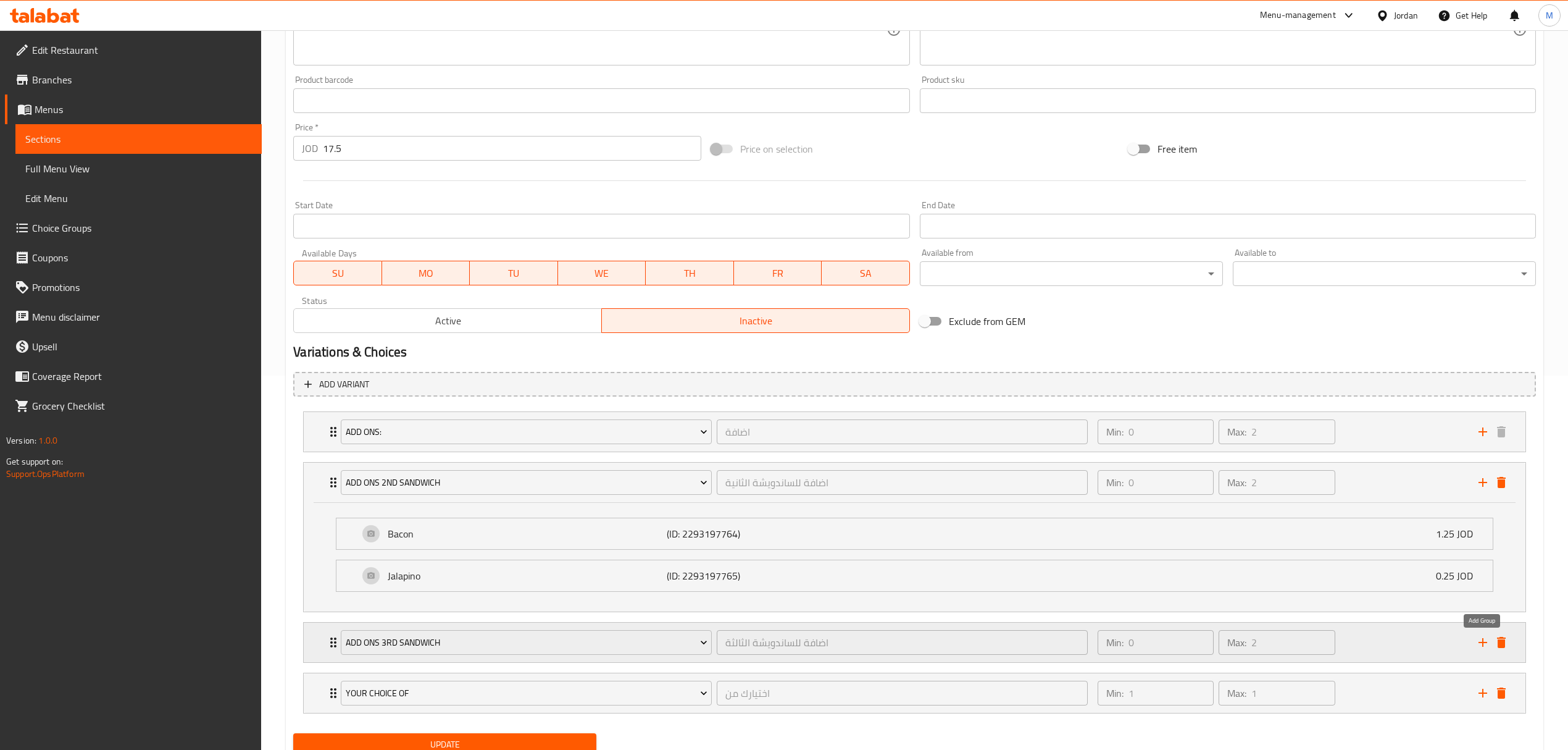
scroll to position [426, 0]
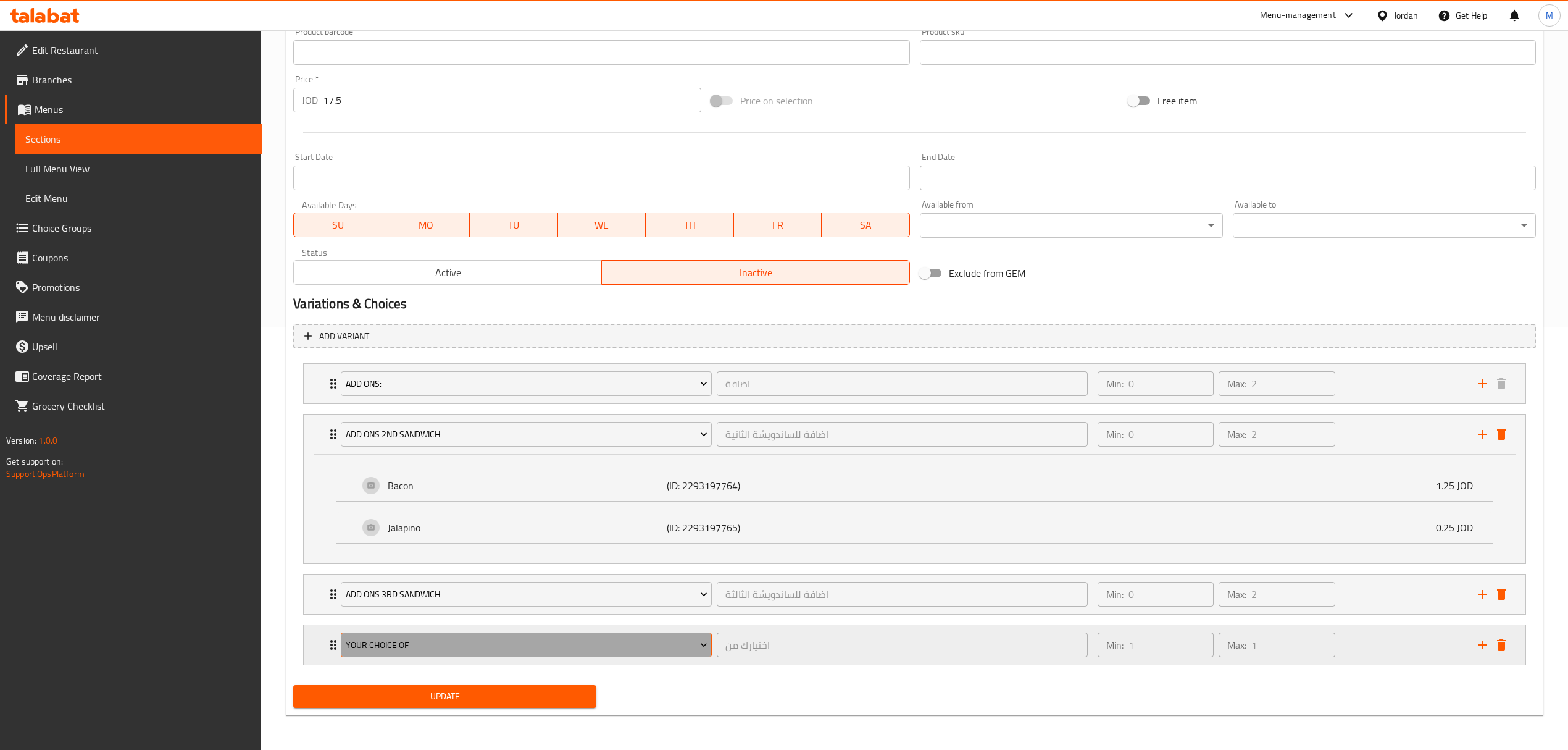
click at [541, 641] on span "Your Choice Of" at bounding box center [526, 645] width 362 height 16
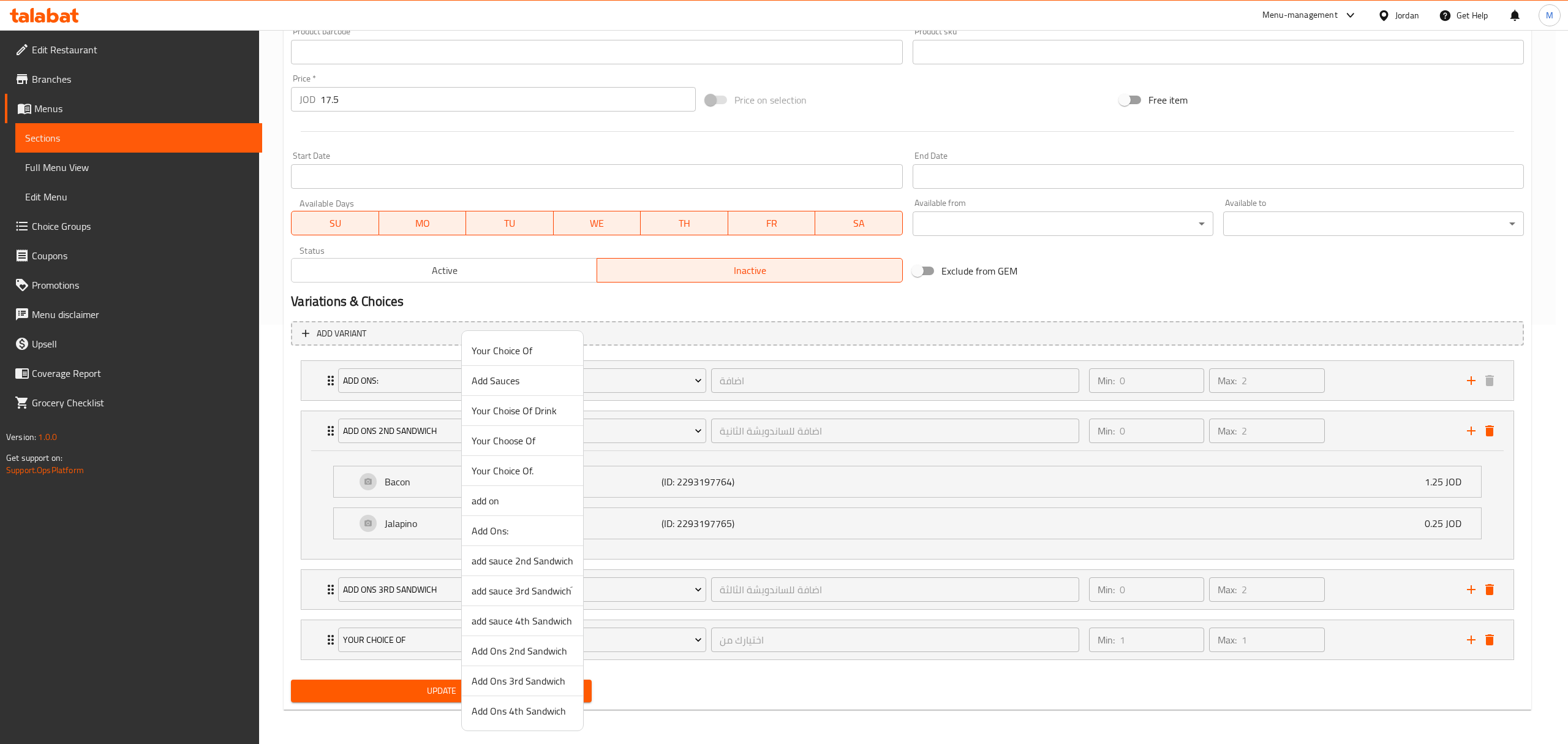
click at [532, 716] on span "Add Ons 4th Sandwich" at bounding box center [522, 711] width 102 height 15
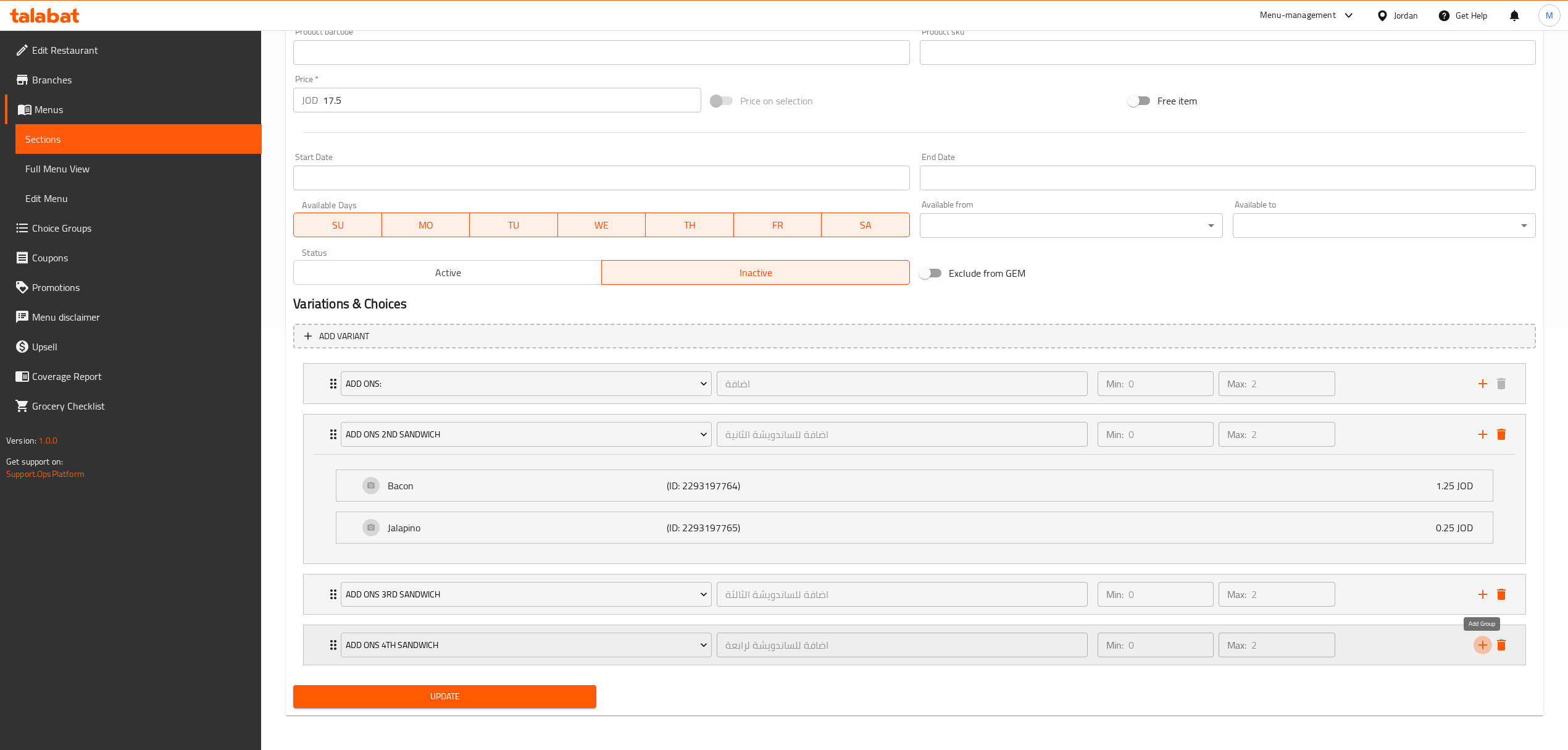
click at [1482, 646] on icon "add" at bounding box center [1483, 645] width 9 height 9
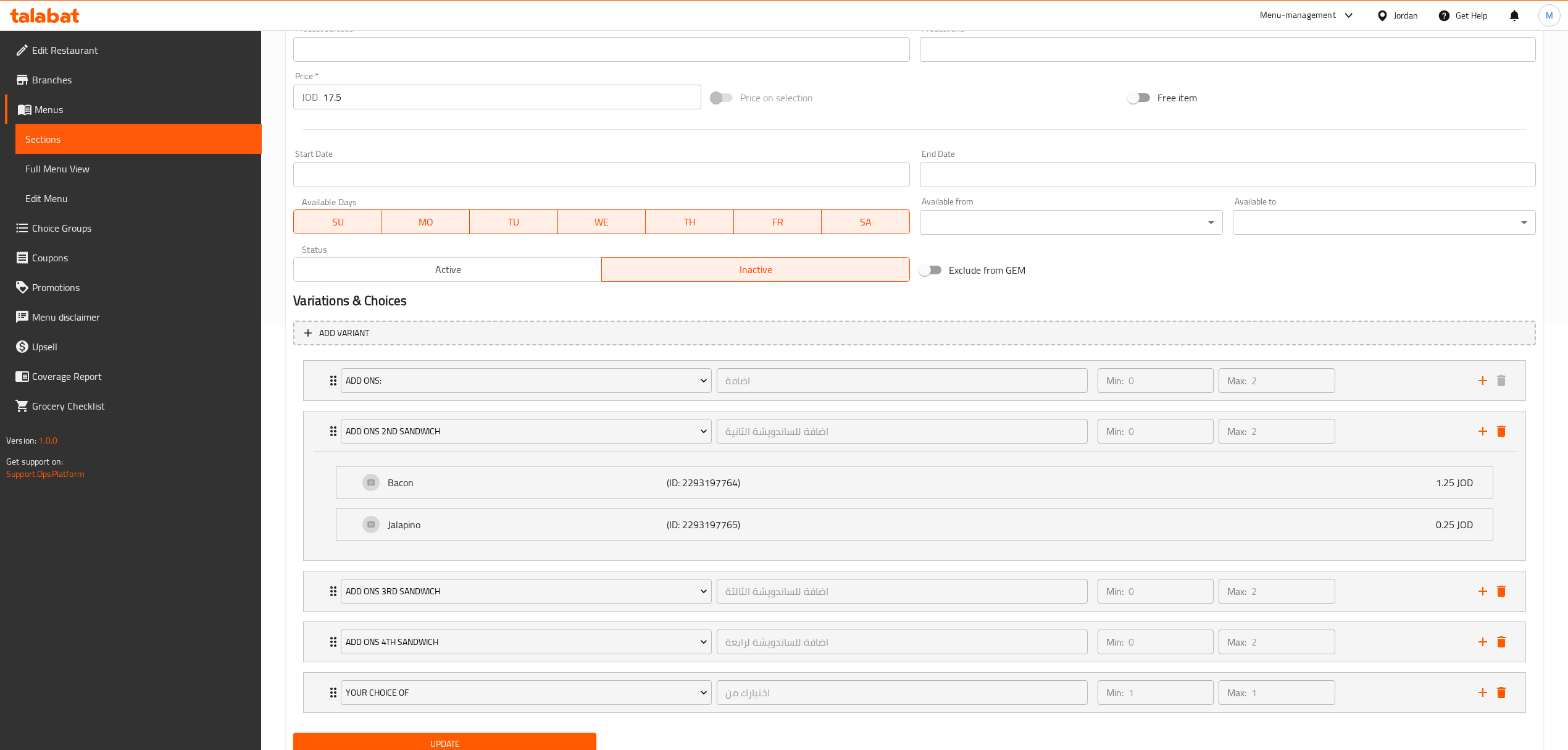
scroll to position [477, 0]
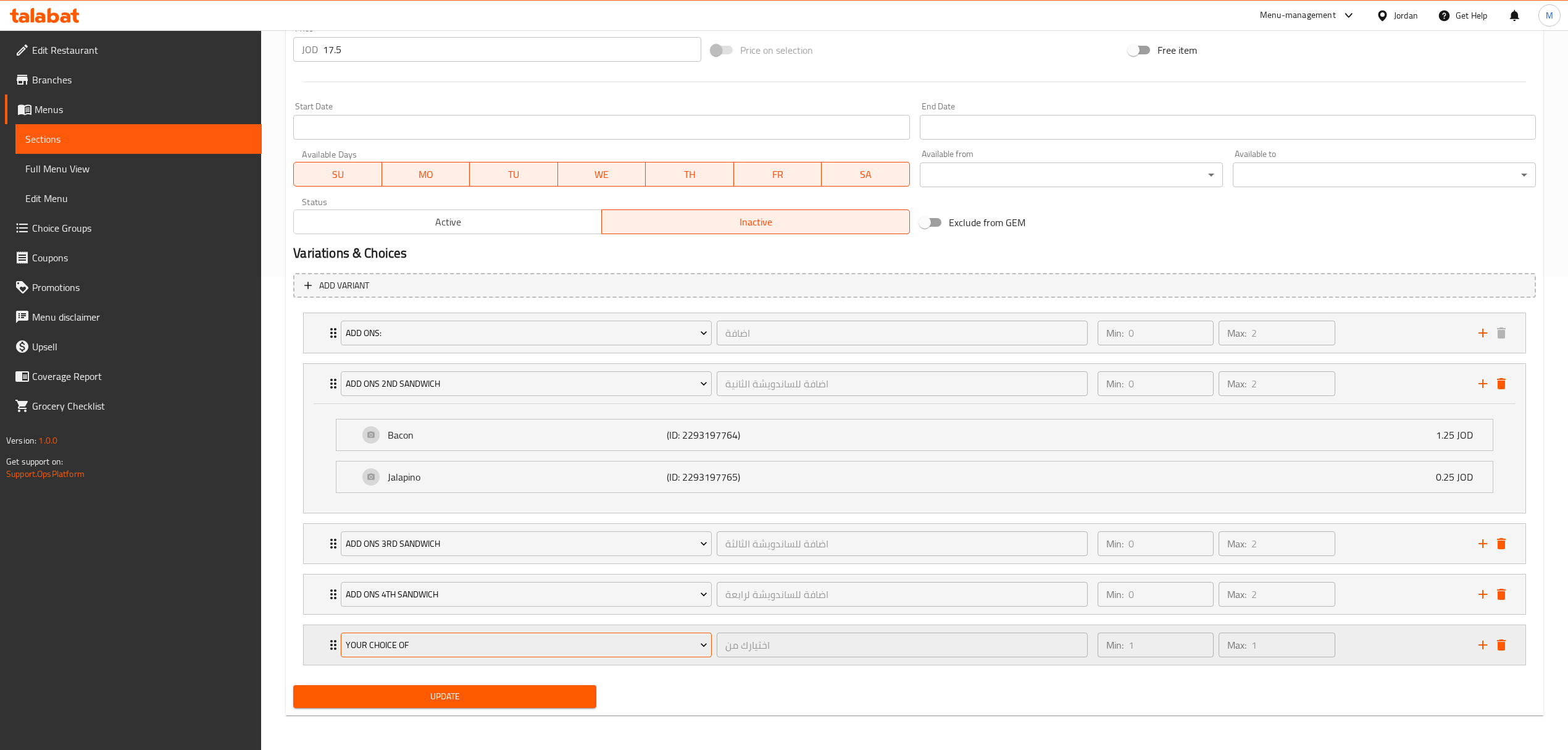
click at [406, 638] on span "Your Choice Of" at bounding box center [526, 645] width 362 height 16
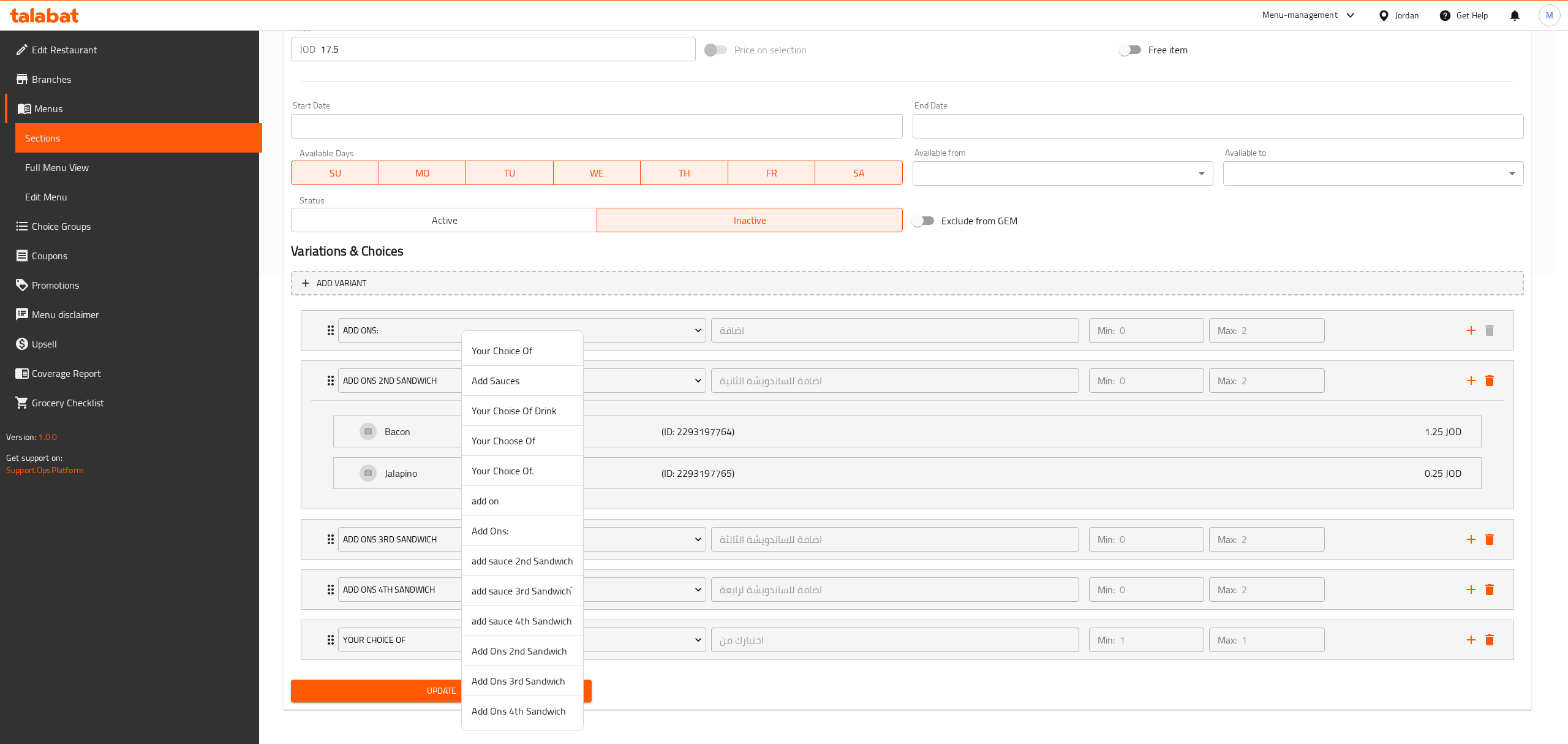
click at [538, 563] on span "add sauce 2nd Sandwich" at bounding box center [522, 561] width 102 height 15
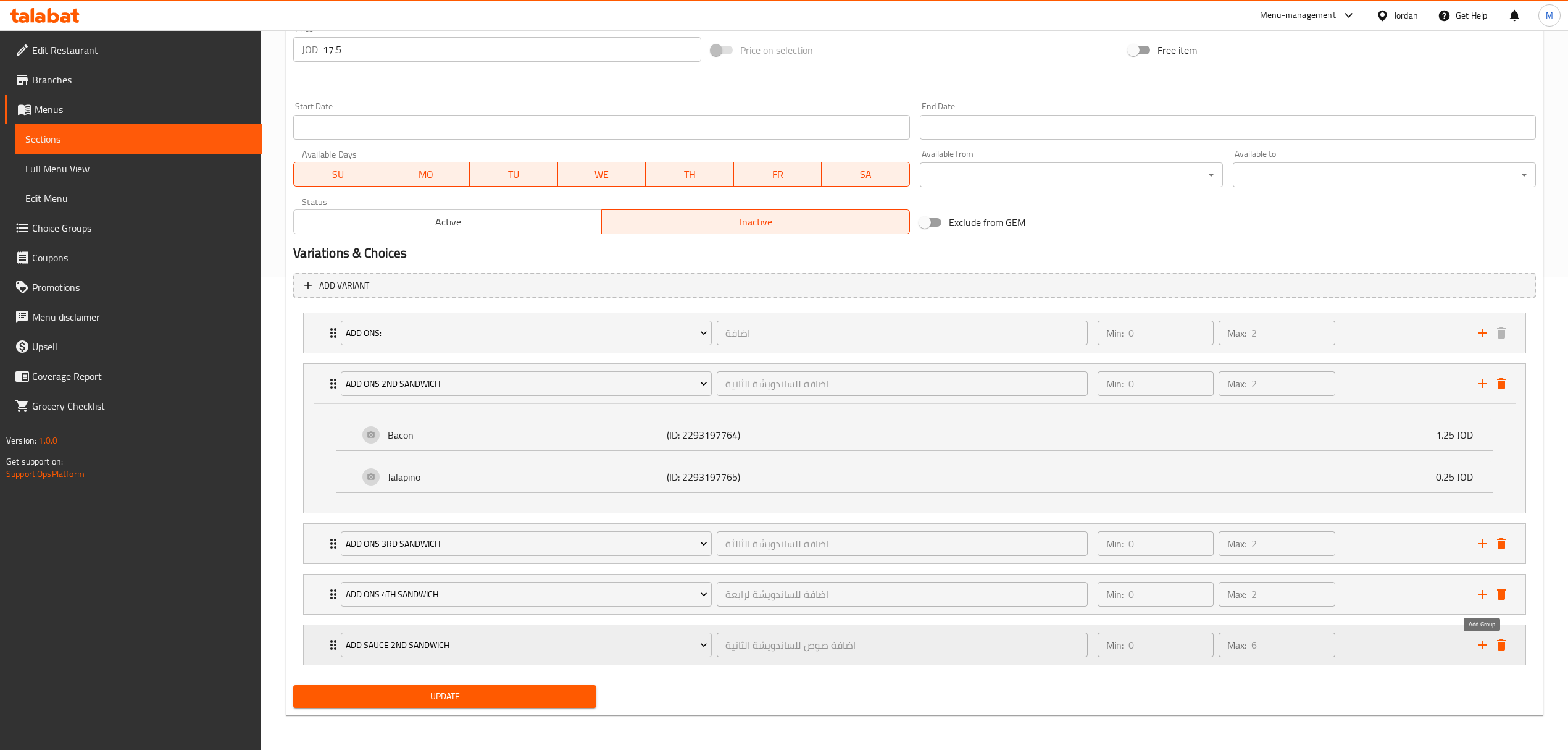
click at [1476, 641] on icon "add" at bounding box center [1483, 645] width 15 height 15
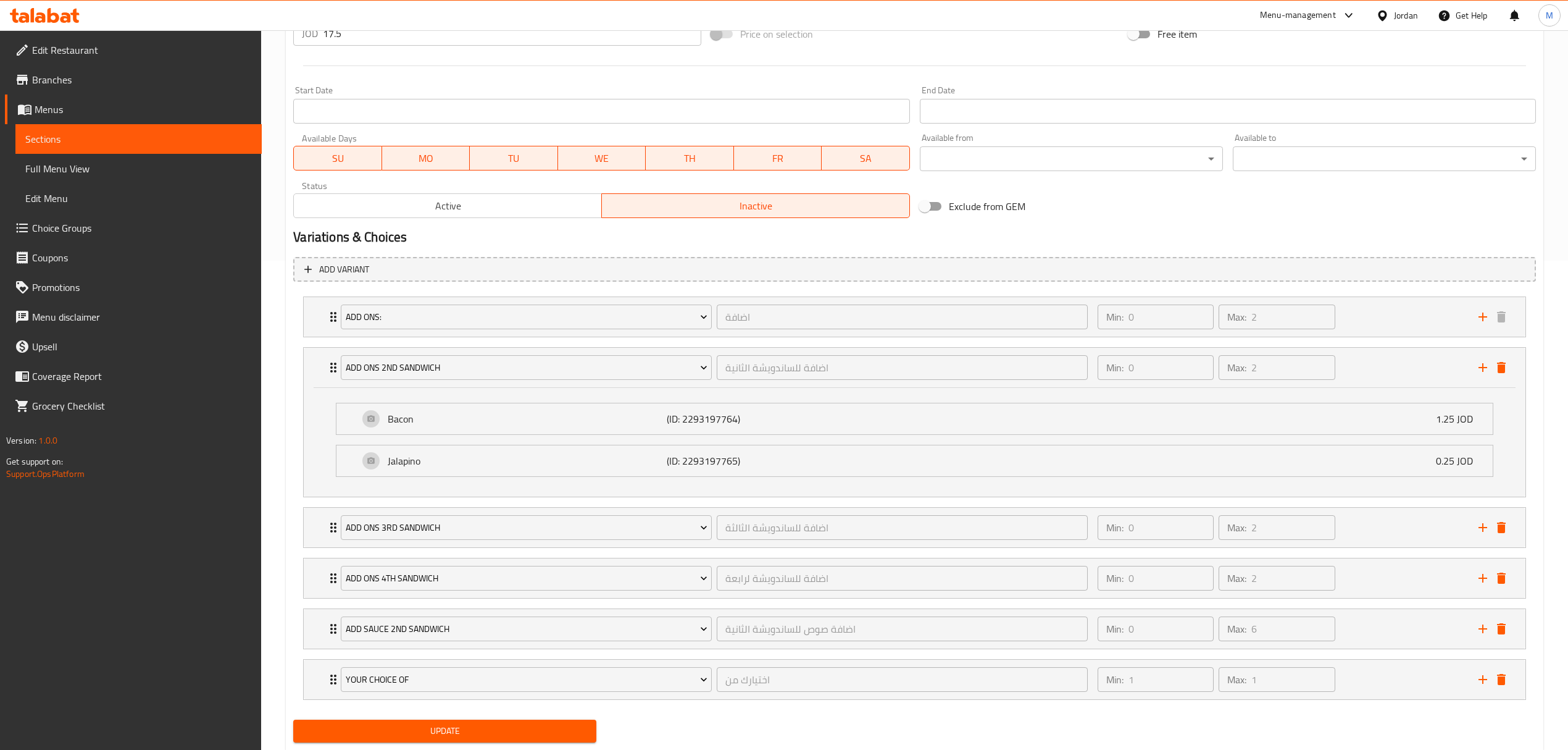
scroll to position [529, 0]
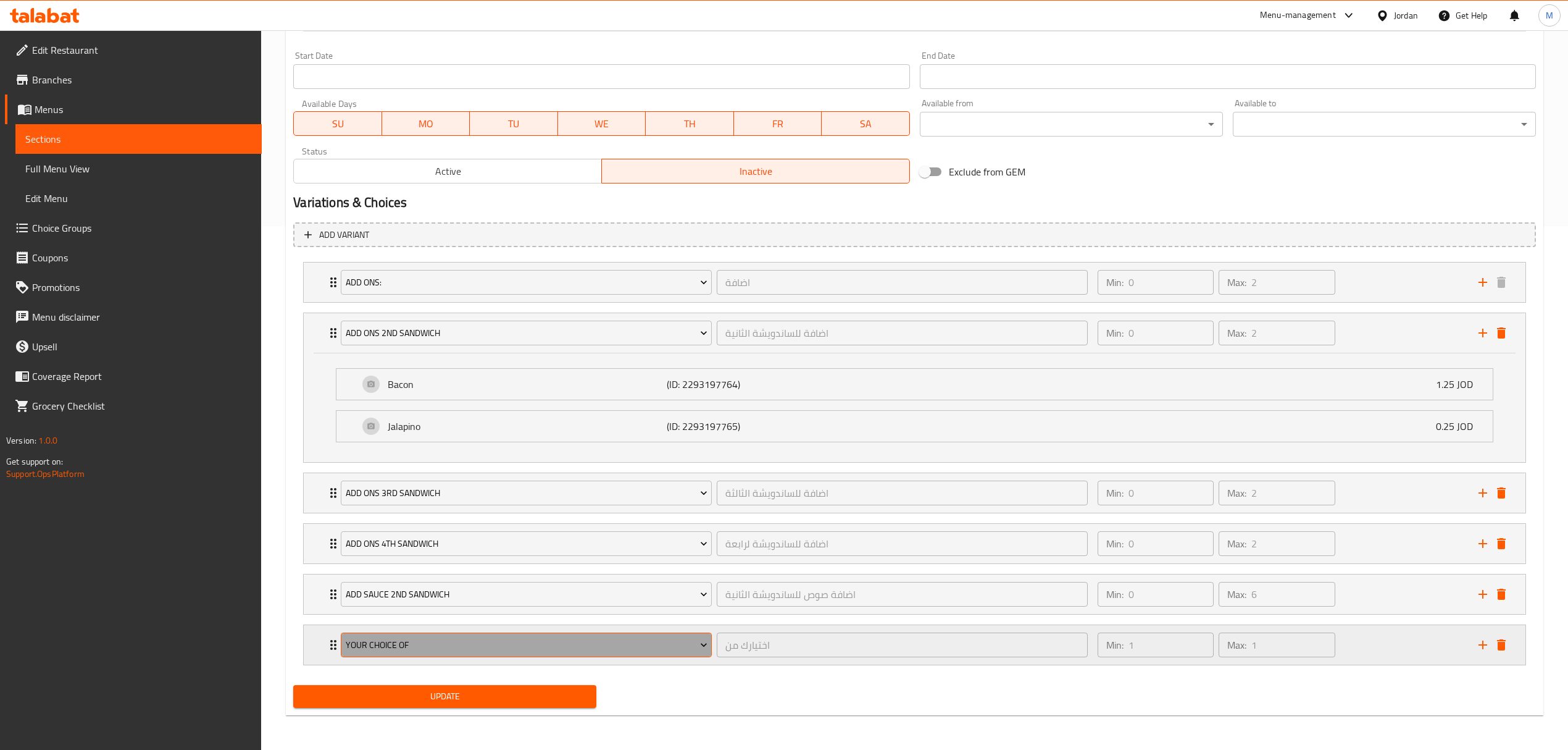
click at [399, 650] on span "Your Choice Of" at bounding box center [526, 645] width 362 height 16
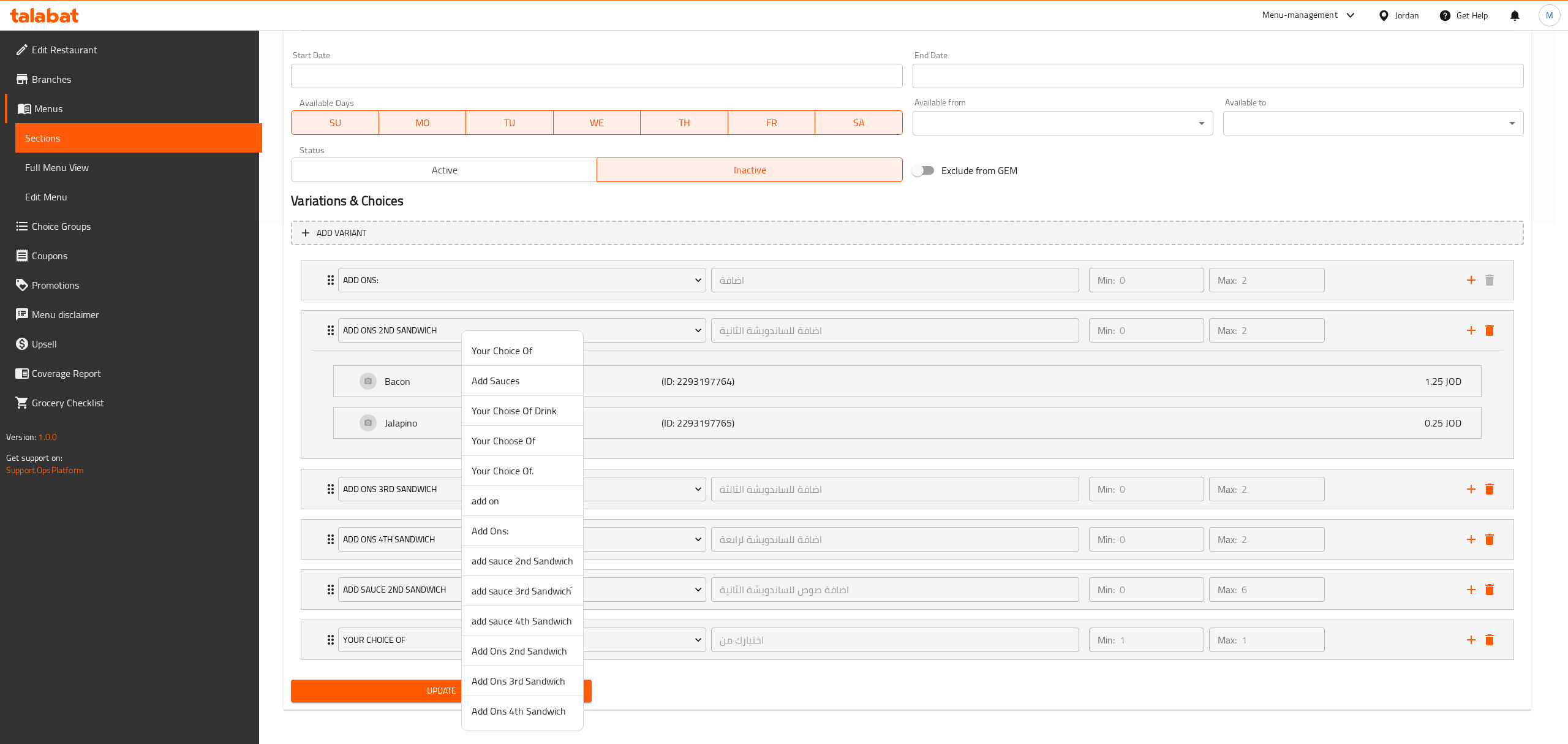
click at [517, 594] on span "add sauce 3rd Sandwichَ" at bounding box center [522, 590] width 102 height 15
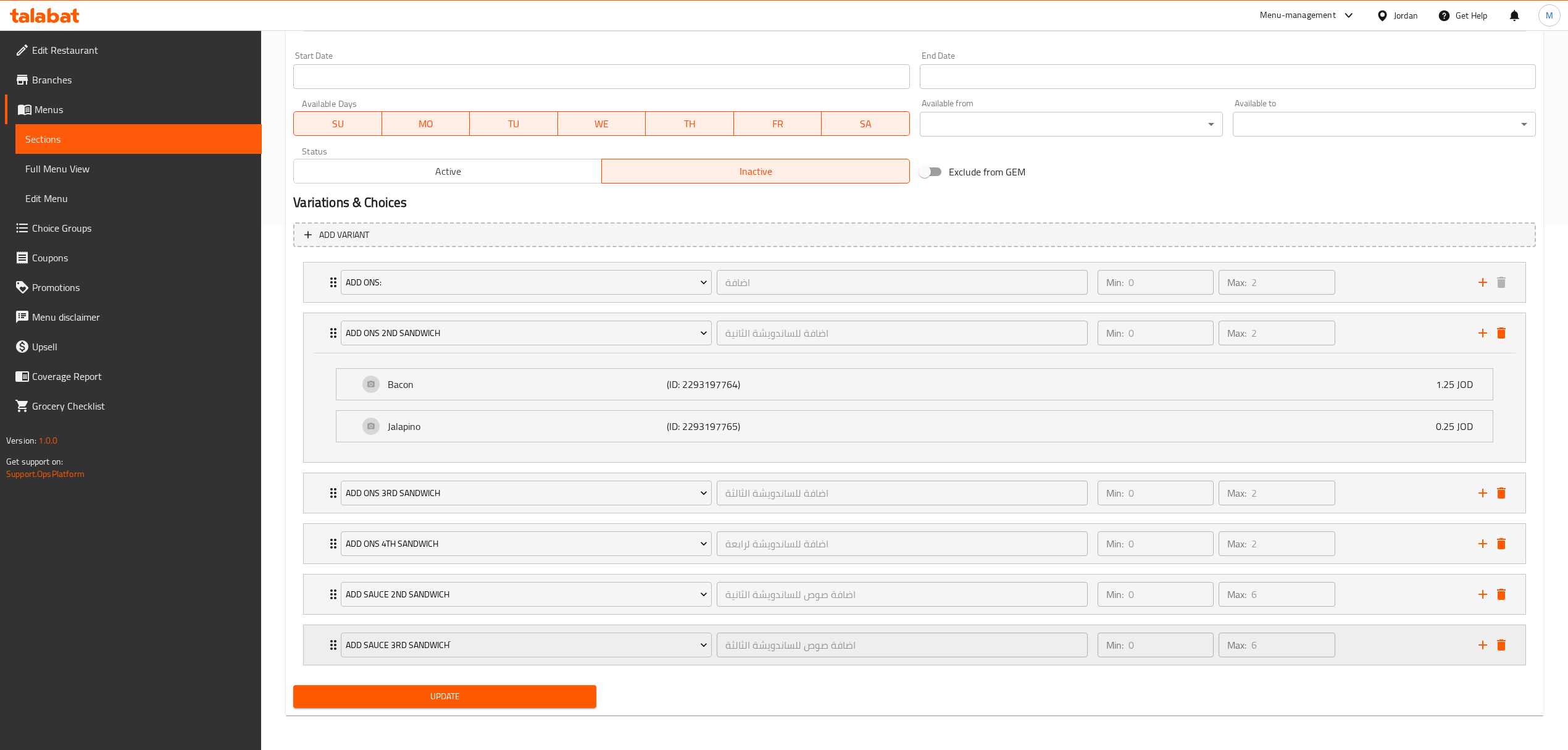
click at [1476, 638] on icon "add" at bounding box center [1483, 645] width 15 height 15
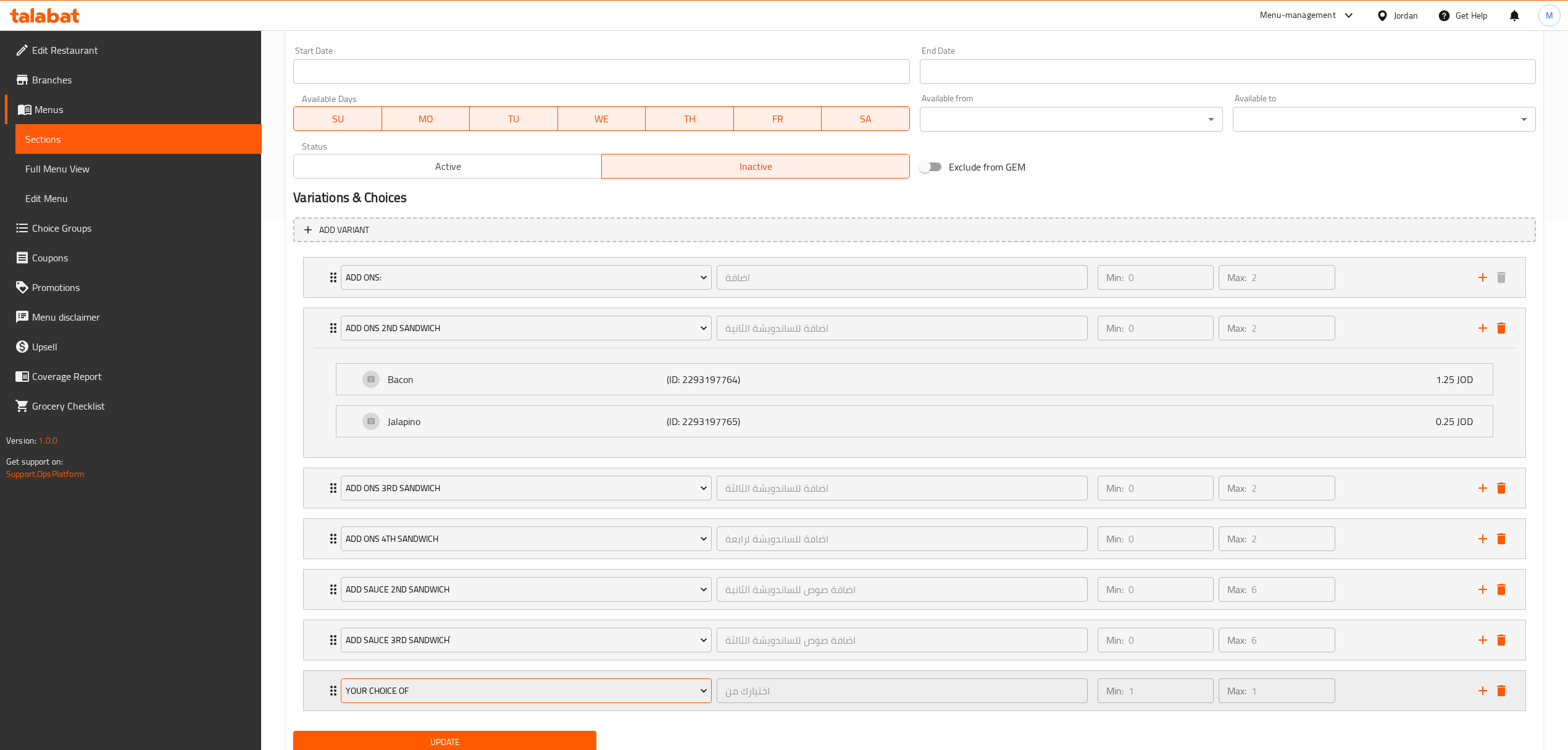
click at [393, 699] on span "Your Choice Of" at bounding box center [526, 691] width 362 height 16
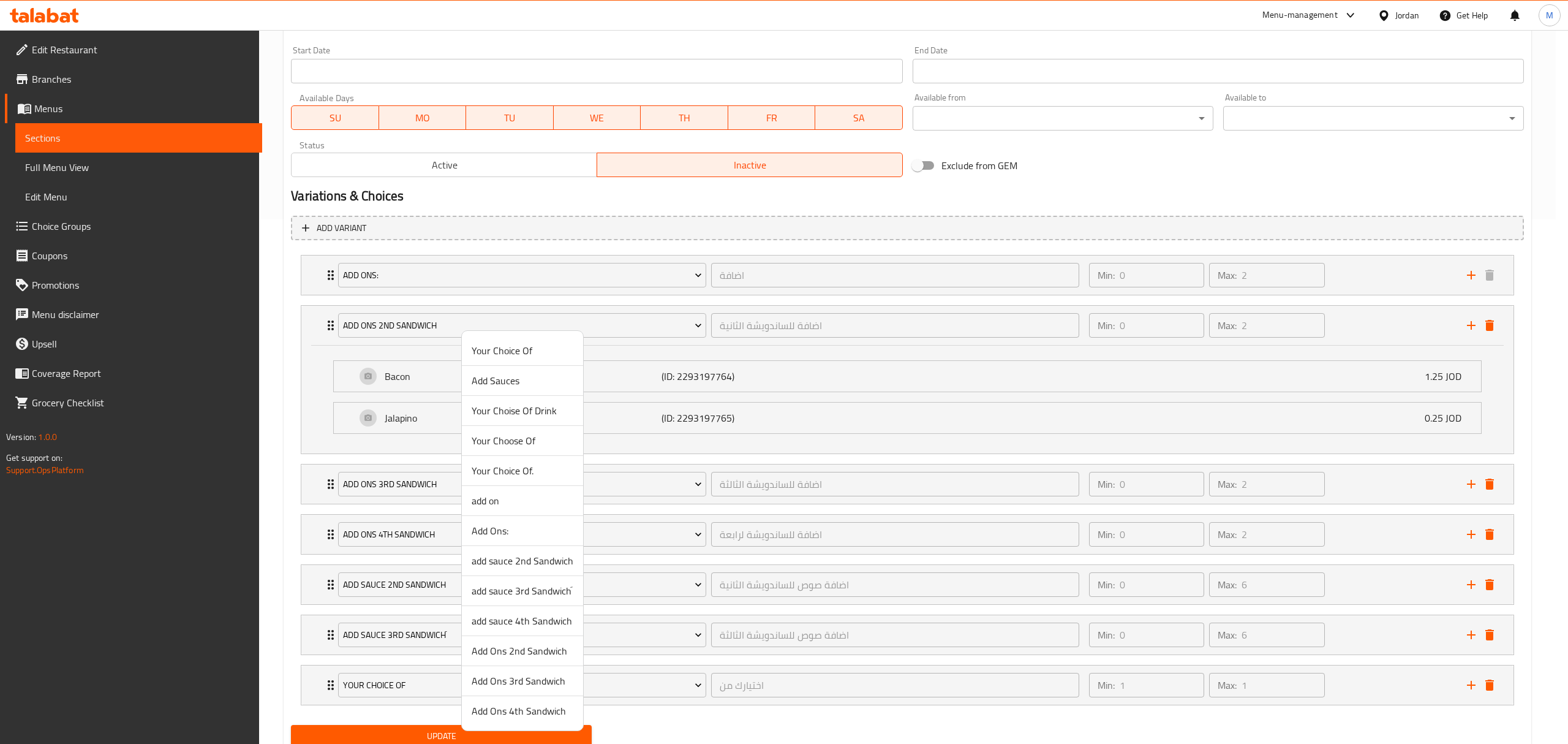
click at [513, 714] on span "Add Ons 4th Sandwich" at bounding box center [522, 711] width 102 height 15
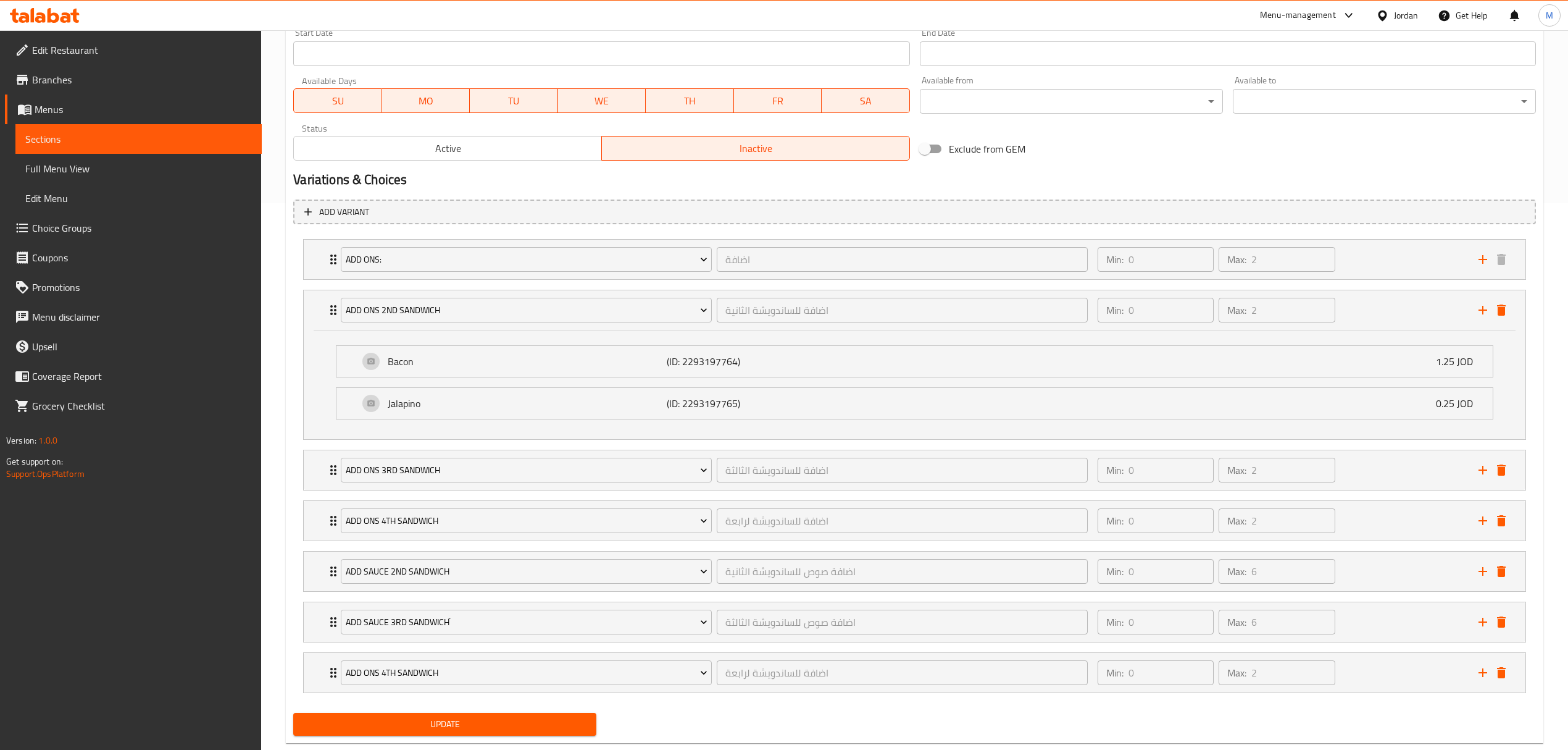
scroll to position [579, 0]
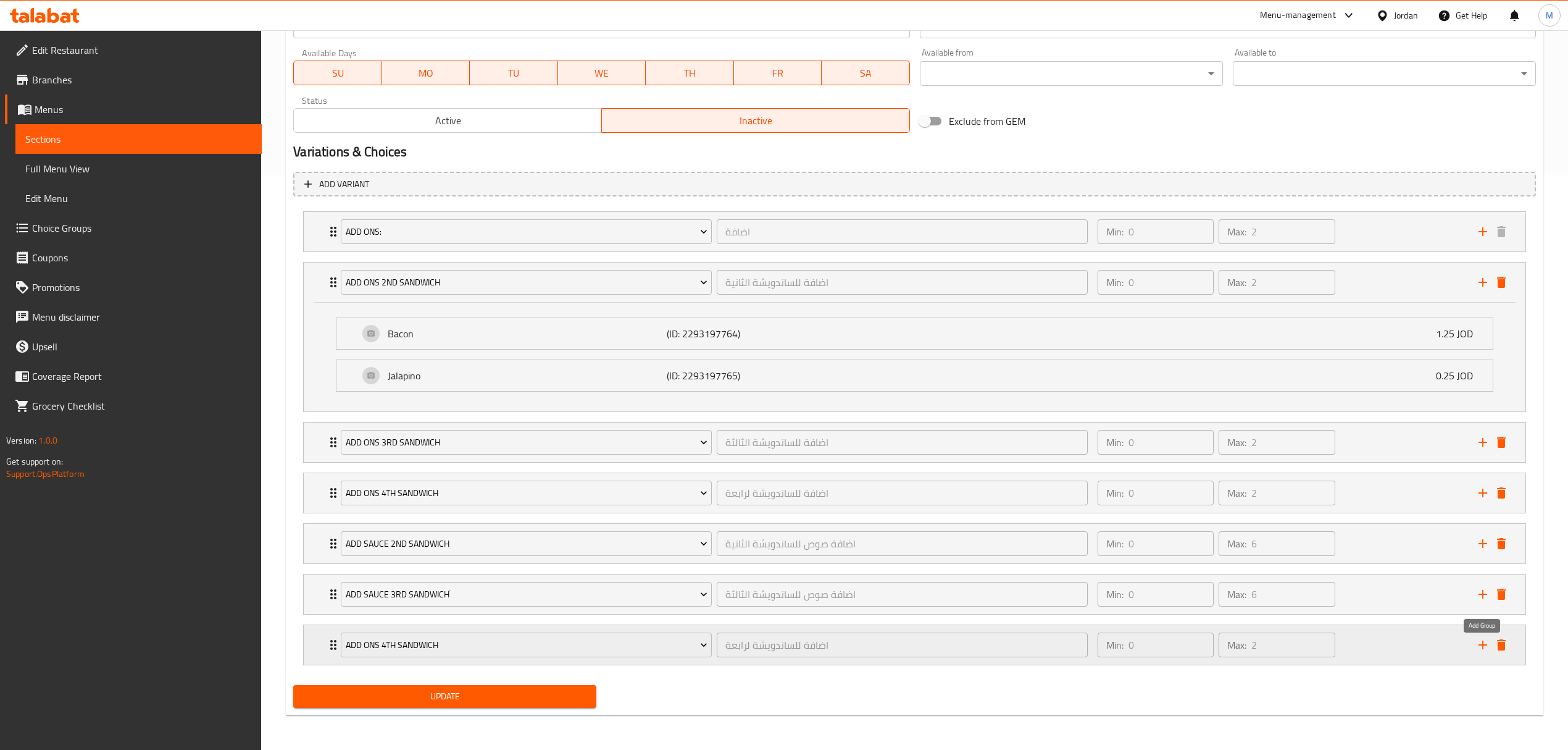
click at [1477, 645] on icon "add" at bounding box center [1483, 645] width 15 height 15
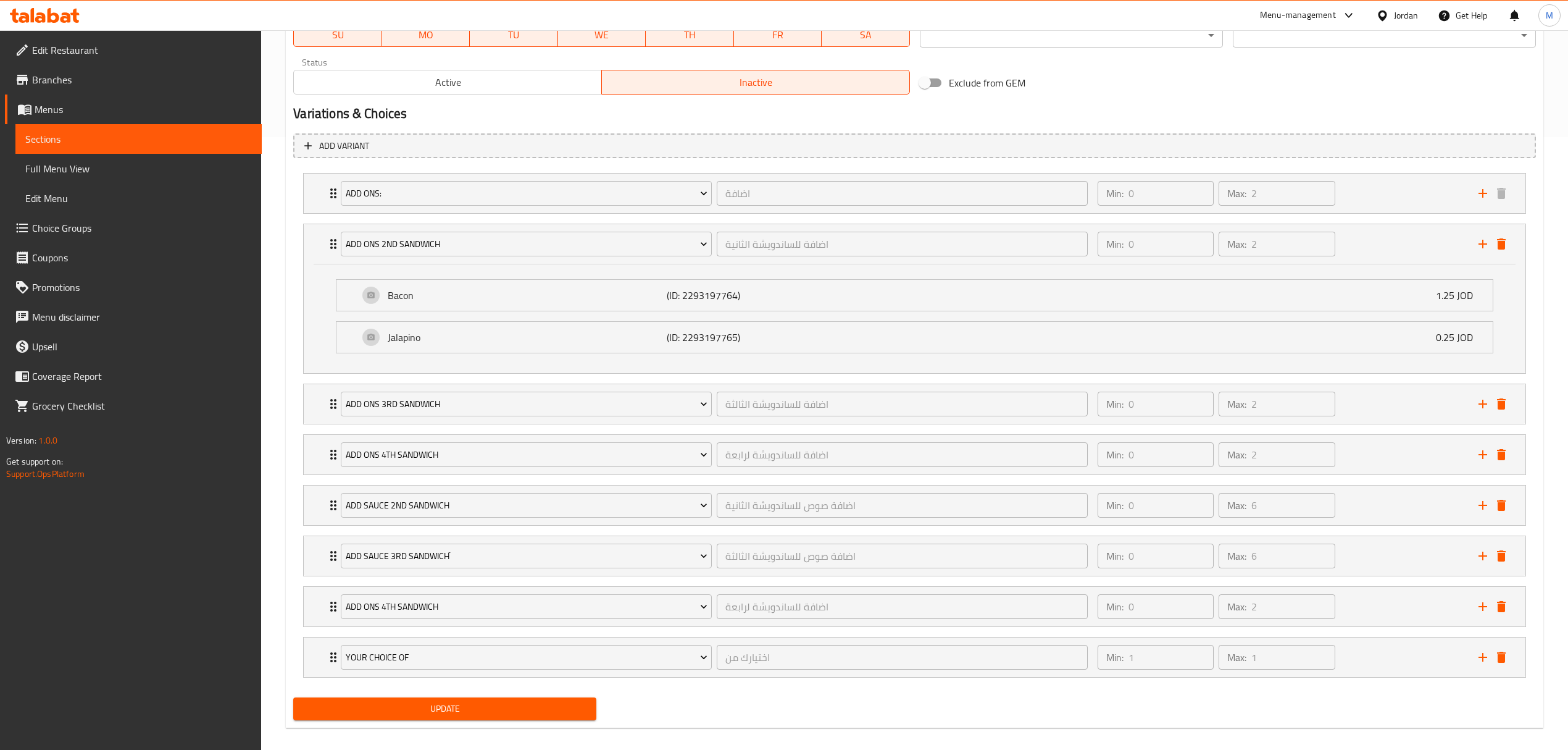
scroll to position [631, 0]
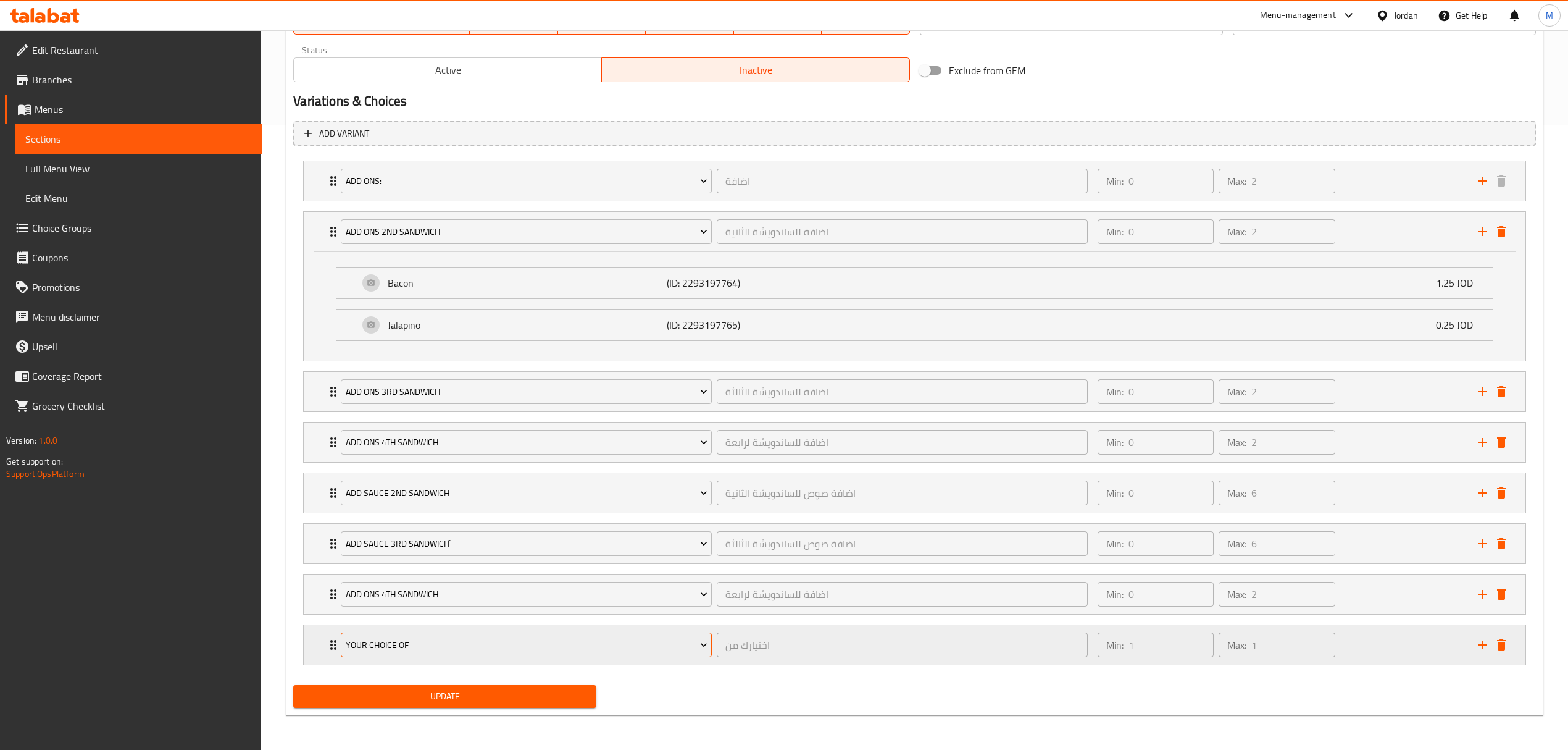
click at [400, 645] on span "Your Choice Of" at bounding box center [526, 645] width 362 height 16
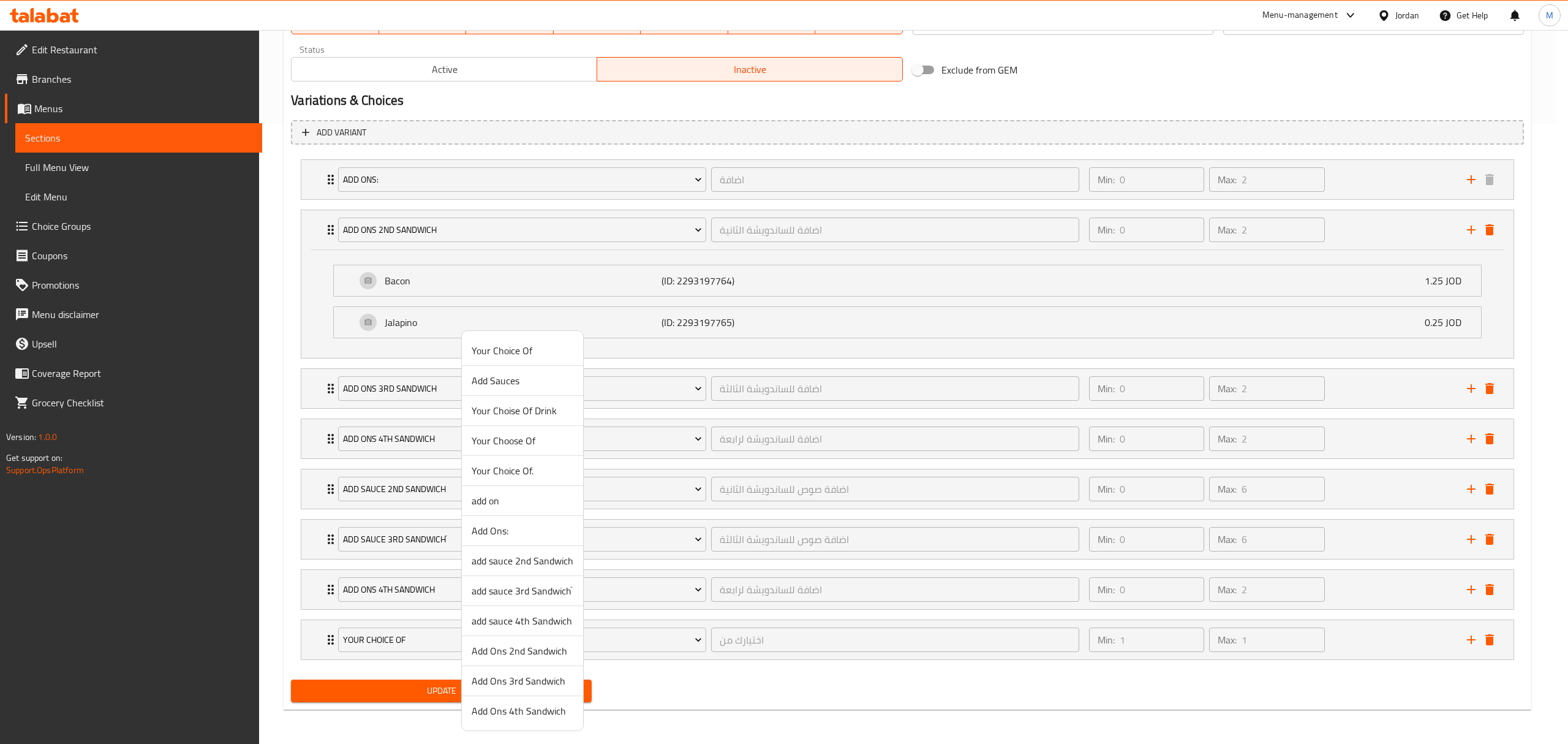
click at [521, 417] on span "Your Choise Of Drink" at bounding box center [522, 410] width 102 height 15
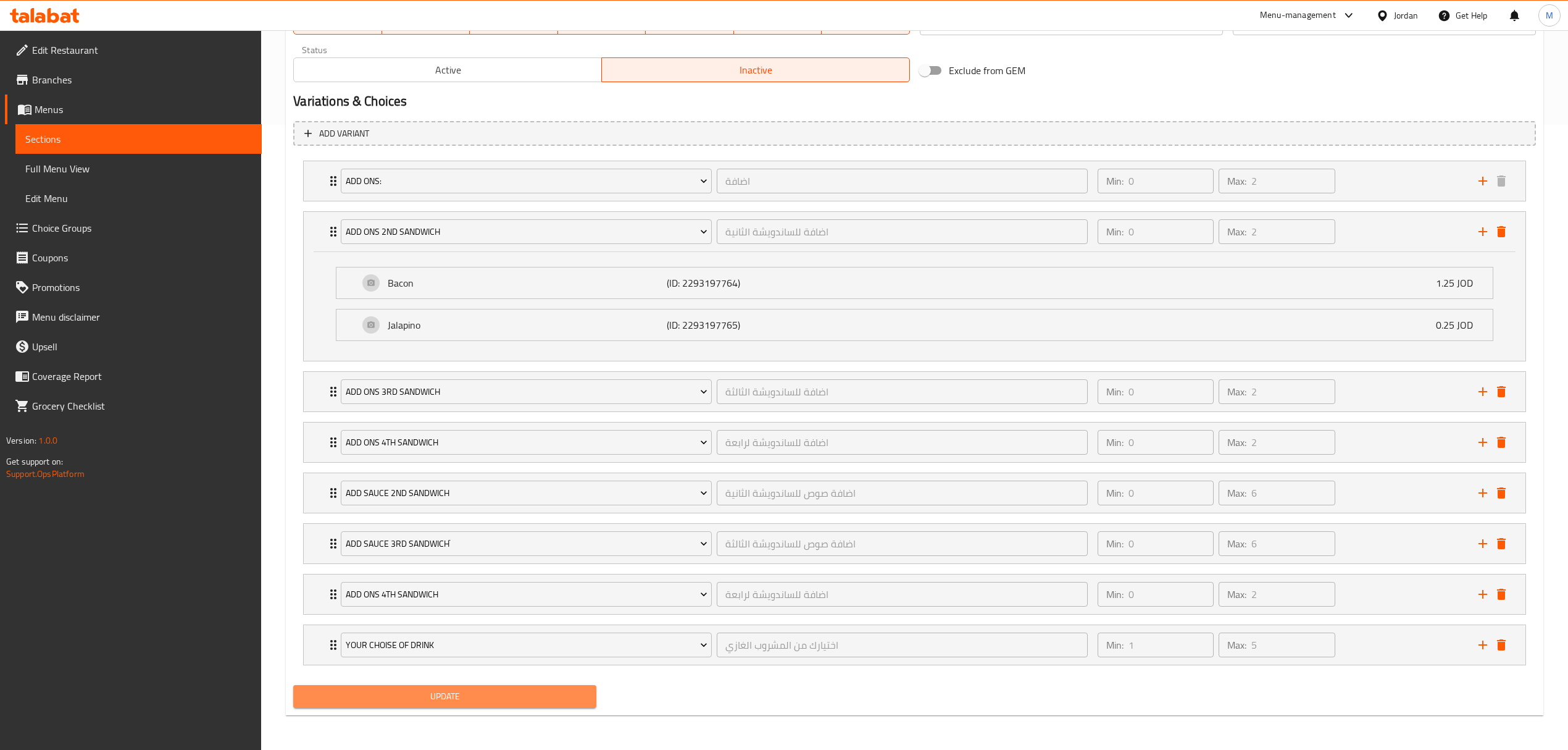
click at [472, 685] on button "Update" at bounding box center [445, 697] width 303 height 23
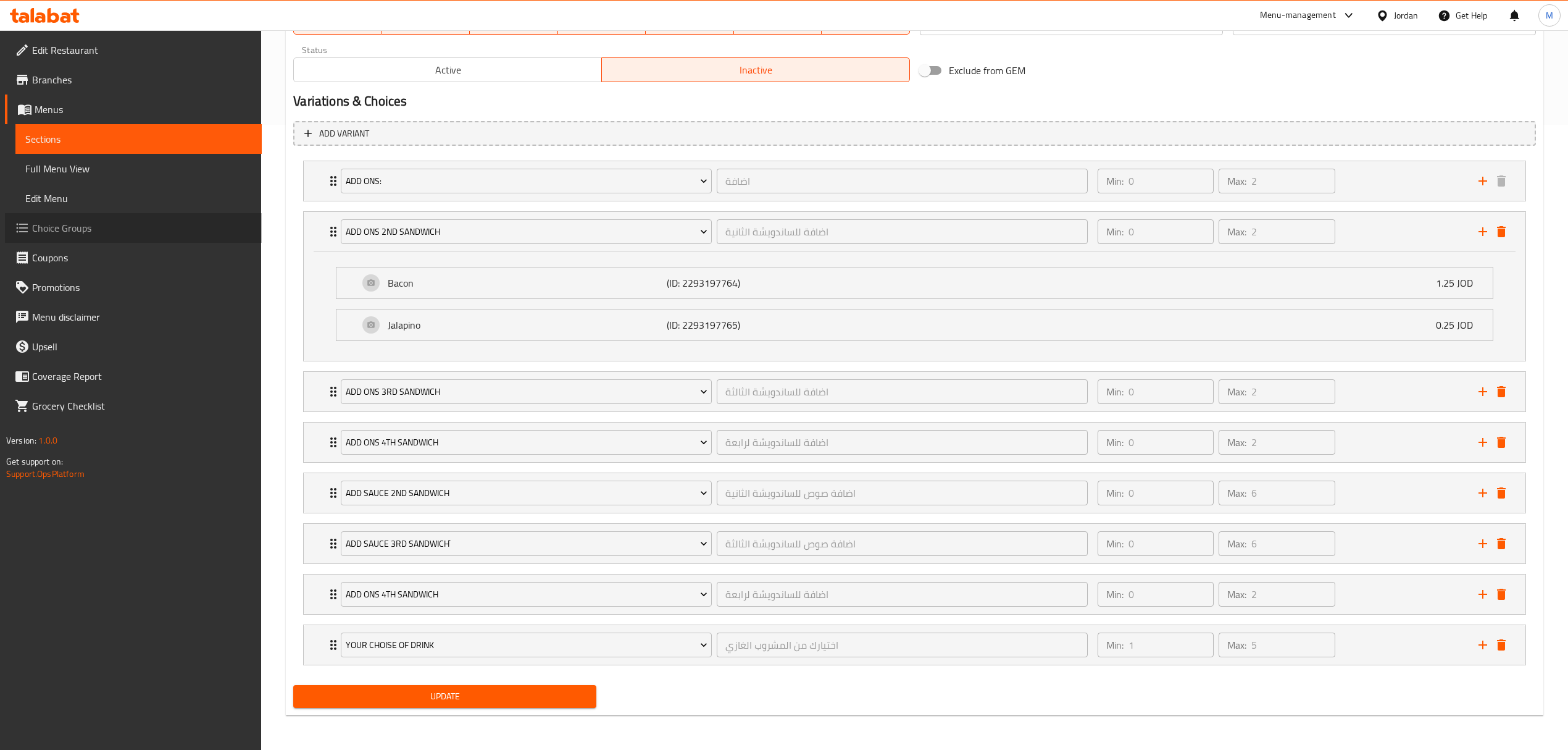
click at [72, 240] on link "Choice Groups" at bounding box center [133, 228] width 256 height 30
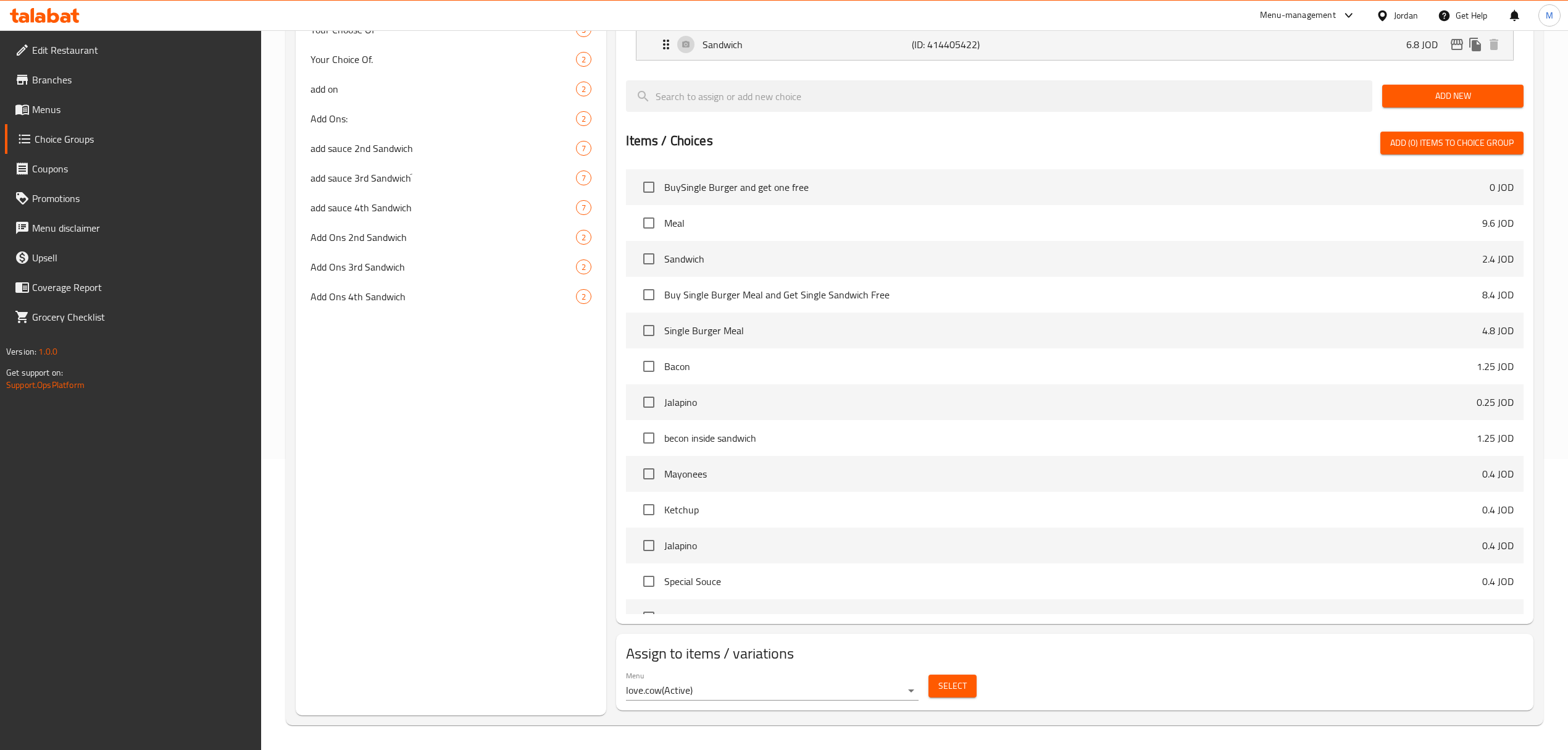
scroll to position [176, 0]
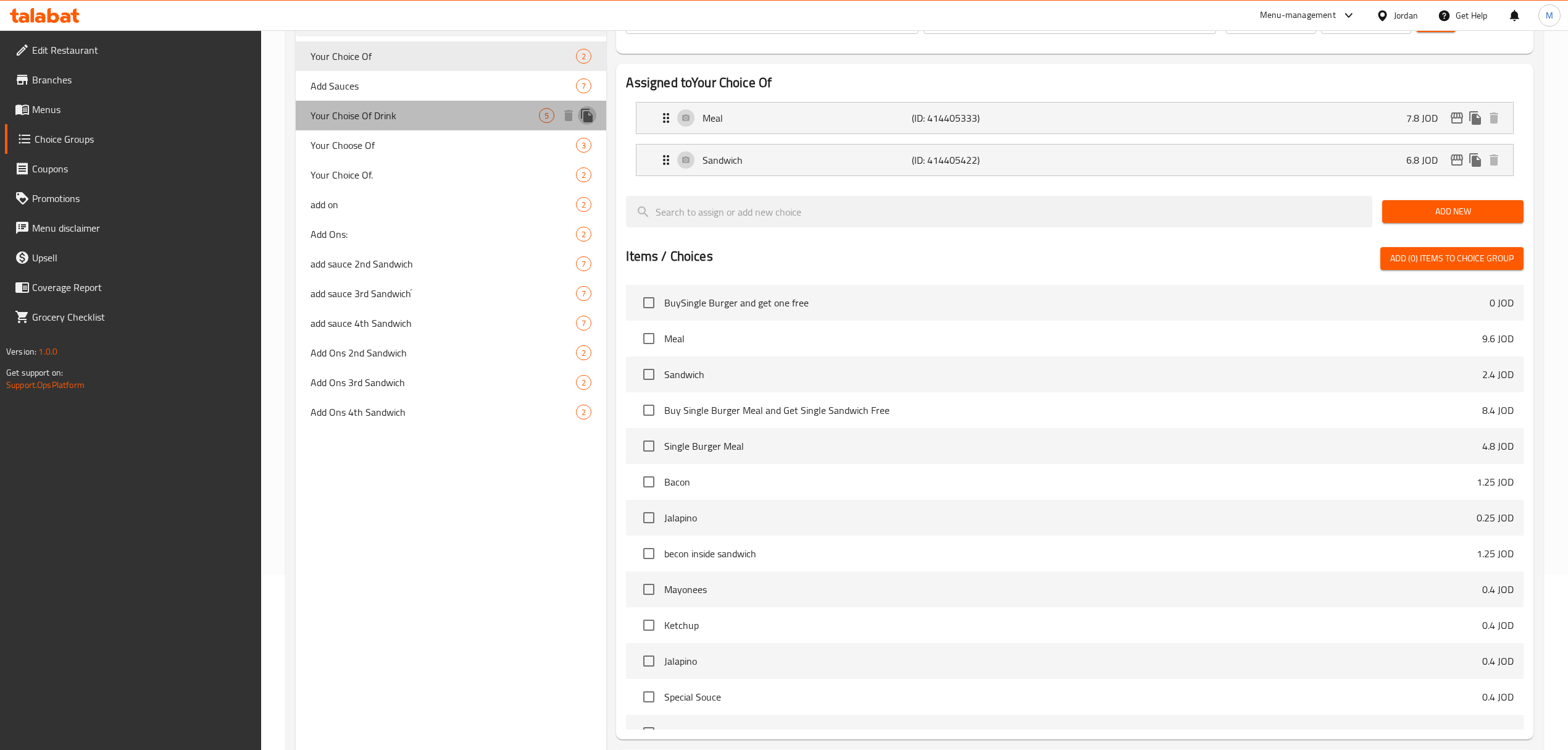
click at [588, 117] on icon "duplicate" at bounding box center [587, 115] width 12 height 14
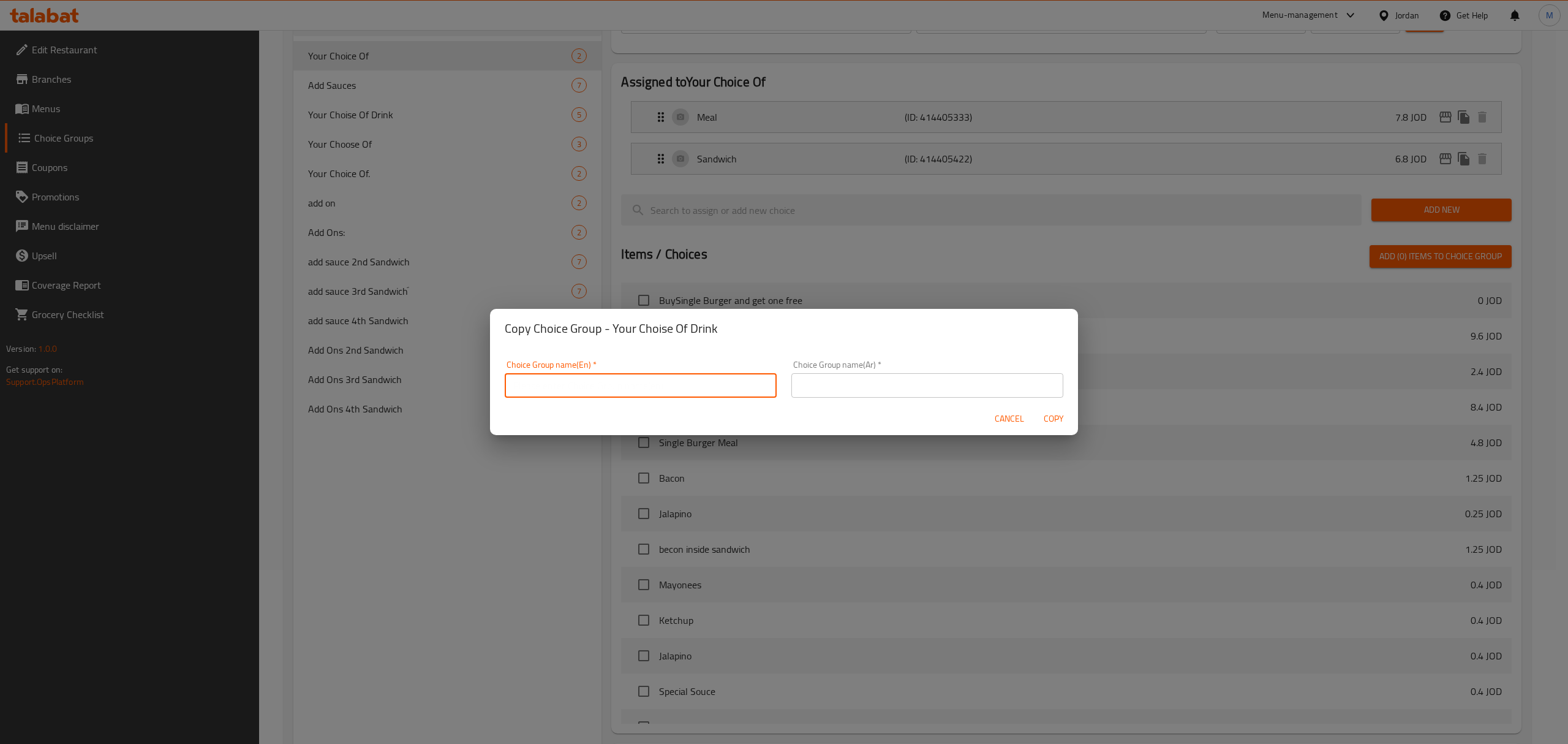
click at [594, 384] on input "text" at bounding box center [641, 385] width 272 height 25
type input "YOUR CHOICE OF 2nd DRINK"
click at [815, 394] on input "text" at bounding box center [928, 385] width 272 height 25
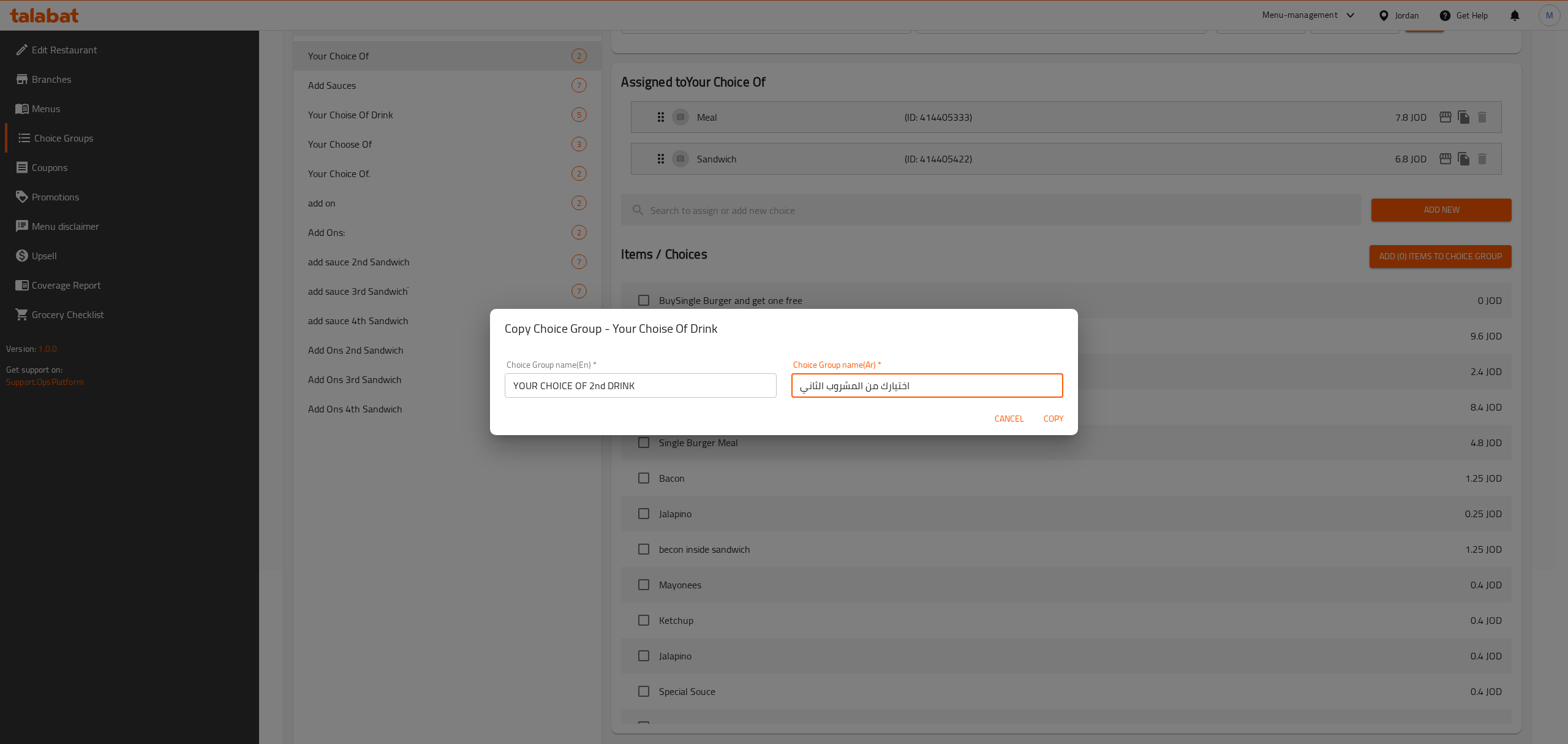
type input "اختيارك من المشروب الثاني"
click at [1054, 418] on span "Copy" at bounding box center [1054, 419] width 30 height 16
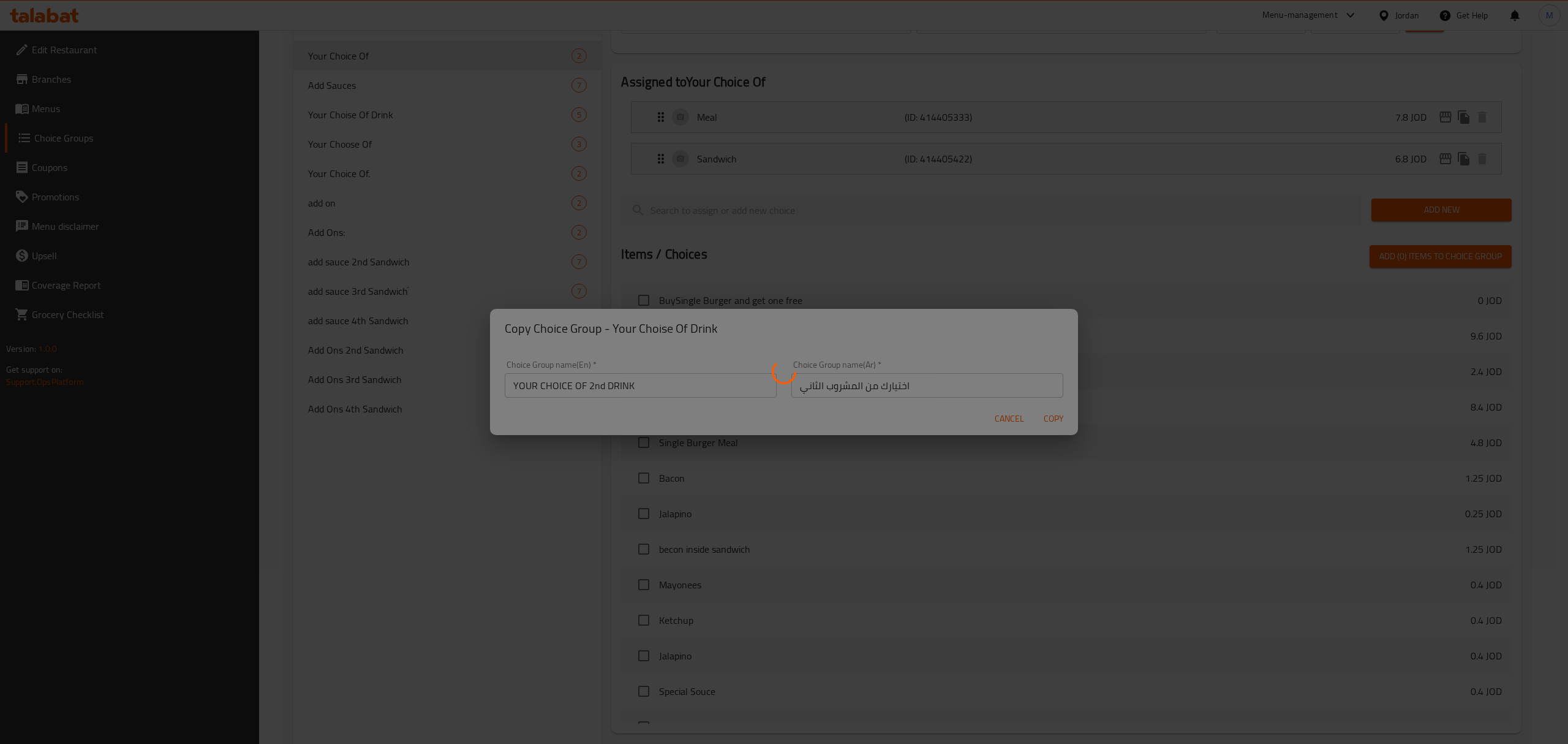
type input "YOUR CHOICE OF 2nd DRINK"
type input "اختيارك من المشروب الثاني"
type input "5"
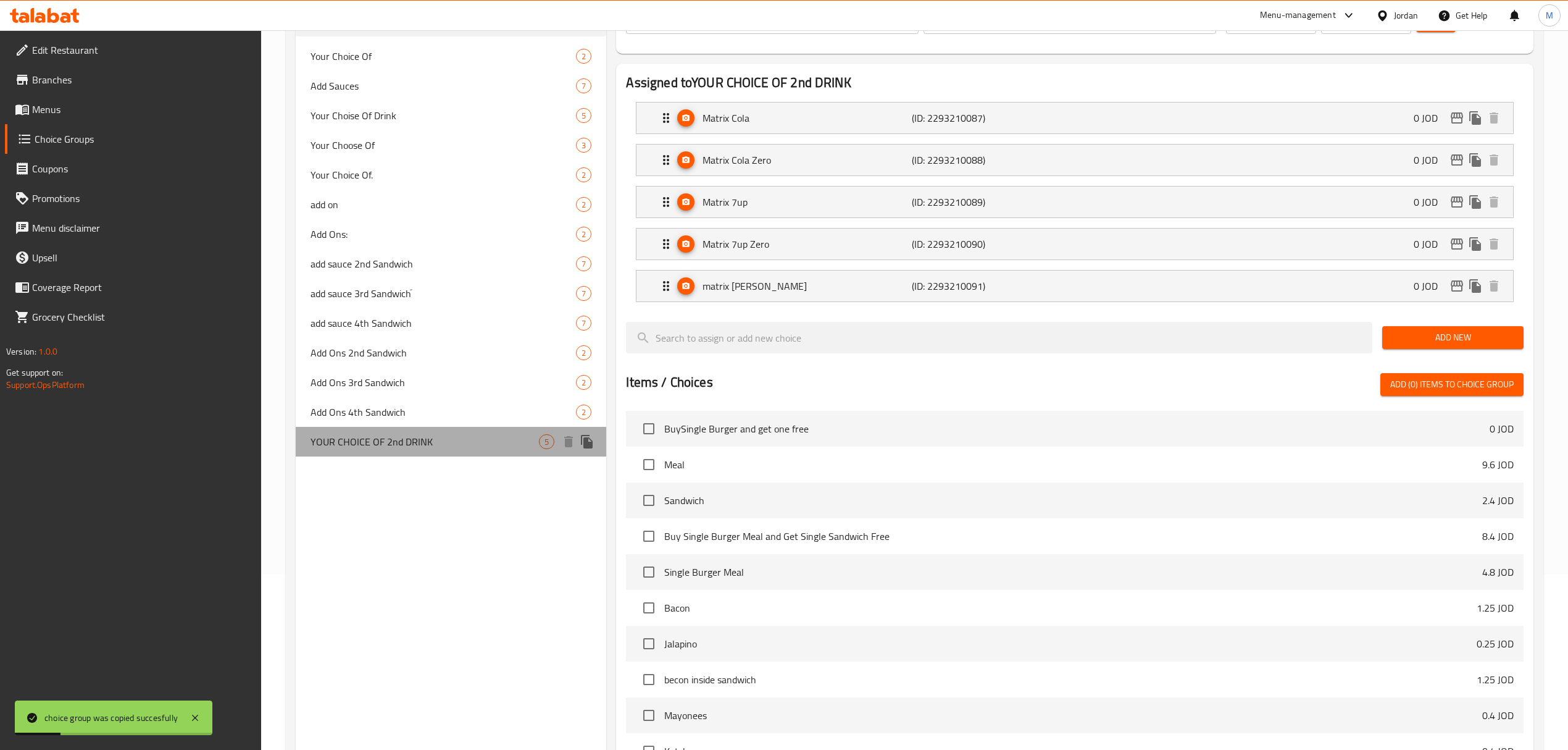
click at [500, 446] on span "YOUR CHOICE OF 2nd DRINK" at bounding box center [424, 441] width 228 height 15
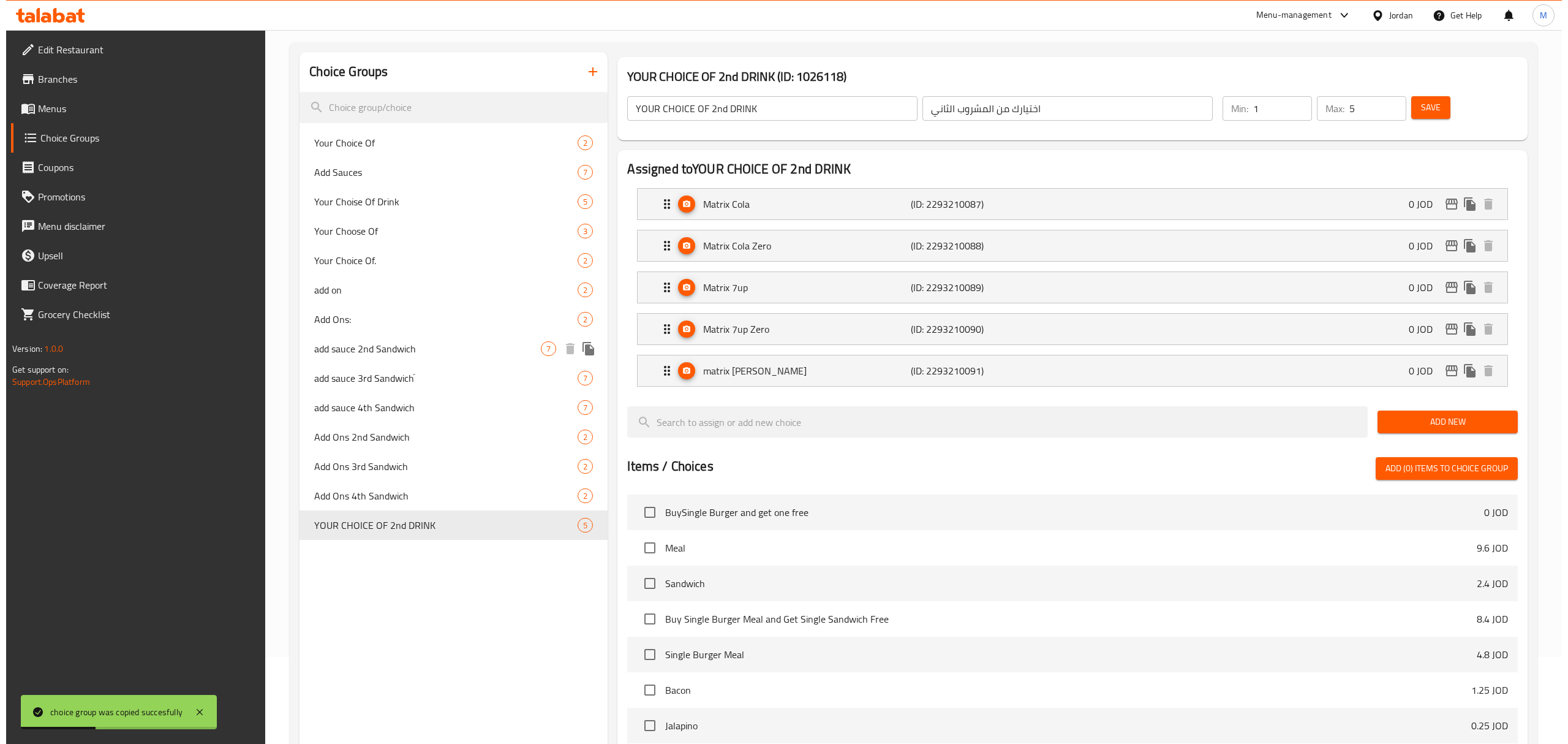
scroll to position [0, 0]
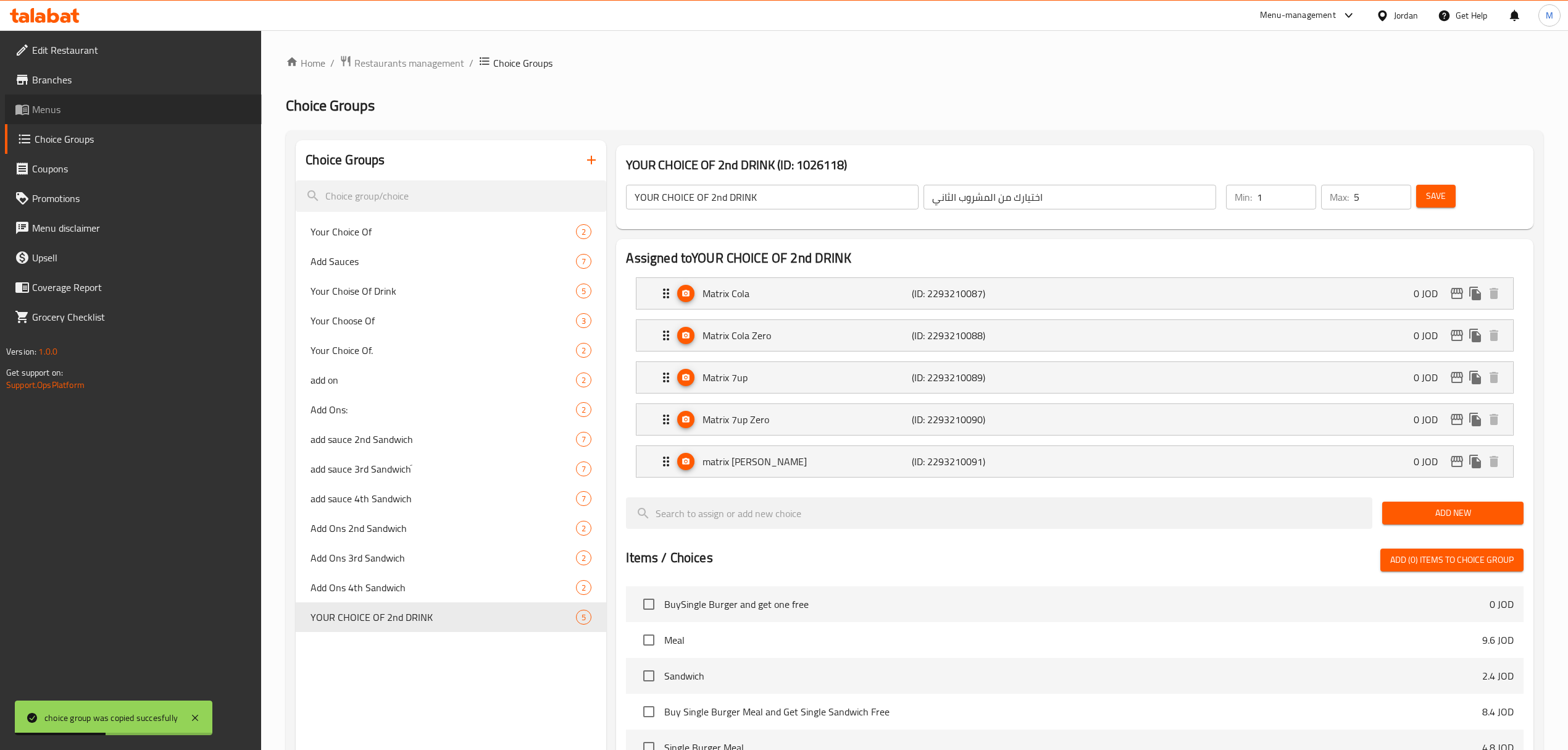
click at [97, 117] on link "Menus" at bounding box center [133, 109] width 256 height 30
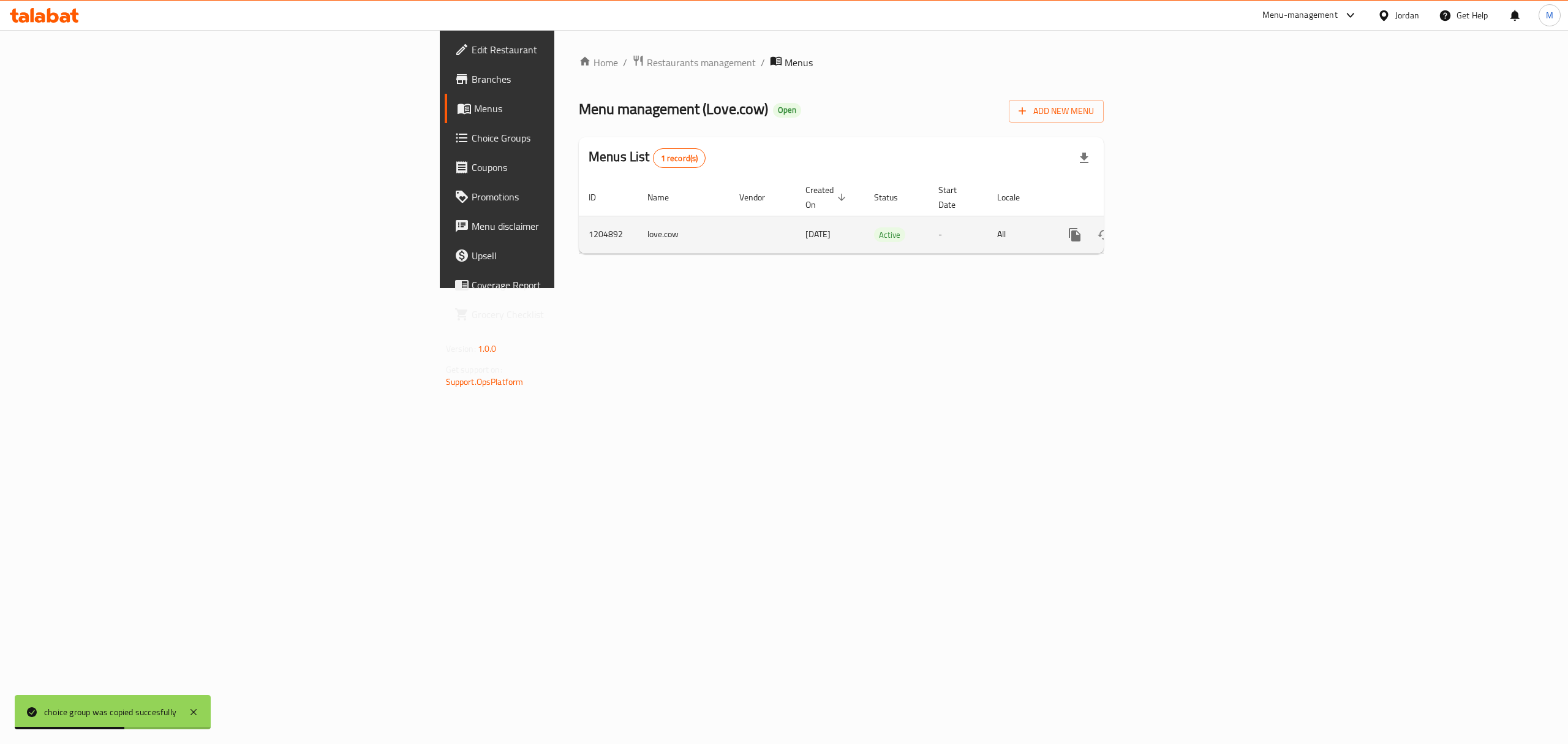
click at [1170, 227] on icon "enhanced table" at bounding box center [1163, 234] width 15 height 15
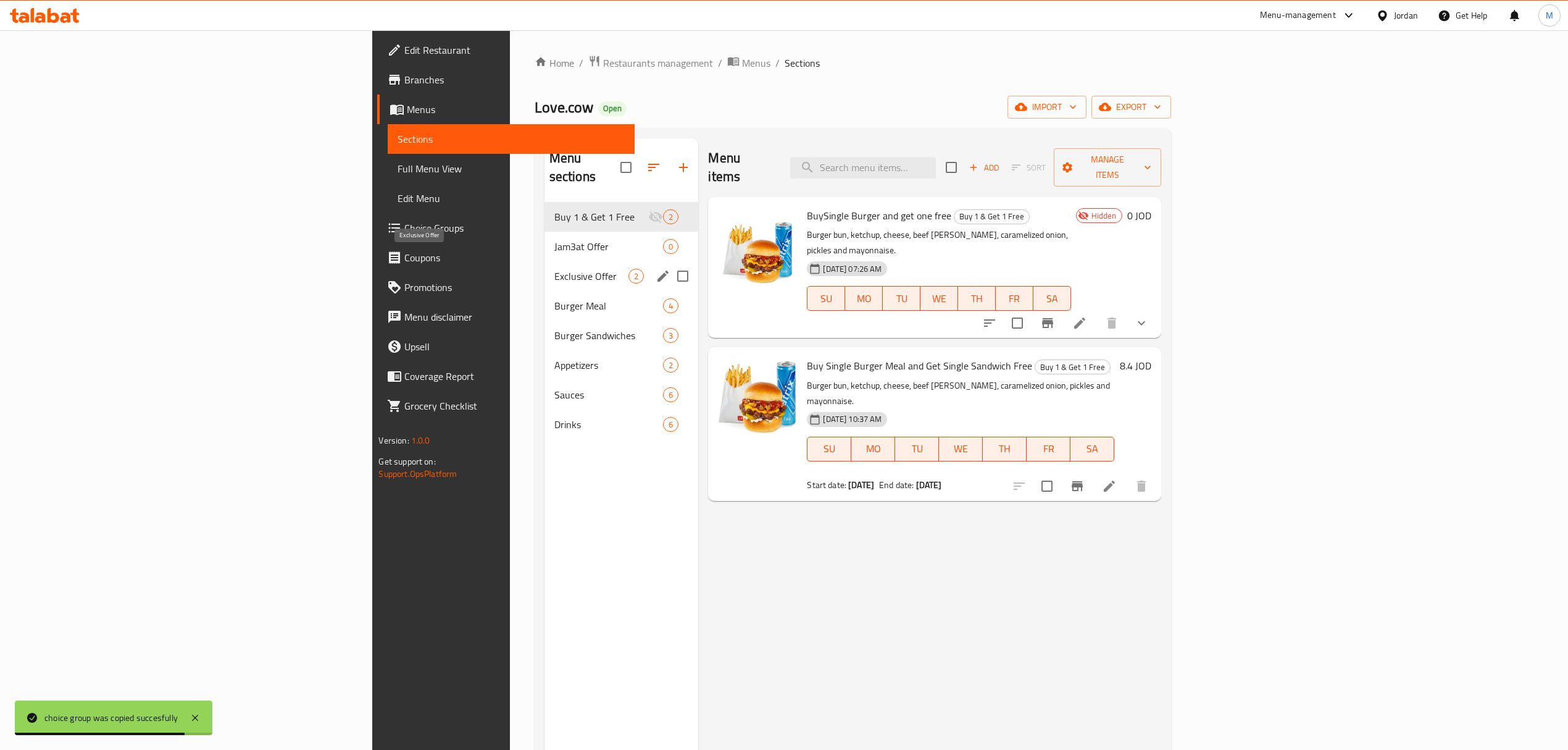
click at [554, 269] on span "Exclusive Offer" at bounding box center [591, 276] width 75 height 15
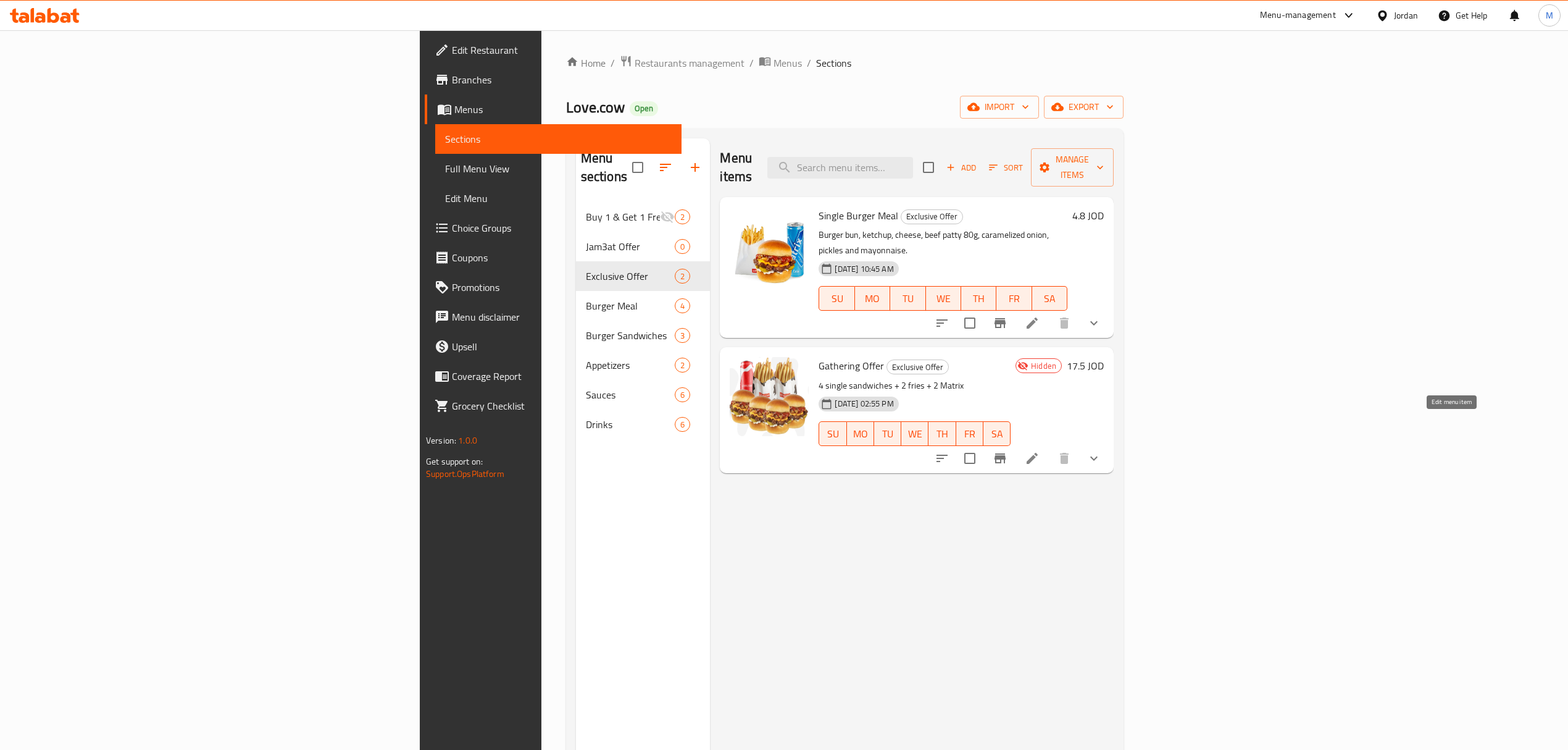
click at [1039, 451] on icon at bounding box center [1032, 458] width 15 height 15
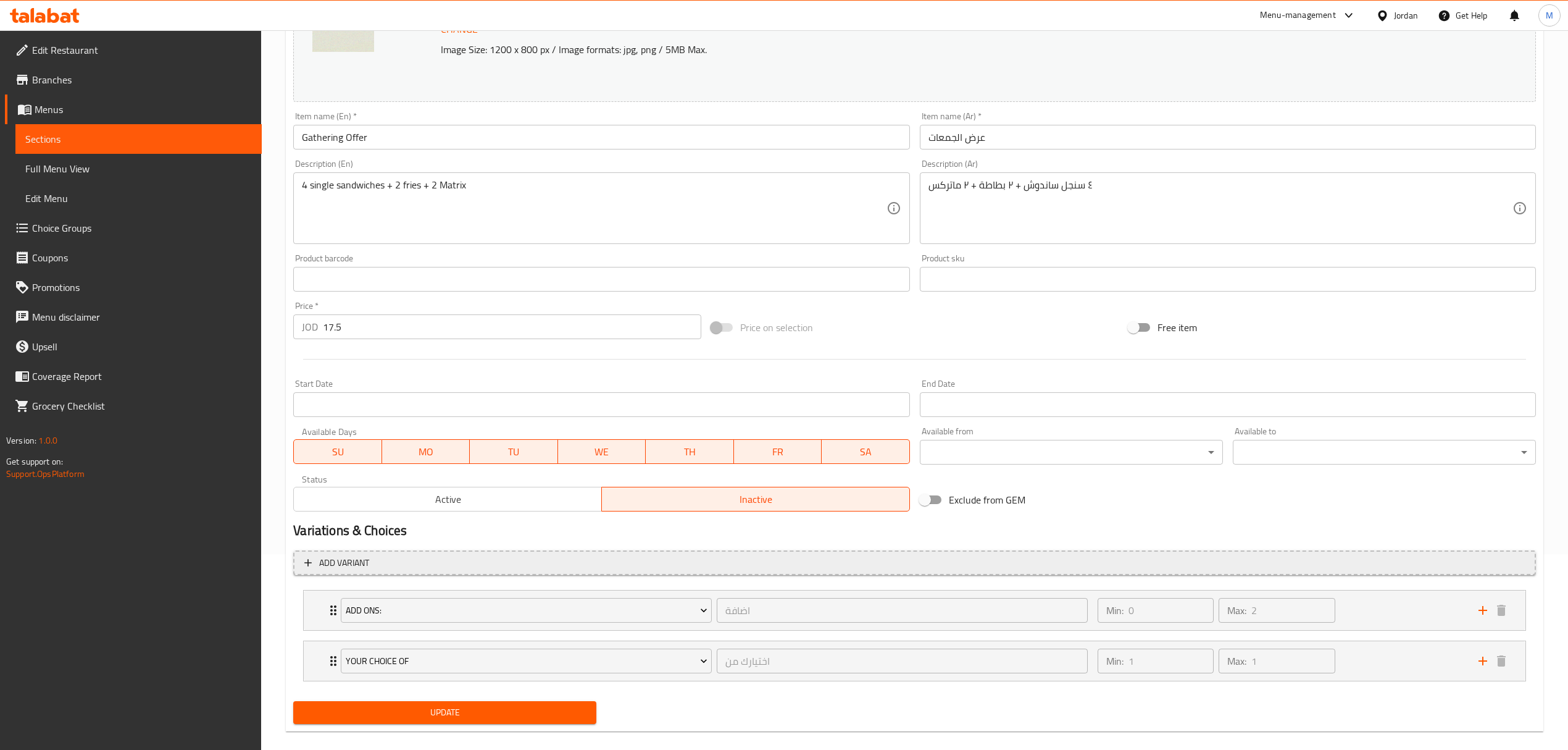
scroll to position [213, 0]
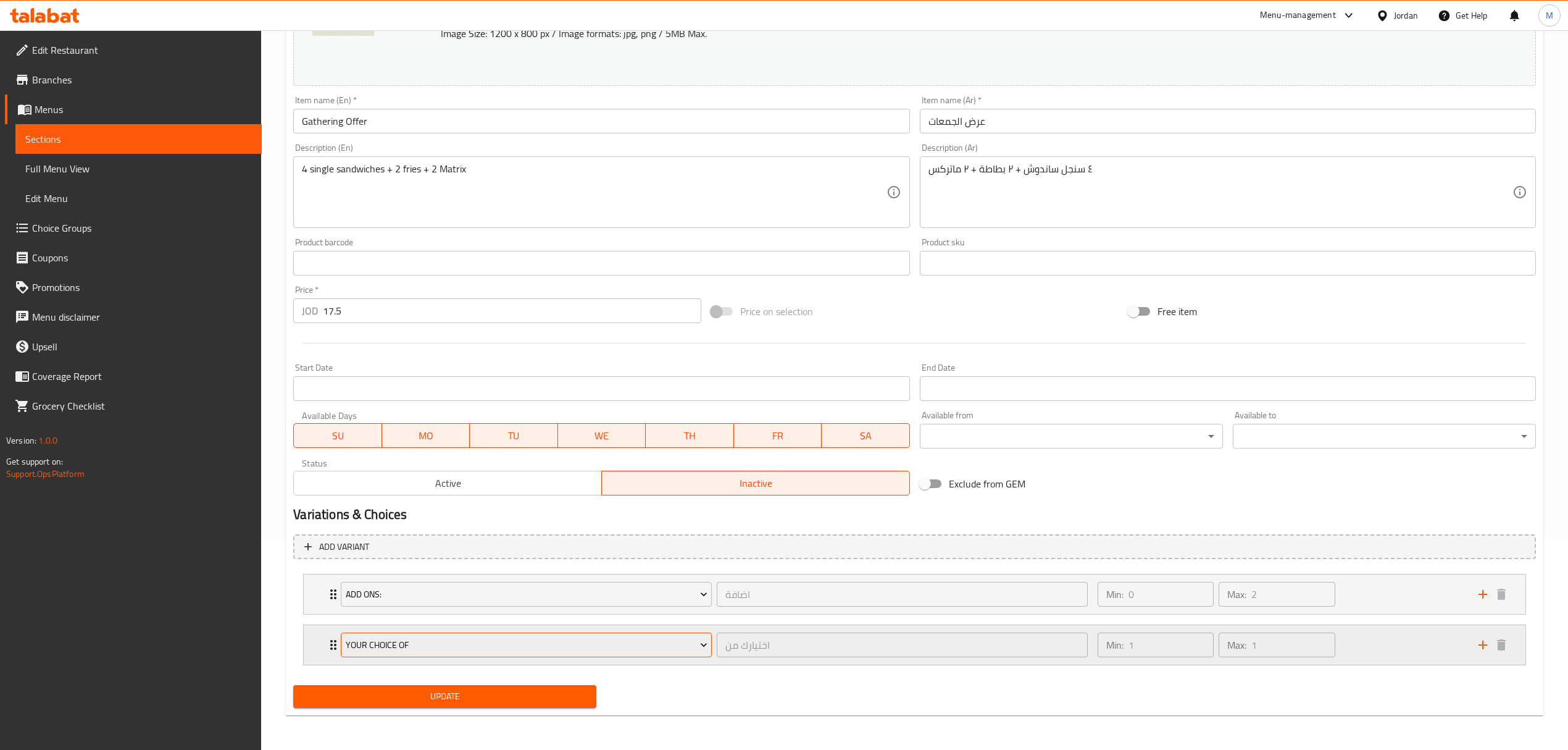
click at [643, 646] on span "Your Choice Of" at bounding box center [526, 645] width 362 height 16
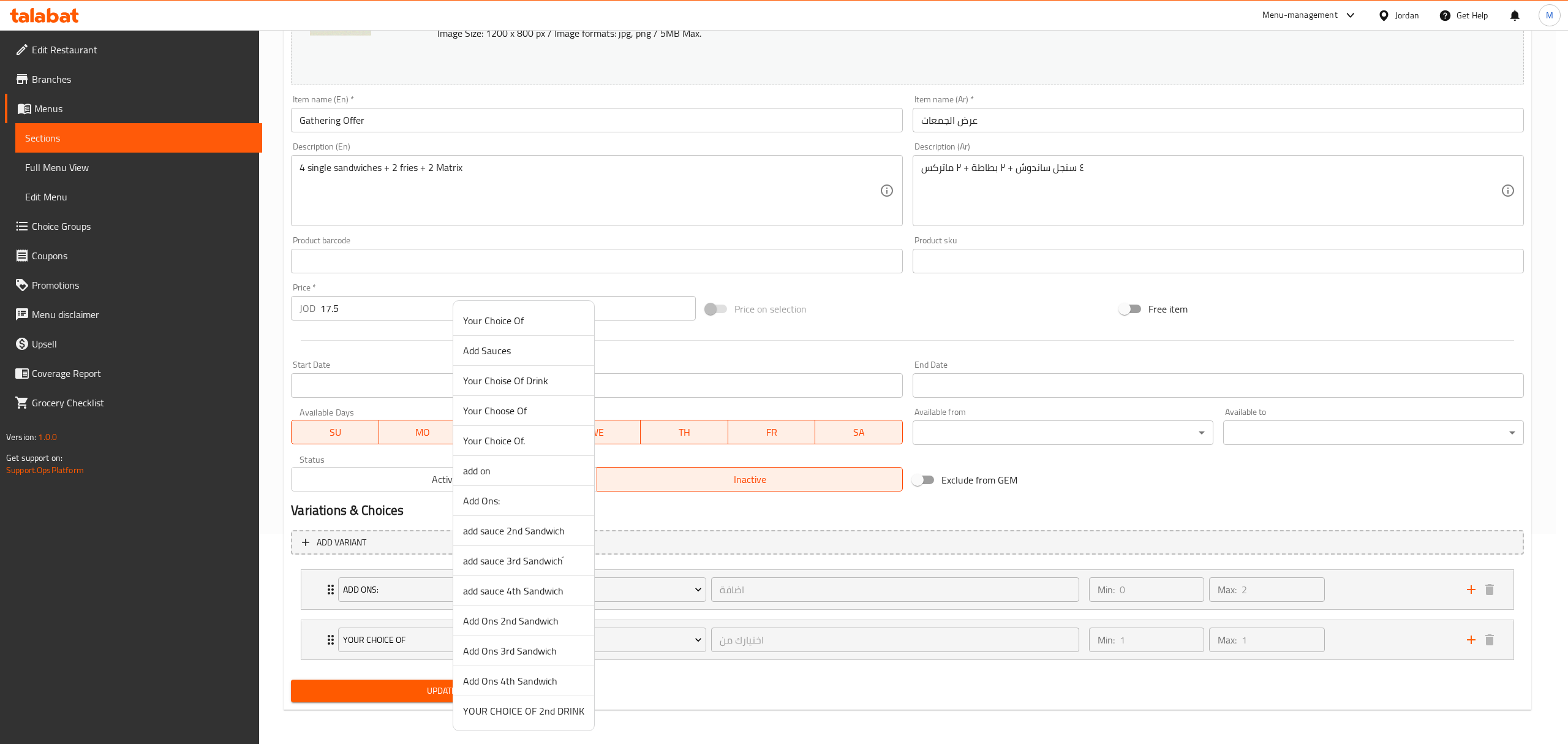
click at [527, 648] on span "Add Ons 3rd Sandwich" at bounding box center [524, 650] width 121 height 15
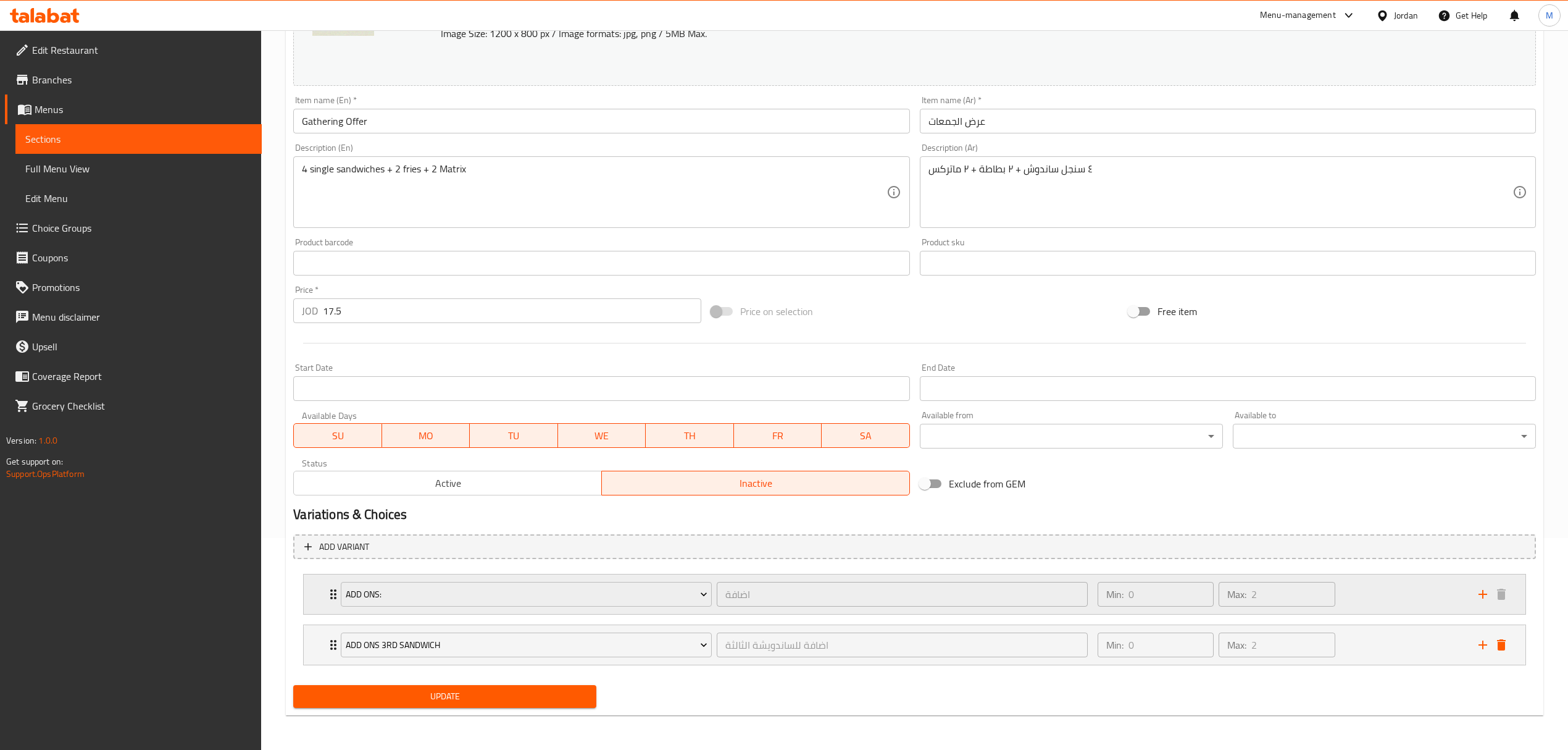
click at [1421, 588] on div "Min: 0 ​ Max: 2 ​" at bounding box center [1280, 594] width 381 height 40
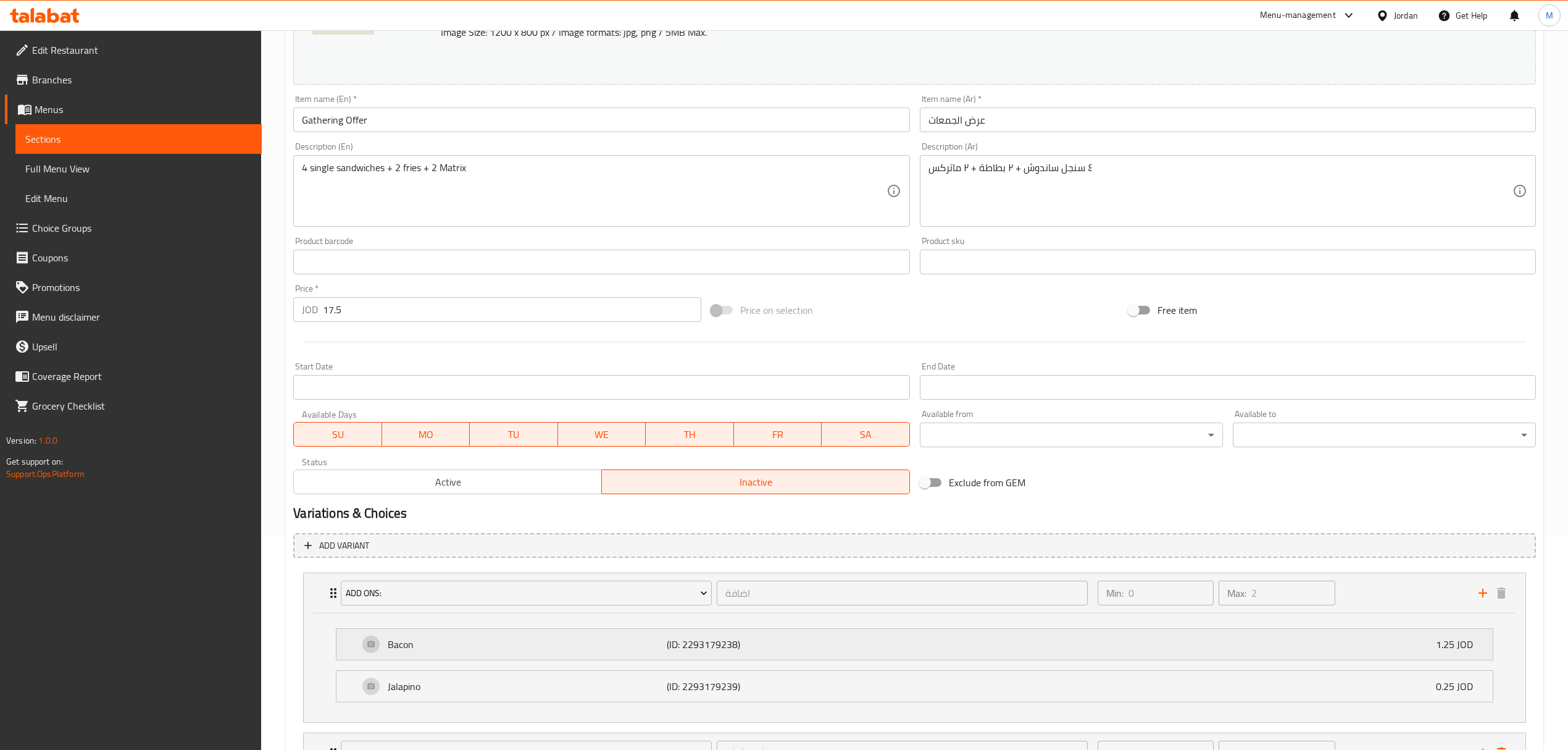
click at [1351, 653] on div "Bacon (ID: 2293179238) 1.25 JOD" at bounding box center [918, 644] width 1119 height 31
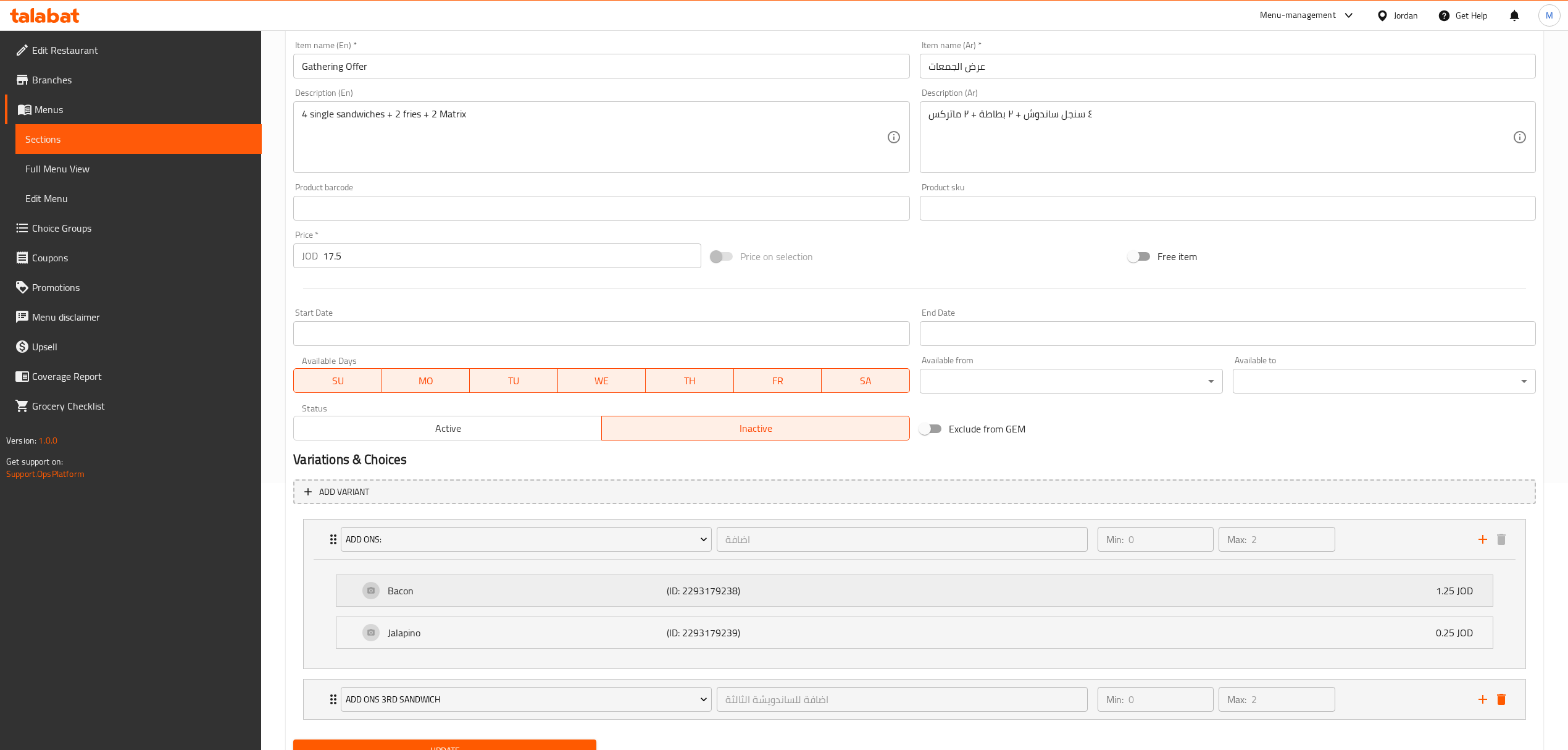
scroll to position [323, 0]
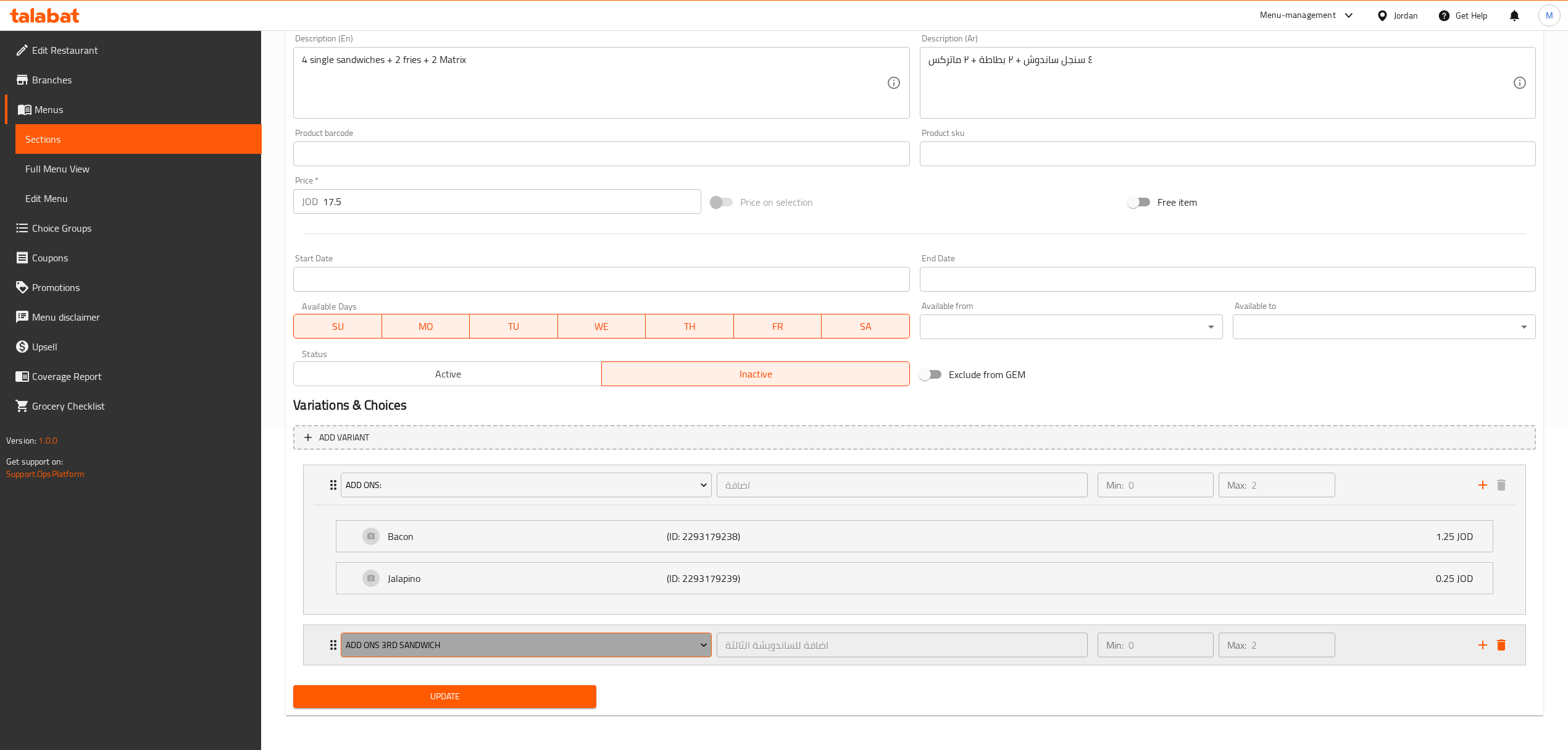
click at [593, 646] on span "Add Ons 3rd Sandwich" at bounding box center [526, 645] width 362 height 16
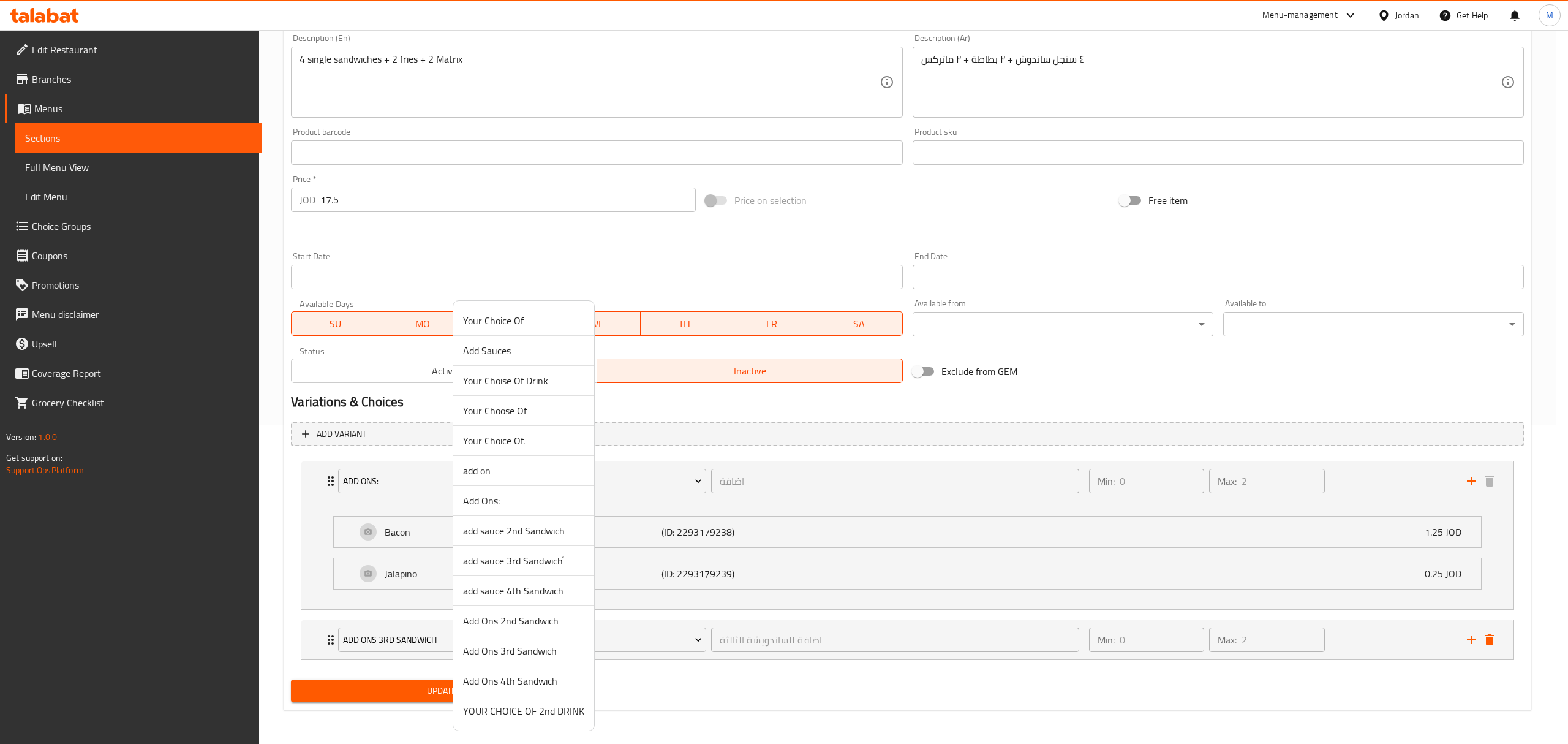
click at [530, 621] on span "Add Ons 2nd Sandwich" at bounding box center [524, 621] width 121 height 15
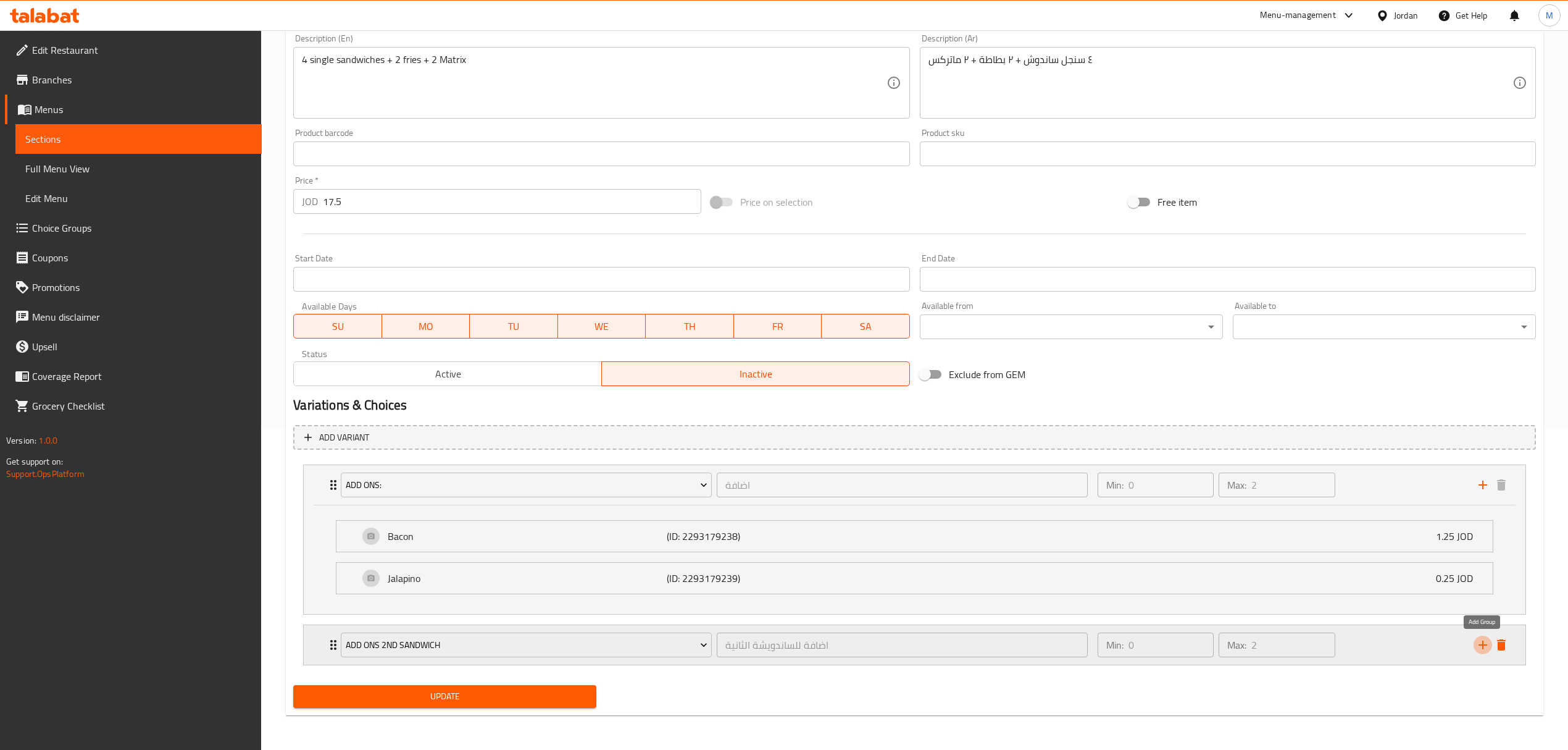
click at [1481, 643] on icon "add" at bounding box center [1483, 645] width 15 height 15
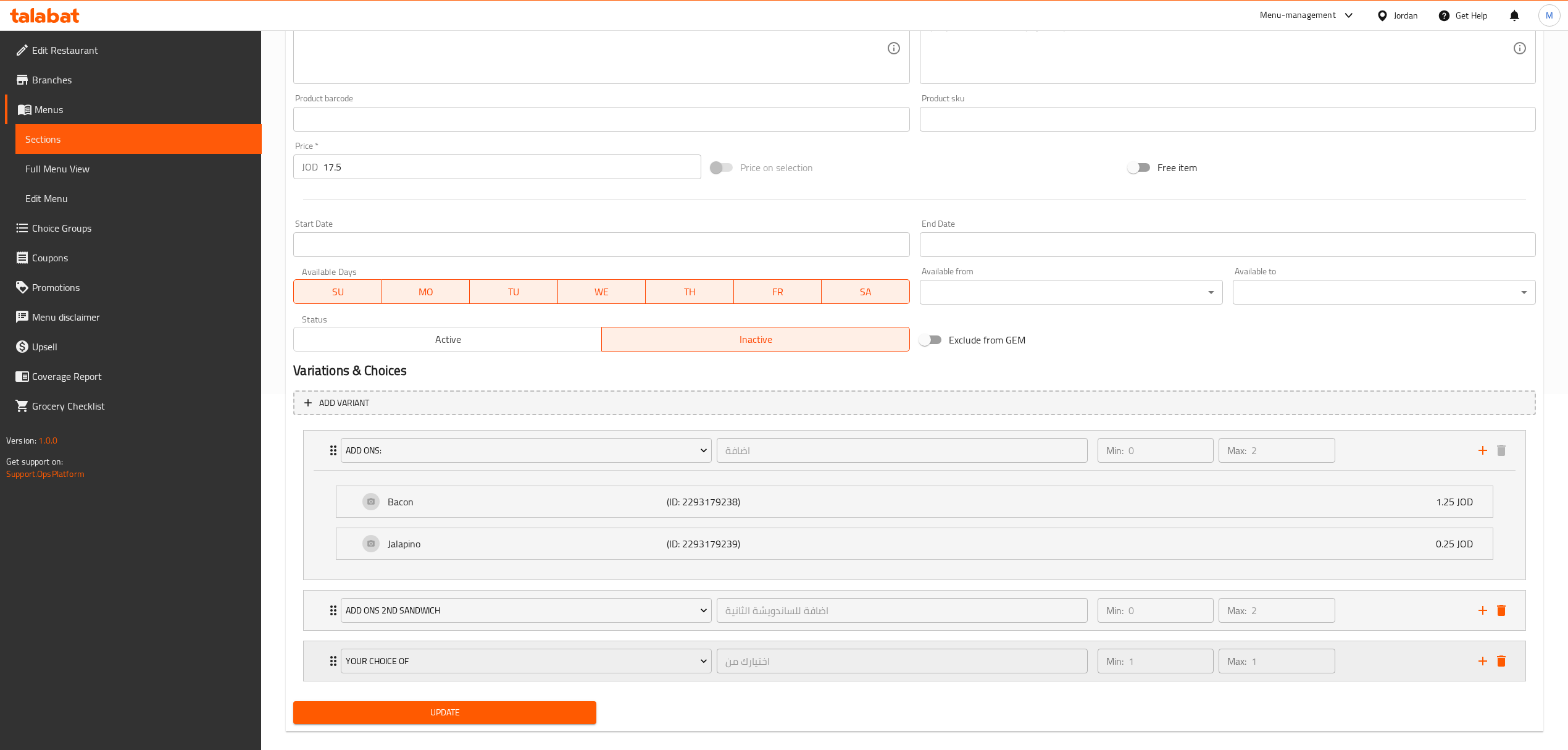
scroll to position [375, 0]
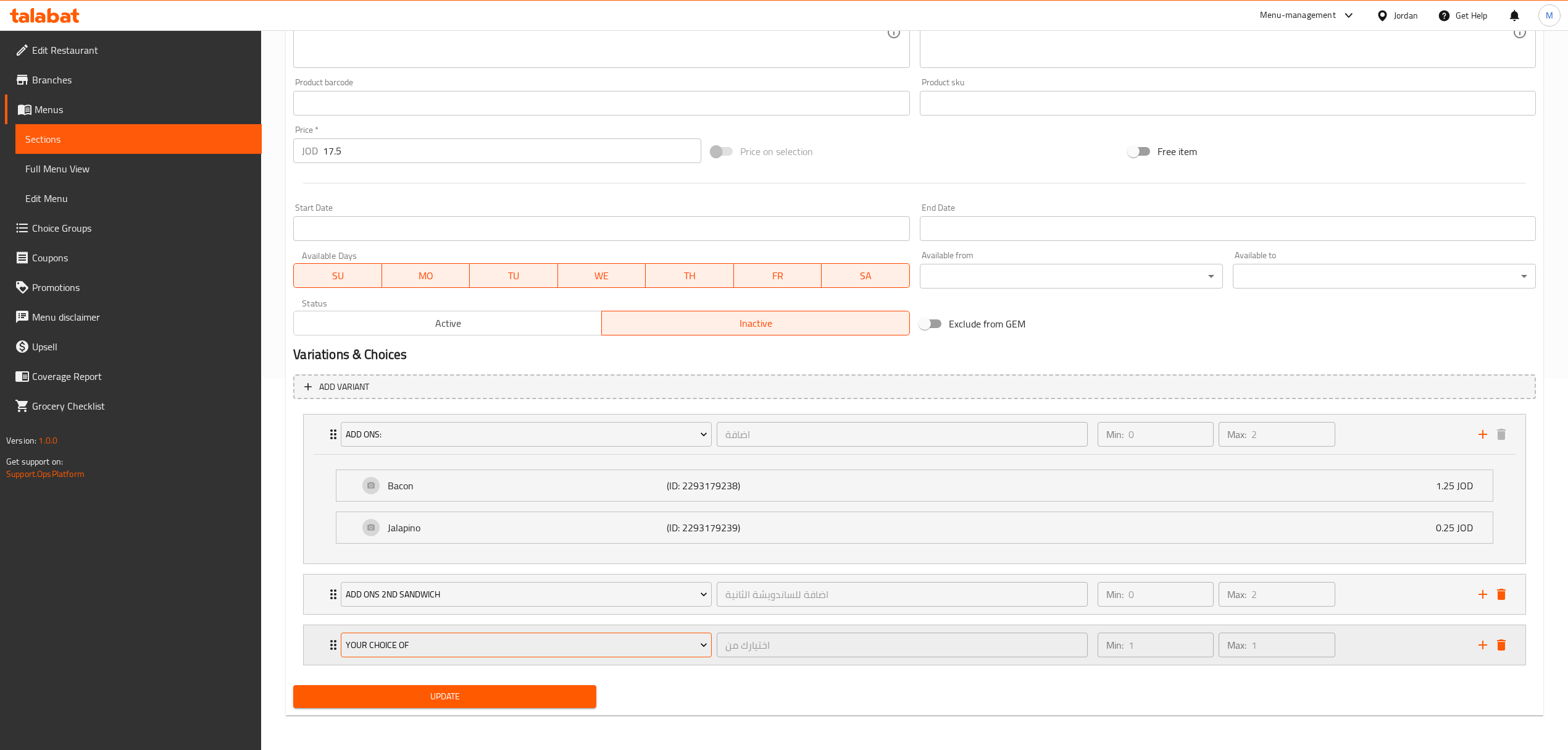
click at [521, 650] on span "Your Choice Of" at bounding box center [526, 645] width 362 height 16
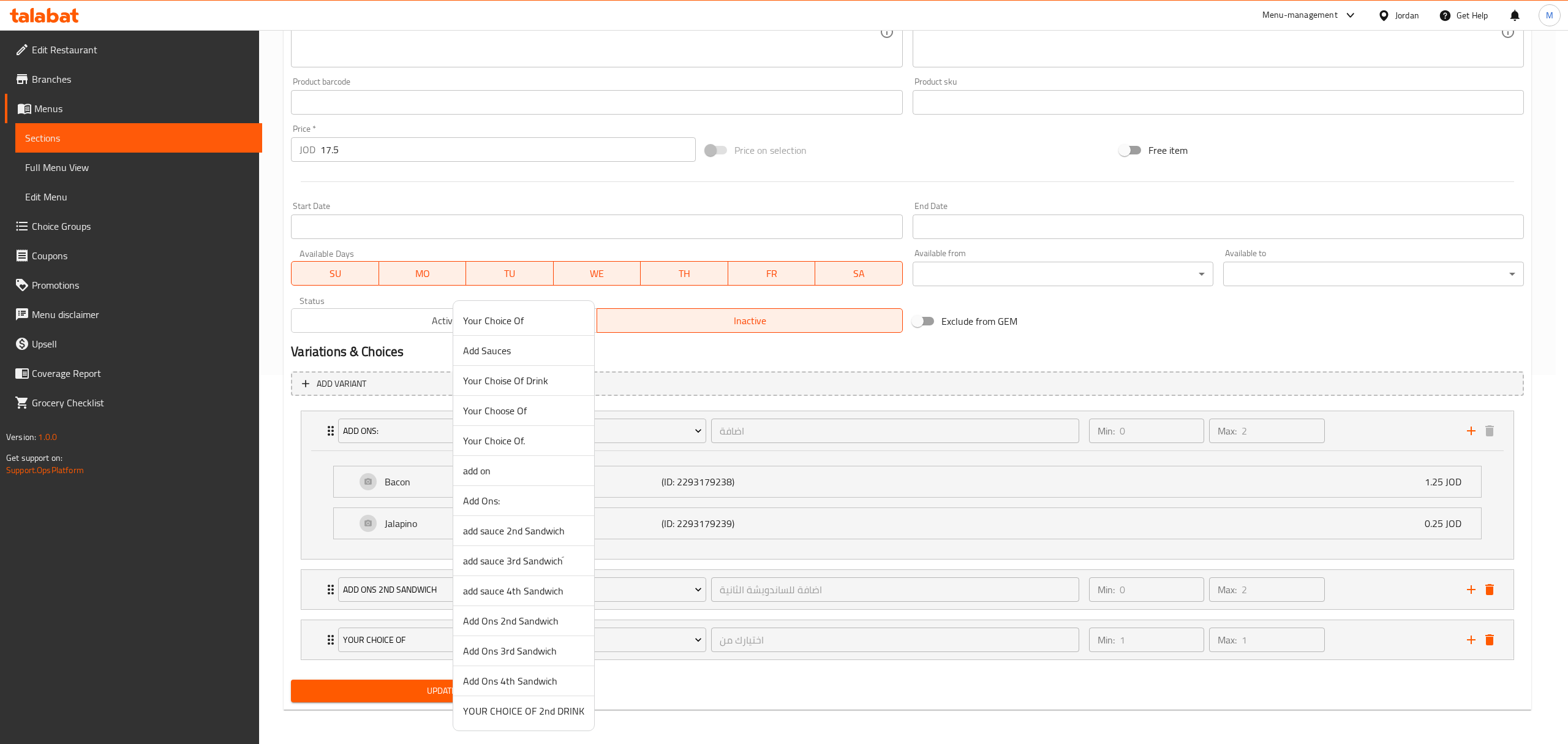
click at [515, 653] on span "Add Ons 3rd Sandwich" at bounding box center [524, 650] width 121 height 15
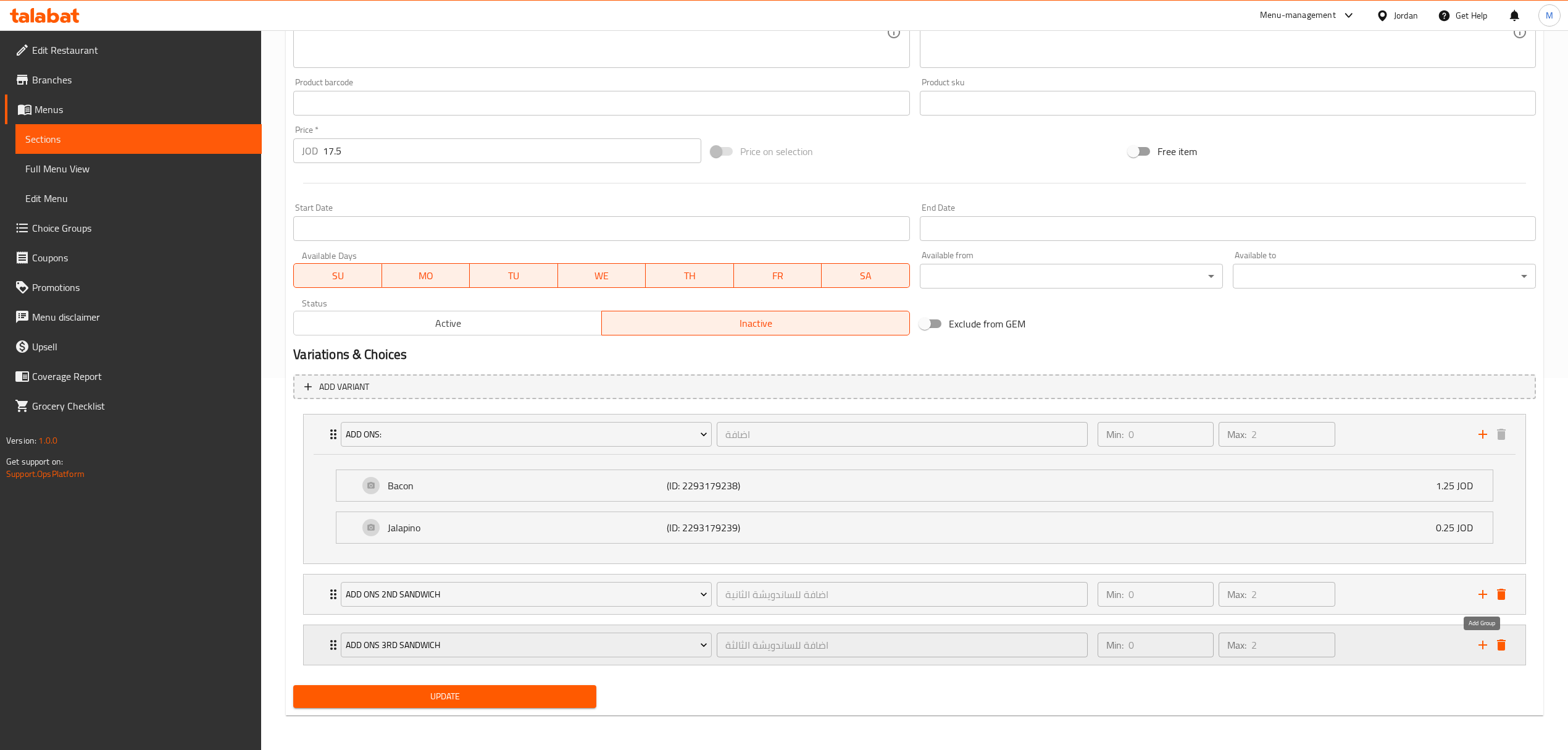
click at [1482, 648] on icon "add" at bounding box center [1483, 645] width 9 height 9
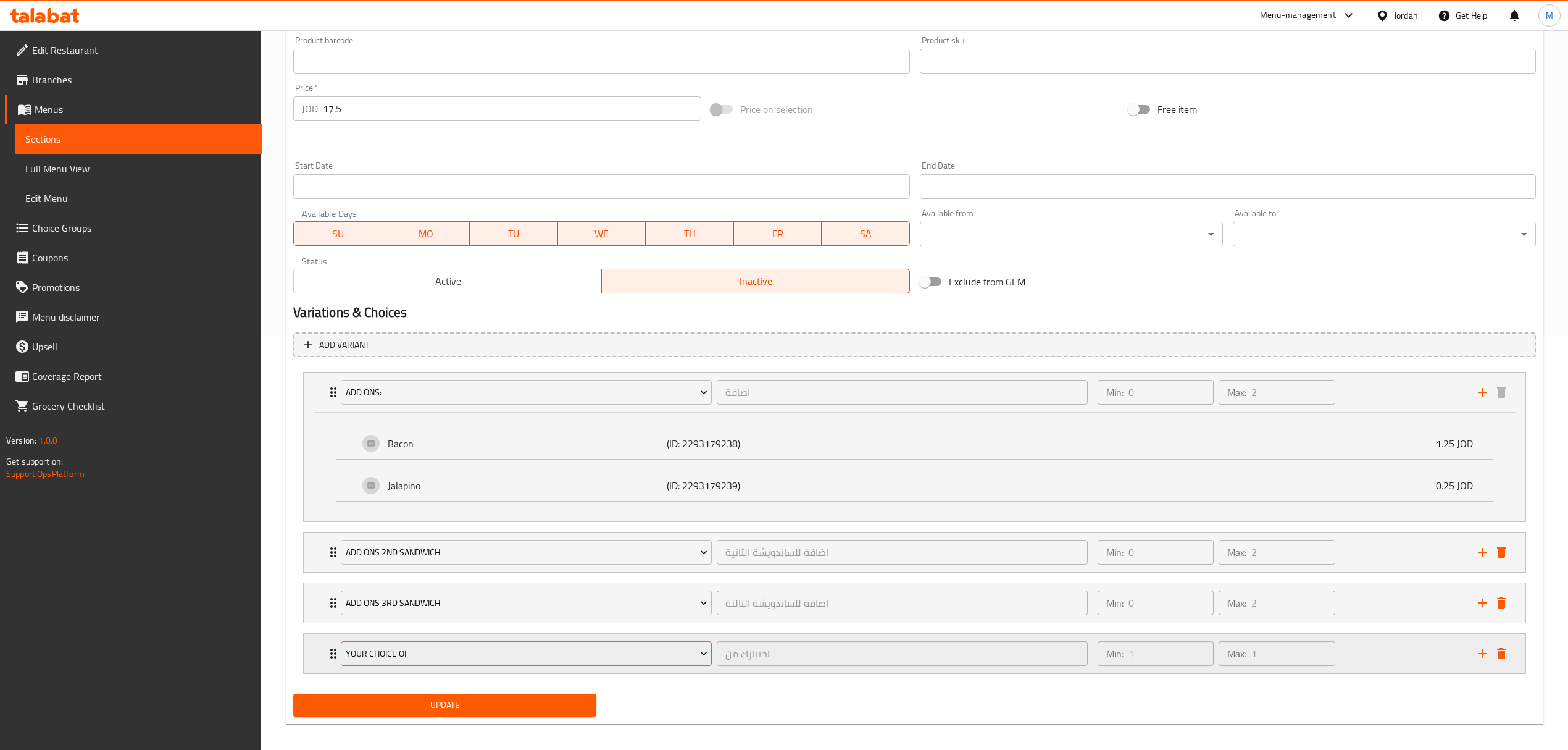
scroll to position [426, 0]
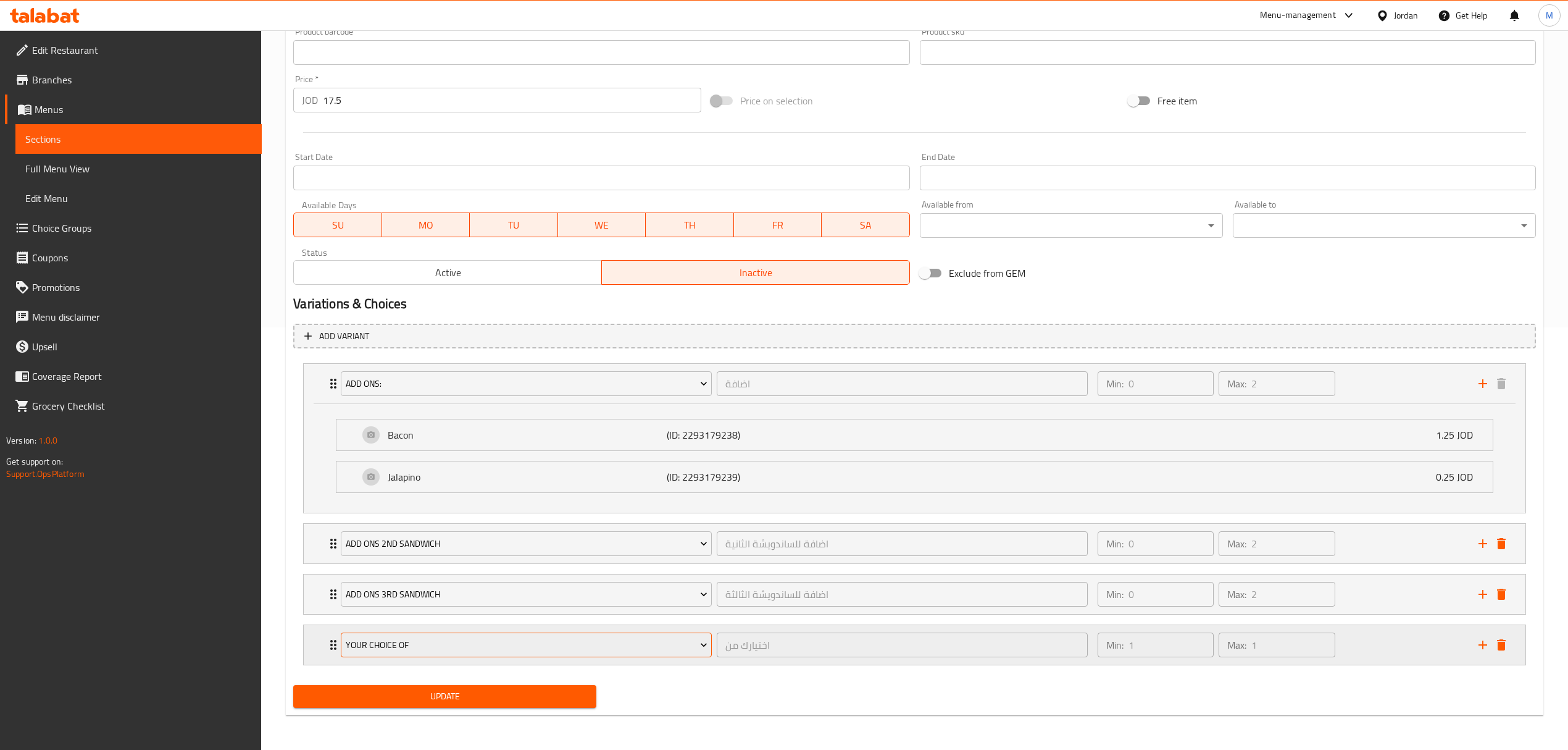
click at [519, 651] on span "Your Choice Of" at bounding box center [526, 645] width 362 height 16
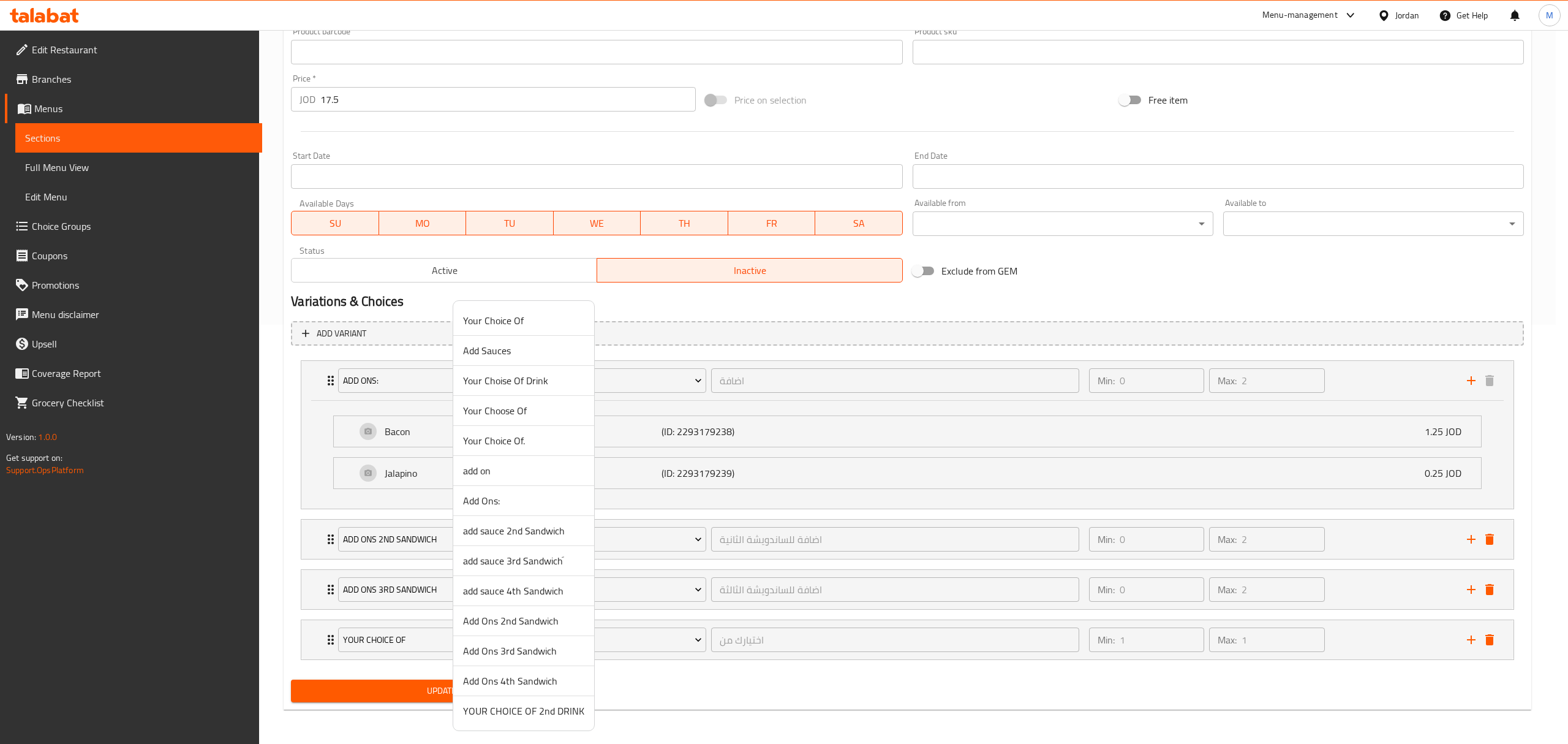
click at [522, 678] on span "Add Ons 4th Sandwich" at bounding box center [524, 681] width 121 height 15
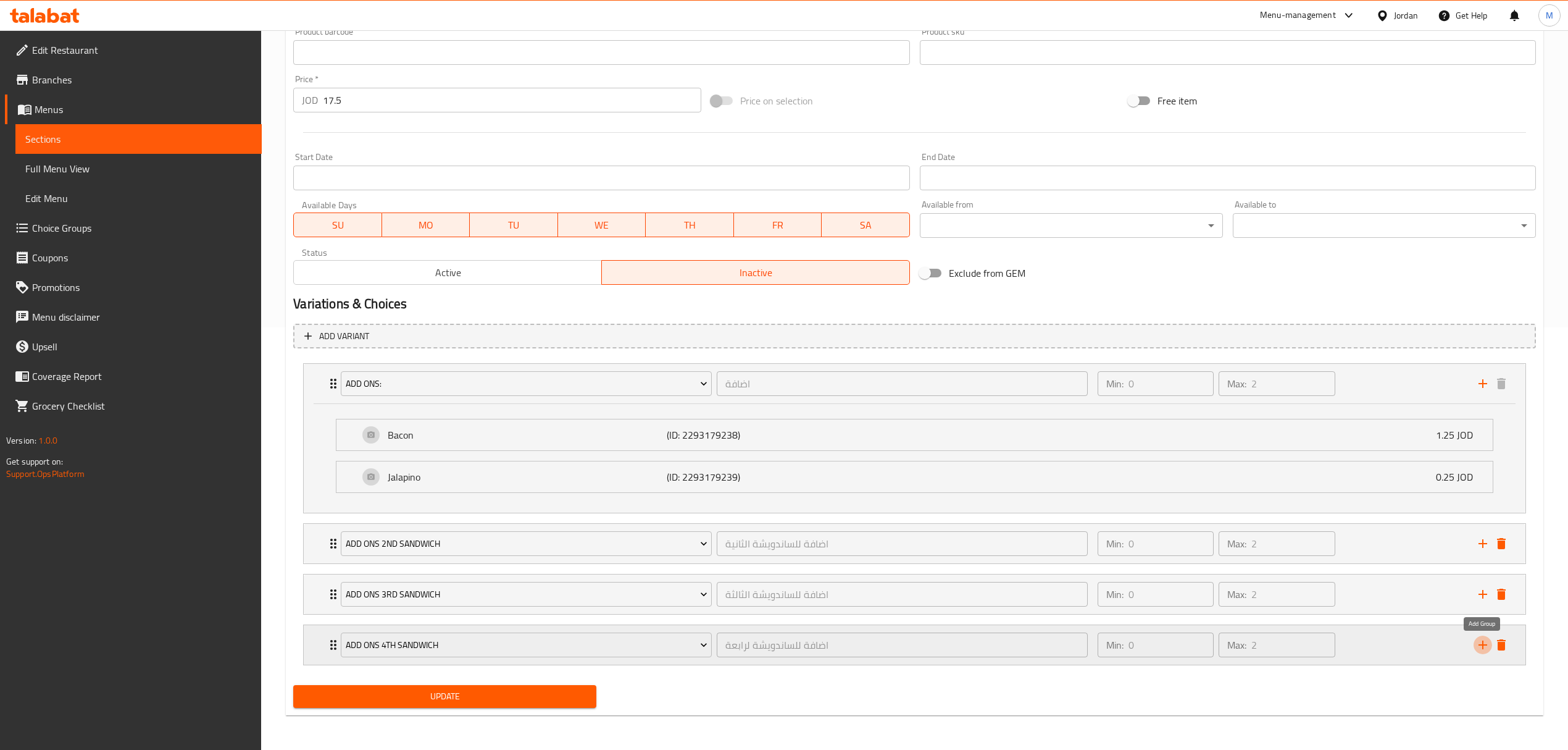
click at [1478, 645] on icon "add" at bounding box center [1483, 645] width 9 height 9
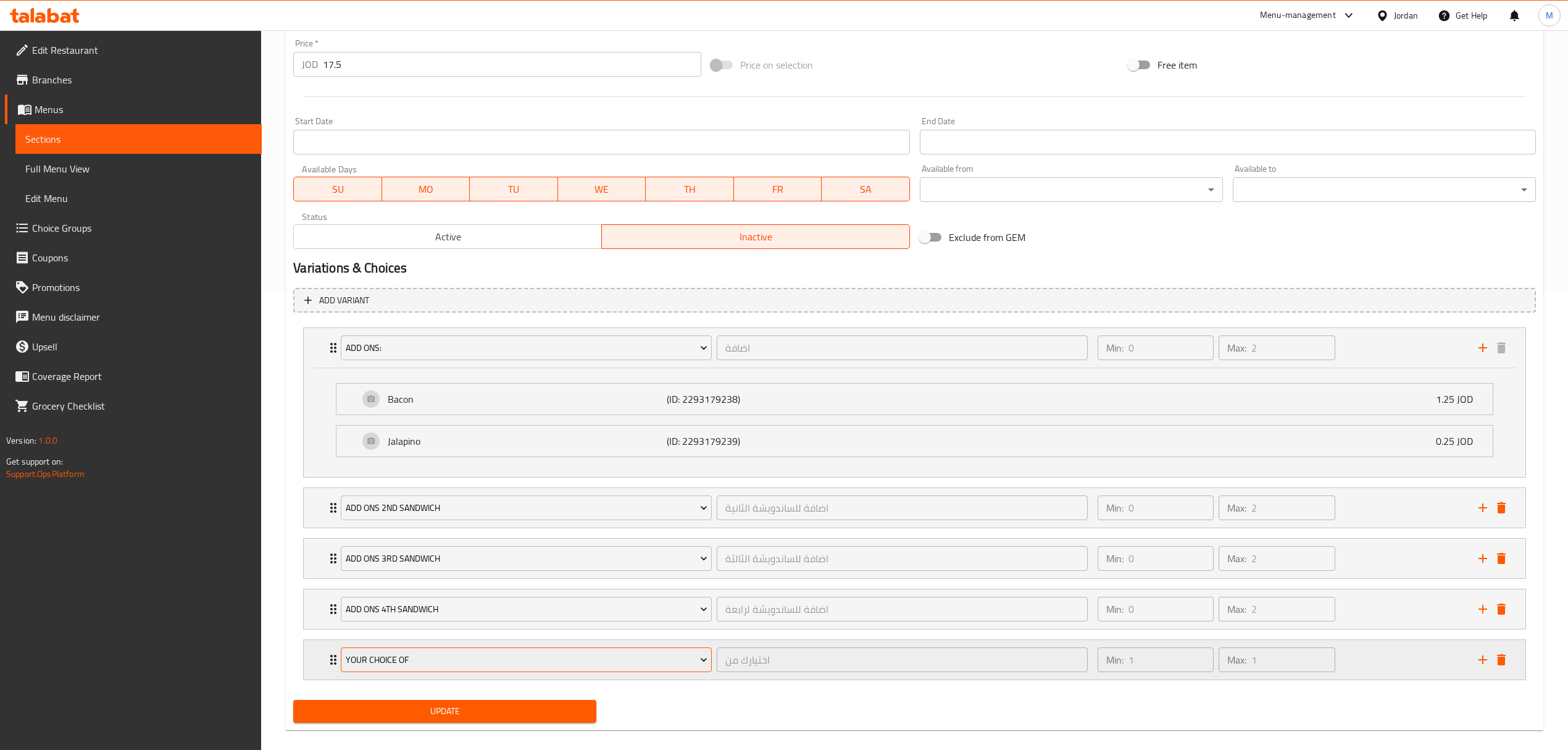
scroll to position [477, 0]
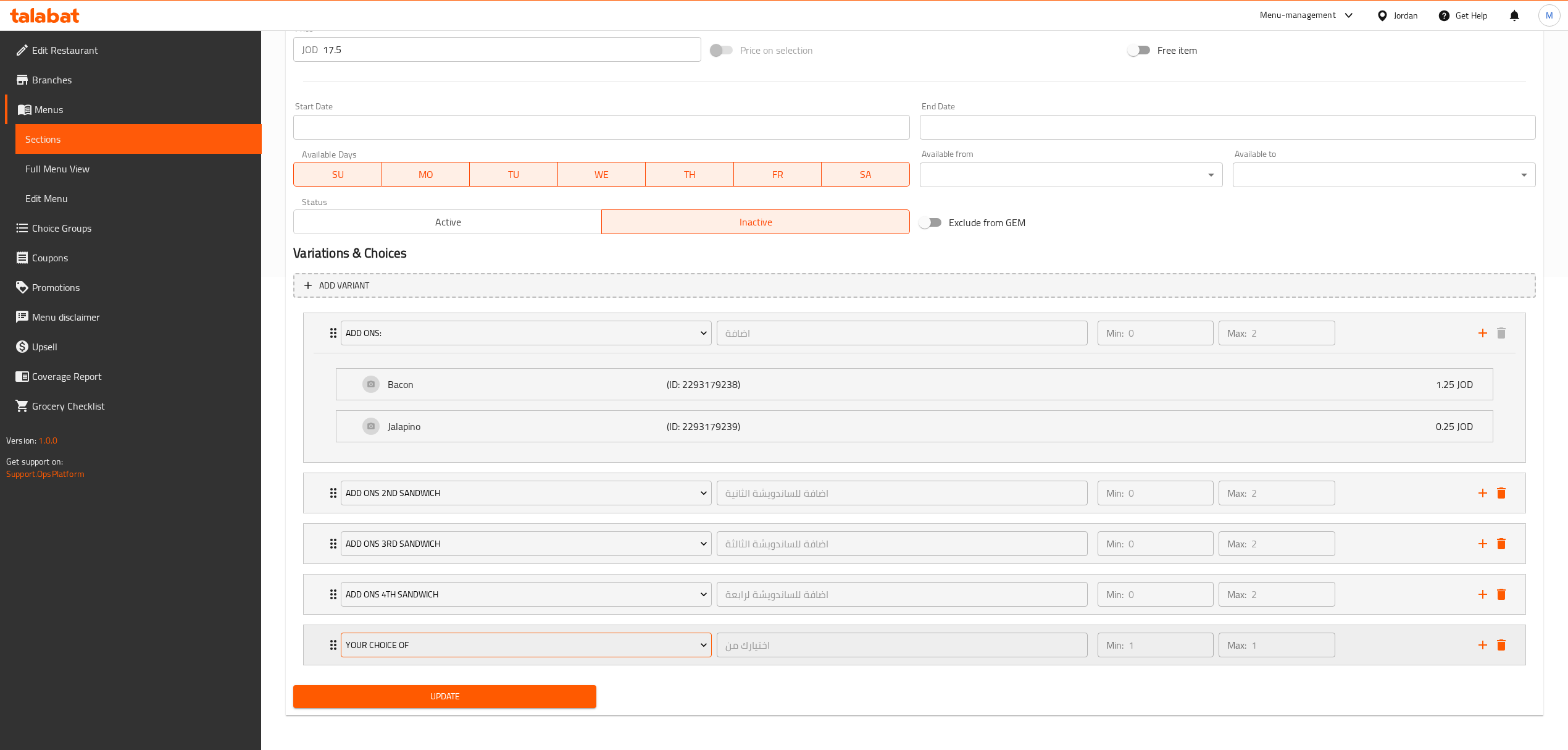
click at [507, 648] on span "Your Choice Of" at bounding box center [526, 645] width 362 height 16
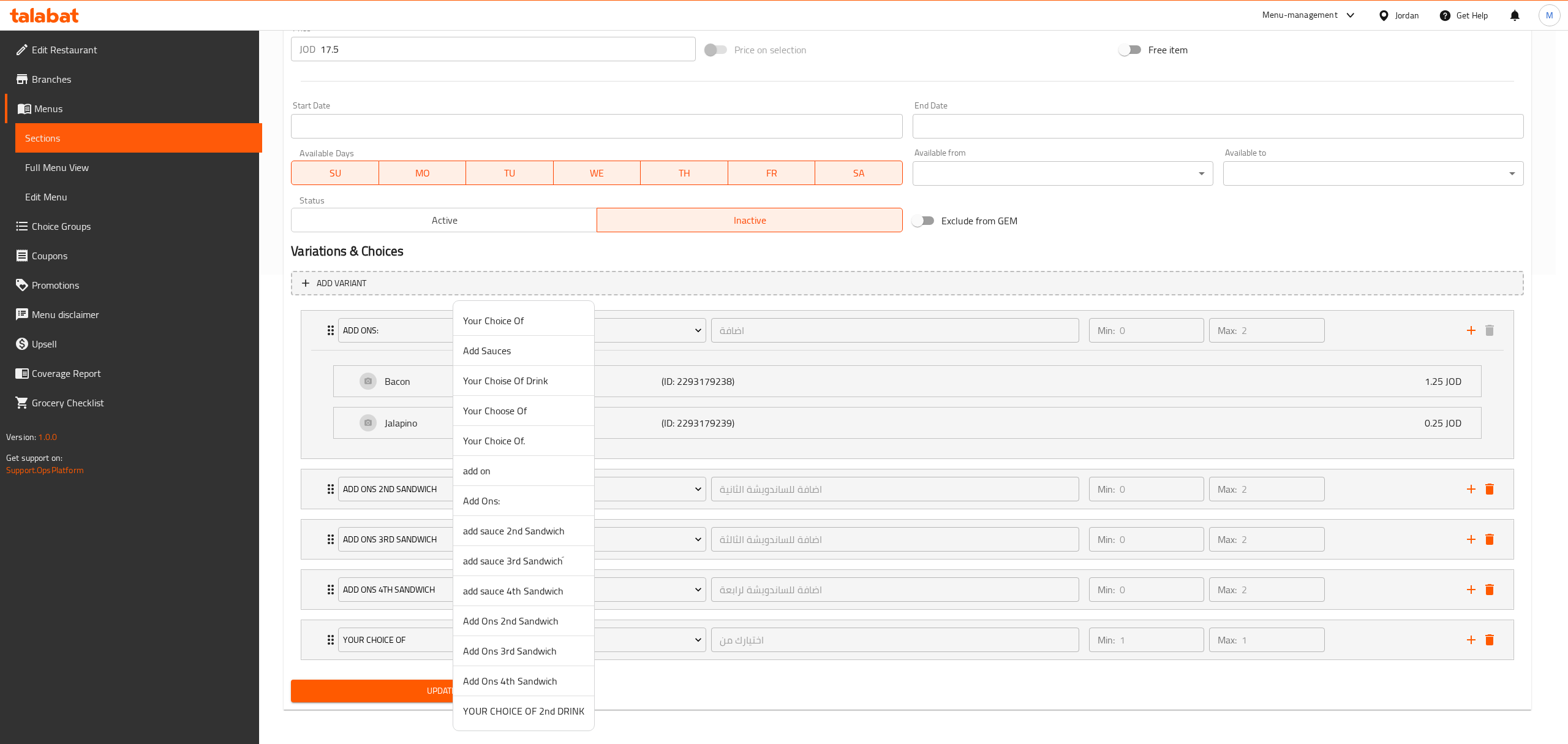
click at [533, 353] on span "Add Sauces" at bounding box center [524, 350] width 121 height 15
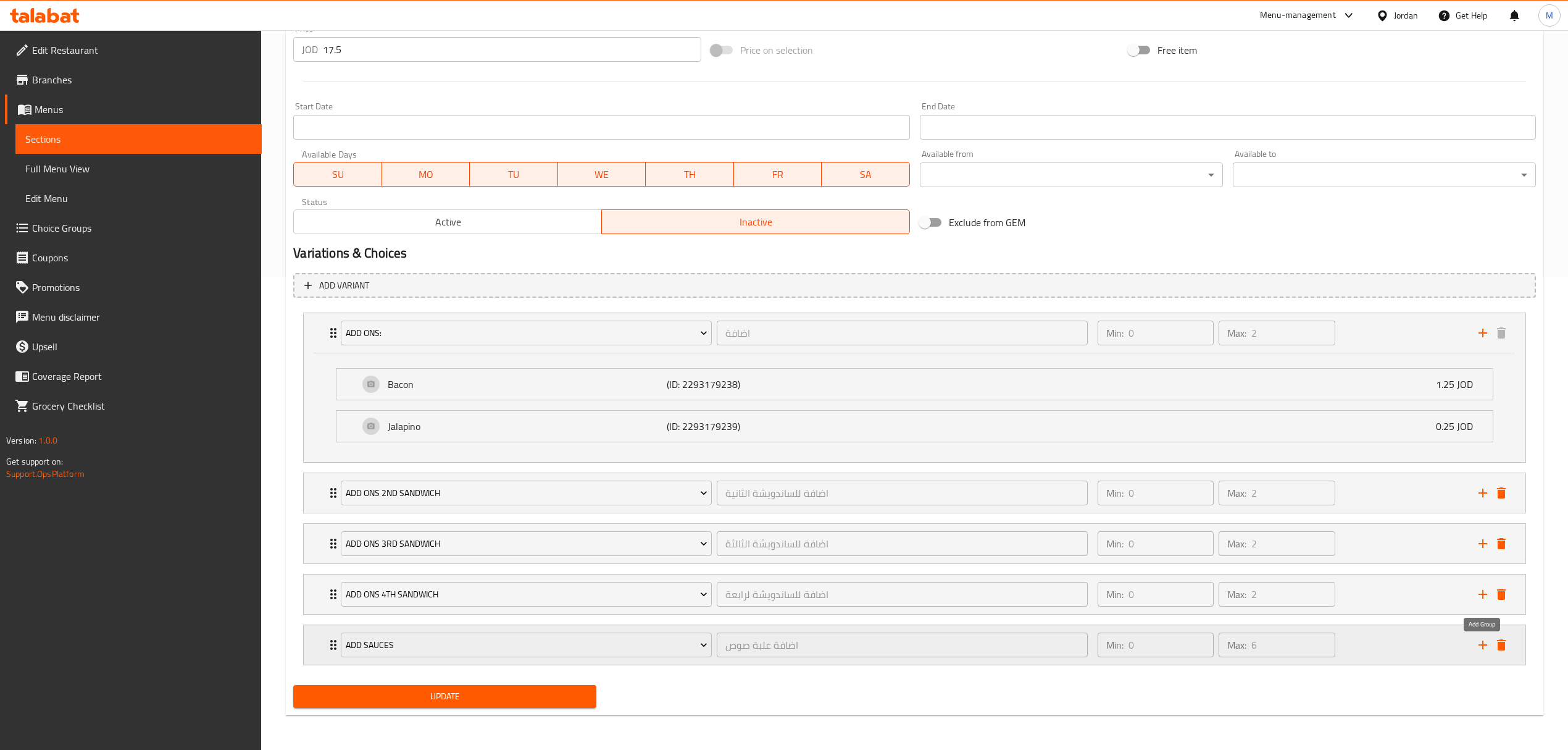
click at [1483, 645] on icon "add" at bounding box center [1483, 645] width 9 height 9
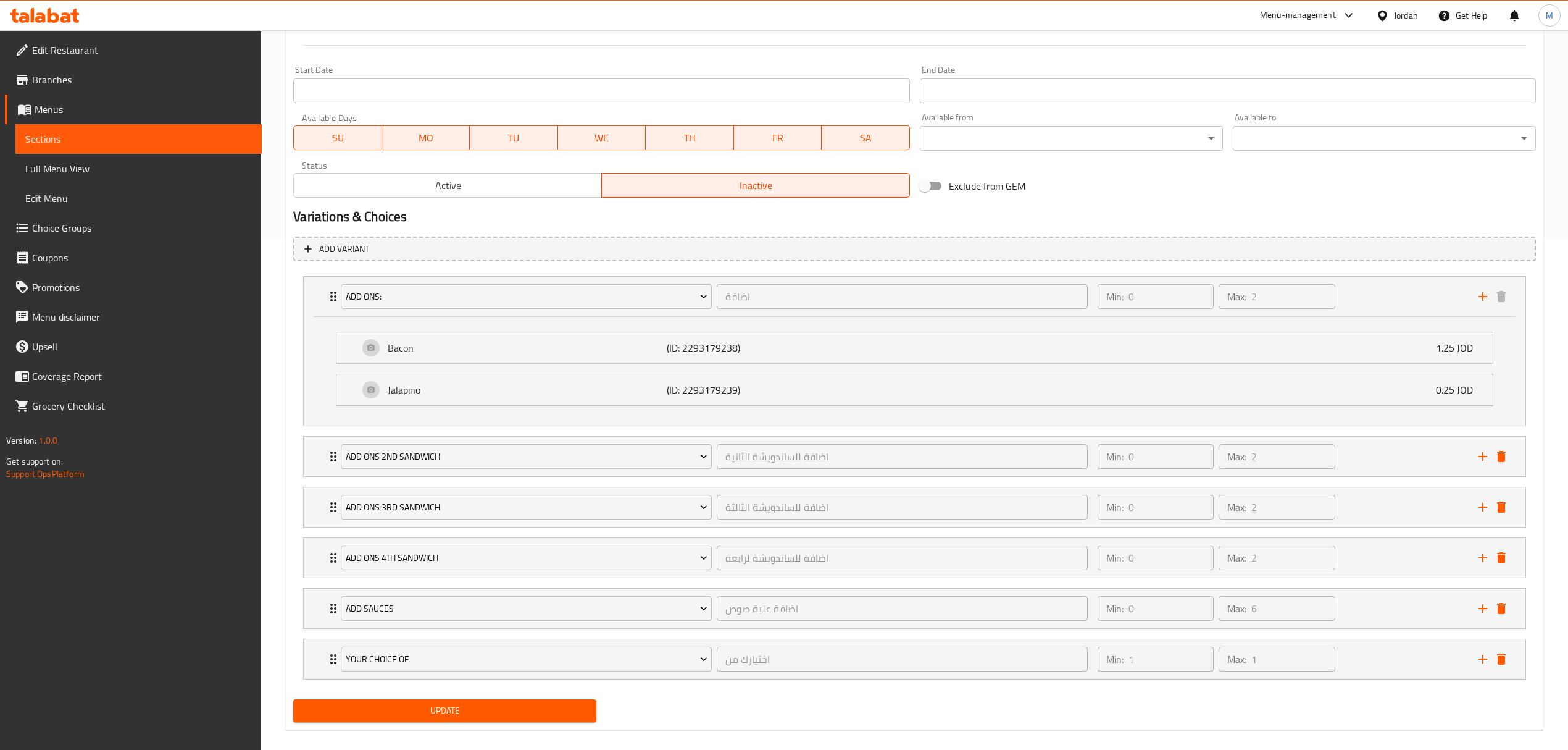
scroll to position [529, 0]
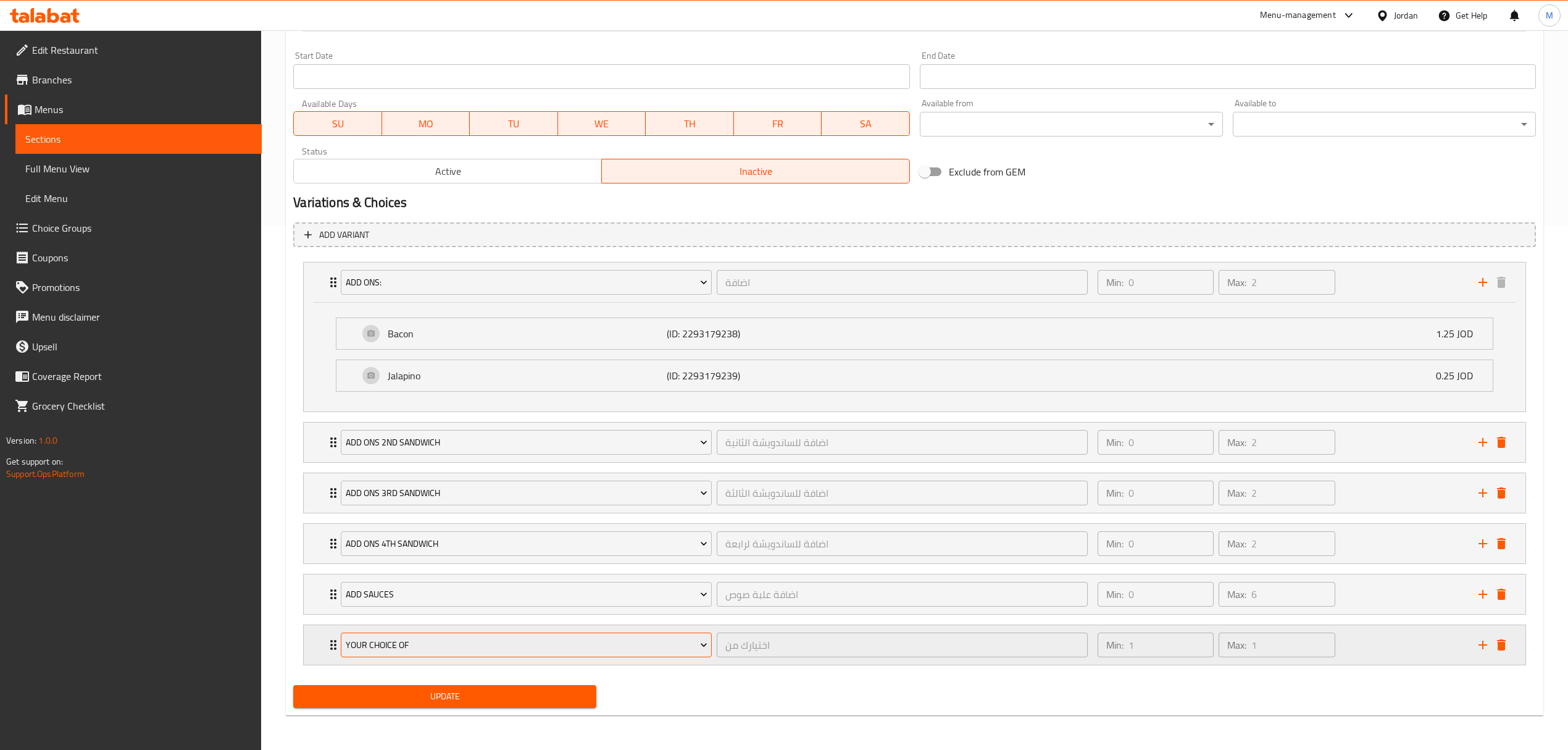
click at [475, 648] on span "Your Choice Of" at bounding box center [526, 645] width 362 height 16
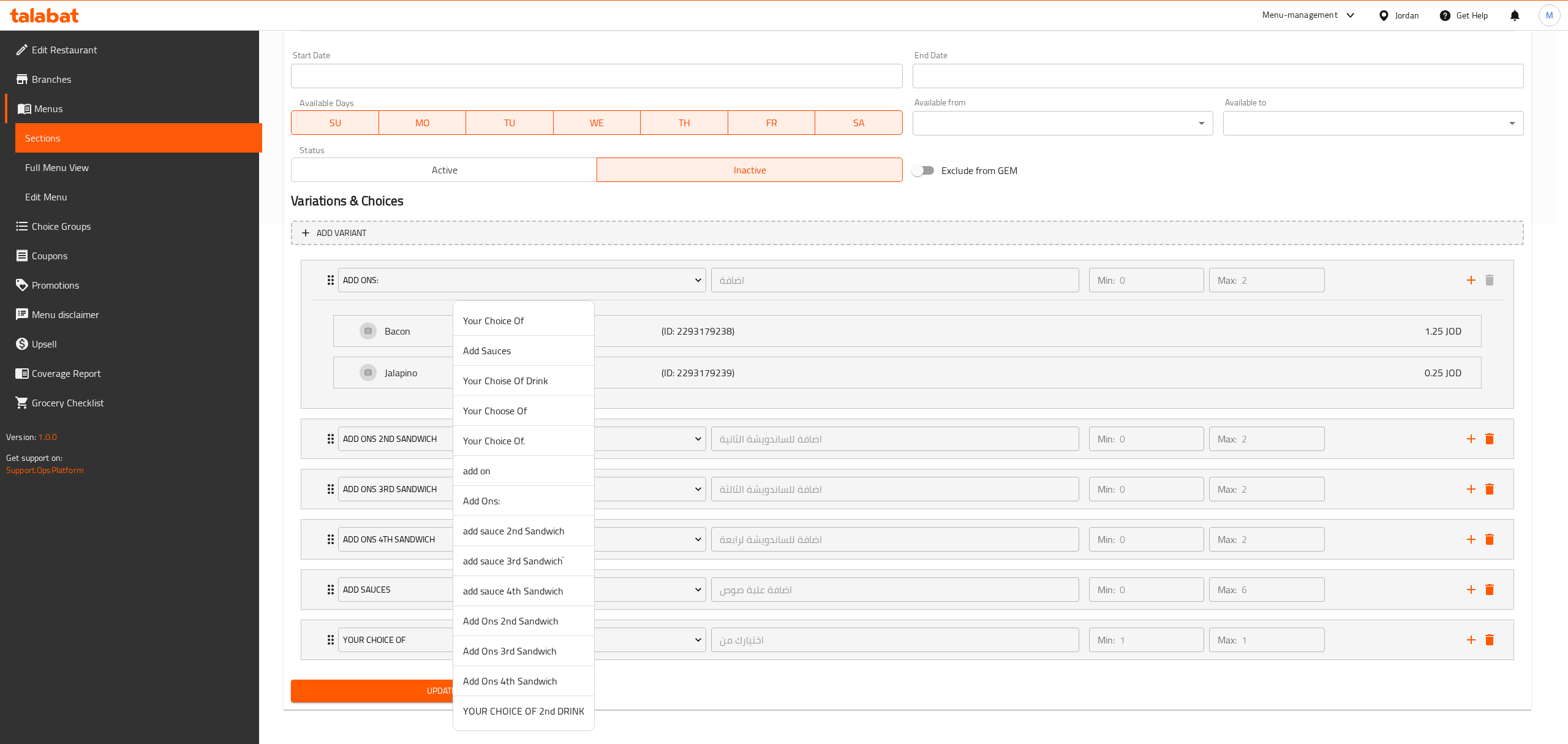
click at [515, 535] on span "add sauce 2nd Sandwich" at bounding box center [524, 530] width 121 height 15
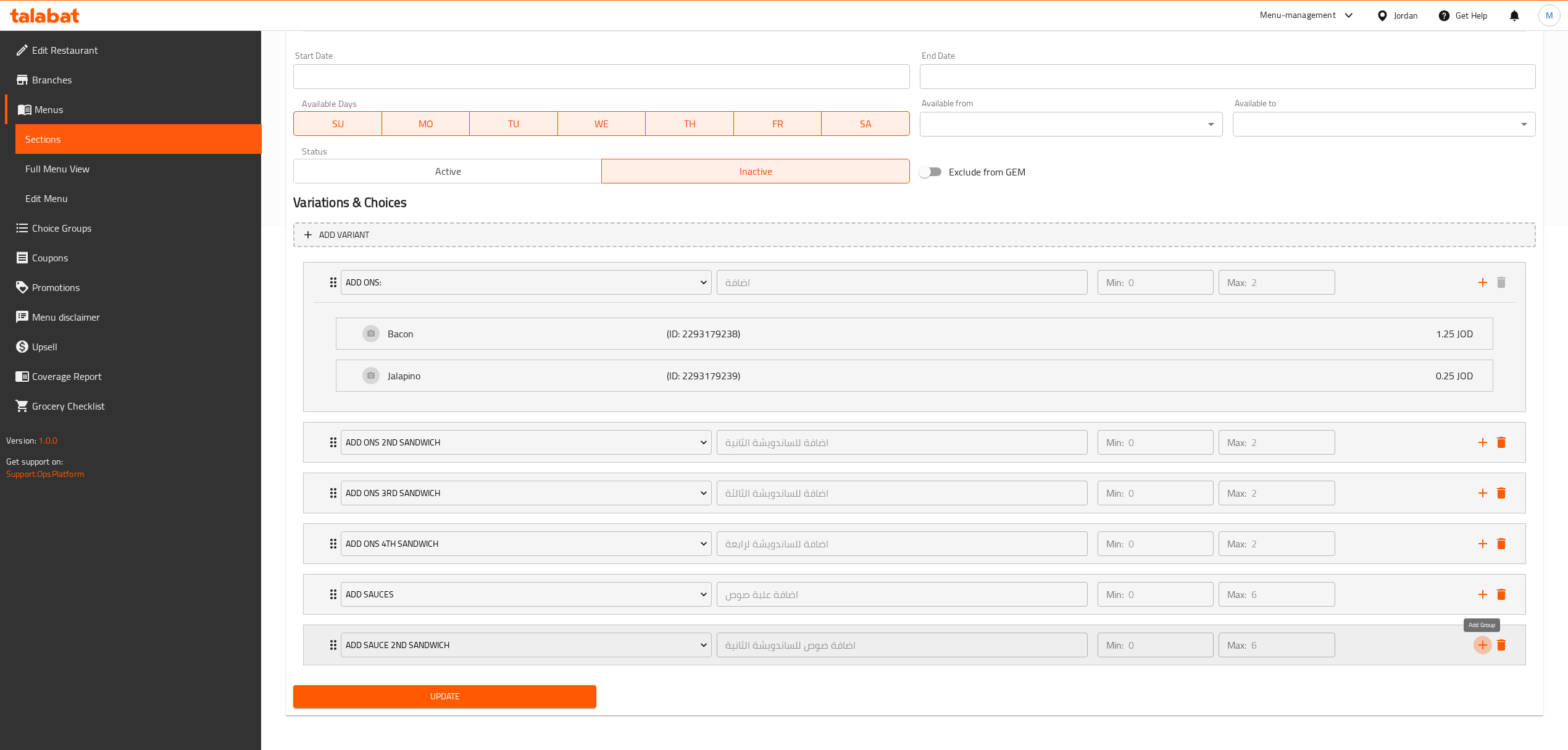
click at [1489, 645] on icon "add" at bounding box center [1483, 645] width 15 height 15
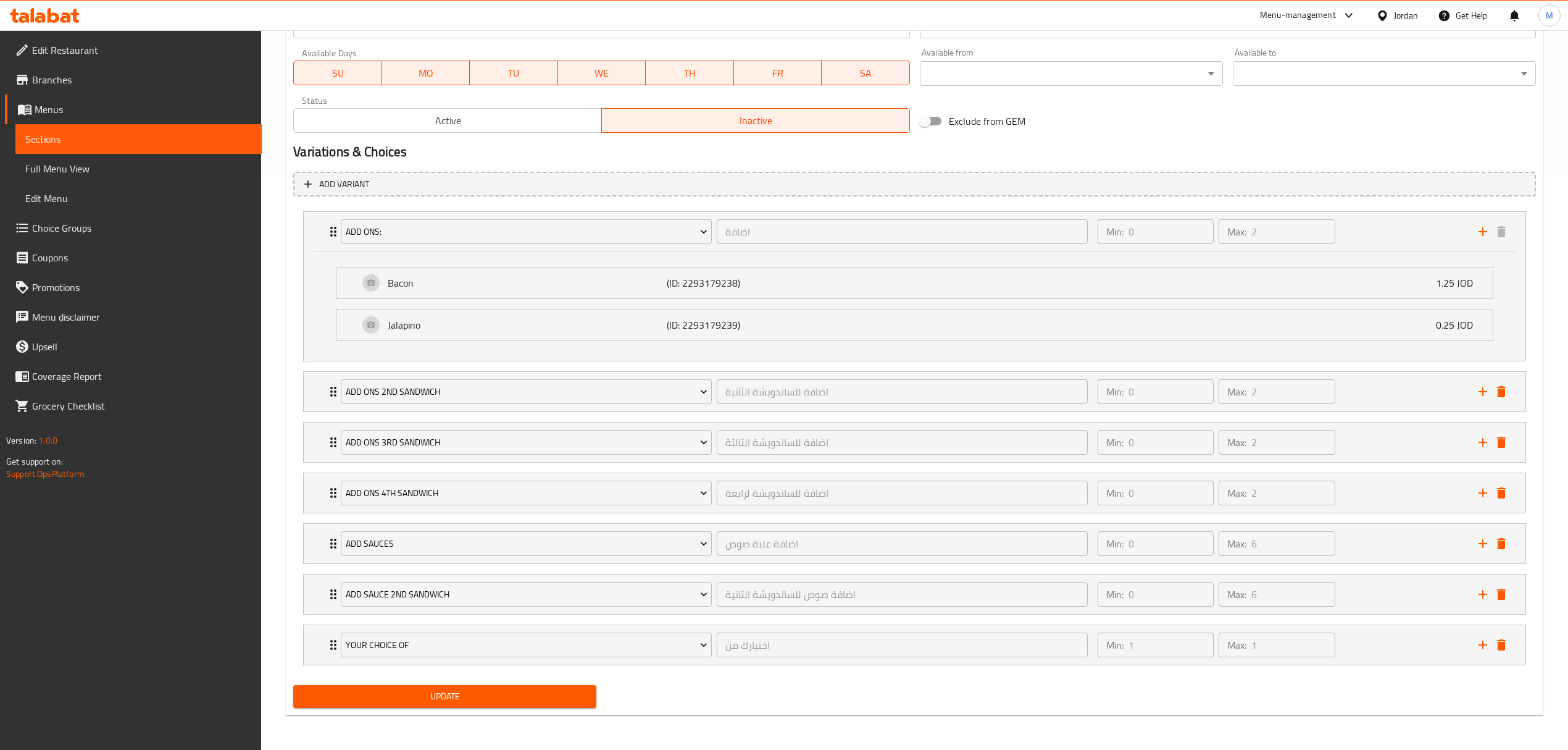
scroll to position [579, 0]
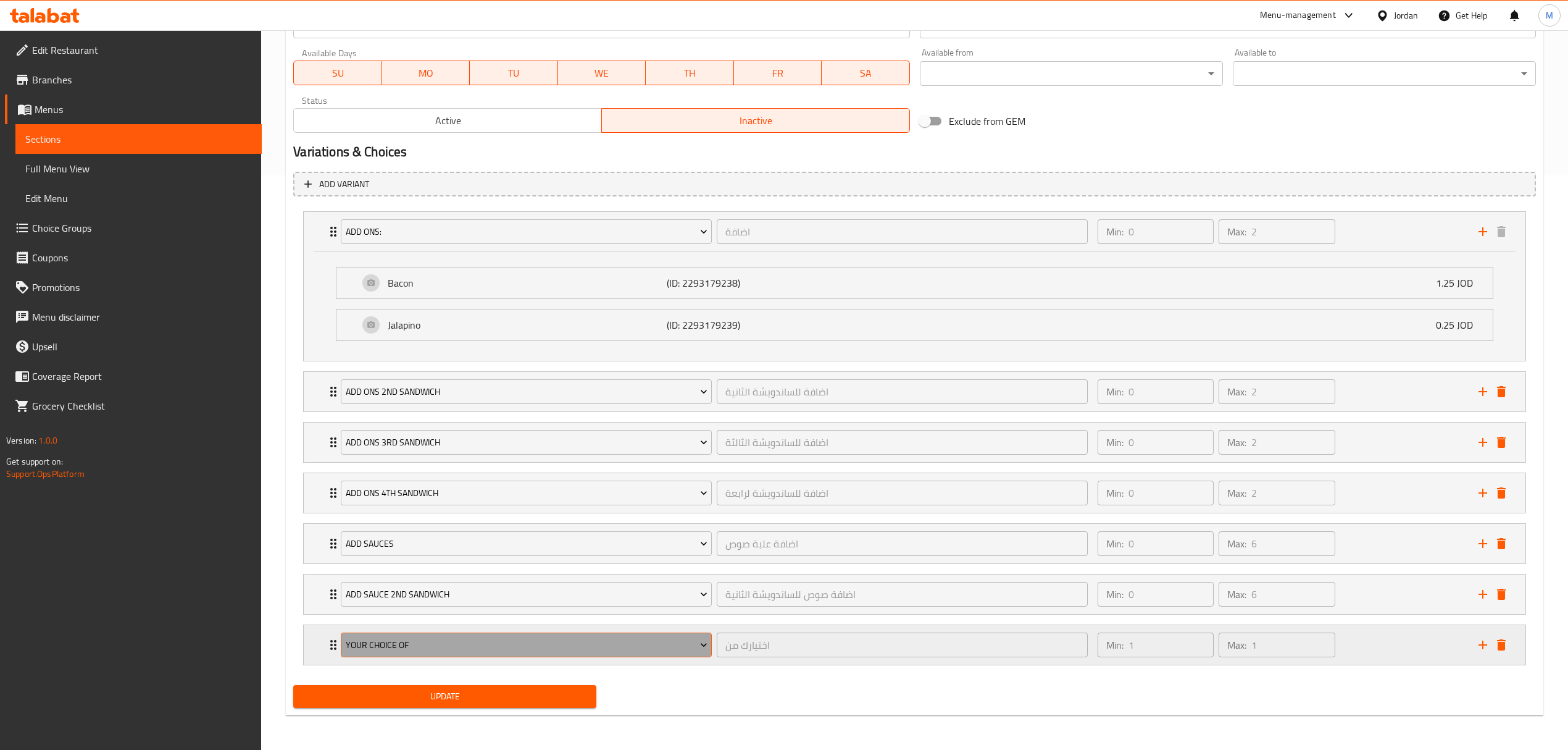
click at [487, 648] on span "Your Choice Of" at bounding box center [526, 645] width 362 height 16
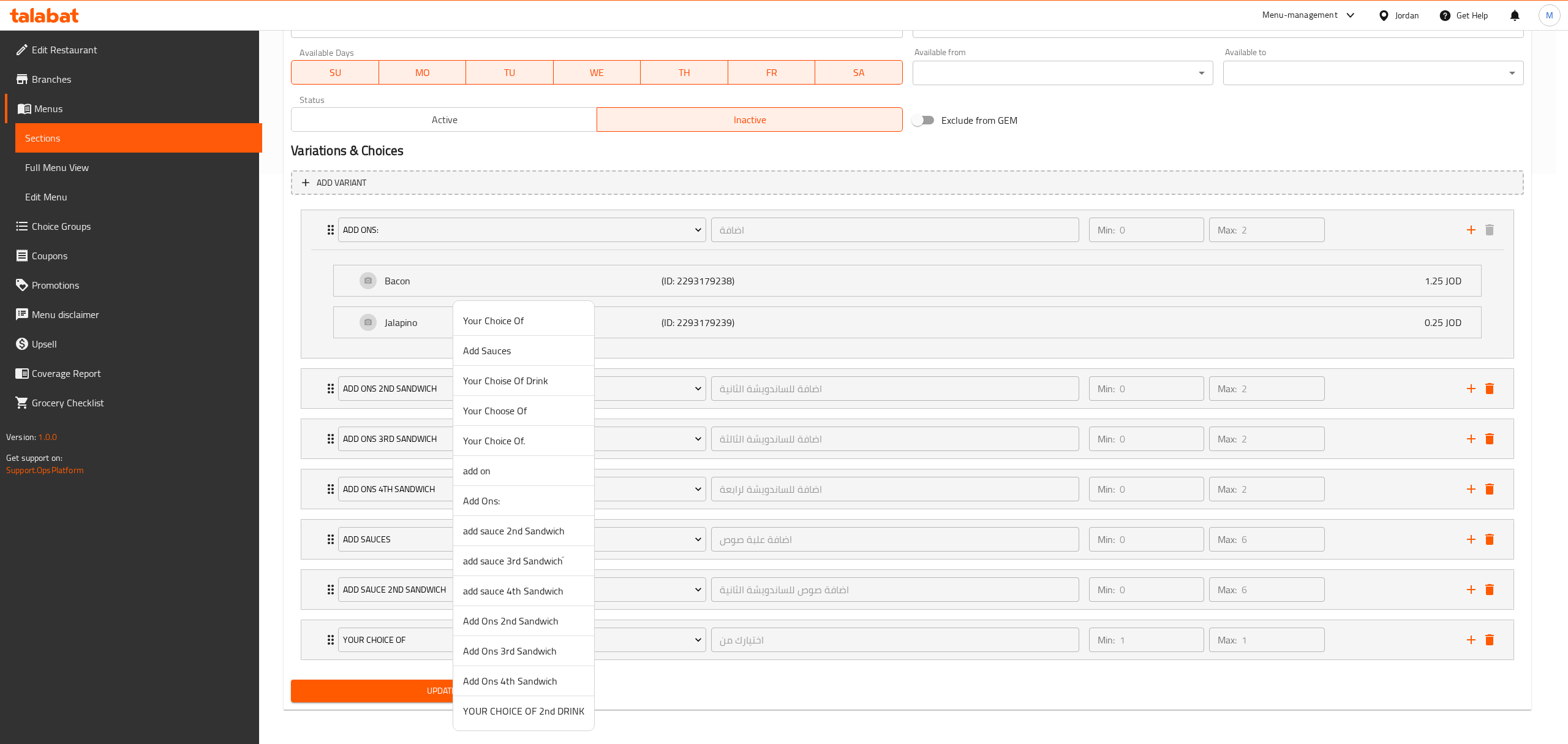
click at [493, 567] on span "add sauce 3rd Sandwichَ" at bounding box center [524, 561] width 121 height 15
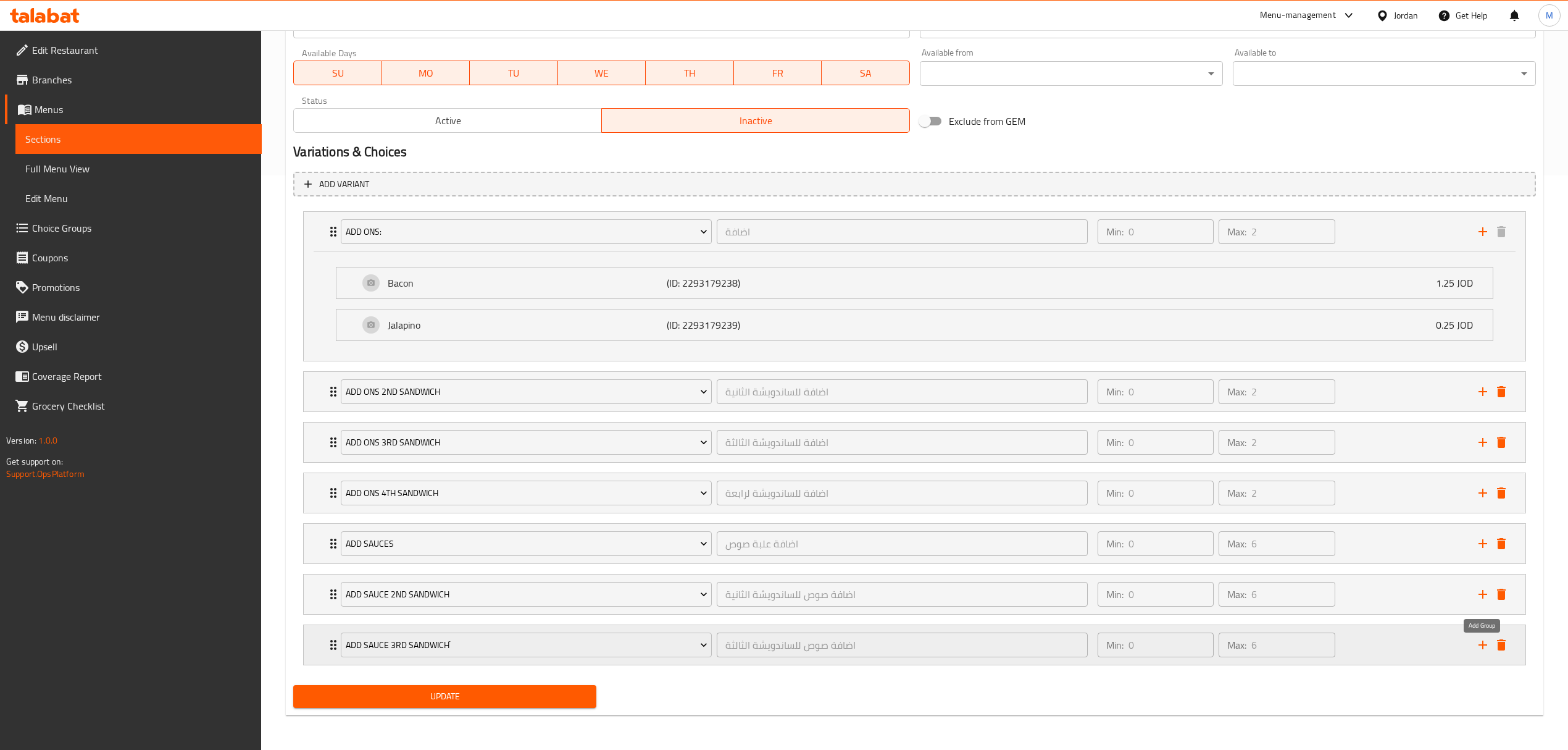
click at [1476, 643] on icon "add" at bounding box center [1483, 645] width 15 height 15
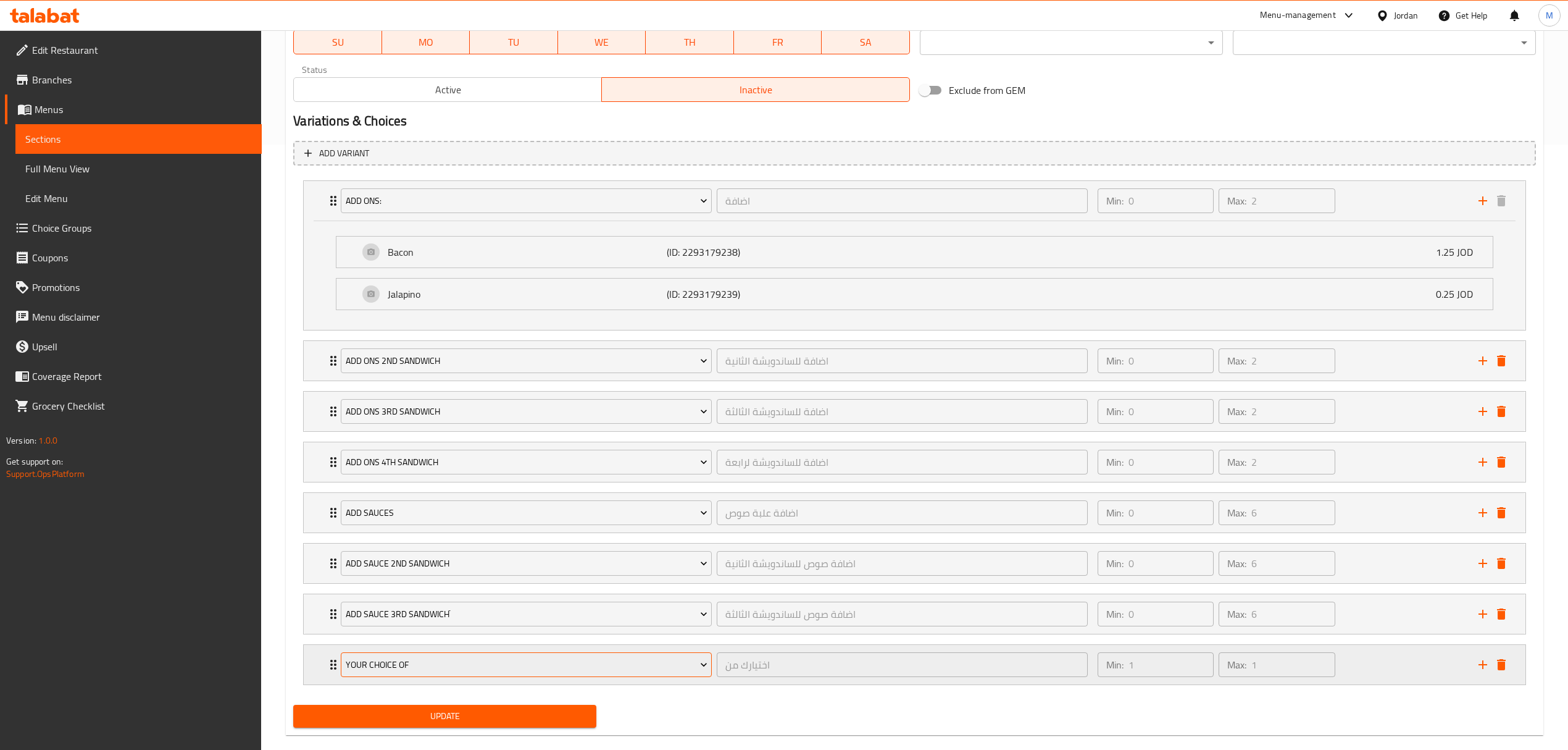
scroll to position [631, 0]
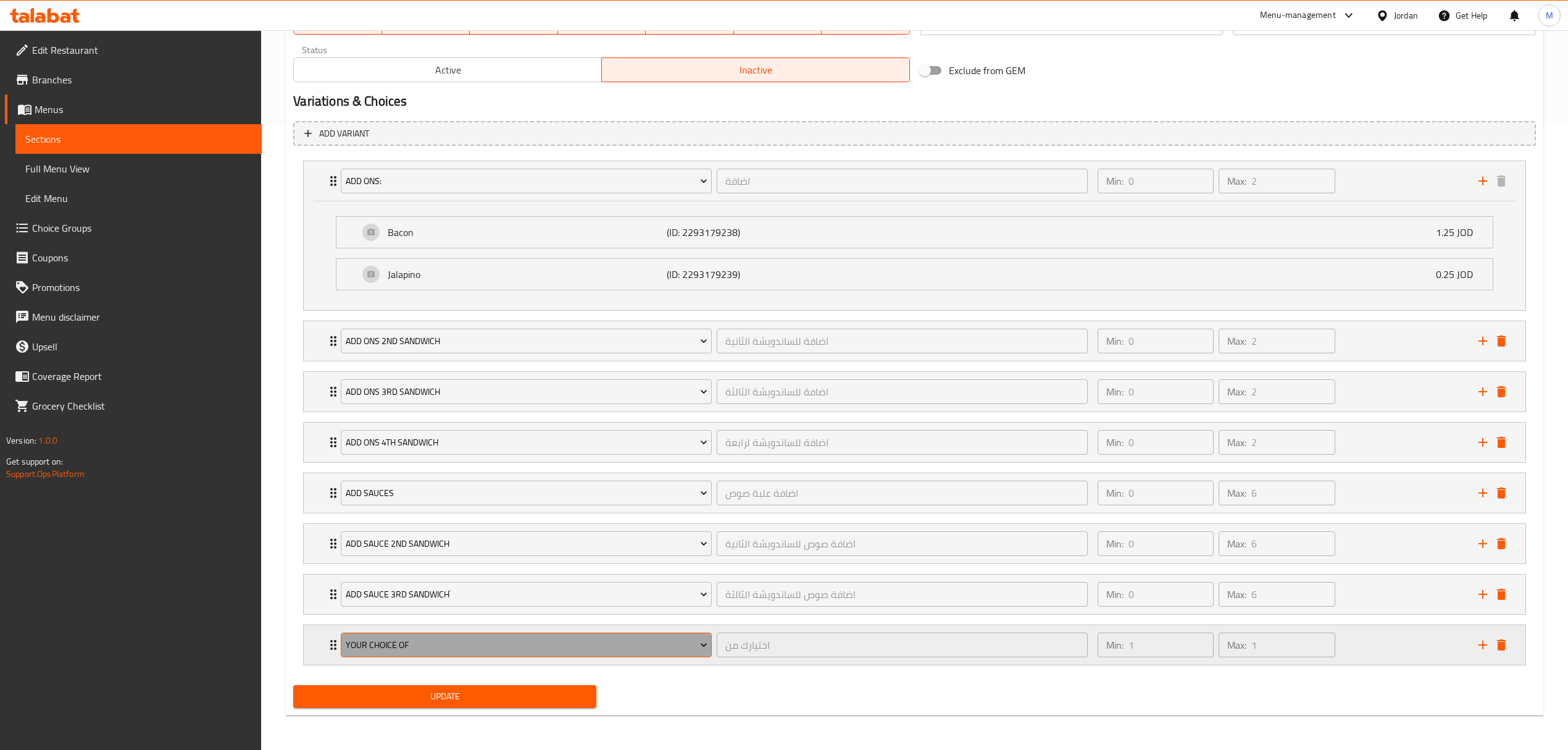
click at [470, 633] on button "Your Choice Of" at bounding box center [526, 645] width 371 height 25
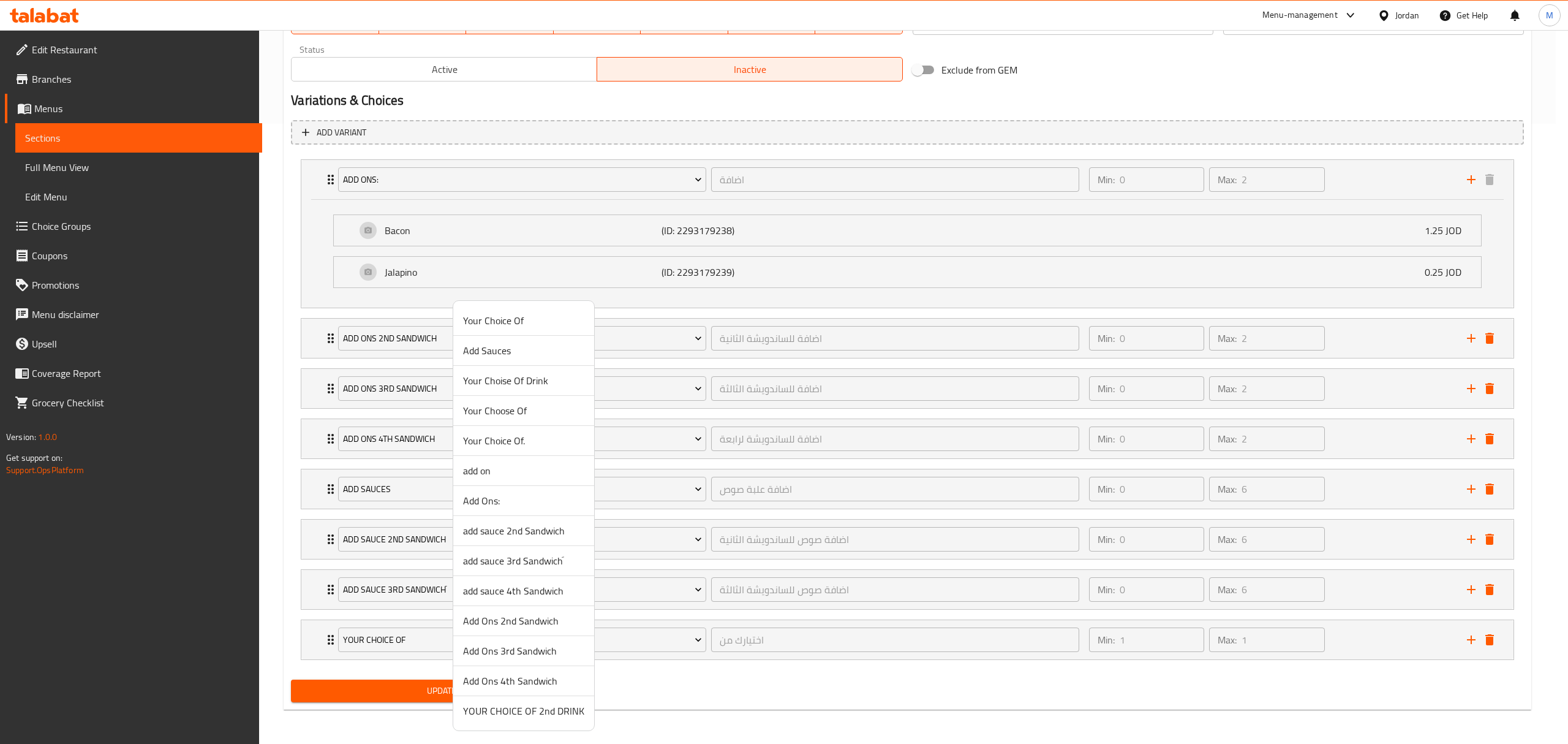
click at [533, 594] on span "add sauce 4th Sandwich" at bounding box center [524, 590] width 121 height 15
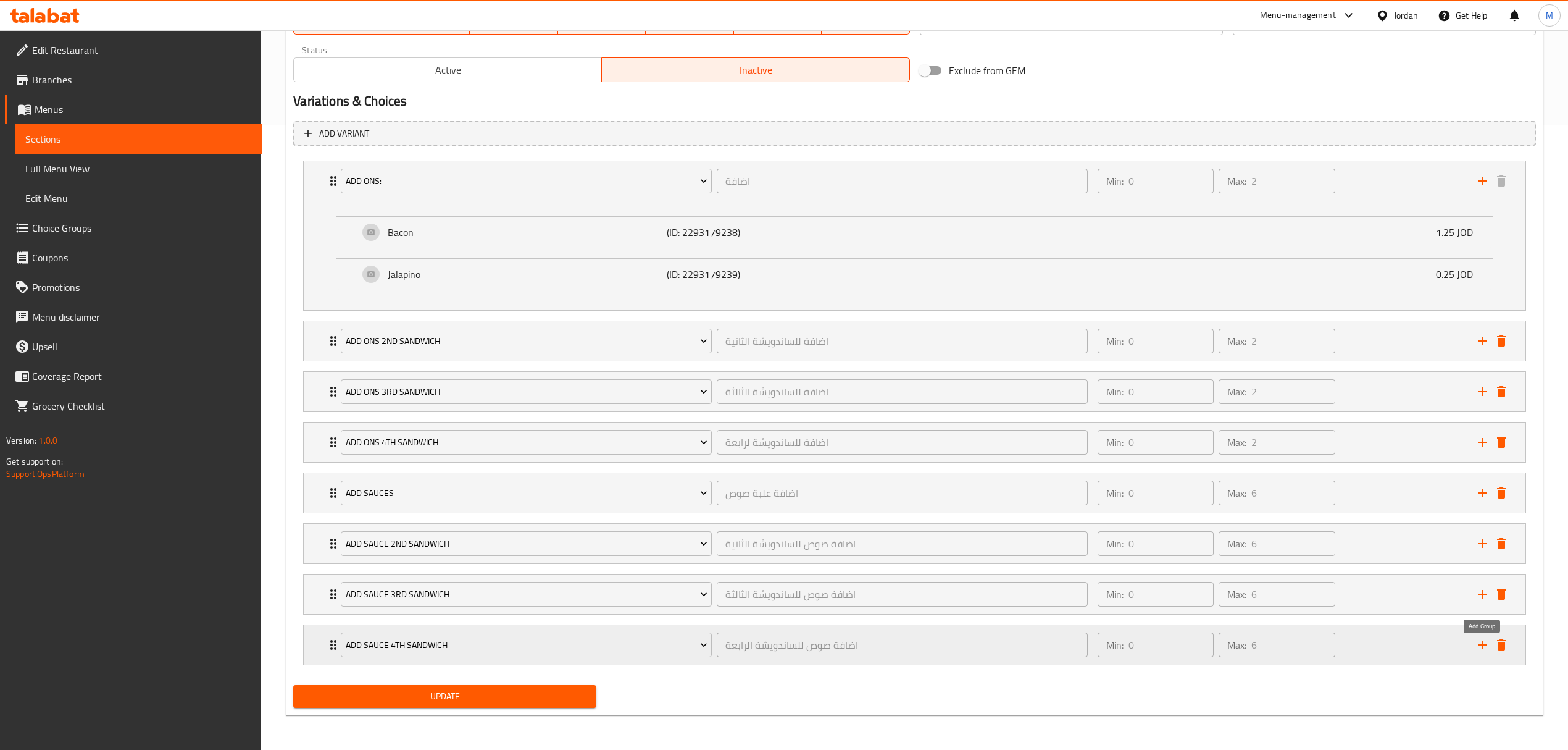
click at [1481, 645] on icon "add" at bounding box center [1483, 645] width 9 height 9
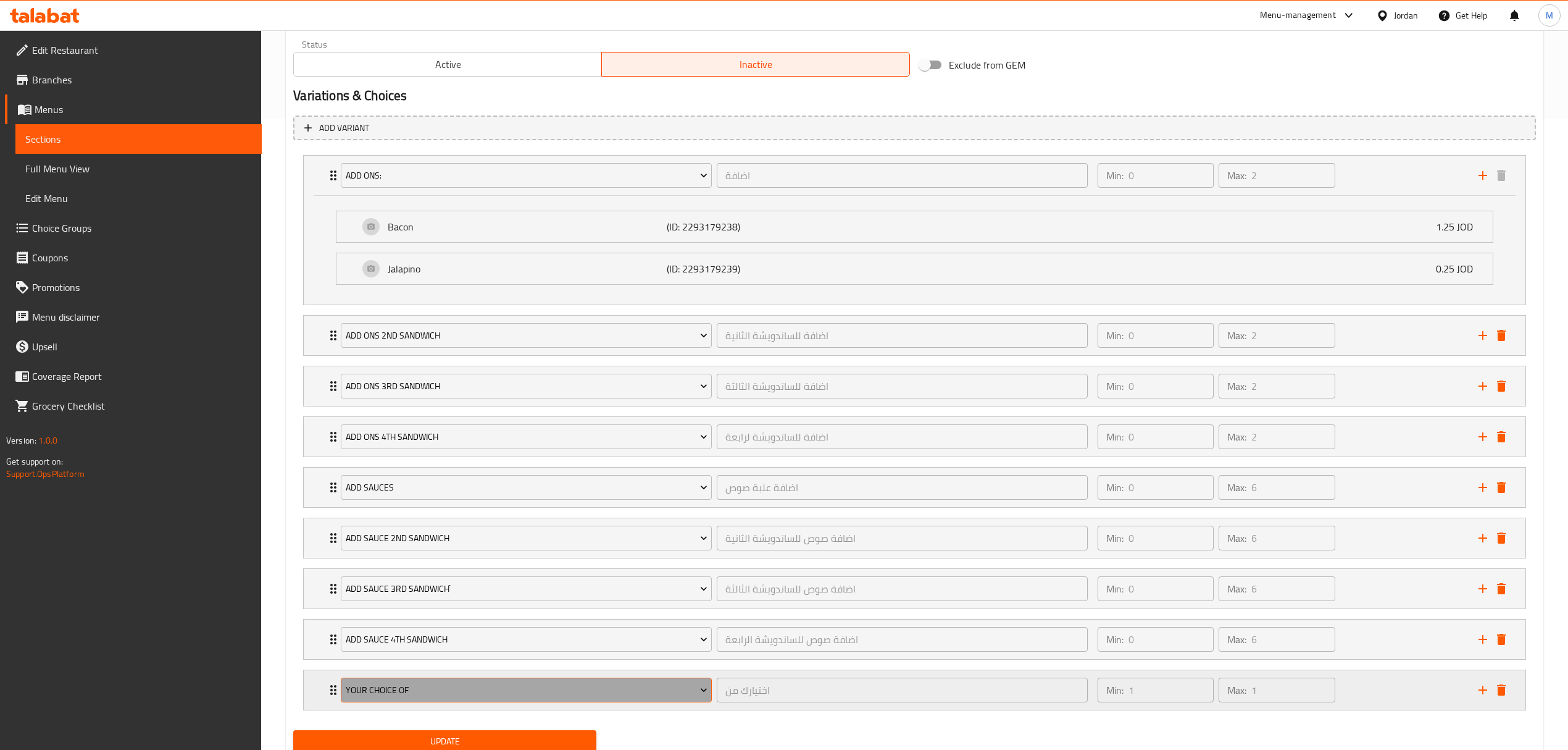
click at [442, 690] on span "Your Choice Of" at bounding box center [526, 690] width 362 height 16
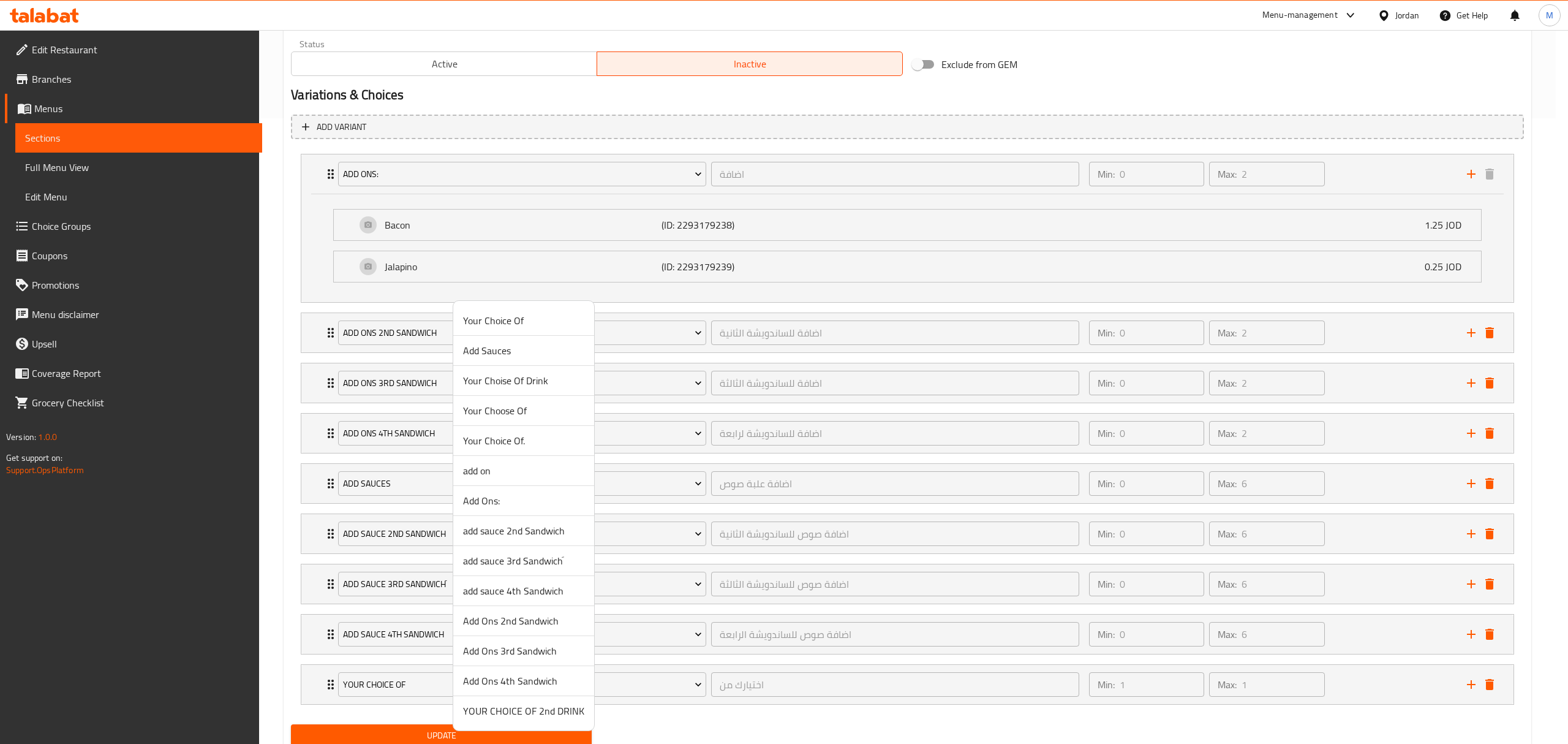
click at [517, 384] on span "Your Choise Of Drink" at bounding box center [524, 380] width 121 height 15
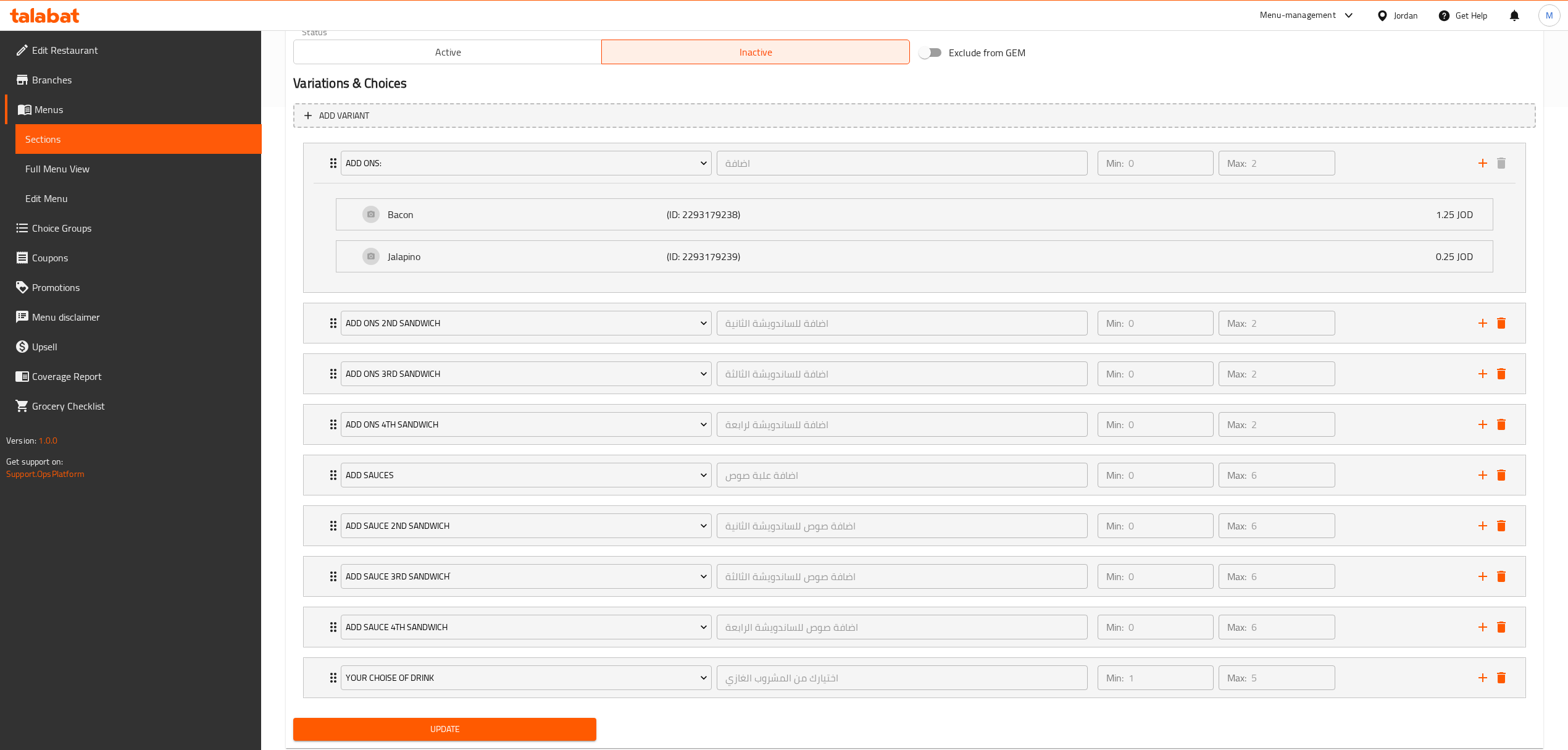
scroll to position [682, 0]
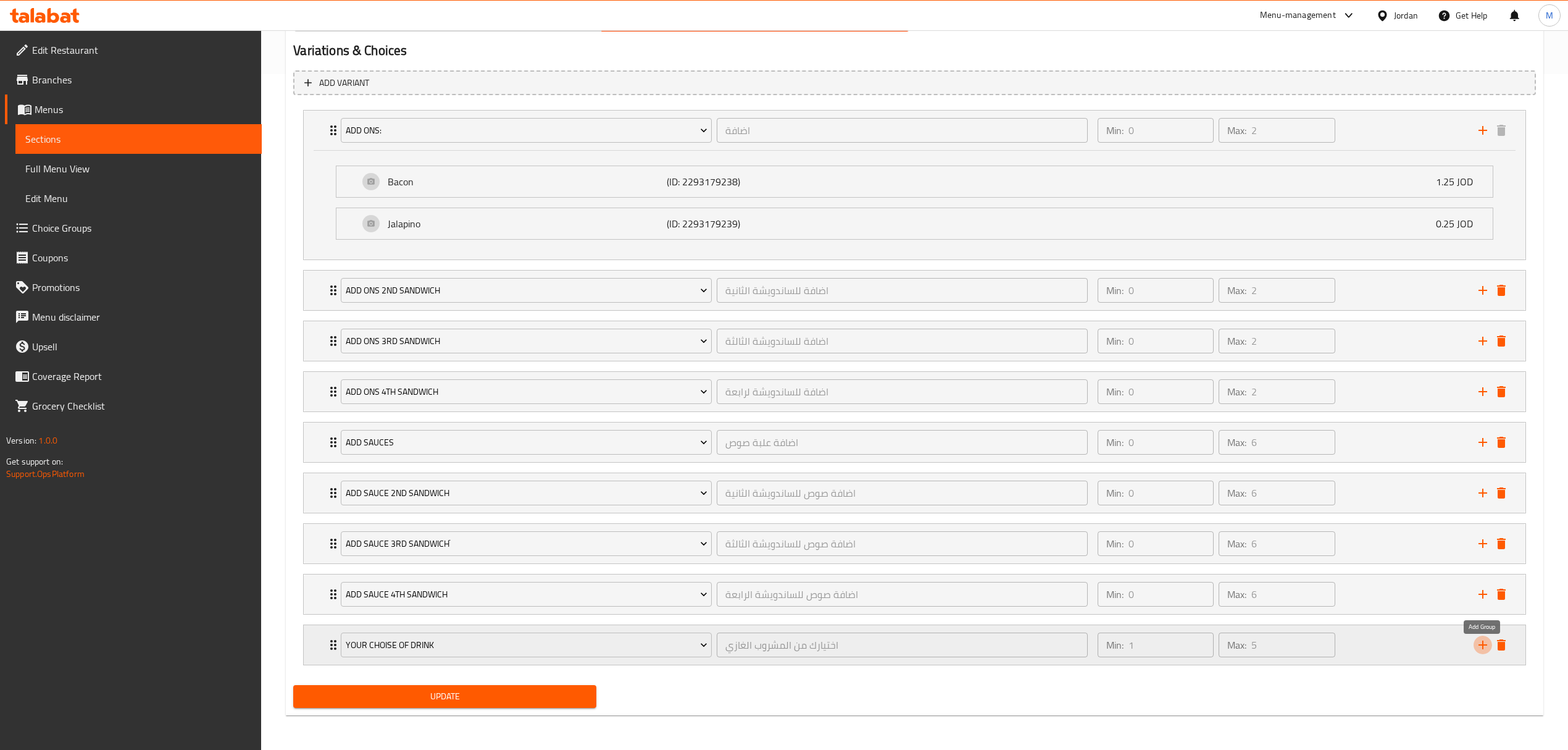
click at [1478, 640] on icon "add" at bounding box center [1483, 645] width 15 height 15
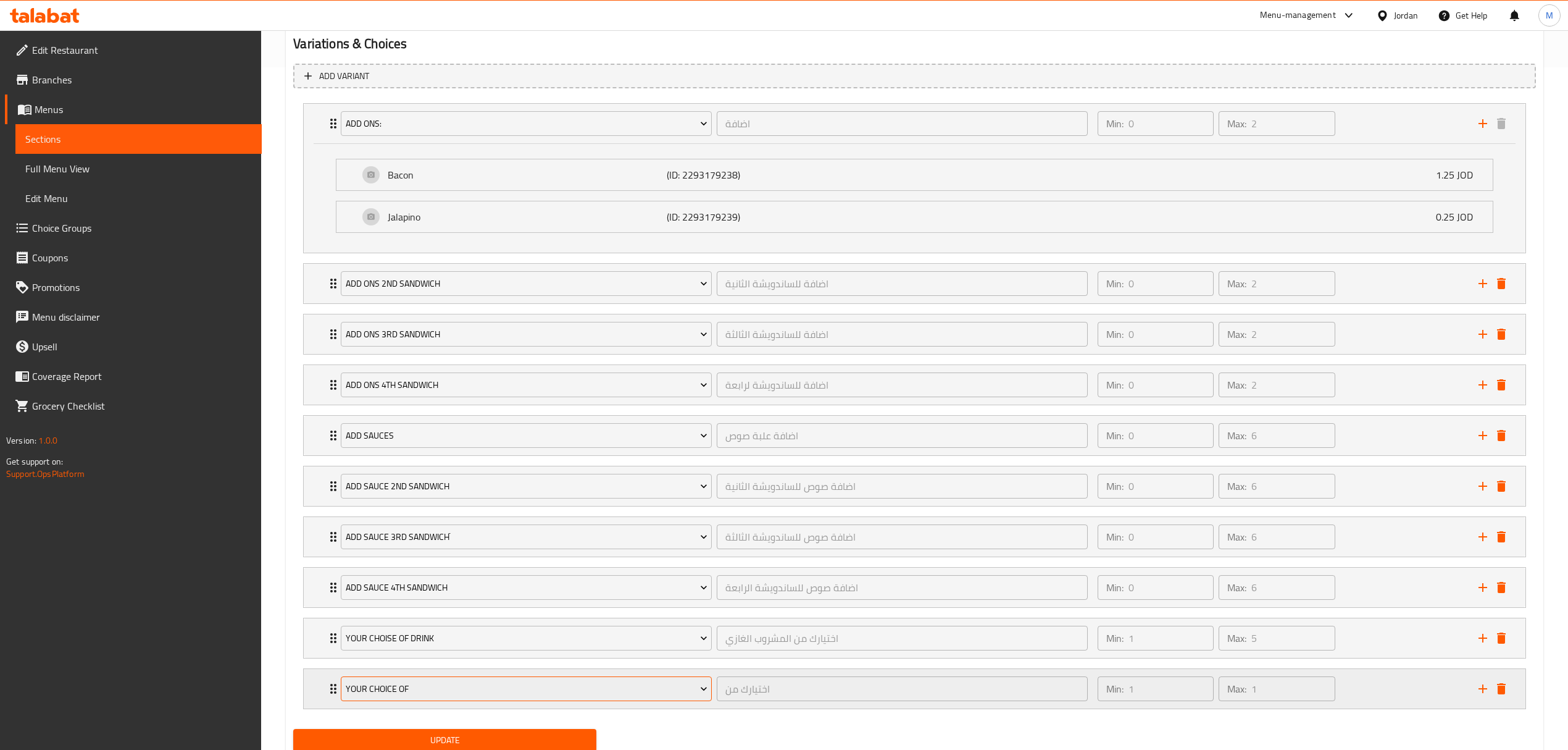
click at [546, 697] on span "Your Choice Of" at bounding box center [526, 689] width 362 height 16
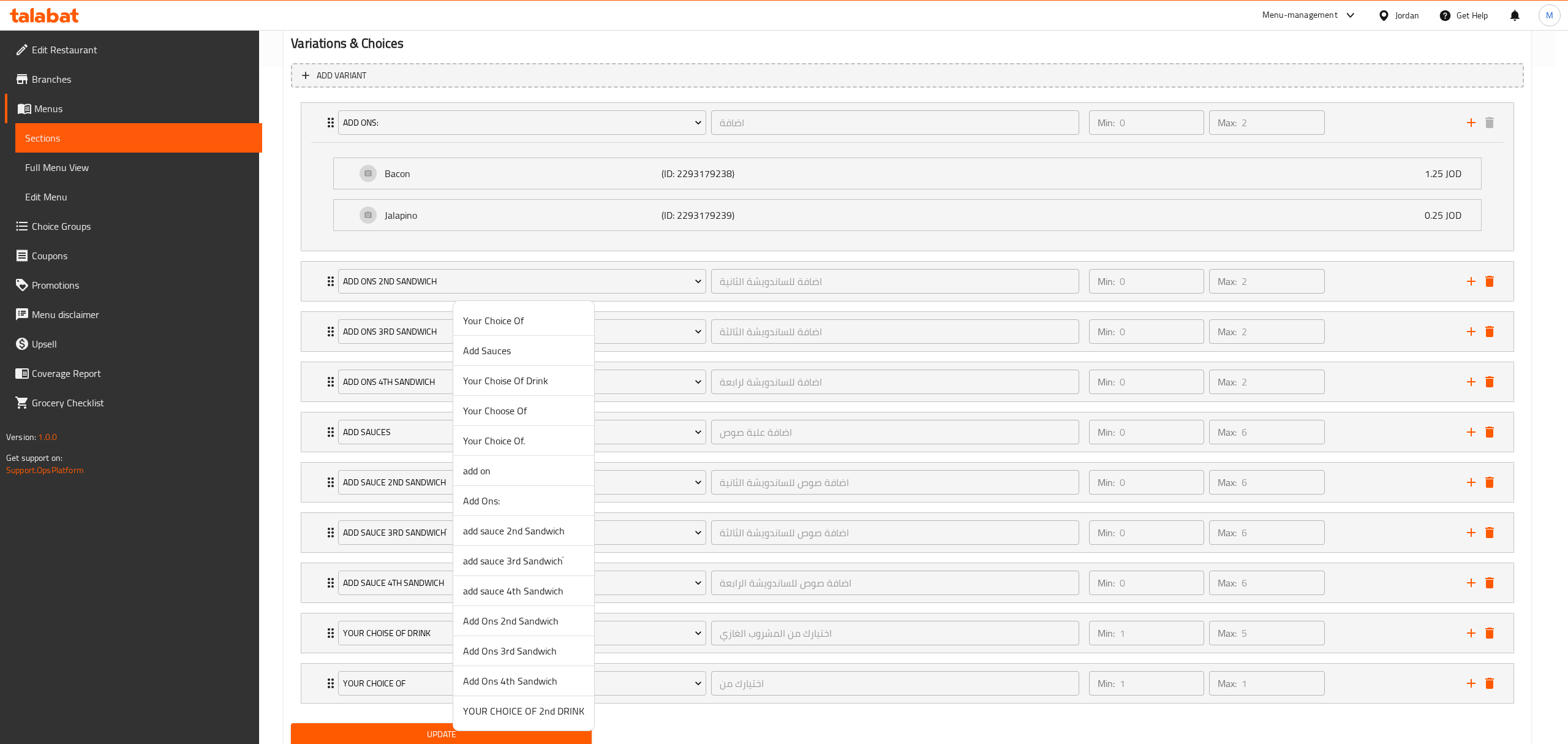
click at [530, 714] on span "YOUR CHOICE OF 2nd DRINK" at bounding box center [524, 711] width 121 height 15
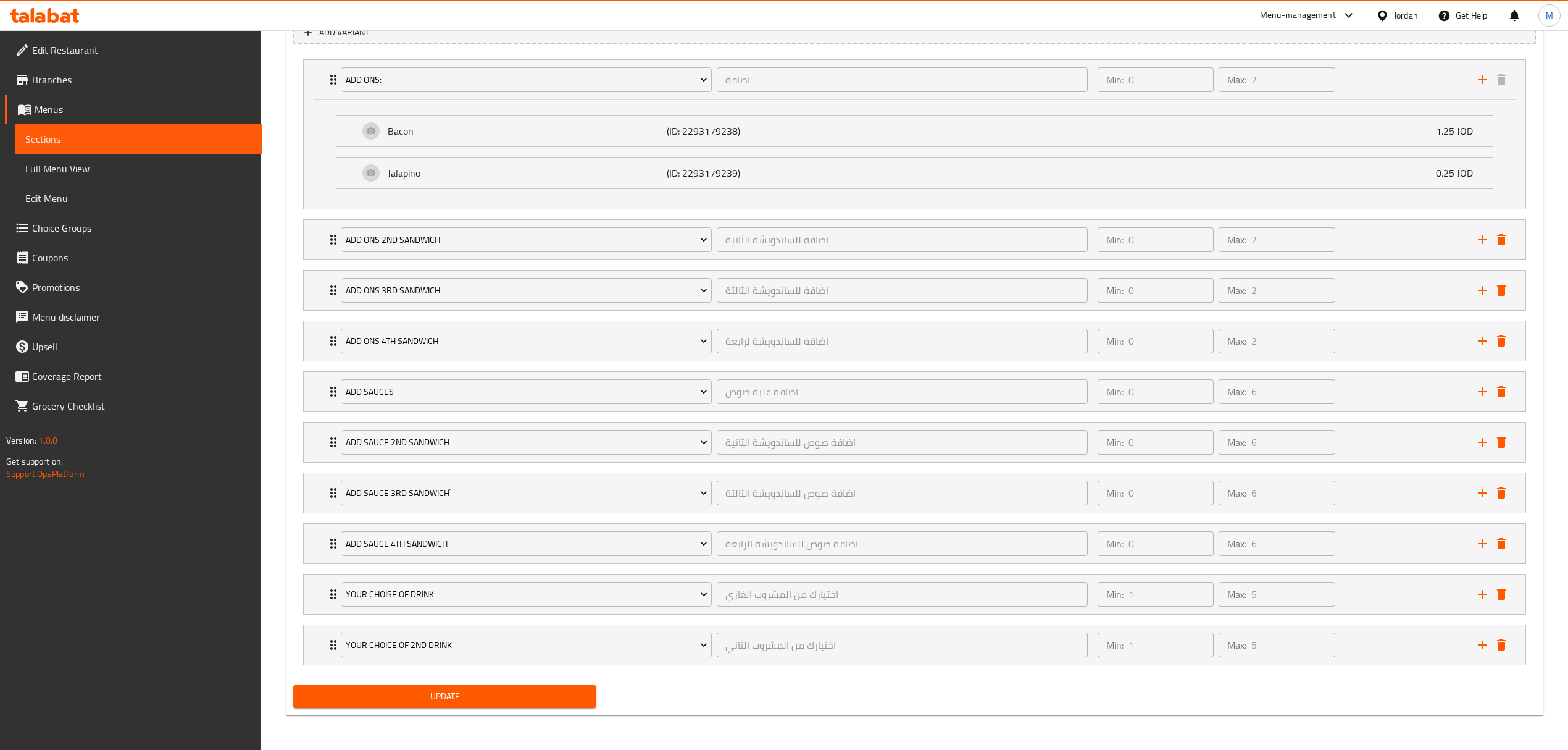
scroll to position [404, 0]
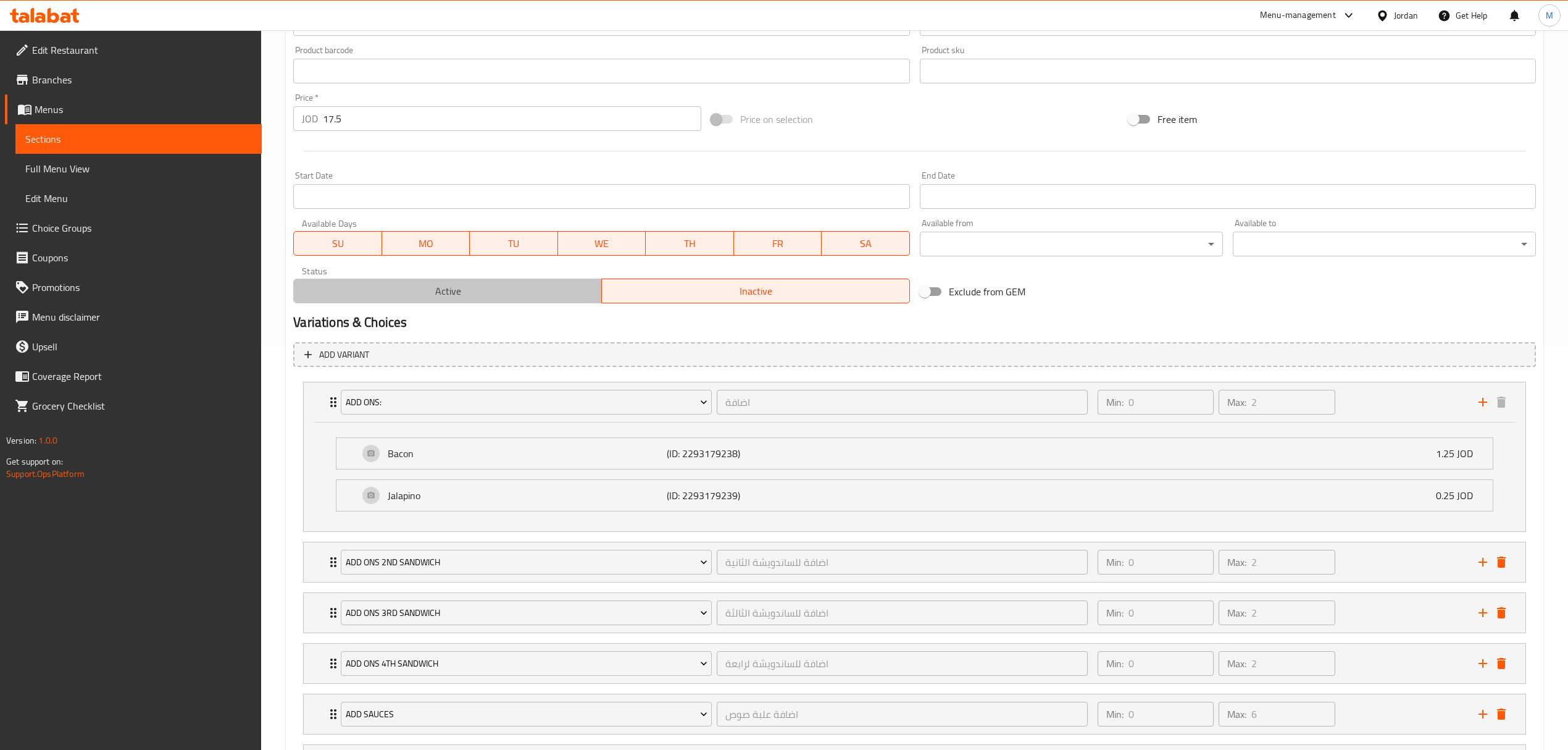
click at [507, 290] on span "Active" at bounding box center [448, 291] width 298 height 18
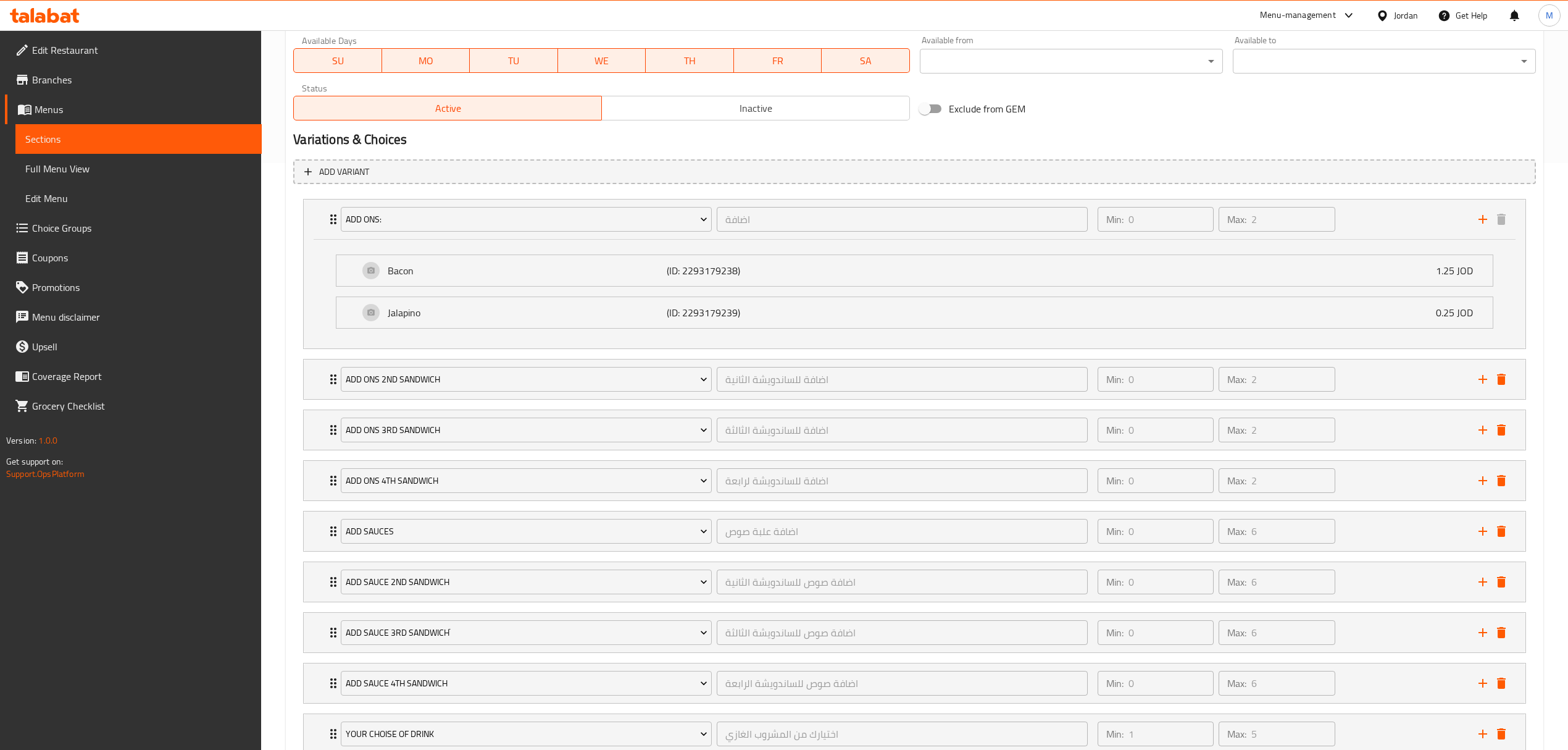
scroll to position [734, 0]
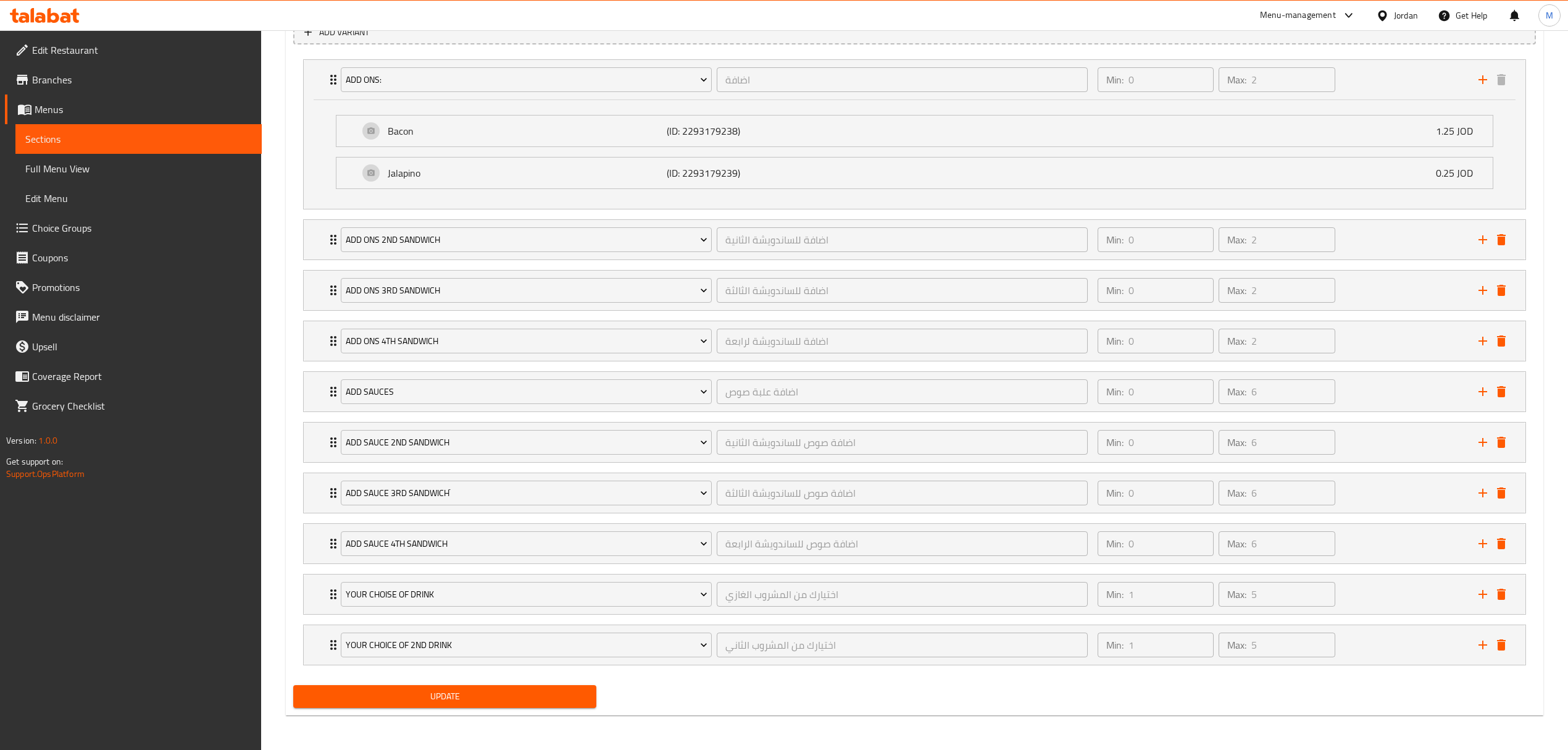
click at [510, 695] on span "Update" at bounding box center [445, 697] width 283 height 16
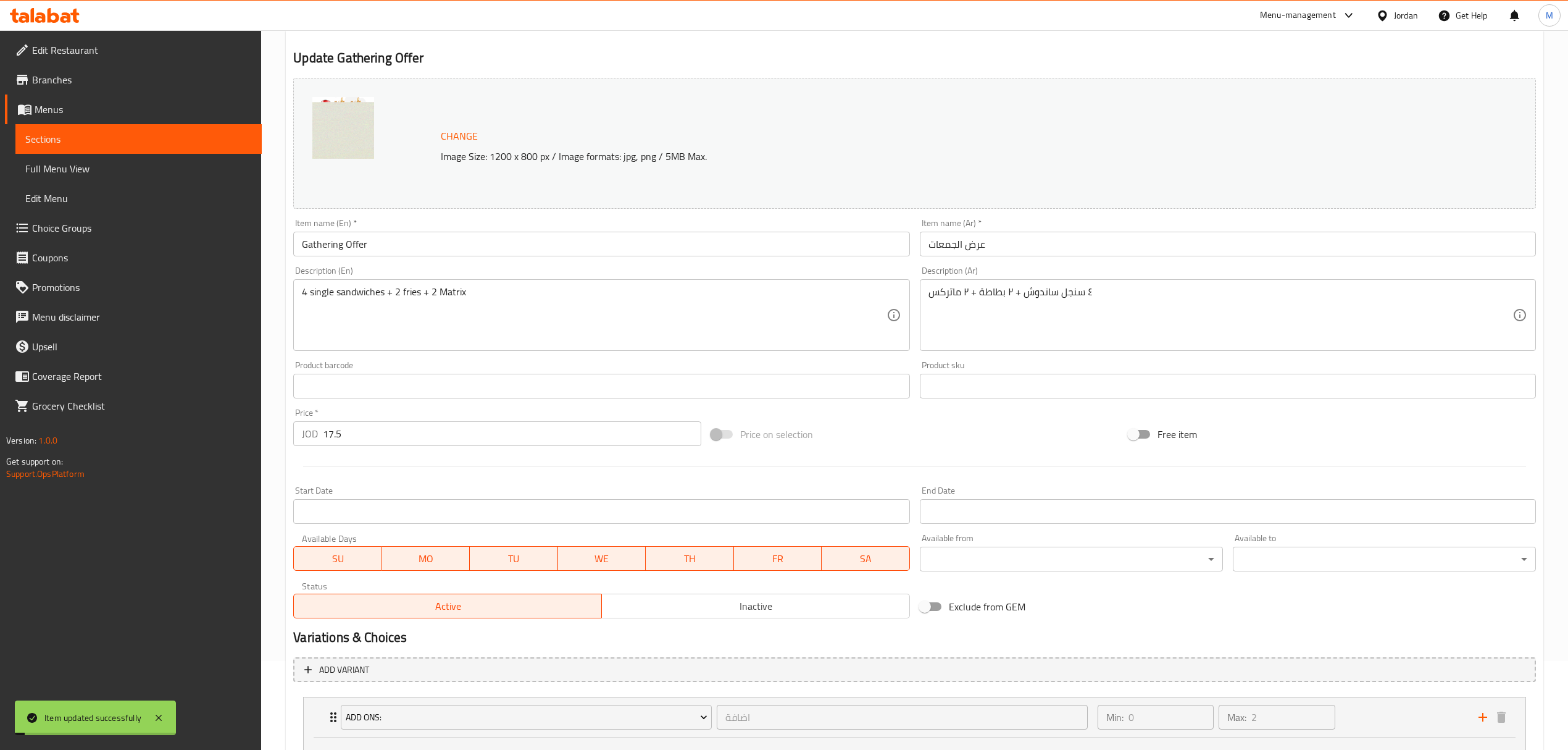
scroll to position [0, 0]
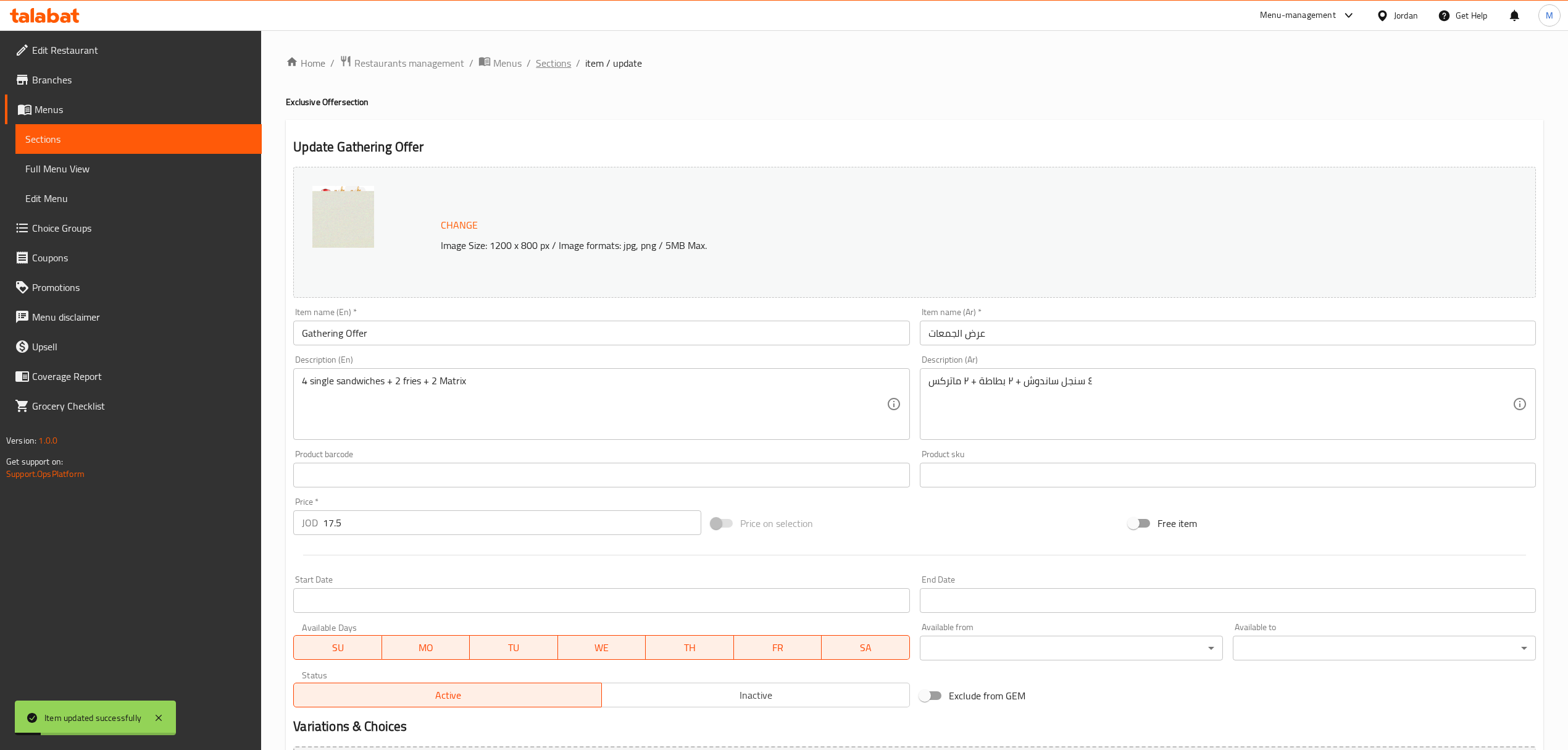
click at [563, 68] on span "Sections" at bounding box center [553, 63] width 36 height 15
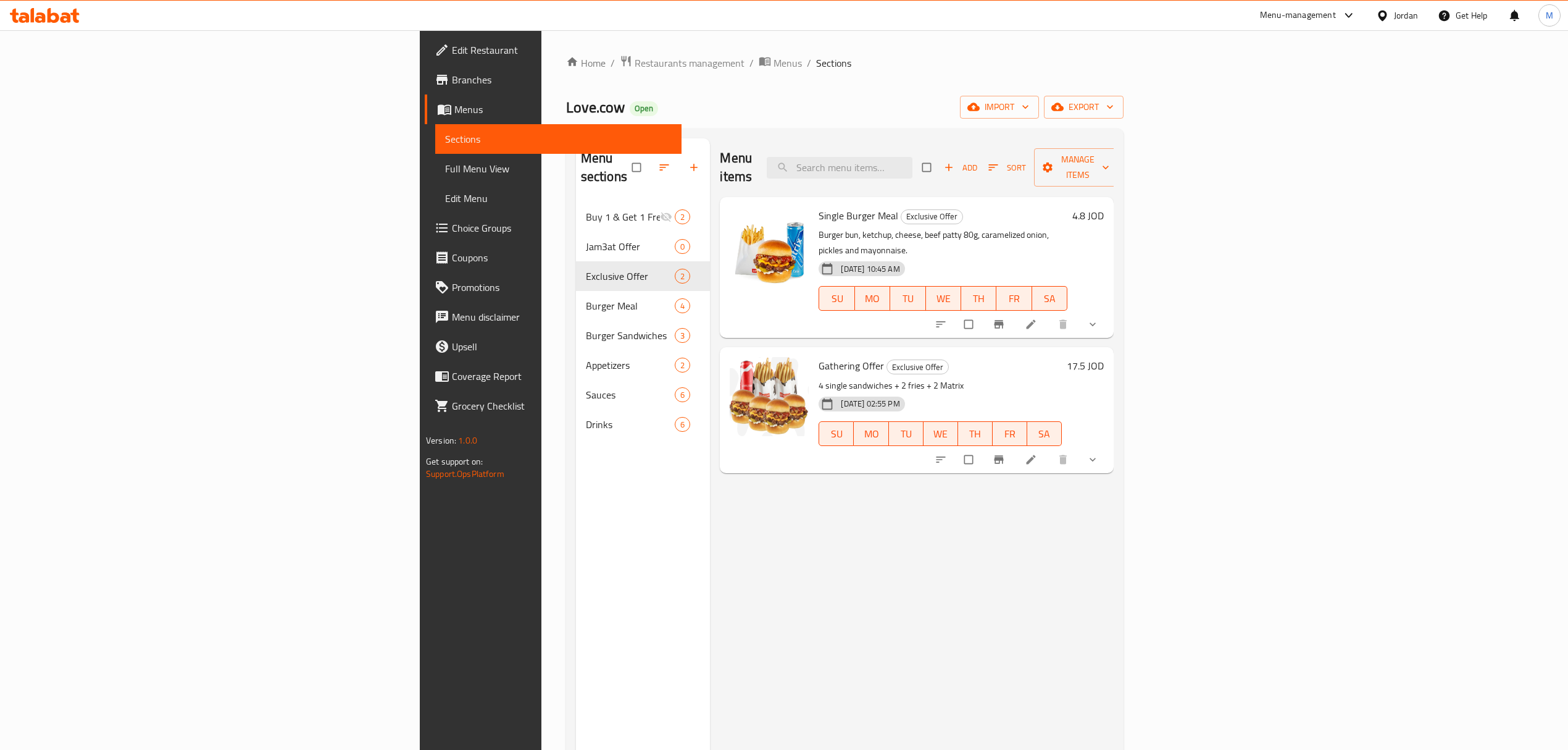
click at [1099, 454] on icon "show more" at bounding box center [1092, 459] width 12 height 12
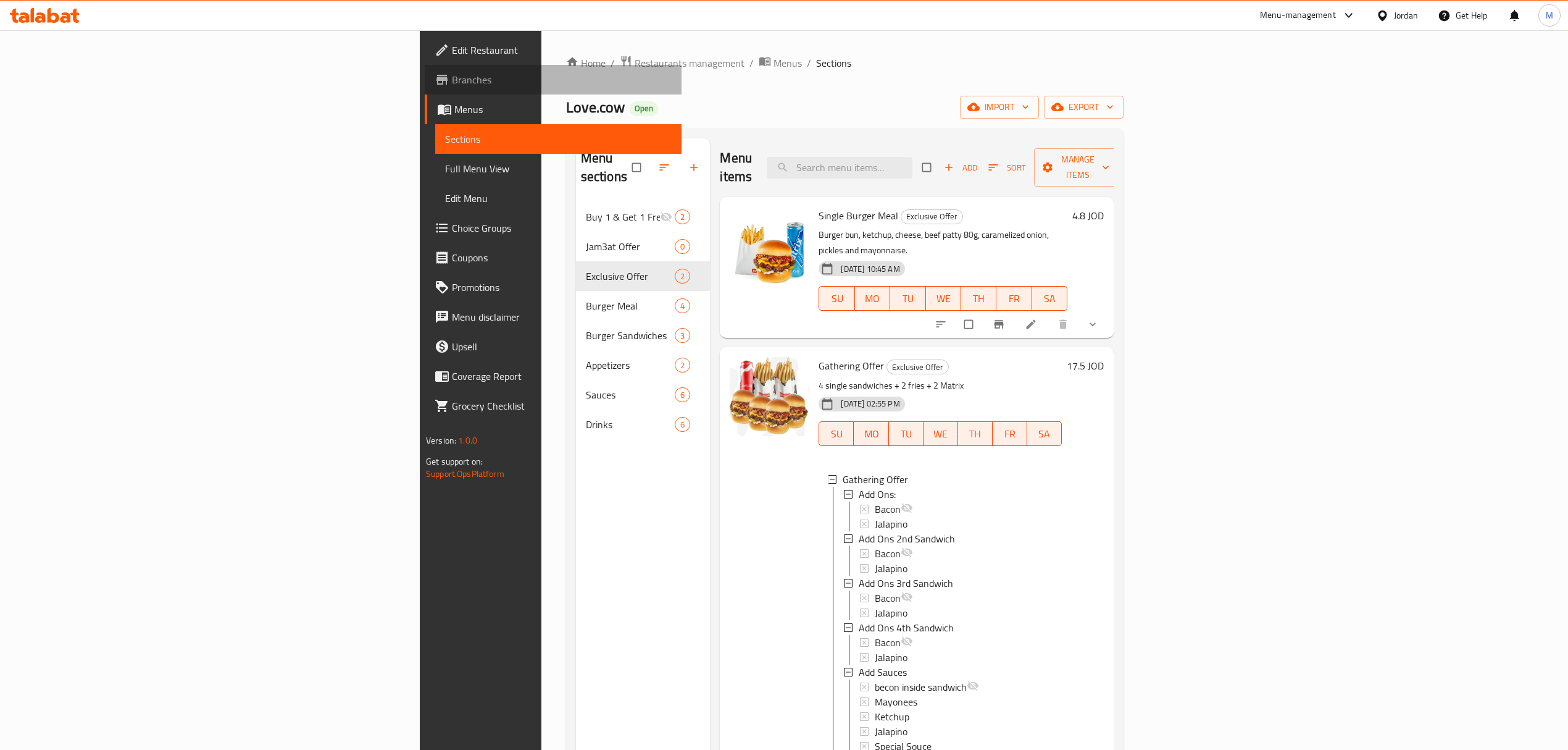
click at [452, 82] on span "Branches" at bounding box center [561, 80] width 220 height 15
